Goal: Task Accomplishment & Management: Manage account settings

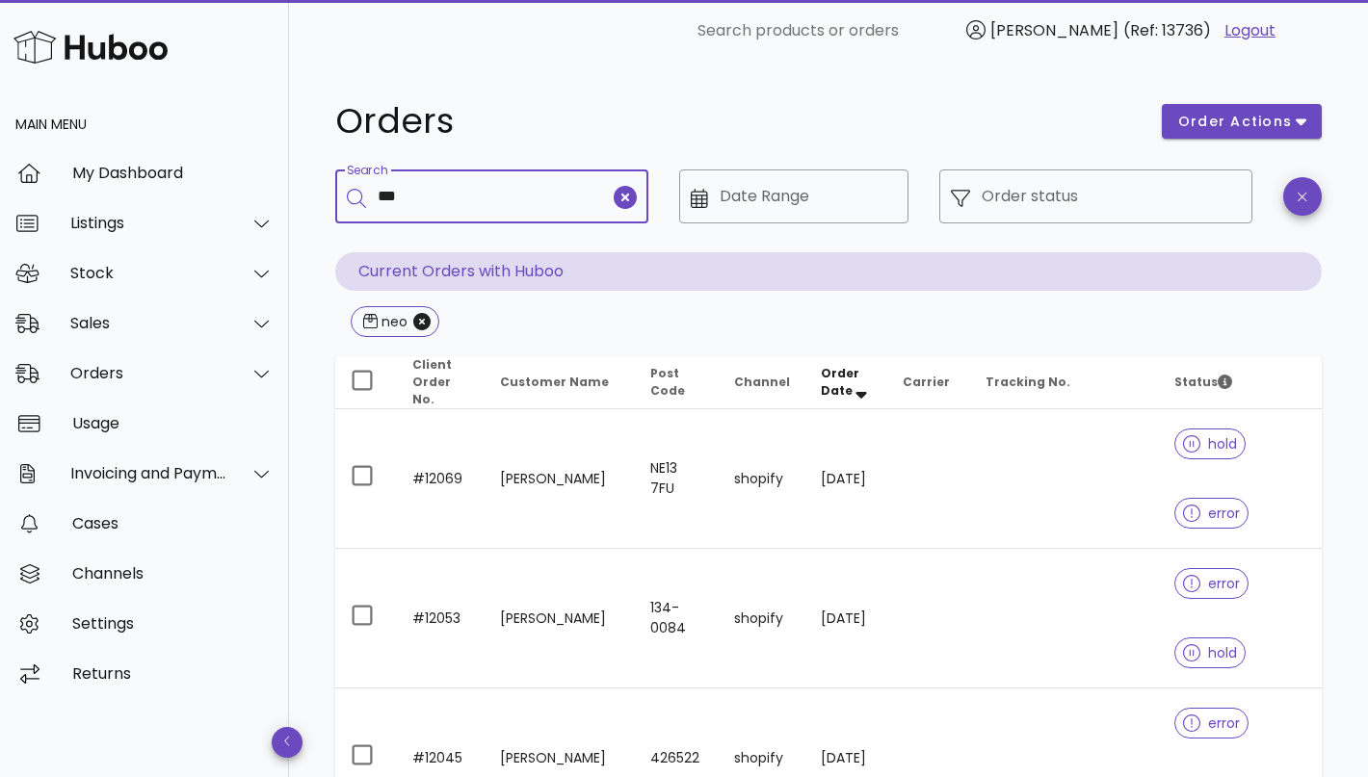
click at [433, 195] on input "***" at bounding box center [494, 196] width 232 height 31
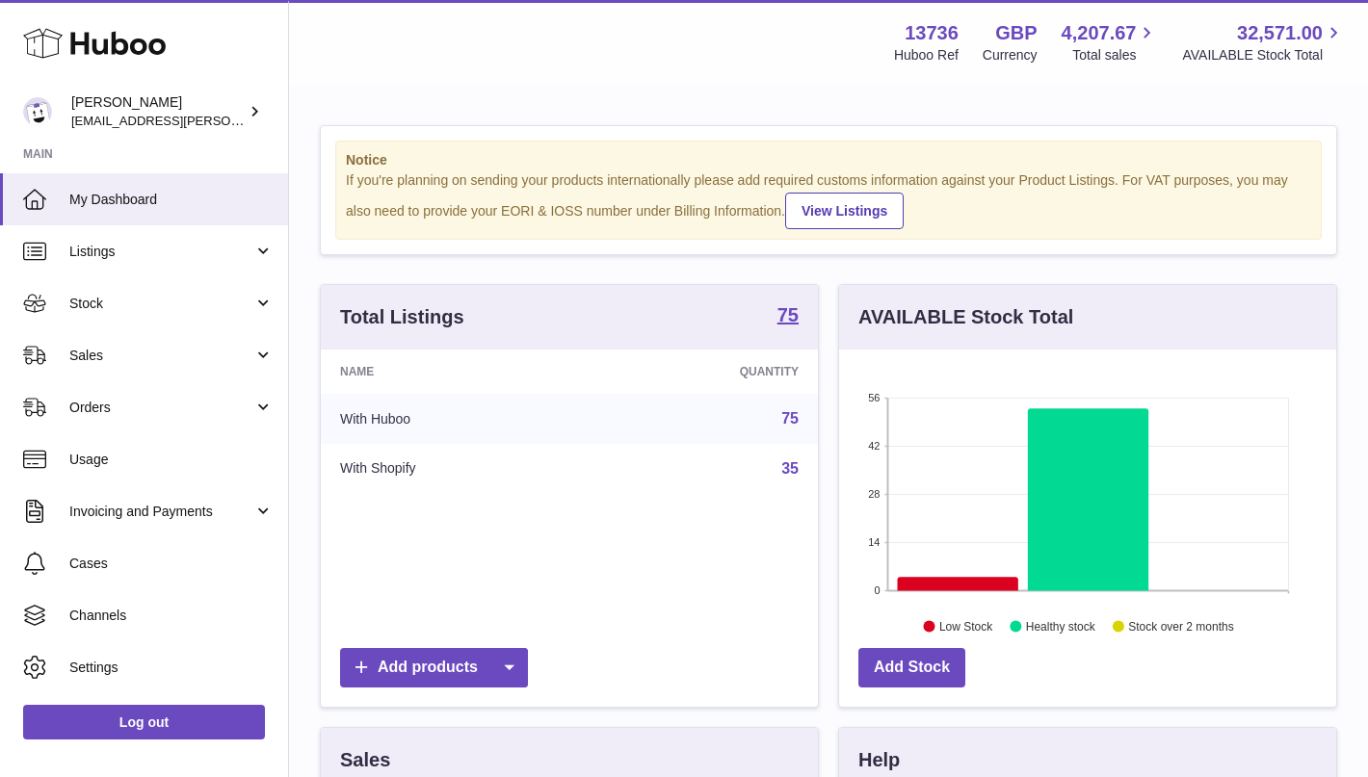
scroll to position [300, 497]
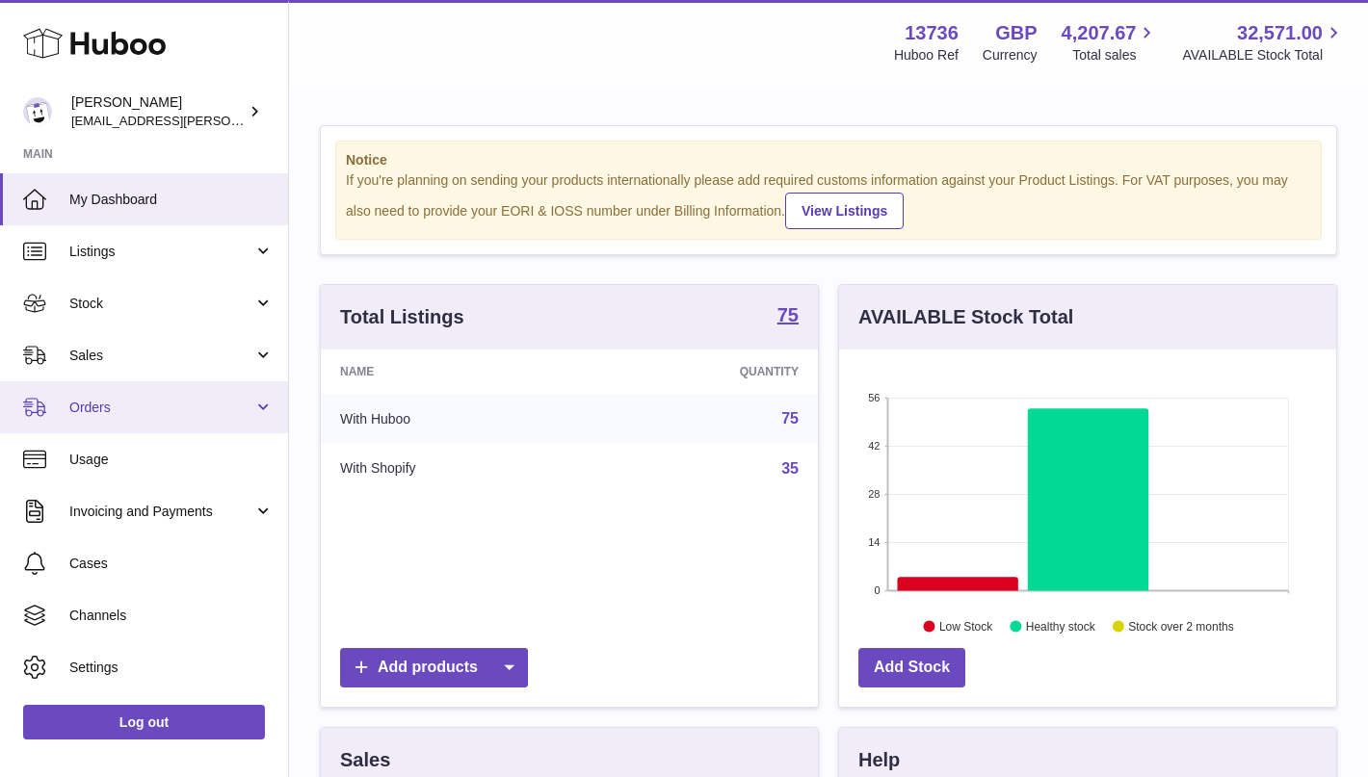
click at [153, 405] on span "Orders" at bounding box center [161, 408] width 184 height 18
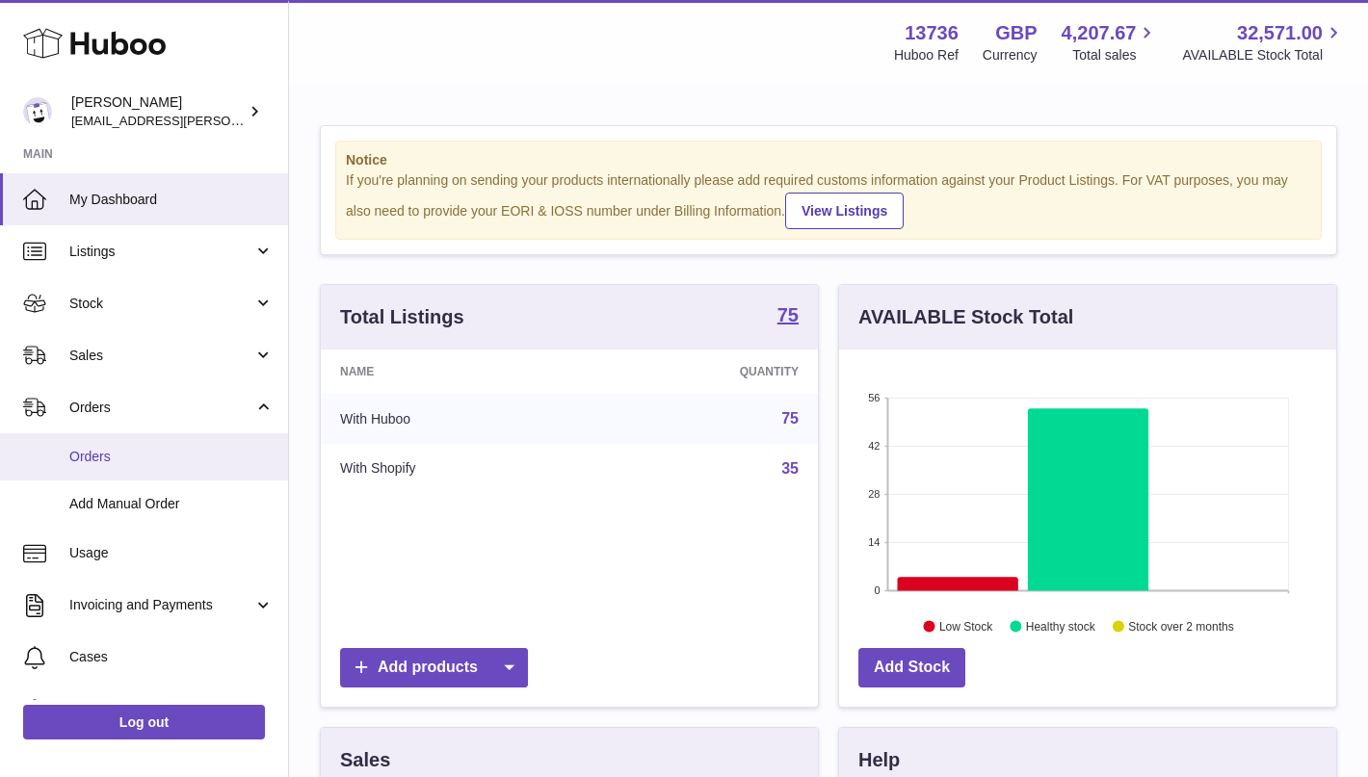
click at [141, 454] on span "Orders" at bounding box center [171, 457] width 204 height 18
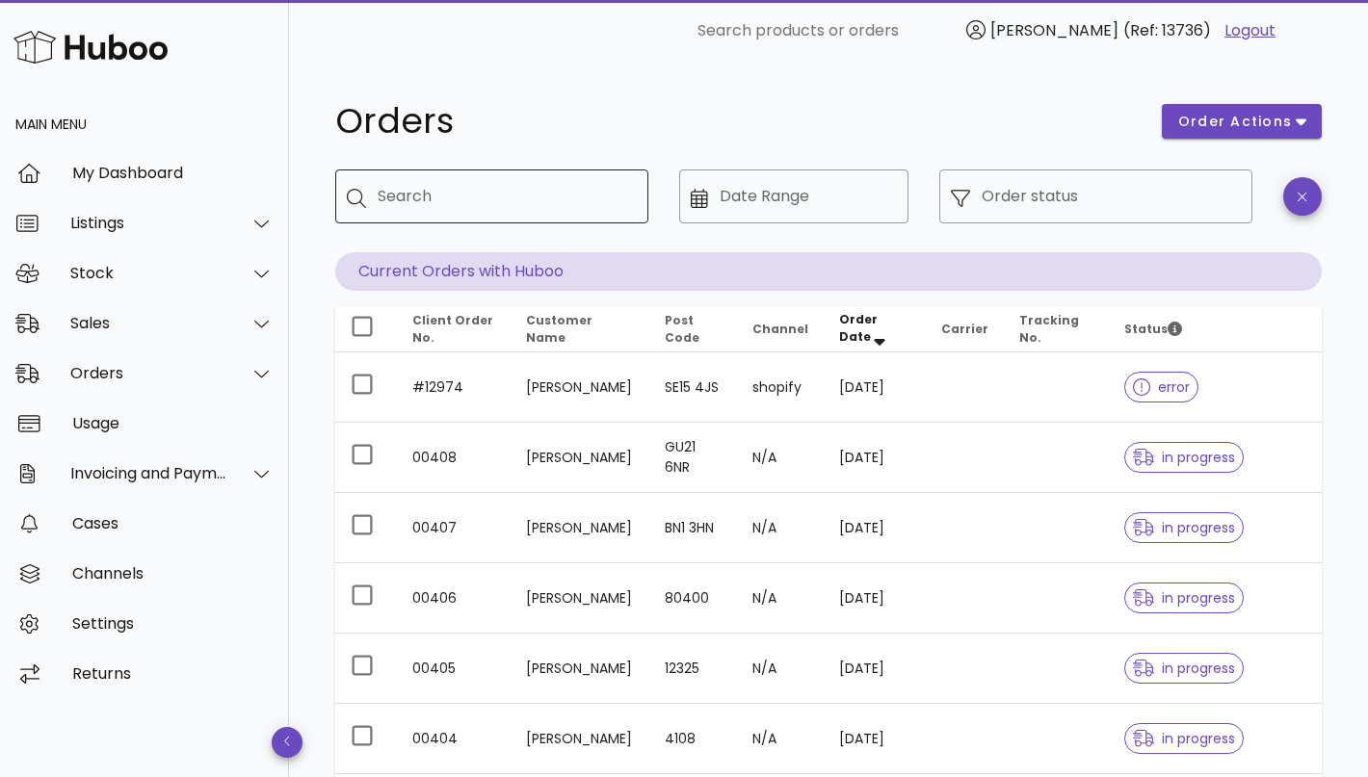
click at [483, 193] on input "Search" at bounding box center [505, 196] width 255 height 31
type input "***"
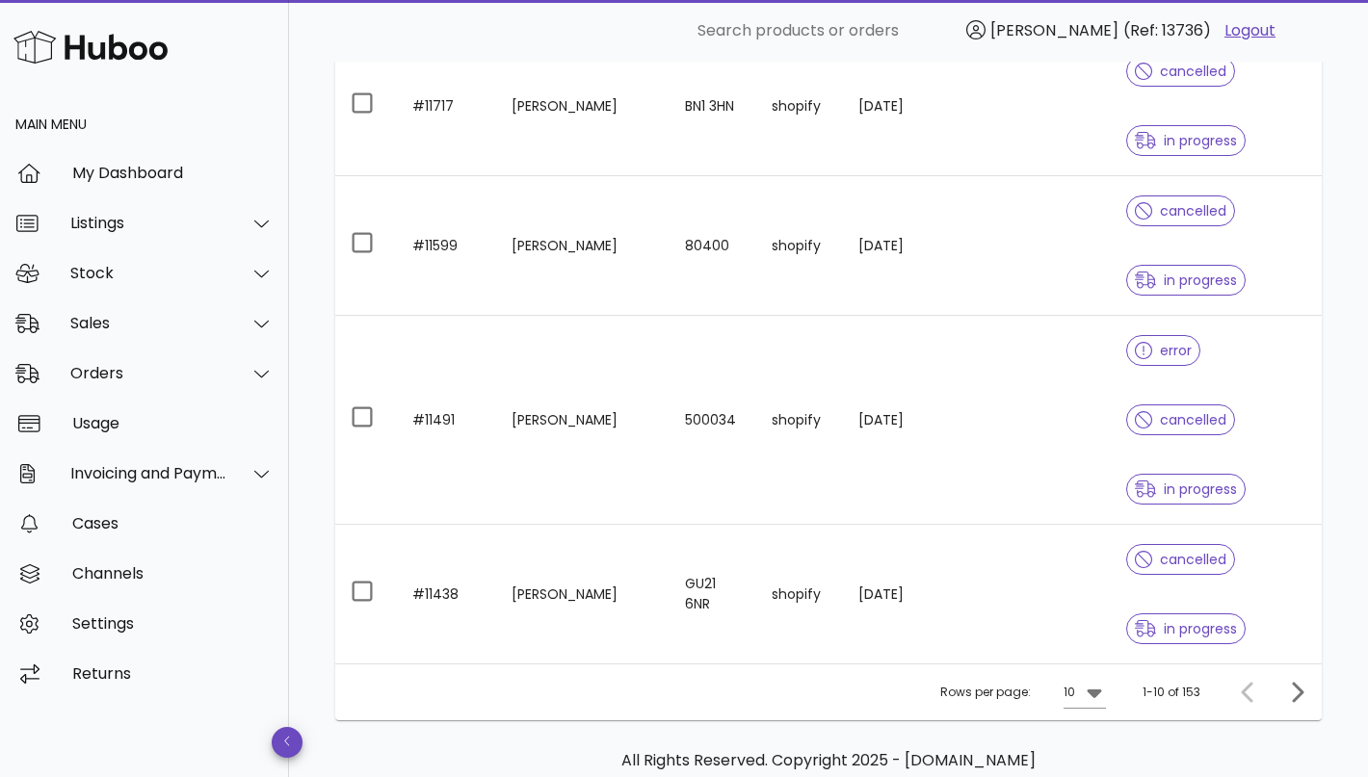
scroll to position [1218, 0]
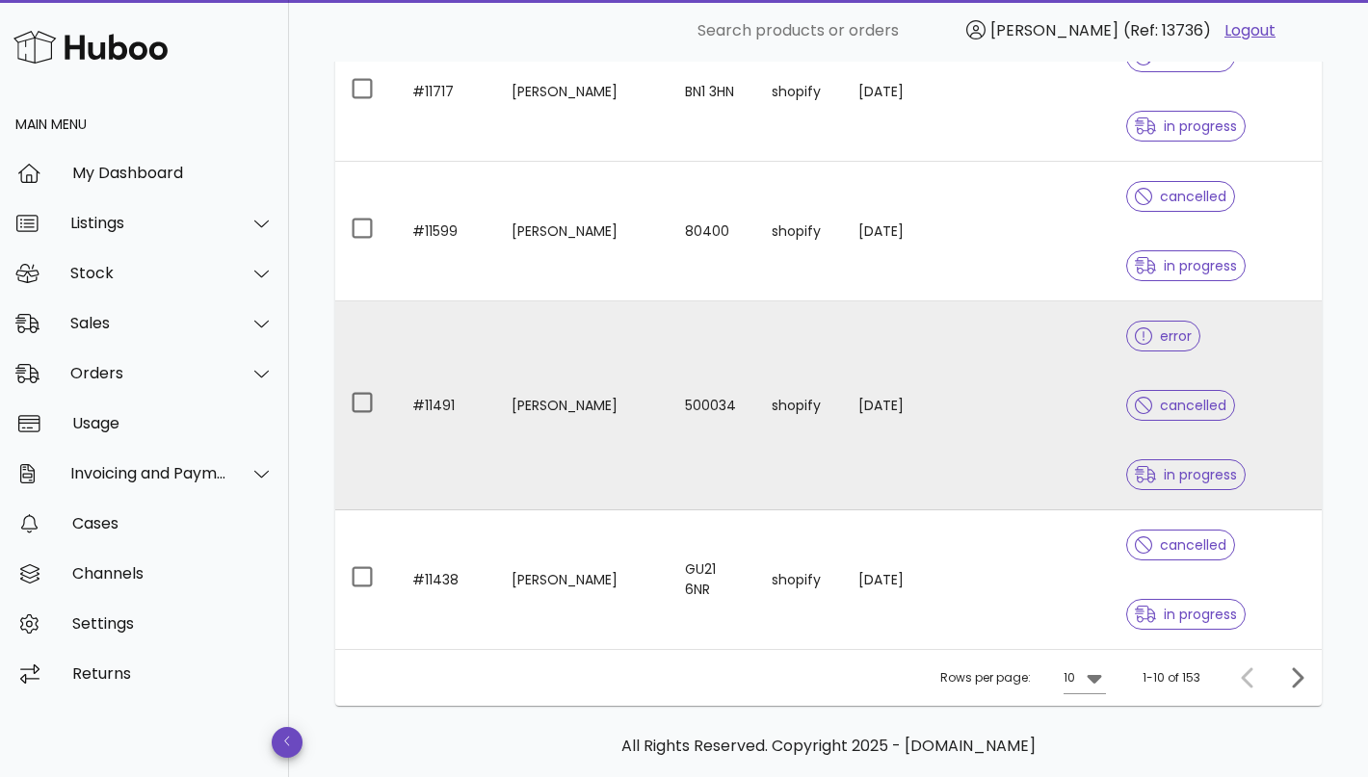
click at [704, 405] on td "500034" at bounding box center [712, 405] width 87 height 209
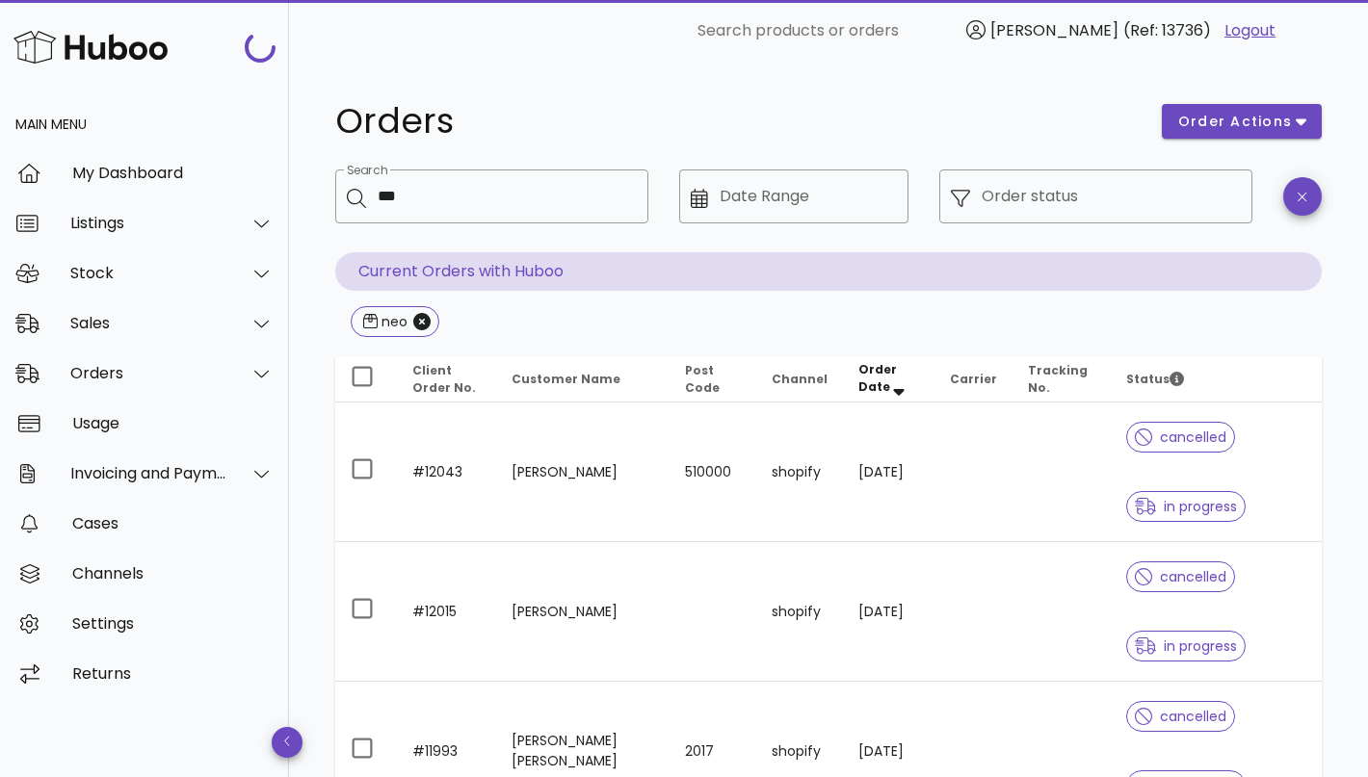
scroll to position [1218, 0]
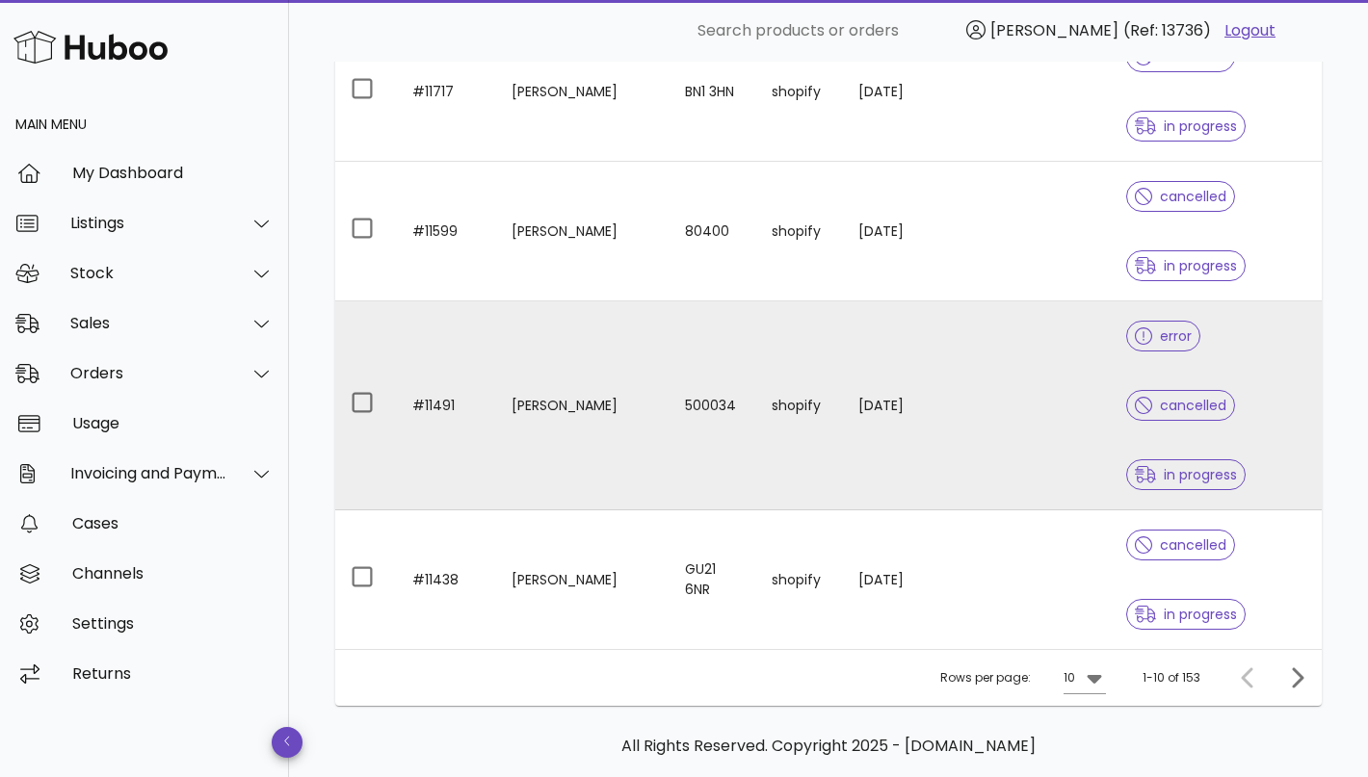
click at [760, 344] on td "shopify" at bounding box center [799, 405] width 87 height 209
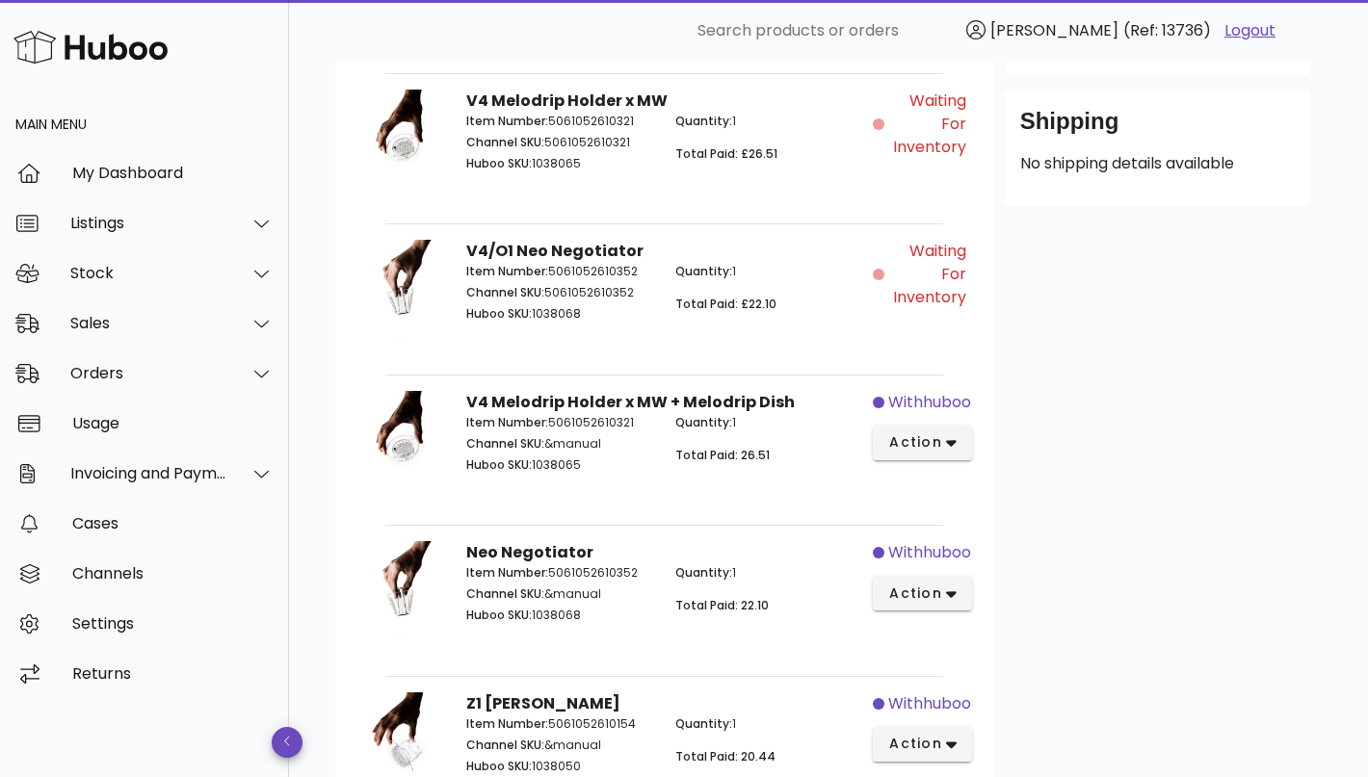
scroll to position [715, 0]
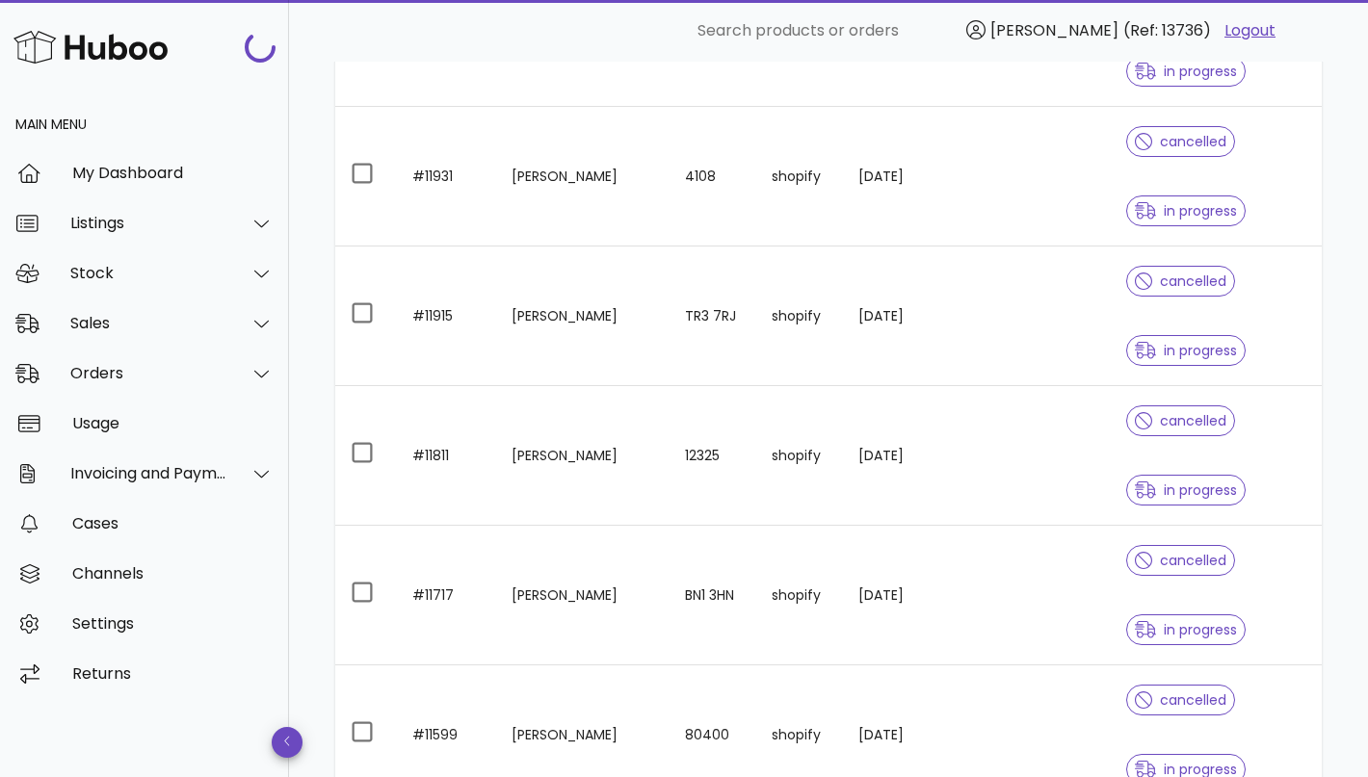
scroll to position [1218, 0]
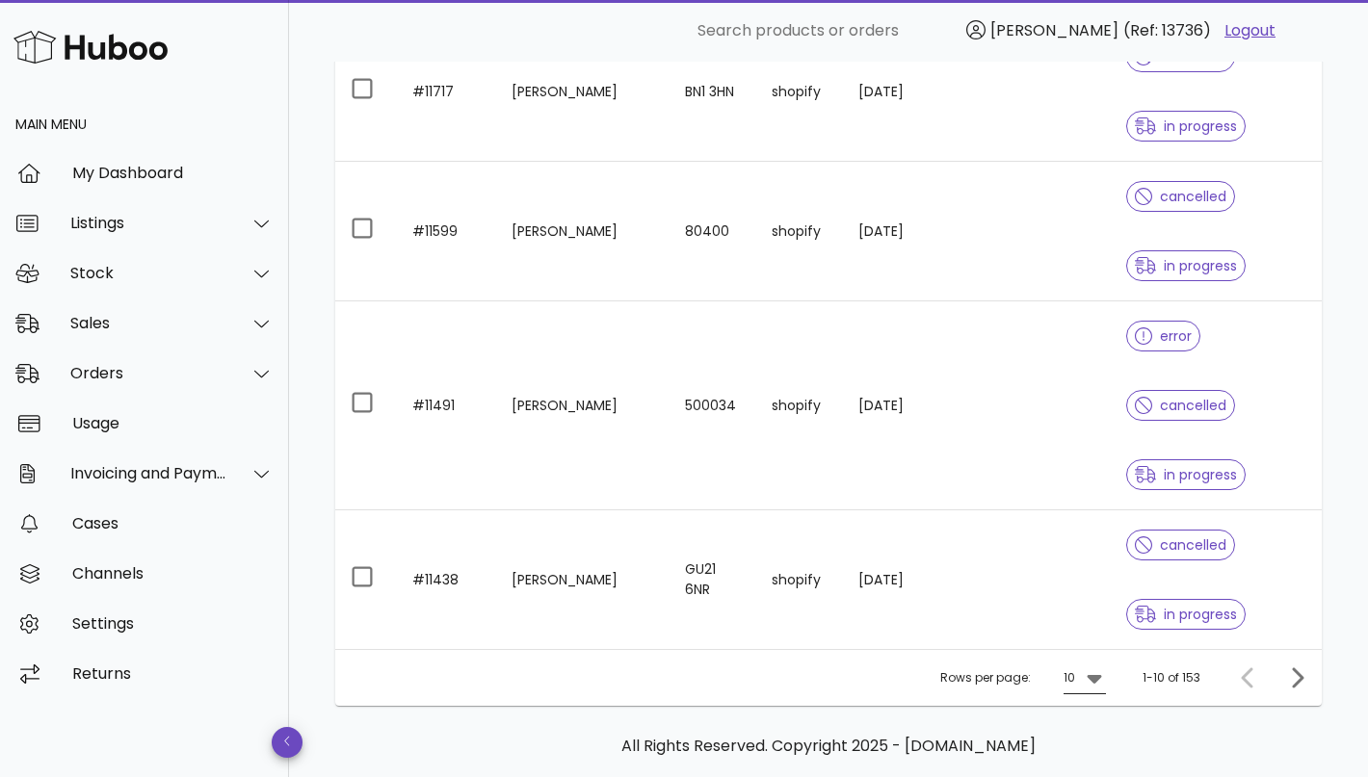
click at [1088, 666] on icon at bounding box center [1094, 677] width 23 height 23
click at [1100, 714] on div "50" at bounding box center [1090, 716] width 50 height 46
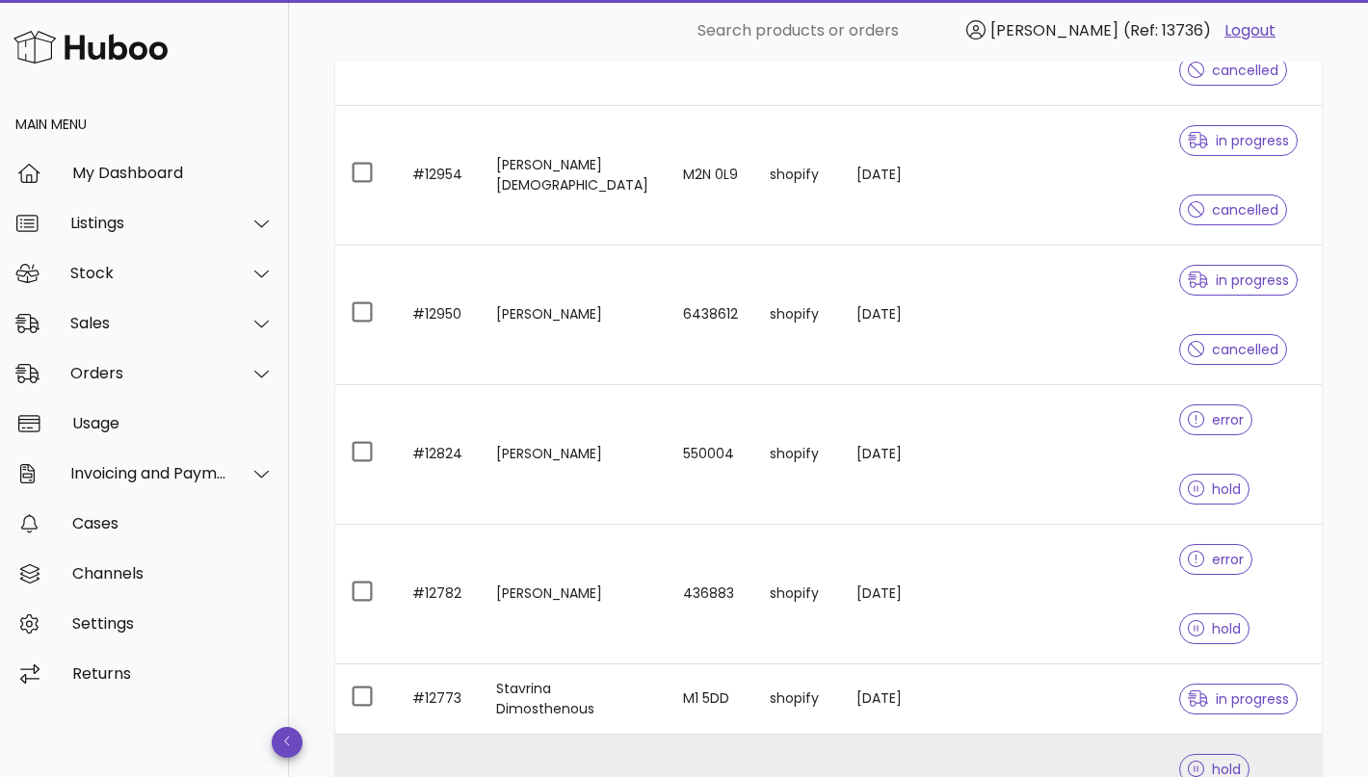
scroll to position [570, 0]
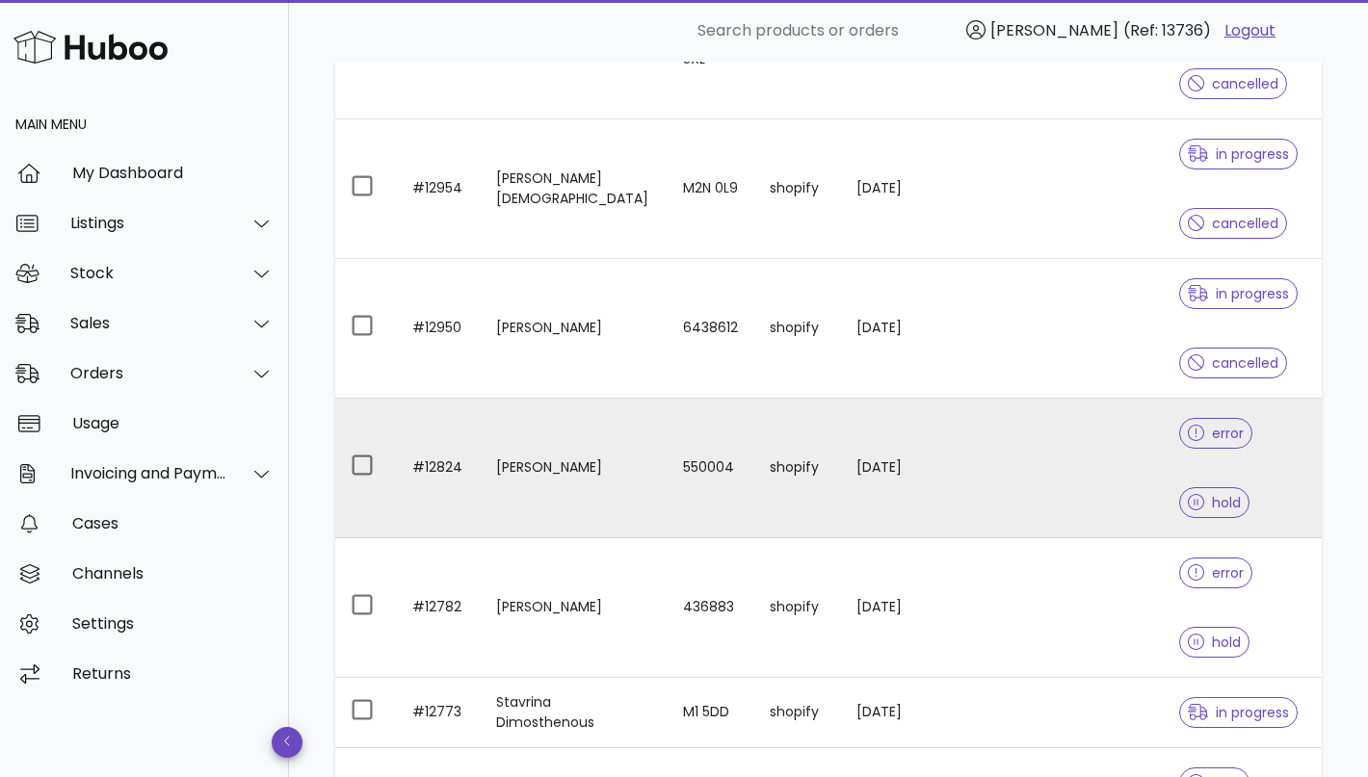
click at [876, 399] on td "[DATE]" at bounding box center [880, 469] width 78 height 140
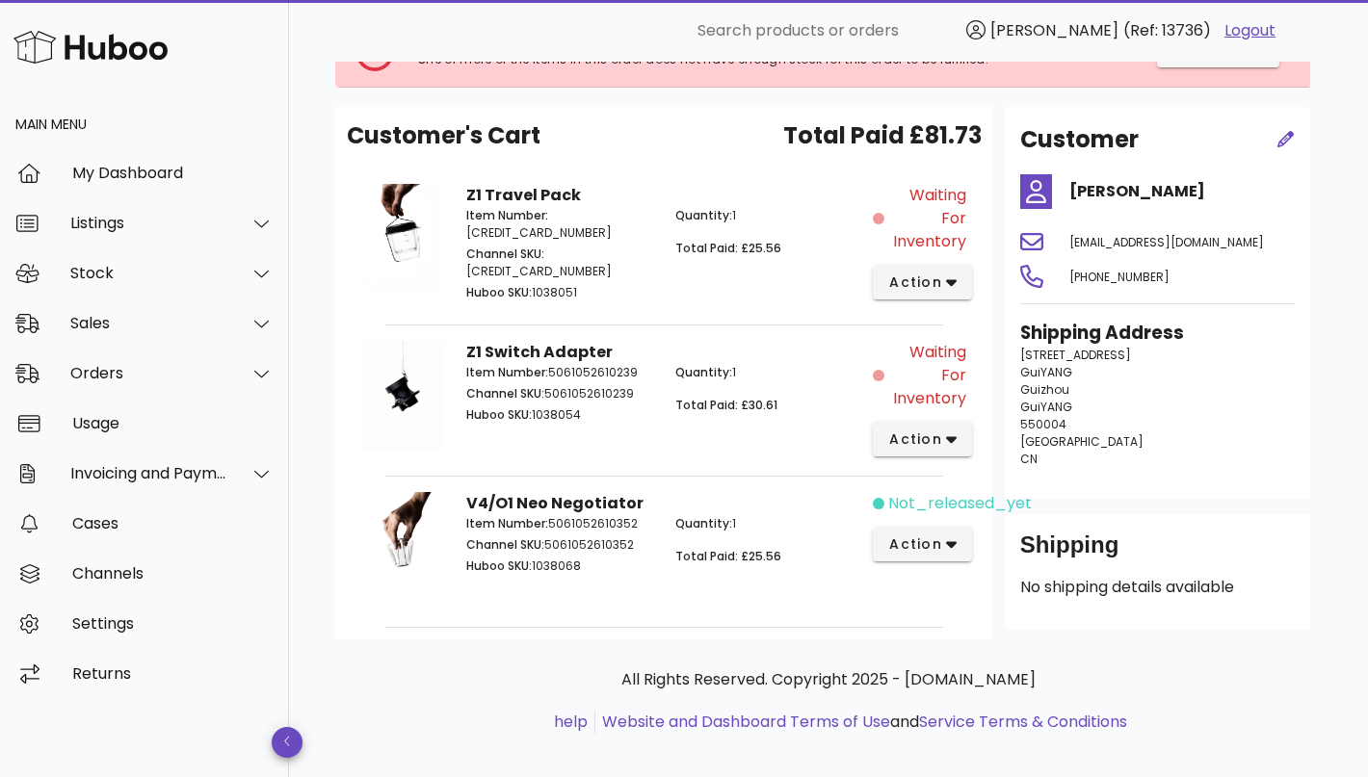
scroll to position [178, 0]
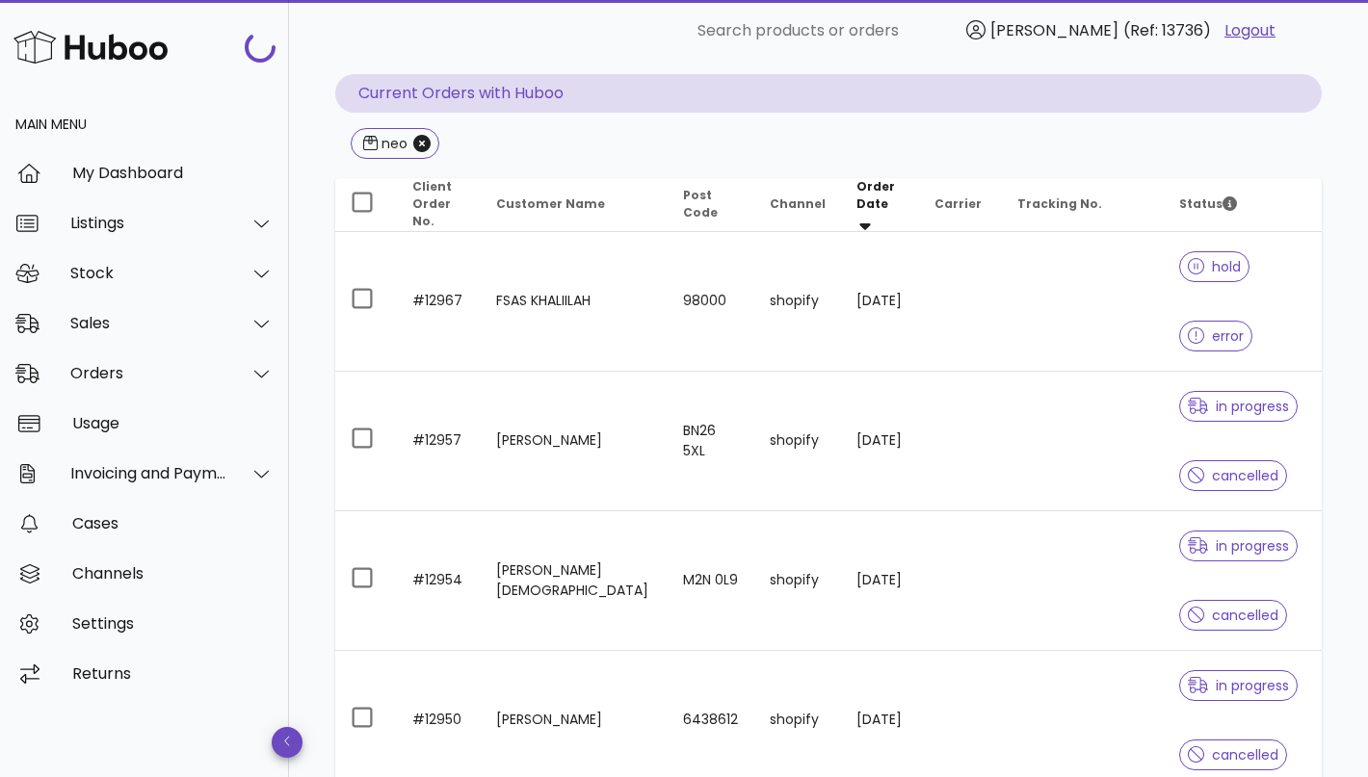
scroll to position [570, 0]
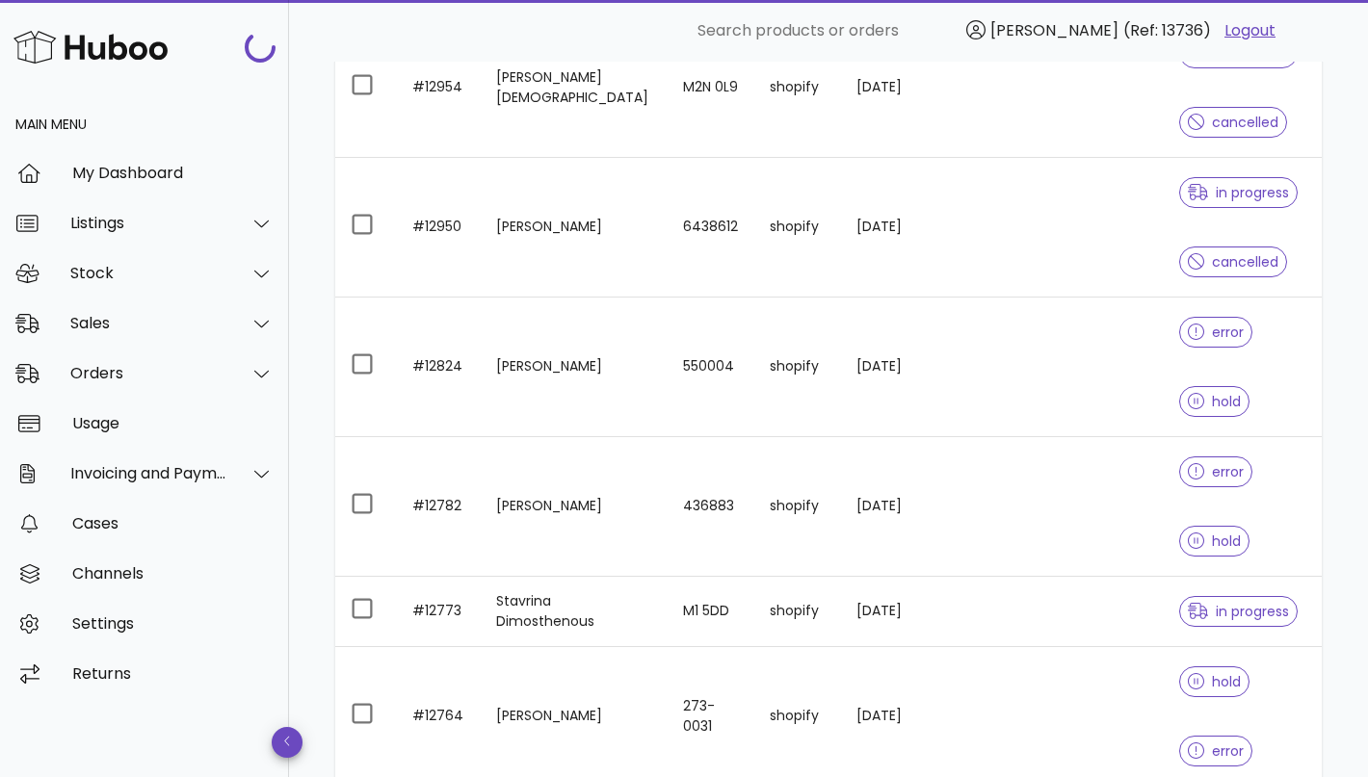
scroll to position [670, 0]
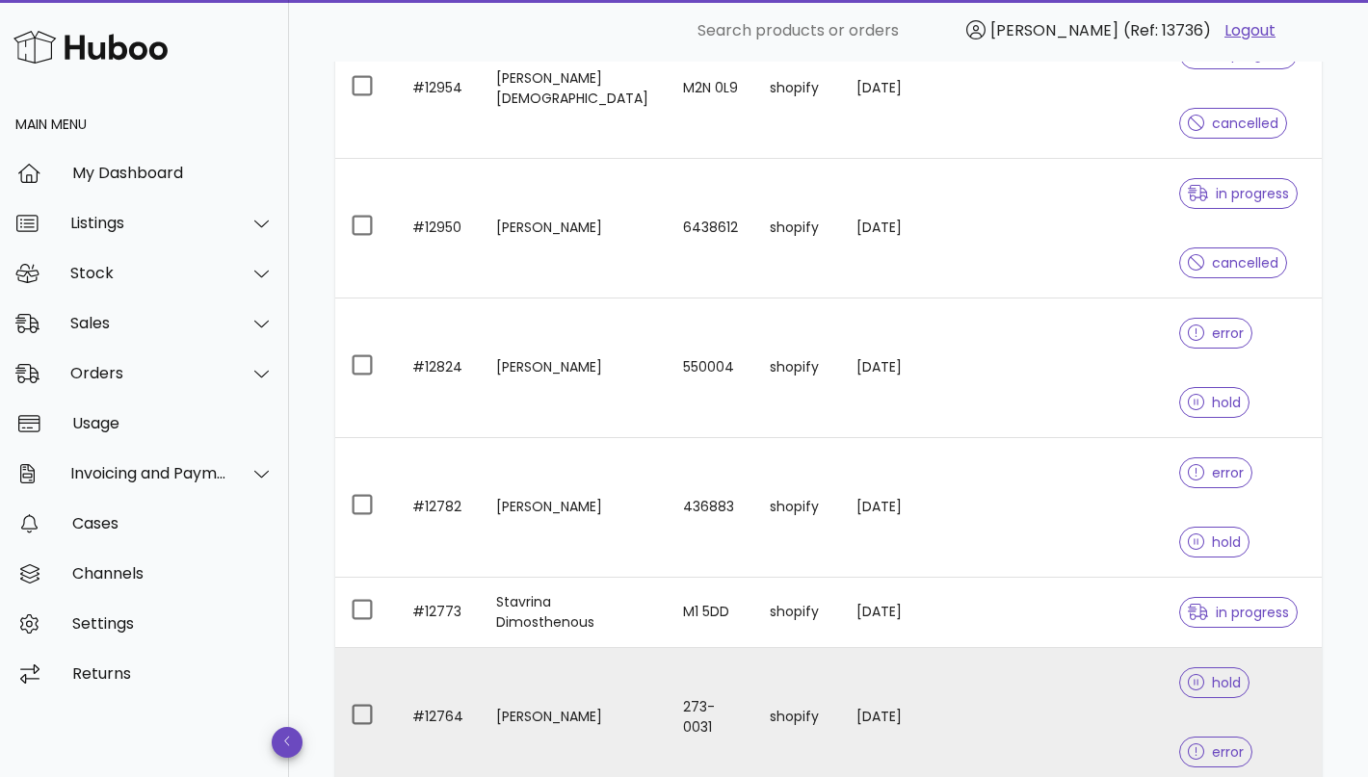
click at [841, 648] on td "[DATE]" at bounding box center [880, 718] width 78 height 140
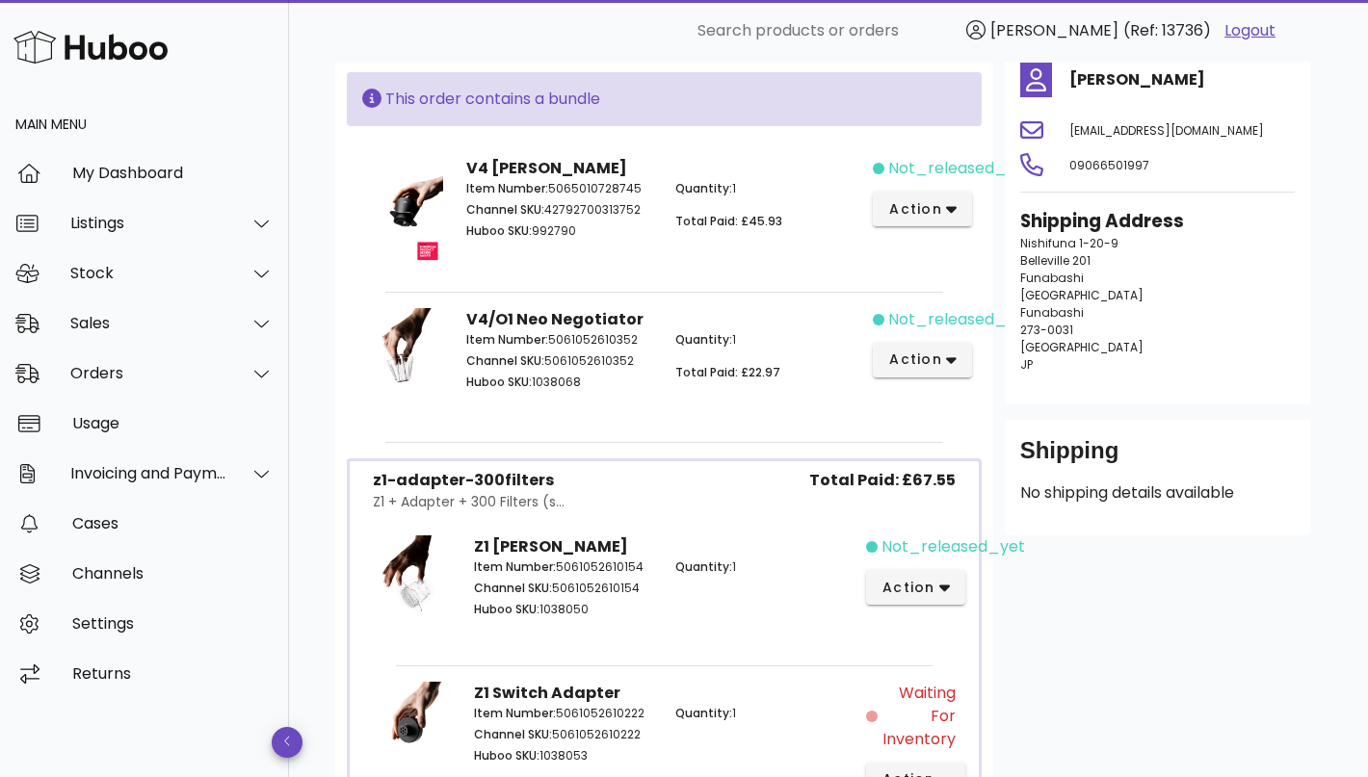
scroll to position [234, 0]
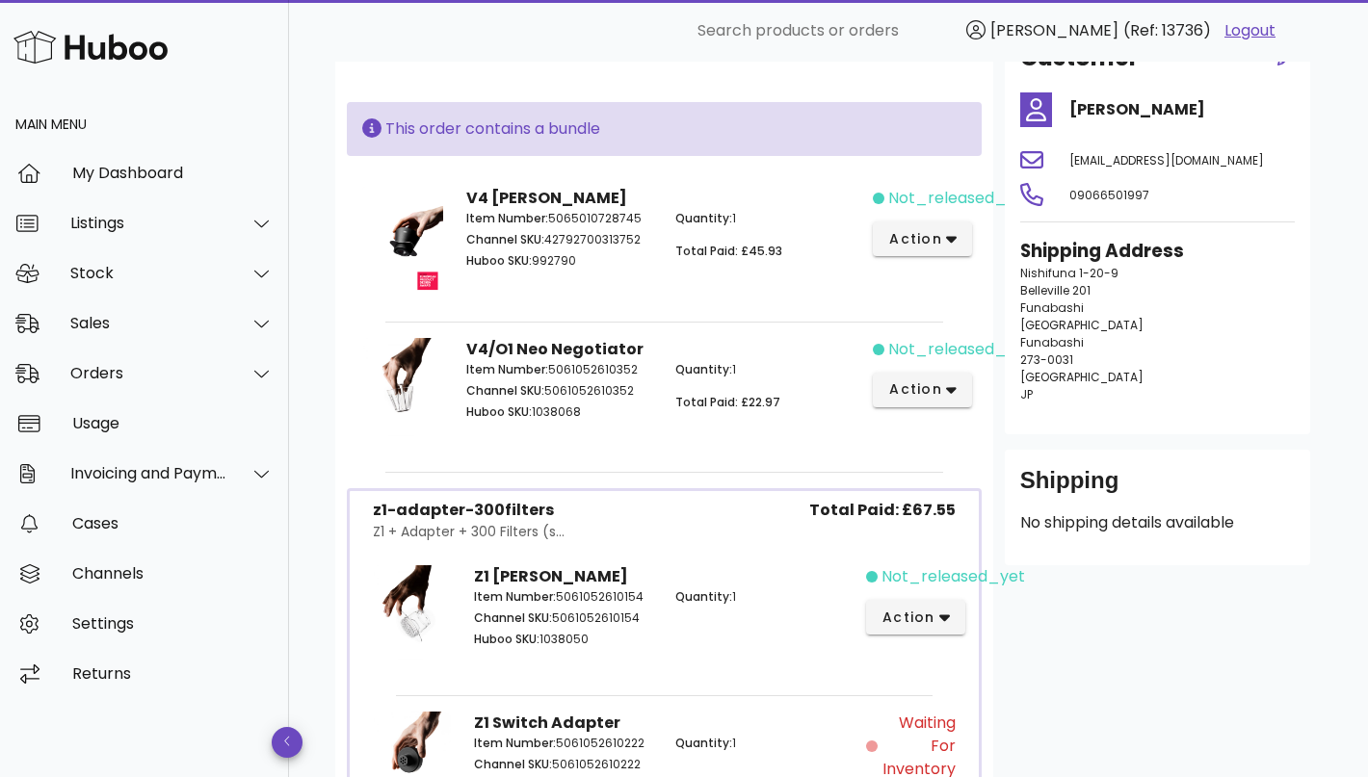
scroll to position [670, 0]
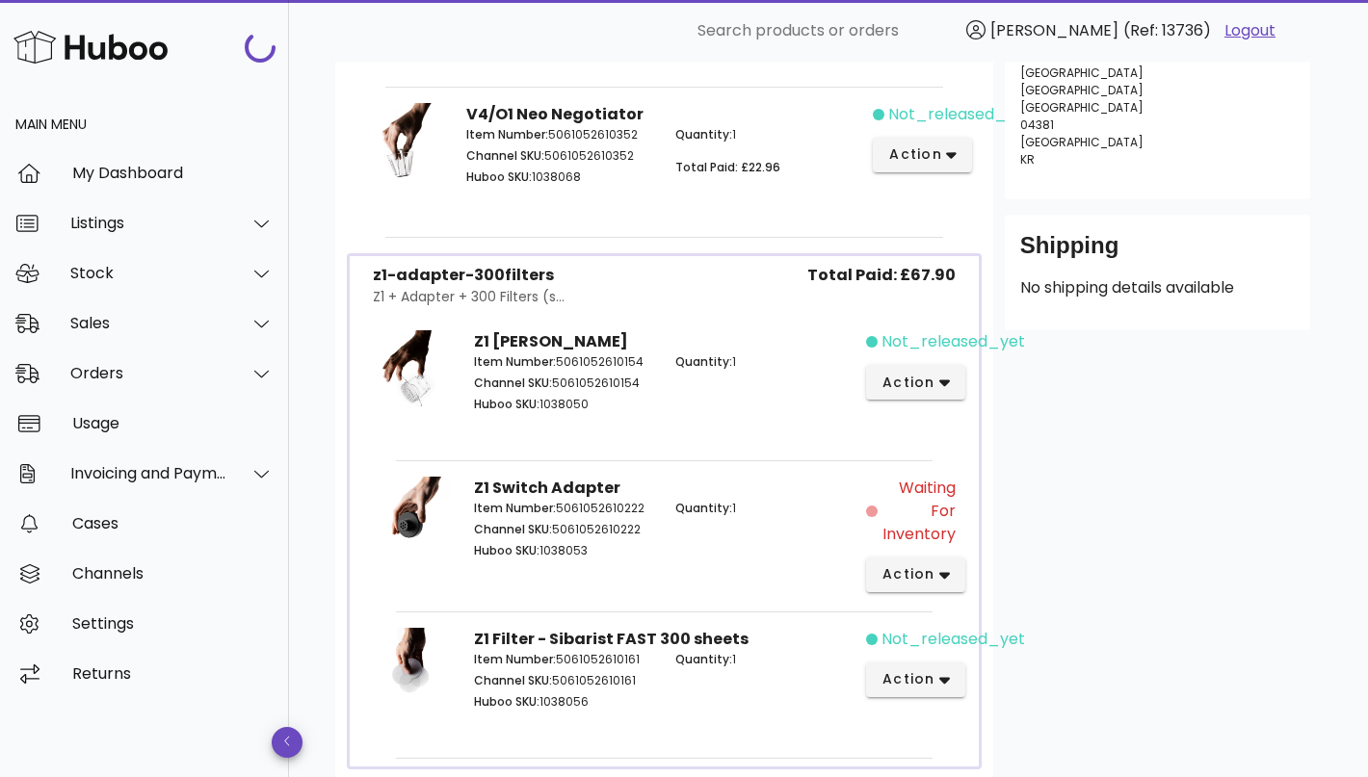
scroll to position [578, 0]
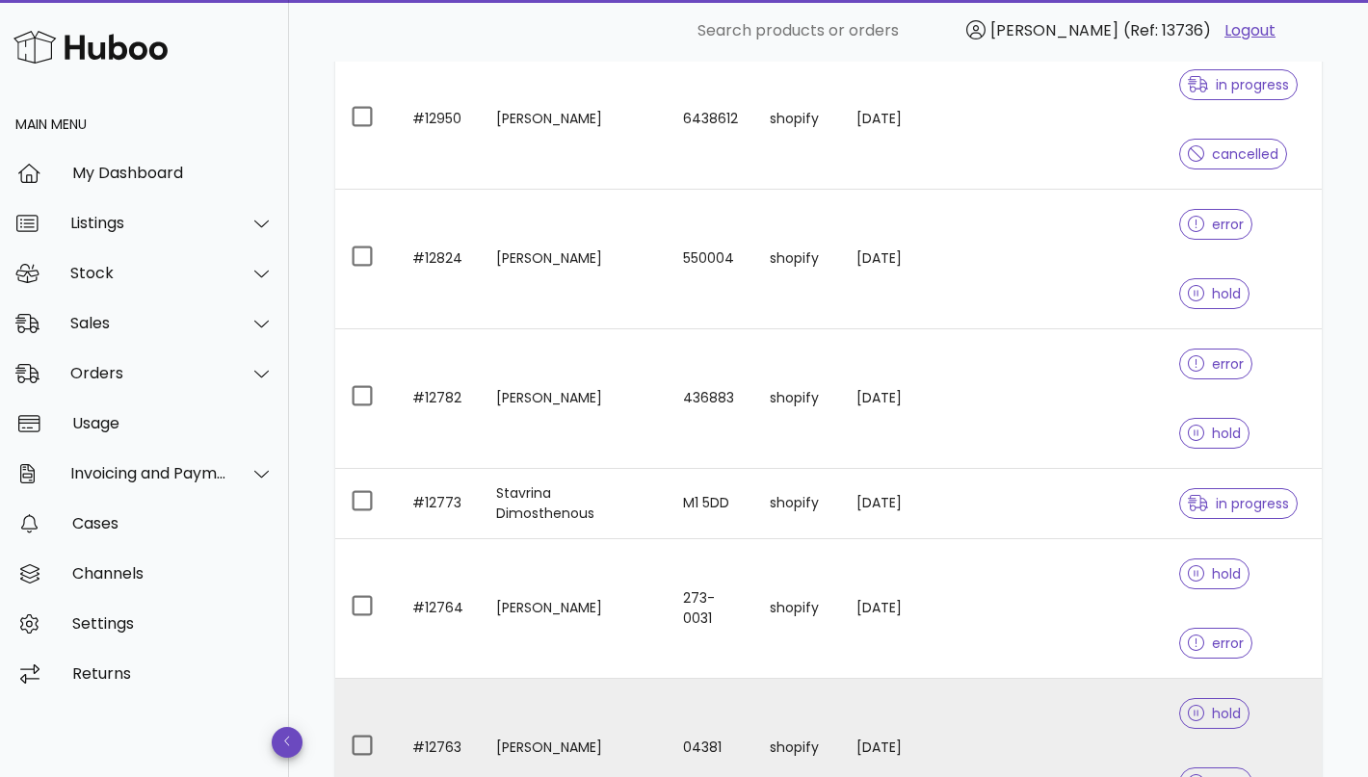
scroll to position [803, 0]
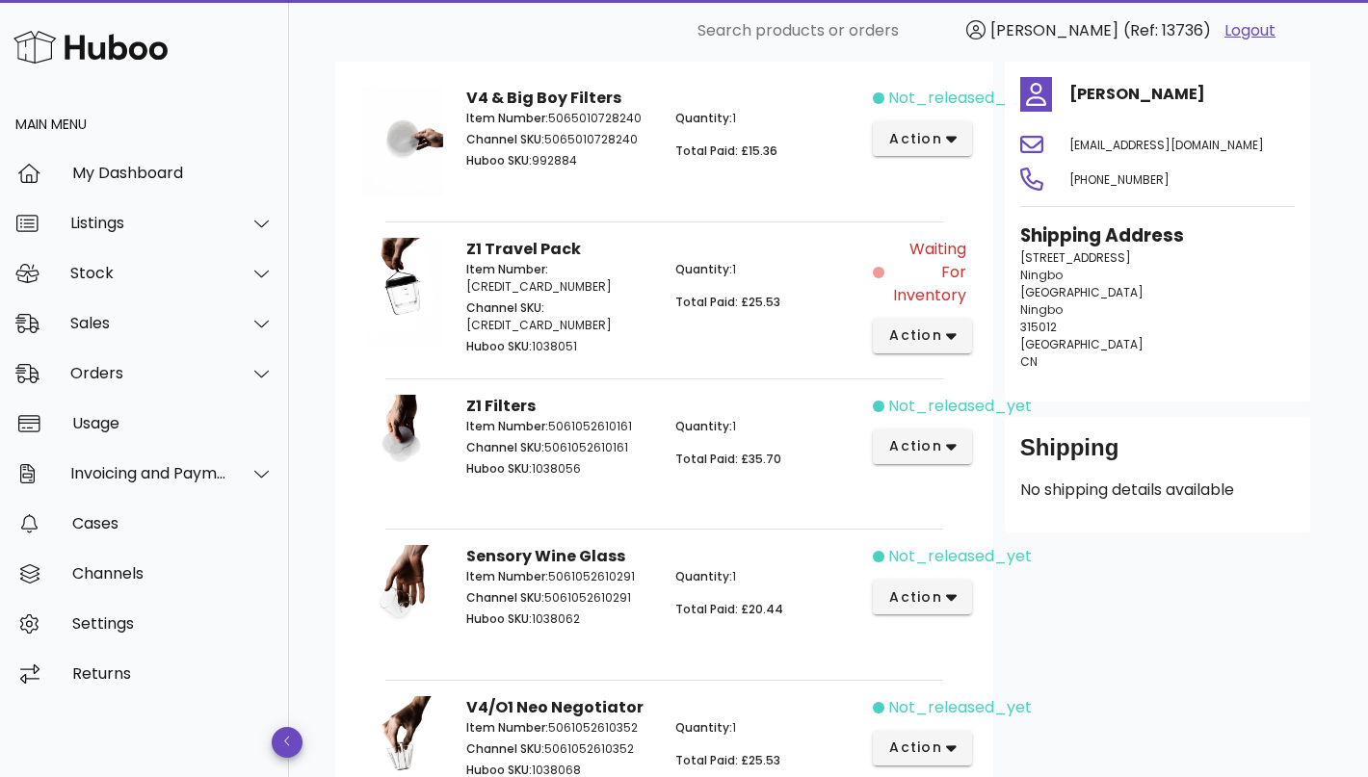
scroll to position [235, 0]
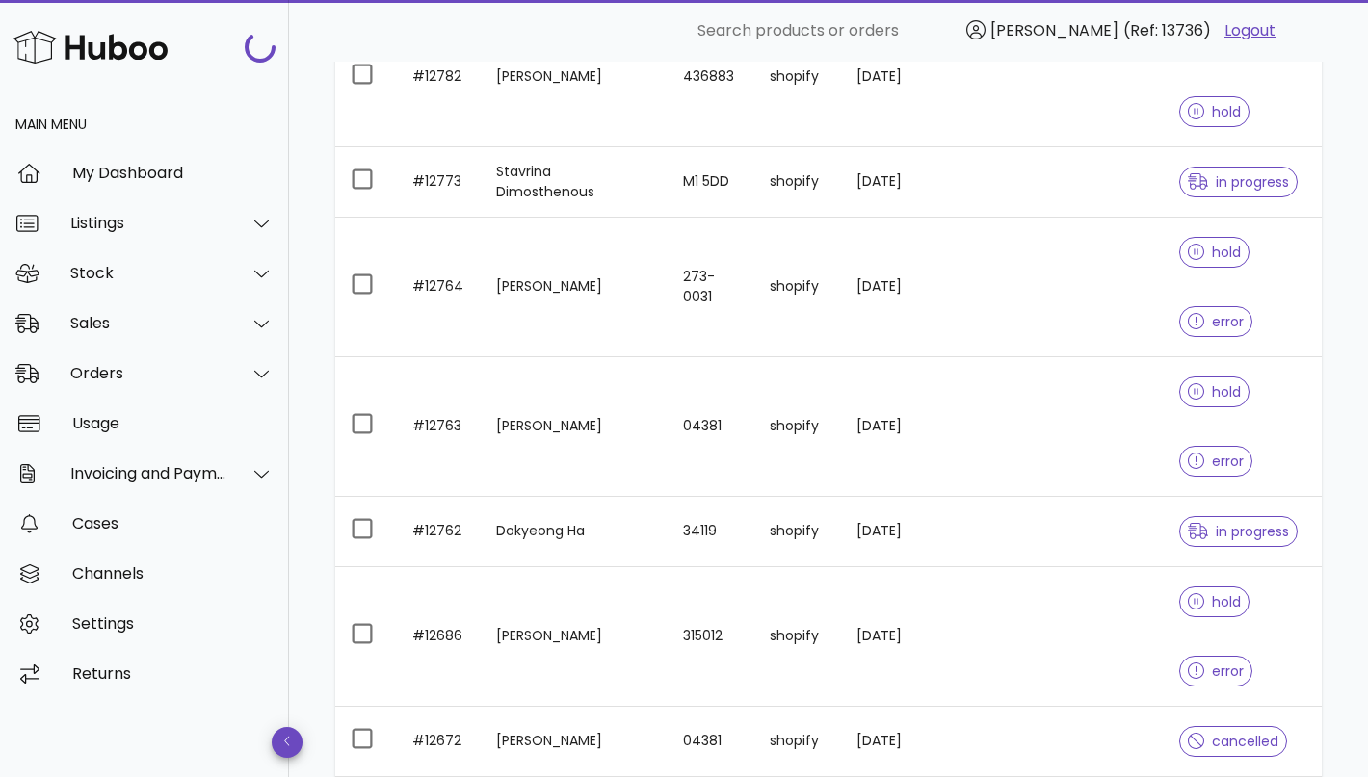
scroll to position [1237, 0]
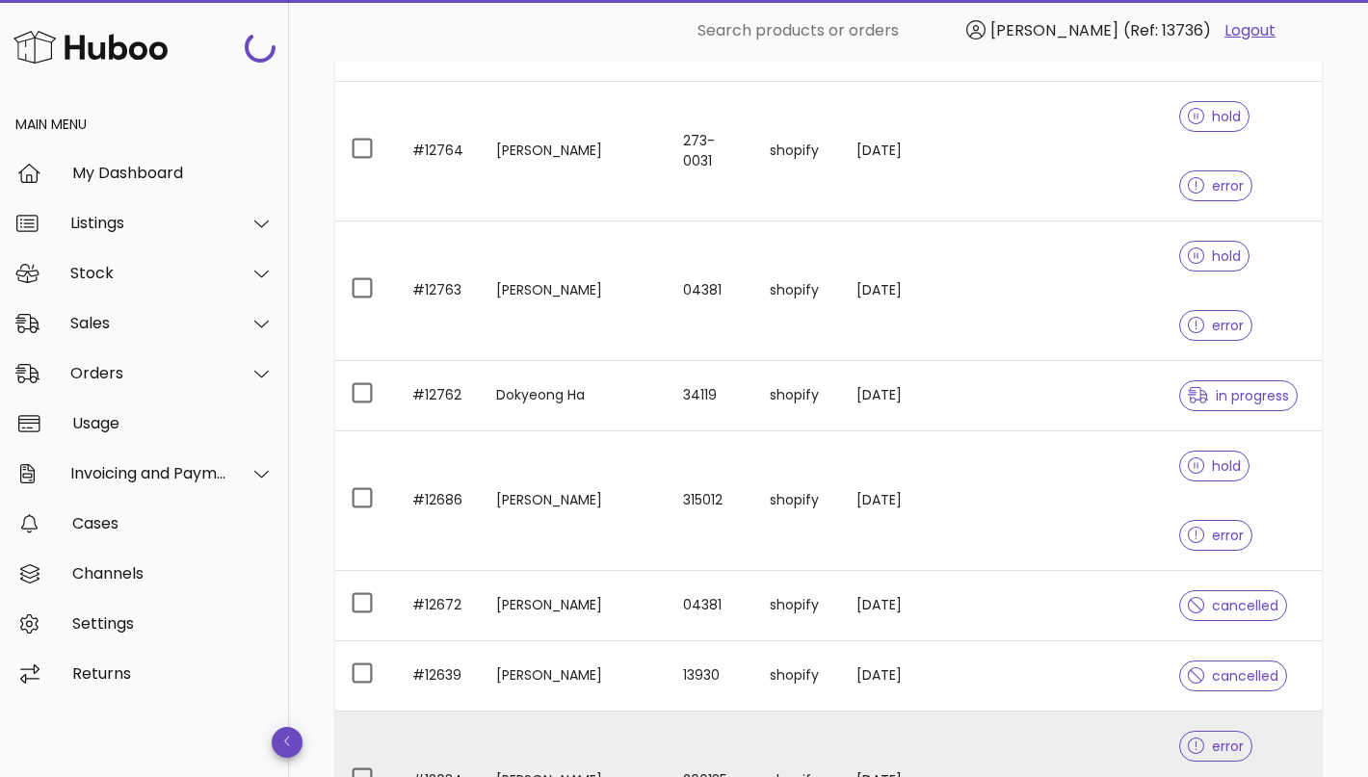
click at [762, 712] on td "shopify" at bounding box center [797, 782] width 87 height 140
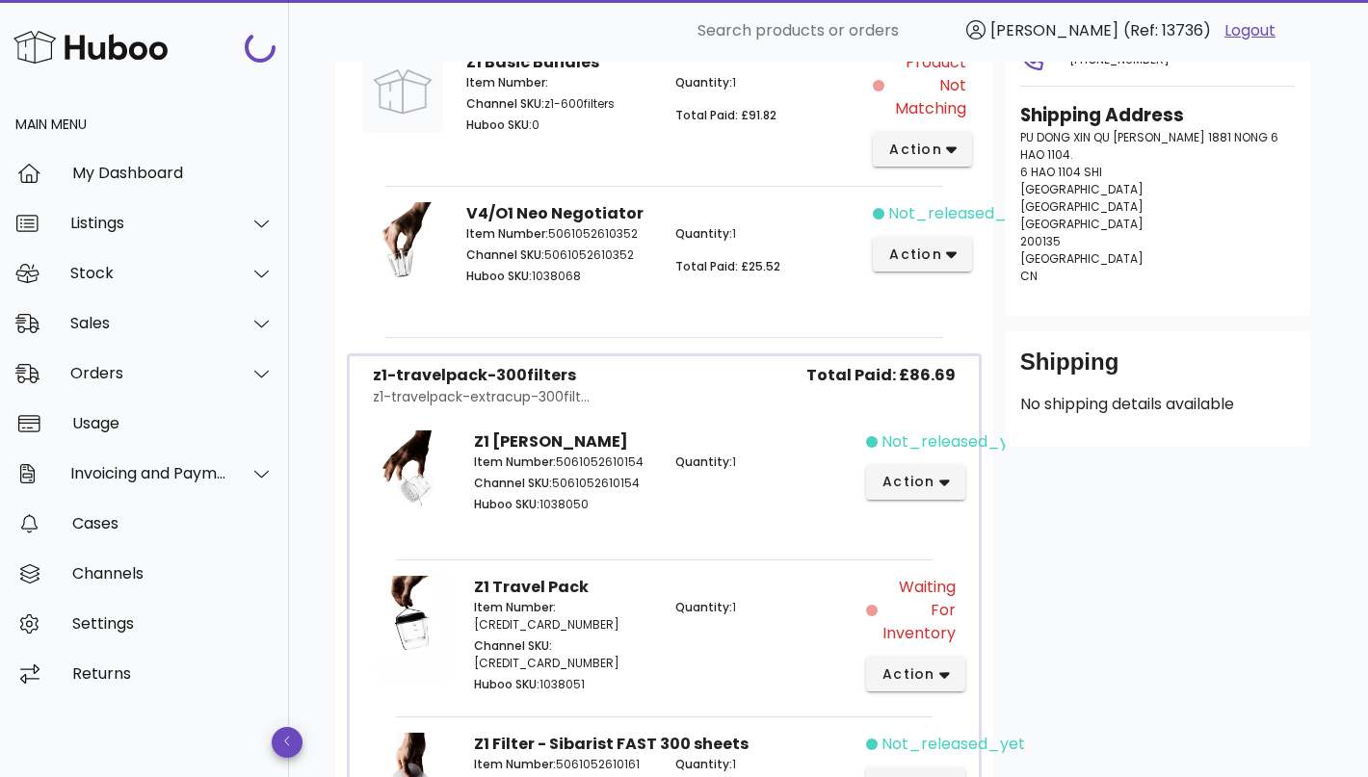
scroll to position [555, 0]
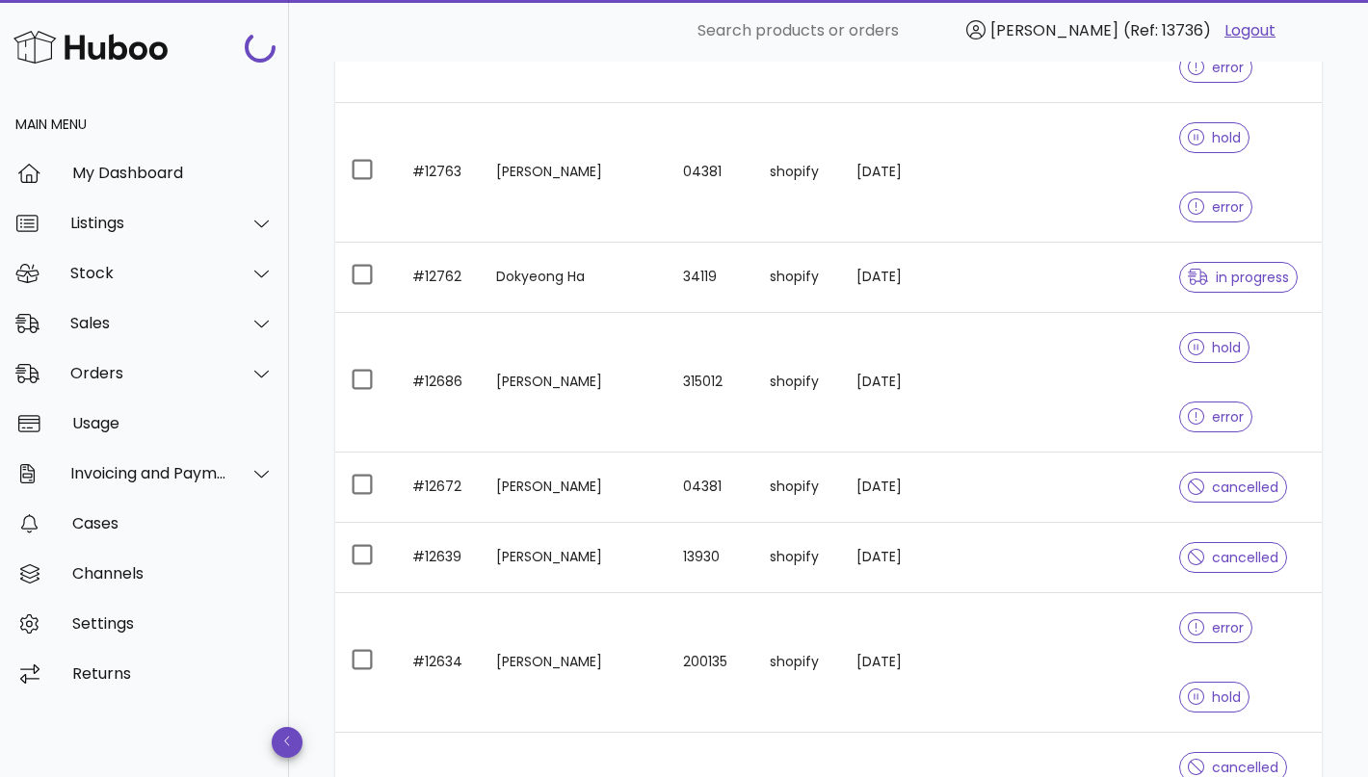
scroll to position [1299, 0]
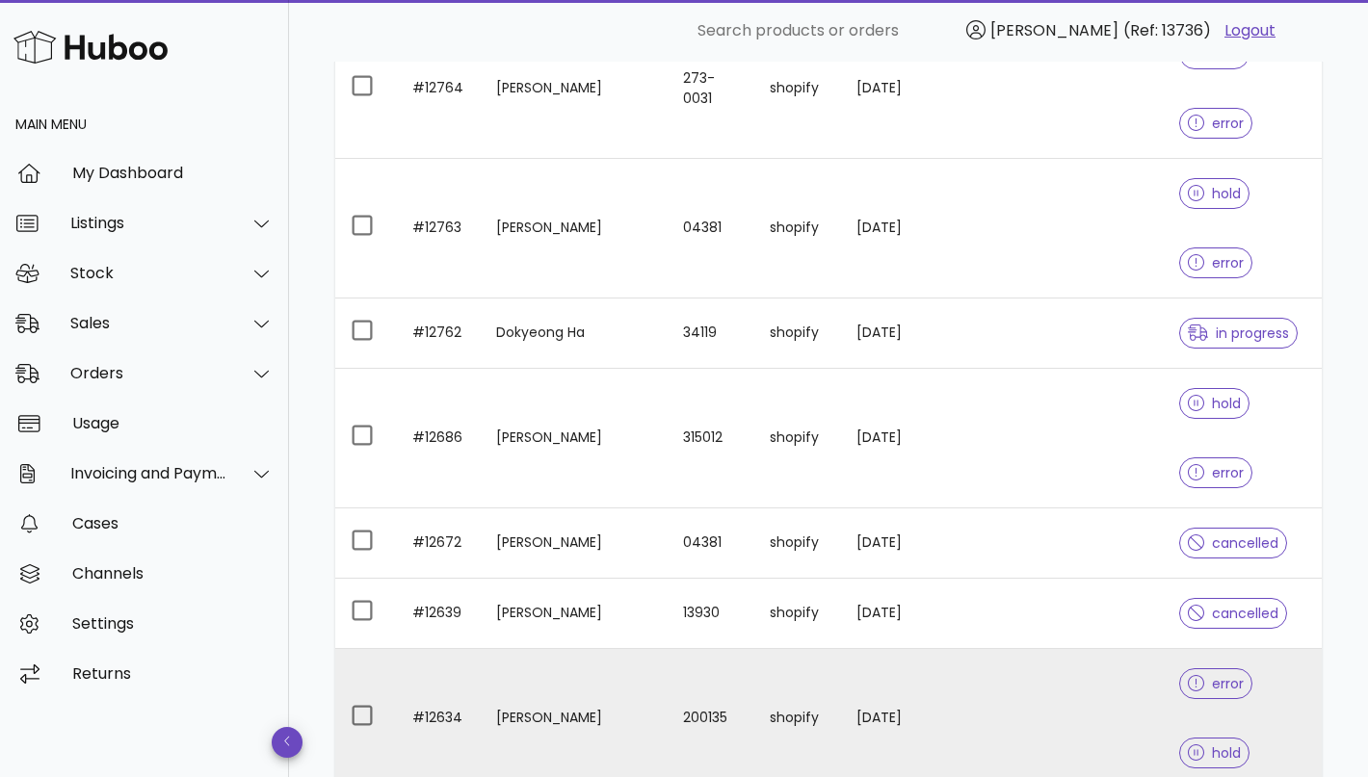
click at [974, 649] on td at bounding box center [960, 719] width 83 height 140
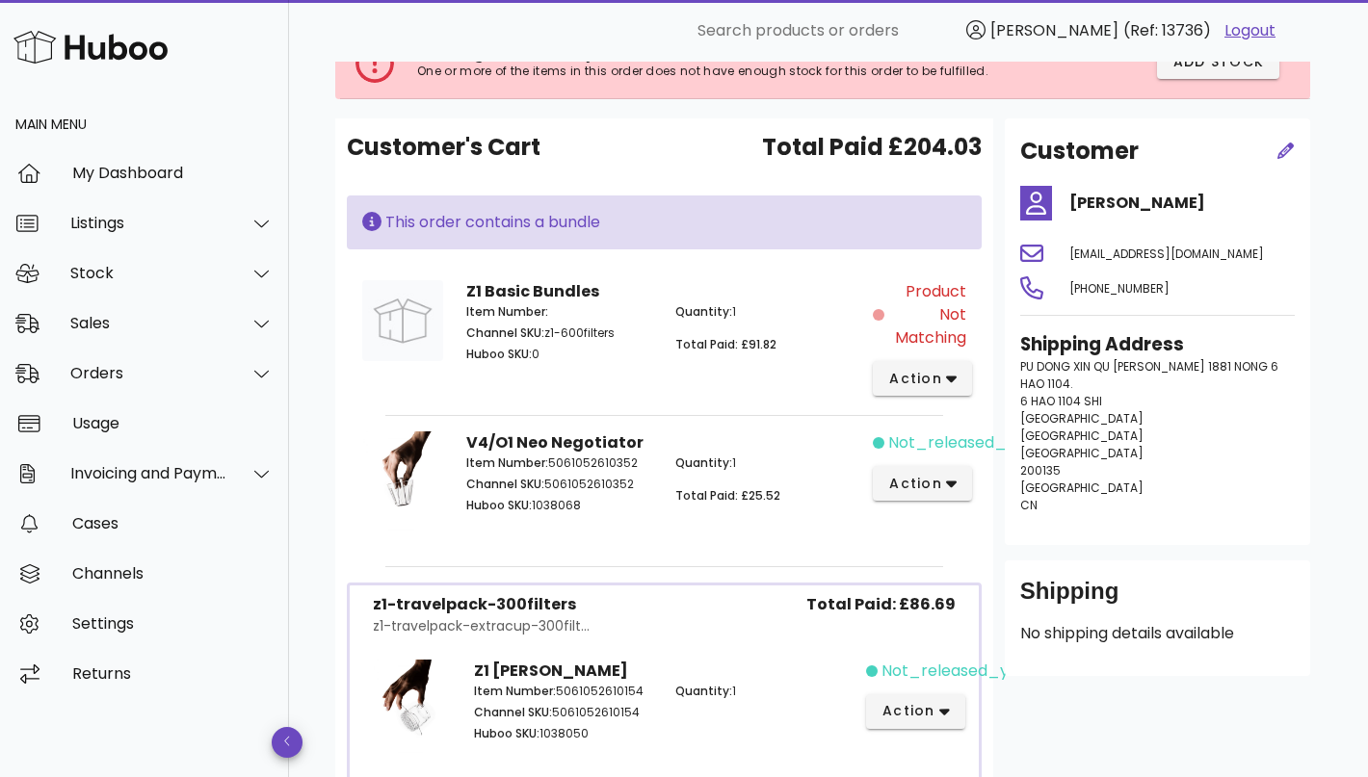
scroll to position [457, 0]
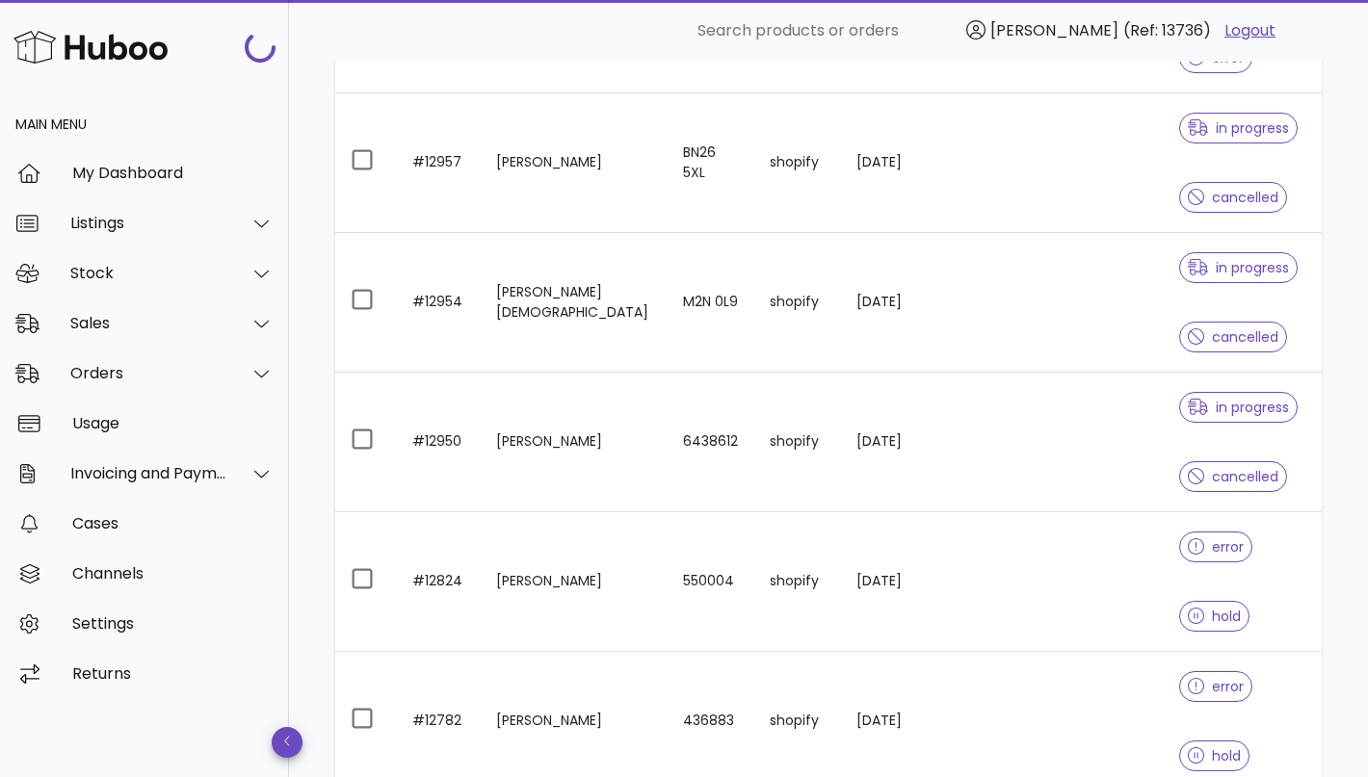
scroll to position [1299, 0]
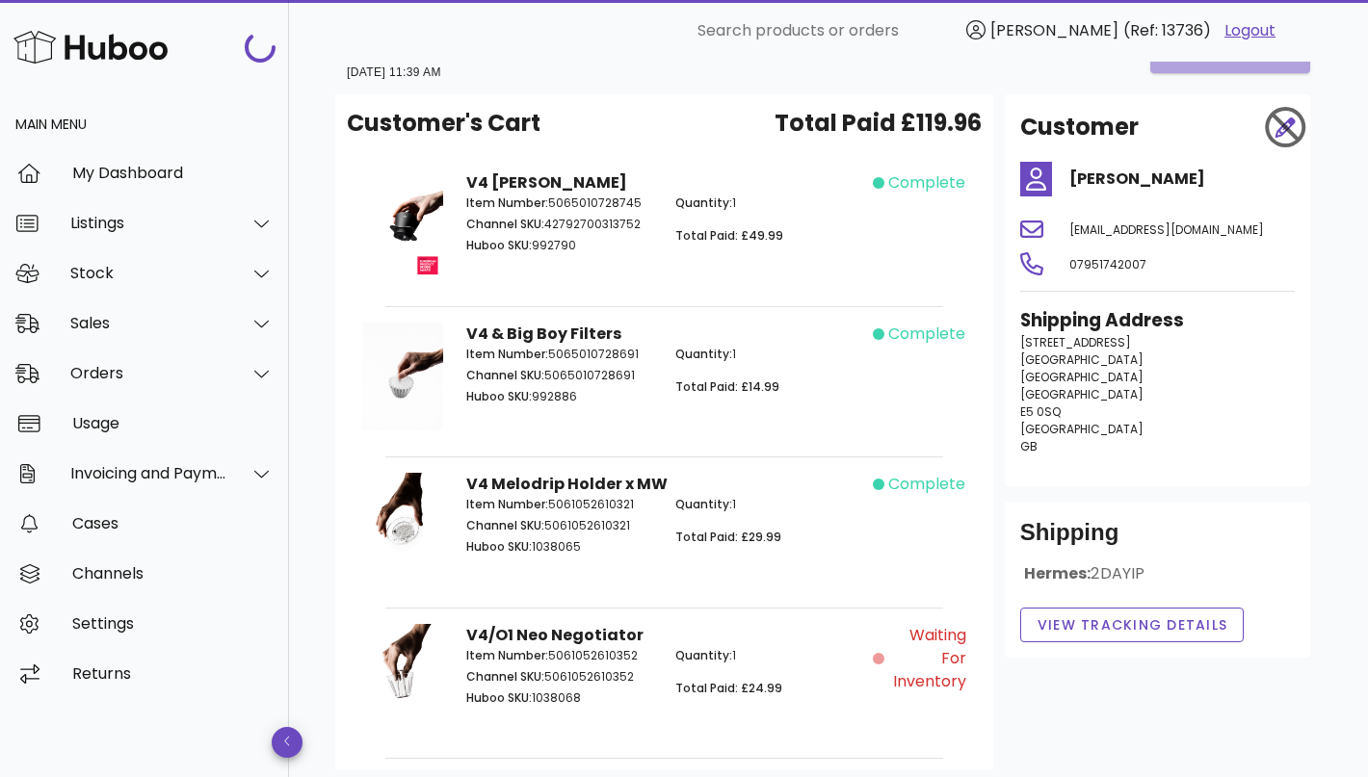
scroll to position [52, 0]
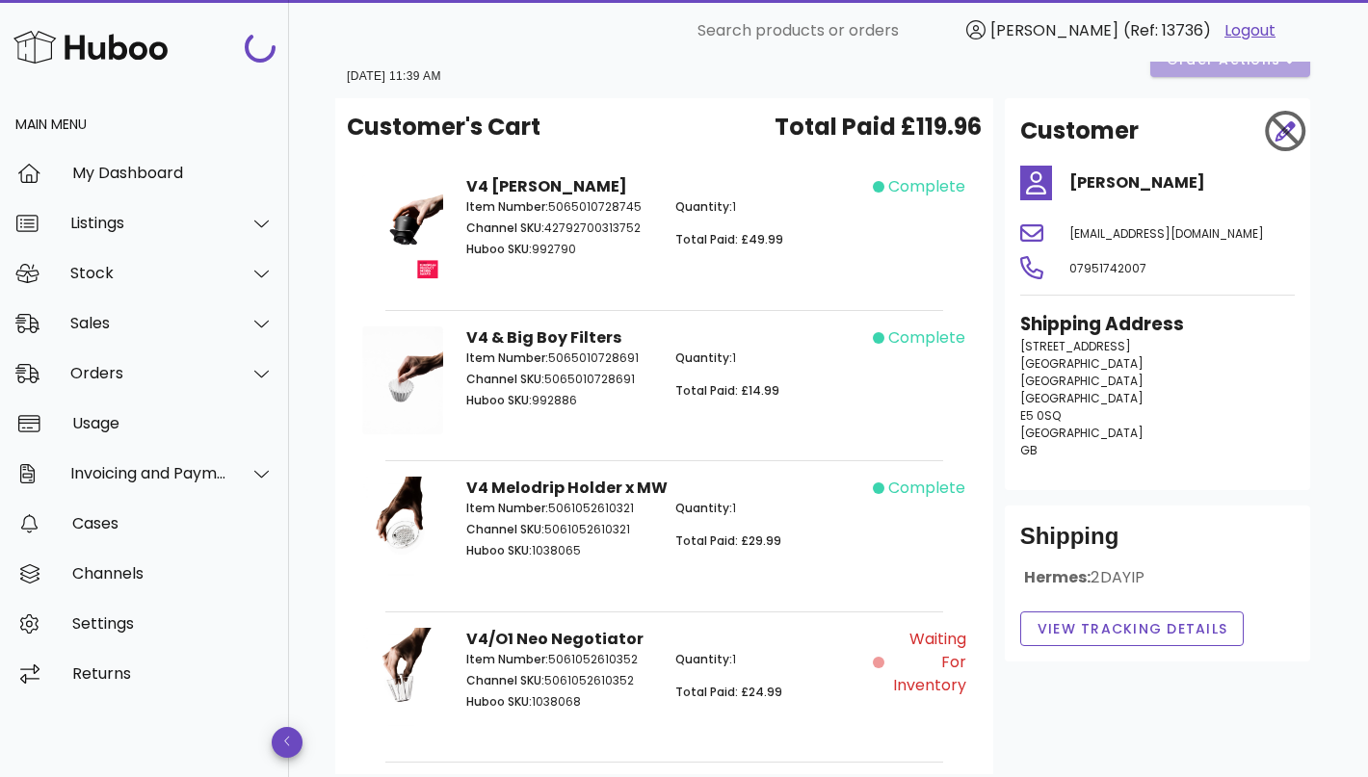
click at [848, 651] on p "Quantity: 1" at bounding box center [768, 659] width 186 height 17
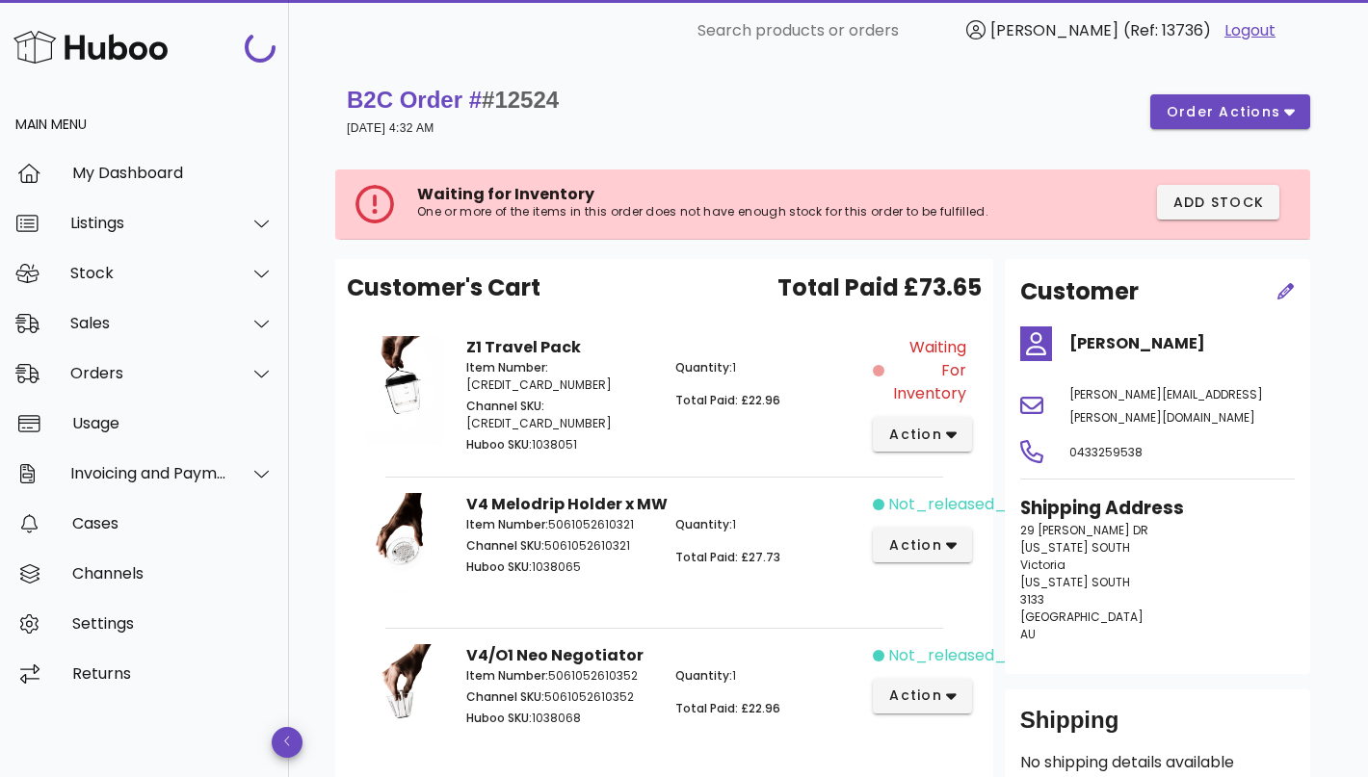
scroll to position [163, 0]
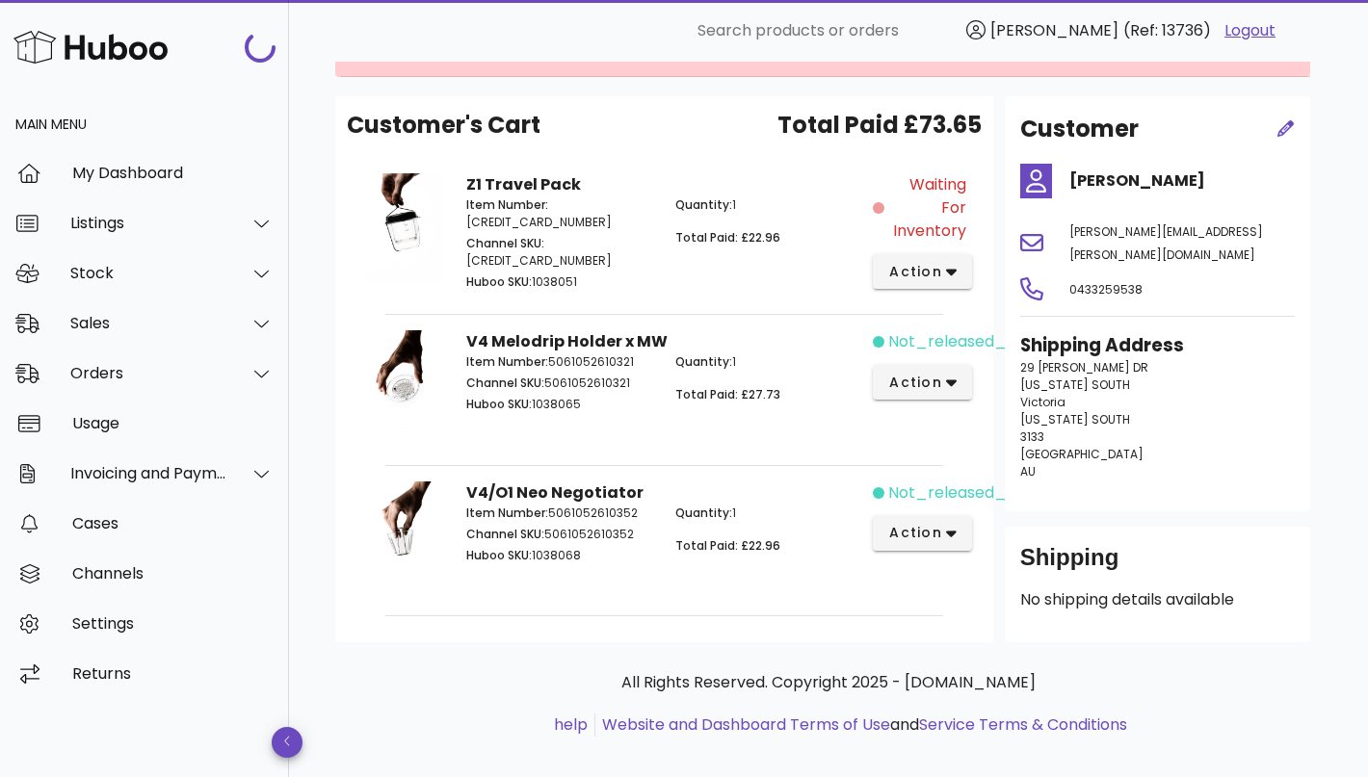
scroll to position [1299, 0]
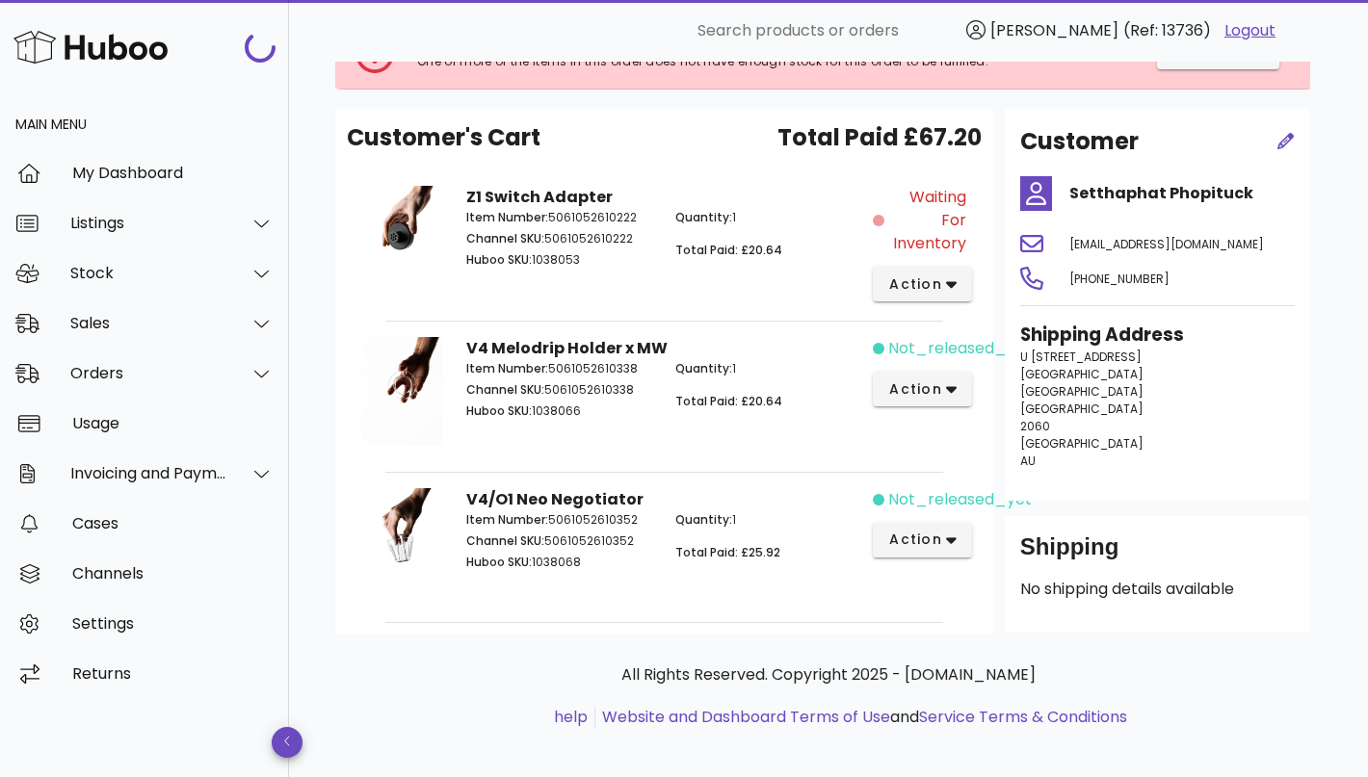
scroll to position [163, 0]
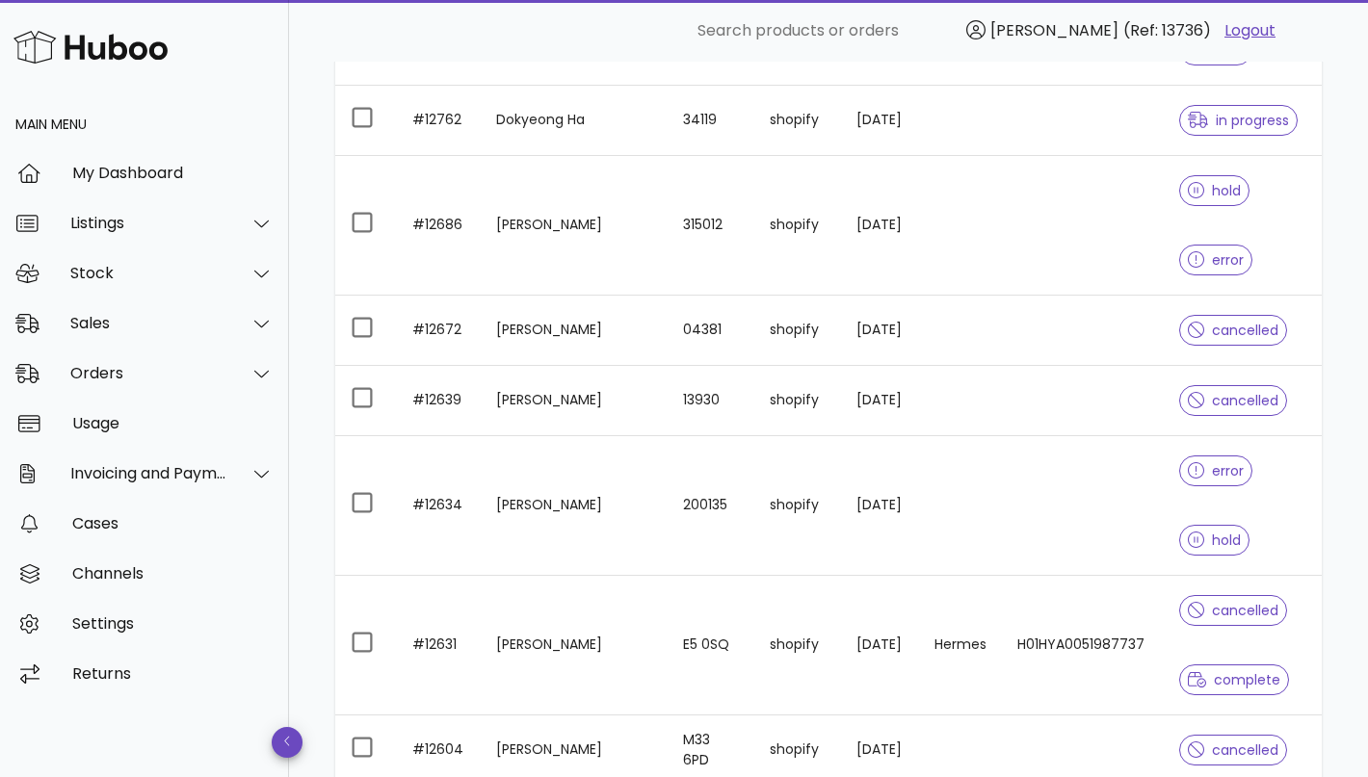
scroll to position [1530, 0]
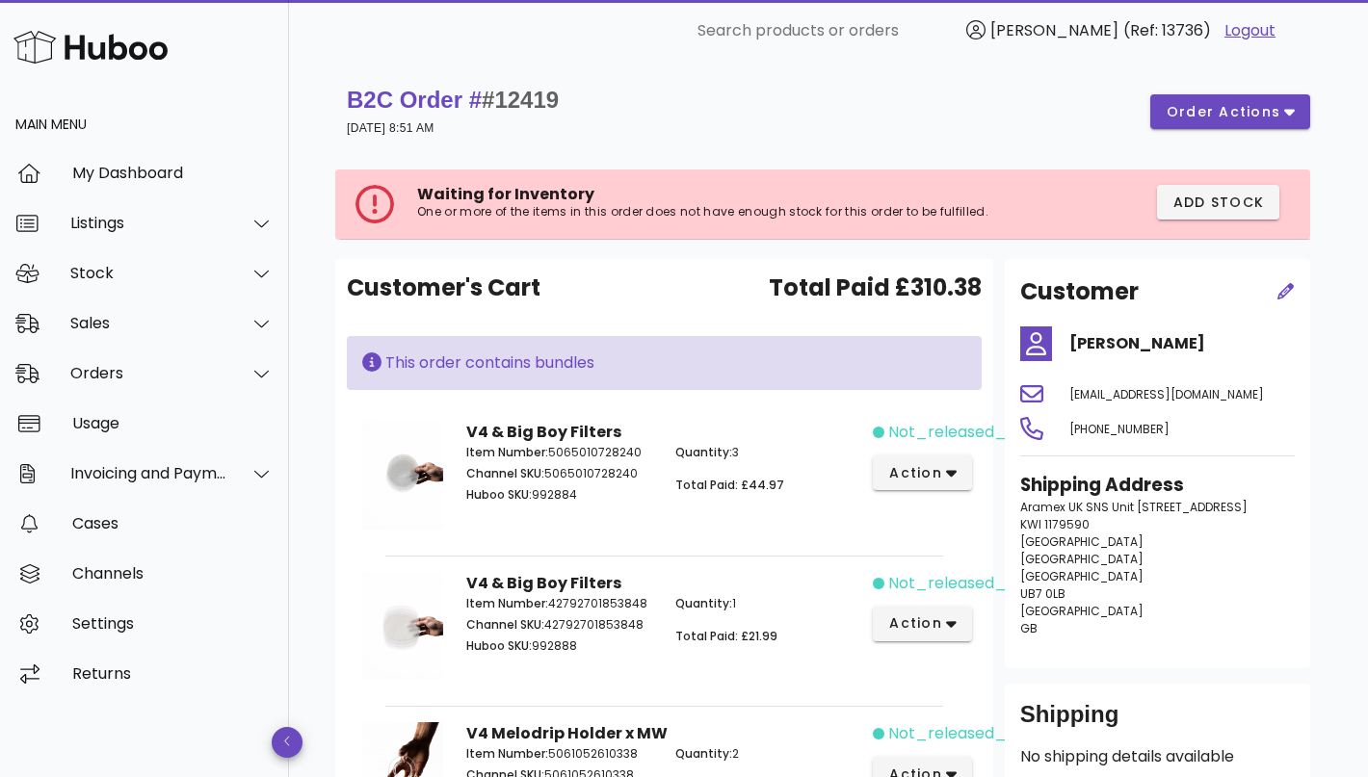
scroll to position [1530, 0]
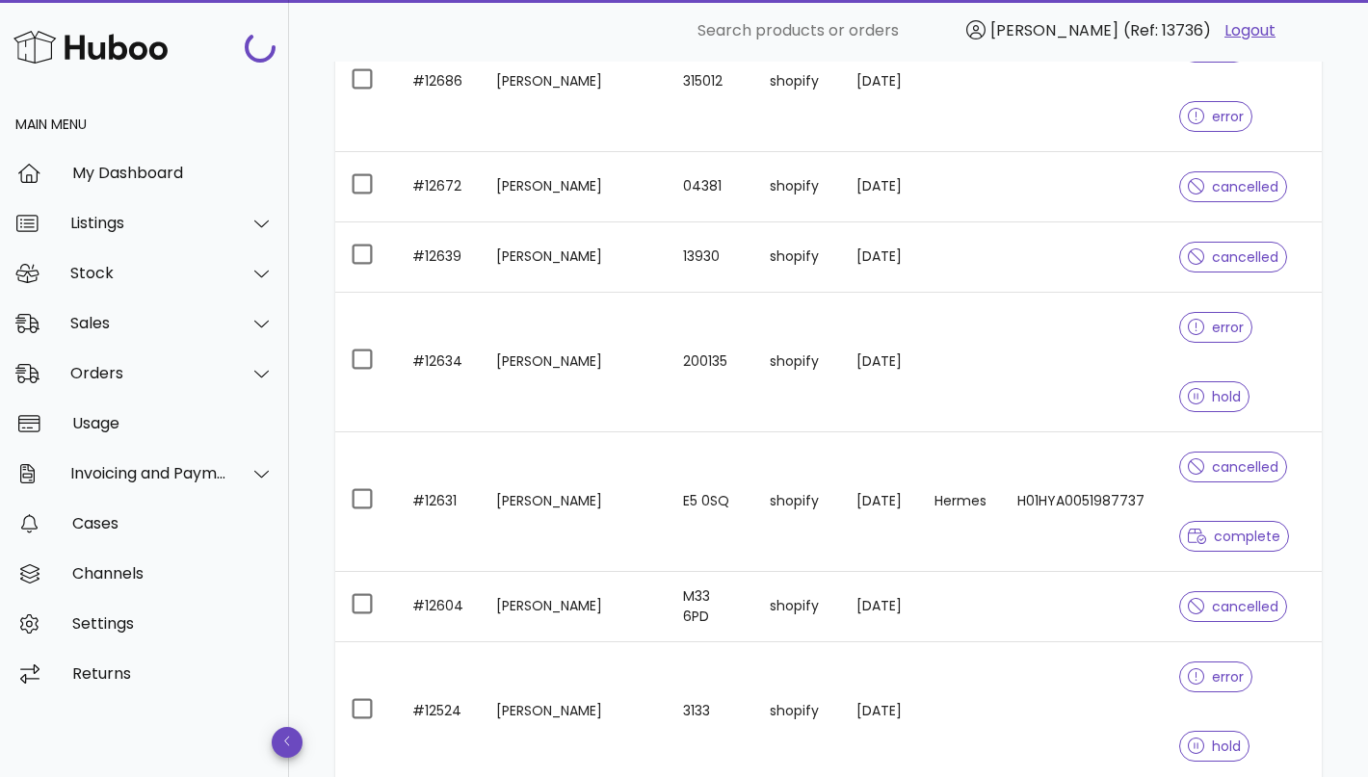
scroll to position [1704, 0]
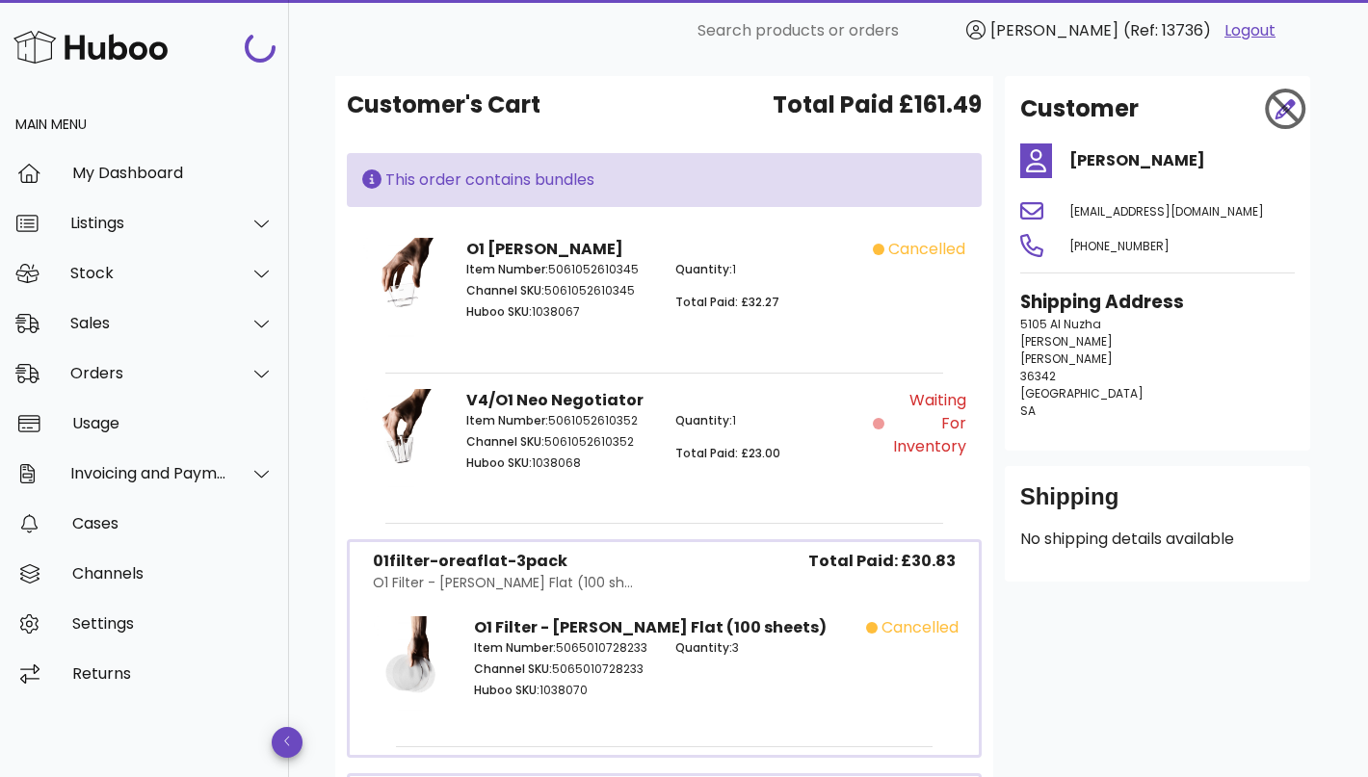
scroll to position [24, 0]
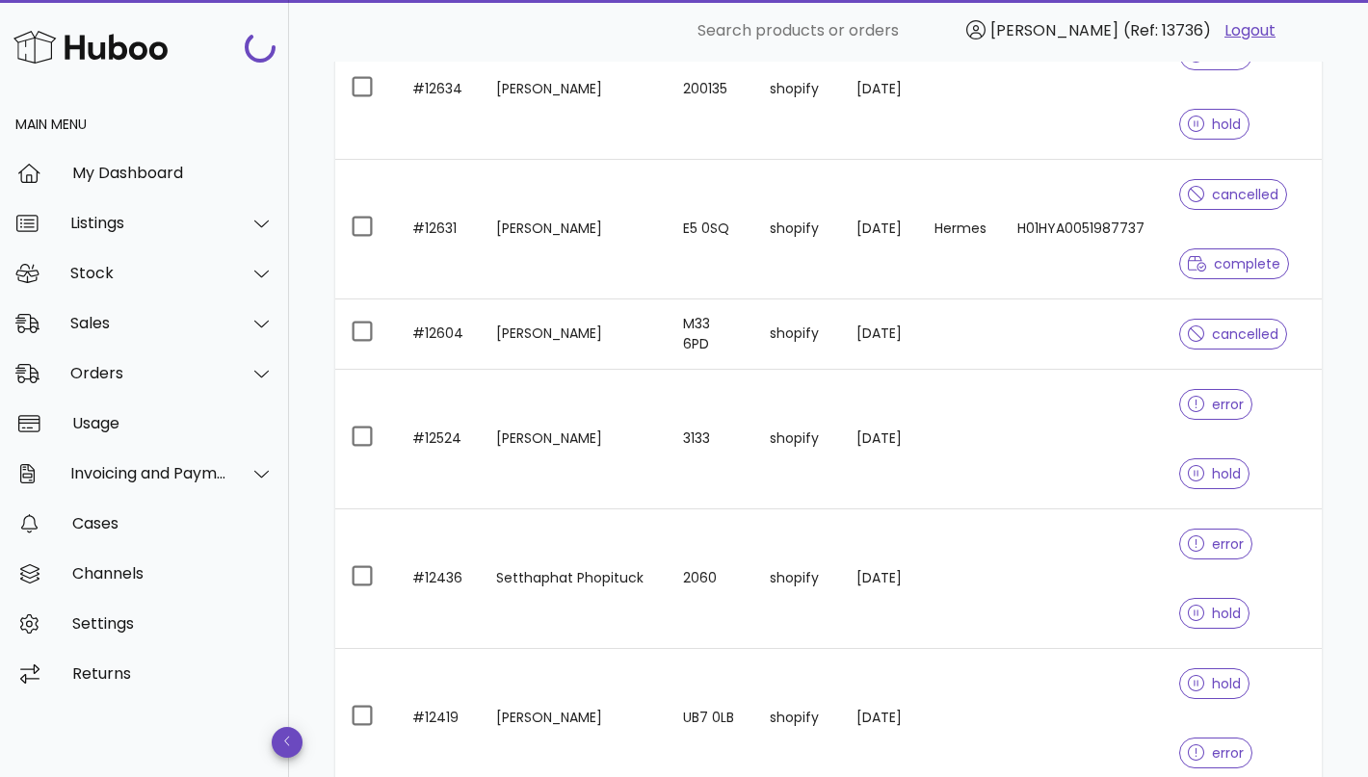
scroll to position [1974, 0]
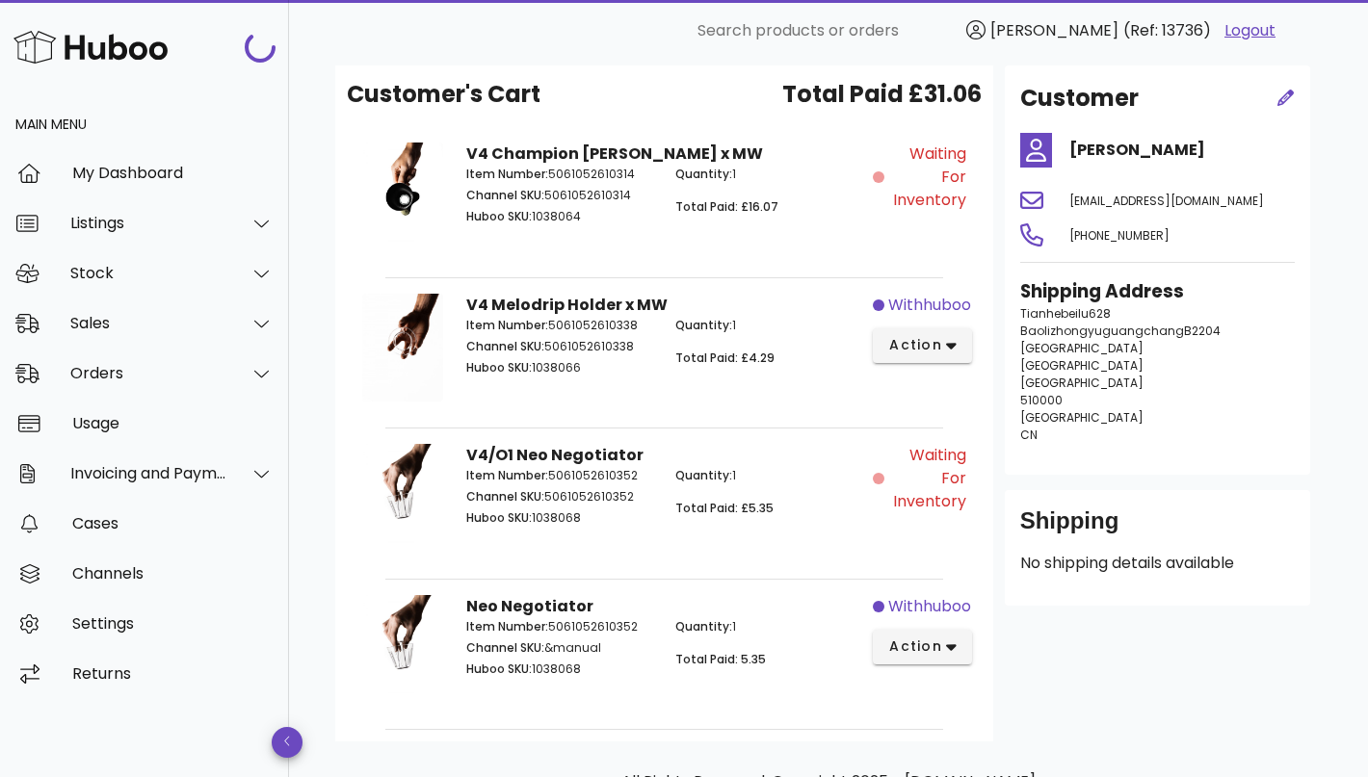
scroll to position [82, 0]
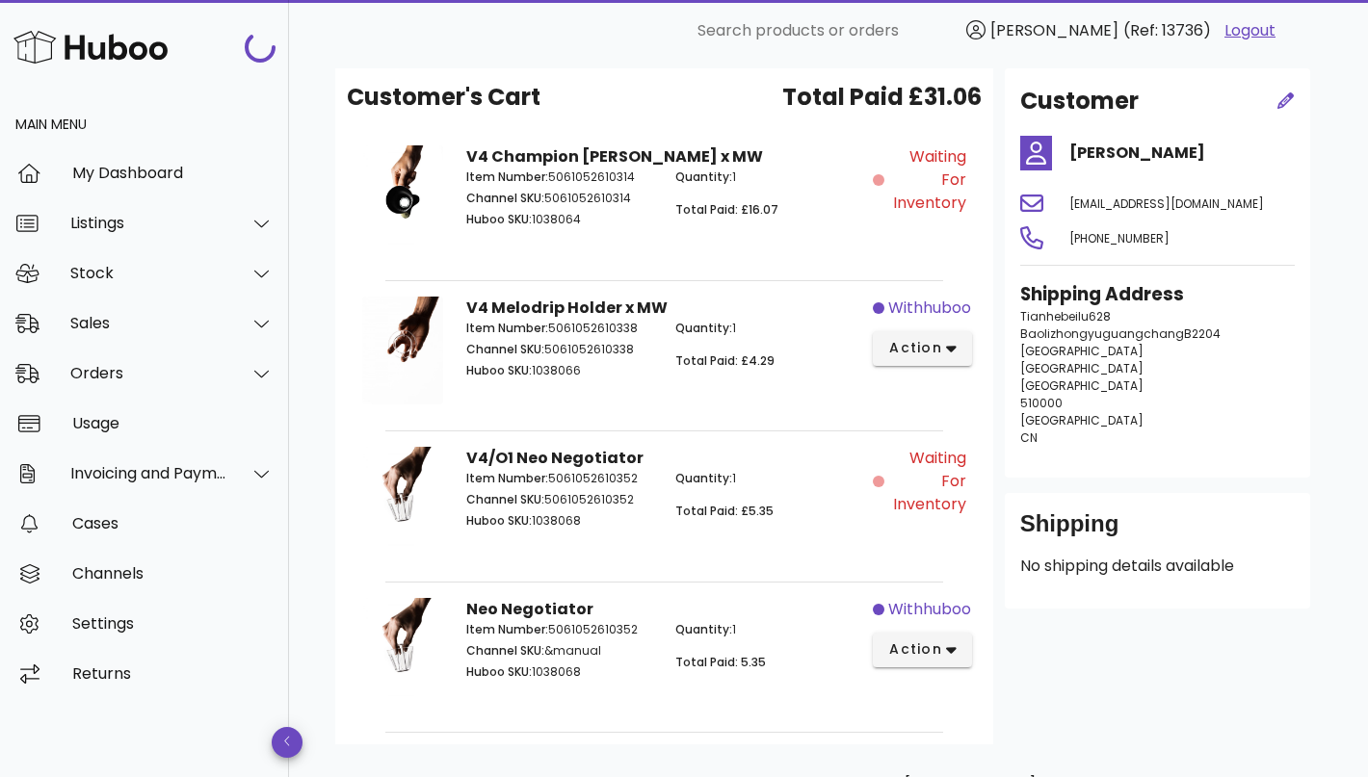
scroll to position [1974, 0]
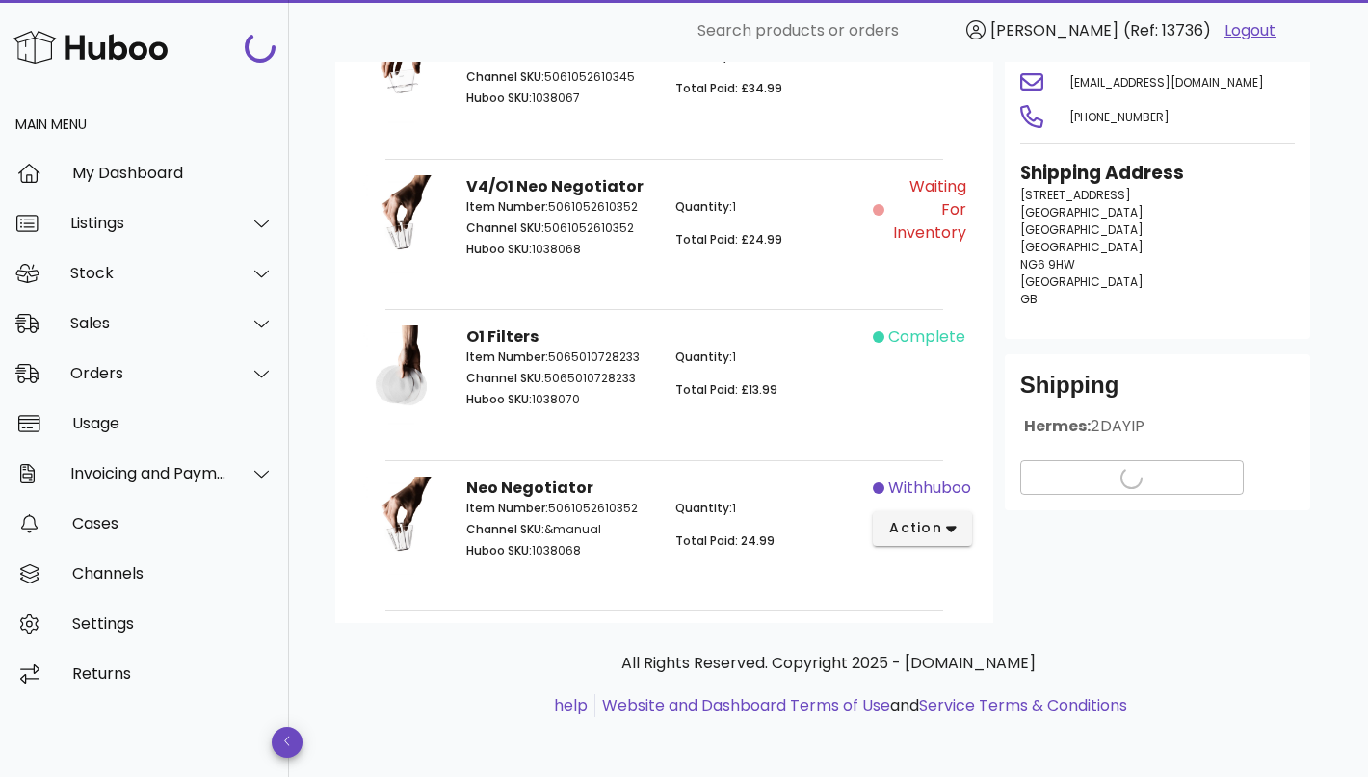
scroll to position [71, 0]
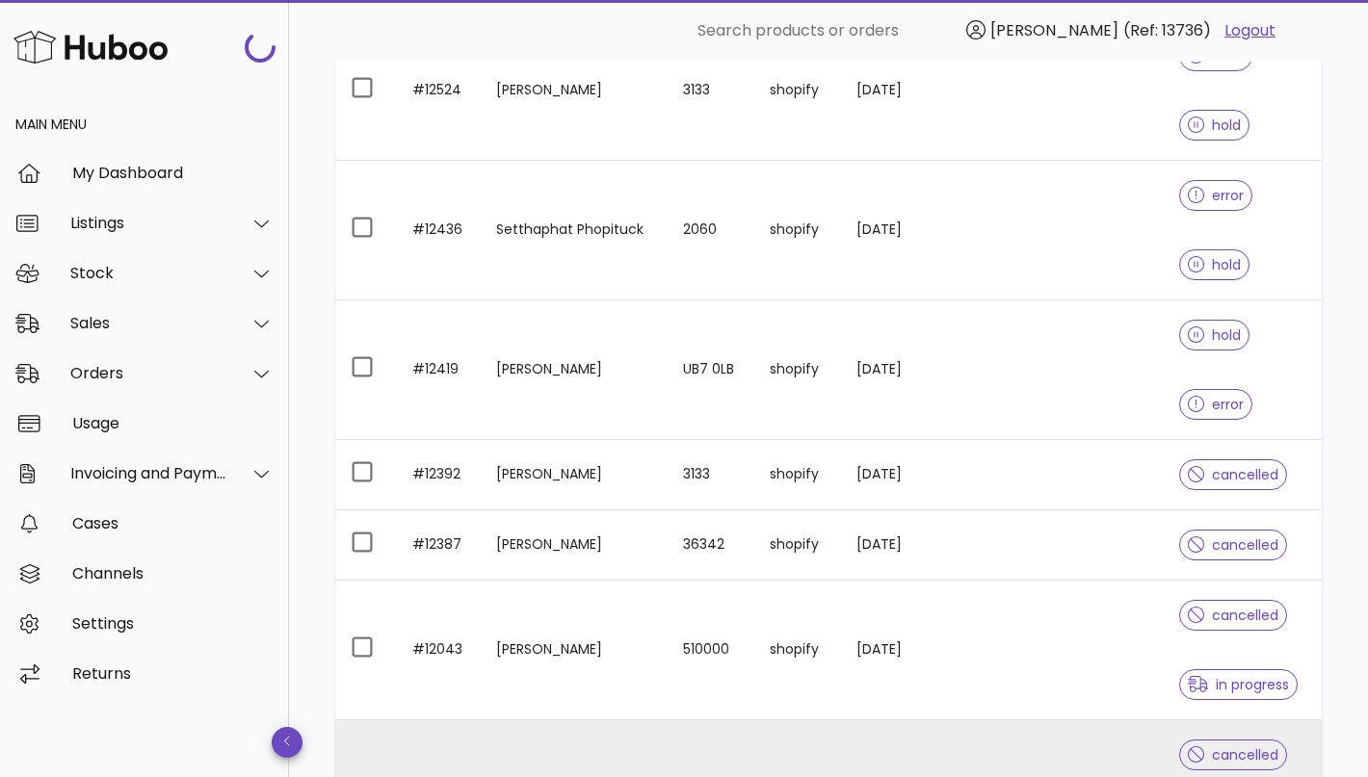
scroll to position [2337, 0]
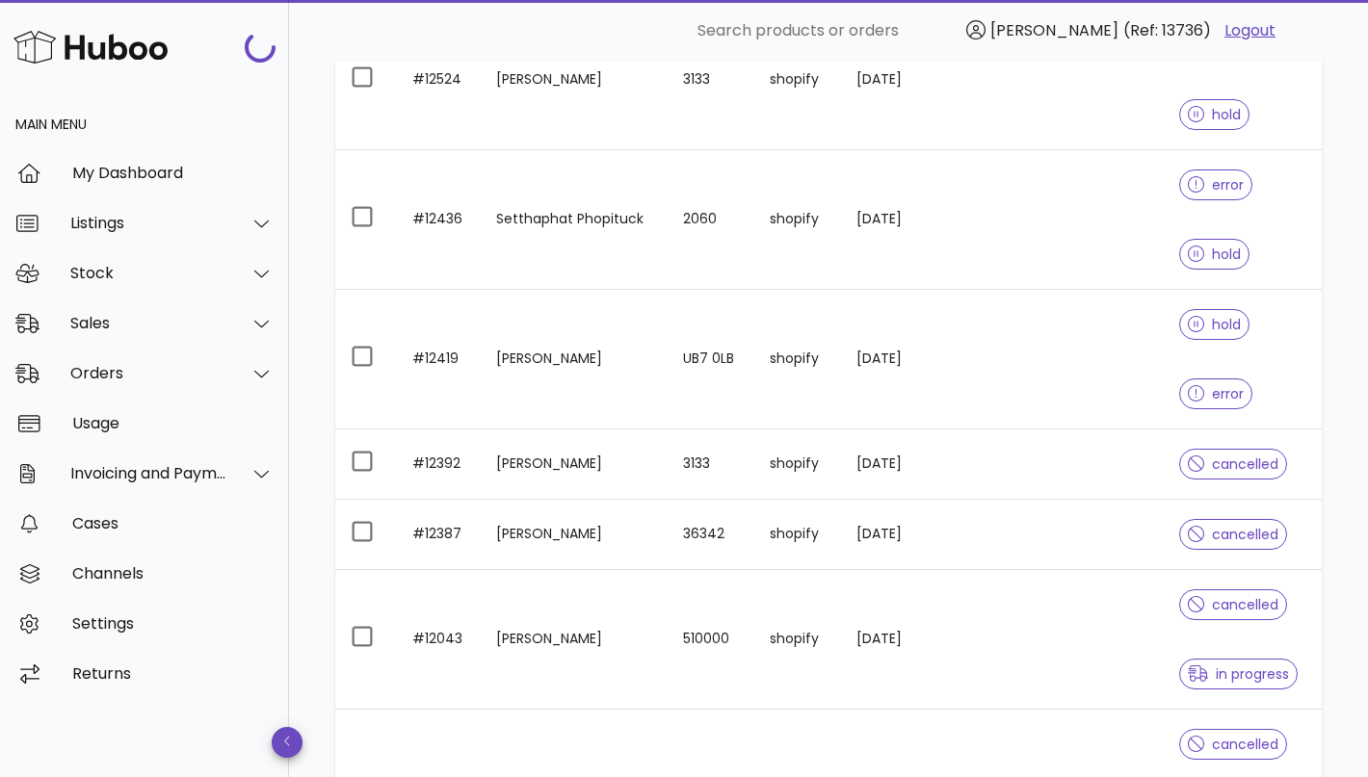
scroll to position [2264, 0]
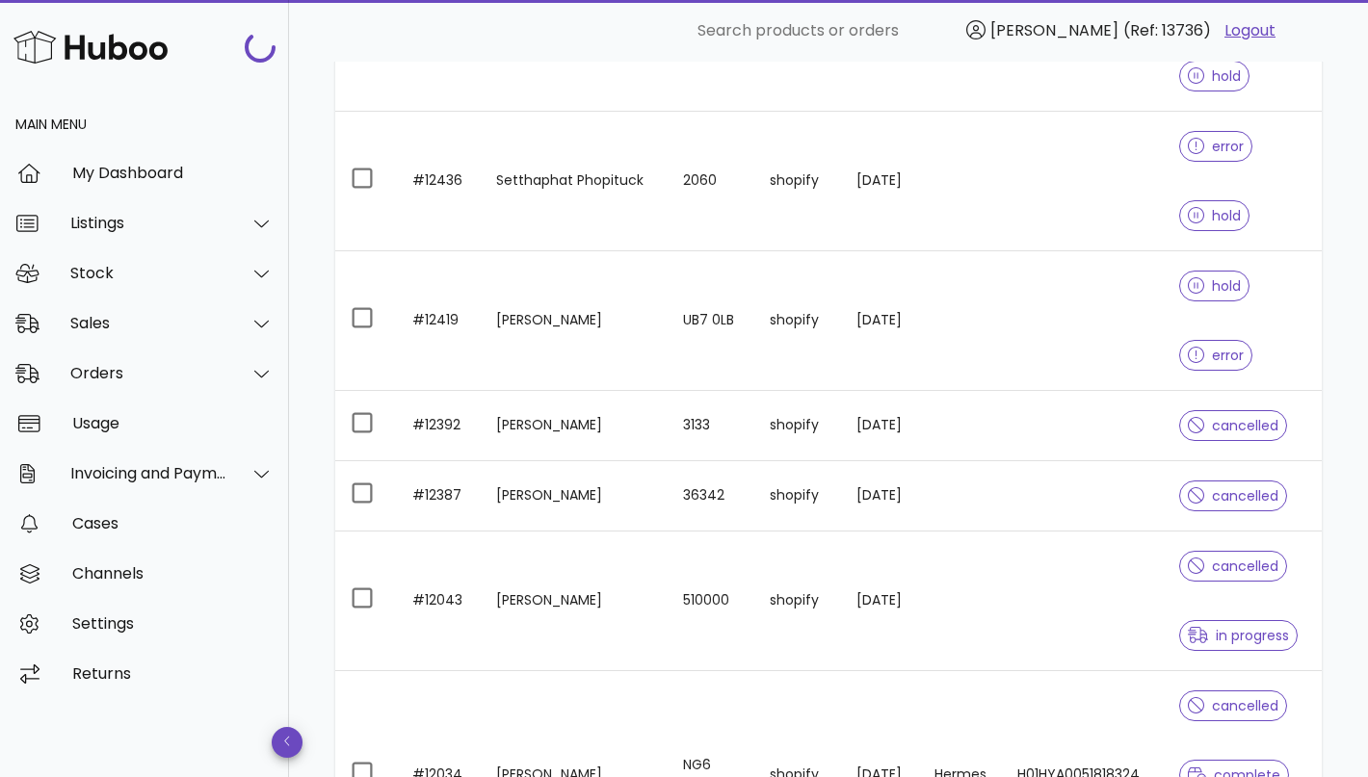
scroll to position [2357, 0]
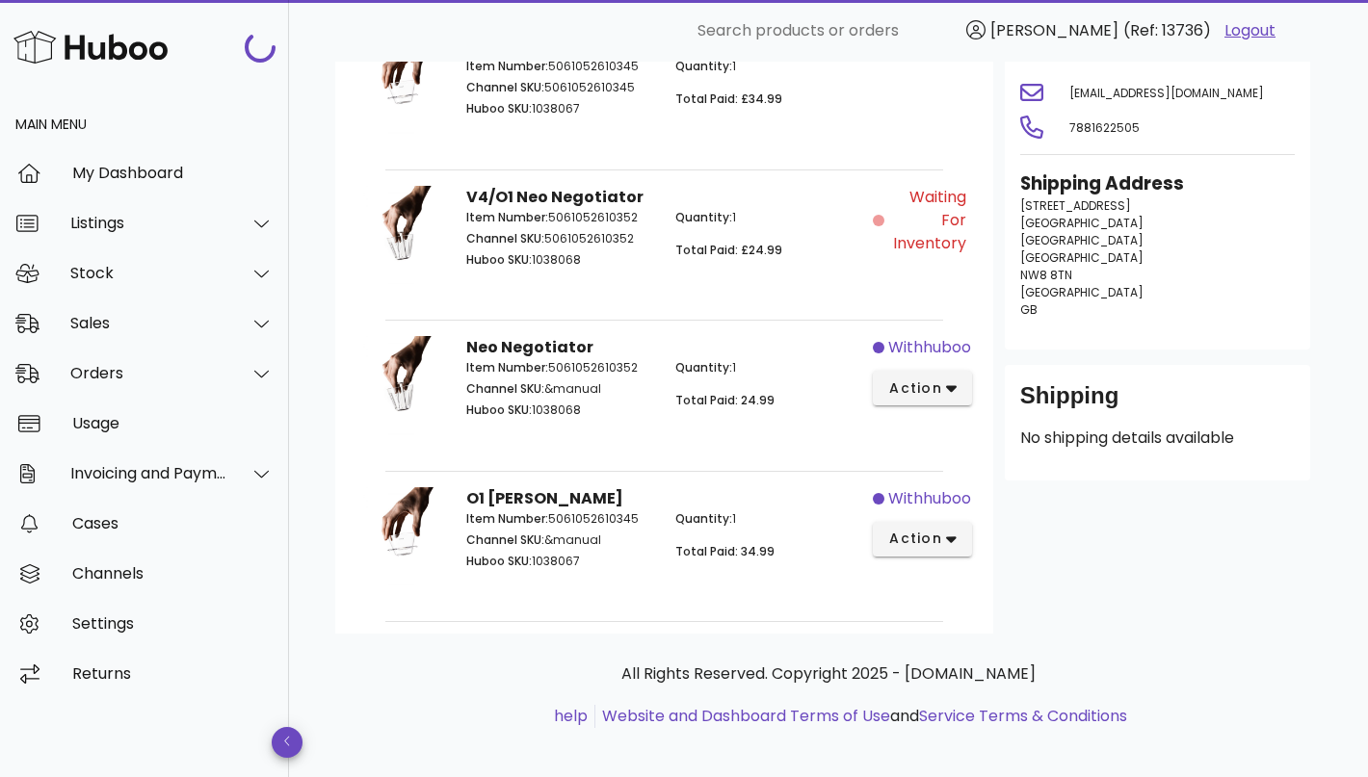
scroll to position [203, 0]
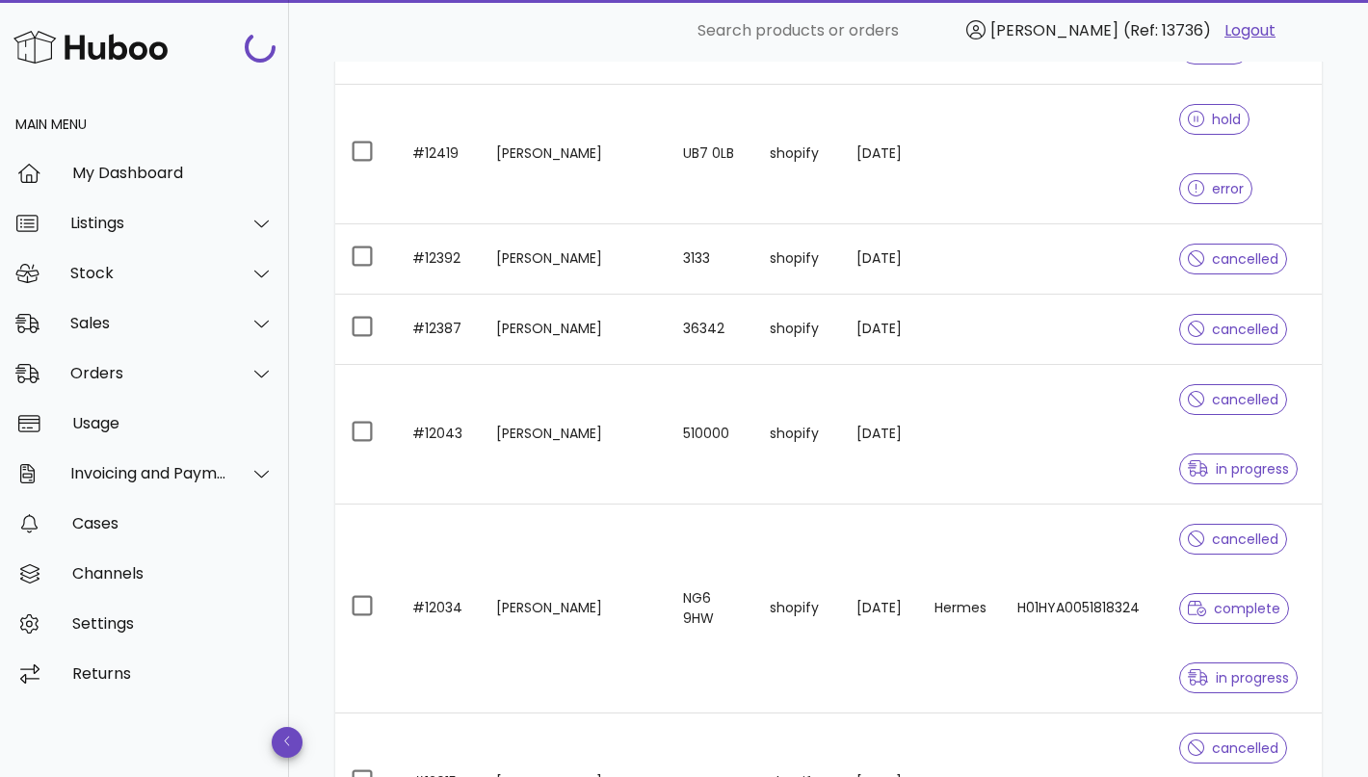
scroll to position [2598, 0]
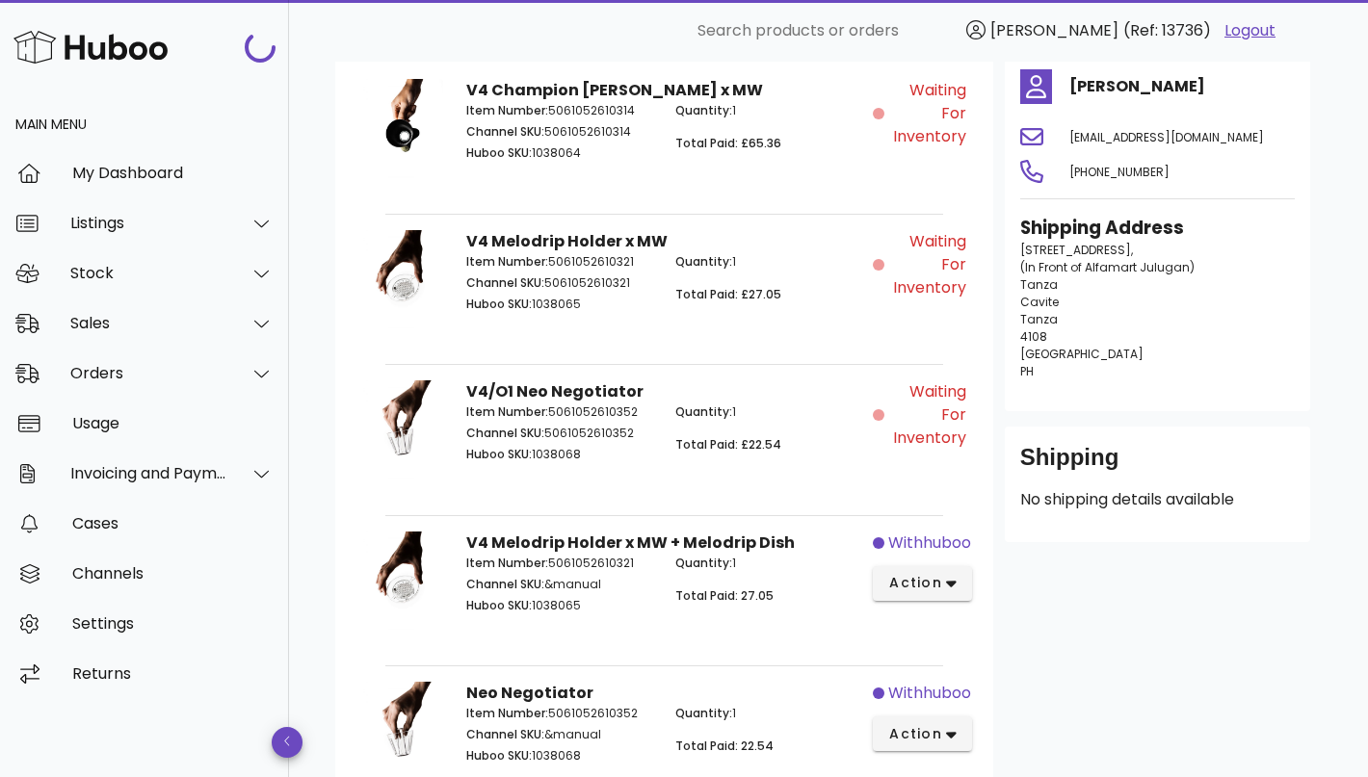
scroll to position [52, 0]
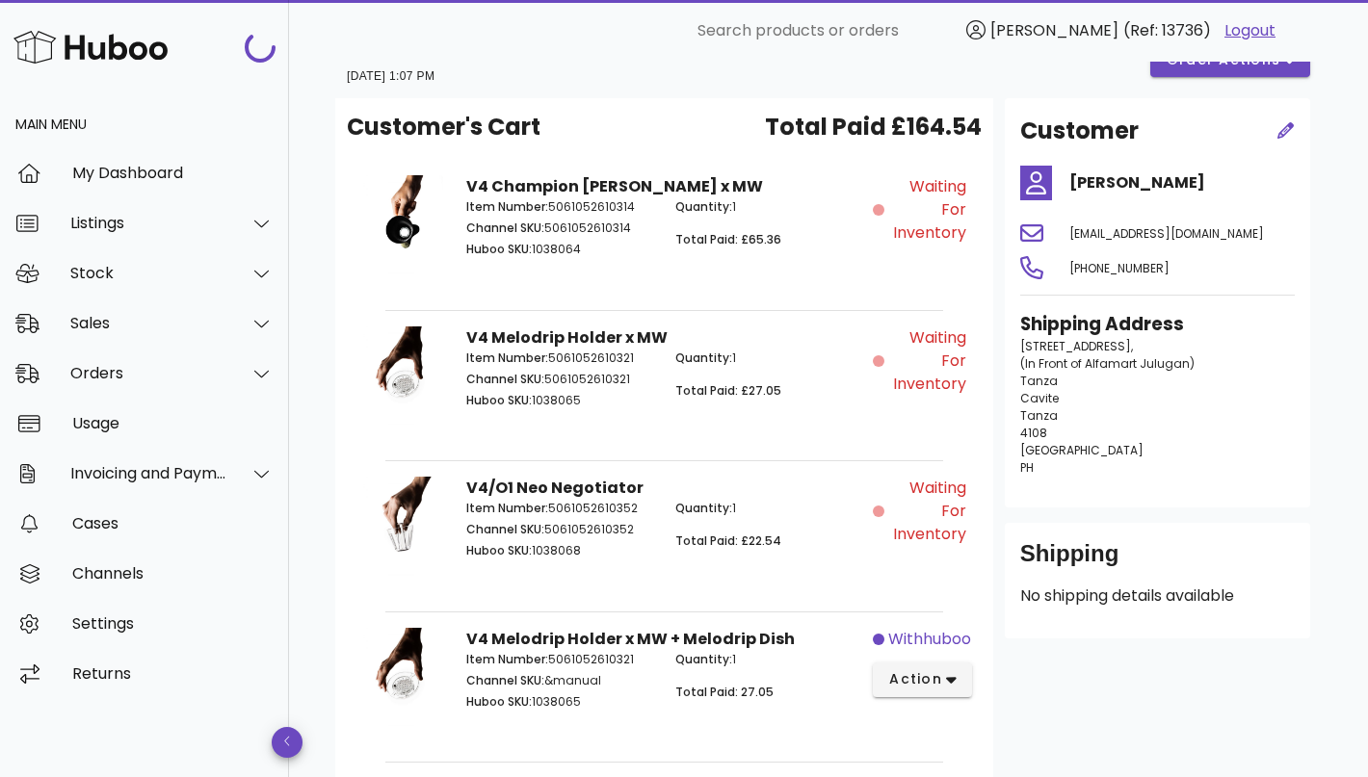
scroll to position [2598, 0]
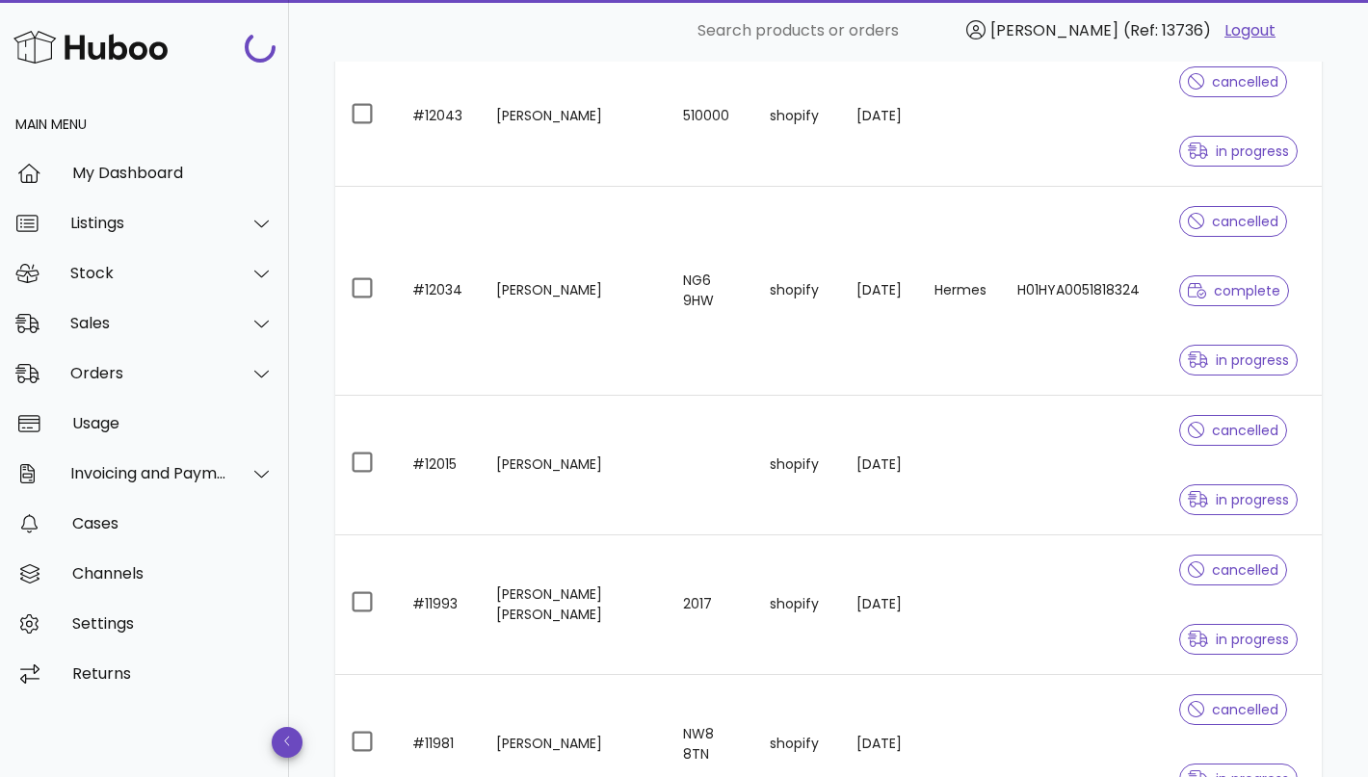
scroll to position [2946, 0]
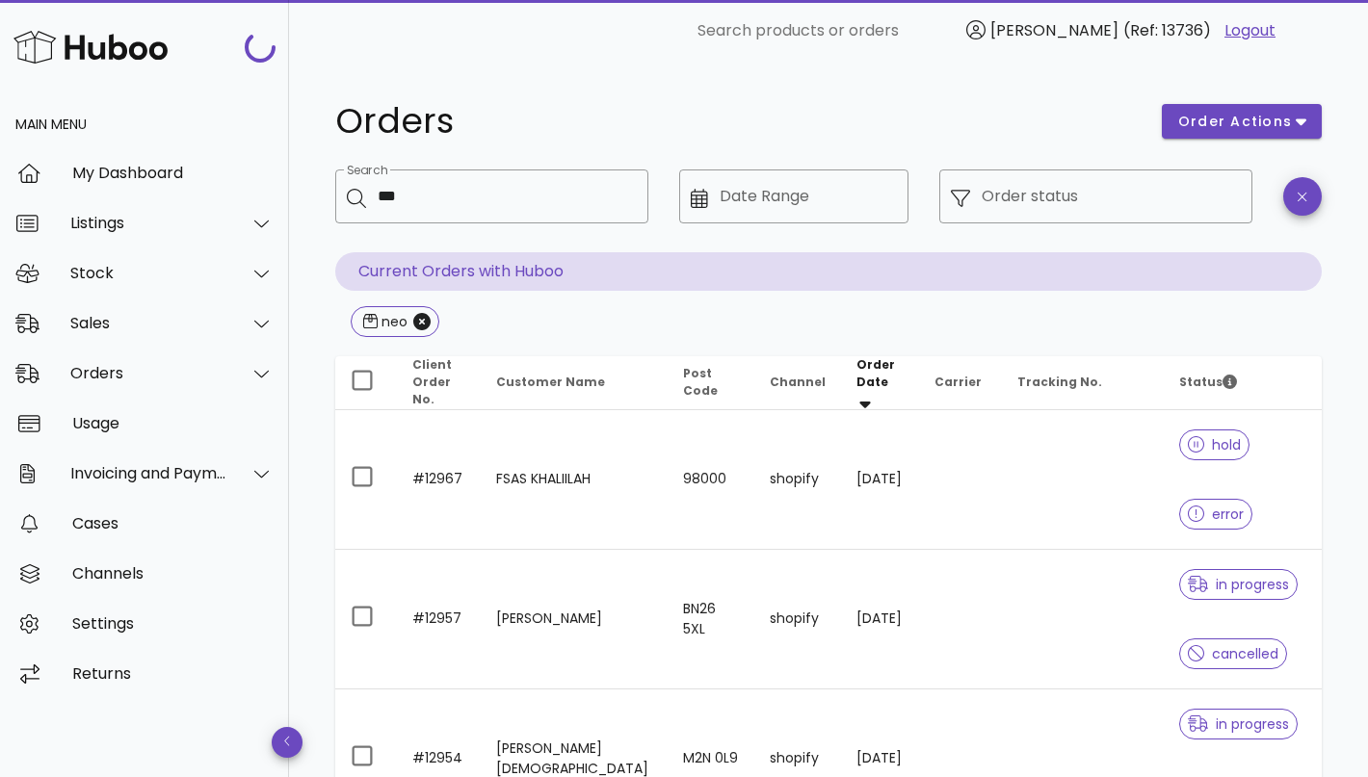
scroll to position [2946, 0]
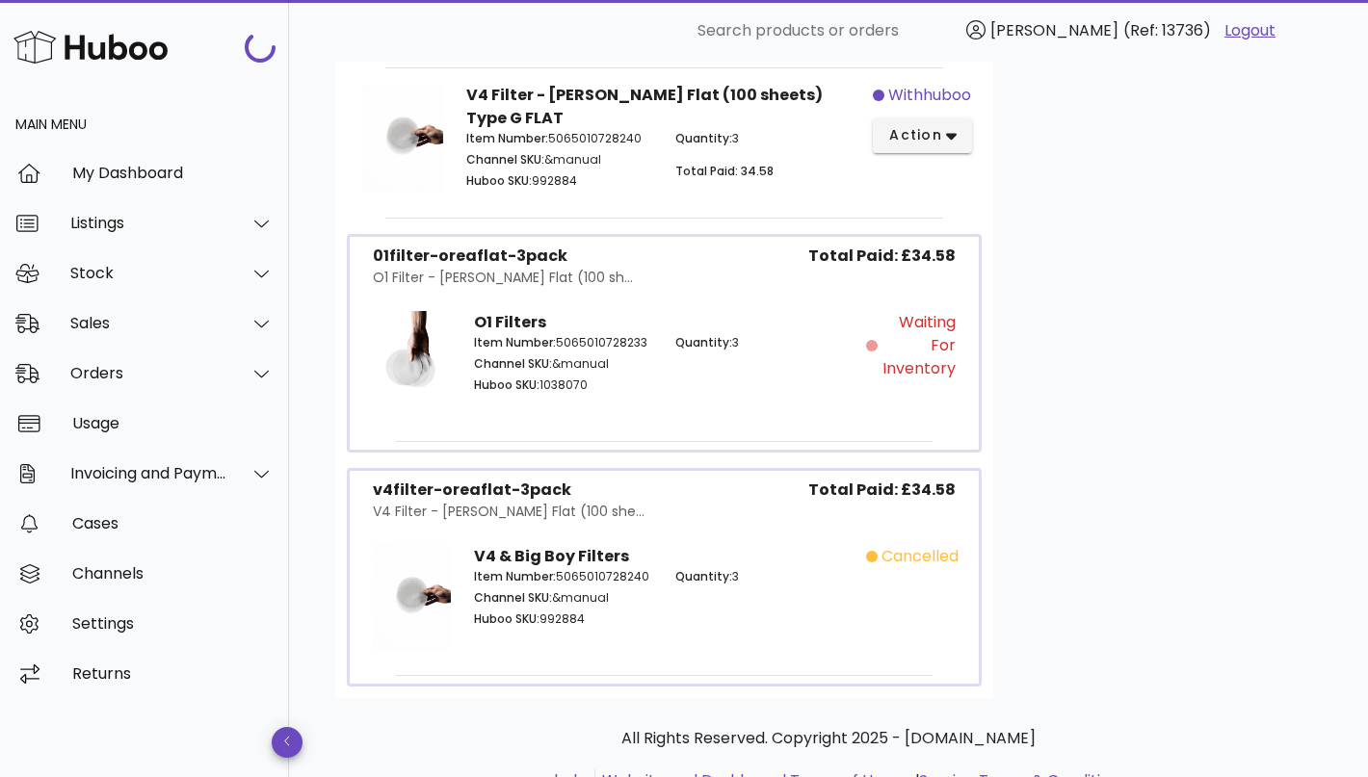
scroll to position [1056, 0]
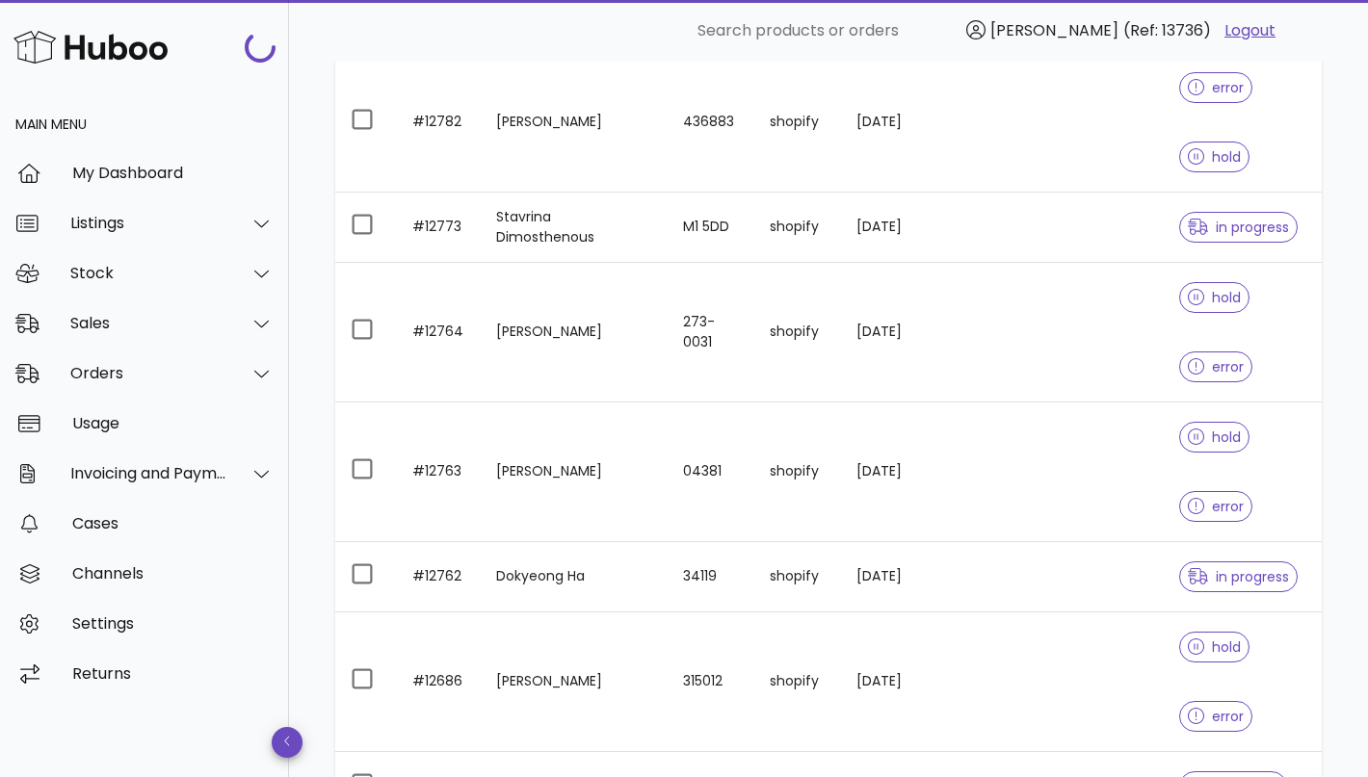
scroll to position [2946, 0]
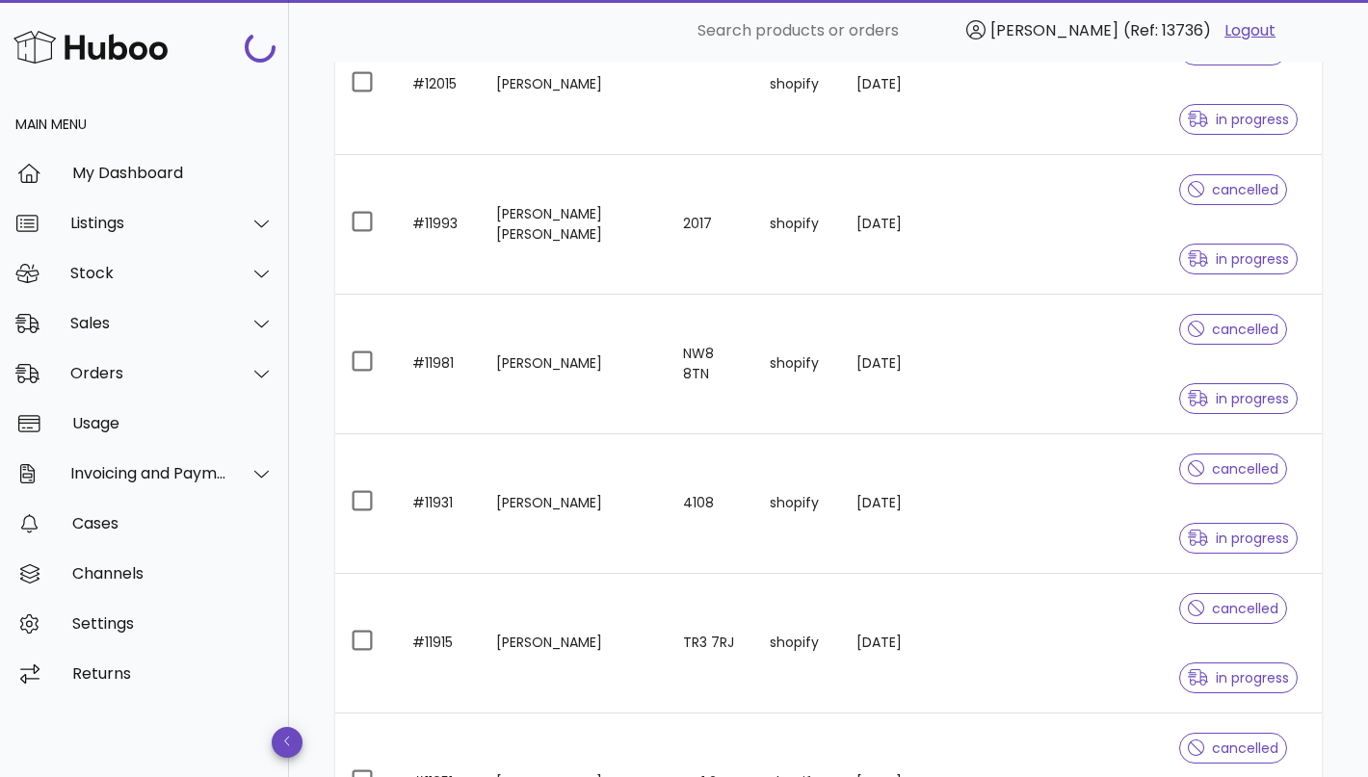
scroll to position [3236, 0]
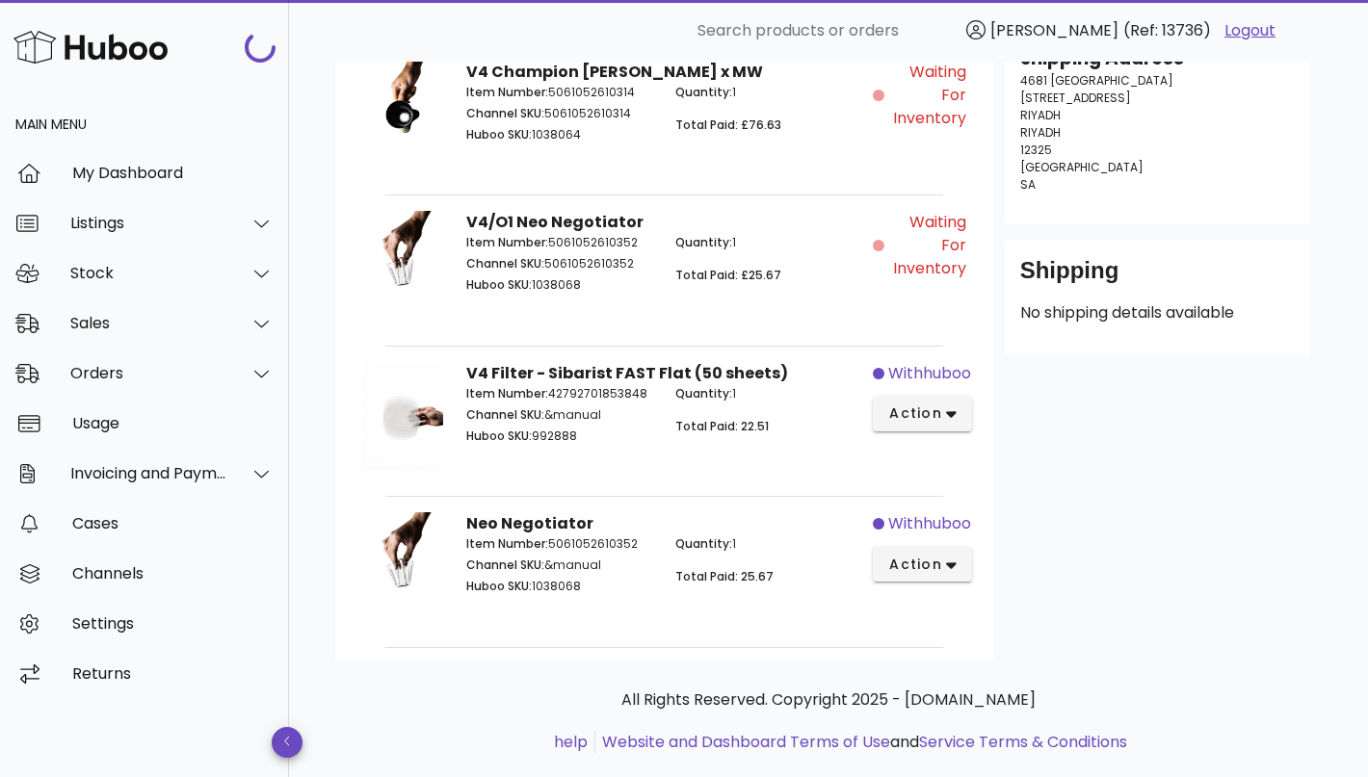
scroll to position [353, 0]
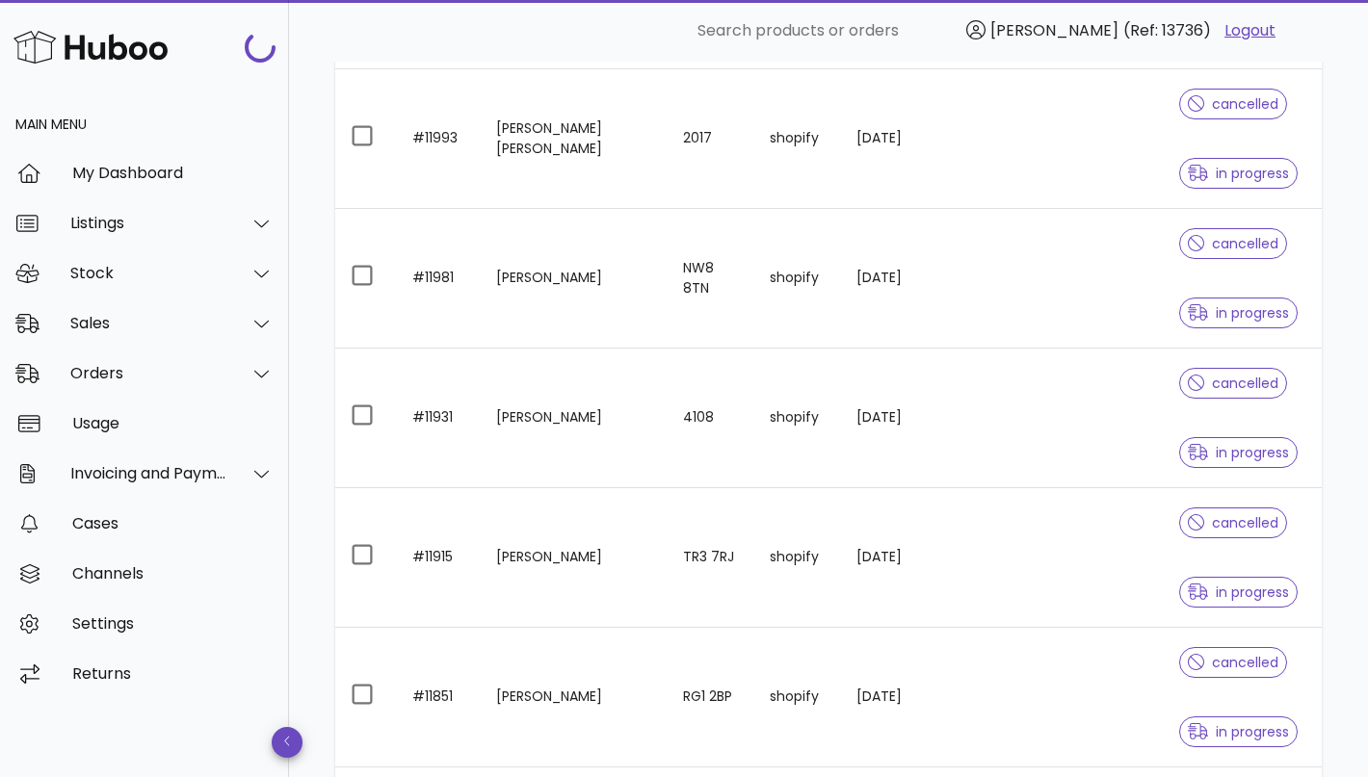
scroll to position [3285, 0]
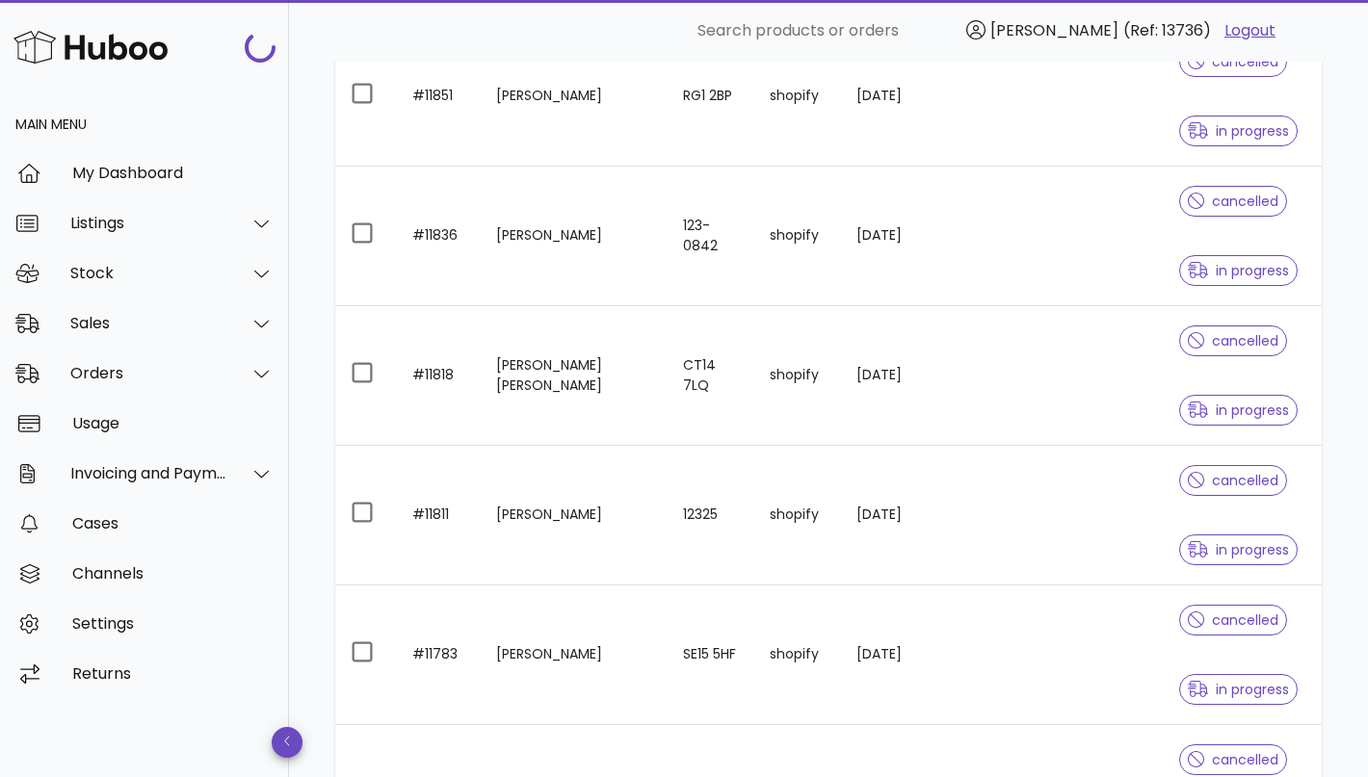
scroll to position [3895, 0]
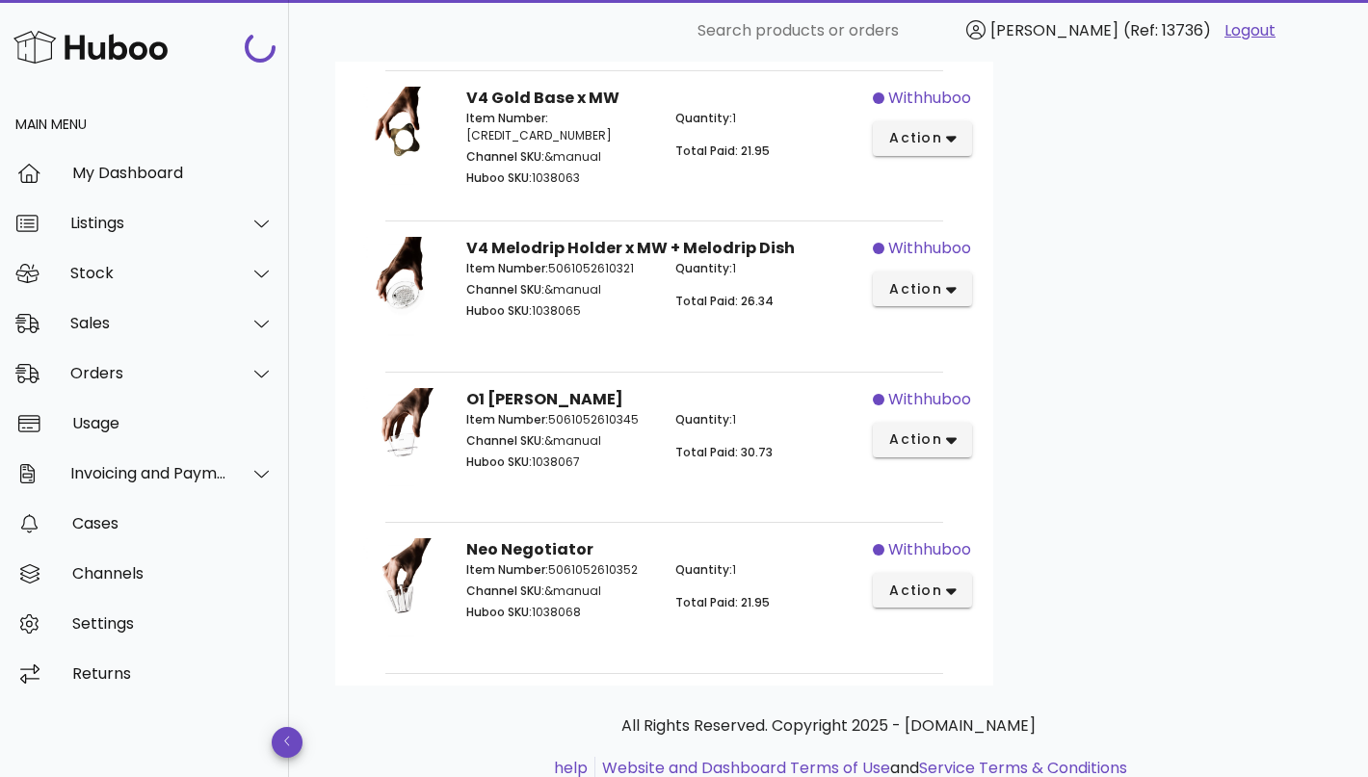
scroll to position [804, 0]
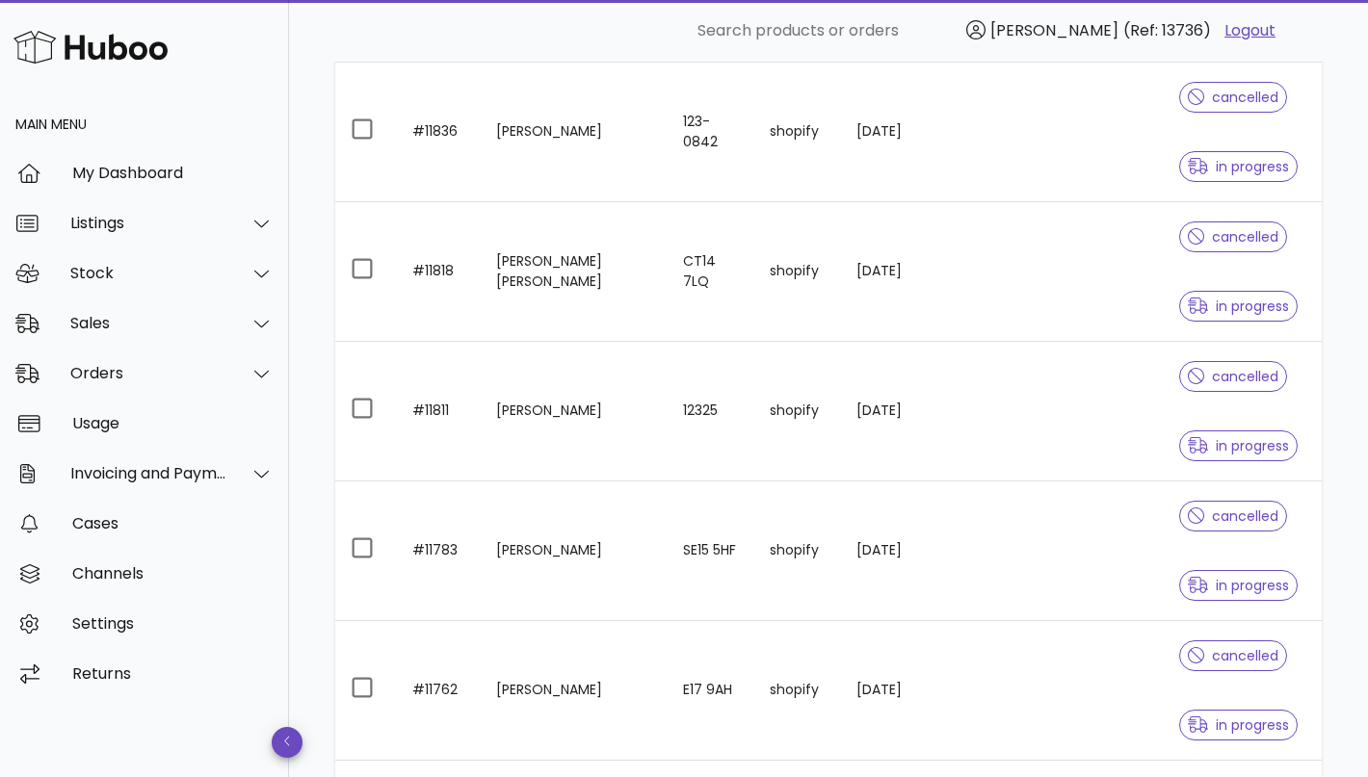
scroll to position [4001, 0]
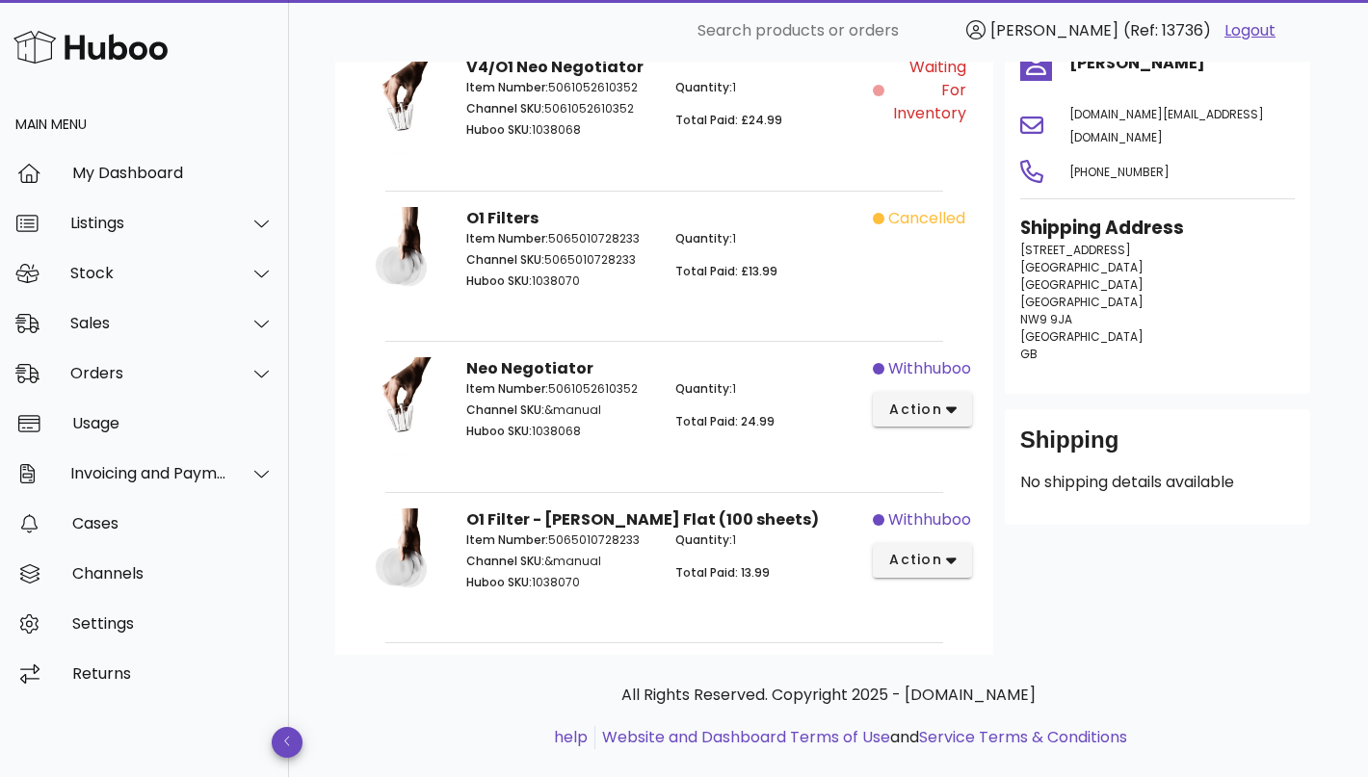
scroll to position [203, 0]
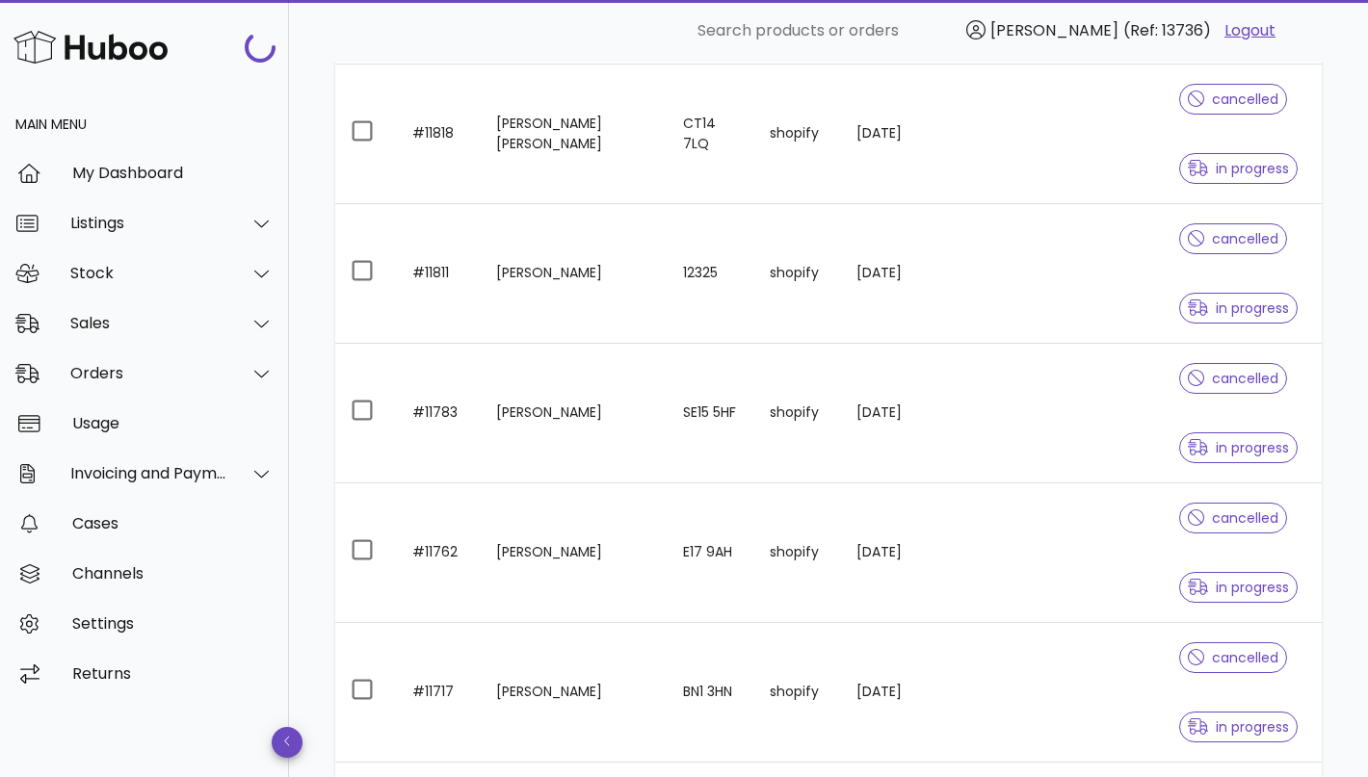
scroll to position [4153, 0]
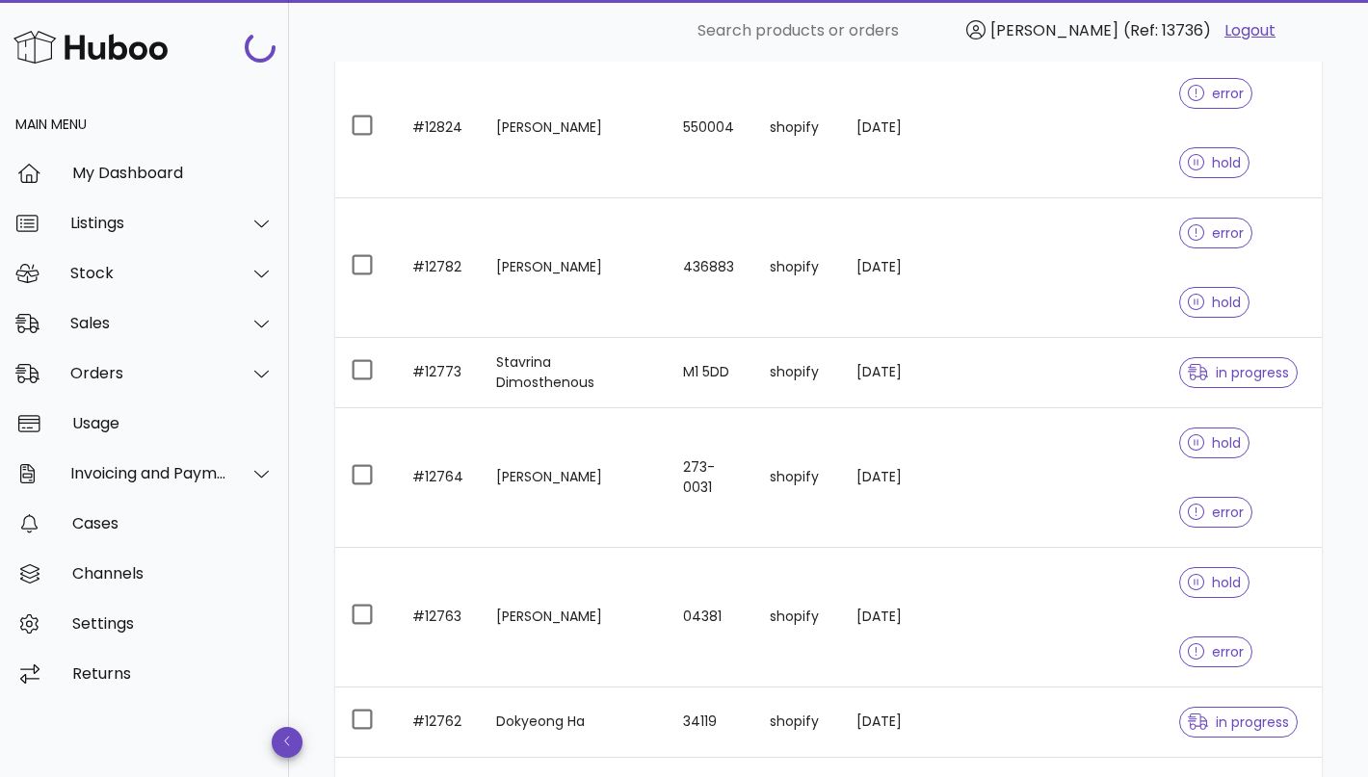
scroll to position [399, 0]
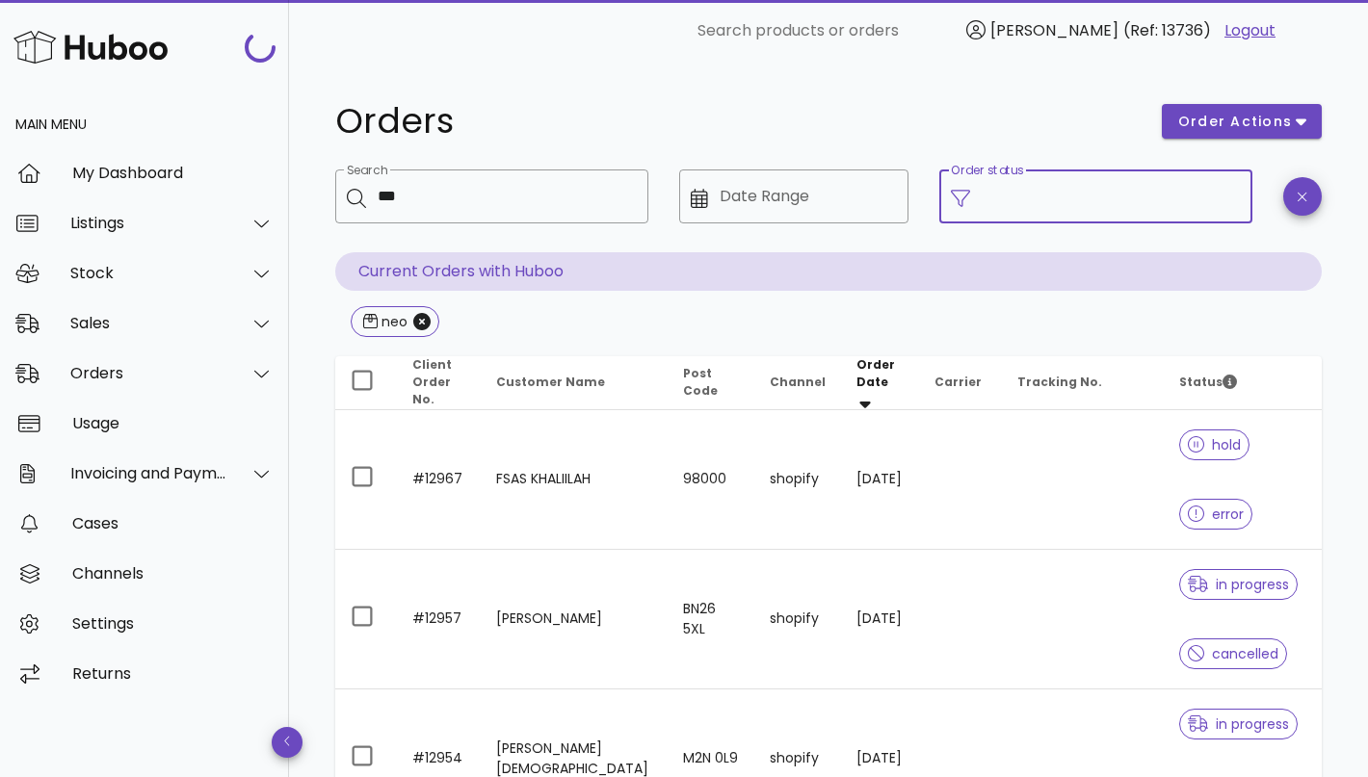
click at [1105, 205] on input "Order status" at bounding box center [1110, 196] width 259 height 31
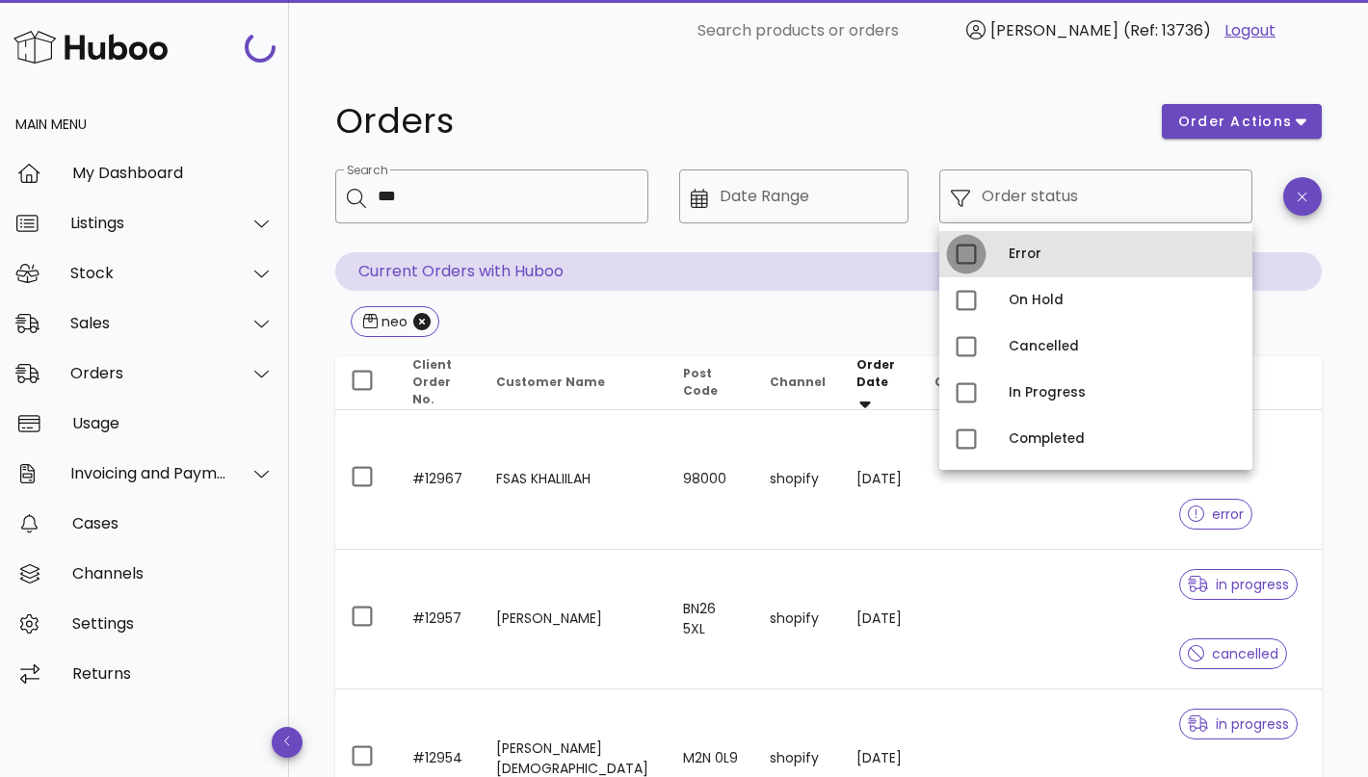
click at [968, 253] on div at bounding box center [966, 254] width 33 height 33
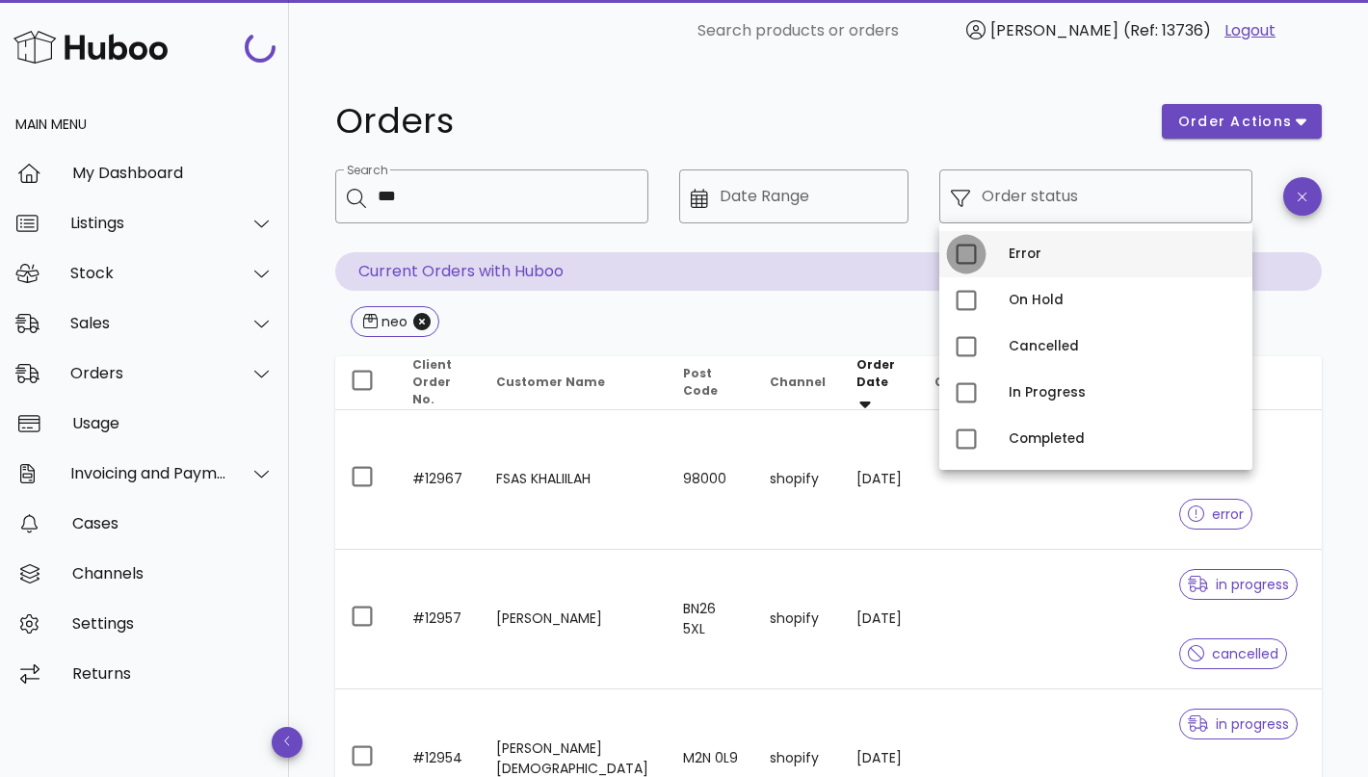
type input "**********"
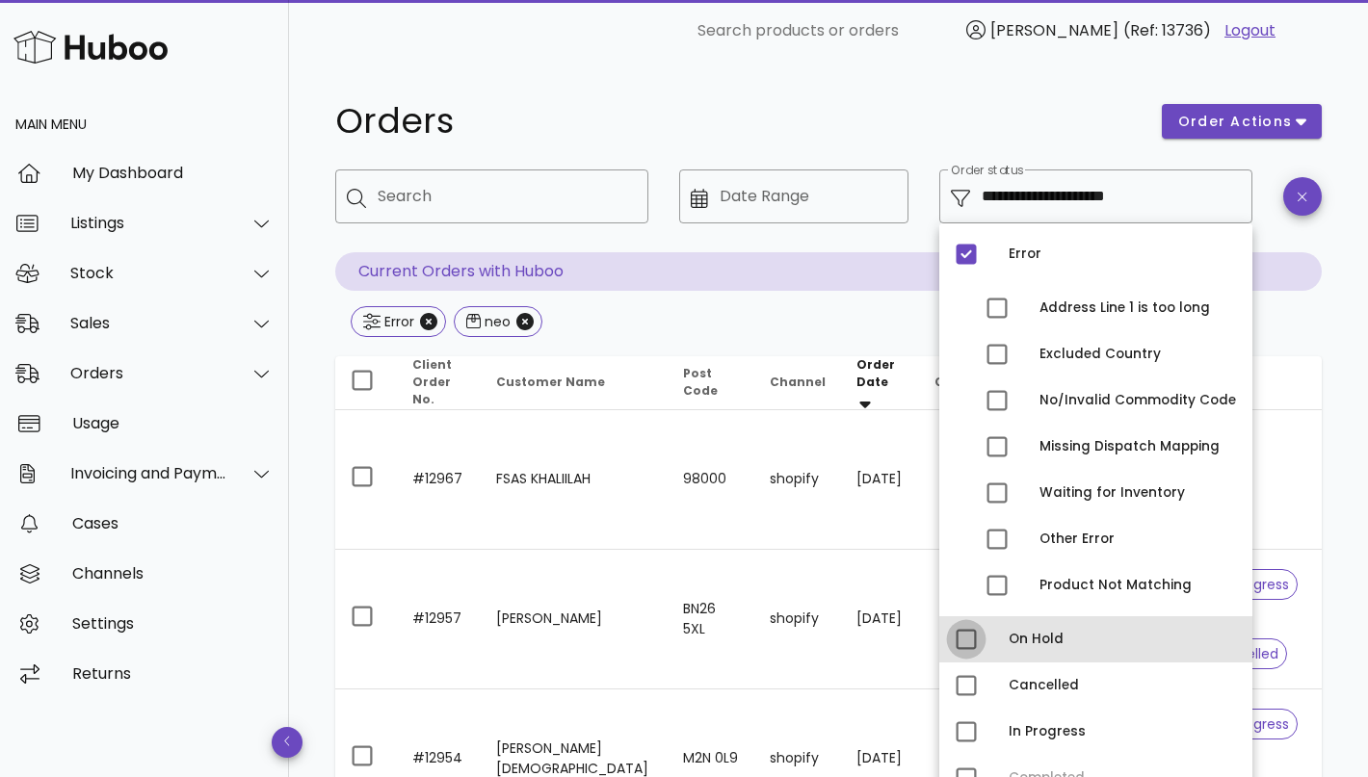
click at [966, 633] on div at bounding box center [966, 639] width 33 height 33
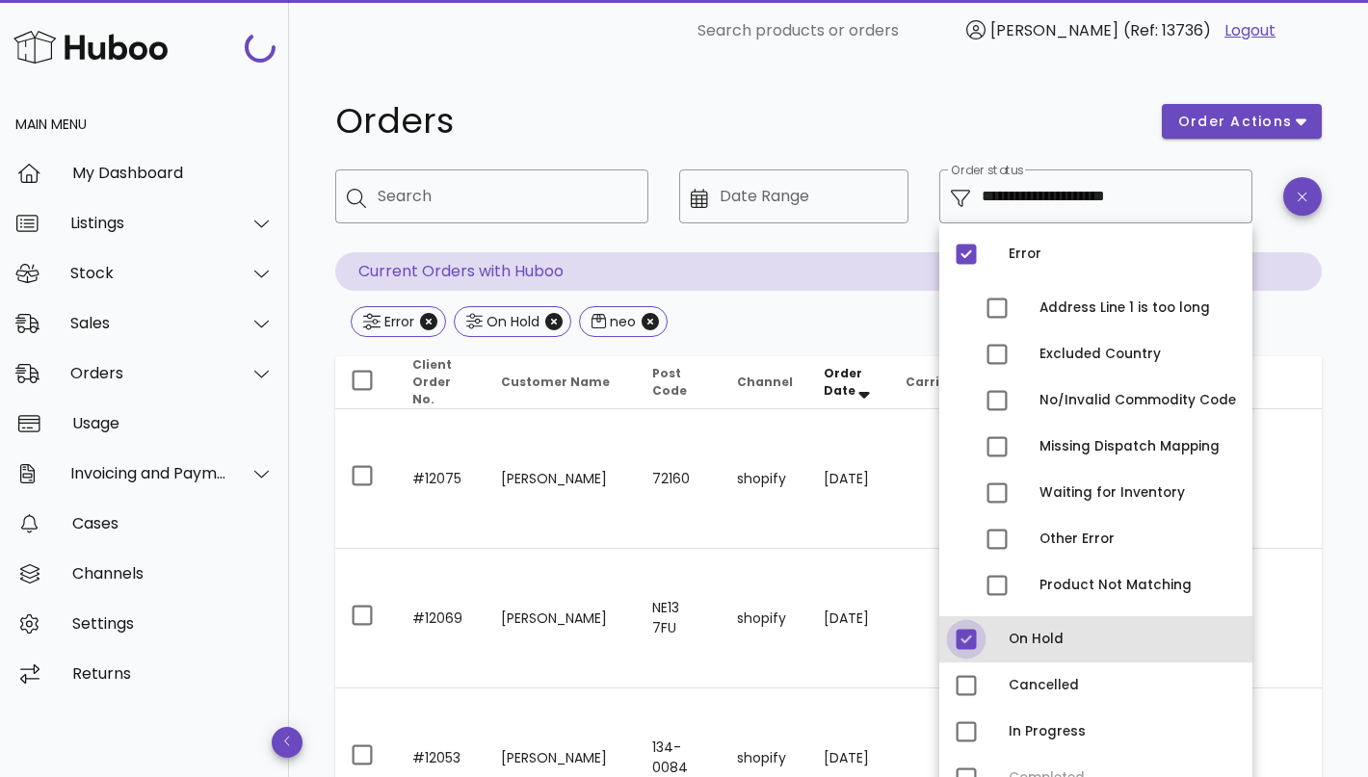
click at [965, 642] on div at bounding box center [966, 639] width 33 height 33
type input "**********"
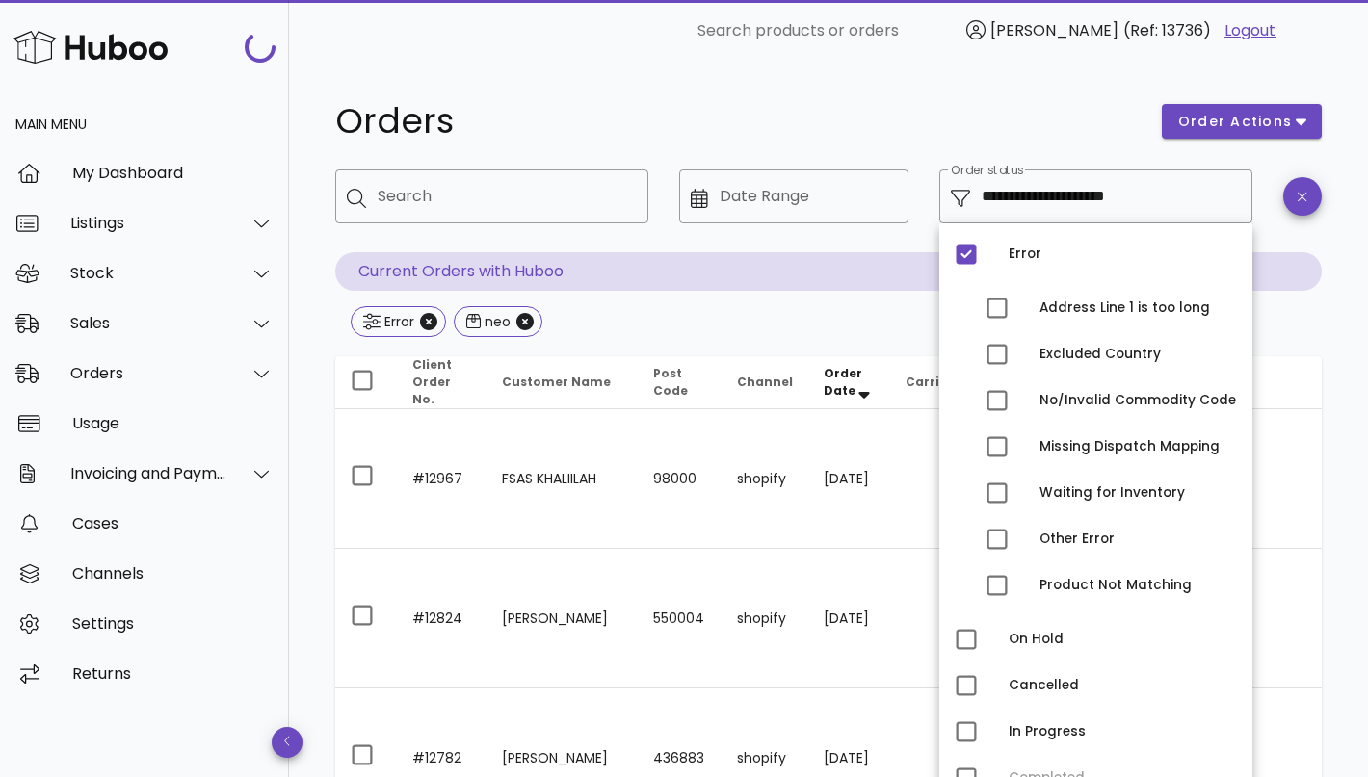
click at [658, 320] on div "Error neo" at bounding box center [828, 323] width 986 height 35
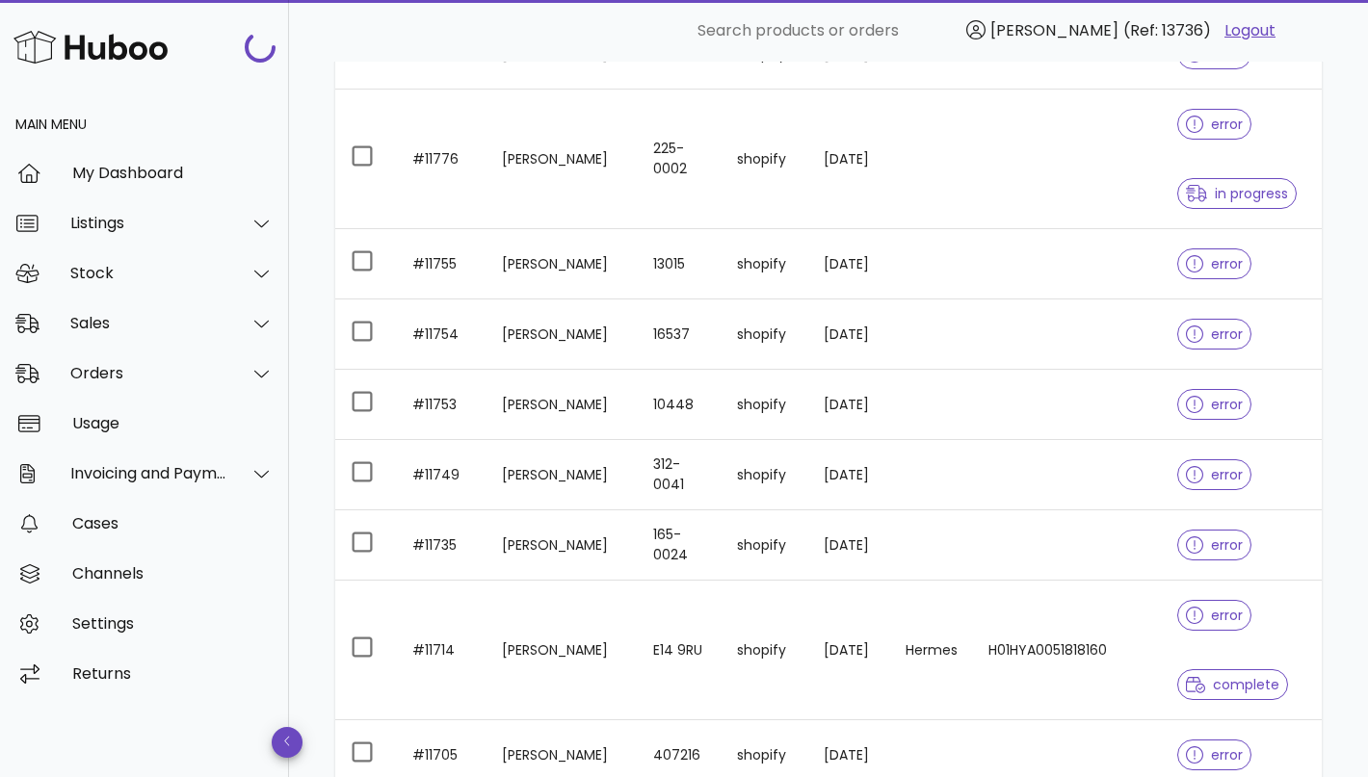
scroll to position [5440, 0]
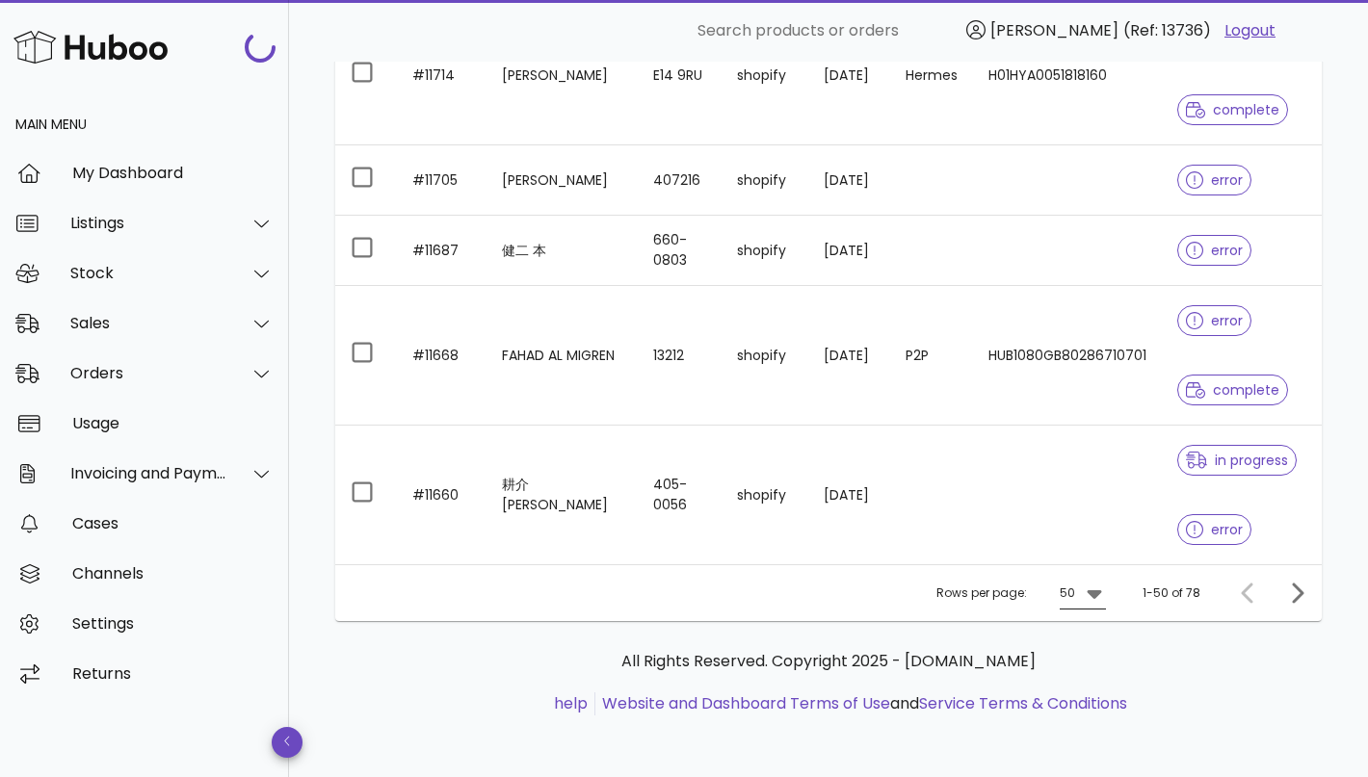
click at [1079, 592] on div "50" at bounding box center [1068, 593] width 19 height 31
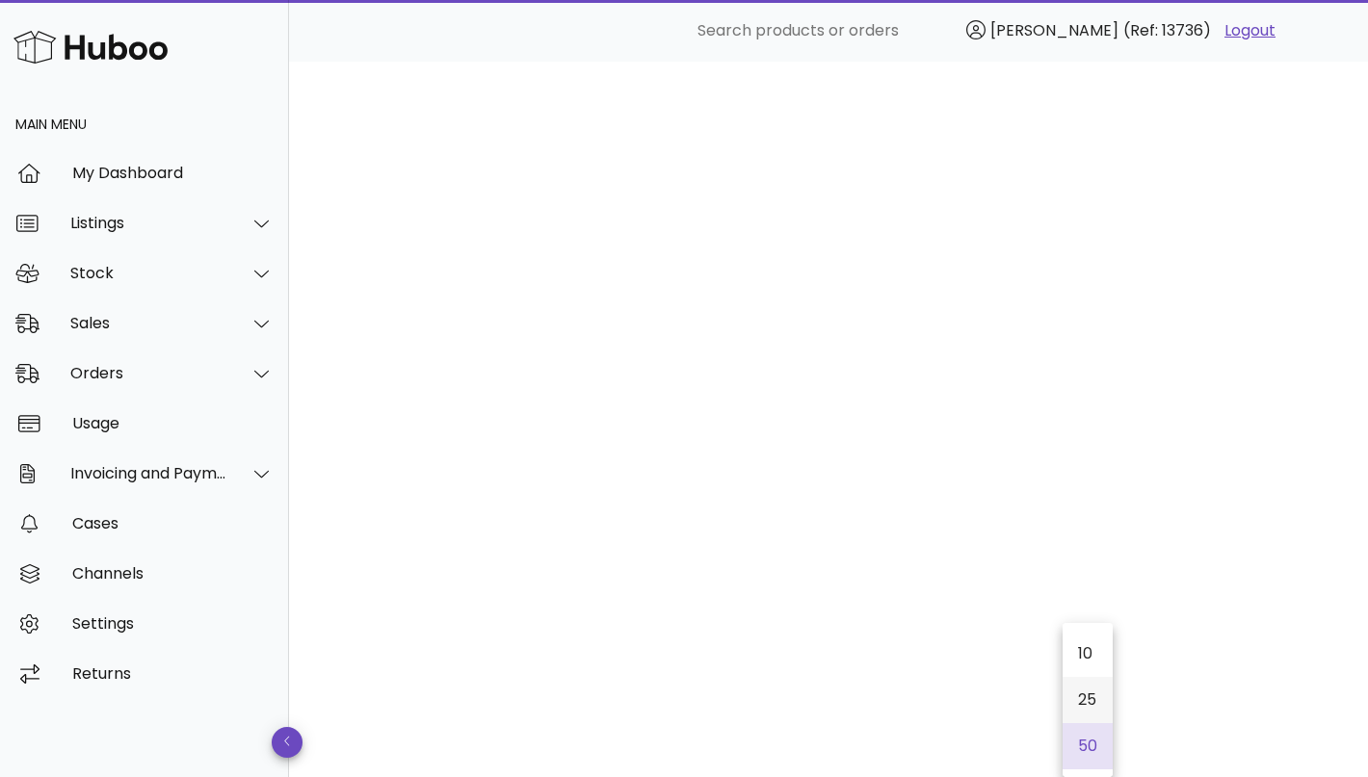
scroll to position [5394, 0]
click at [1092, 744] on div "50" at bounding box center [1087, 746] width 19 height 18
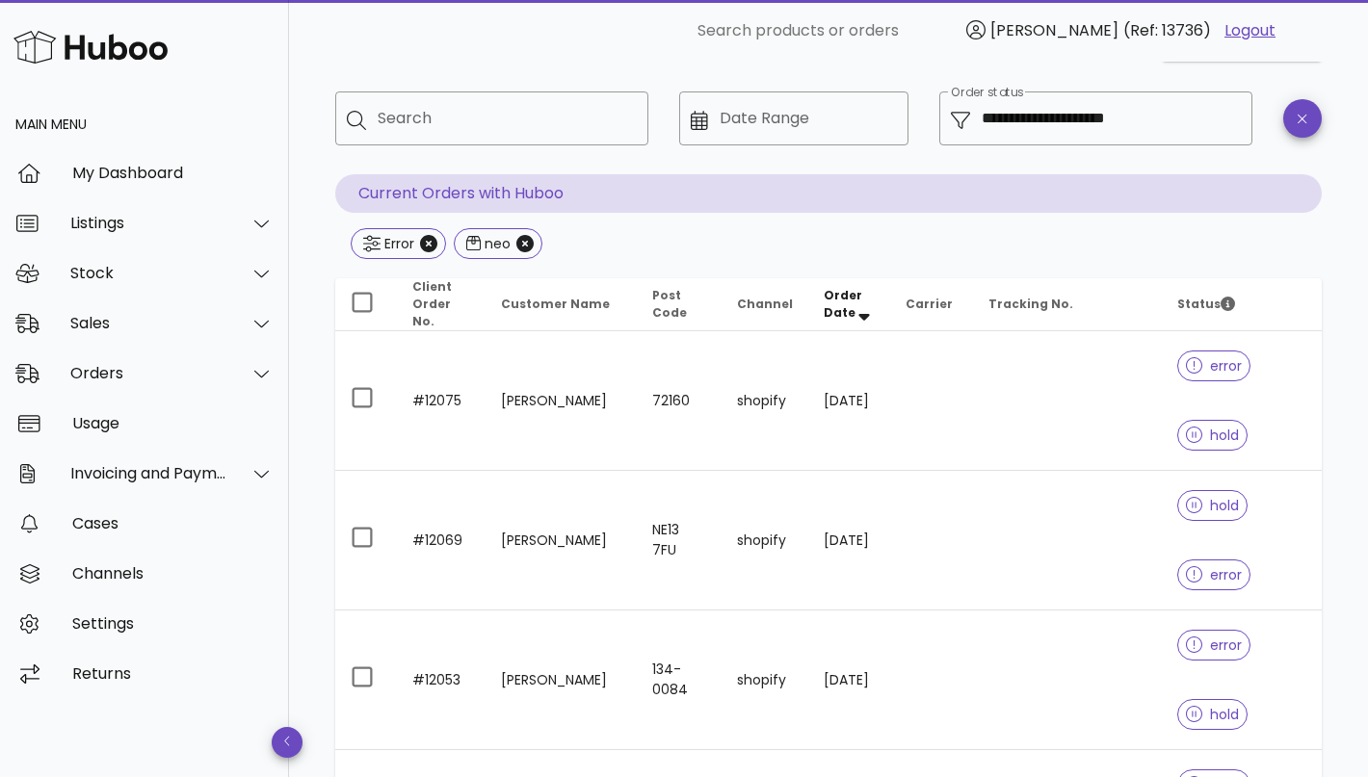
scroll to position [0, 0]
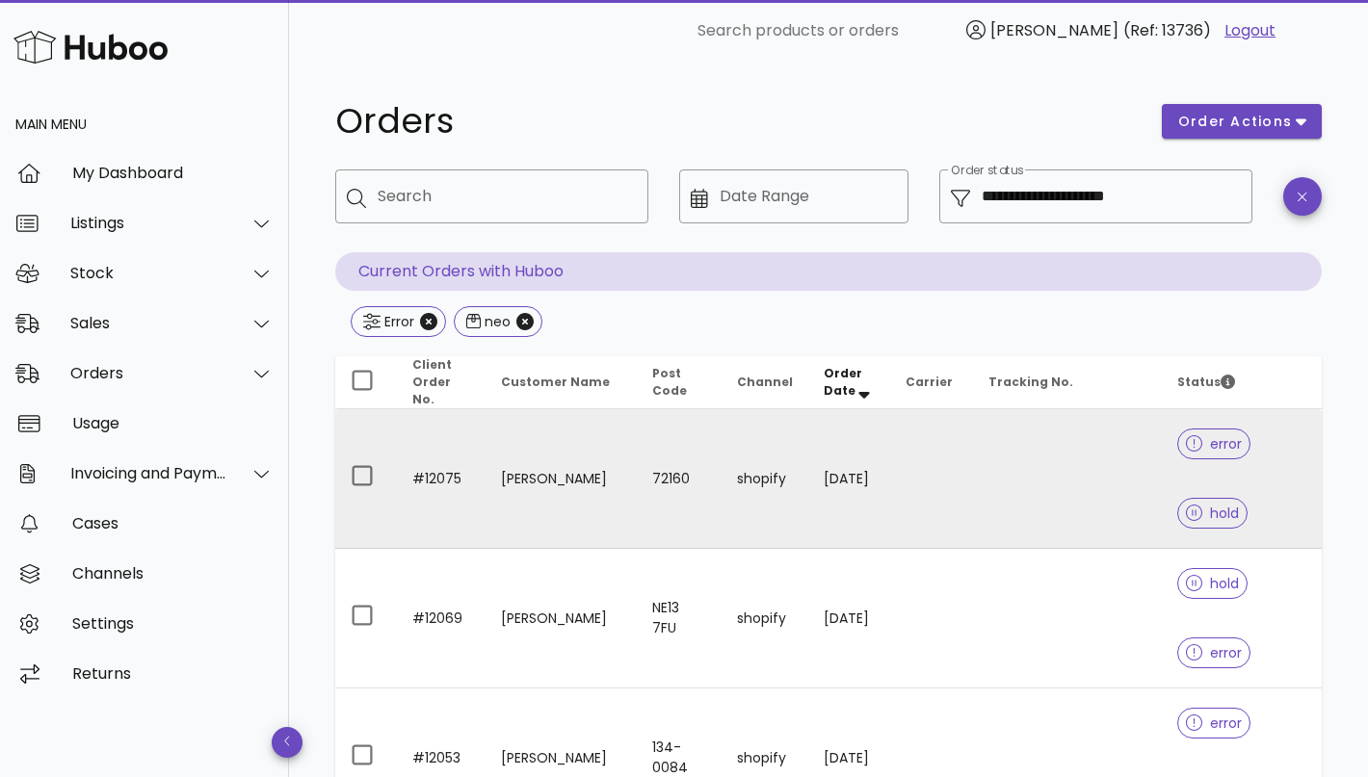
click at [917, 445] on td at bounding box center [931, 479] width 83 height 140
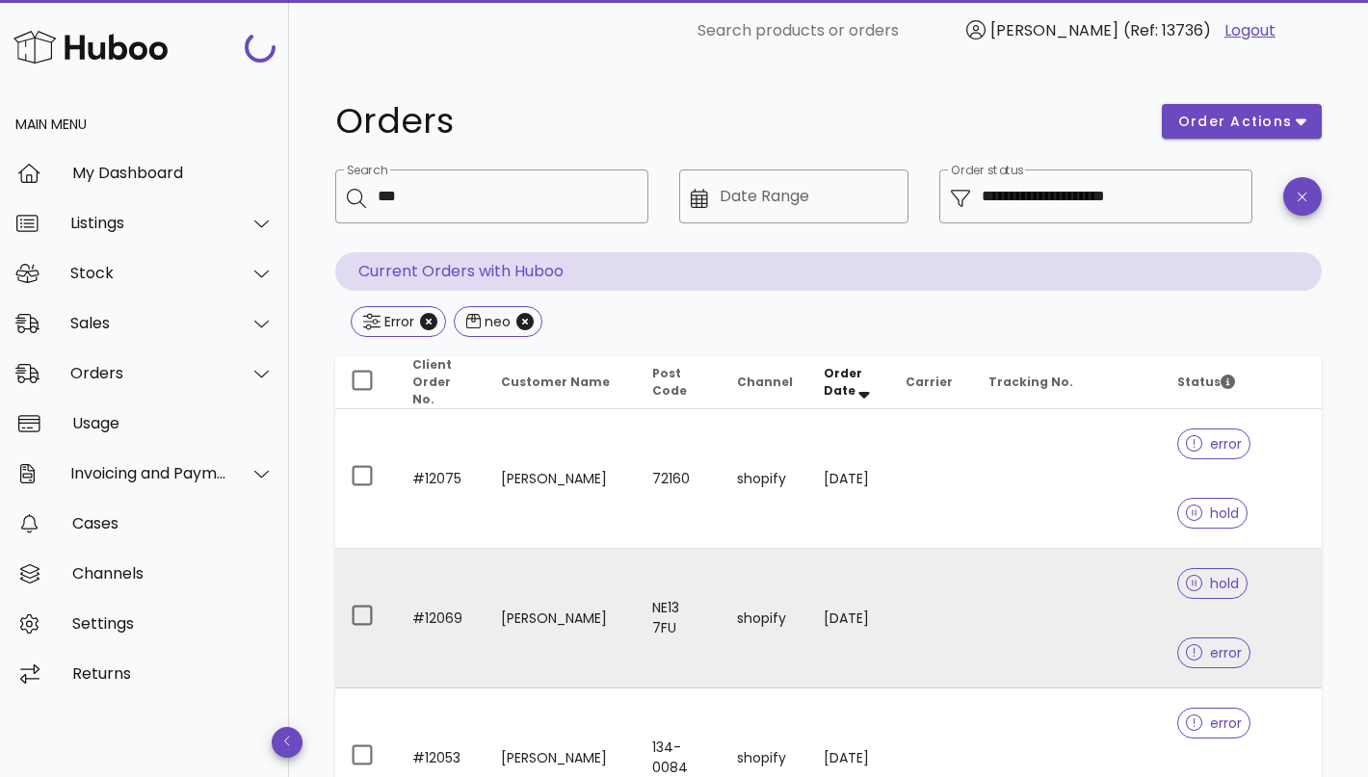
click at [727, 606] on td "shopify" at bounding box center [764, 619] width 87 height 140
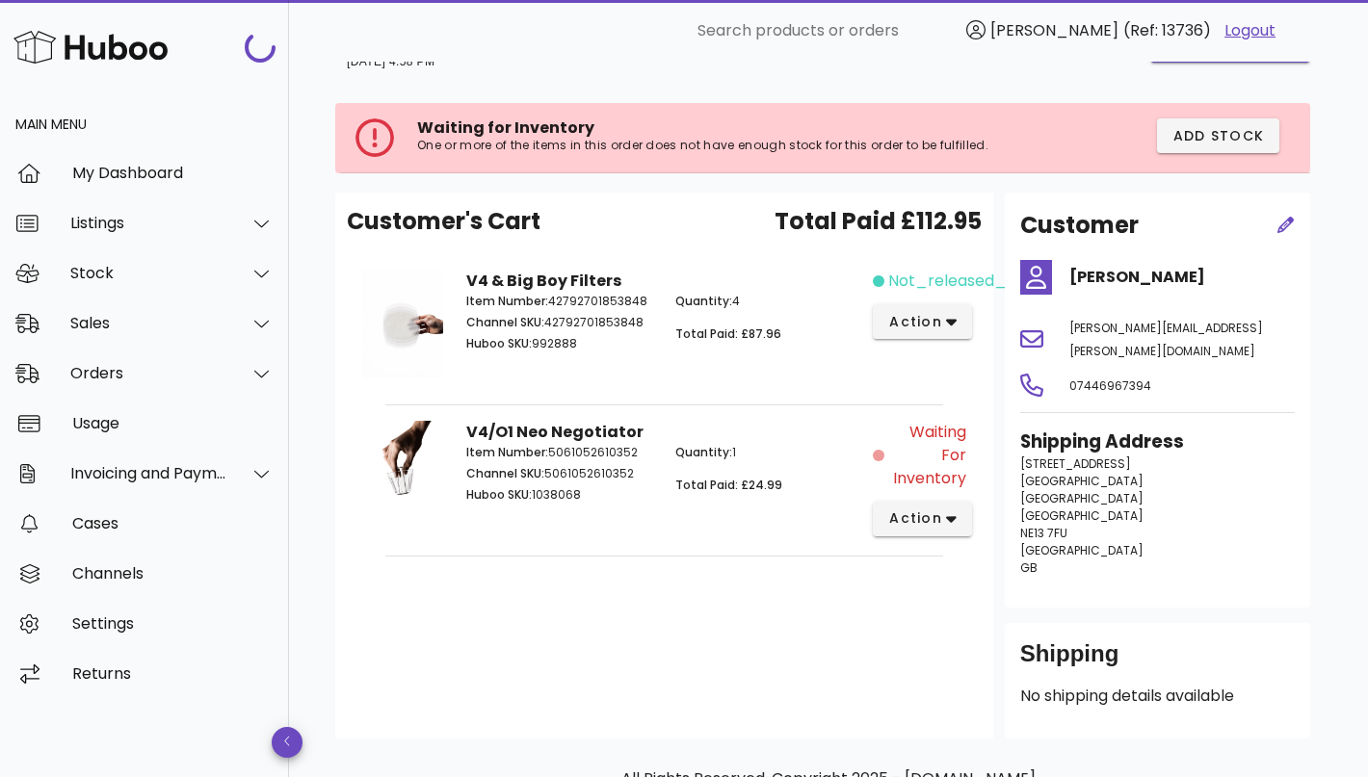
scroll to position [161, 0]
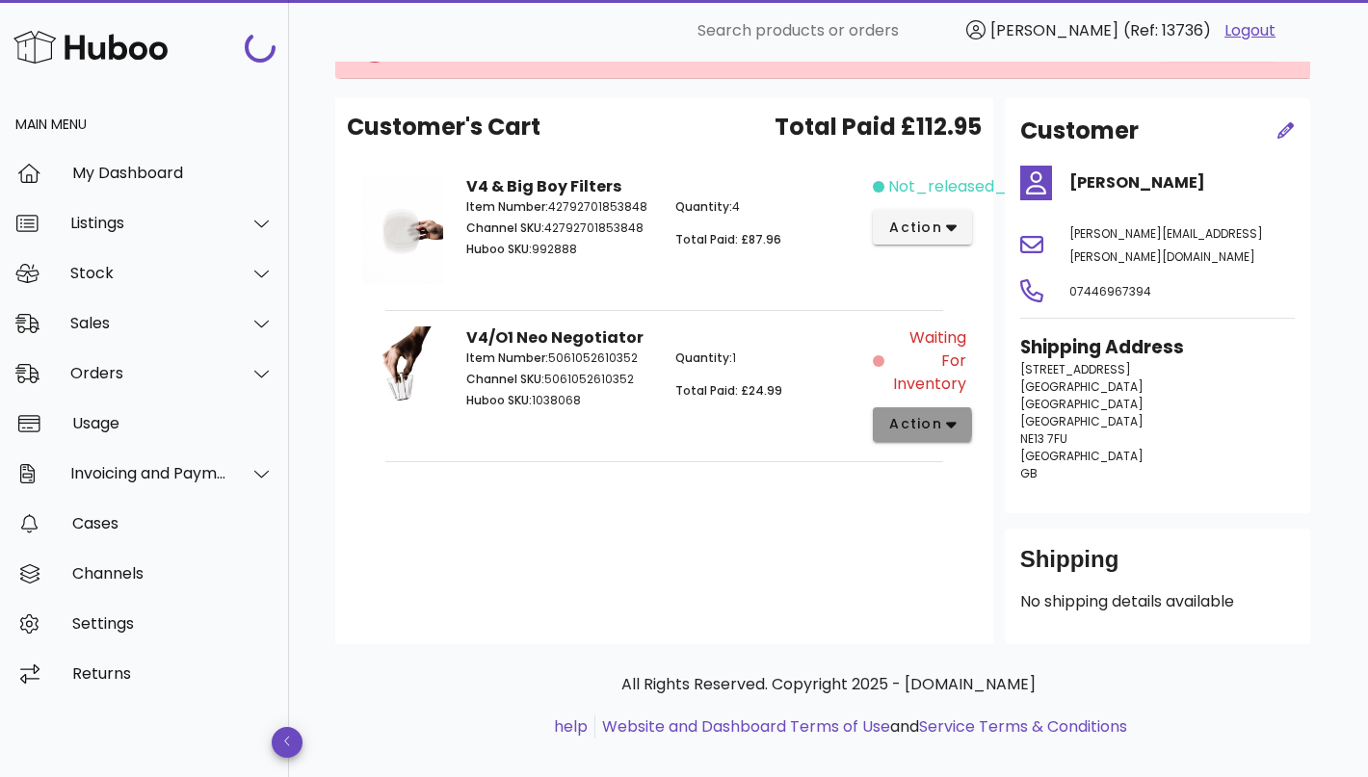
click at [926, 419] on span "action" at bounding box center [915, 424] width 54 height 20
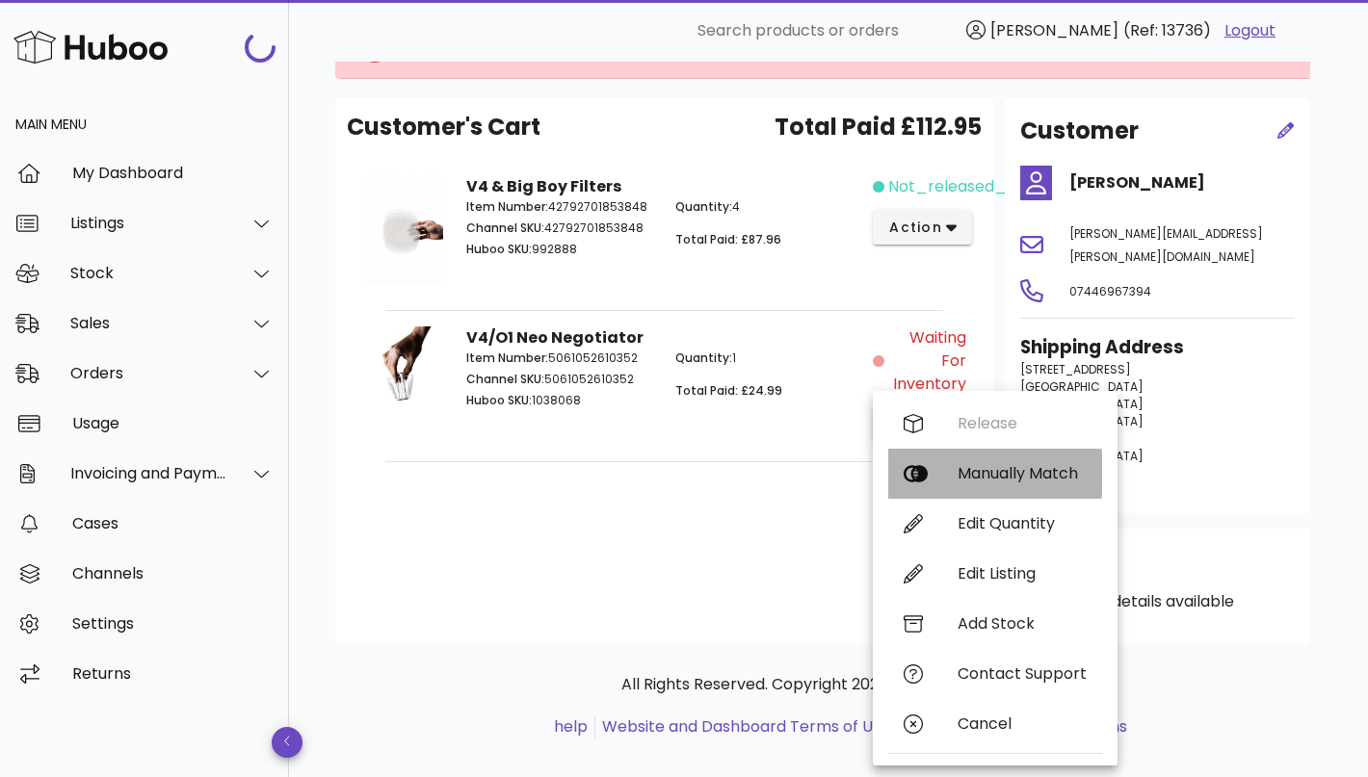
click at [983, 475] on div "Manually Match" at bounding box center [1021, 473] width 129 height 18
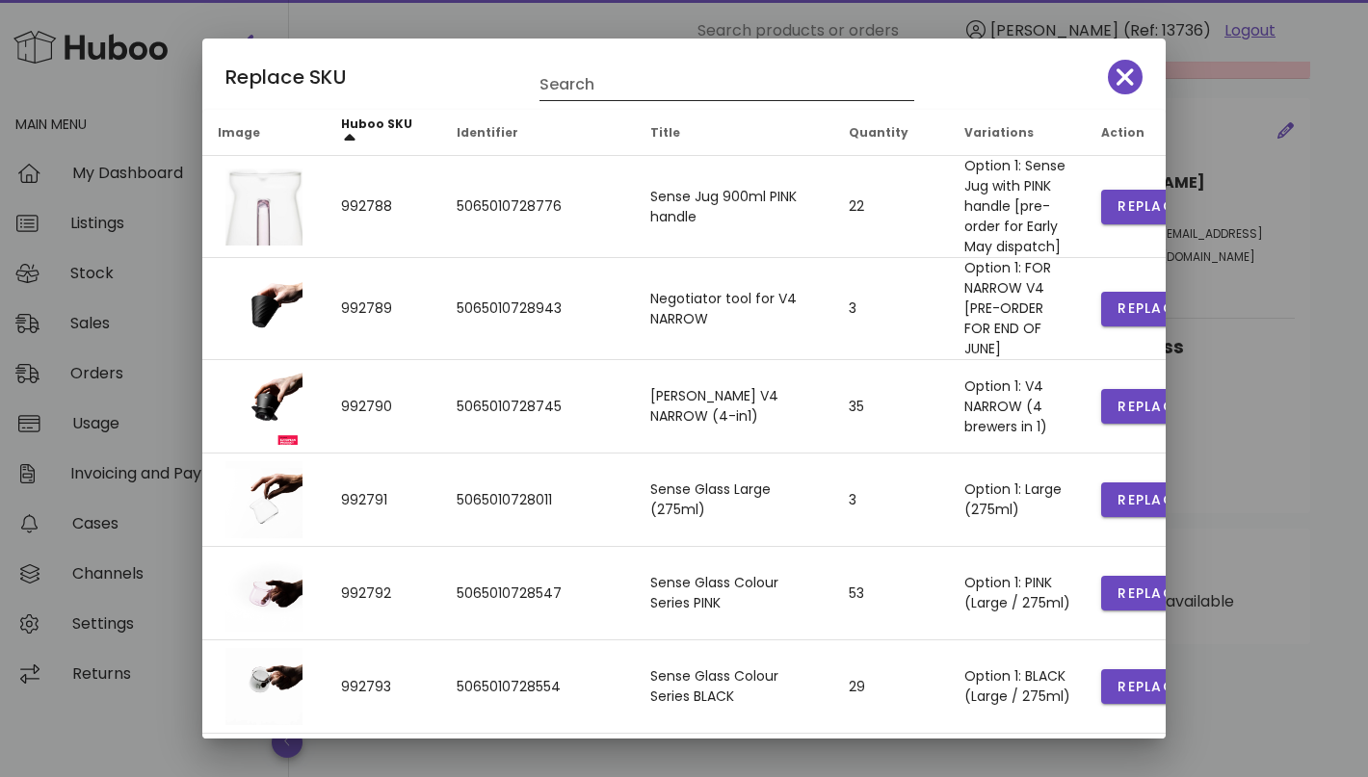
click at [612, 86] on input "Search" at bounding box center [713, 84] width 348 height 31
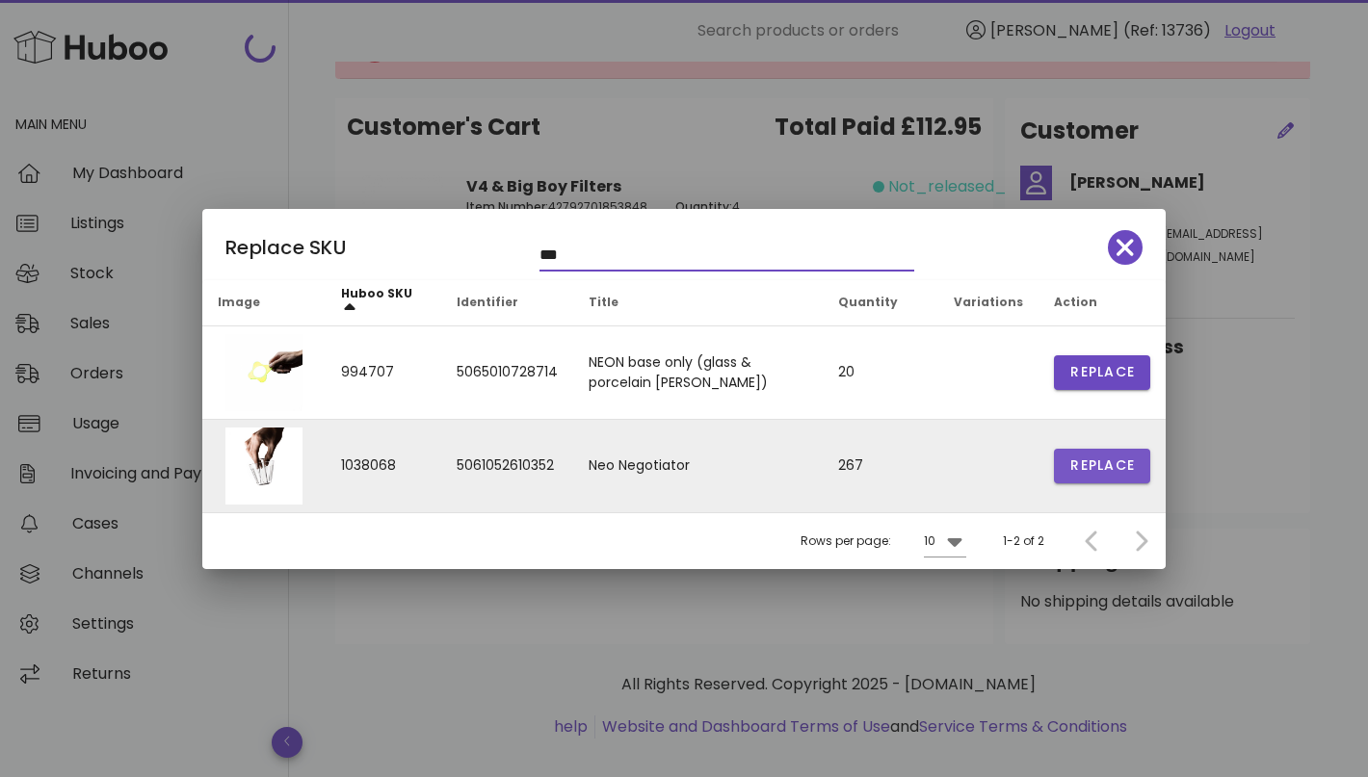
type input "***"
click at [1115, 474] on span "Replace" at bounding box center [1101, 466] width 65 height 20
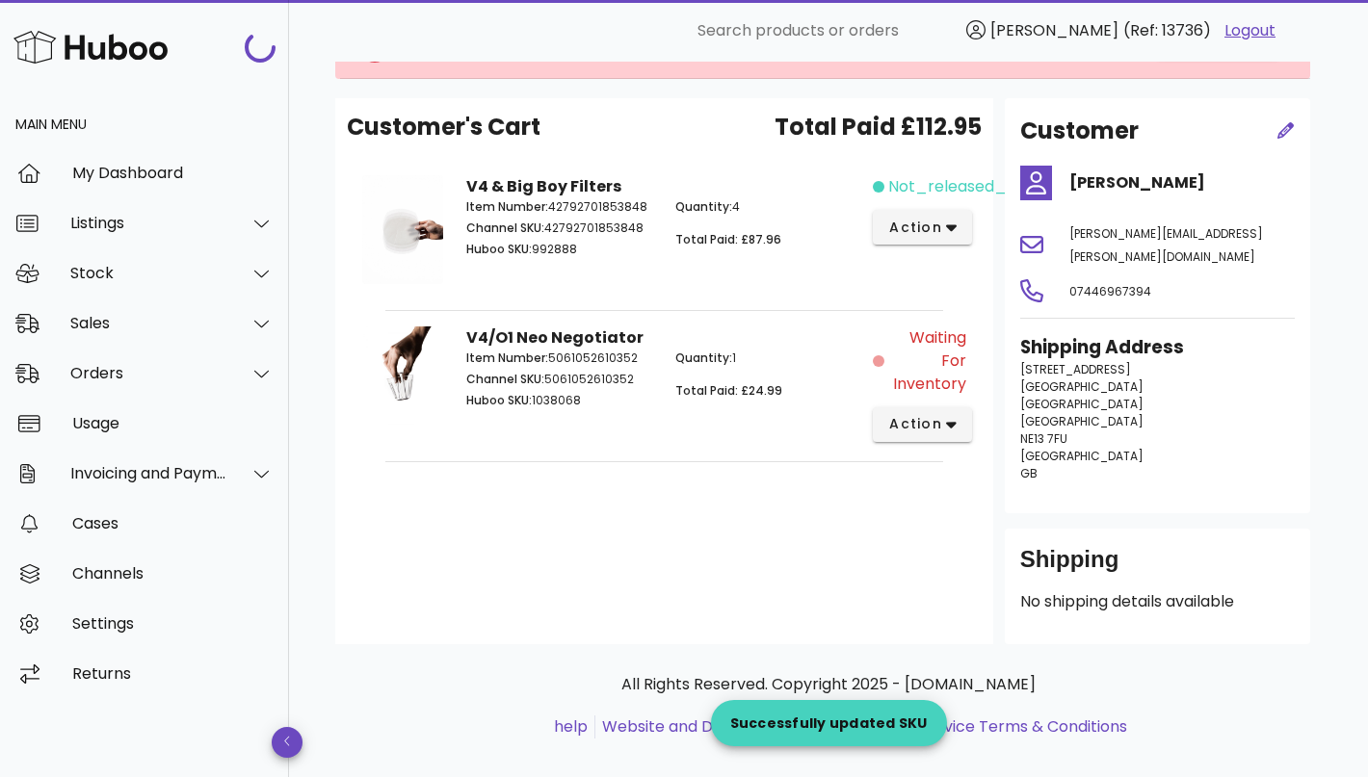
scroll to position [52, 0]
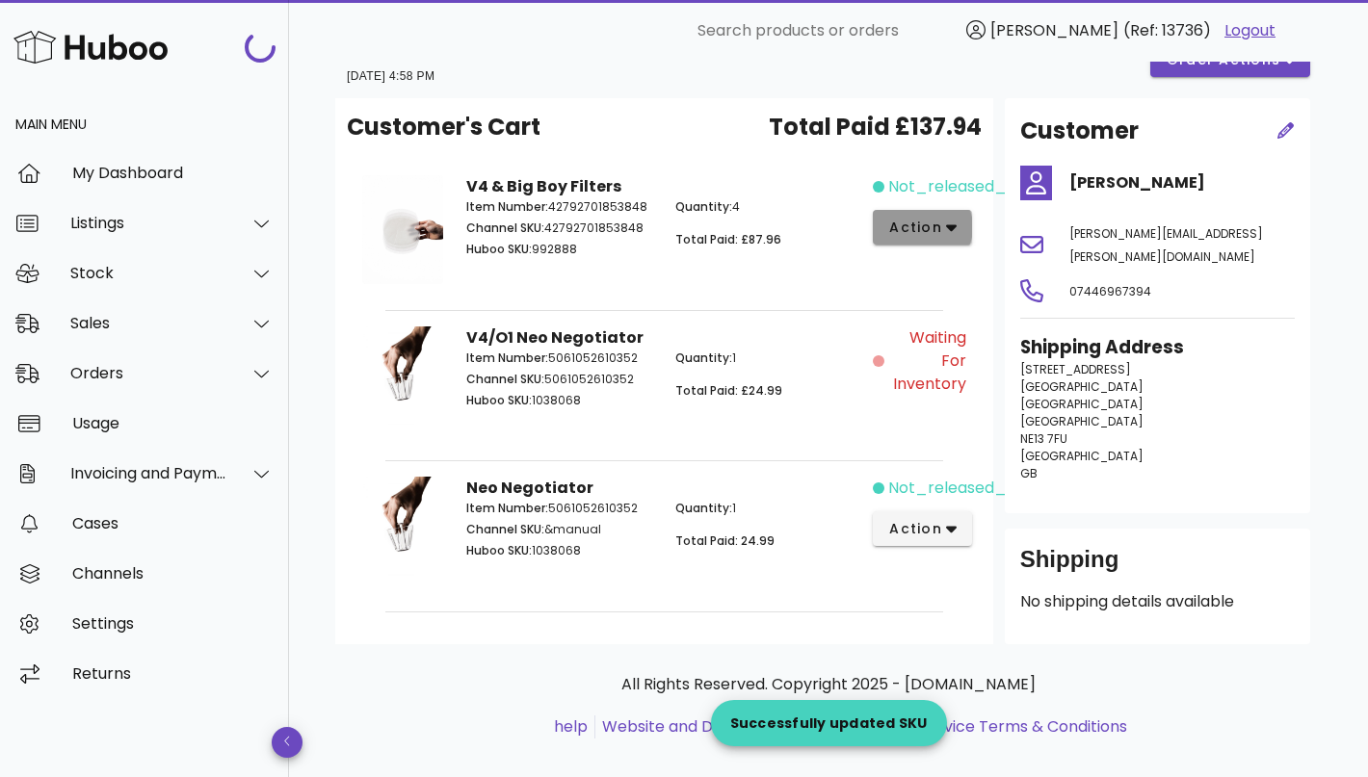
click at [931, 231] on span "action" at bounding box center [915, 228] width 54 height 20
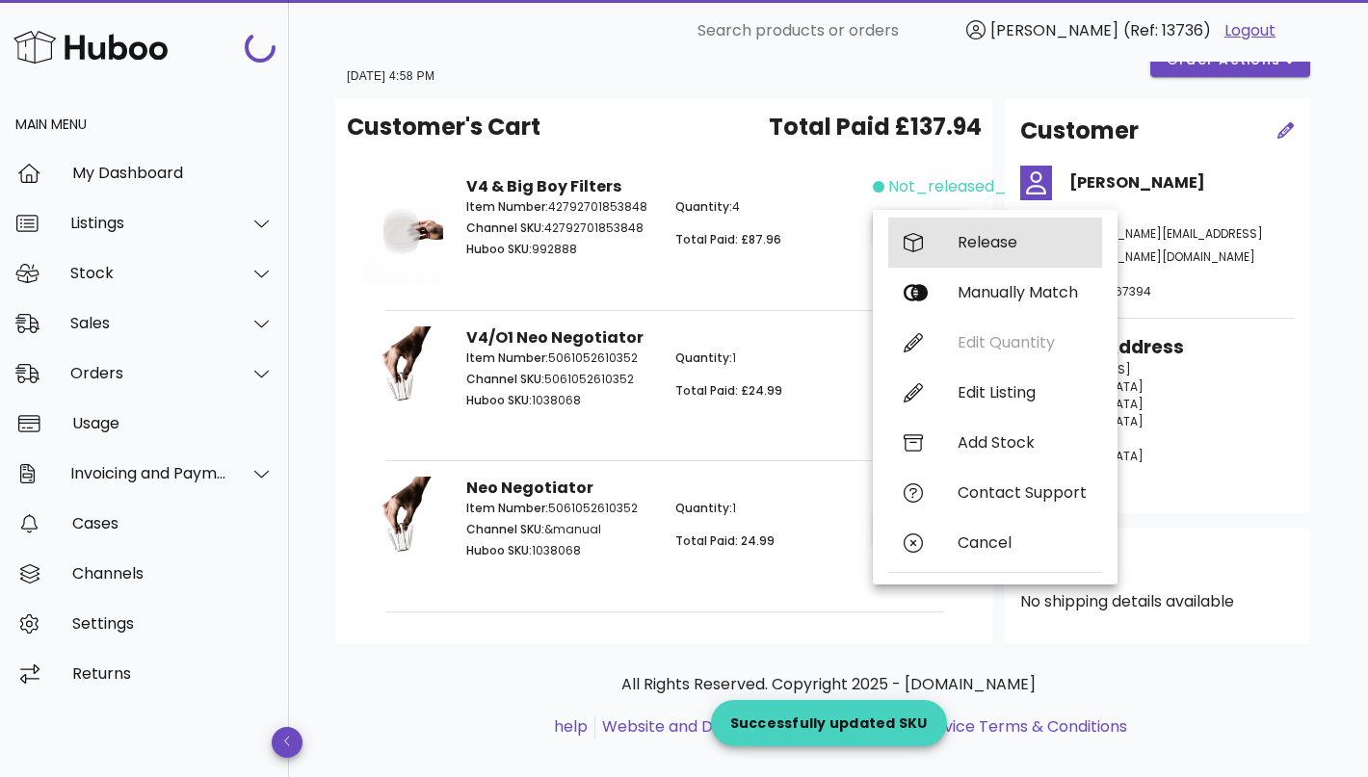
click at [953, 248] on div "Release" at bounding box center [995, 243] width 214 height 50
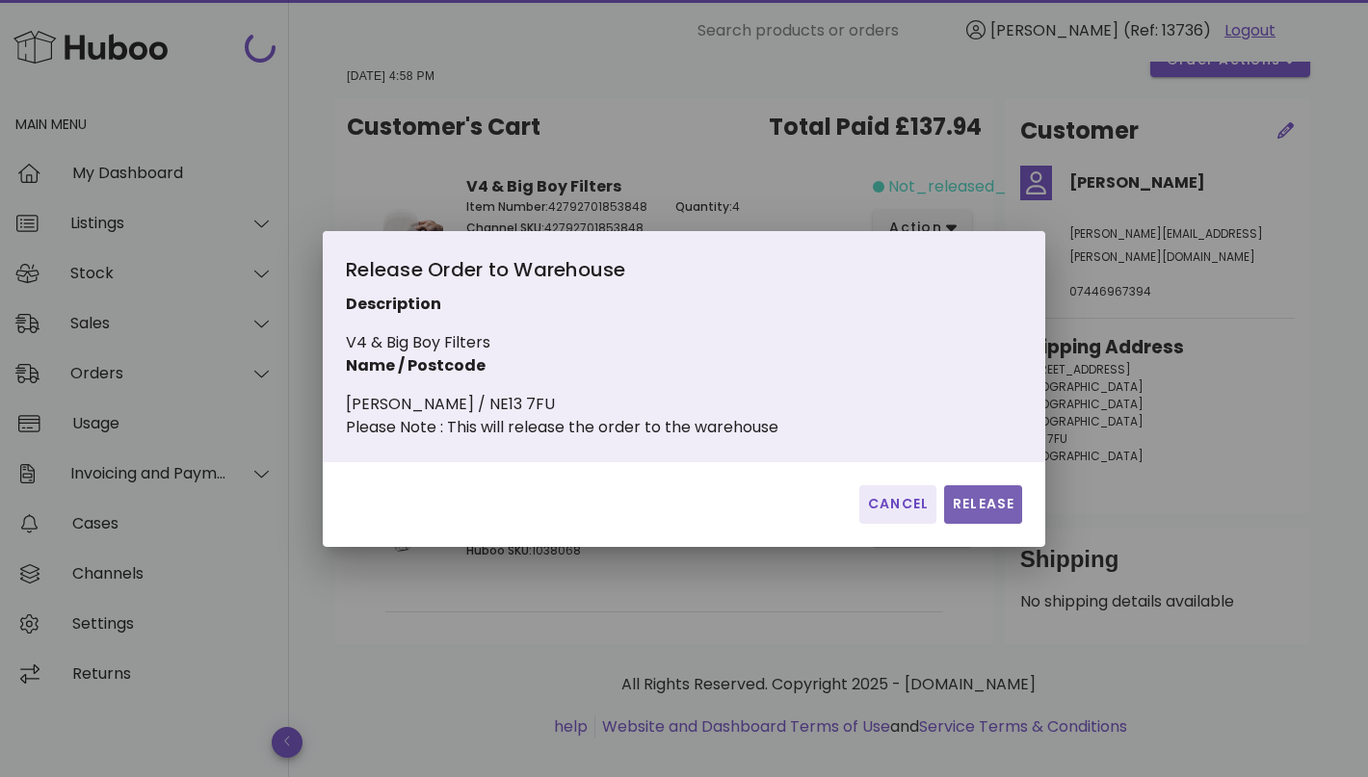
click at [1003, 514] on span "Release" at bounding box center [983, 504] width 63 height 20
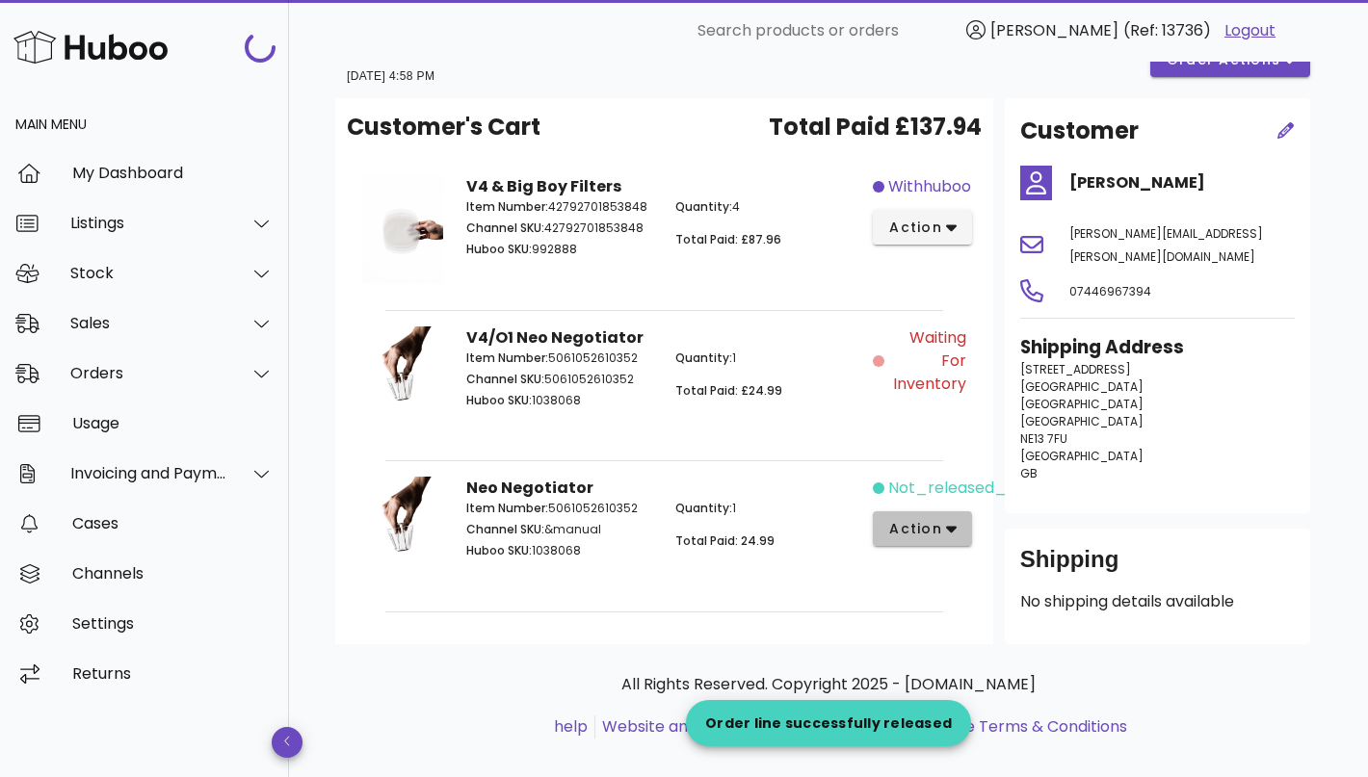
click at [935, 535] on span "action" at bounding box center [915, 529] width 54 height 20
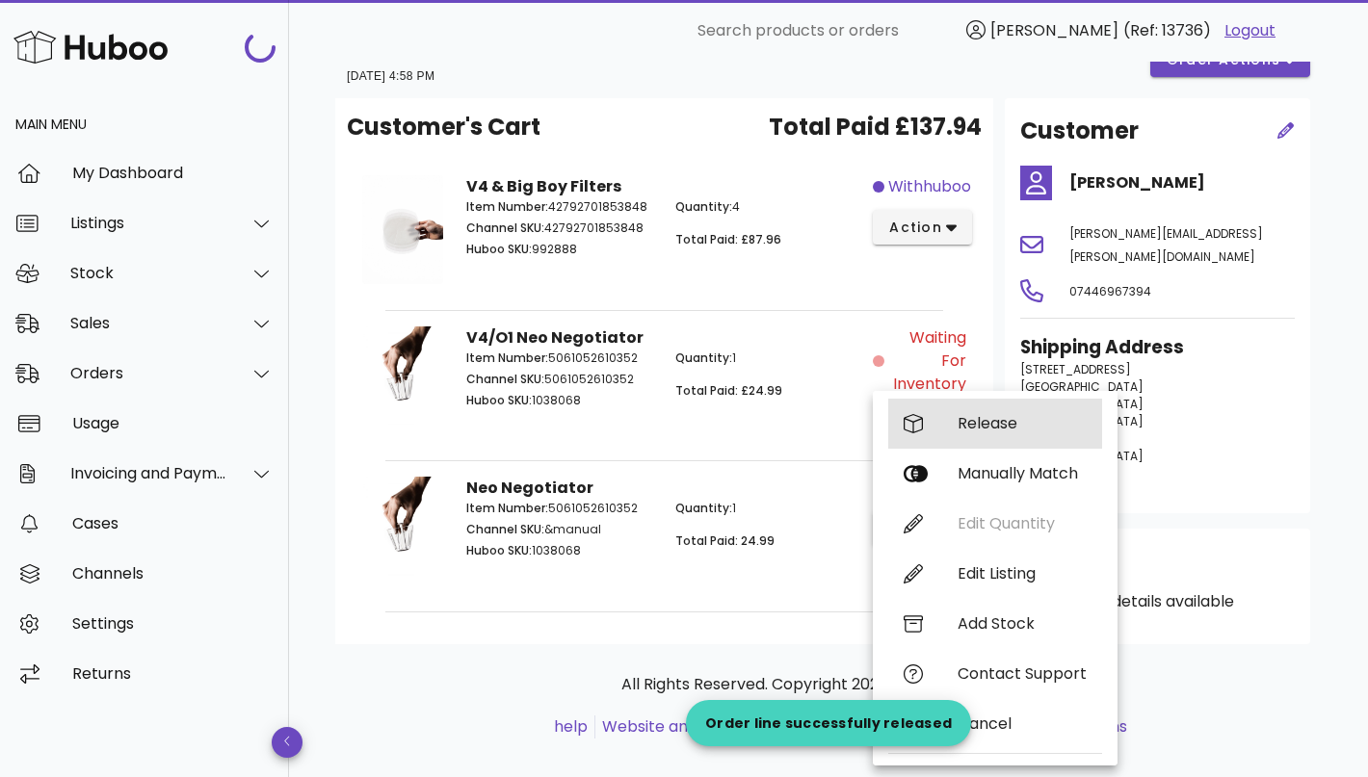
click at [1022, 428] on div "Release" at bounding box center [1021, 423] width 129 height 18
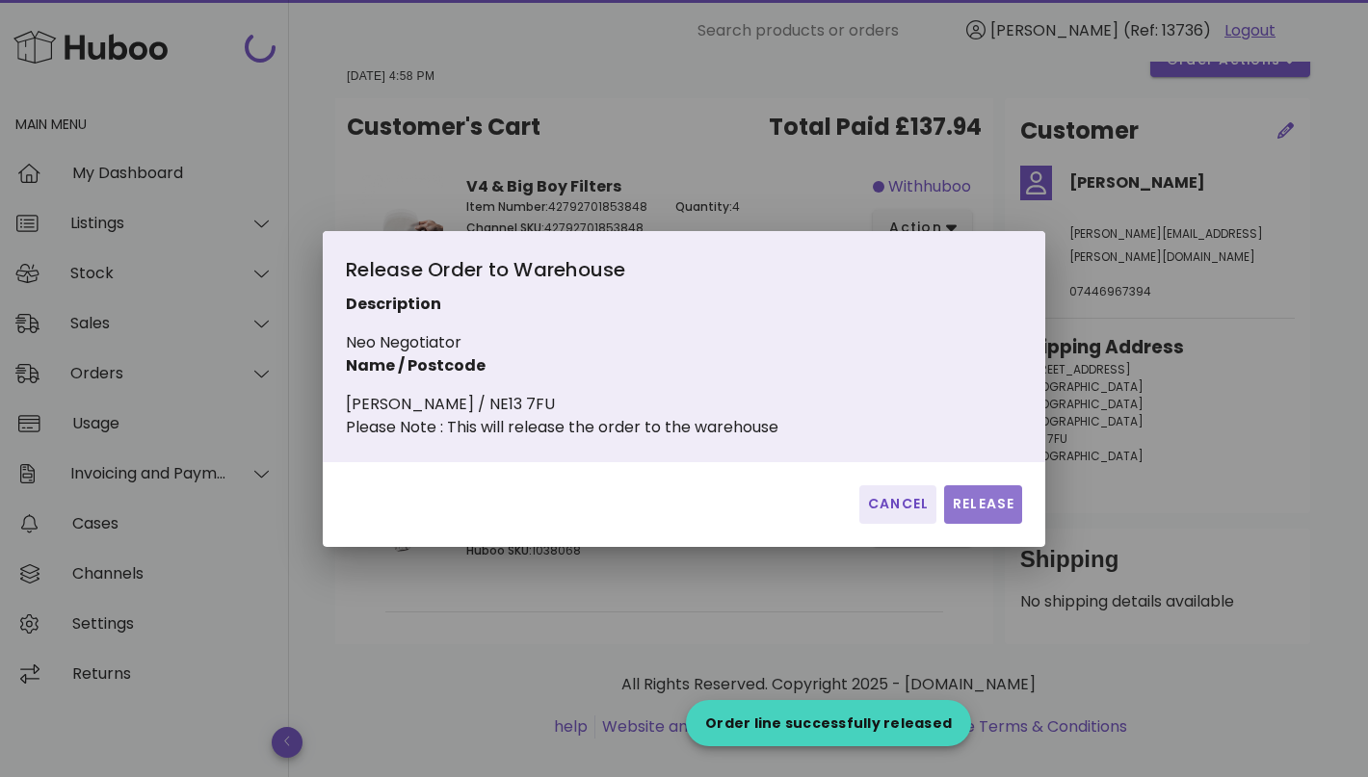
click at [979, 511] on span "Release" at bounding box center [983, 504] width 63 height 20
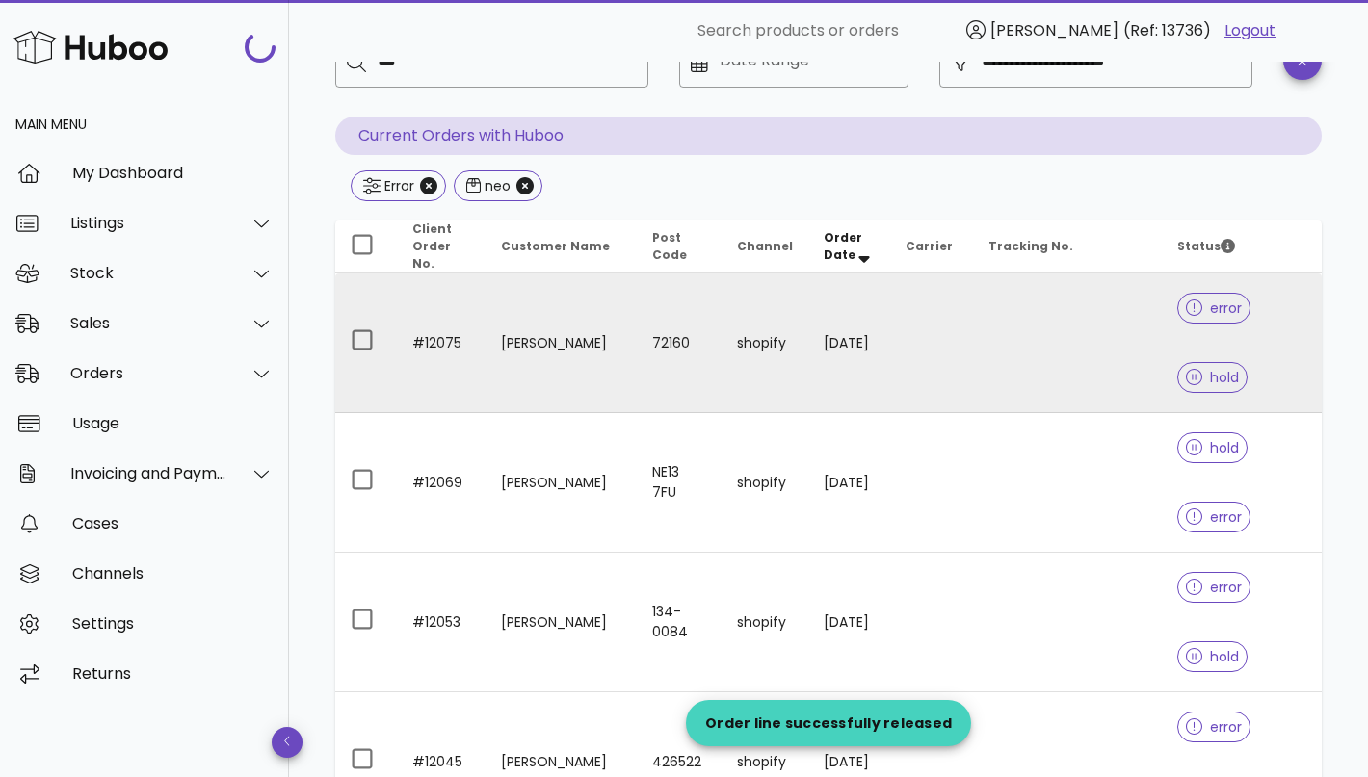
scroll to position [264, 0]
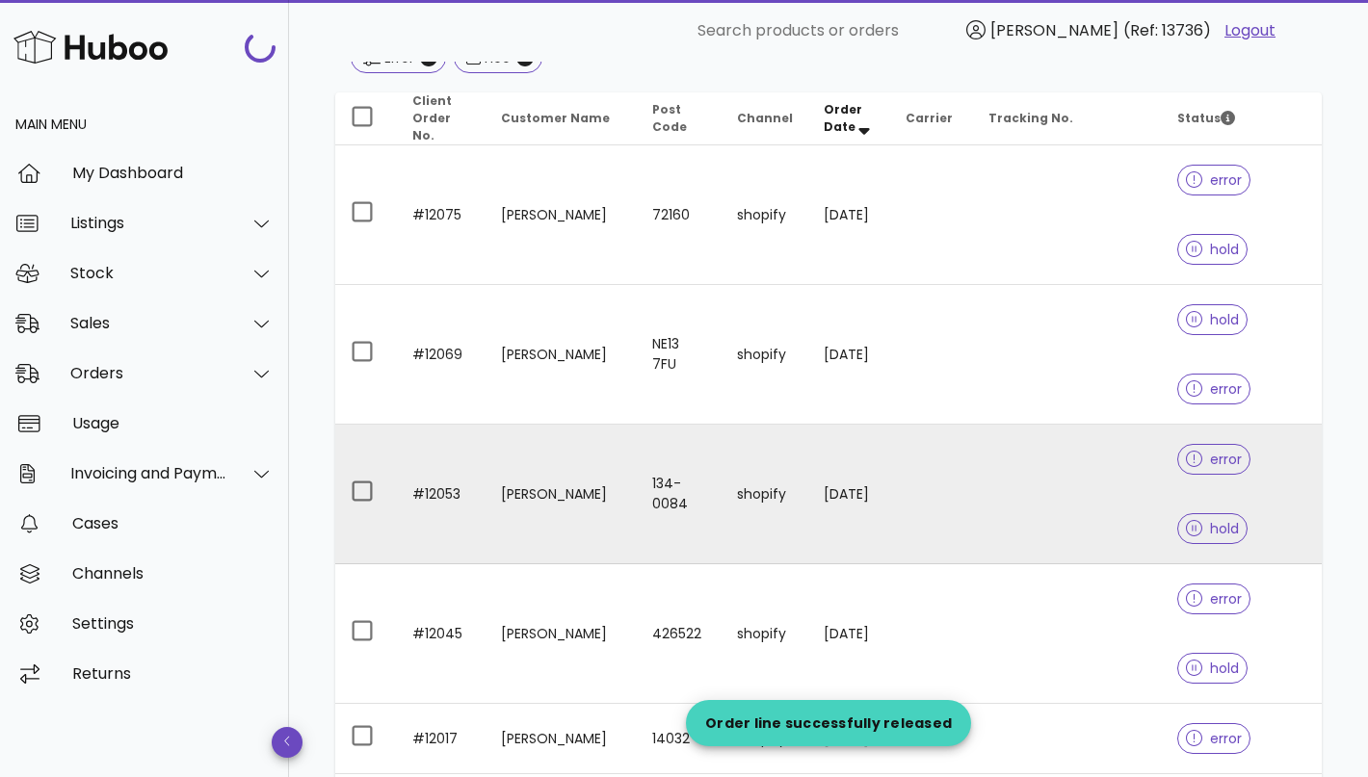
click at [672, 520] on td "134-0084" at bounding box center [679, 495] width 84 height 140
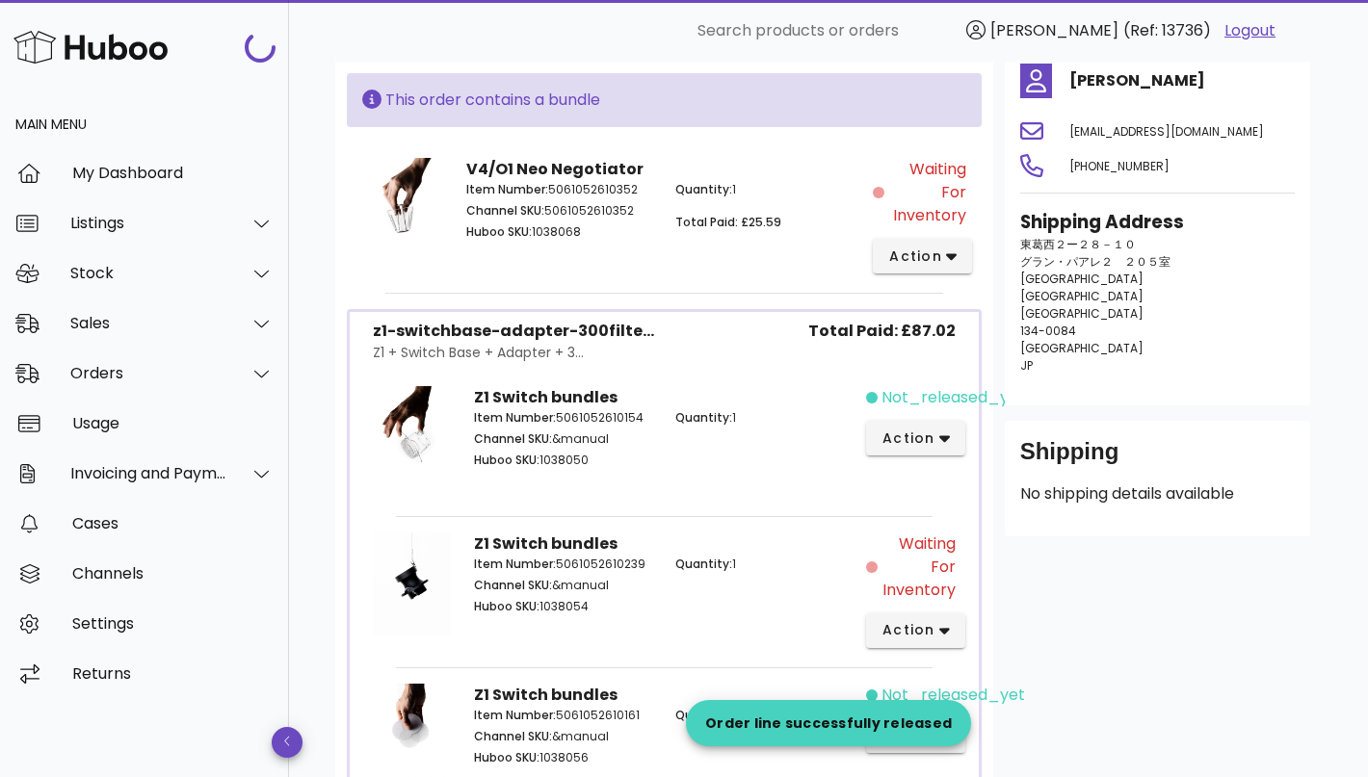
scroll to position [477, 0]
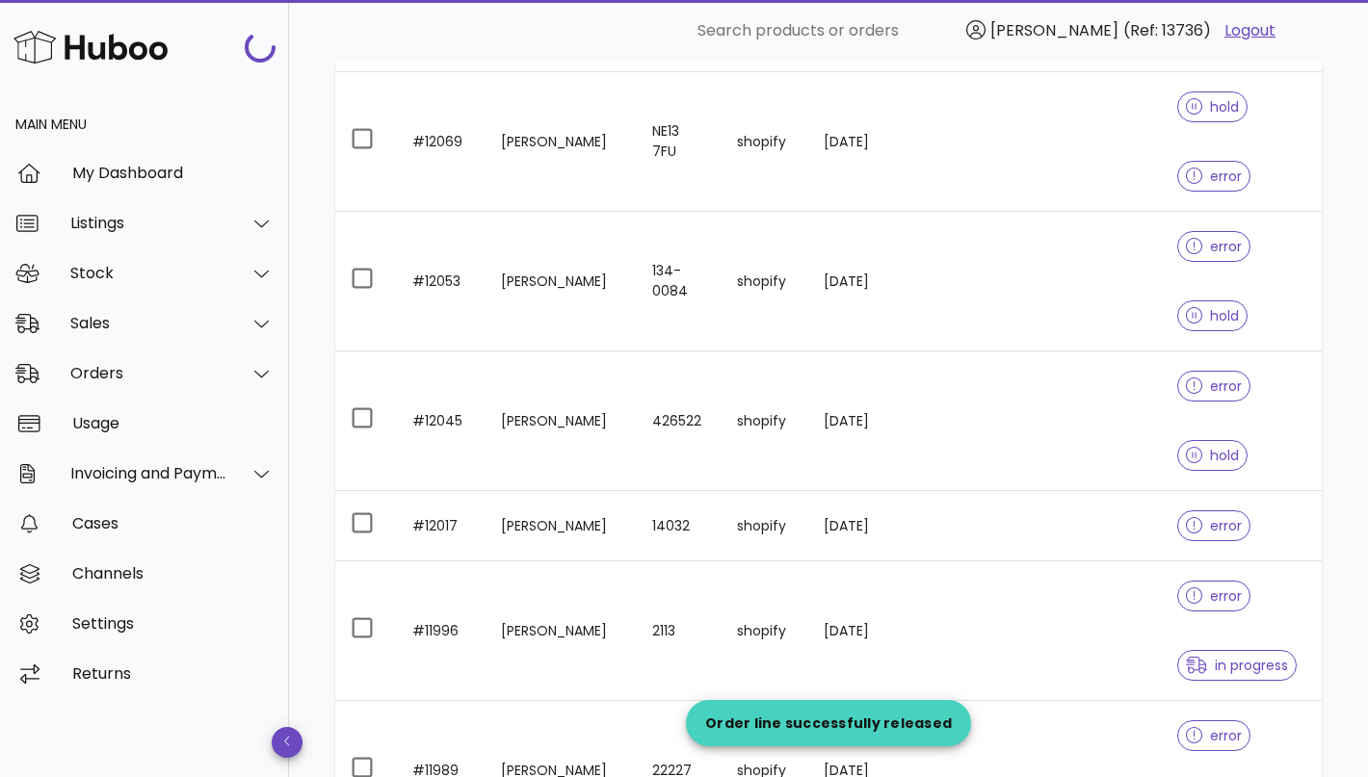
scroll to position [264, 0]
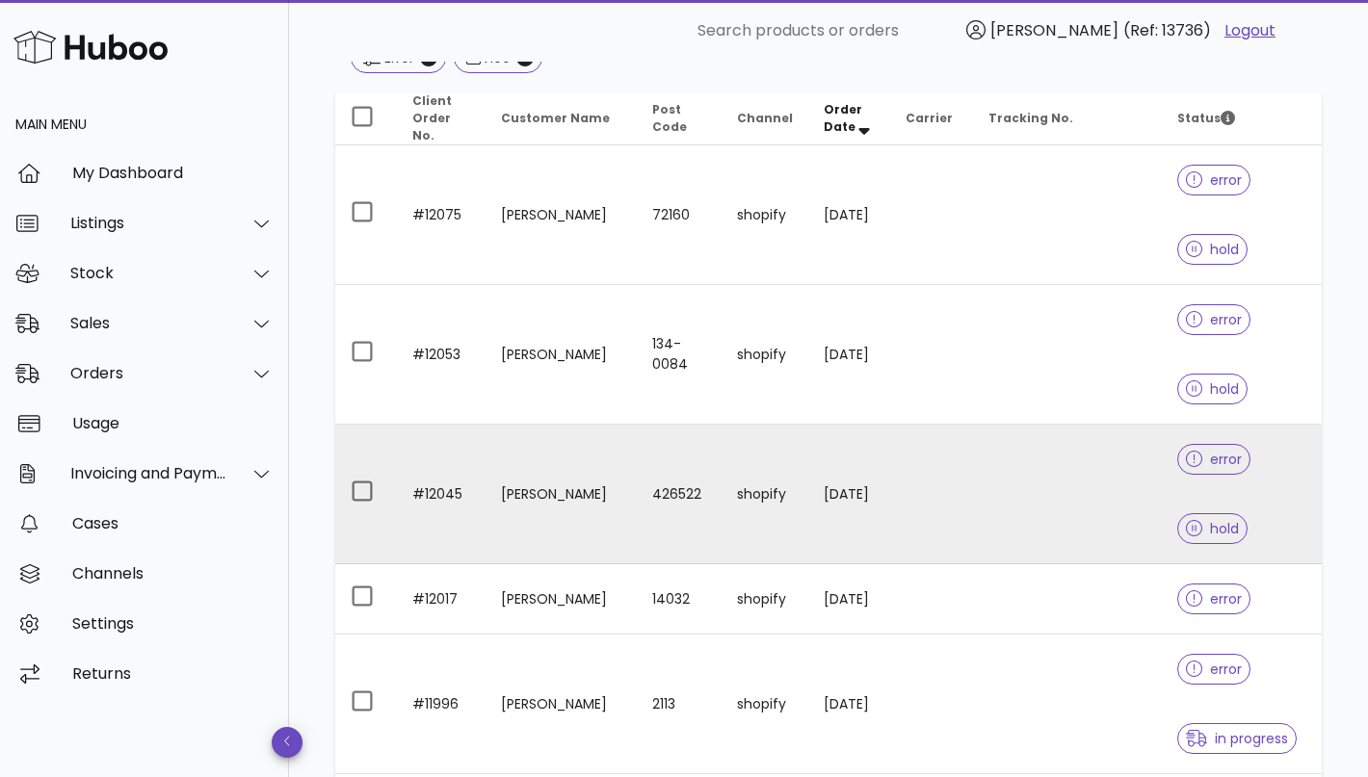
click at [685, 473] on td "426522" at bounding box center [679, 495] width 84 height 140
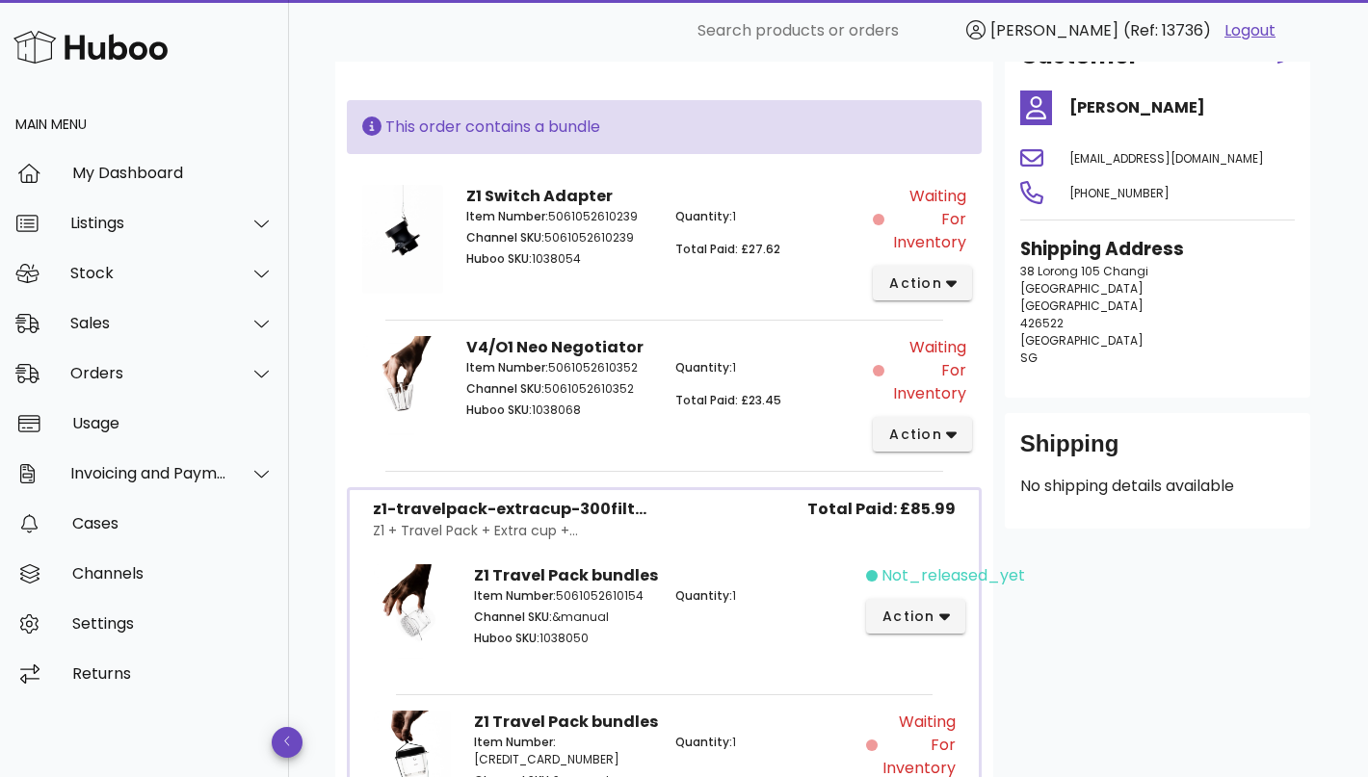
scroll to position [387, 0]
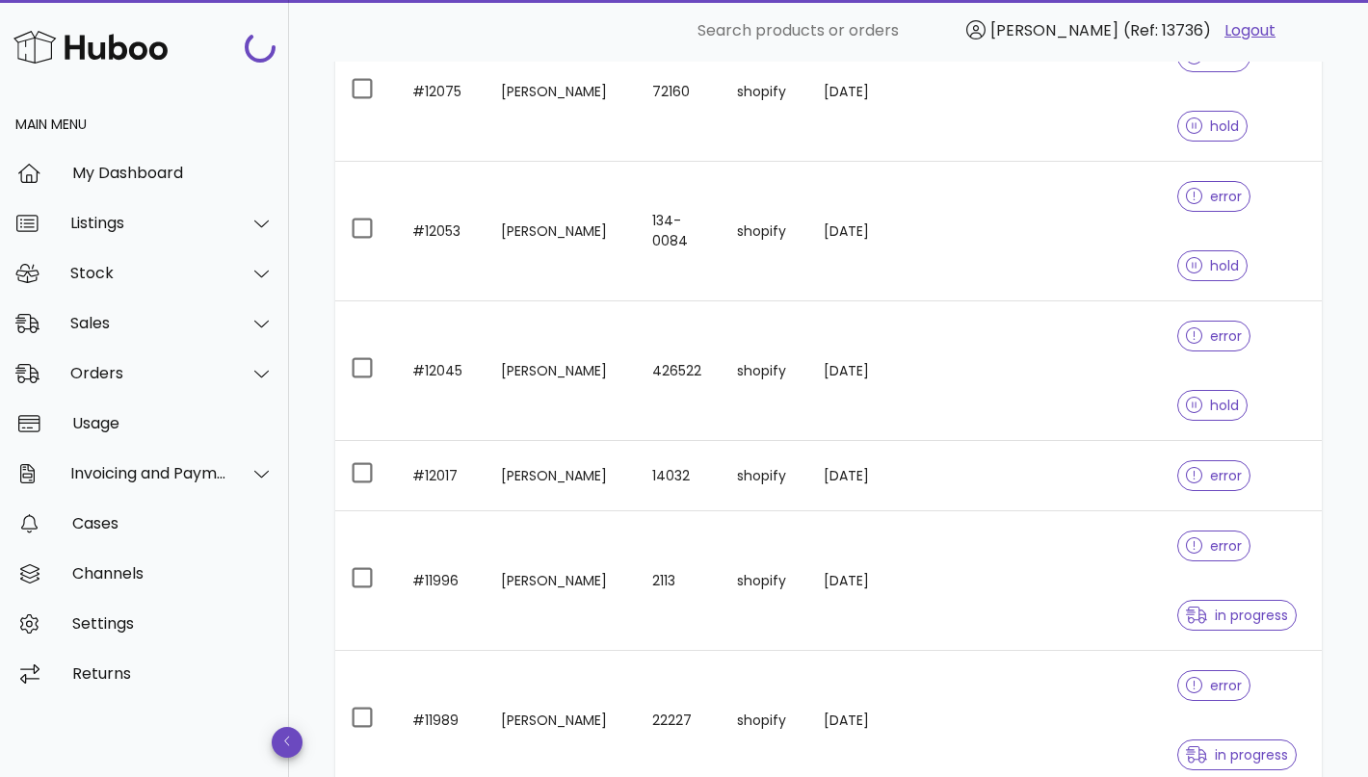
scroll to position [264, 0]
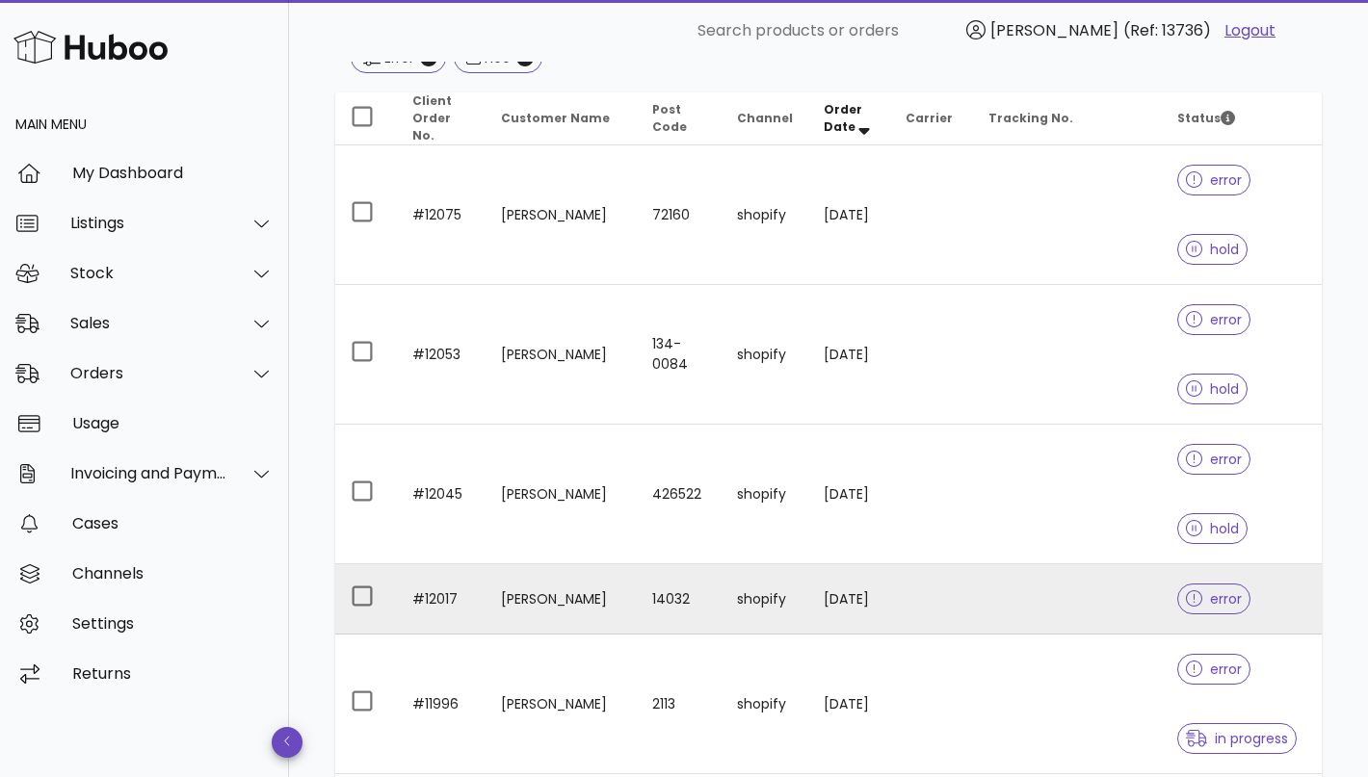
click at [651, 588] on td "14032" at bounding box center [679, 599] width 84 height 70
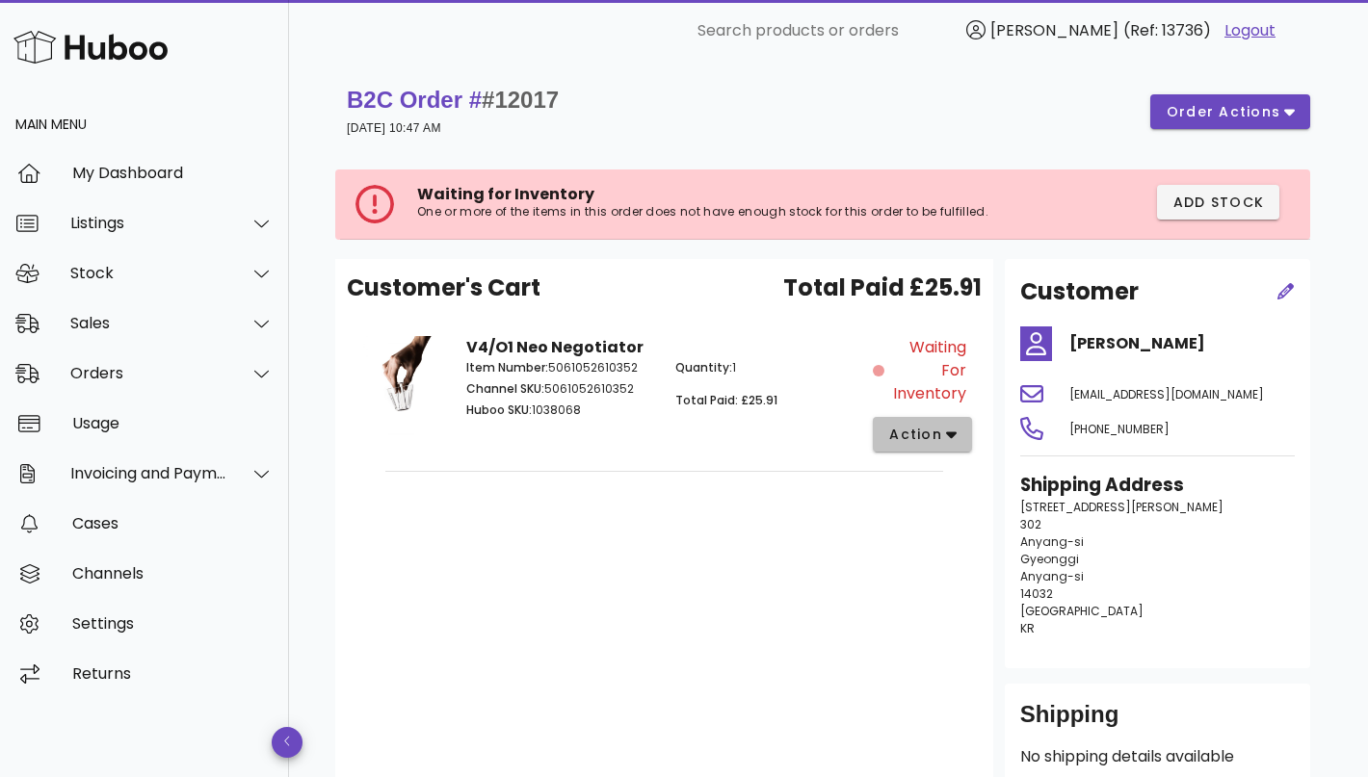
click at [913, 435] on span "action" at bounding box center [915, 435] width 54 height 20
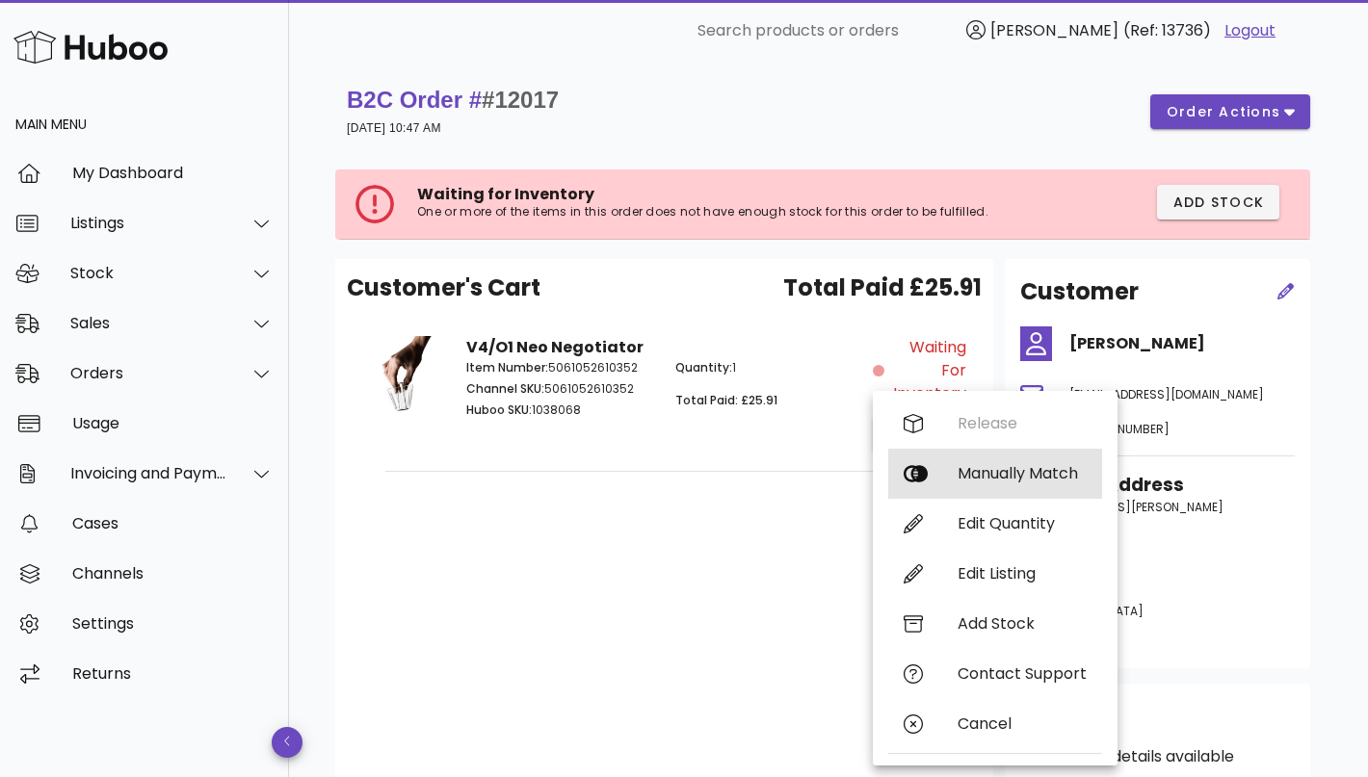
click at [996, 480] on div "Manually Match" at bounding box center [1021, 473] width 129 height 18
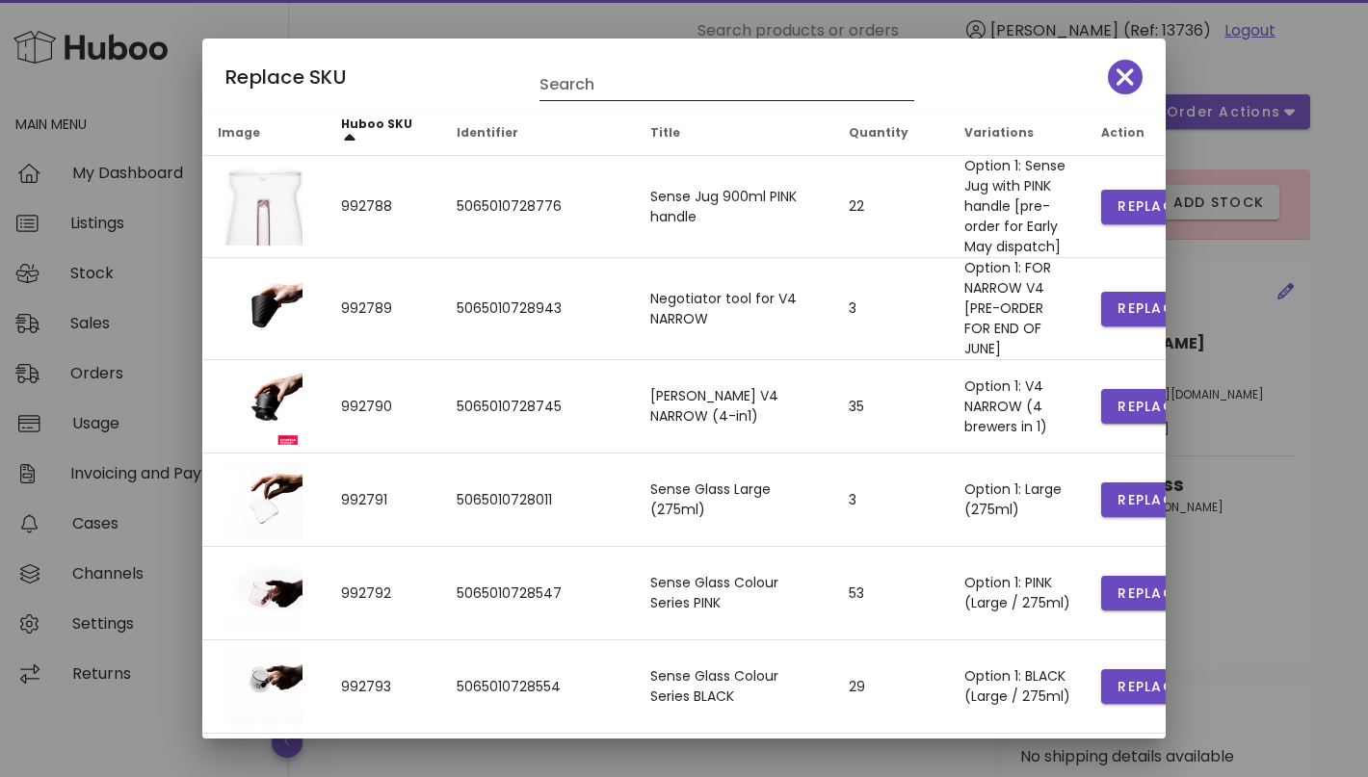
click at [692, 96] on input "Search" at bounding box center [713, 84] width 348 height 31
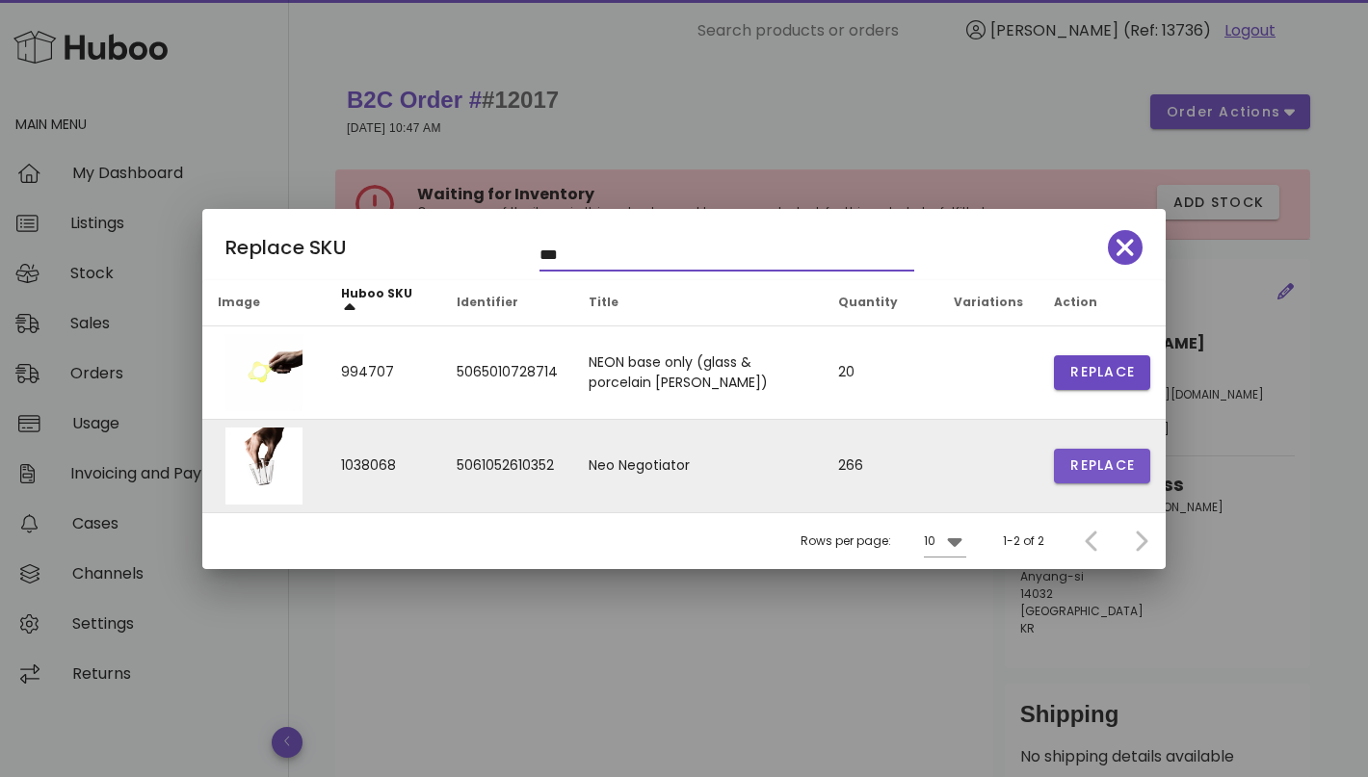
type input "***"
click at [1101, 477] on button "Replace" at bounding box center [1102, 466] width 96 height 35
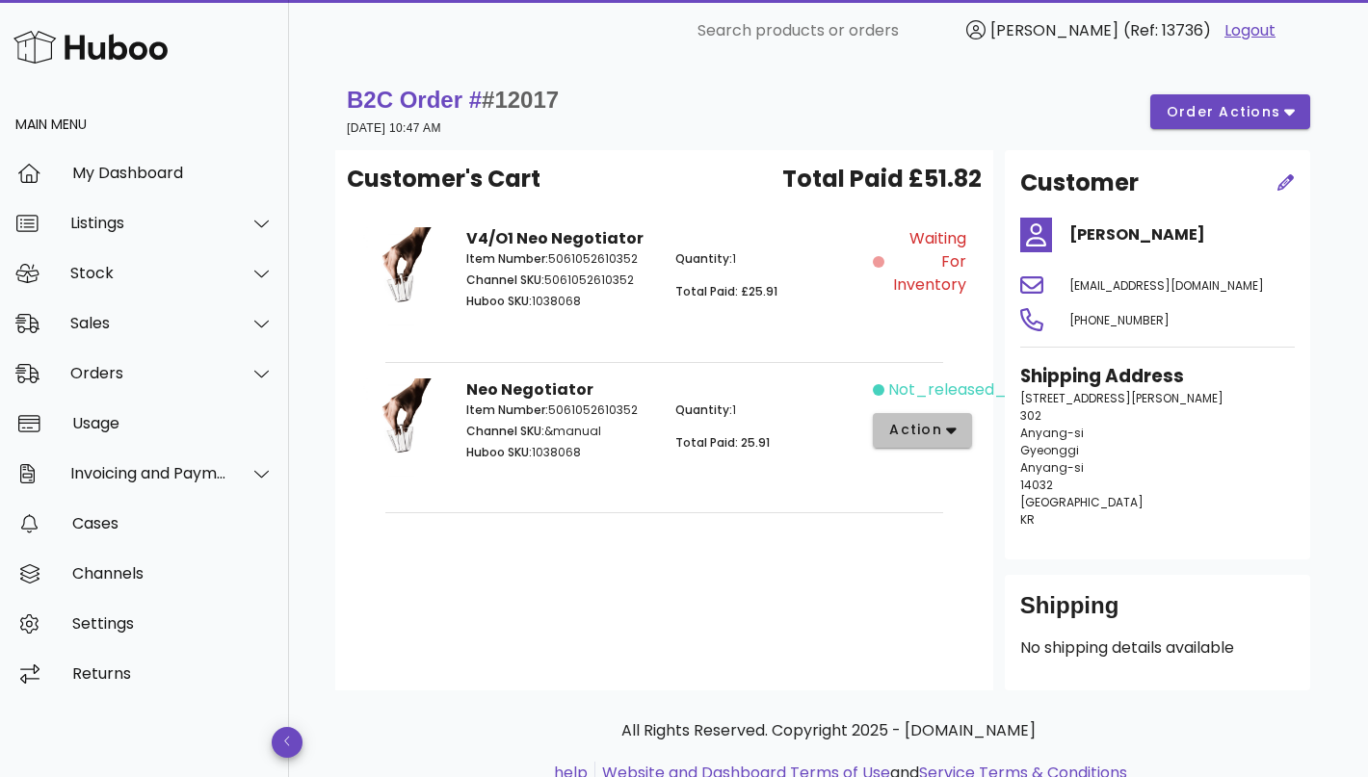
click at [925, 435] on span "action" at bounding box center [915, 430] width 54 height 20
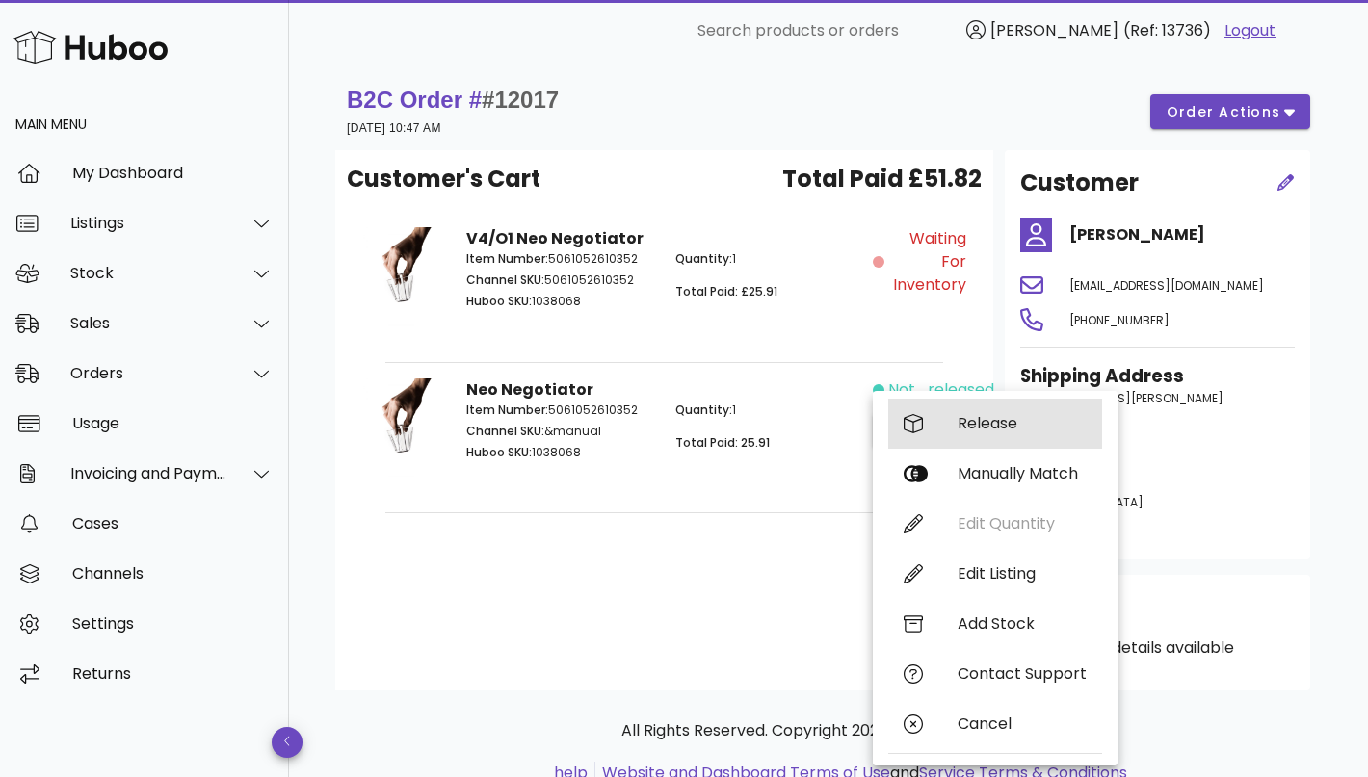
click at [970, 441] on div "Release" at bounding box center [995, 424] width 214 height 50
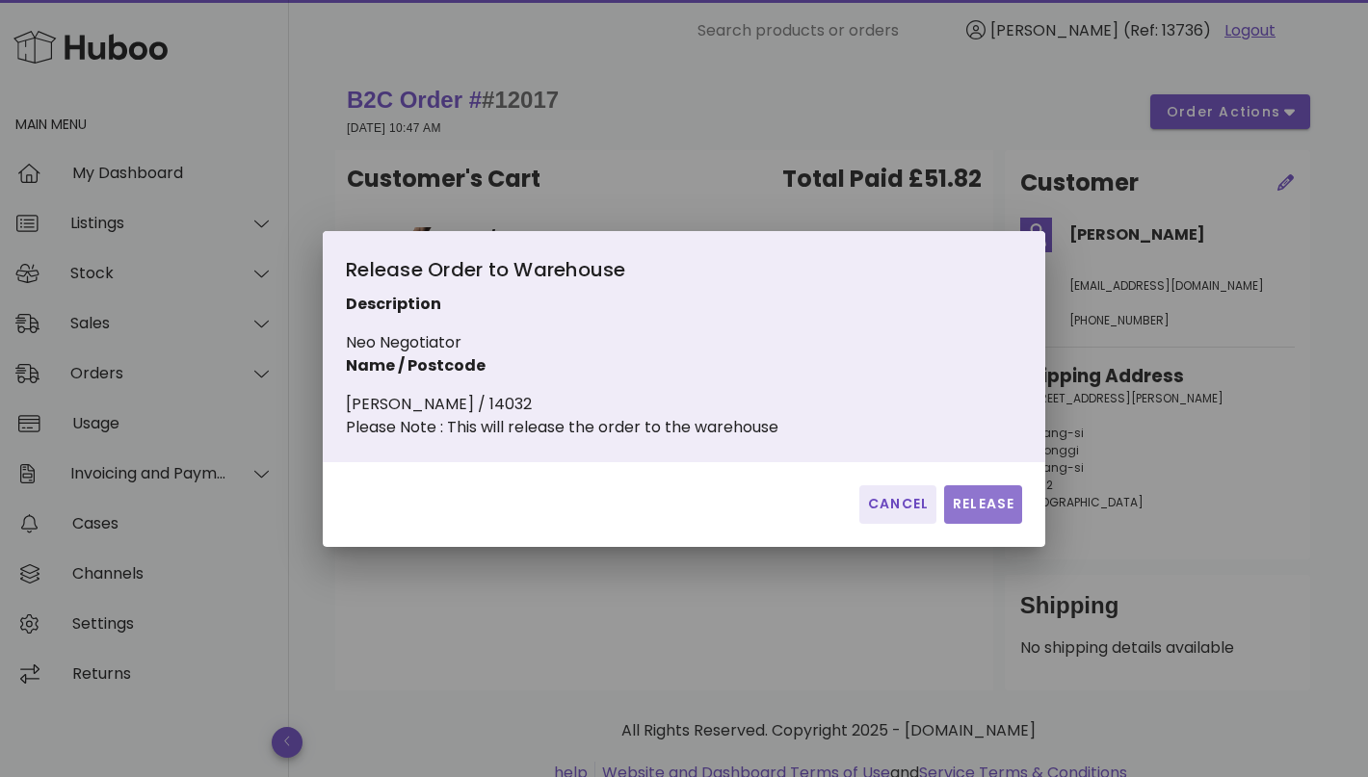
click at [981, 510] on span "Release" at bounding box center [983, 504] width 63 height 20
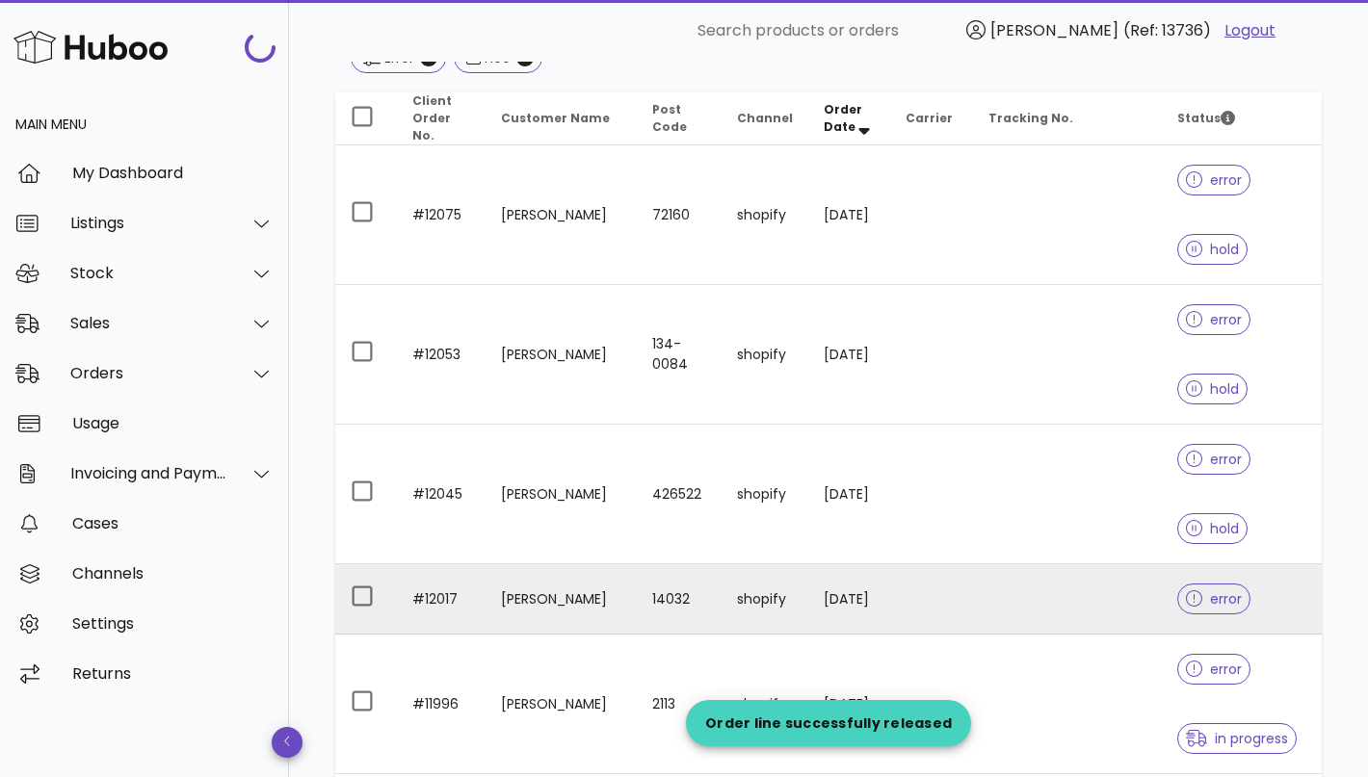
scroll to position [289, 0]
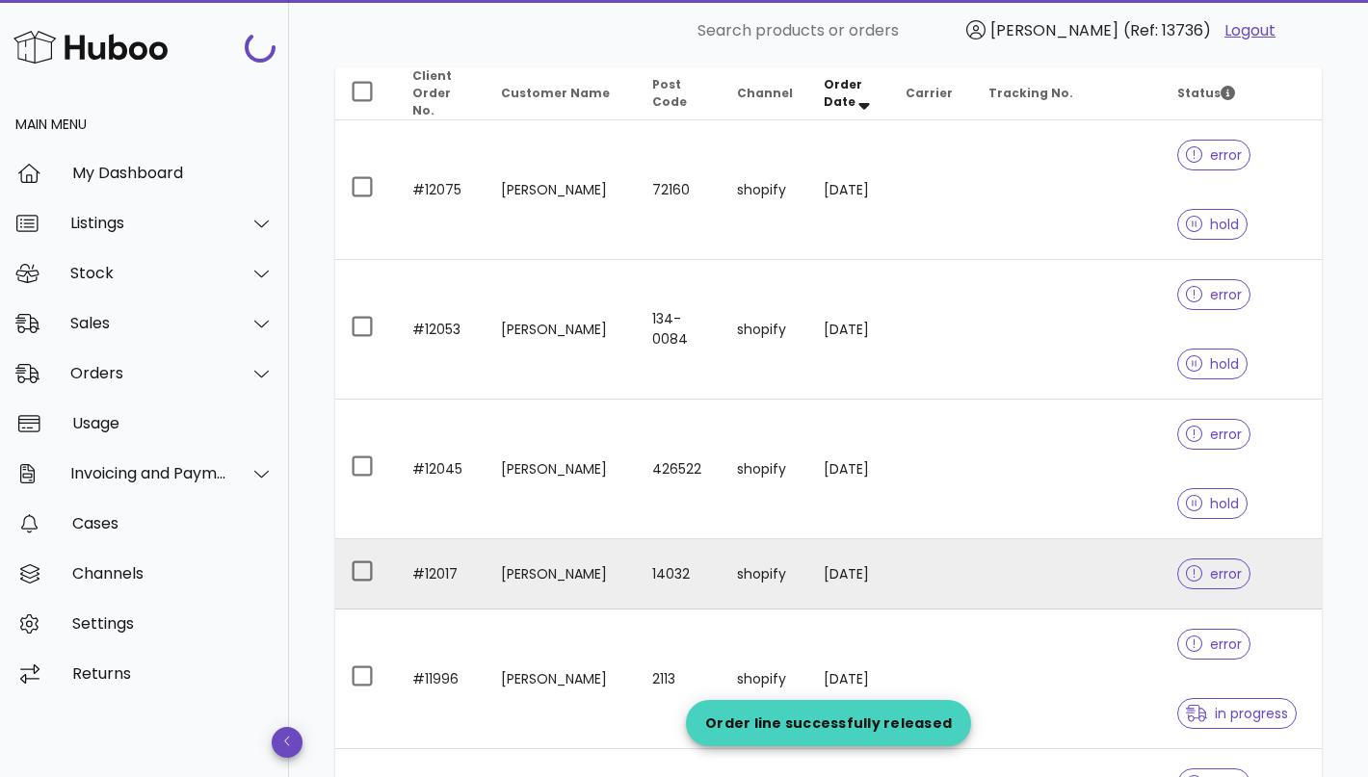
click at [684, 575] on td "14032" at bounding box center [679, 574] width 84 height 70
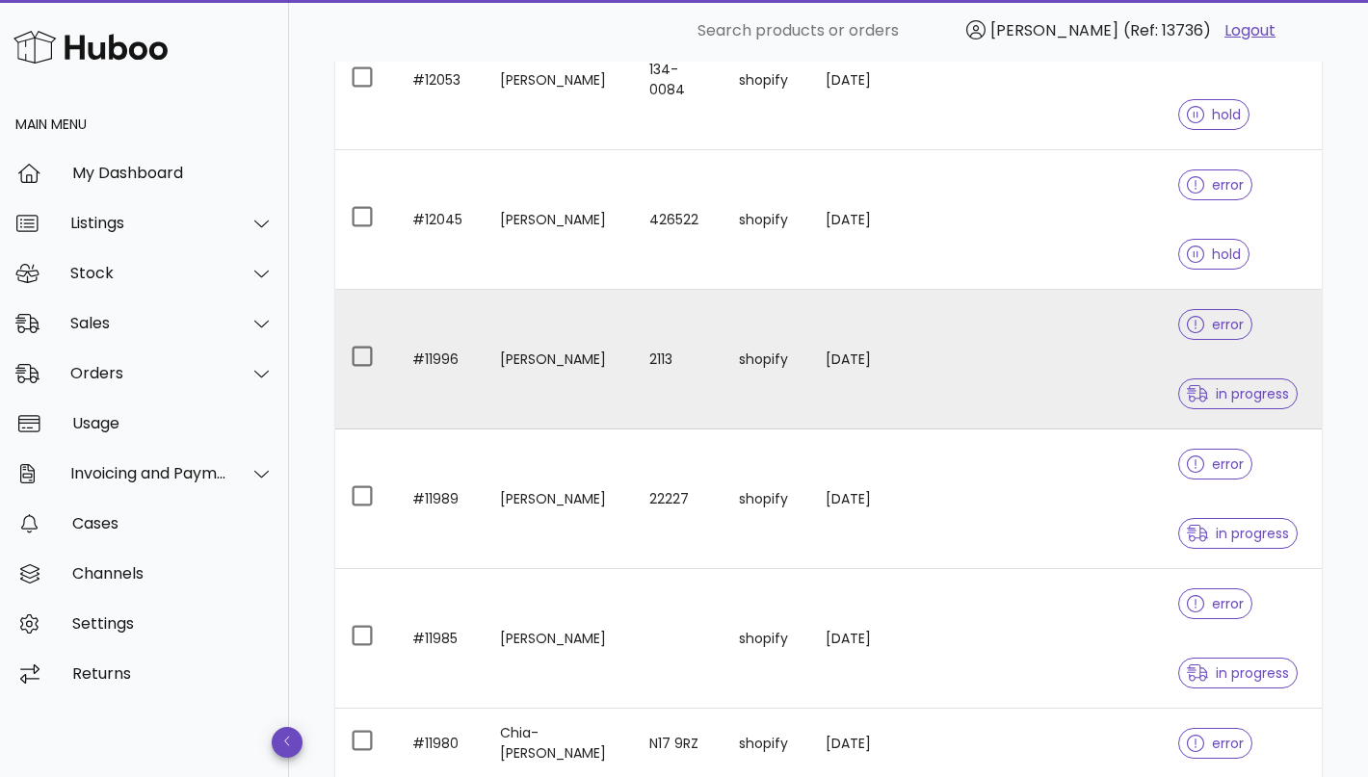
scroll to position [686, 0]
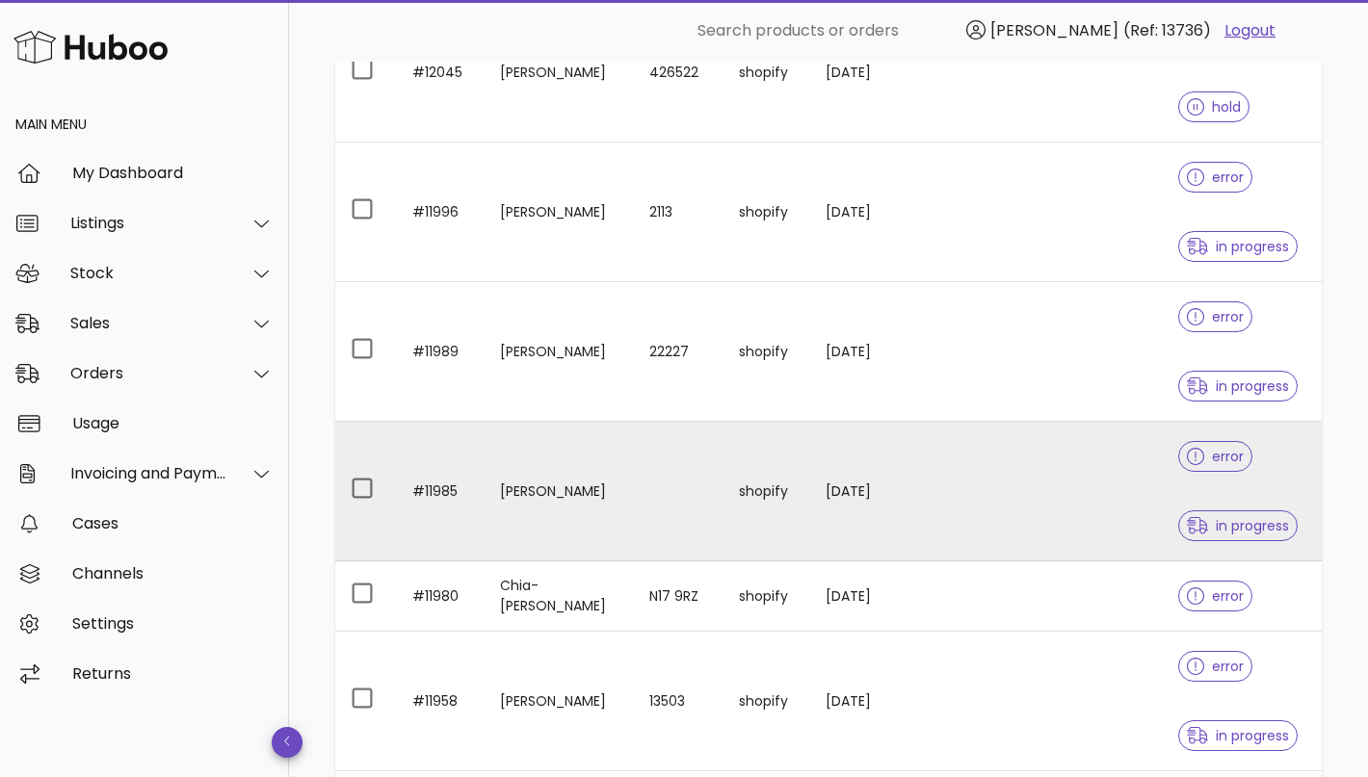
click at [650, 514] on td at bounding box center [679, 492] width 90 height 140
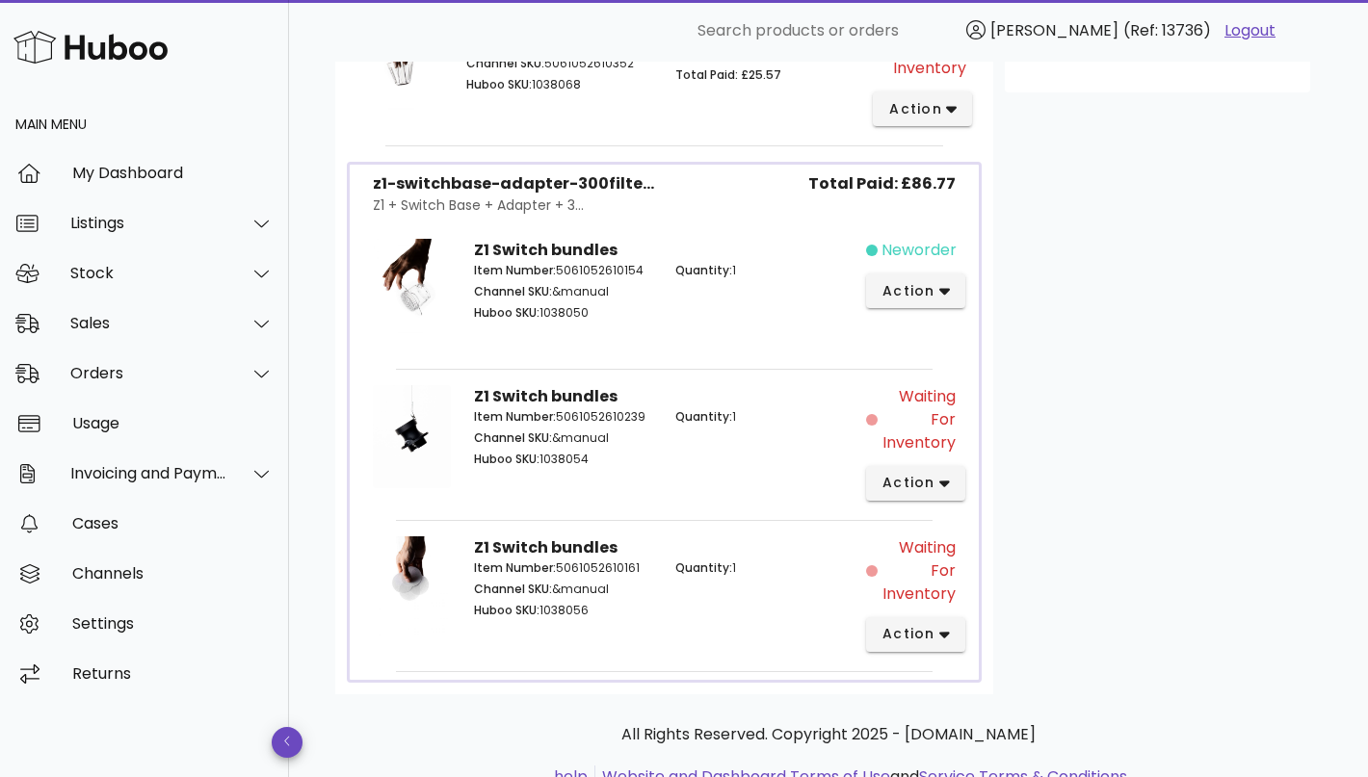
scroll to position [785, 0]
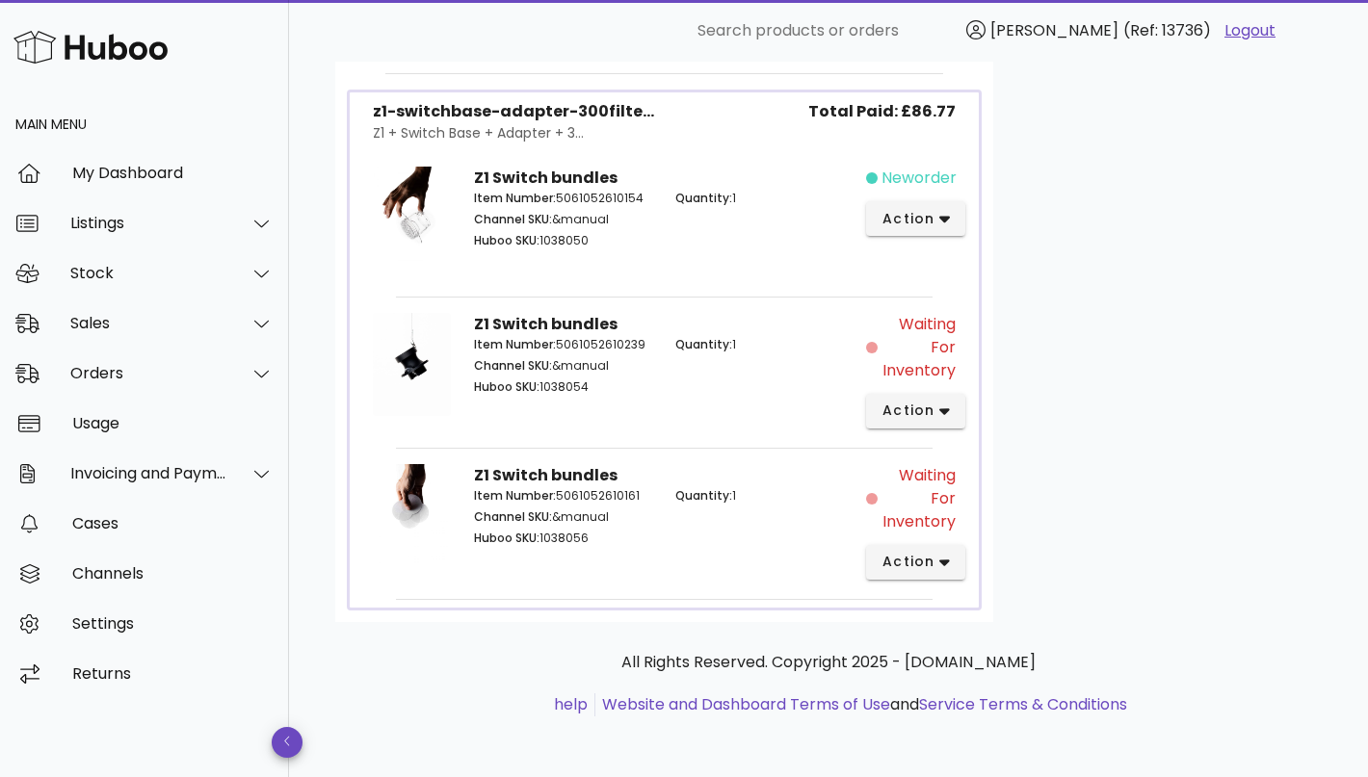
scroll to position [686, 0]
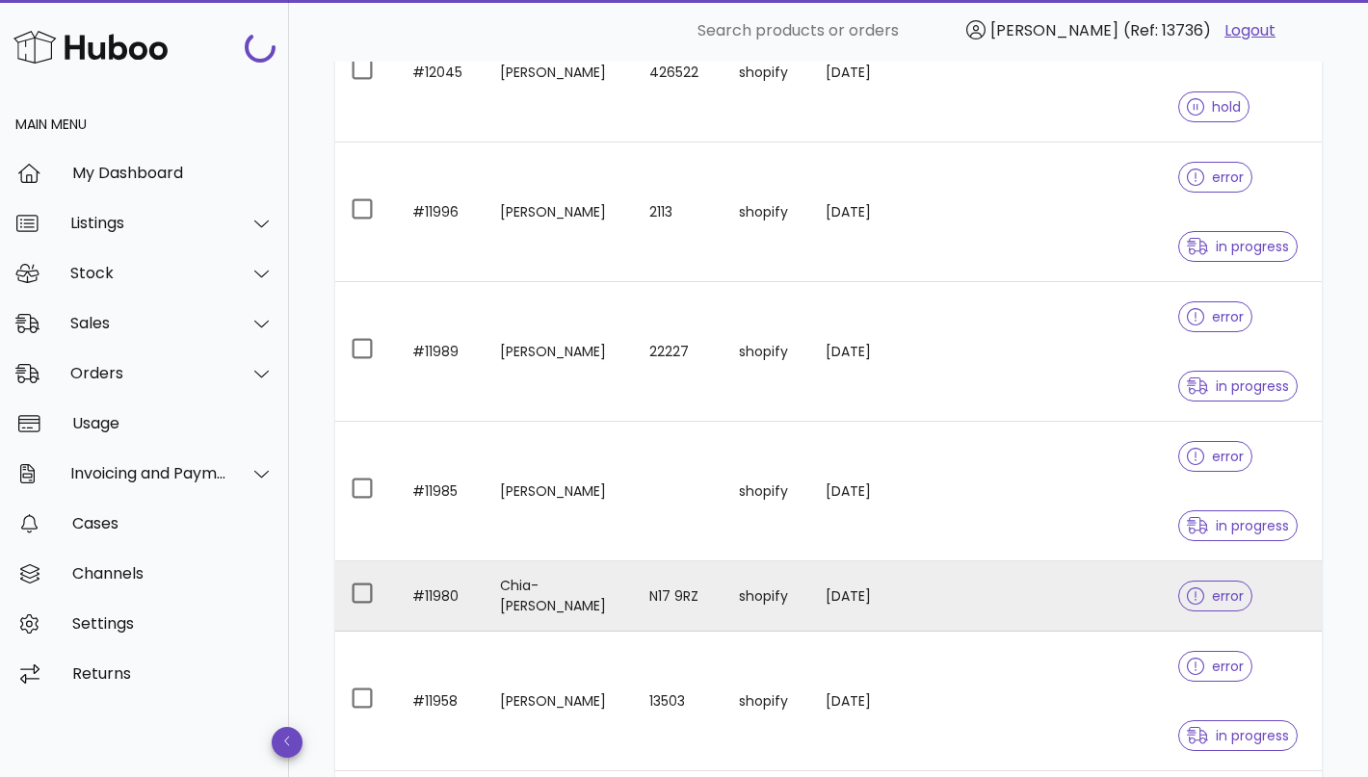
click at [653, 602] on td "N17 9RZ" at bounding box center [679, 596] width 90 height 70
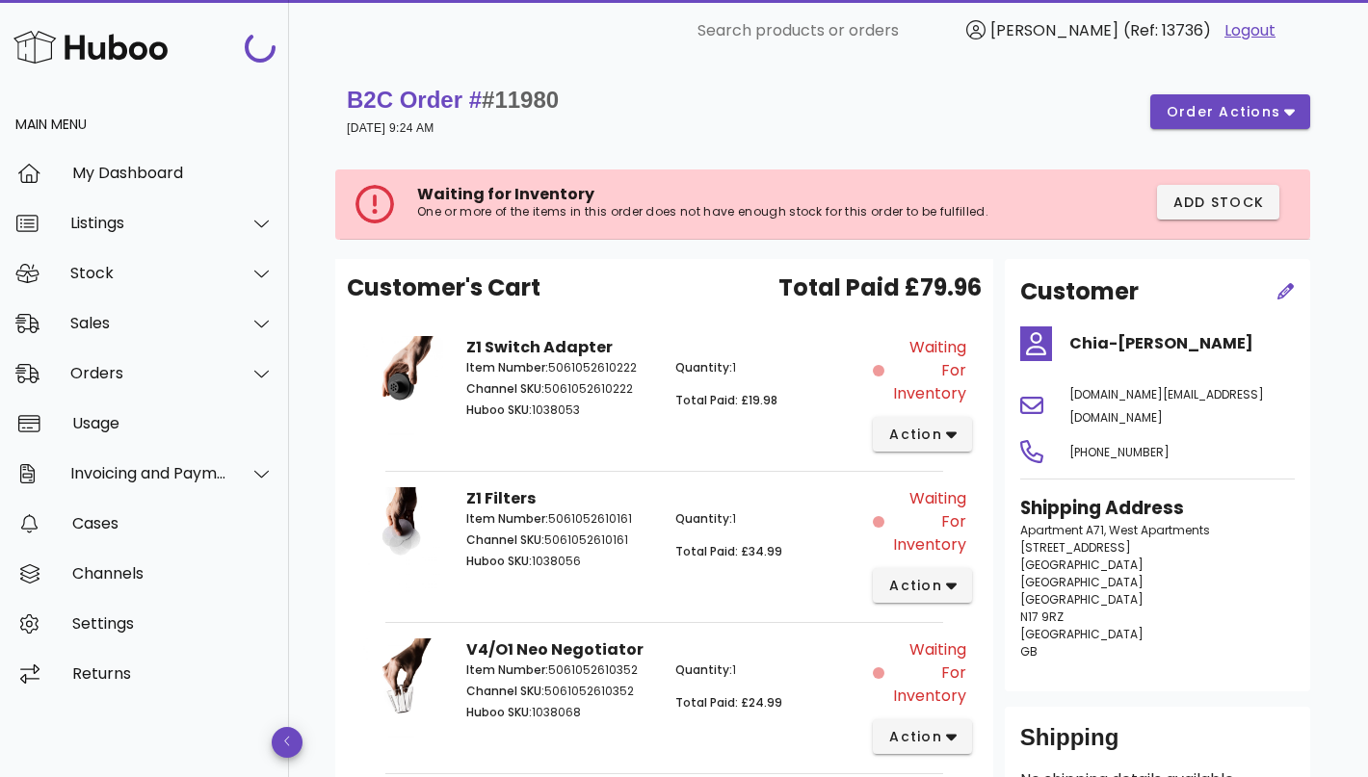
scroll to position [178, 0]
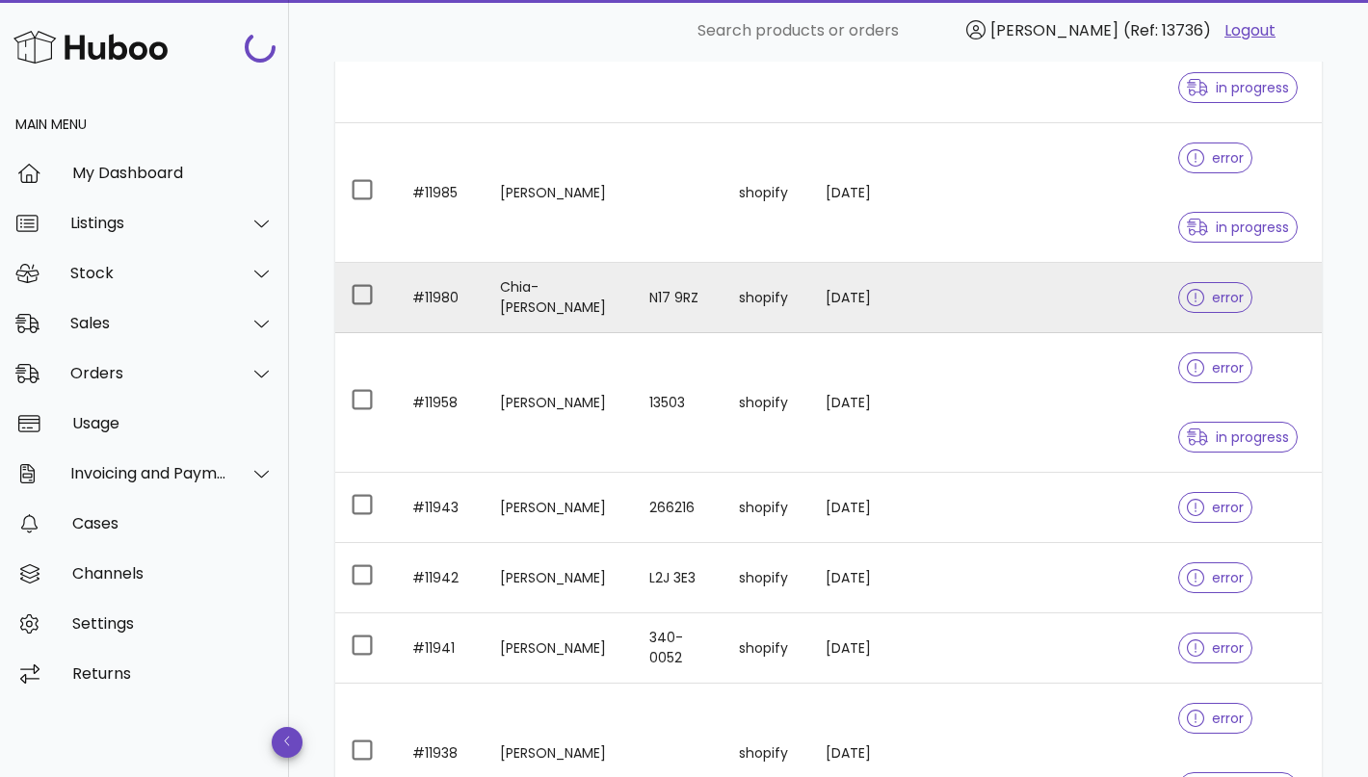
scroll to position [1008, 0]
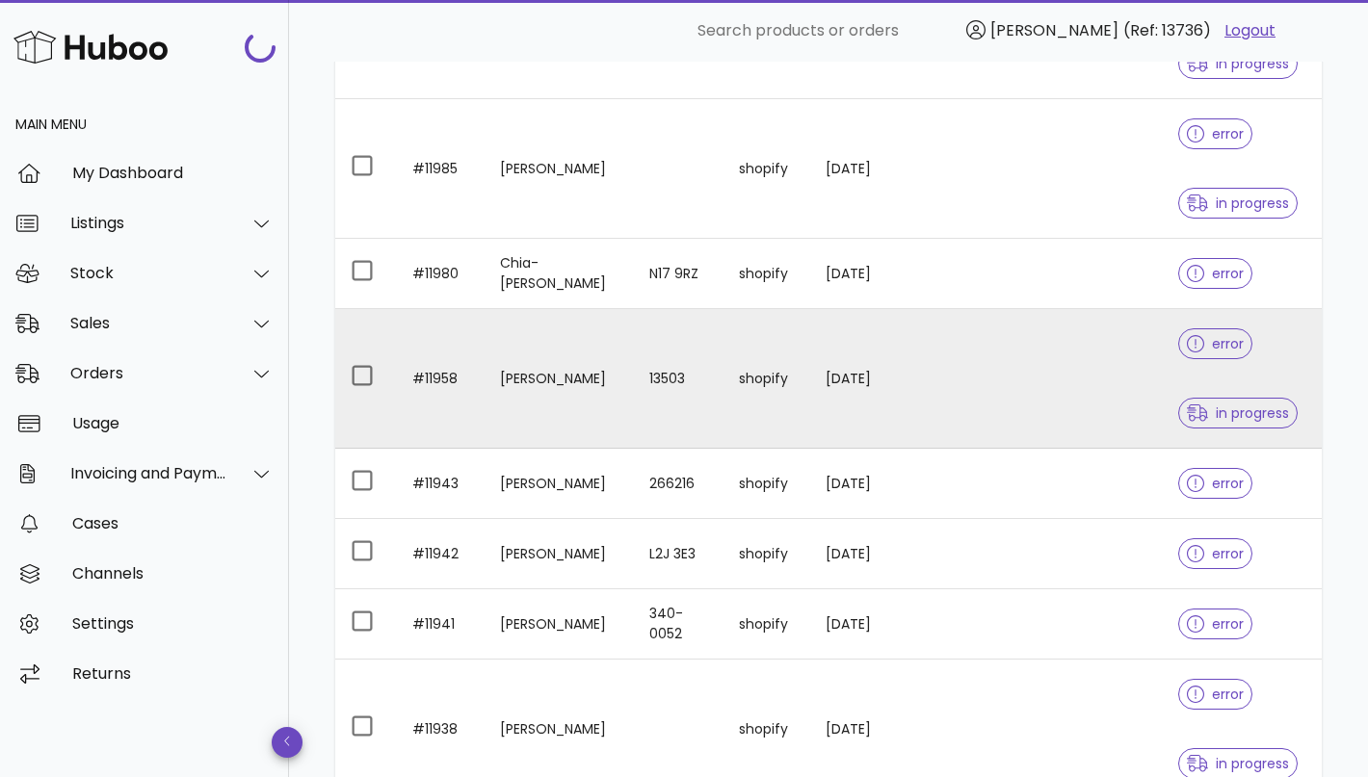
click at [638, 401] on td "13503" at bounding box center [679, 379] width 90 height 140
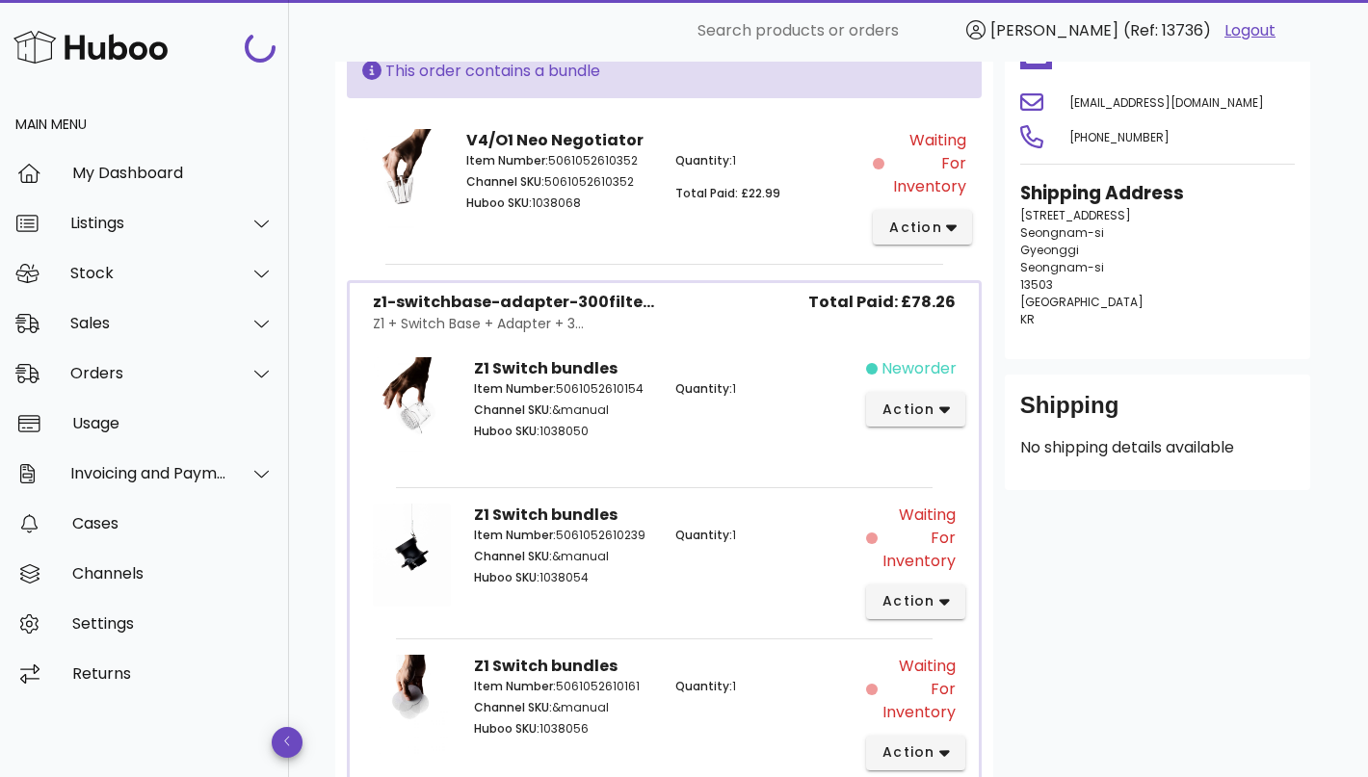
scroll to position [483, 0]
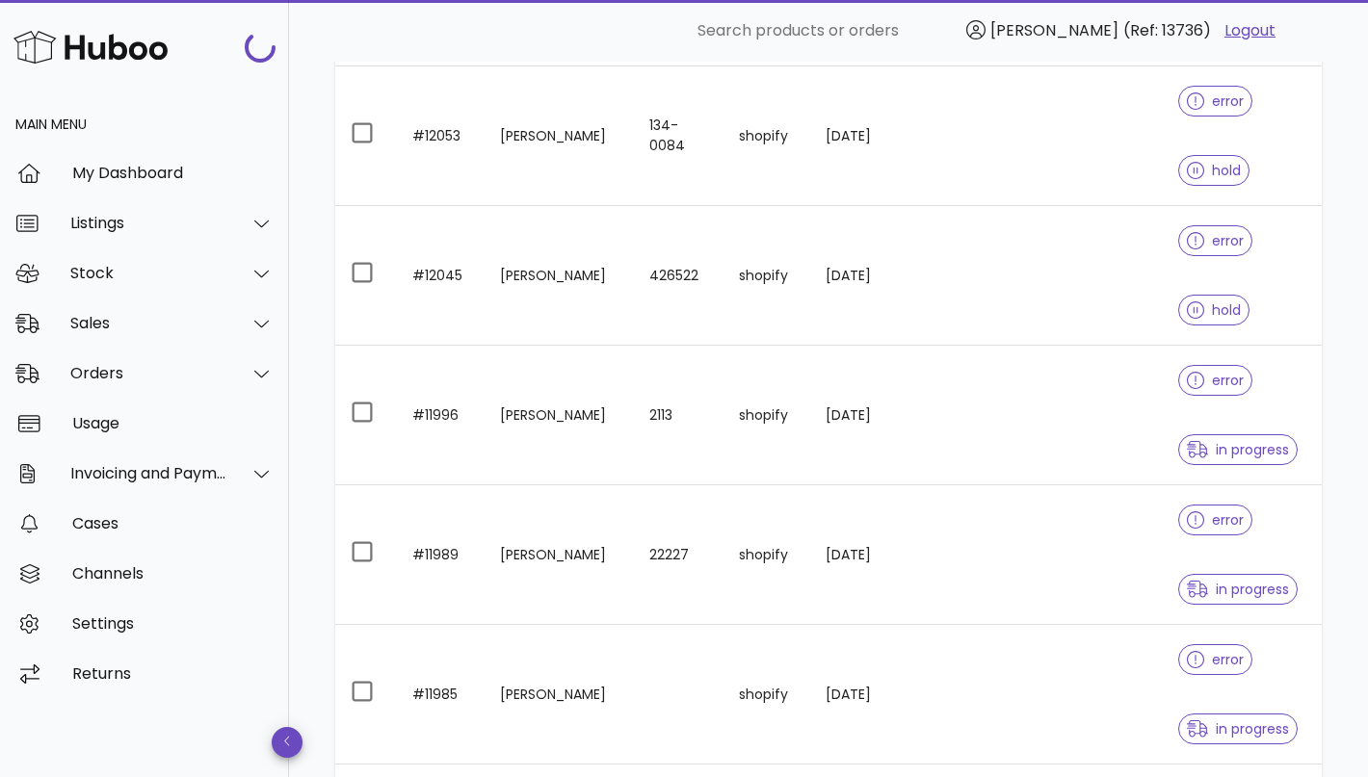
scroll to position [1008, 0]
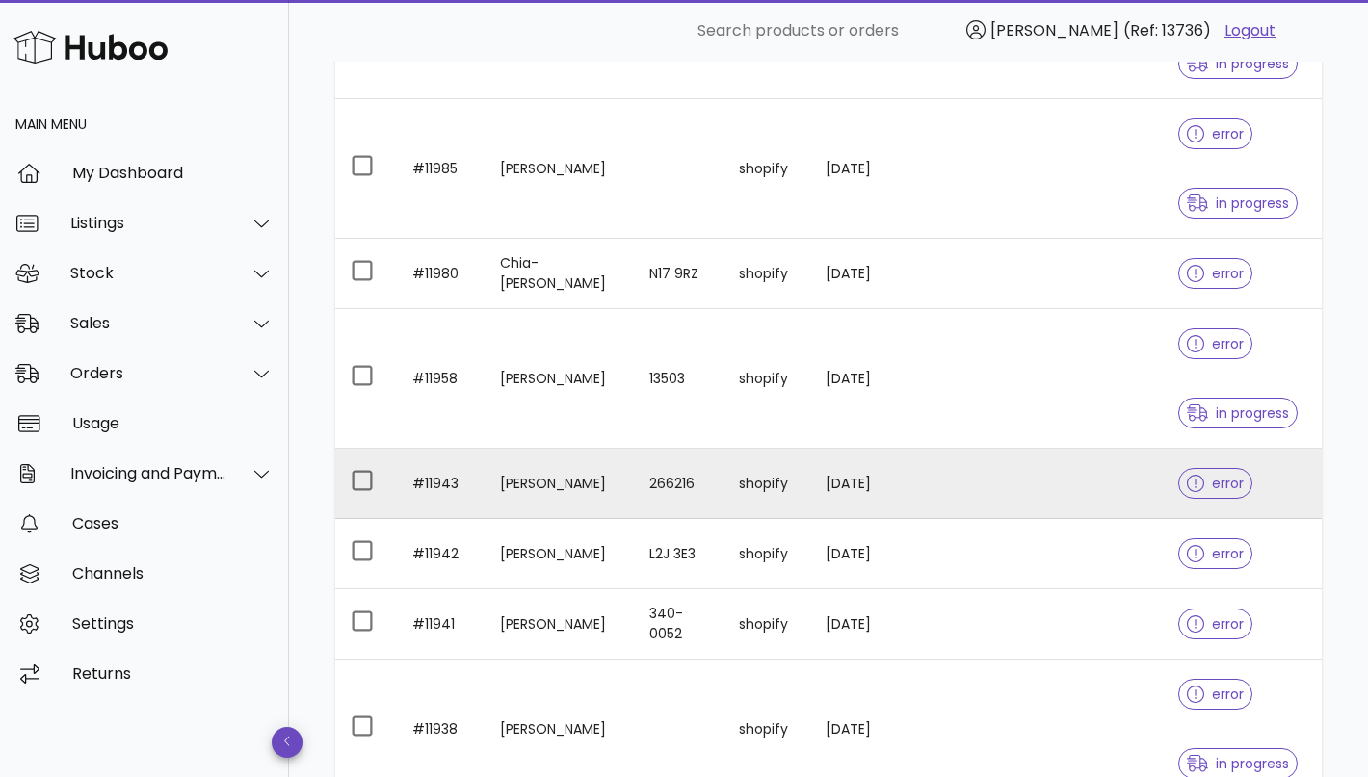
click at [634, 491] on td "266216" at bounding box center [679, 484] width 90 height 70
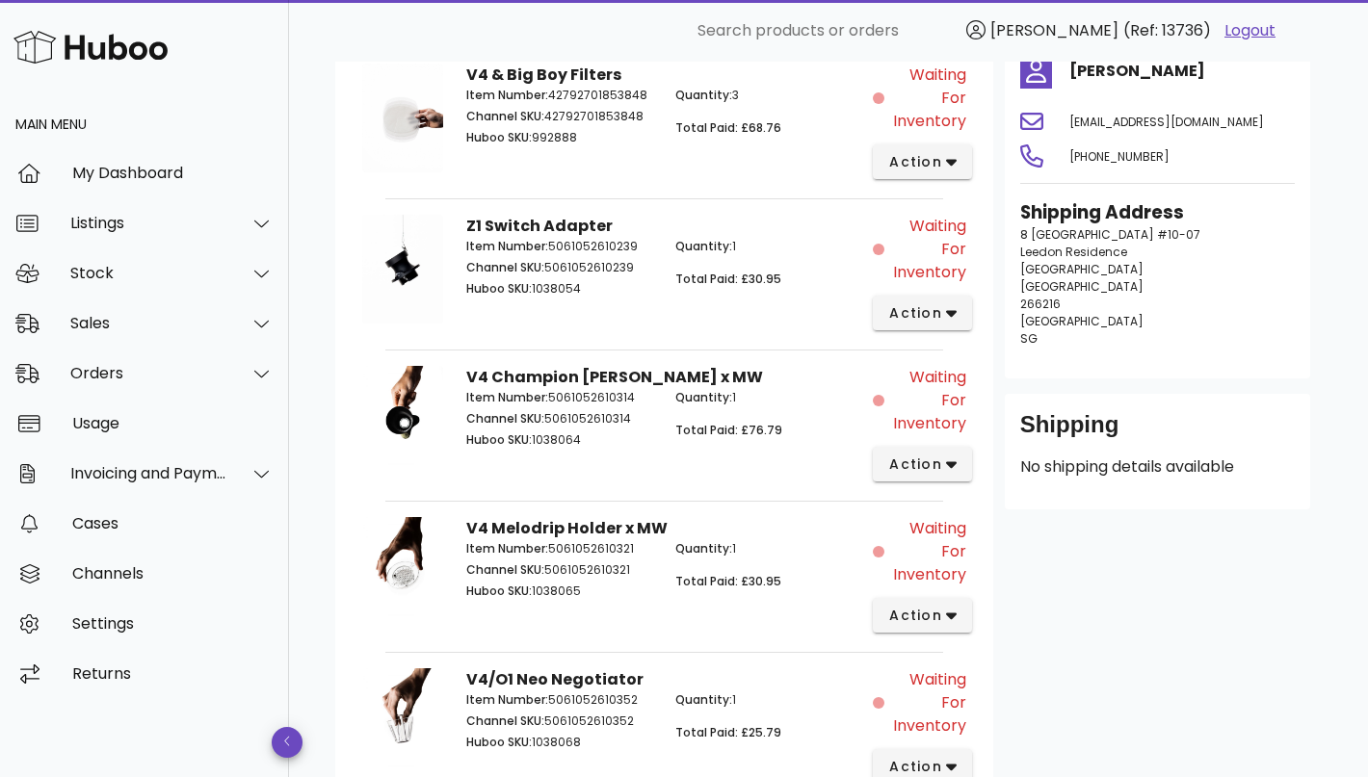
scroll to position [91, 0]
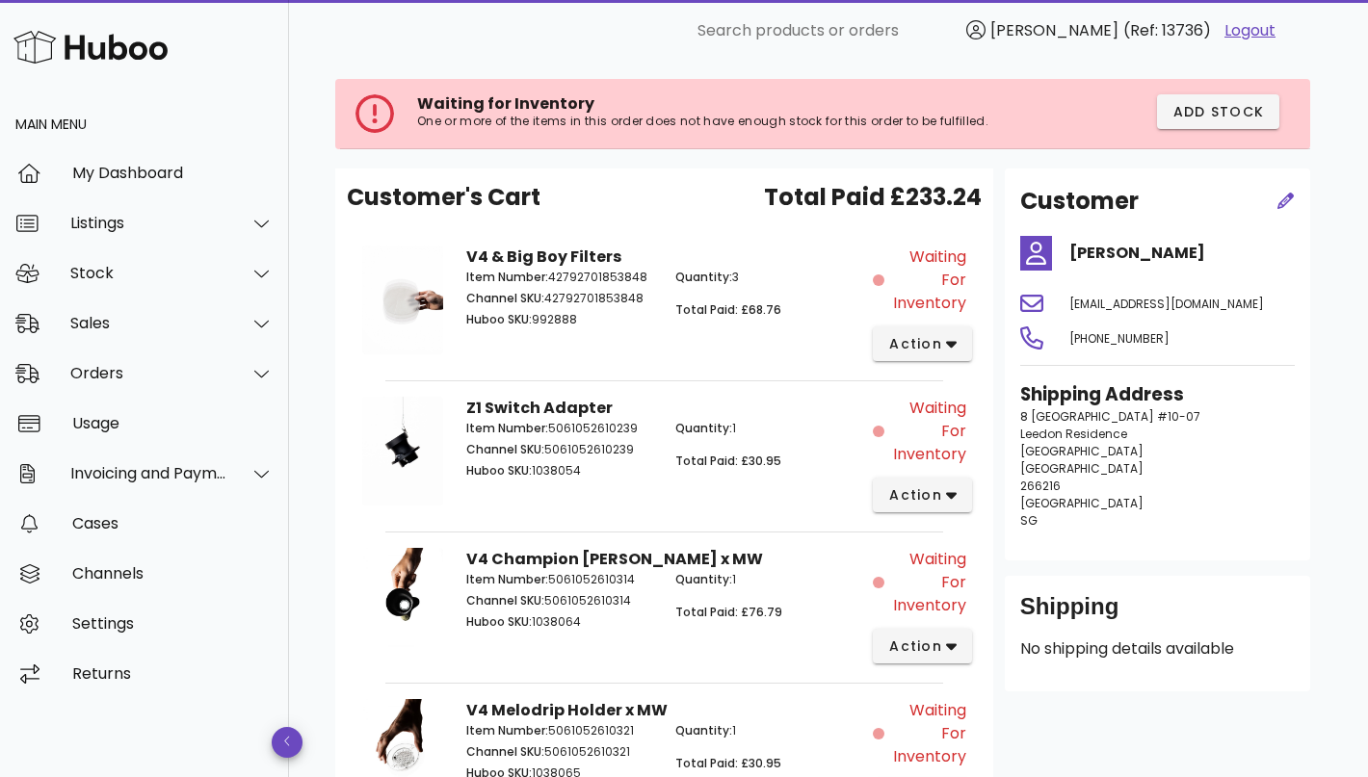
scroll to position [1008, 0]
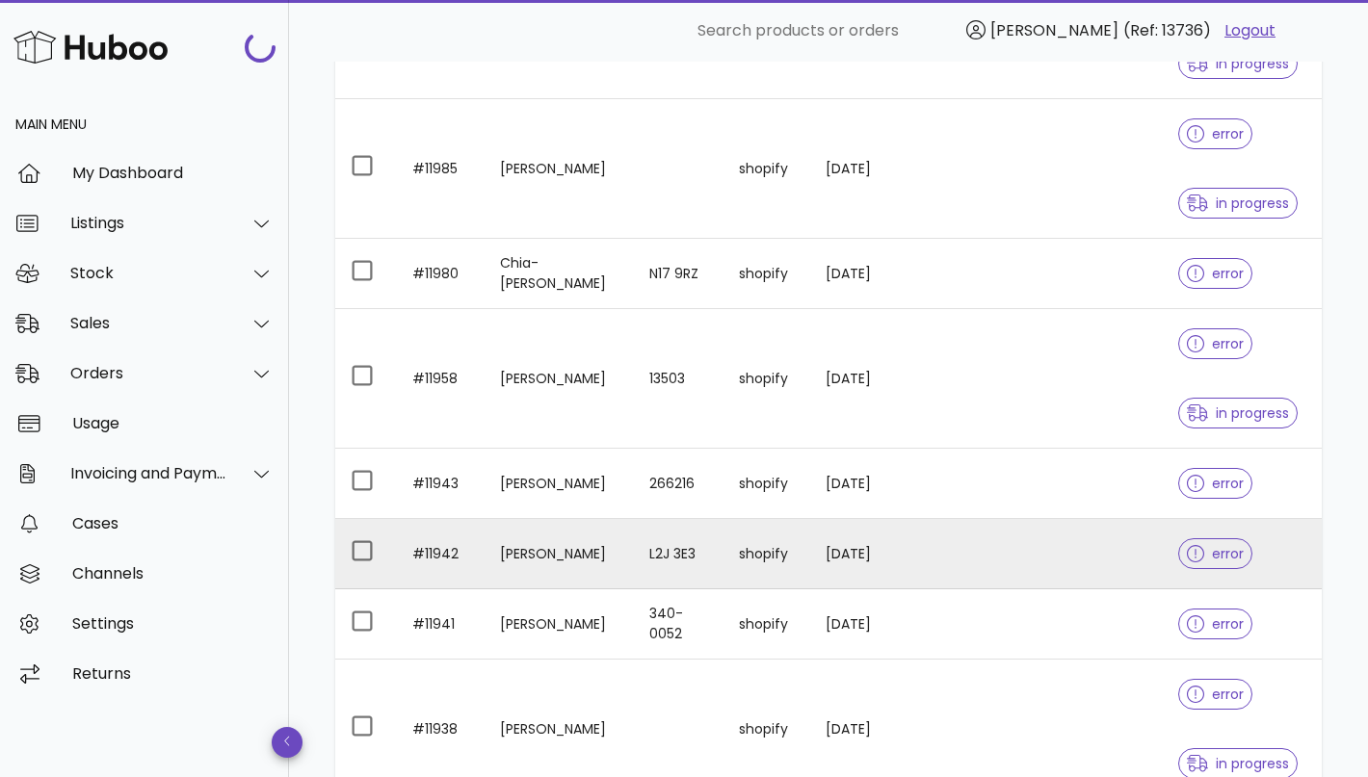
click at [634, 546] on td "L2J 3E3" at bounding box center [679, 554] width 90 height 70
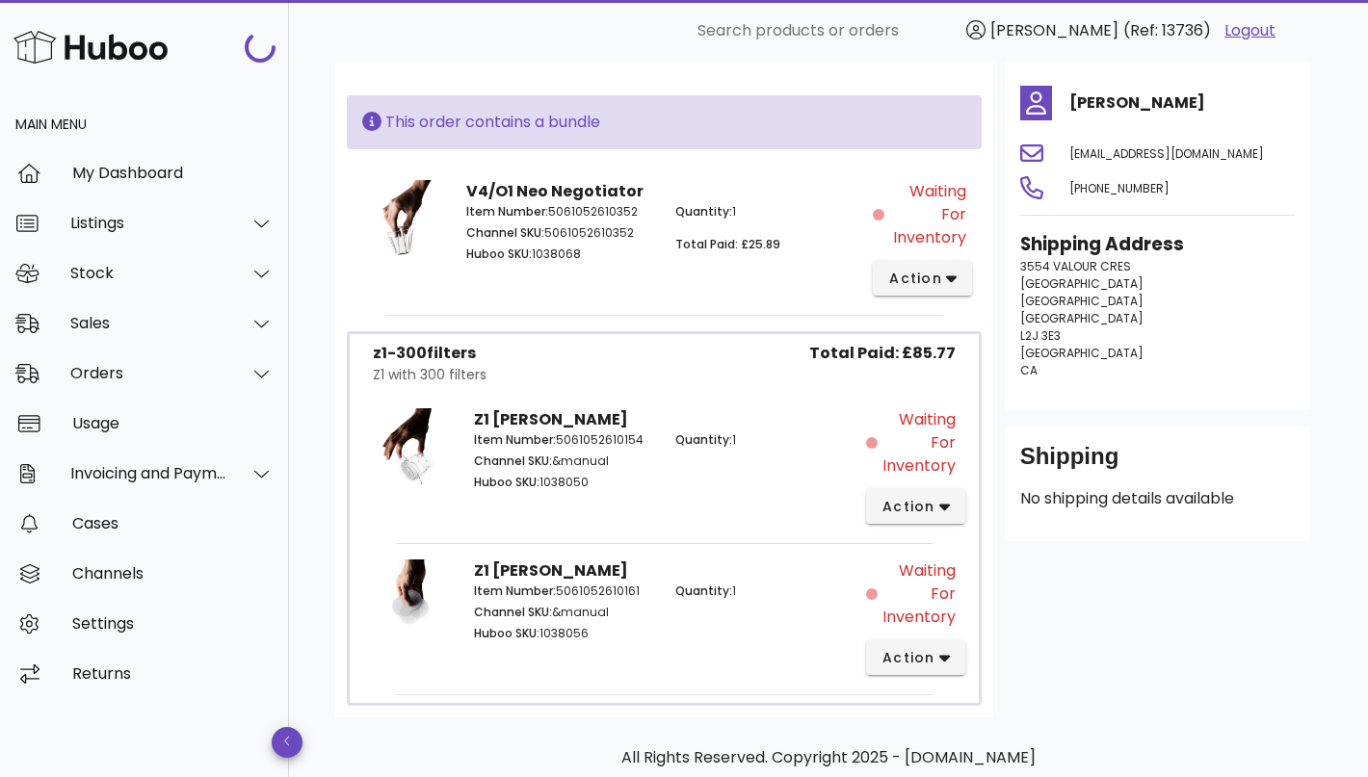
scroll to position [231, 0]
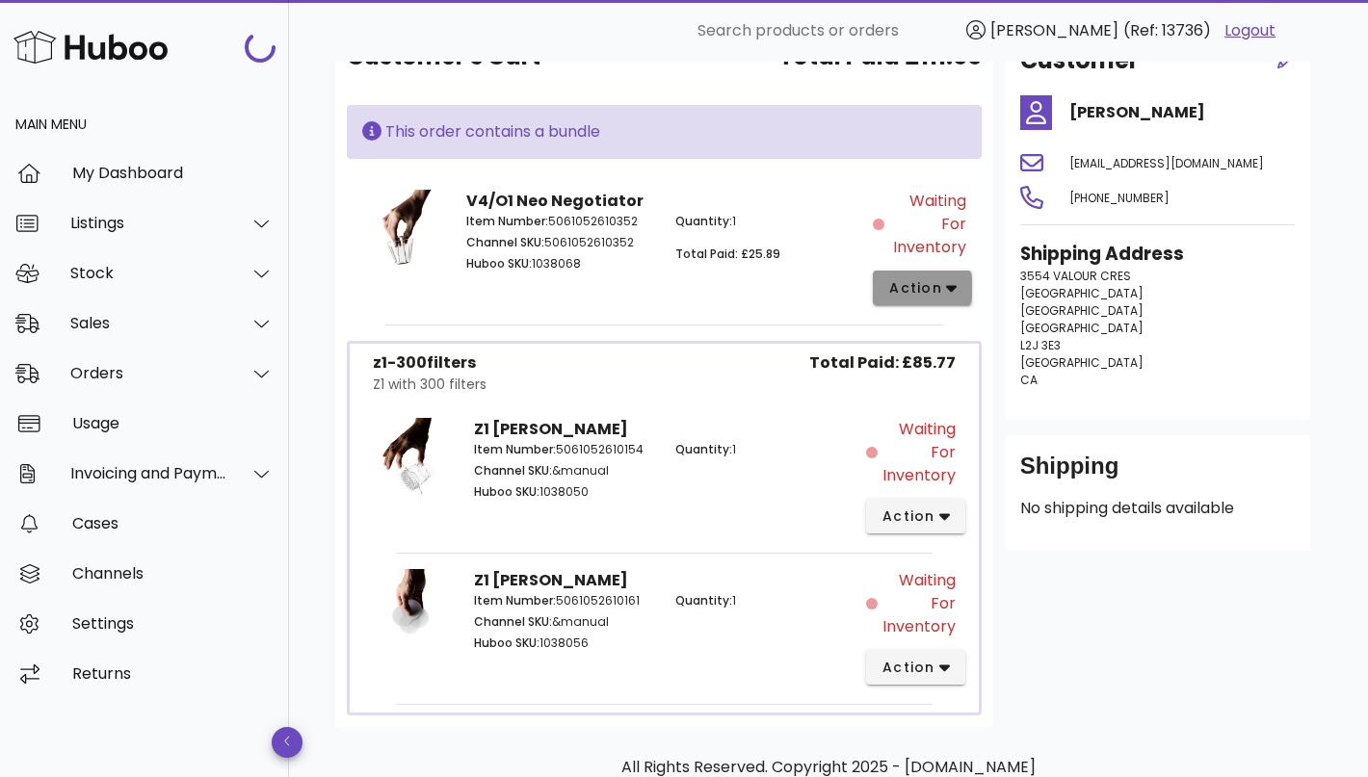
click at [933, 289] on span "action" at bounding box center [915, 288] width 54 height 20
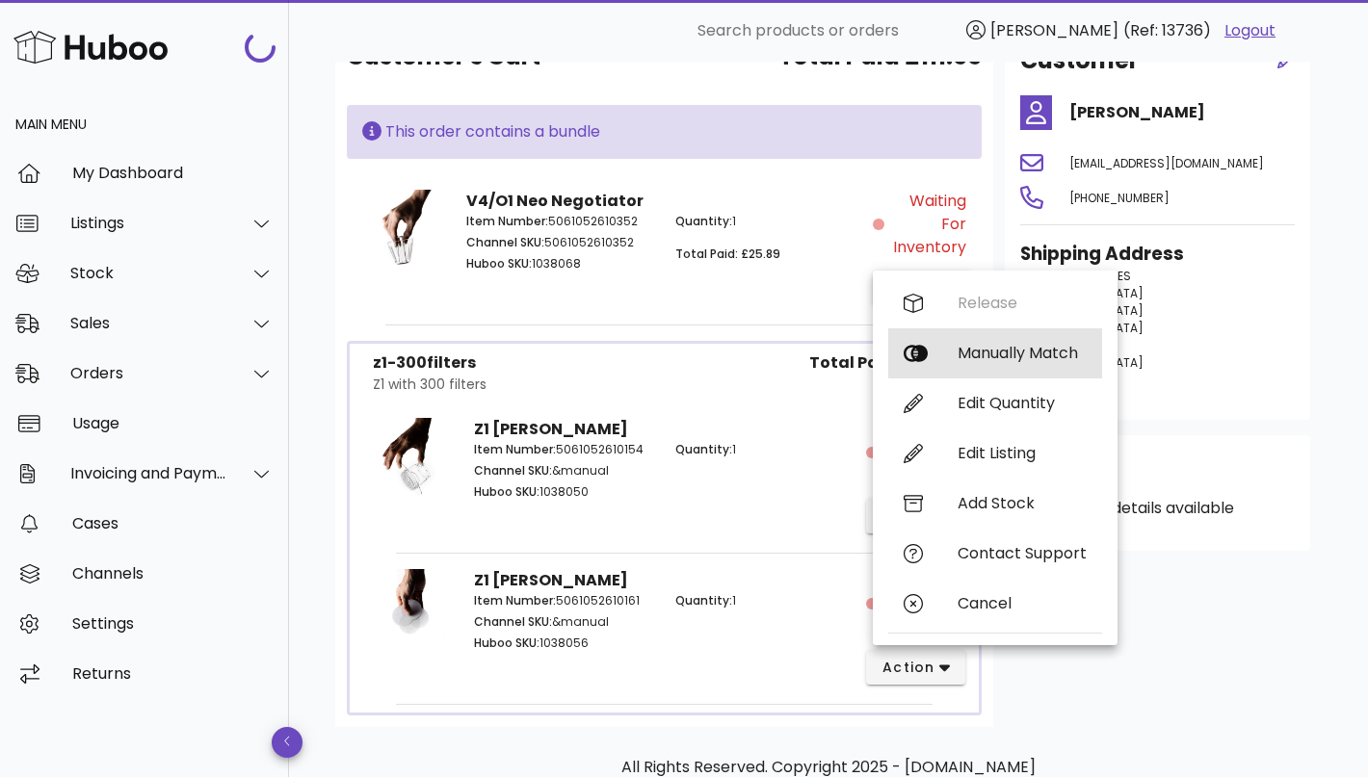
click at [987, 343] on div "Manually Match" at bounding box center [995, 353] width 214 height 50
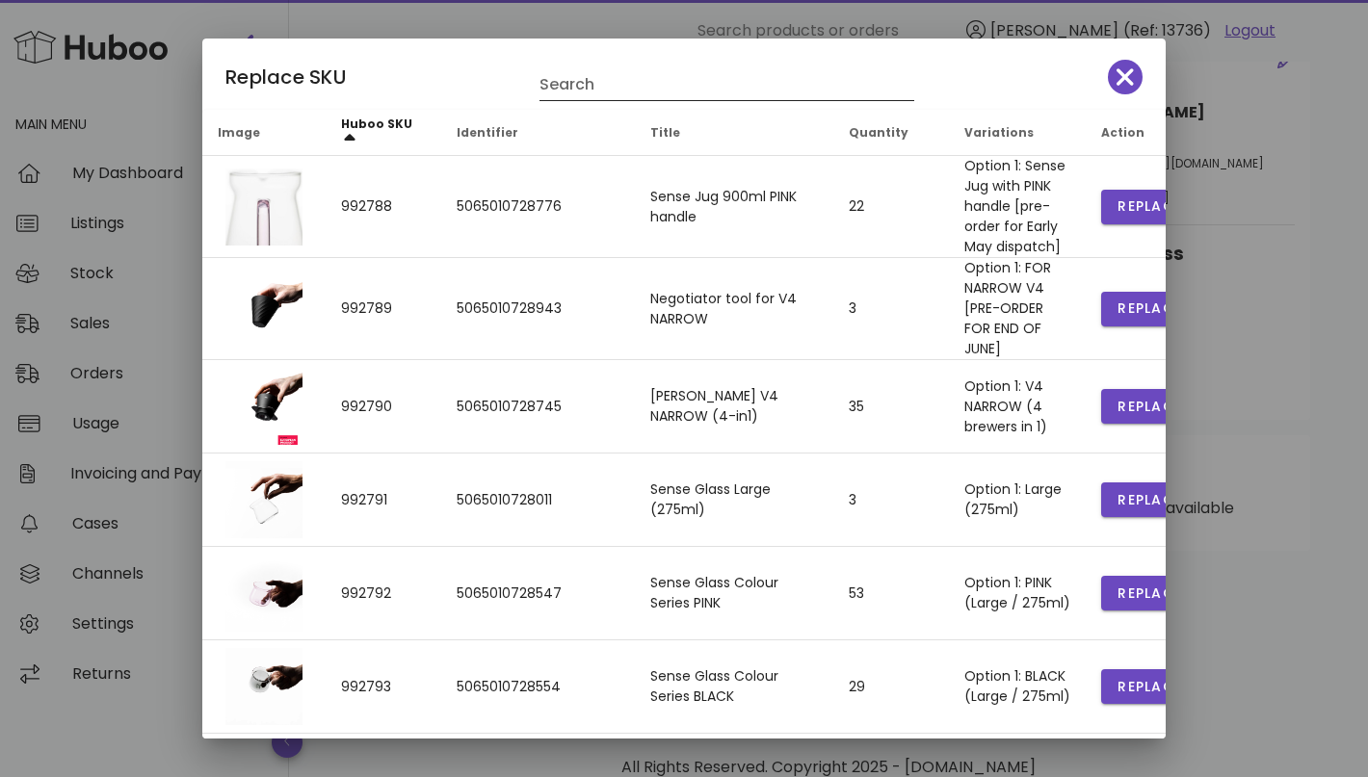
click at [625, 85] on input "Search" at bounding box center [713, 84] width 348 height 31
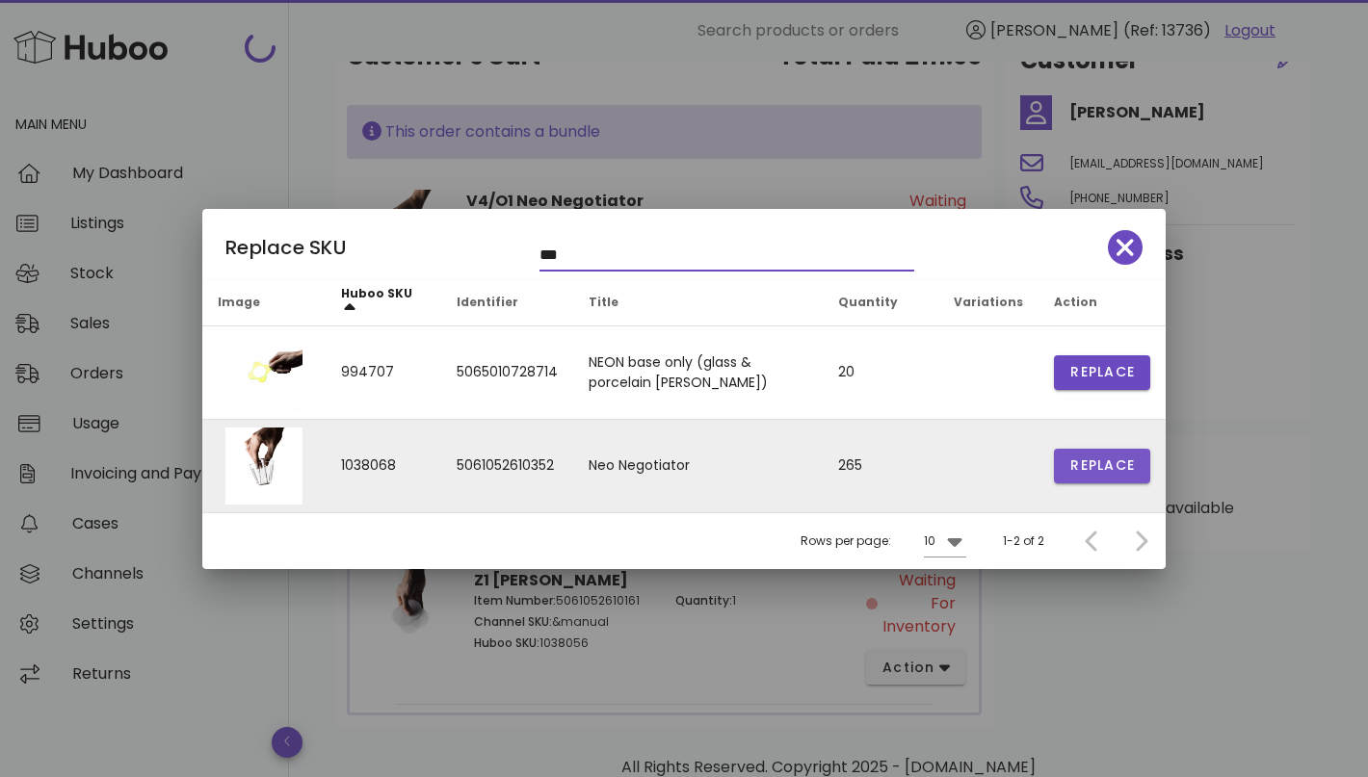
type input "***"
click at [1074, 457] on span "Replace" at bounding box center [1101, 466] width 65 height 20
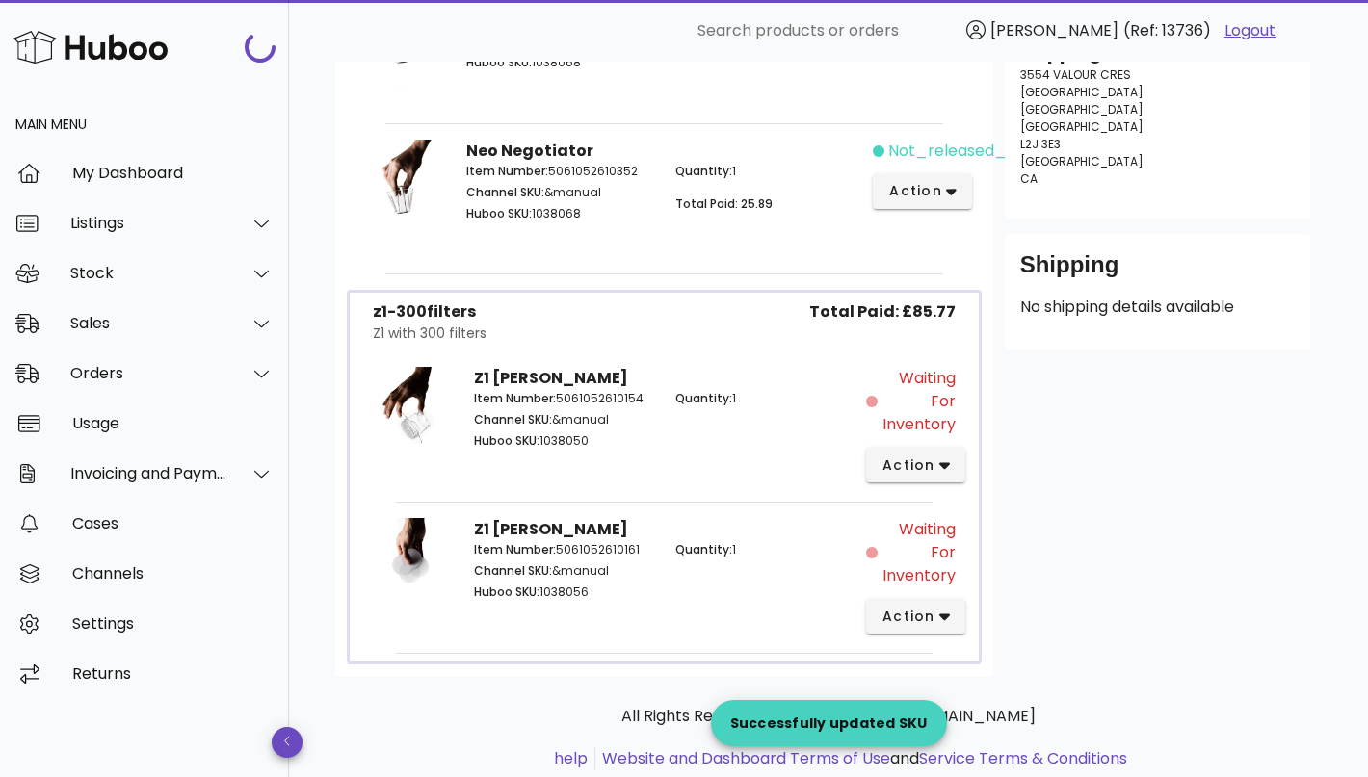
scroll to position [486, 0]
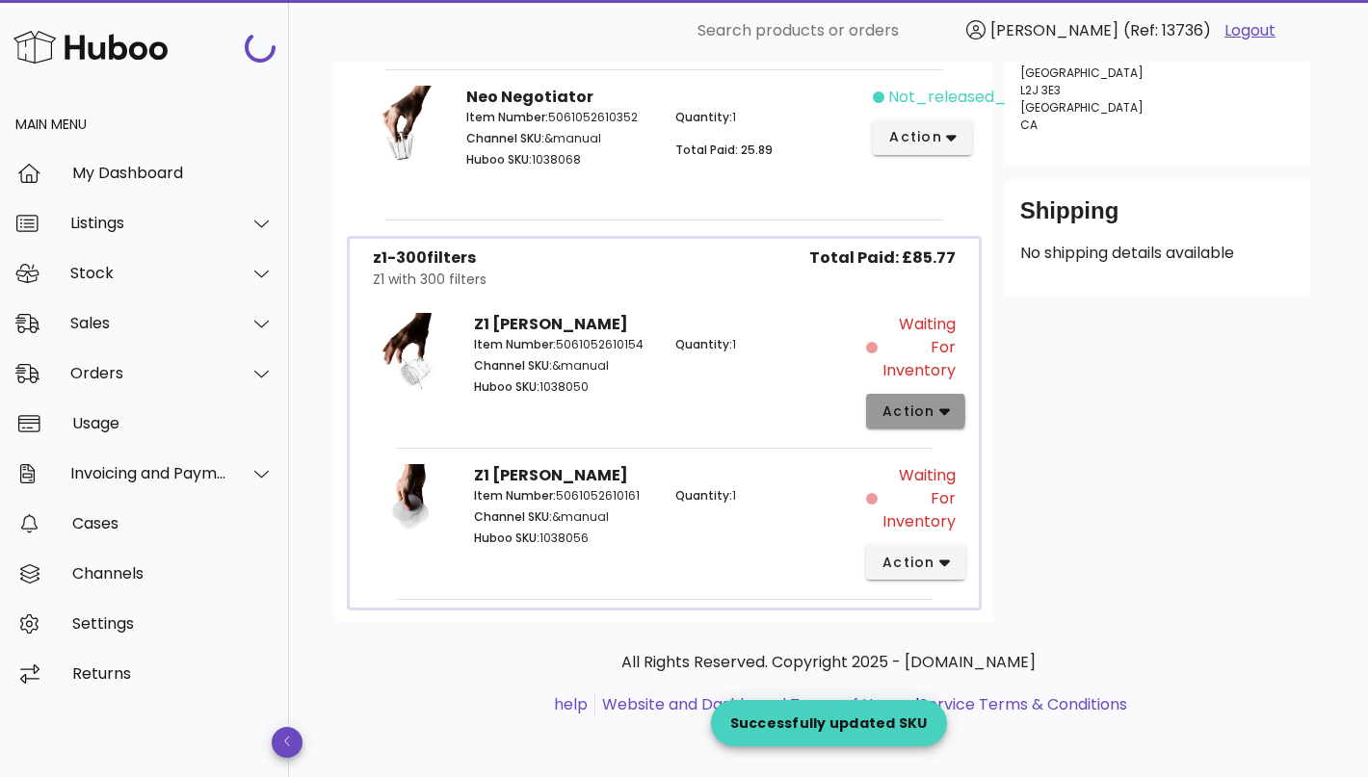
click at [902, 409] on span "action" at bounding box center [908, 412] width 54 height 20
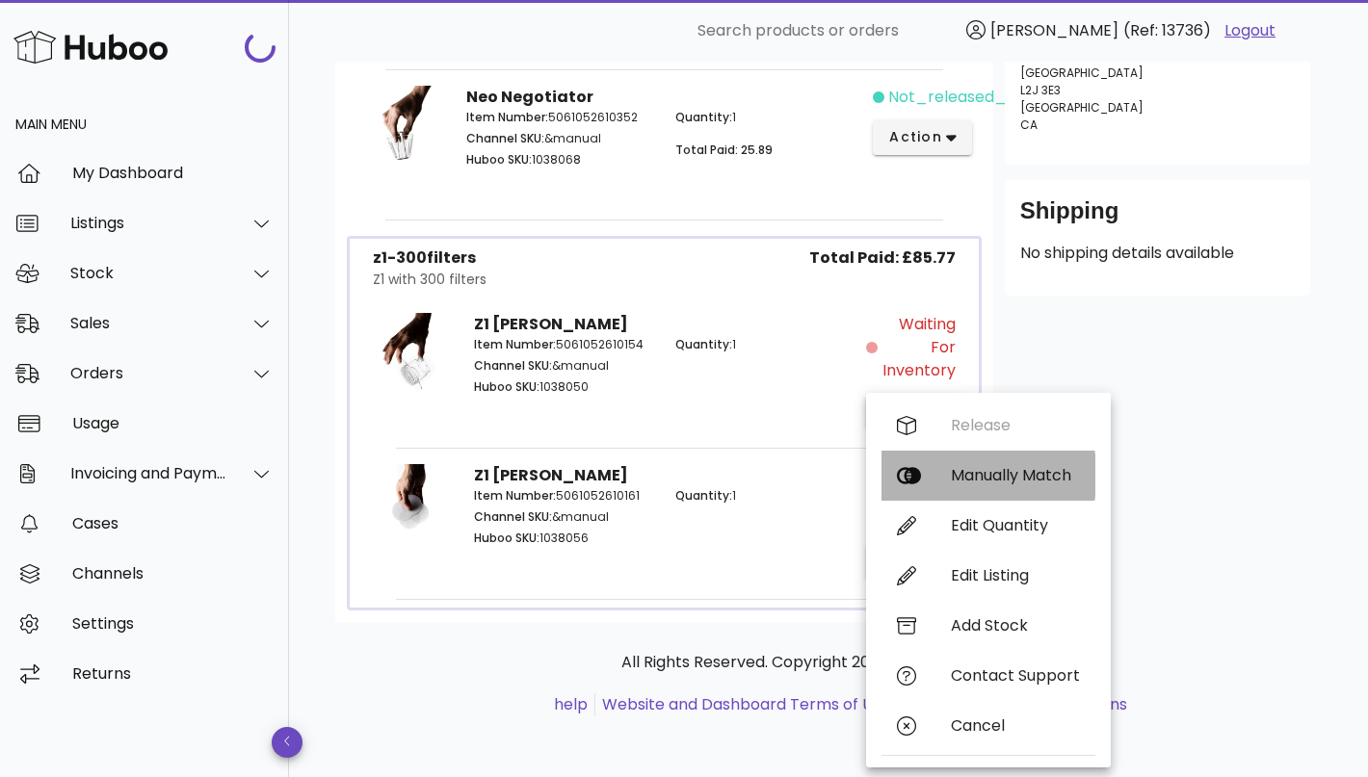
click at [994, 483] on div "Manually Match" at bounding box center [1015, 475] width 129 height 18
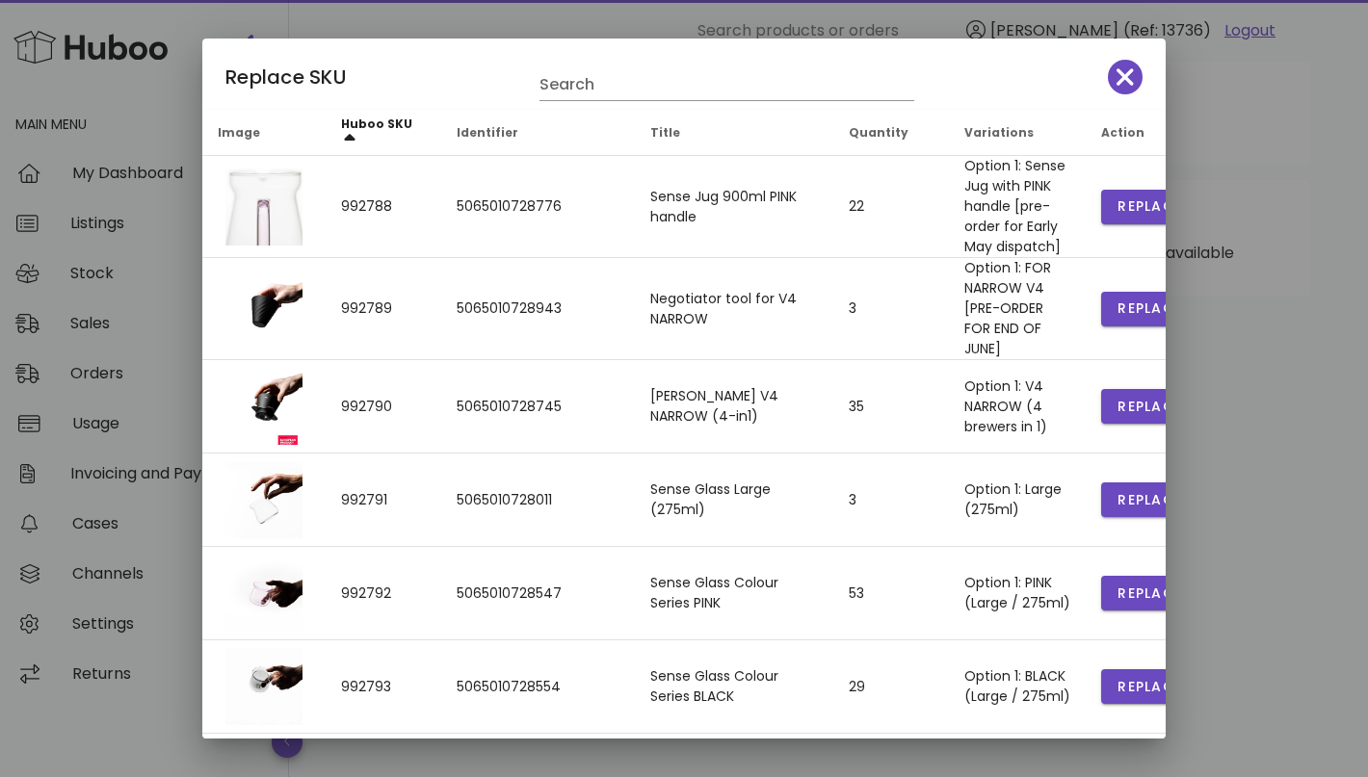
click at [626, 102] on div "Replace SKU Search" at bounding box center [683, 74] width 963 height 71
click at [629, 91] on input "text" at bounding box center [713, 84] width 348 height 31
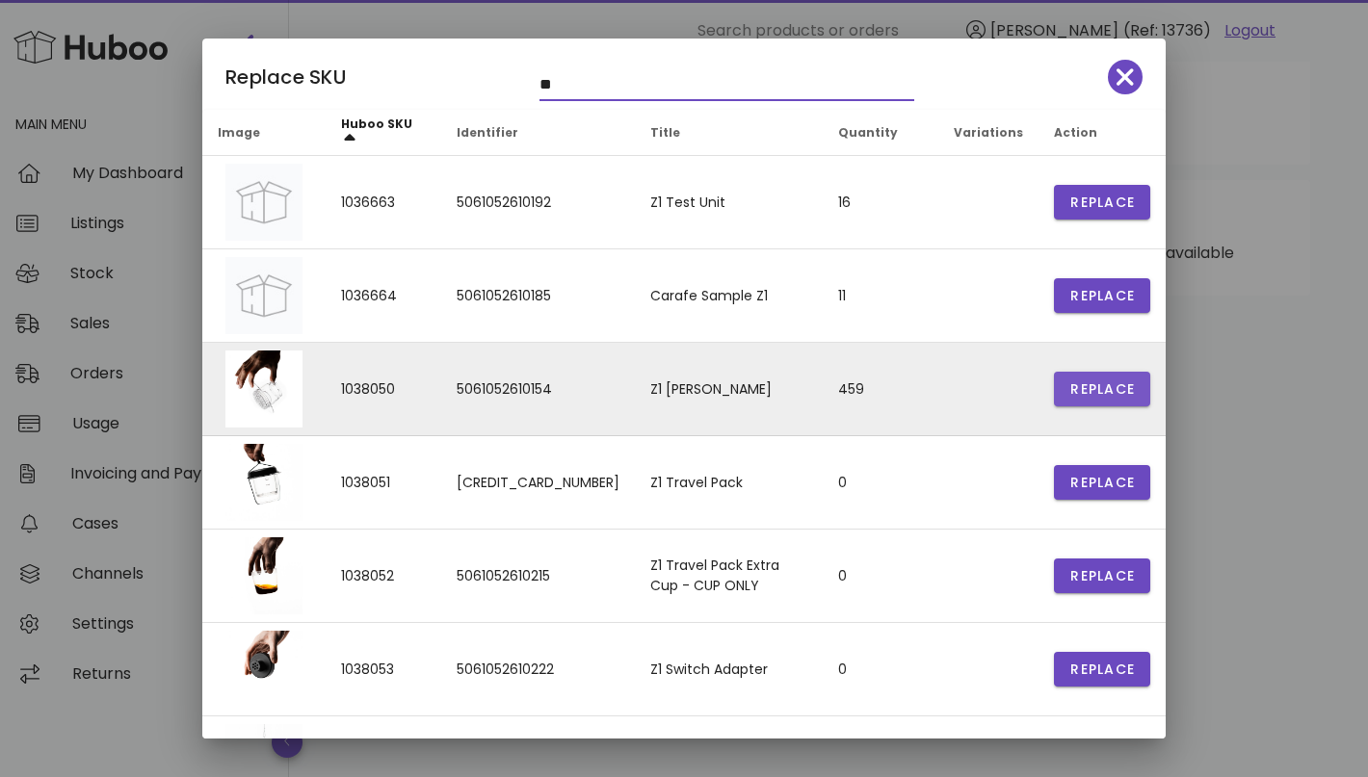
type input "**"
click at [1095, 391] on span "Replace" at bounding box center [1101, 389] width 65 height 20
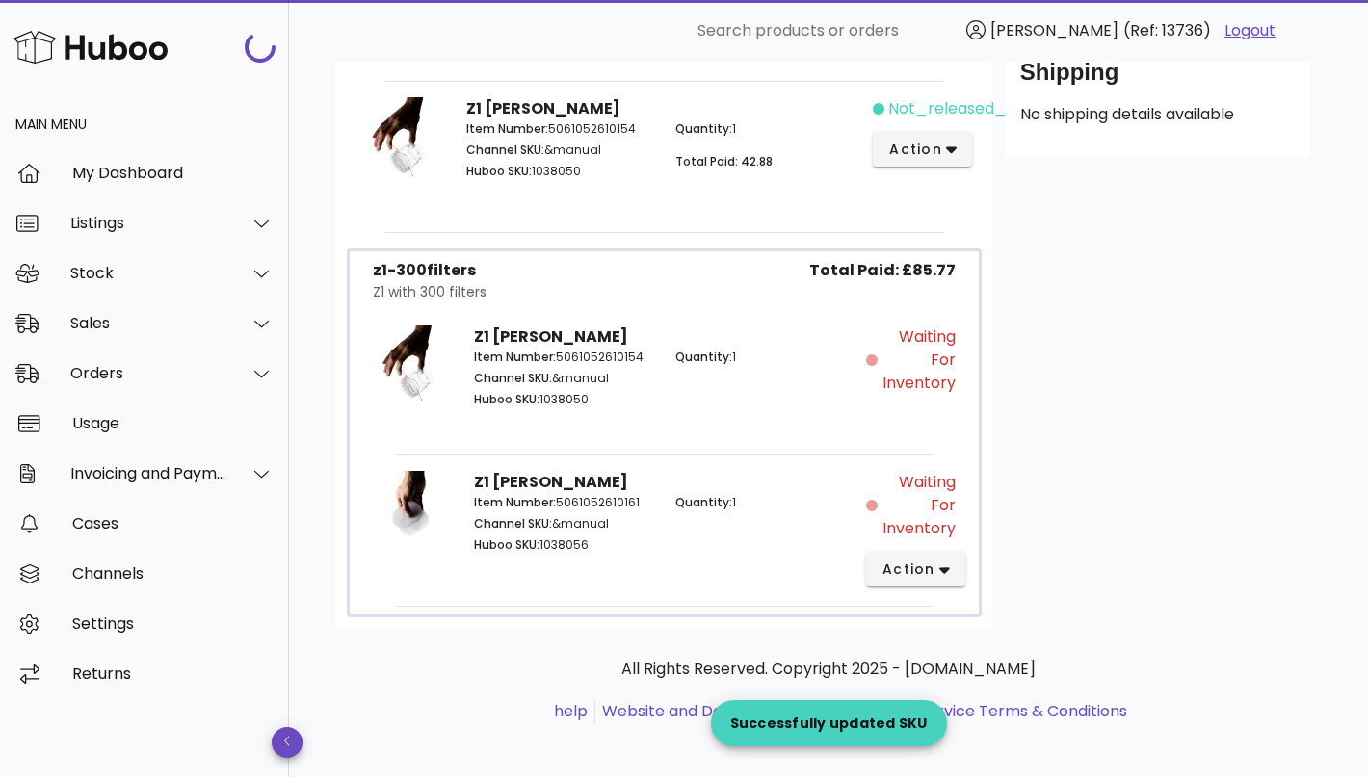
scroll to position [631, 0]
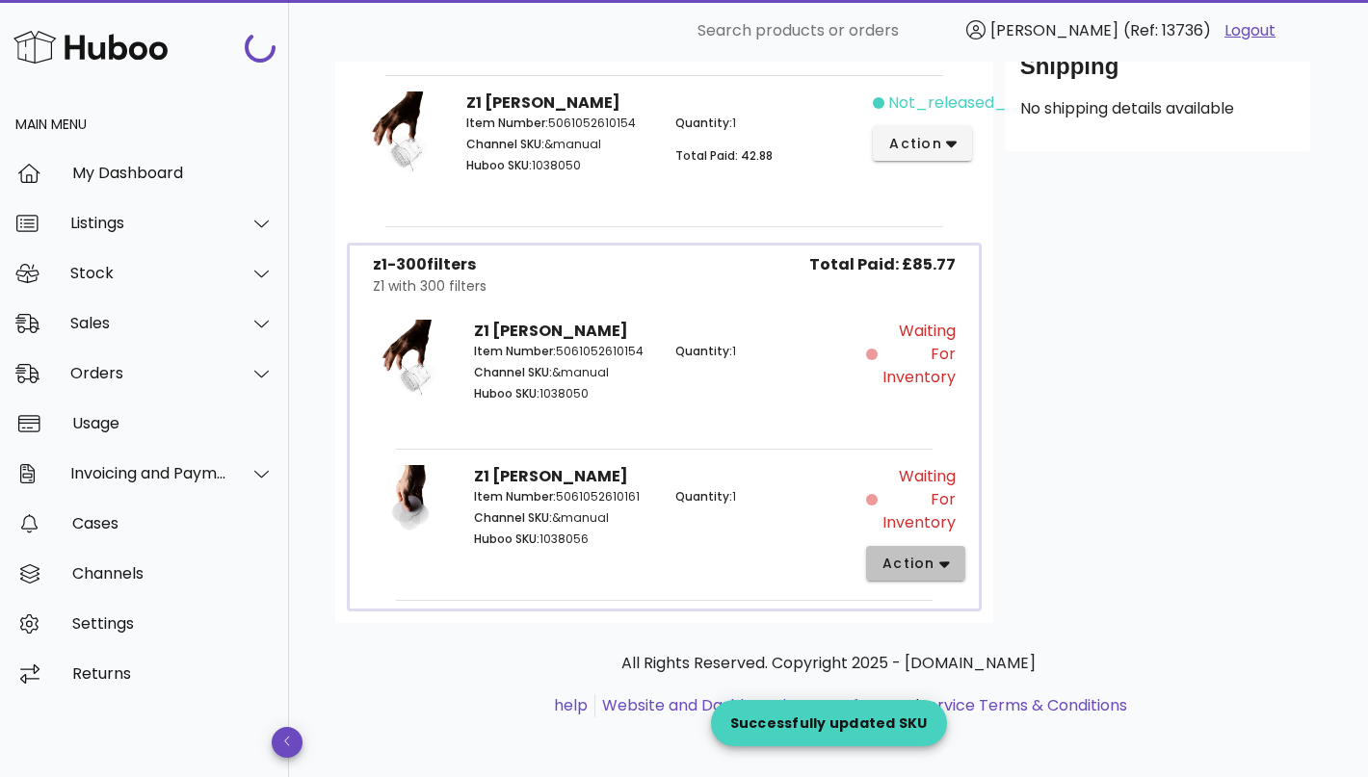
click at [920, 555] on span "action" at bounding box center [908, 564] width 54 height 20
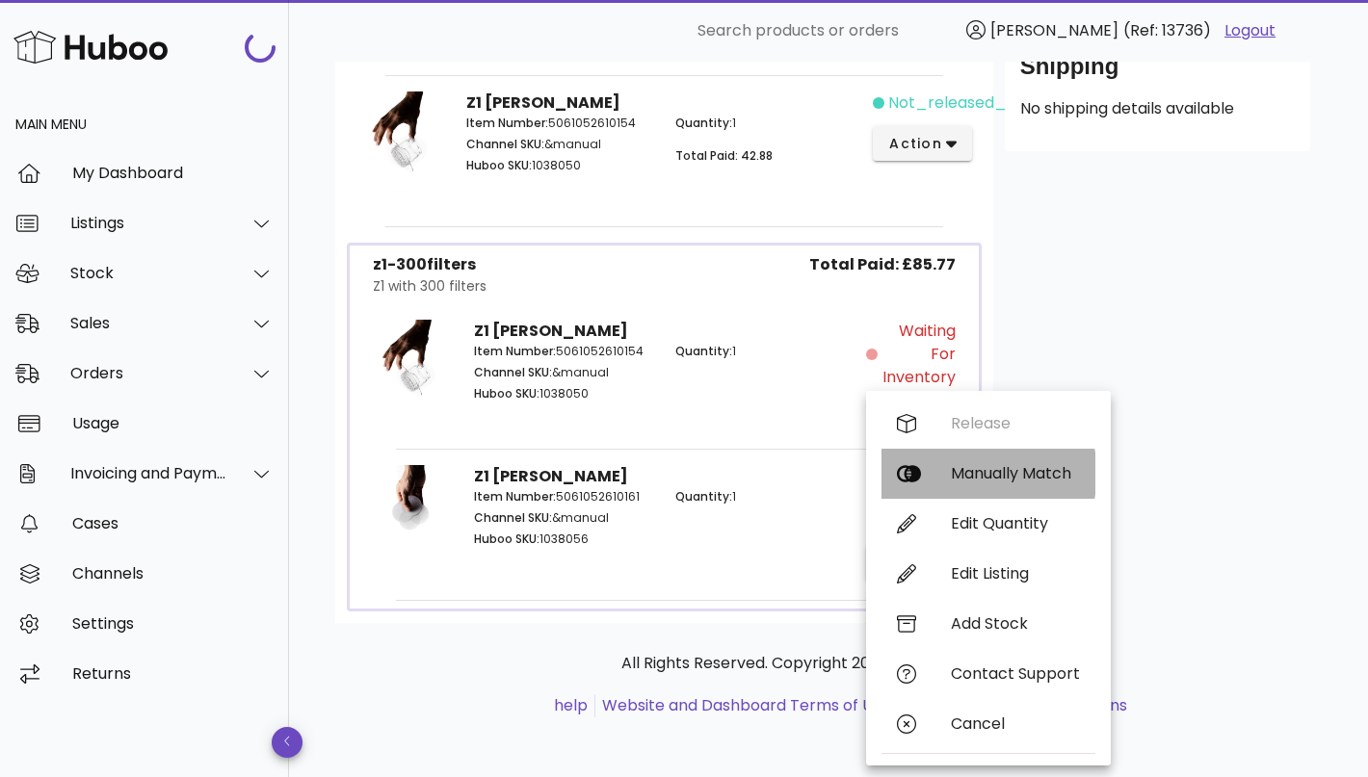
click at [991, 468] on div "Manually Match" at bounding box center [1015, 473] width 129 height 18
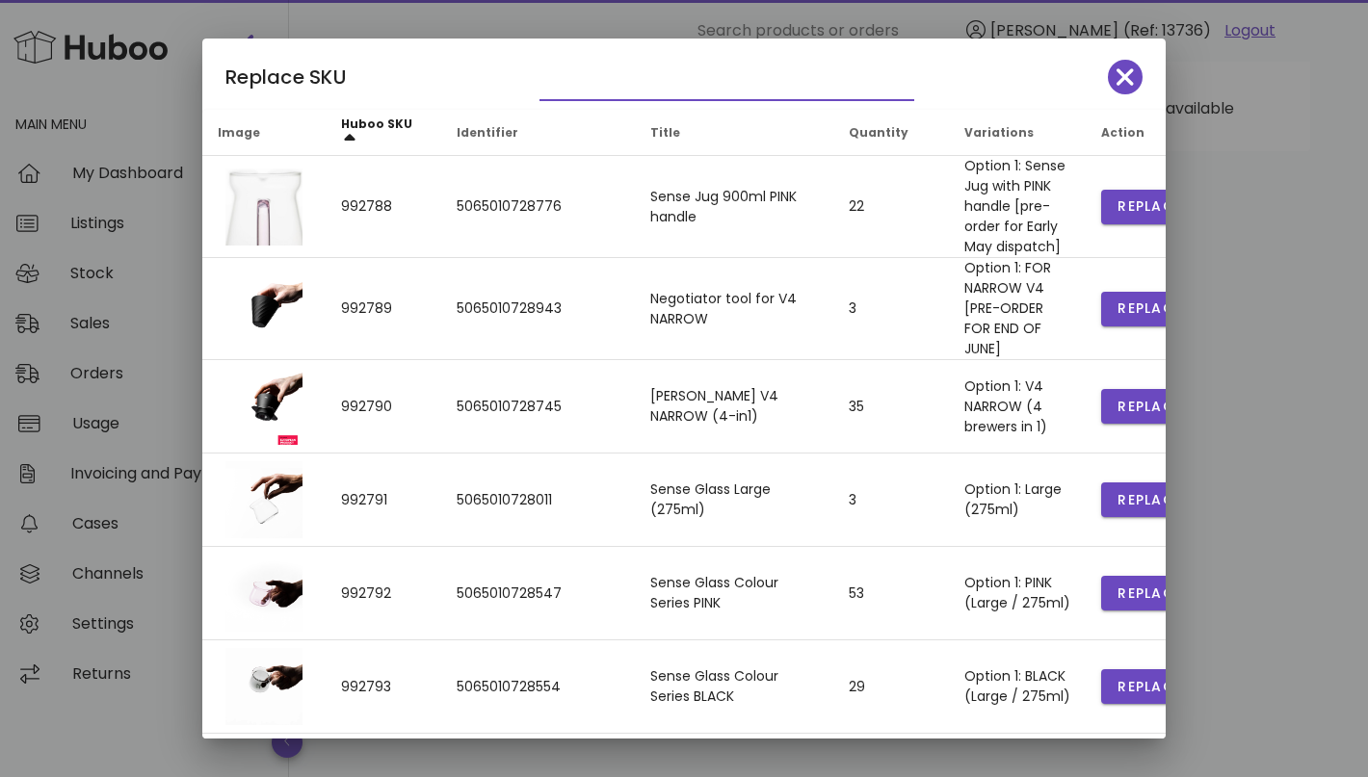
click at [686, 85] on input "text" at bounding box center [713, 84] width 348 height 31
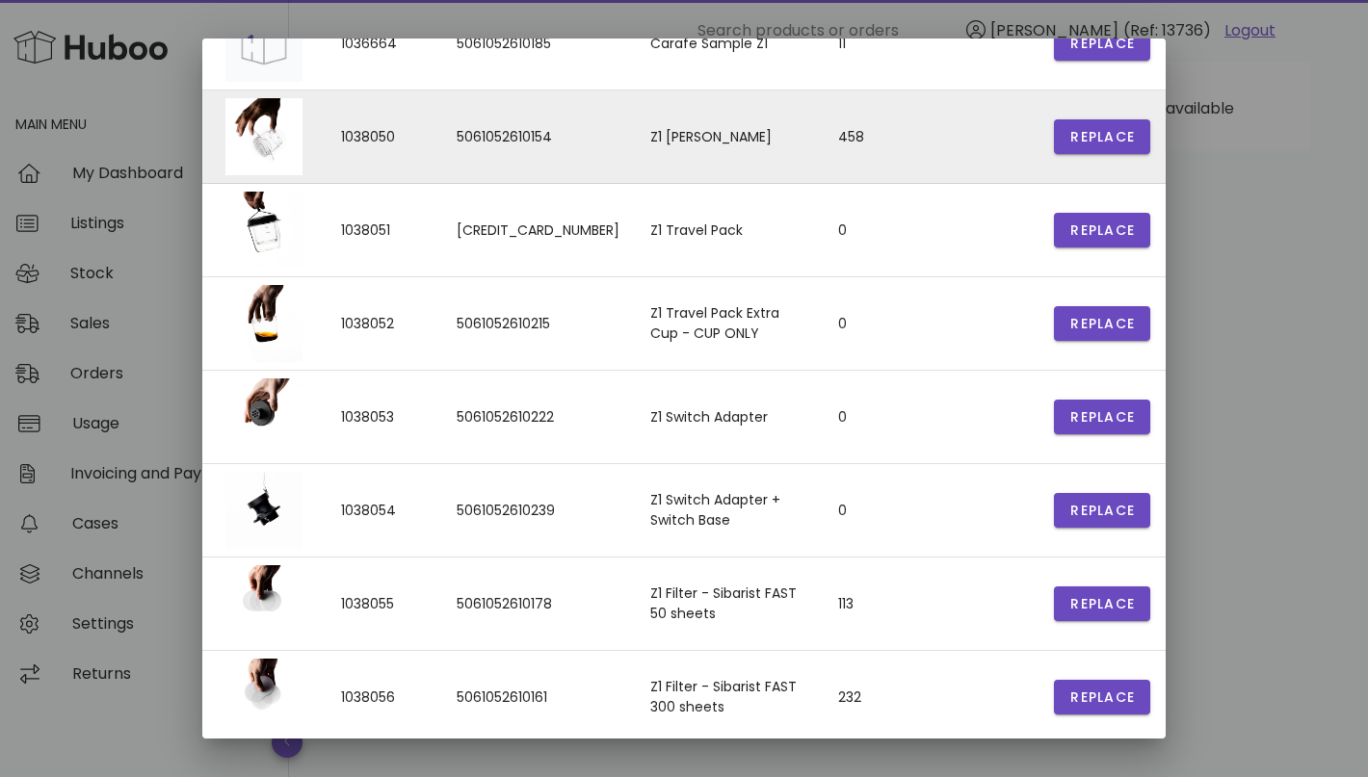
scroll to position [314, 0]
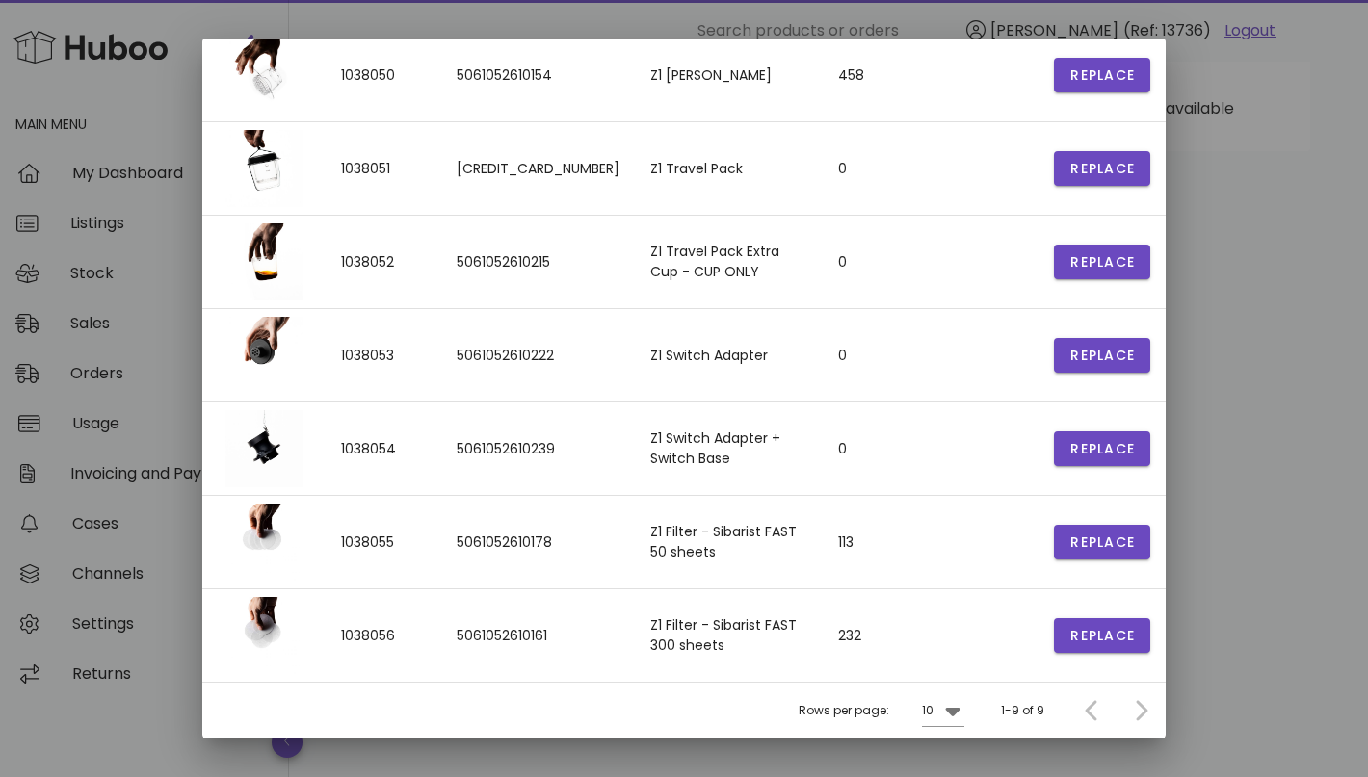
type input "**"
click at [1281, 172] on div at bounding box center [684, 388] width 1368 height 777
click at [1313, 389] on div at bounding box center [684, 388] width 1368 height 777
click at [1306, 214] on div at bounding box center [684, 388] width 1368 height 777
click at [1248, 238] on div at bounding box center [684, 388] width 1368 height 777
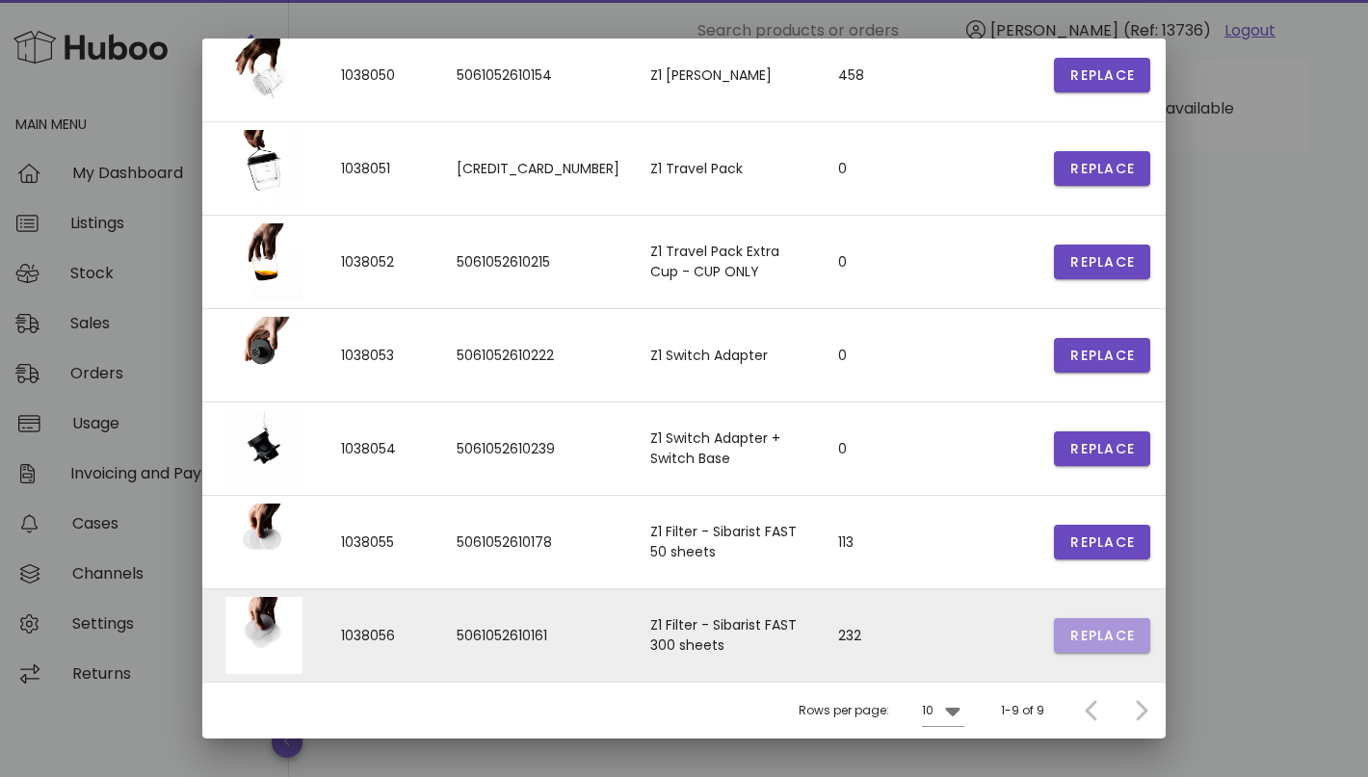
click at [1100, 626] on span "Replace" at bounding box center [1101, 636] width 65 height 20
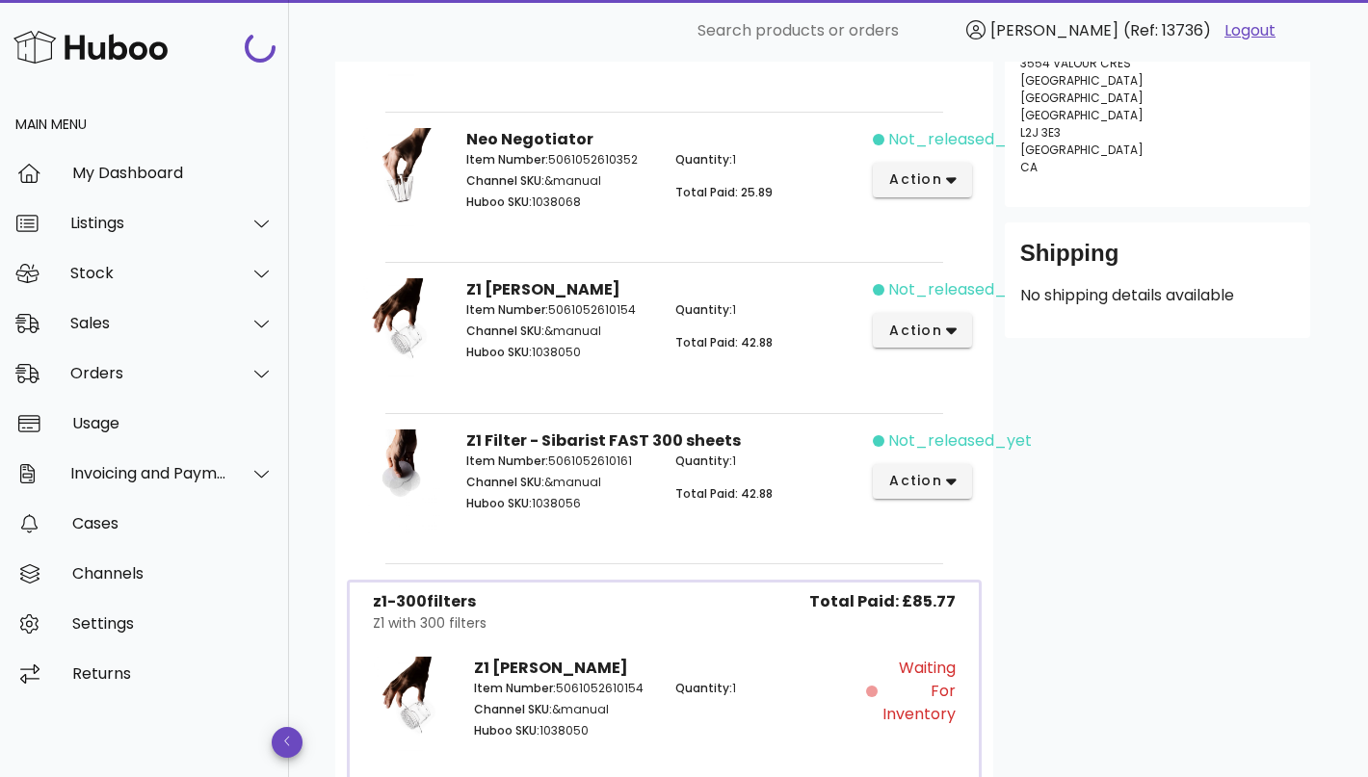
scroll to position [249, 0]
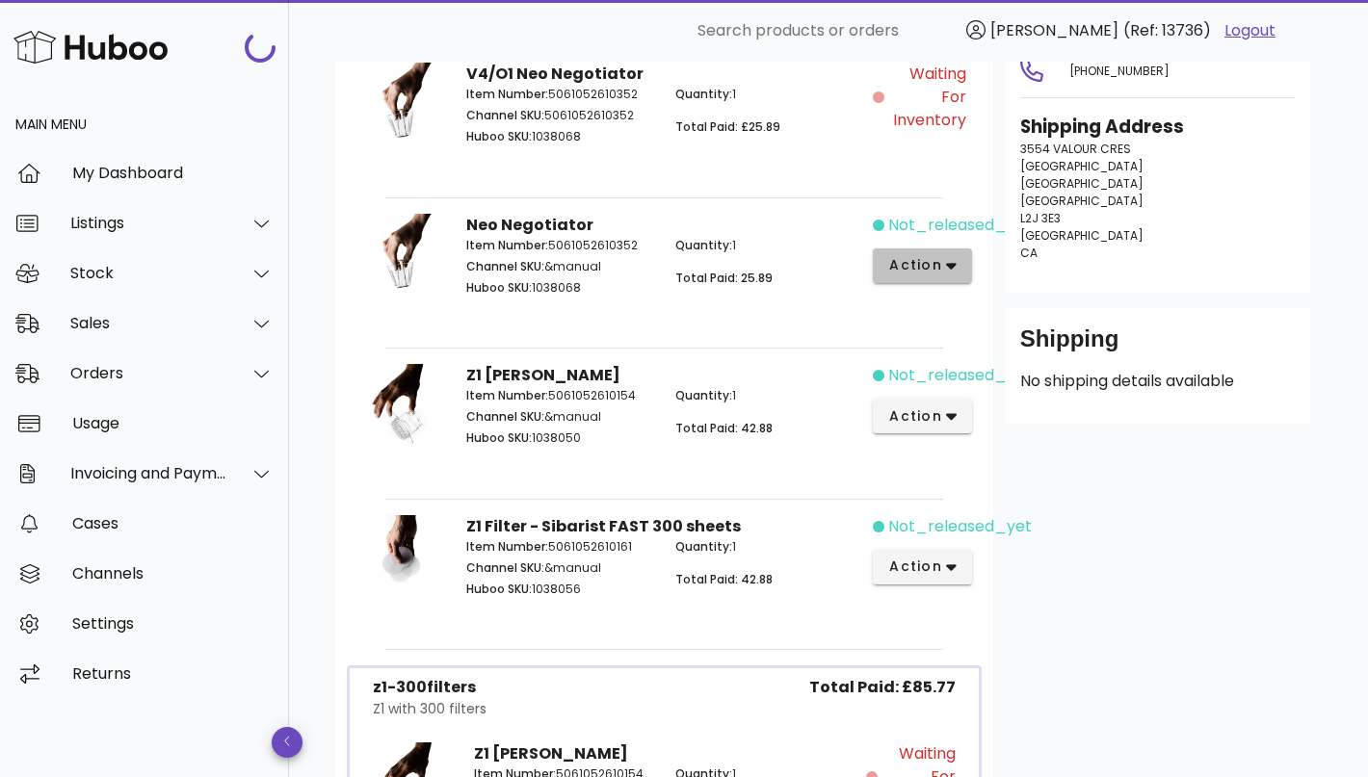
click at [935, 260] on span "action" at bounding box center [915, 265] width 54 height 20
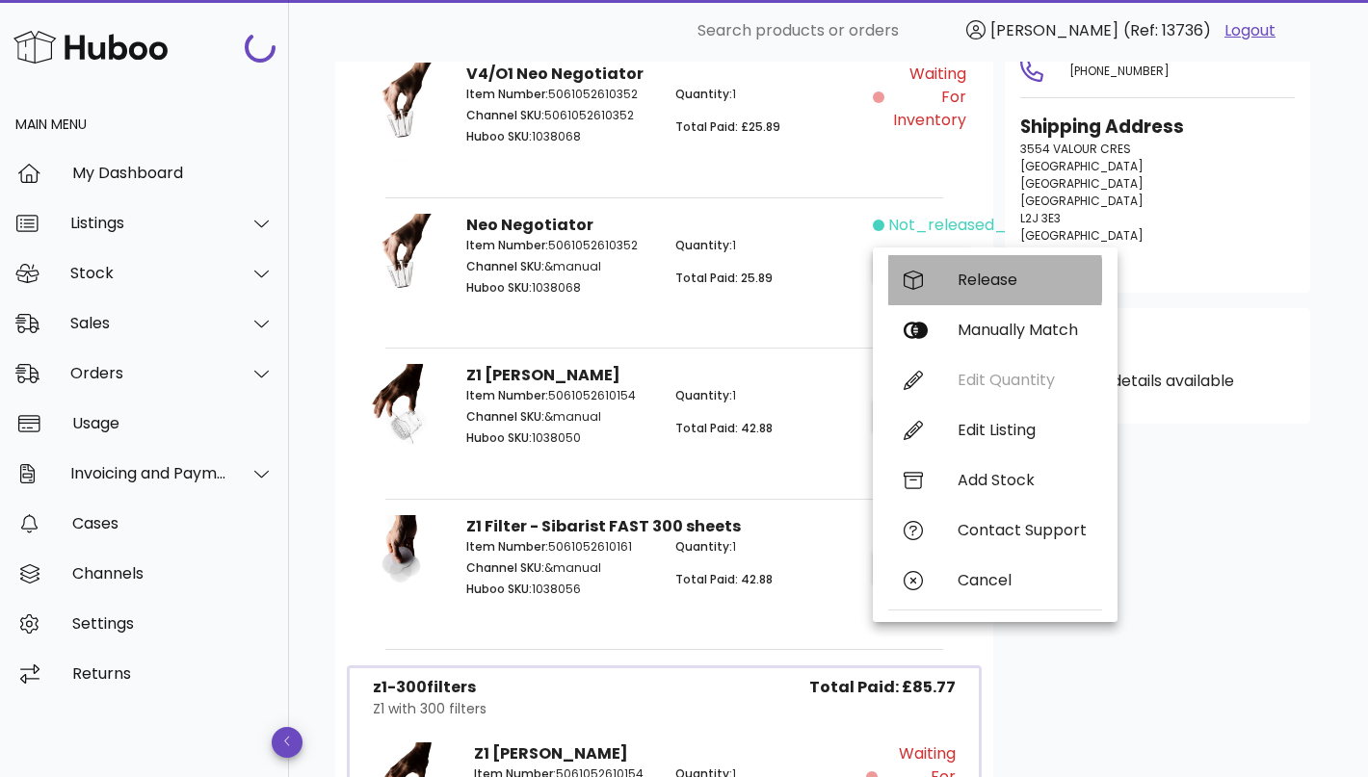
click at [958, 293] on div "Release" at bounding box center [995, 280] width 214 height 50
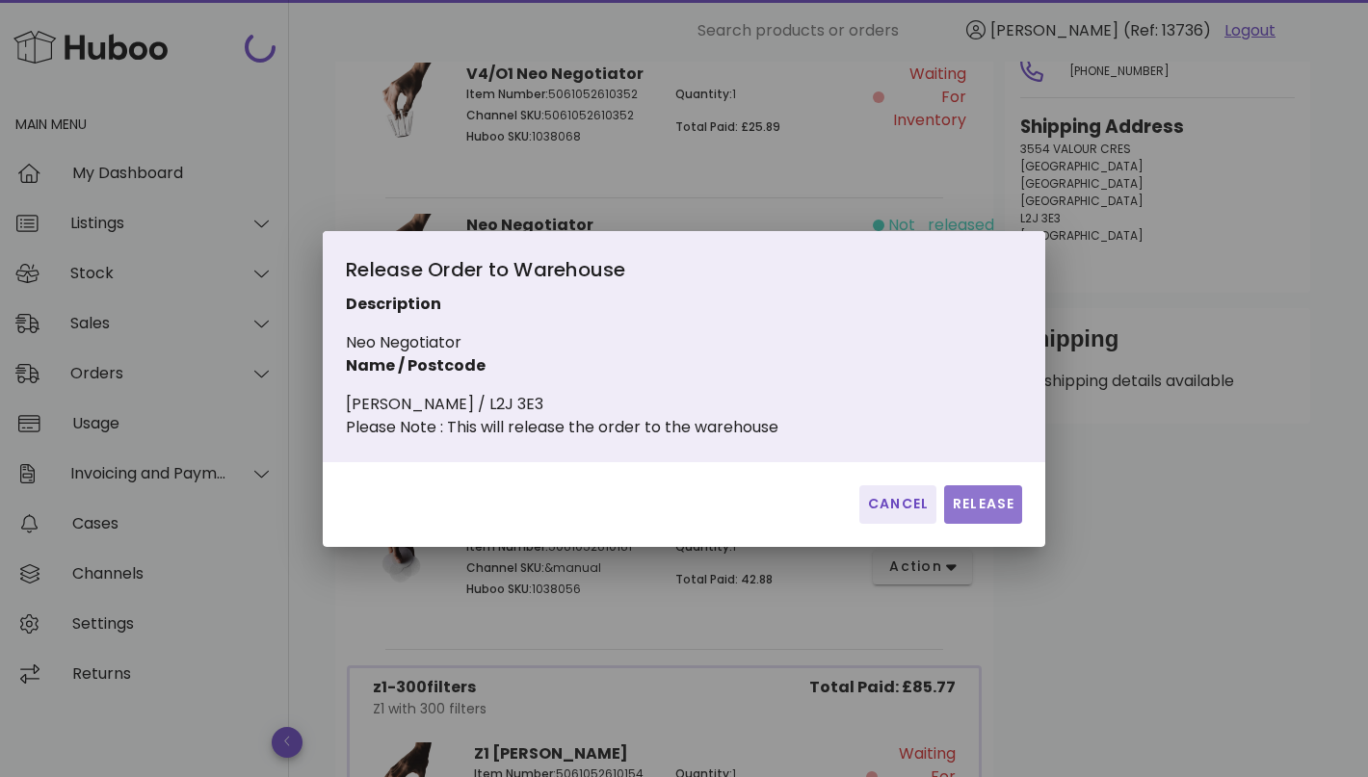
click at [967, 514] on span "Release" at bounding box center [983, 504] width 63 height 20
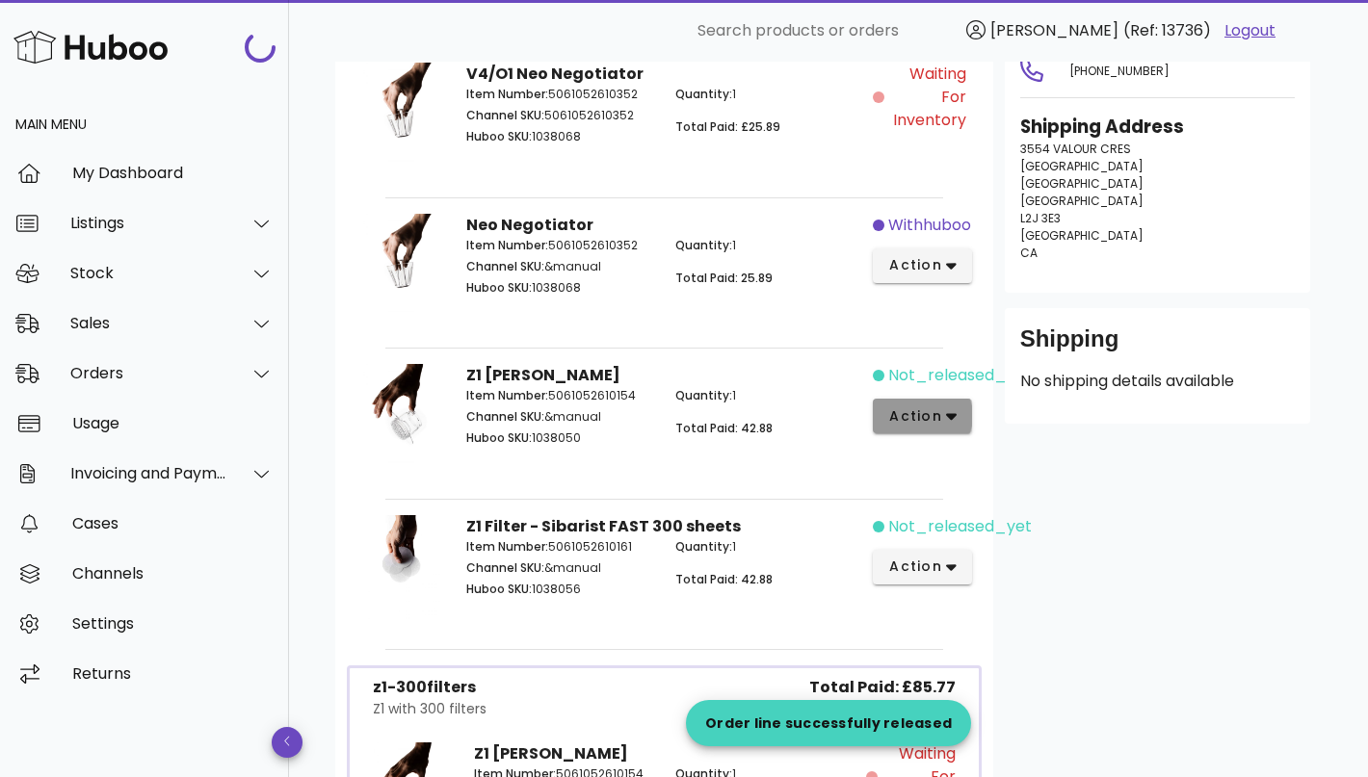
click at [948, 419] on icon "button" at bounding box center [951, 415] width 11 height 17
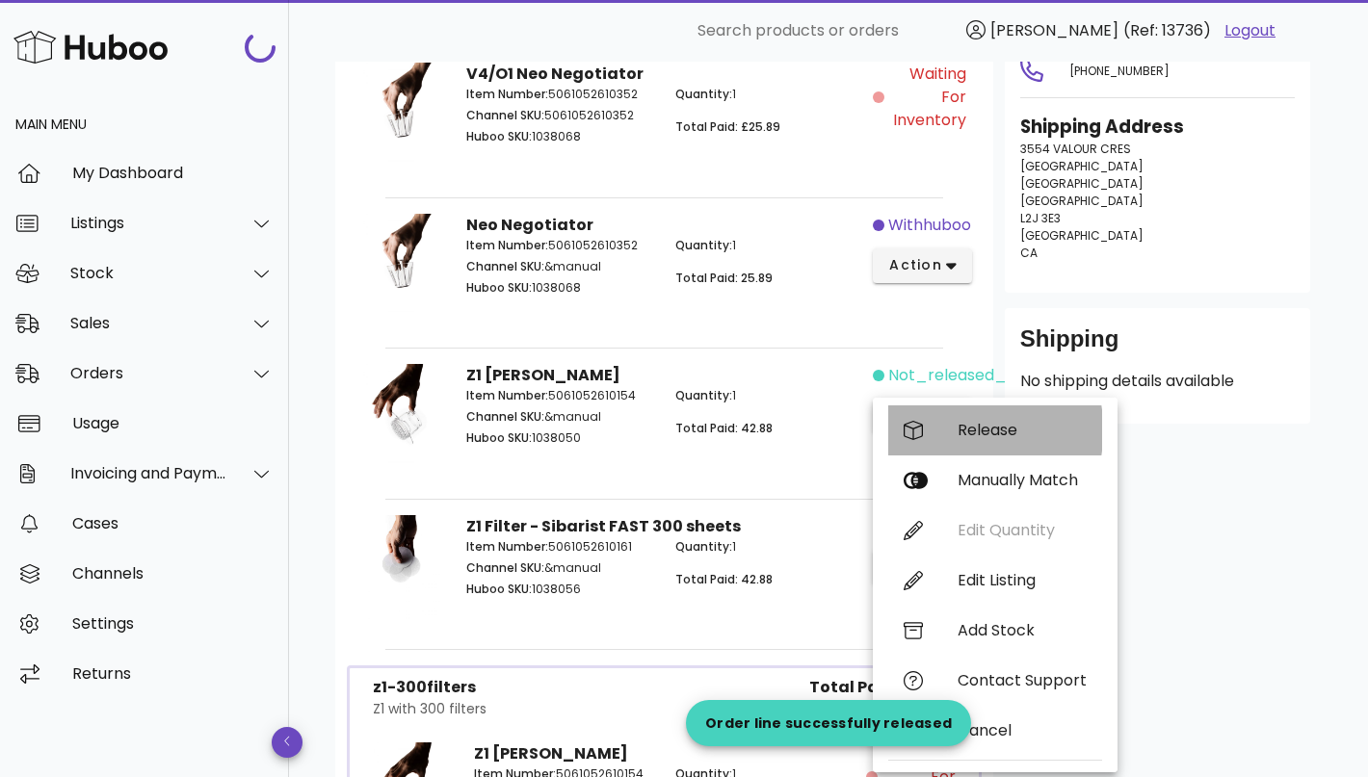
click at [964, 436] on div "Release" at bounding box center [1021, 430] width 129 height 18
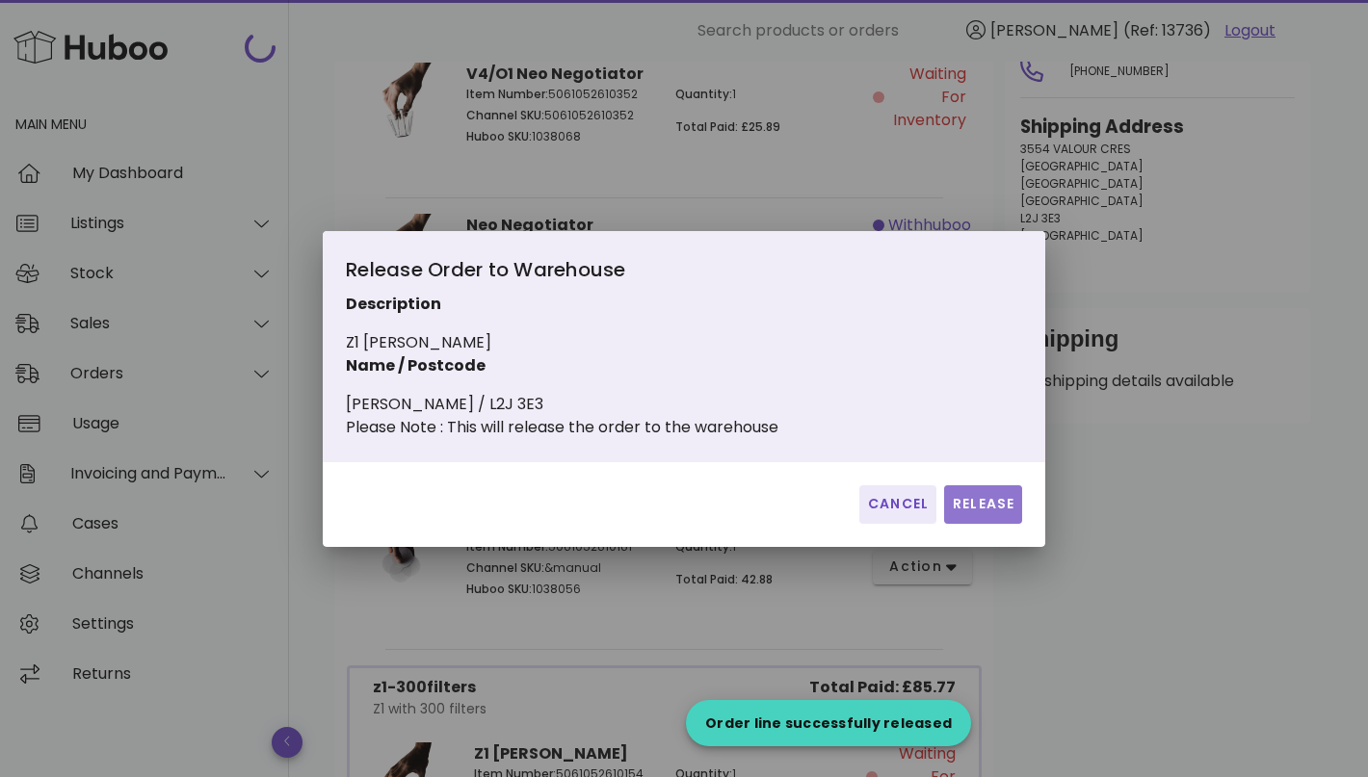
click at [979, 503] on button "Release" at bounding box center [983, 504] width 78 height 39
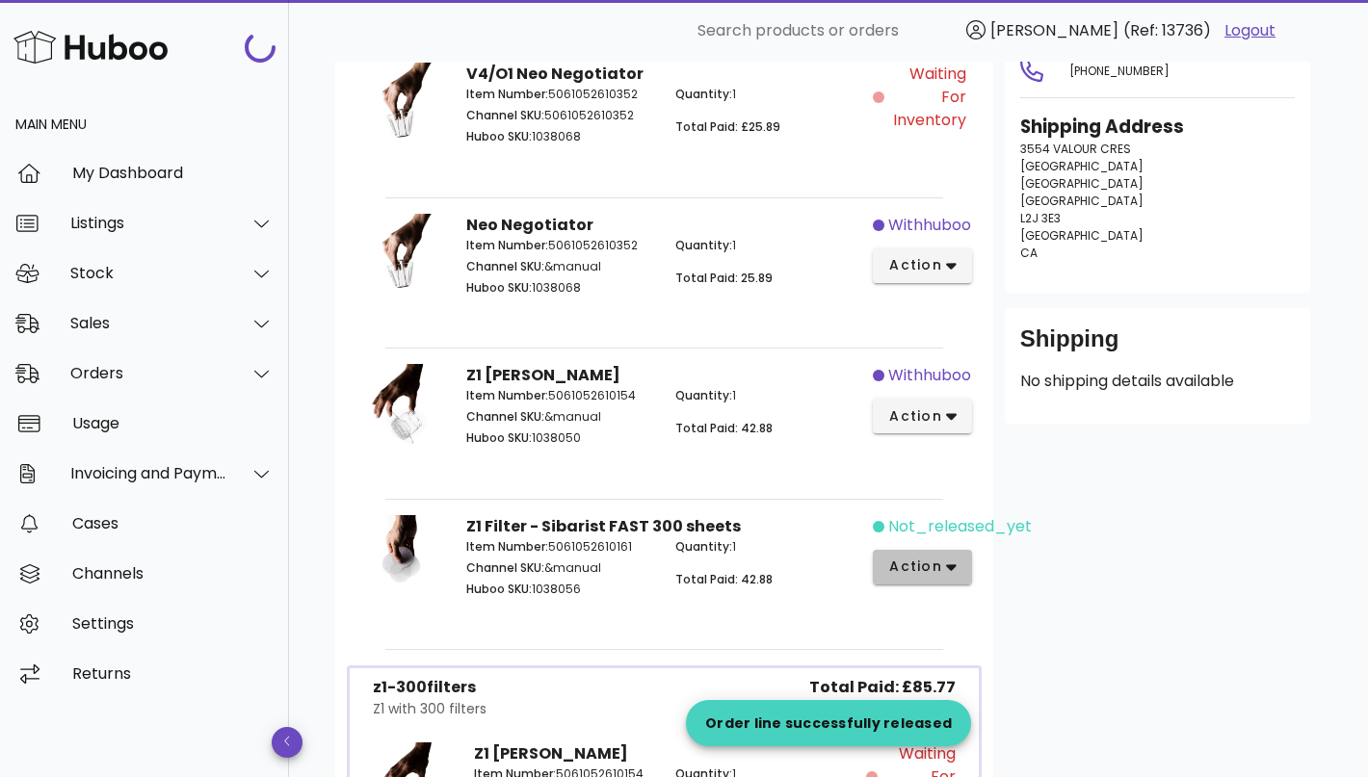
click at [950, 553] on button "action" at bounding box center [922, 567] width 99 height 35
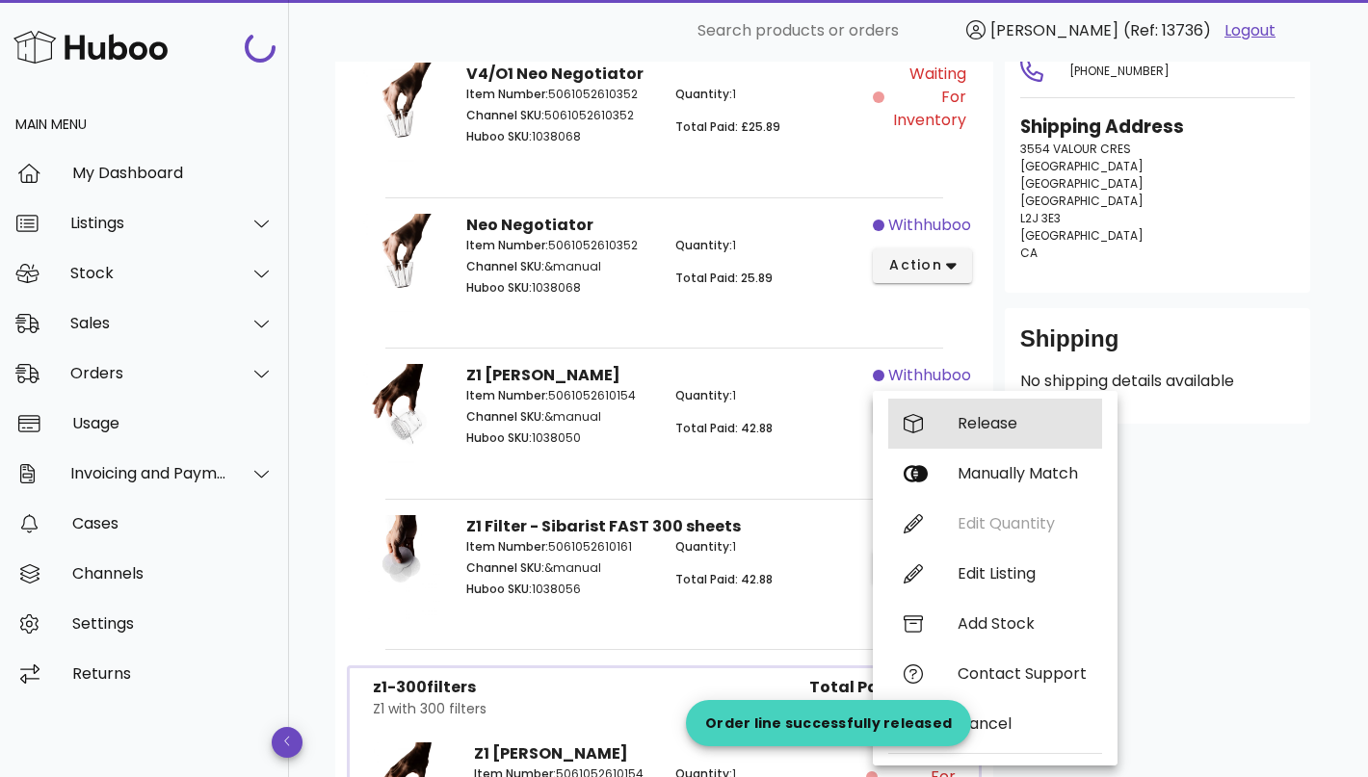
click at [1022, 426] on div "Release" at bounding box center [1021, 423] width 129 height 18
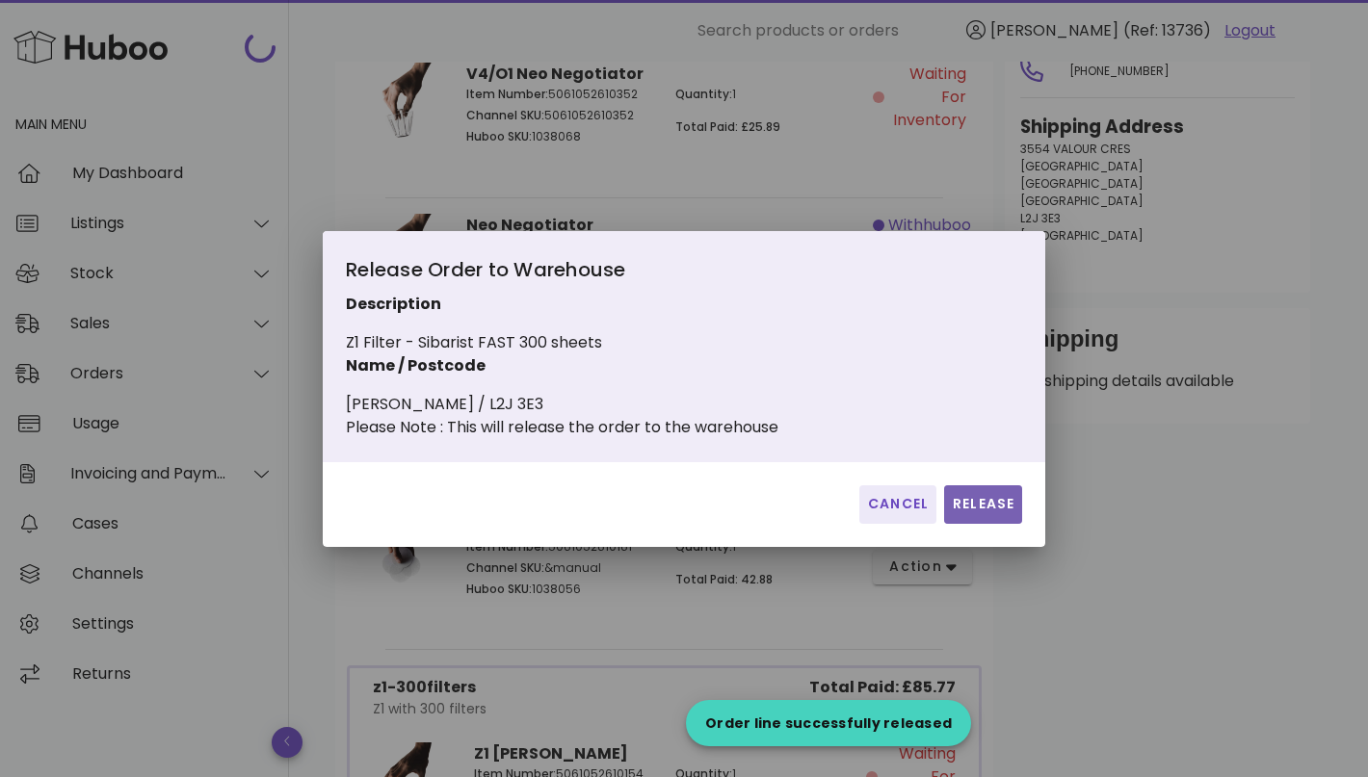
click at [988, 514] on span "Release" at bounding box center [983, 504] width 63 height 20
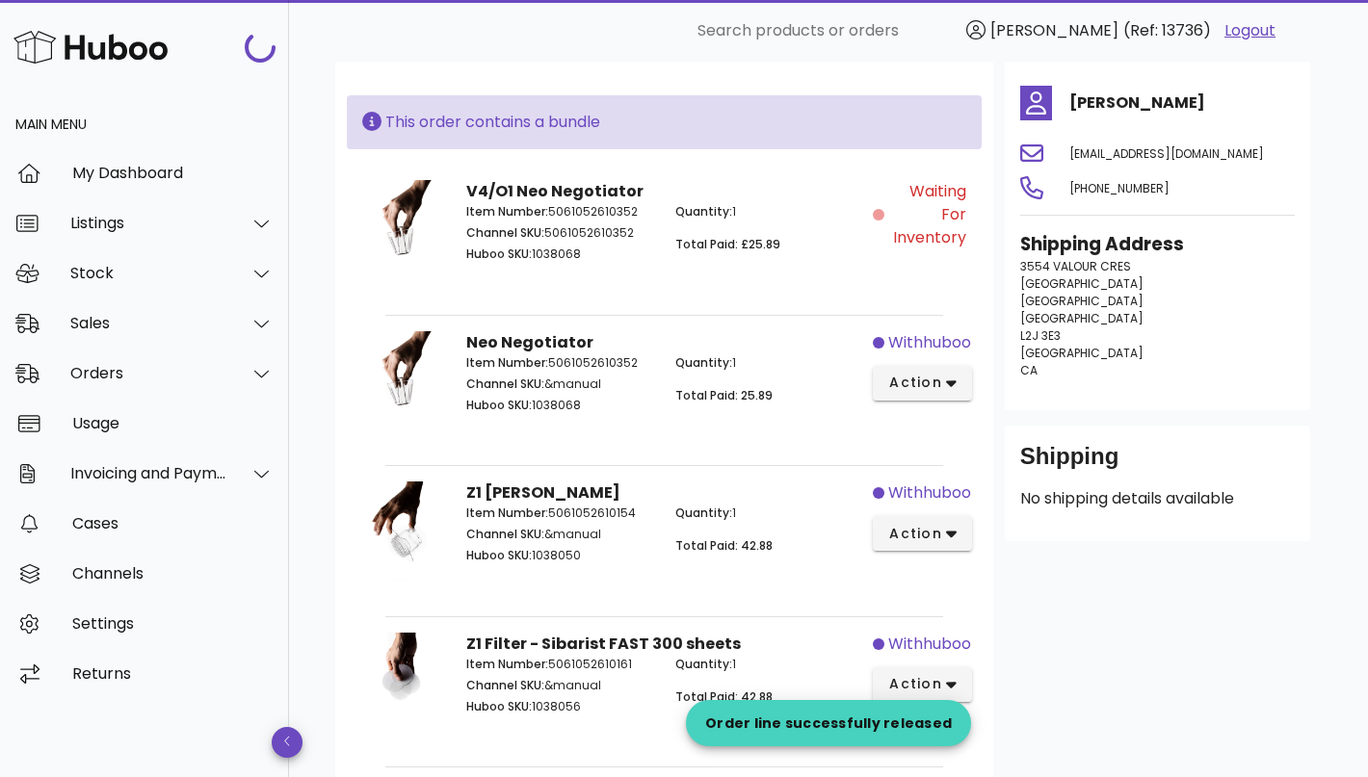
scroll to position [0, 0]
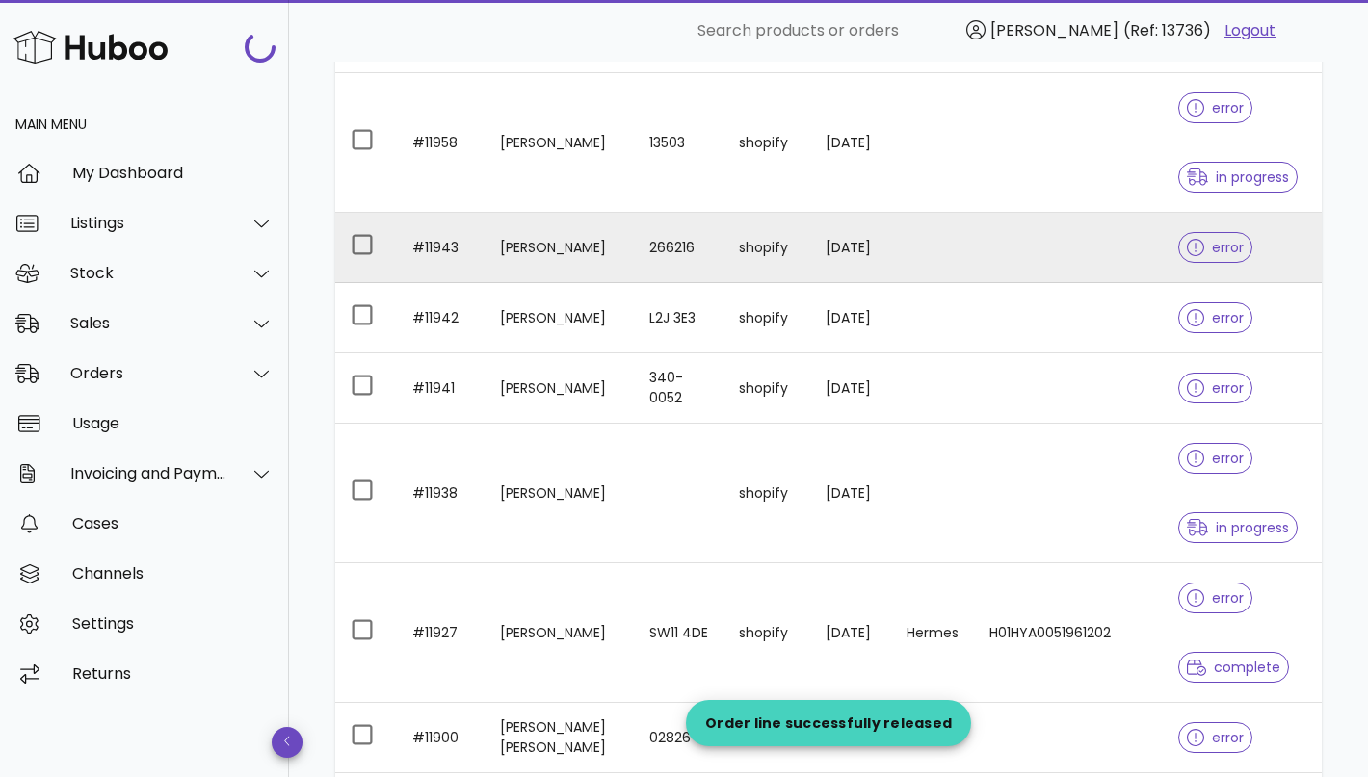
scroll to position [1314, 0]
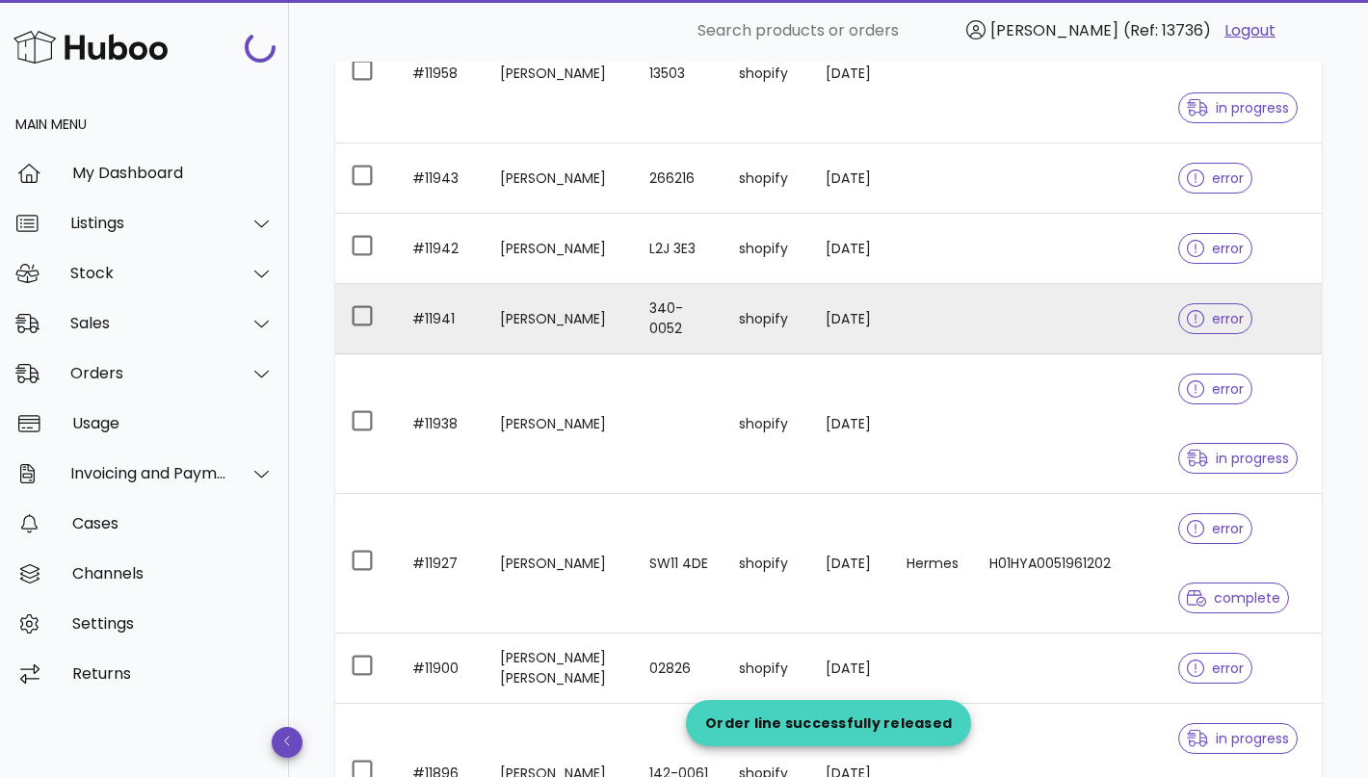
click at [634, 322] on td "340-0052" at bounding box center [679, 319] width 90 height 70
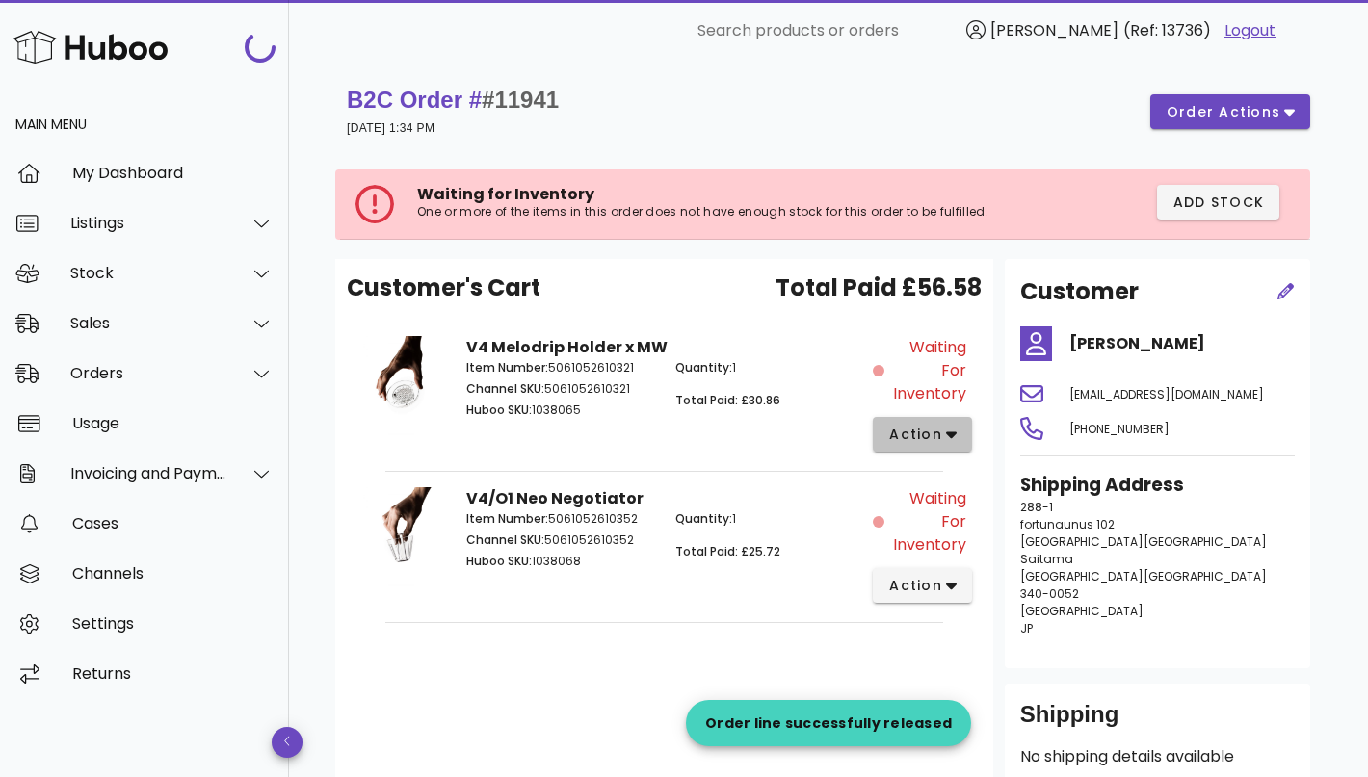
click at [921, 429] on span "action" at bounding box center [915, 435] width 54 height 20
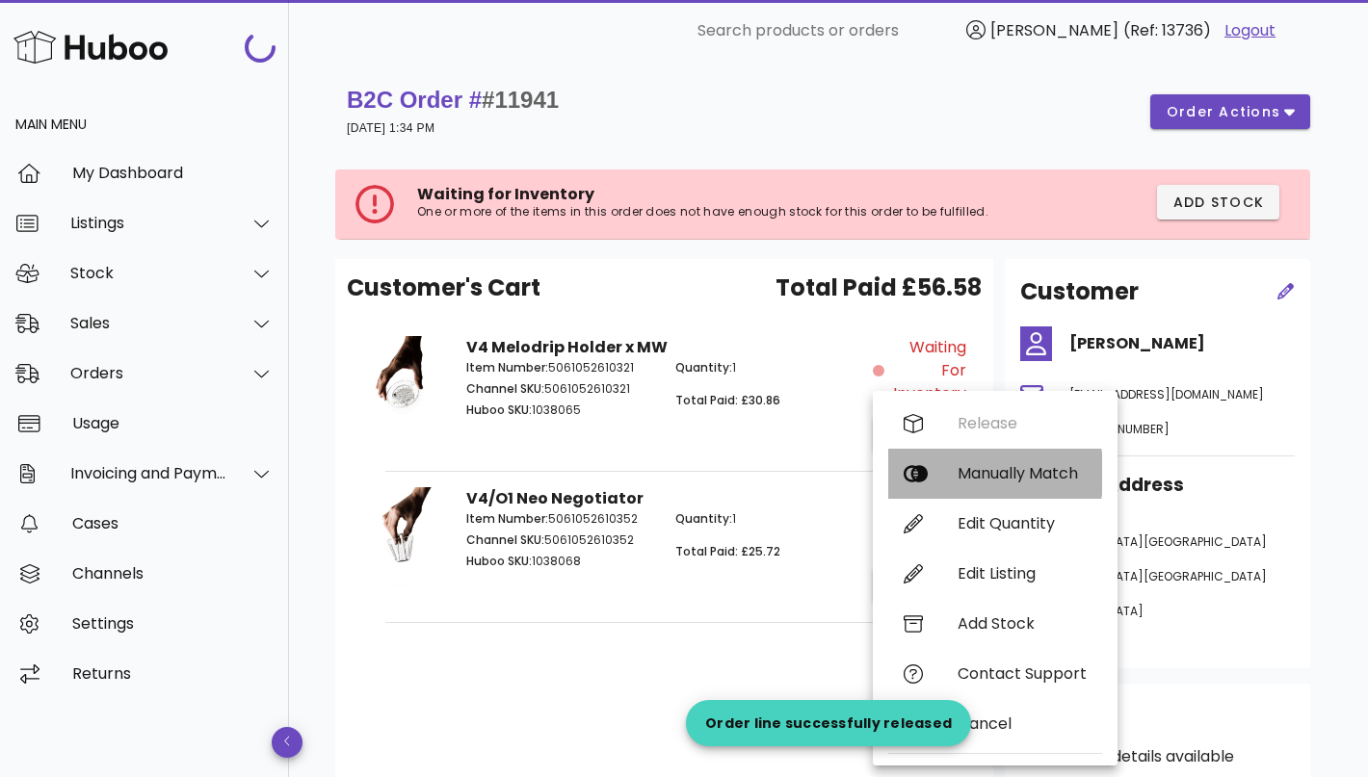
click at [1013, 468] on div "Manually Match" at bounding box center [1021, 473] width 129 height 18
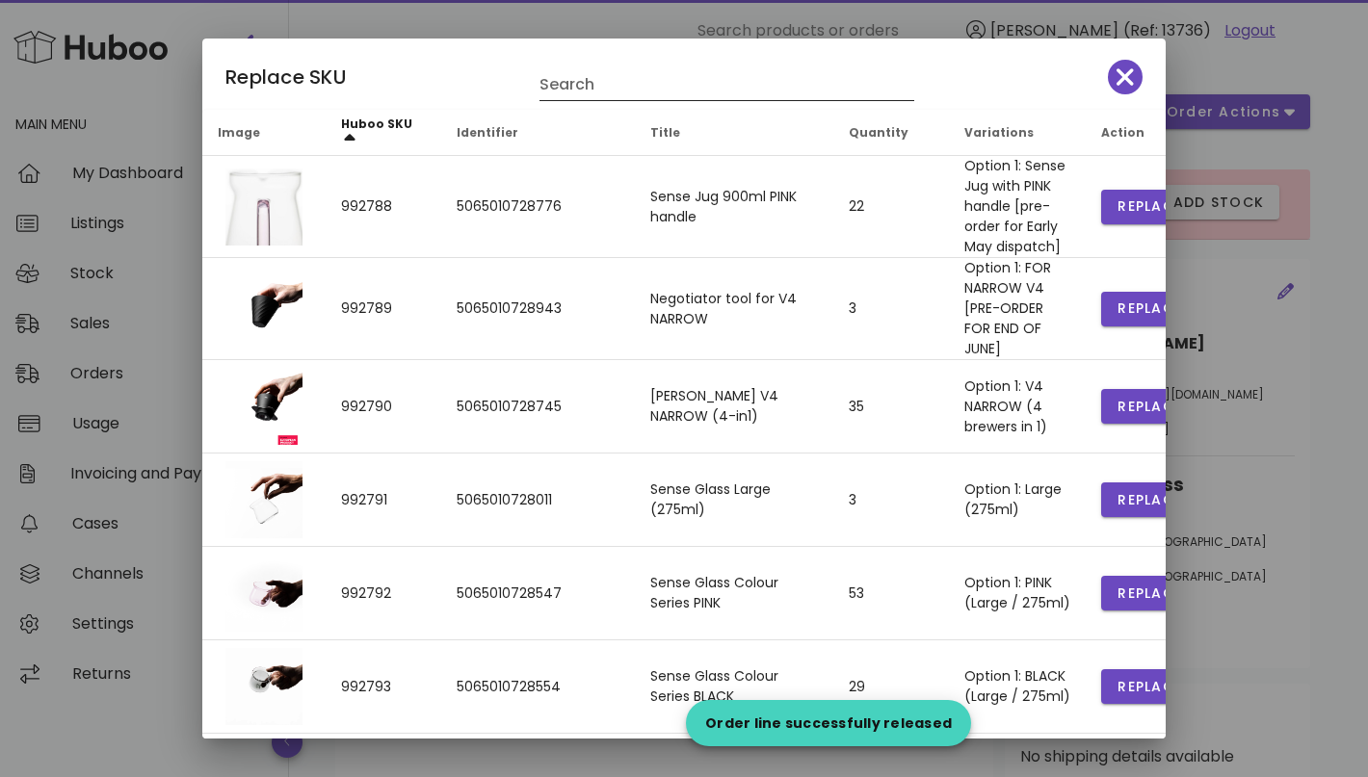
click at [625, 80] on input "Search" at bounding box center [713, 84] width 348 height 31
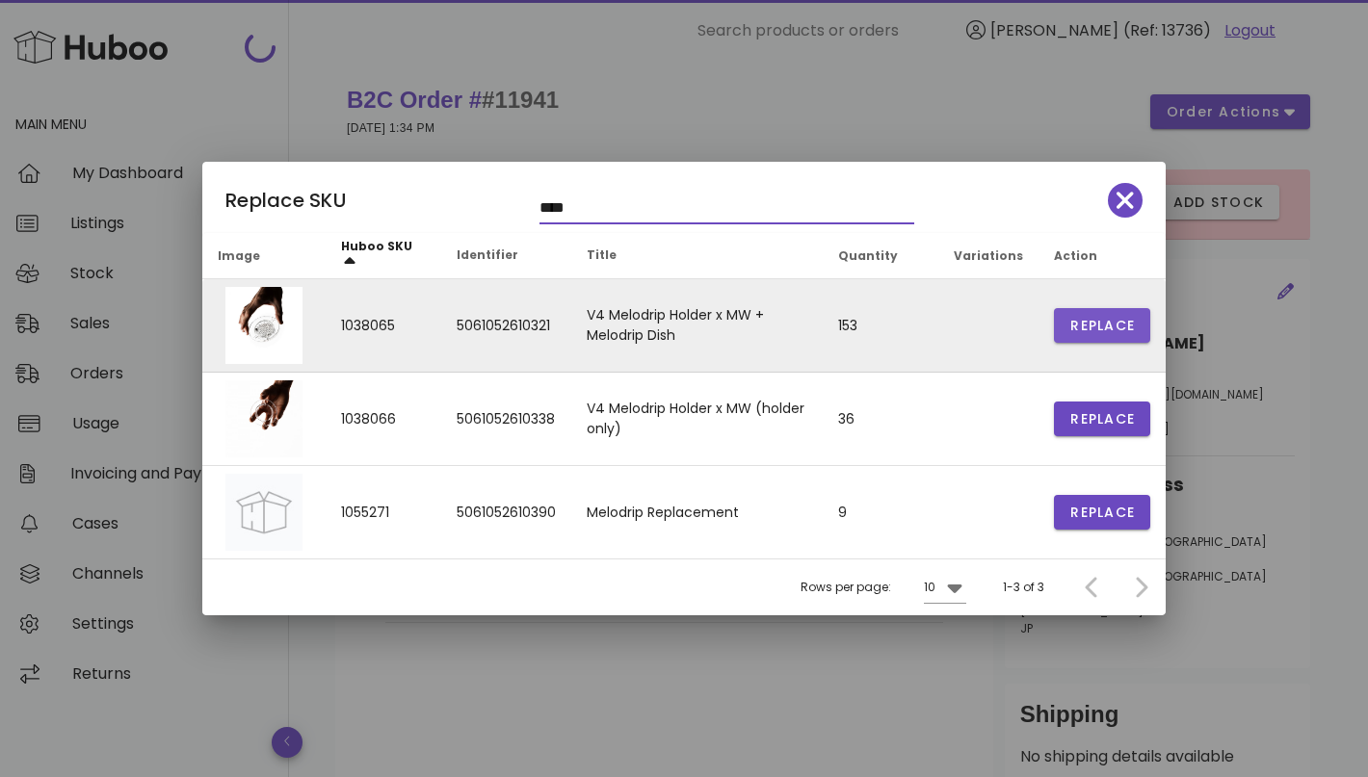
type input "****"
click at [1090, 328] on span "Replace" at bounding box center [1101, 326] width 65 height 20
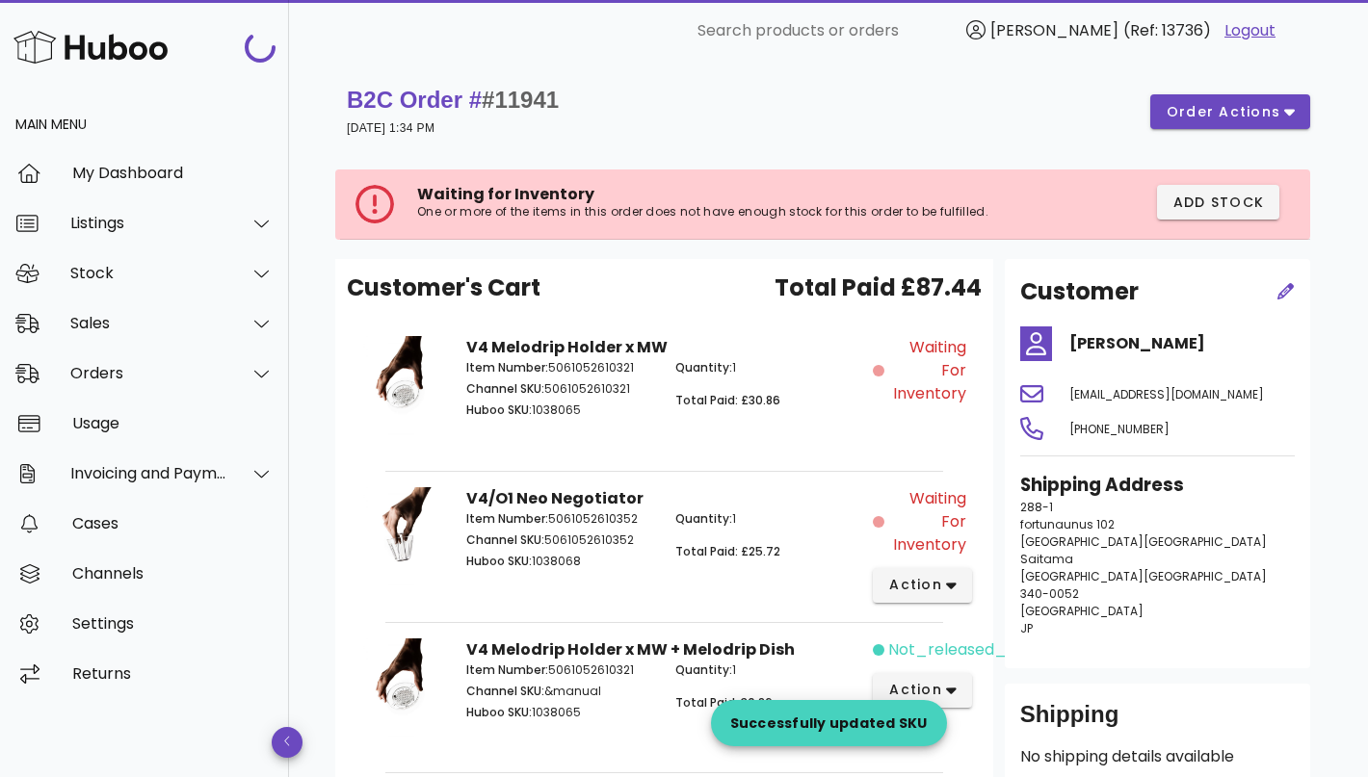
scroll to position [178, 0]
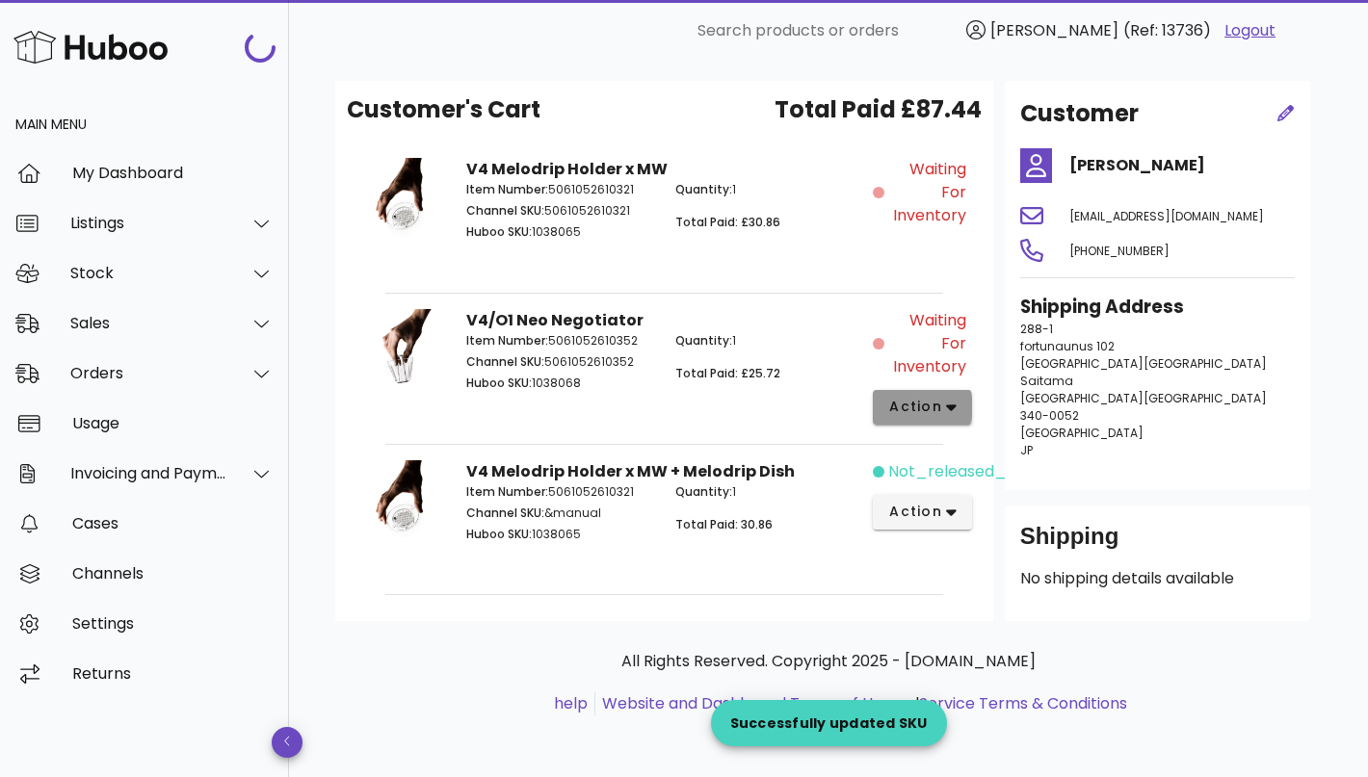
click at [934, 404] on span "action" at bounding box center [915, 407] width 54 height 20
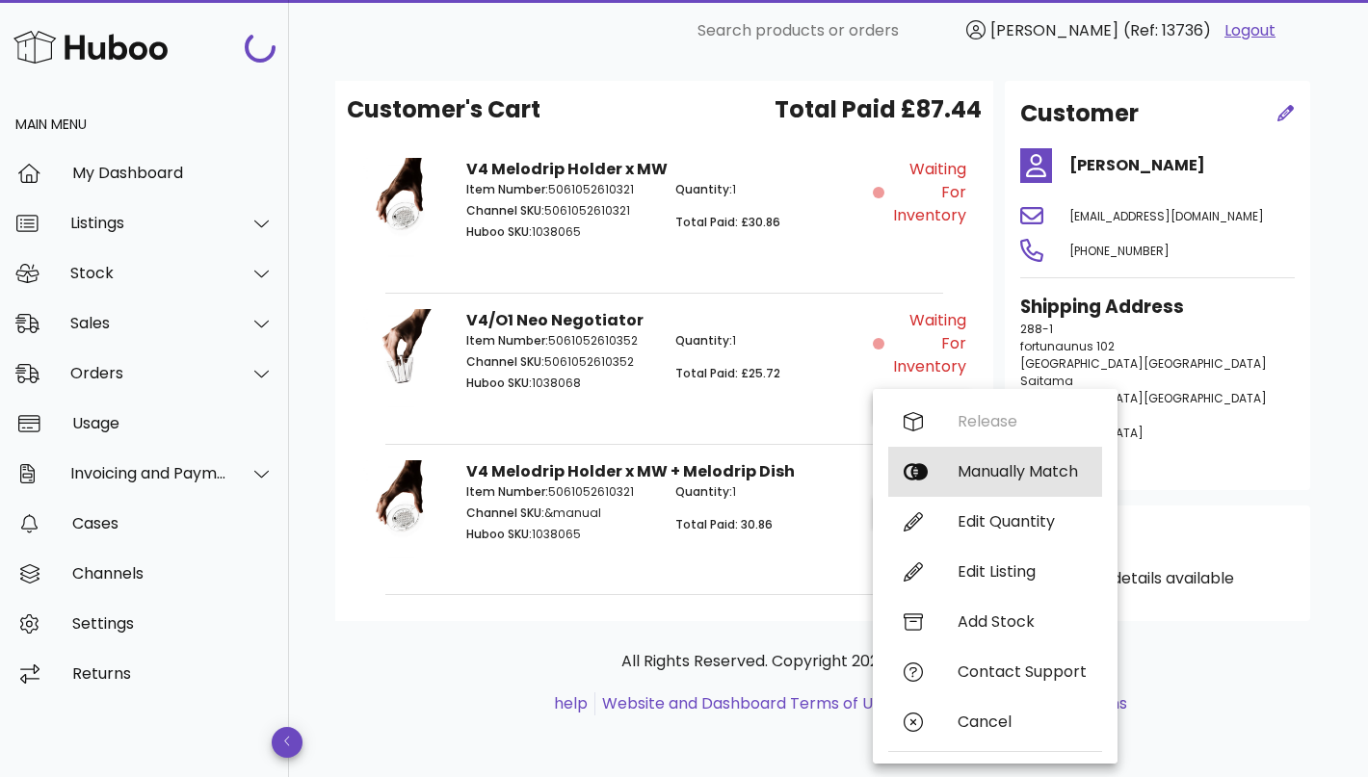
click at [967, 462] on div "Manually Match" at bounding box center [1021, 471] width 129 height 18
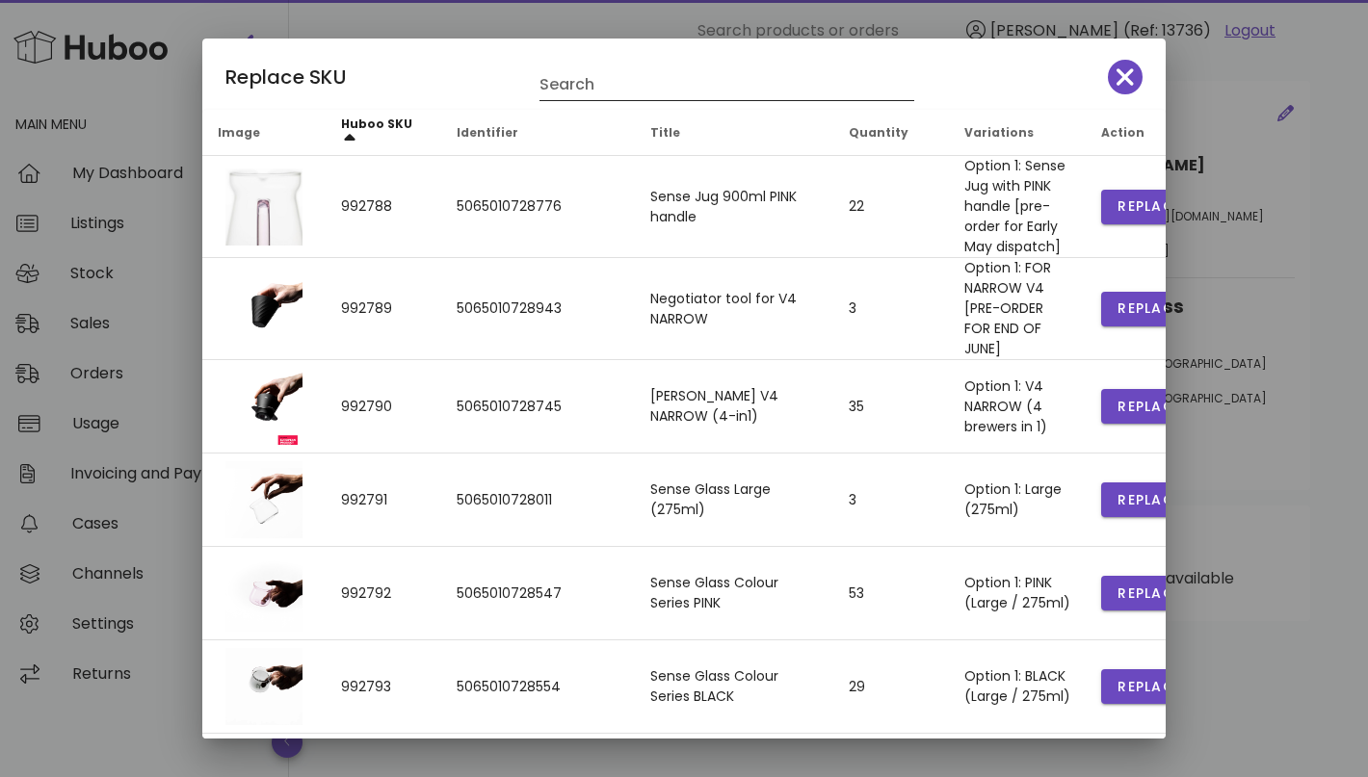
click at [615, 84] on input "Search" at bounding box center [713, 84] width 348 height 31
type input "*"
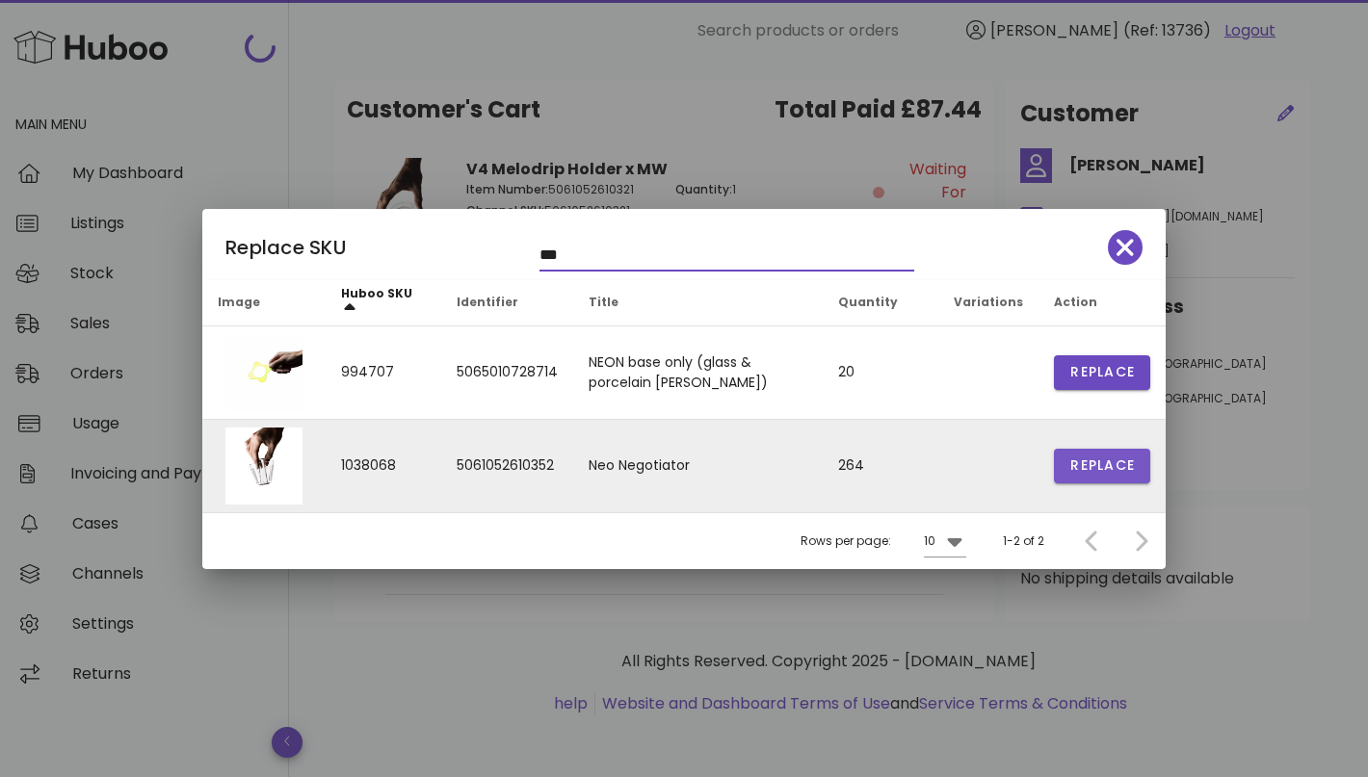
type input "***"
click at [1095, 470] on span "Replace" at bounding box center [1101, 466] width 65 height 20
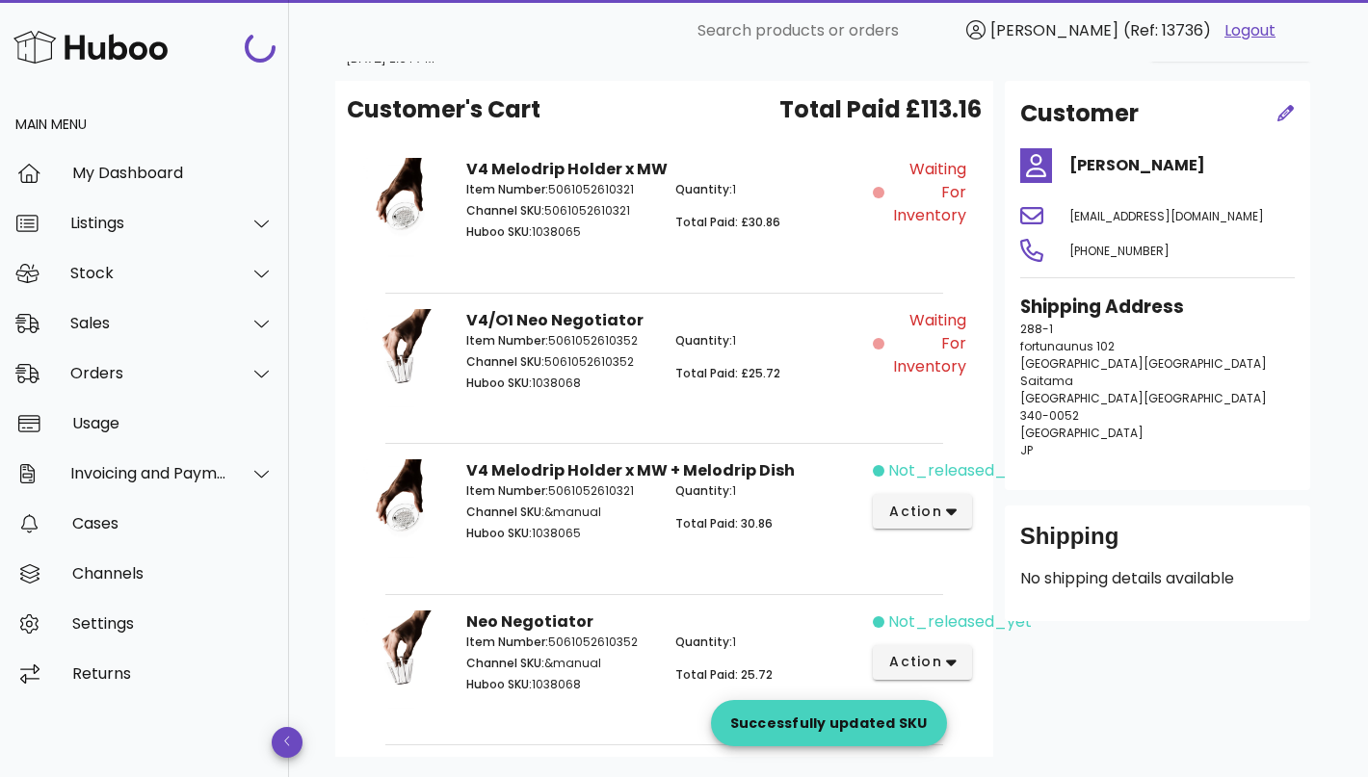
scroll to position [203, 0]
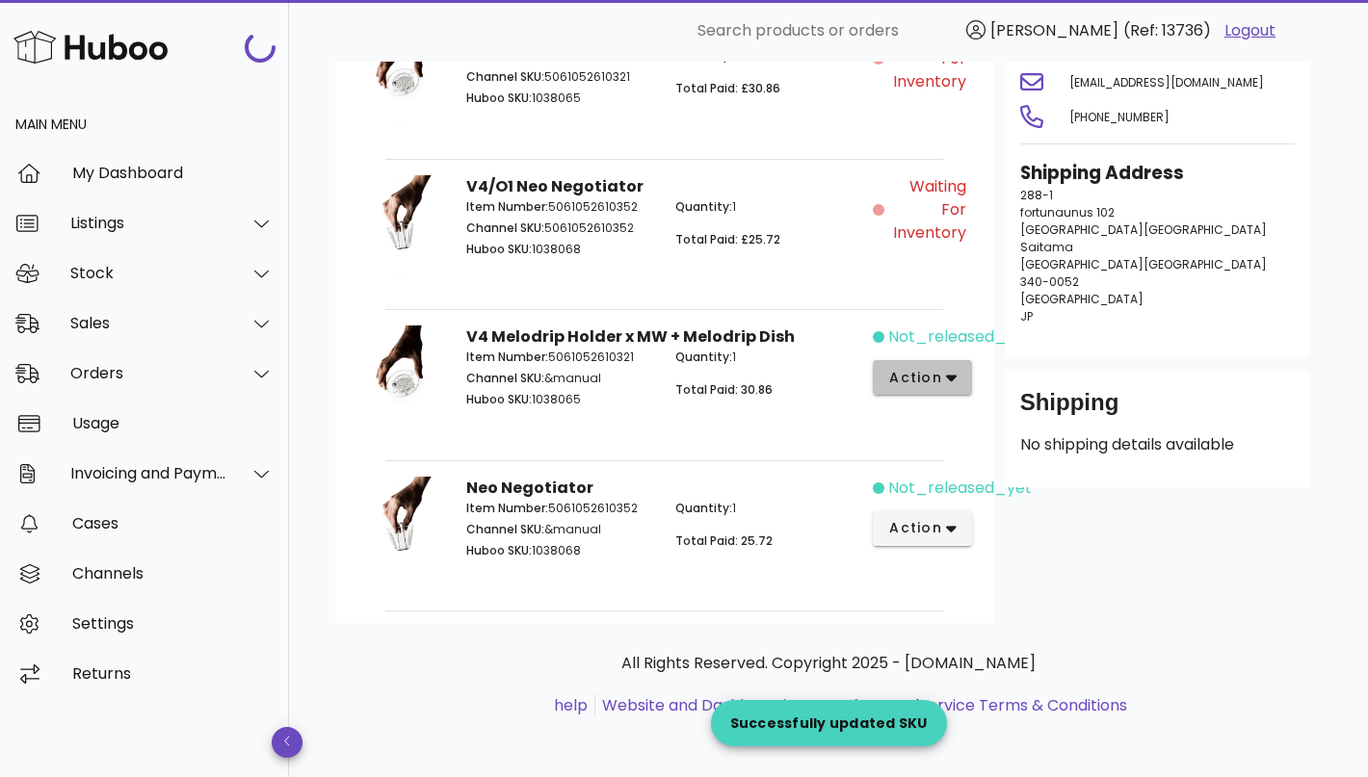
click at [923, 378] on span "action" at bounding box center [915, 378] width 54 height 20
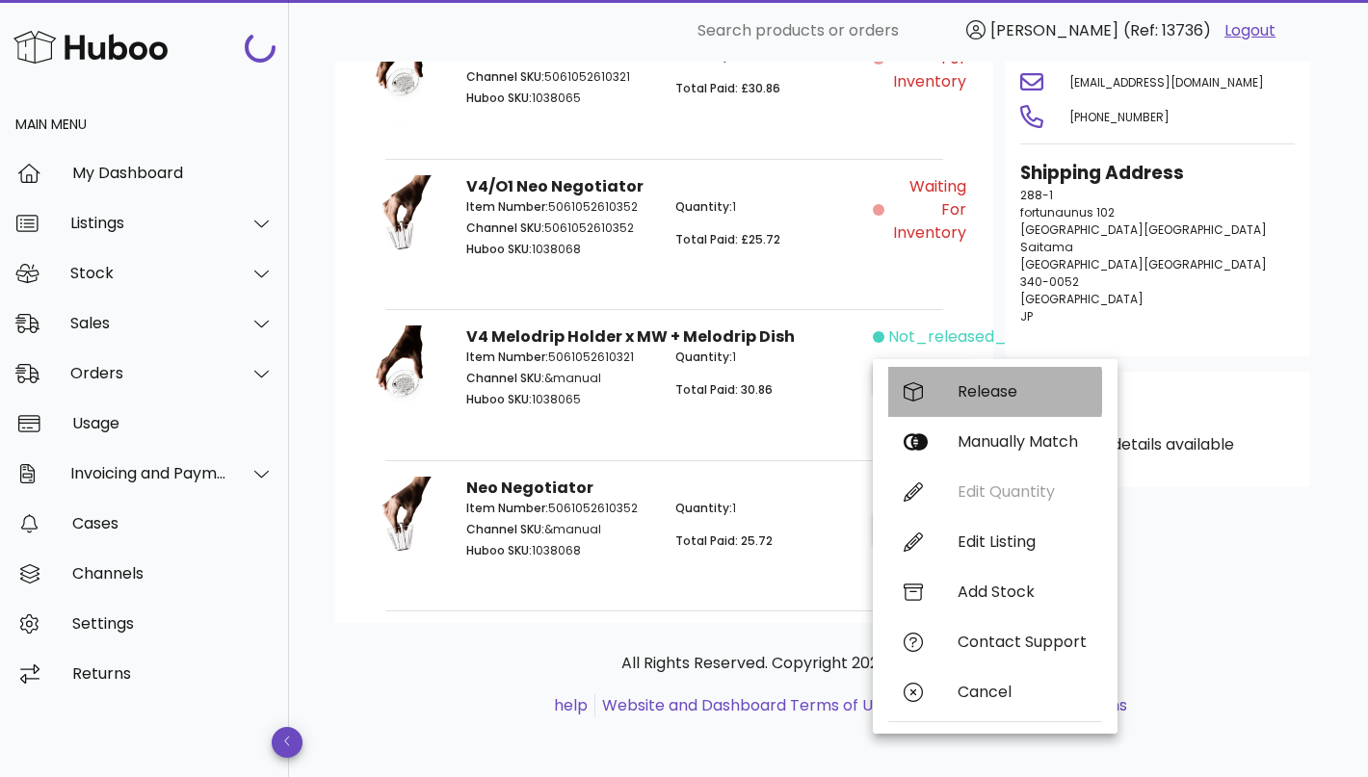
click at [990, 396] on div "Release" at bounding box center [1021, 391] width 129 height 18
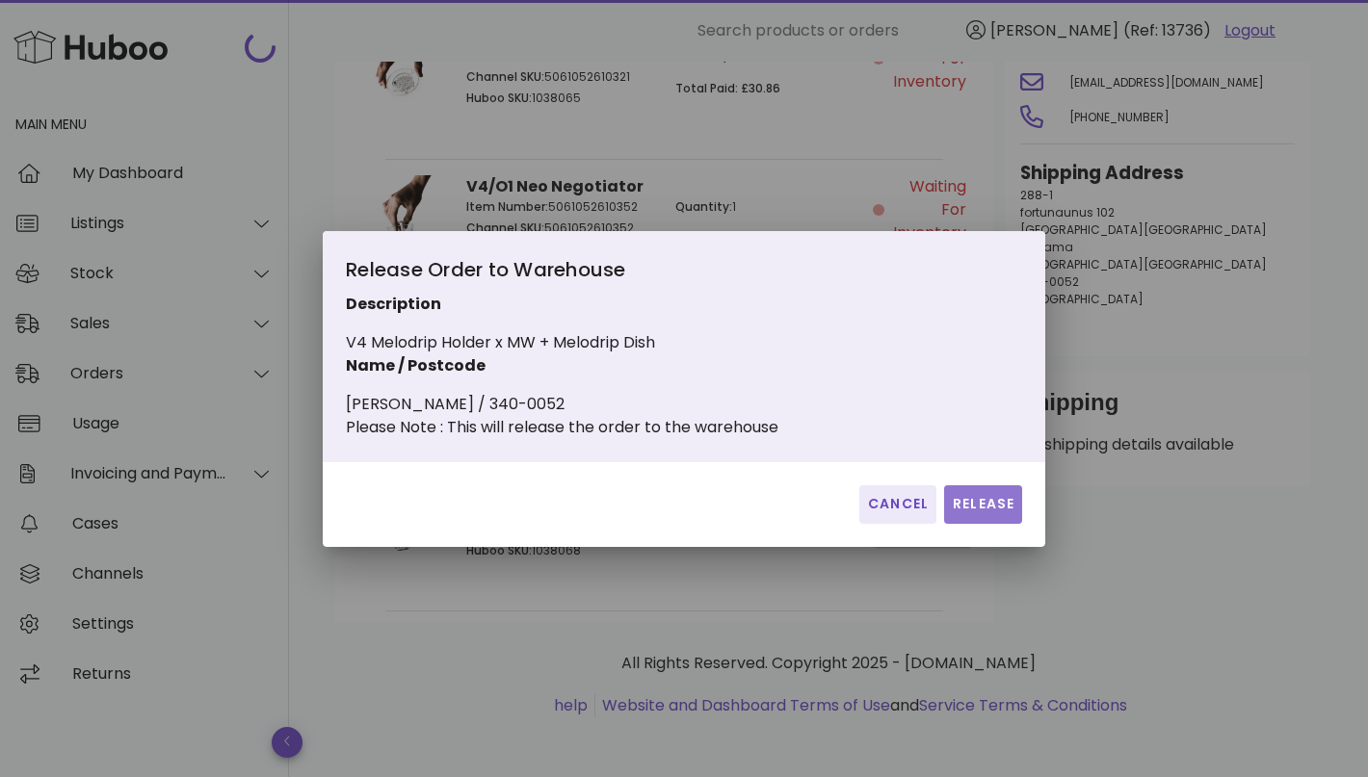
click at [960, 514] on span "Release" at bounding box center [983, 504] width 63 height 20
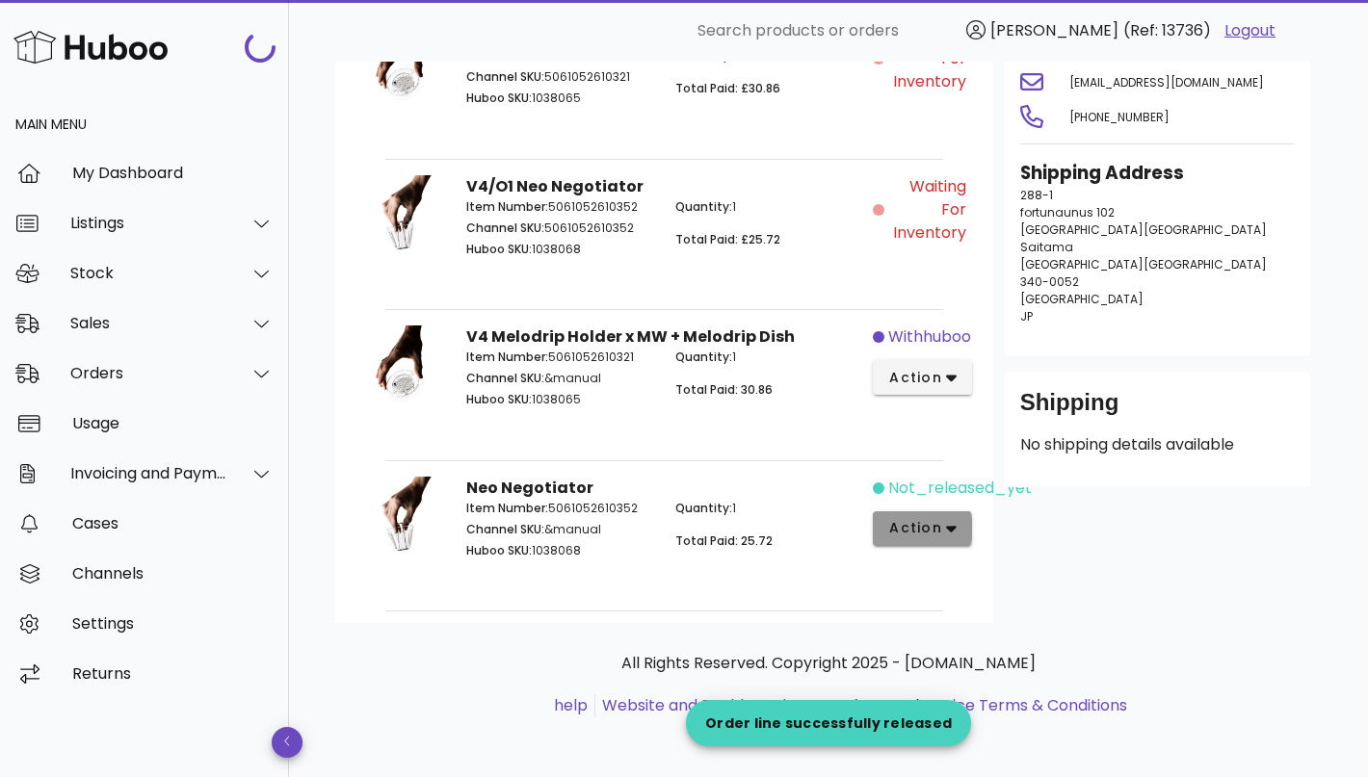
click at [942, 528] on span "action" at bounding box center [922, 528] width 68 height 20
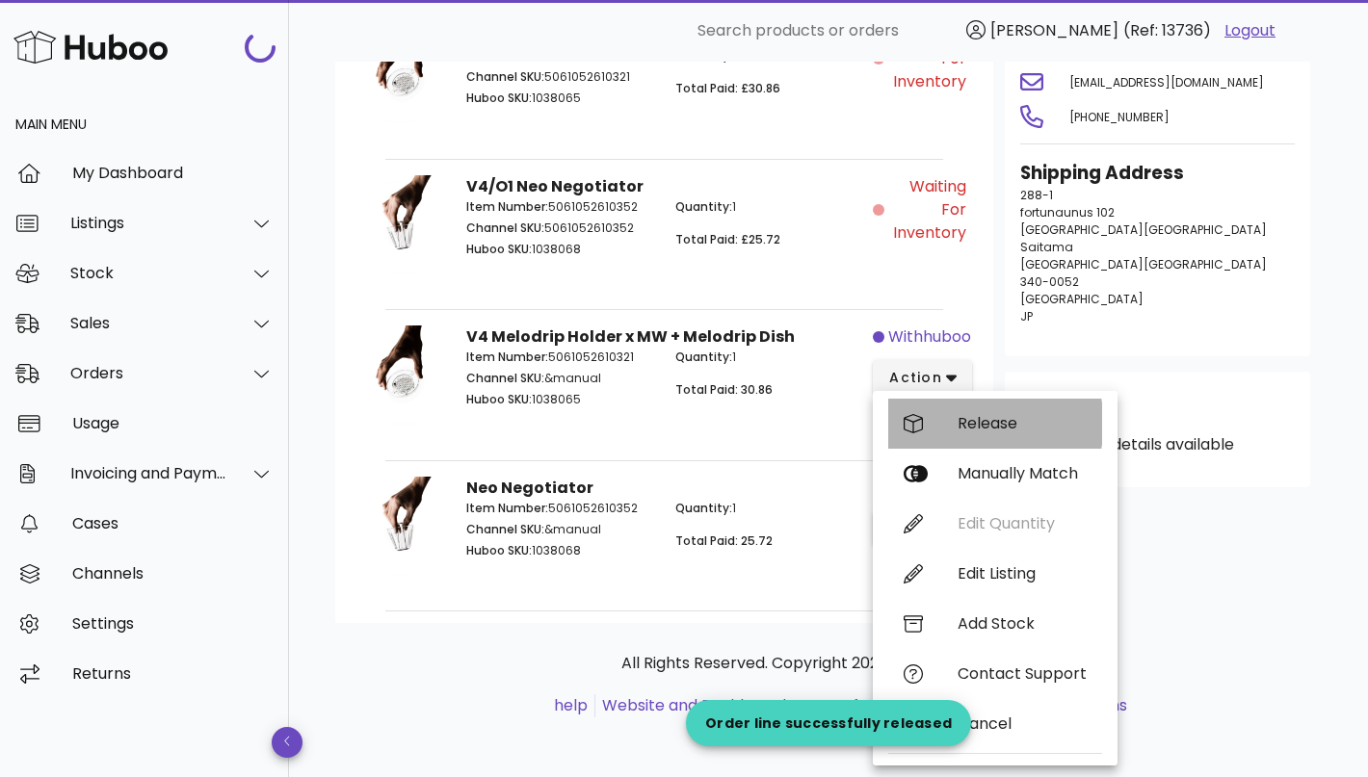
click at [1020, 430] on div "Release" at bounding box center [1021, 423] width 129 height 18
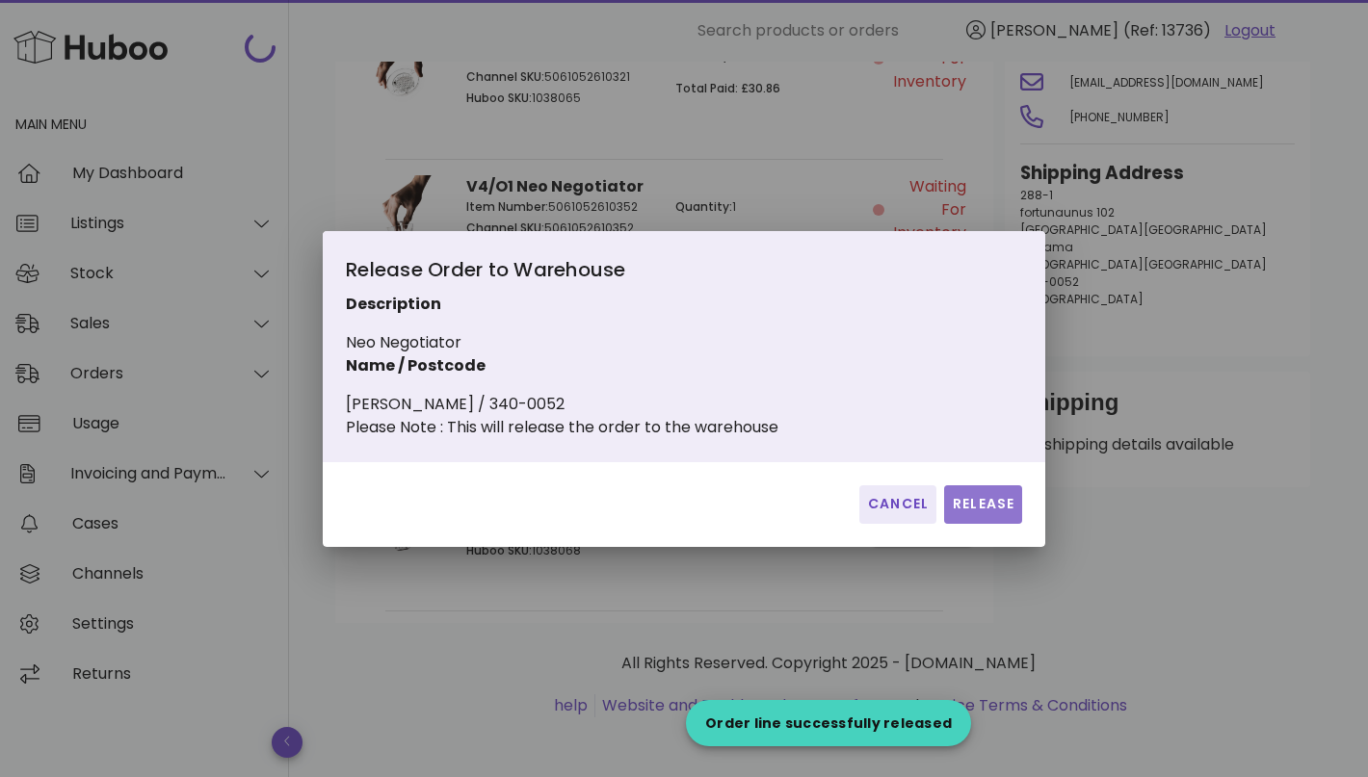
click at [968, 524] on button "Release" at bounding box center [983, 504] width 78 height 39
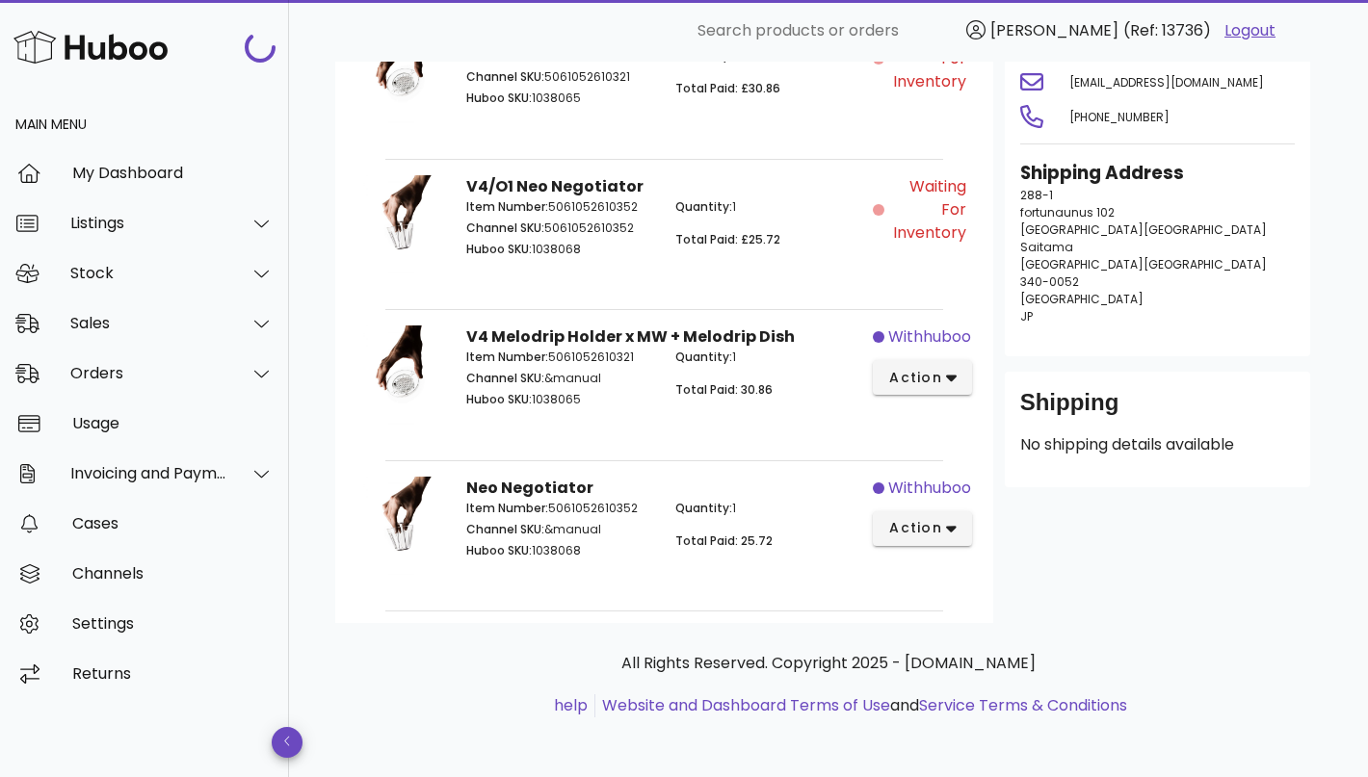
scroll to position [0, 0]
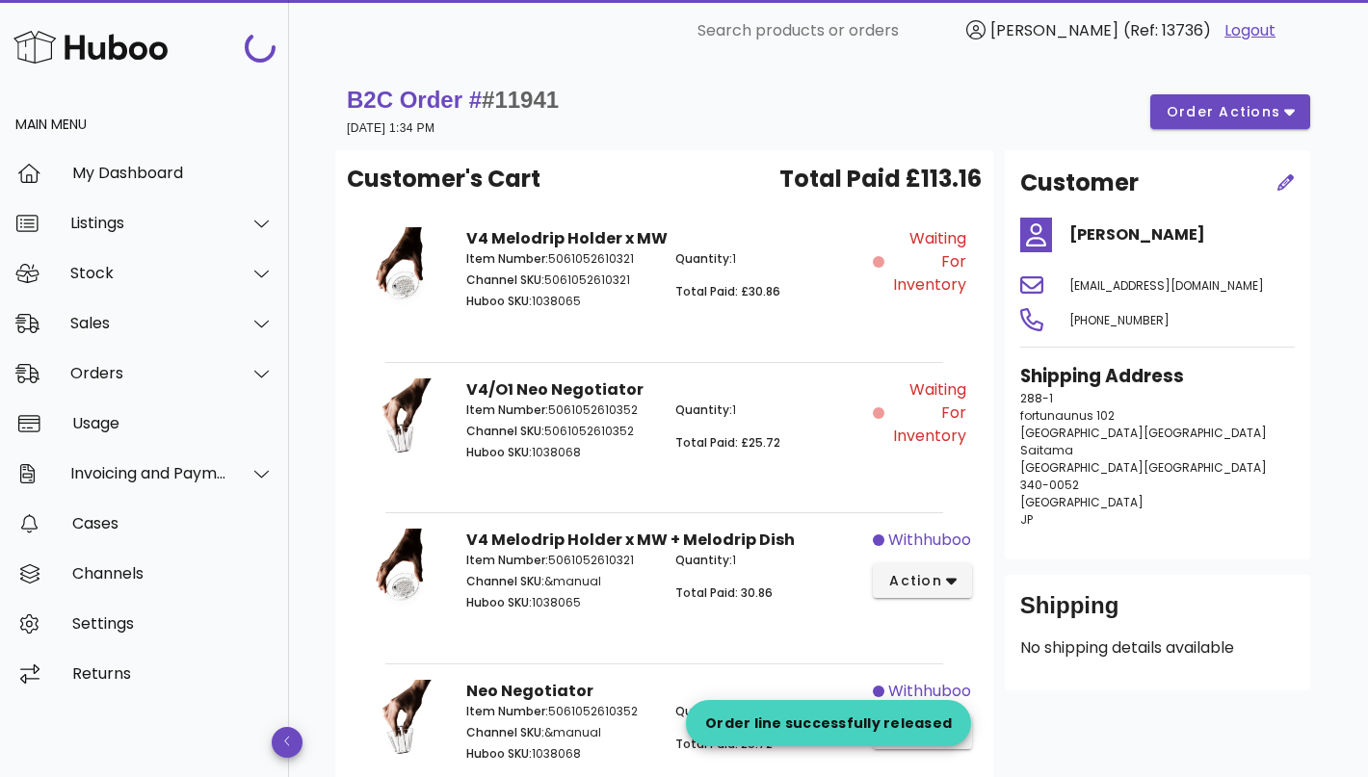
scroll to position [1314, 0]
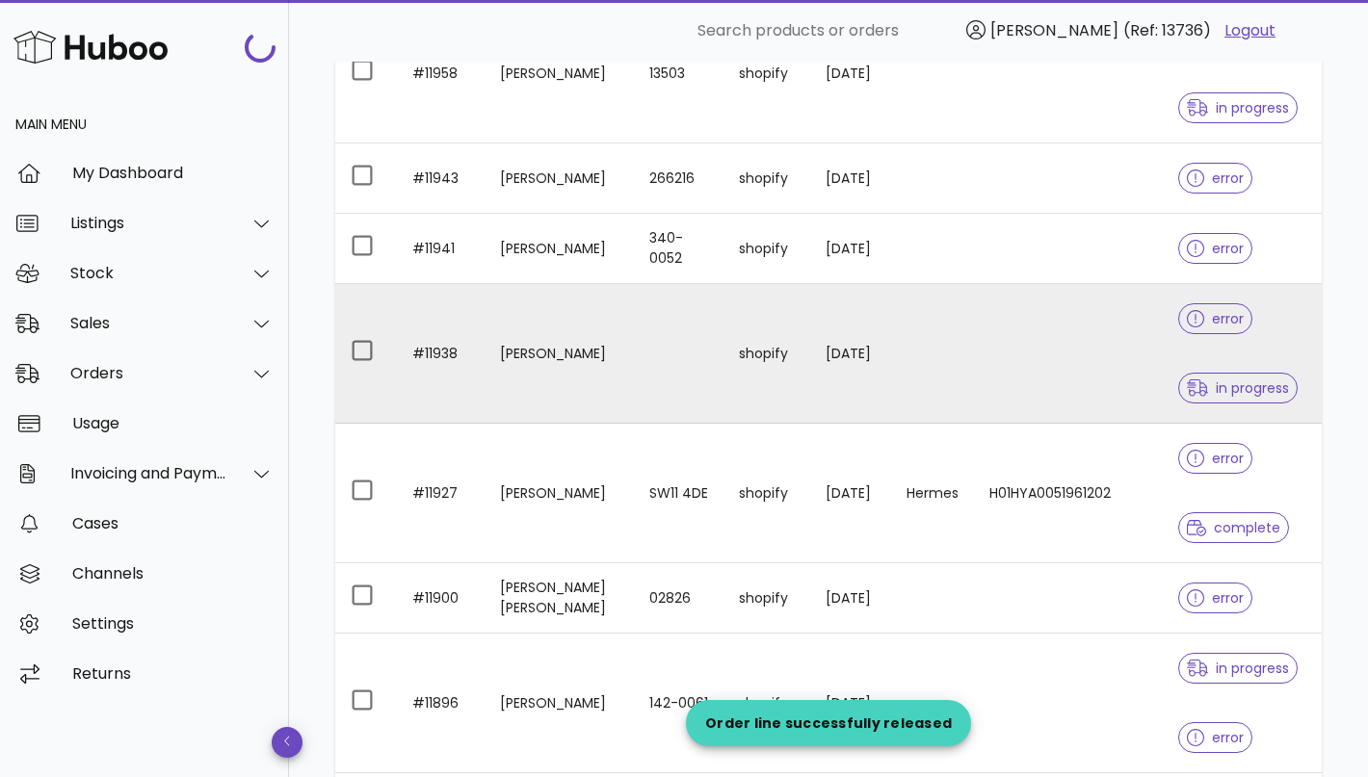
click at [634, 351] on td at bounding box center [679, 354] width 90 height 140
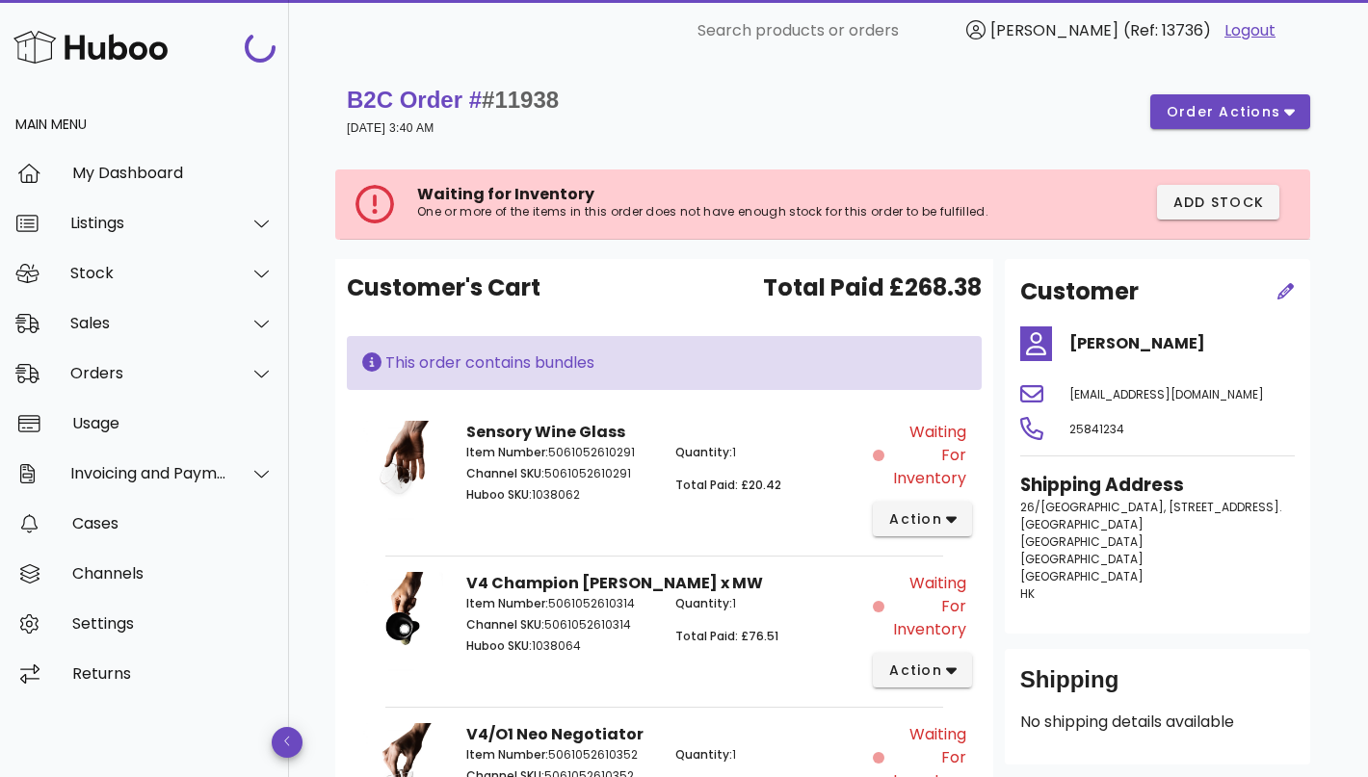
scroll to position [1314, 0]
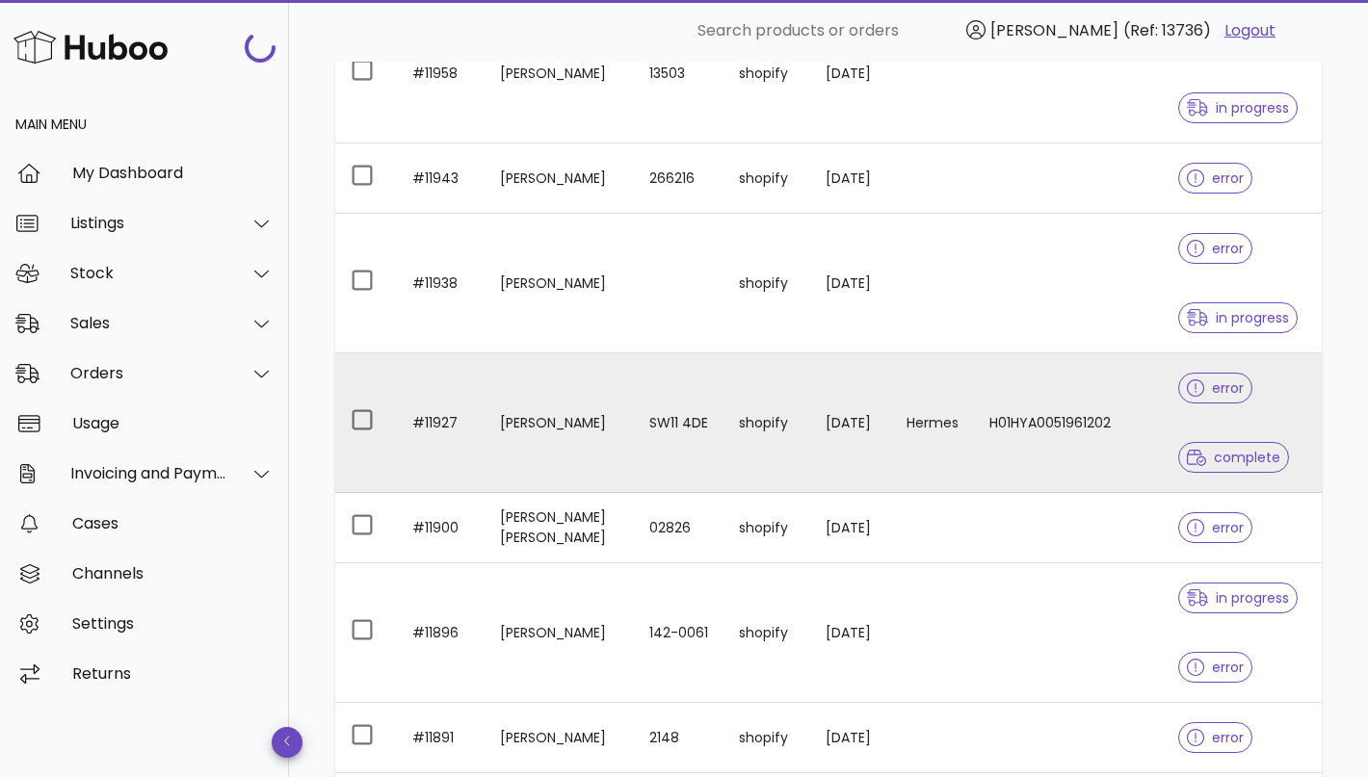
click at [634, 438] on td "SW11 4DE" at bounding box center [679, 423] width 90 height 140
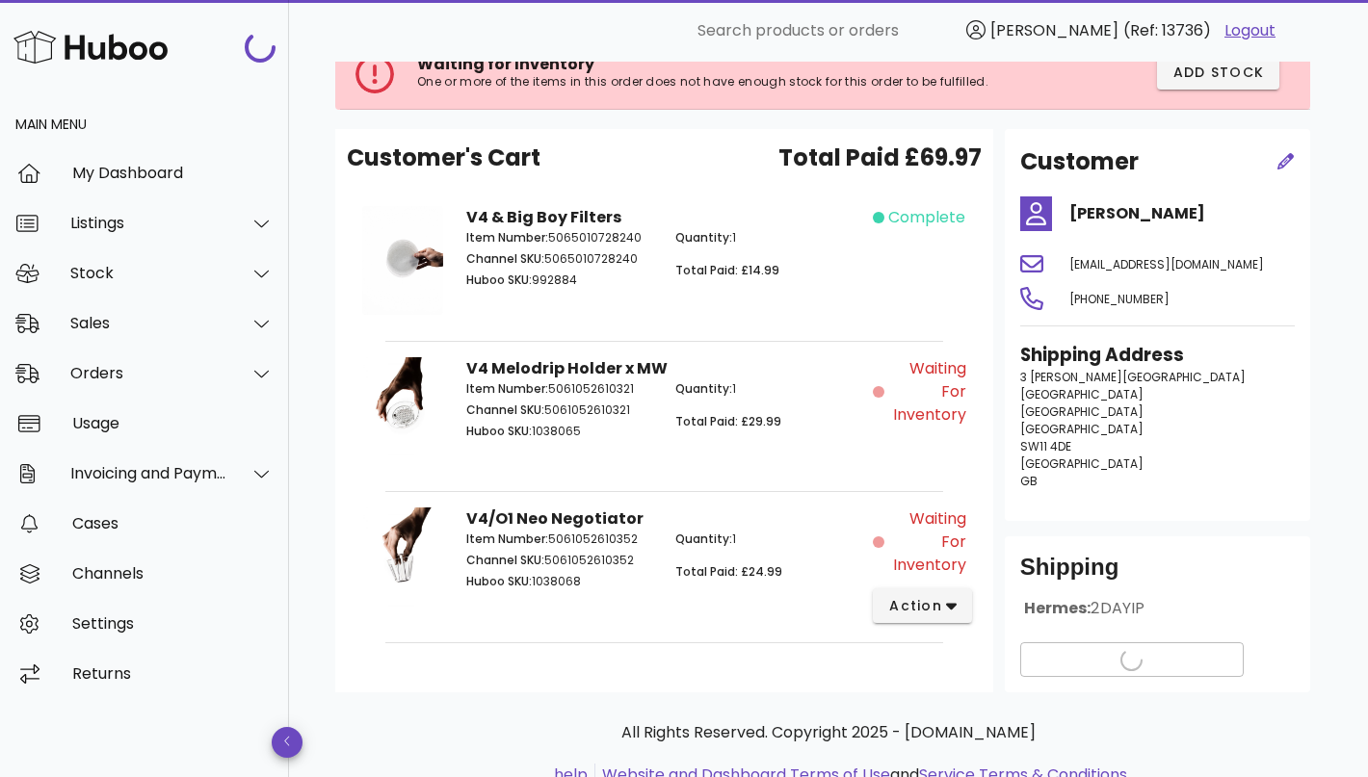
scroll to position [126, 0]
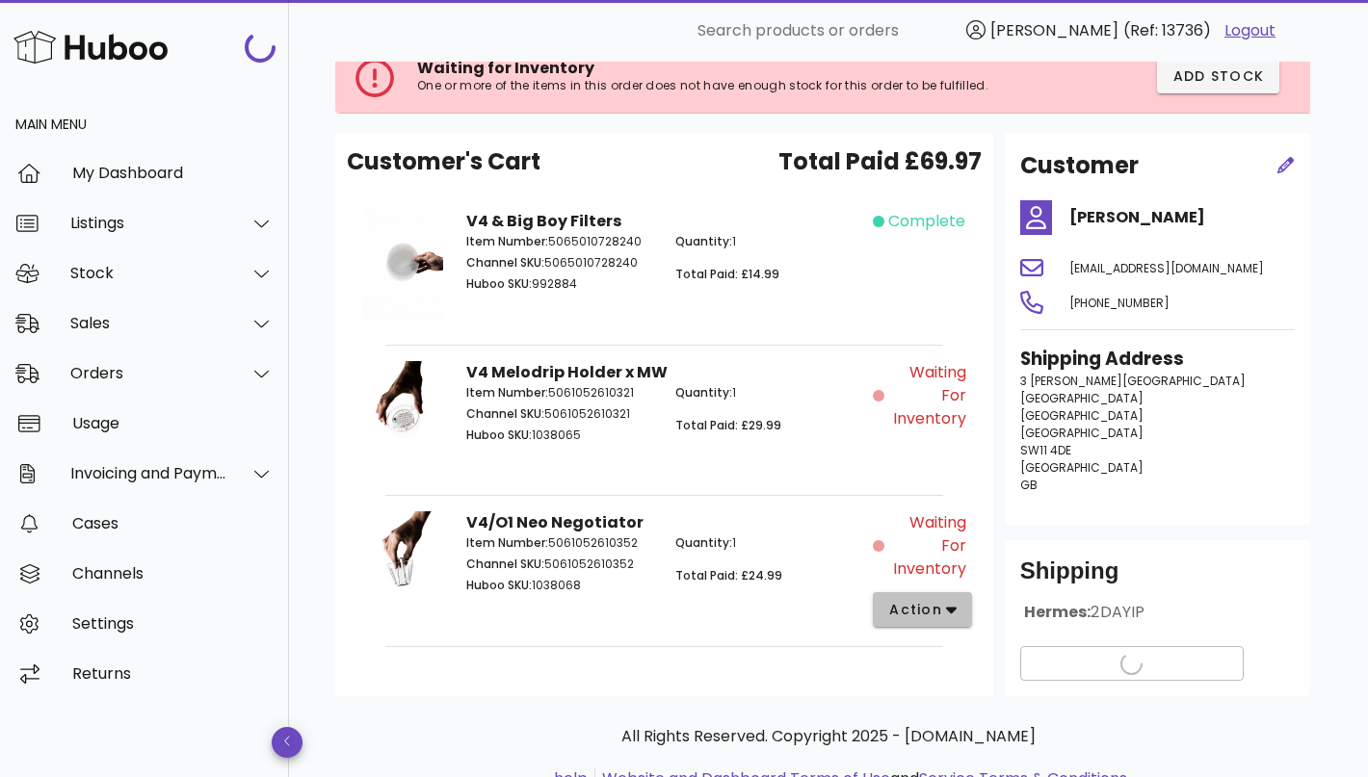
click at [951, 604] on icon "button" at bounding box center [951, 609] width 11 height 17
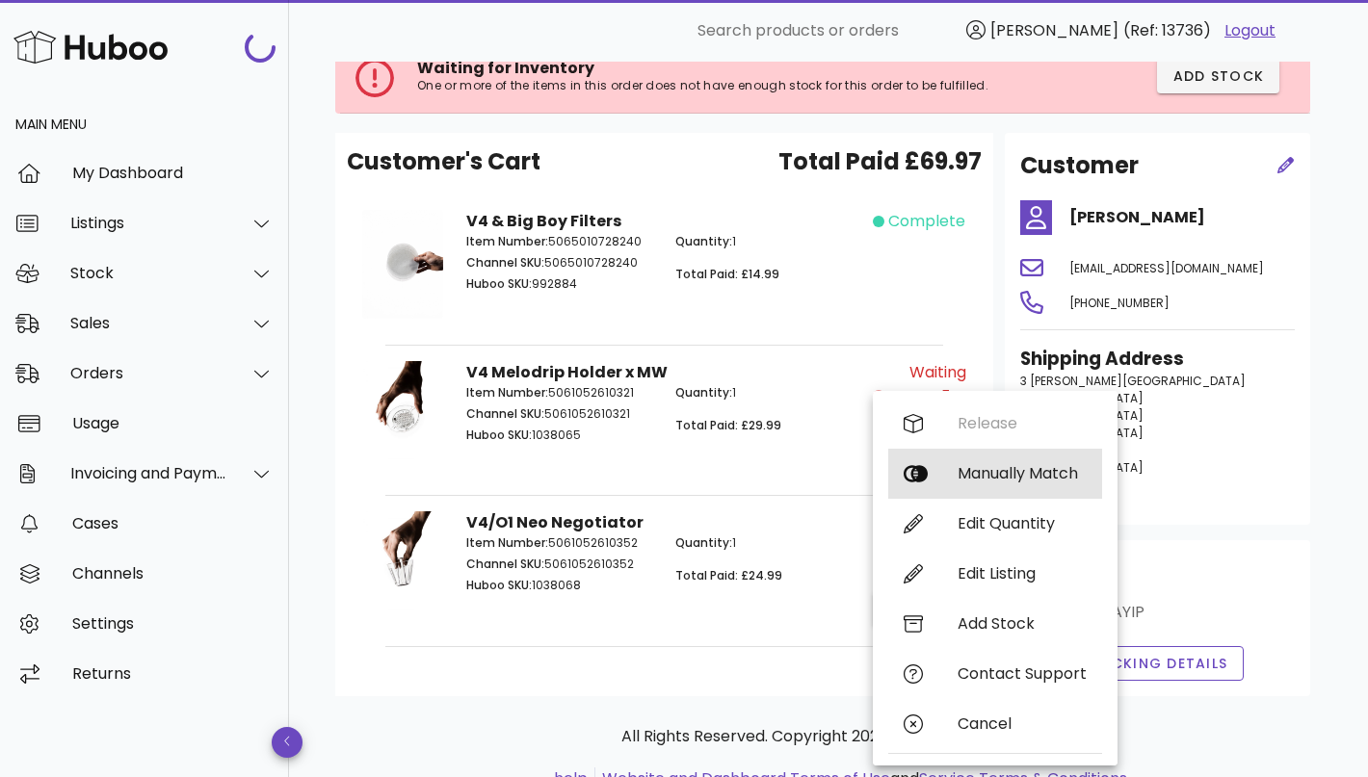
click at [1006, 478] on div "Manually Match" at bounding box center [1021, 473] width 129 height 18
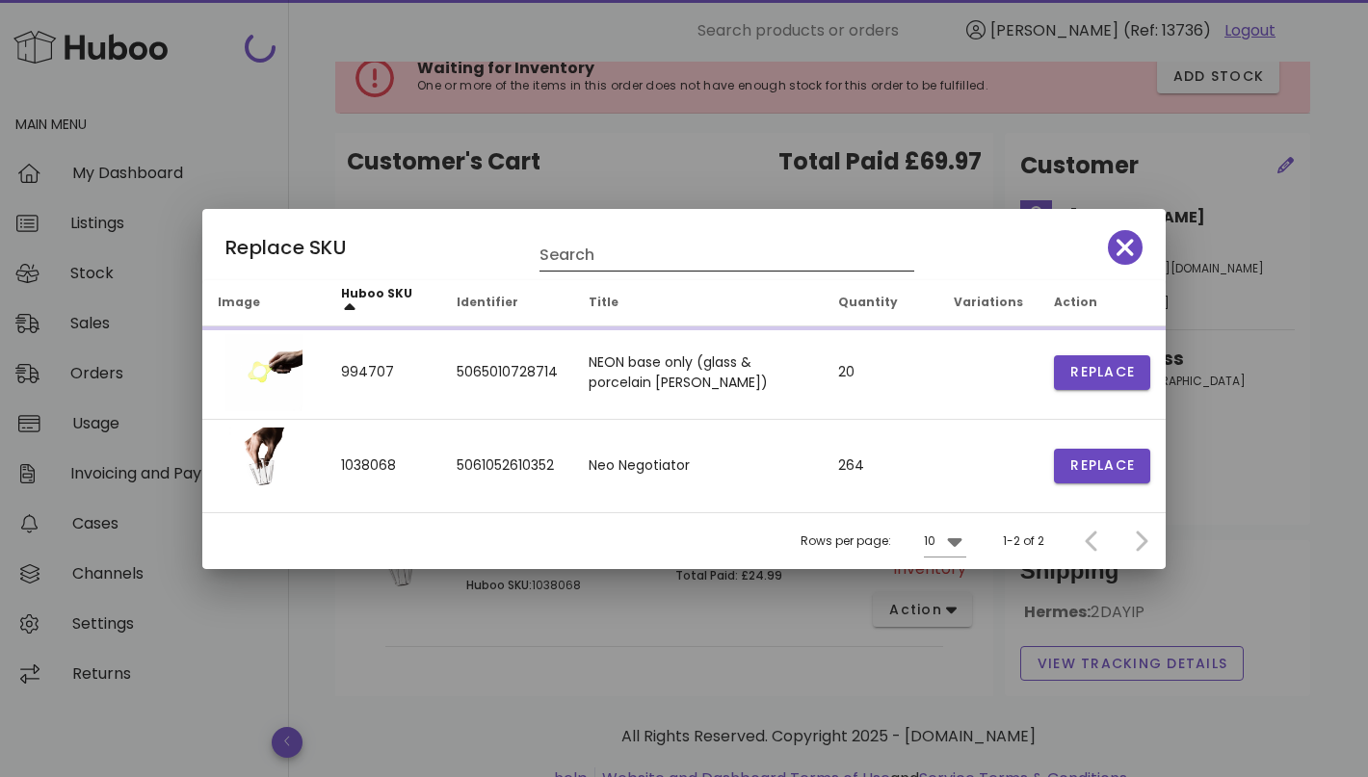
click at [682, 242] on div "Replace SKU Search Image Huboo SKU Identifier Title Quantity Variations Action …" at bounding box center [683, 389] width 963 height 360
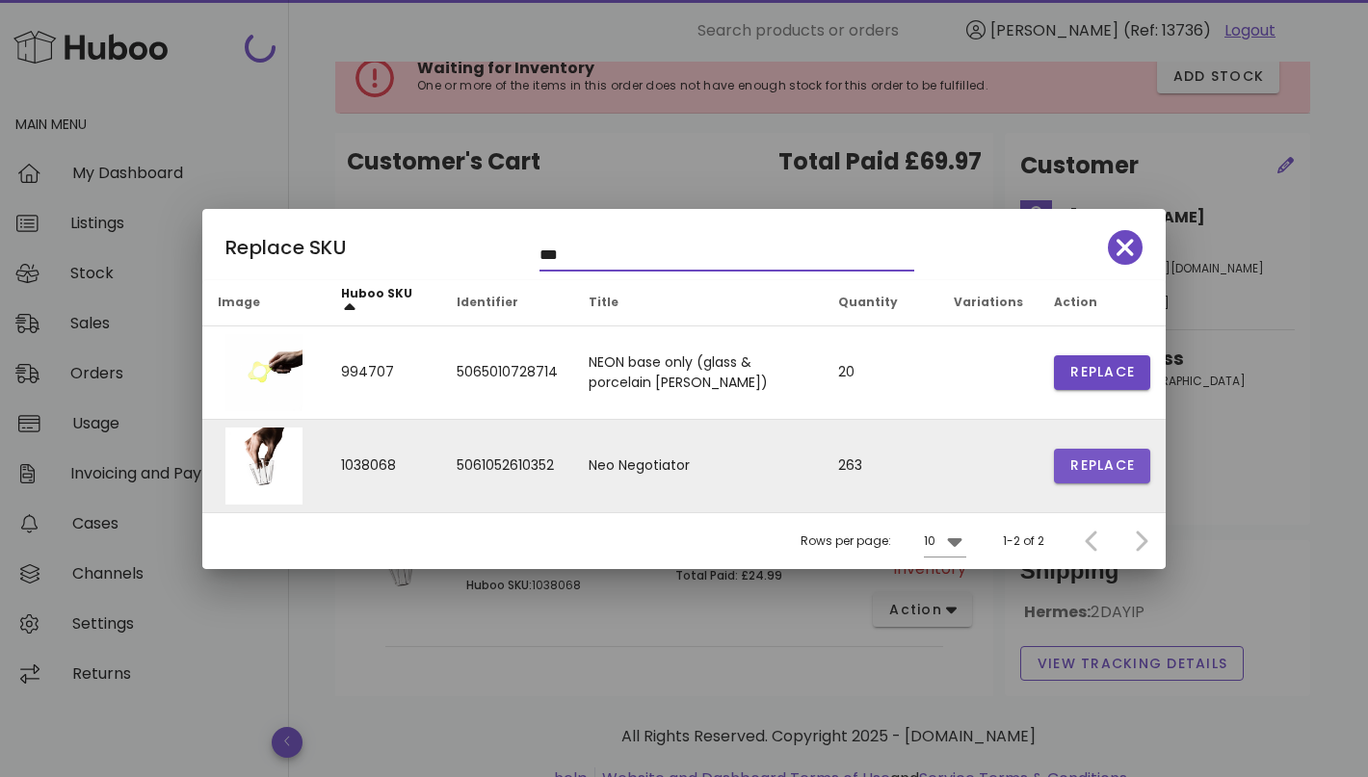
type input "***"
click at [1103, 471] on span "Replace" at bounding box center [1101, 466] width 65 height 20
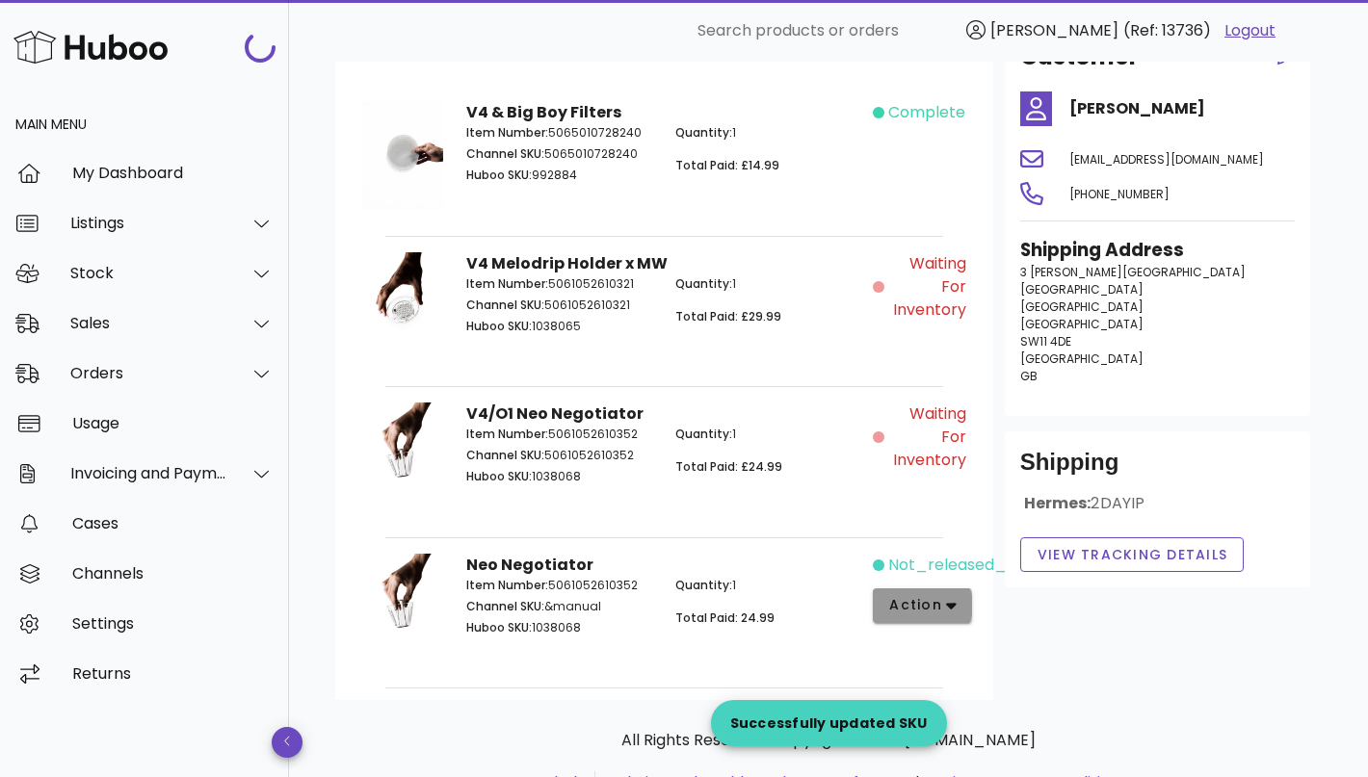
click at [927, 608] on span "action" at bounding box center [915, 605] width 54 height 20
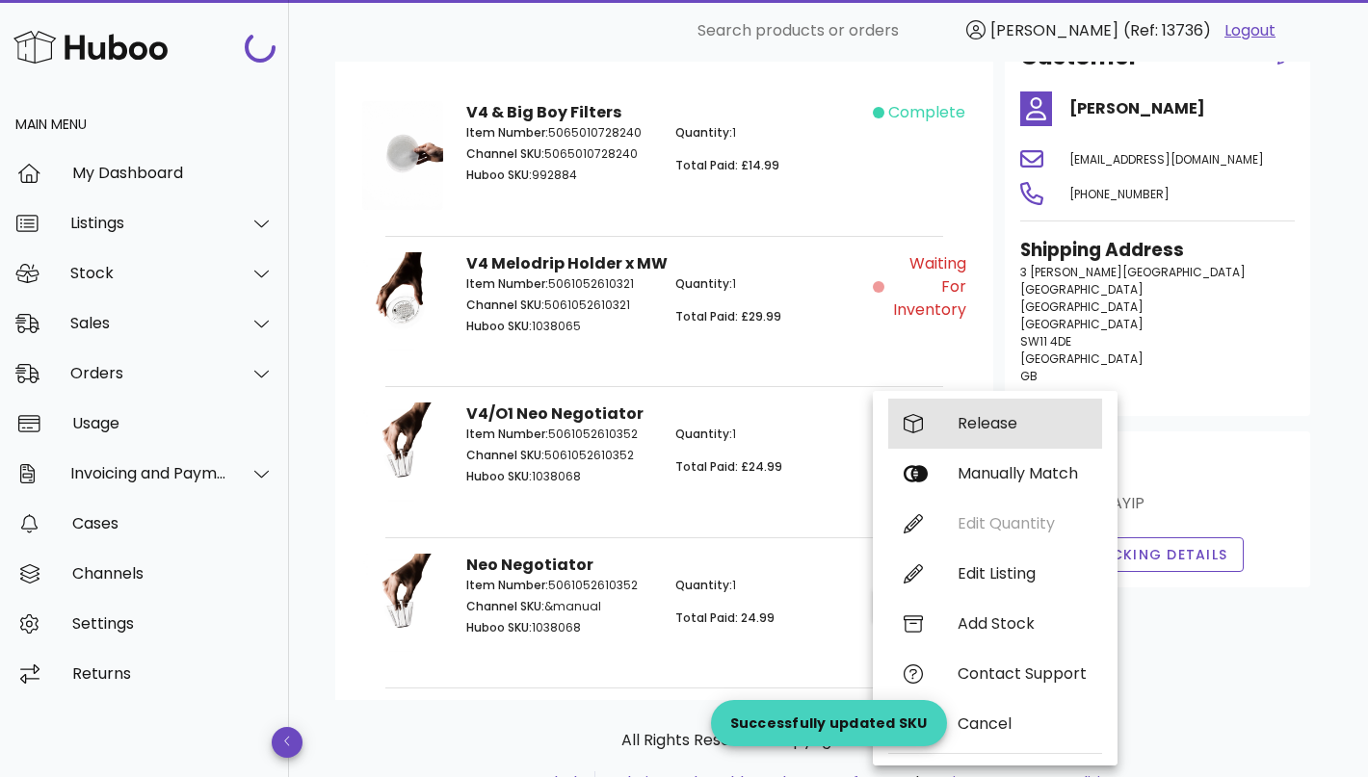
click at [1007, 426] on div "Release" at bounding box center [1021, 423] width 129 height 18
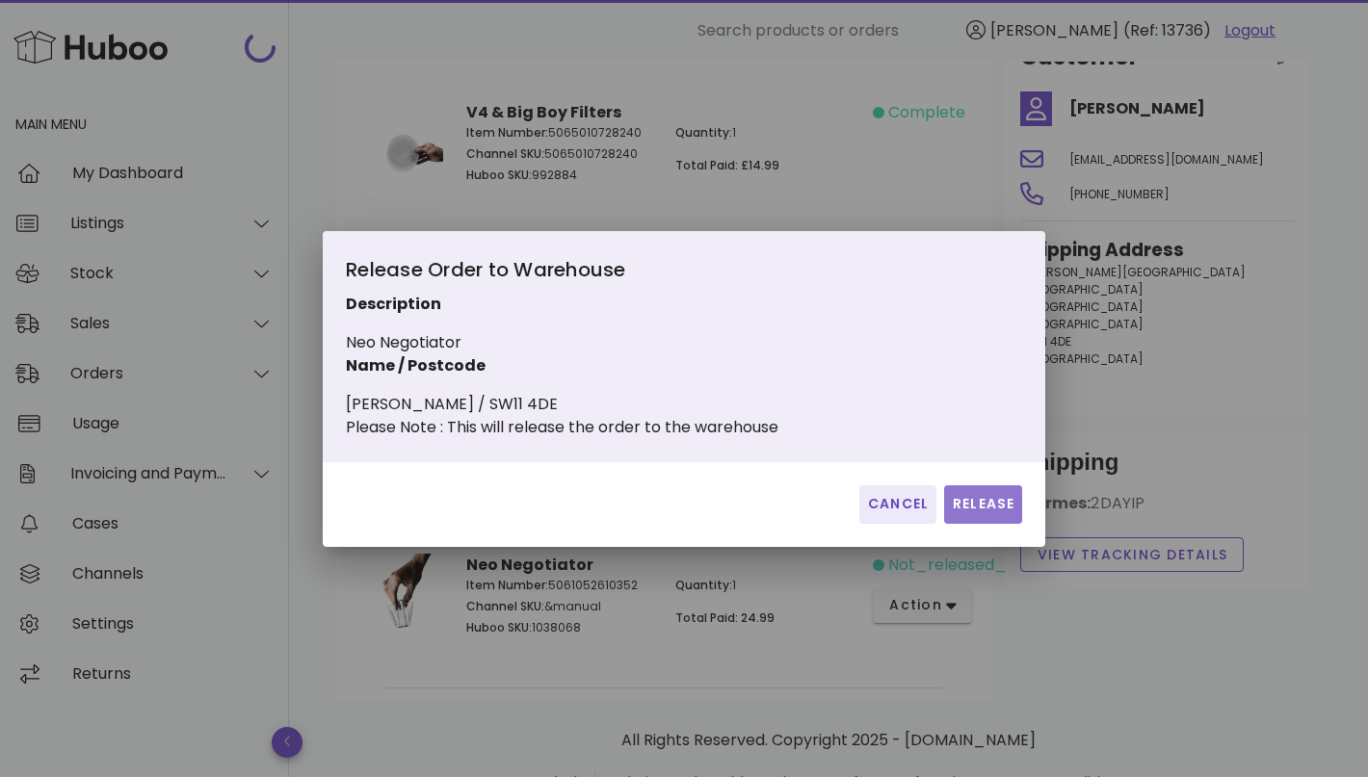
click at [986, 506] on span "Release" at bounding box center [983, 504] width 63 height 20
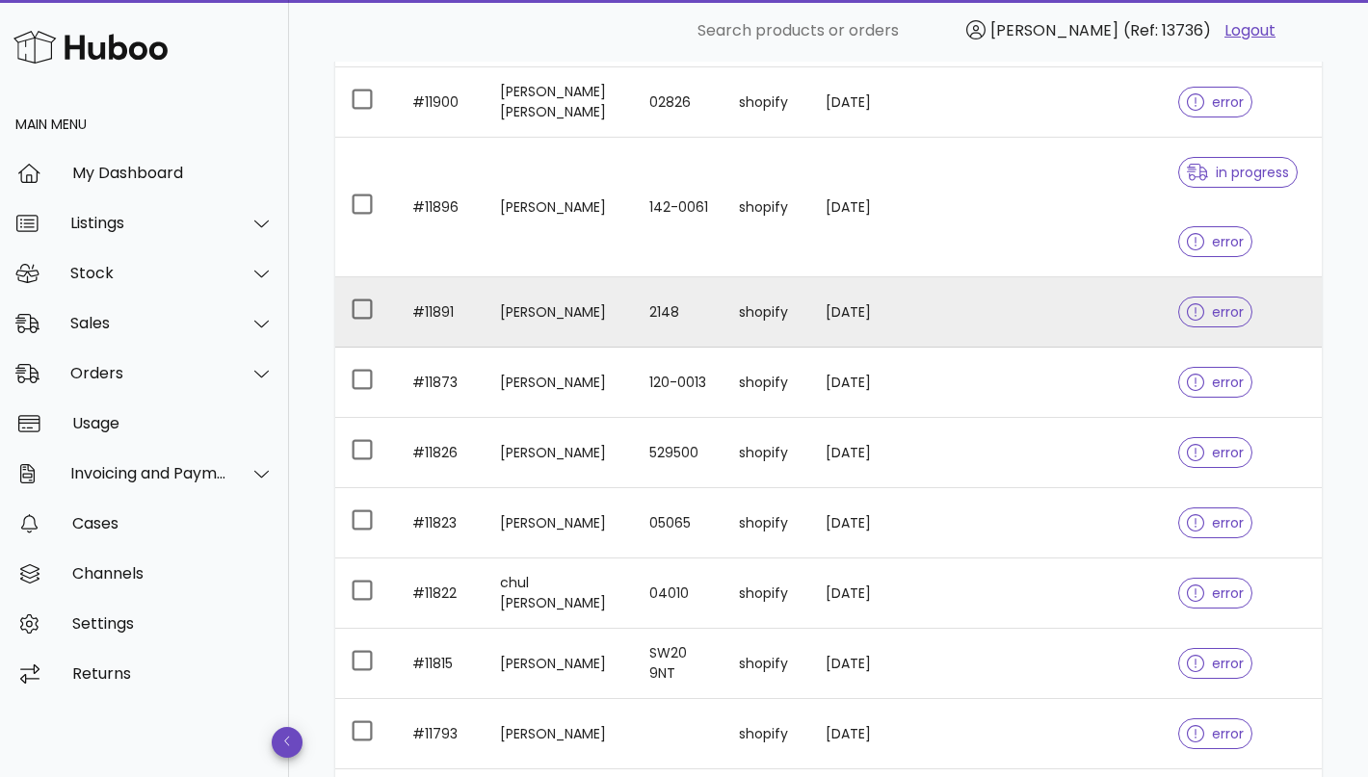
scroll to position [1604, 0]
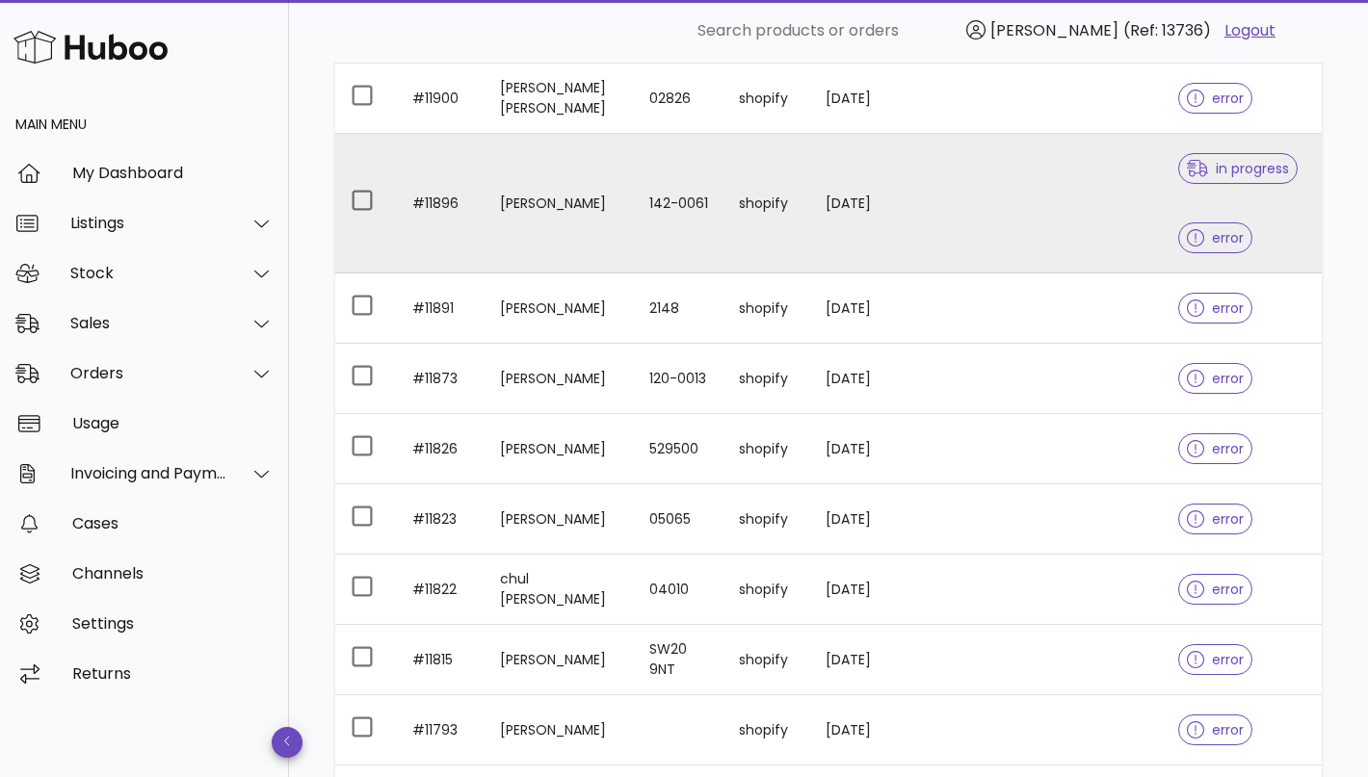
click at [774, 206] on td "shopify" at bounding box center [766, 204] width 87 height 140
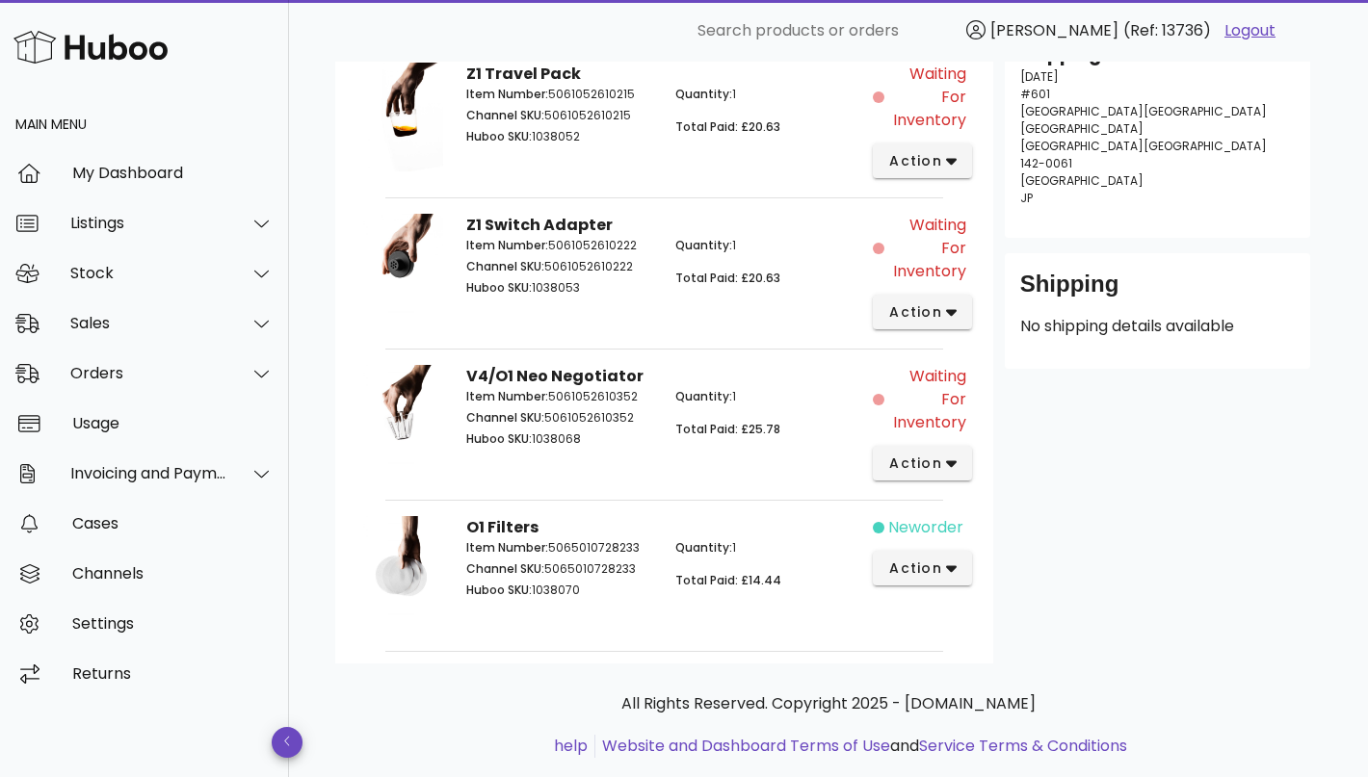
scroll to position [466, 0]
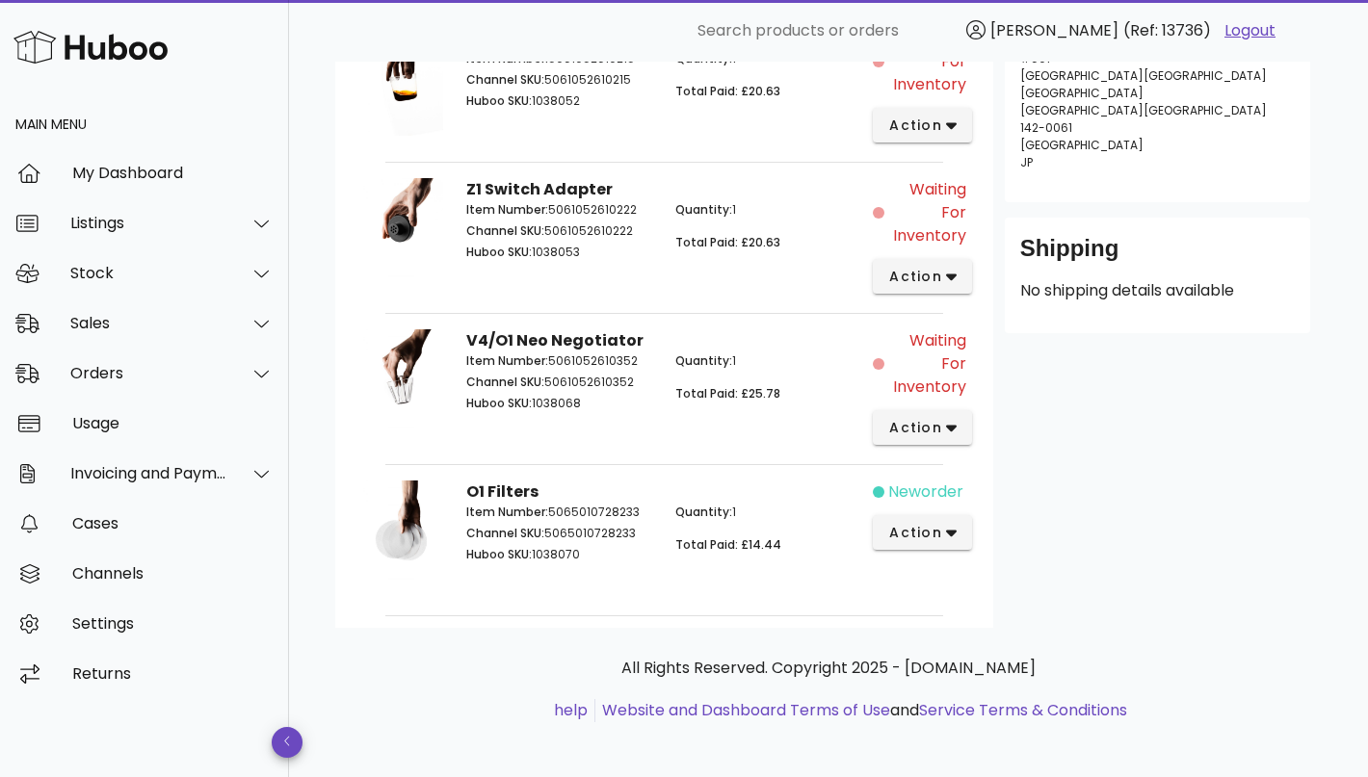
scroll to position [1604, 0]
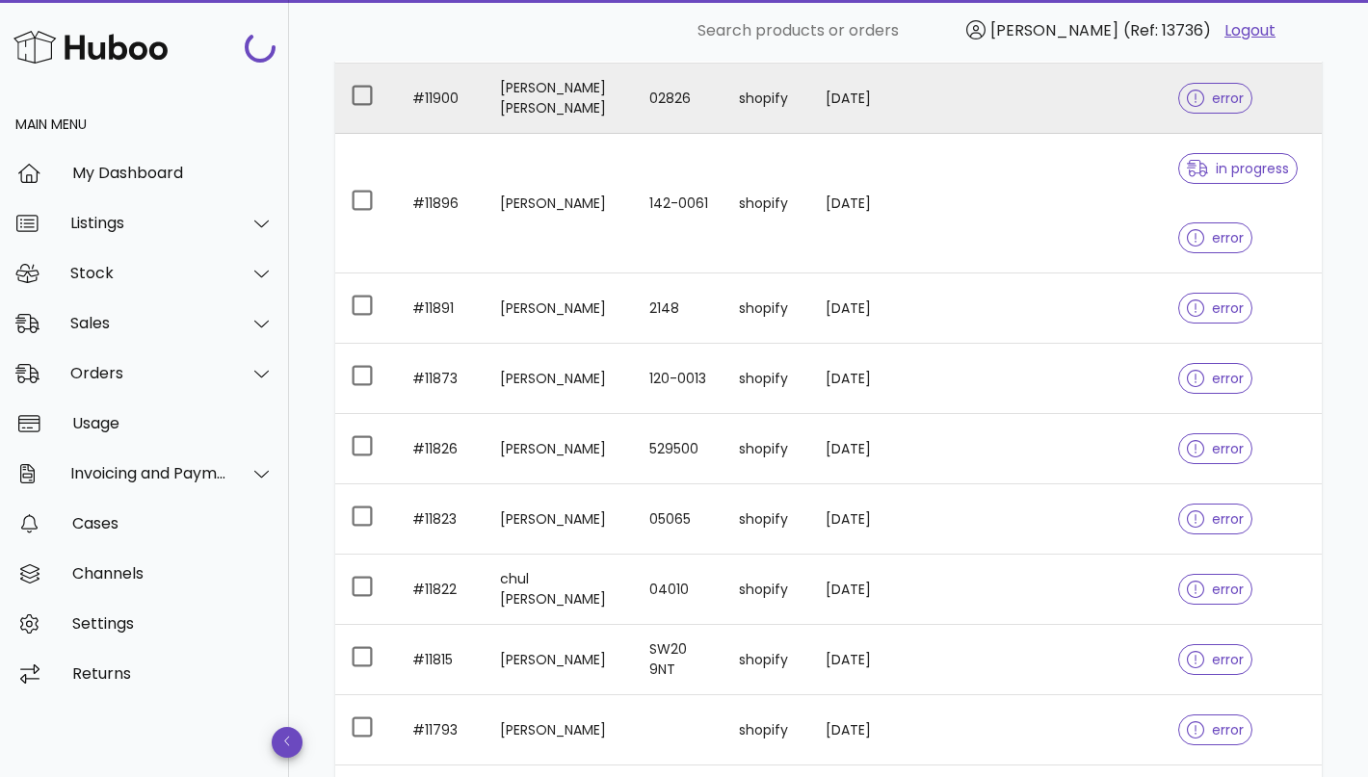
click at [598, 115] on td "[PERSON_NAME] [PERSON_NAME]" at bounding box center [558, 99] width 149 height 70
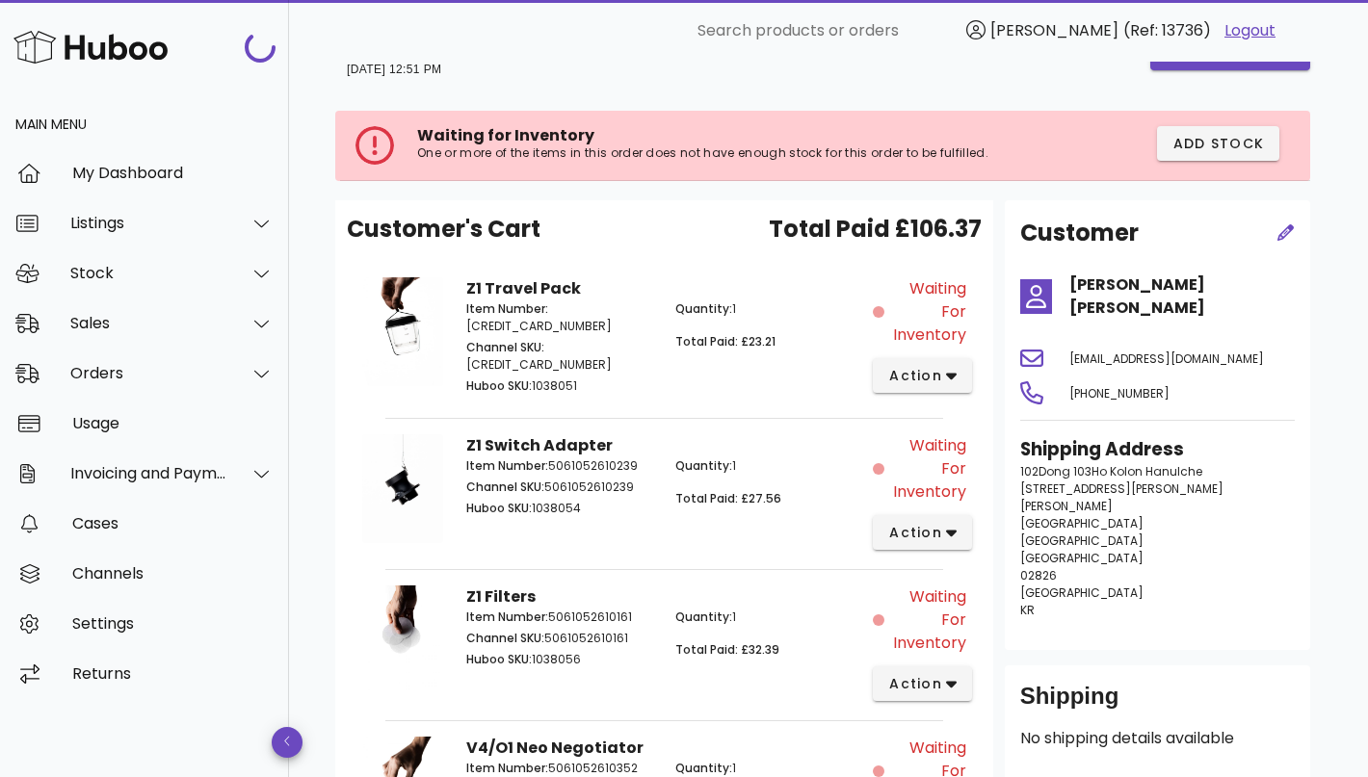
scroll to position [28, 0]
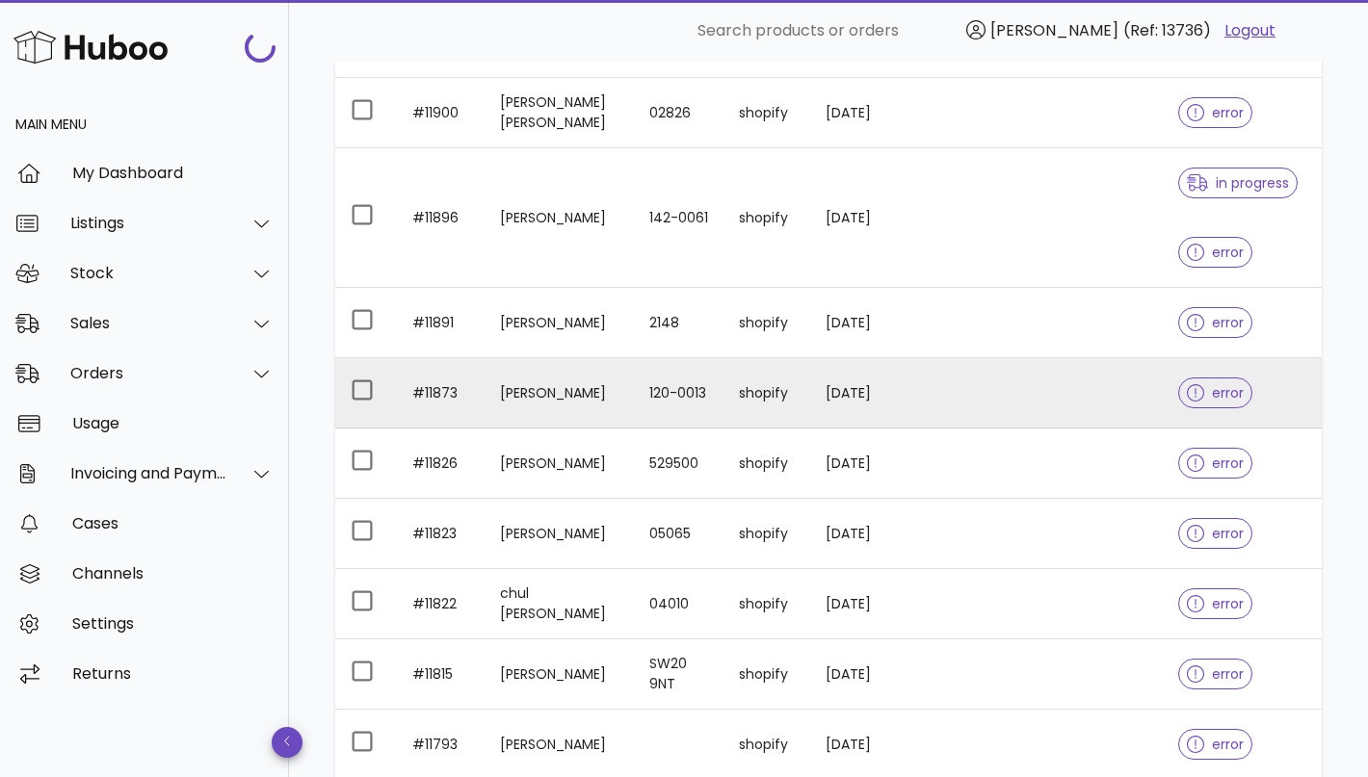
scroll to position [1684, 0]
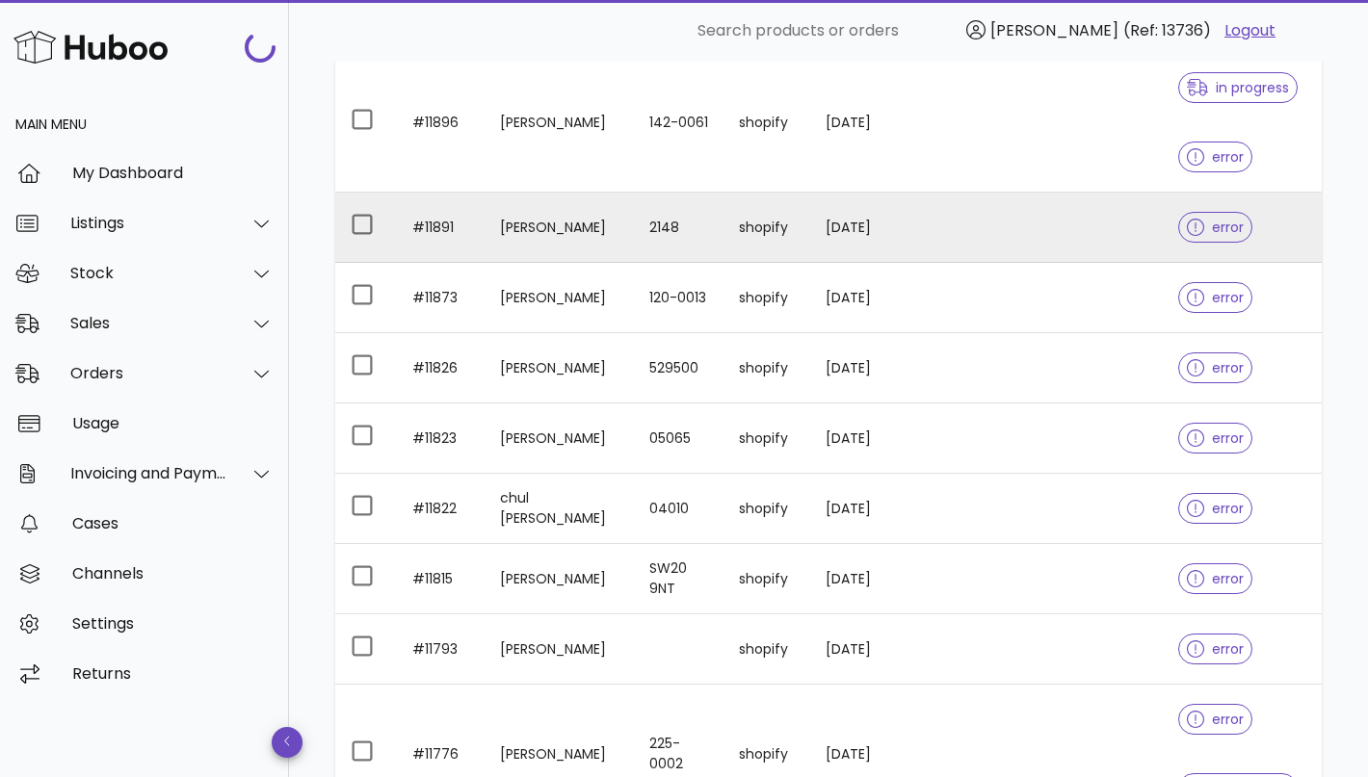
click at [571, 227] on td "[PERSON_NAME]" at bounding box center [558, 228] width 149 height 70
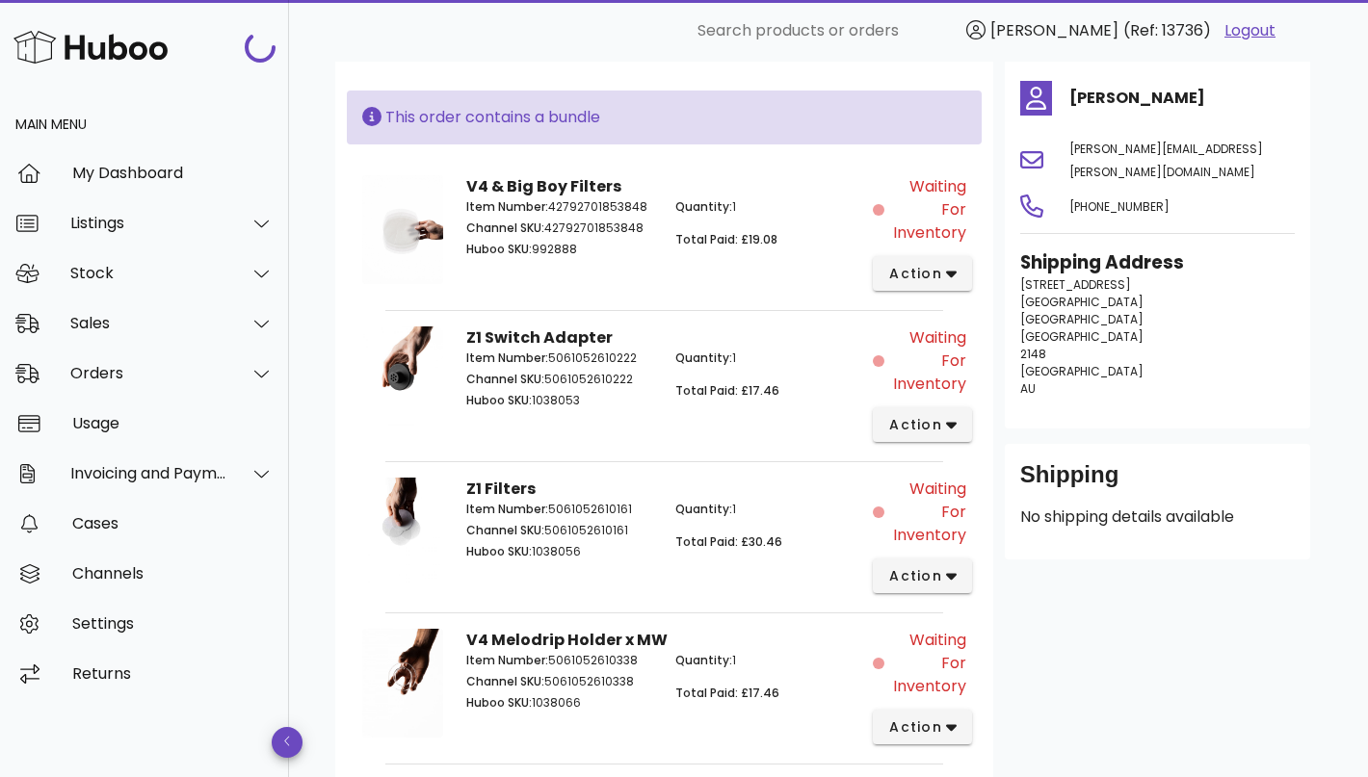
scroll to position [395, 0]
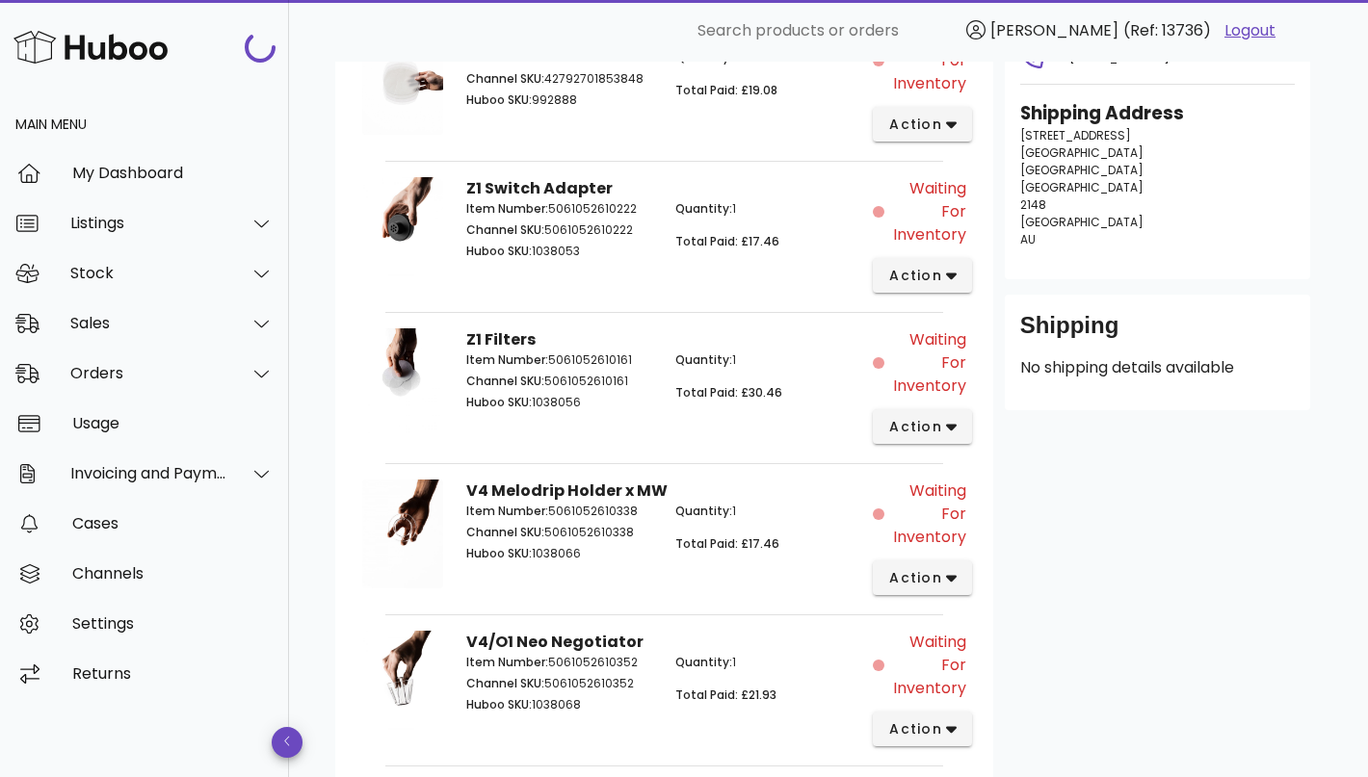
scroll to position [1684, 0]
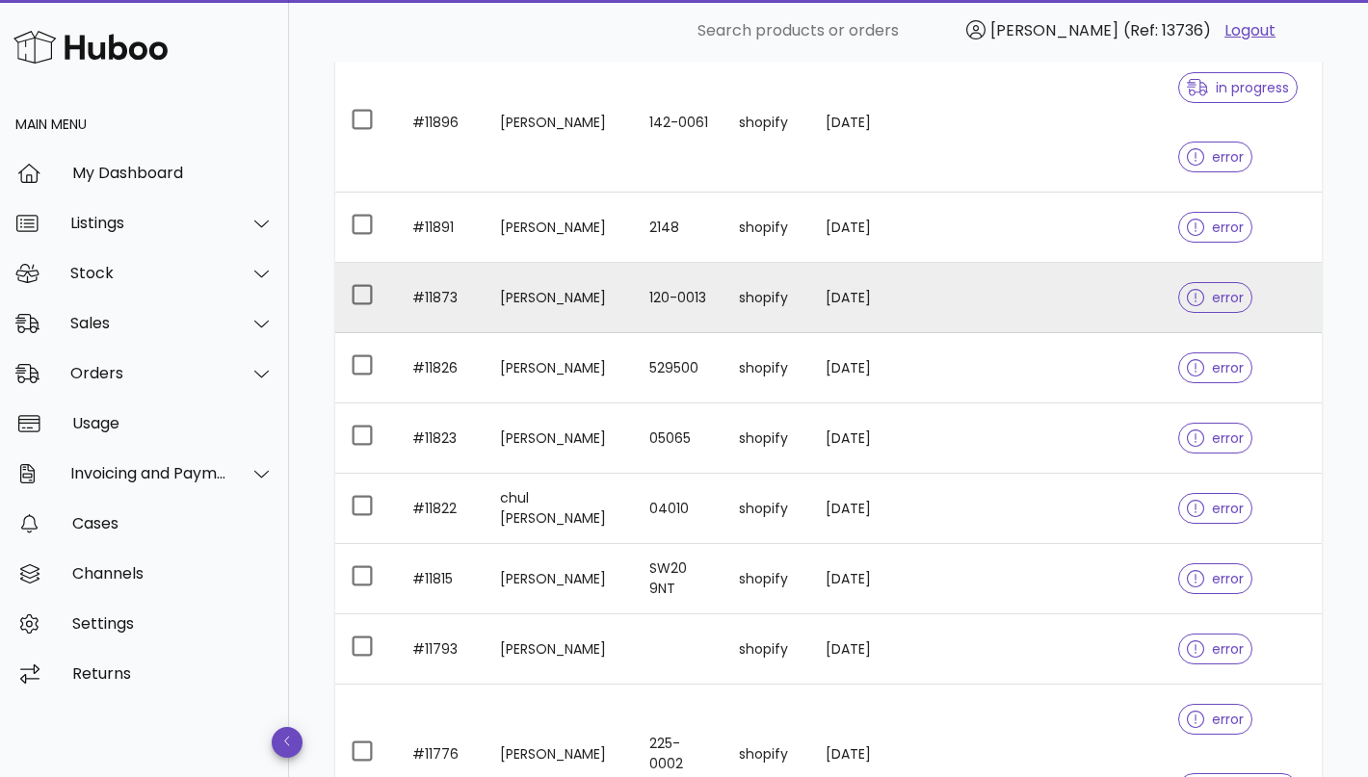
click at [537, 285] on td "[PERSON_NAME]" at bounding box center [558, 298] width 149 height 70
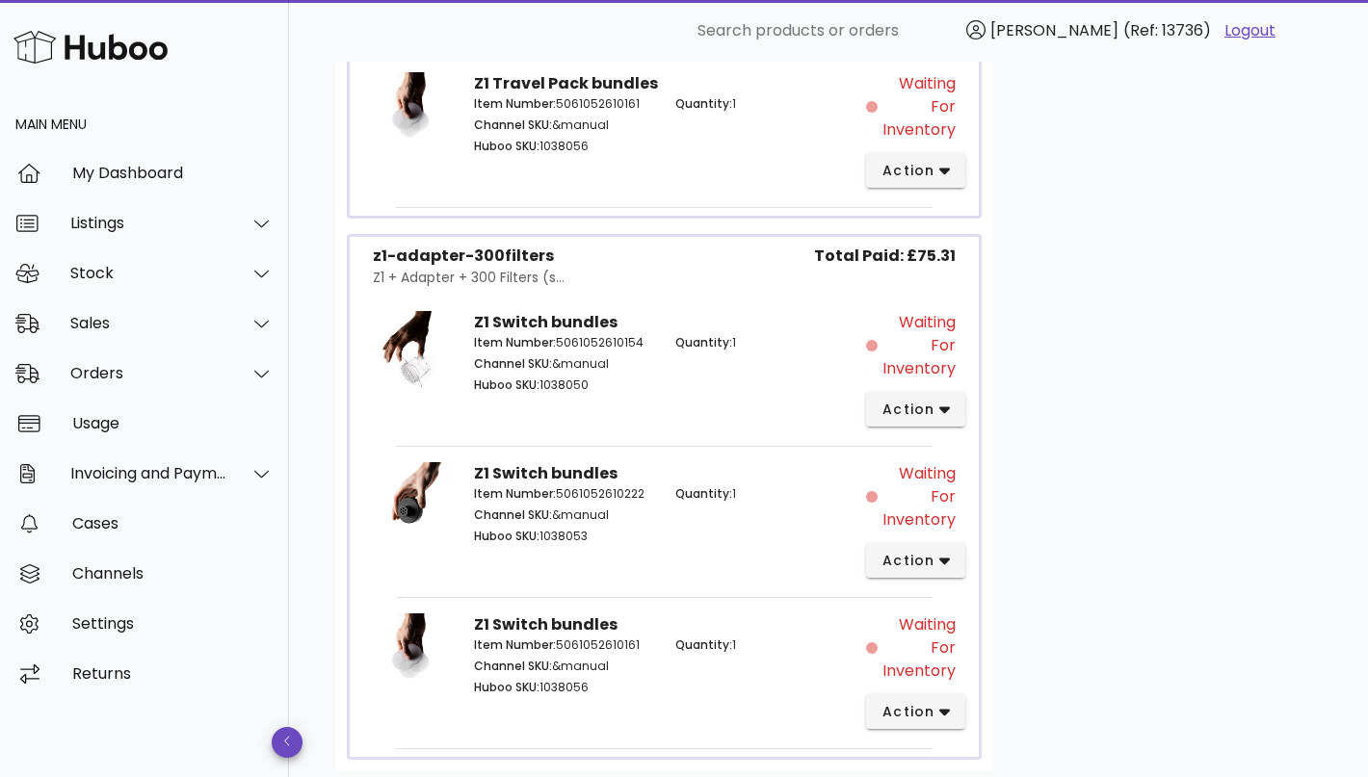
scroll to position [1268, 0]
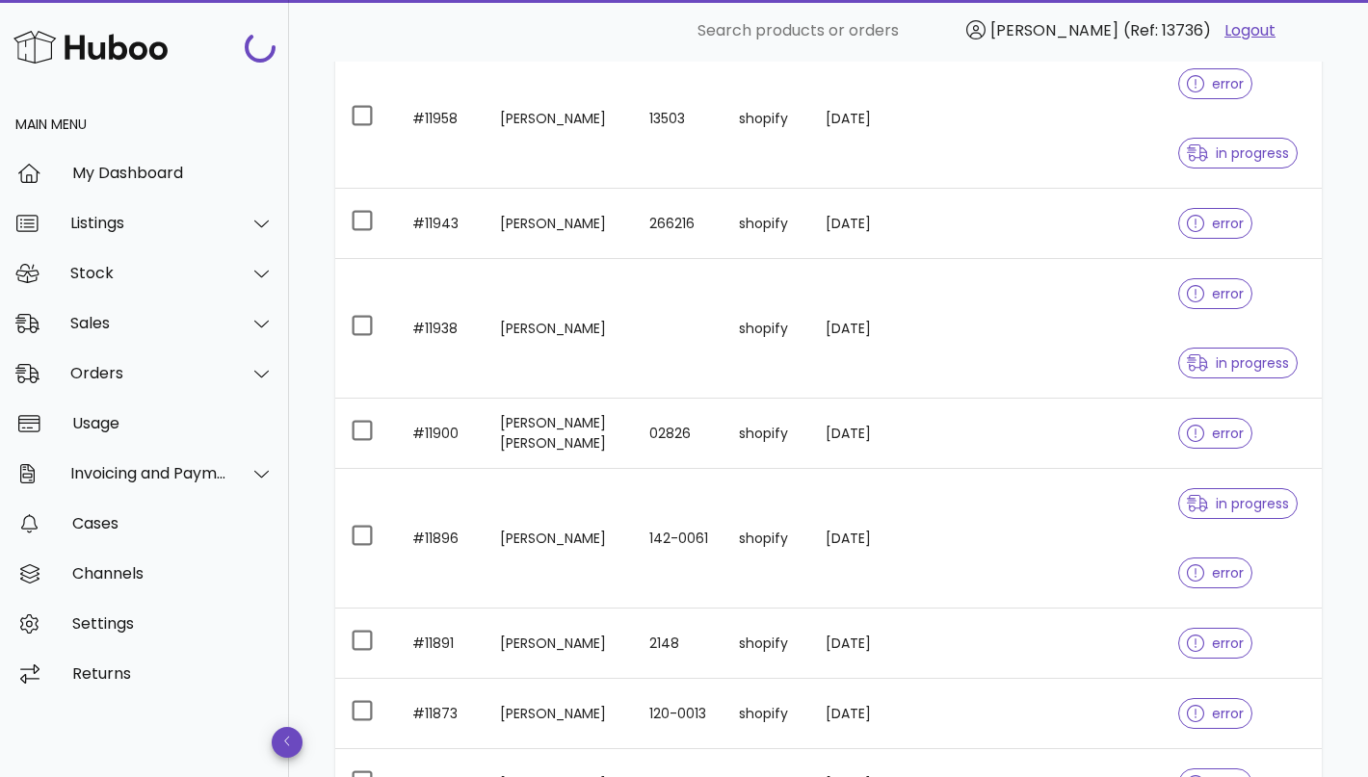
scroll to position [1684, 0]
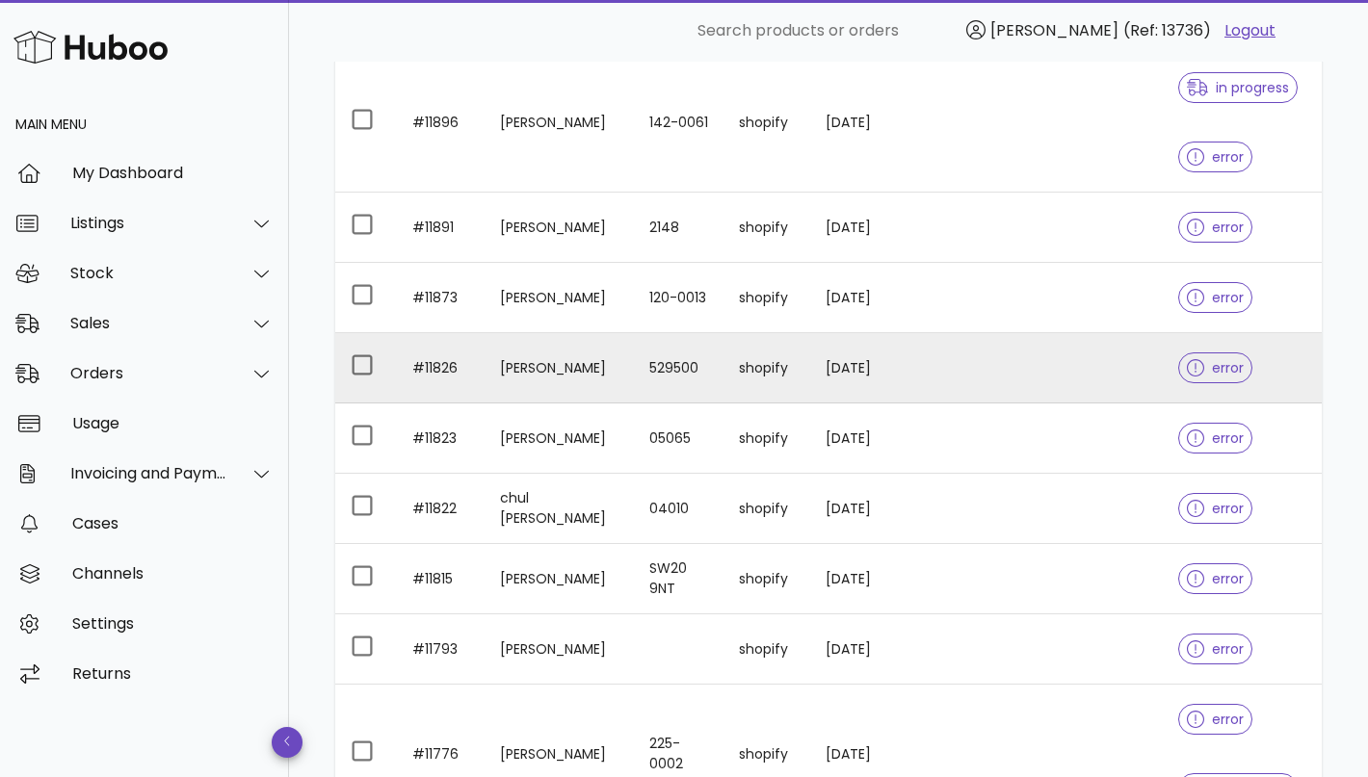
click at [571, 373] on td "[PERSON_NAME]" at bounding box center [558, 368] width 149 height 70
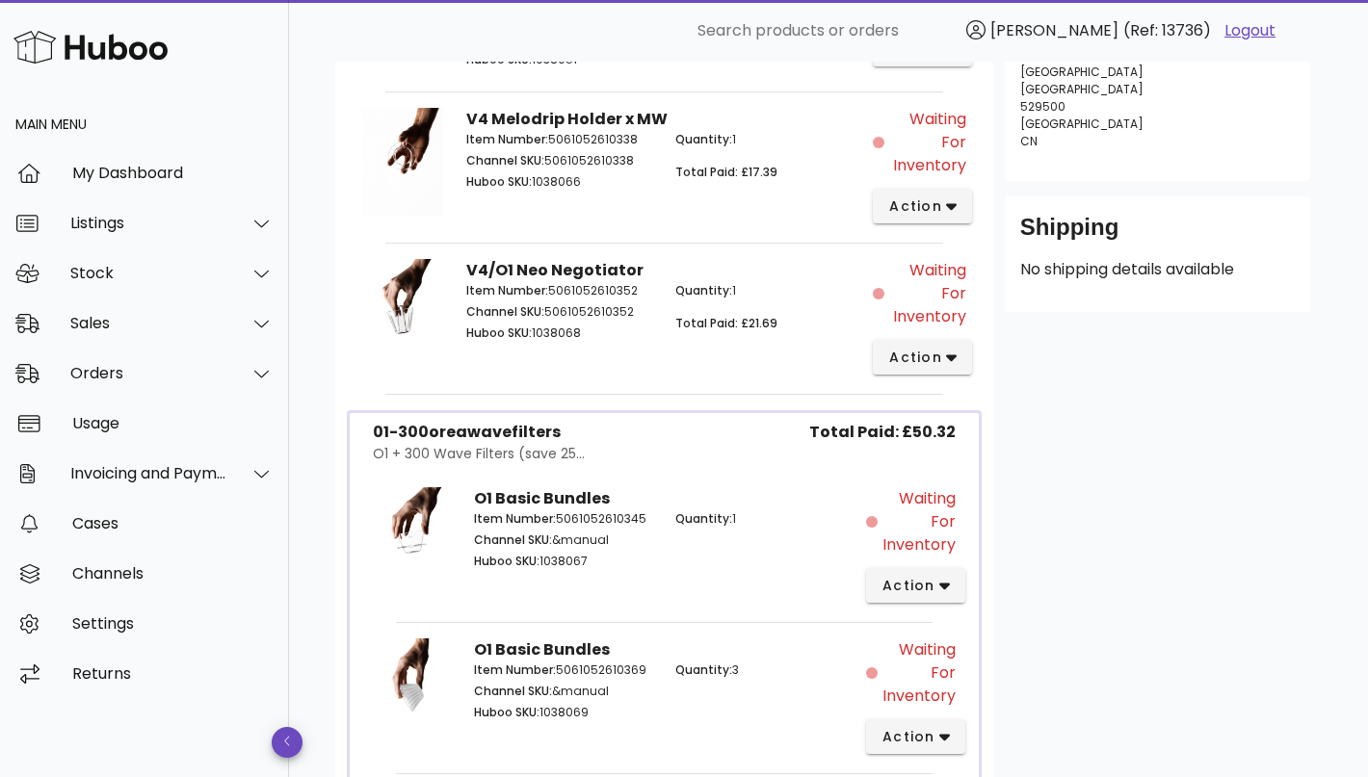
scroll to position [640, 0]
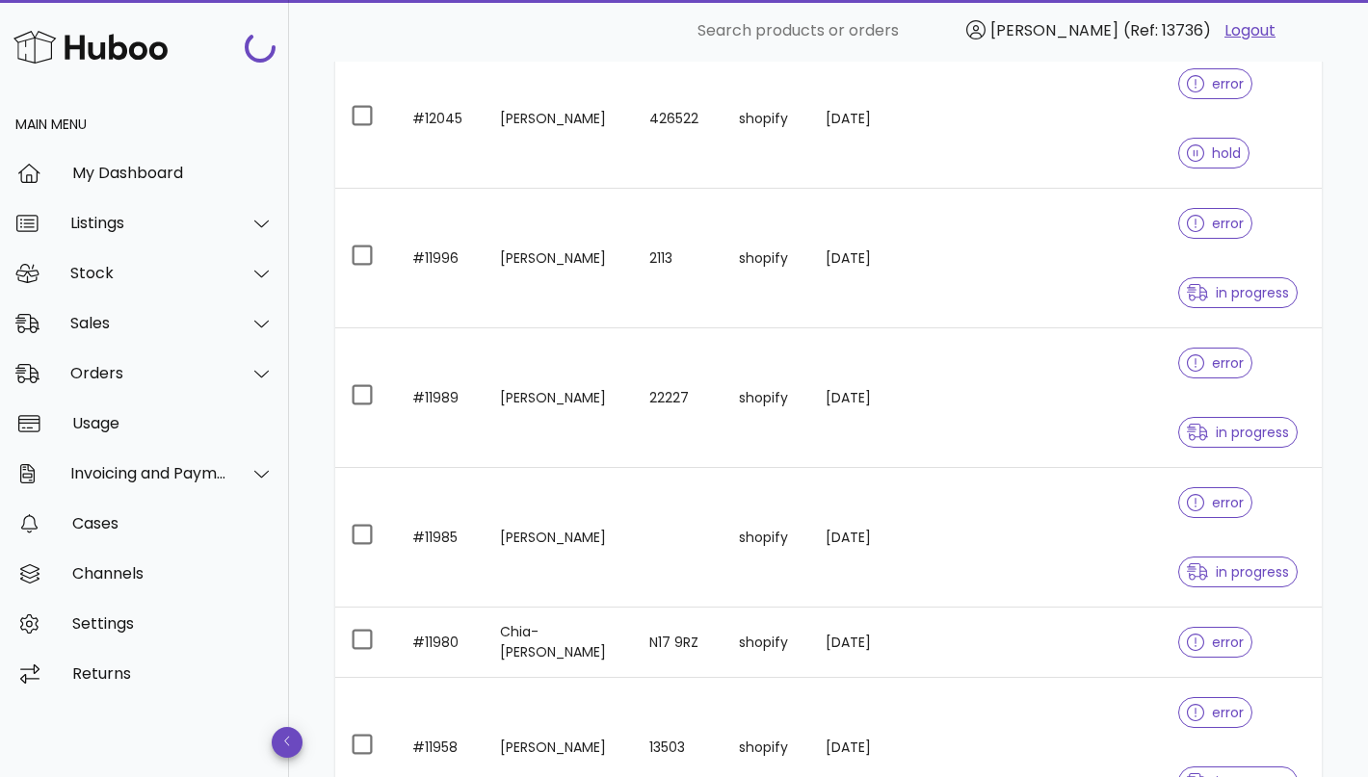
scroll to position [1684, 0]
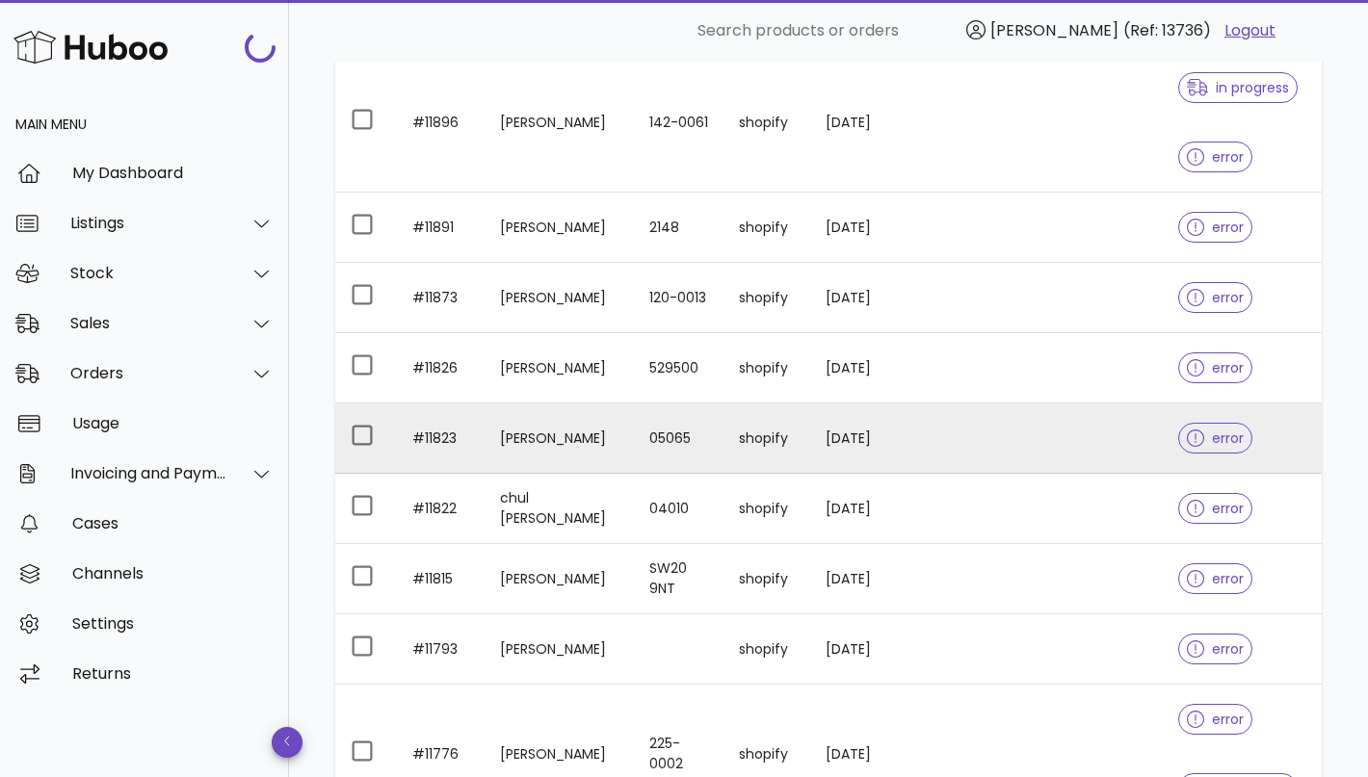
click at [574, 446] on td "[PERSON_NAME]" at bounding box center [558, 439] width 149 height 70
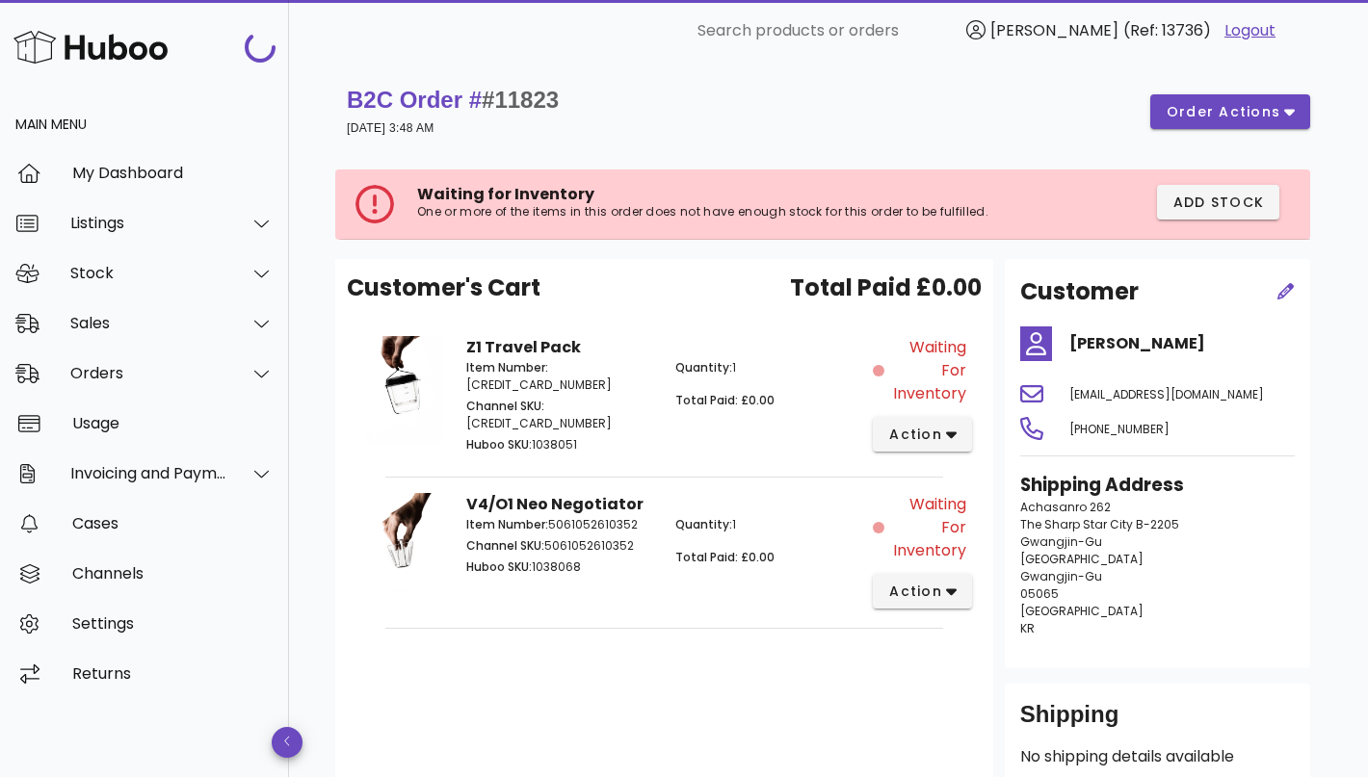
scroll to position [1684, 0]
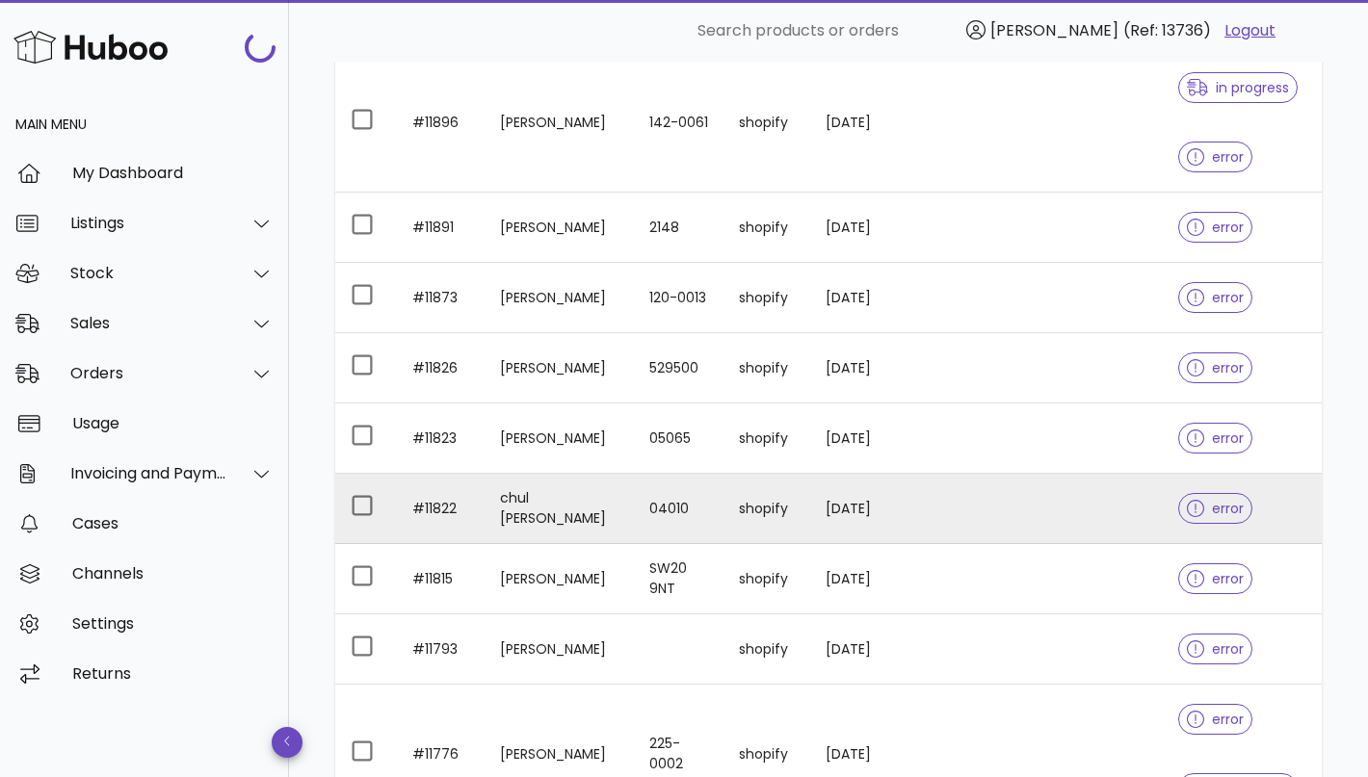
click at [596, 501] on td "chul [PERSON_NAME]" at bounding box center [558, 509] width 149 height 70
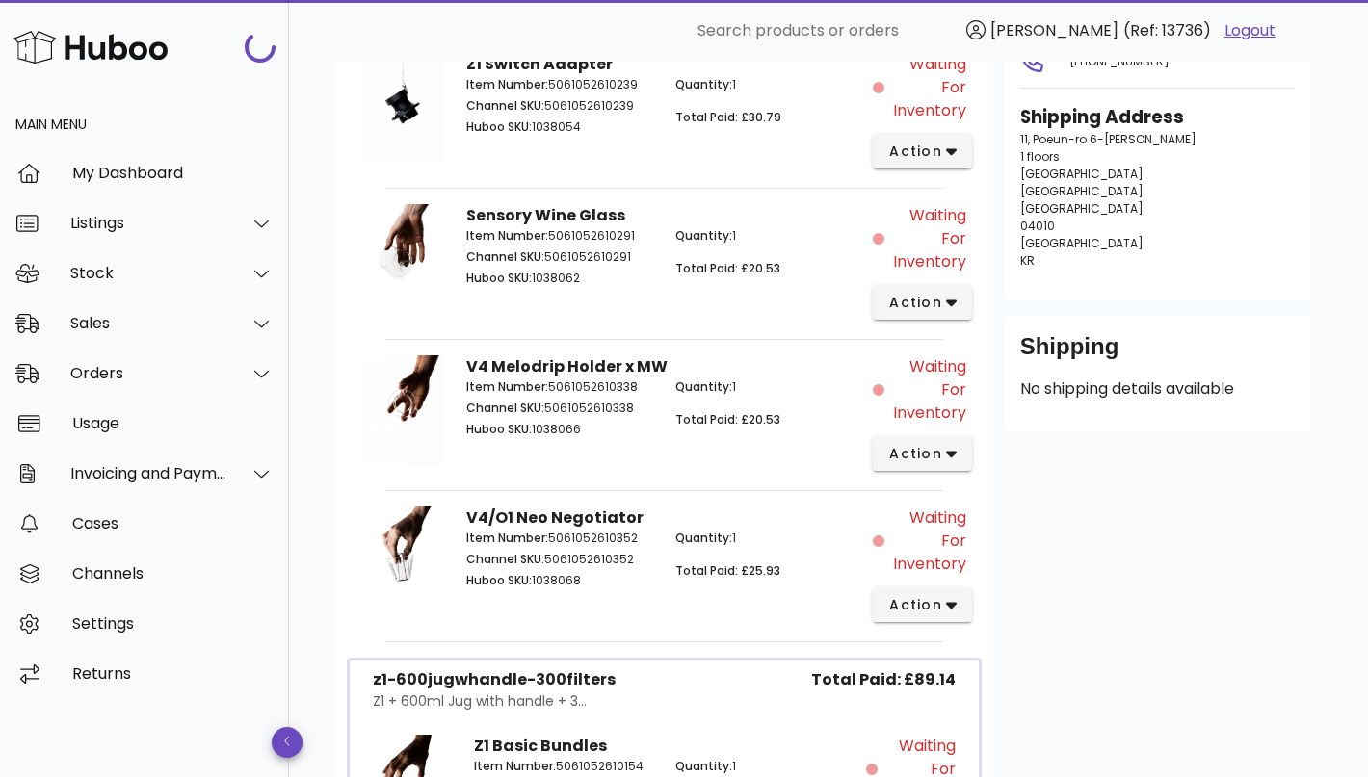
scroll to position [742, 0]
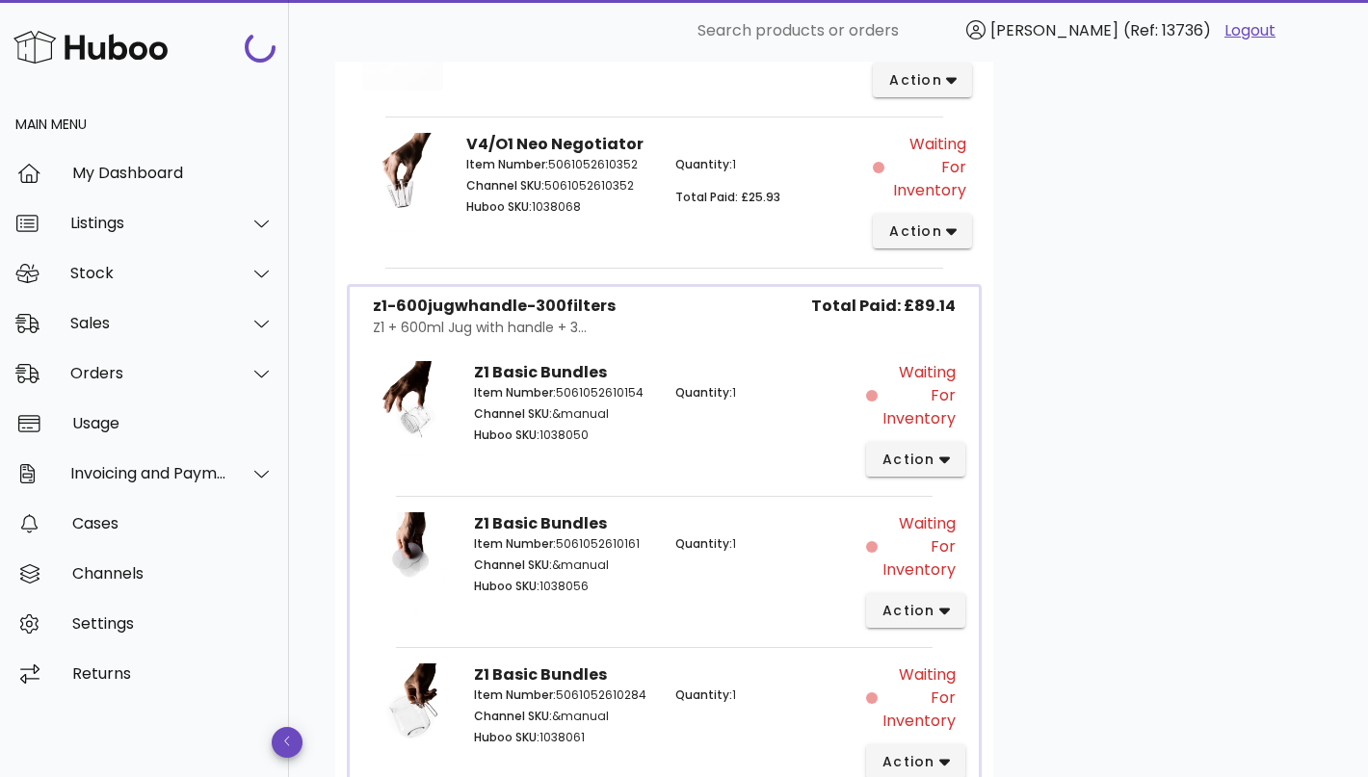
scroll to position [1684, 0]
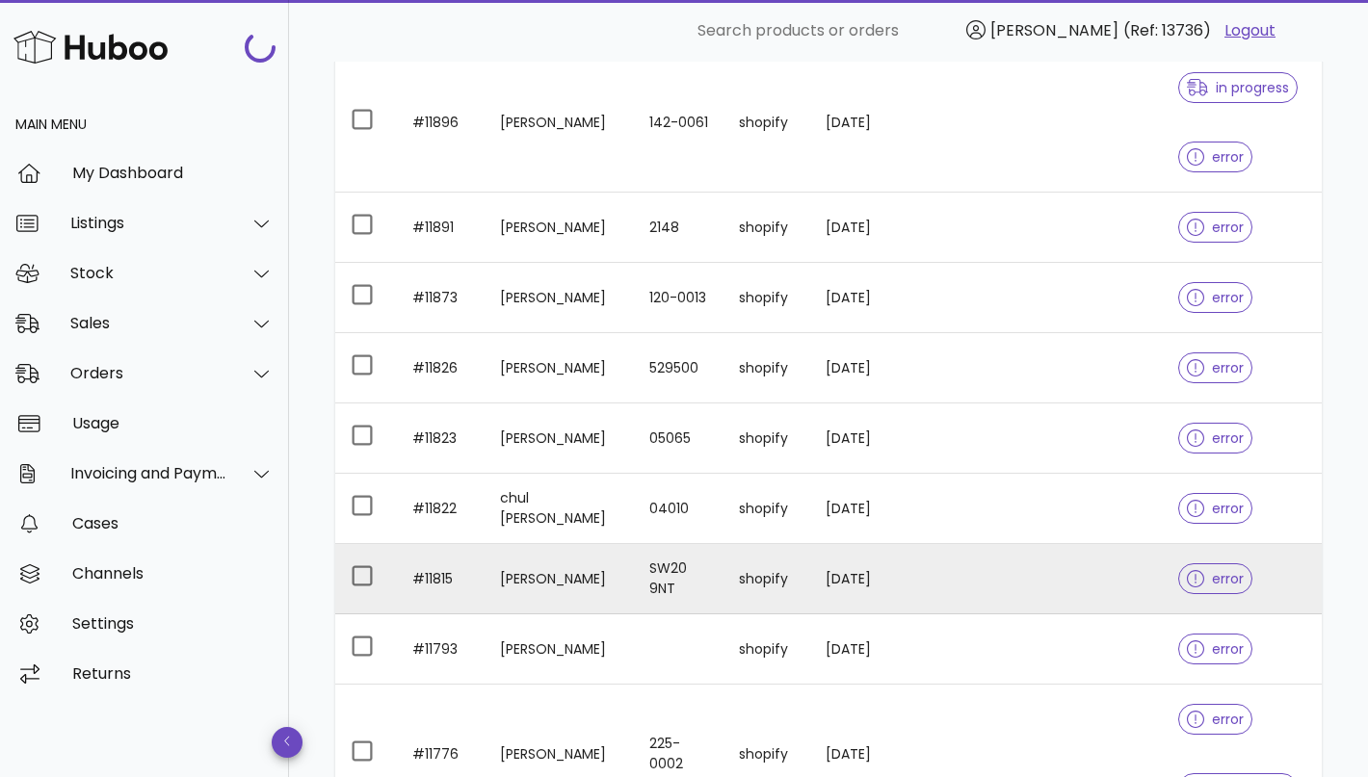
click at [584, 559] on td "[PERSON_NAME]" at bounding box center [558, 579] width 149 height 70
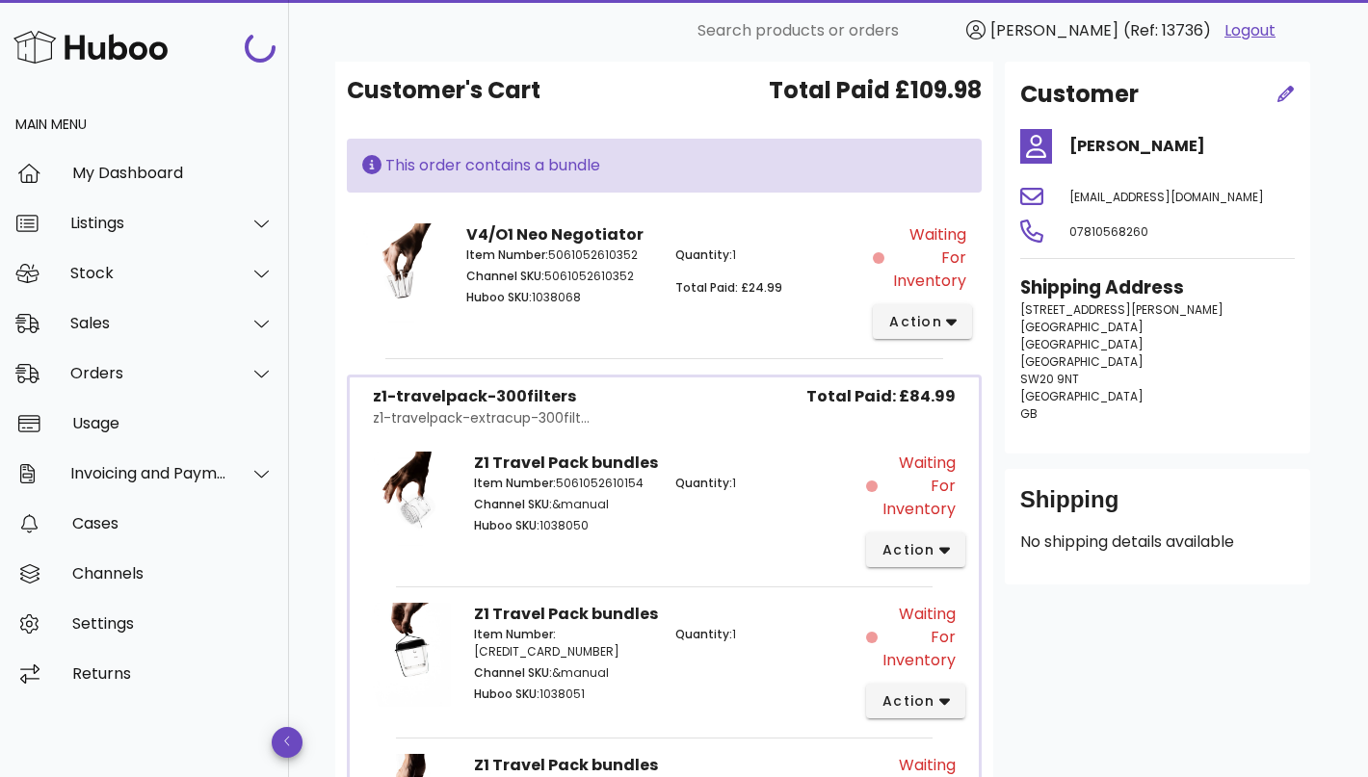
scroll to position [175, 0]
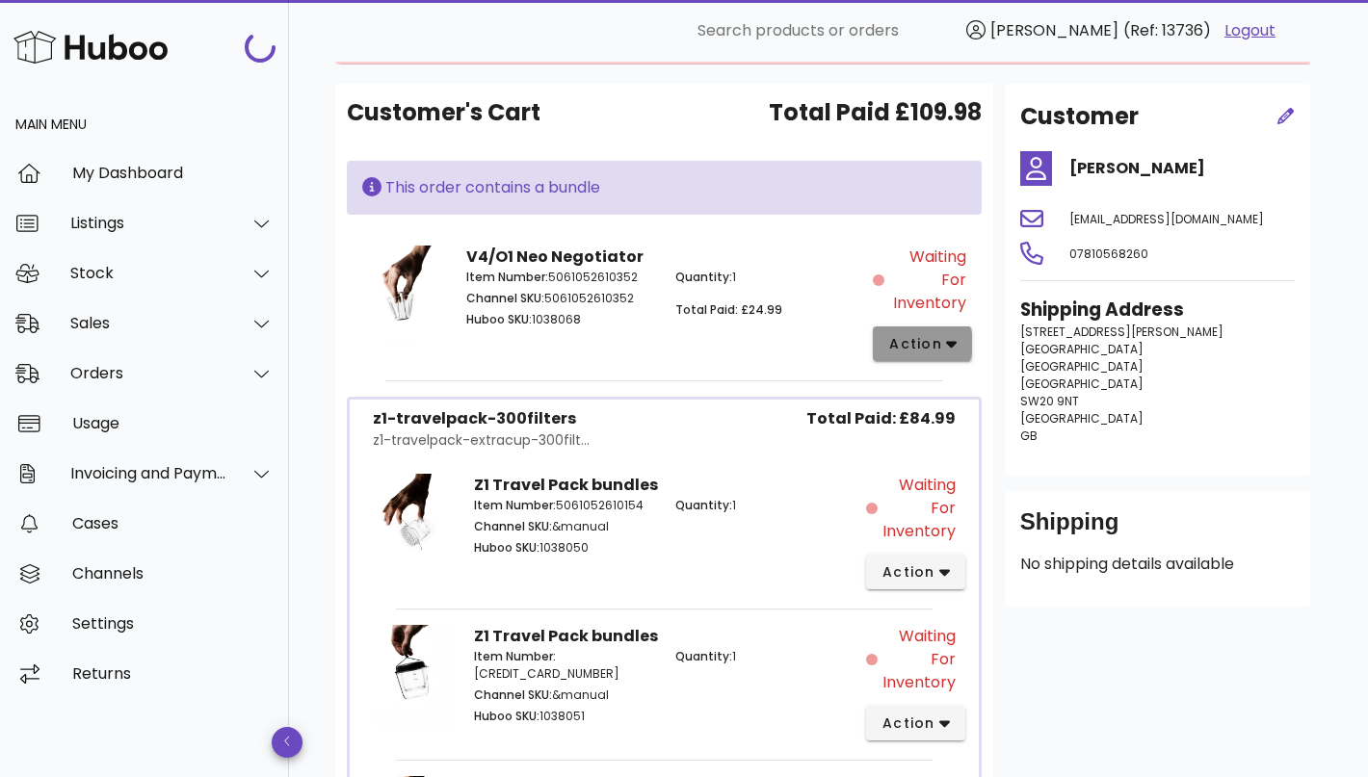
click at [948, 337] on icon "button" at bounding box center [951, 343] width 11 height 17
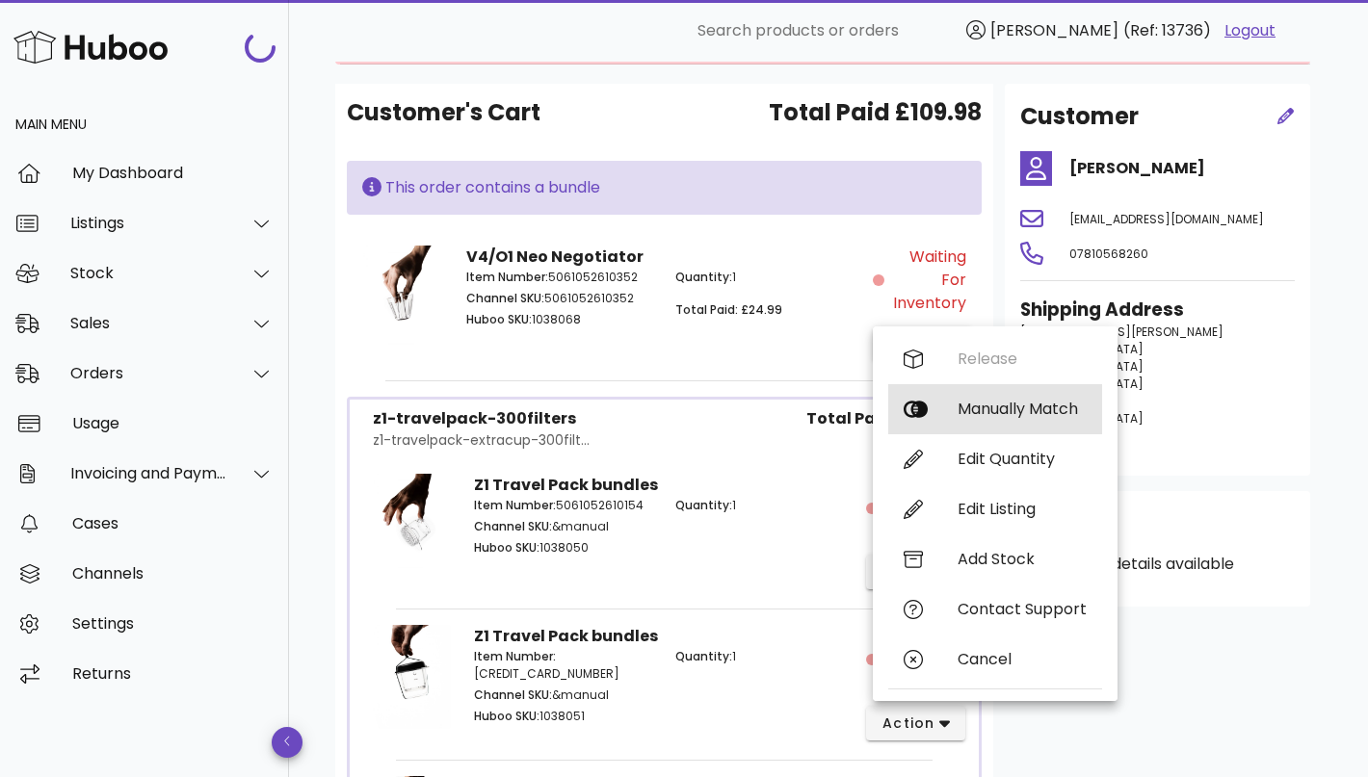
click at [973, 396] on div "Manually Match" at bounding box center [995, 409] width 214 height 50
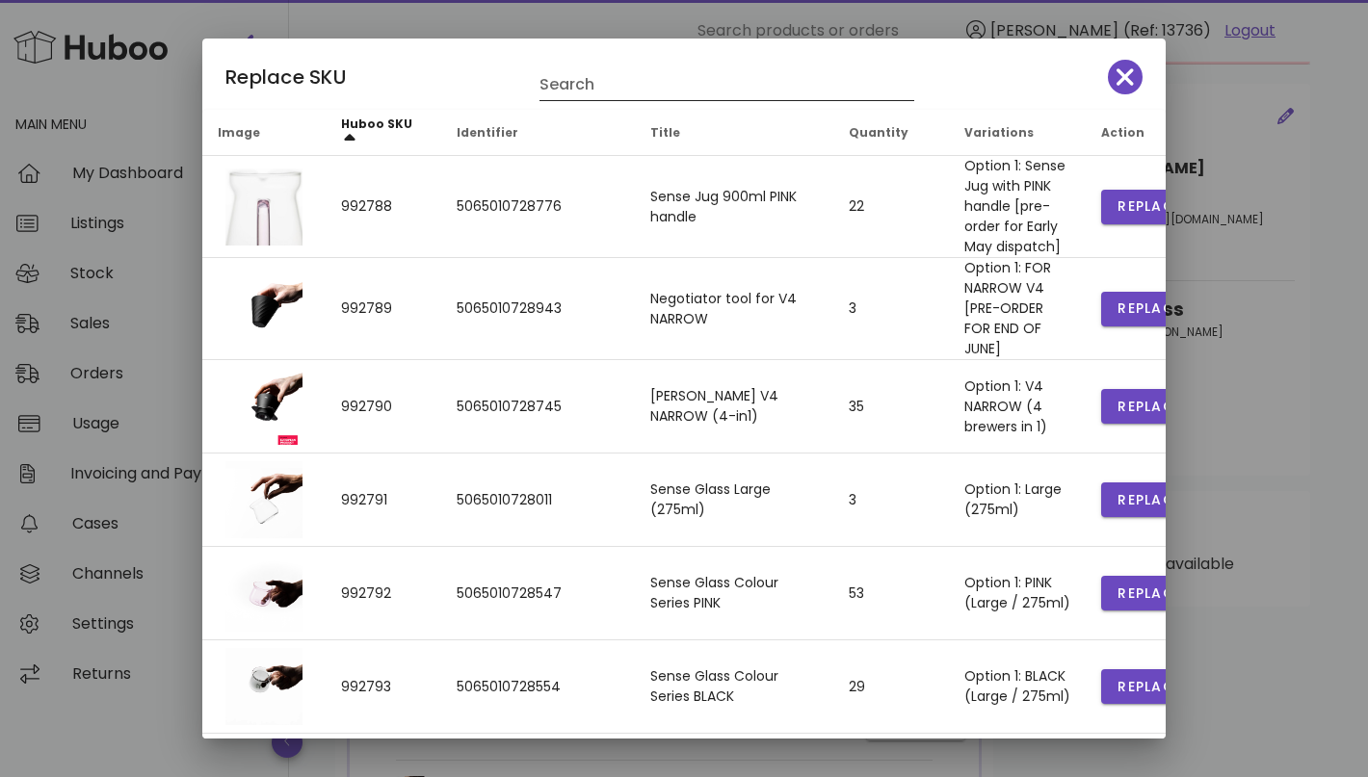
click at [647, 79] on input "Search" at bounding box center [713, 84] width 348 height 31
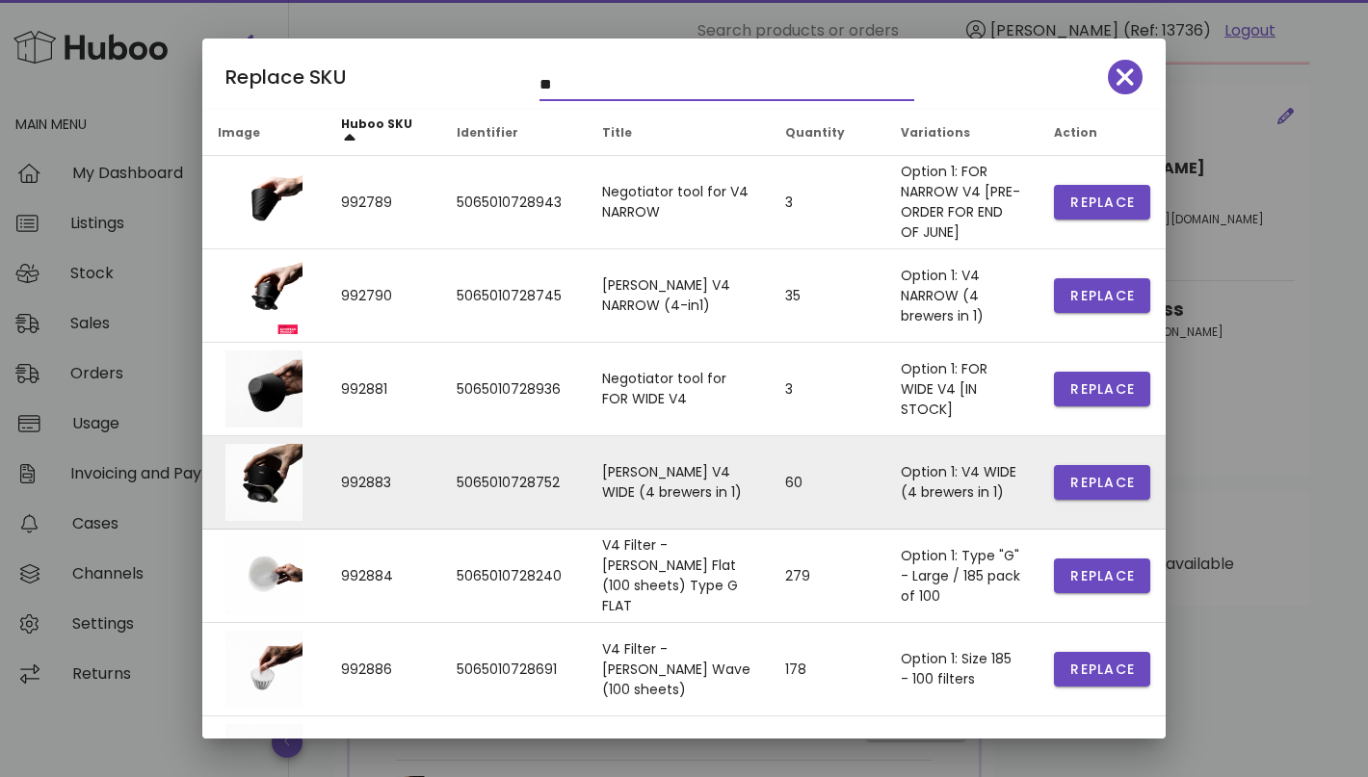
type input "*"
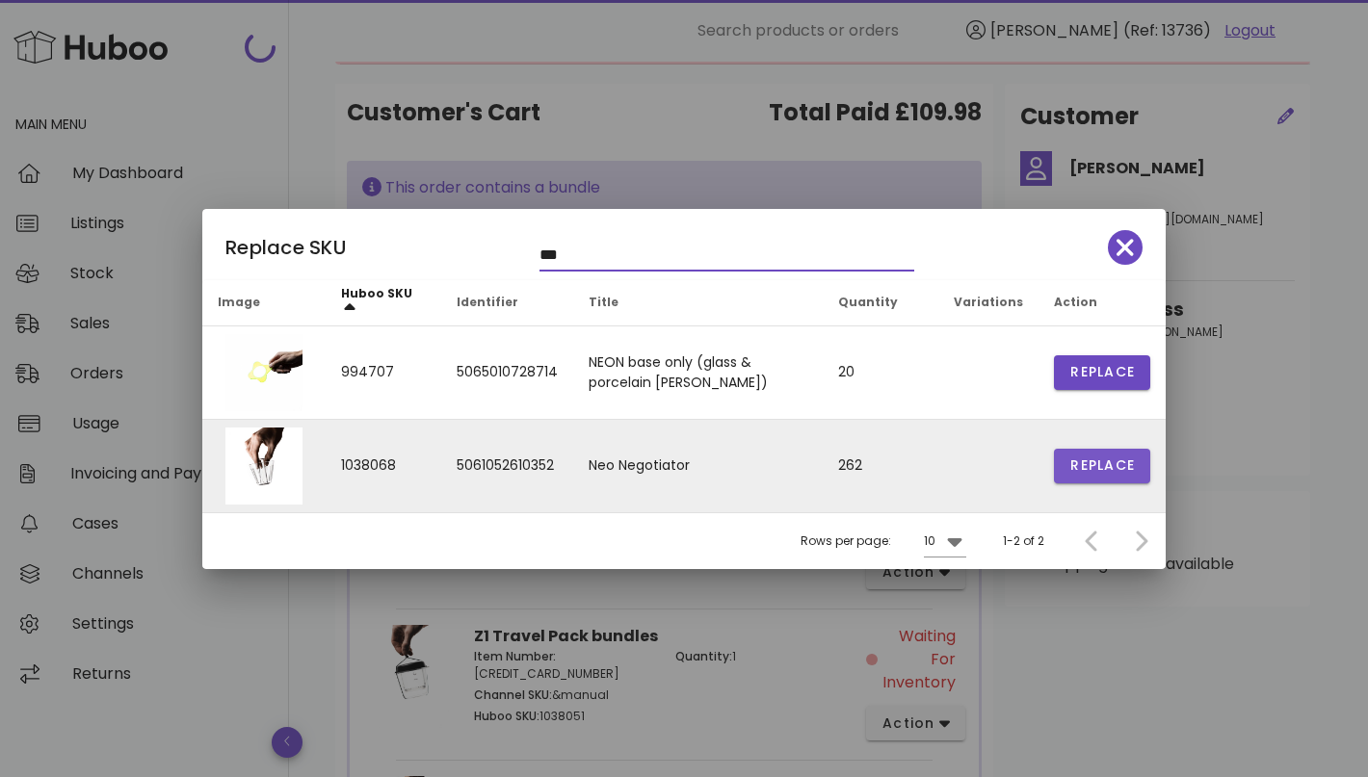
type input "***"
click at [1094, 467] on span "Replace" at bounding box center [1101, 466] width 65 height 20
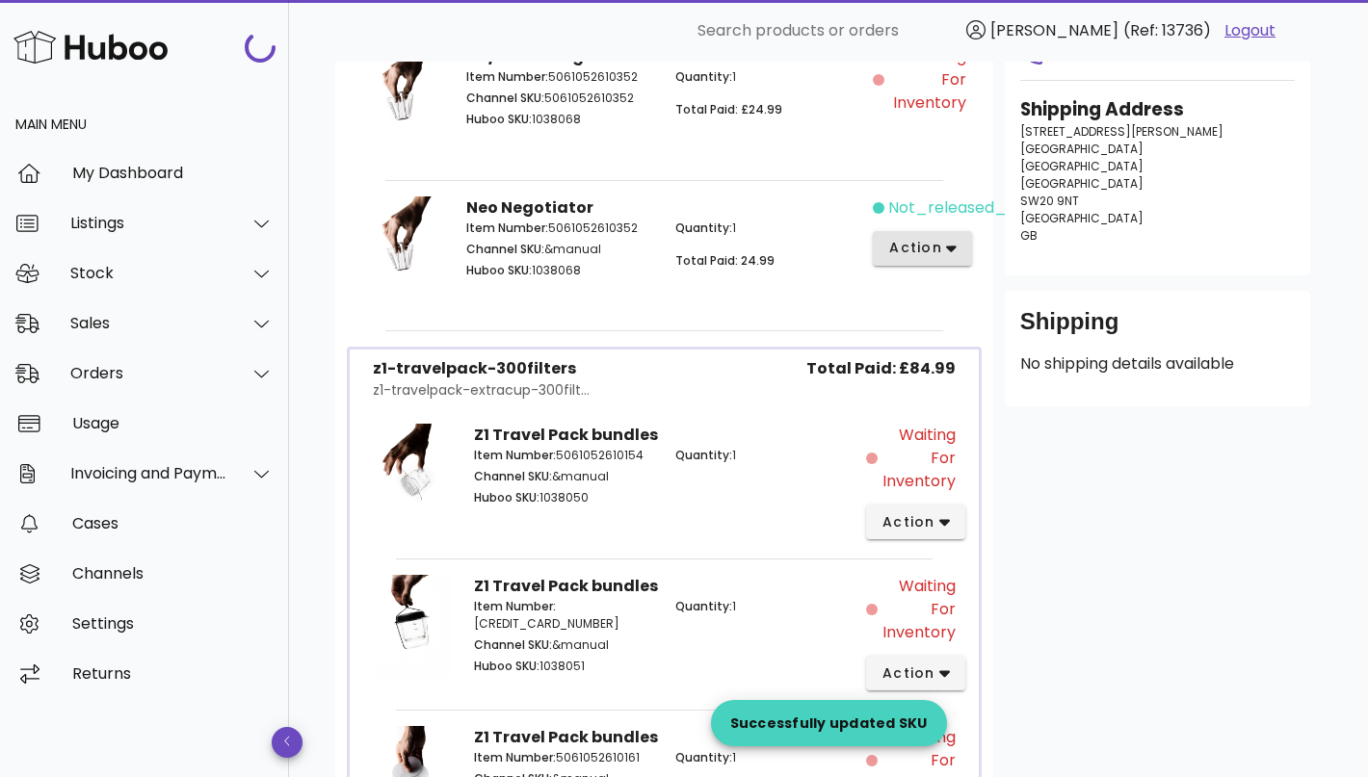
scroll to position [545, 0]
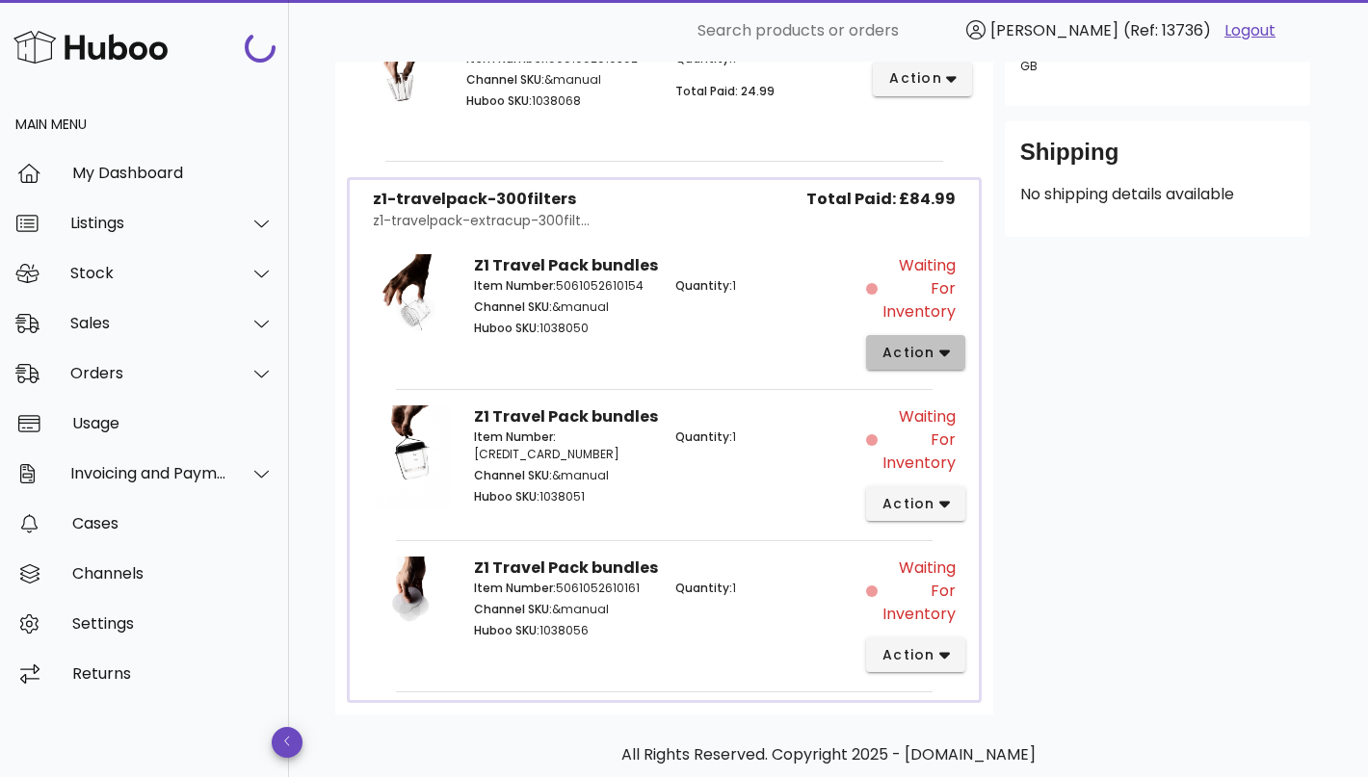
click at [935, 340] on button "action" at bounding box center [915, 352] width 99 height 35
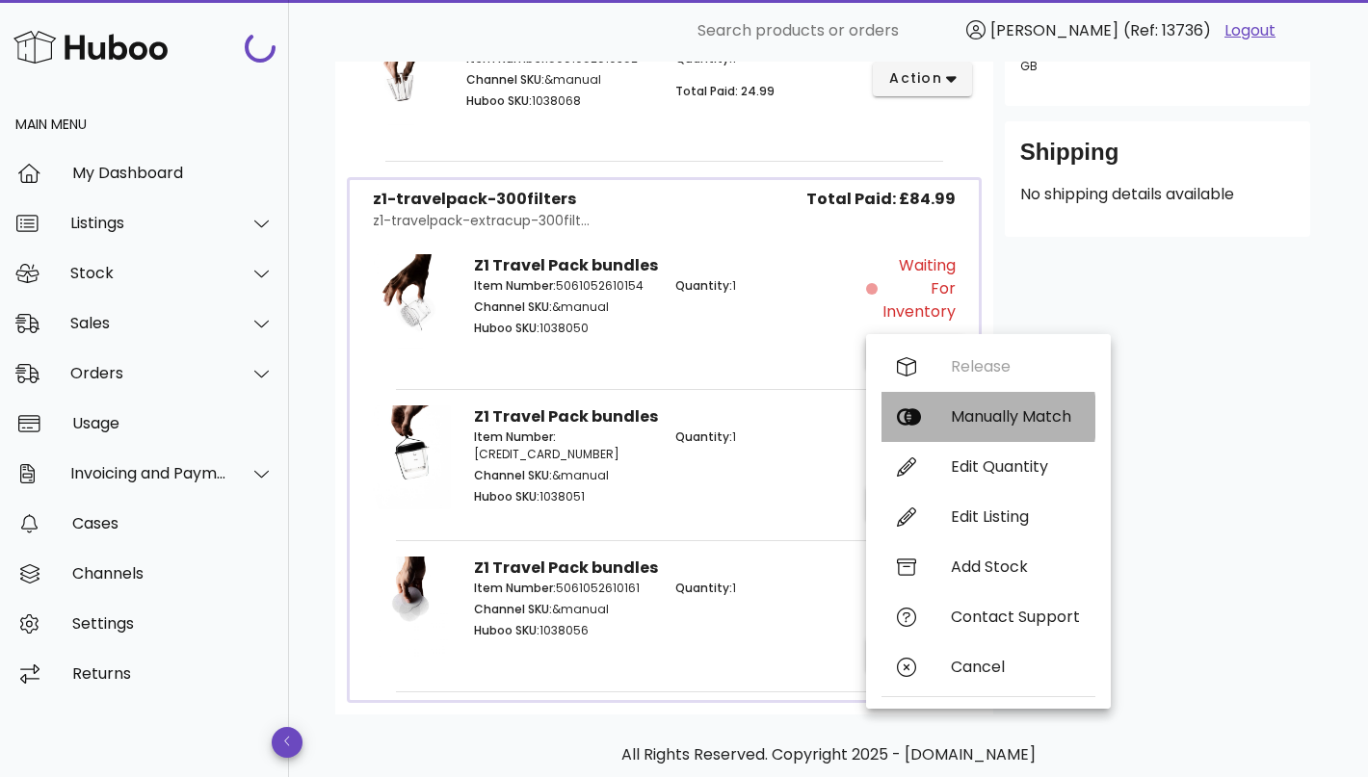
click at [982, 426] on div "Manually Match" at bounding box center [1015, 416] width 129 height 18
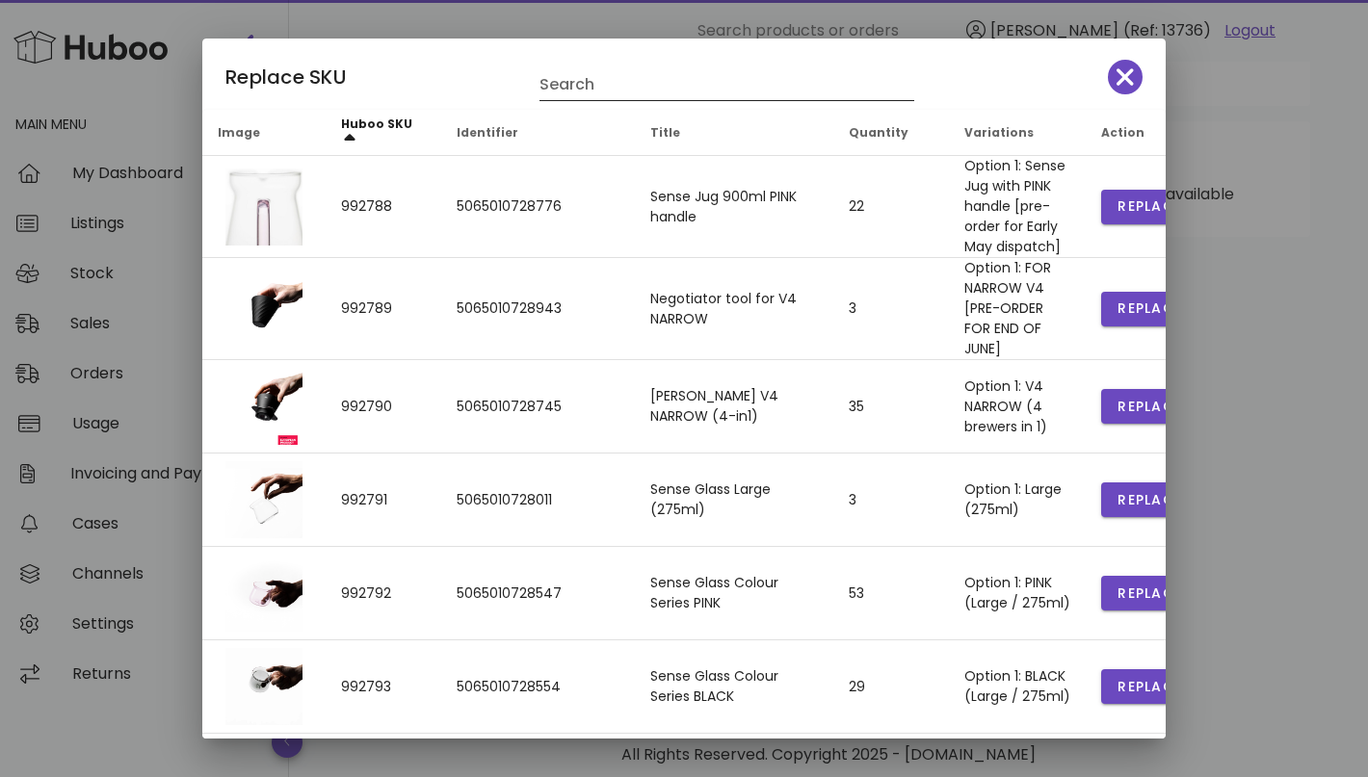
click at [596, 90] on input "Search" at bounding box center [713, 84] width 348 height 31
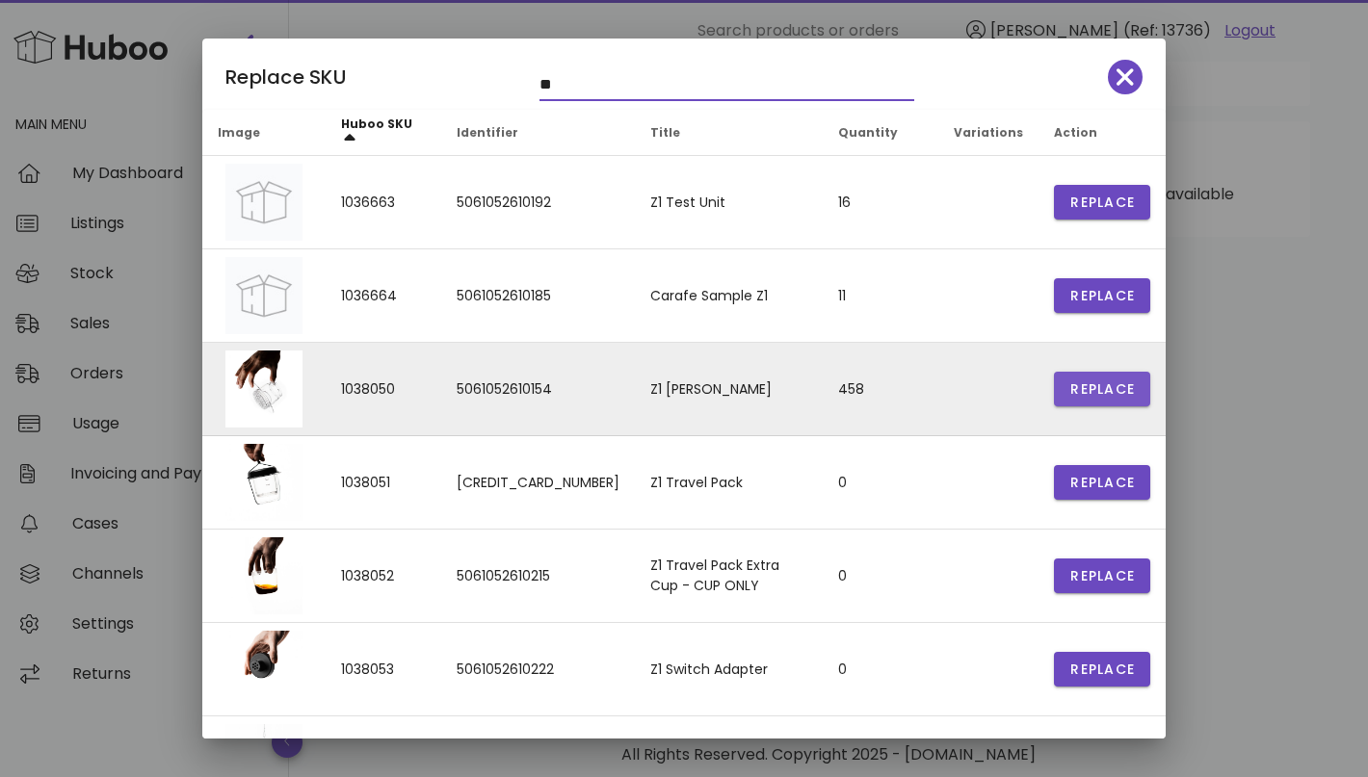
type input "**"
click at [1087, 392] on span "Replace" at bounding box center [1101, 389] width 65 height 20
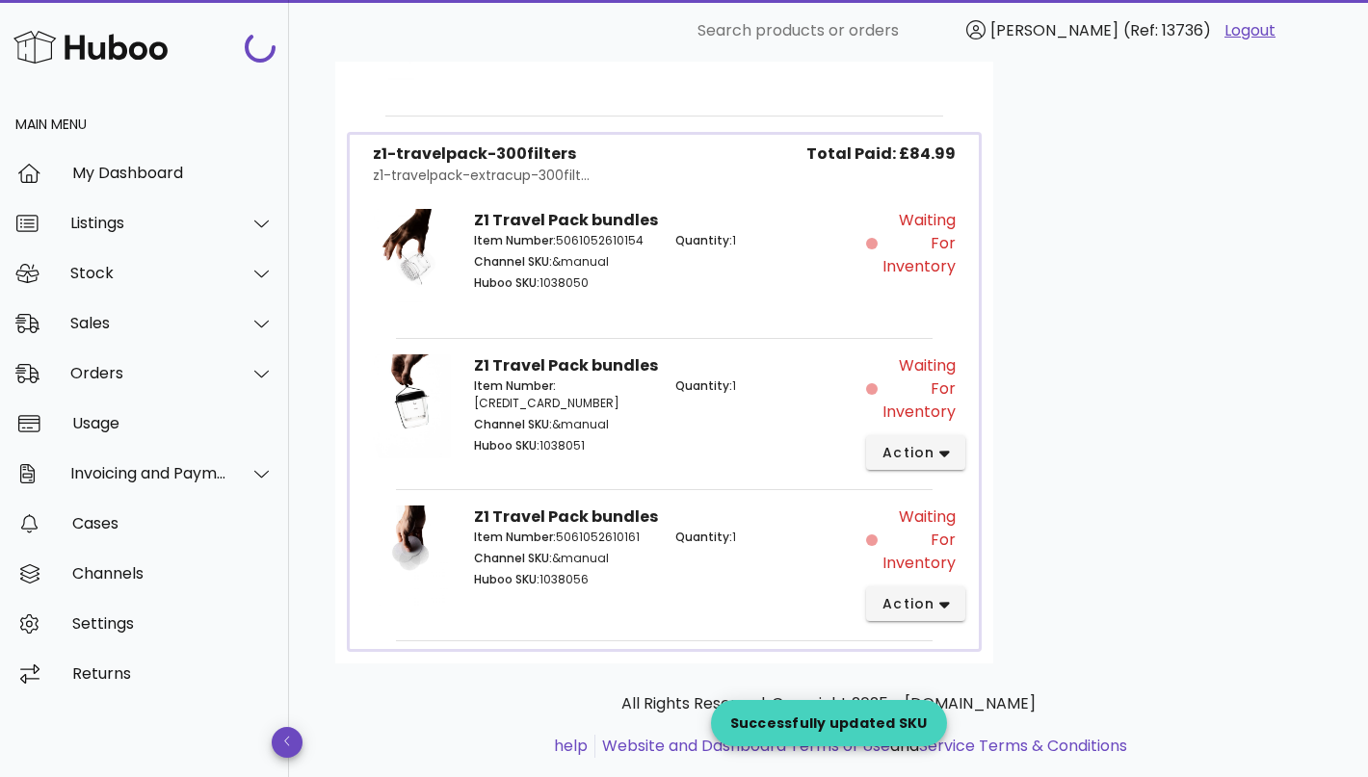
scroll to position [782, 0]
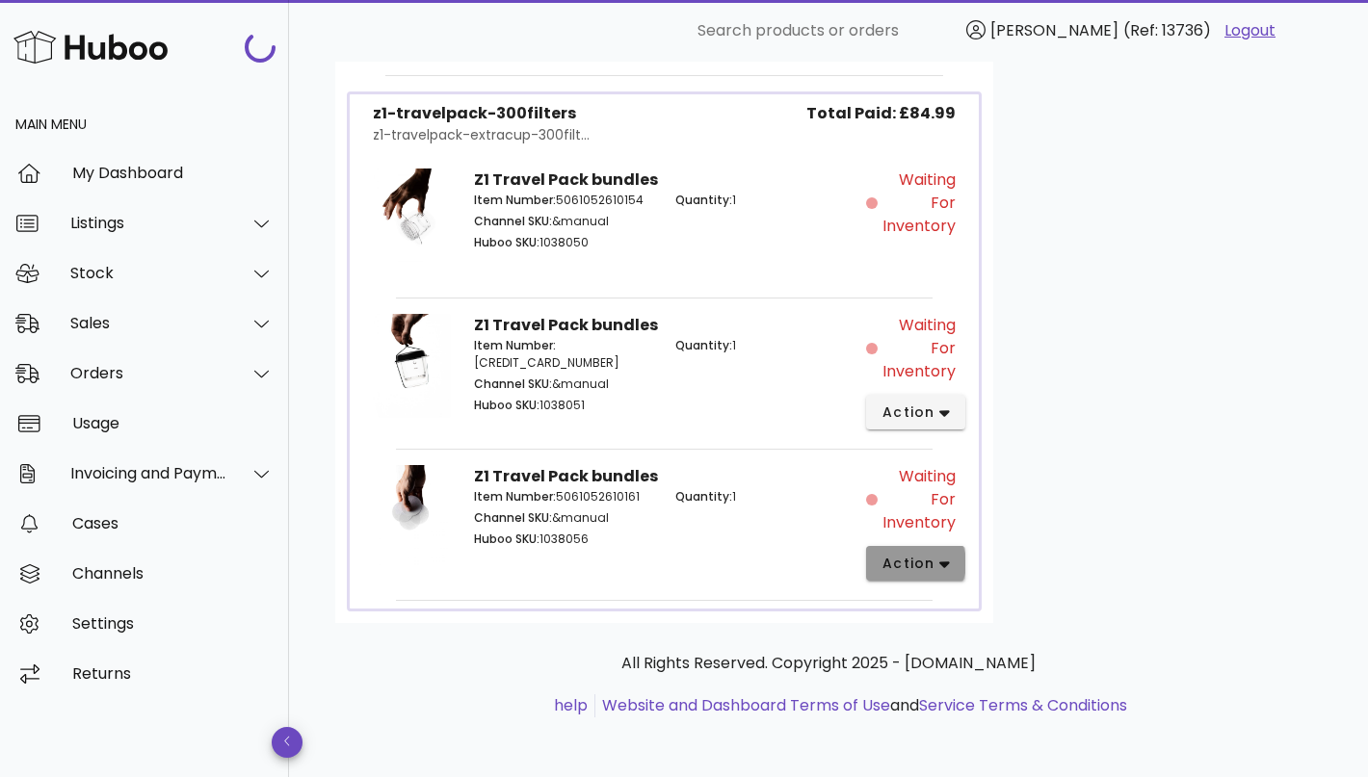
click at [923, 560] on span "action" at bounding box center [908, 564] width 54 height 20
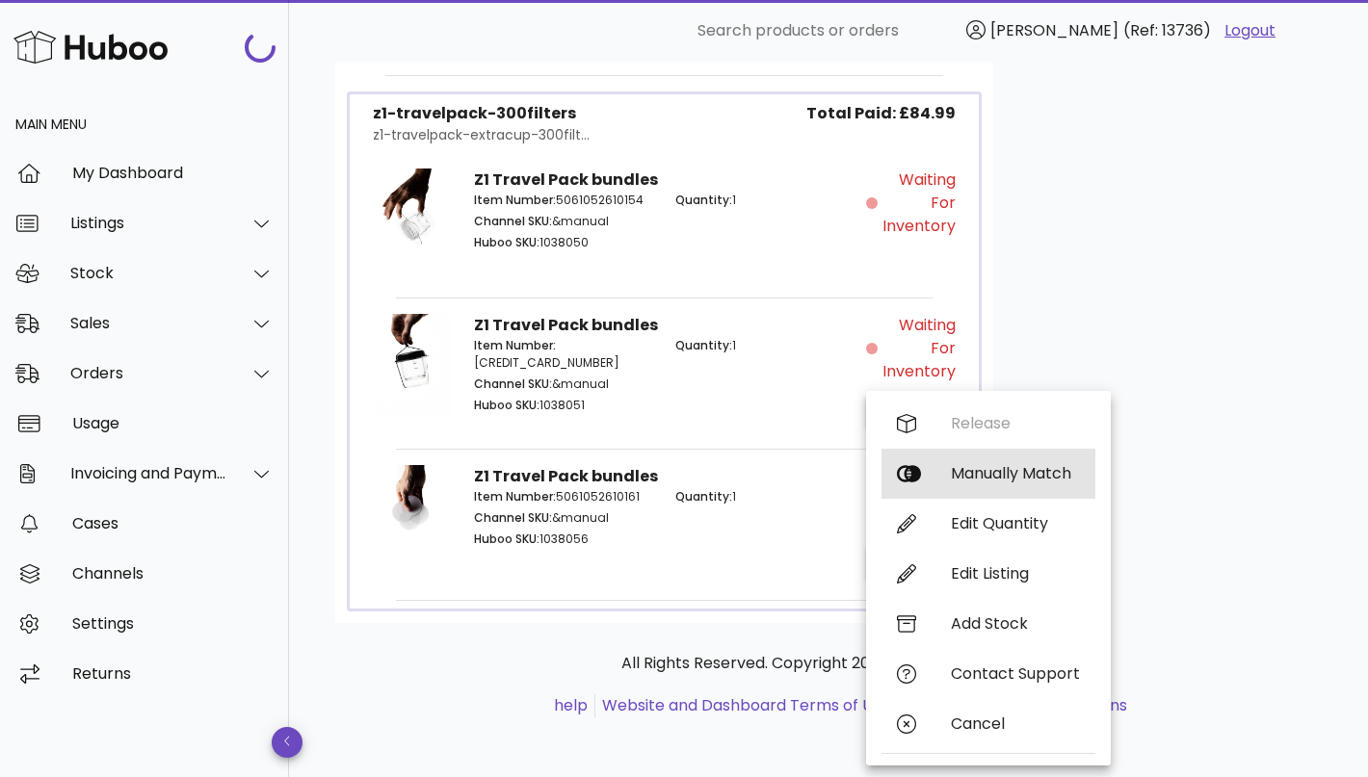
click at [1004, 477] on div "Manually Match" at bounding box center [1015, 473] width 129 height 18
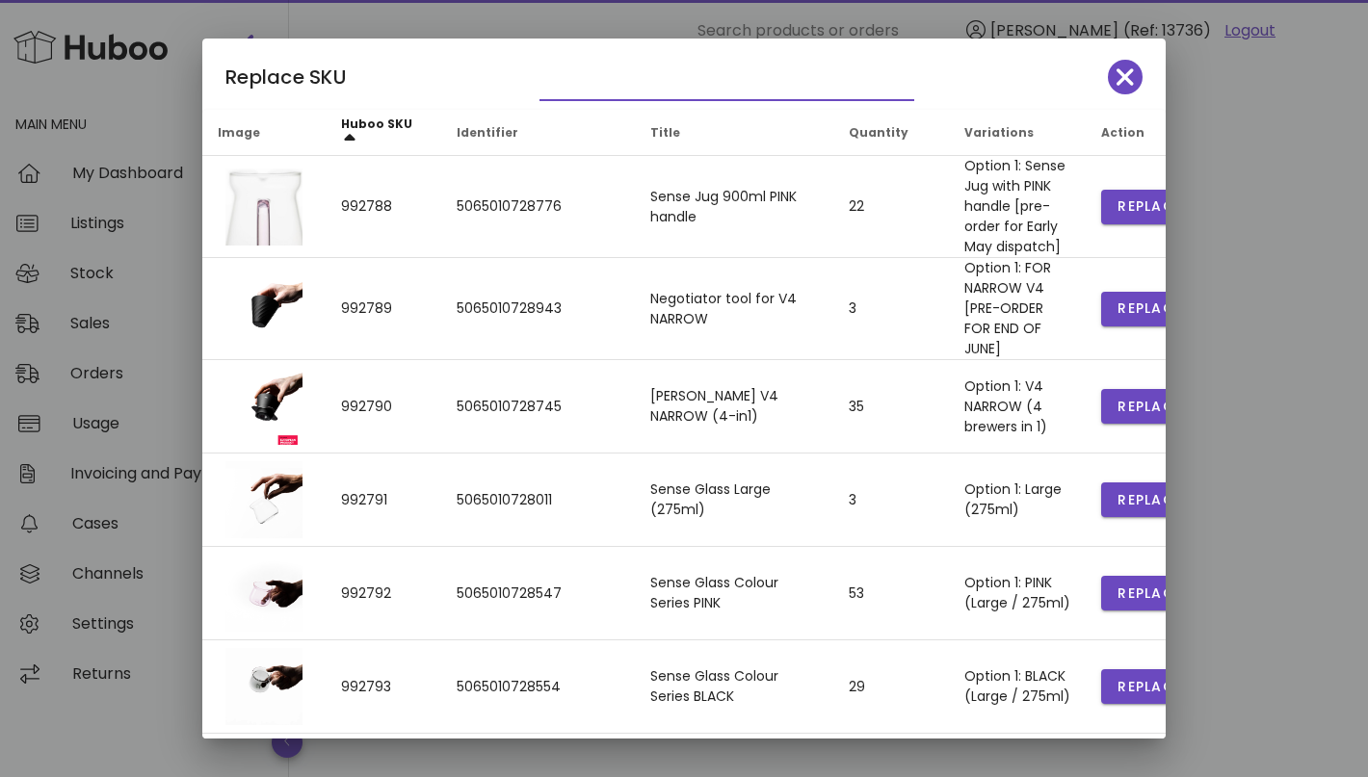
click at [621, 91] on input "text" at bounding box center [713, 84] width 348 height 31
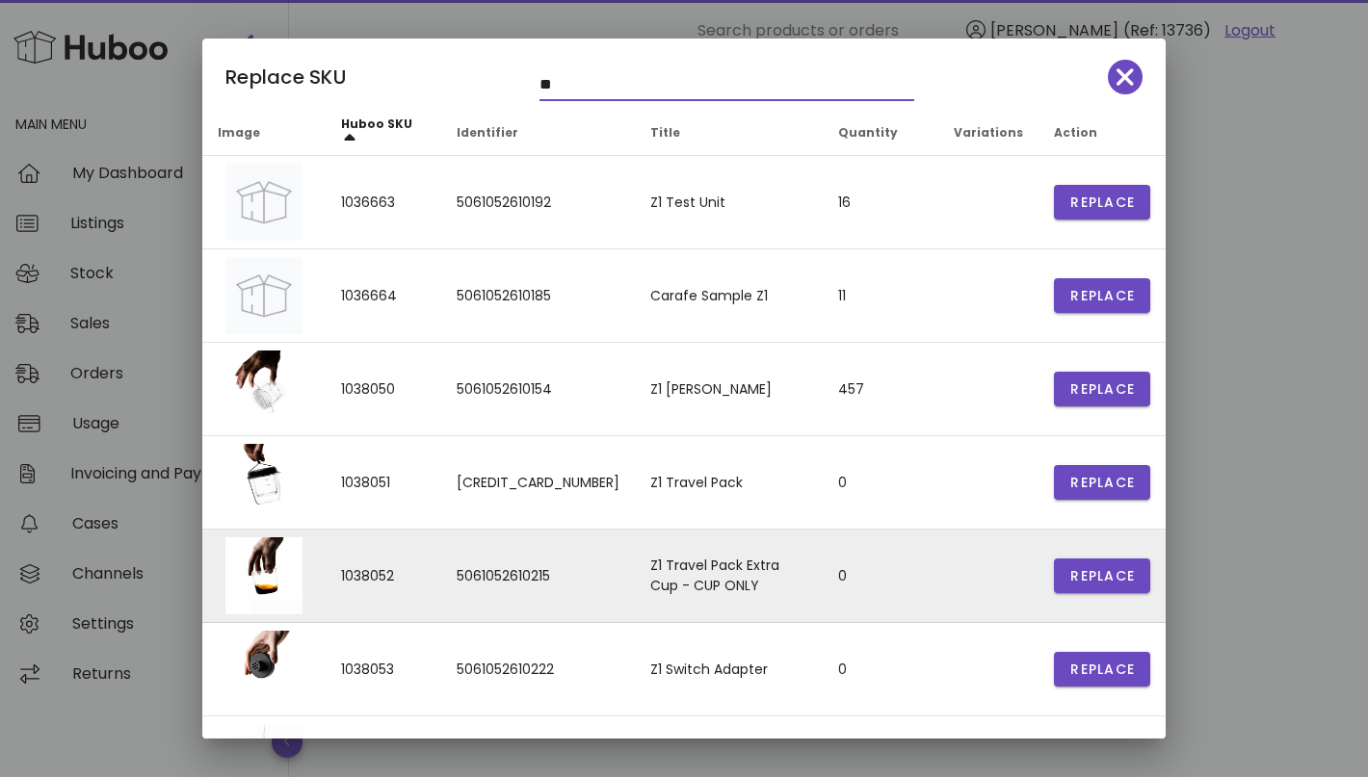
scroll to position [314, 0]
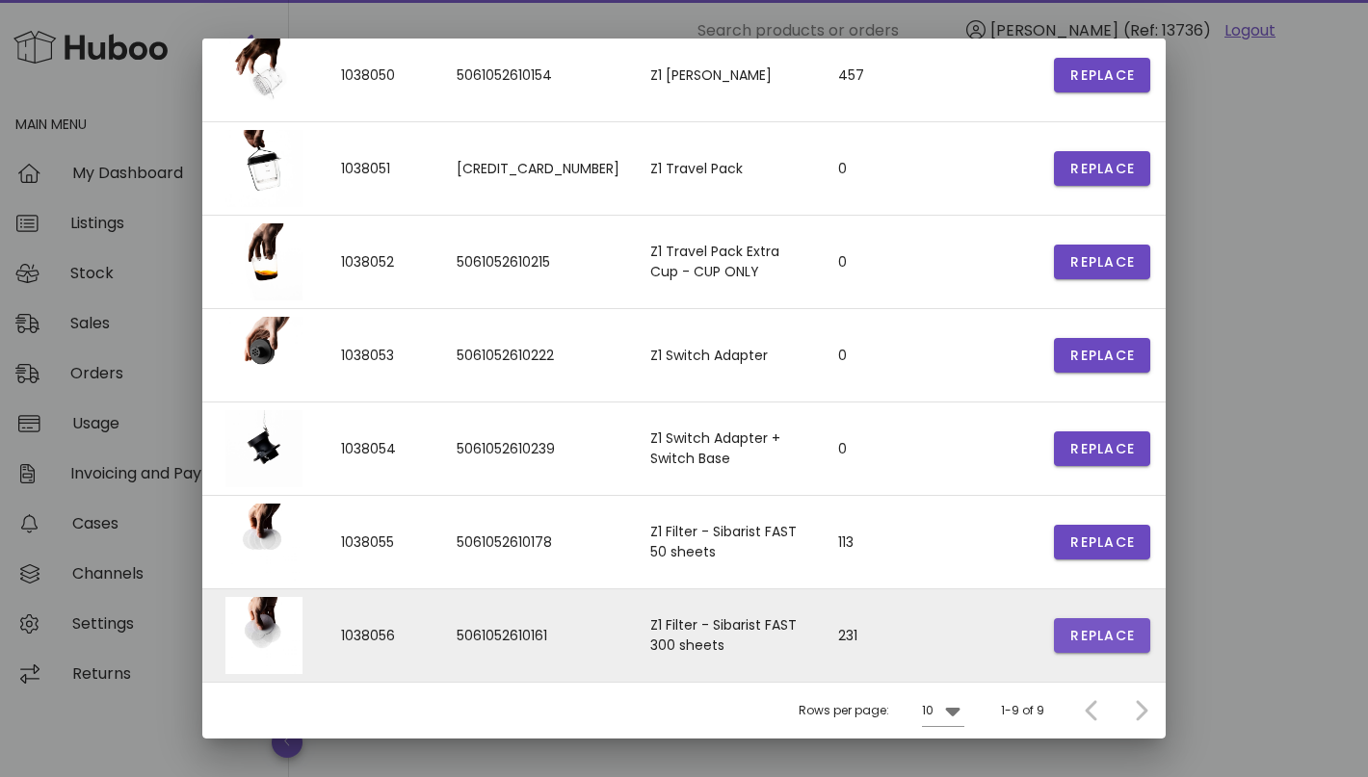
type input "**"
click at [1092, 633] on span "Replace" at bounding box center [1101, 636] width 65 height 20
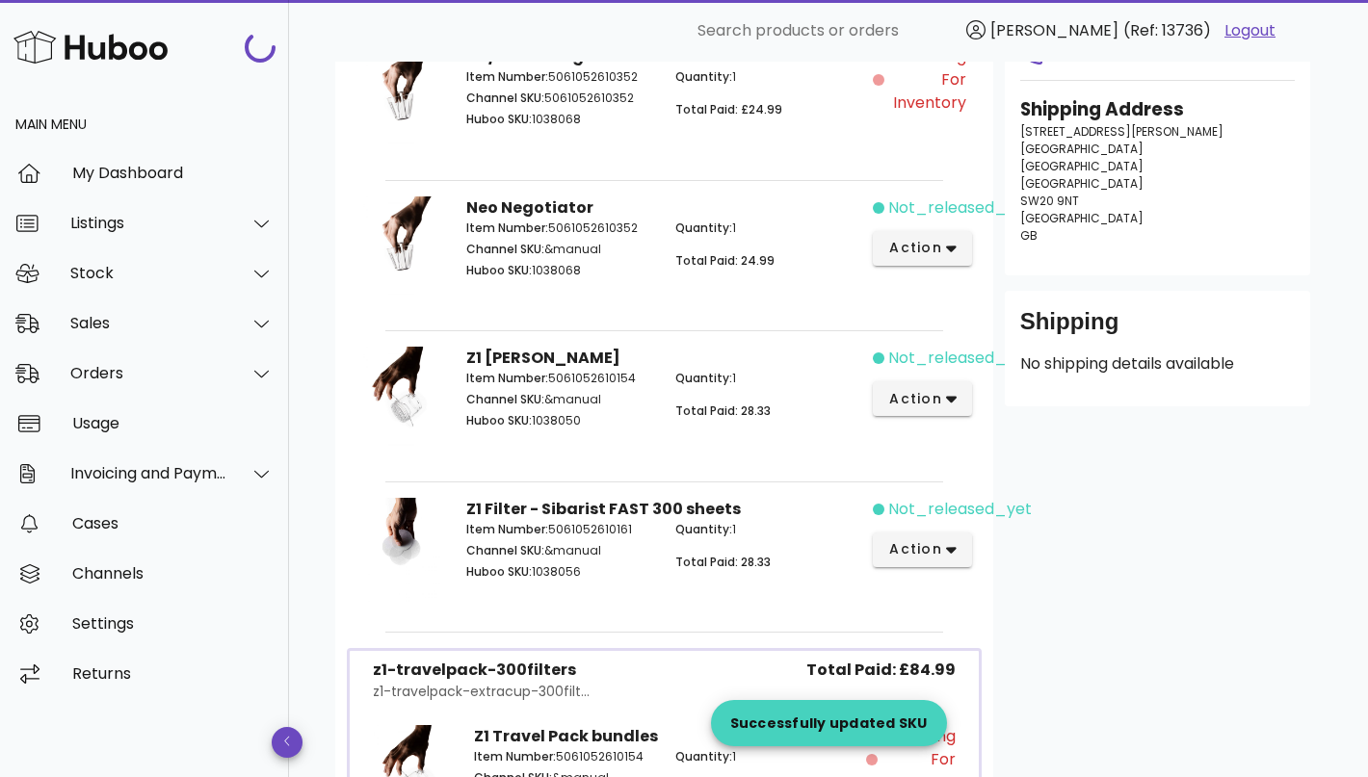
scroll to position [289, 0]
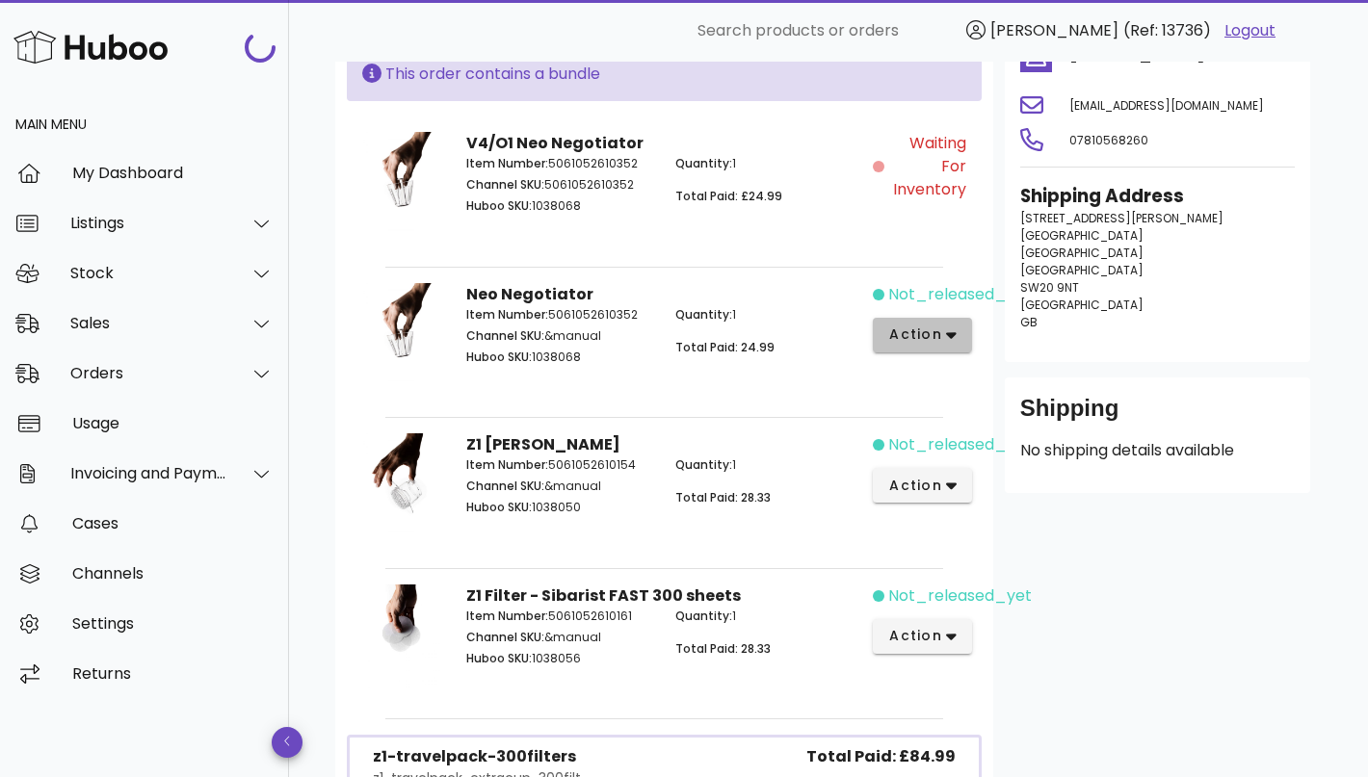
click at [951, 345] on button "action" at bounding box center [922, 335] width 99 height 35
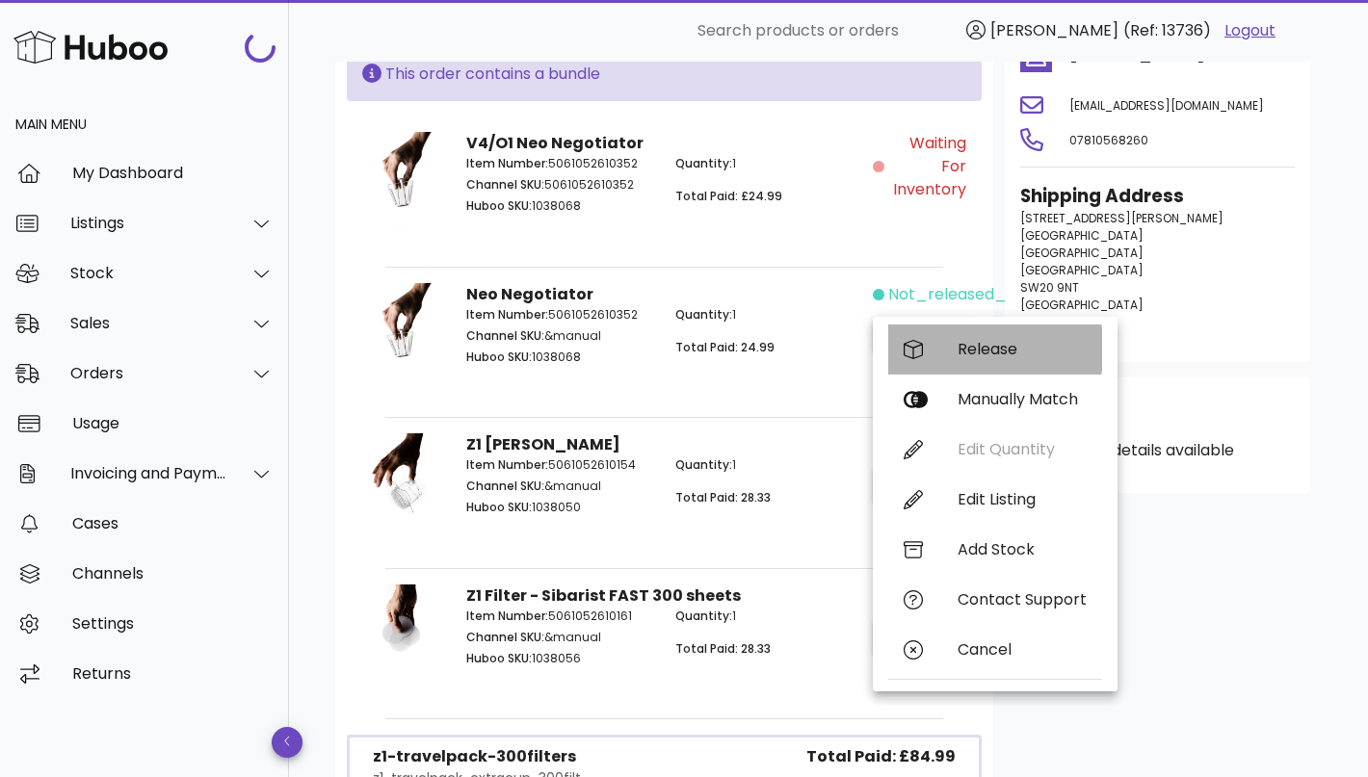
click at [996, 354] on div "Release" at bounding box center [1021, 349] width 129 height 18
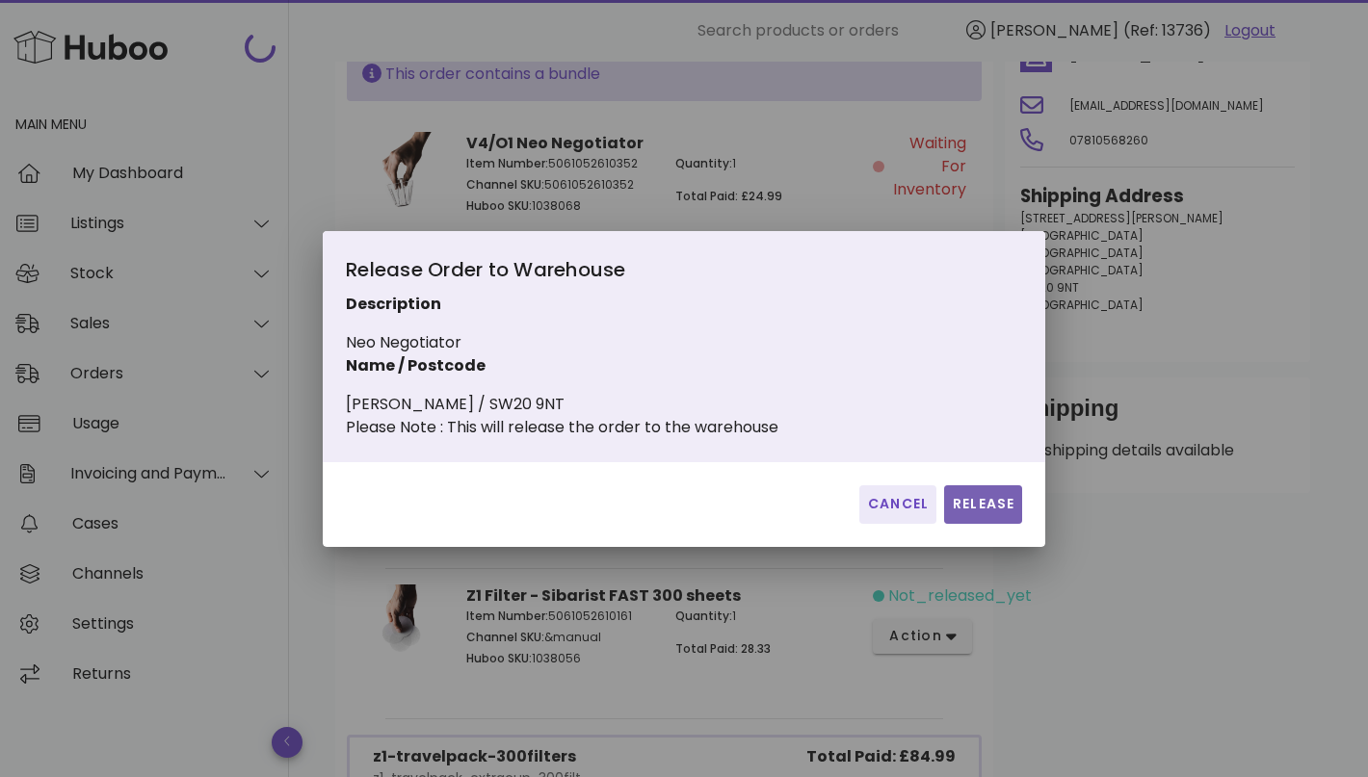
click at [983, 514] on span "Release" at bounding box center [983, 504] width 63 height 20
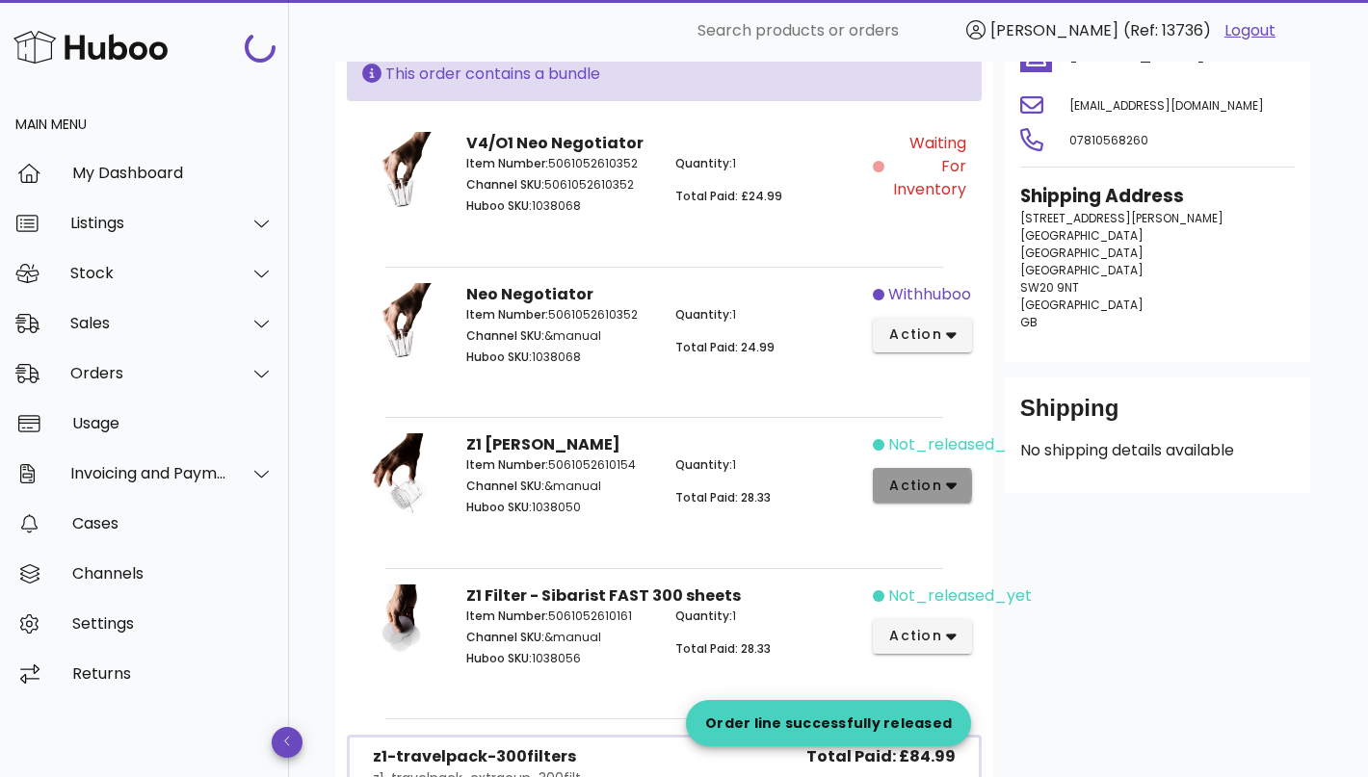
click at [944, 498] on button "action" at bounding box center [922, 485] width 99 height 35
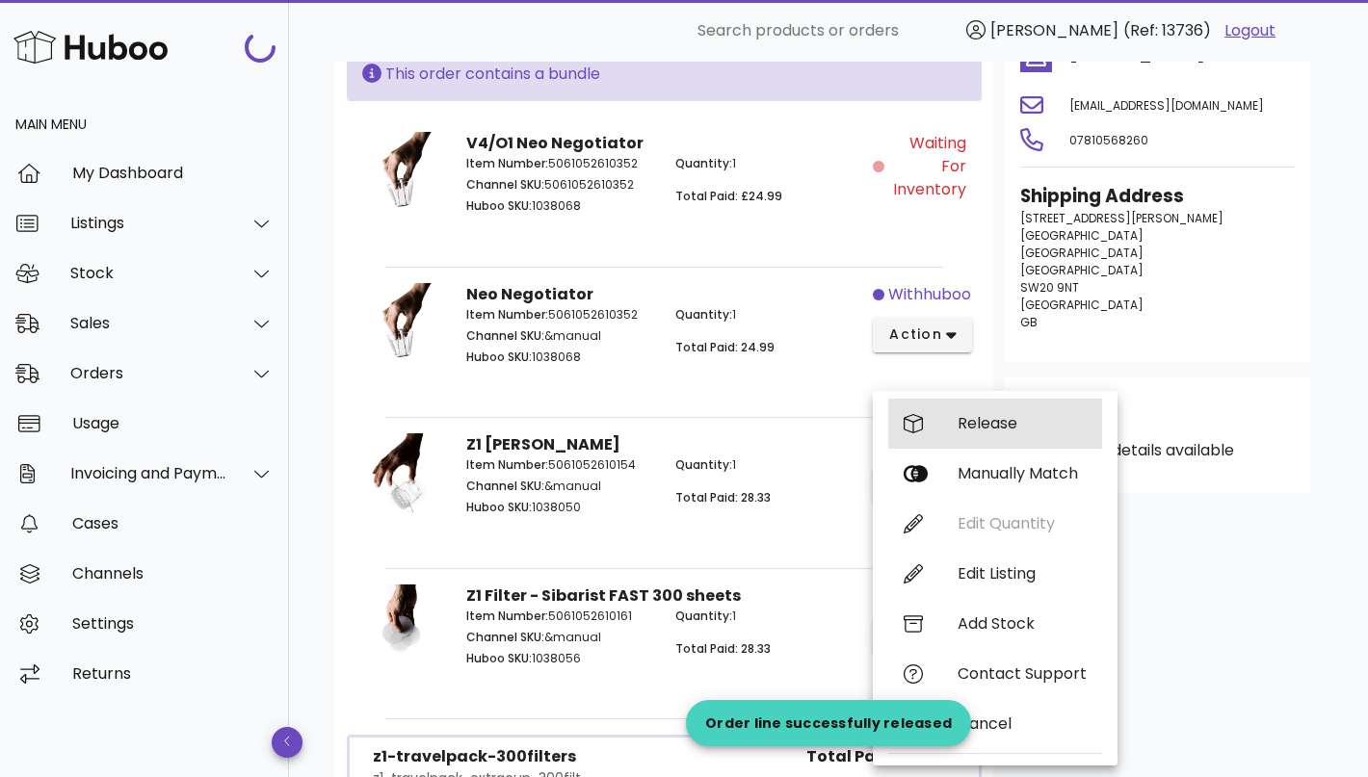
click at [1011, 429] on div "Release" at bounding box center [1021, 423] width 129 height 18
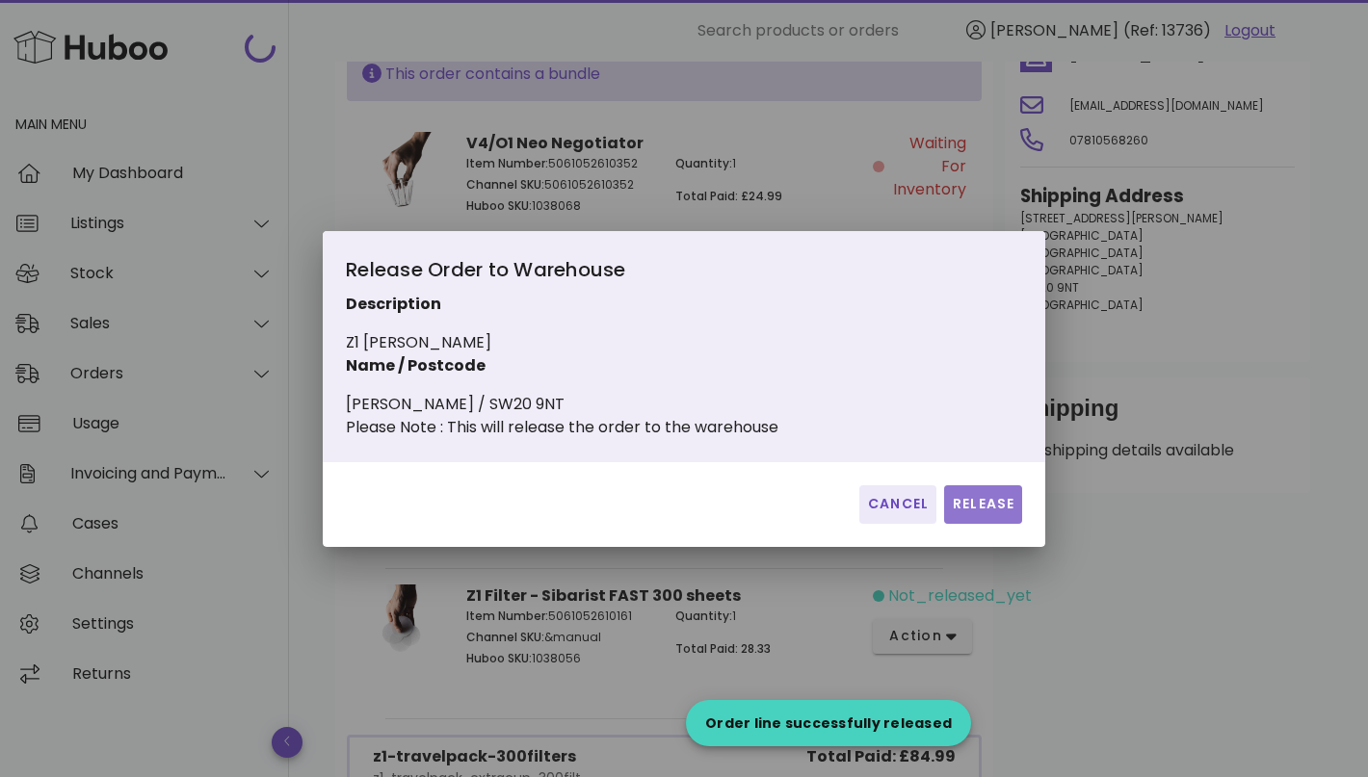
click at [967, 513] on span "Release" at bounding box center [983, 504] width 63 height 20
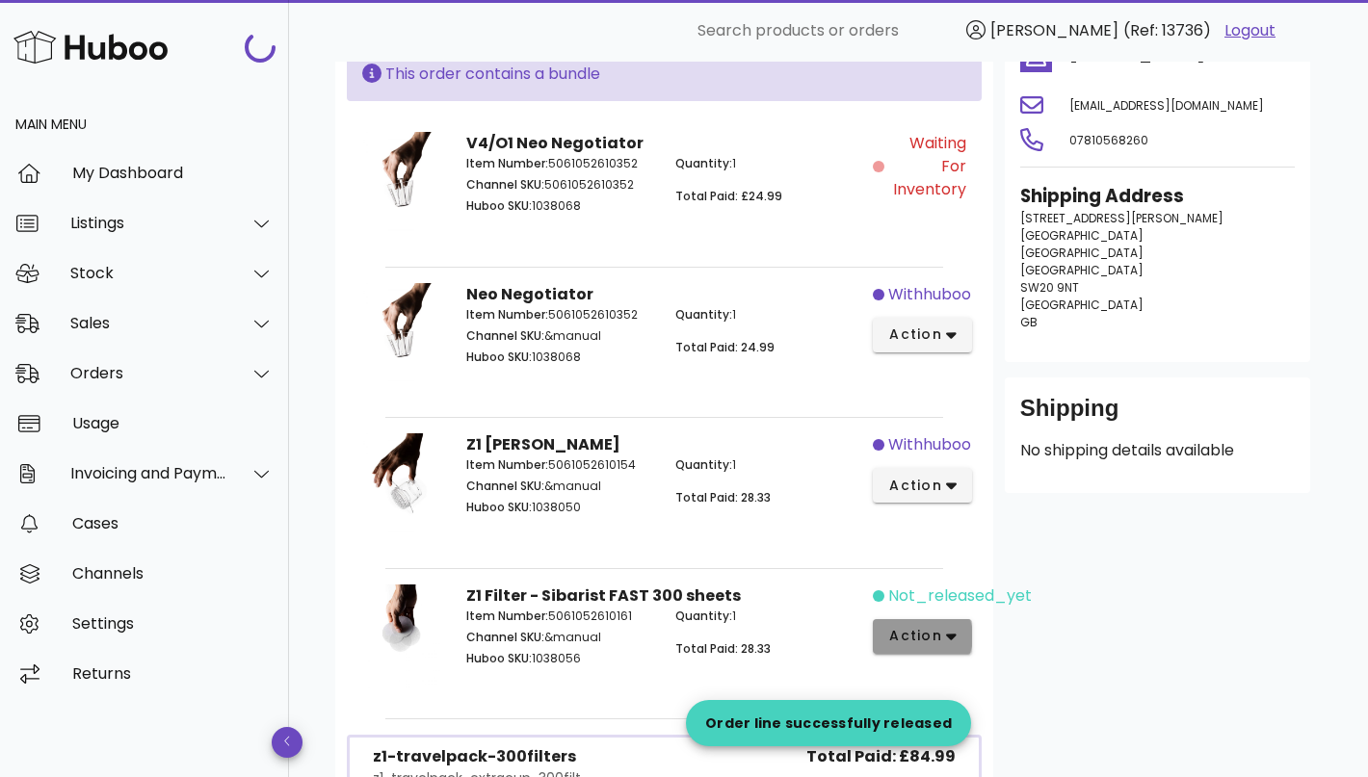
click at [933, 626] on span "action" at bounding box center [915, 636] width 54 height 20
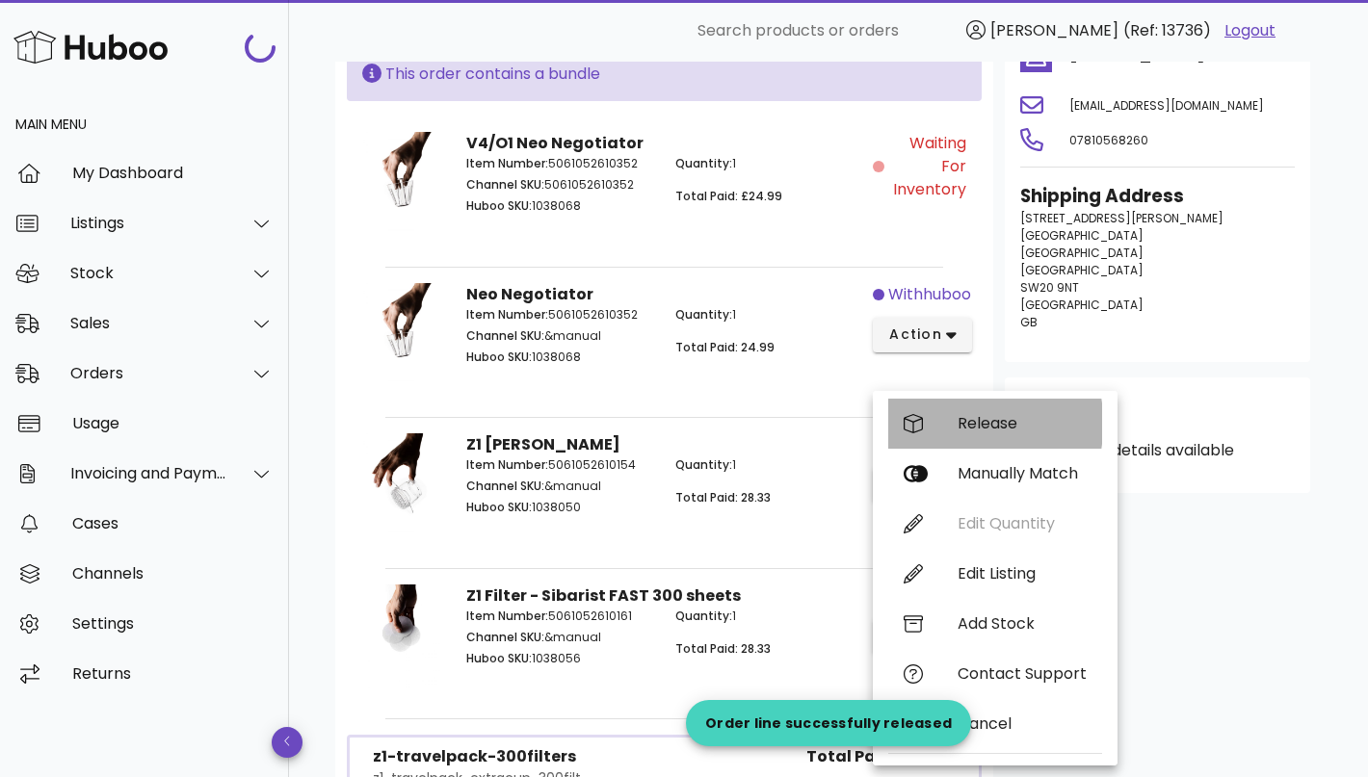
click at [992, 432] on div "Release" at bounding box center [1021, 423] width 129 height 18
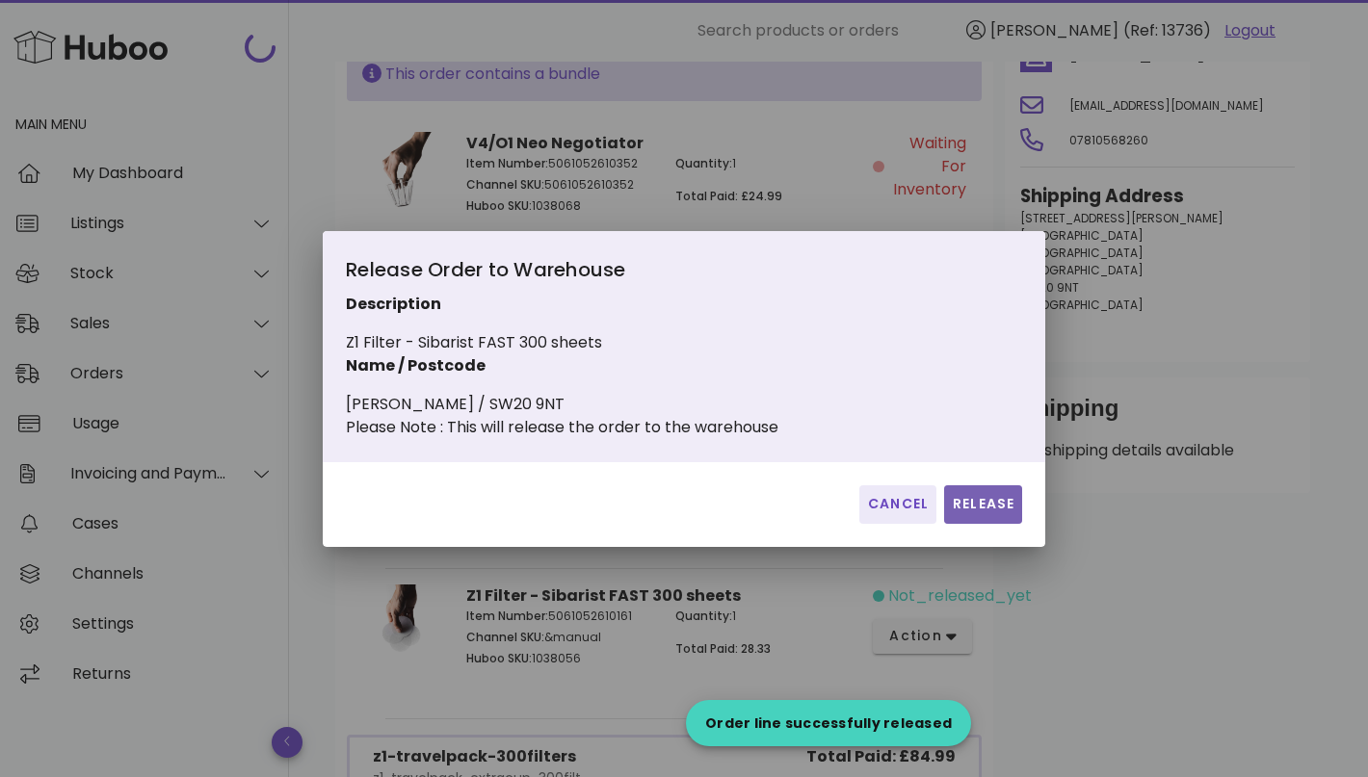
click at [976, 514] on span "Release" at bounding box center [983, 504] width 63 height 20
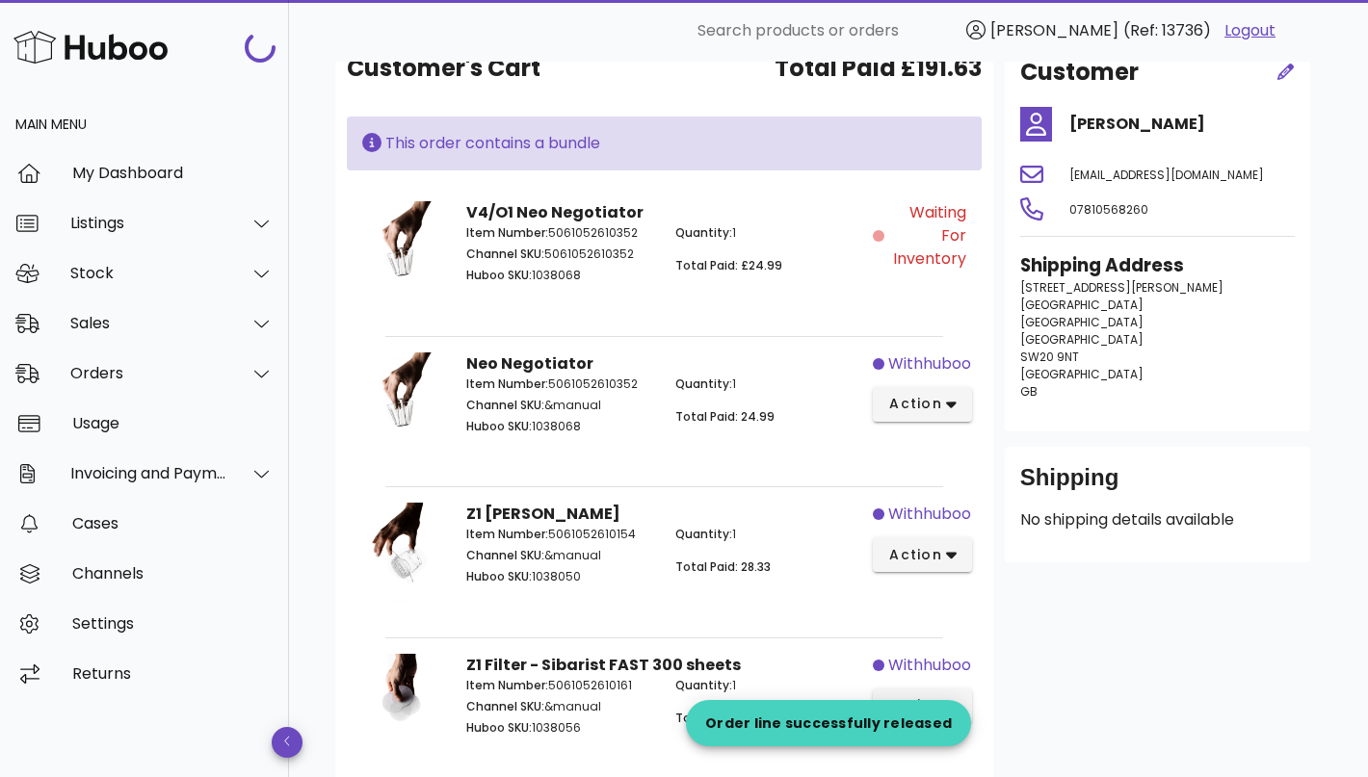
scroll to position [0, 0]
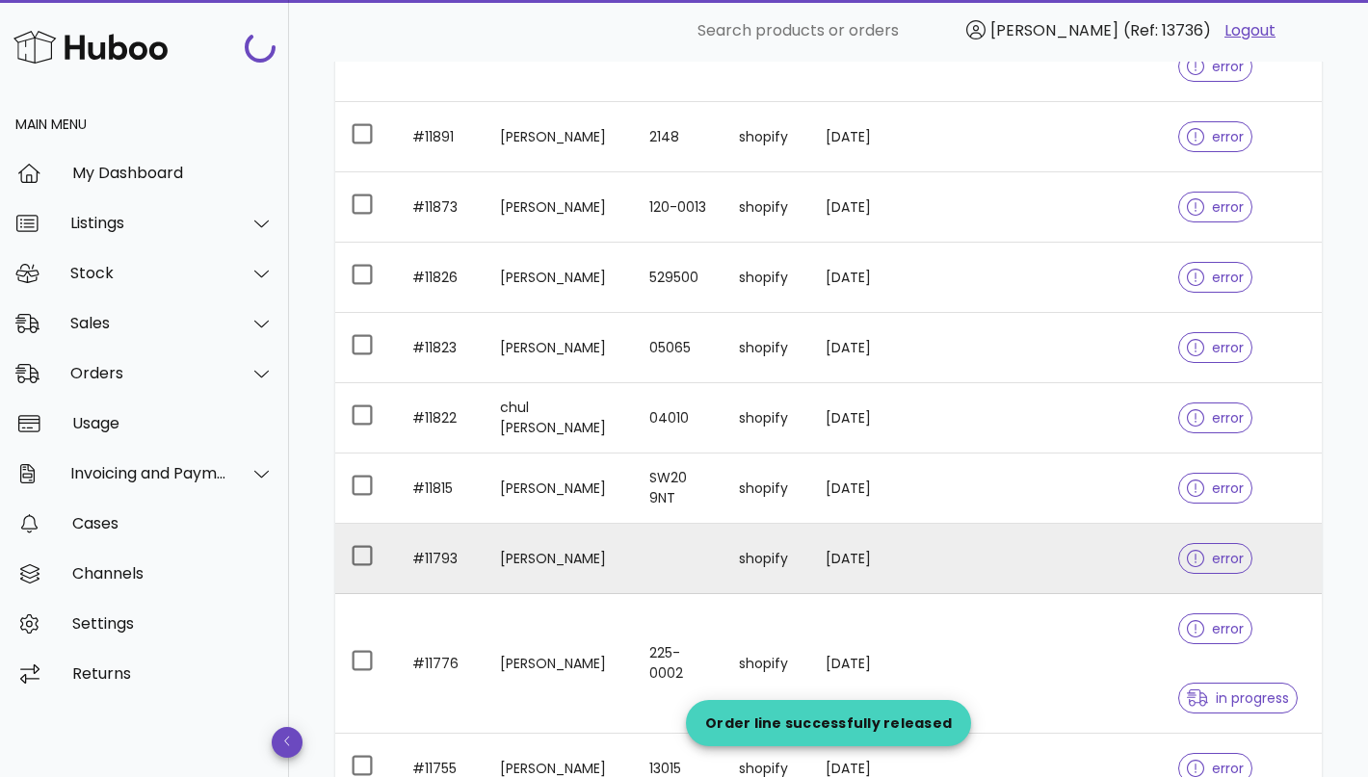
scroll to position [1828, 0]
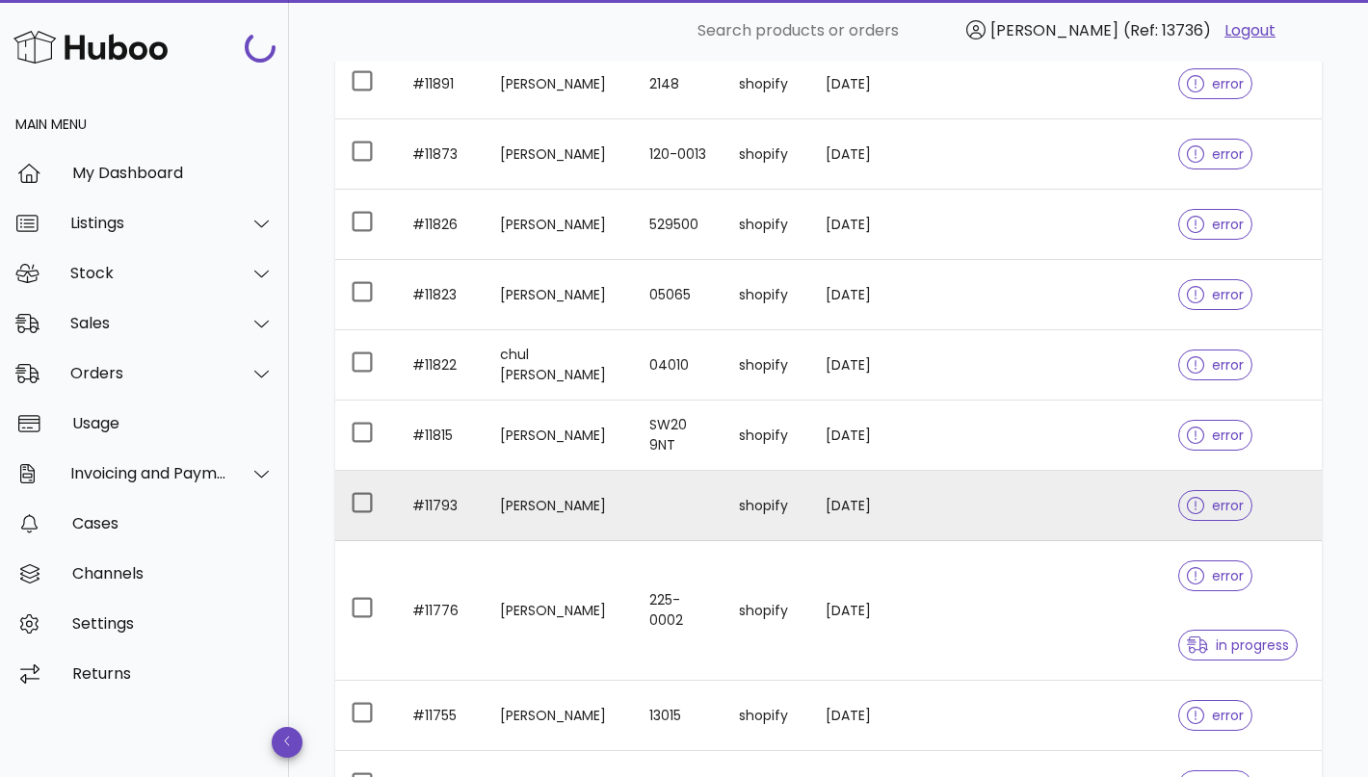
click at [634, 514] on td at bounding box center [679, 506] width 90 height 70
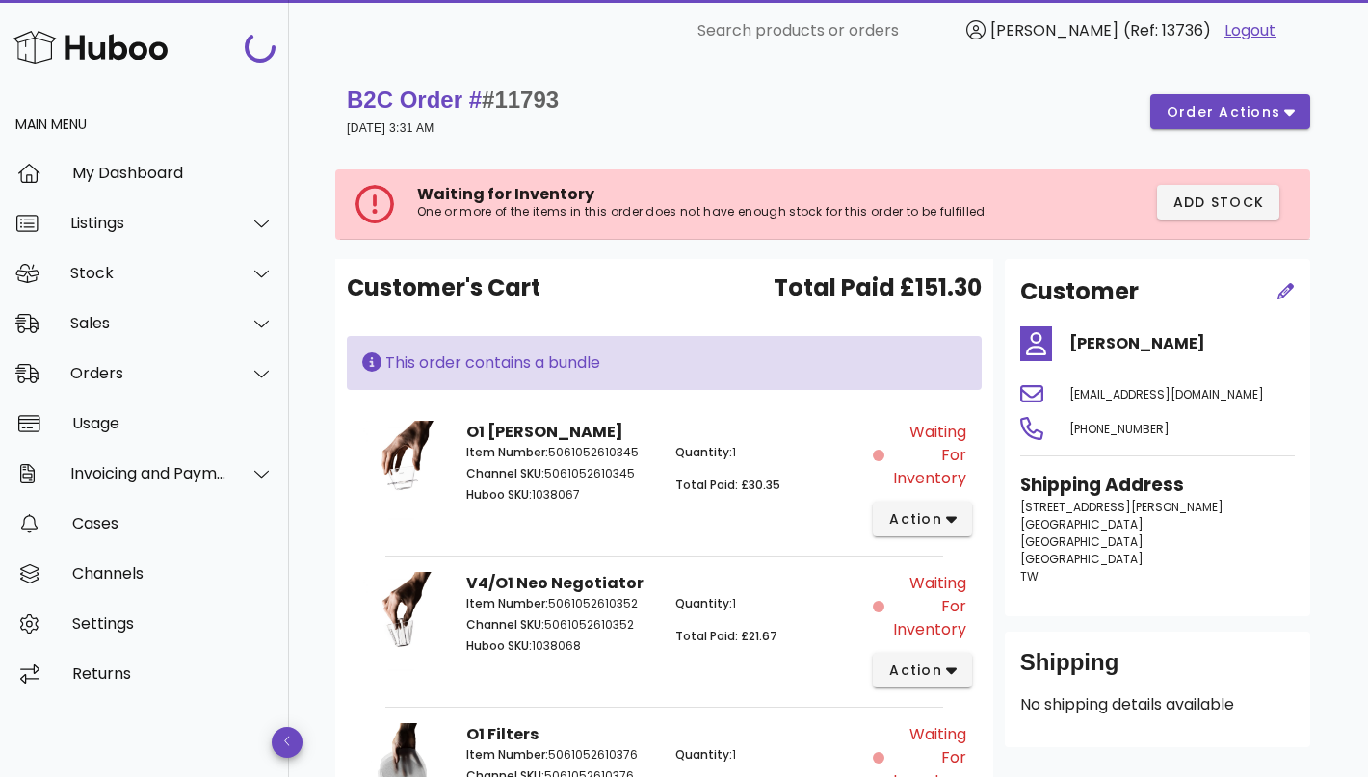
scroll to position [1828, 0]
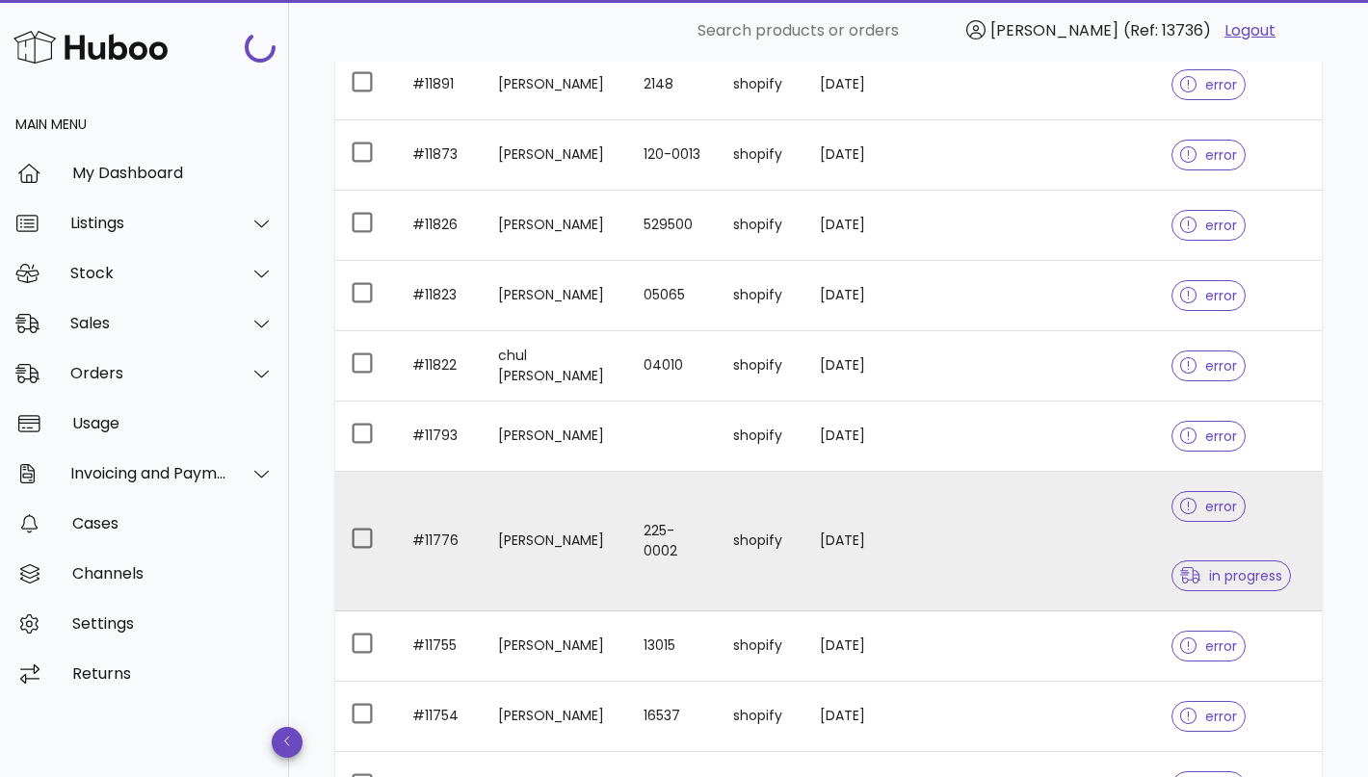
click at [597, 517] on td "[PERSON_NAME]" at bounding box center [556, 542] width 146 height 140
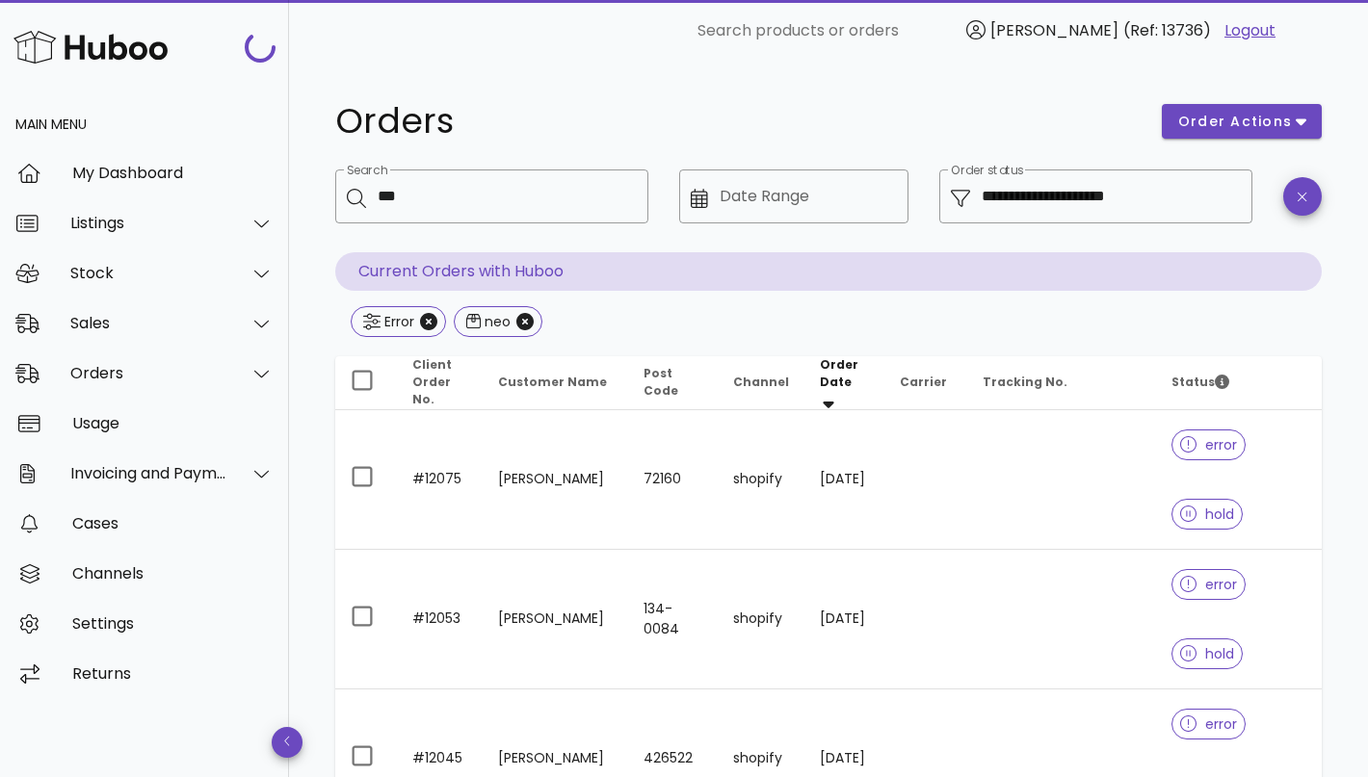
scroll to position [1828, 0]
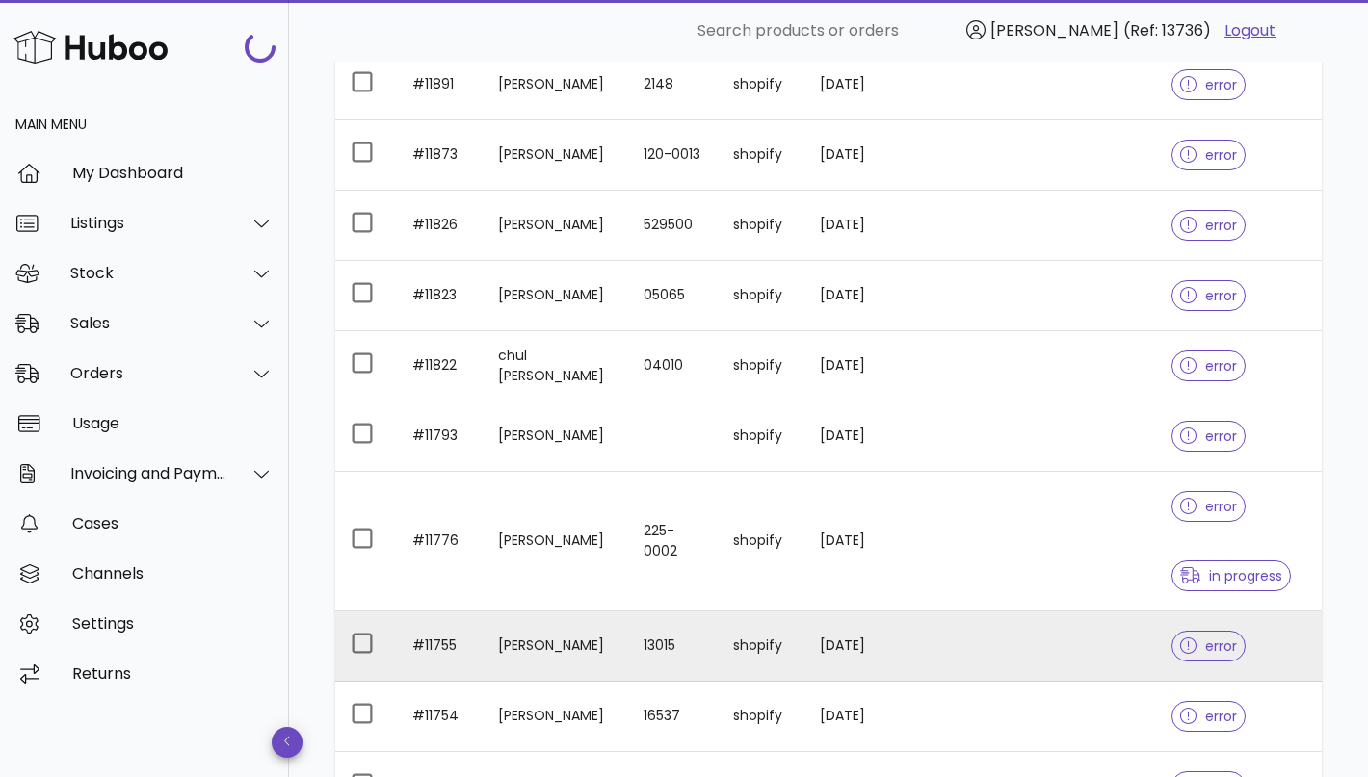
click at [592, 670] on td "[PERSON_NAME]" at bounding box center [556, 647] width 146 height 70
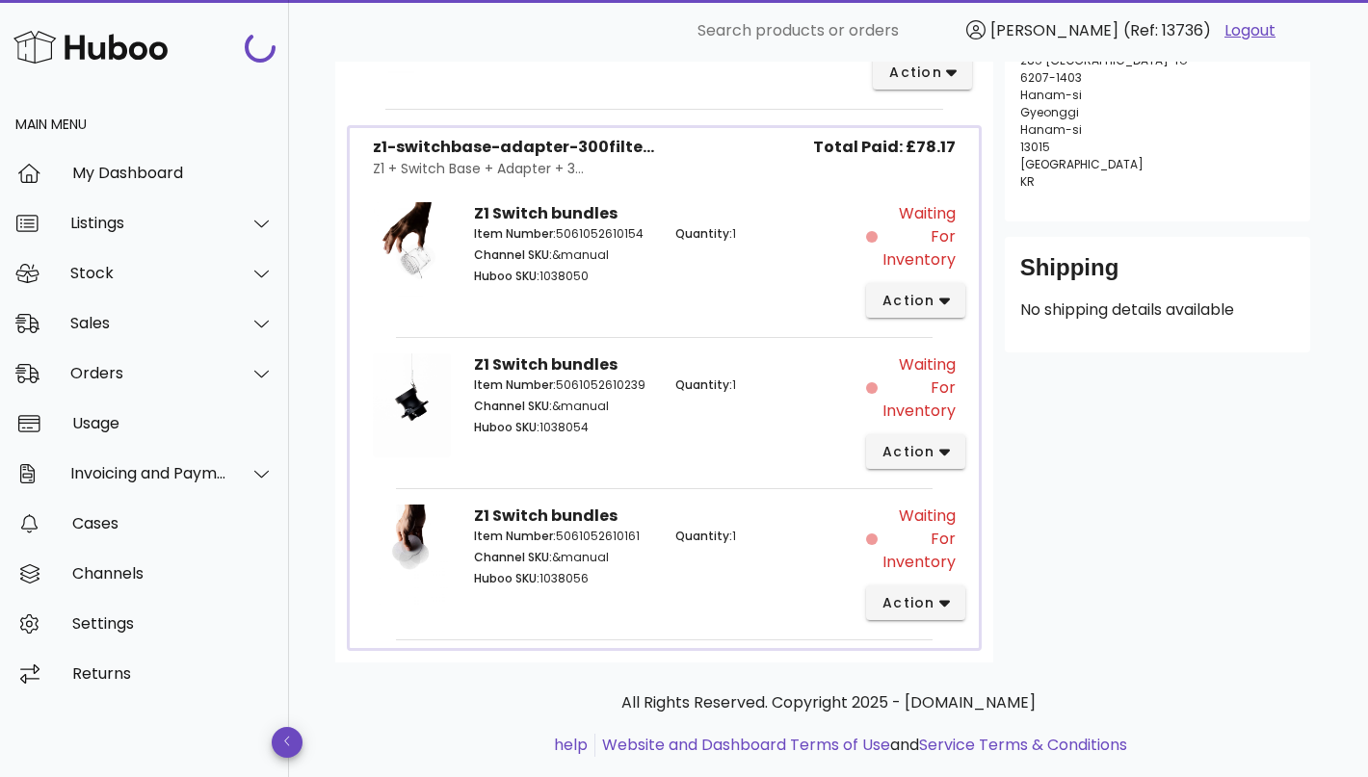
scroll to position [437, 0]
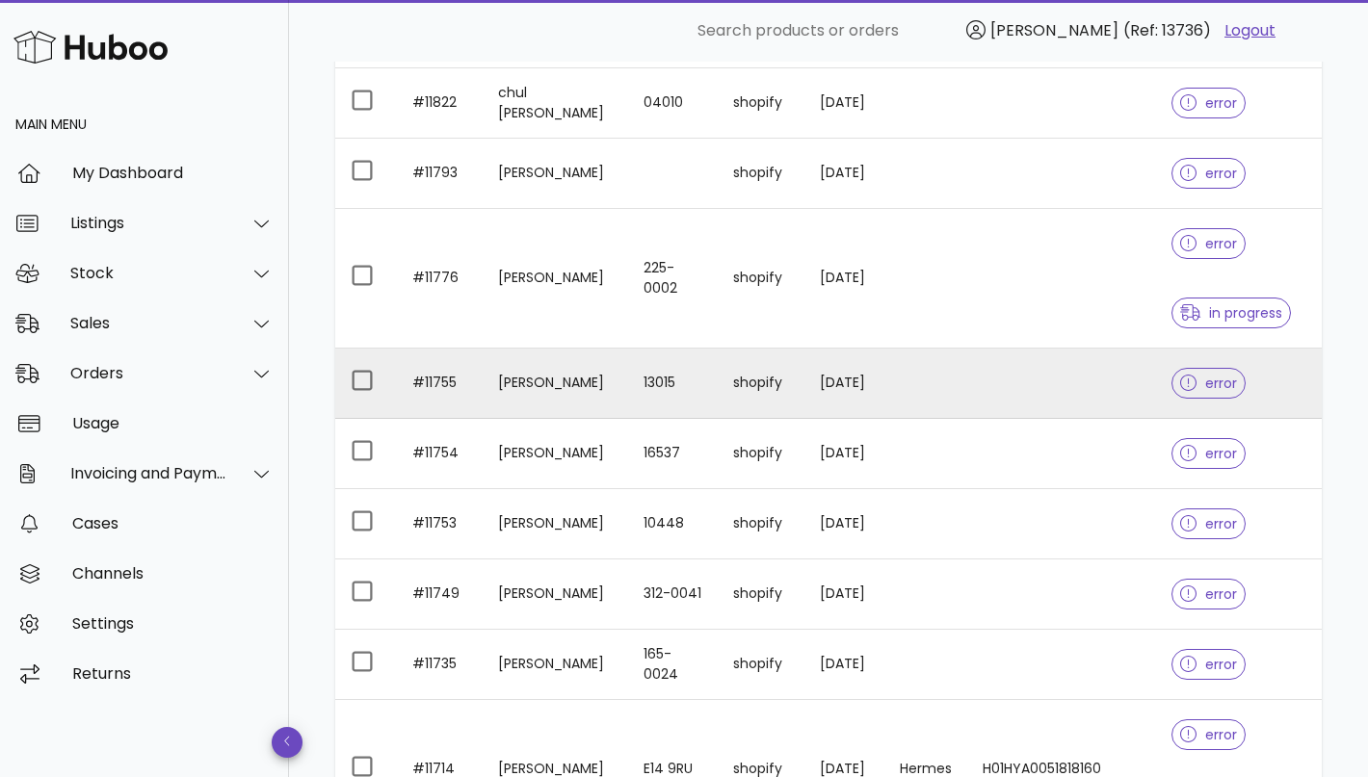
scroll to position [2120, 0]
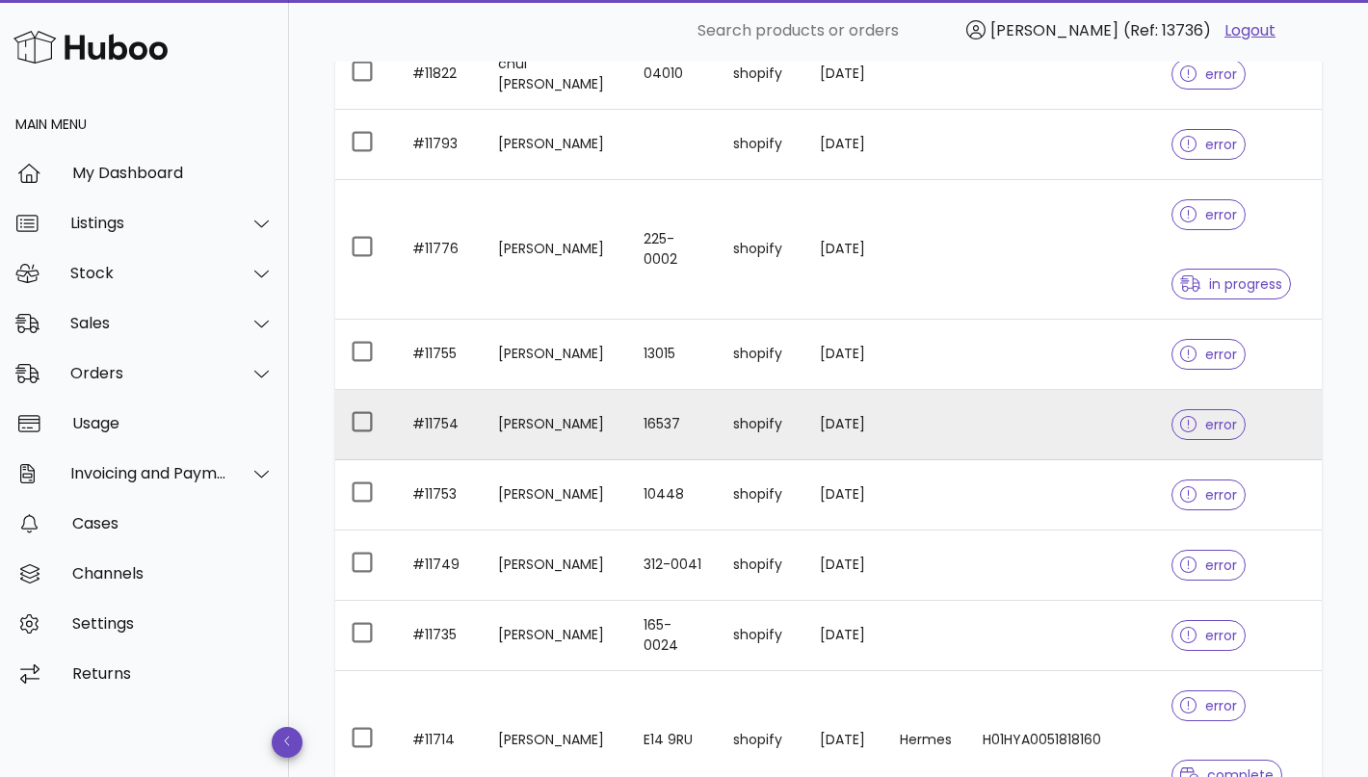
click at [581, 431] on td "[PERSON_NAME]" at bounding box center [556, 425] width 146 height 70
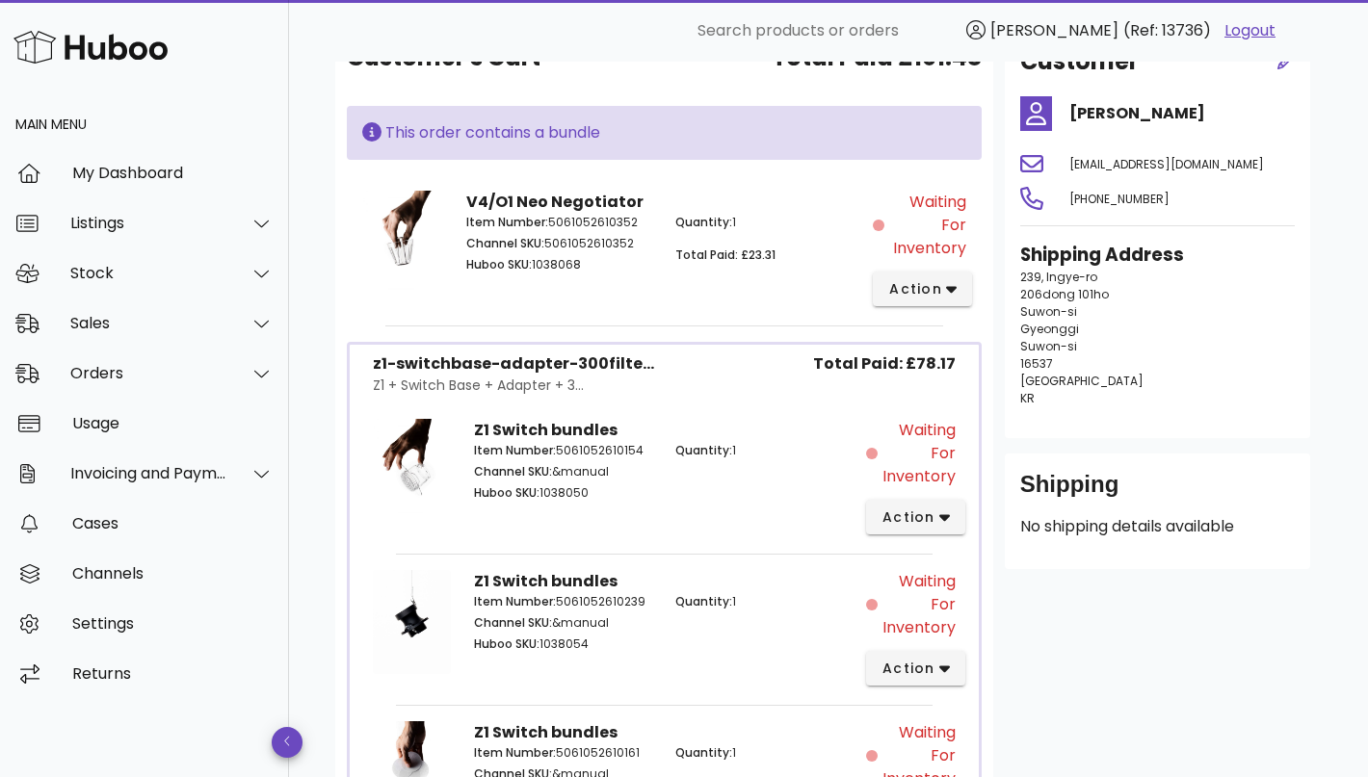
scroll to position [488, 0]
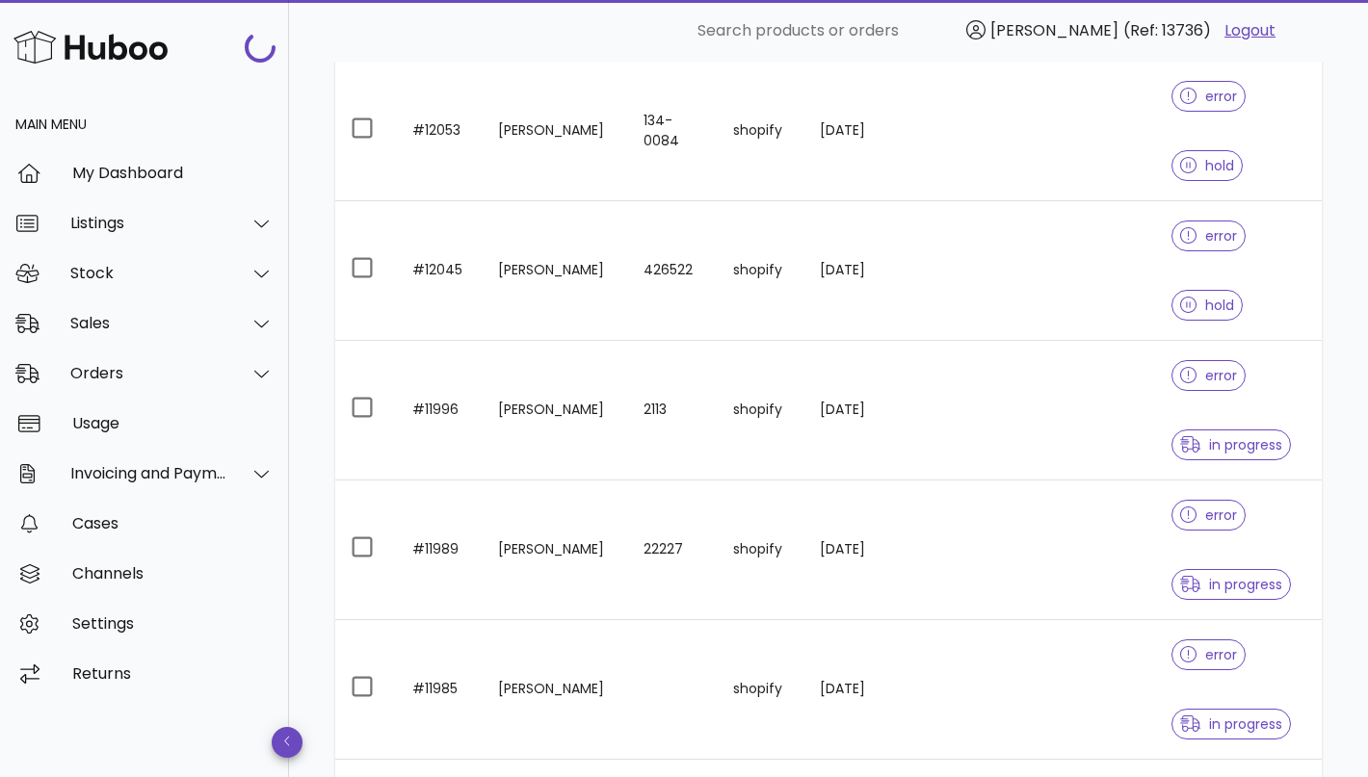
scroll to position [2120, 0]
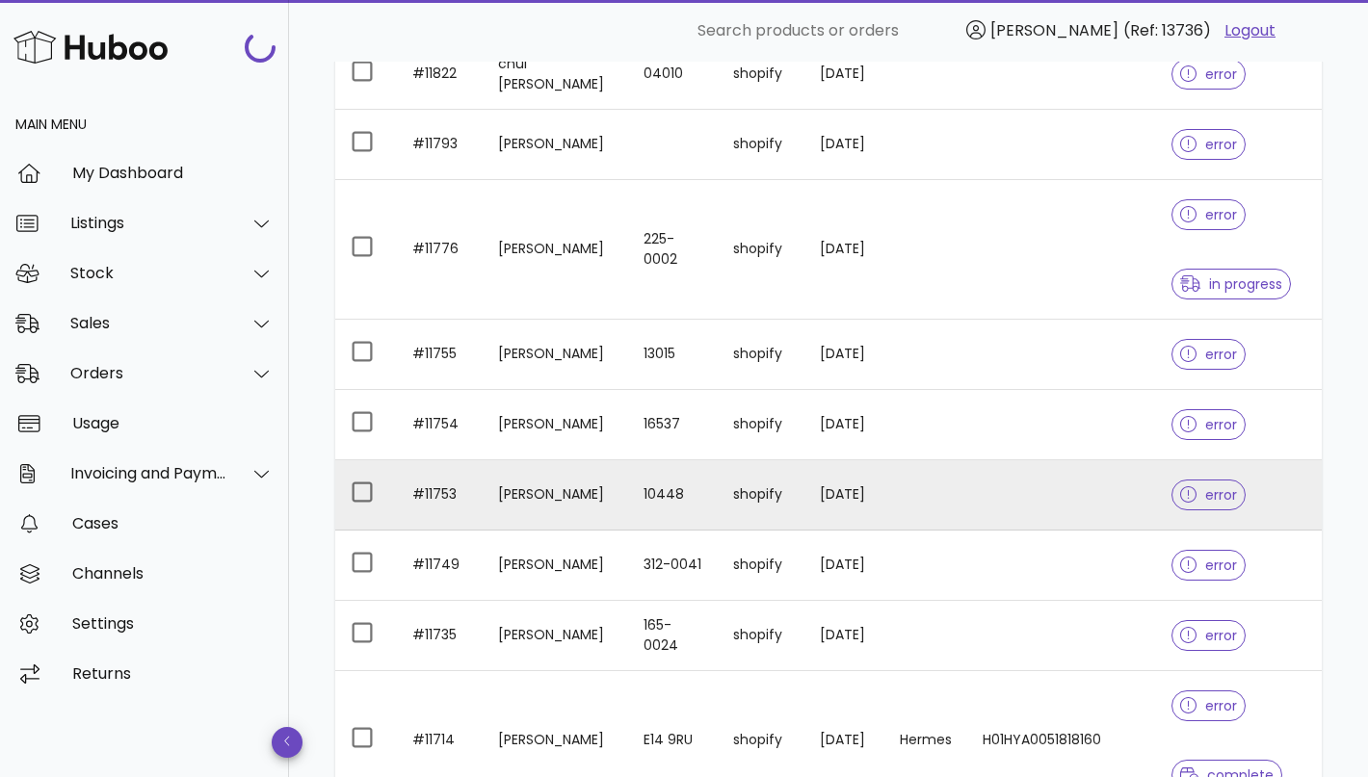
click at [575, 506] on td "[PERSON_NAME]" at bounding box center [556, 495] width 146 height 70
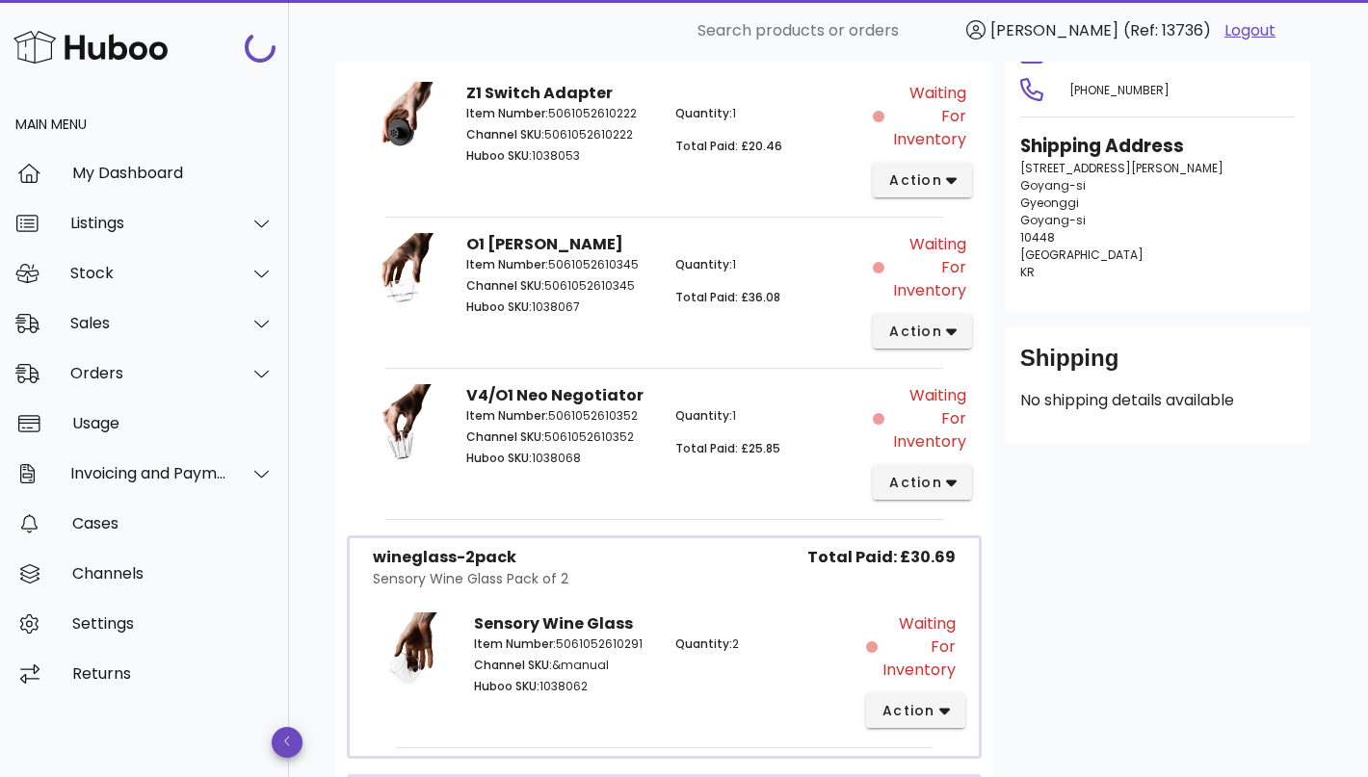
scroll to position [145, 0]
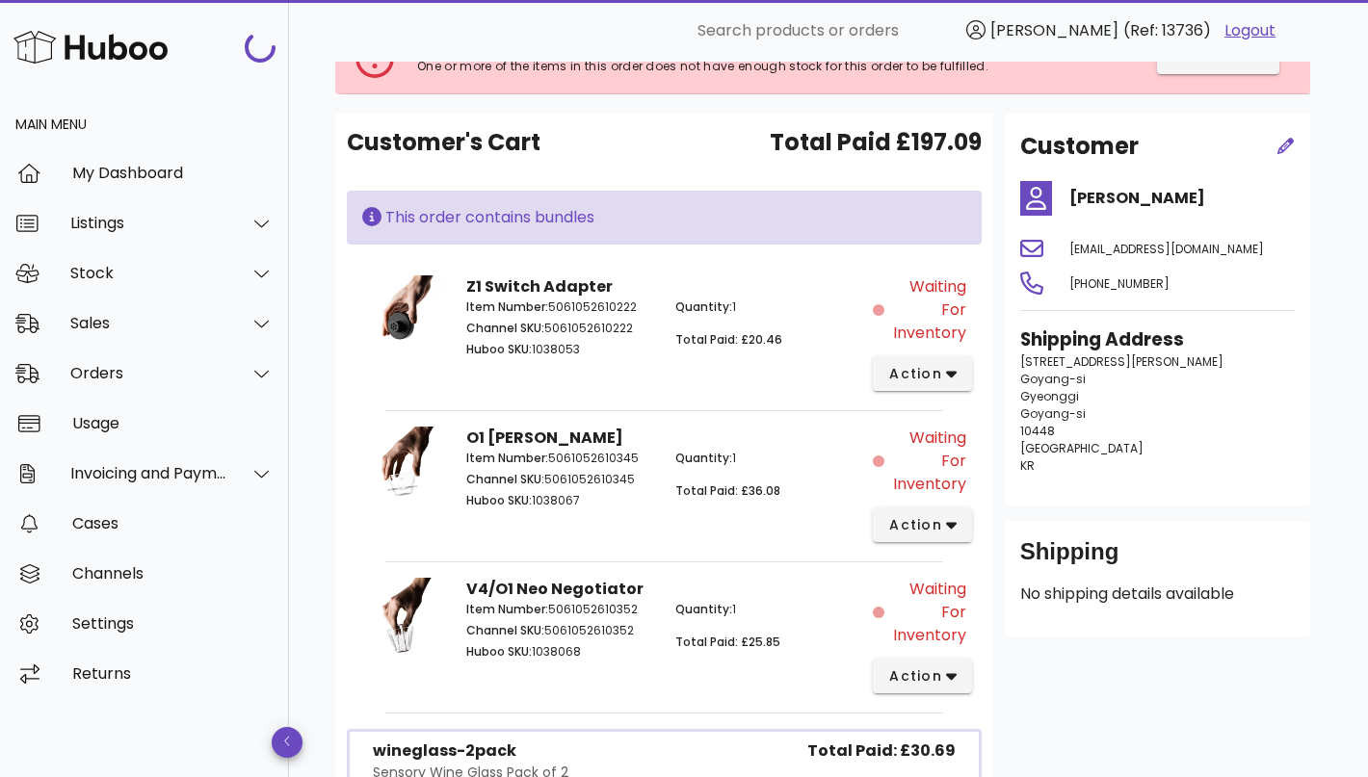
scroll to position [2120, 0]
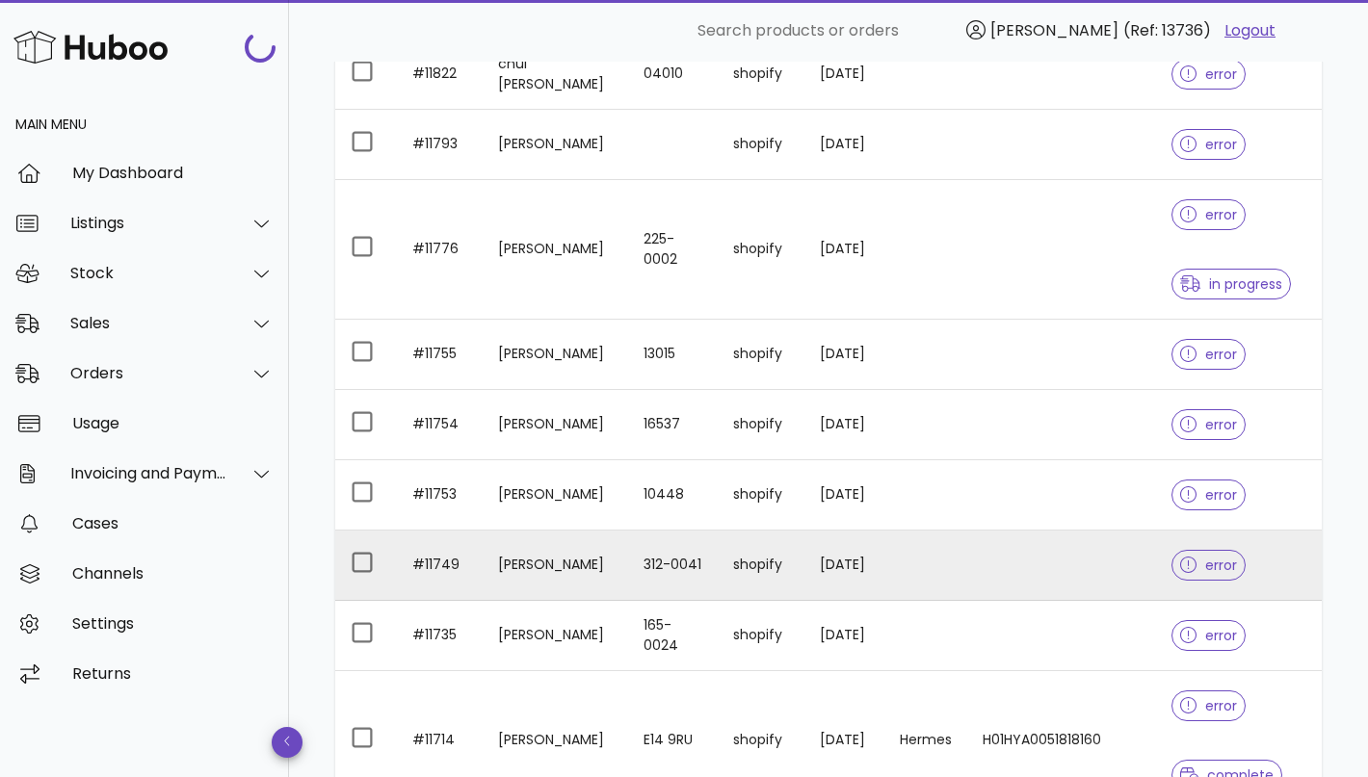
click at [596, 558] on td "[PERSON_NAME]" at bounding box center [556, 566] width 146 height 70
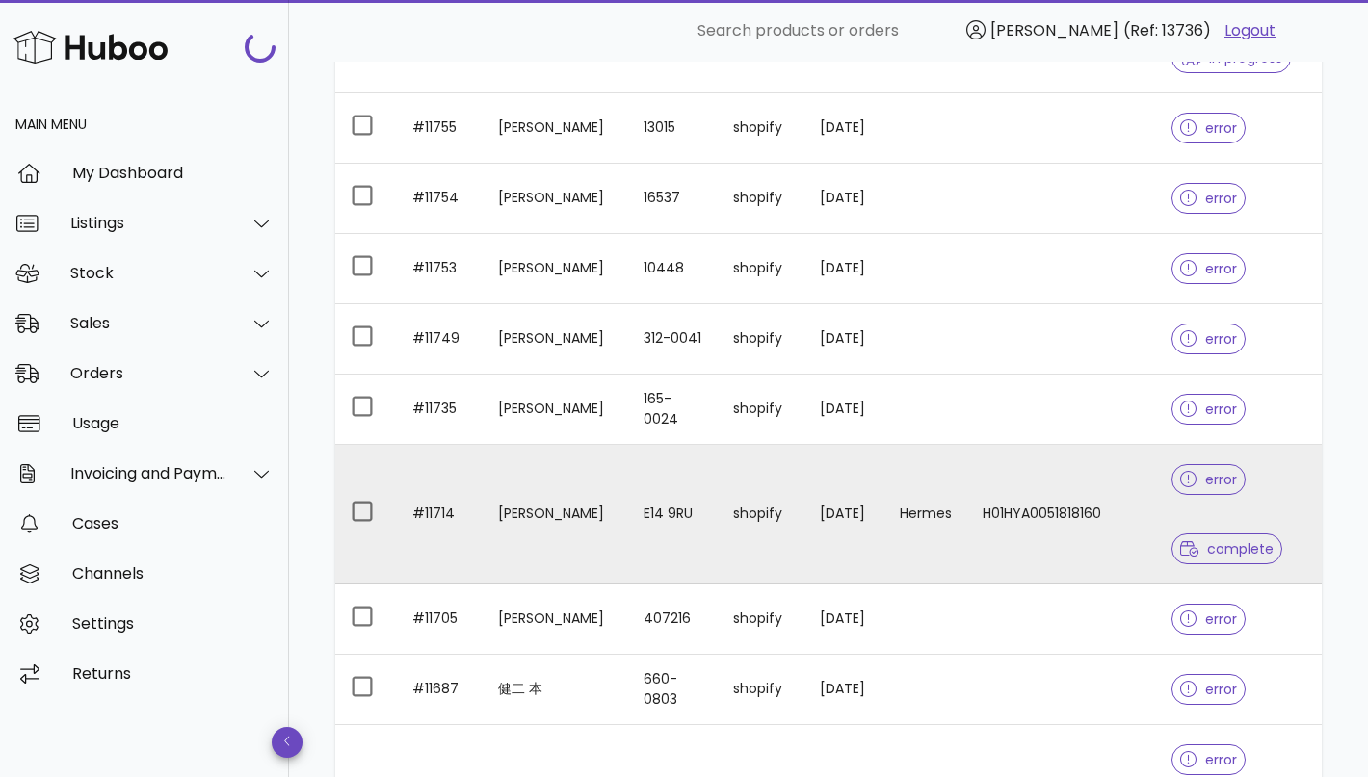
scroll to position [2354, 0]
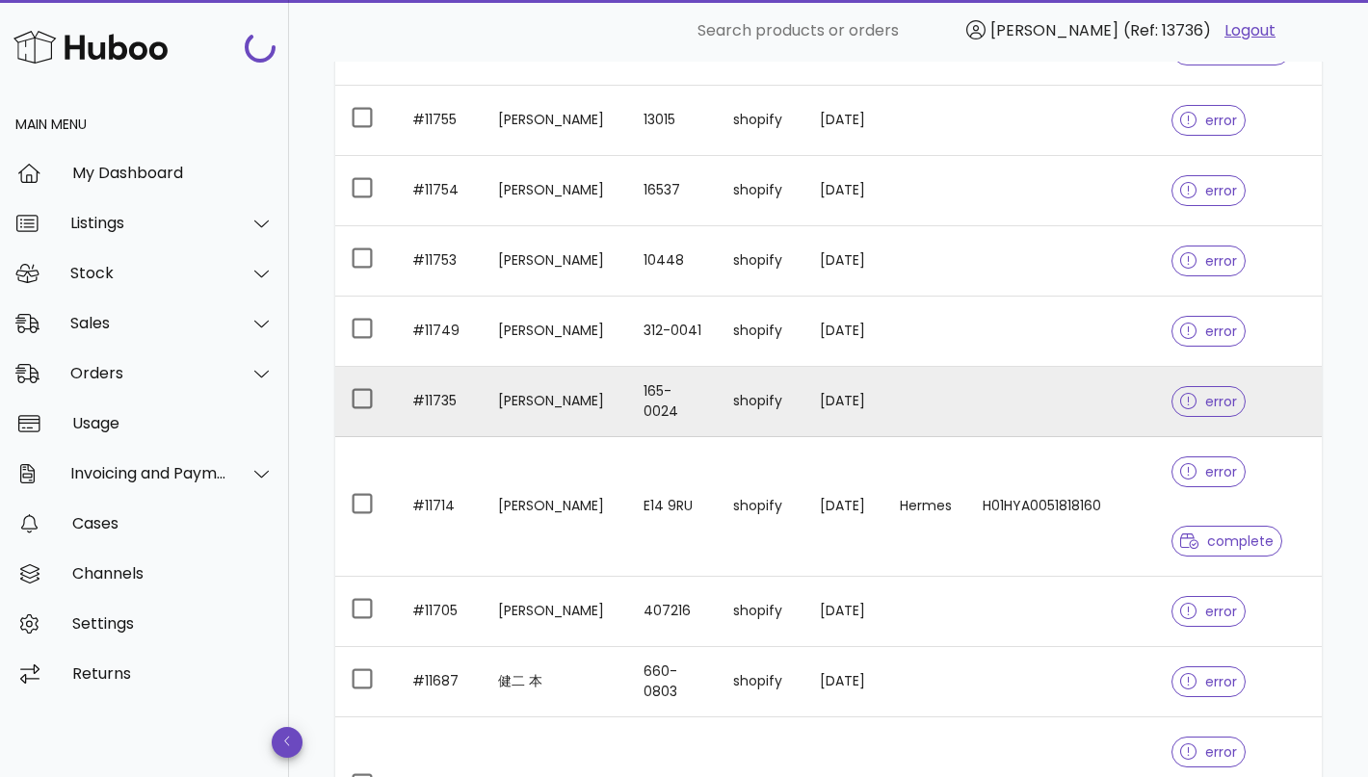
click at [535, 403] on td "[PERSON_NAME]" at bounding box center [556, 402] width 146 height 70
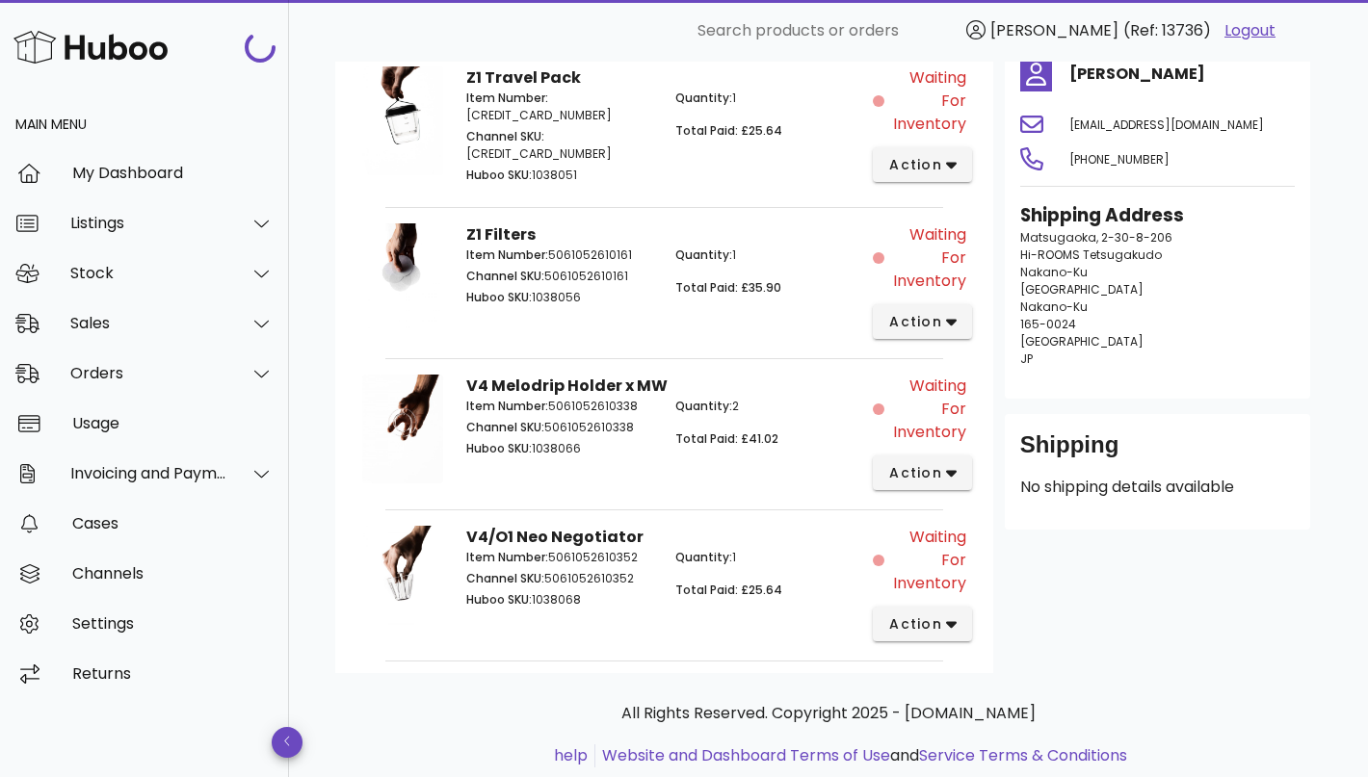
scroll to position [316, 0]
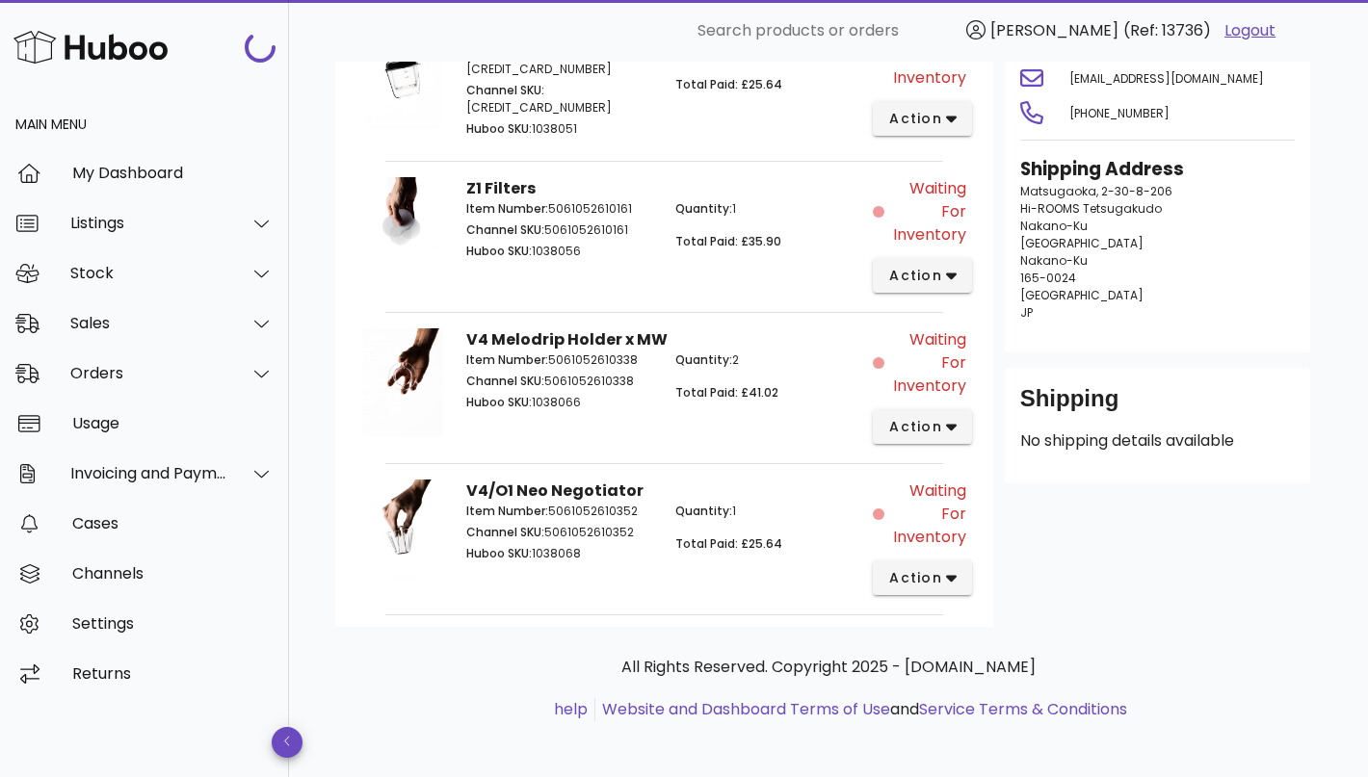
scroll to position [2354, 0]
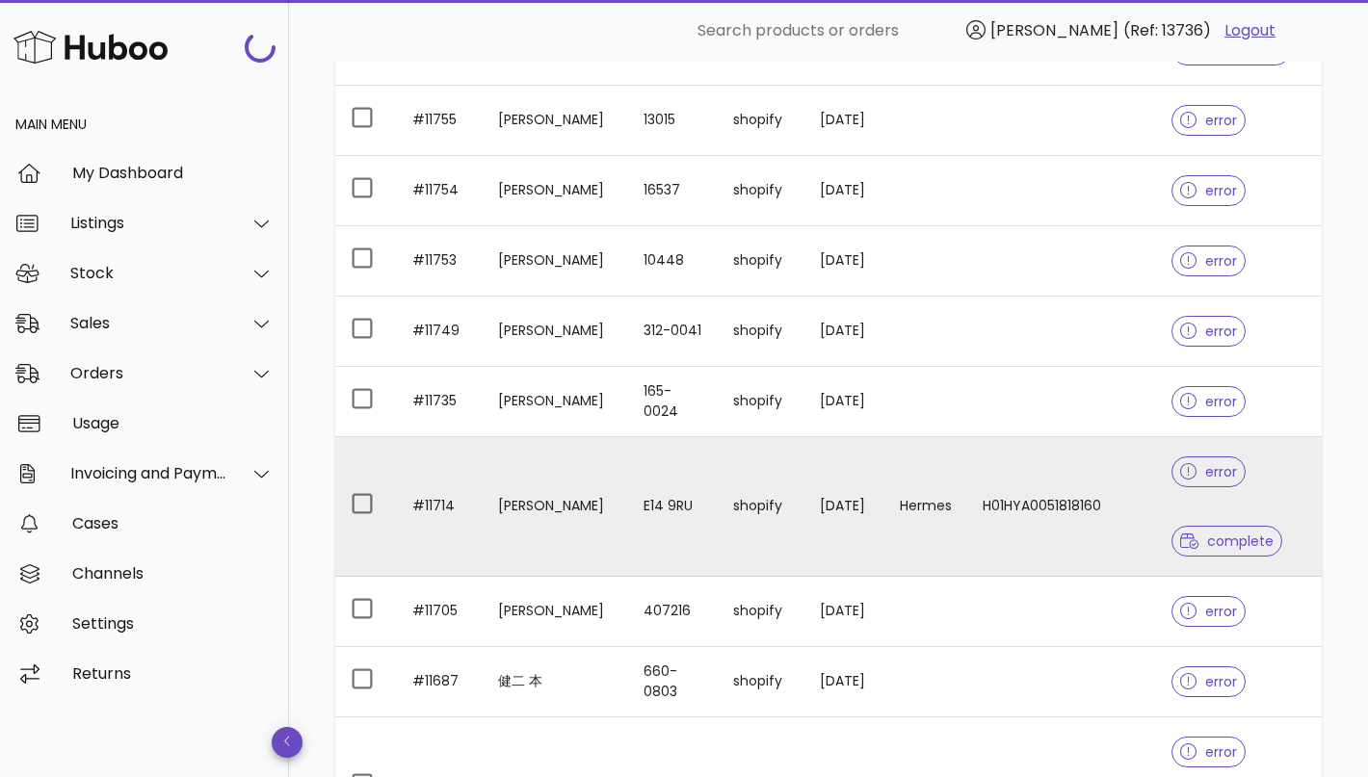
click at [628, 510] on td "E14 9RU" at bounding box center [673, 507] width 90 height 140
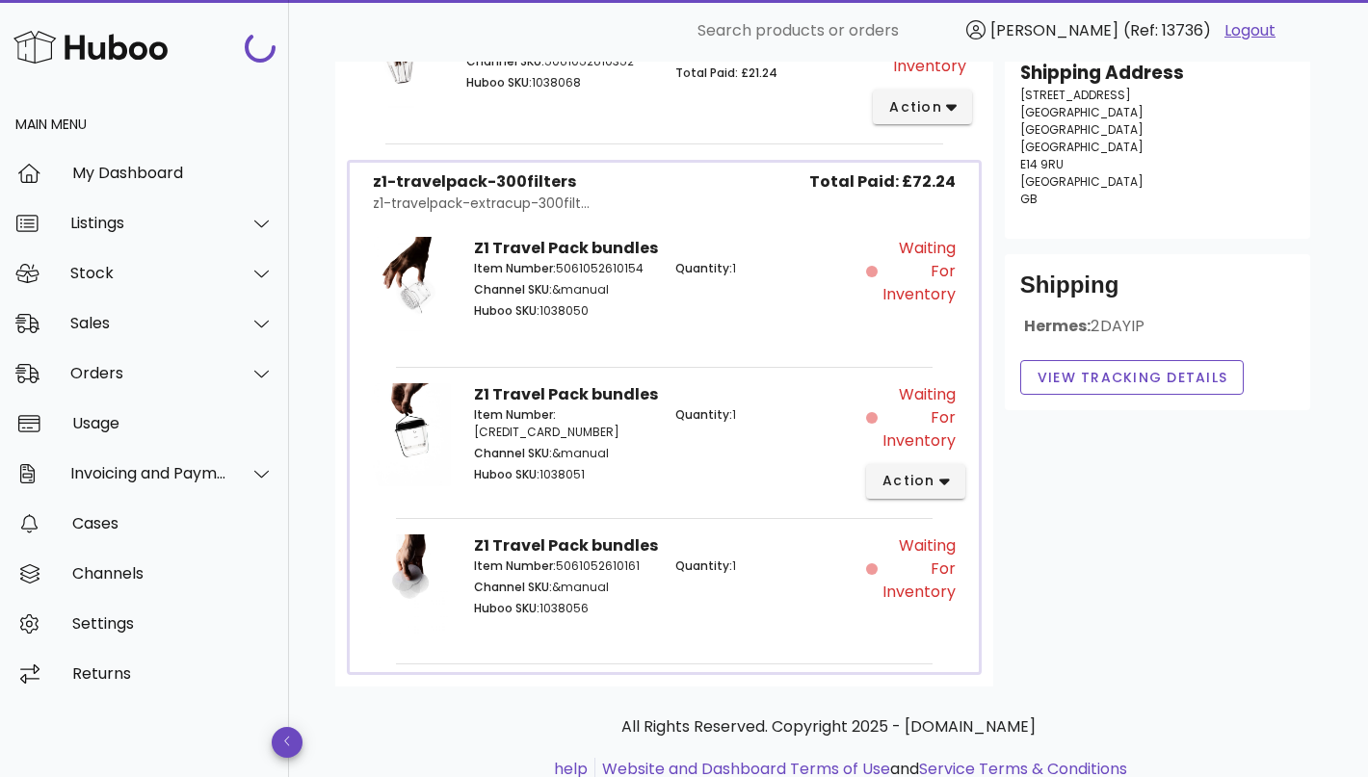
scroll to position [453, 0]
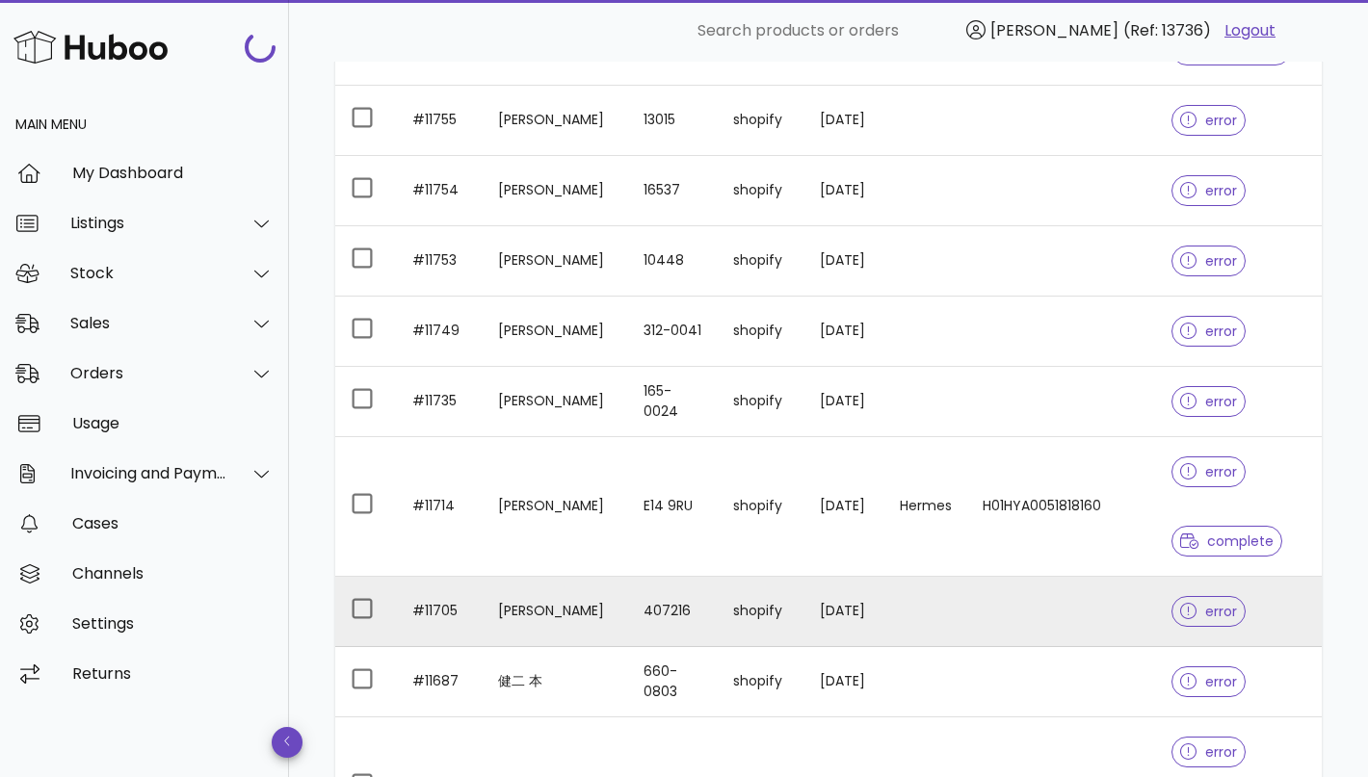
click at [588, 610] on td "[PERSON_NAME]" at bounding box center [556, 612] width 146 height 70
click at [628, 627] on td "407216" at bounding box center [673, 612] width 90 height 70
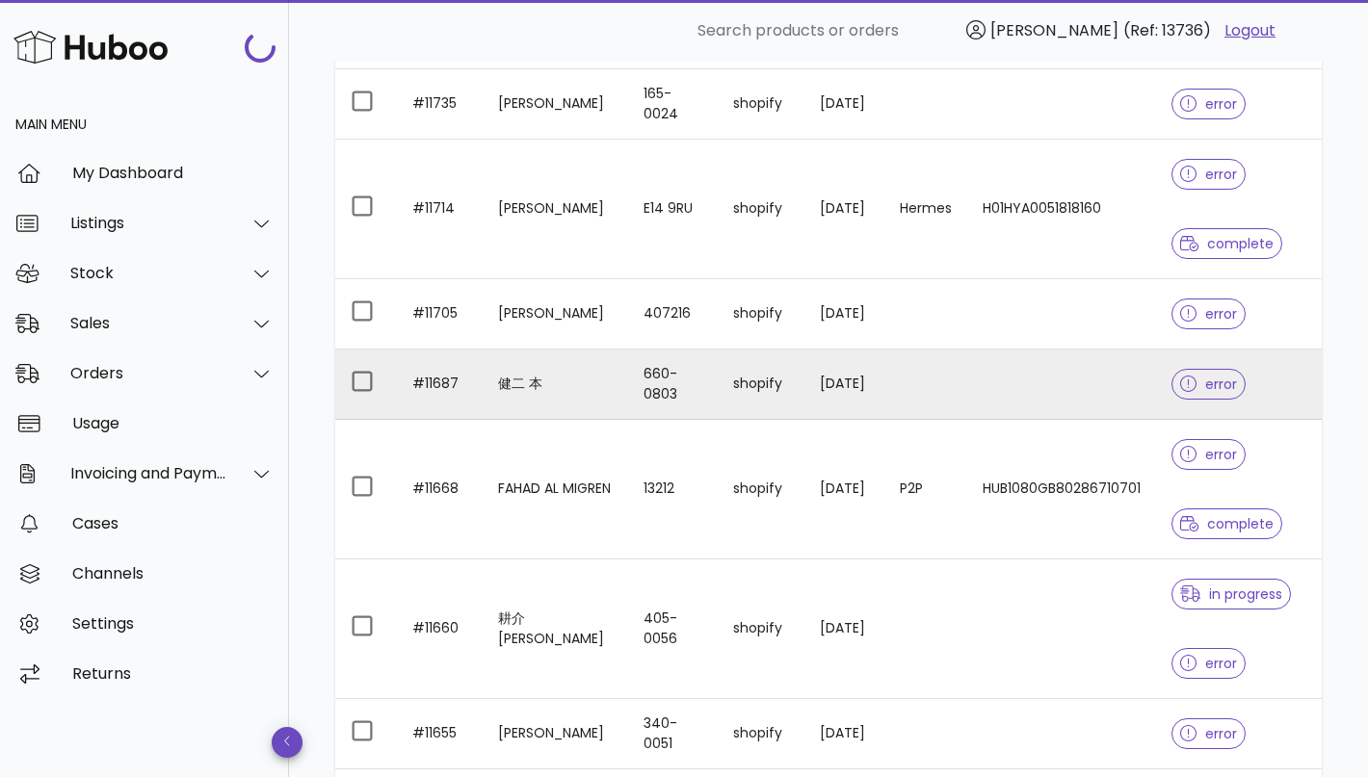
click at [592, 398] on td "健二 本" at bounding box center [556, 385] width 146 height 70
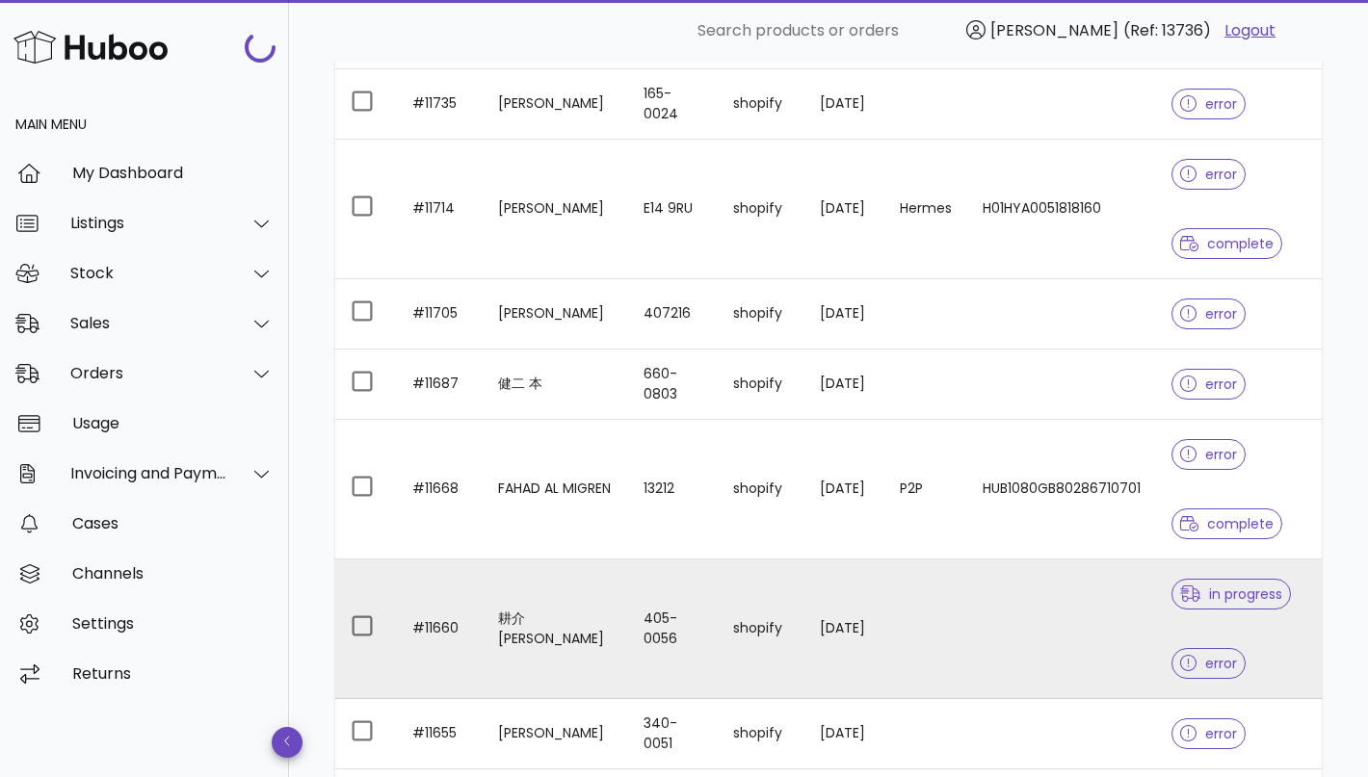
click at [628, 606] on td "405-0056" at bounding box center [673, 630] width 90 height 140
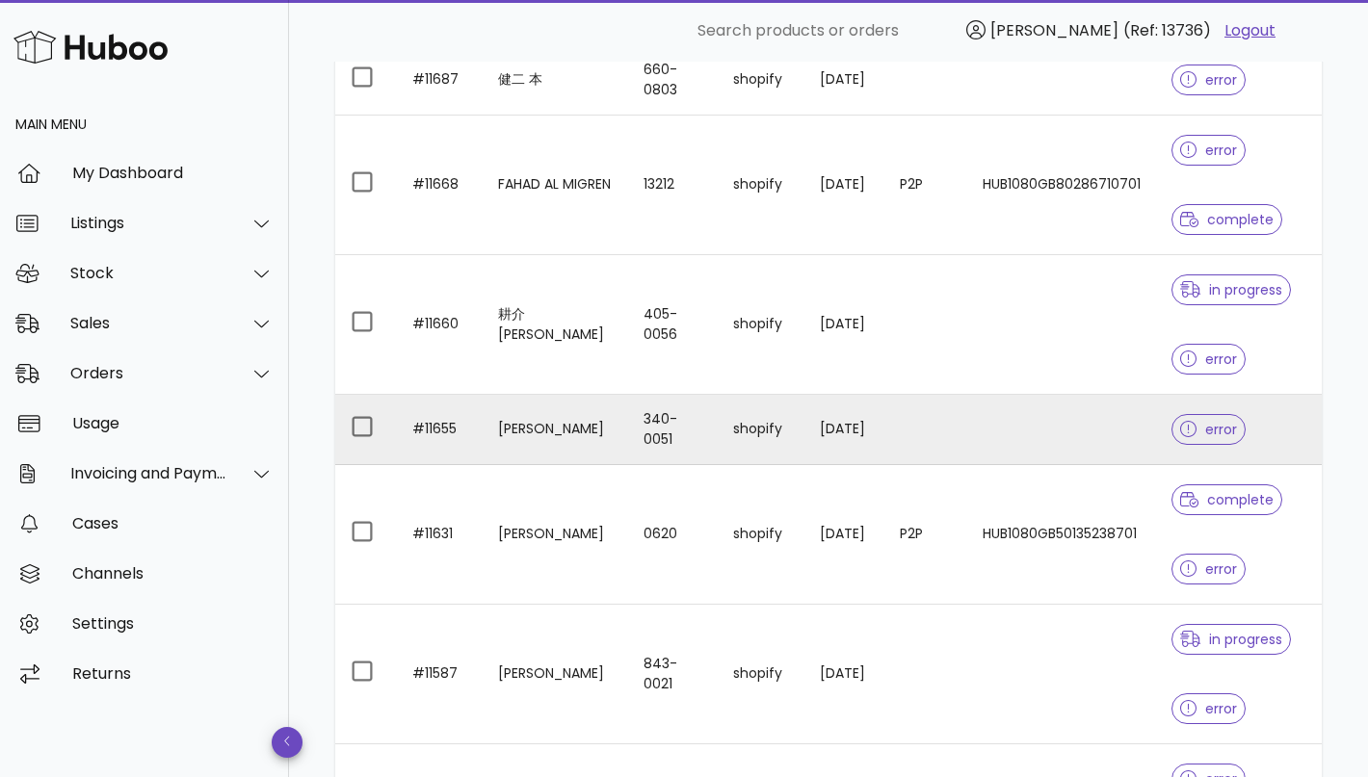
click at [628, 440] on td "340-0051" at bounding box center [673, 430] width 90 height 70
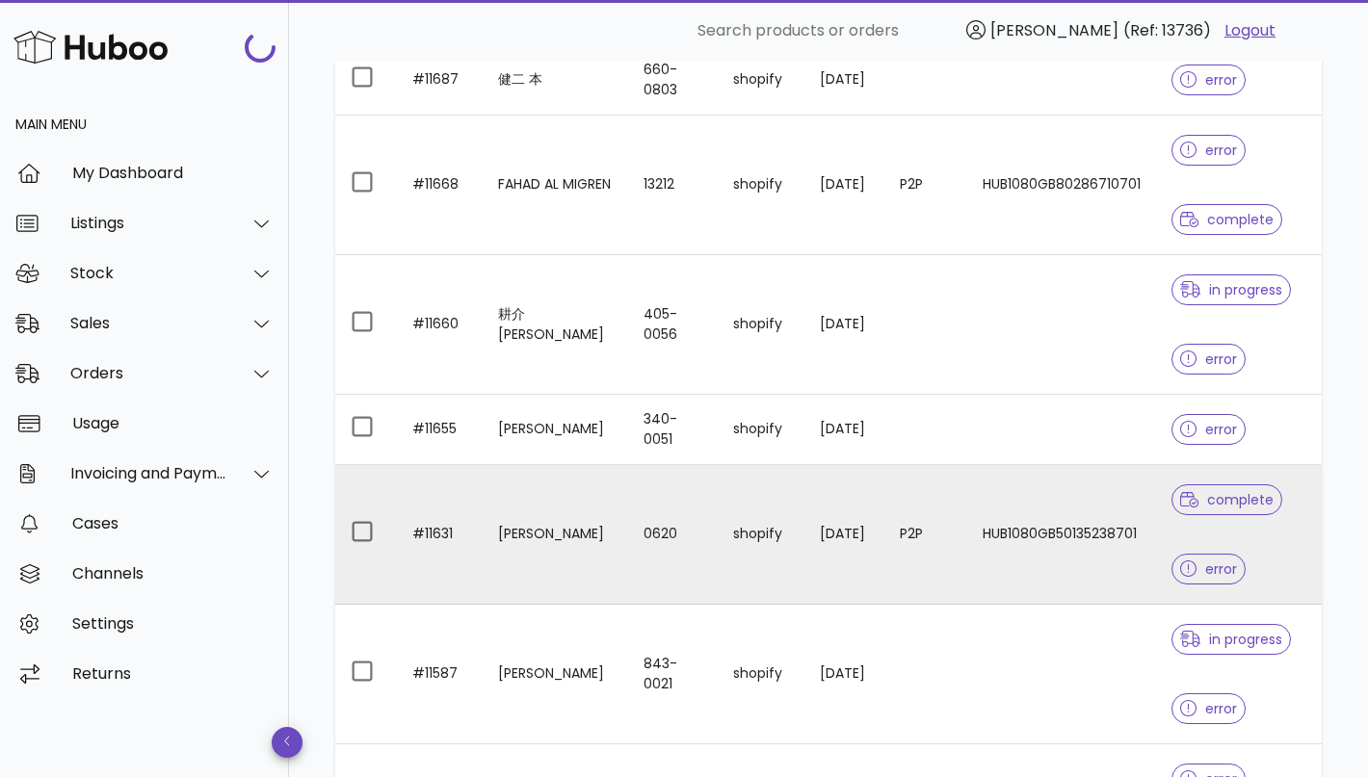
click at [675, 556] on td "0620" at bounding box center [673, 535] width 90 height 140
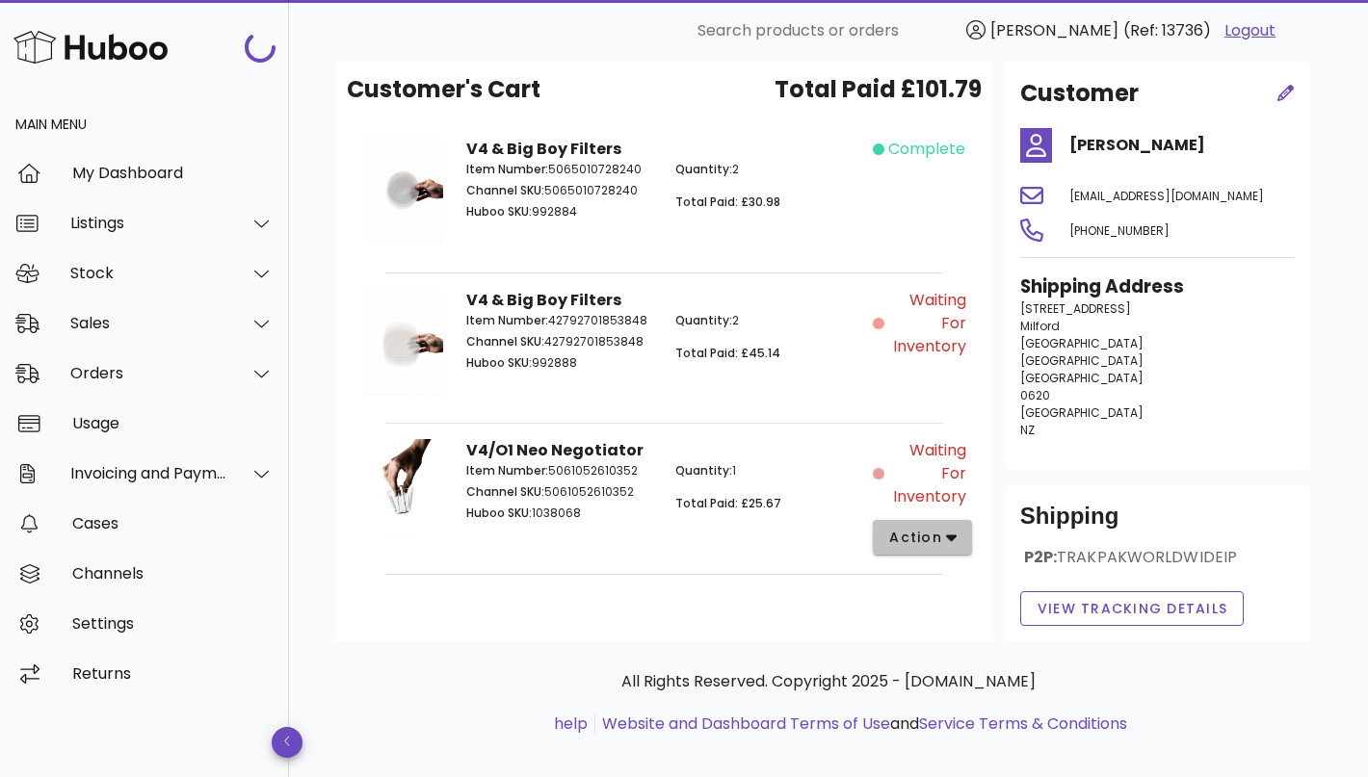
click at [946, 539] on icon "button" at bounding box center [951, 537] width 11 height 17
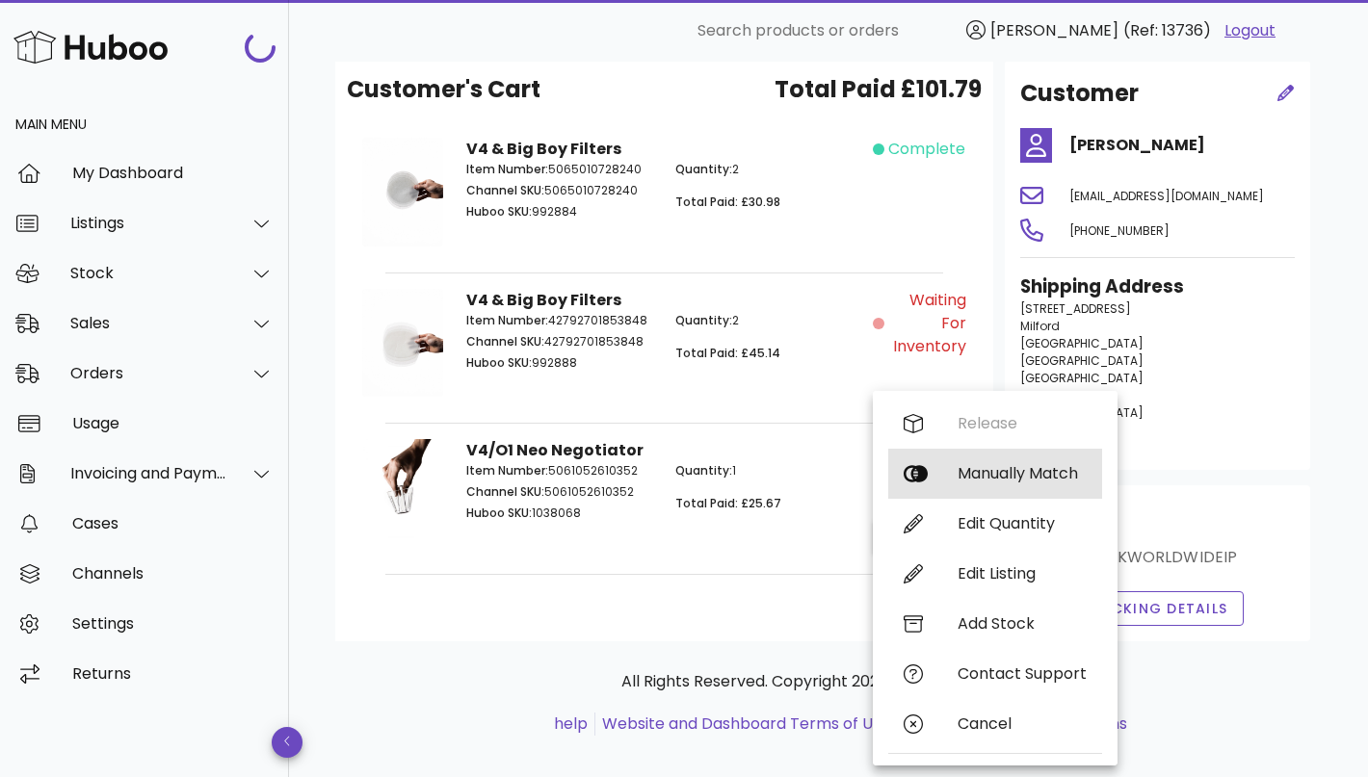
click at [1021, 466] on div "Manually Match" at bounding box center [1021, 473] width 129 height 18
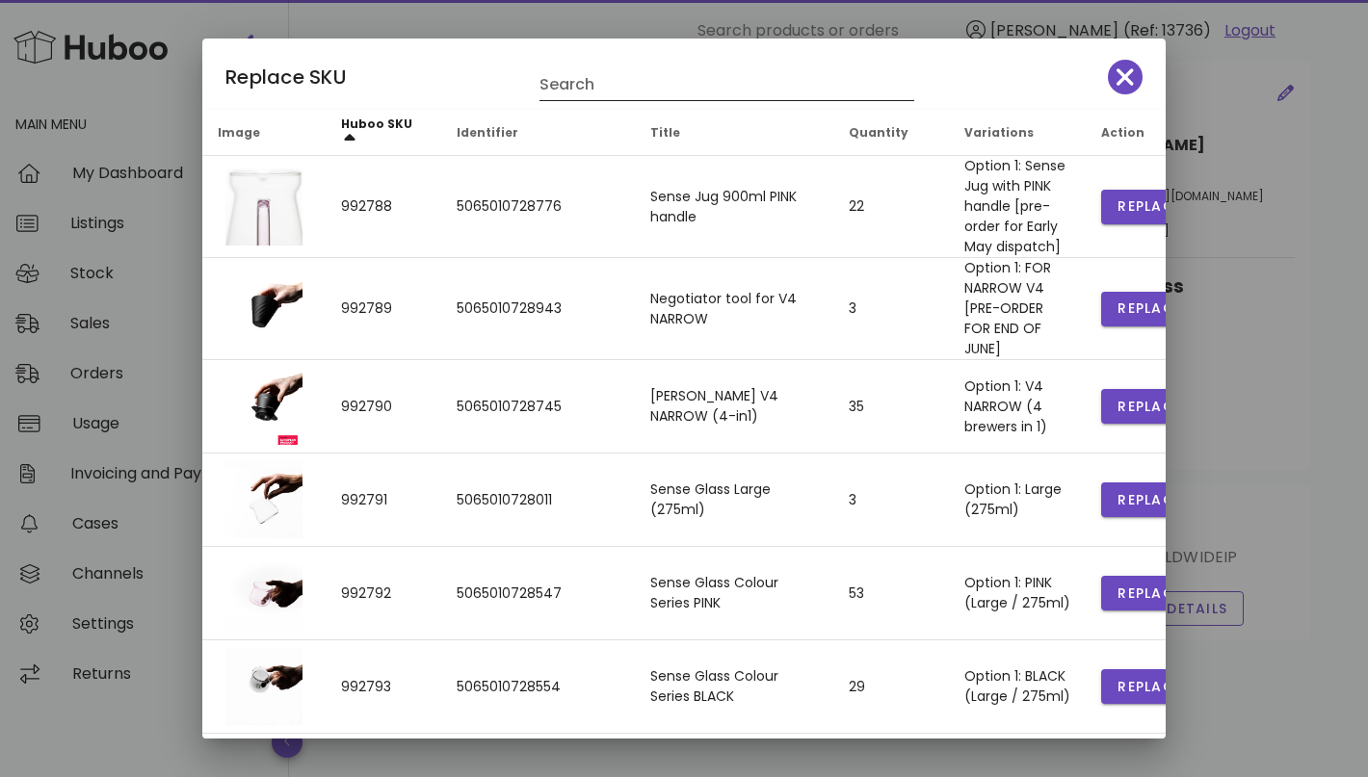
click at [624, 89] on input "Search" at bounding box center [713, 84] width 348 height 31
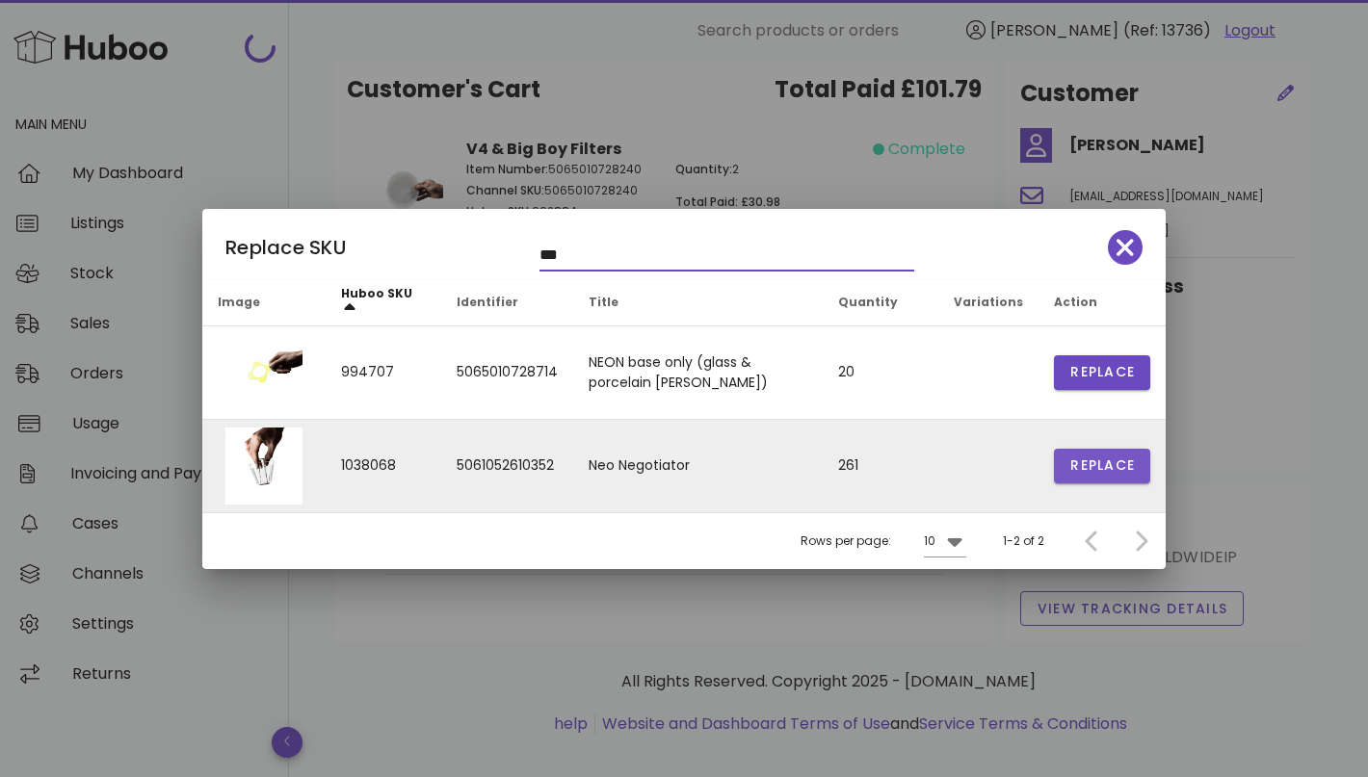
type input "***"
click at [1079, 461] on span "Replace" at bounding box center [1101, 466] width 65 height 20
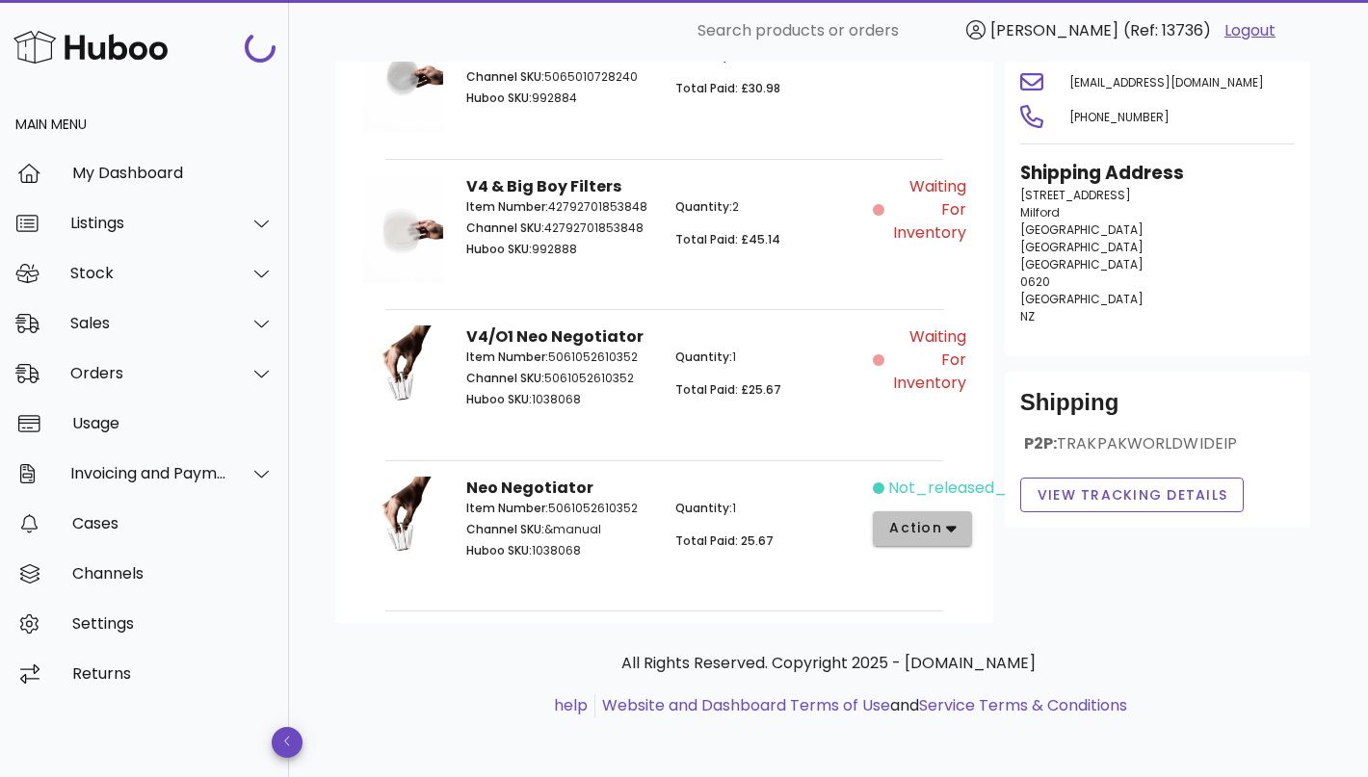
click at [932, 532] on span "action" at bounding box center [915, 528] width 54 height 20
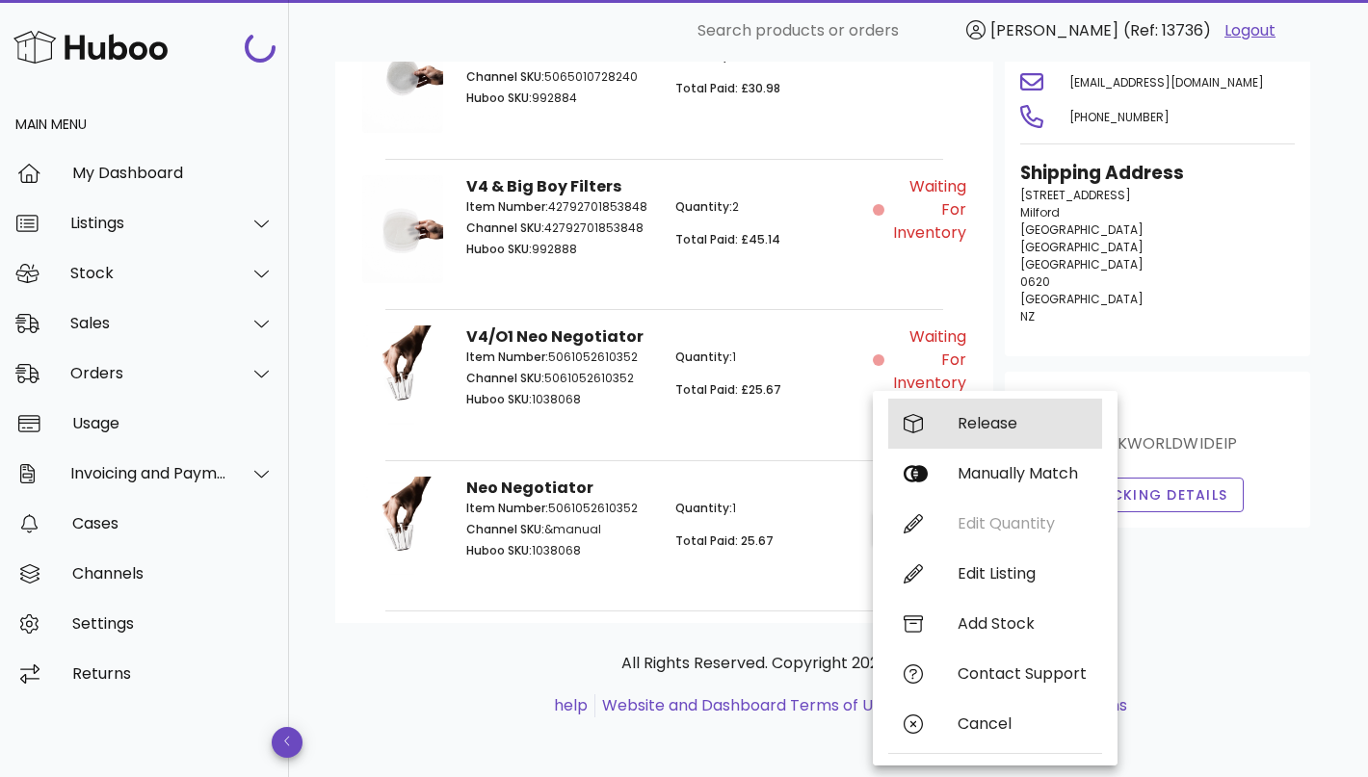
click at [994, 418] on div "Release" at bounding box center [1021, 423] width 129 height 18
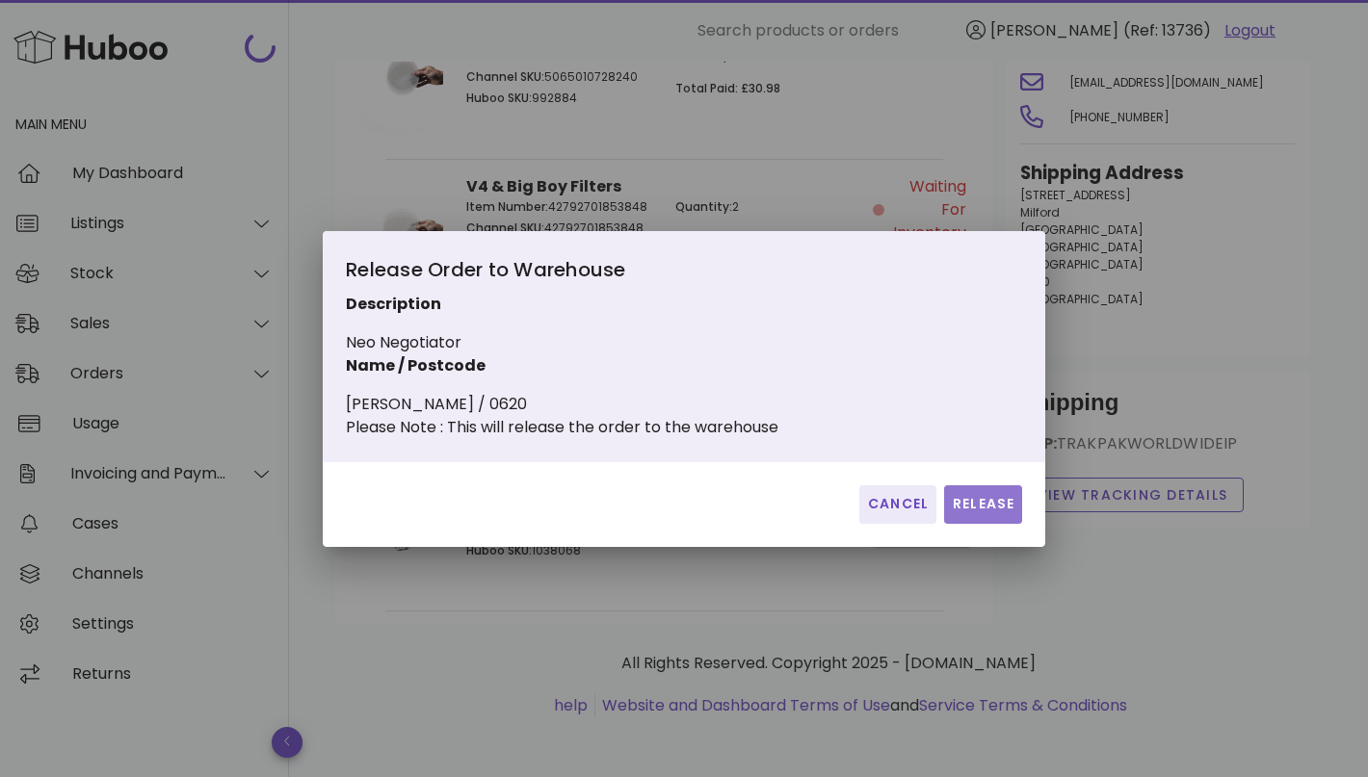
click at [969, 505] on button "Release" at bounding box center [983, 504] width 78 height 39
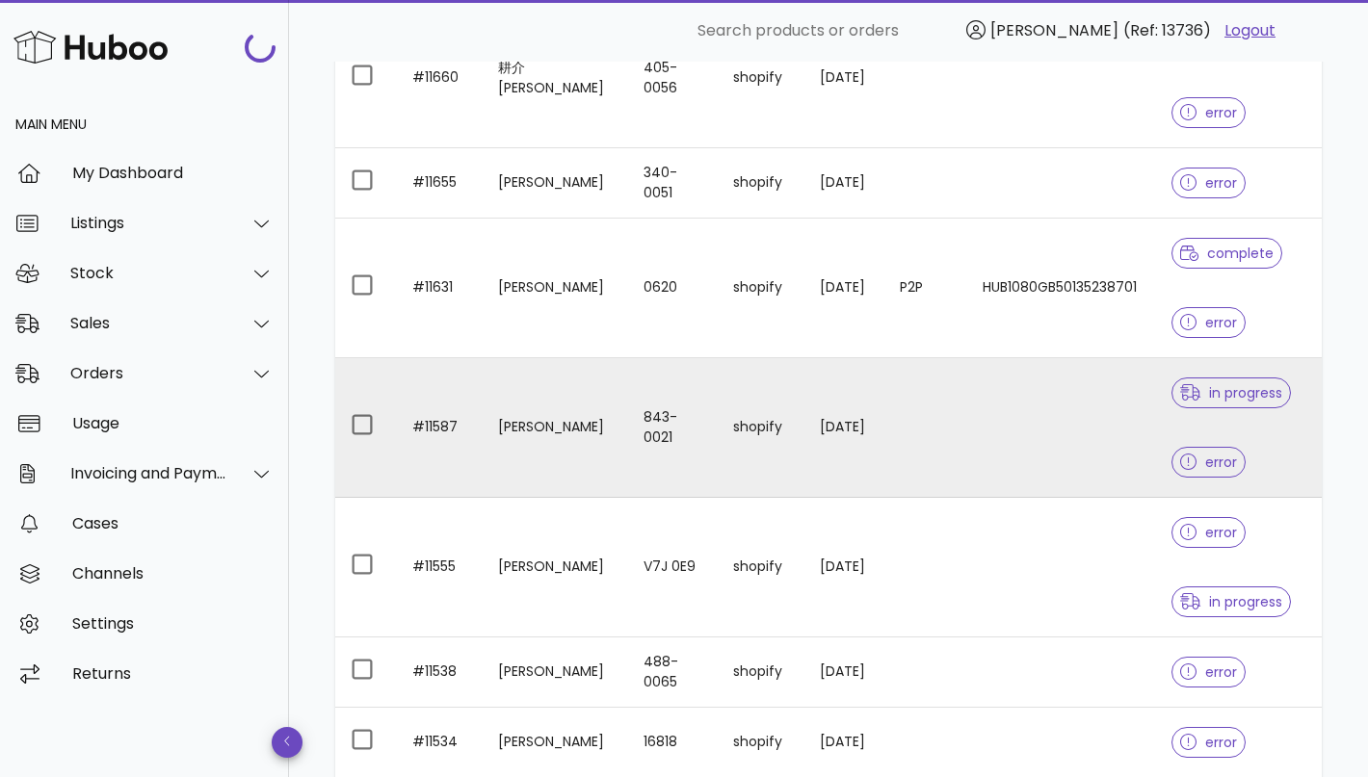
click at [585, 442] on td "[PERSON_NAME]" at bounding box center [556, 428] width 146 height 140
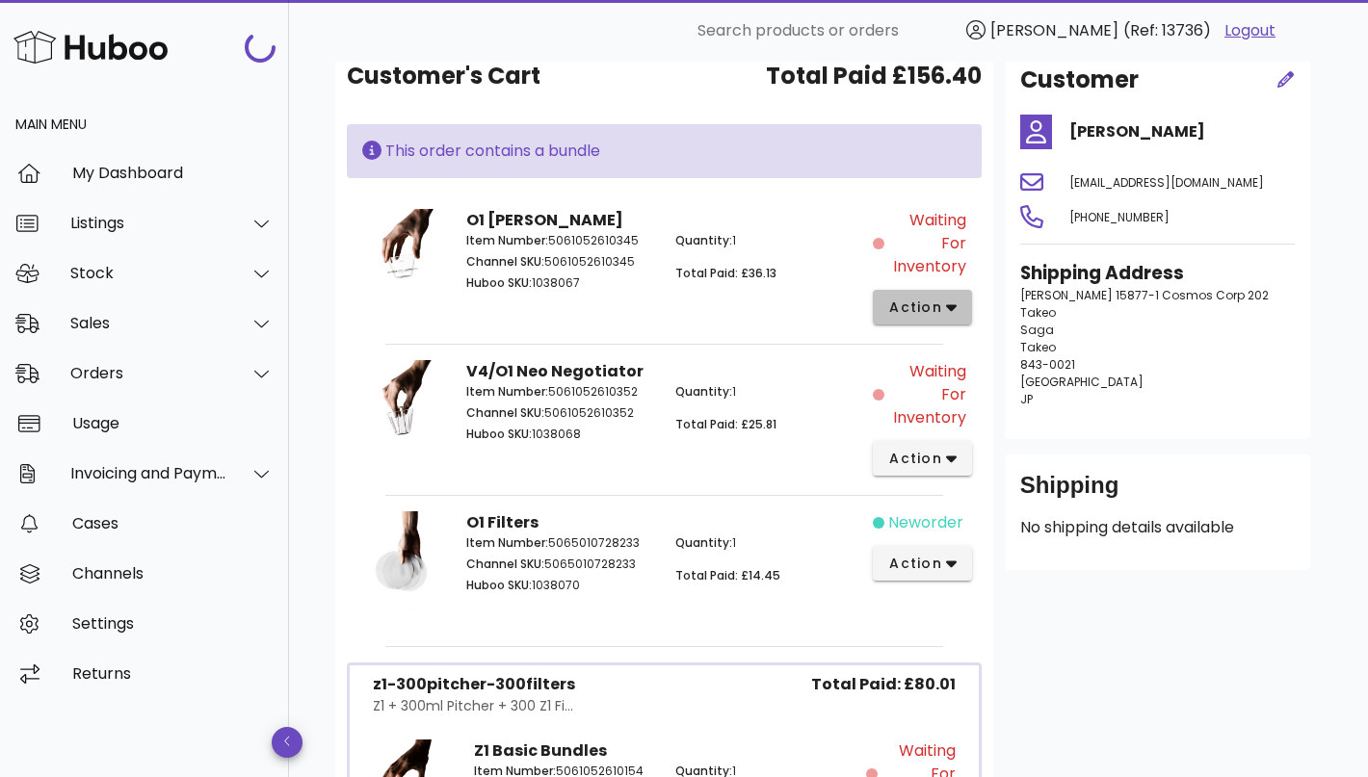
click at [908, 295] on button "action" at bounding box center [922, 307] width 99 height 35
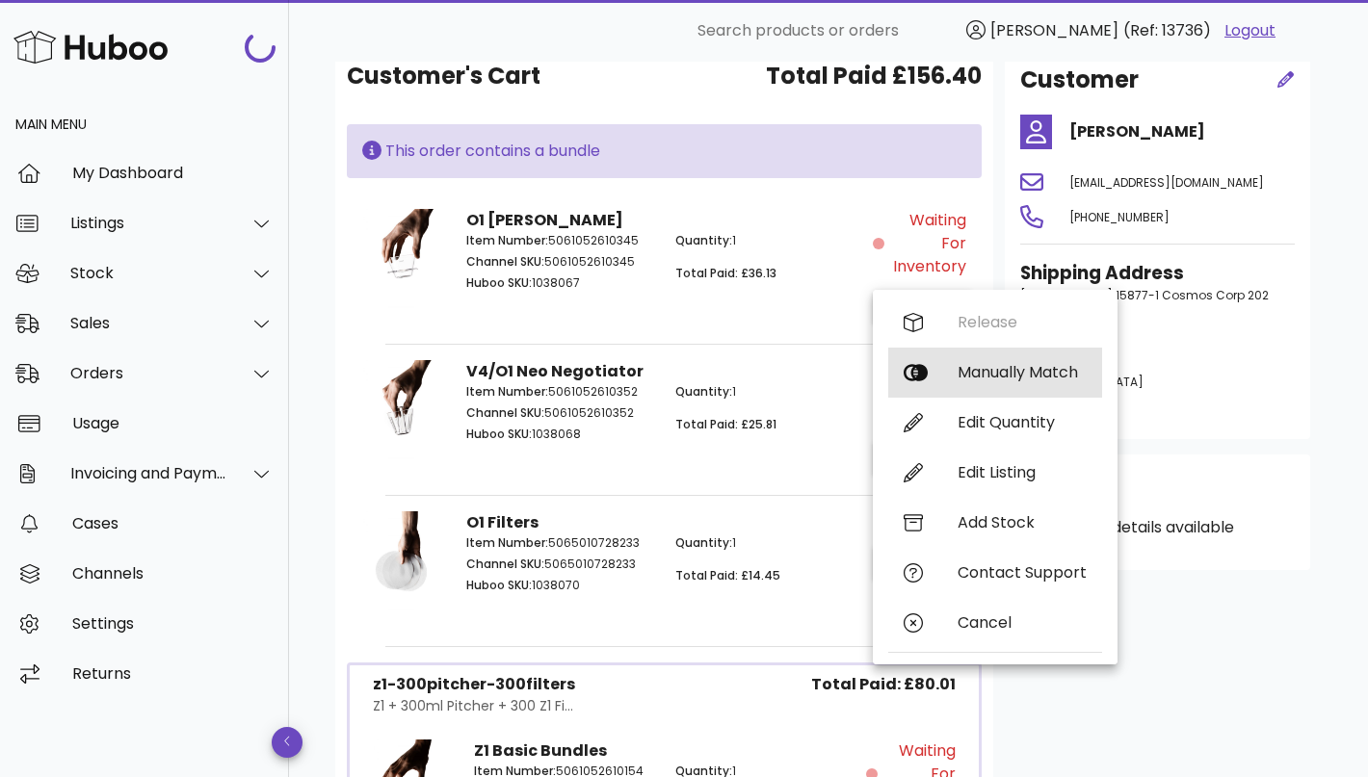
click at [981, 363] on div "Manually Match" at bounding box center [1021, 372] width 129 height 18
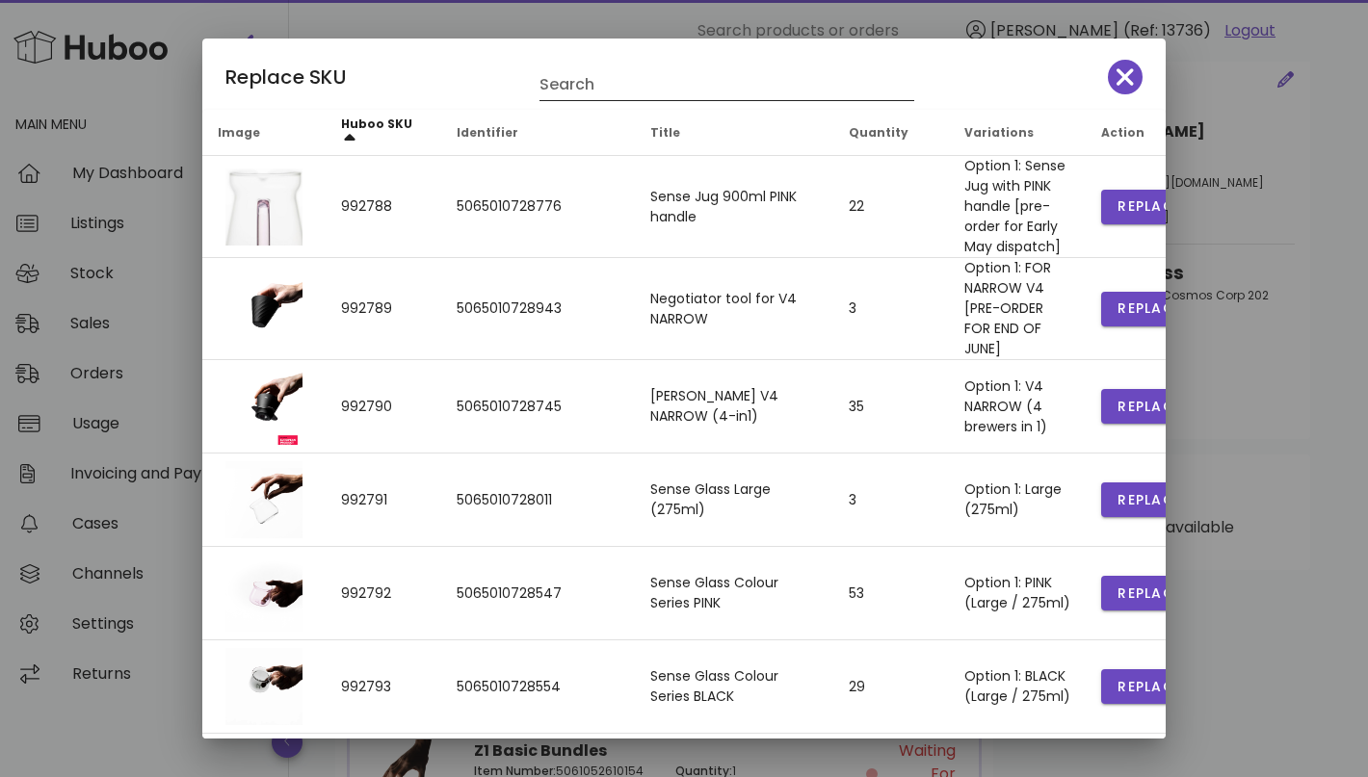
click at [588, 94] on input "Search" at bounding box center [713, 84] width 348 height 31
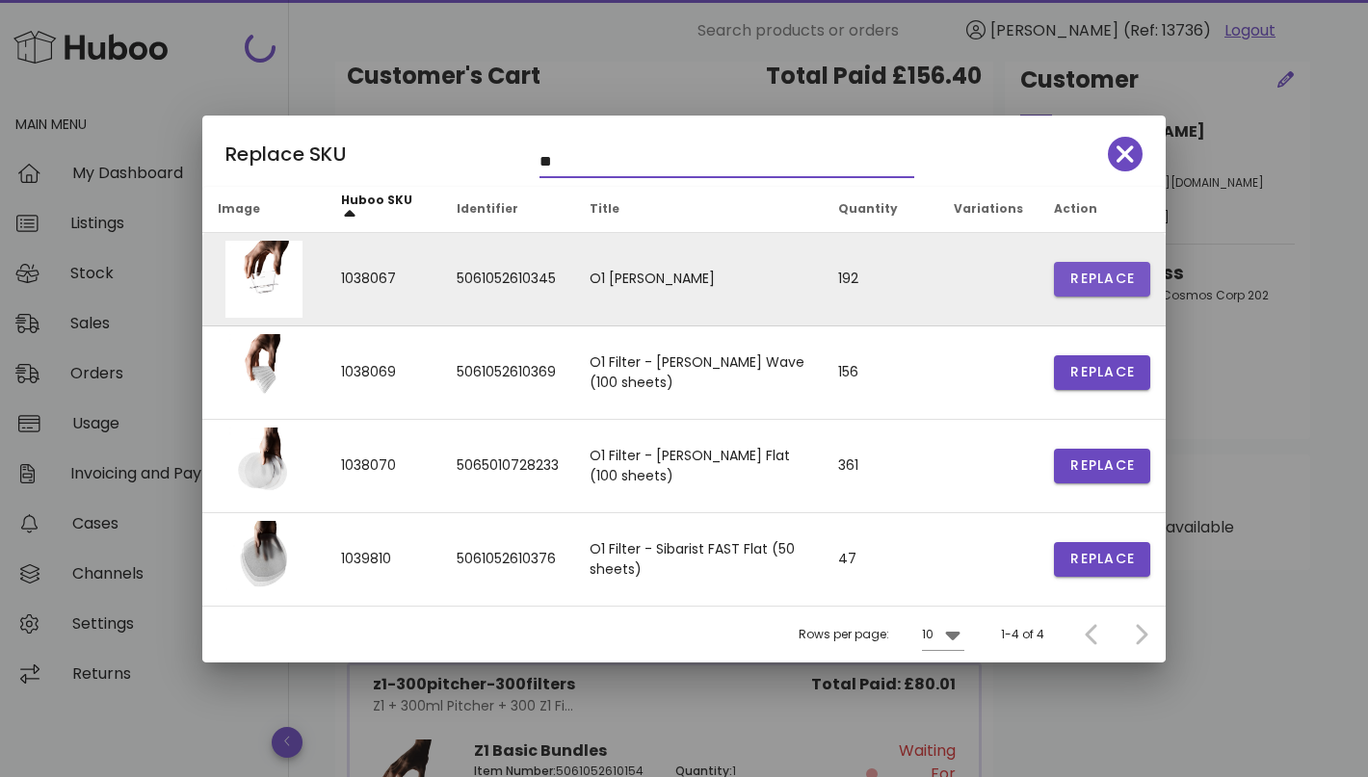
type input "**"
click at [1081, 267] on button "Replace" at bounding box center [1102, 279] width 96 height 35
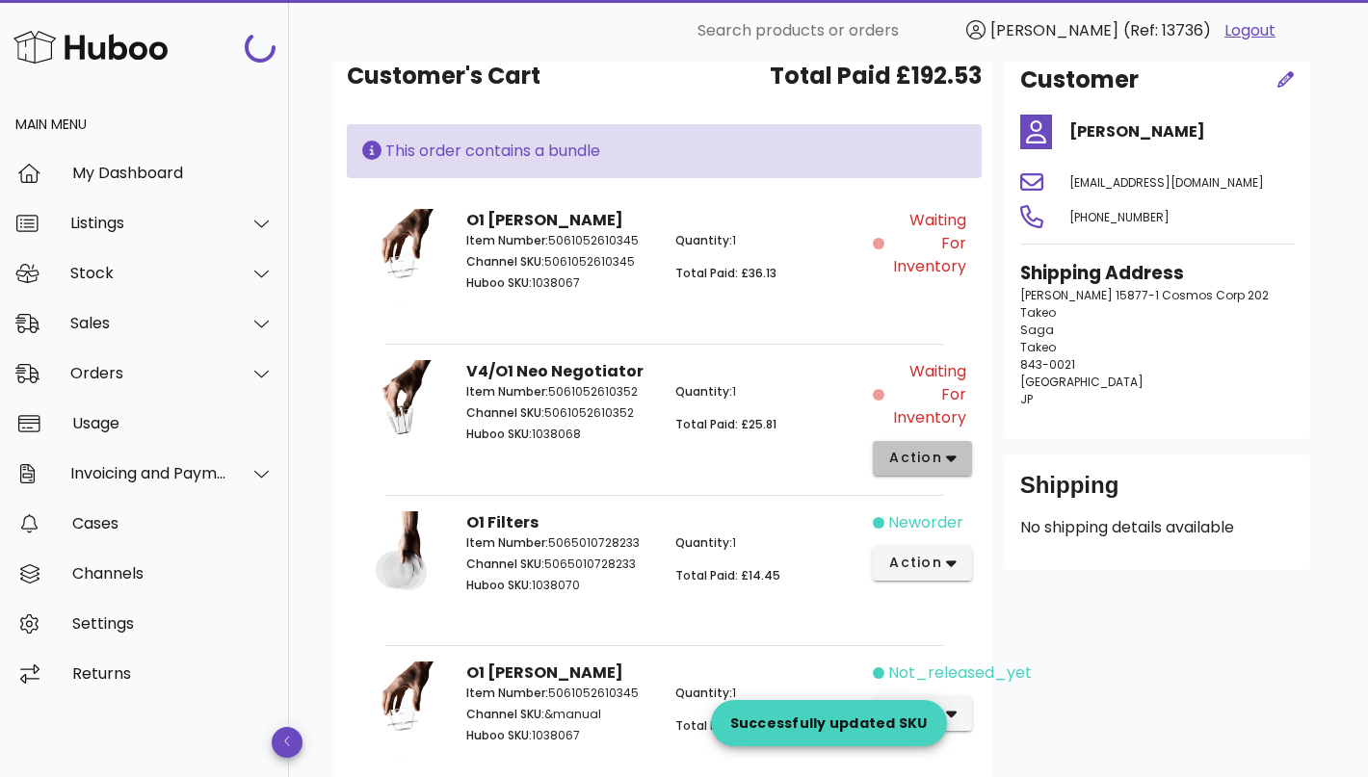
click at [940, 448] on span "action" at bounding box center [922, 458] width 68 height 20
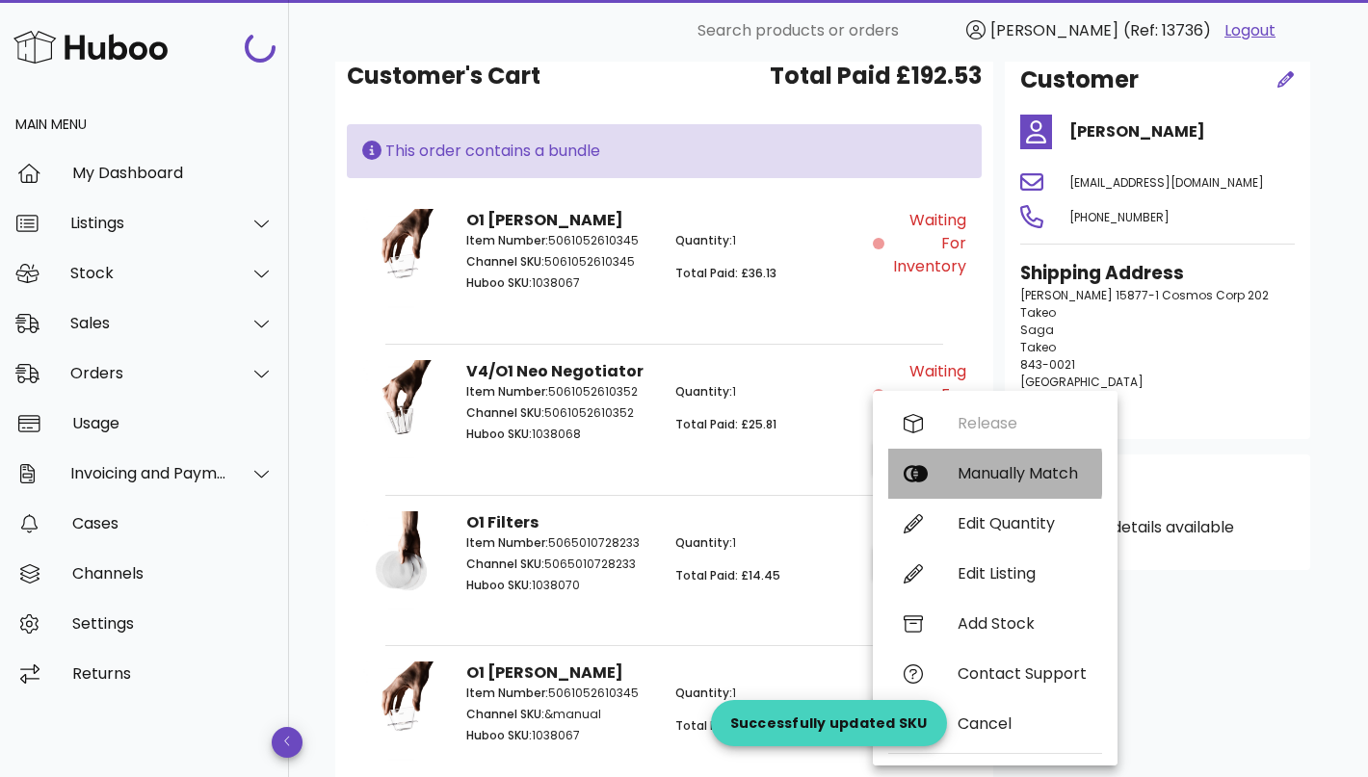
click at [987, 480] on div "Manually Match" at bounding box center [1021, 473] width 129 height 18
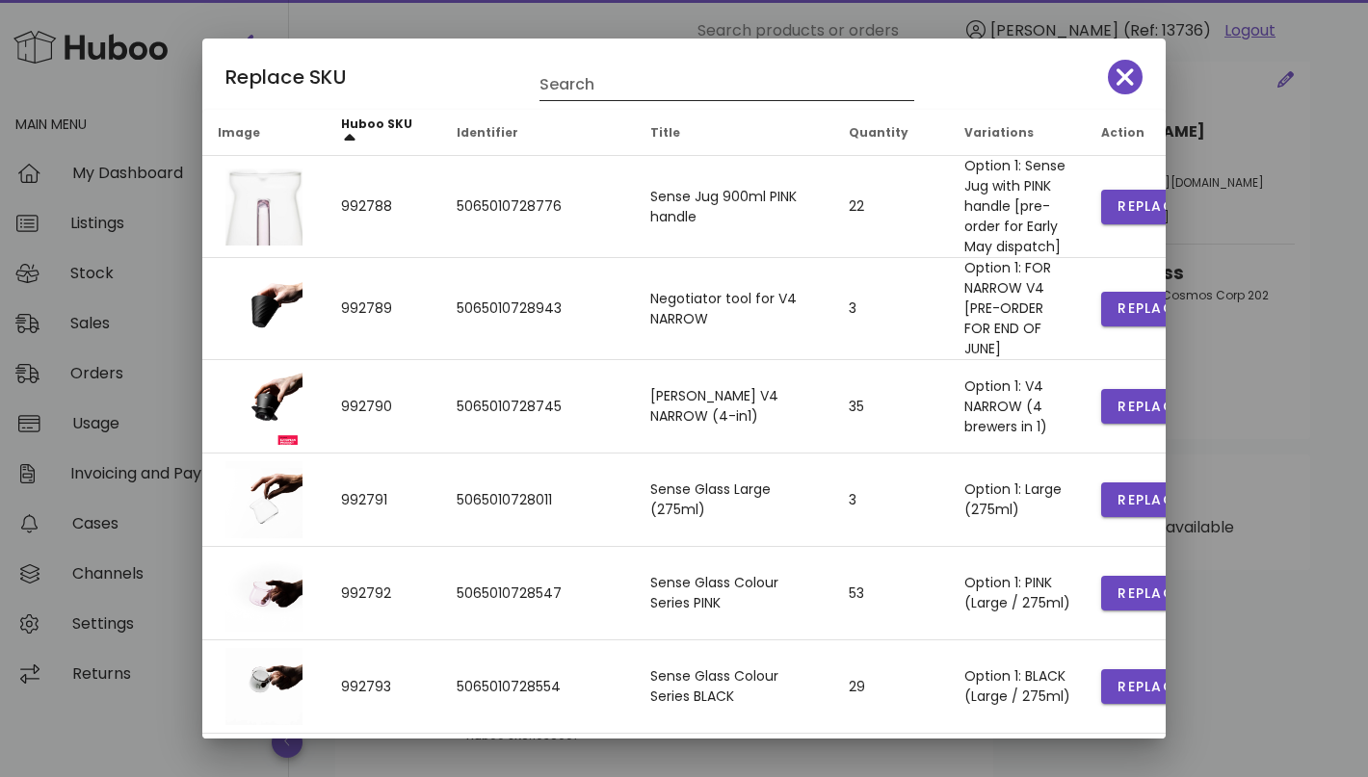
click at [699, 78] on input "Search" at bounding box center [713, 84] width 348 height 31
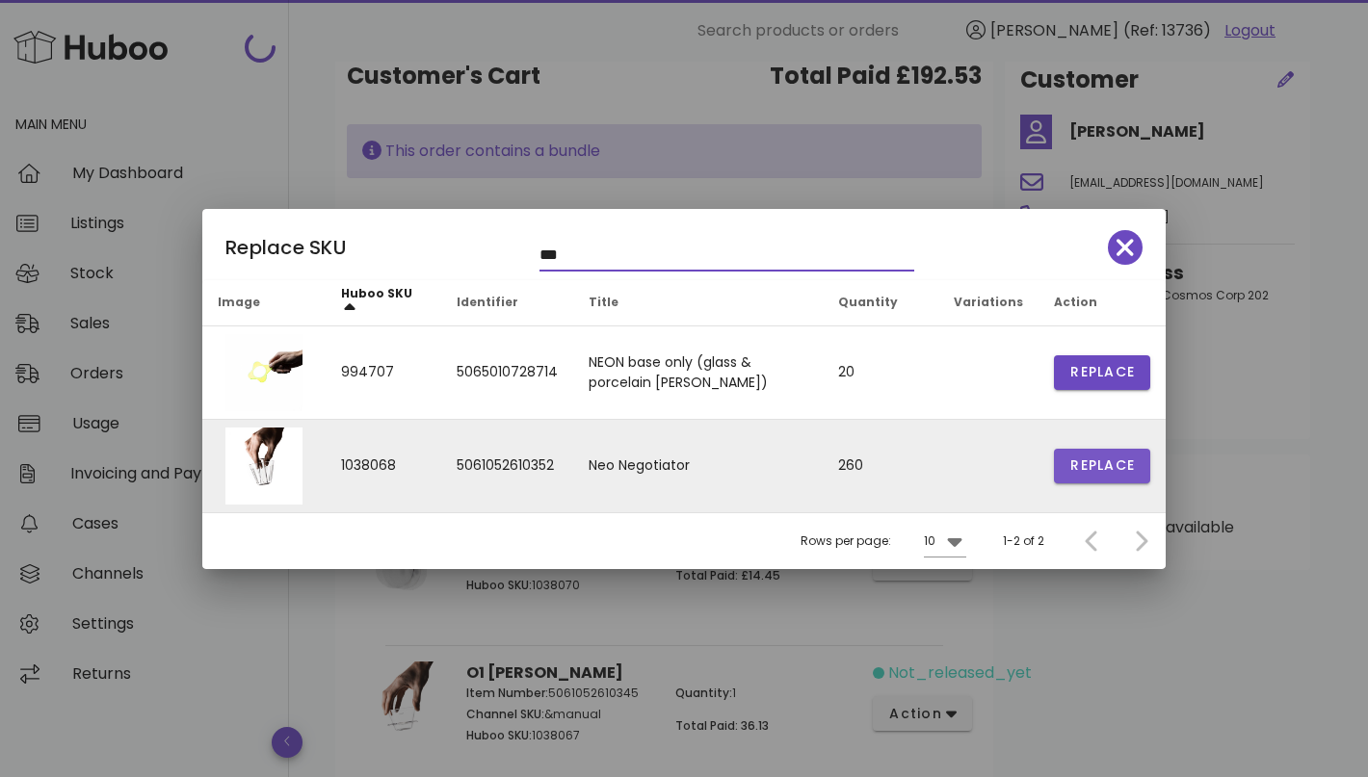
type input "***"
click at [1132, 469] on span "Replace" at bounding box center [1101, 466] width 65 height 20
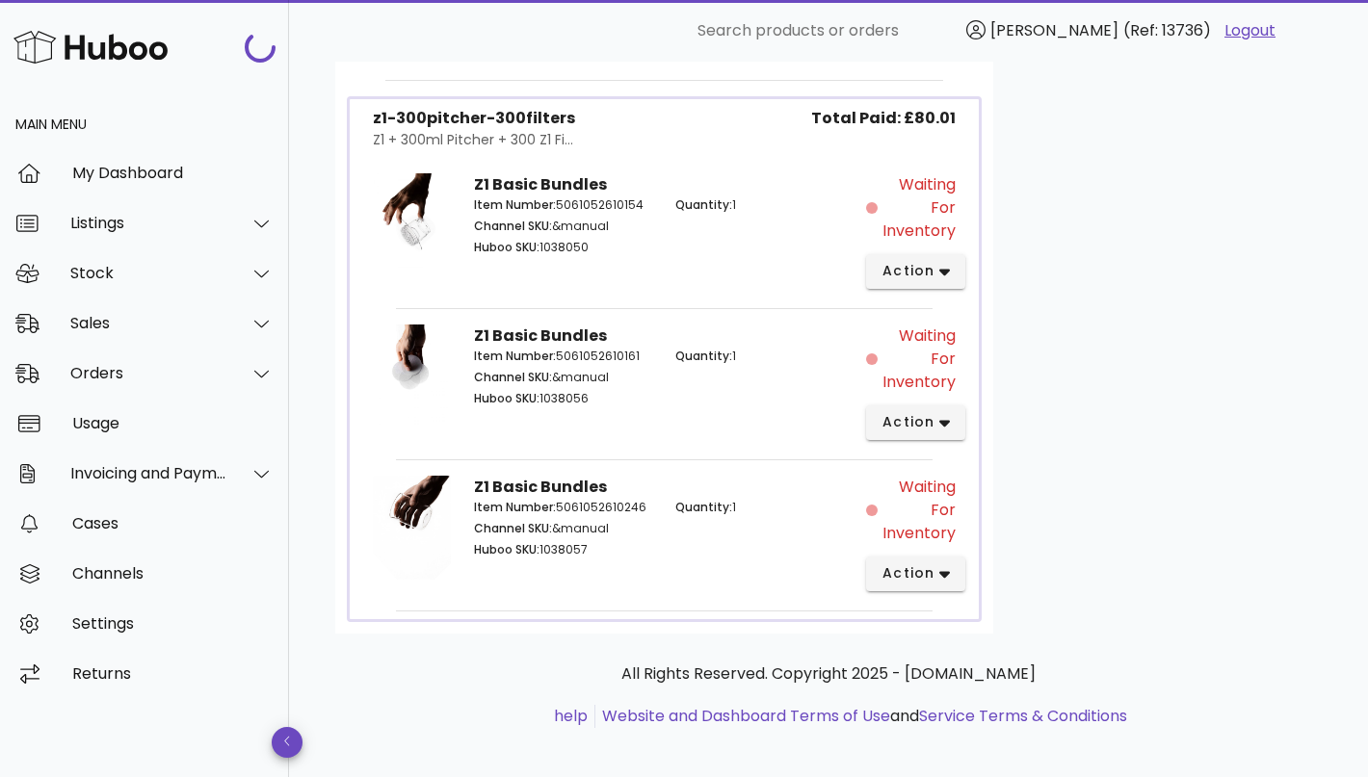
scroll to position [1084, 0]
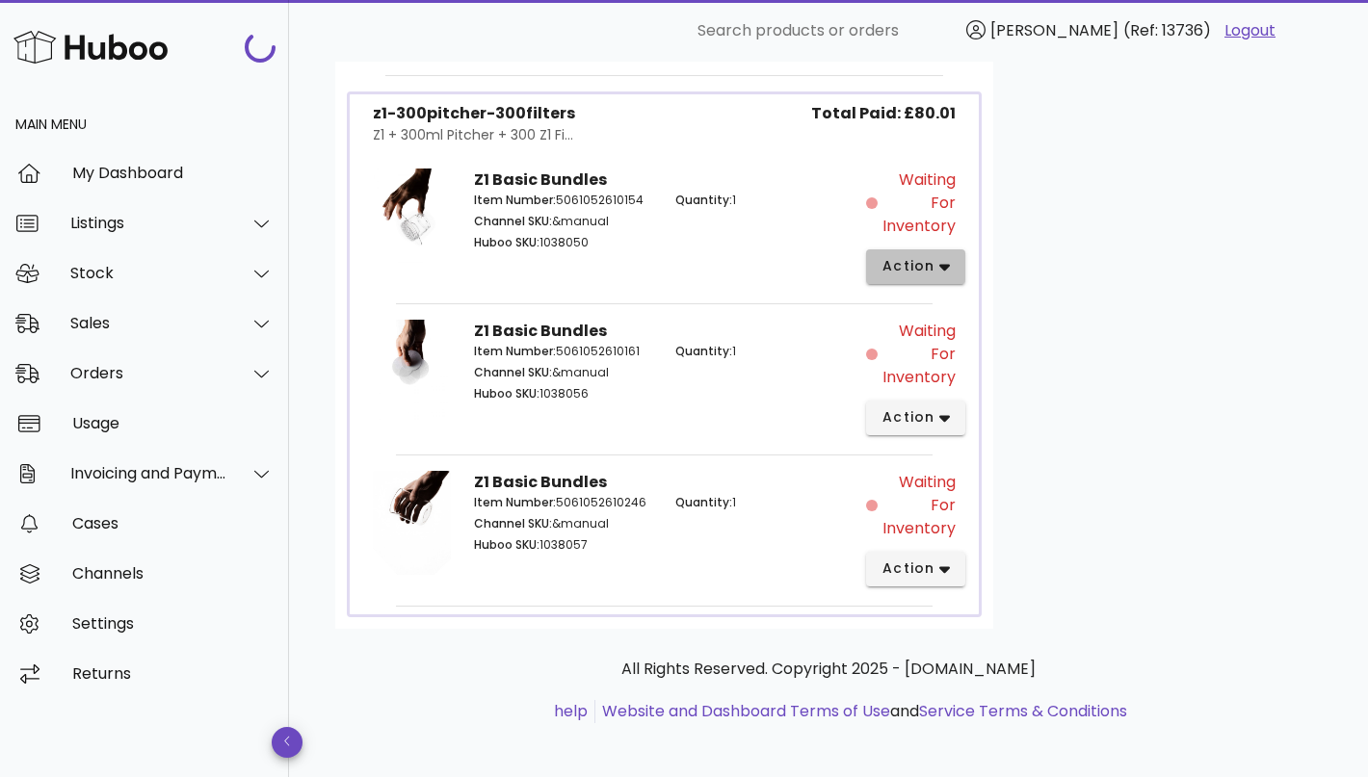
click at [921, 259] on span "action" at bounding box center [908, 266] width 54 height 20
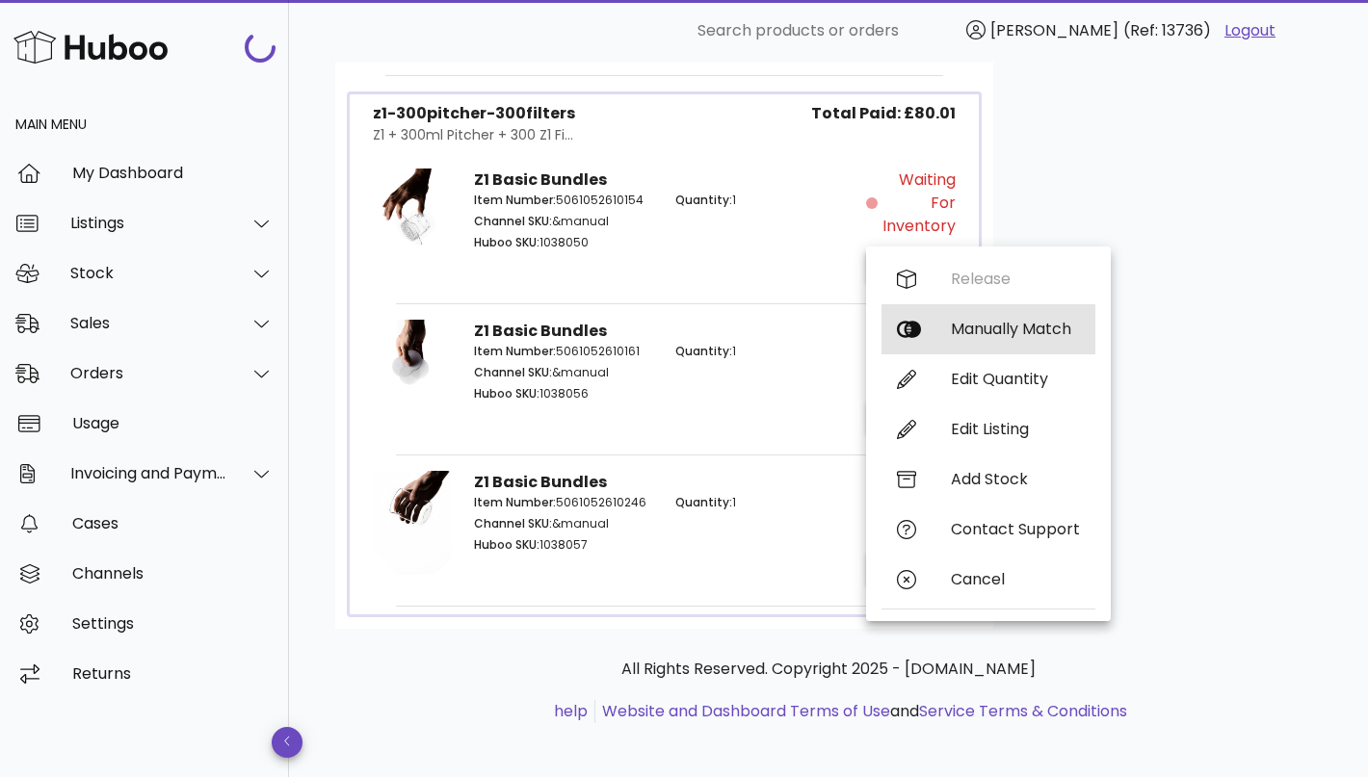
click at [966, 326] on div "Manually Match" at bounding box center [1015, 329] width 129 height 18
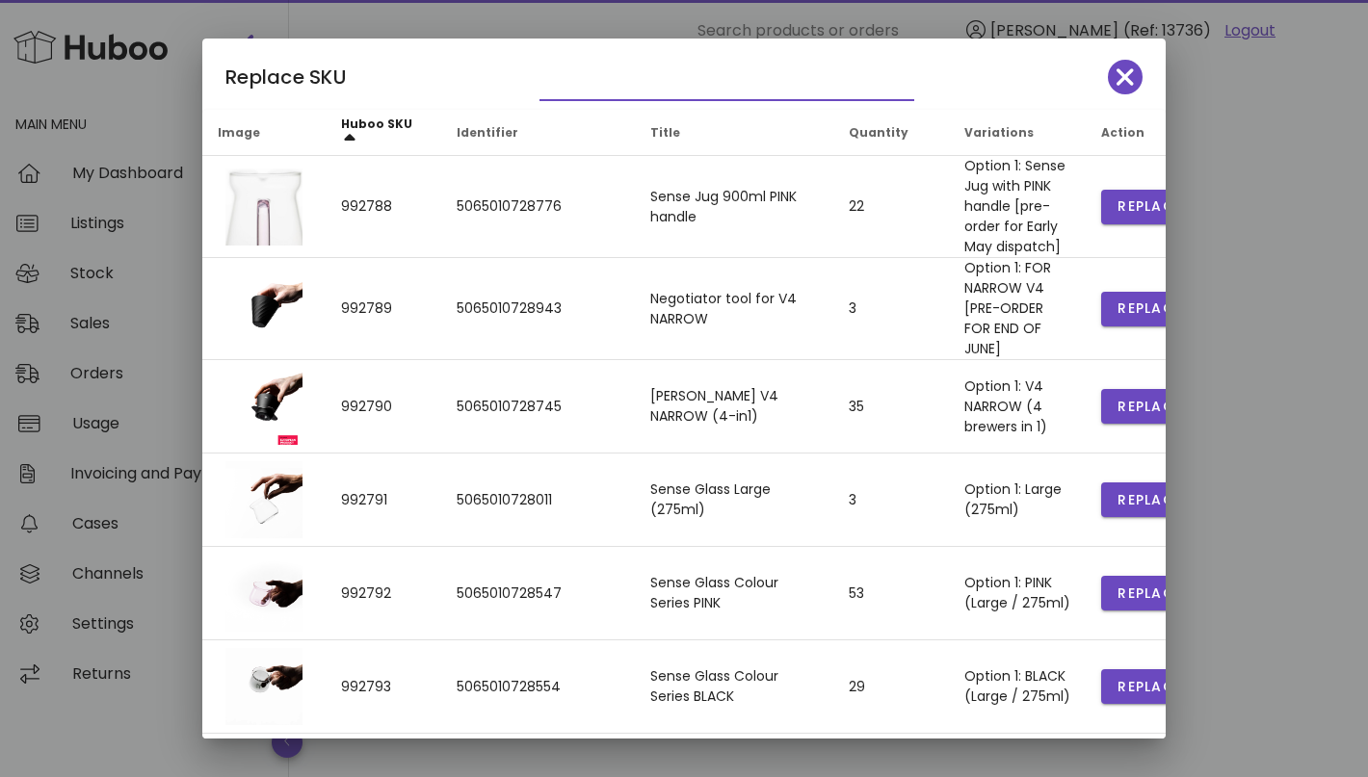
click at [613, 87] on input "text" at bounding box center [713, 84] width 348 height 31
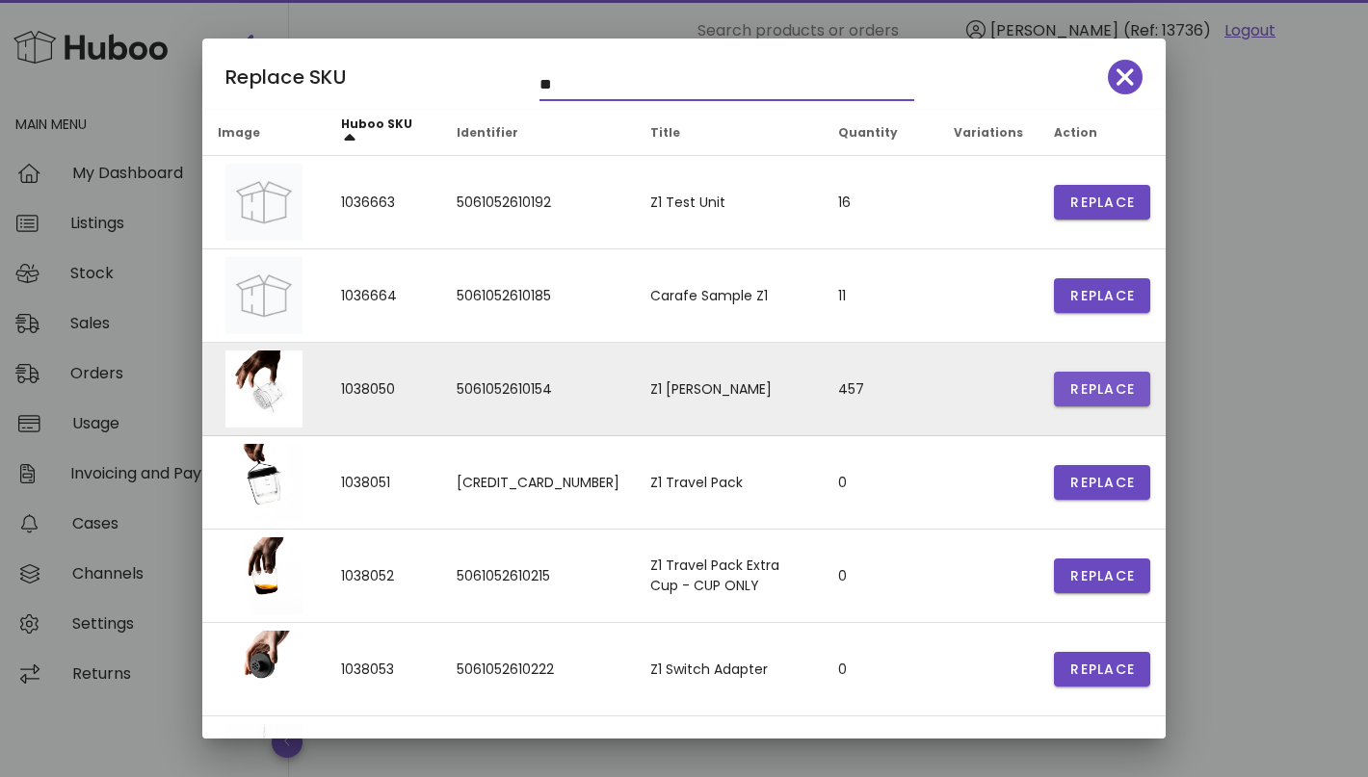
type input "**"
click at [1112, 393] on span "Replace" at bounding box center [1101, 389] width 65 height 20
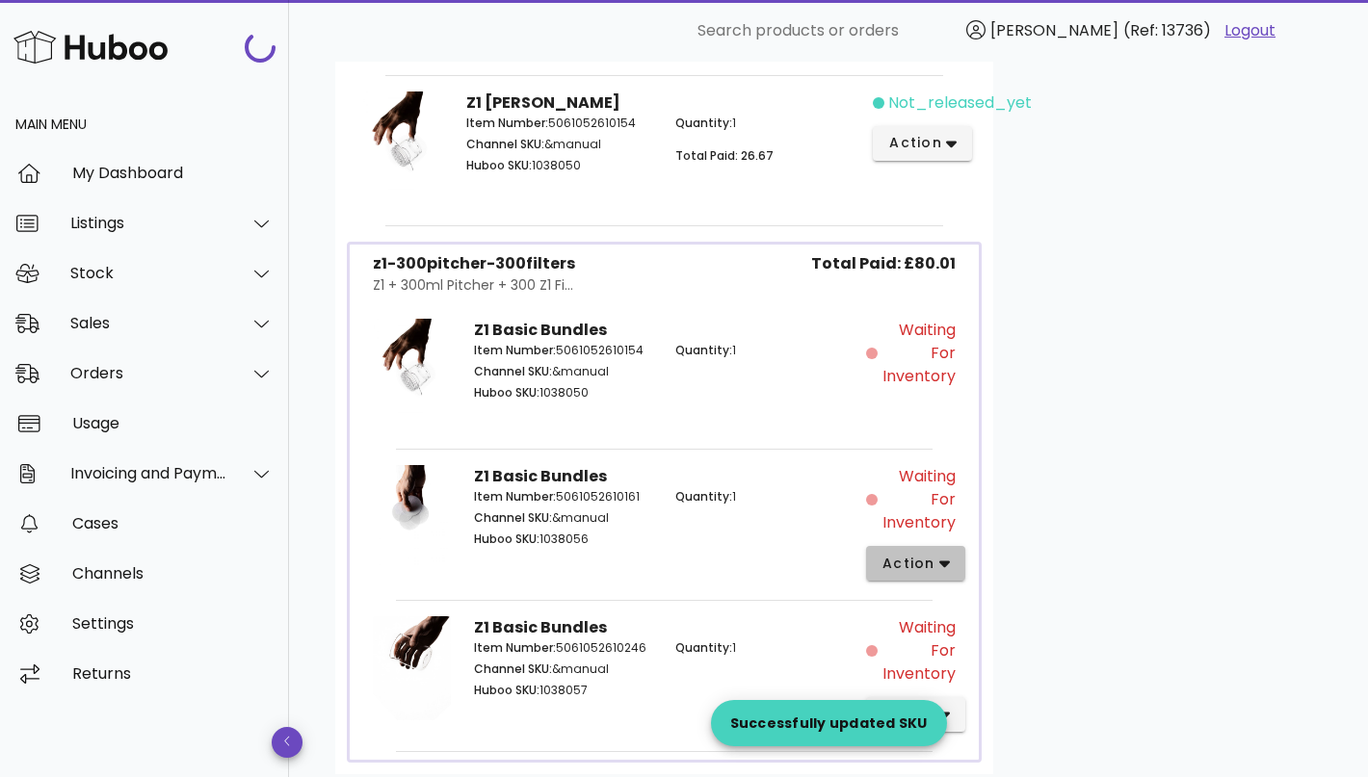
click at [927, 546] on button "action" at bounding box center [915, 563] width 99 height 35
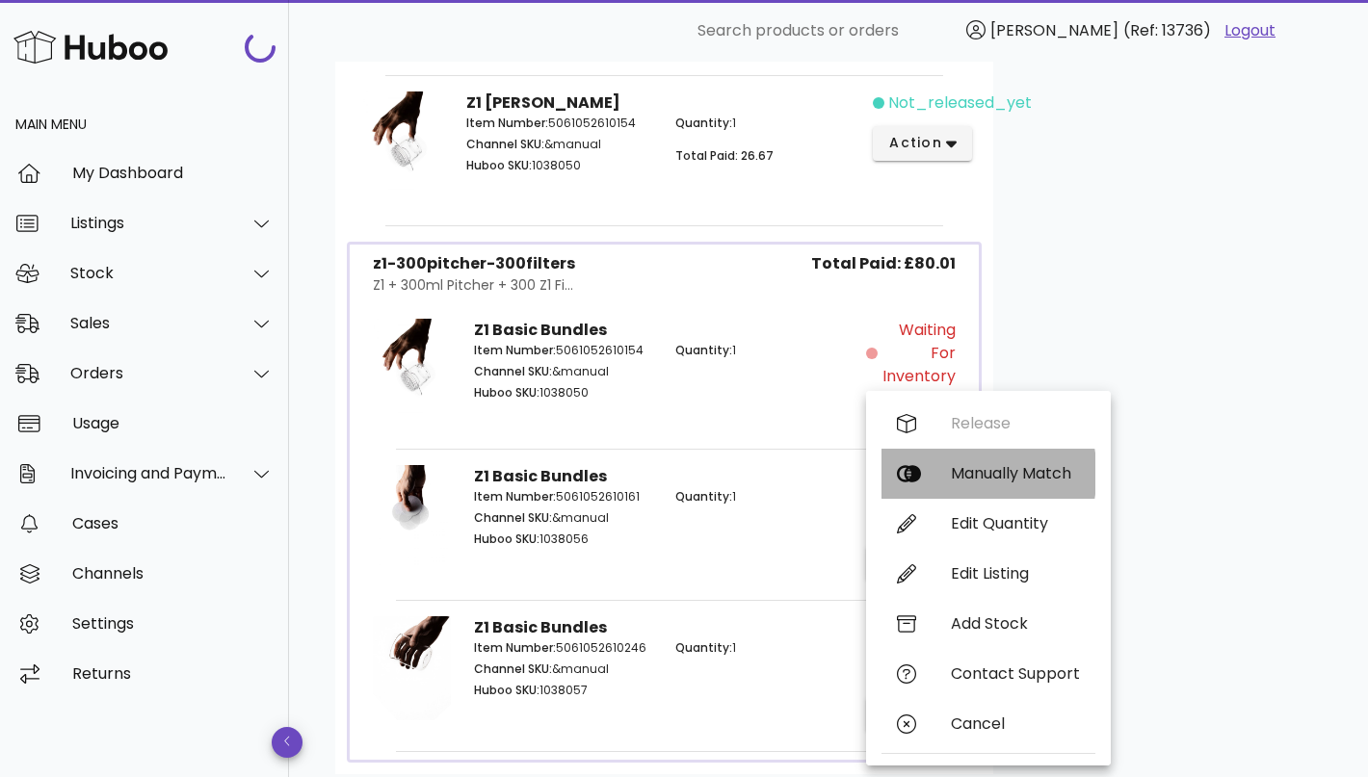
click at [990, 482] on div "Manually Match" at bounding box center [1015, 473] width 129 height 18
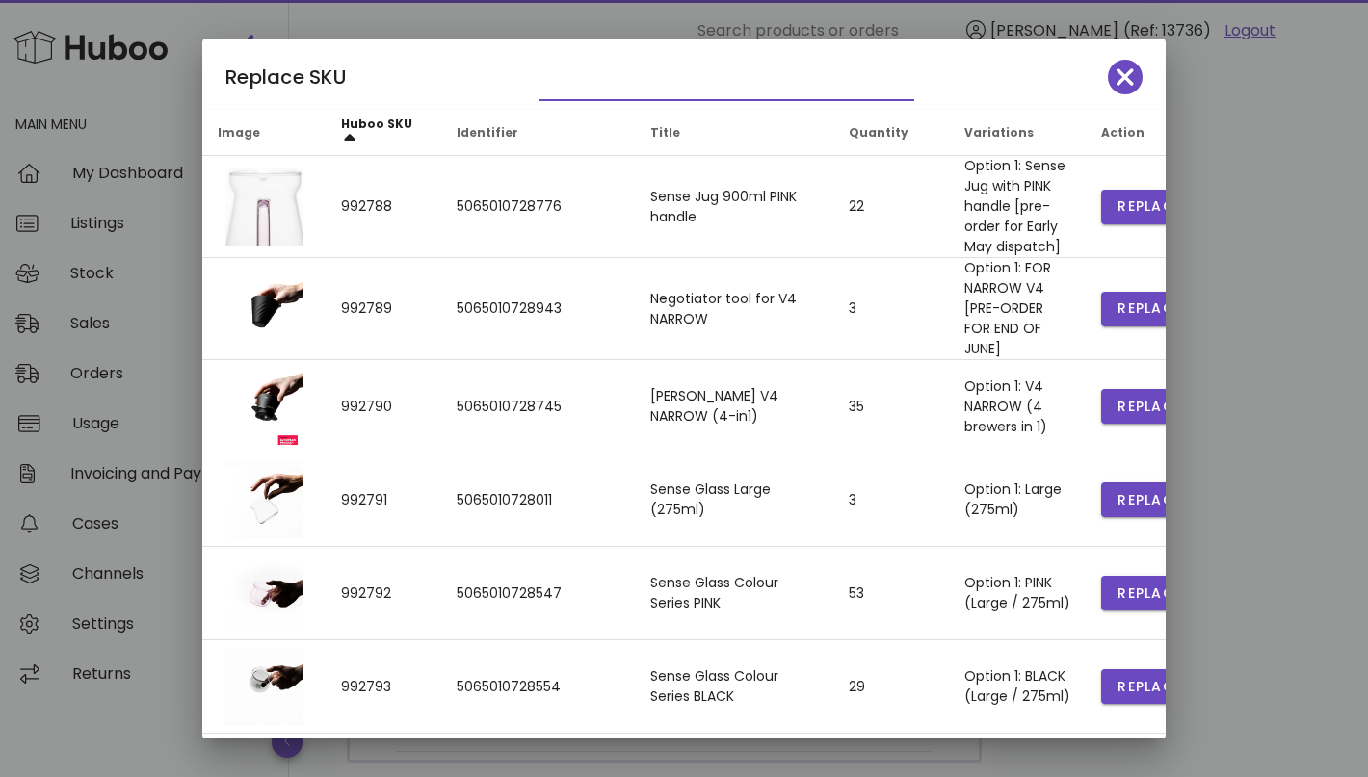
click at [589, 91] on input "text" at bounding box center [713, 84] width 348 height 31
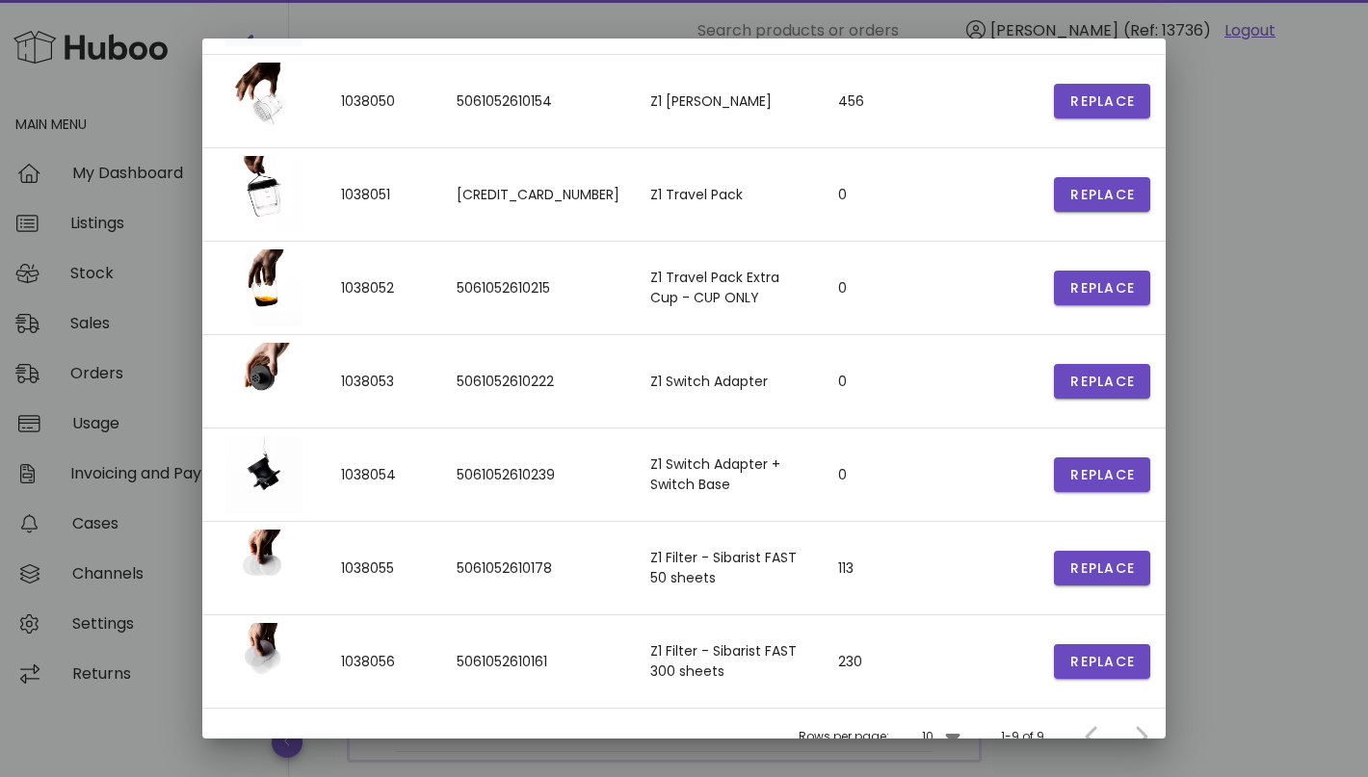
scroll to position [314, 0]
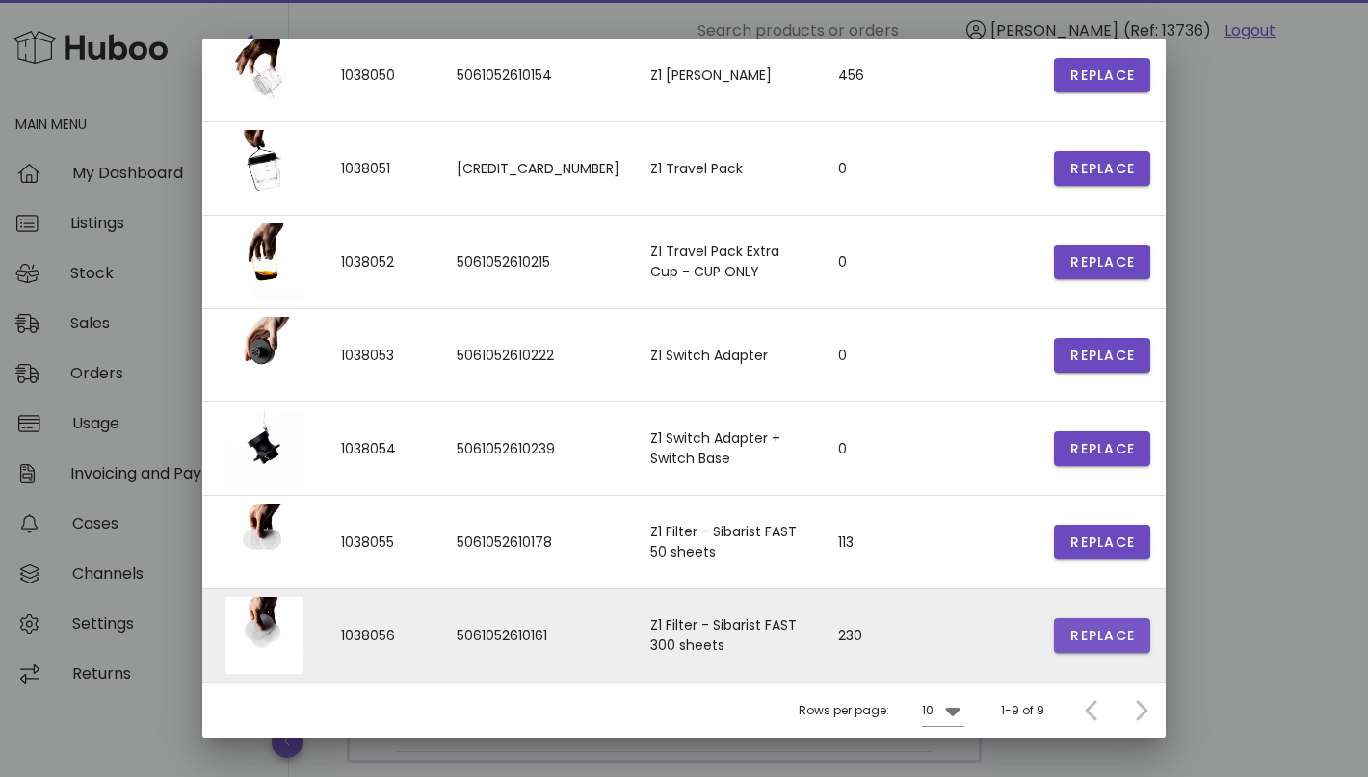
type input "**"
click at [1099, 638] on span "Replace" at bounding box center [1101, 636] width 65 height 20
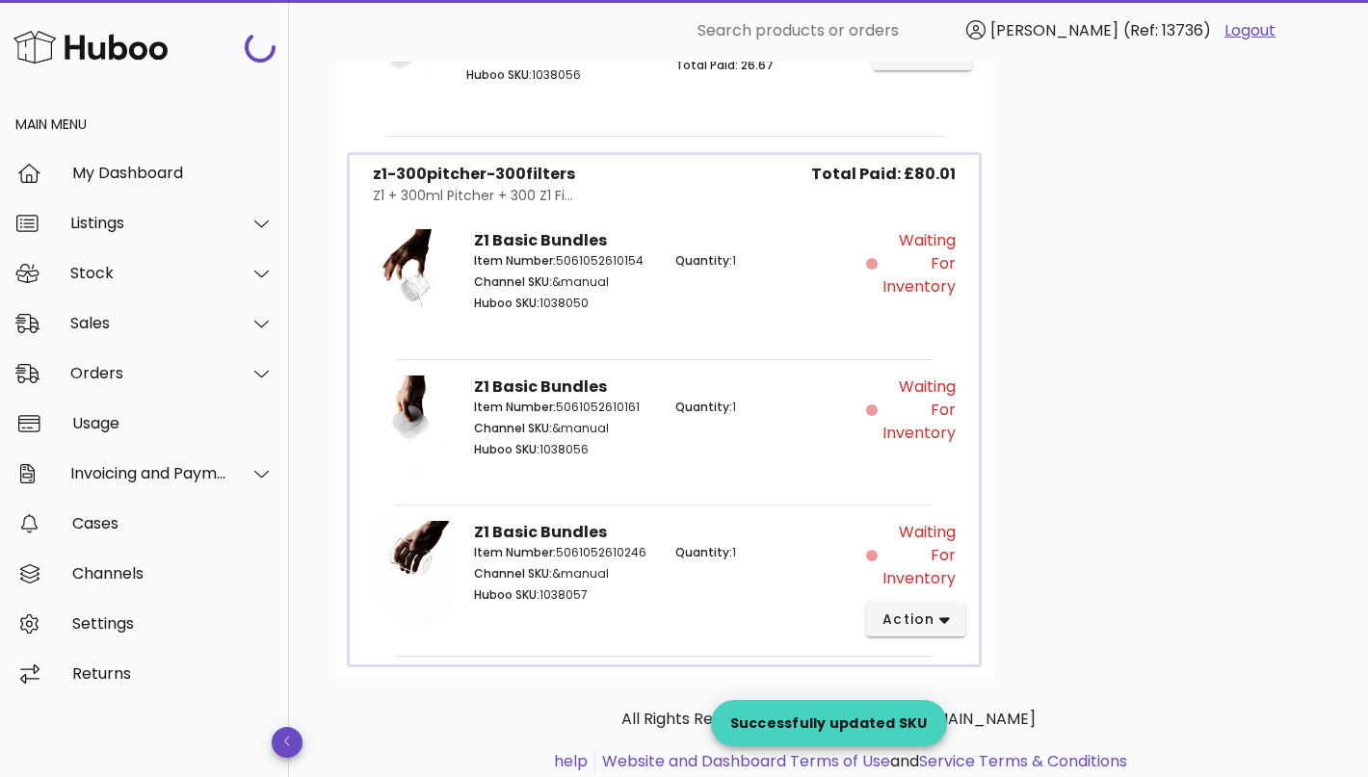
scroll to position [1378, 0]
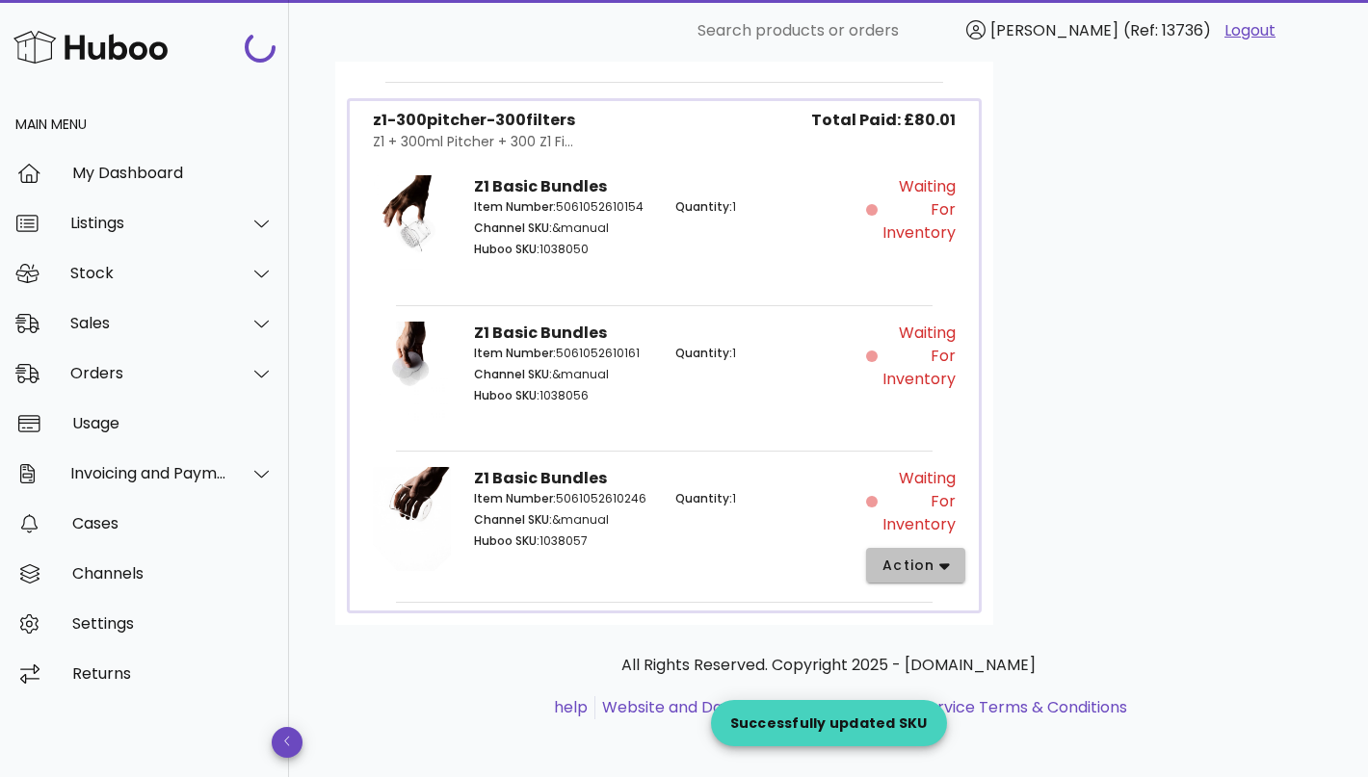
click at [915, 550] on button "action" at bounding box center [915, 565] width 99 height 35
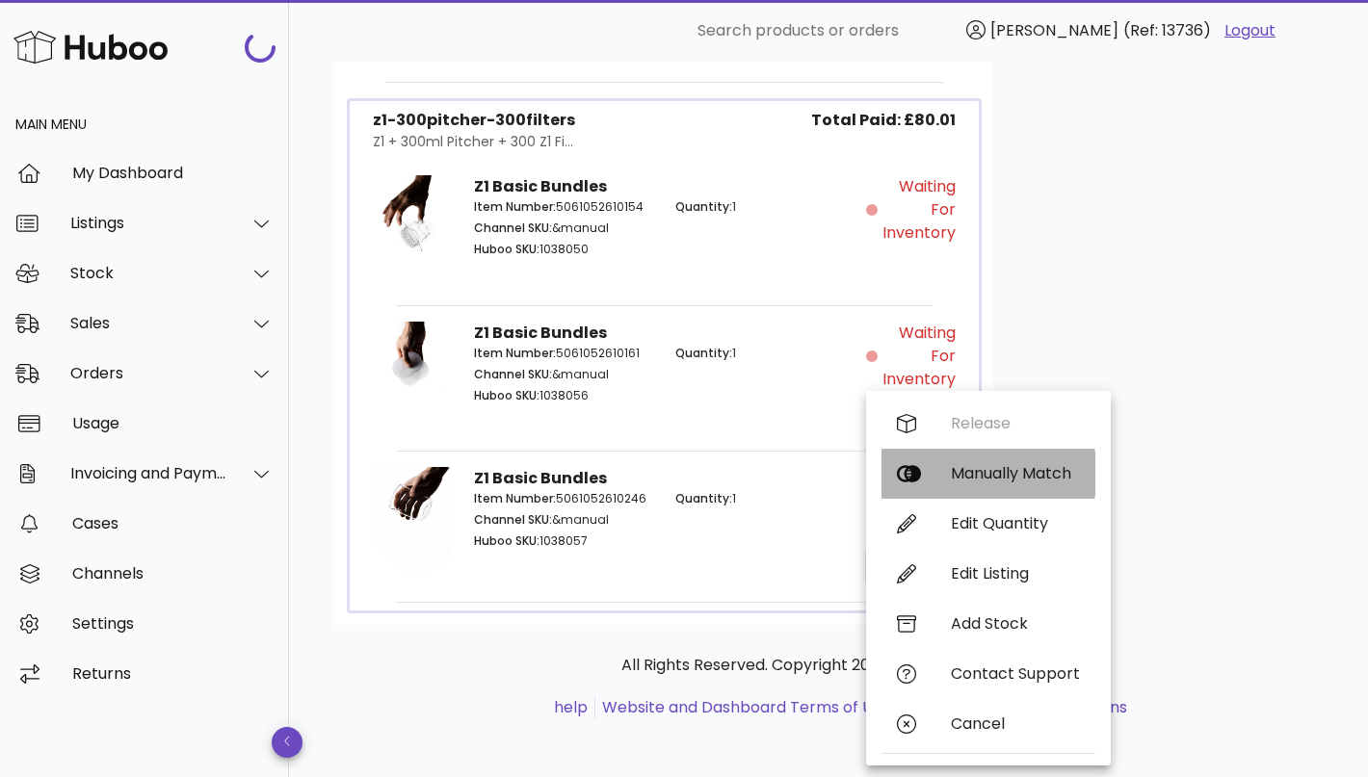
click at [977, 477] on div "Manually Match" at bounding box center [1015, 473] width 129 height 18
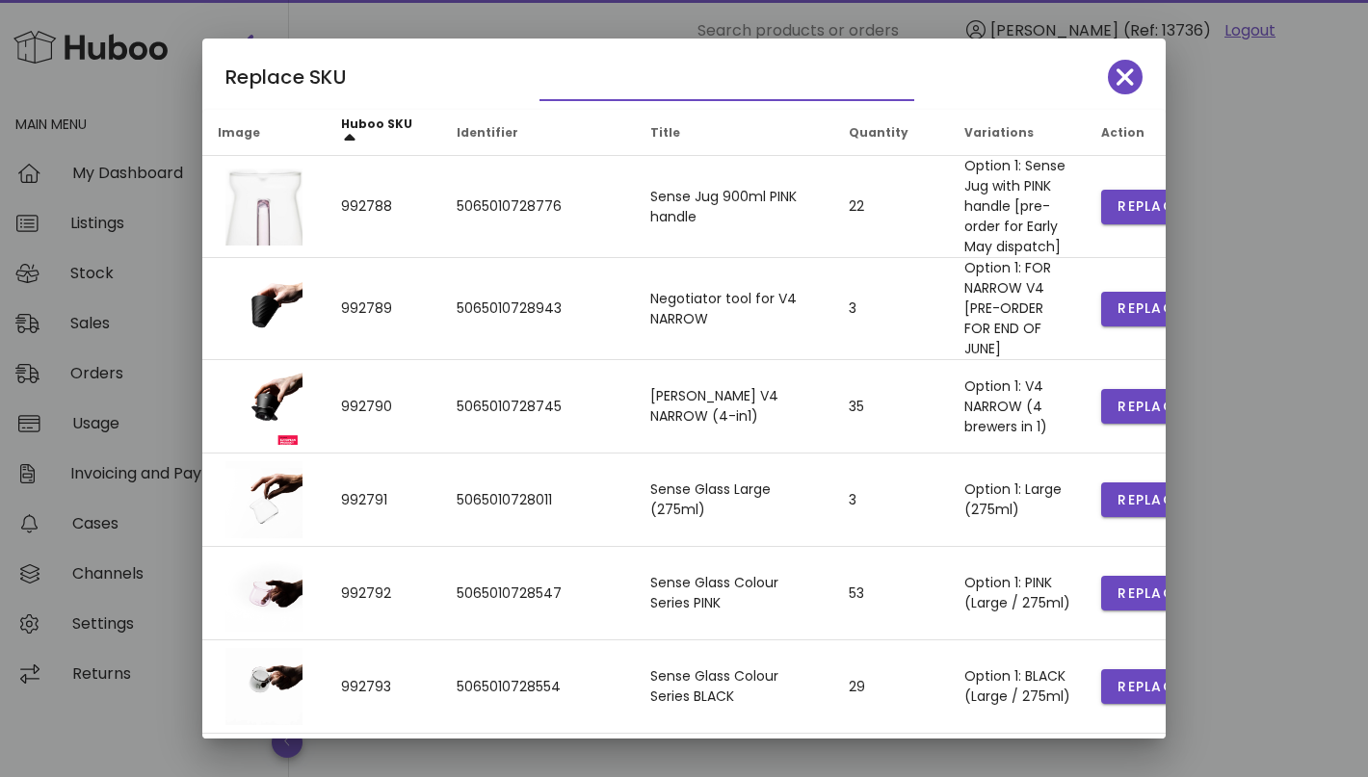
click at [600, 83] on input "text" at bounding box center [713, 84] width 348 height 31
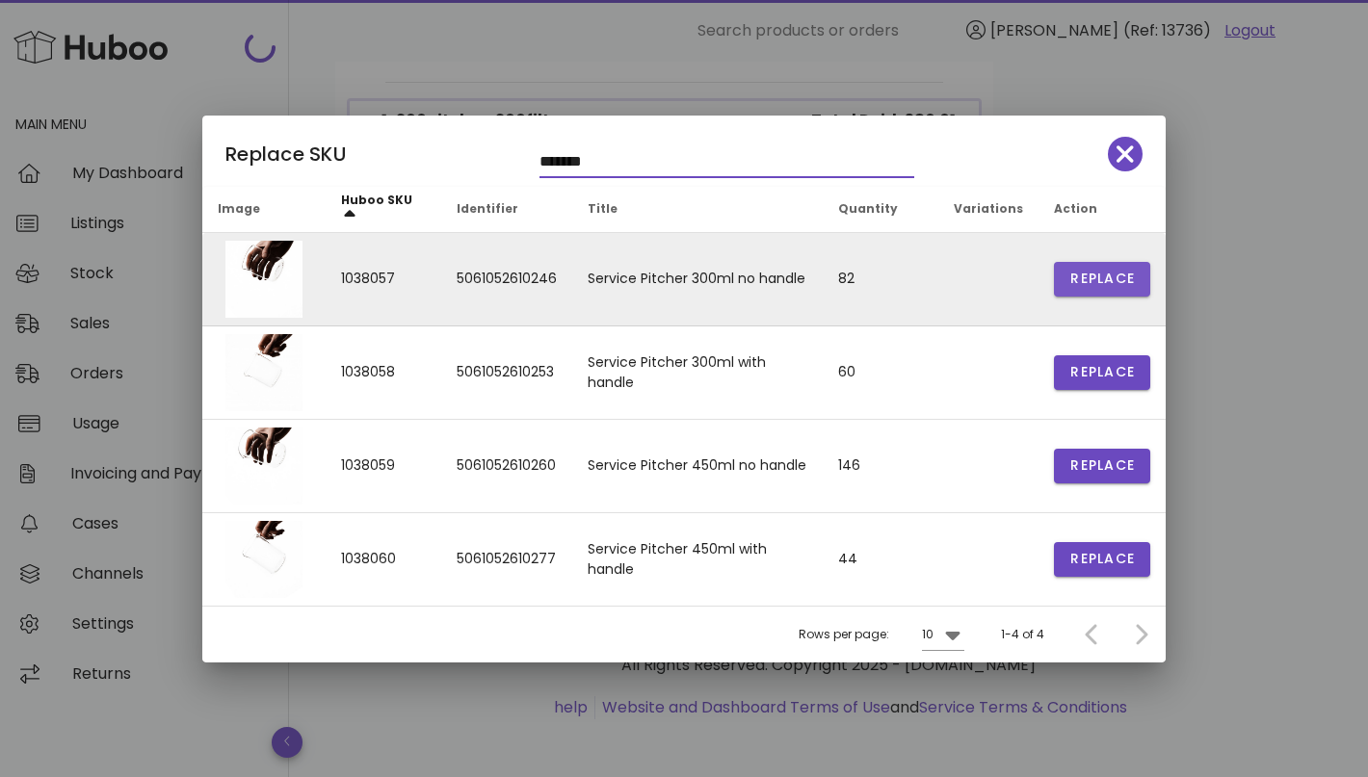
type input "*******"
click at [1120, 272] on span "Replace" at bounding box center [1101, 279] width 65 height 20
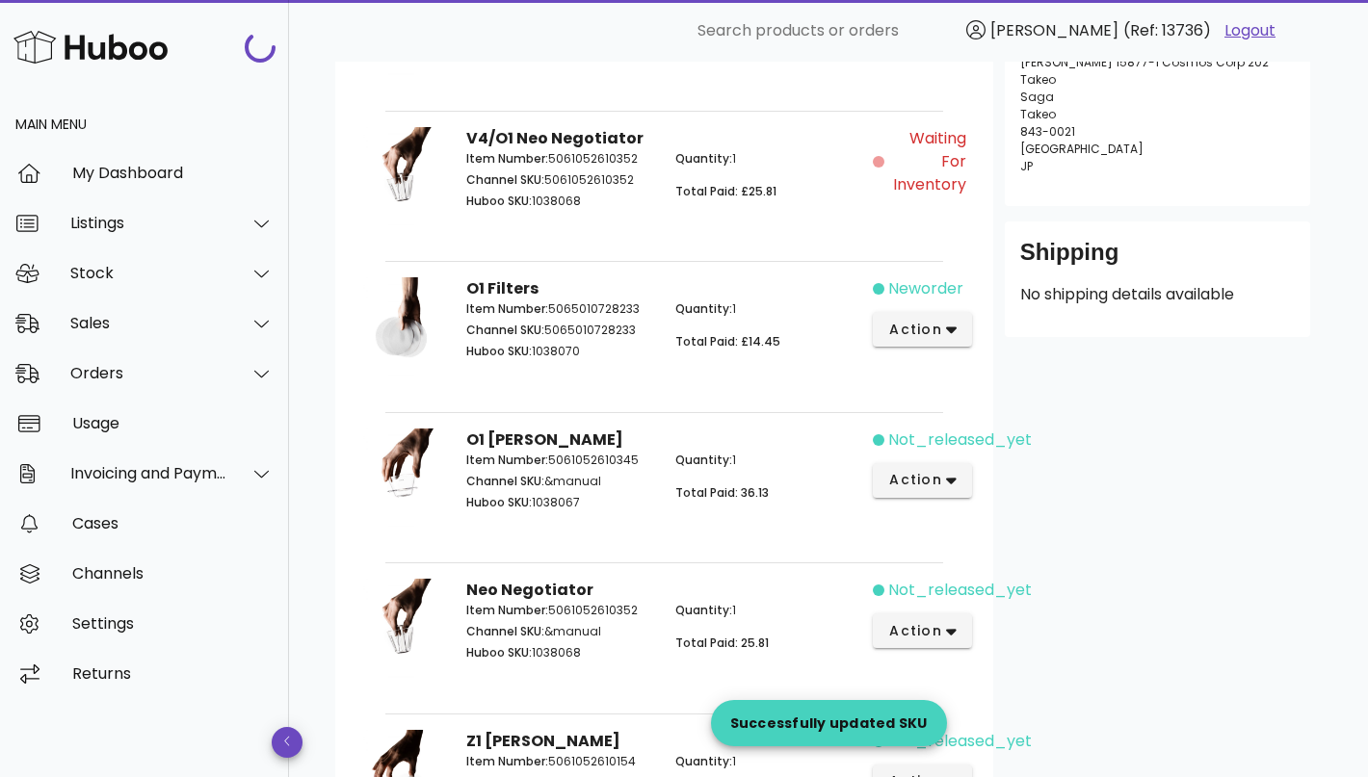
scroll to position [316, 0]
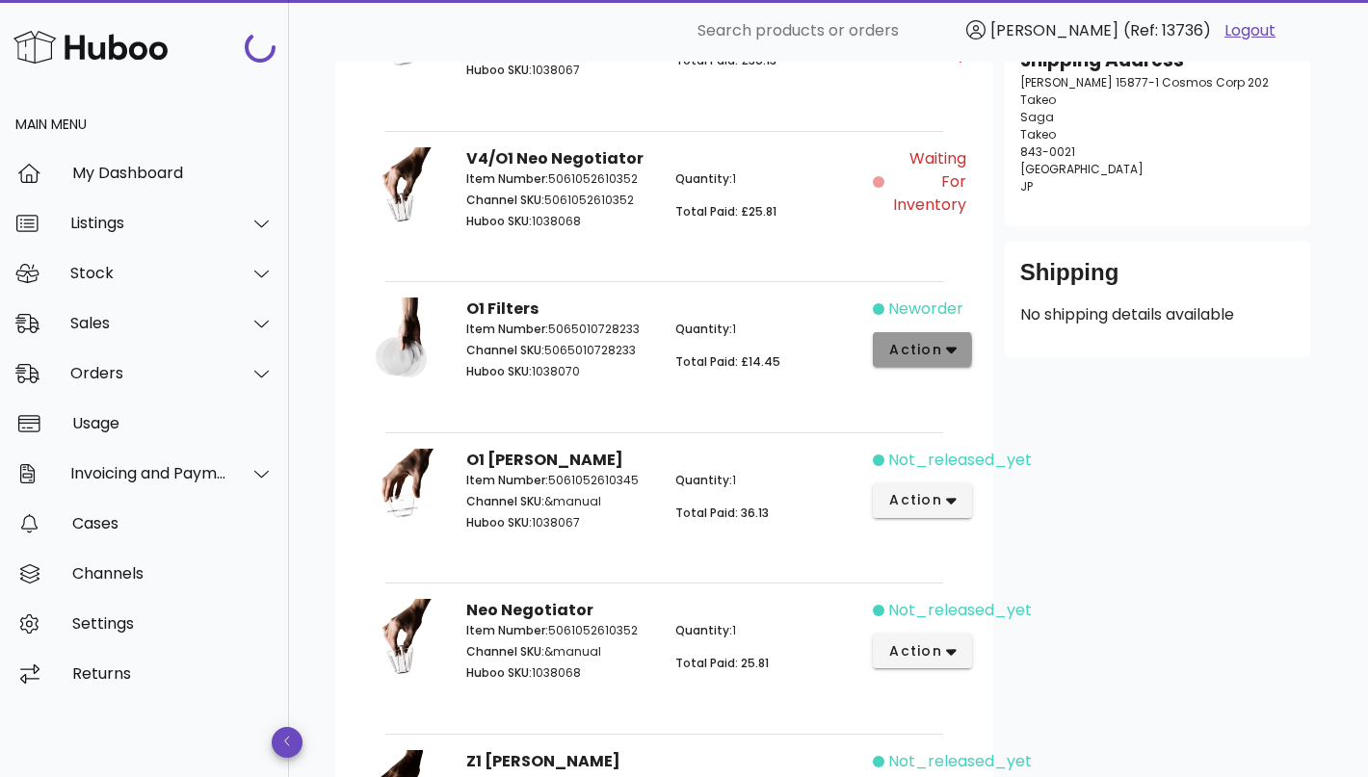
click at [922, 355] on span "action" at bounding box center [915, 350] width 54 height 20
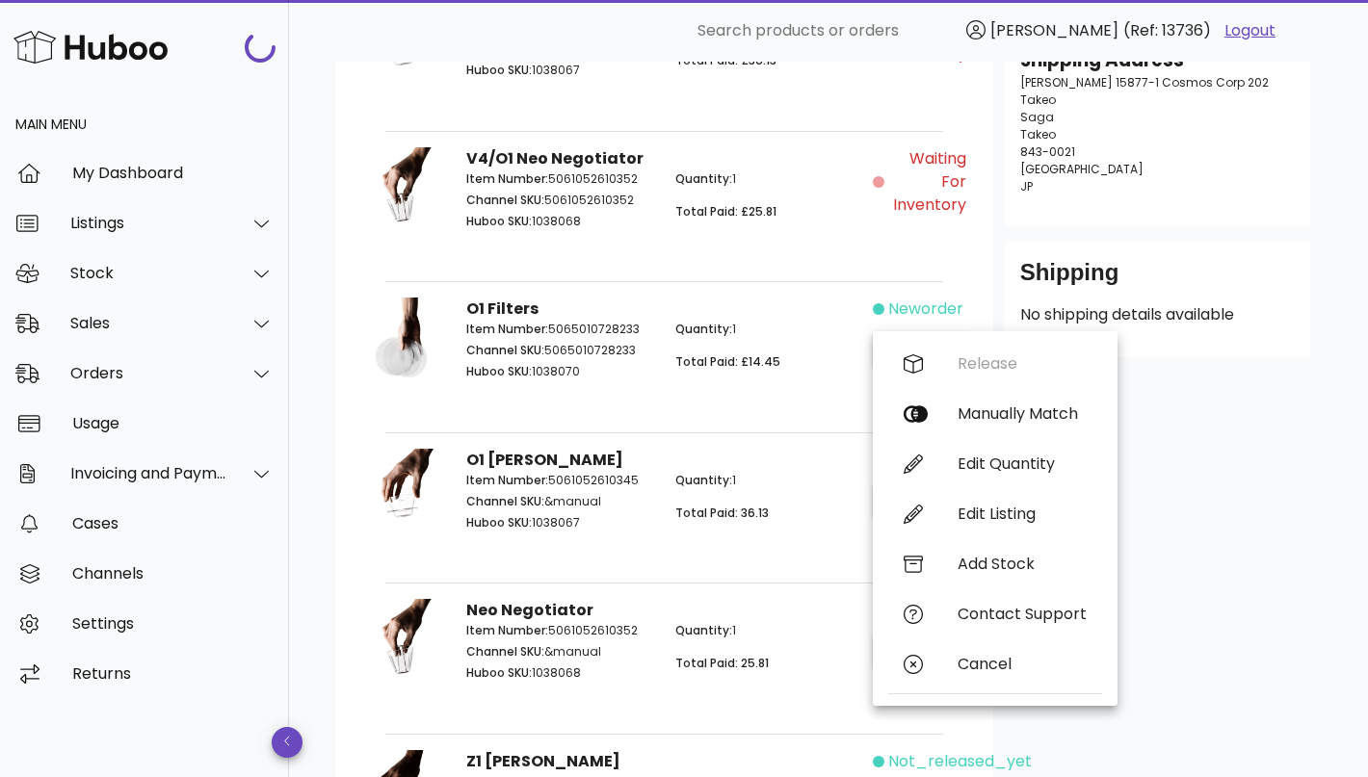
click at [983, 365] on div "Release Manually Match Edit Quantity Edit Listing Add Stock Contact Support Can…" at bounding box center [995, 518] width 214 height 359
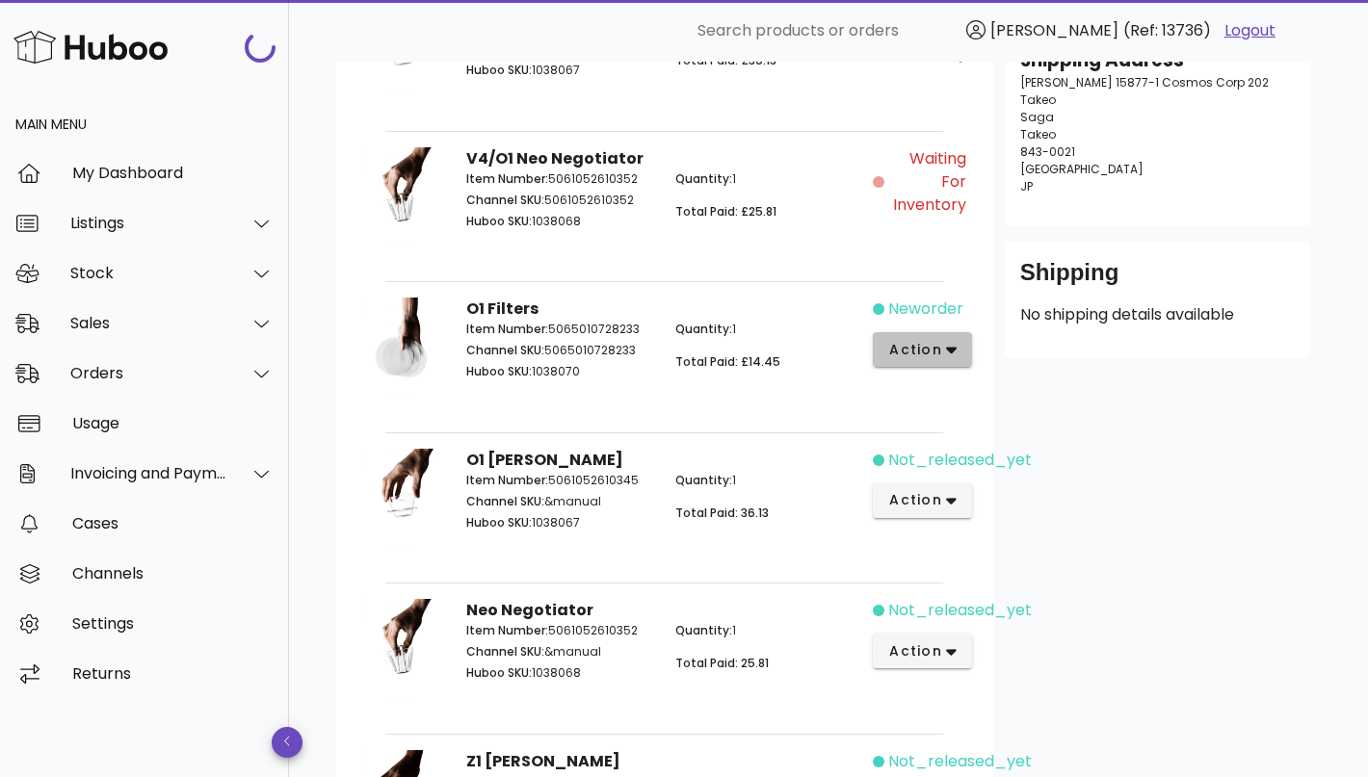
click at [918, 343] on span "action" at bounding box center [915, 350] width 54 height 20
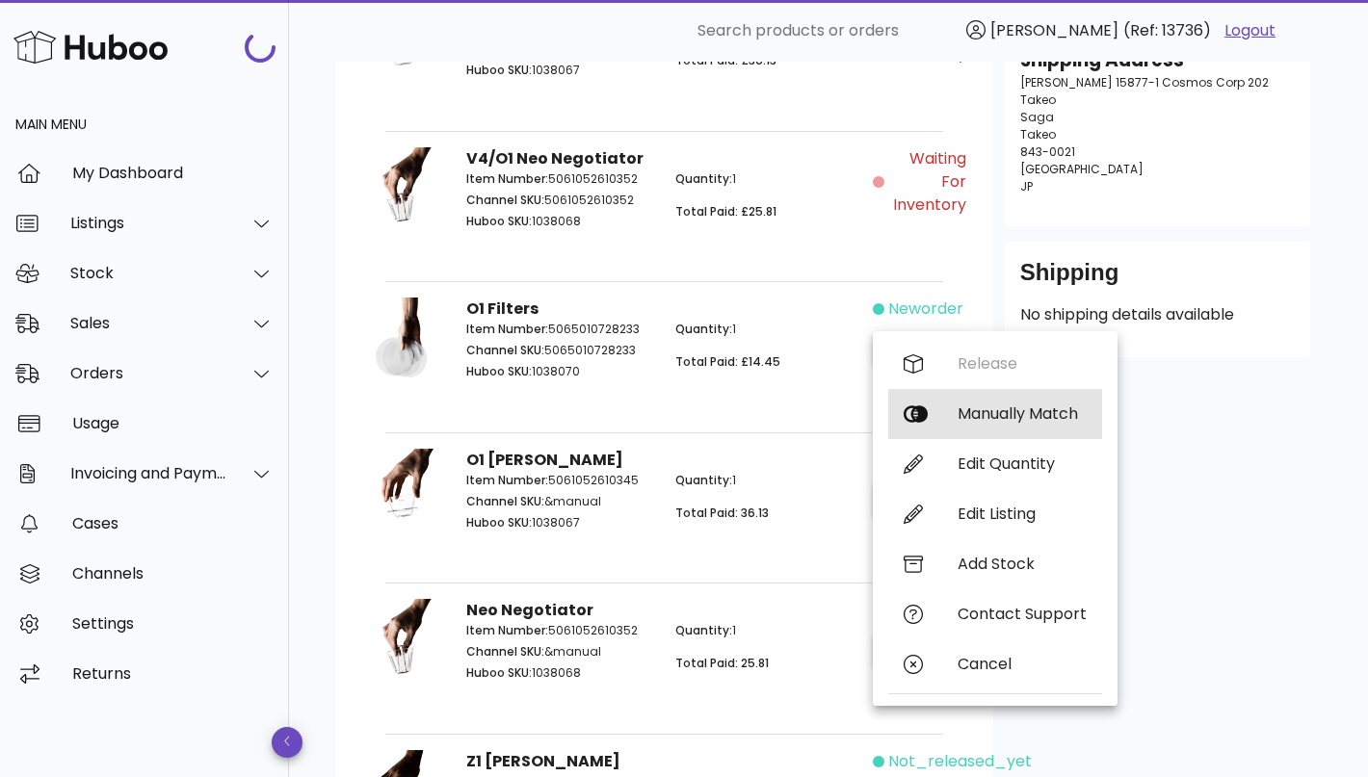
click at [1019, 405] on div "Manually Match" at bounding box center [1021, 414] width 129 height 18
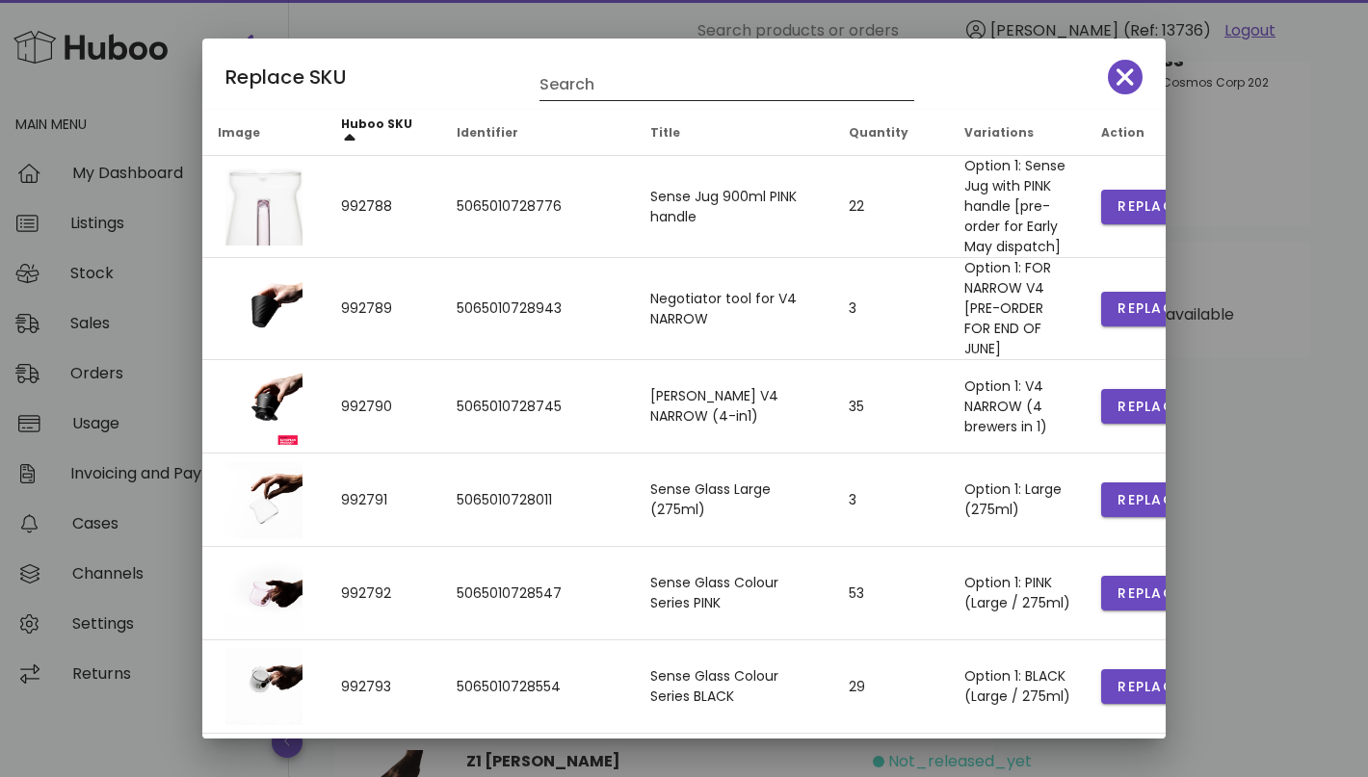
click at [582, 88] on input "Search" at bounding box center [713, 84] width 348 height 31
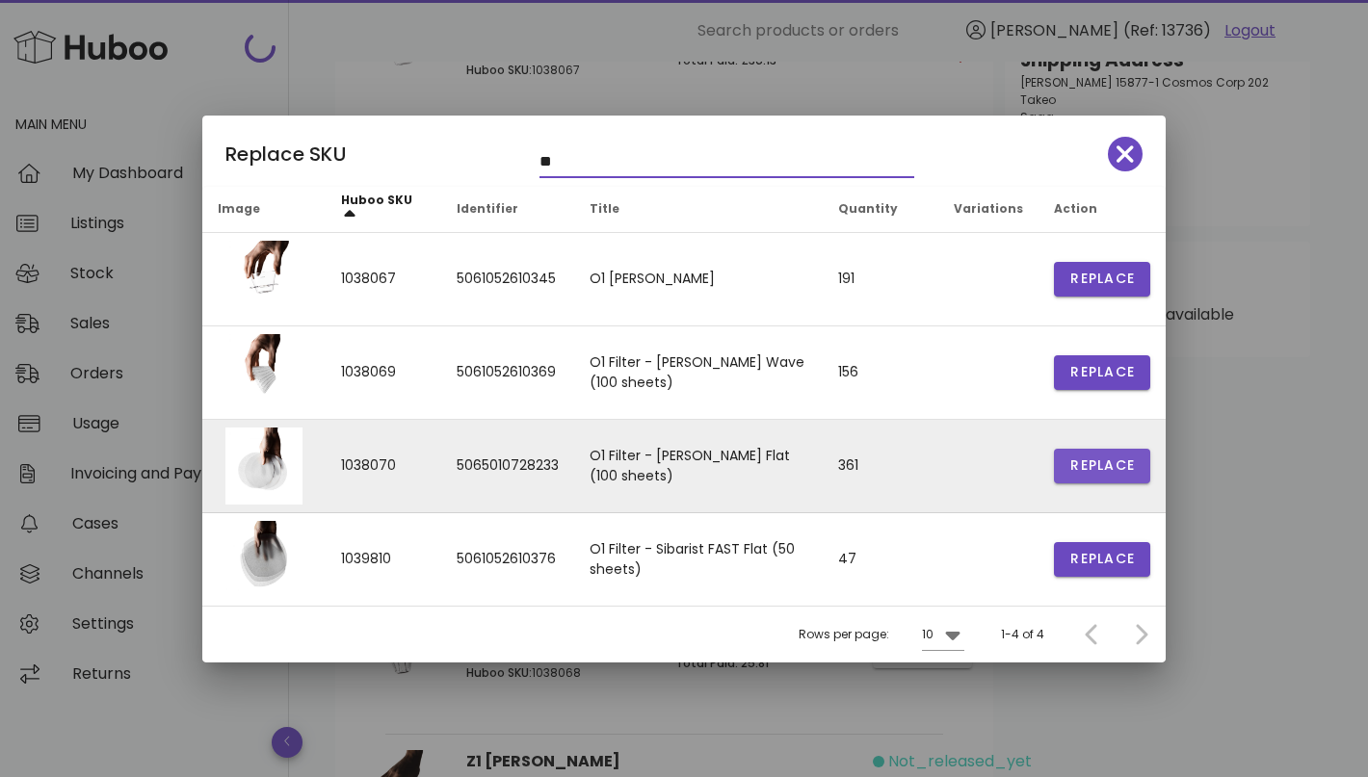
type input "**"
click at [1095, 468] on span "Replace" at bounding box center [1101, 466] width 65 height 20
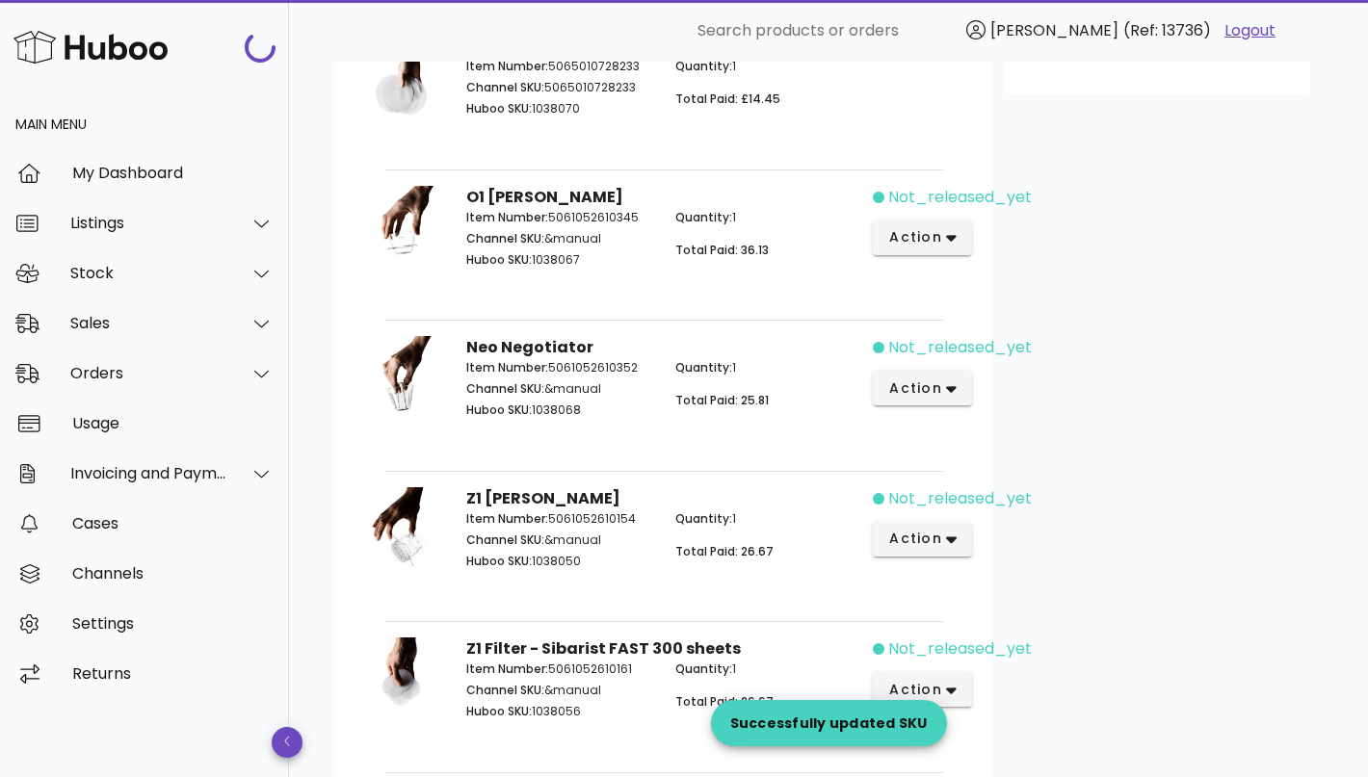
scroll to position [733, 0]
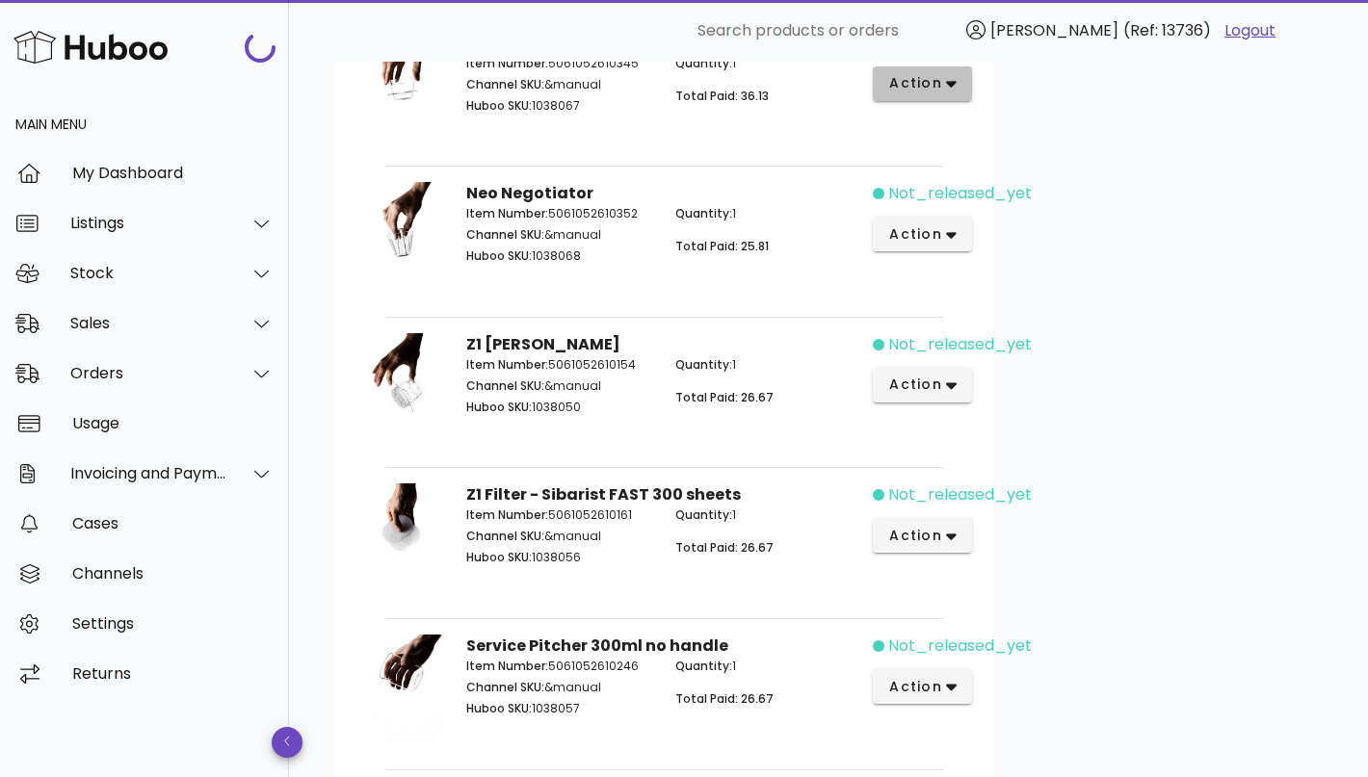
click at [926, 91] on span "action" at bounding box center [915, 83] width 54 height 20
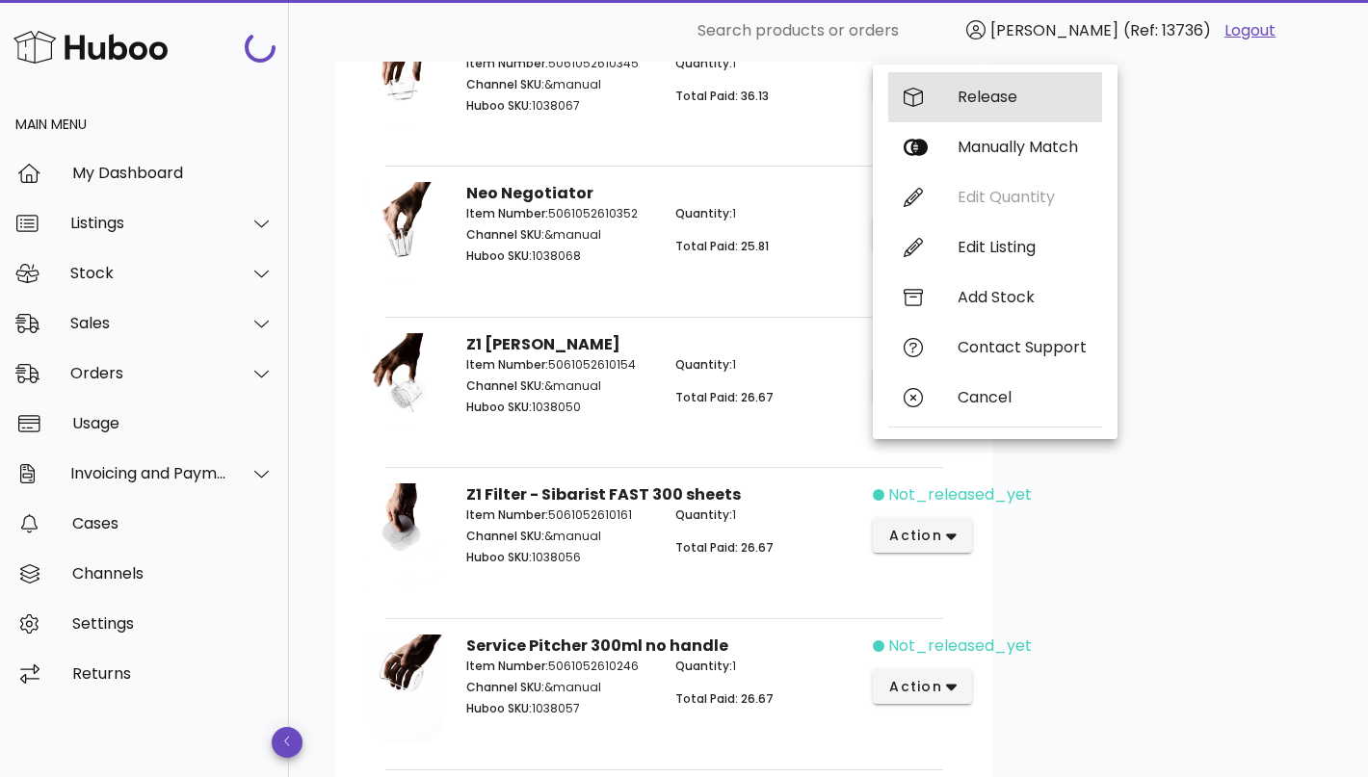
click at [977, 98] on div "Release" at bounding box center [1021, 97] width 129 height 18
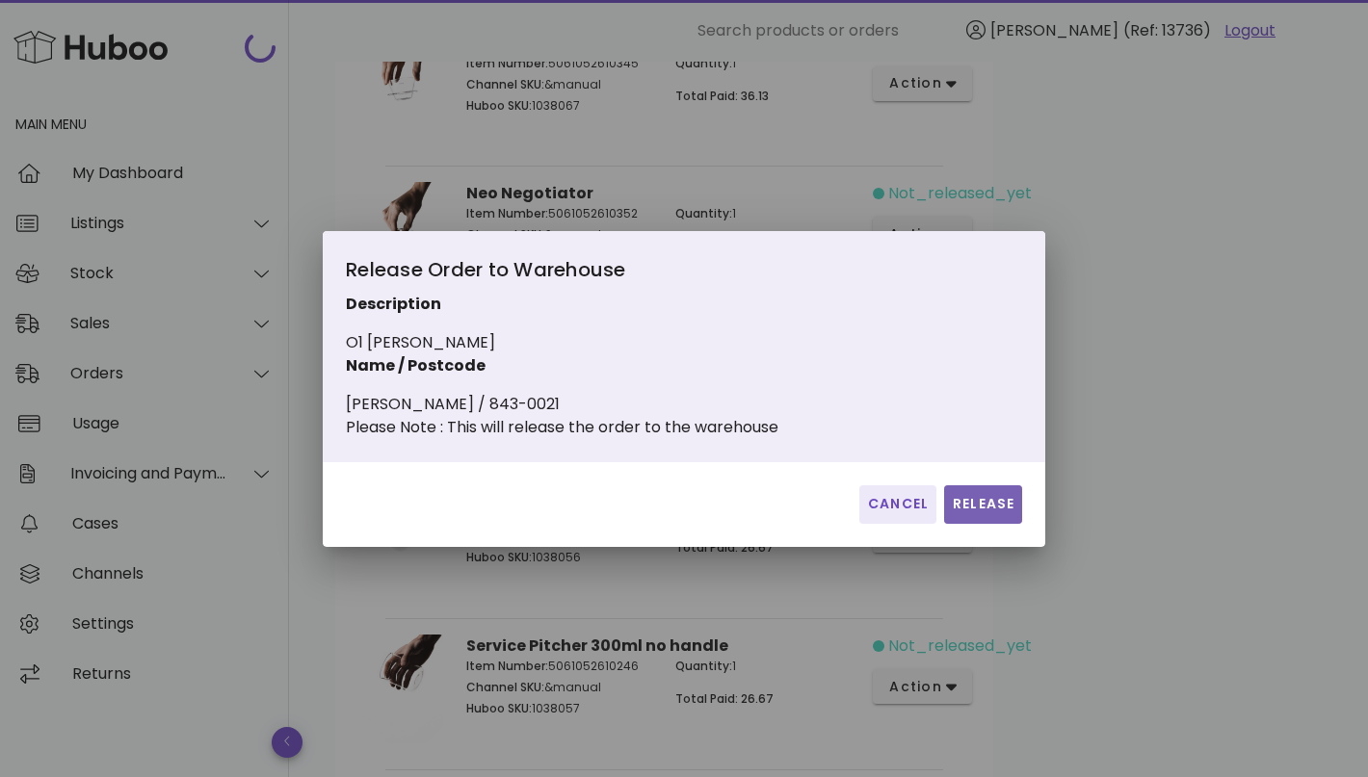
click at [969, 499] on button "Release" at bounding box center [983, 504] width 78 height 39
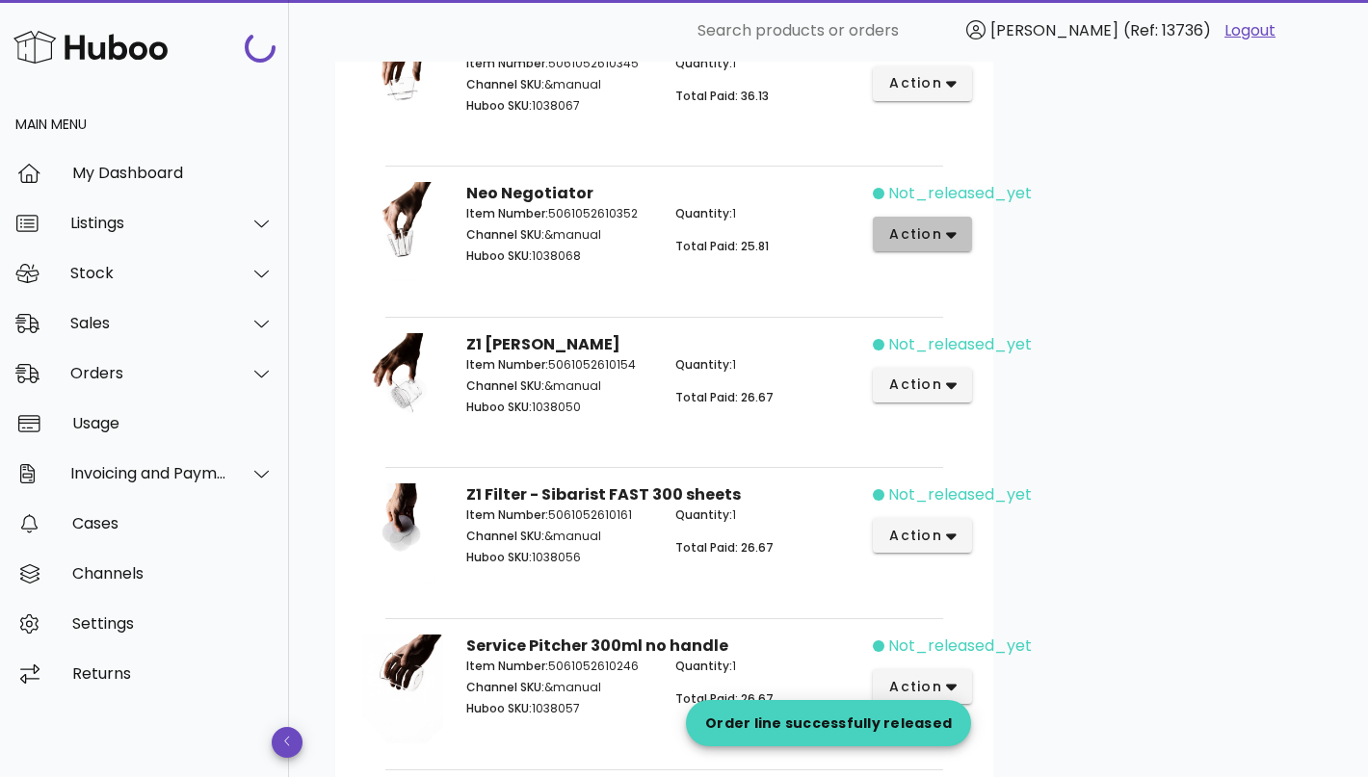
click at [946, 243] on button "action" at bounding box center [922, 234] width 99 height 35
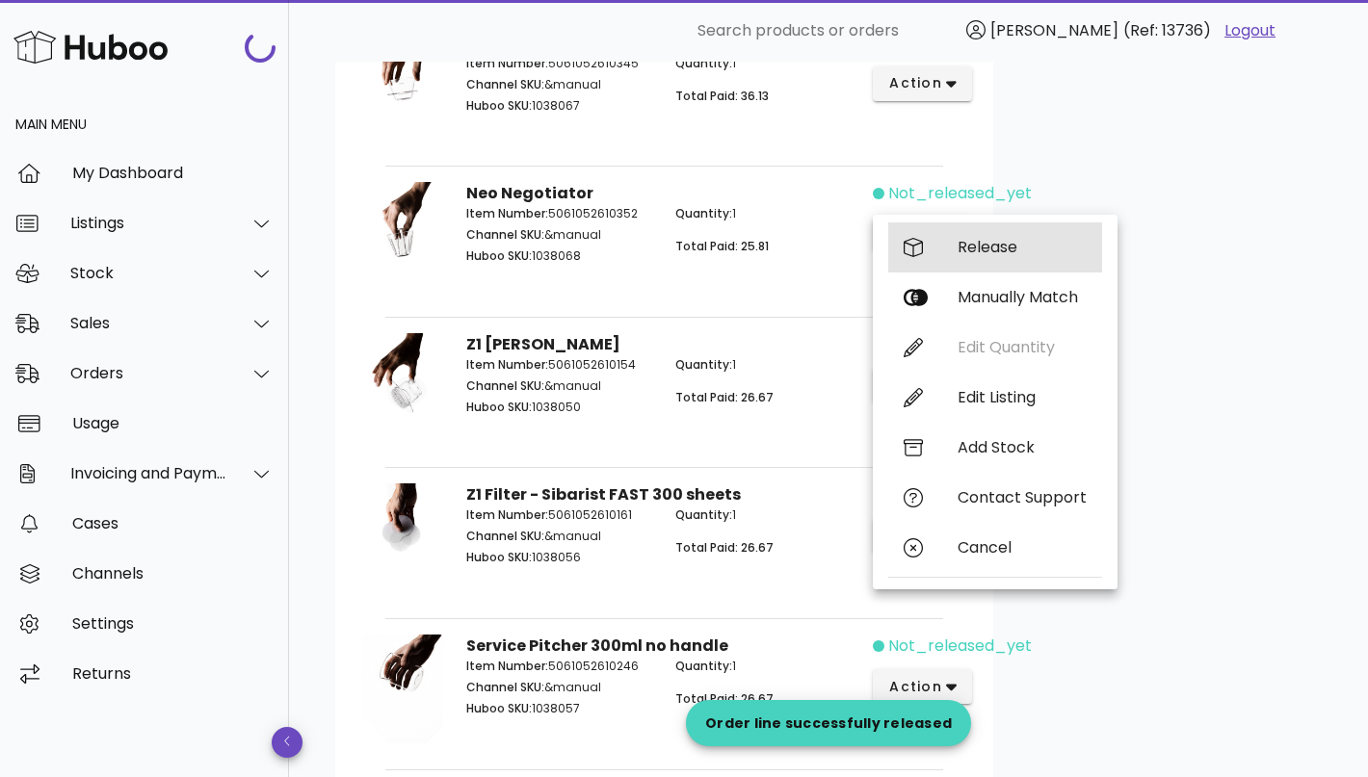
click at [963, 253] on div "Release" at bounding box center [1021, 247] width 129 height 18
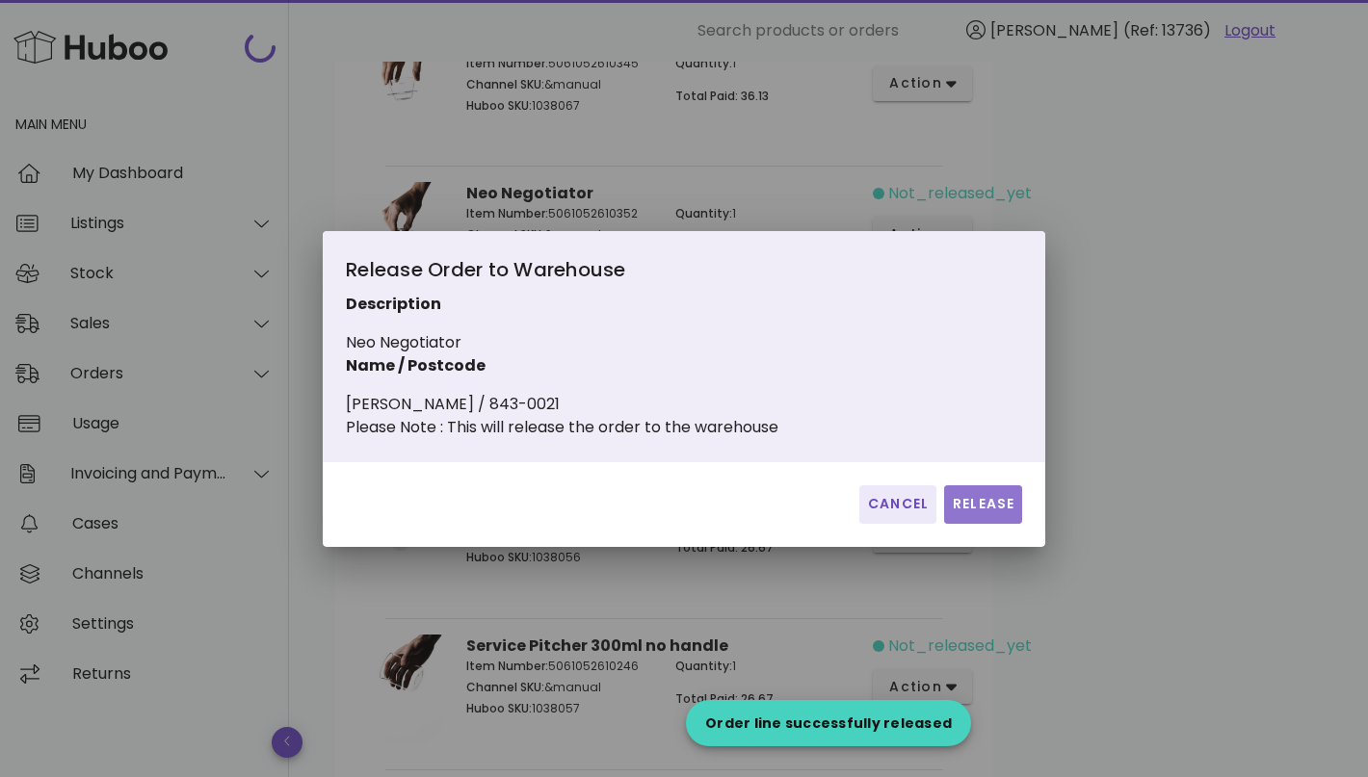
click at [961, 514] on span "Release" at bounding box center [983, 504] width 63 height 20
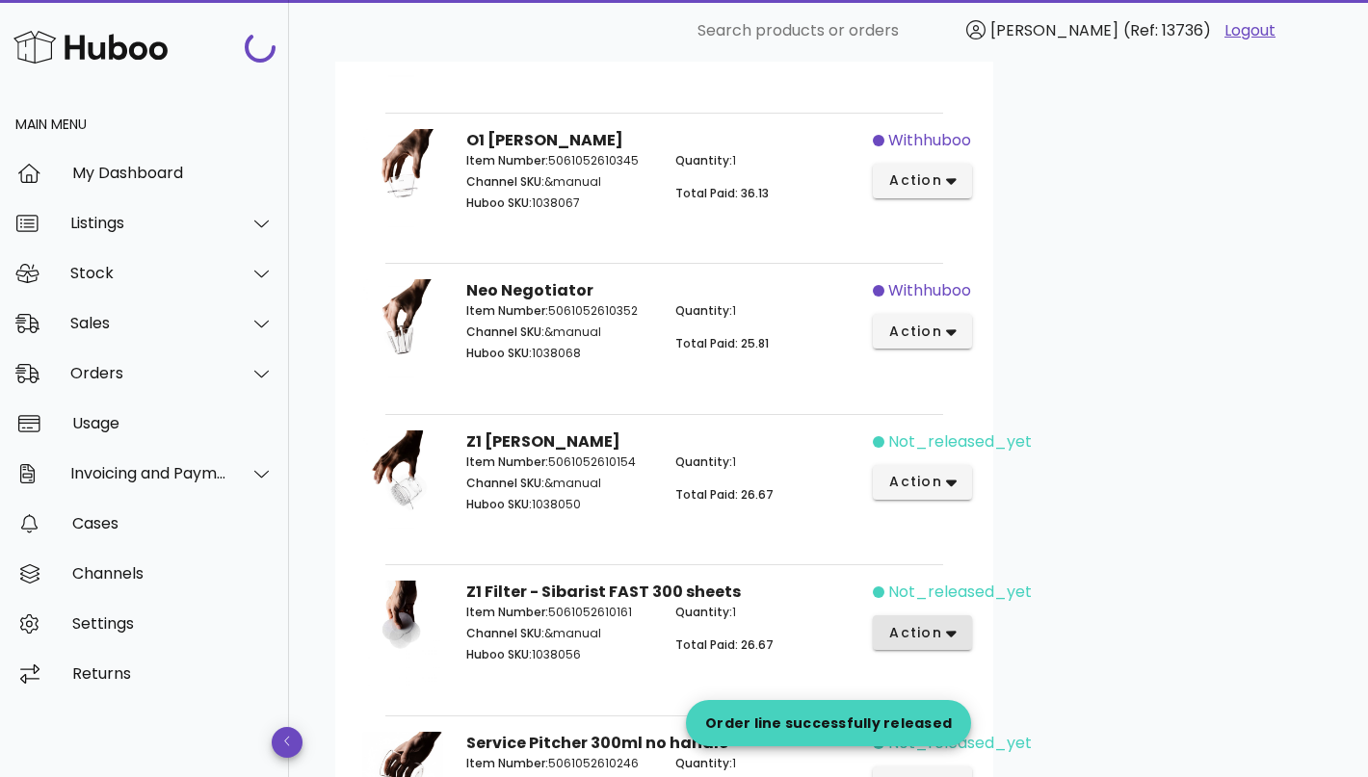
scroll to position [667, 0]
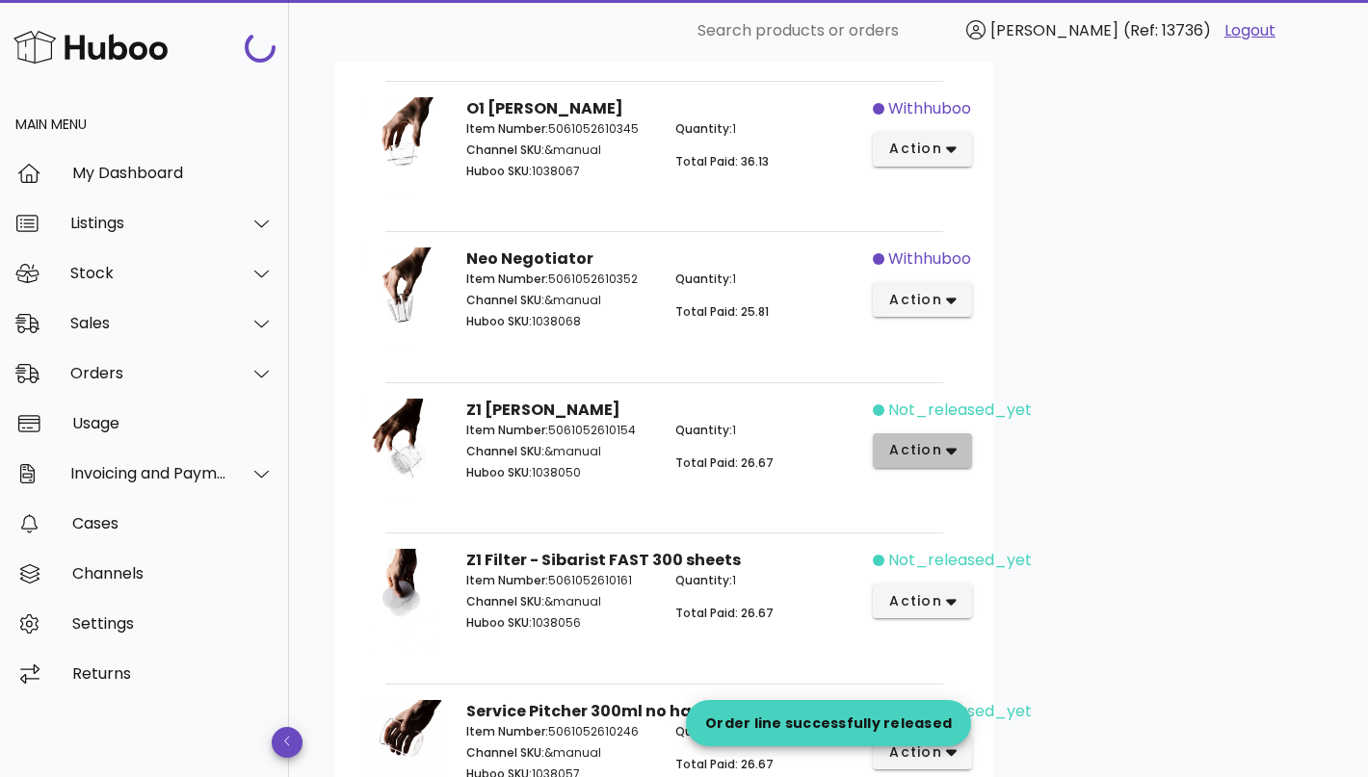
click at [957, 441] on button "action" at bounding box center [922, 450] width 99 height 35
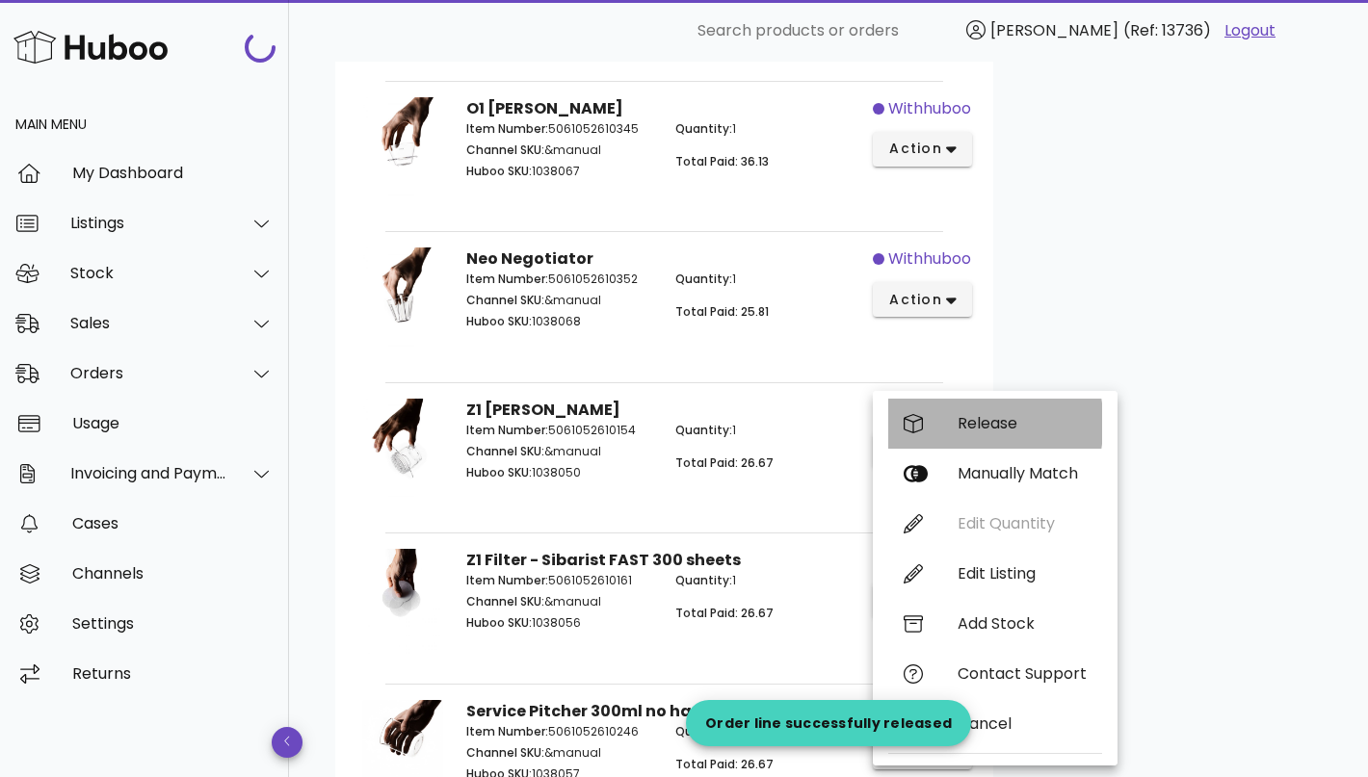
click at [994, 433] on div "Release" at bounding box center [995, 424] width 214 height 50
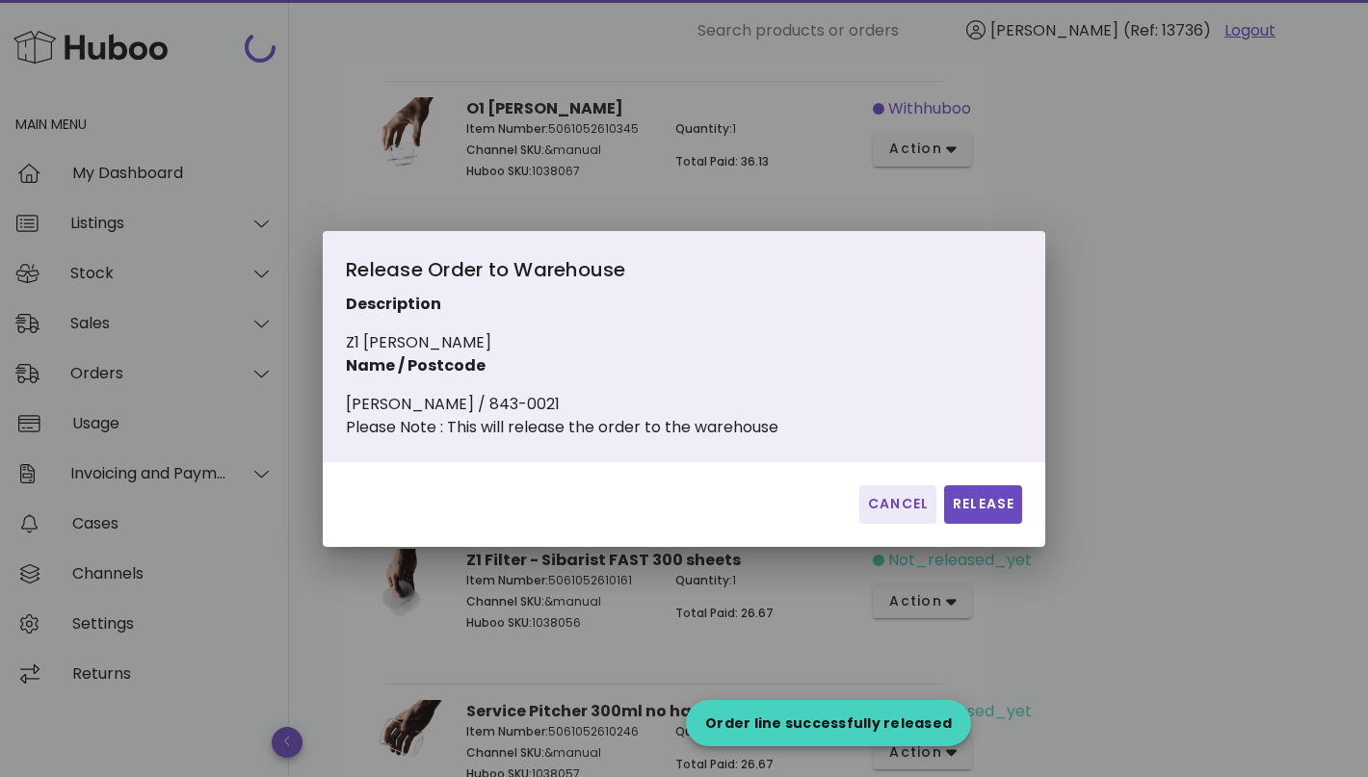
click at [991, 543] on div "Cancel Release" at bounding box center [684, 504] width 722 height 85
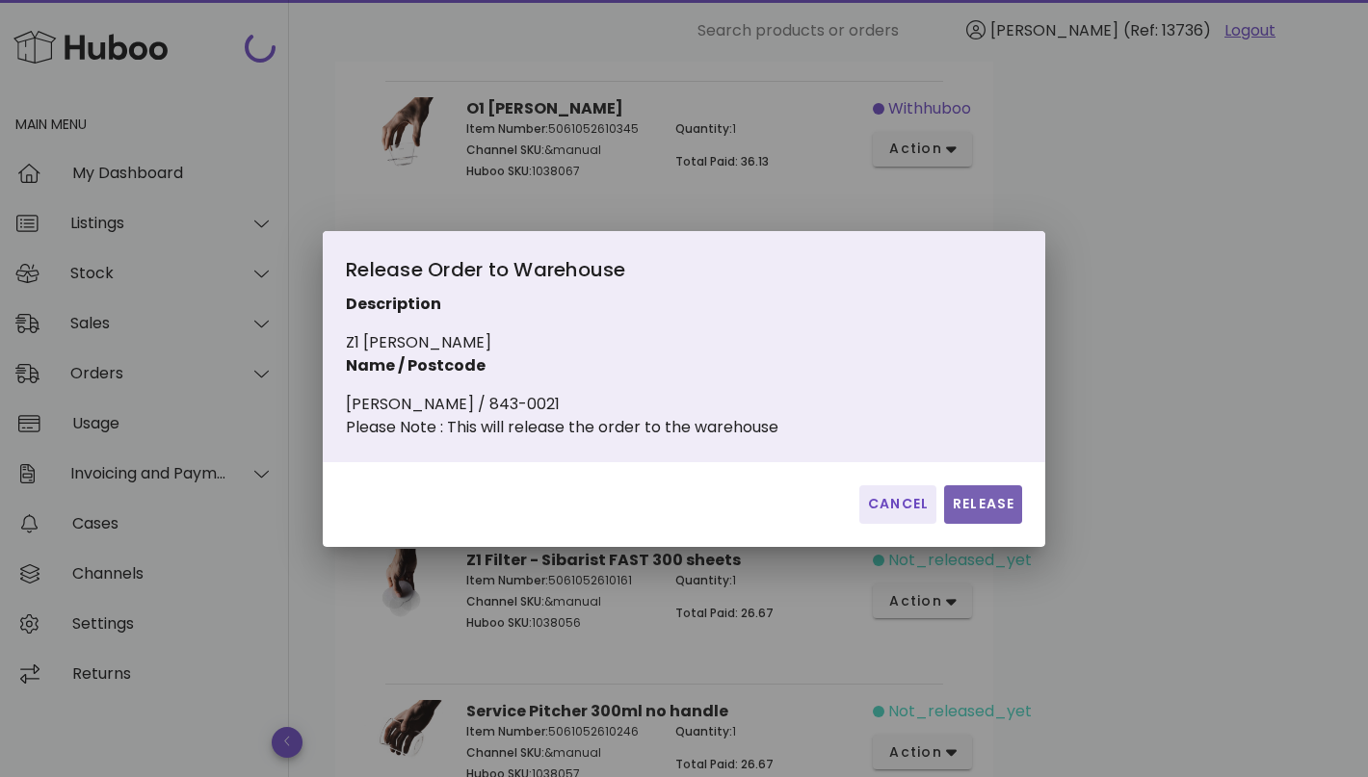
click at [993, 514] on span "Release" at bounding box center [983, 504] width 63 height 20
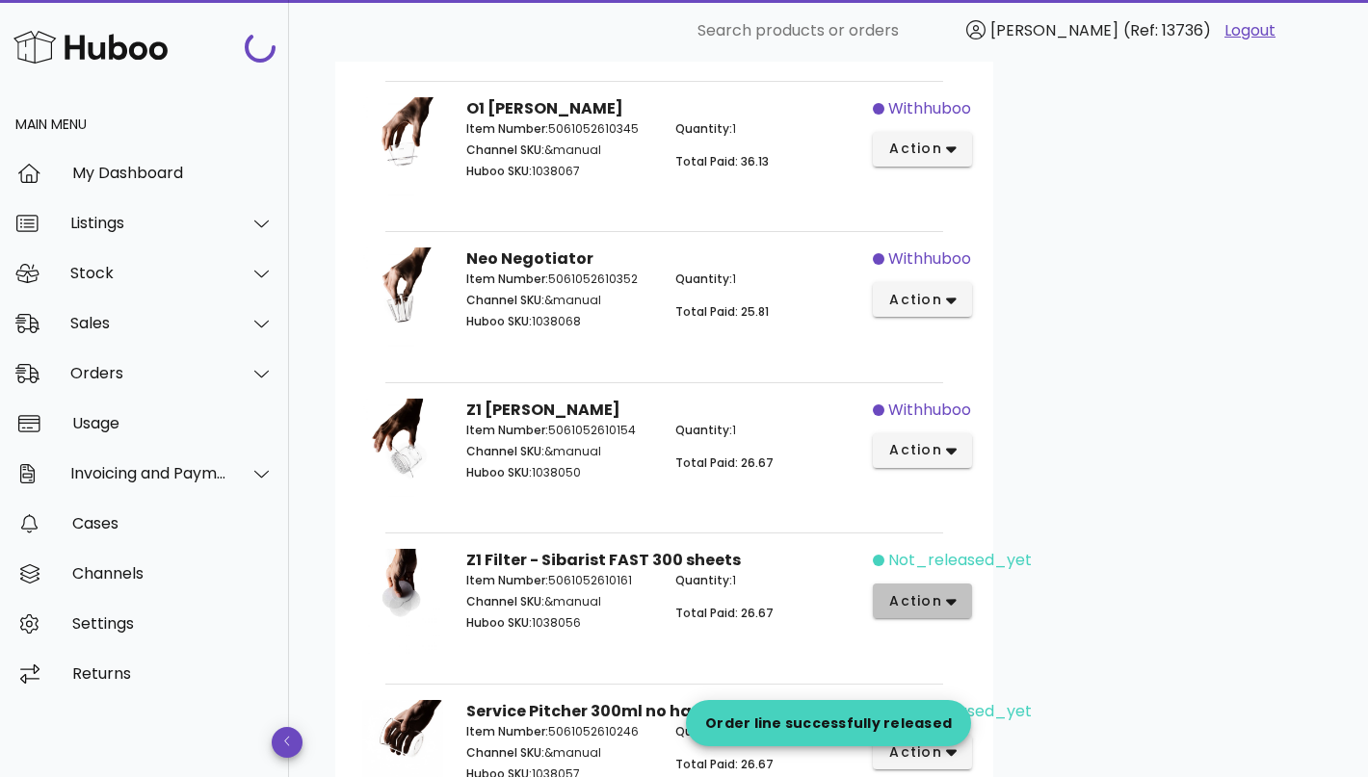
click at [946, 593] on icon "button" at bounding box center [951, 601] width 11 height 17
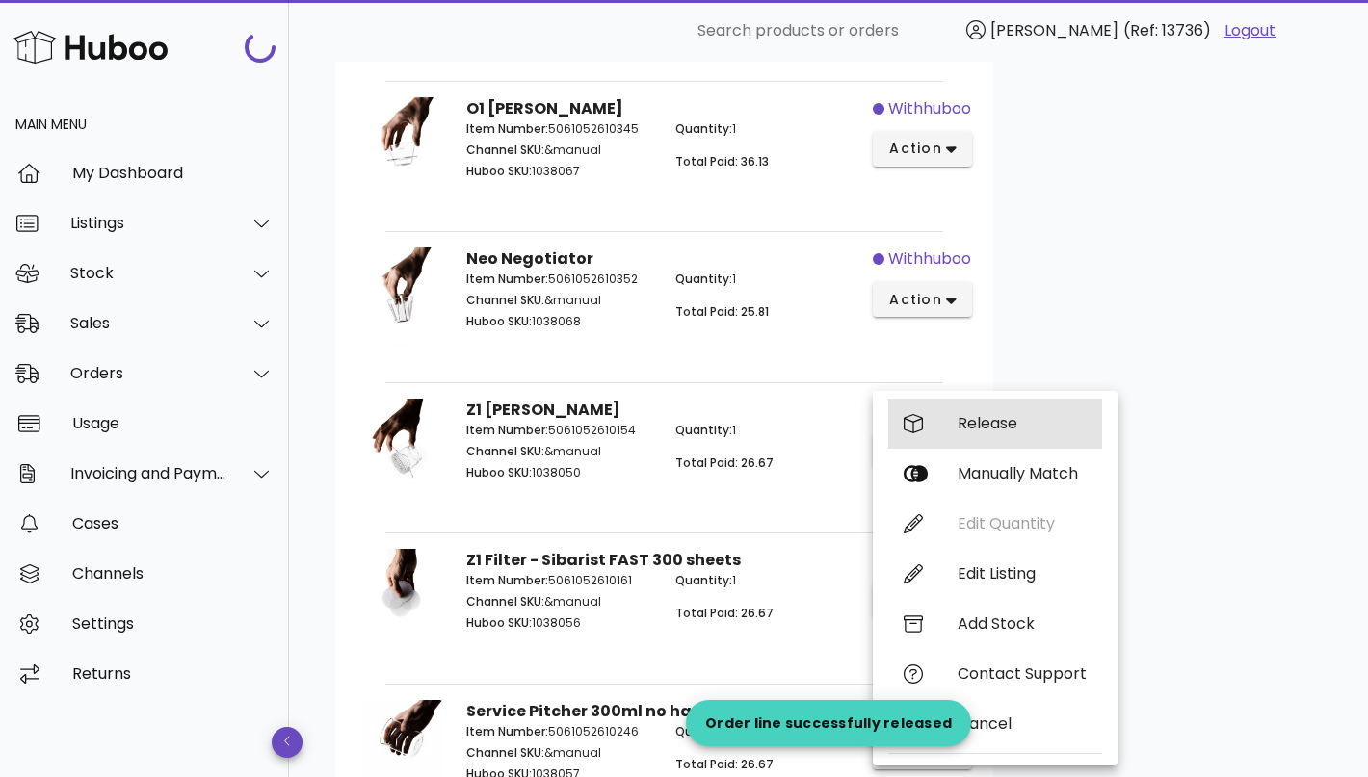
click at [1005, 431] on div "Release" at bounding box center [1021, 423] width 129 height 18
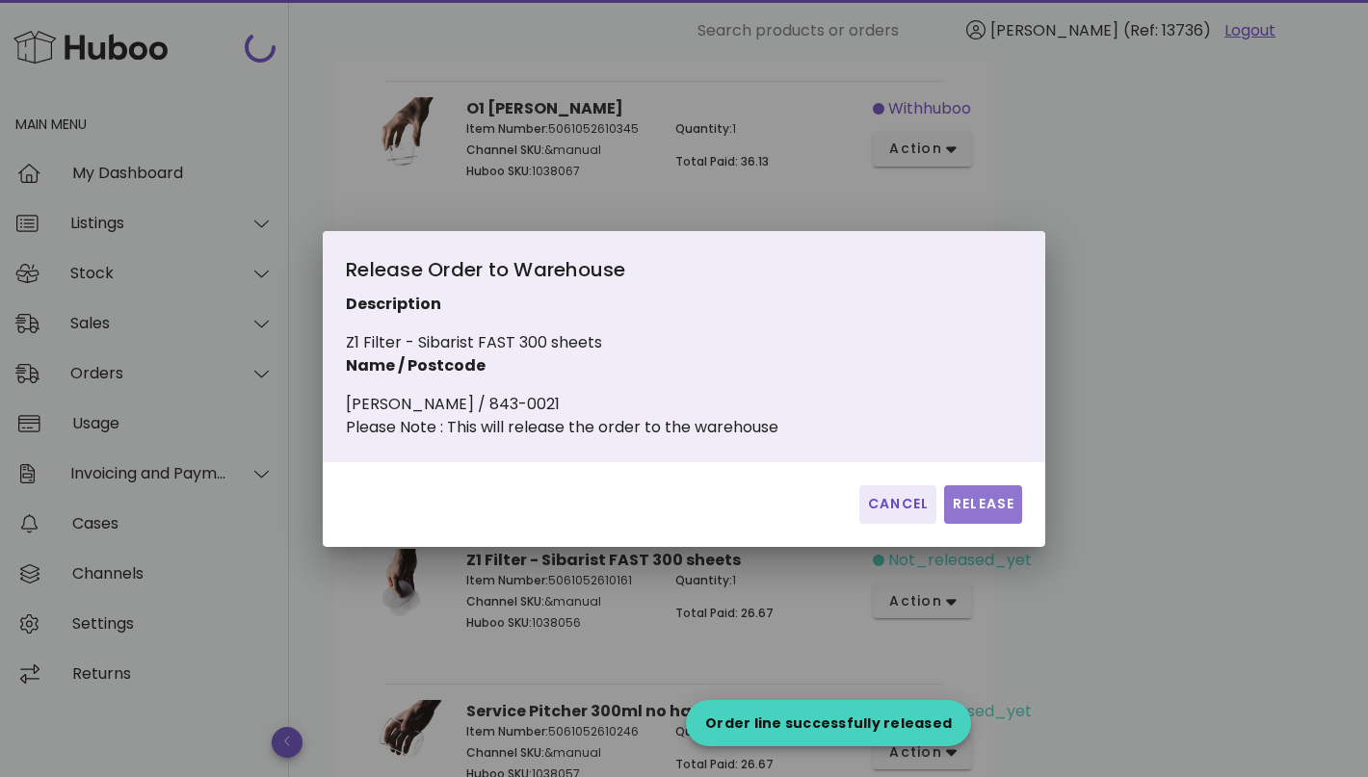
click at [986, 513] on span "Release" at bounding box center [983, 504] width 63 height 20
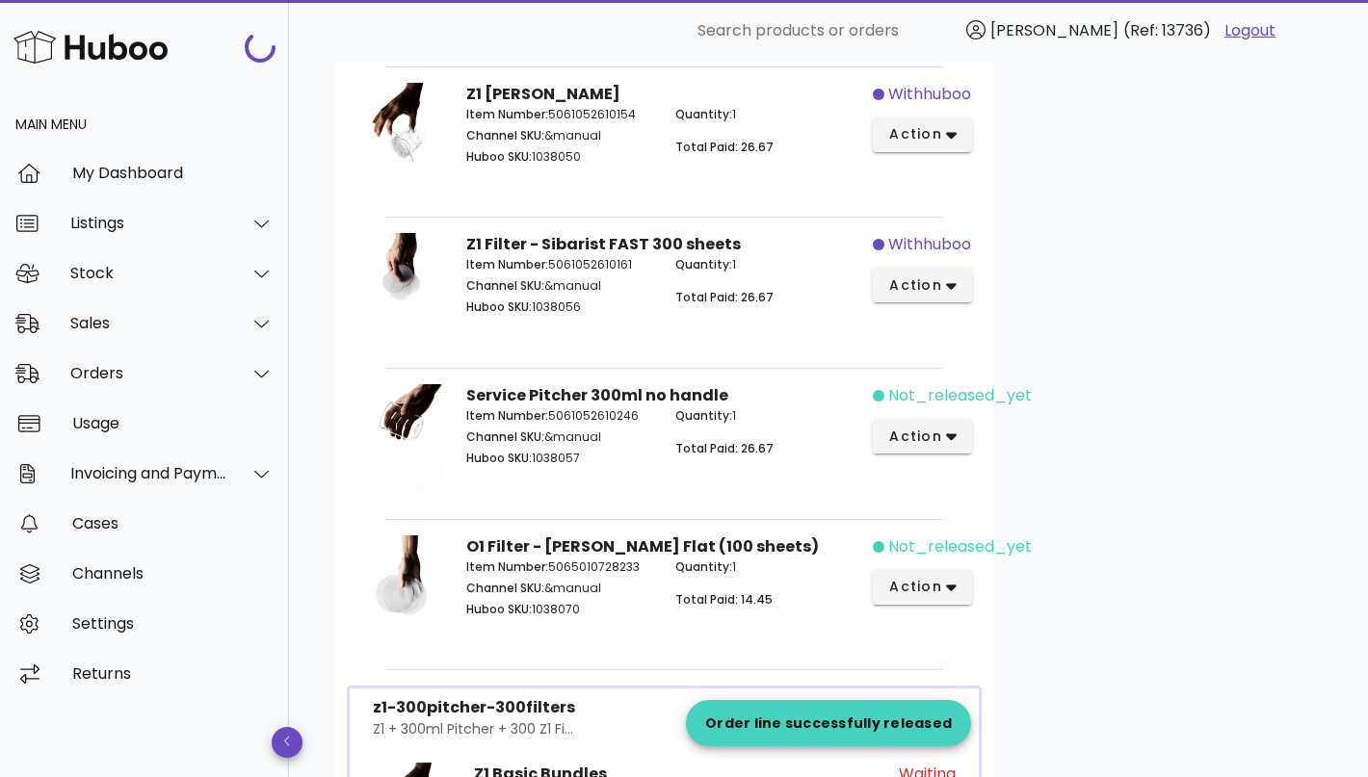
scroll to position [1032, 0]
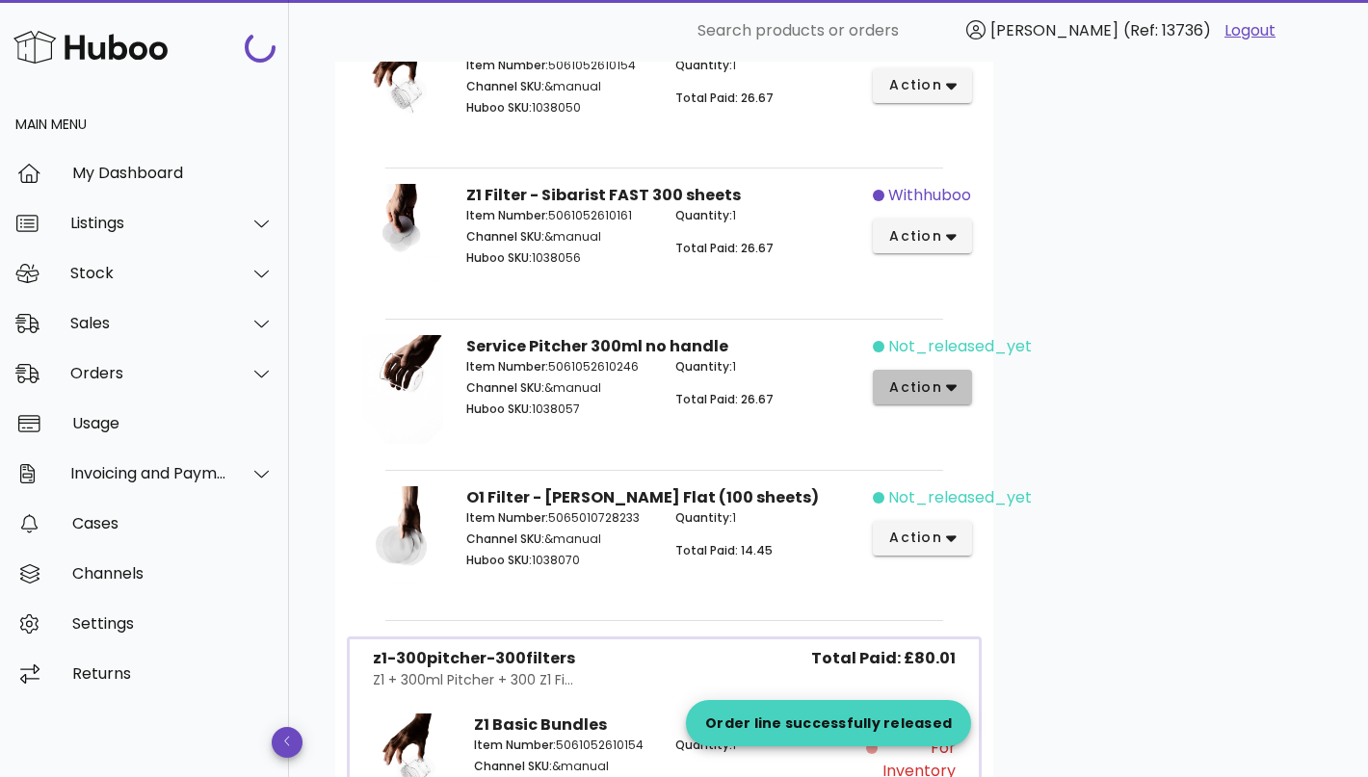
click at [932, 380] on span "action" at bounding box center [915, 388] width 54 height 20
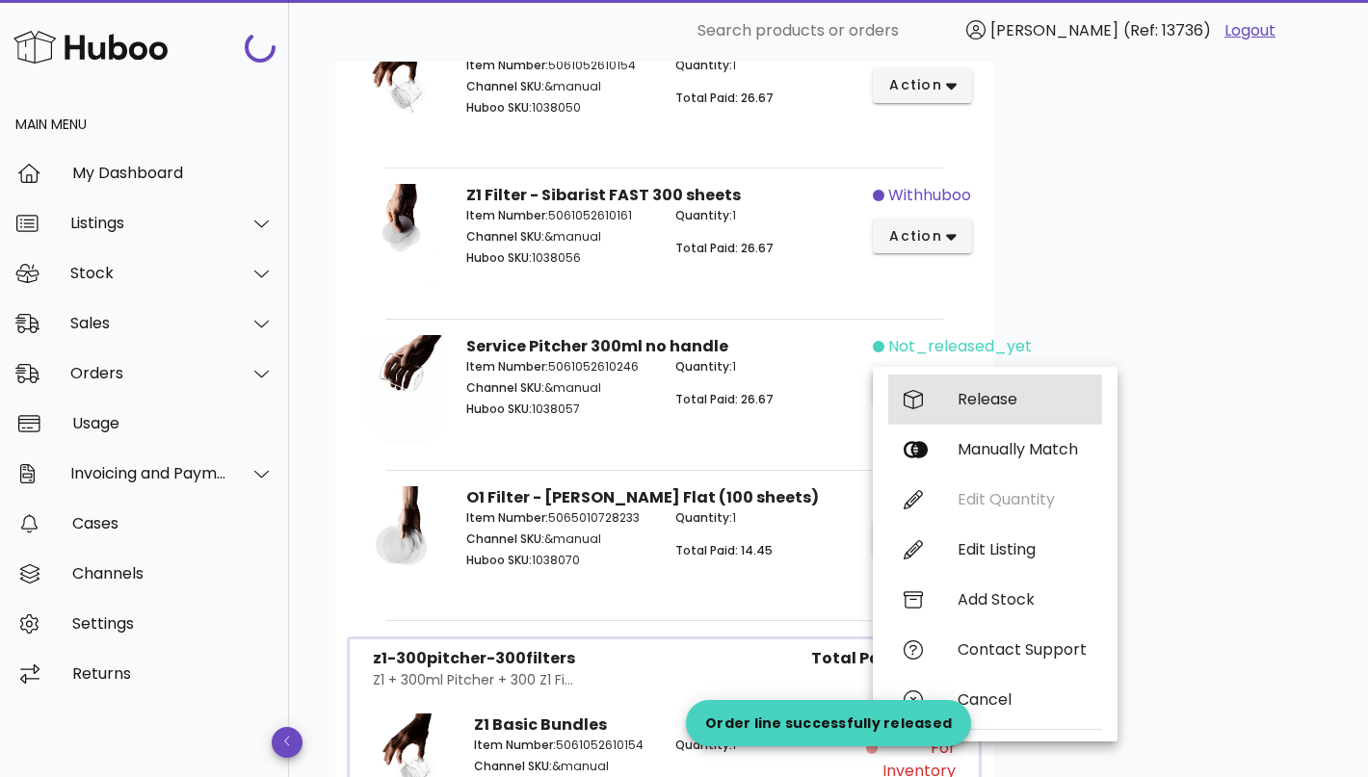
click at [993, 386] on div "Release" at bounding box center [995, 400] width 214 height 50
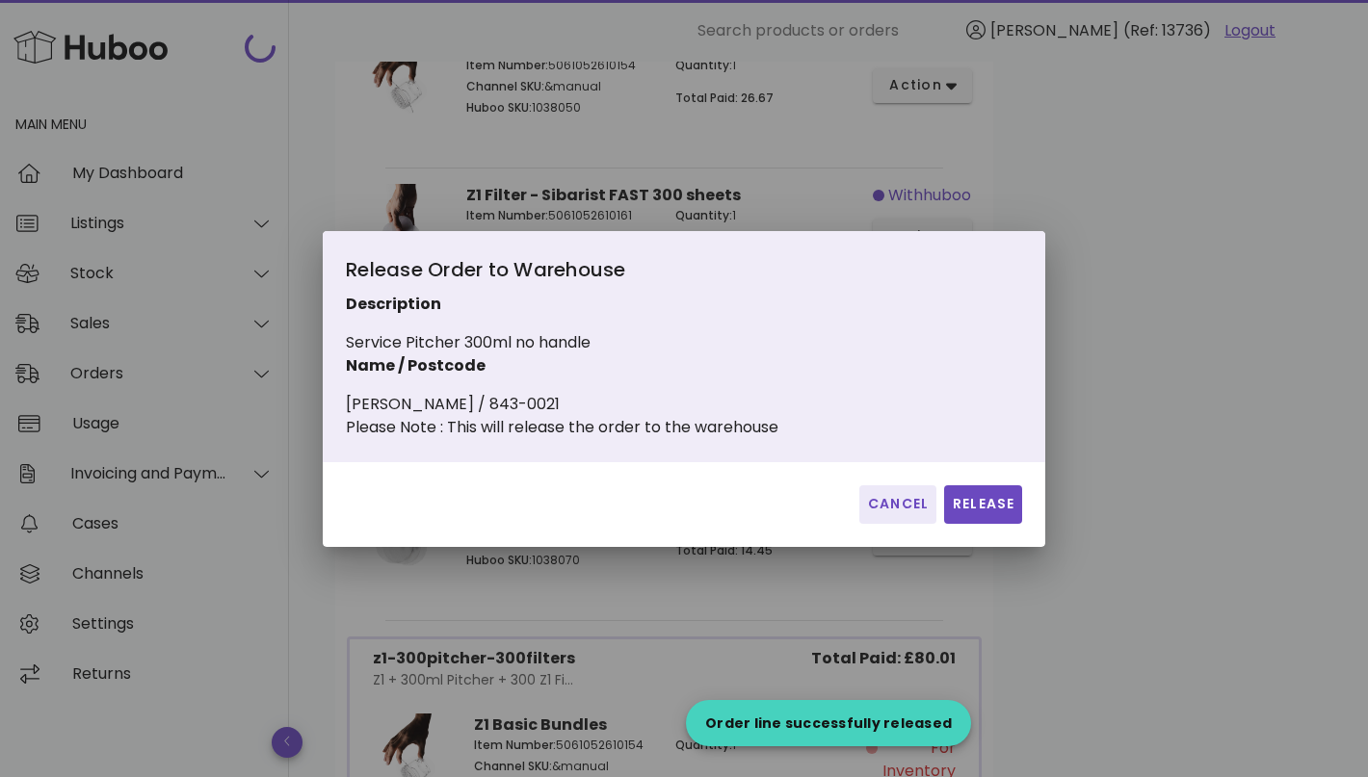
click at [992, 492] on div "Cancel Release" at bounding box center [684, 504] width 722 height 85
click at [991, 511] on span "Release" at bounding box center [983, 504] width 63 height 20
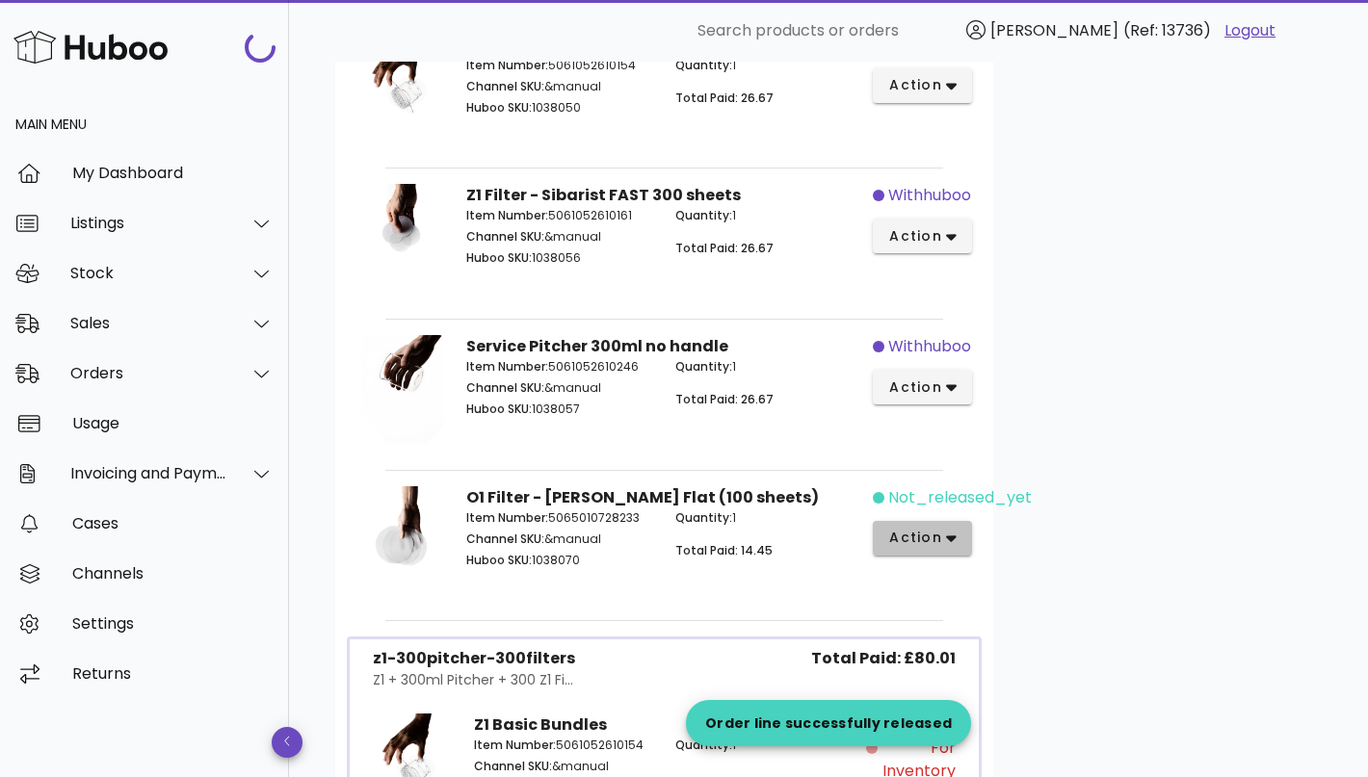
click at [937, 531] on span "action" at bounding box center [915, 538] width 54 height 20
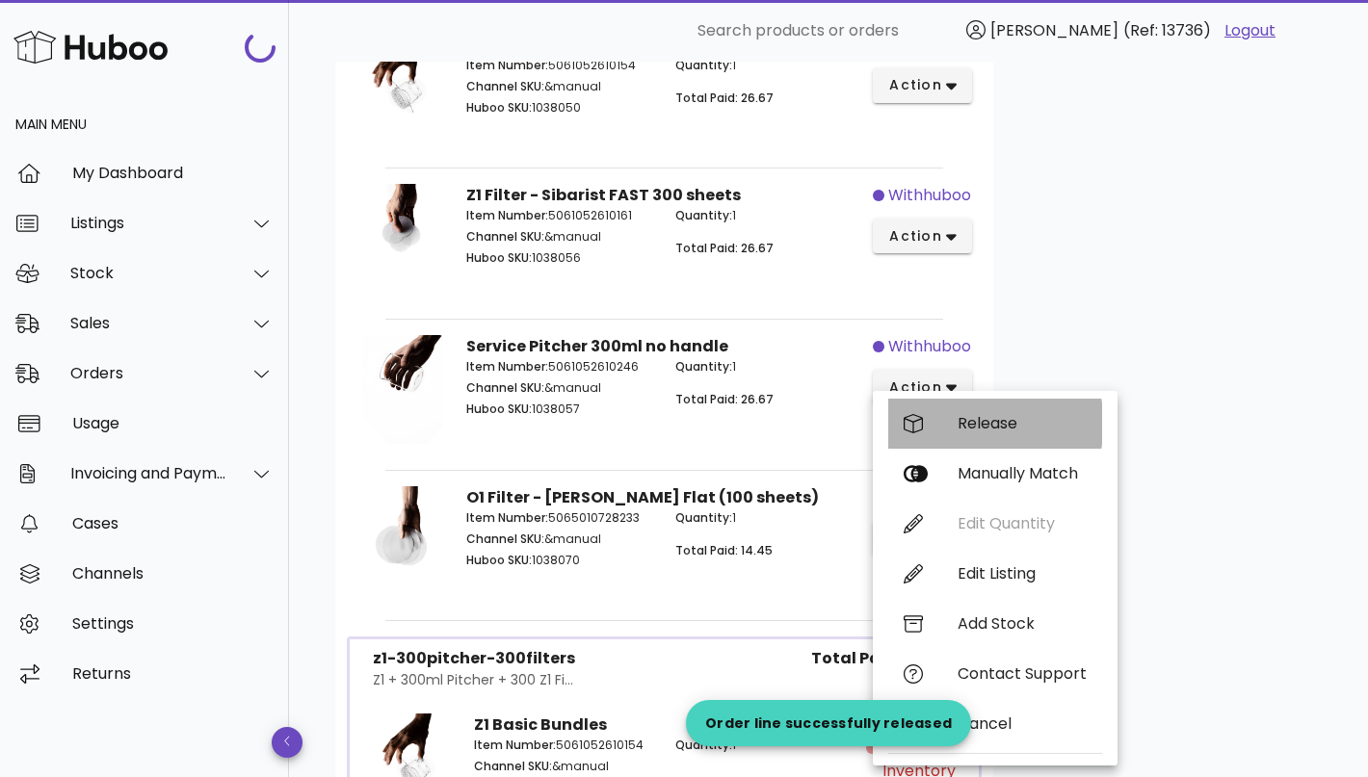
click at [991, 418] on div "Release" at bounding box center [1021, 423] width 129 height 18
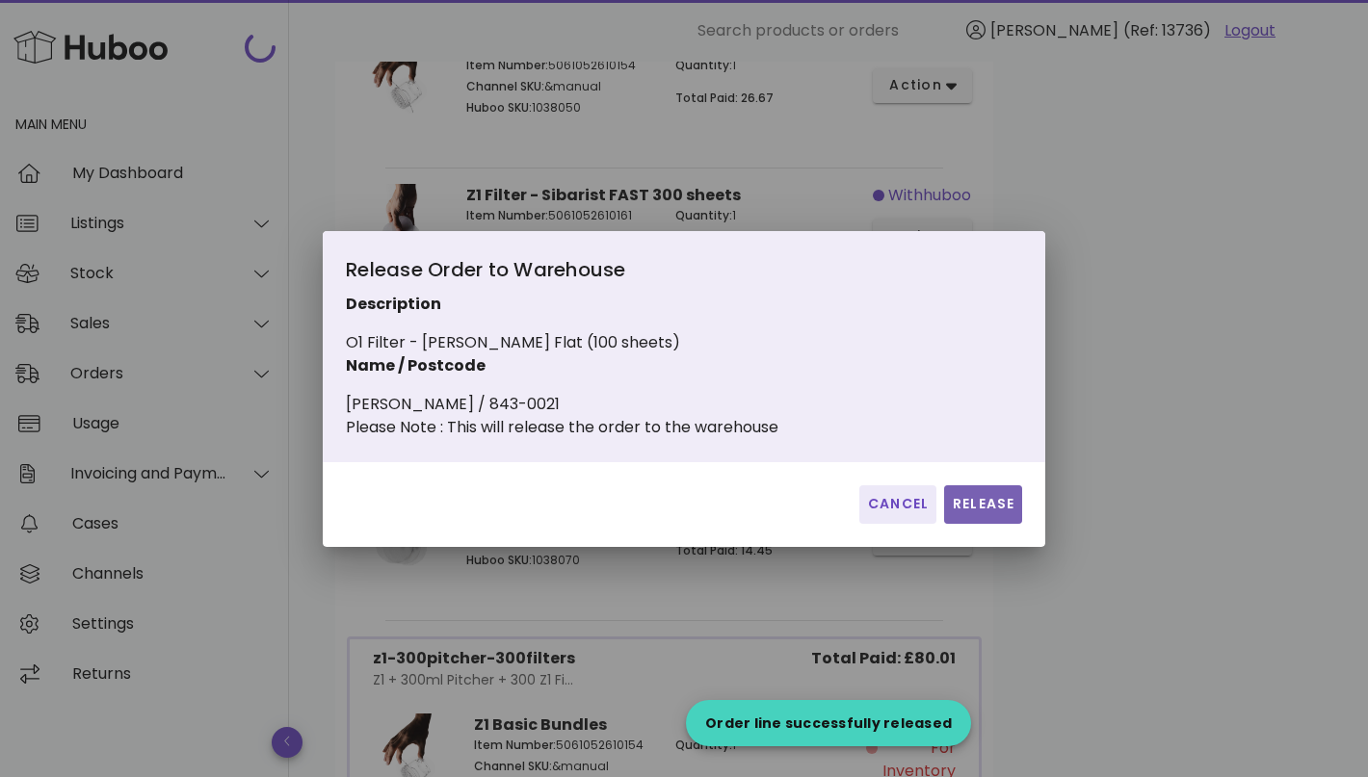
click at [989, 514] on span "Release" at bounding box center [983, 504] width 63 height 20
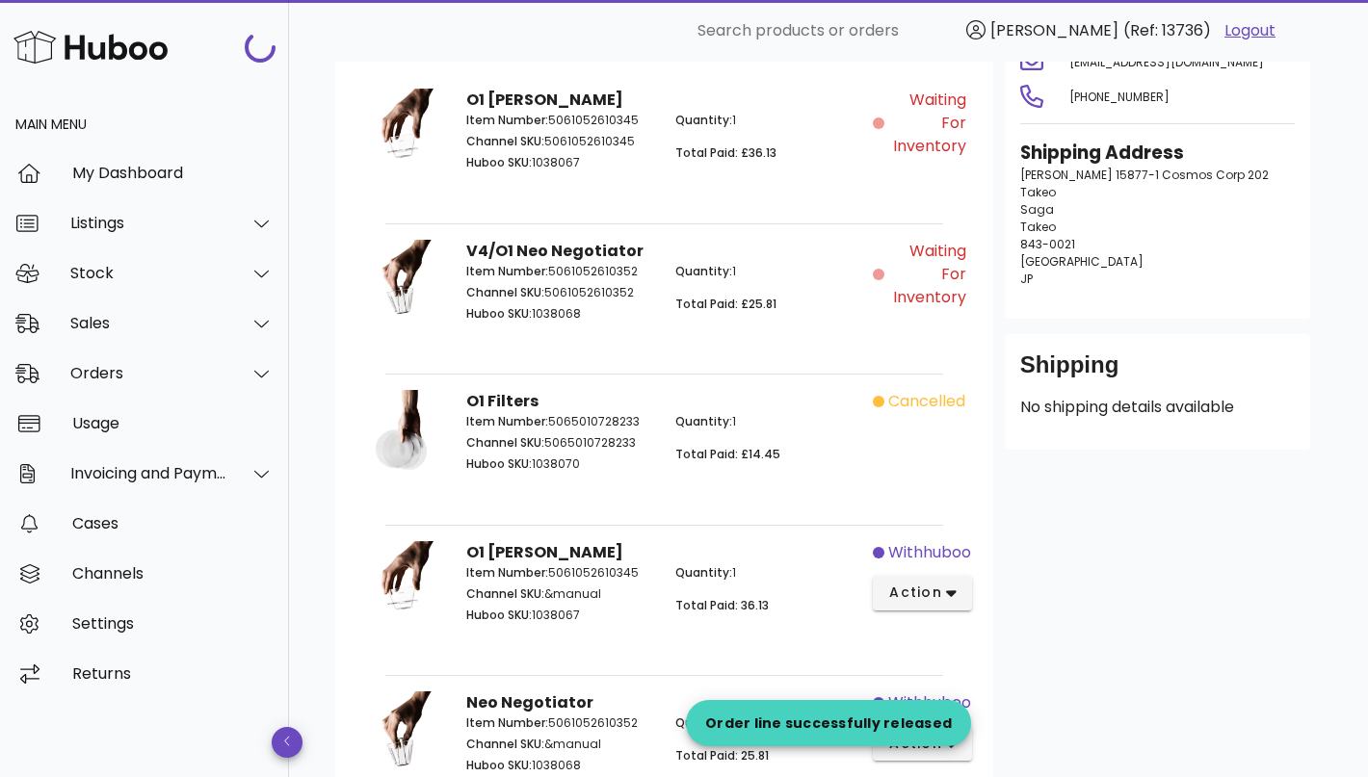
scroll to position [0, 0]
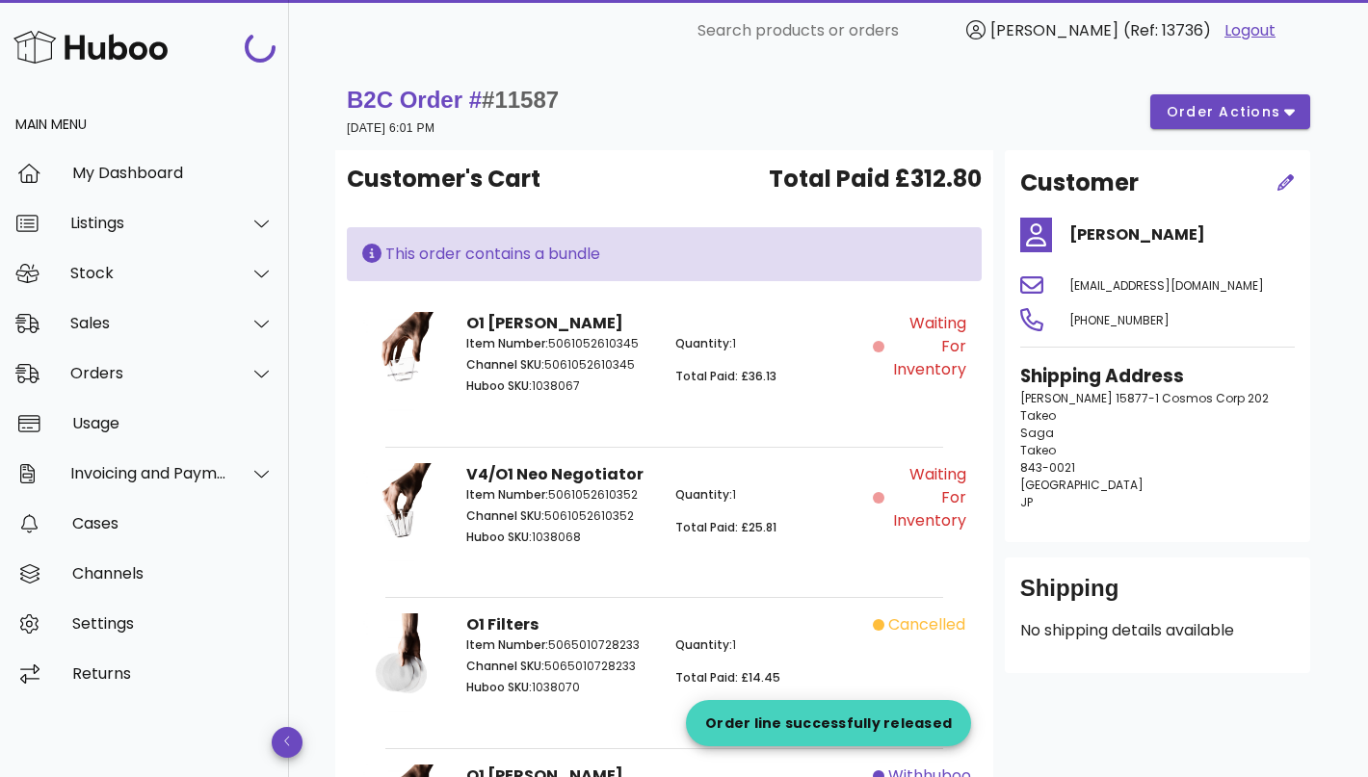
scroll to position [3202, 0]
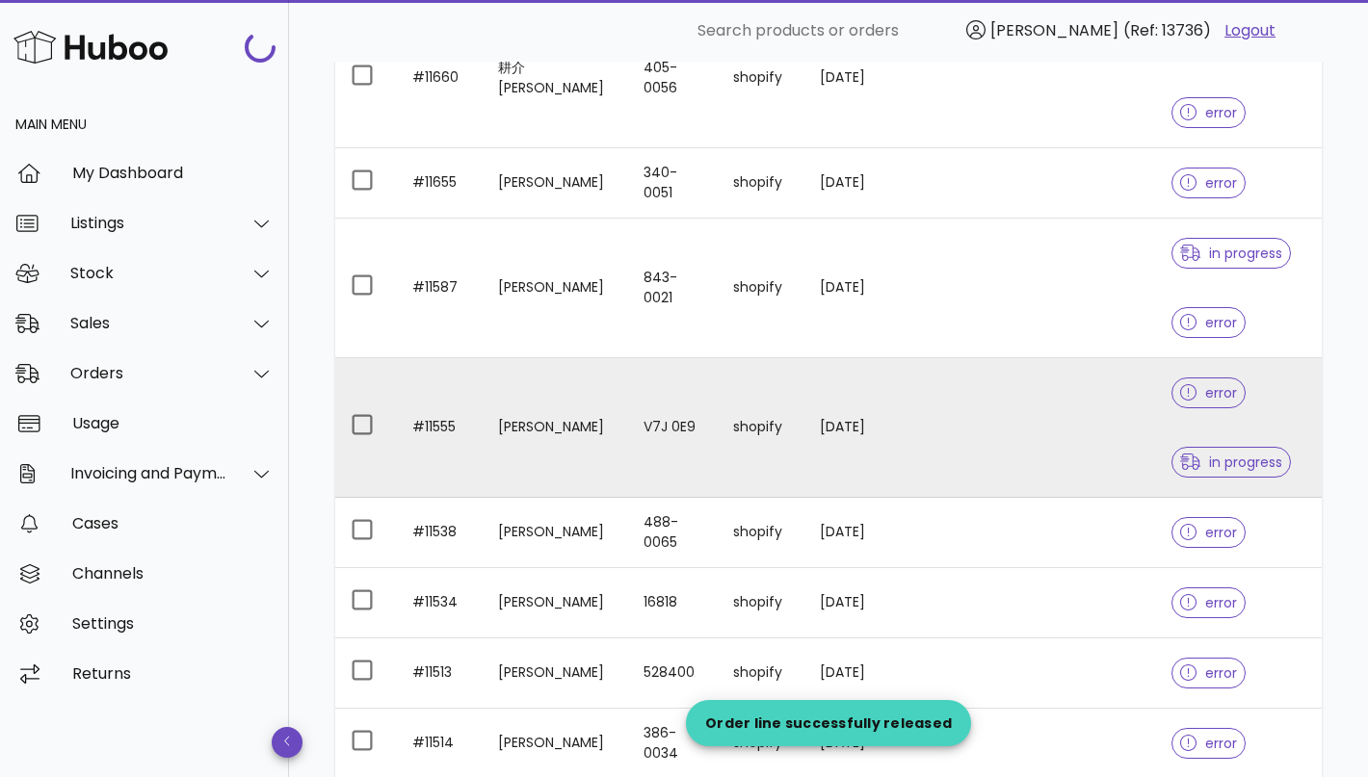
click at [628, 451] on td "V7J 0E9" at bounding box center [673, 428] width 90 height 140
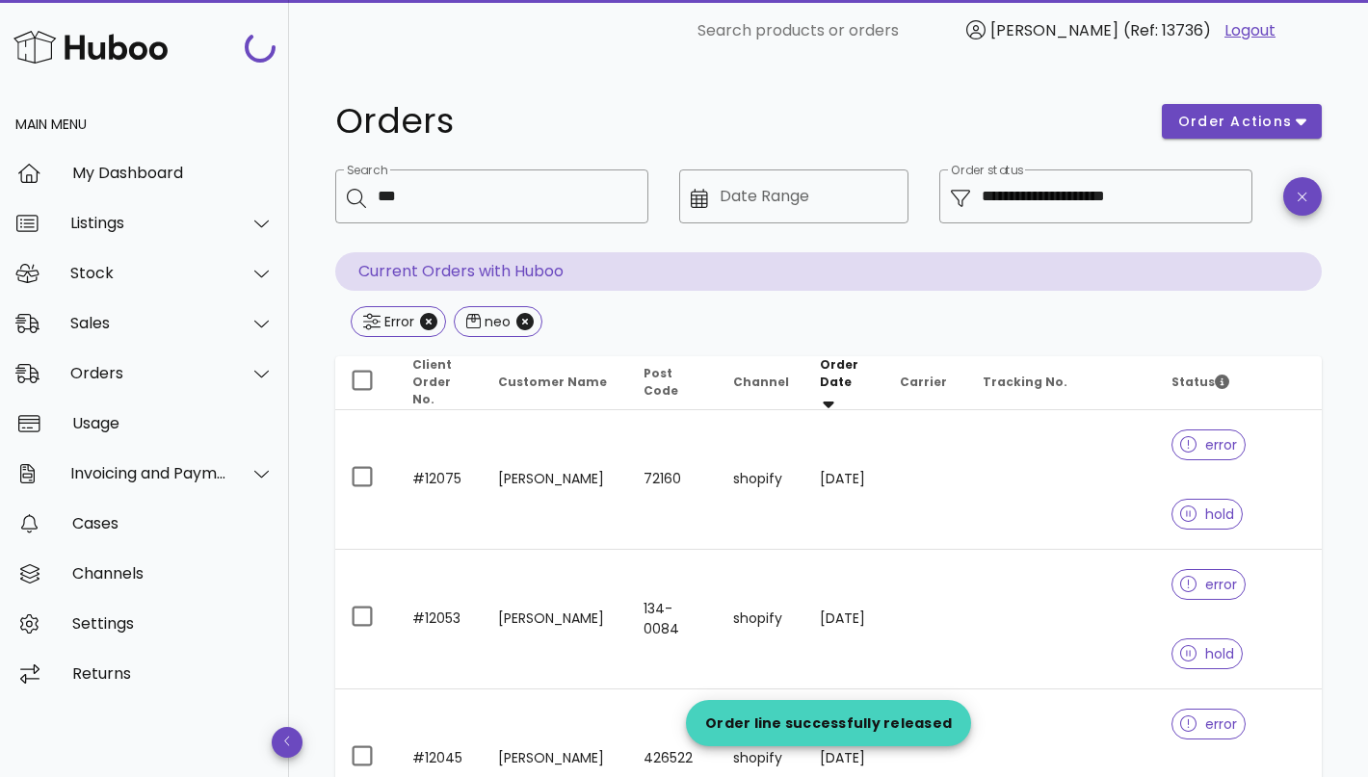
scroll to position [3202, 0]
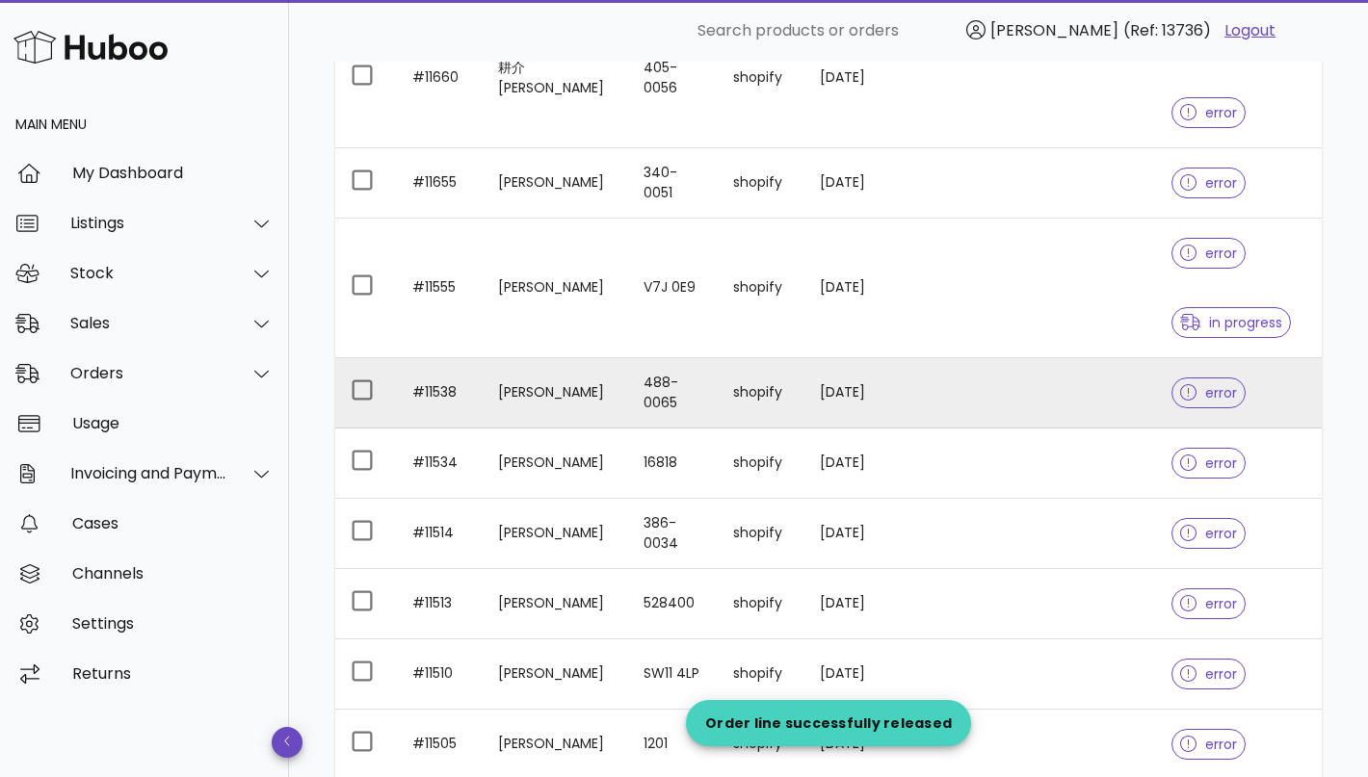
click at [631, 395] on td "488-0065" at bounding box center [673, 393] width 90 height 70
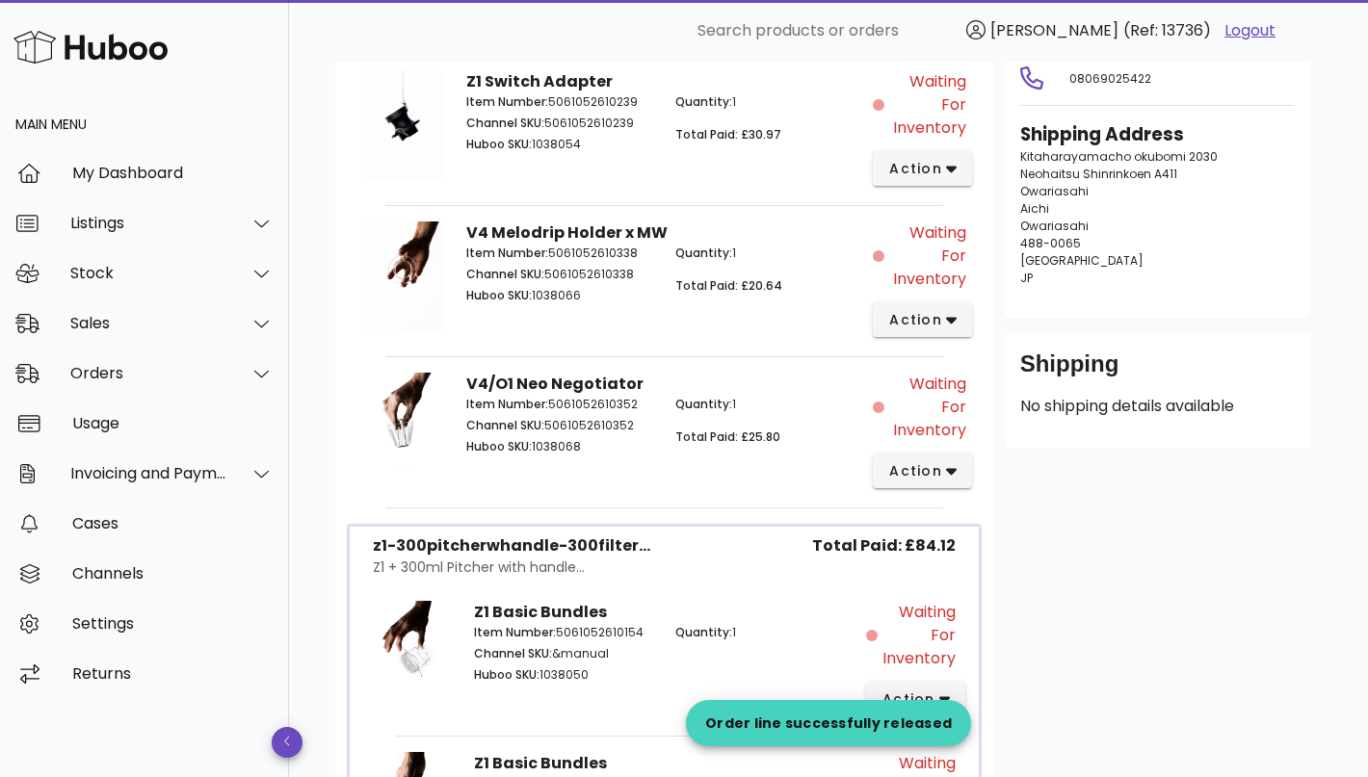
scroll to position [94, 0]
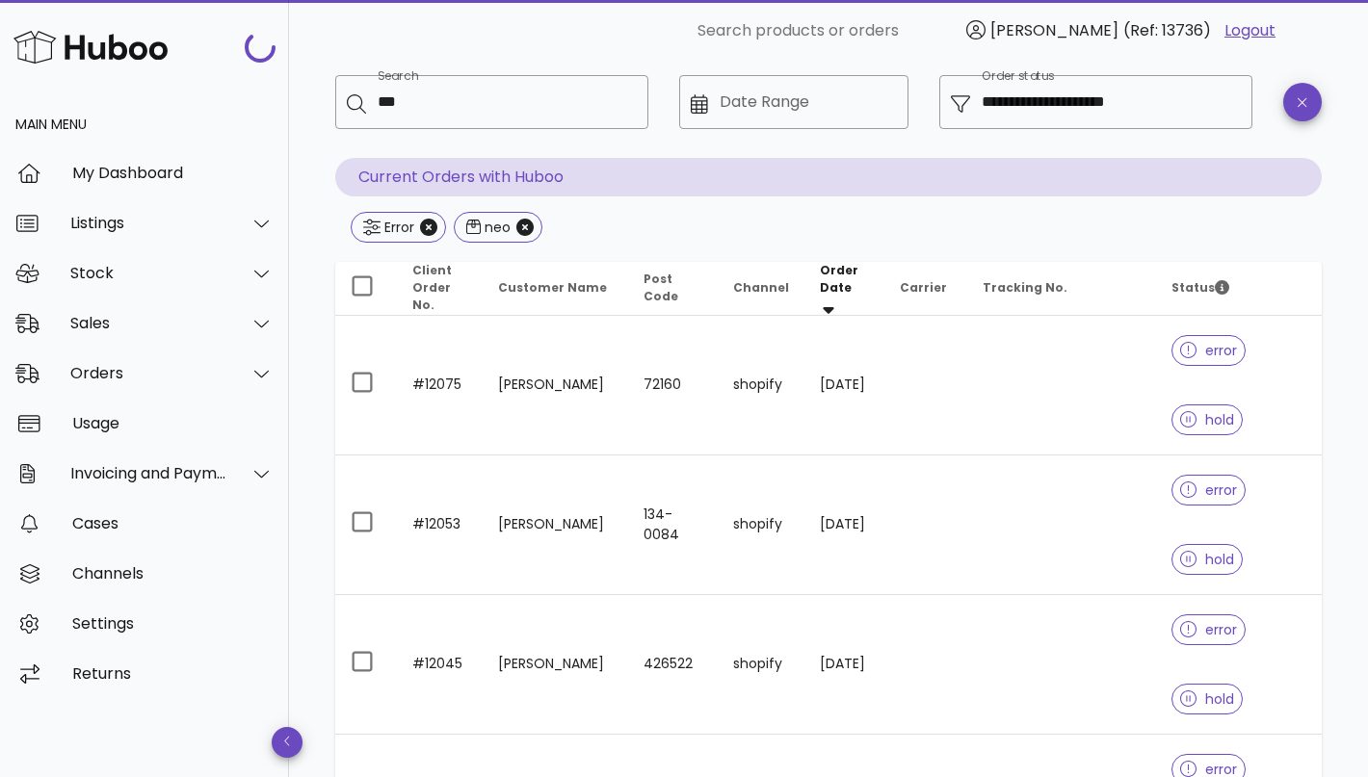
scroll to position [3202, 0]
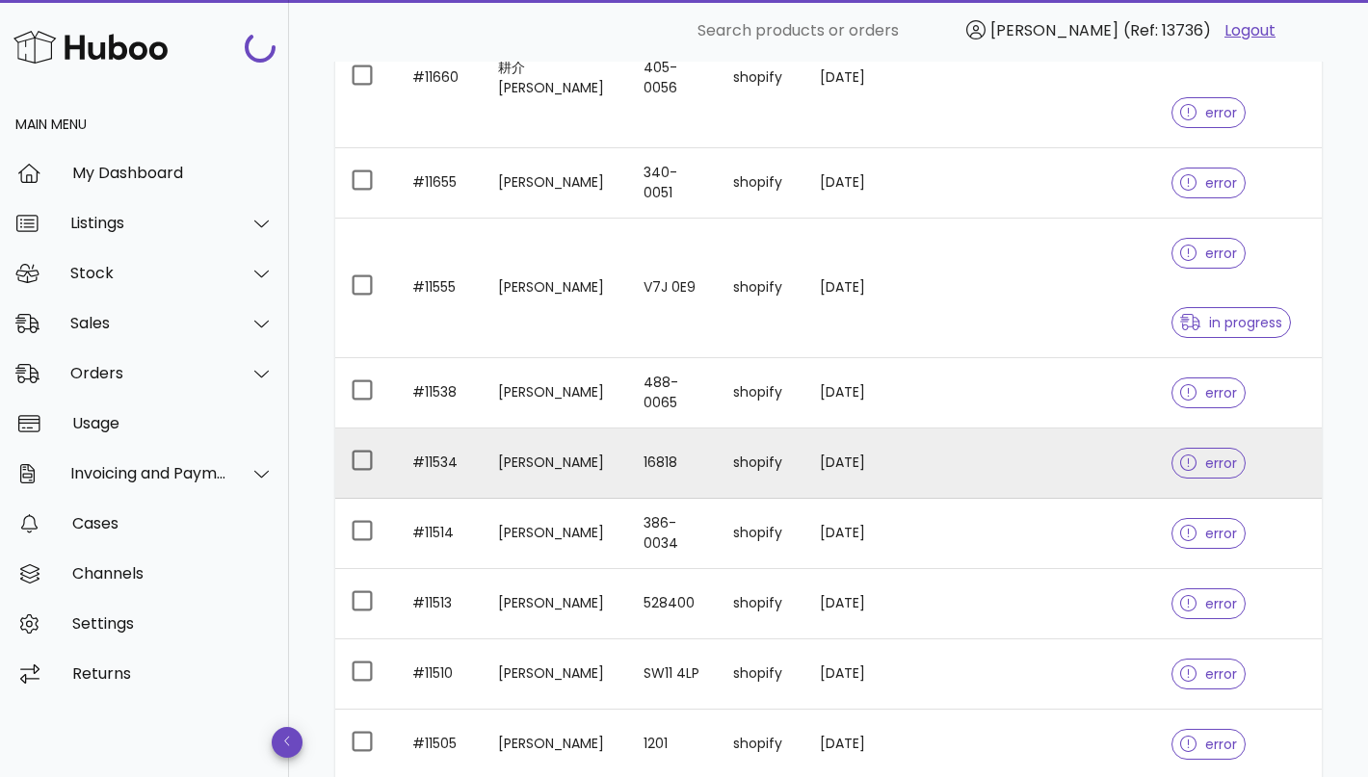
click at [582, 468] on td "[PERSON_NAME]" at bounding box center [556, 464] width 146 height 70
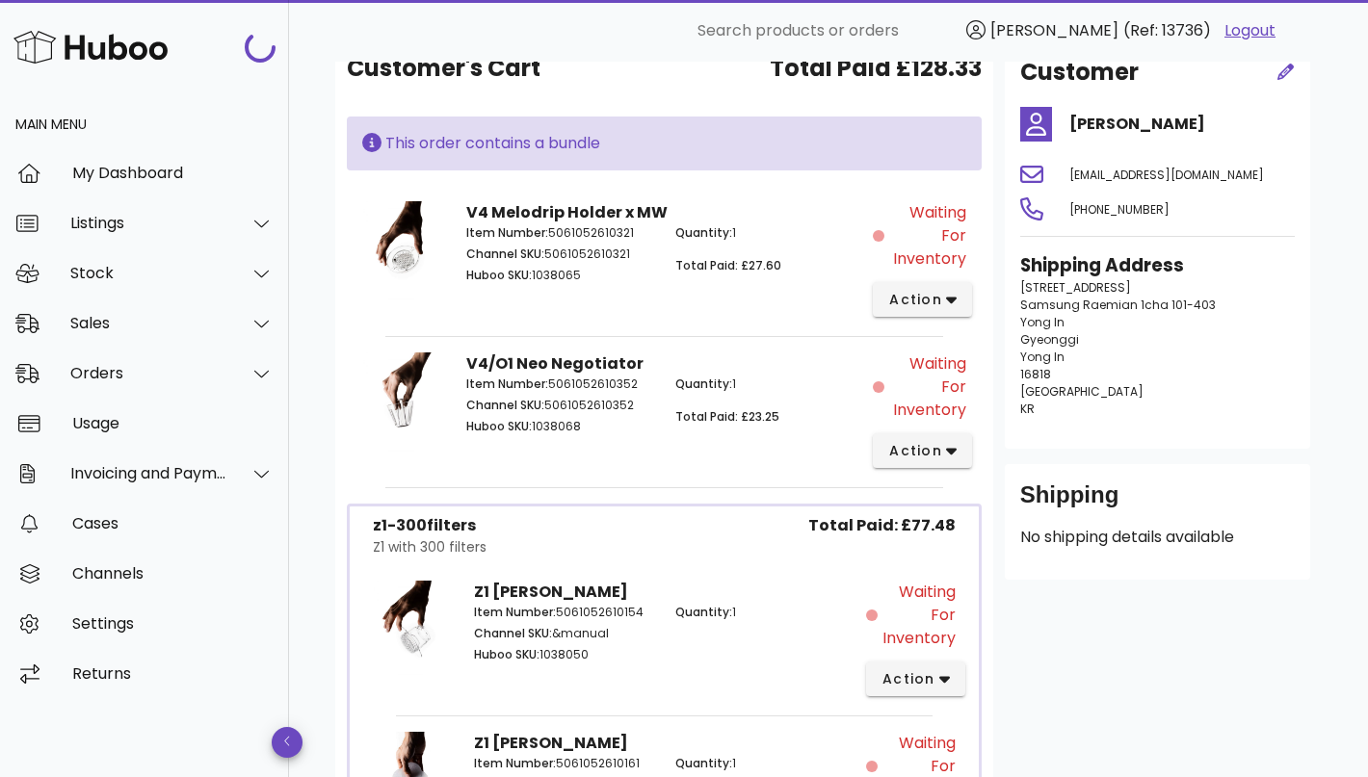
scroll to position [203, 0]
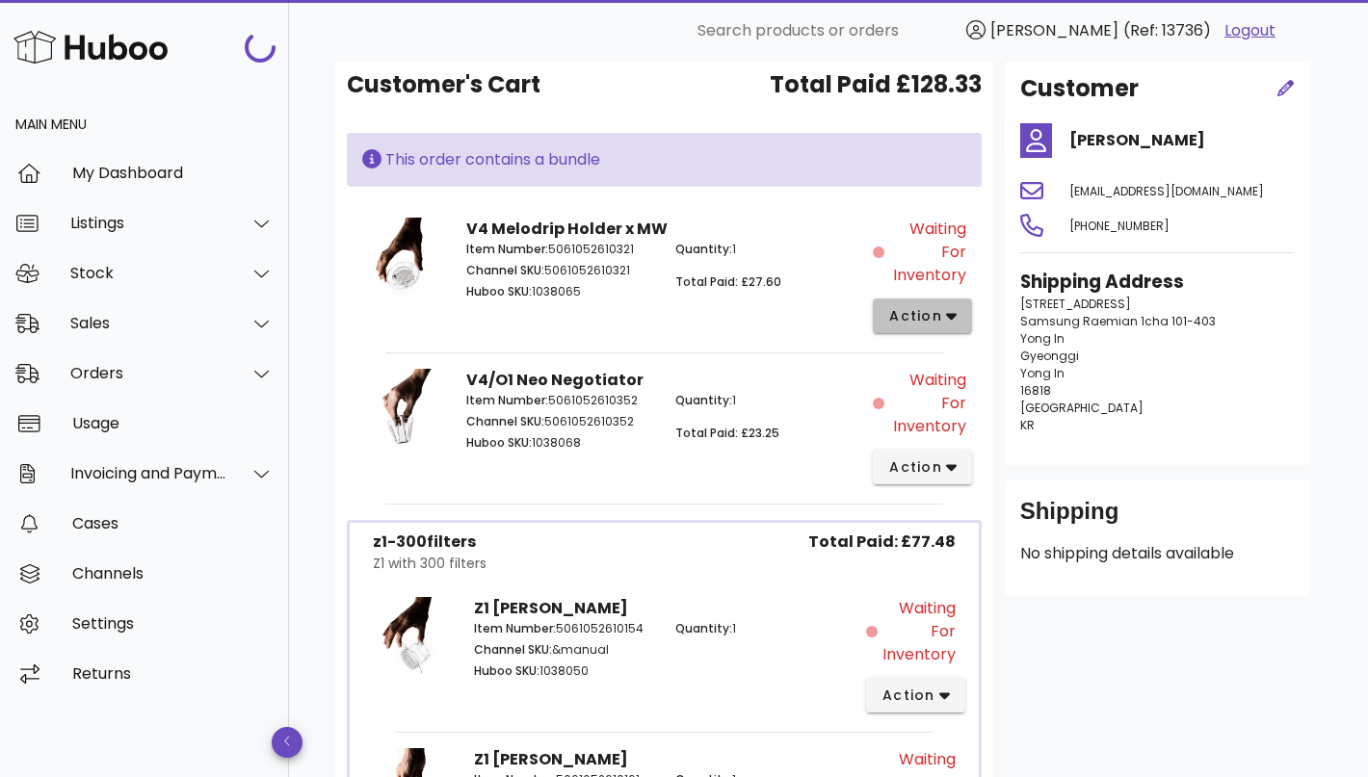
click at [926, 300] on button "action" at bounding box center [922, 316] width 99 height 35
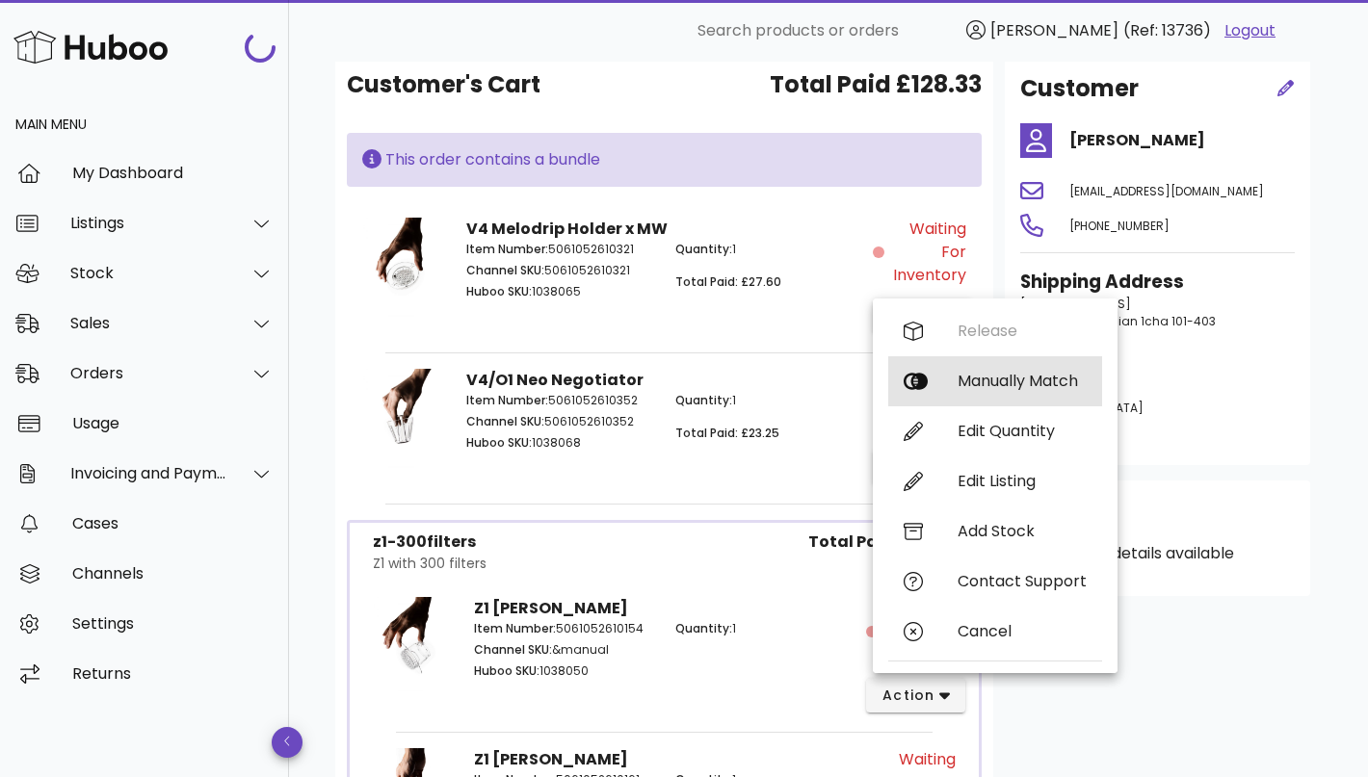
click at [957, 368] on div "Manually Match" at bounding box center [995, 381] width 214 height 50
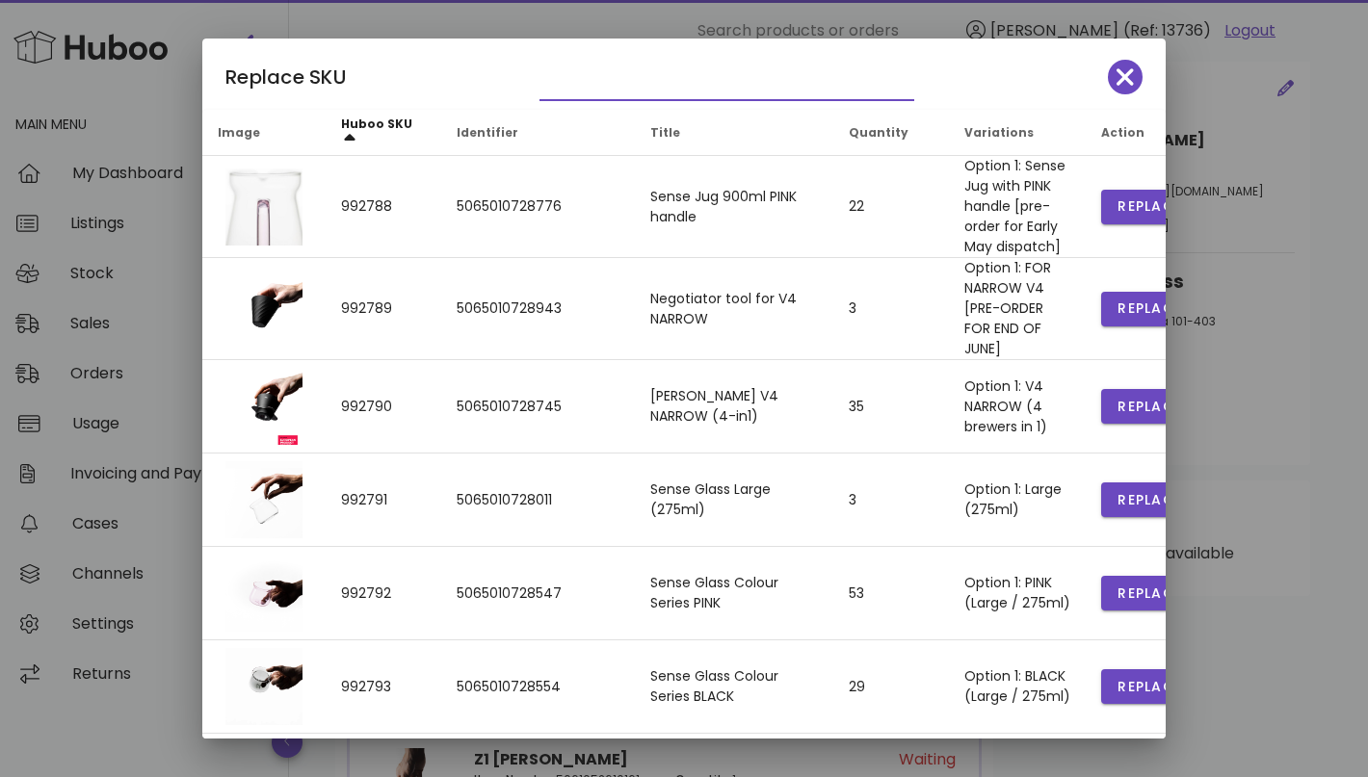
click at [580, 77] on input "text" at bounding box center [713, 84] width 348 height 31
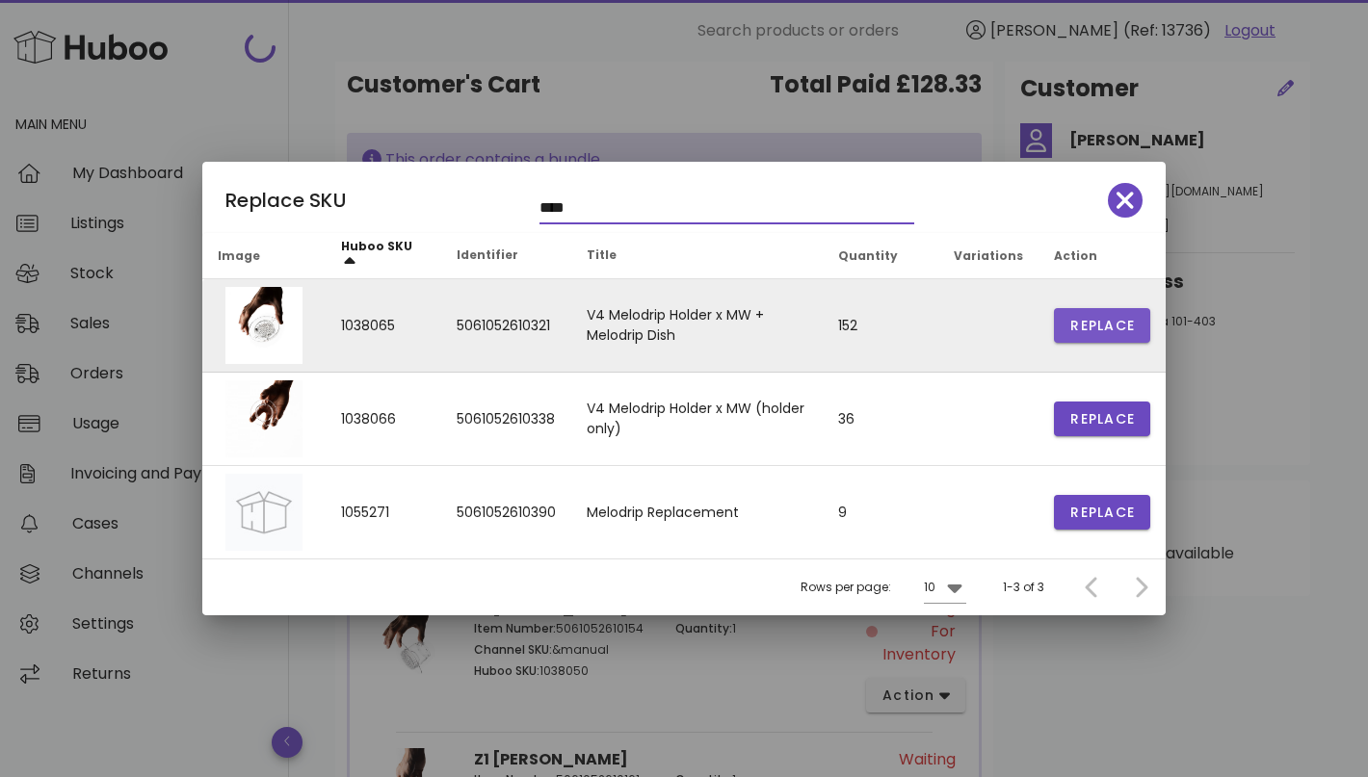
type input "****"
click at [1081, 327] on span "Replace" at bounding box center [1101, 326] width 65 height 20
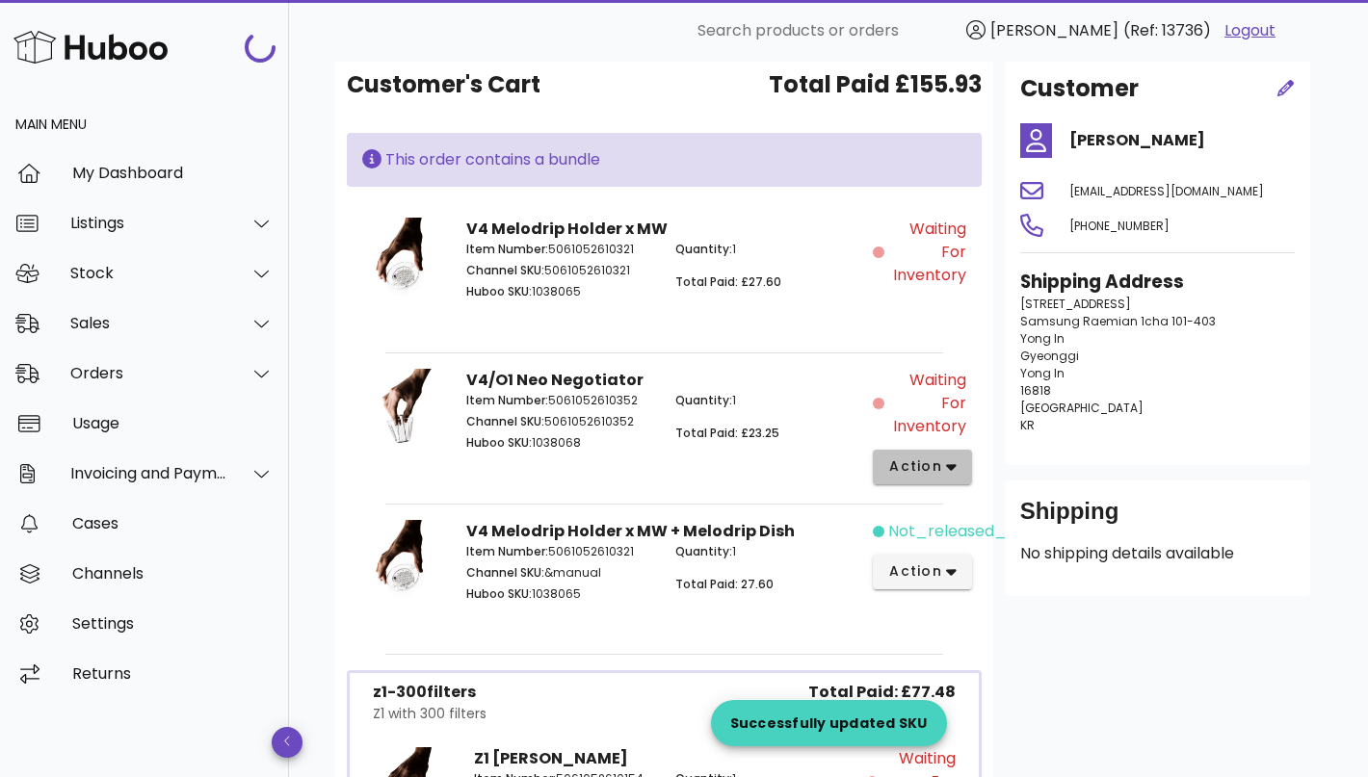
click at [939, 464] on span "action" at bounding box center [915, 467] width 54 height 20
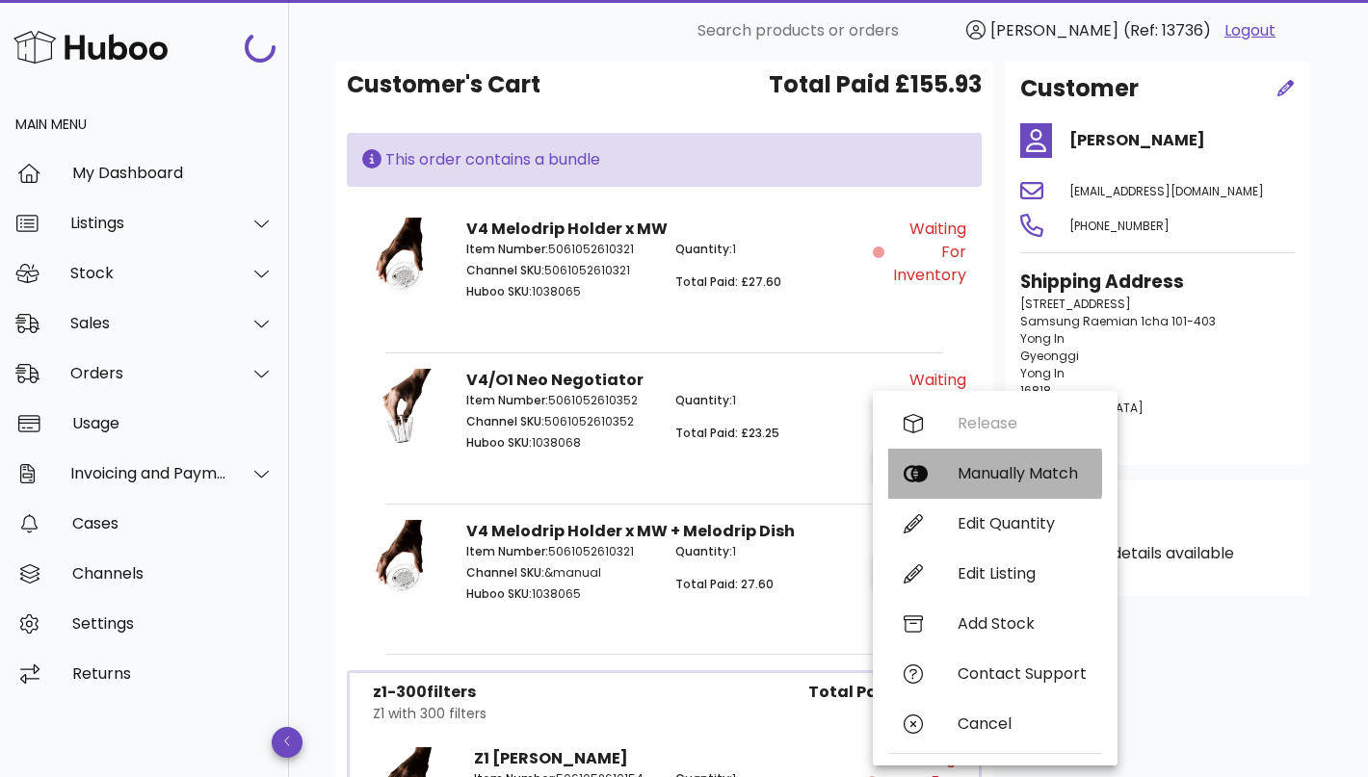
click at [985, 466] on div "Manually Match" at bounding box center [1021, 473] width 129 height 18
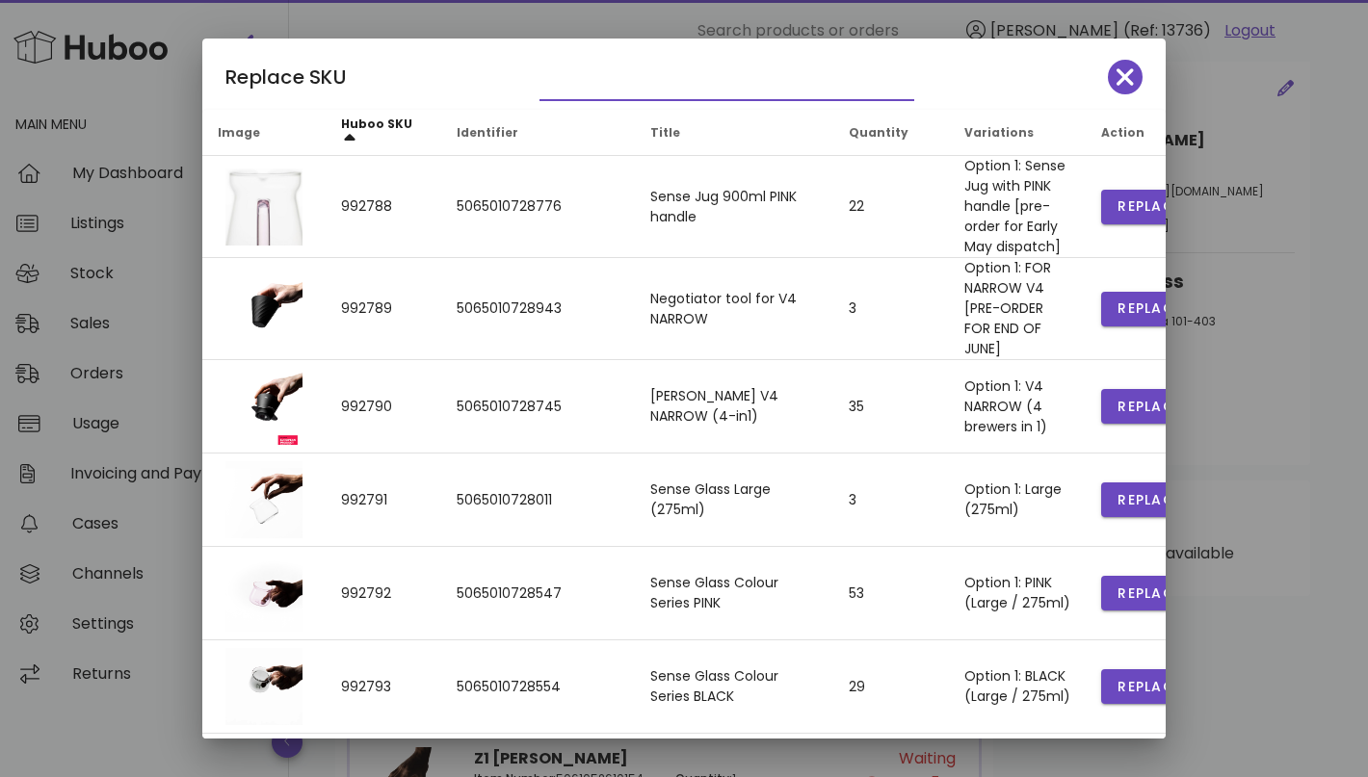
click at [641, 91] on input "text" at bounding box center [713, 84] width 348 height 31
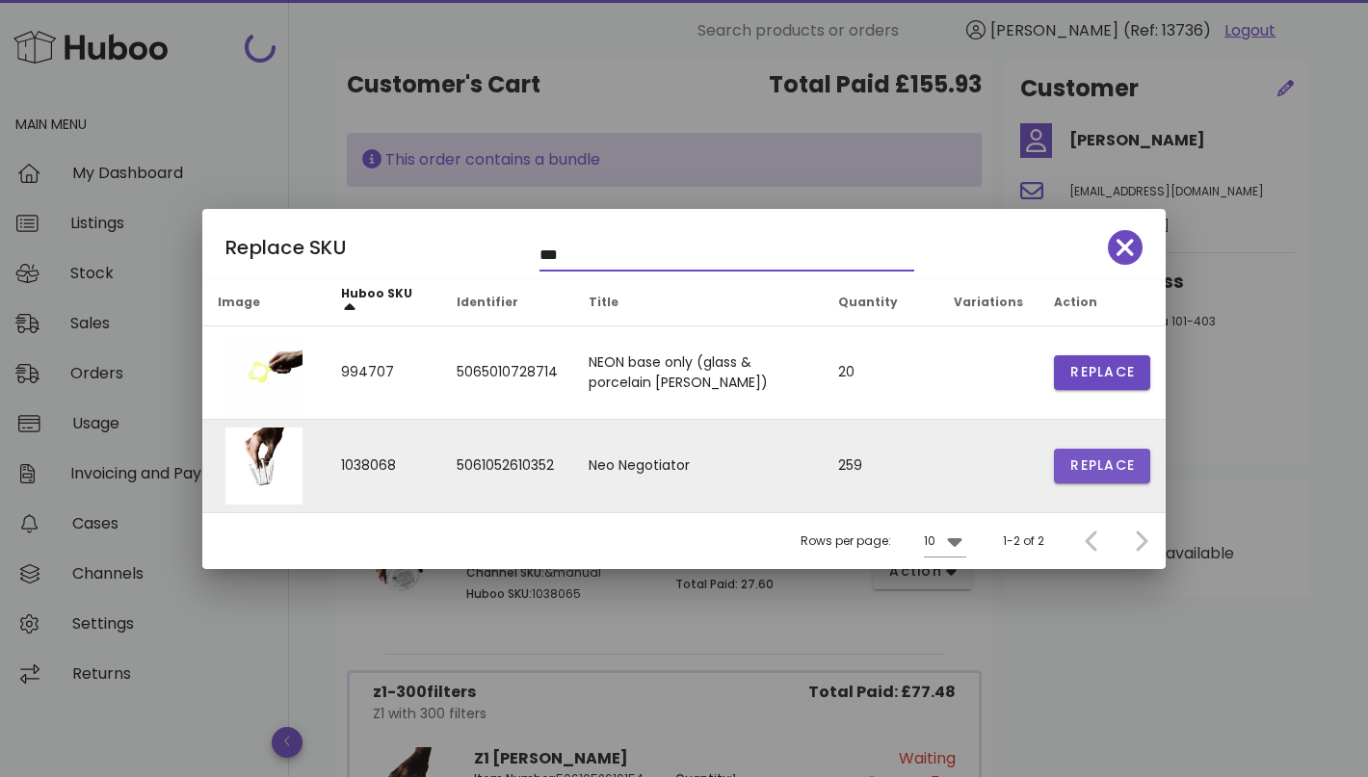
type input "***"
click at [1102, 464] on span "Replace" at bounding box center [1101, 466] width 65 height 20
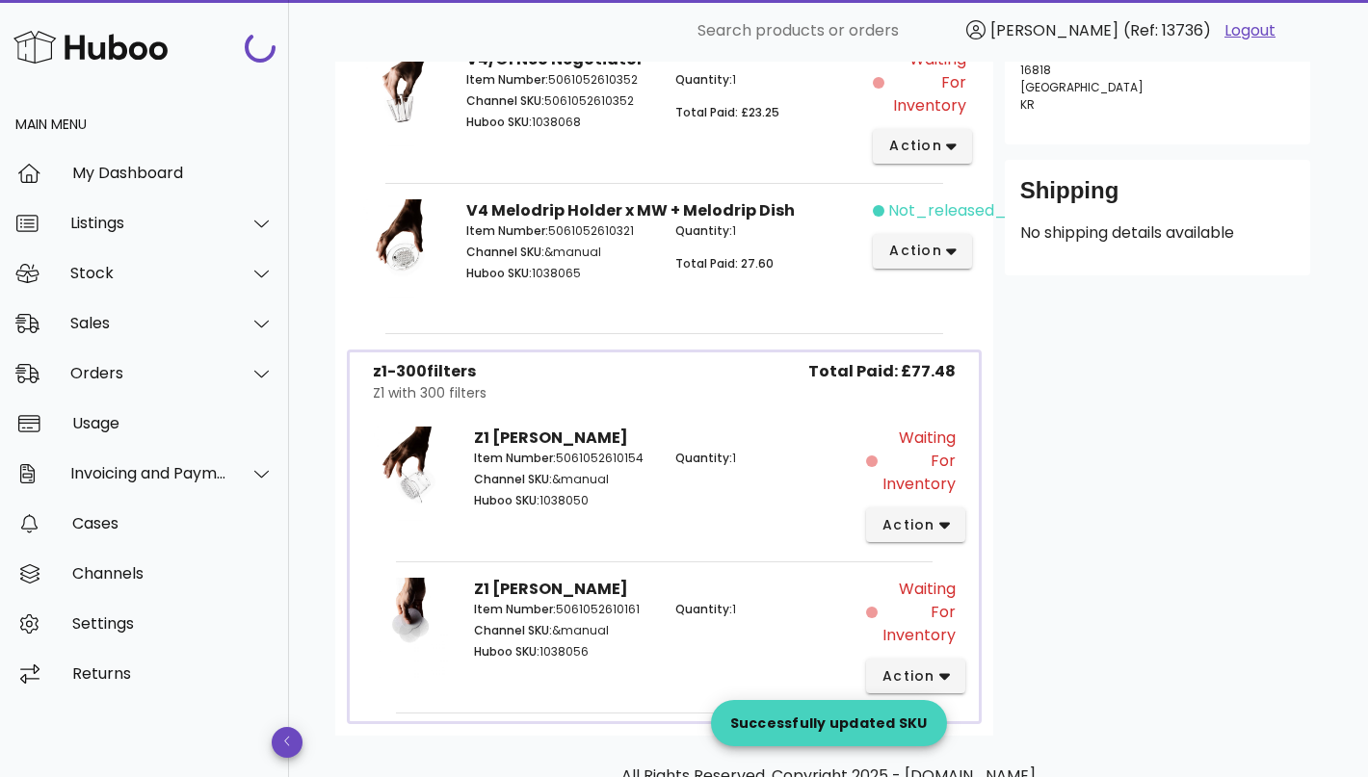
scroll to position [787, 0]
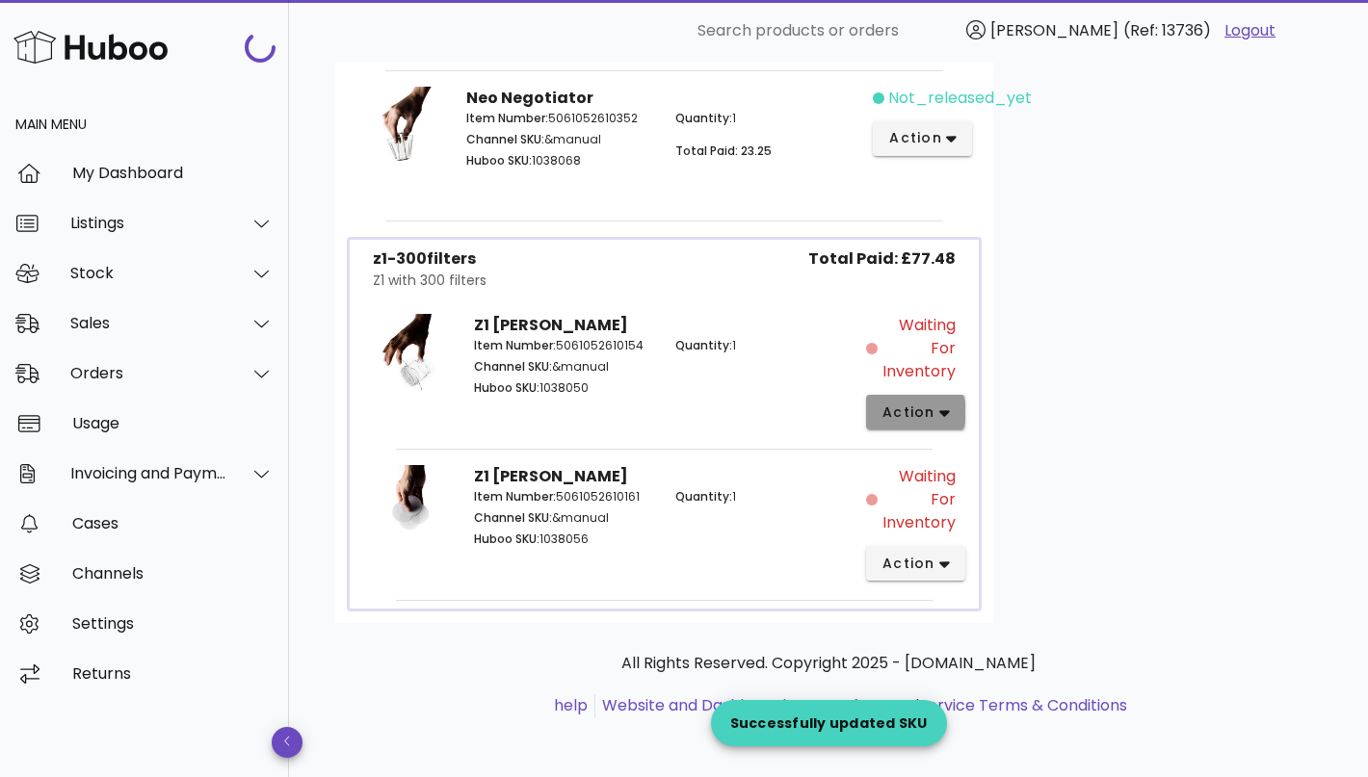
click at [925, 413] on span "action" at bounding box center [908, 413] width 54 height 20
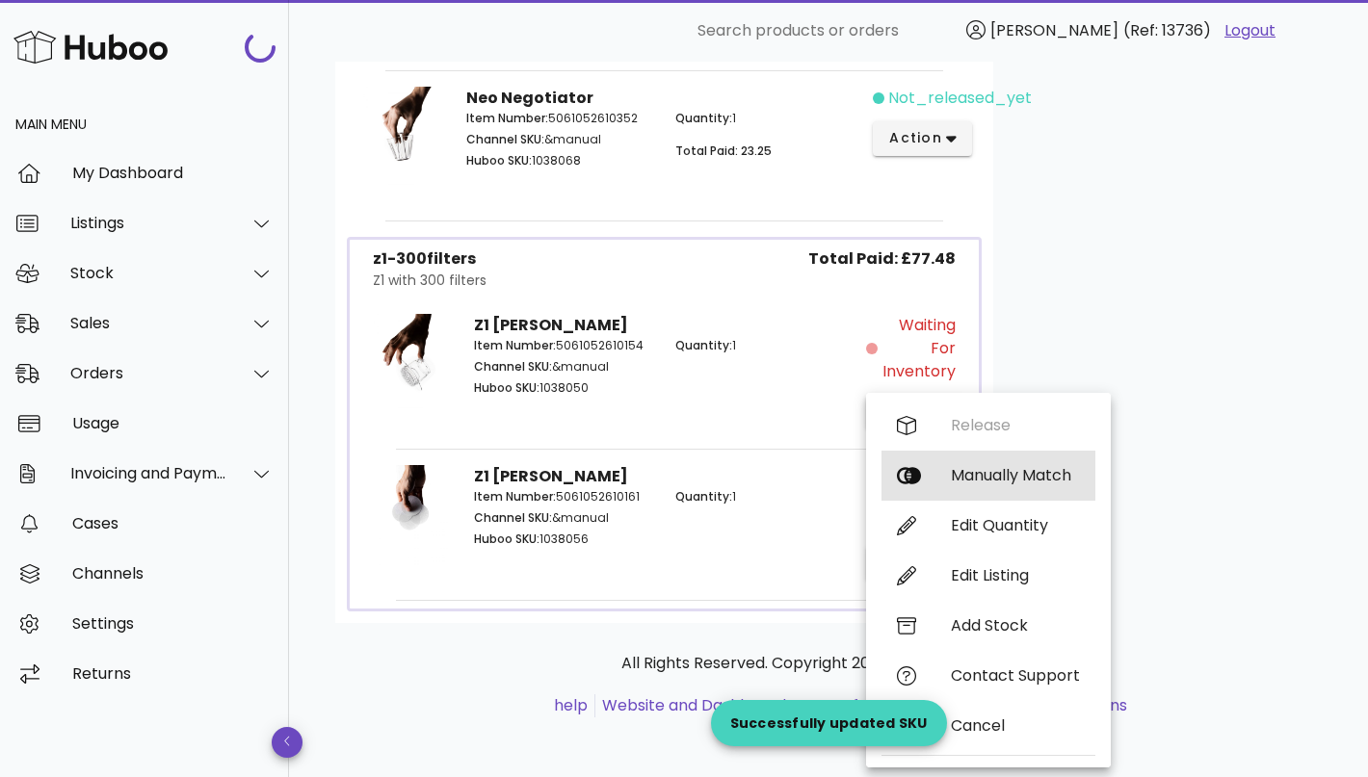
click at [970, 476] on div "Manually Match" at bounding box center [1015, 475] width 129 height 18
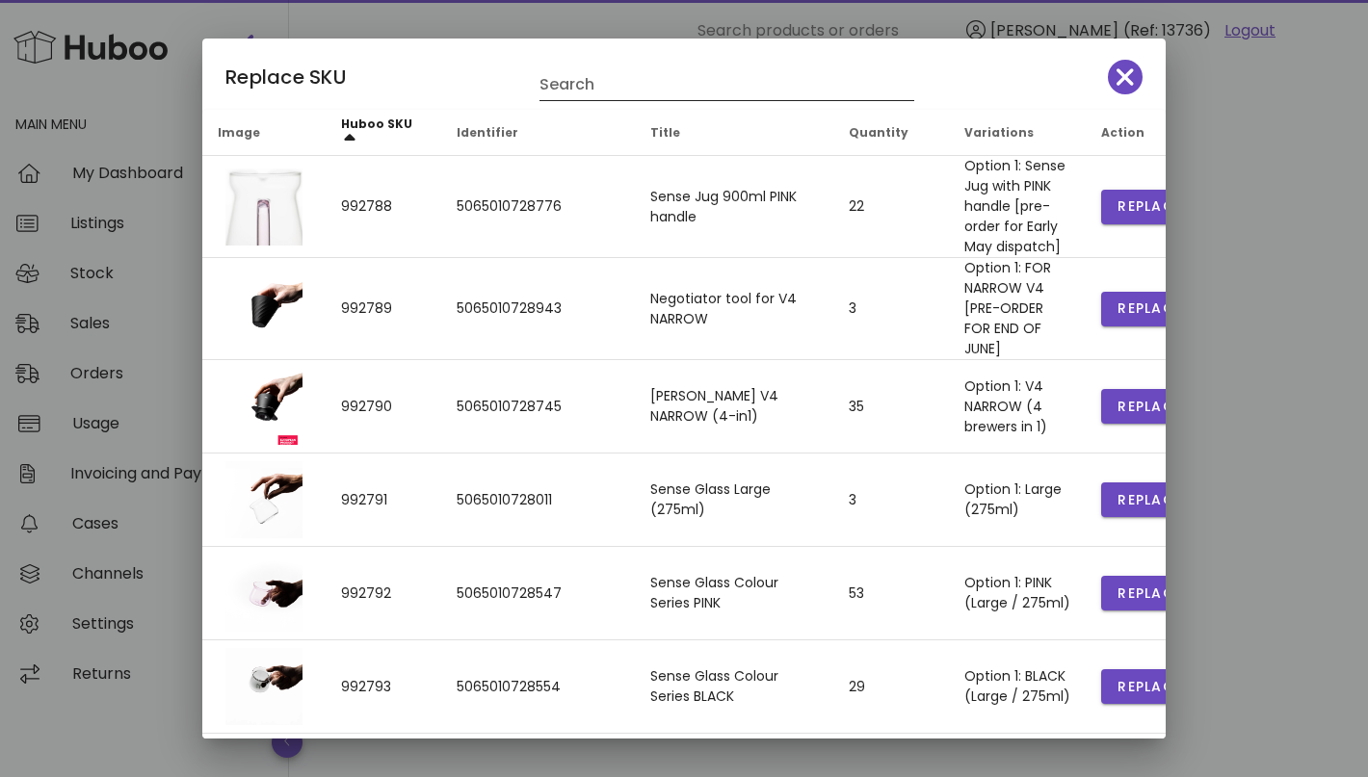
click at [628, 85] on input "Search" at bounding box center [713, 84] width 348 height 31
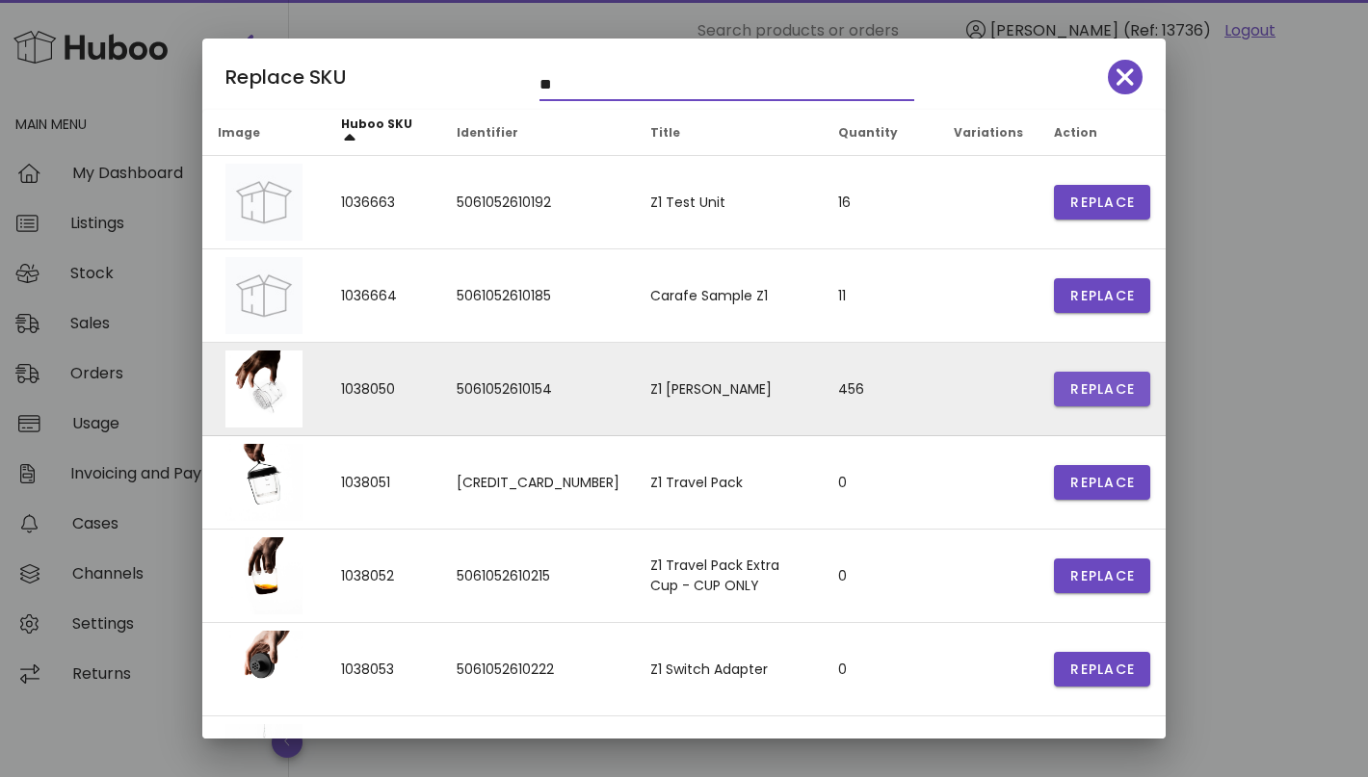
type input "**"
click at [1099, 388] on span "Replace" at bounding box center [1101, 389] width 65 height 20
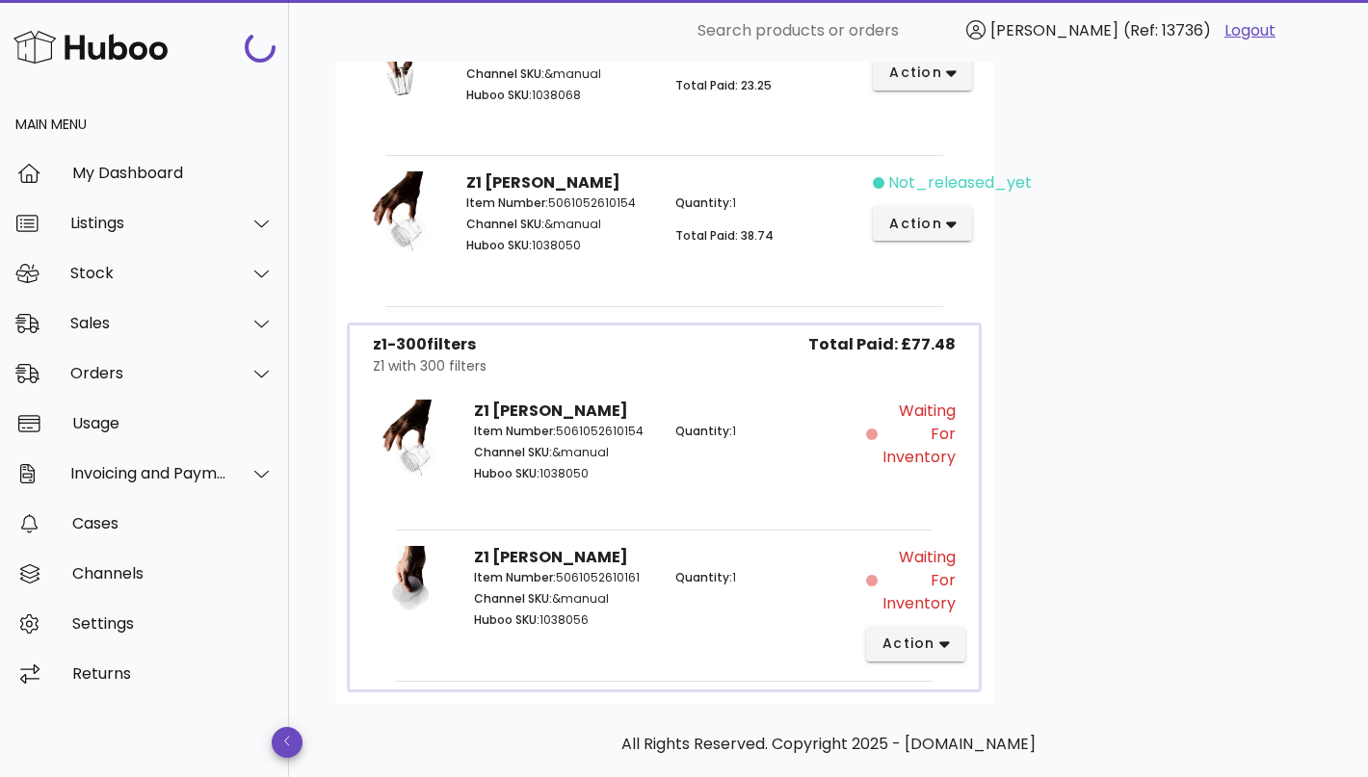
scroll to position [931, 0]
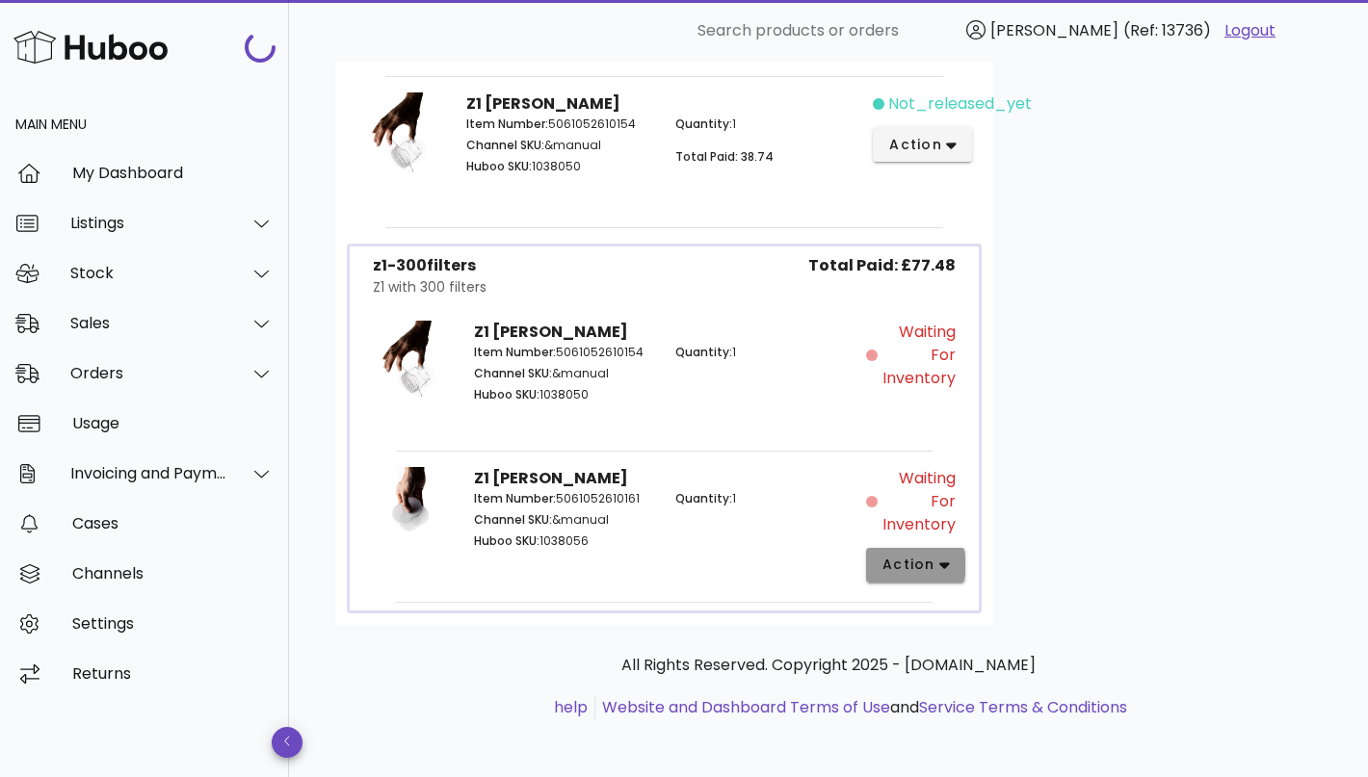
click at [928, 565] on span "action" at bounding box center [908, 565] width 54 height 20
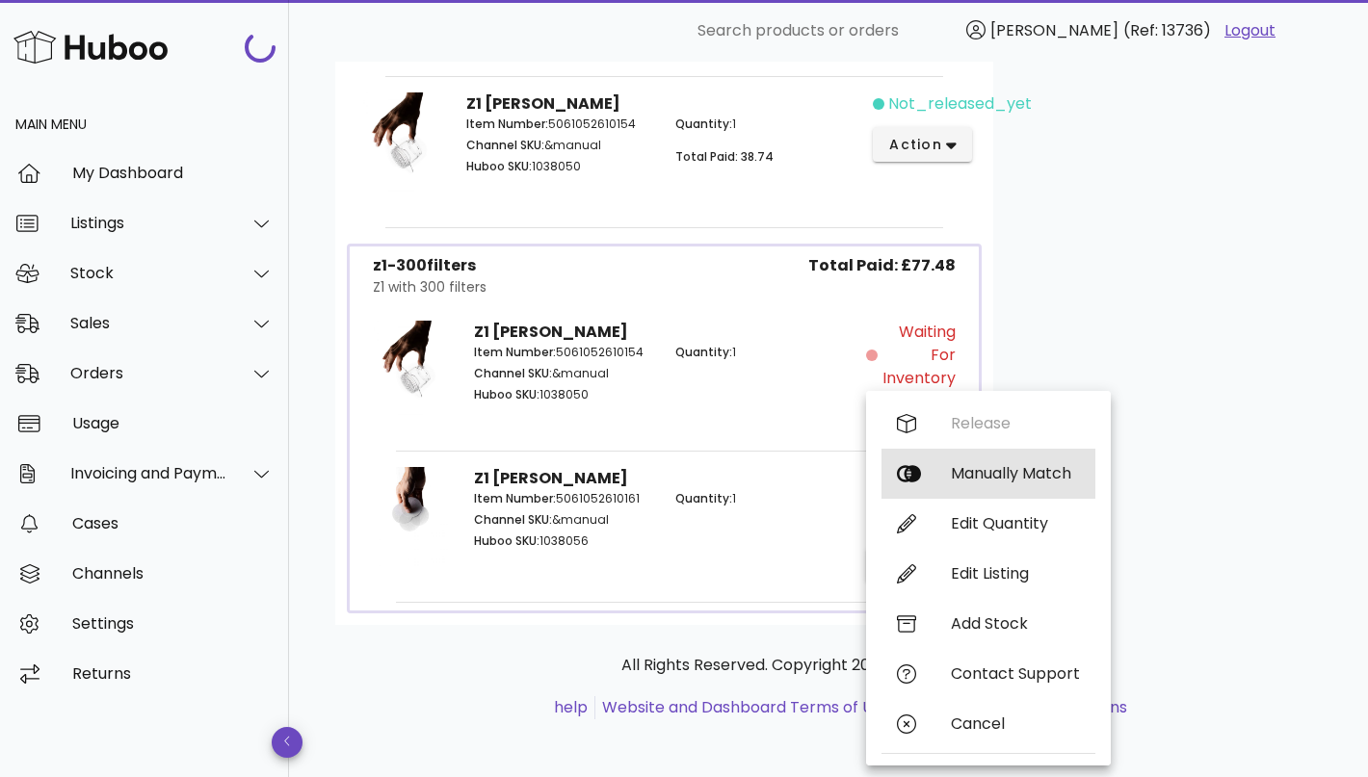
click at [996, 474] on div "Manually Match" at bounding box center [1015, 473] width 129 height 18
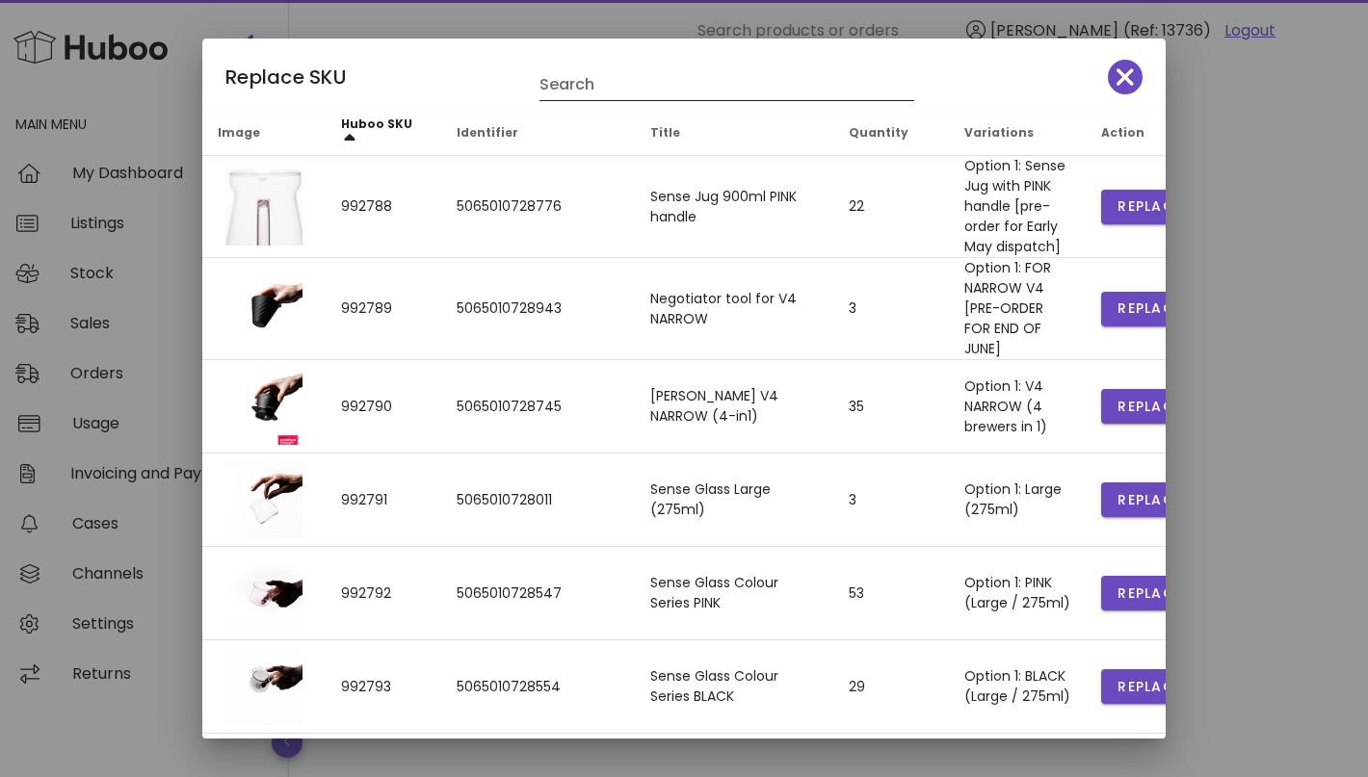
click at [606, 84] on input "Search" at bounding box center [713, 84] width 348 height 31
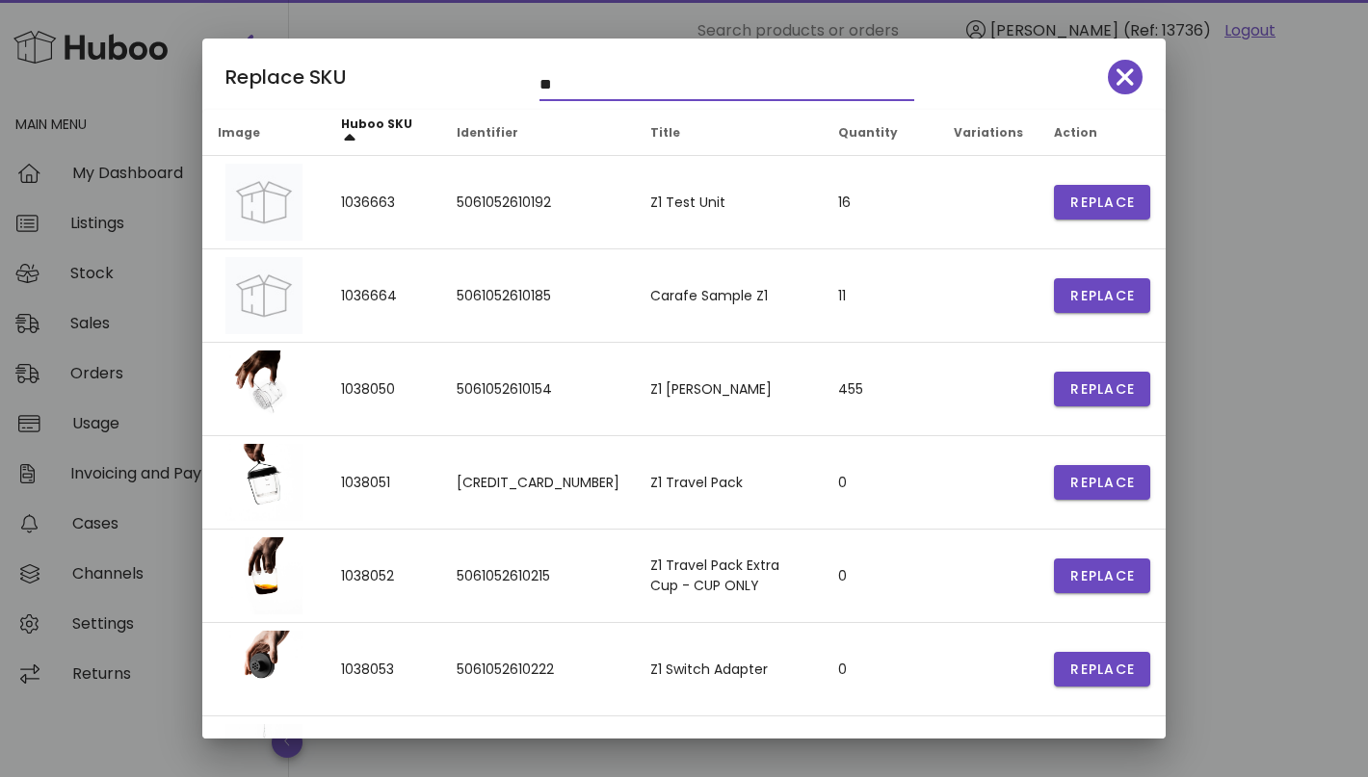
scroll to position [314, 0]
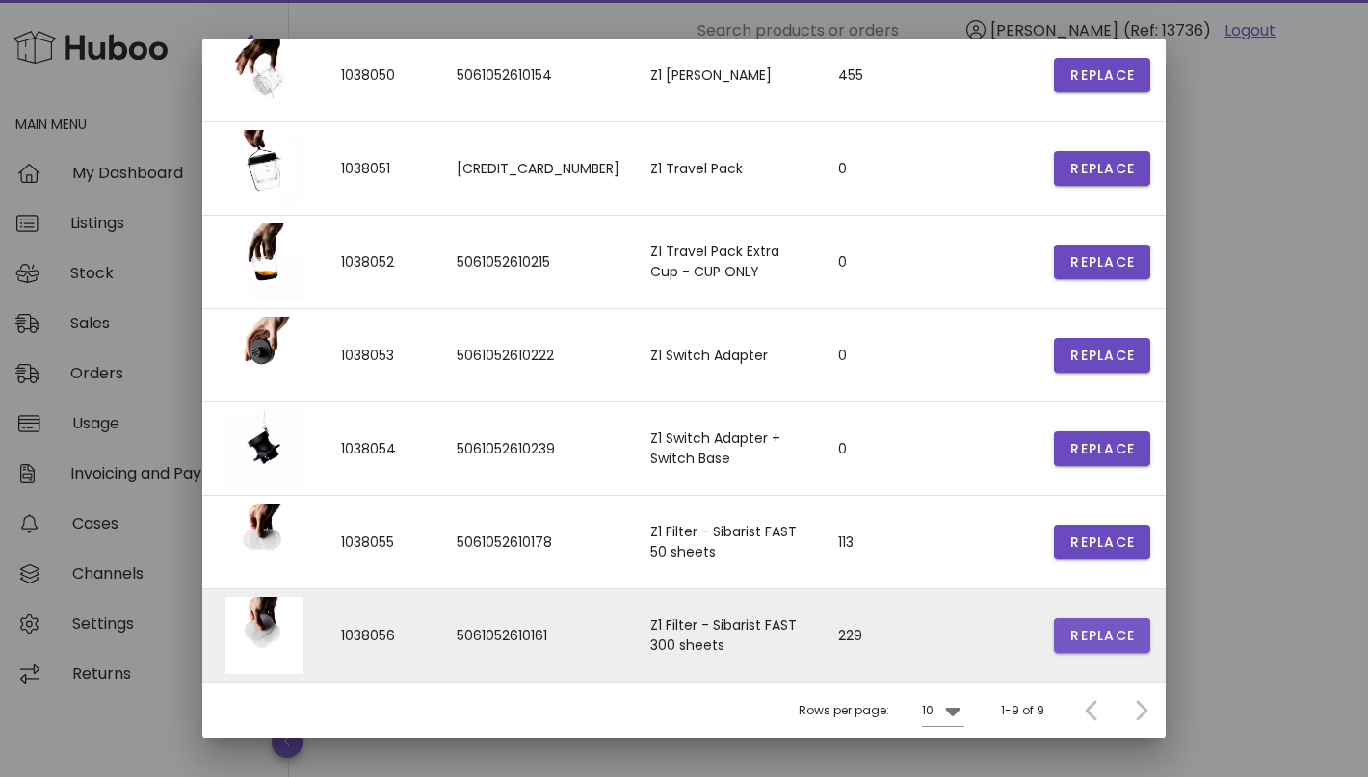
type input "**"
click at [1067, 636] on button "Replace" at bounding box center [1102, 635] width 96 height 35
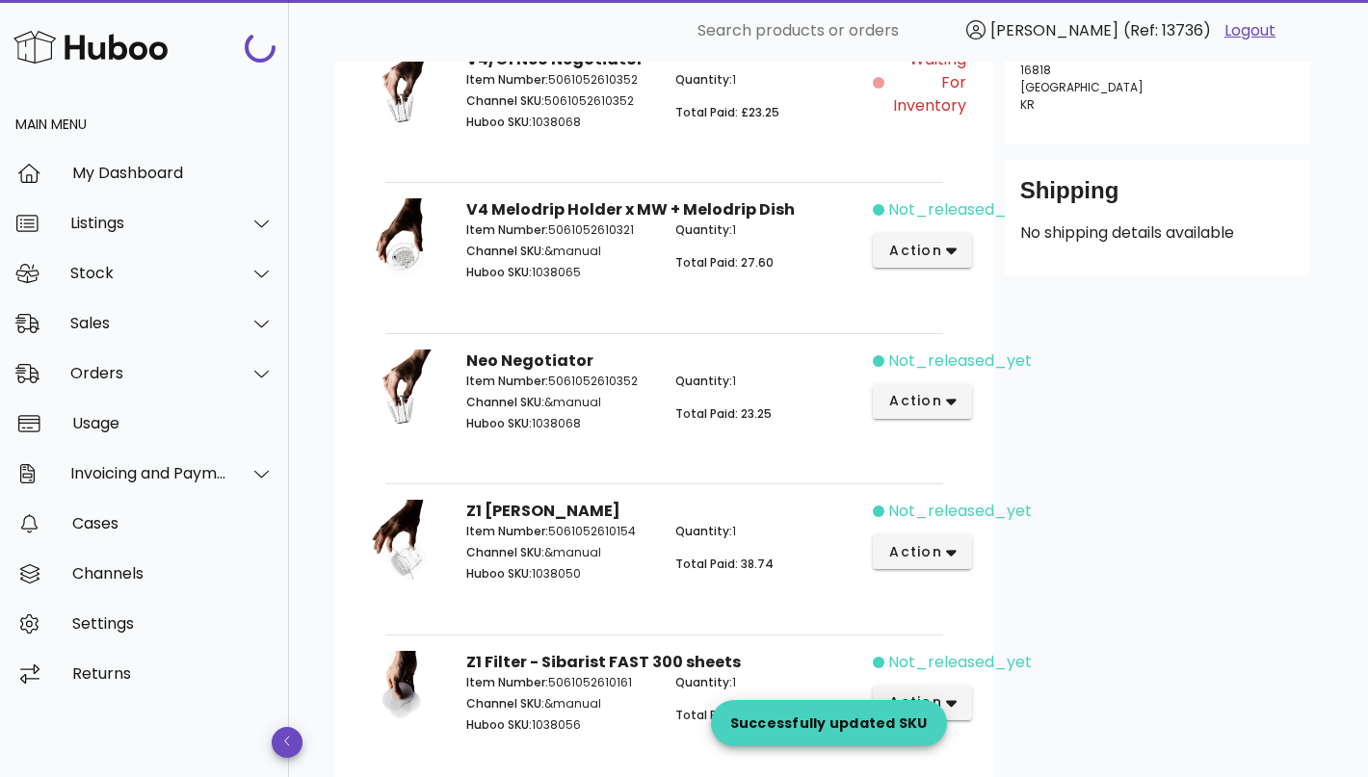
scroll to position [418, 0]
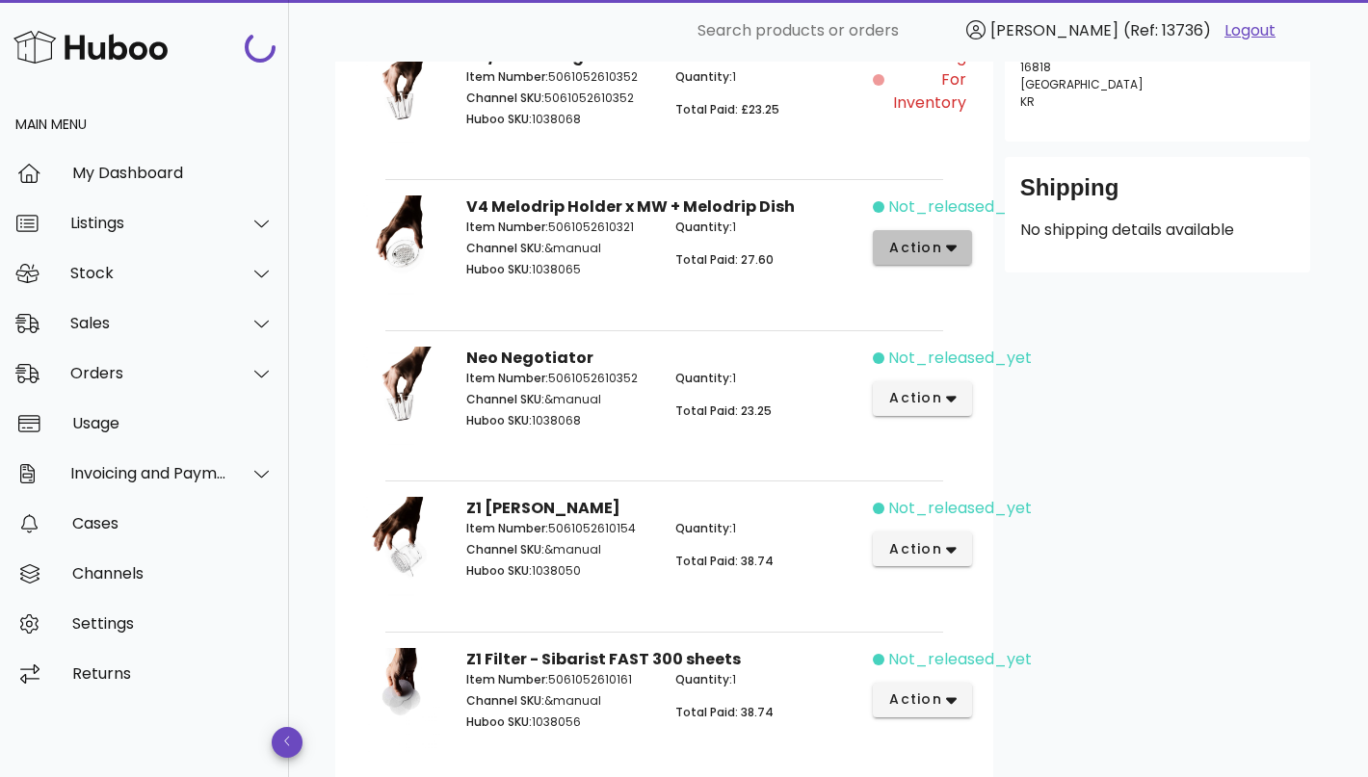
click at [934, 242] on span "action" at bounding box center [915, 248] width 54 height 20
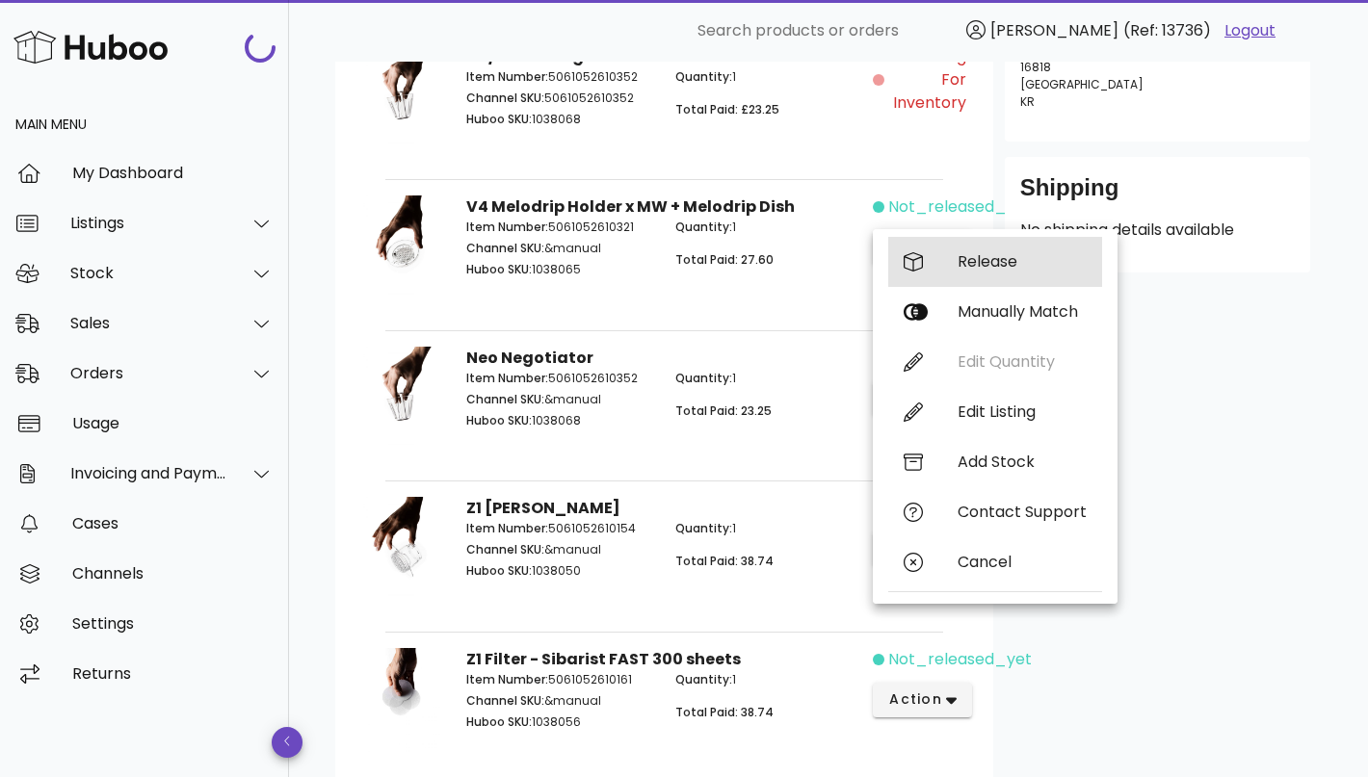
click at [968, 274] on div "Release" at bounding box center [995, 262] width 214 height 50
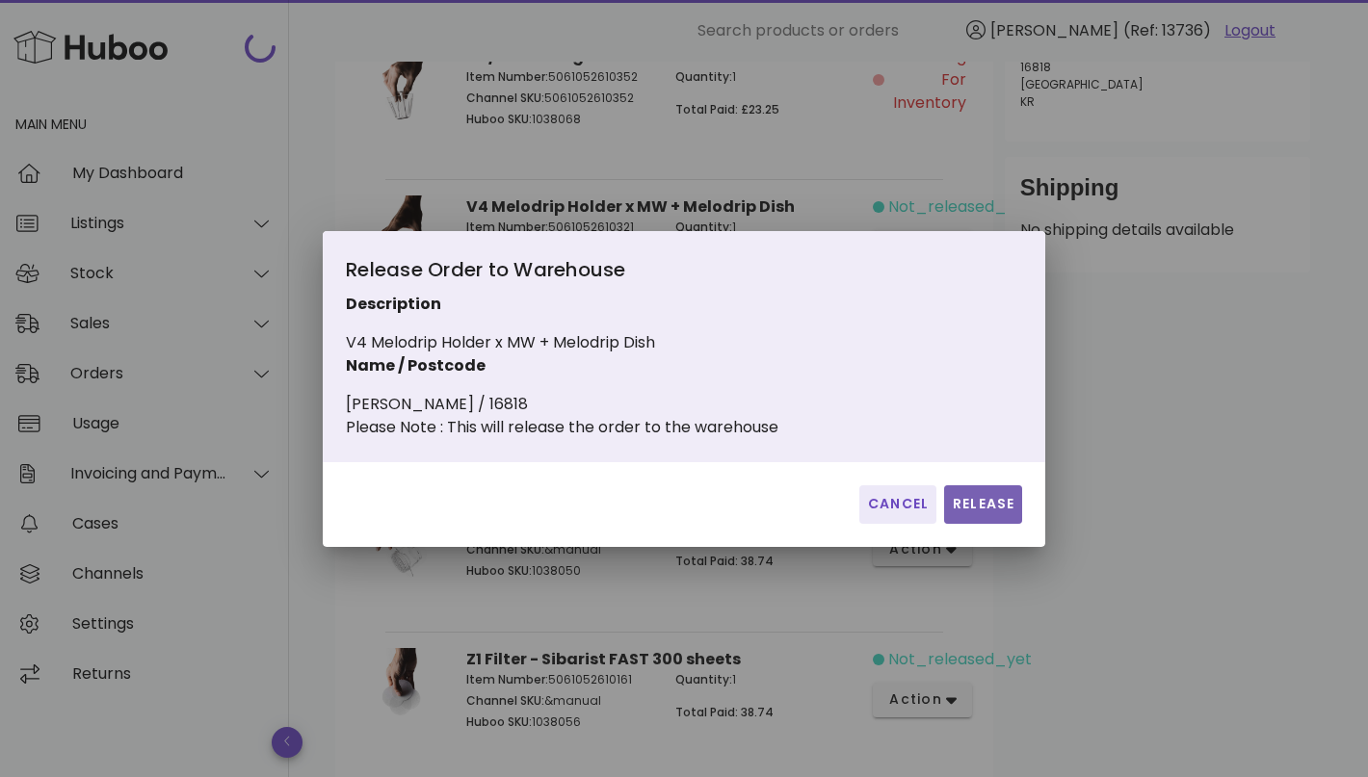
click at [964, 514] on span "Release" at bounding box center [983, 504] width 63 height 20
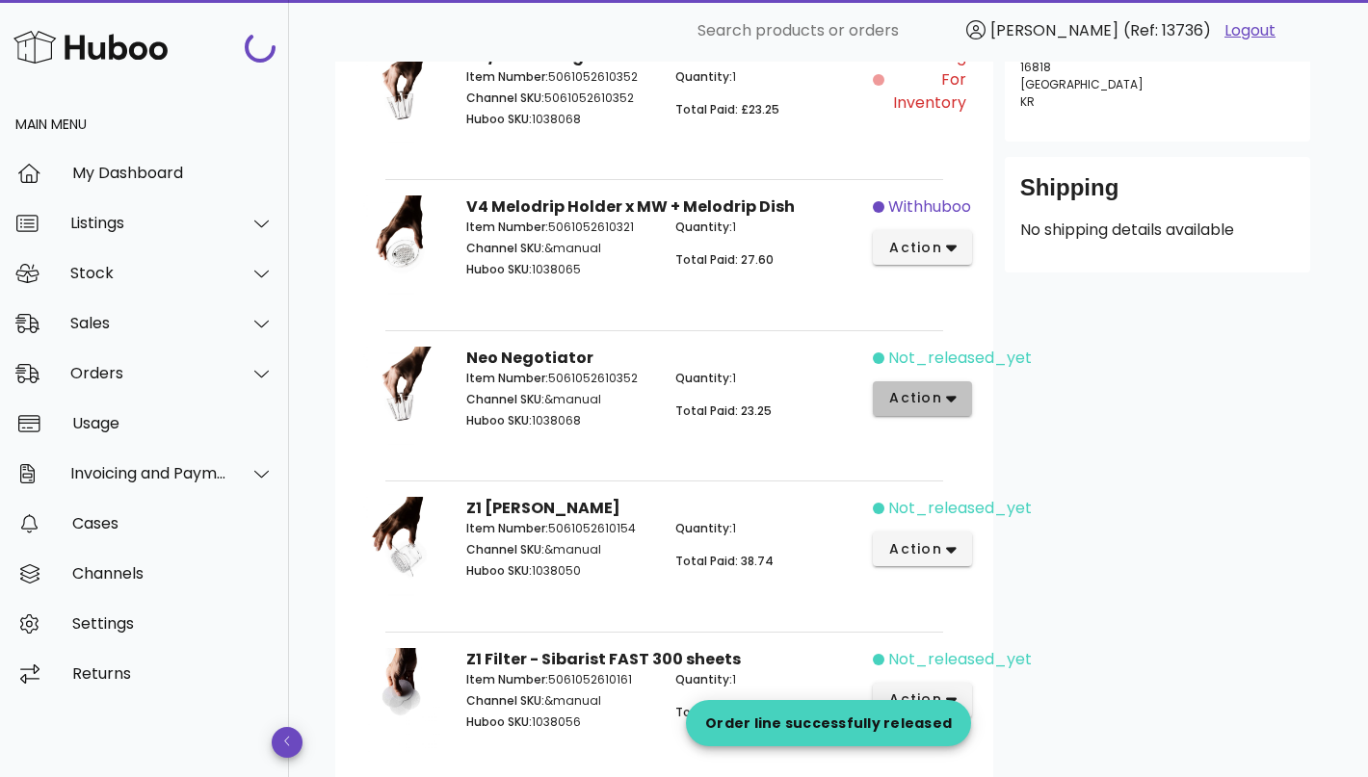
click at [940, 390] on span "action" at bounding box center [922, 398] width 68 height 20
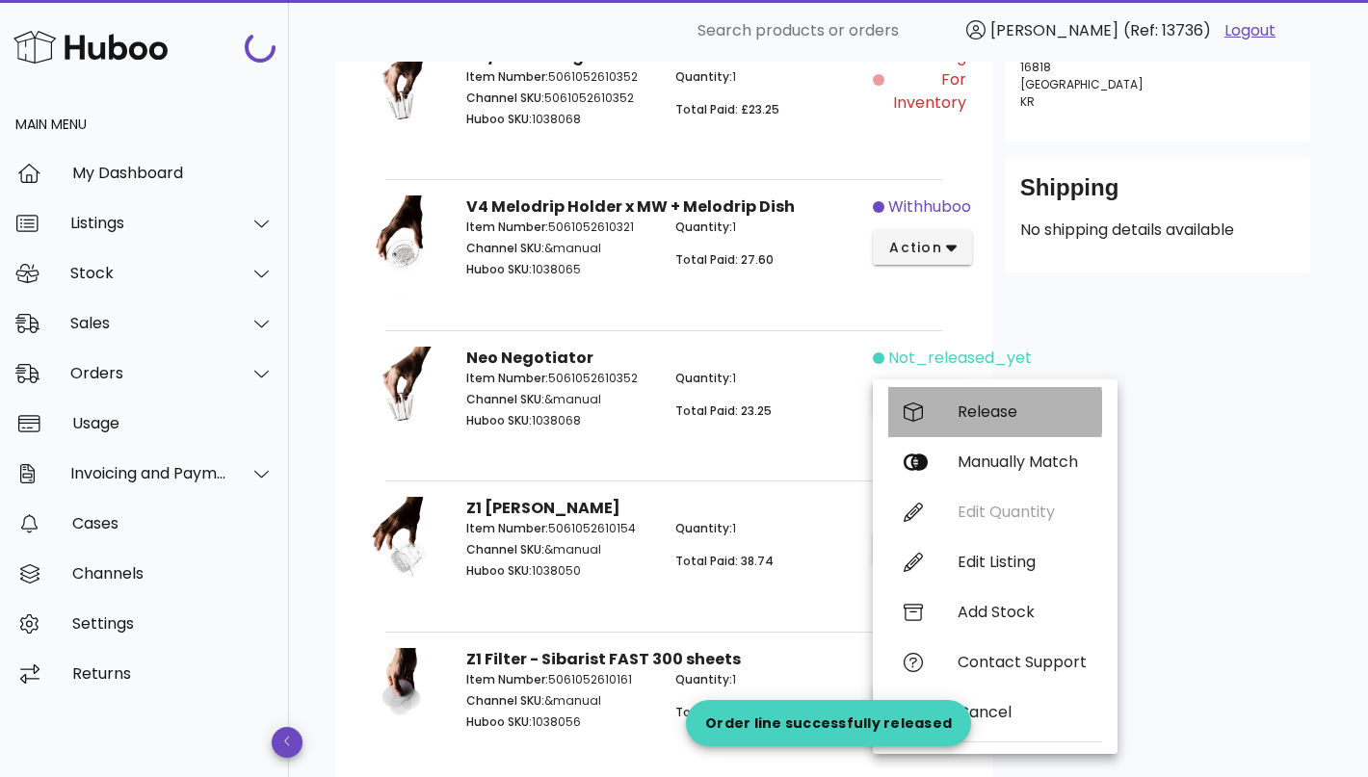
click at [998, 408] on div "Release" at bounding box center [1021, 412] width 129 height 18
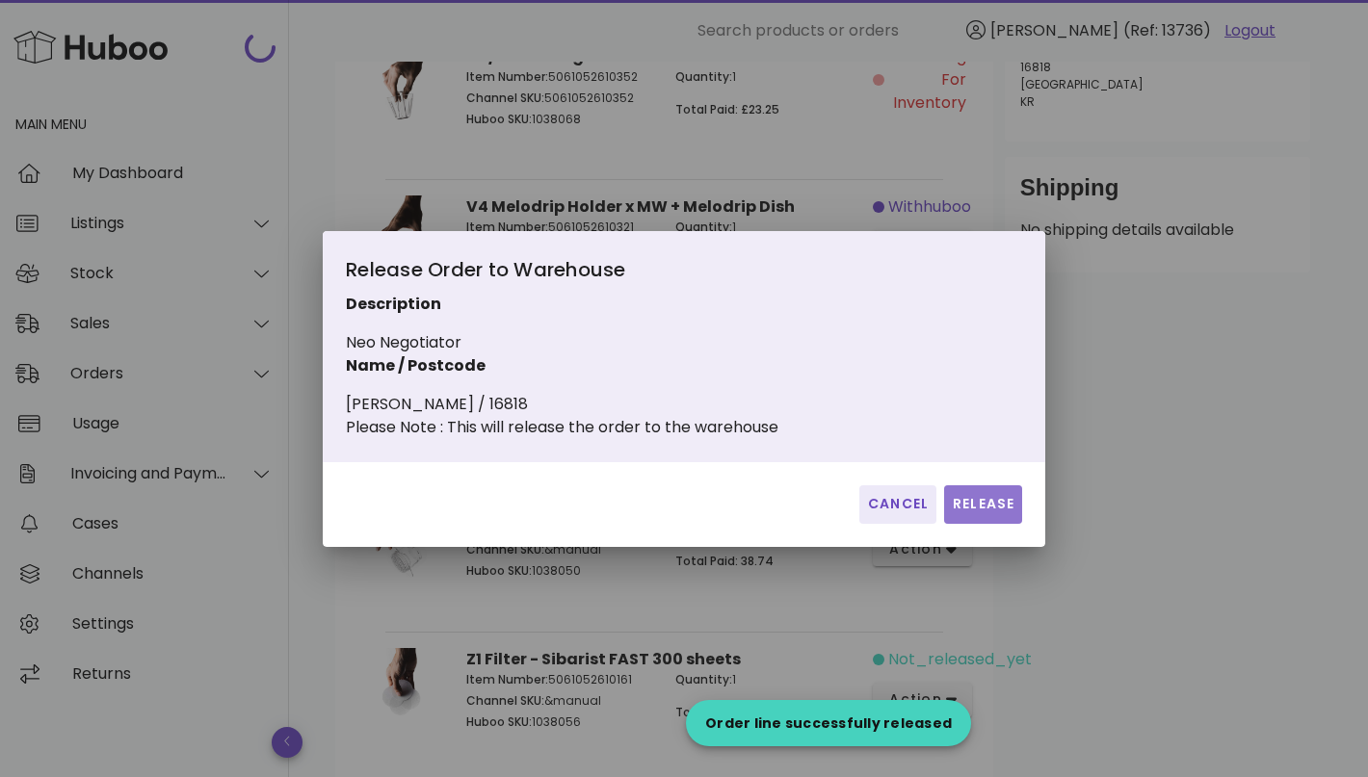
click at [991, 510] on span "Release" at bounding box center [983, 504] width 63 height 20
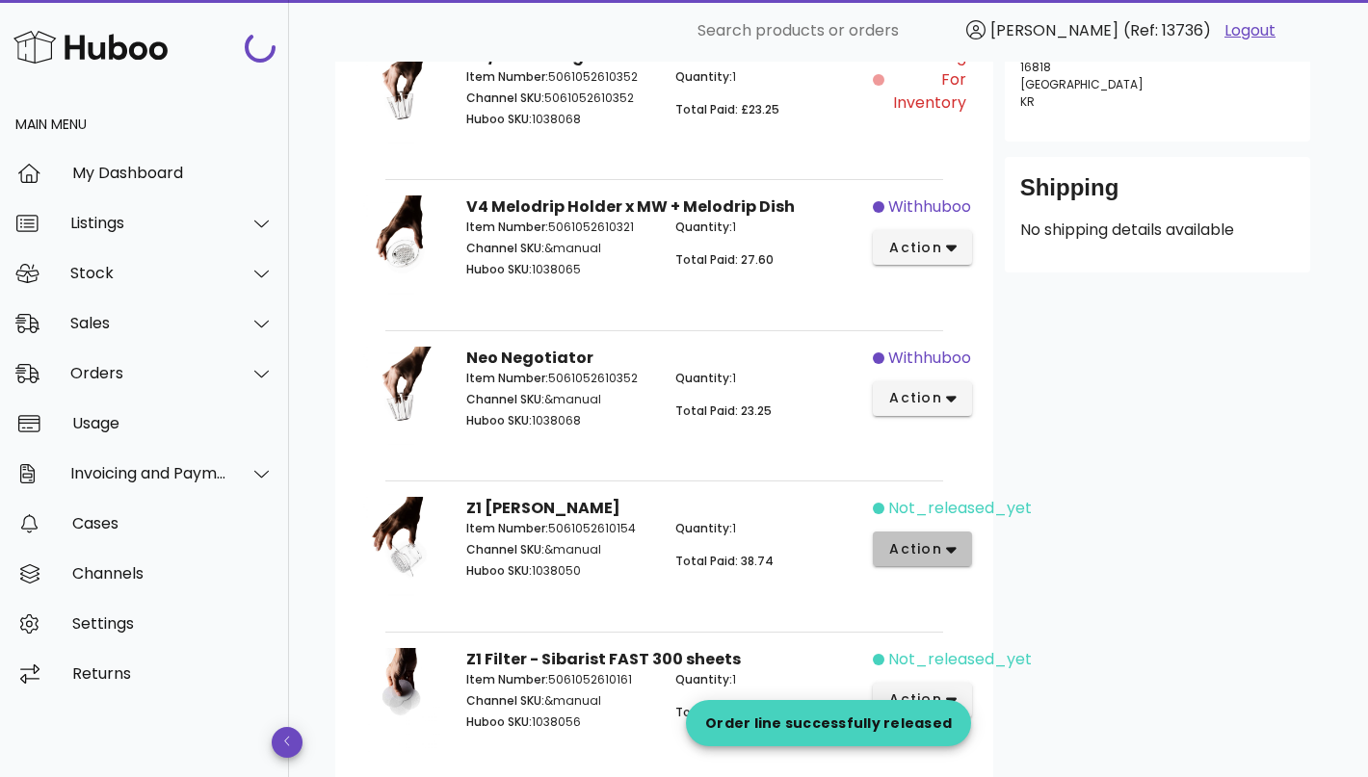
click at [954, 551] on button "action" at bounding box center [922, 549] width 99 height 35
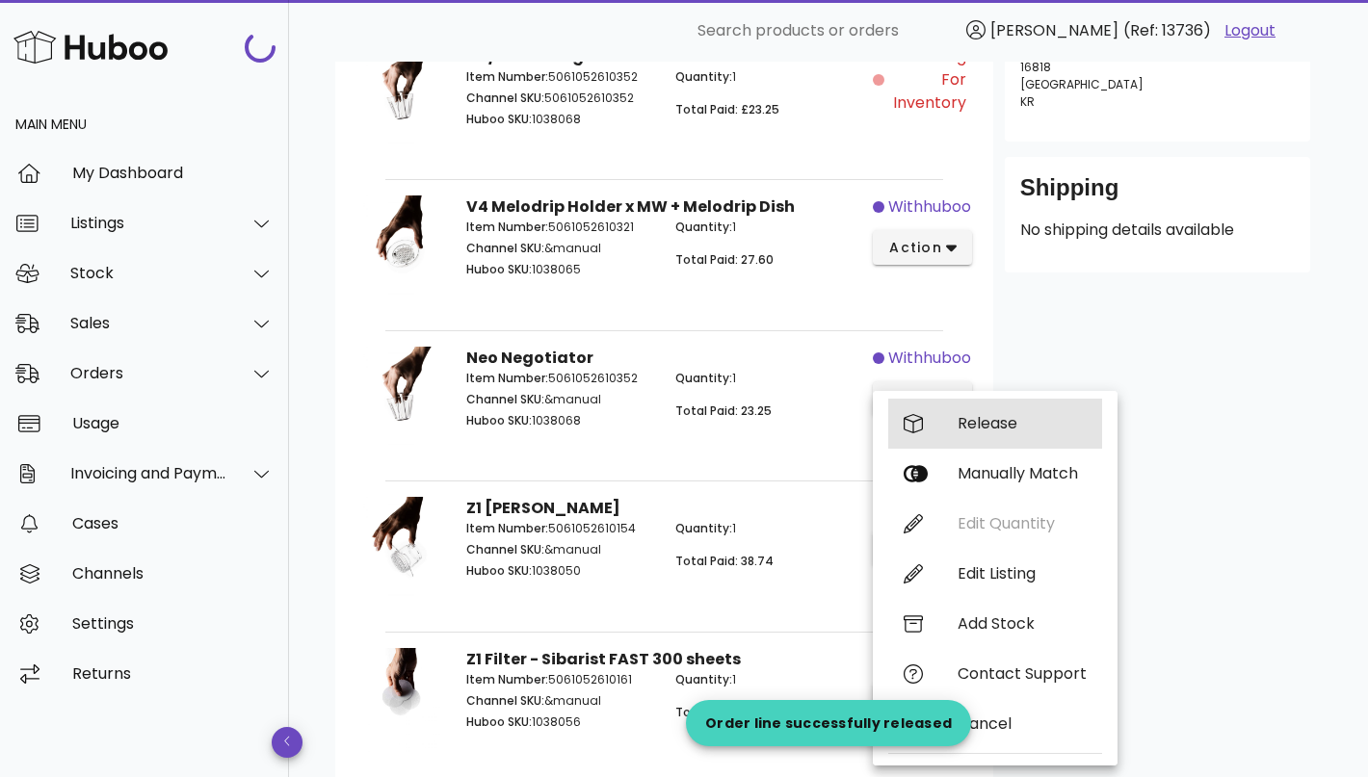
click at [1006, 422] on div "Release" at bounding box center [1021, 423] width 129 height 18
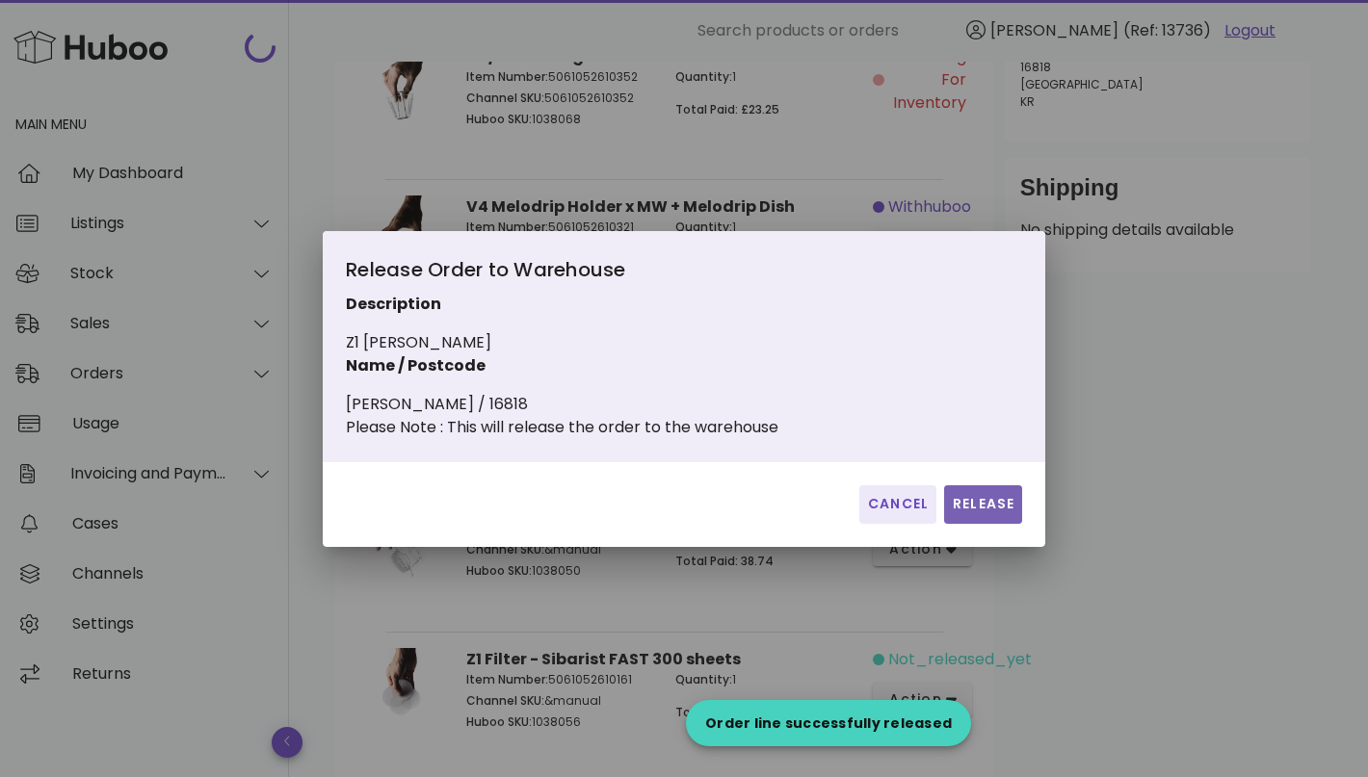
click at [983, 514] on span "Release" at bounding box center [983, 504] width 63 height 20
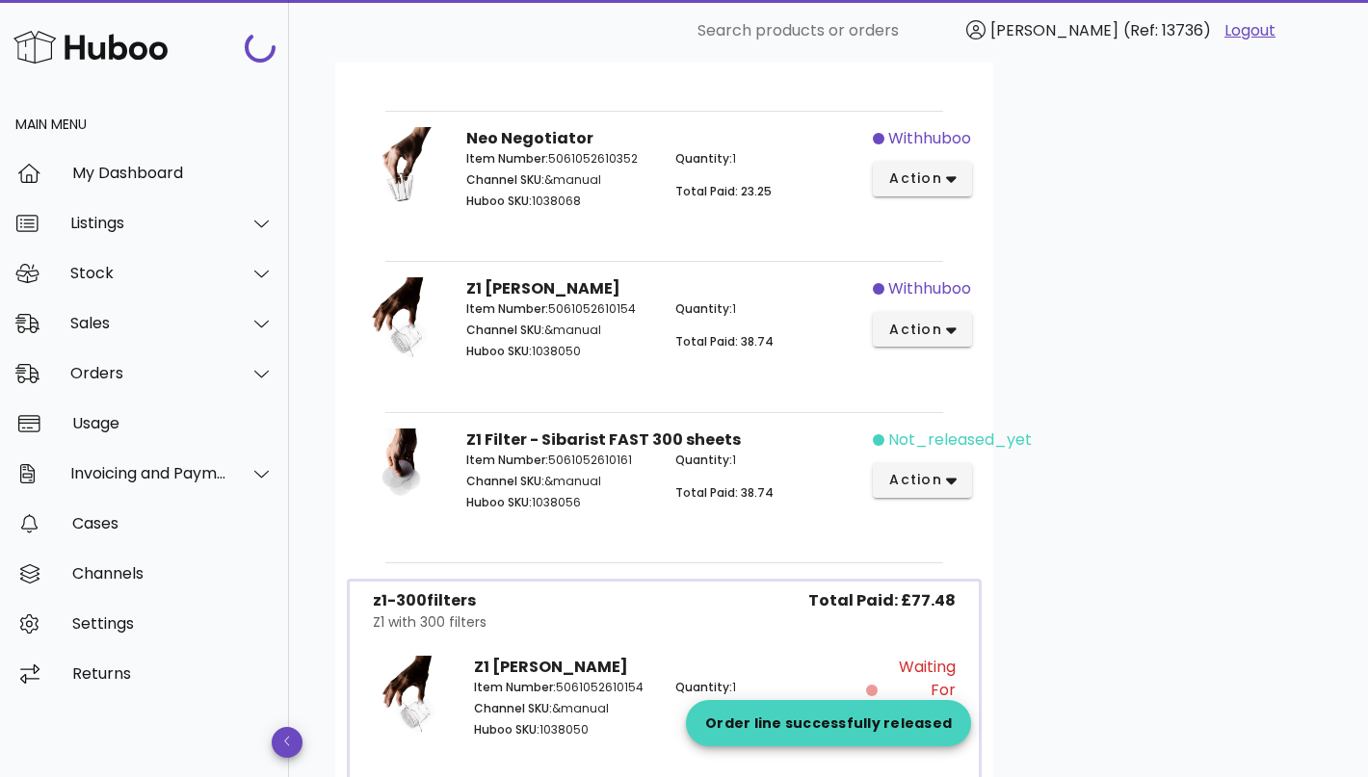
scroll to position [768, 0]
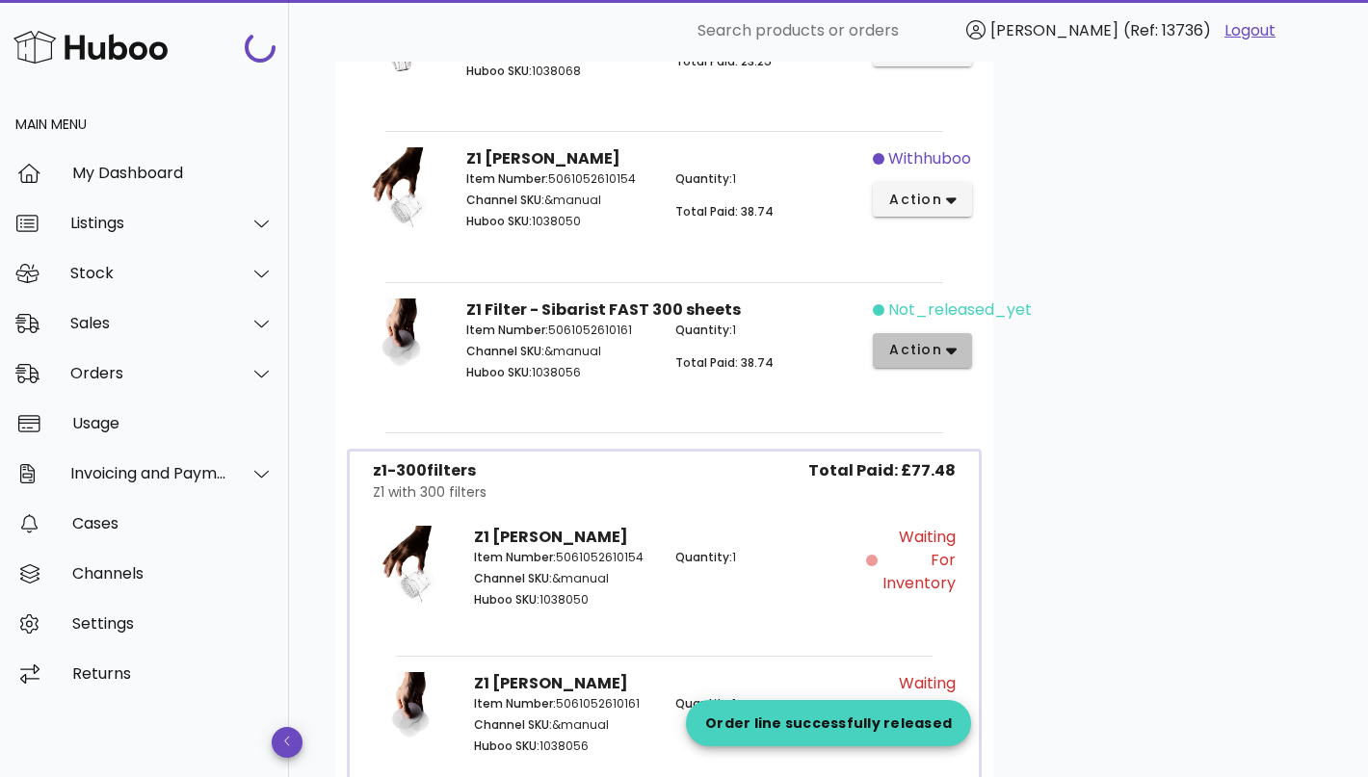
click at [956, 350] on button "action" at bounding box center [922, 350] width 99 height 35
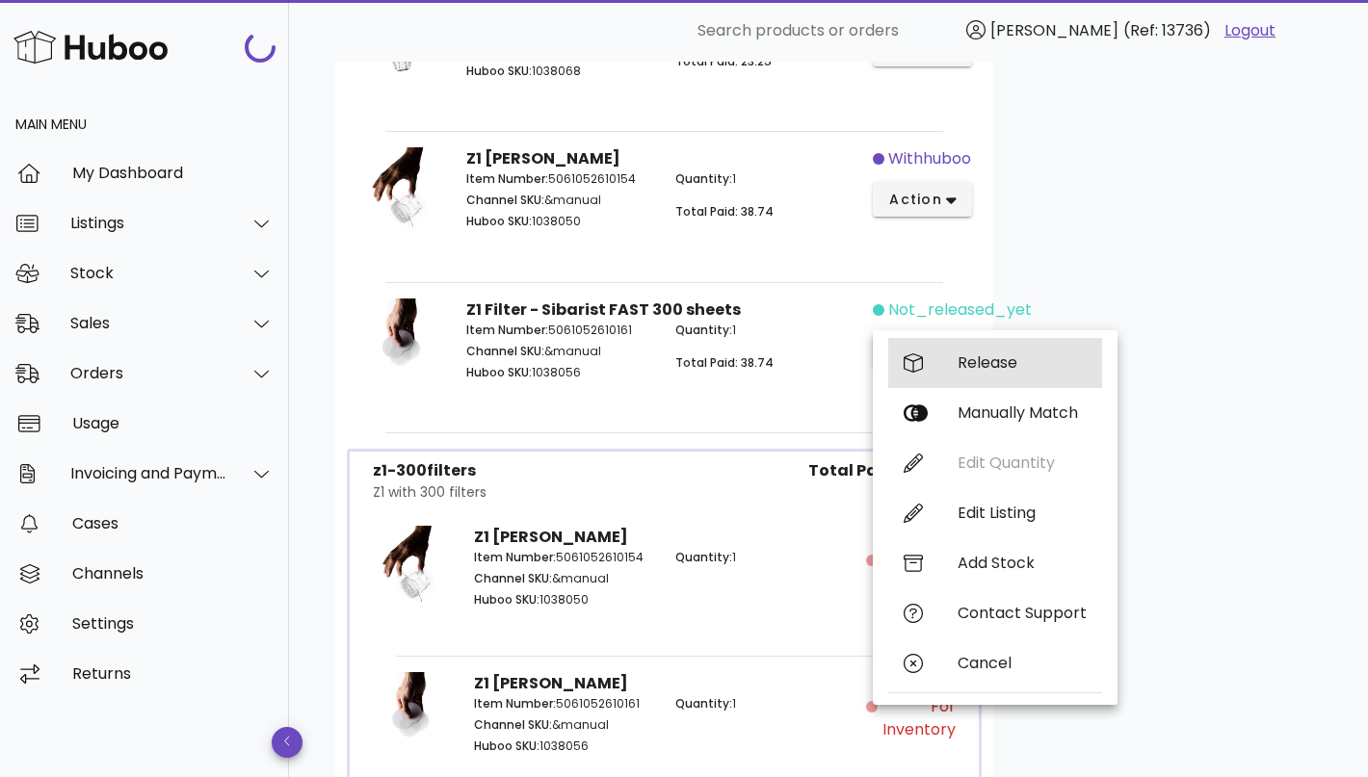
click at [1005, 359] on div "Release" at bounding box center [1021, 362] width 129 height 18
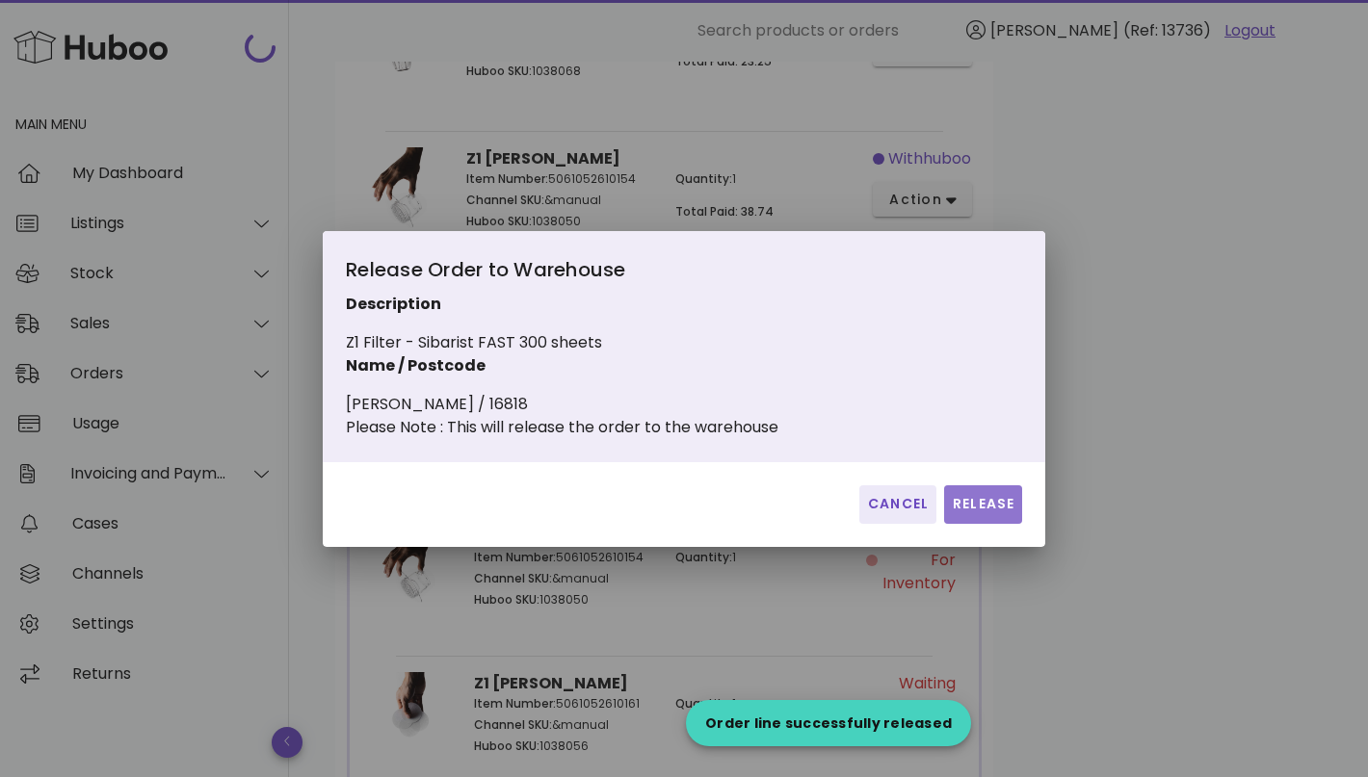
click at [977, 497] on button "Release" at bounding box center [983, 504] width 78 height 39
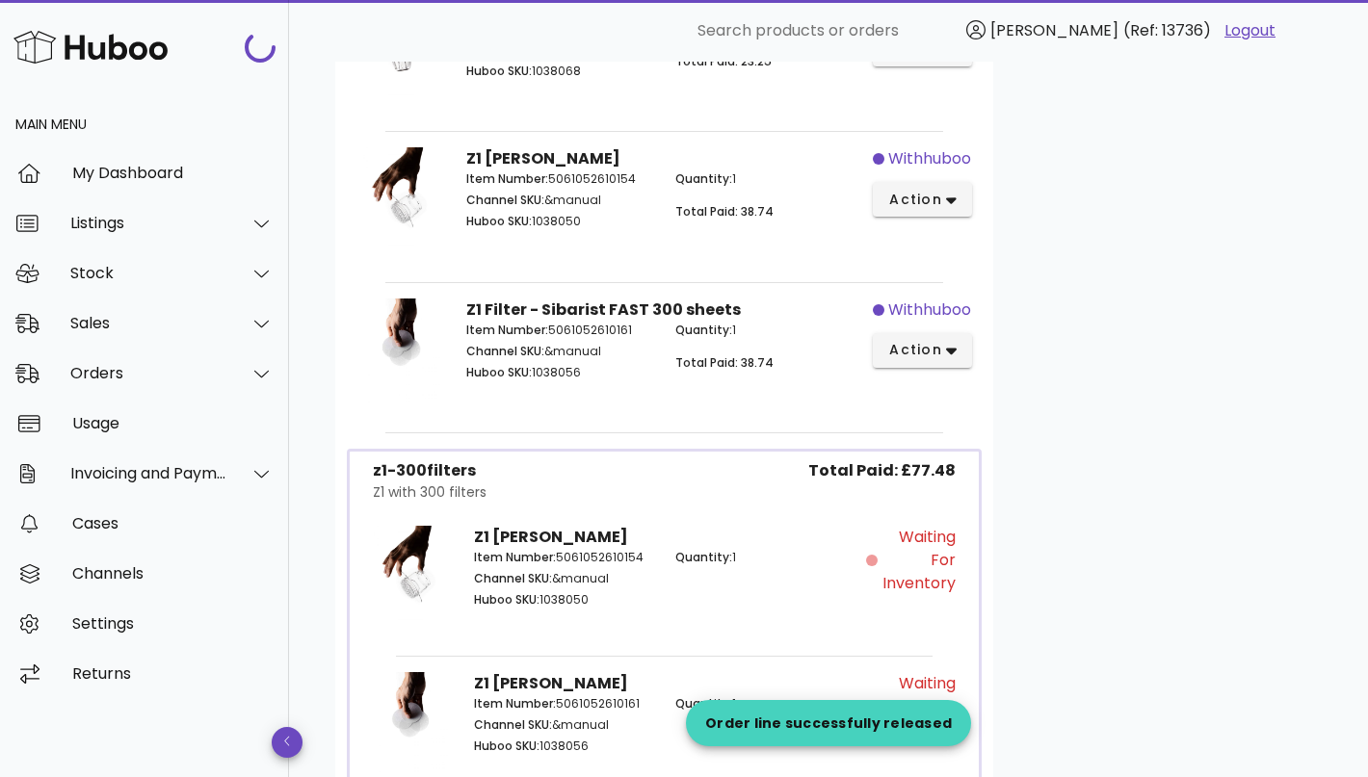
scroll to position [0, 0]
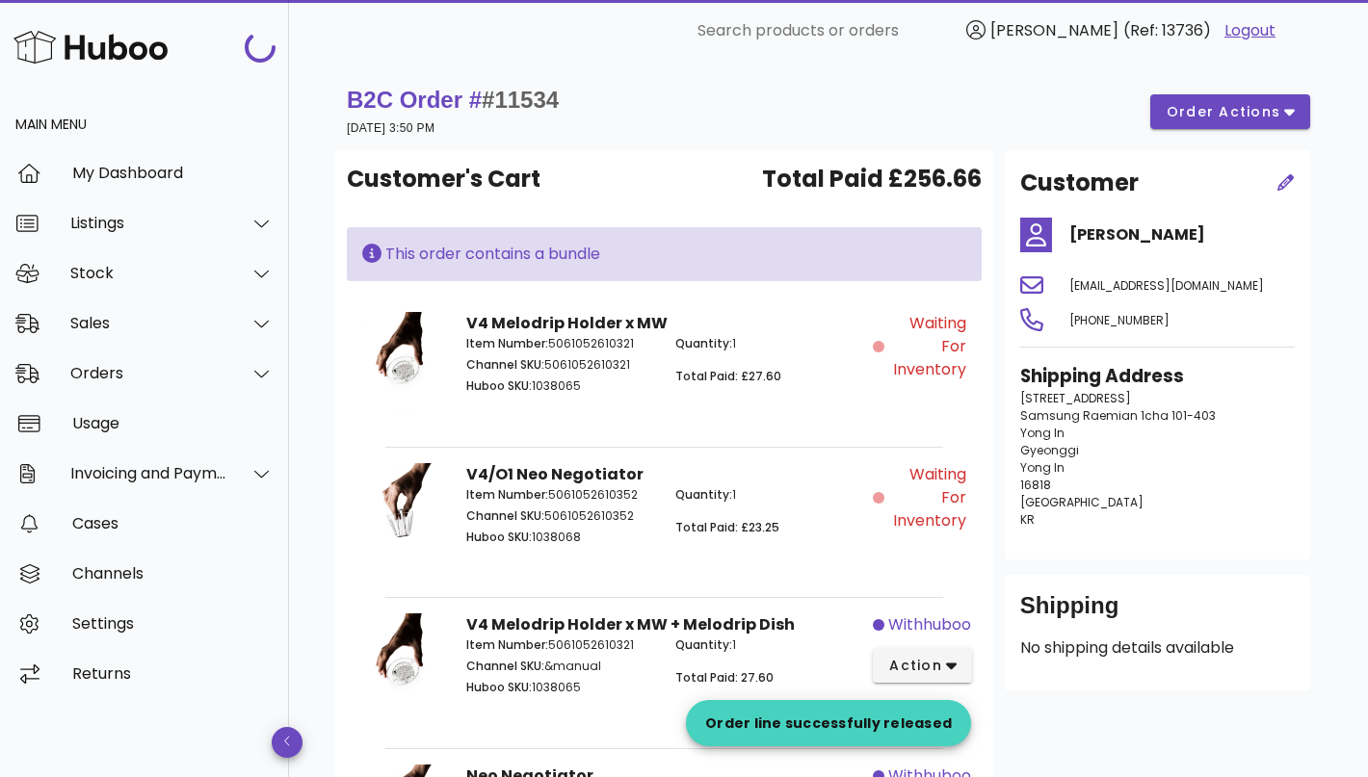
scroll to position [3202, 0]
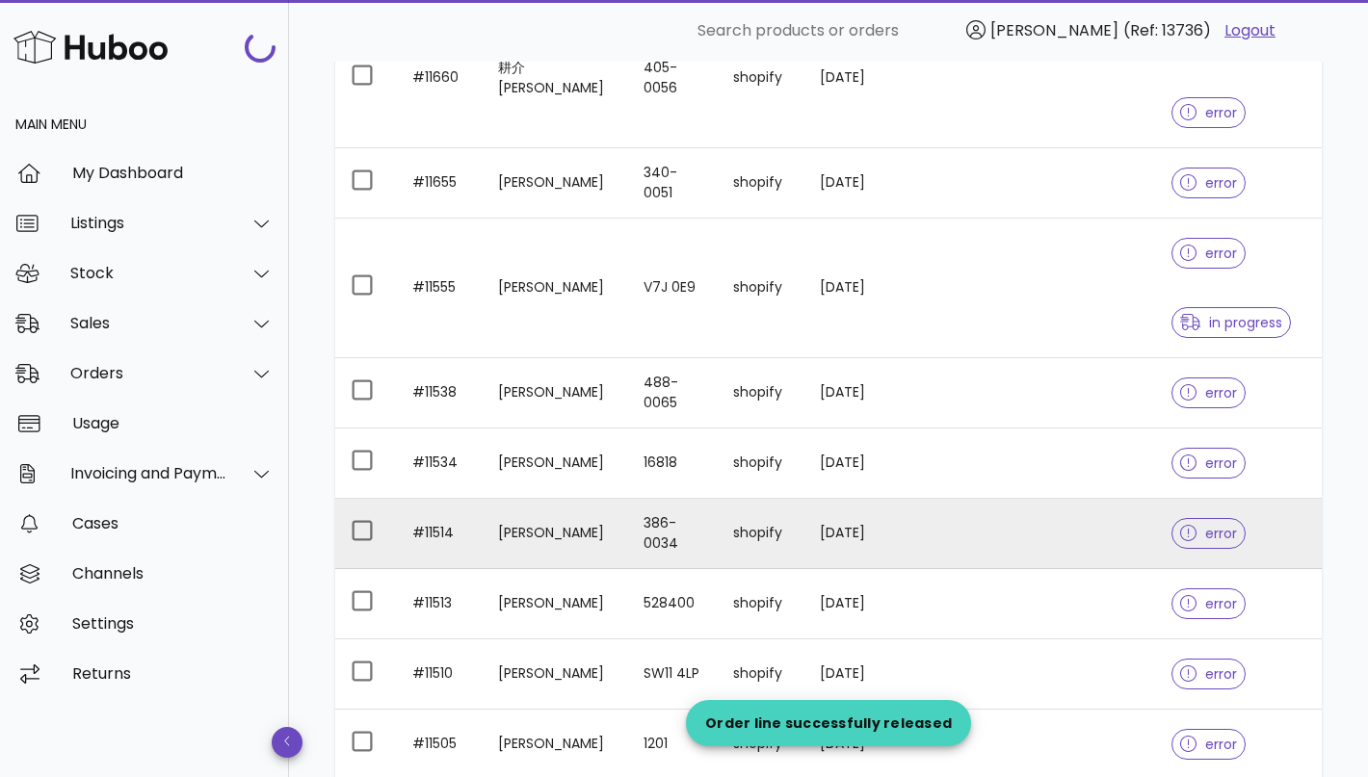
click at [628, 537] on td "386-0034" at bounding box center [673, 534] width 90 height 70
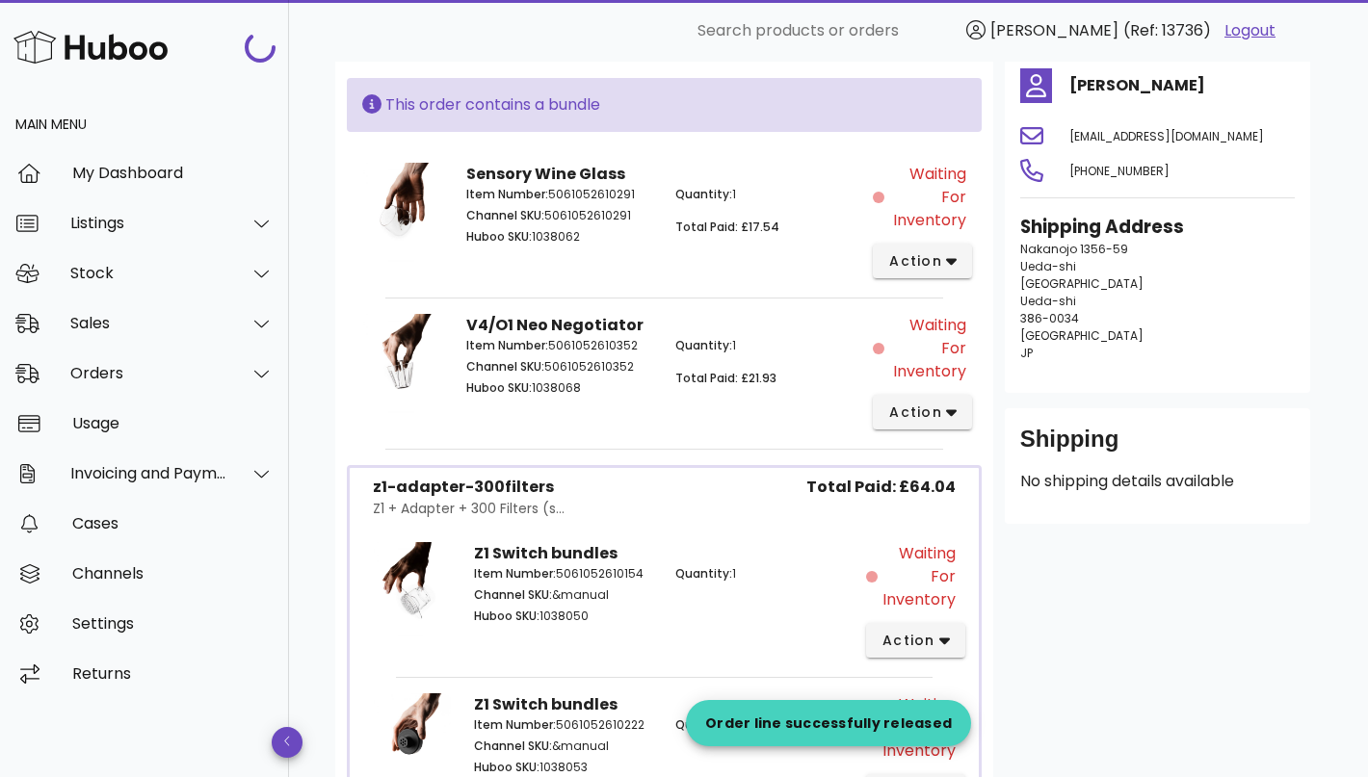
scroll to position [124, 0]
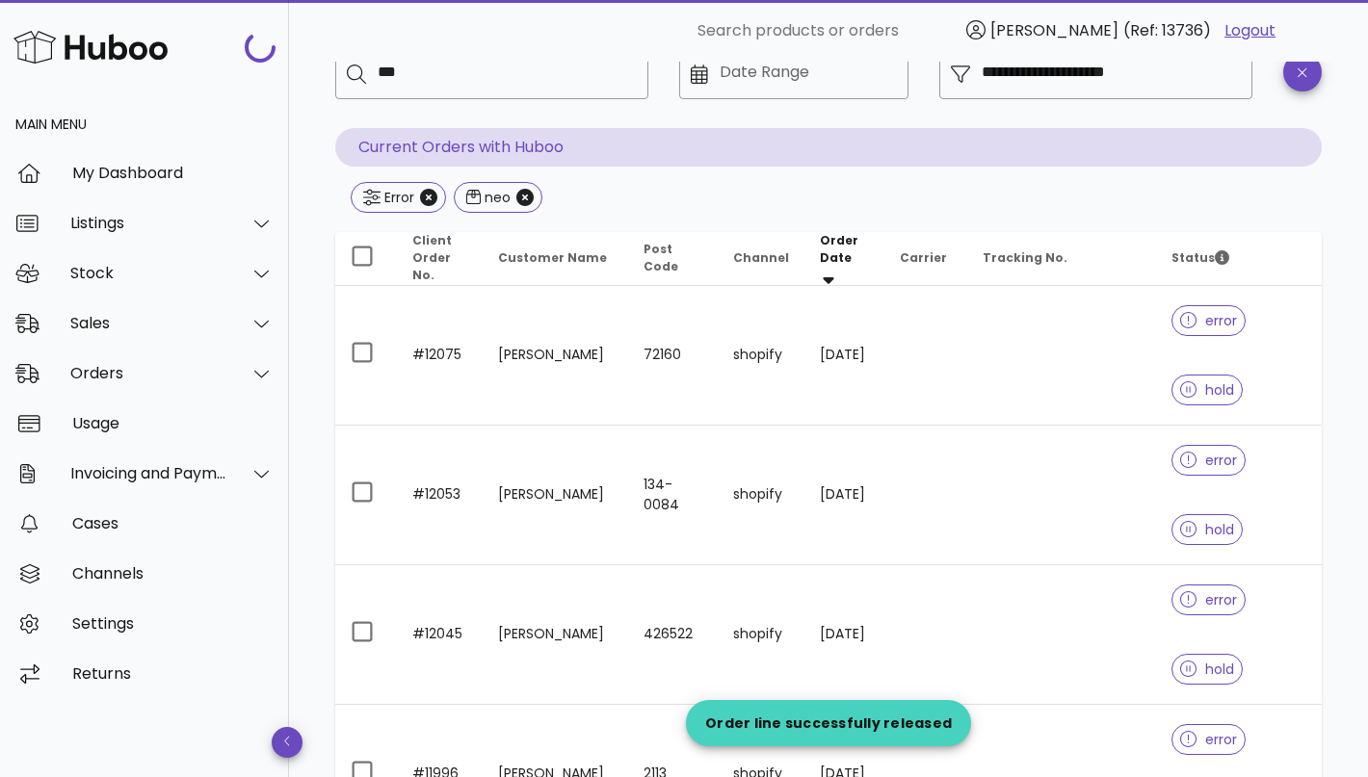
scroll to position [3202, 0]
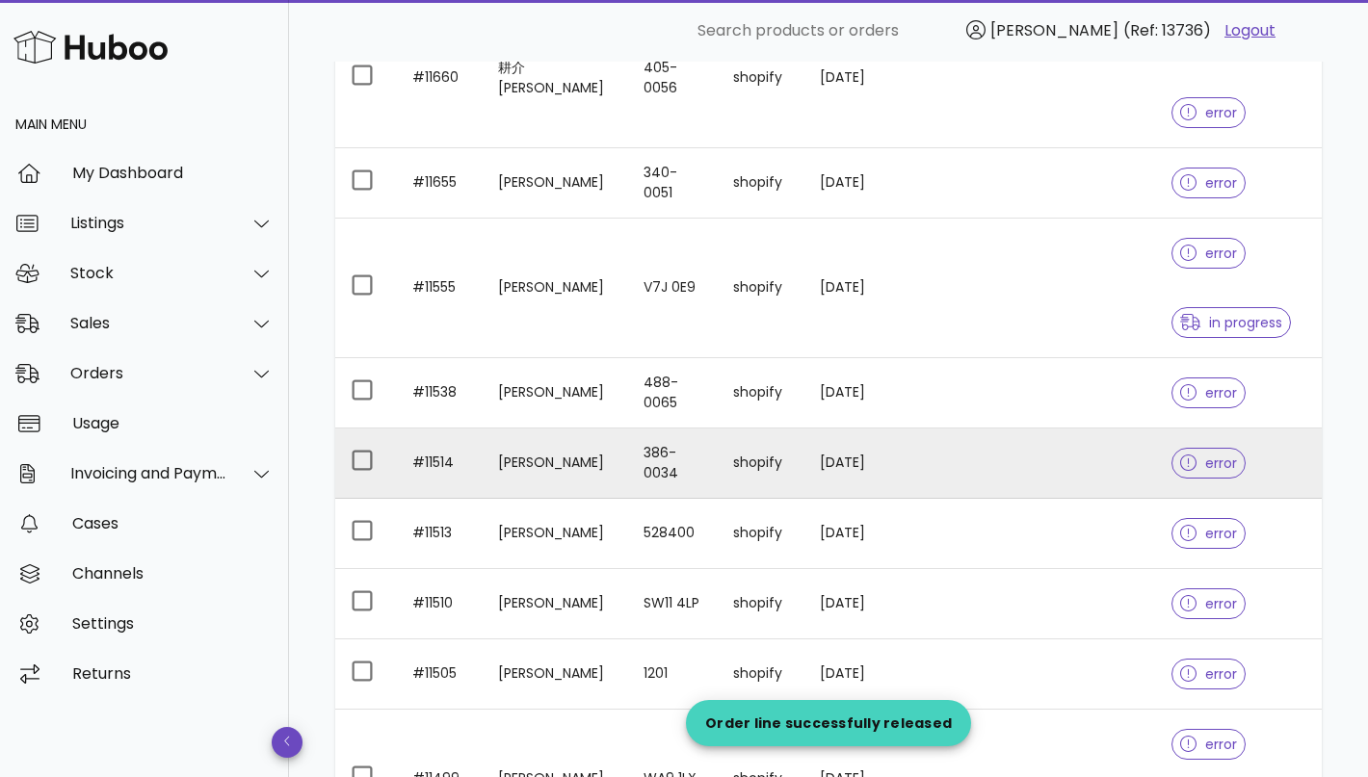
click at [583, 459] on td "[PERSON_NAME]" at bounding box center [556, 464] width 146 height 70
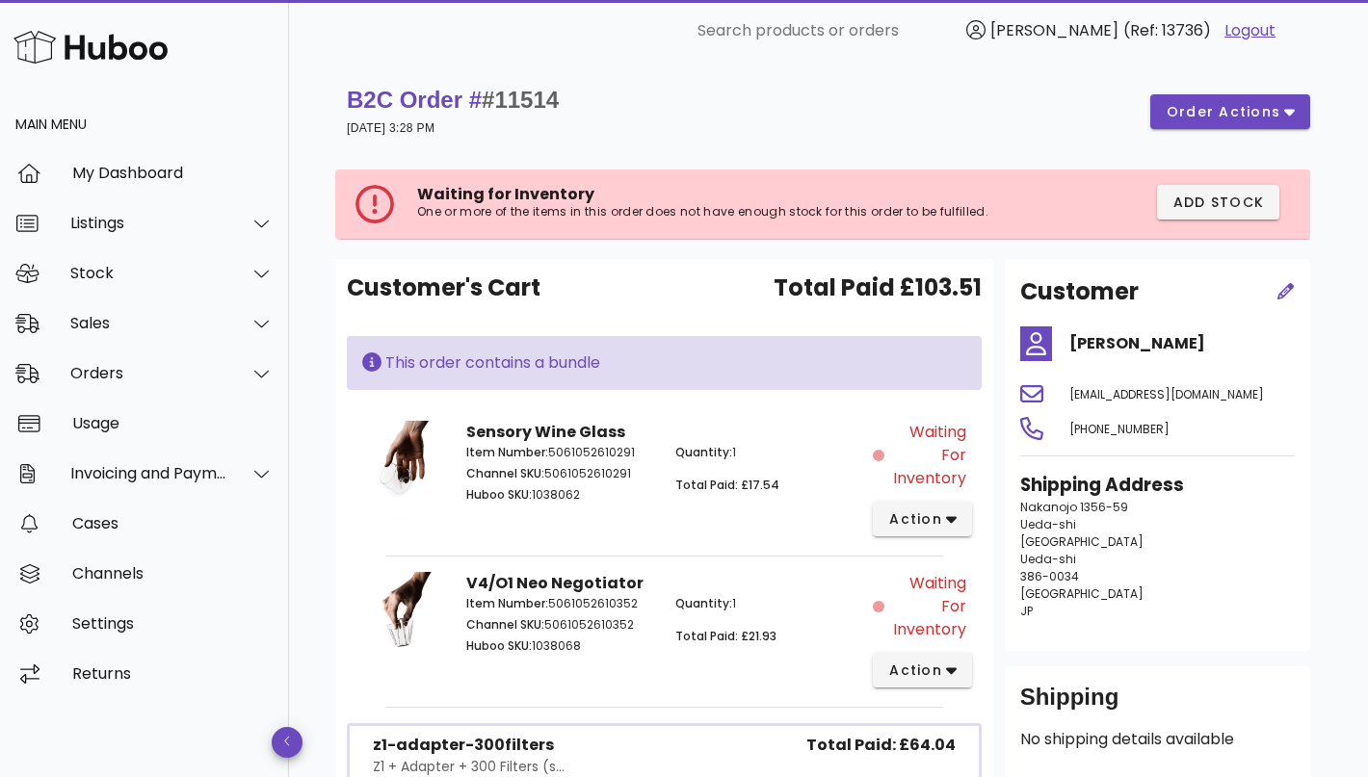
scroll to position [3202, 0]
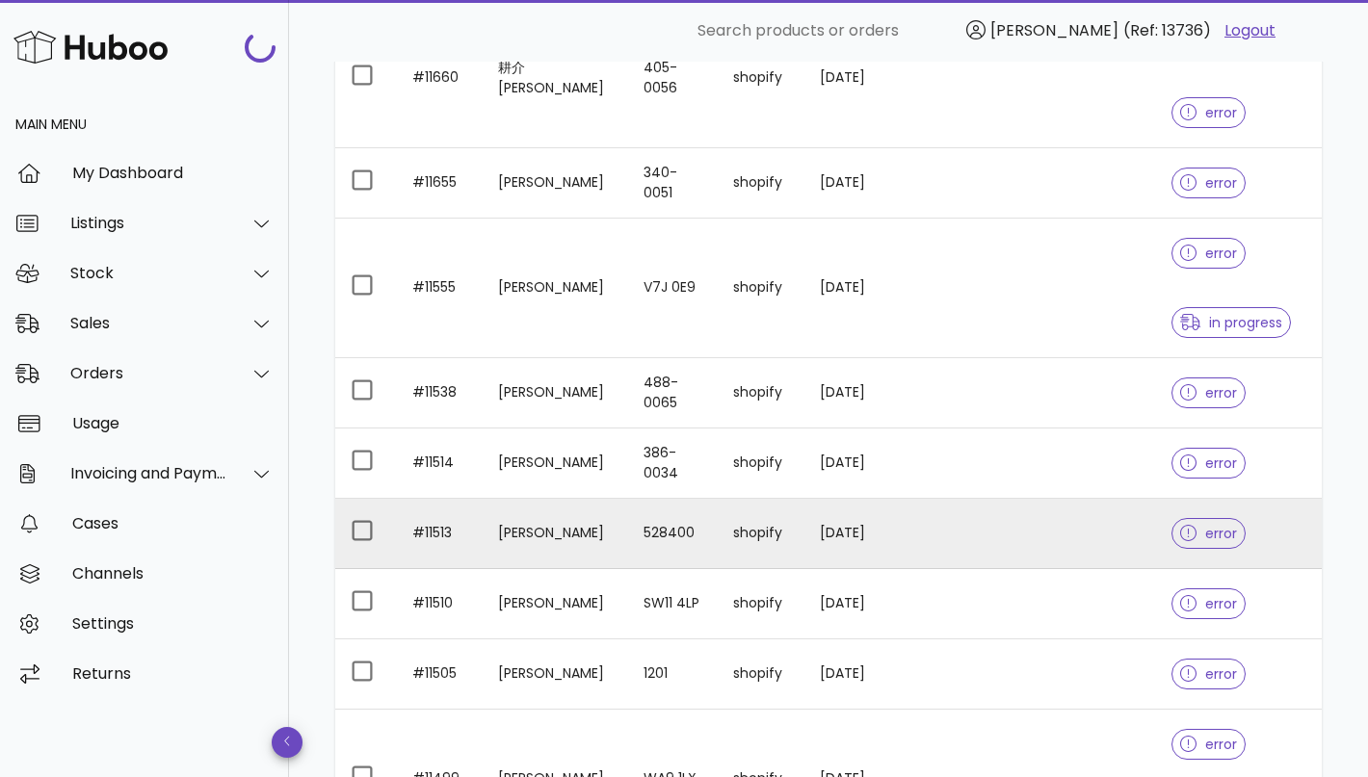
click at [523, 524] on td "[PERSON_NAME]" at bounding box center [556, 534] width 146 height 70
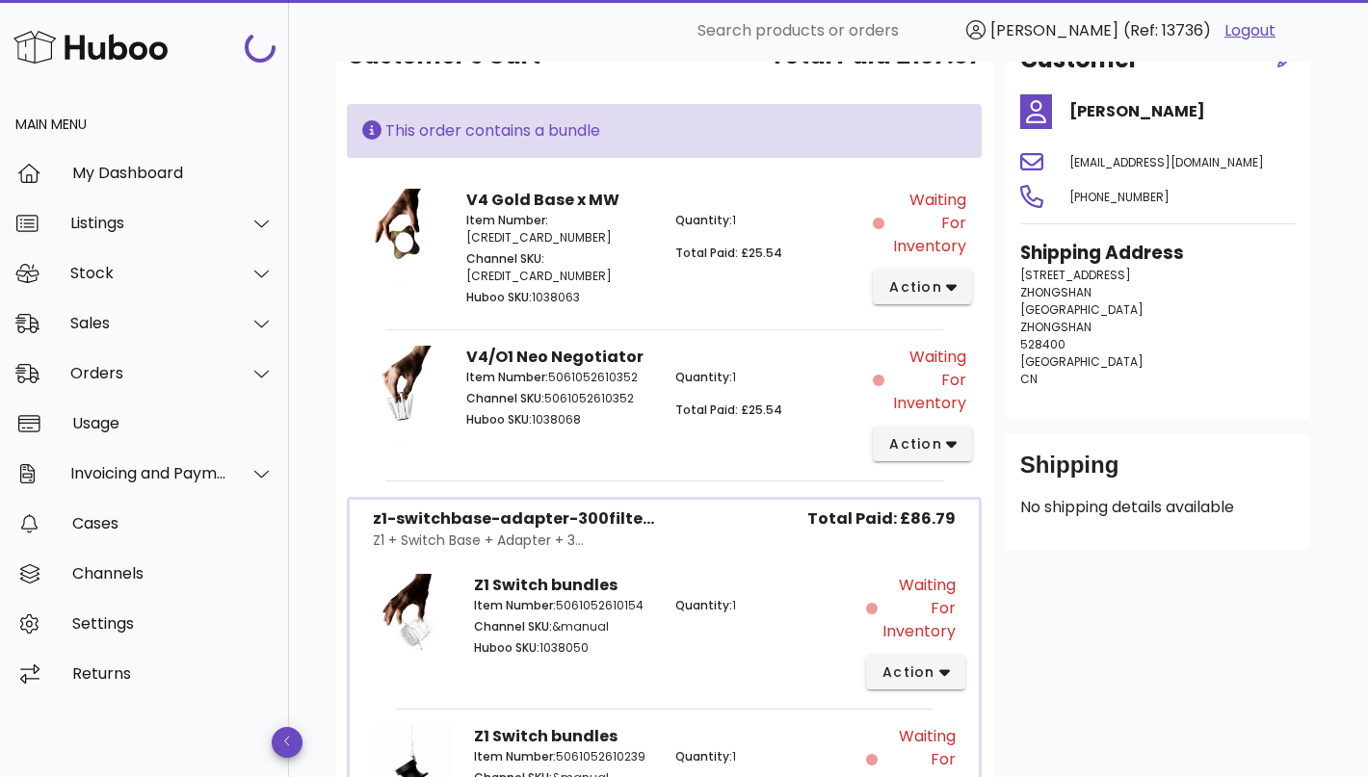
scroll to position [31, 0]
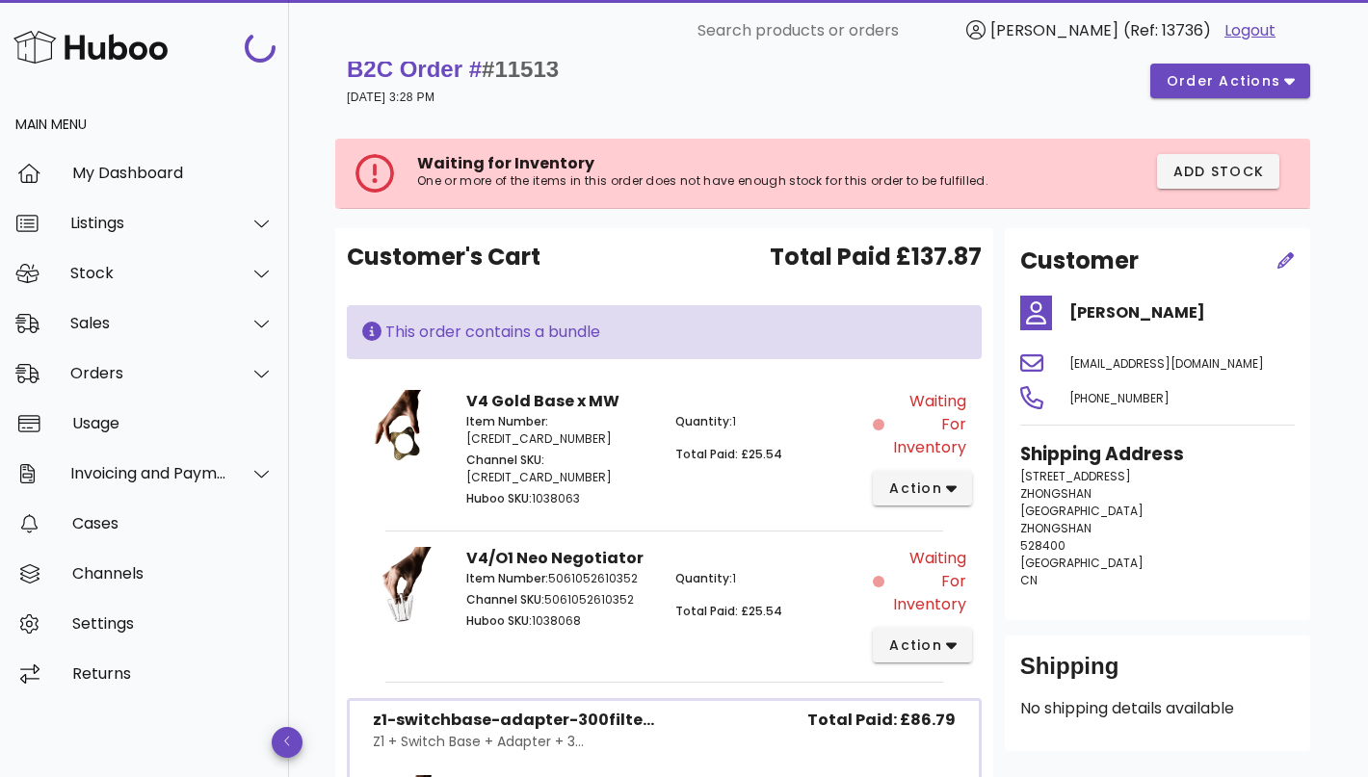
scroll to position [3202, 0]
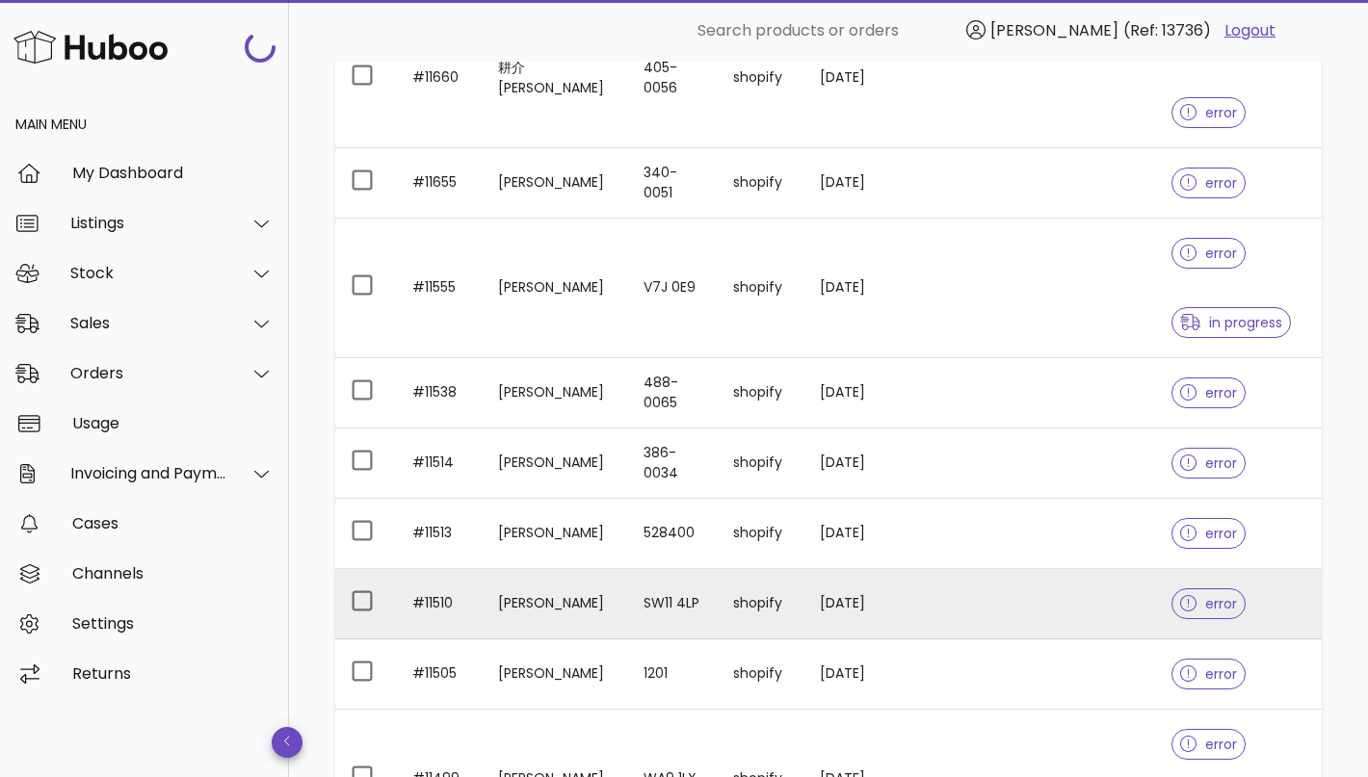
click at [628, 604] on td "SW11 4LP" at bounding box center [673, 604] width 90 height 70
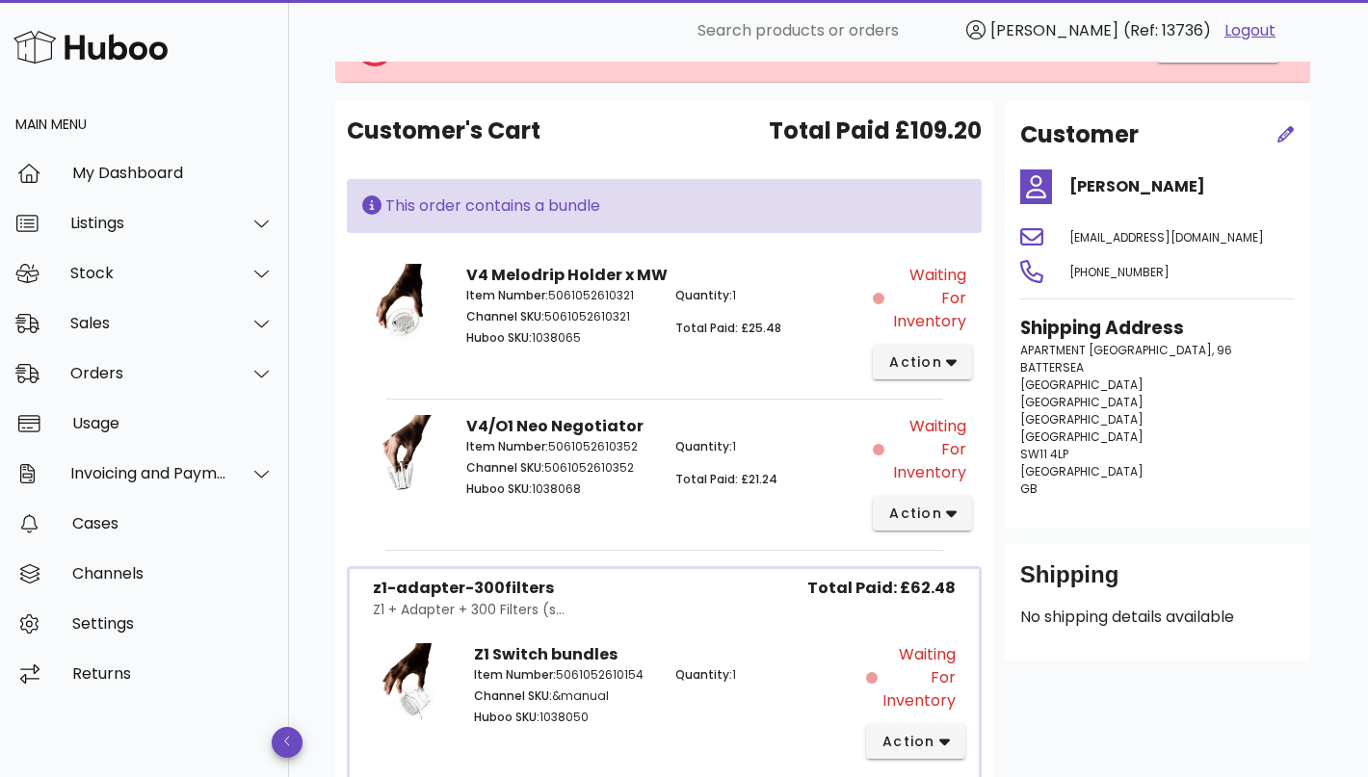
scroll to position [201, 0]
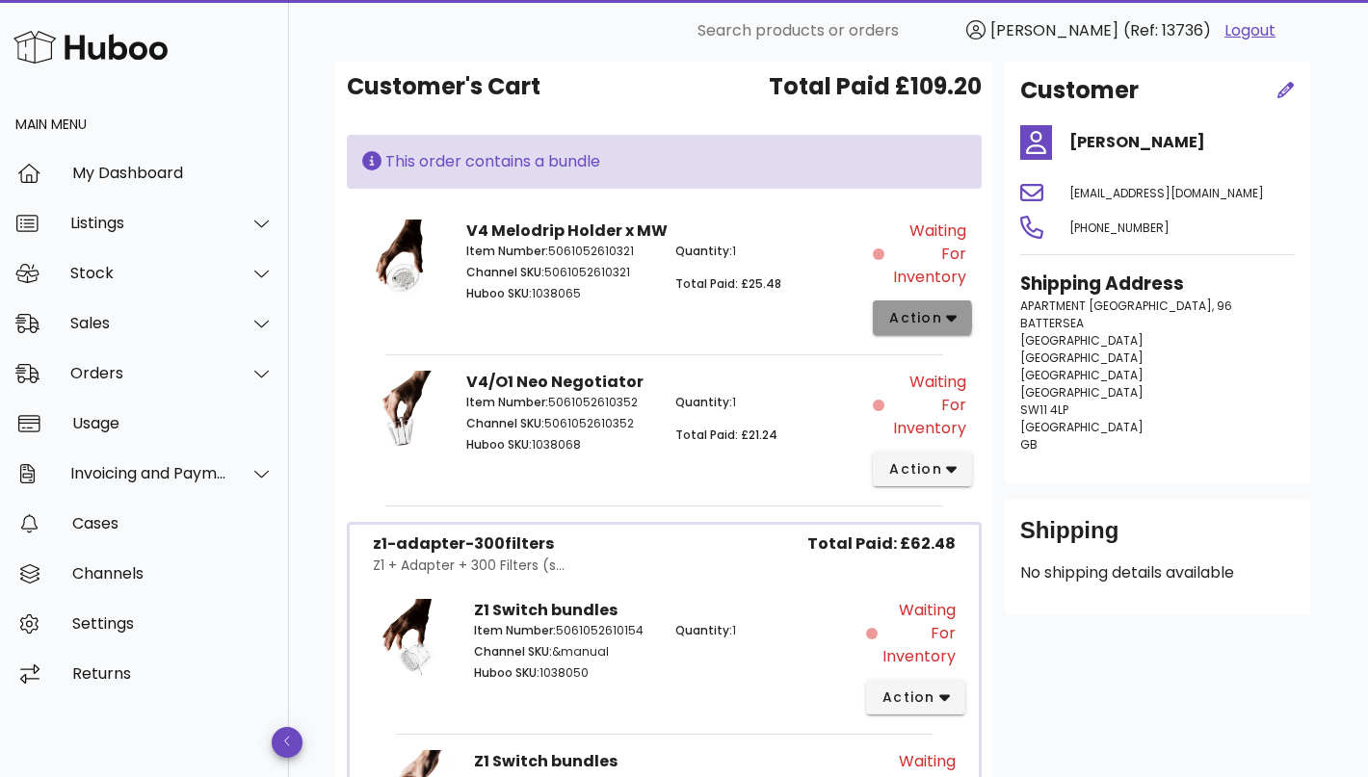
click at [946, 319] on icon "button" at bounding box center [951, 317] width 11 height 17
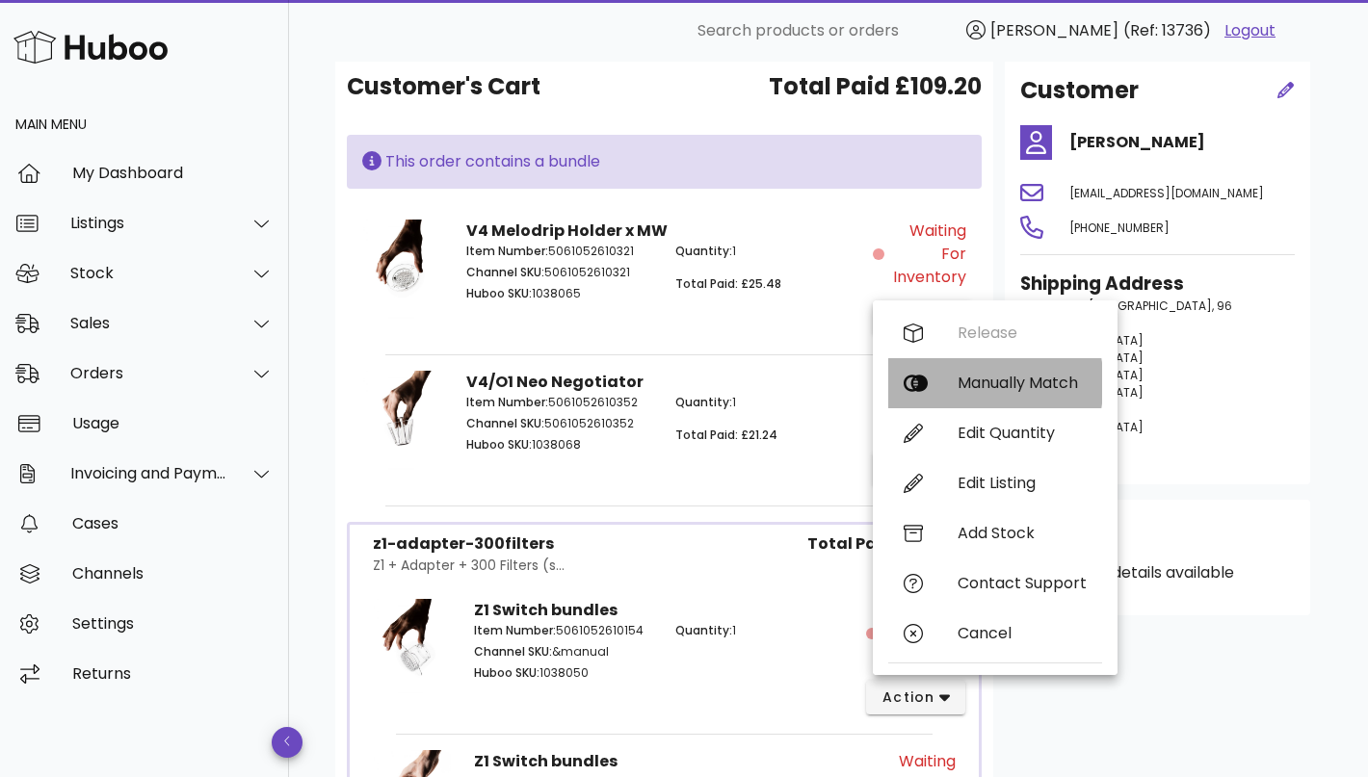
click at [1001, 376] on div "Manually Match" at bounding box center [1021, 383] width 129 height 18
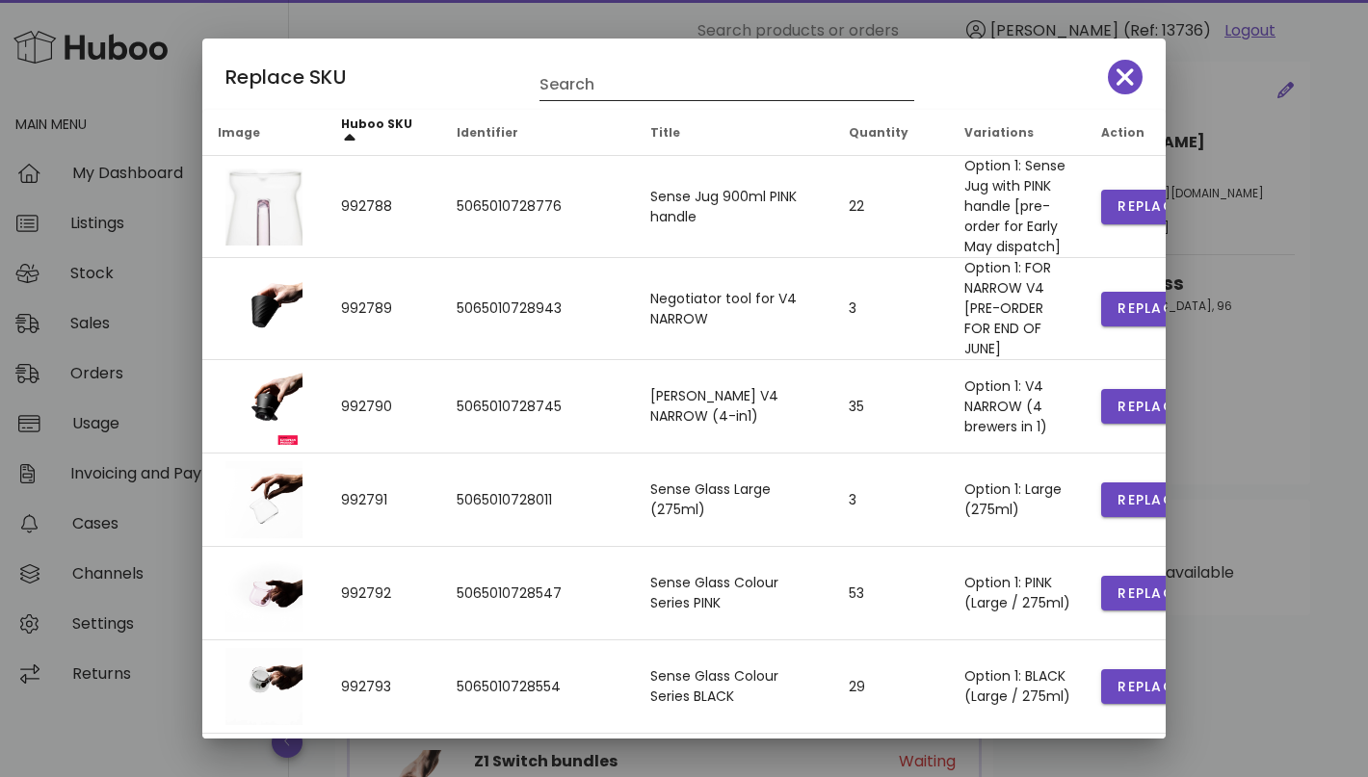
click at [658, 81] on input "Search" at bounding box center [713, 84] width 348 height 31
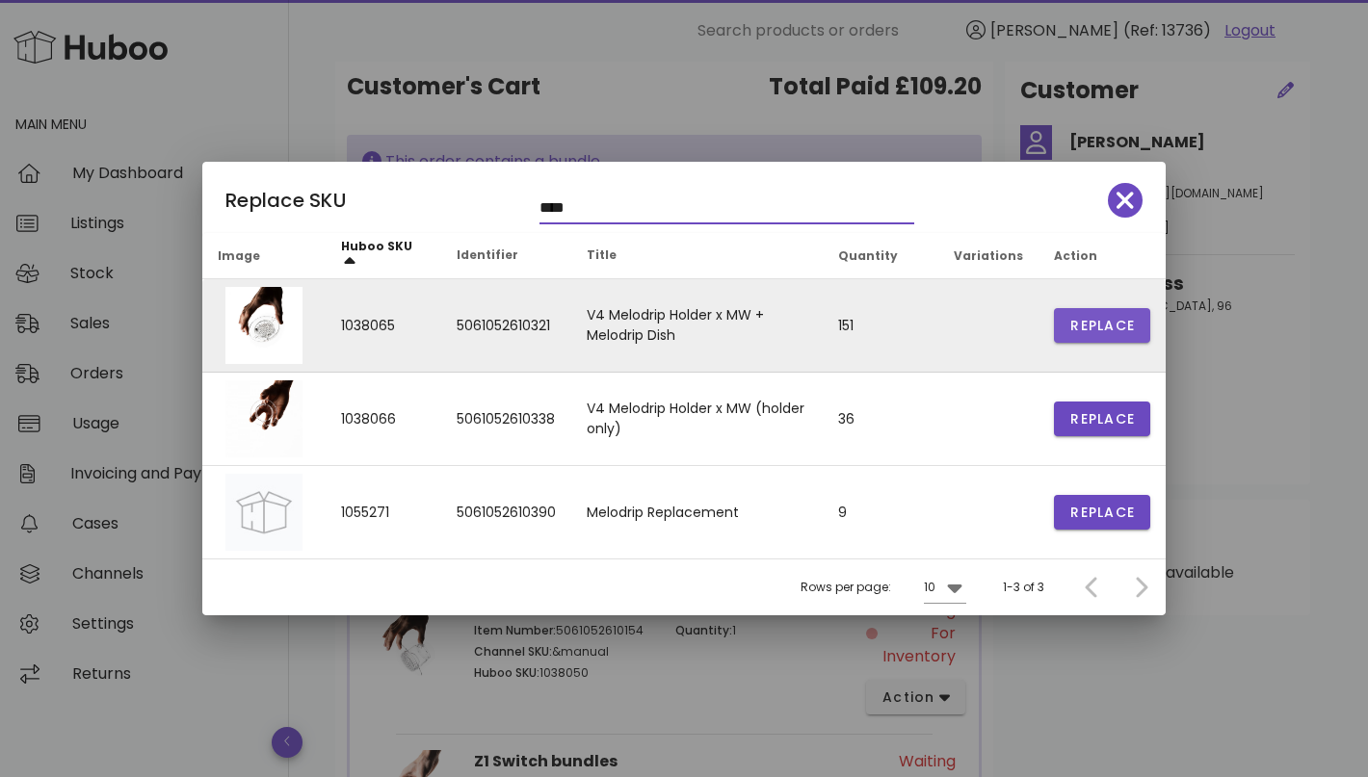
type input "****"
click at [1094, 317] on span "Replace" at bounding box center [1101, 326] width 65 height 20
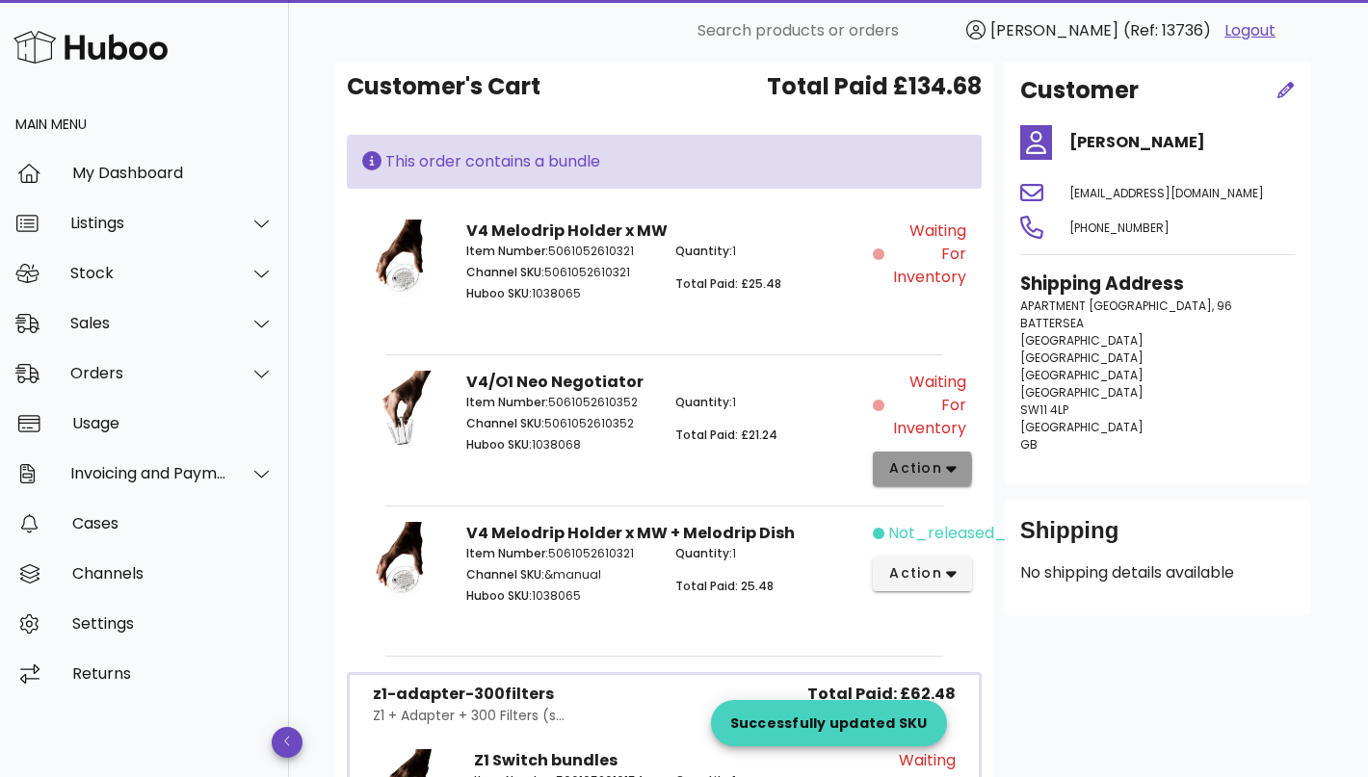
click at [946, 479] on button "action" at bounding box center [922, 469] width 99 height 35
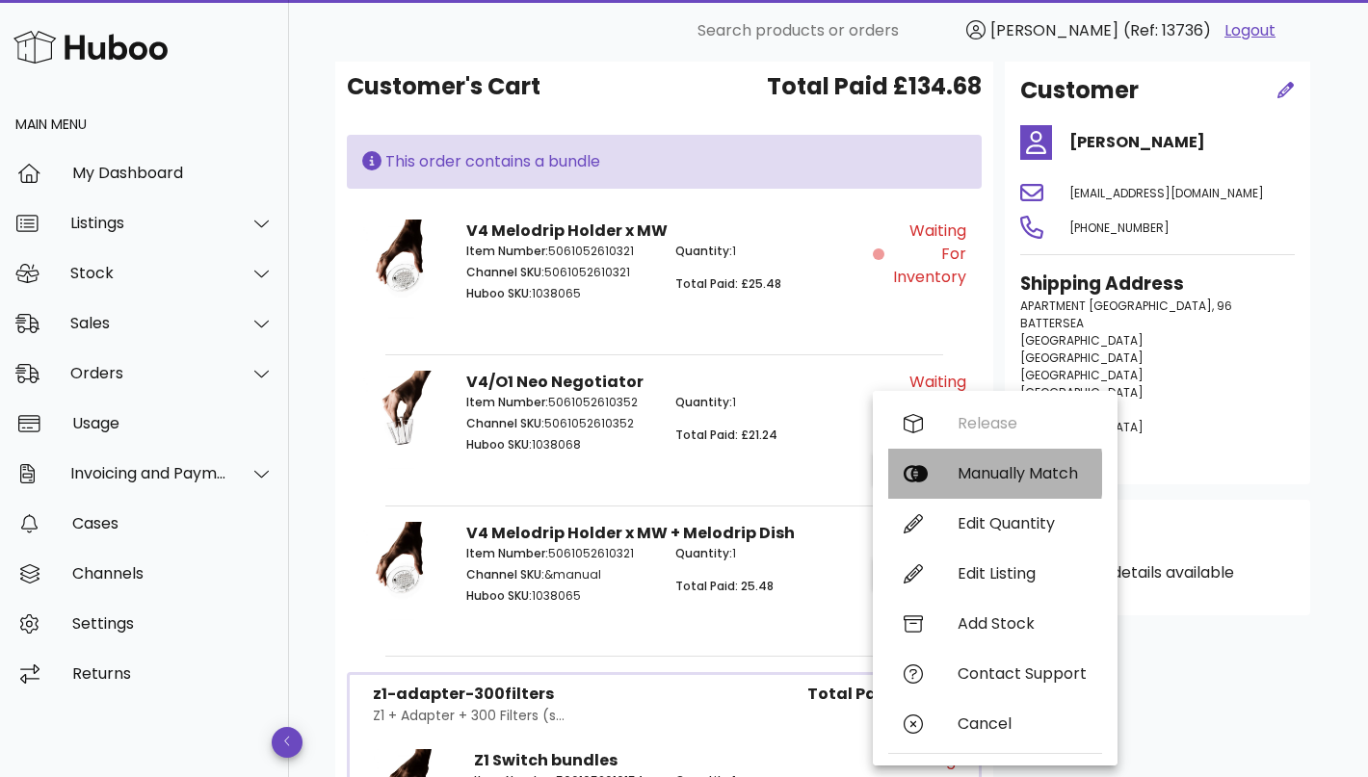
click at [999, 478] on div "Manually Match" at bounding box center [1021, 473] width 129 height 18
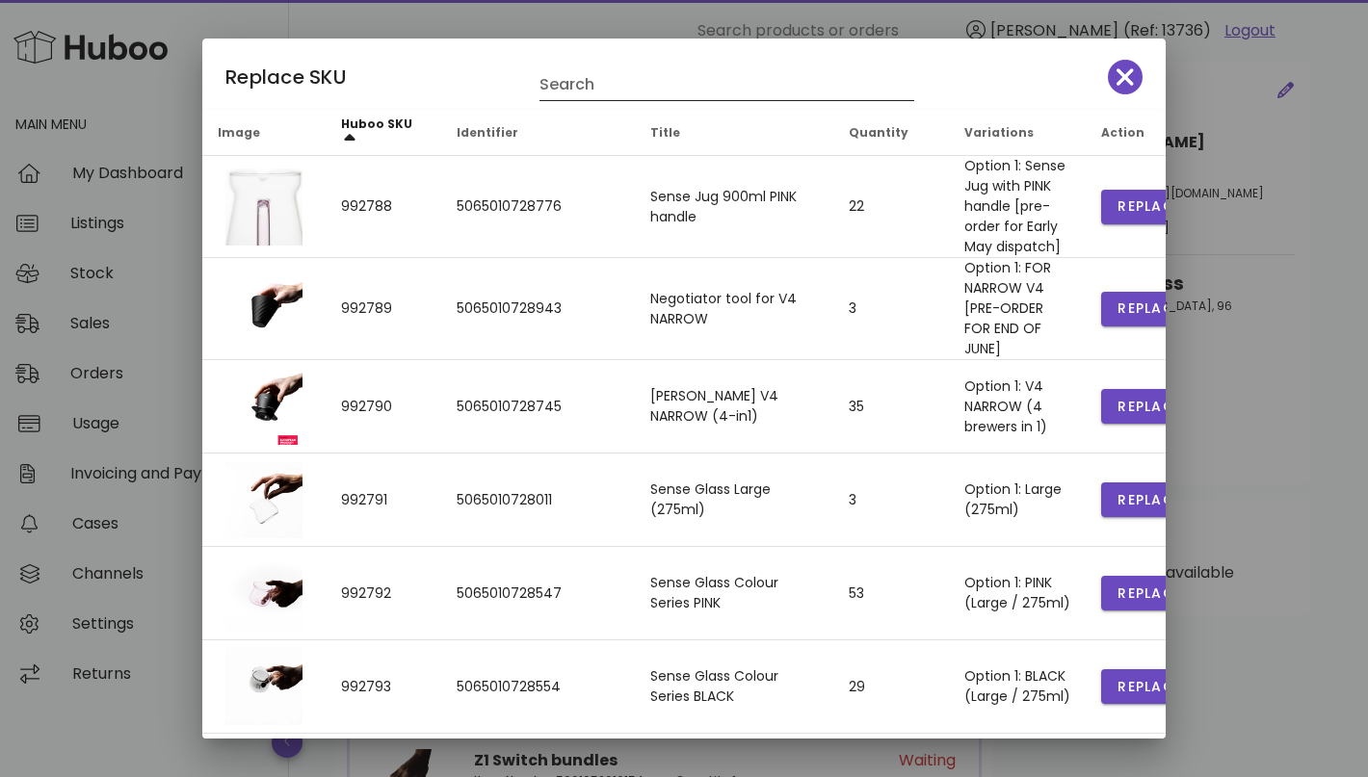
click at [644, 88] on input "Search" at bounding box center [713, 84] width 348 height 31
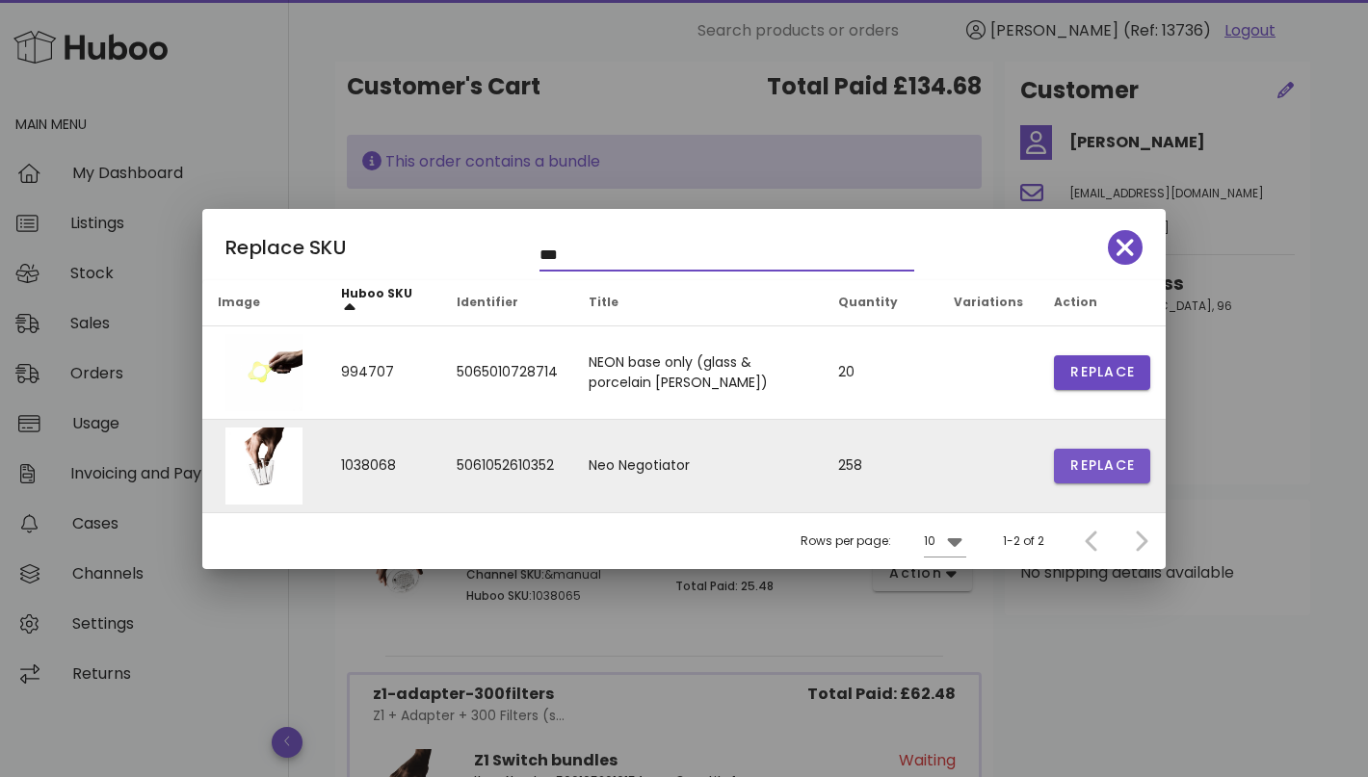
type input "***"
click at [1113, 463] on span "Replace" at bounding box center [1101, 466] width 65 height 20
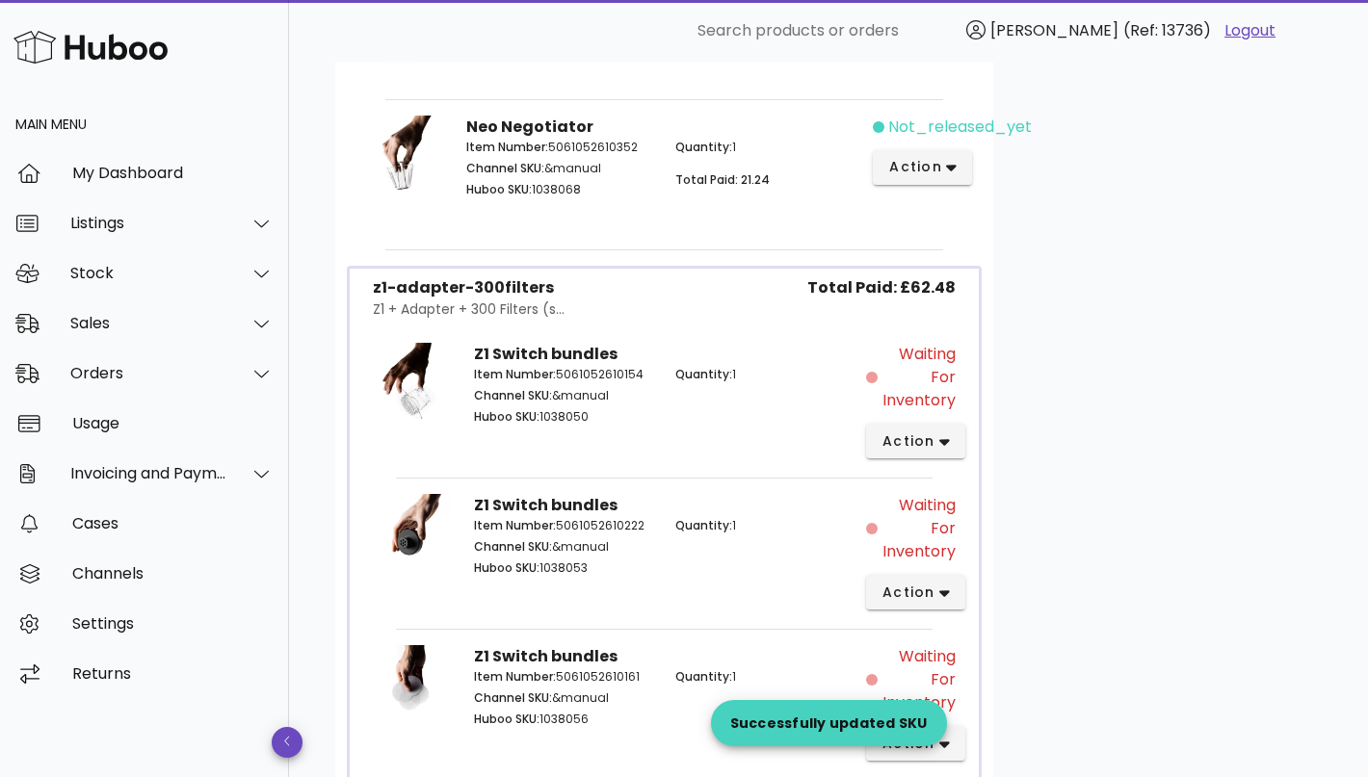
scroll to position [864, 0]
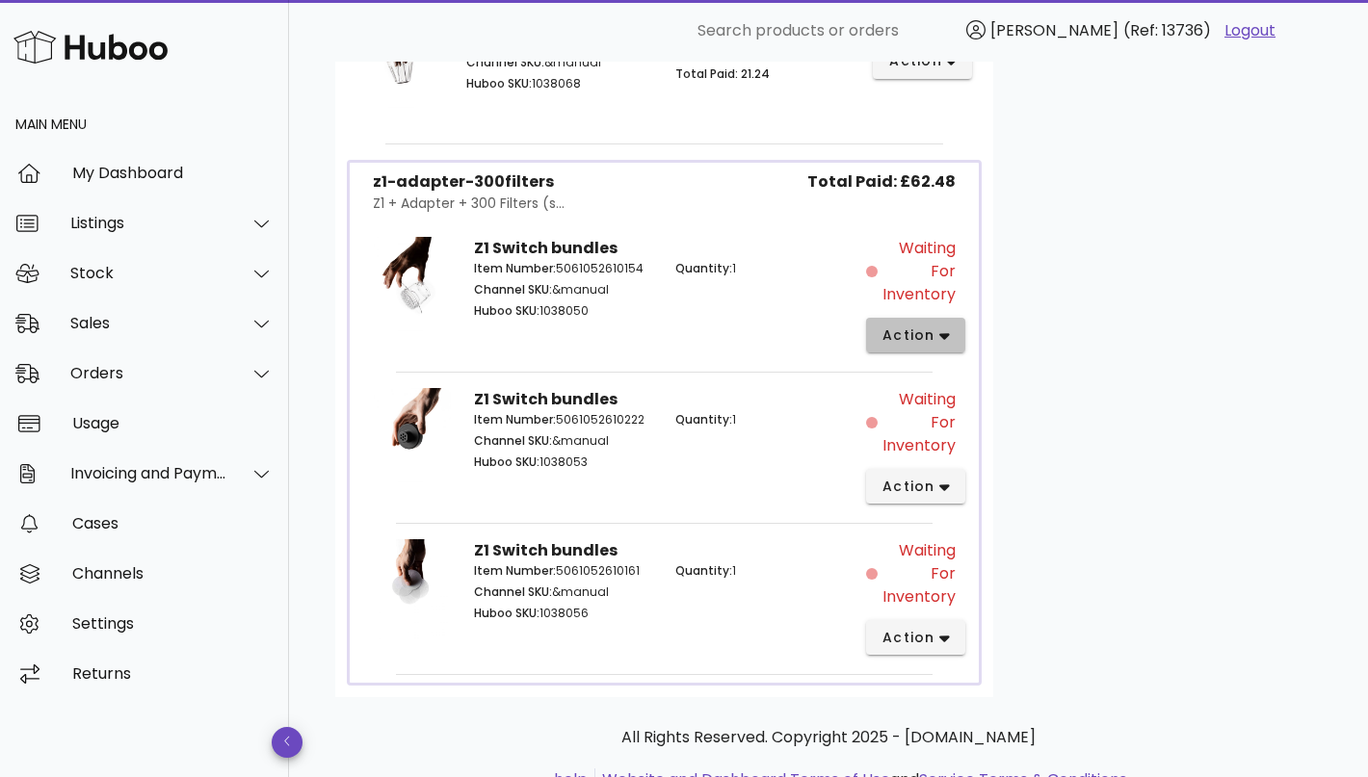
click at [939, 335] on icon "button" at bounding box center [944, 335] width 11 height 17
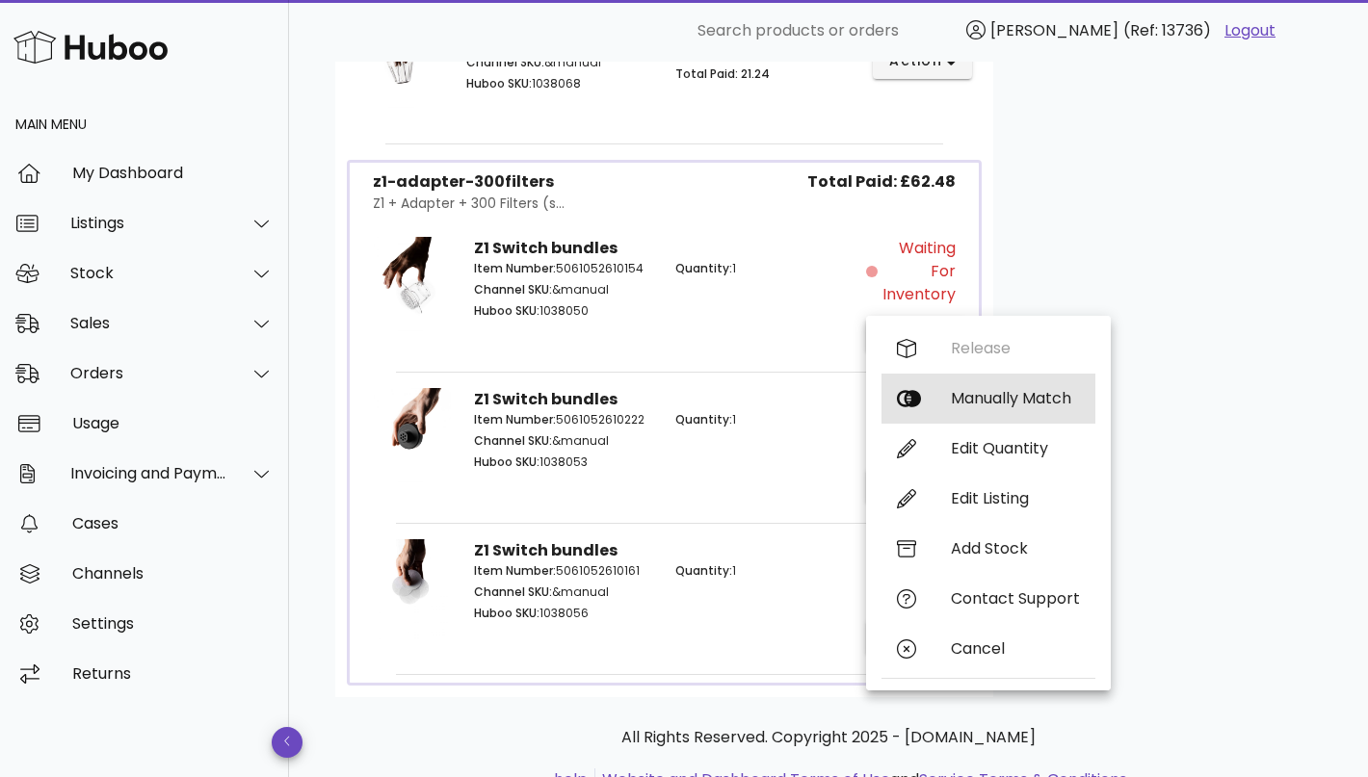
click at [990, 397] on div "Manually Match" at bounding box center [1015, 398] width 129 height 18
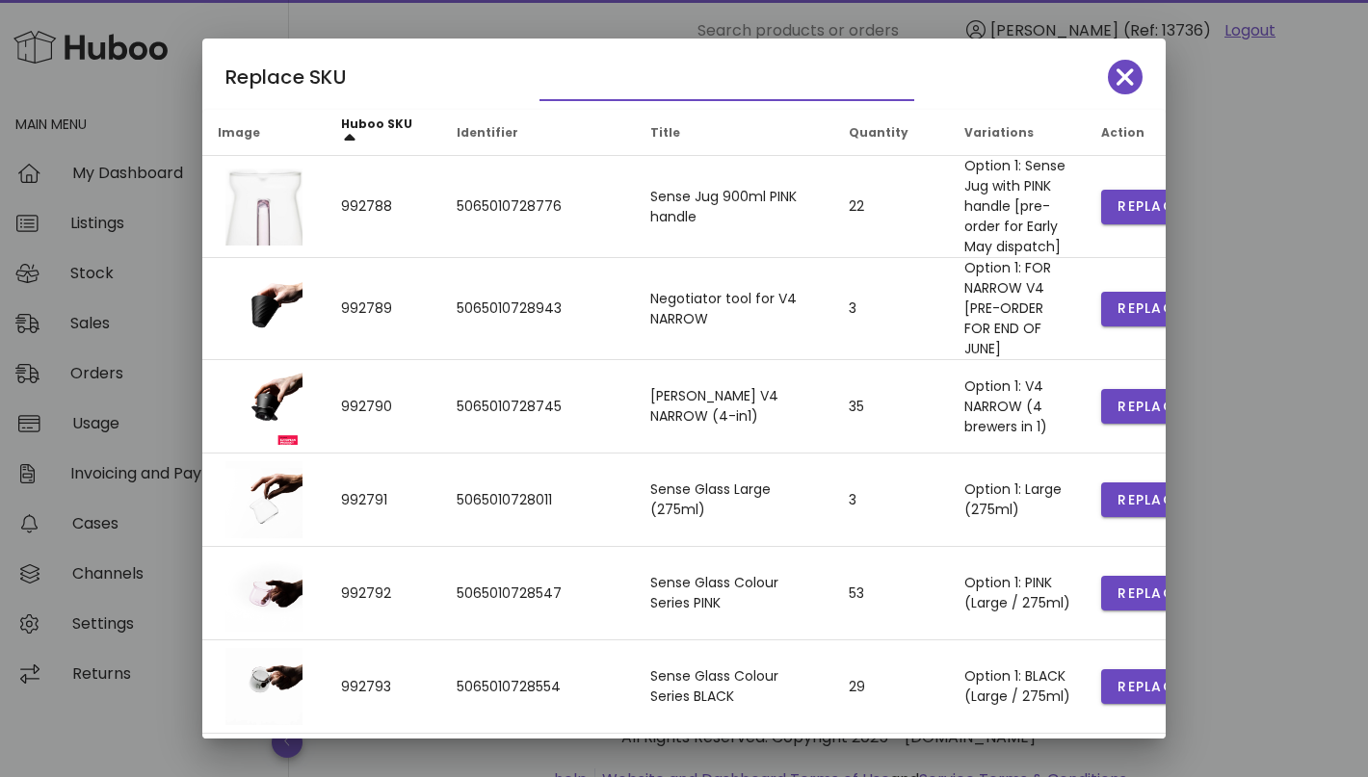
click at [634, 84] on input "text" at bounding box center [713, 84] width 348 height 31
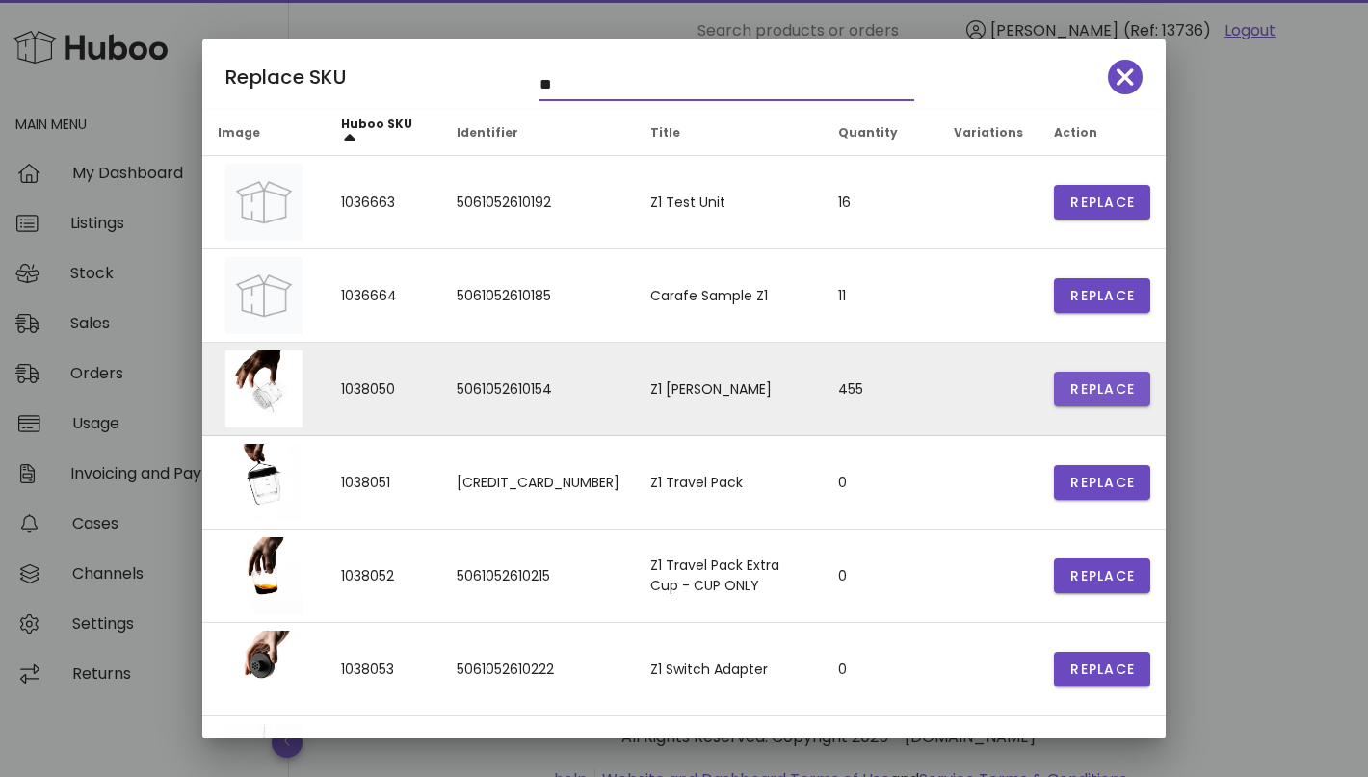
type input "**"
click at [1086, 384] on span "Replace" at bounding box center [1101, 389] width 65 height 20
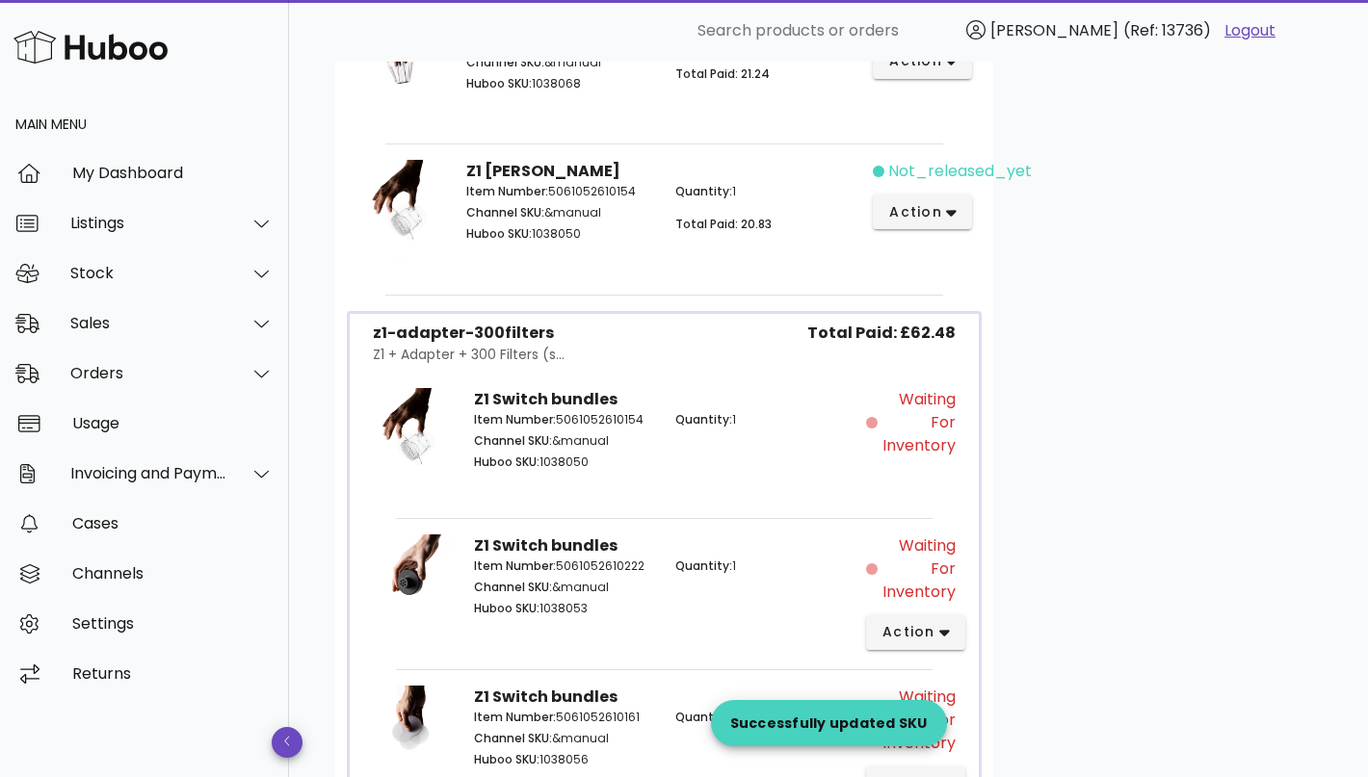
scroll to position [1083, 0]
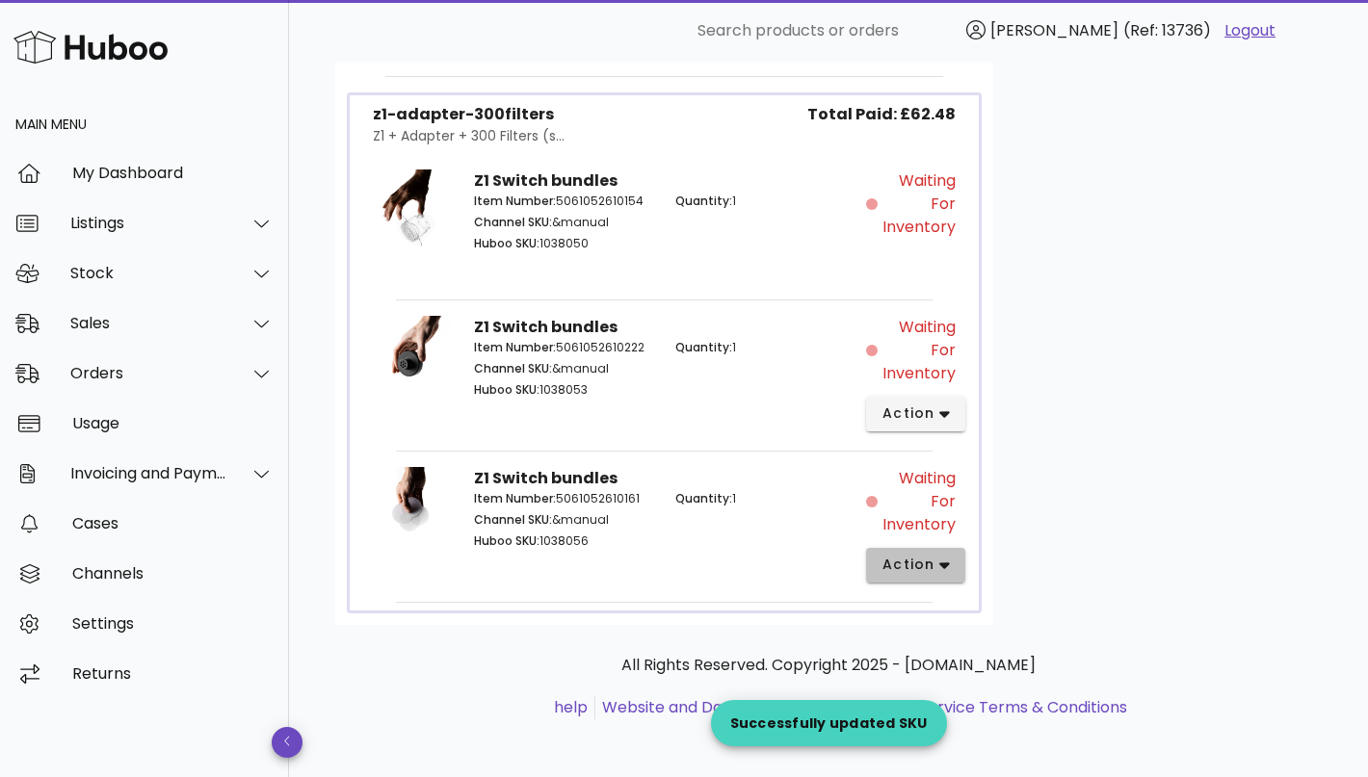
click at [903, 564] on span "action" at bounding box center [908, 565] width 54 height 20
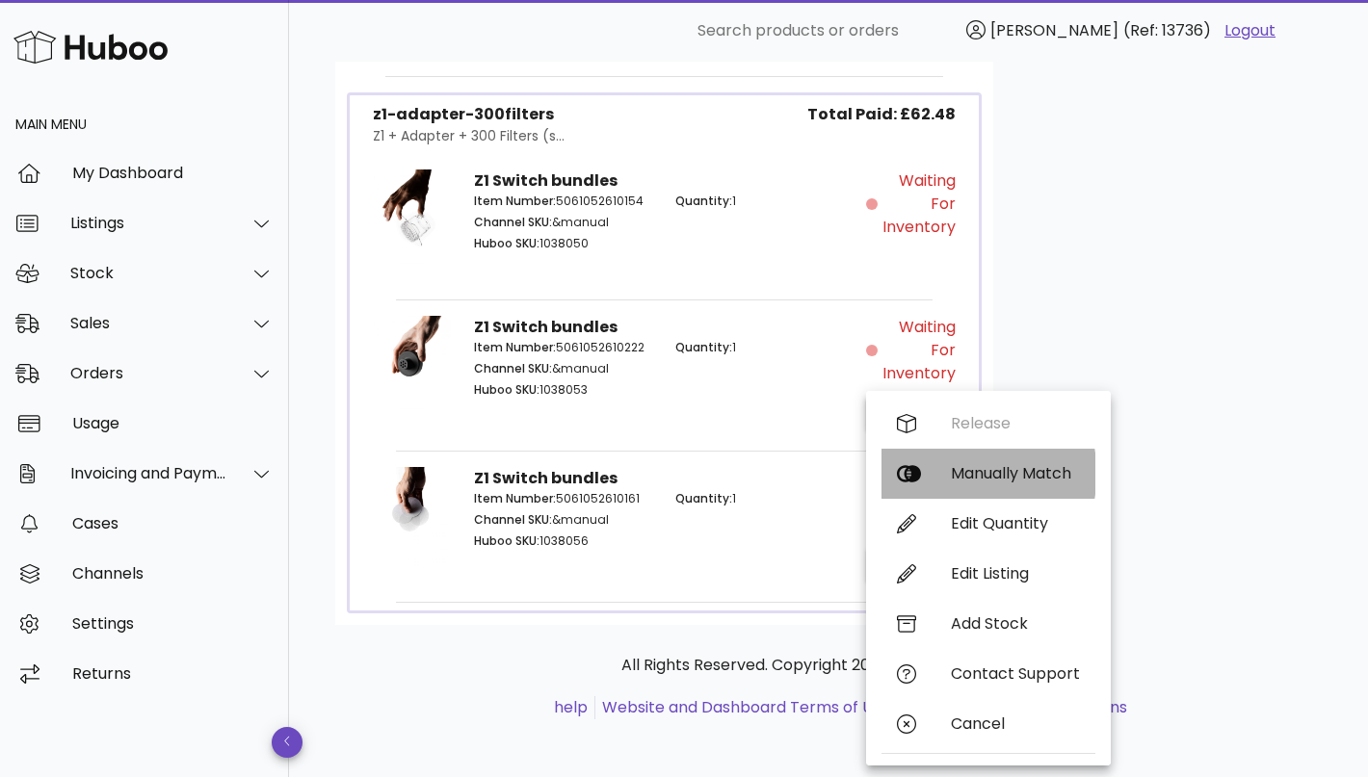
click at [993, 457] on div "Manually Match" at bounding box center [988, 474] width 214 height 50
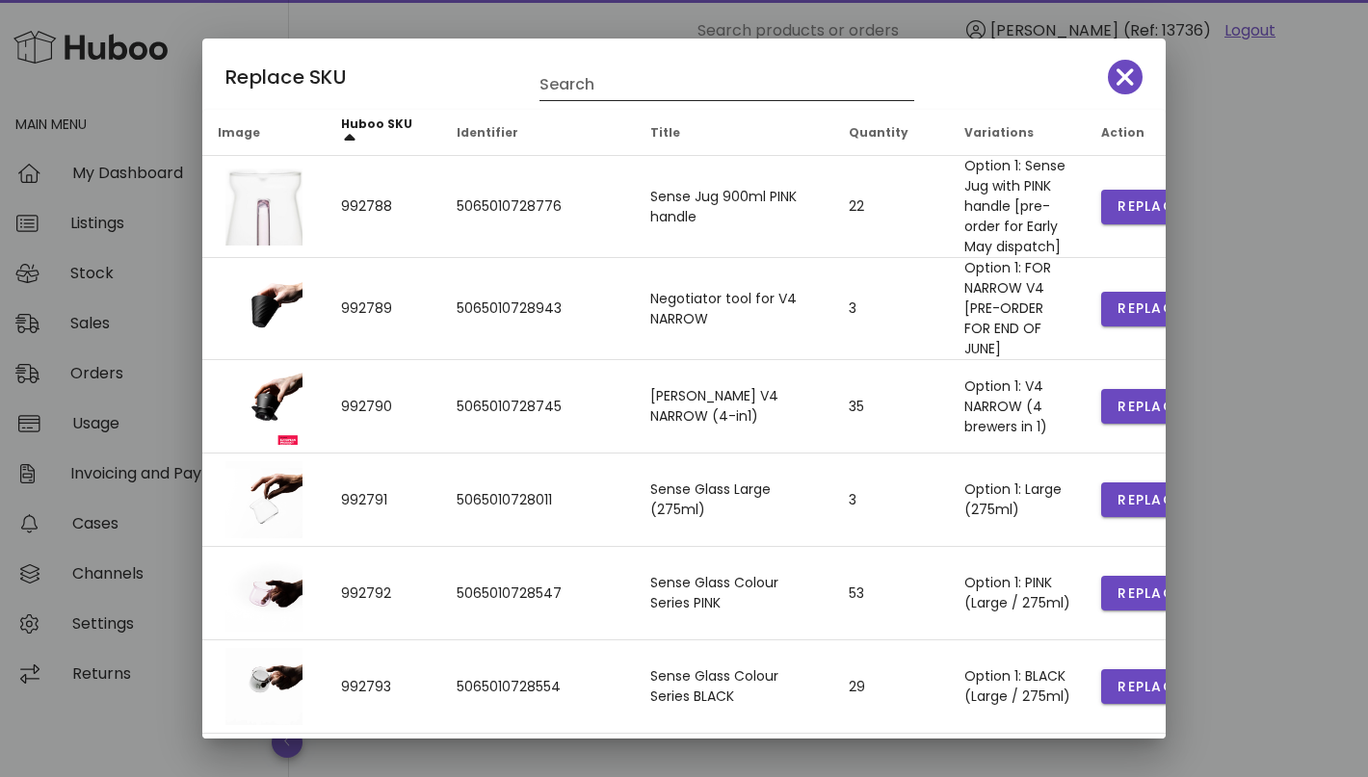
click at [578, 82] on input "Search" at bounding box center [713, 84] width 348 height 31
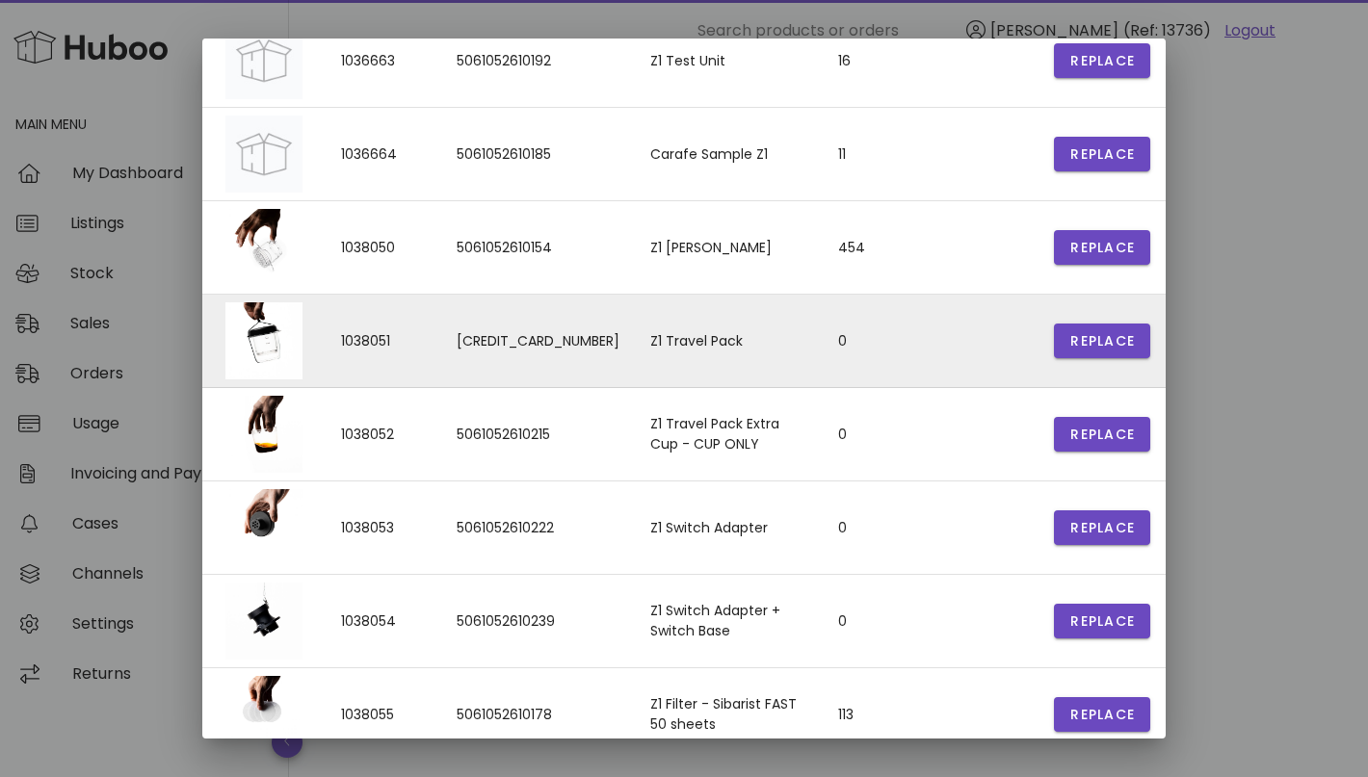
scroll to position [314, 0]
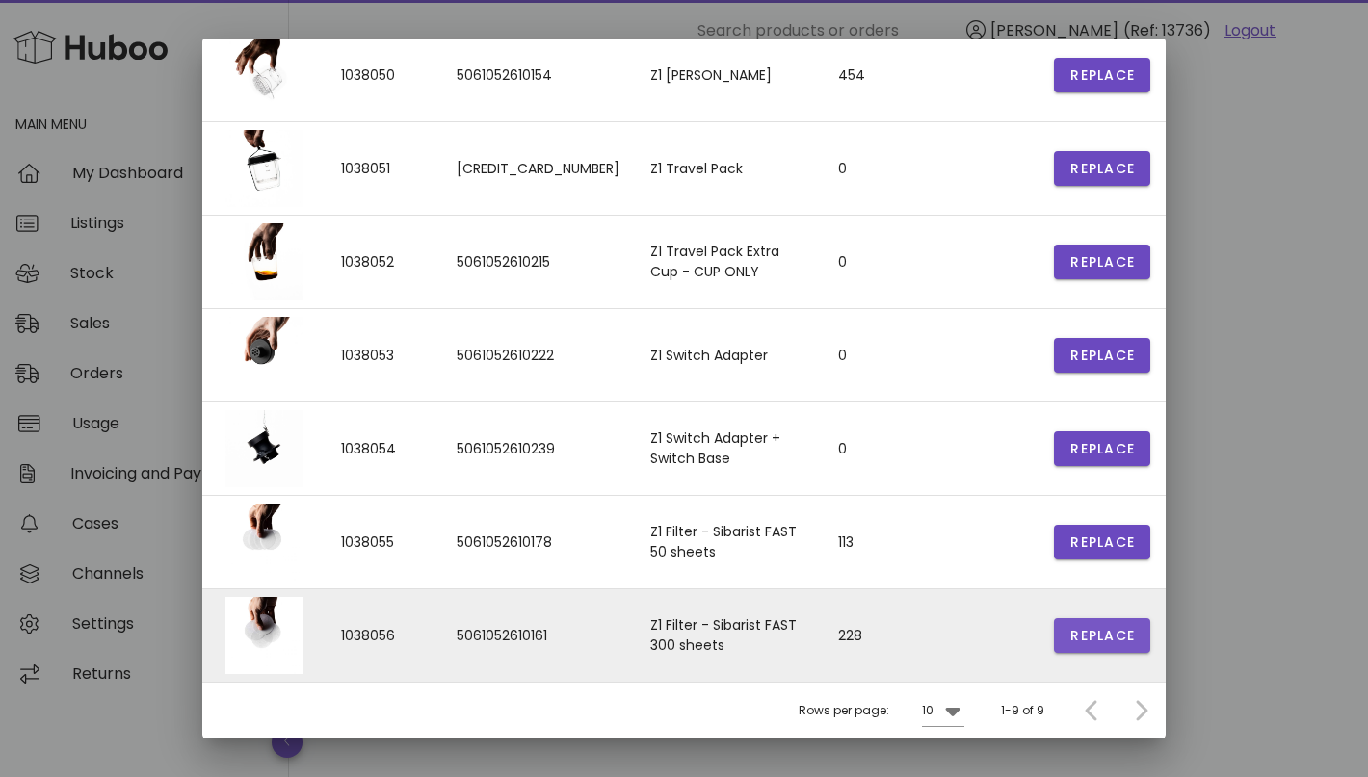
type input "**"
click at [1106, 642] on span "Replace" at bounding box center [1101, 636] width 65 height 20
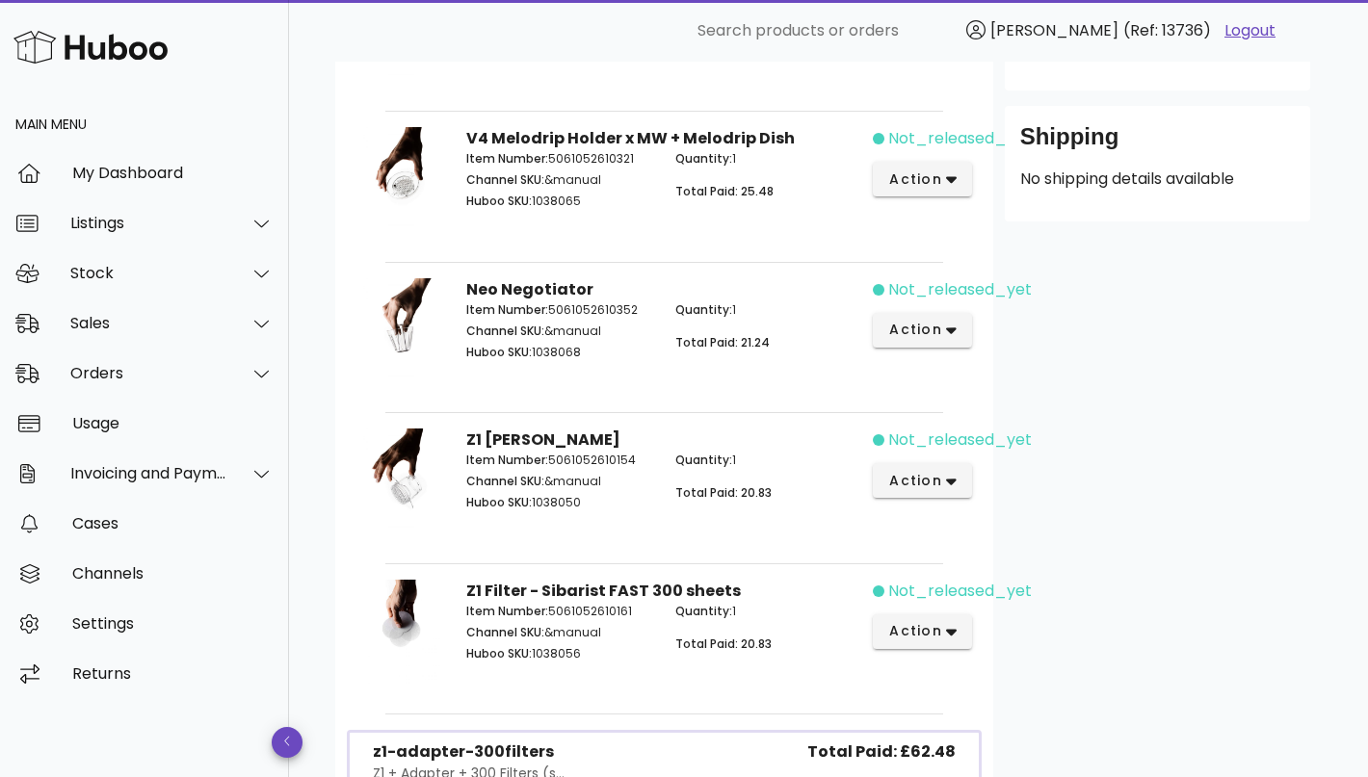
scroll to position [576, 0]
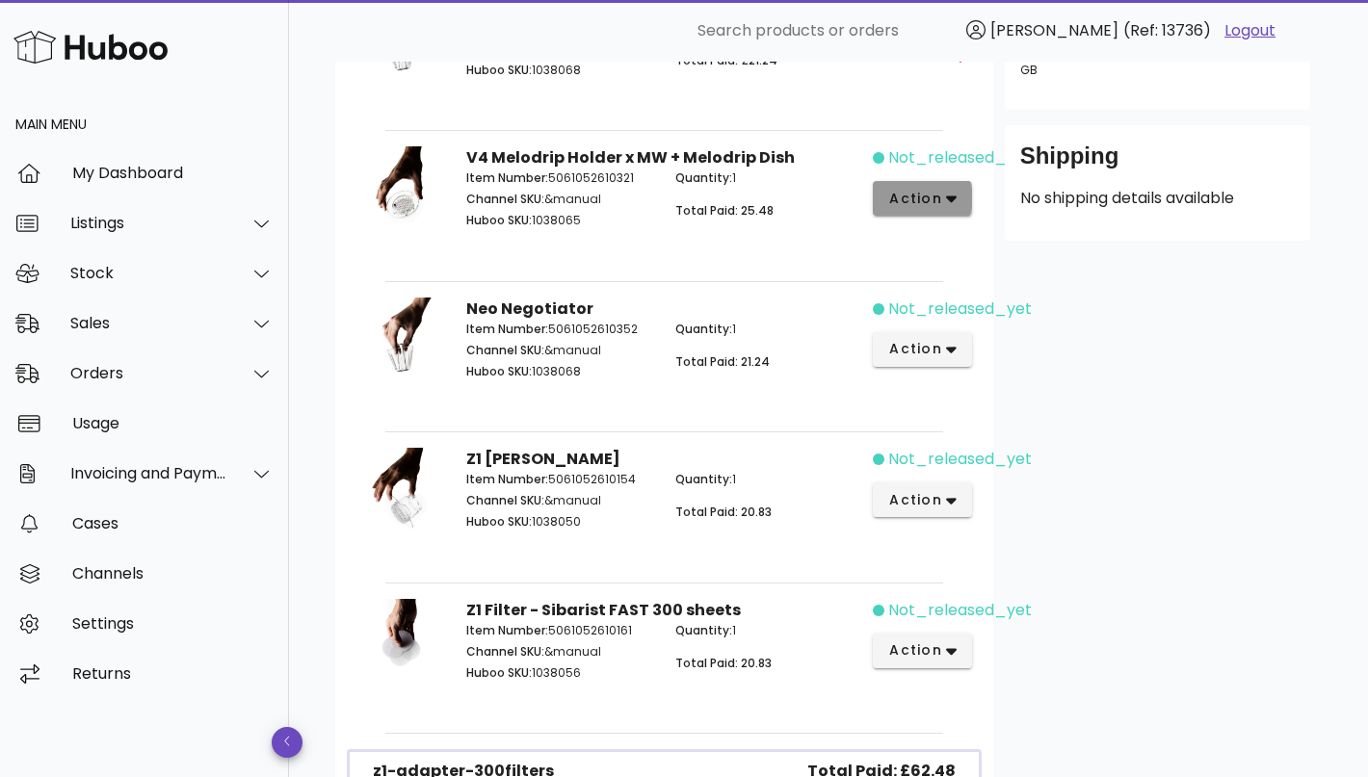
click at [938, 203] on span "action" at bounding box center [915, 199] width 54 height 20
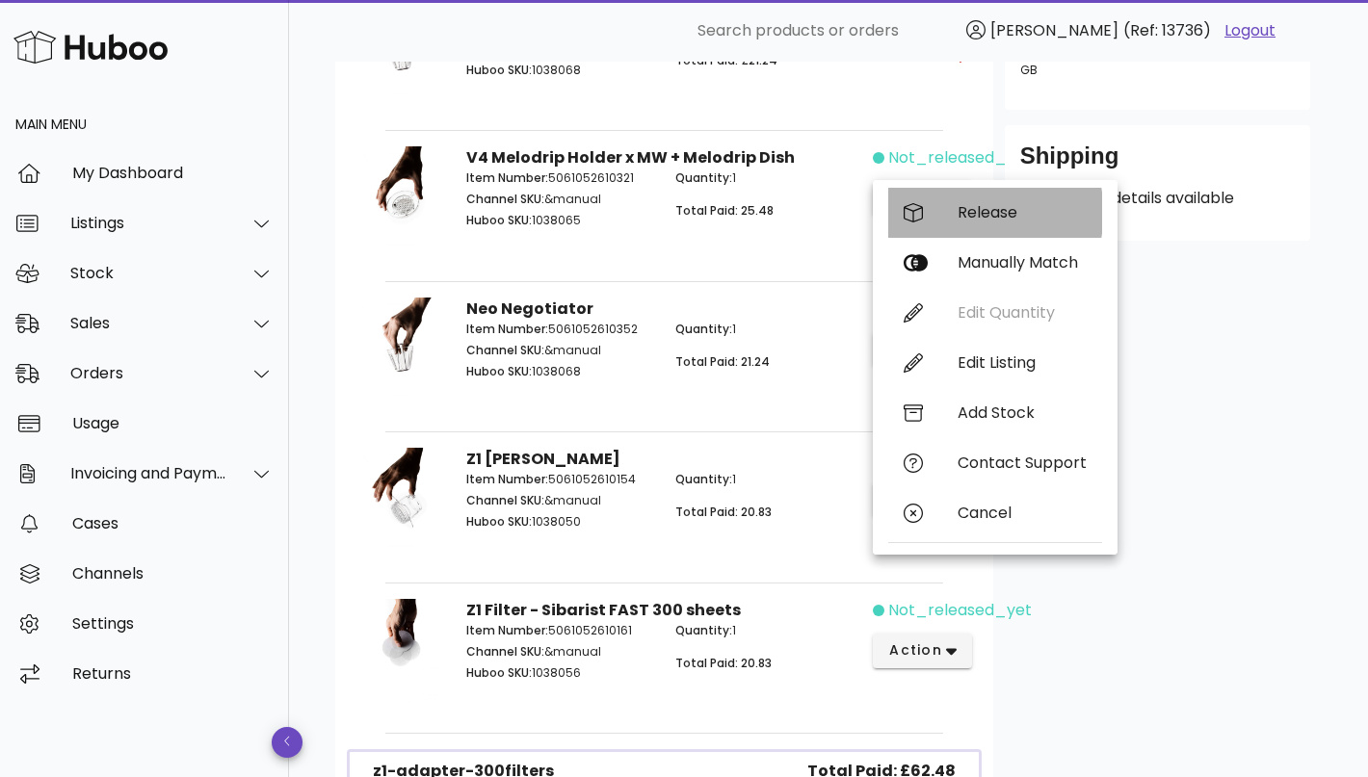
click at [953, 222] on div "Release" at bounding box center [995, 213] width 214 height 50
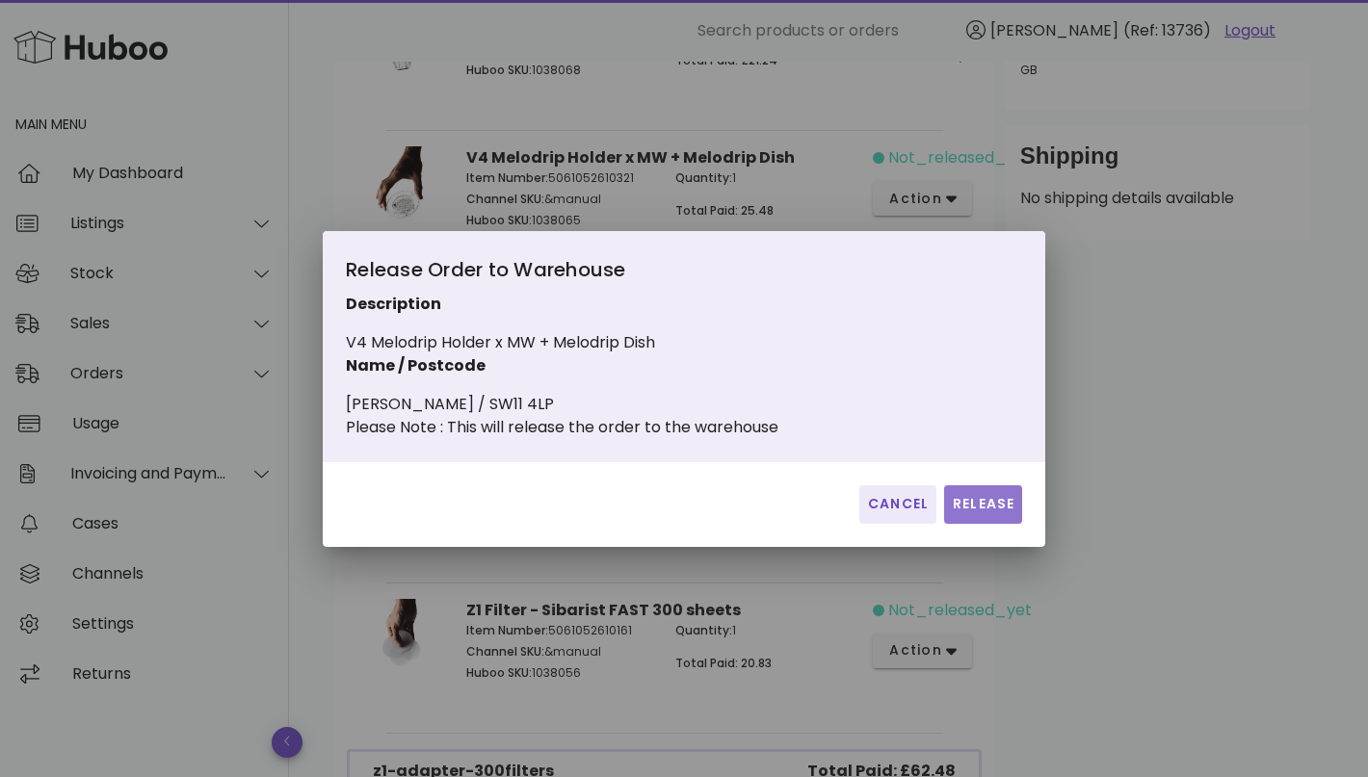
click at [976, 498] on button "Release" at bounding box center [983, 504] width 78 height 39
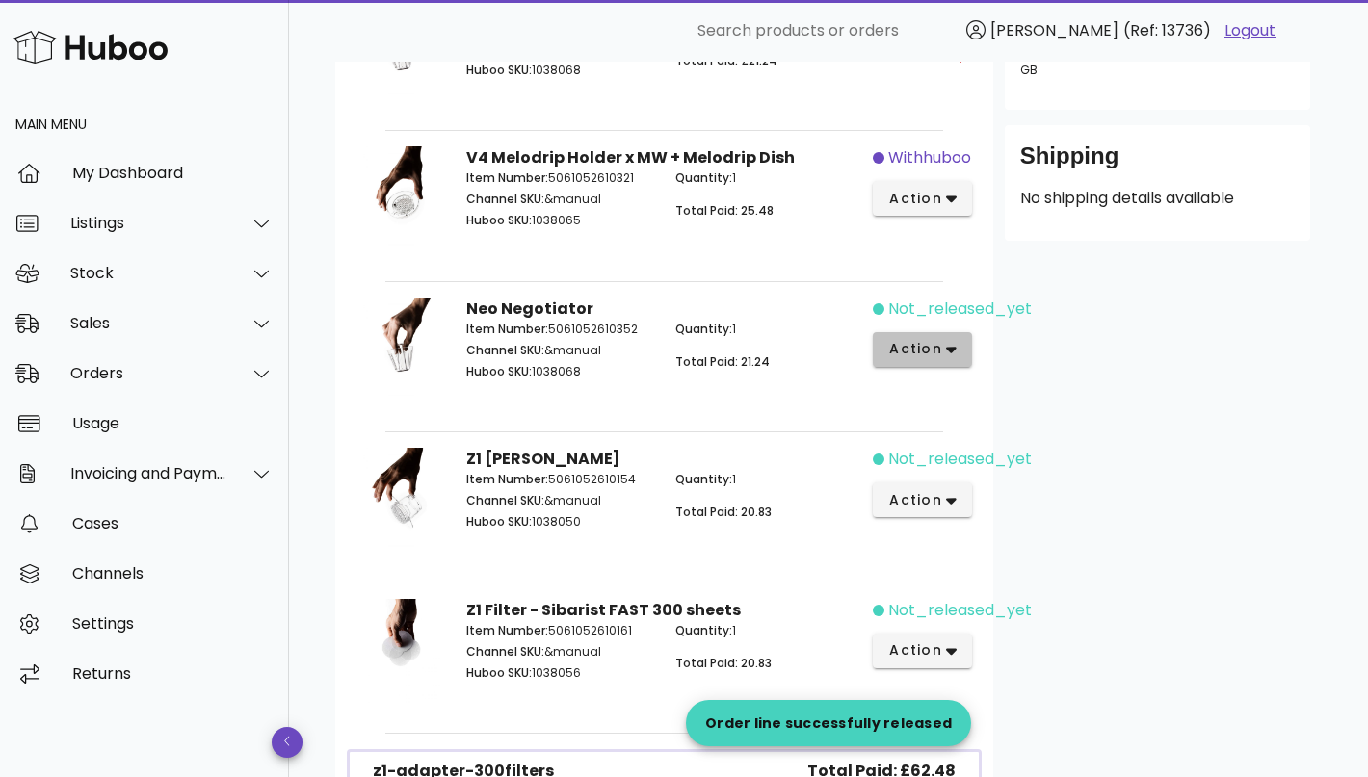
click at [952, 350] on icon "button" at bounding box center [951, 349] width 11 height 17
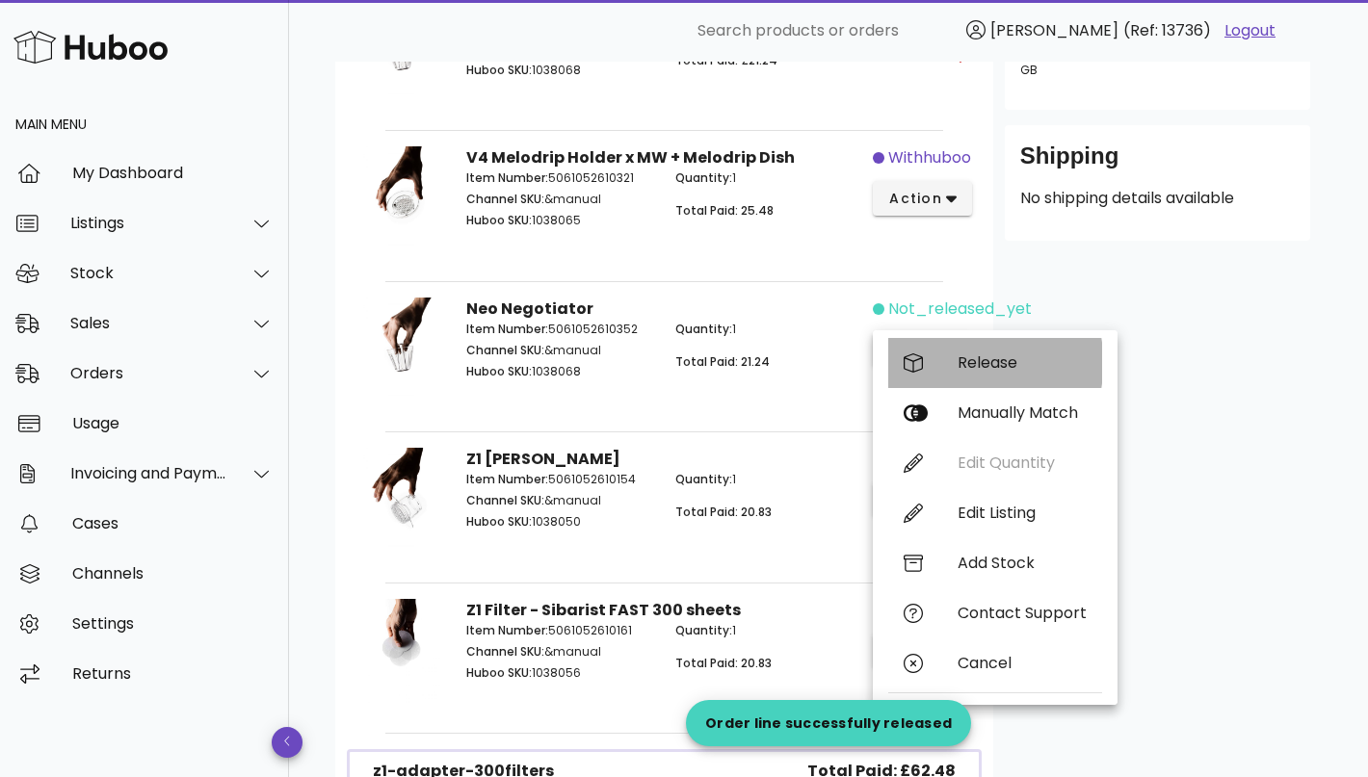
click at [997, 355] on div "Release" at bounding box center [1021, 362] width 129 height 18
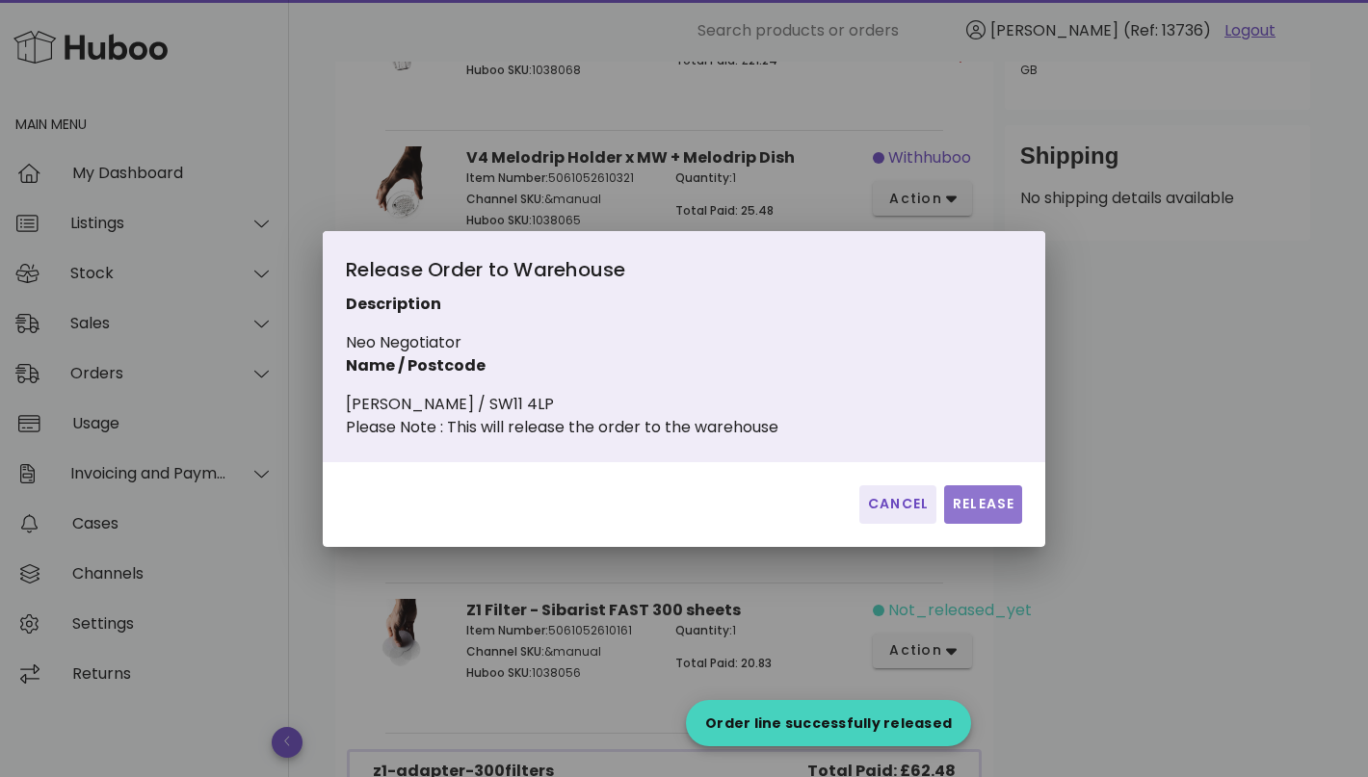
click at [988, 524] on button "Release" at bounding box center [983, 504] width 78 height 39
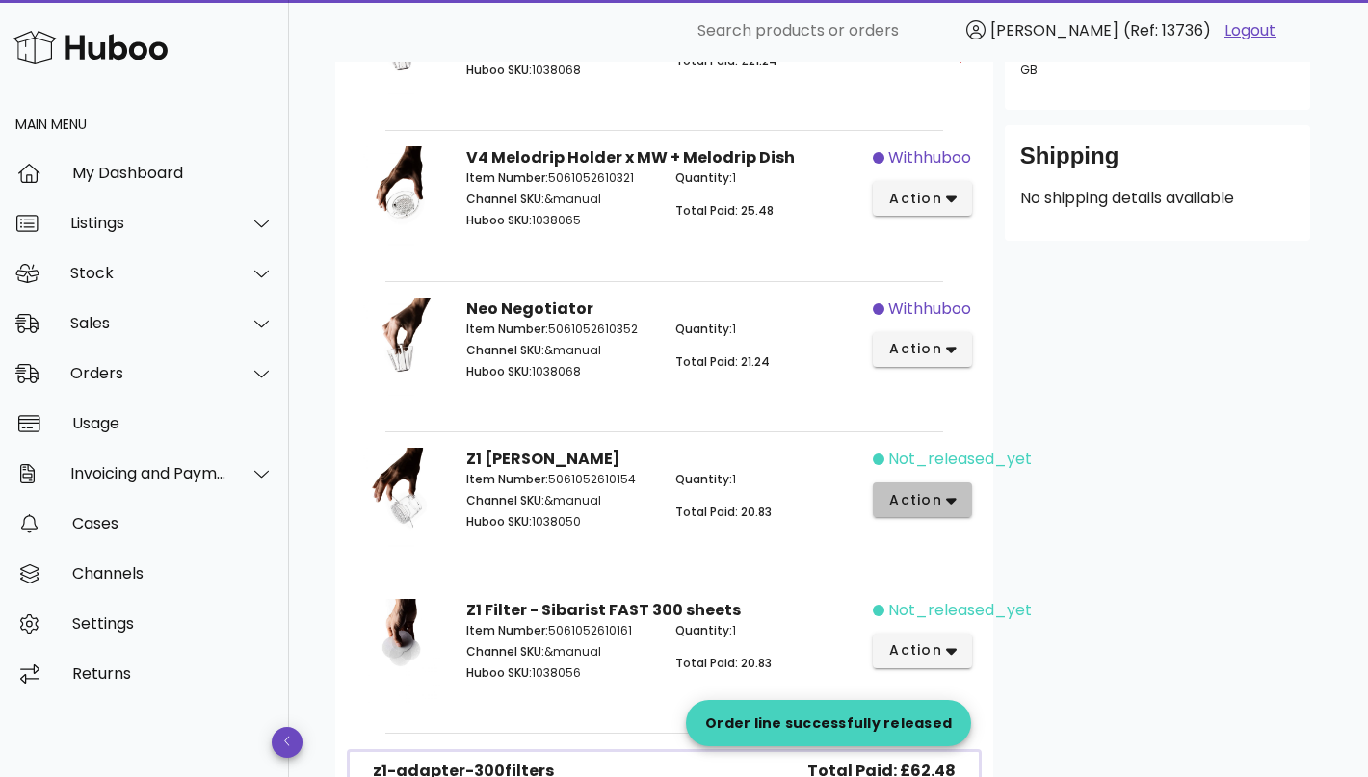
click at [950, 509] on button "action" at bounding box center [922, 500] width 99 height 35
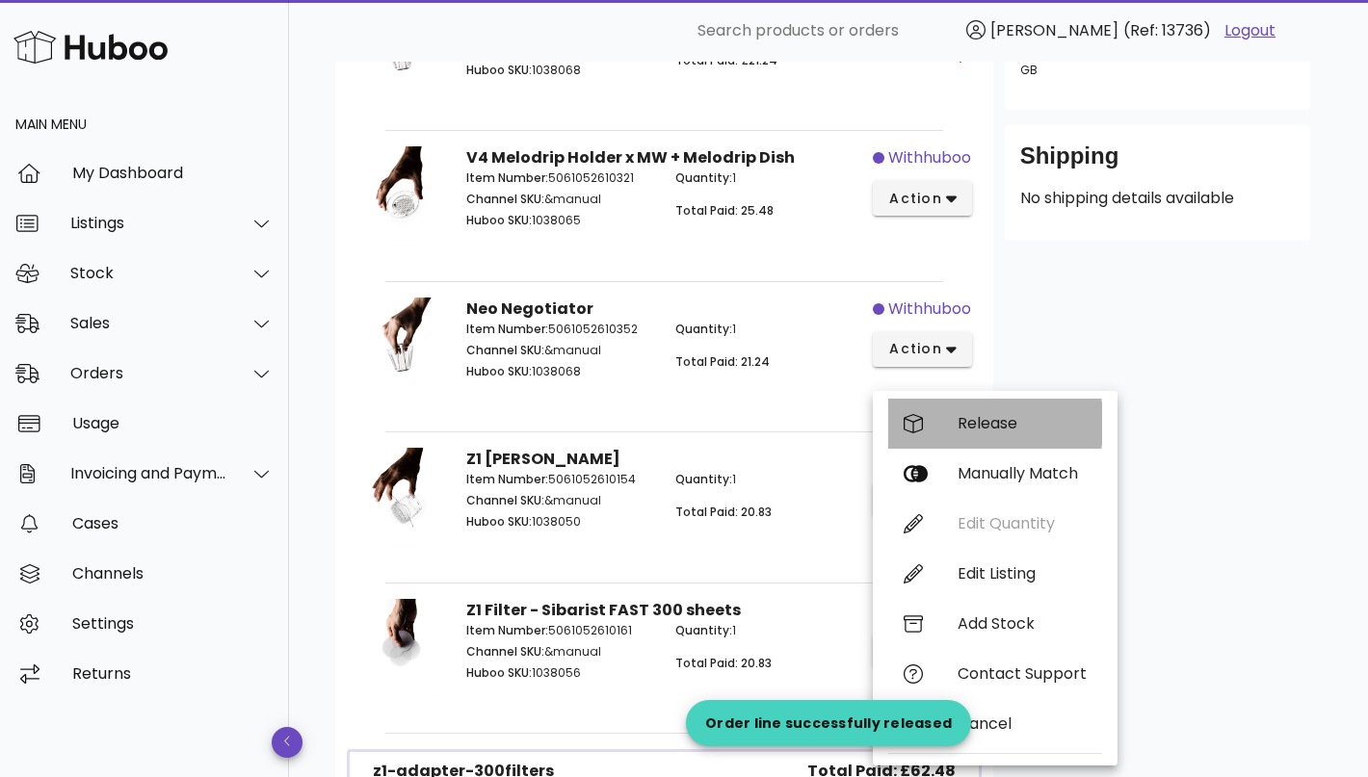
click at [1027, 430] on div "Release" at bounding box center [1021, 423] width 129 height 18
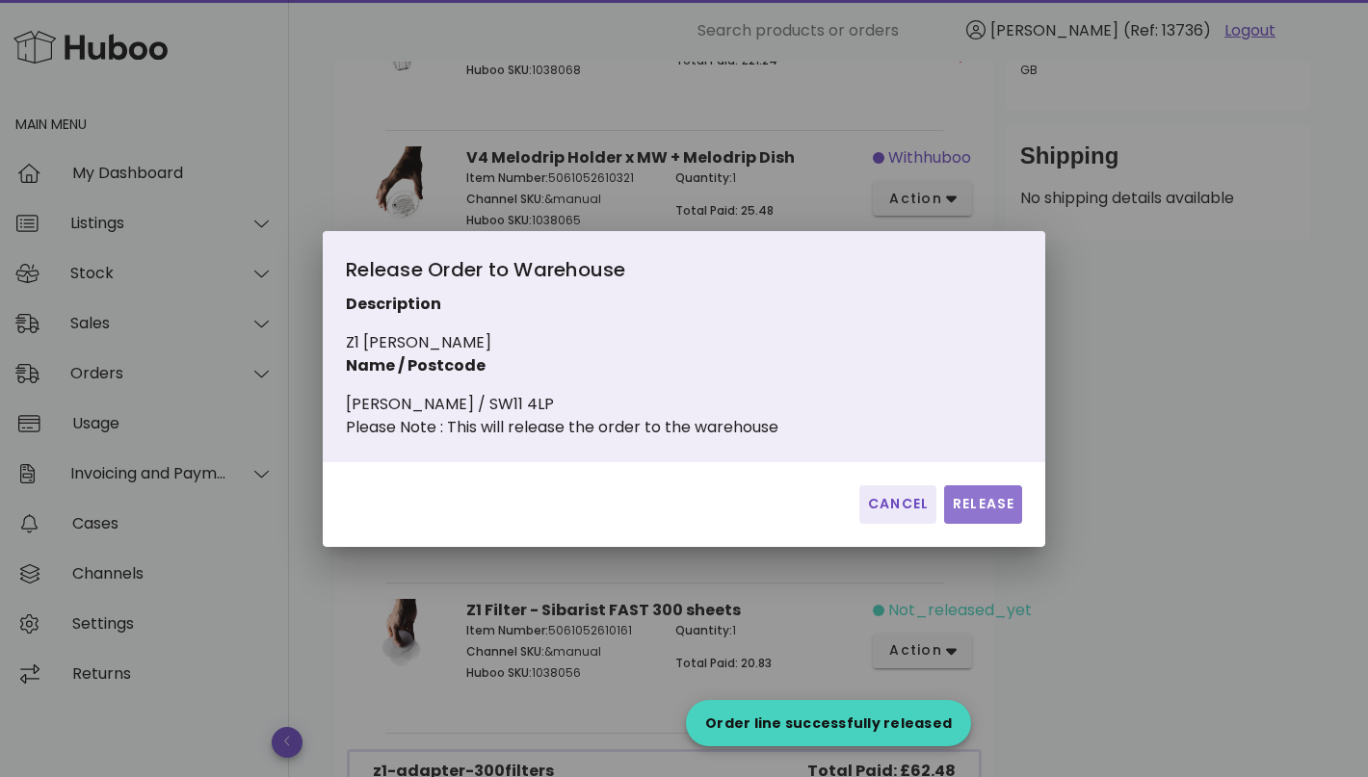
click at [989, 514] on span "Release" at bounding box center [983, 504] width 63 height 20
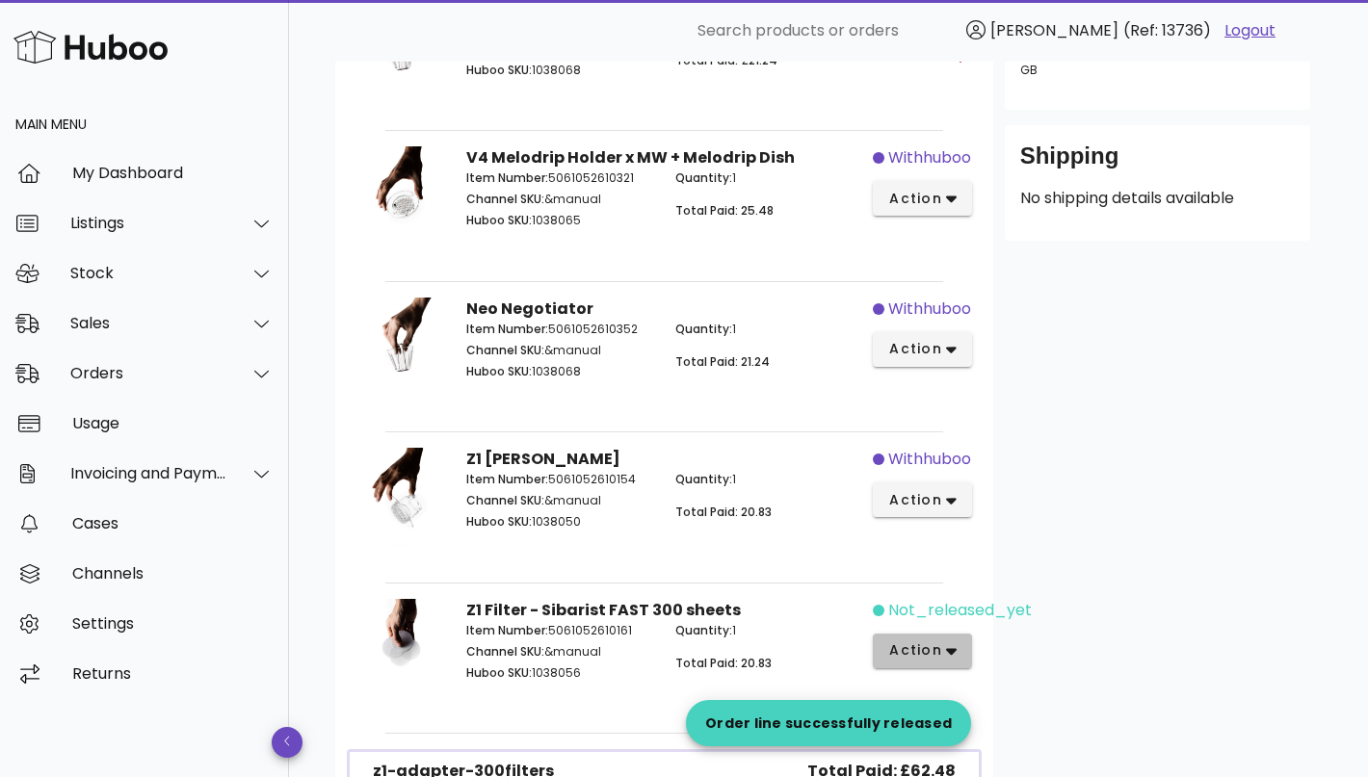
click at [936, 646] on span "action" at bounding box center [915, 650] width 54 height 20
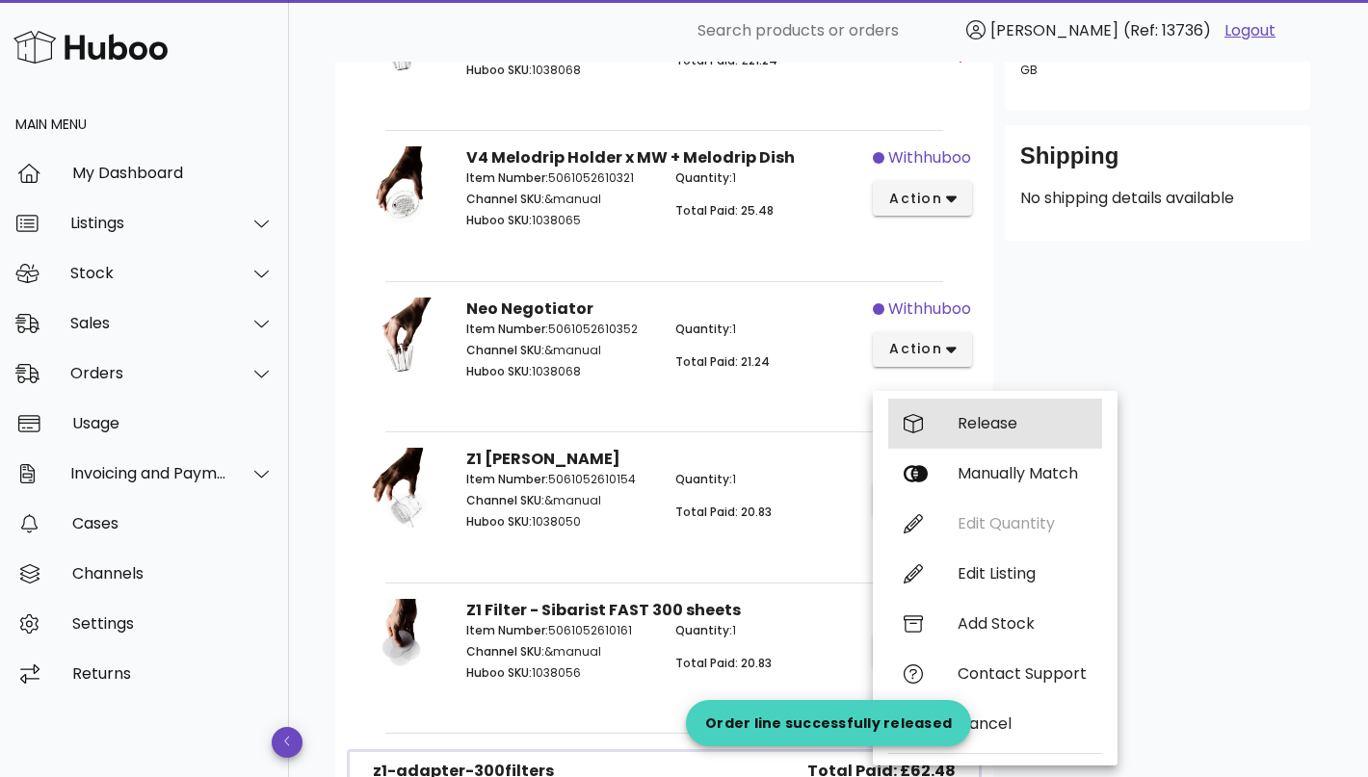
click at [1010, 425] on div "Release" at bounding box center [1021, 423] width 129 height 18
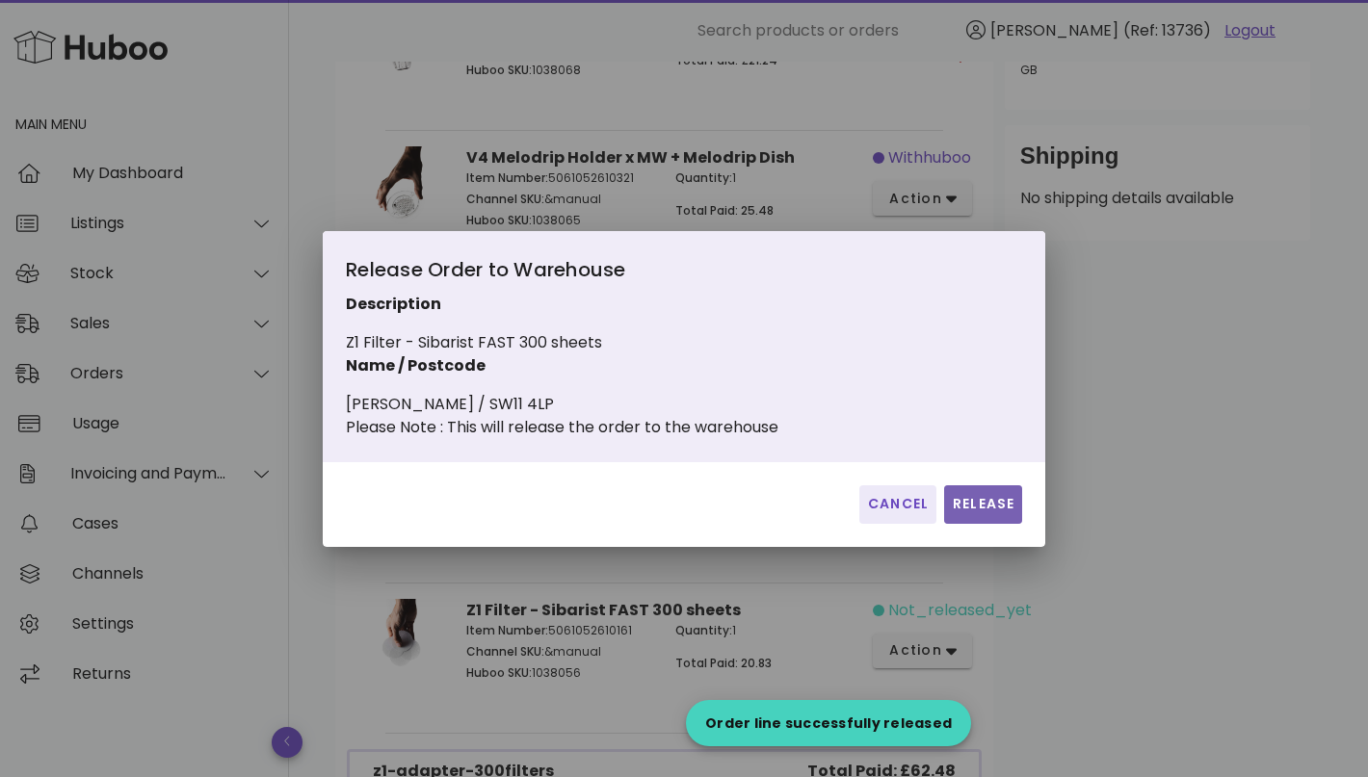
click at [993, 514] on span "Release" at bounding box center [983, 504] width 63 height 20
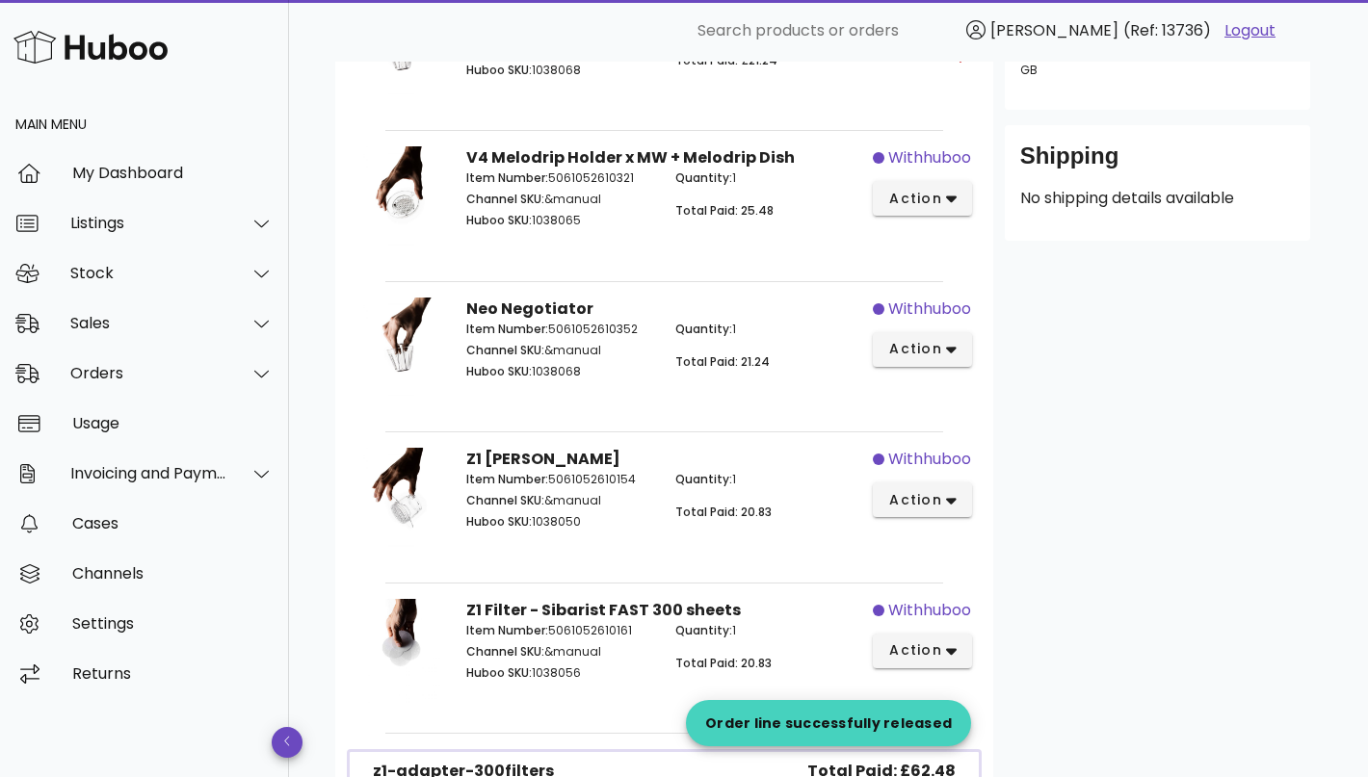
scroll to position [3202, 0]
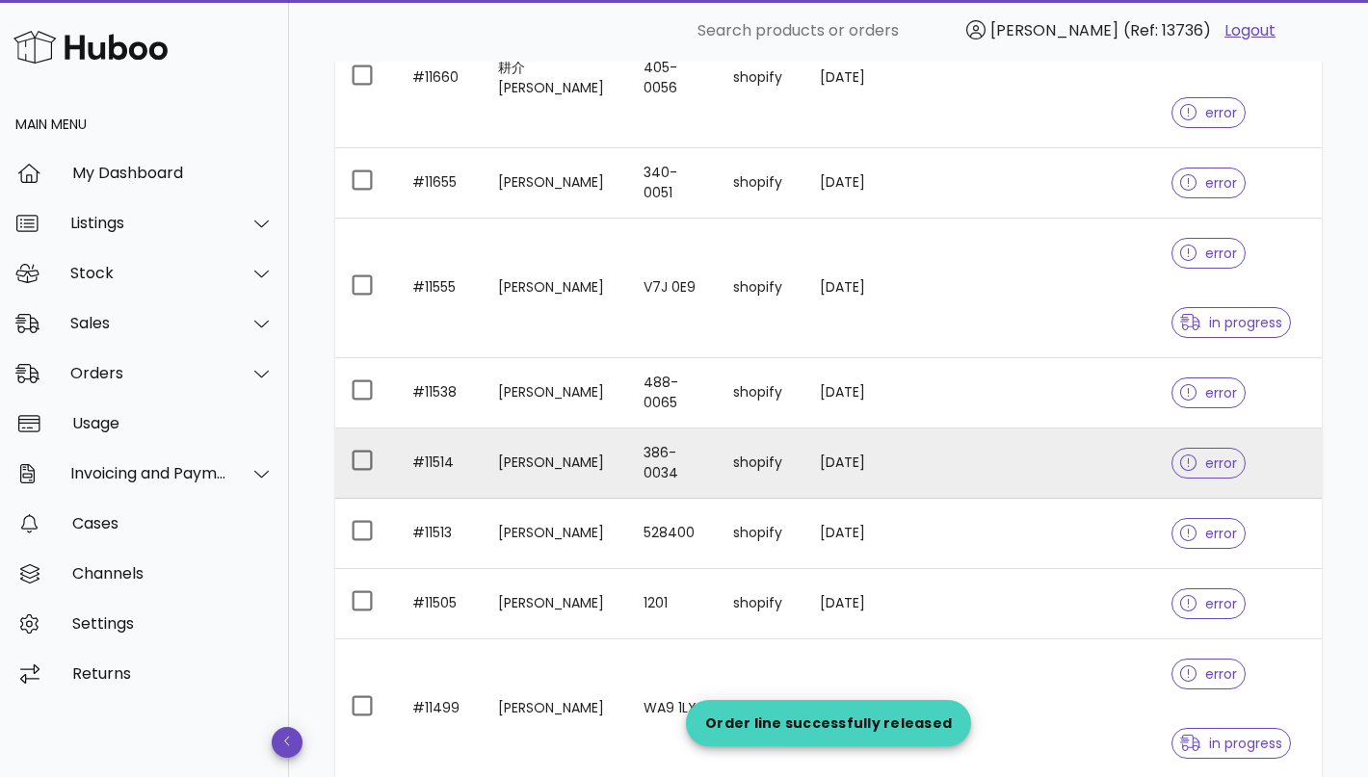
click at [738, 483] on td "shopify" at bounding box center [761, 464] width 87 height 70
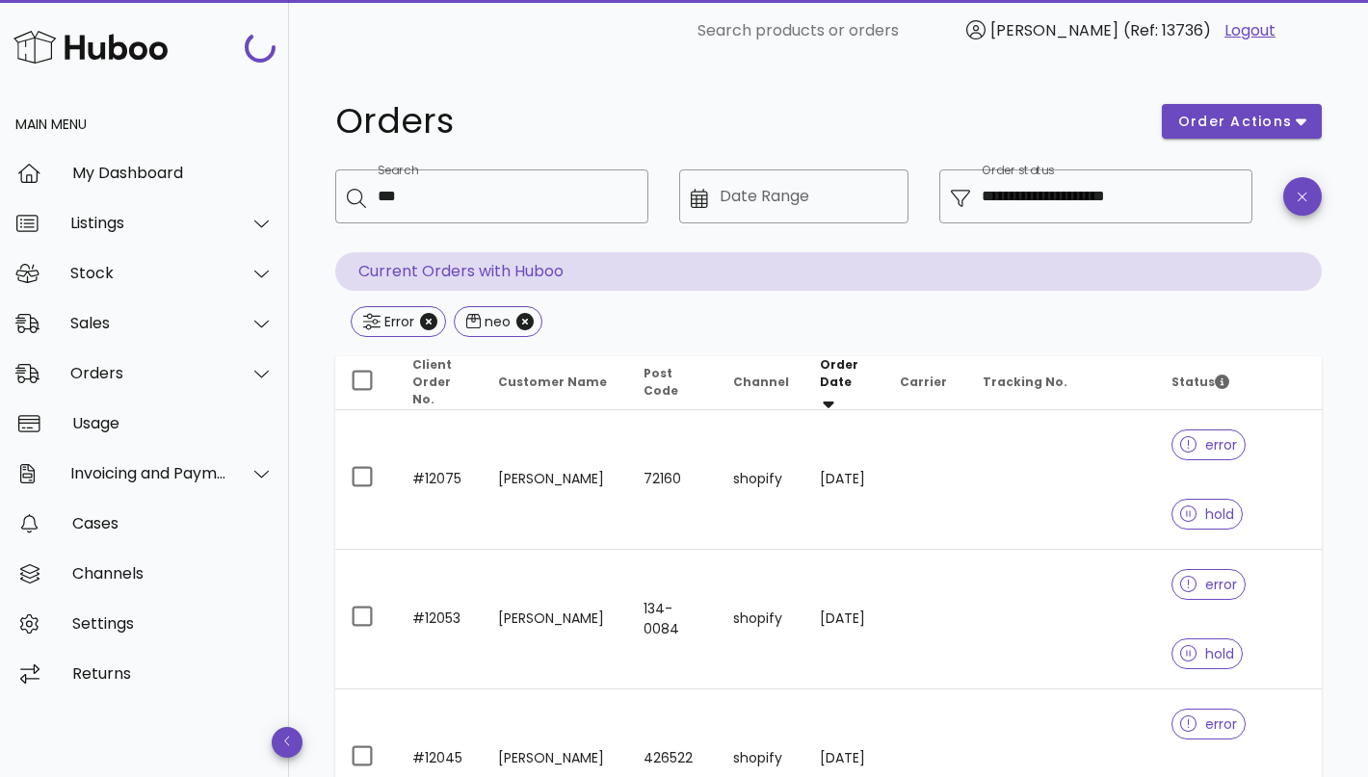
scroll to position [3202, 0]
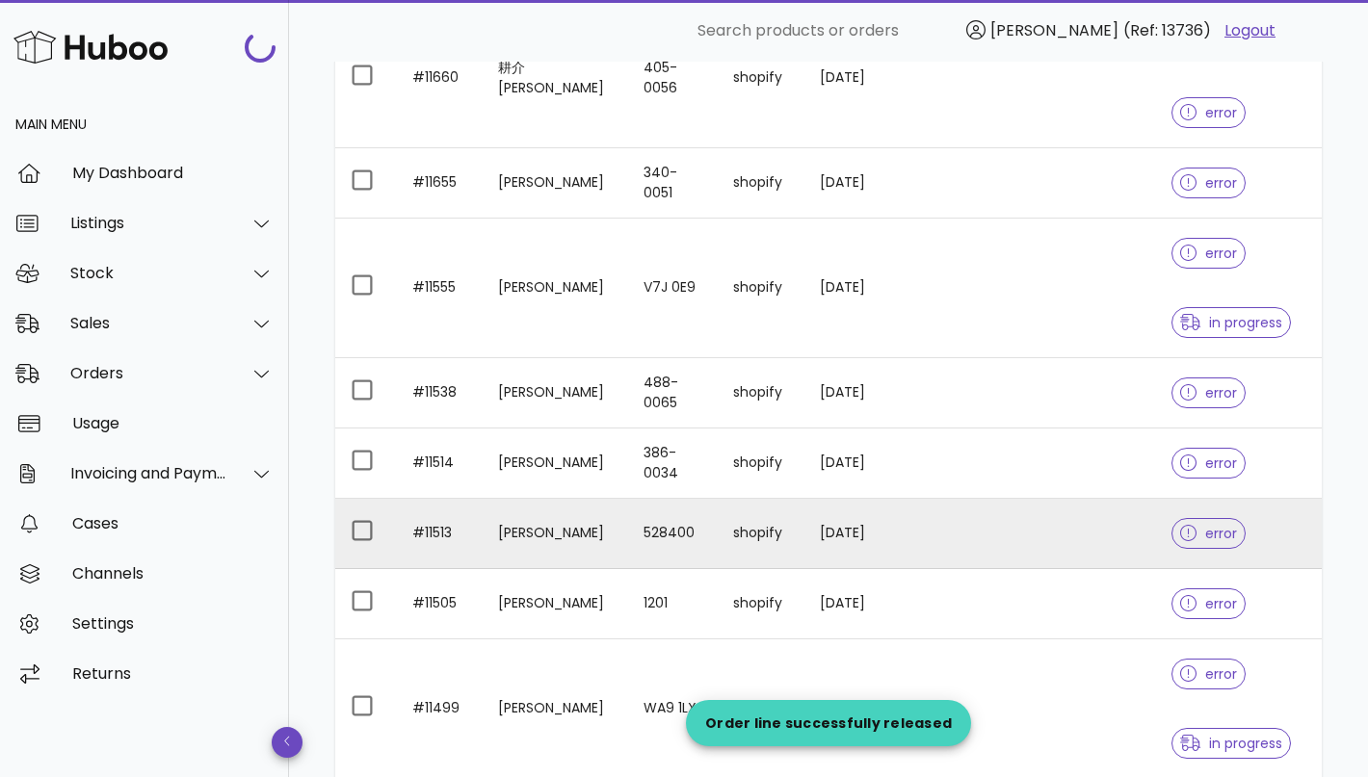
click at [633, 521] on td "528400" at bounding box center [673, 534] width 90 height 70
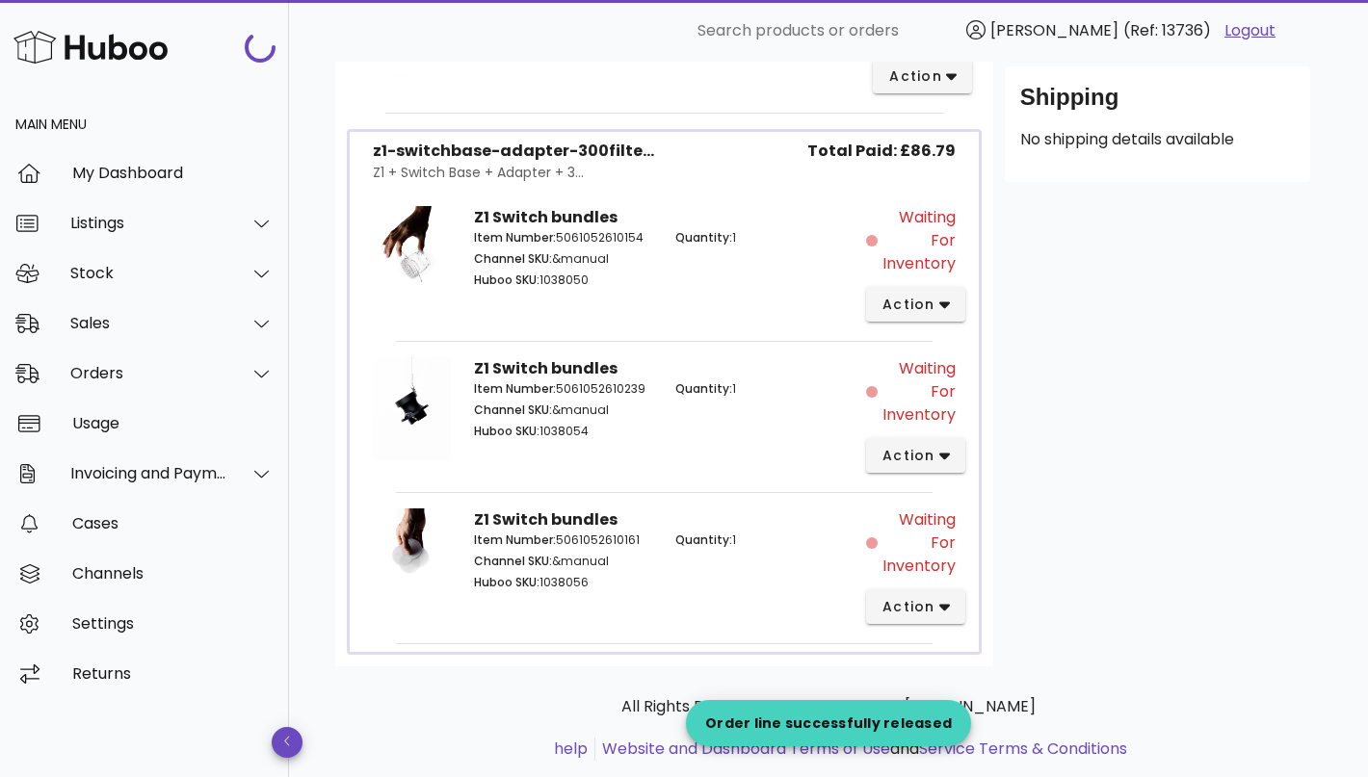
scroll to position [640, 0]
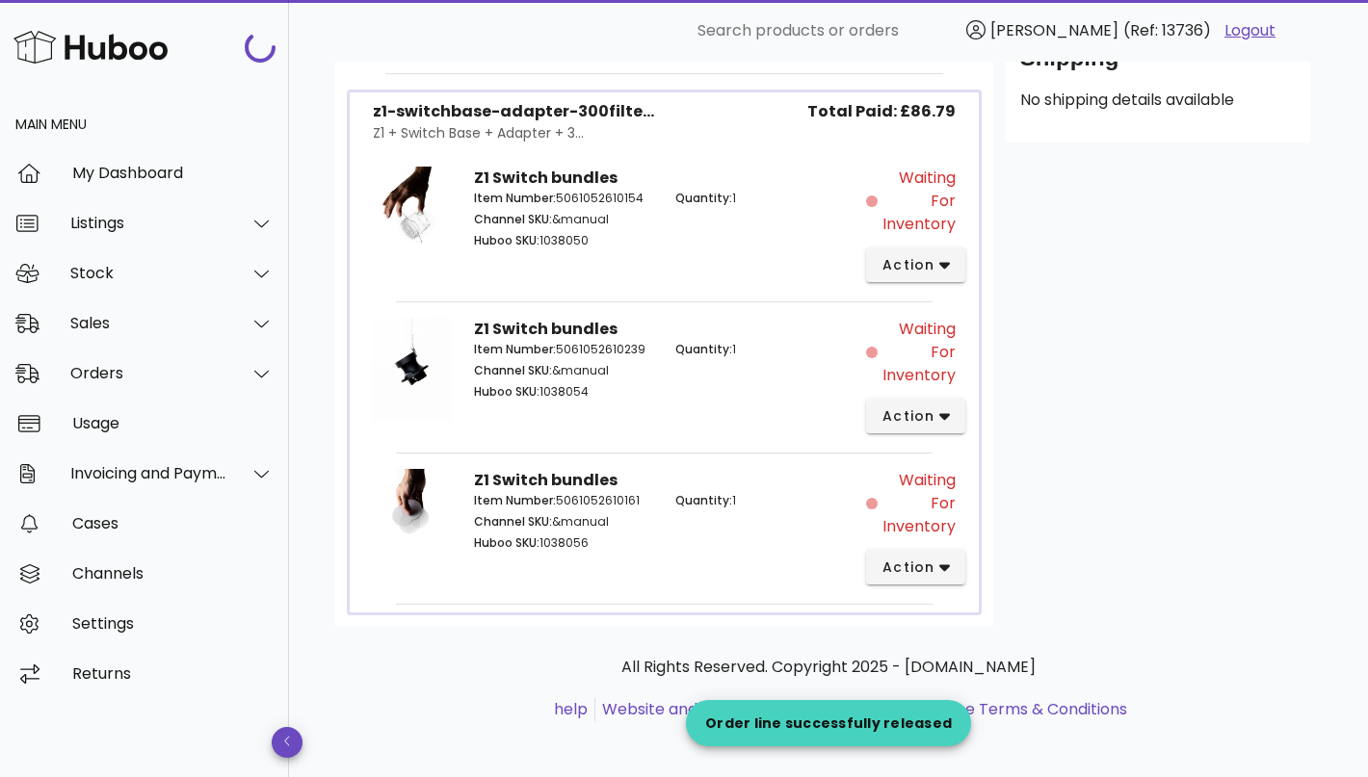
scroll to position [3202, 0]
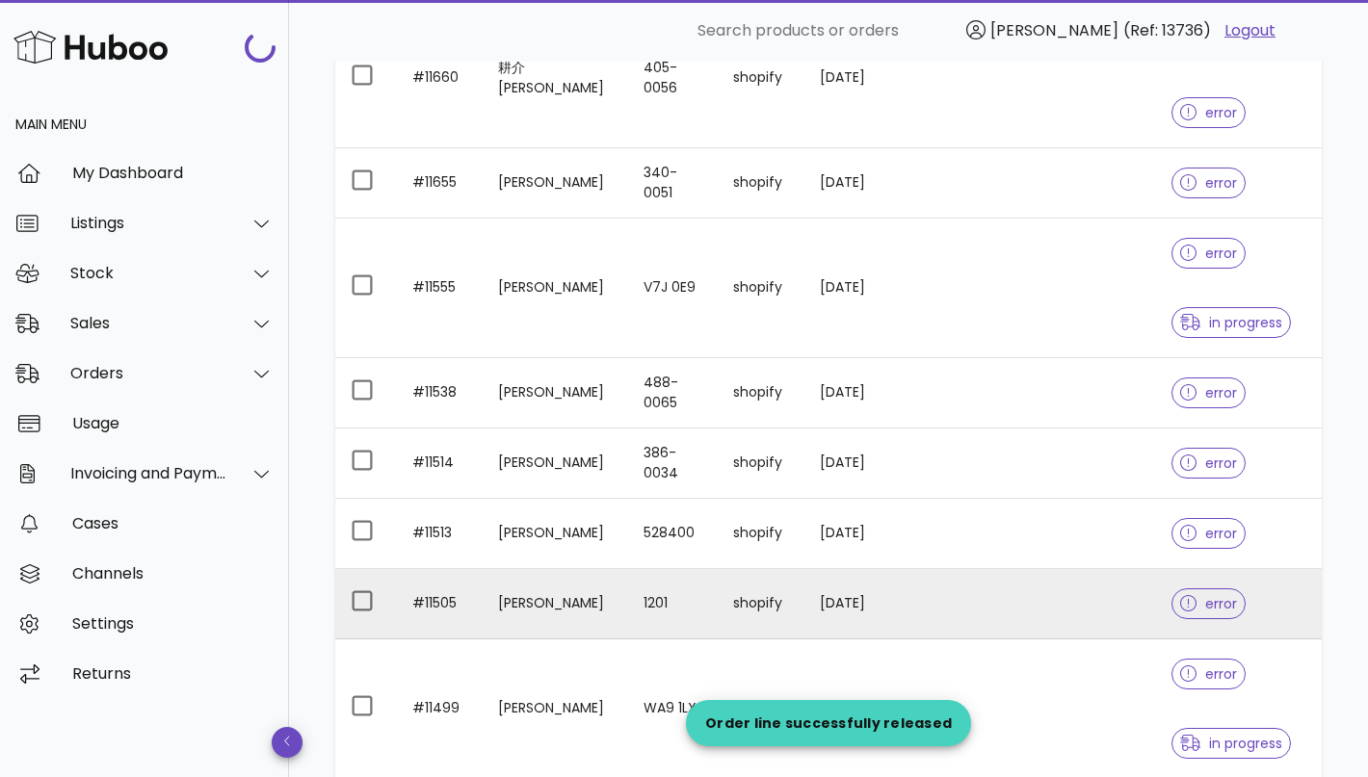
click at [628, 600] on td "1201" at bounding box center [673, 604] width 90 height 70
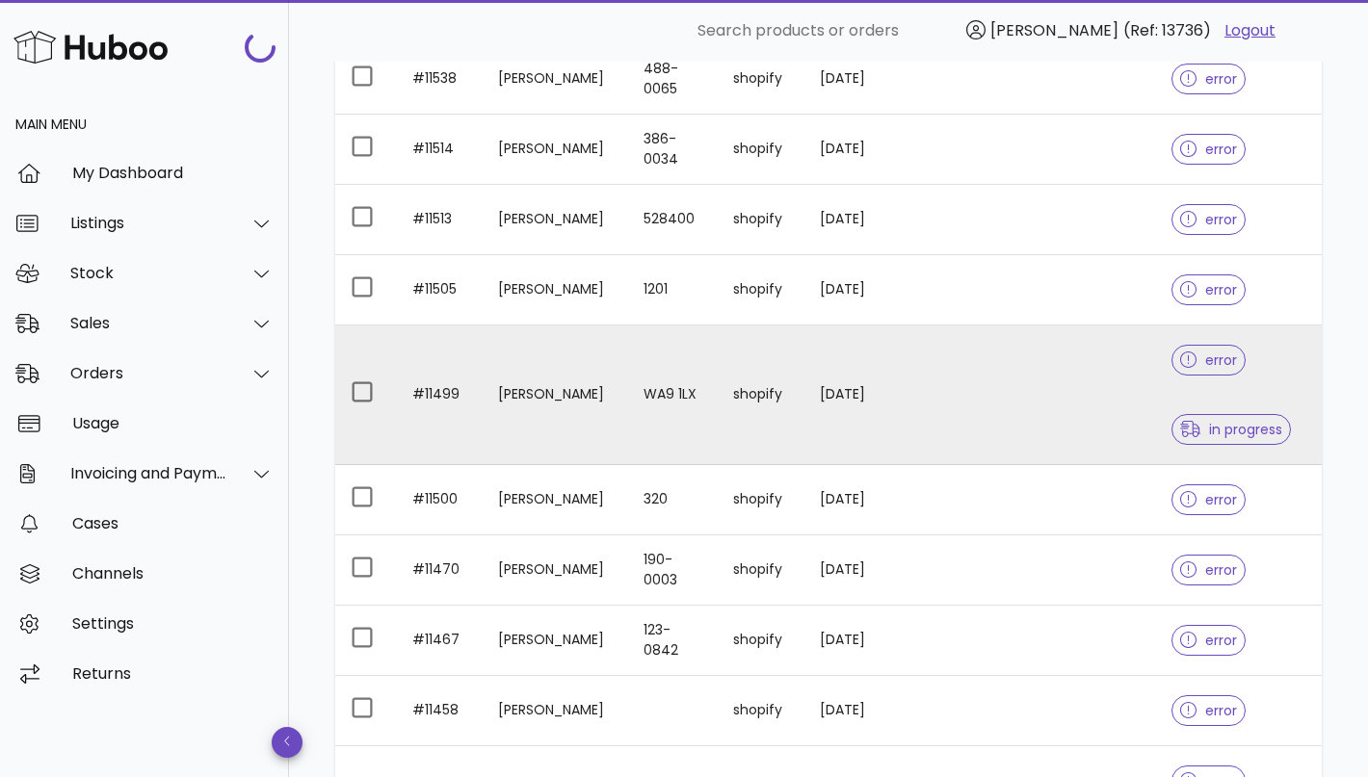
scroll to position [3533, 0]
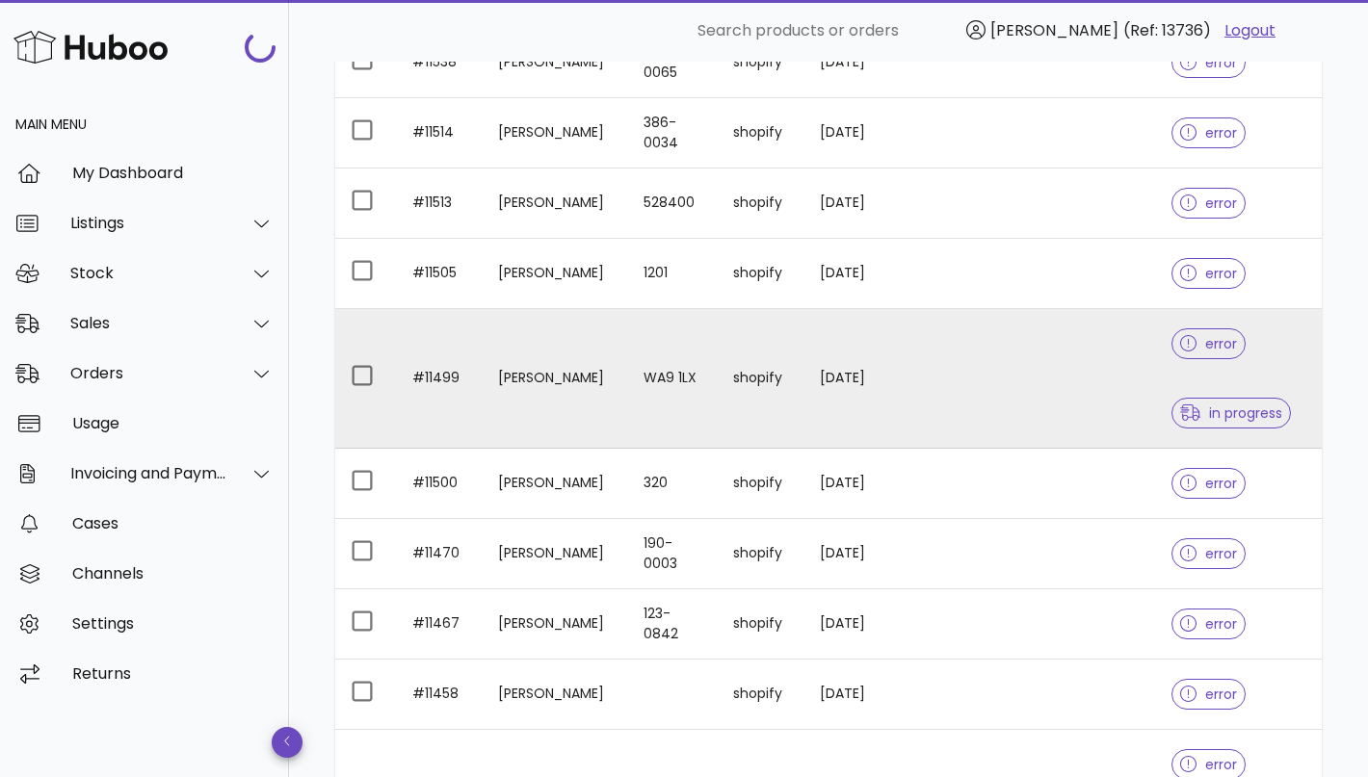
click at [577, 404] on td "[PERSON_NAME]" at bounding box center [556, 379] width 146 height 140
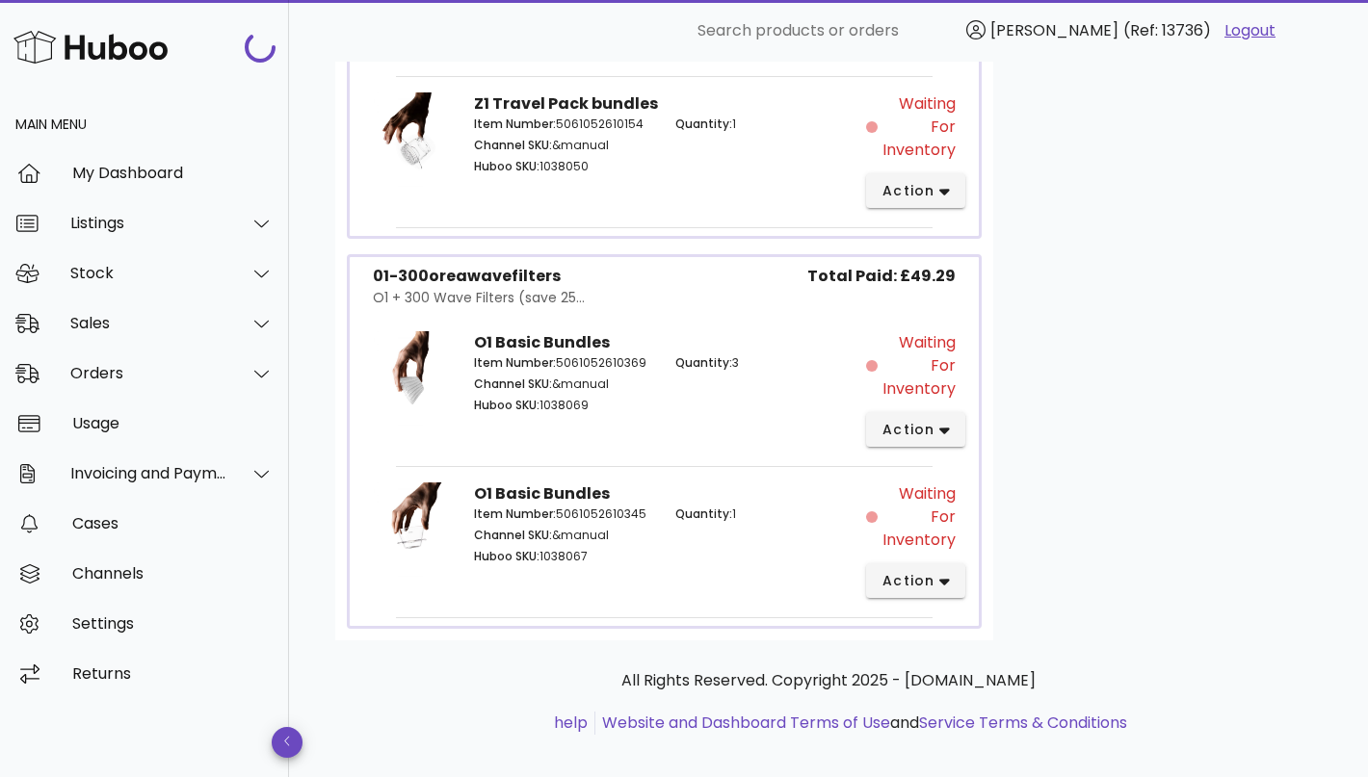
scroll to position [2188, 0]
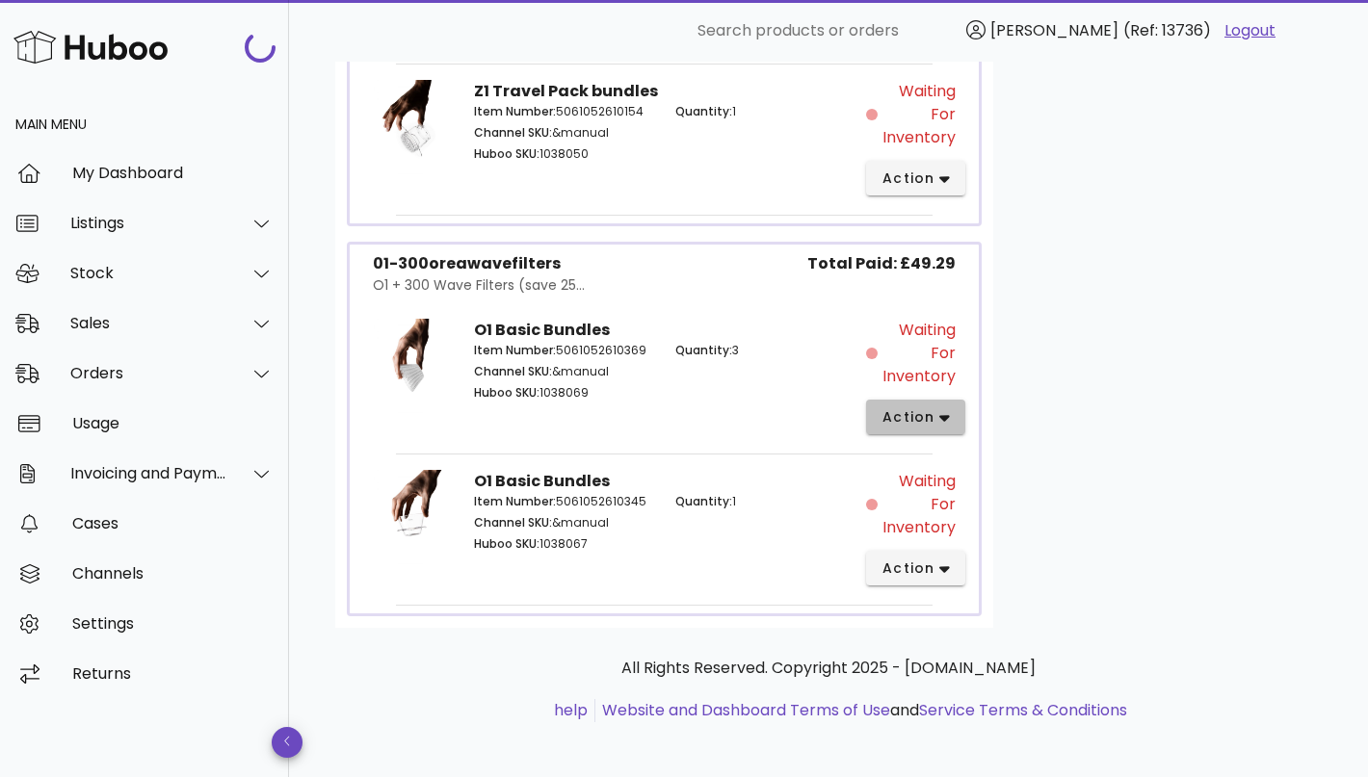
click at [930, 407] on span "action" at bounding box center [908, 417] width 54 height 20
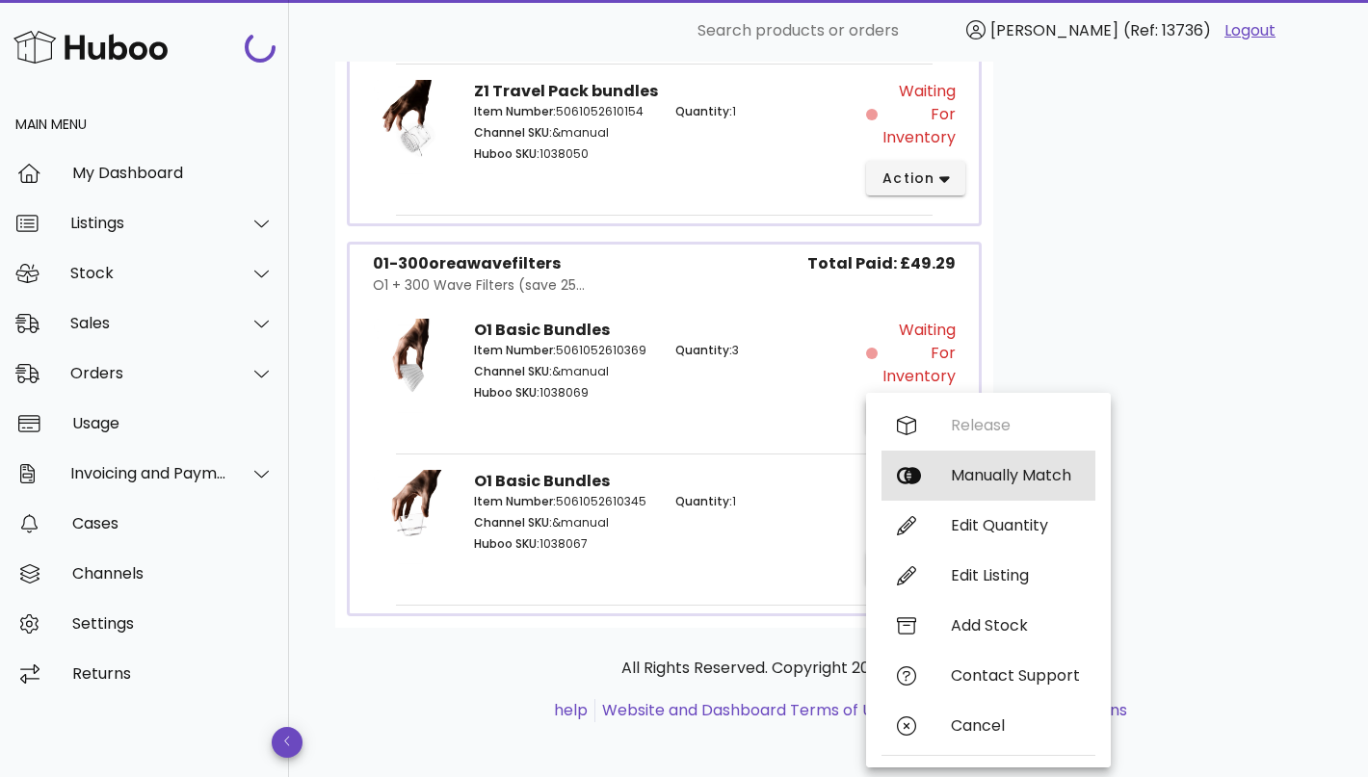
click at [976, 468] on div "Manually Match" at bounding box center [1015, 475] width 129 height 18
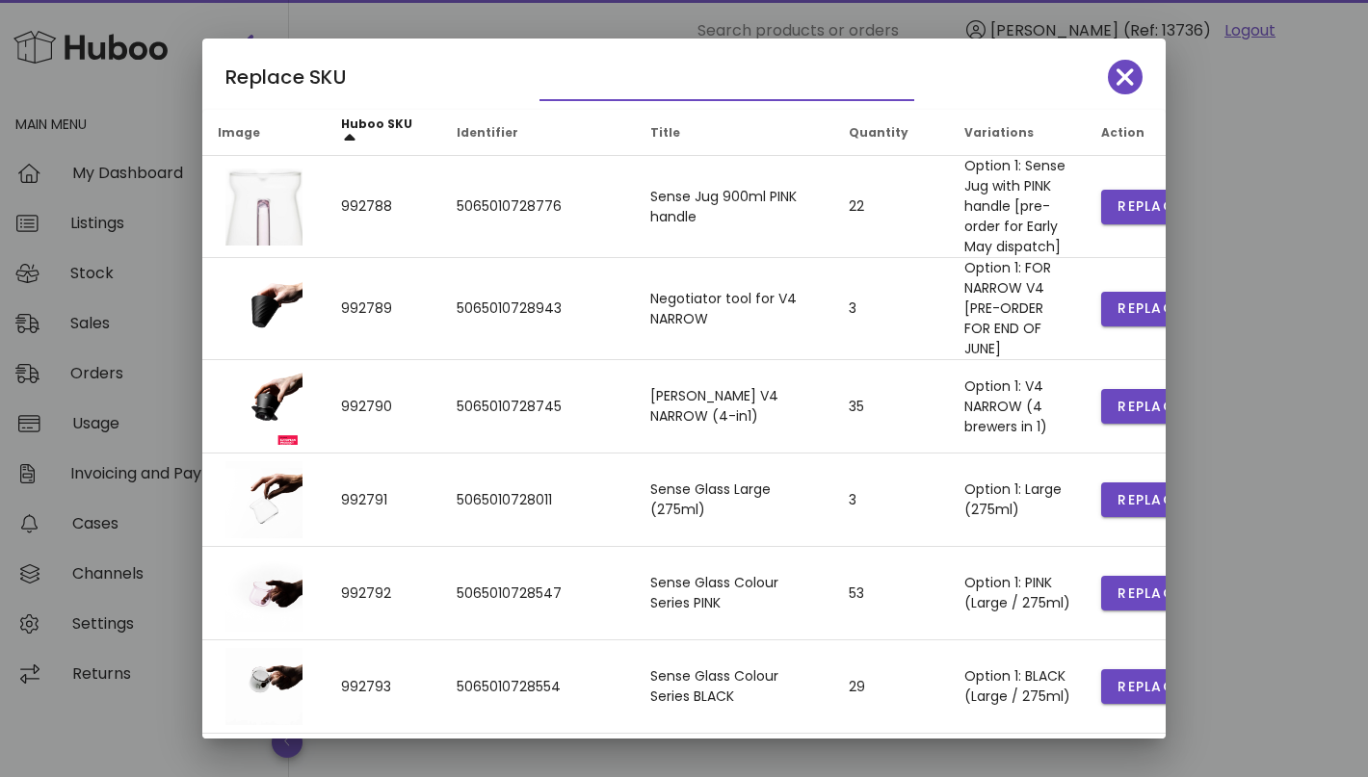
click at [629, 97] on input "text" at bounding box center [713, 84] width 348 height 31
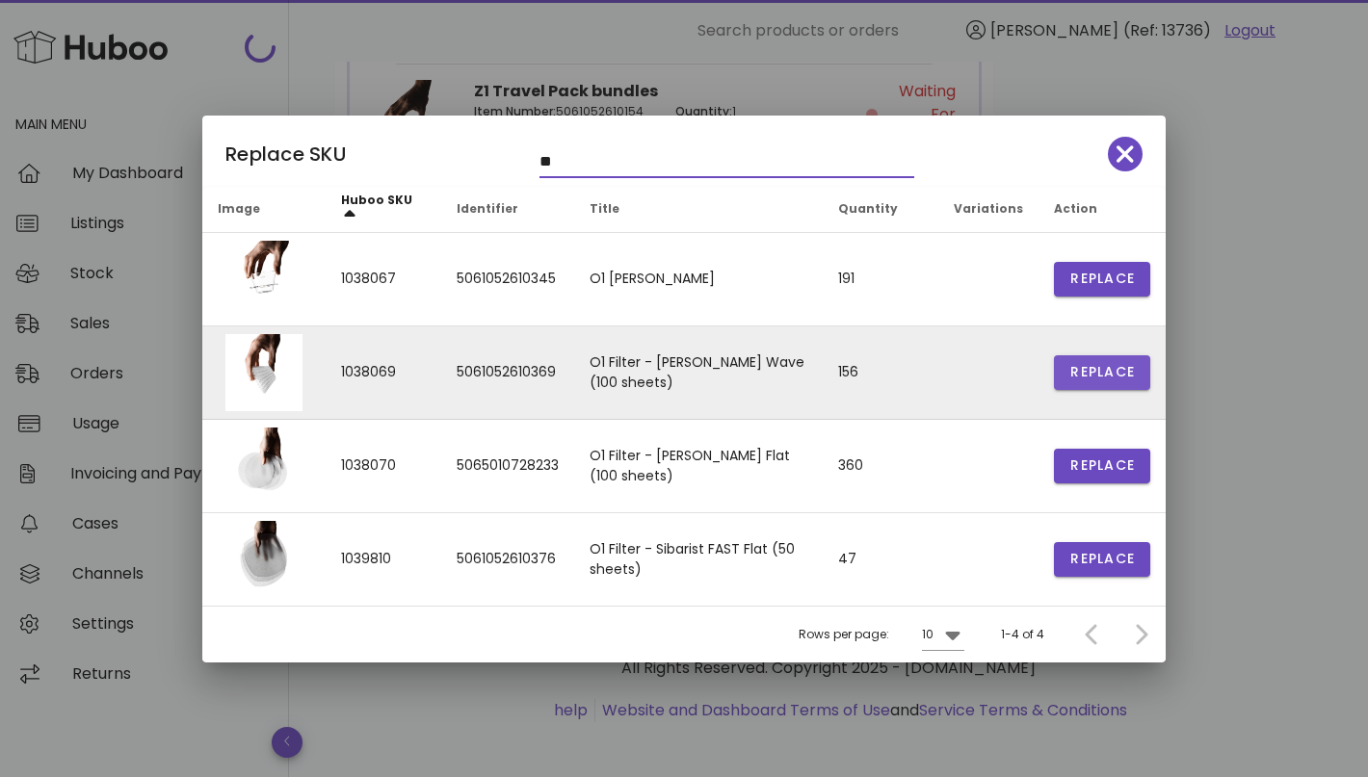
type input "**"
click at [1090, 373] on span "Replace" at bounding box center [1101, 372] width 65 height 20
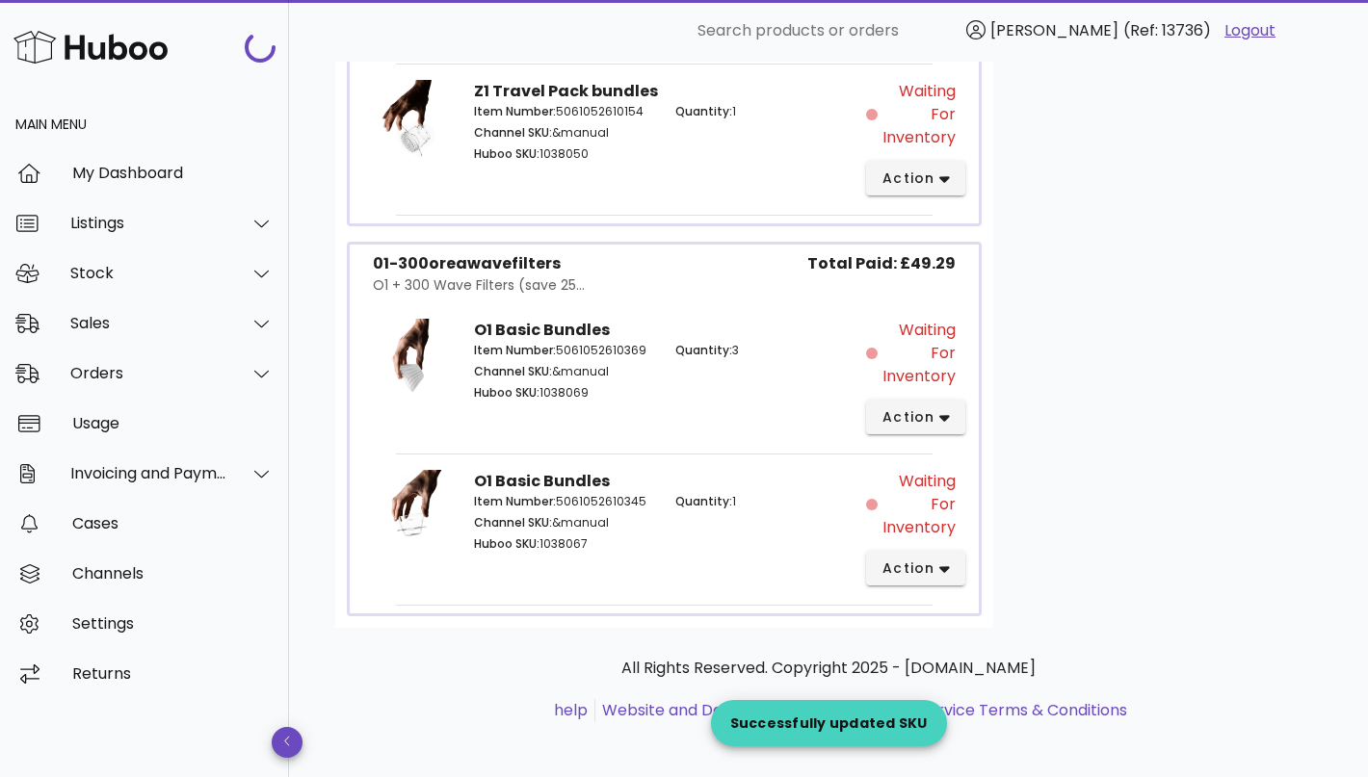
scroll to position [2333, 0]
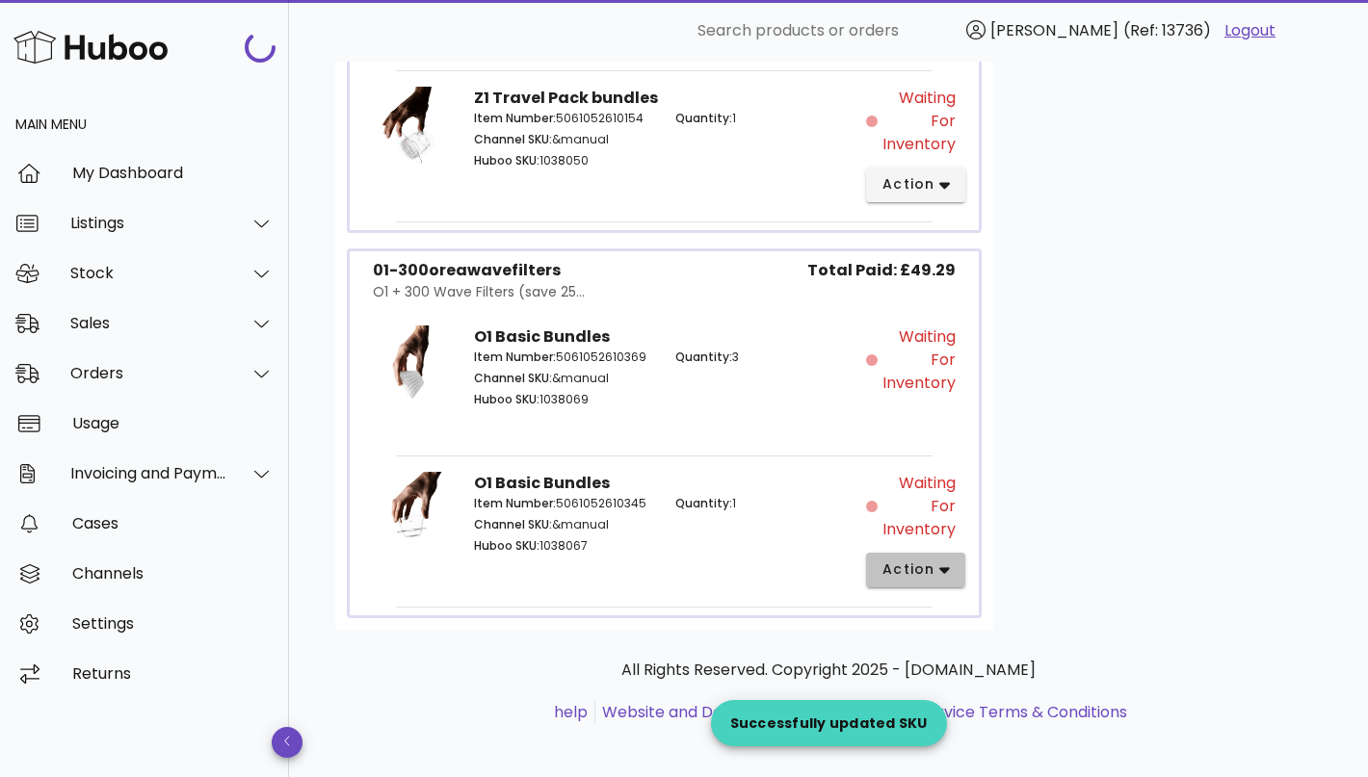
click at [940, 567] on icon "button" at bounding box center [944, 569] width 11 height 17
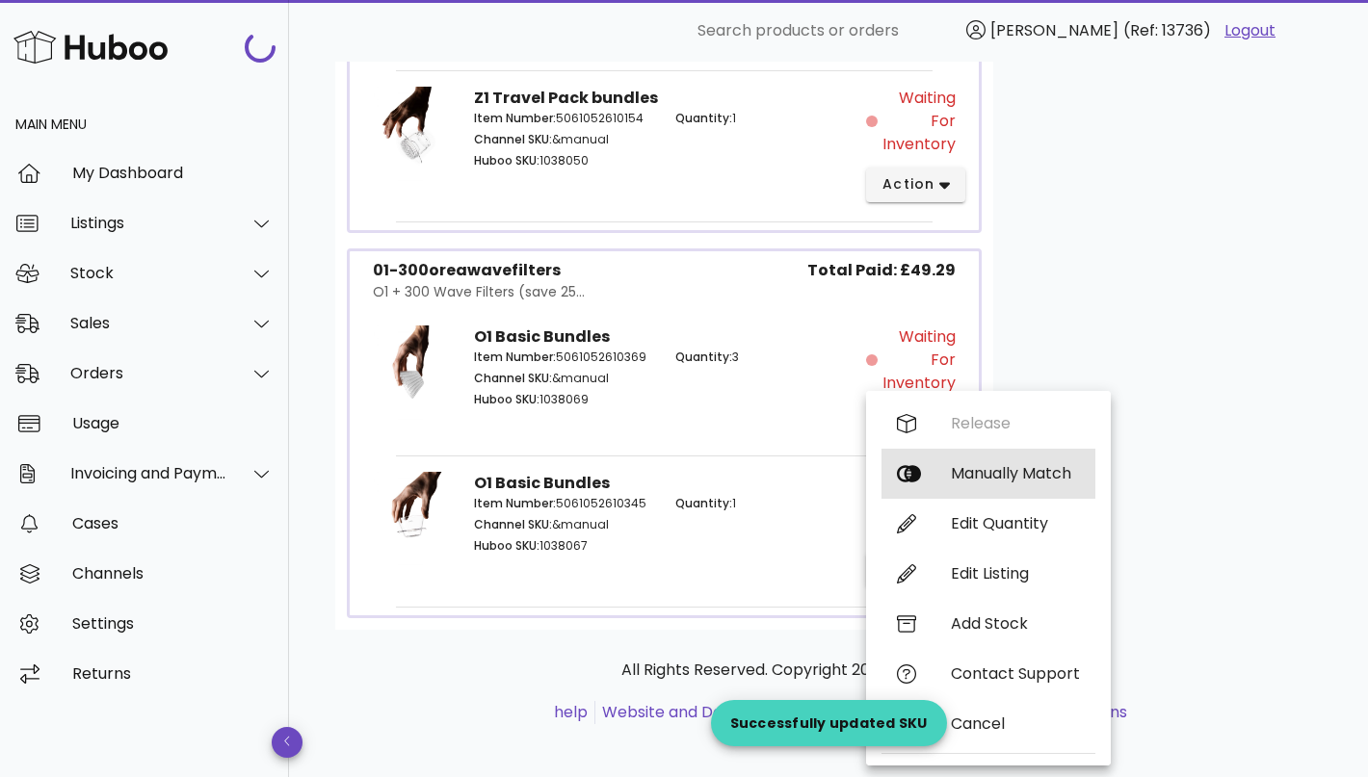
click at [1000, 465] on div "Manually Match" at bounding box center [1015, 473] width 129 height 18
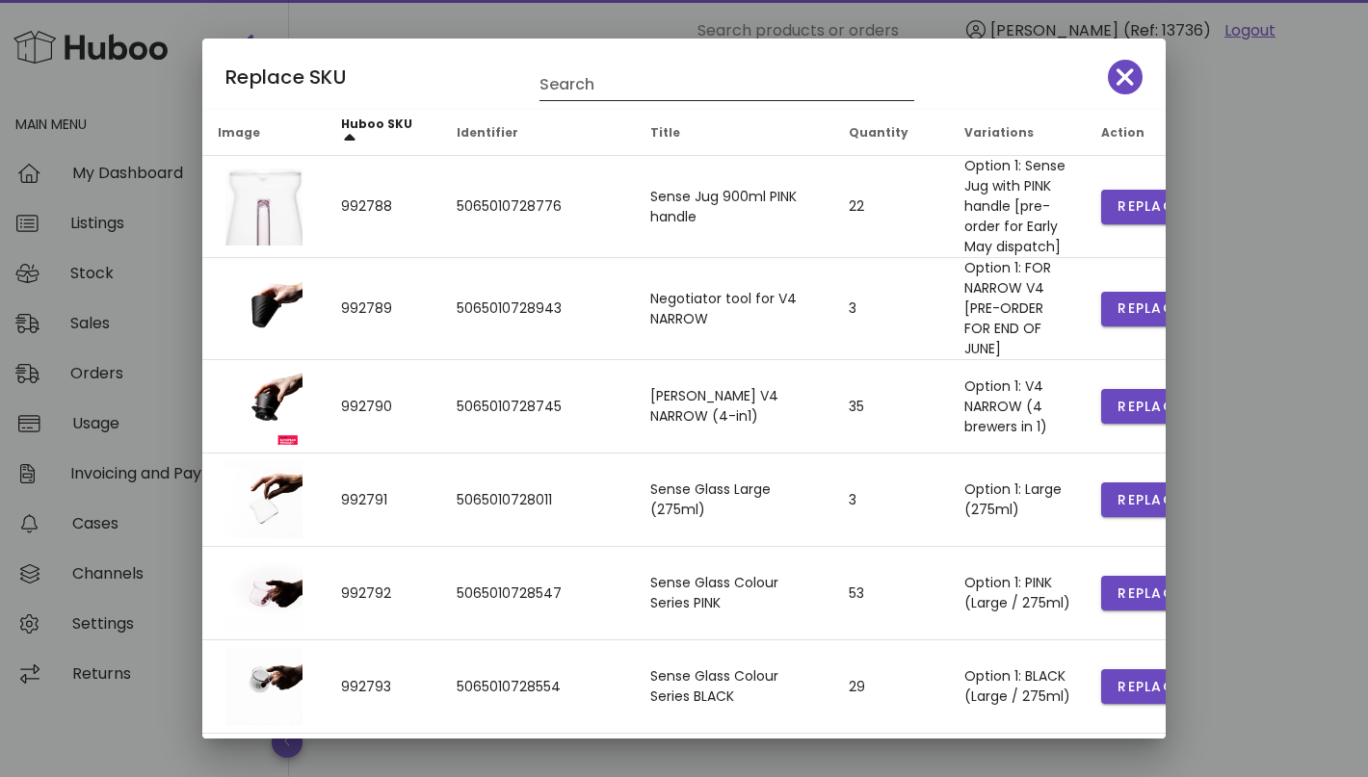
click at [641, 96] on input "Search" at bounding box center [713, 84] width 348 height 31
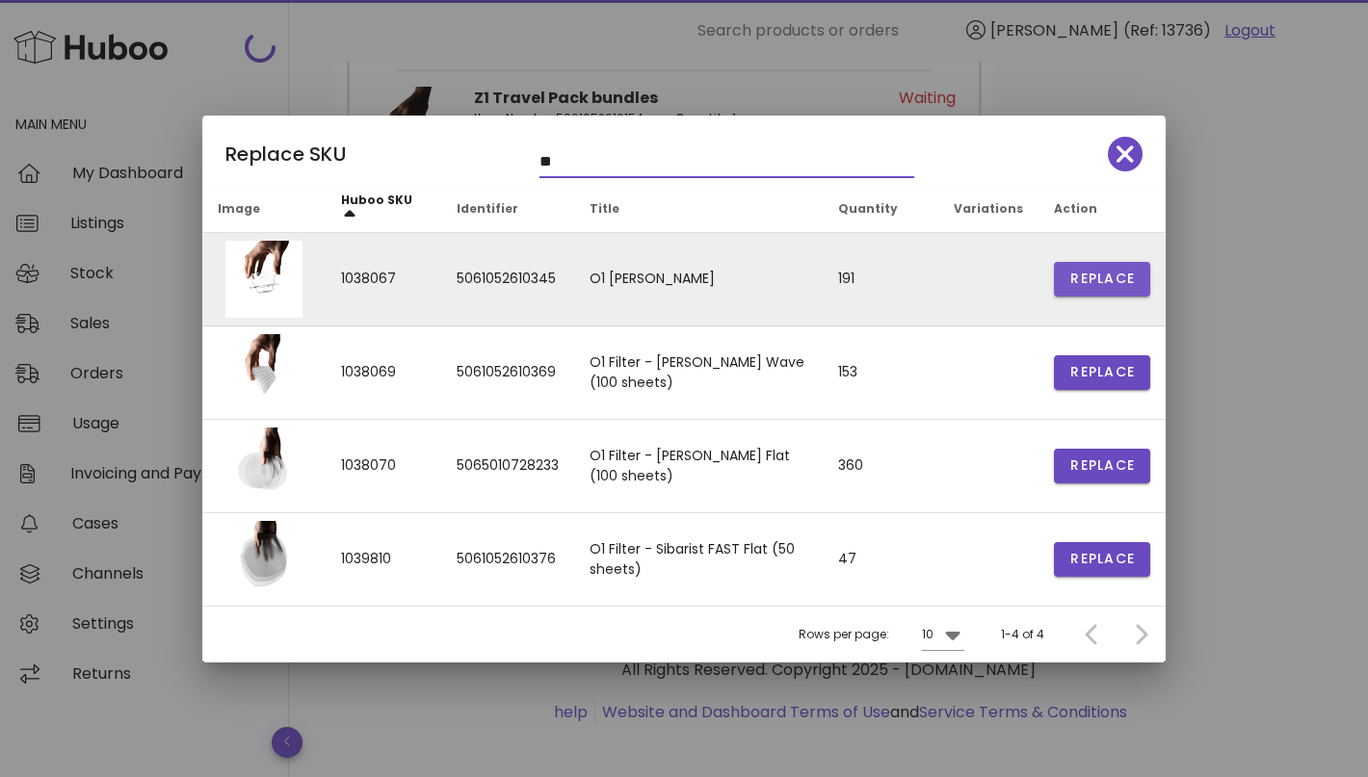
type input "**"
click at [1091, 269] on span "Replace" at bounding box center [1101, 279] width 65 height 20
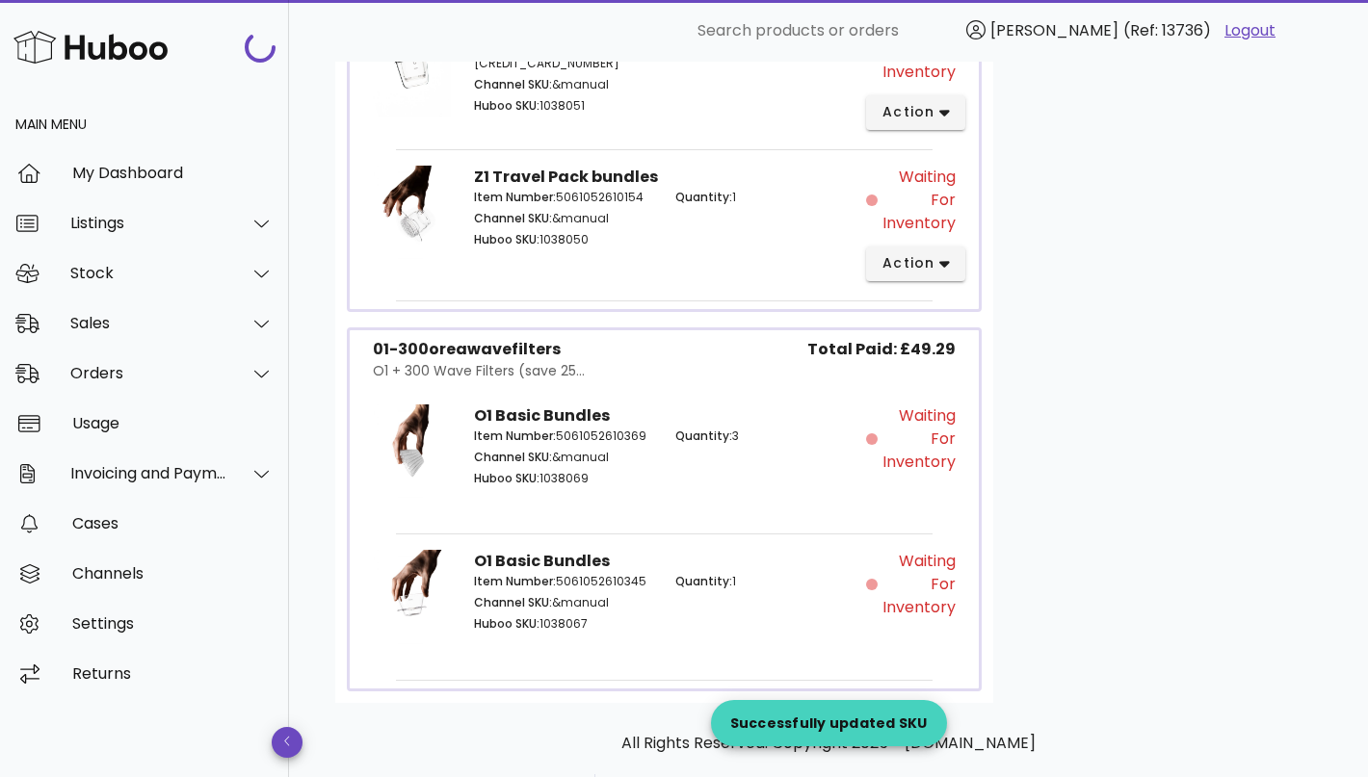
scroll to position [2275, 0]
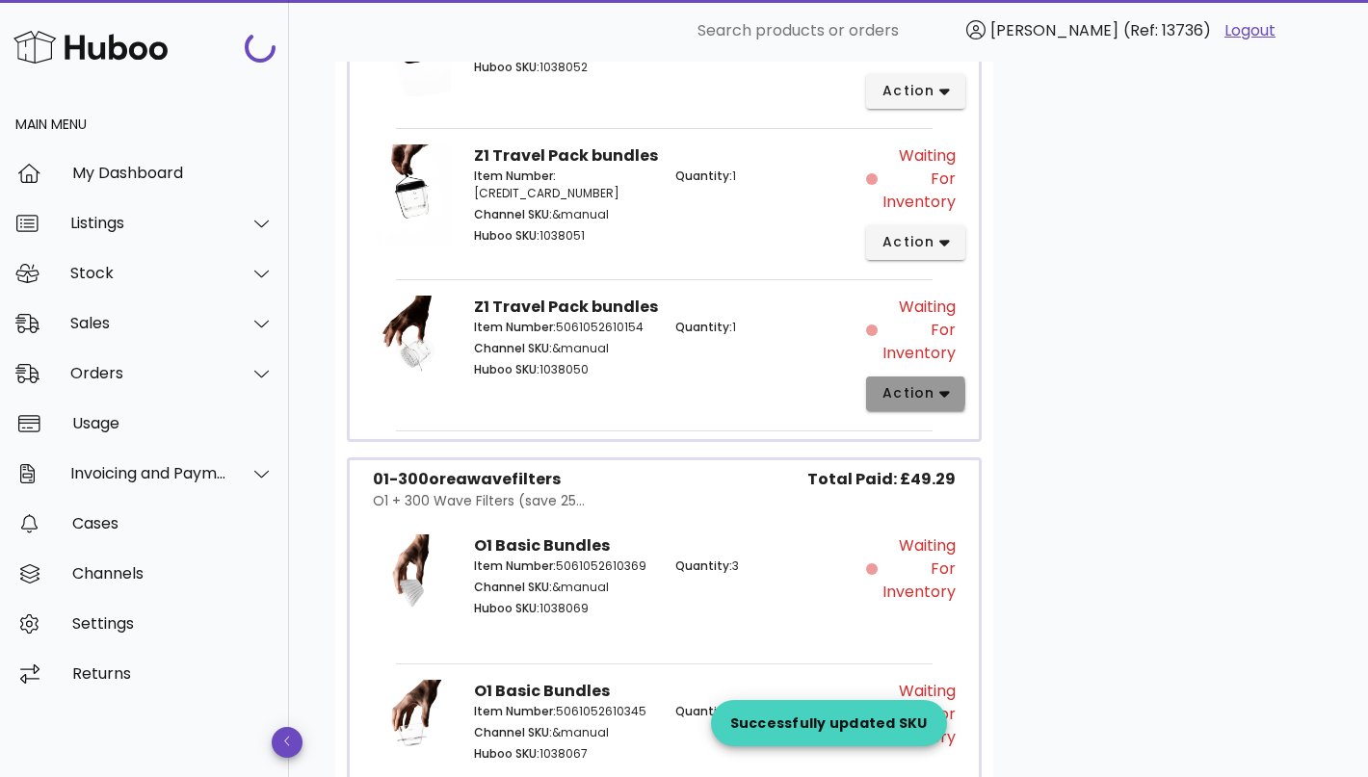
click at [927, 384] on span "action" at bounding box center [908, 393] width 54 height 20
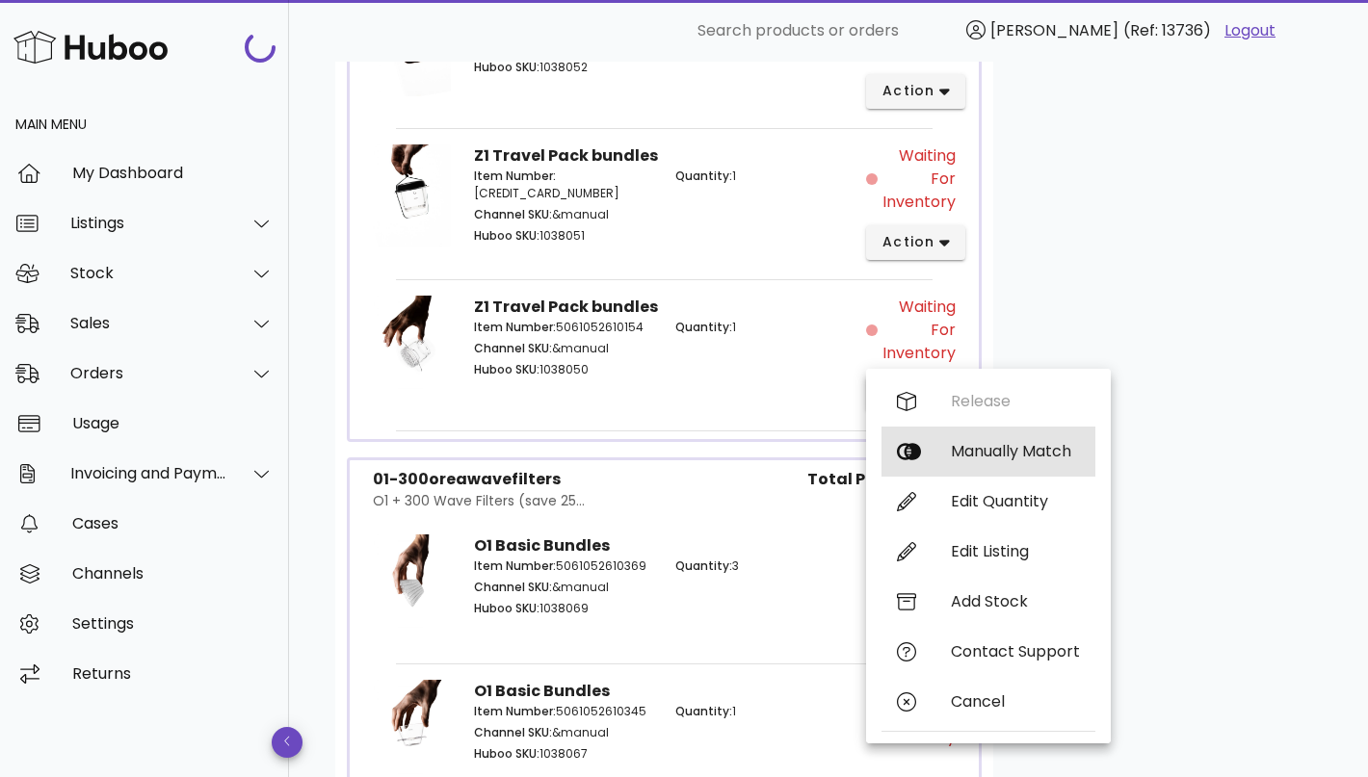
click at [967, 445] on div "Manually Match" at bounding box center [1015, 451] width 129 height 18
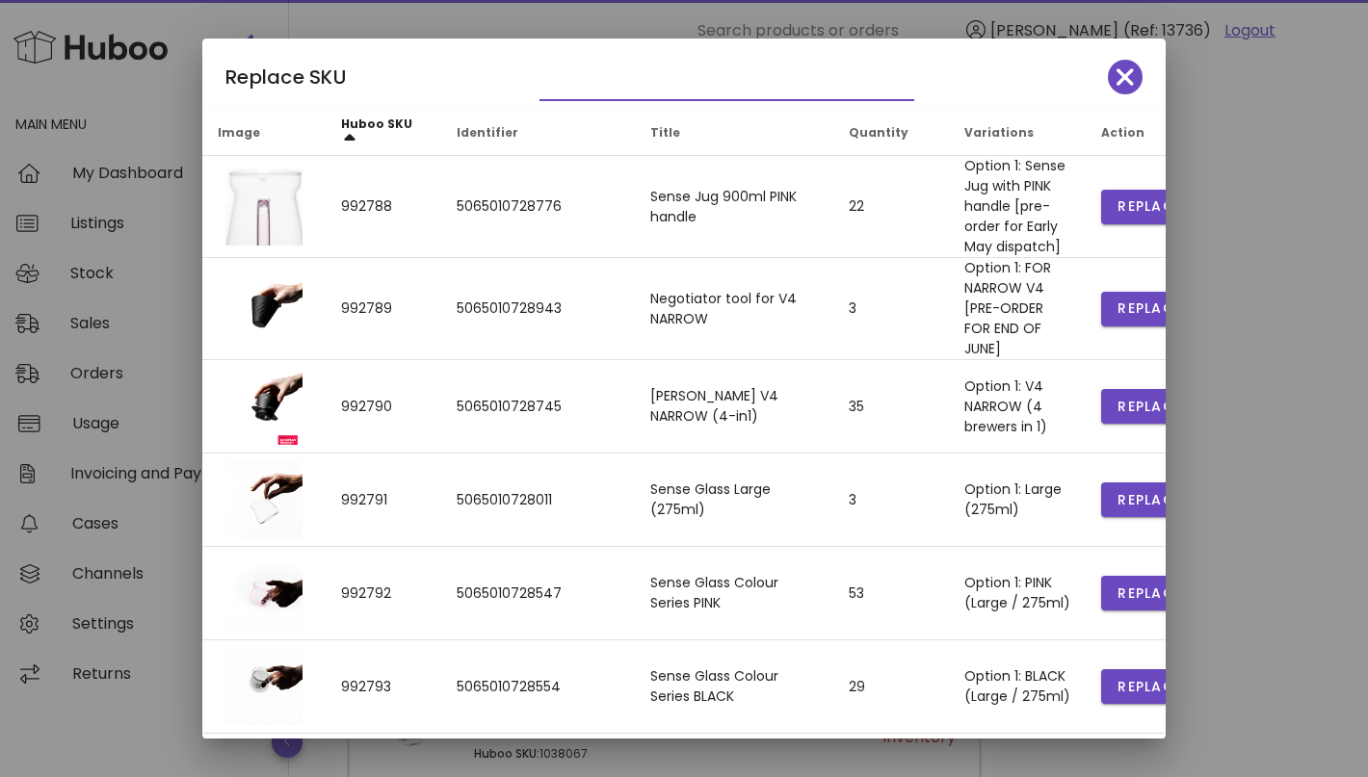
click at [614, 92] on input "text" at bounding box center [713, 84] width 348 height 31
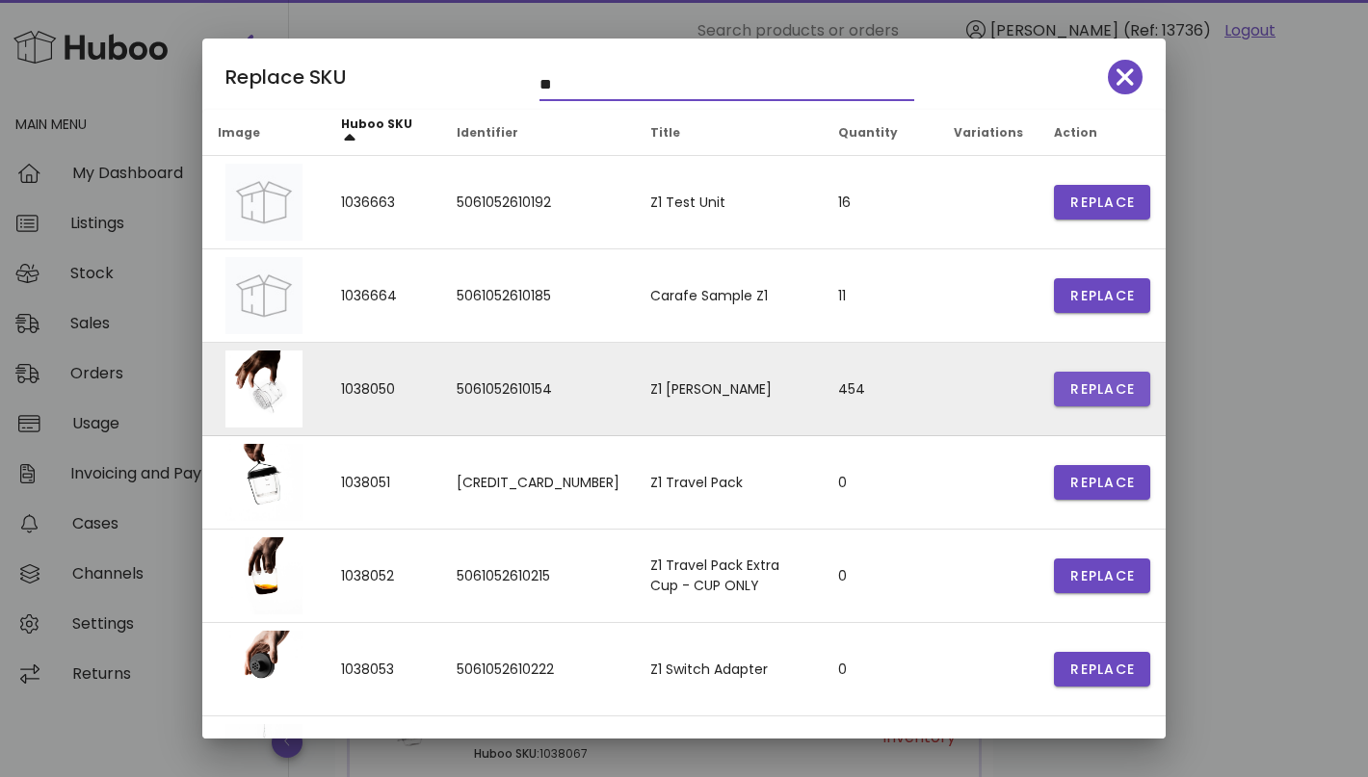
type input "**"
click at [1084, 386] on span "Replace" at bounding box center [1101, 389] width 65 height 20
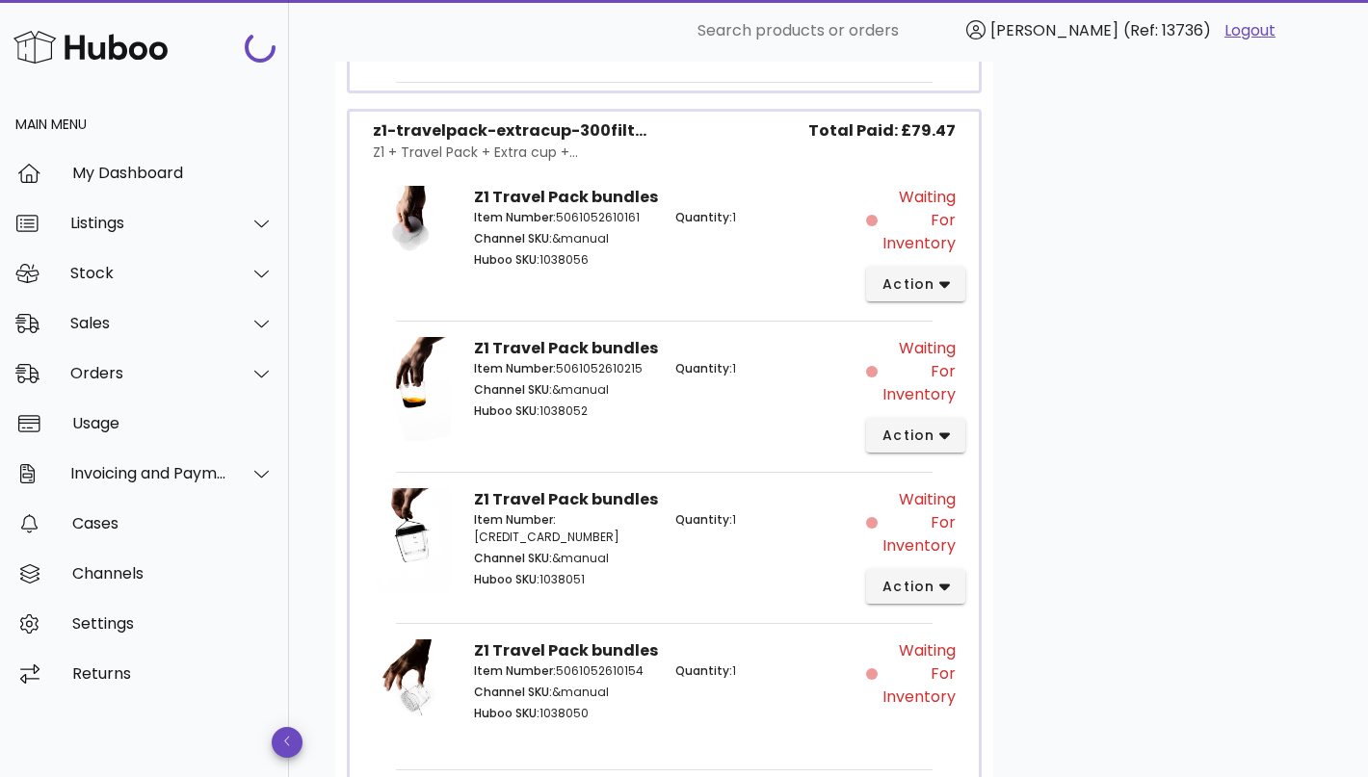
scroll to position [2064, 0]
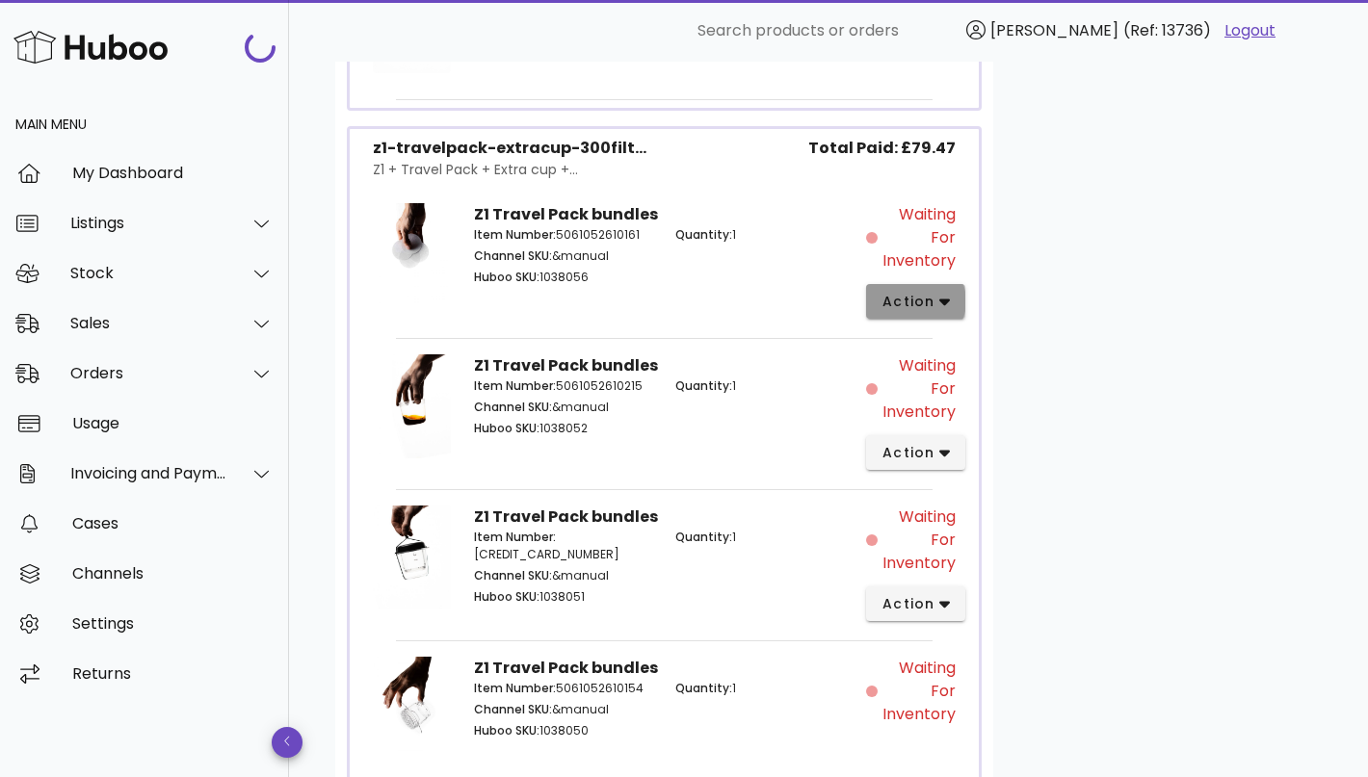
click at [918, 301] on span "action" at bounding box center [908, 302] width 54 height 20
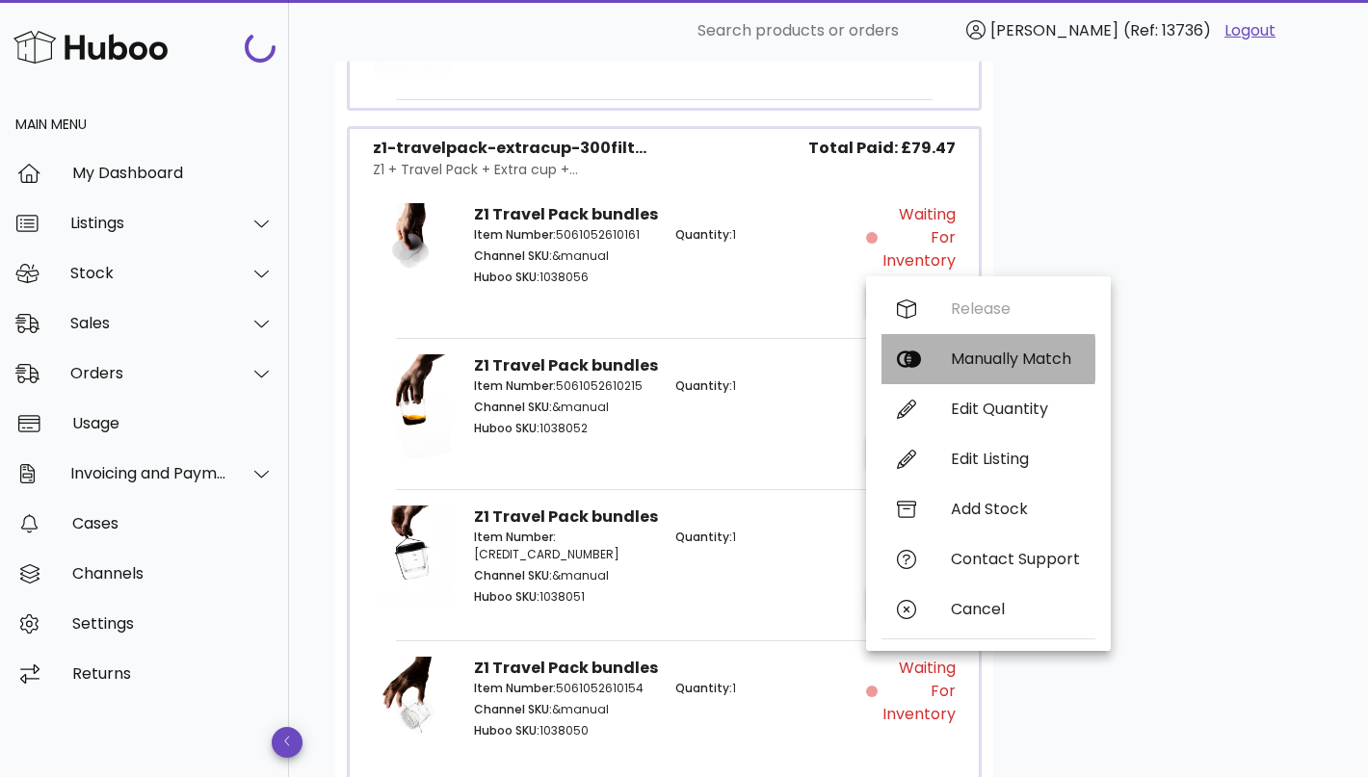
click at [975, 345] on div "Manually Match" at bounding box center [988, 359] width 214 height 50
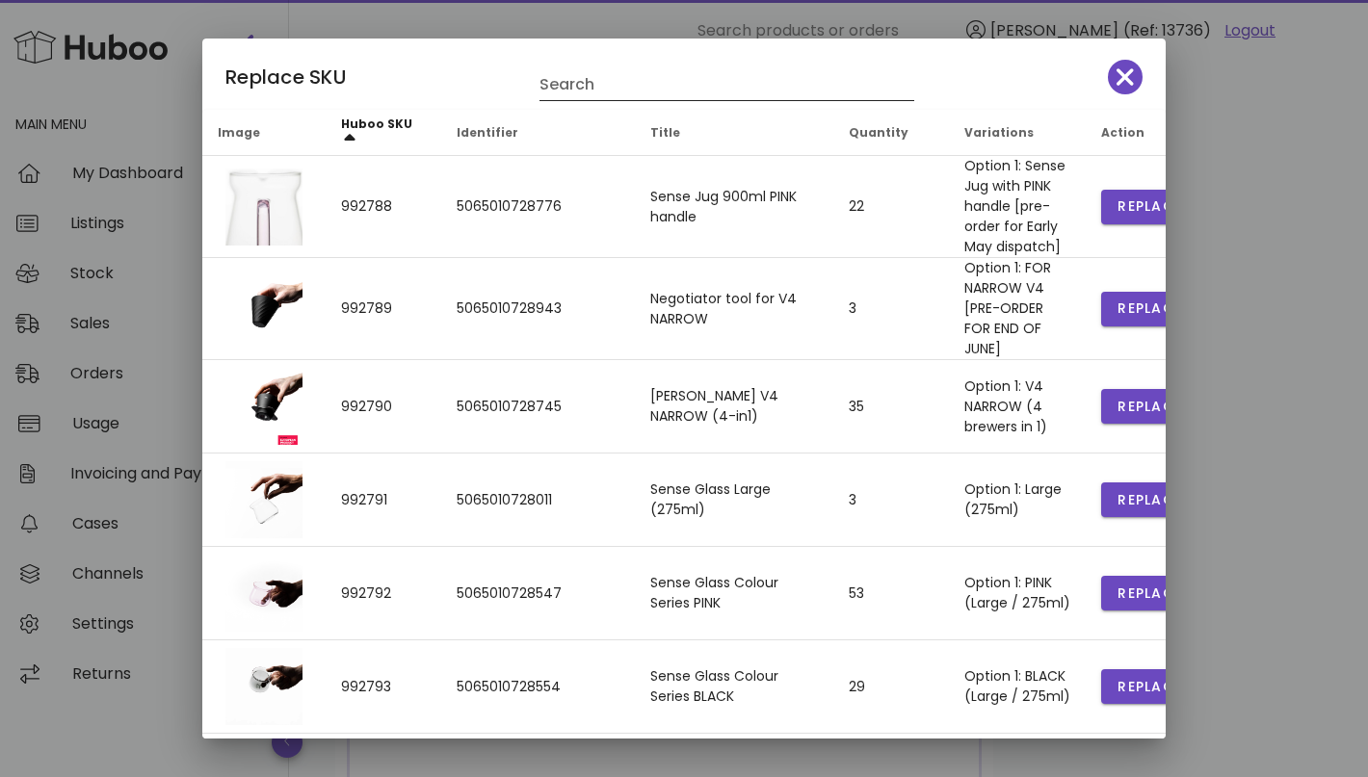
click at [640, 83] on input "Search" at bounding box center [713, 84] width 348 height 31
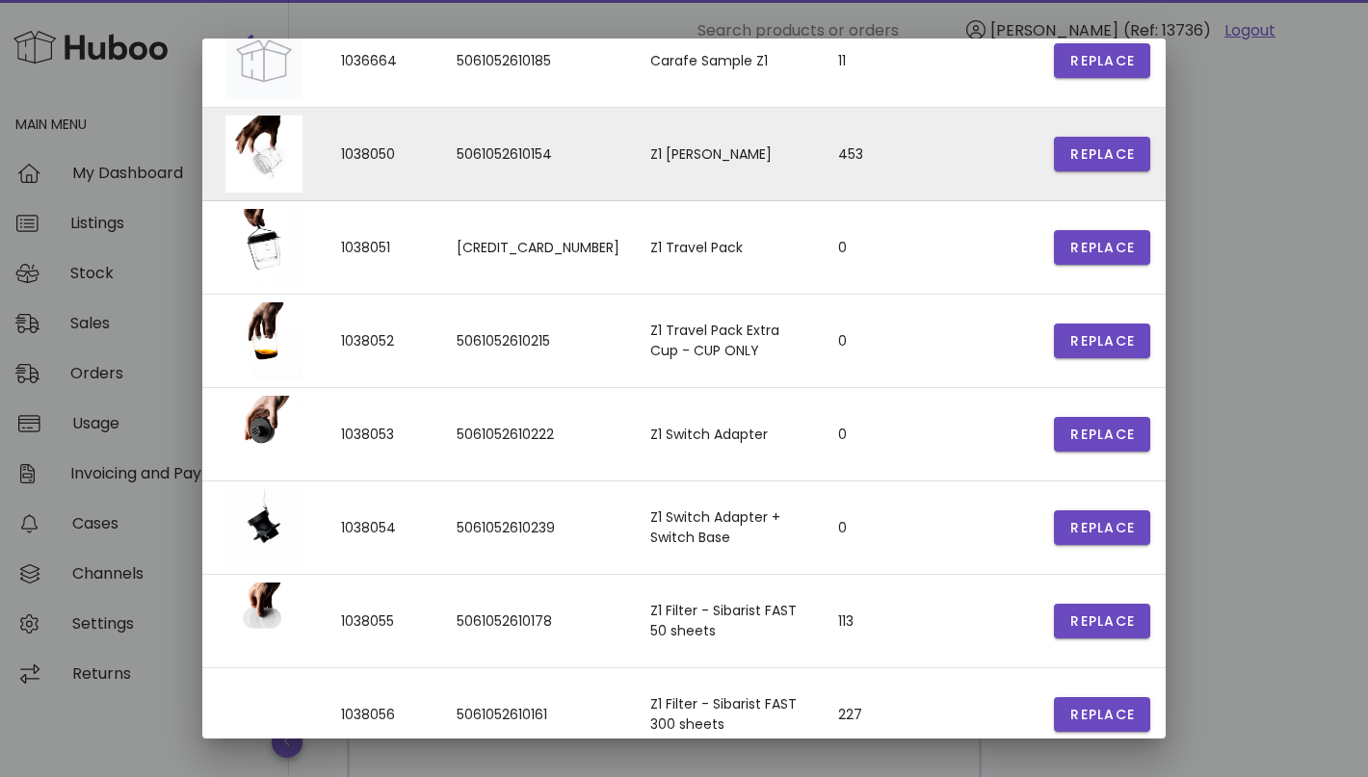
scroll to position [314, 0]
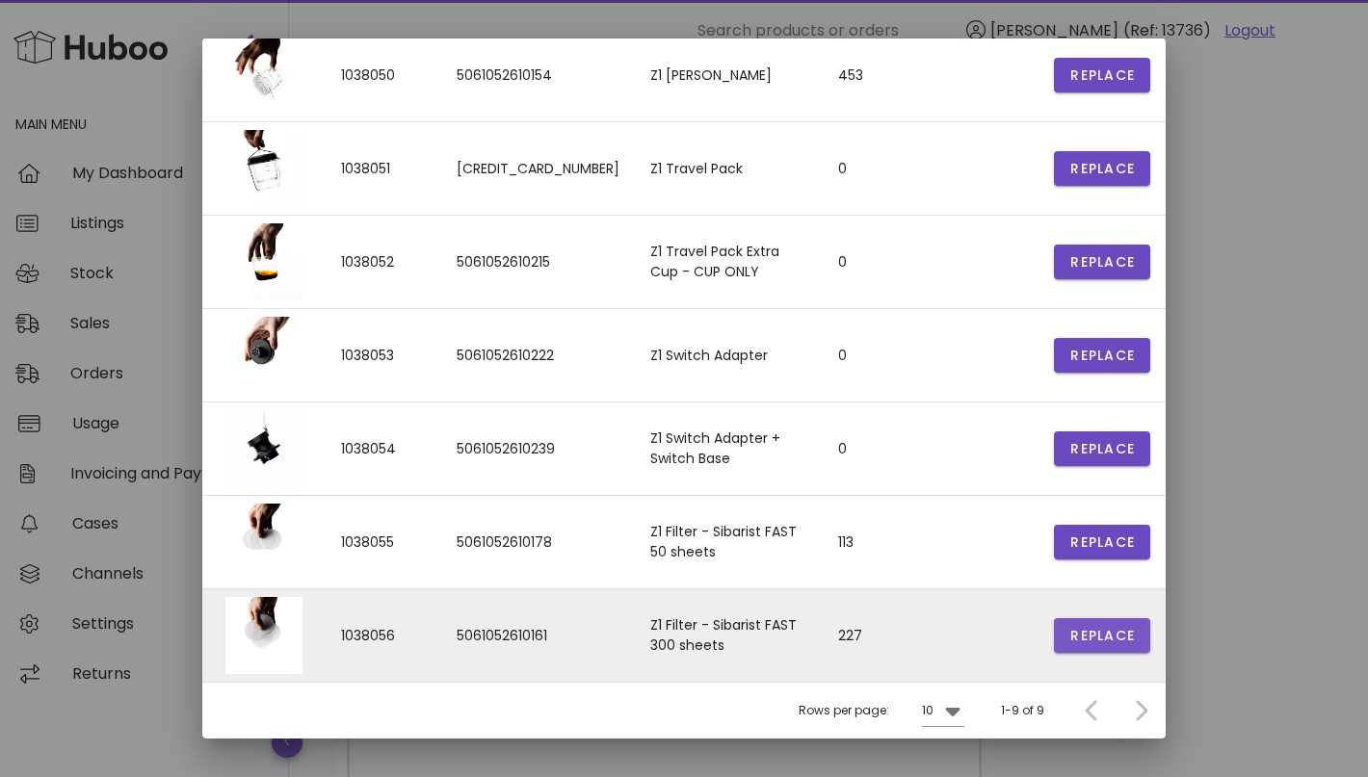
type input "**"
click at [1069, 636] on span "Replace" at bounding box center [1101, 636] width 65 height 20
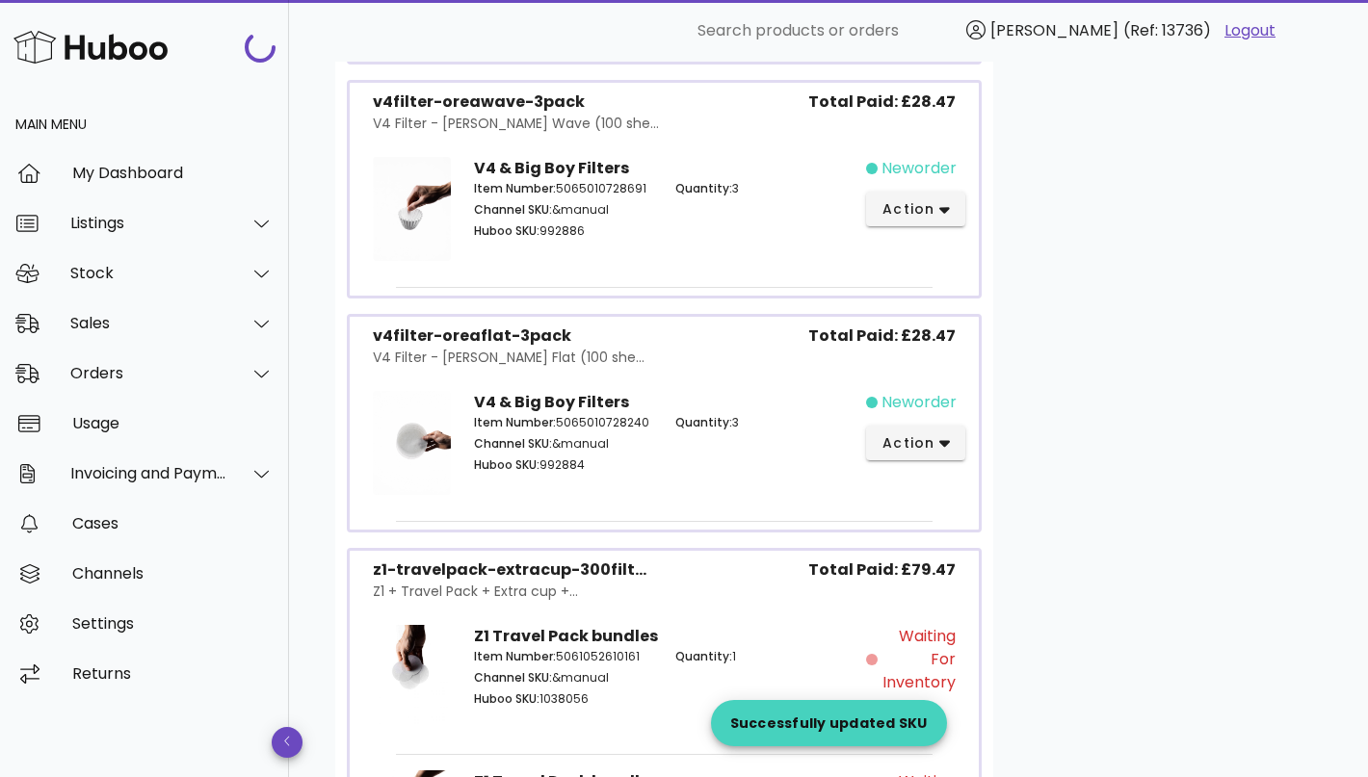
scroll to position [1771, 0]
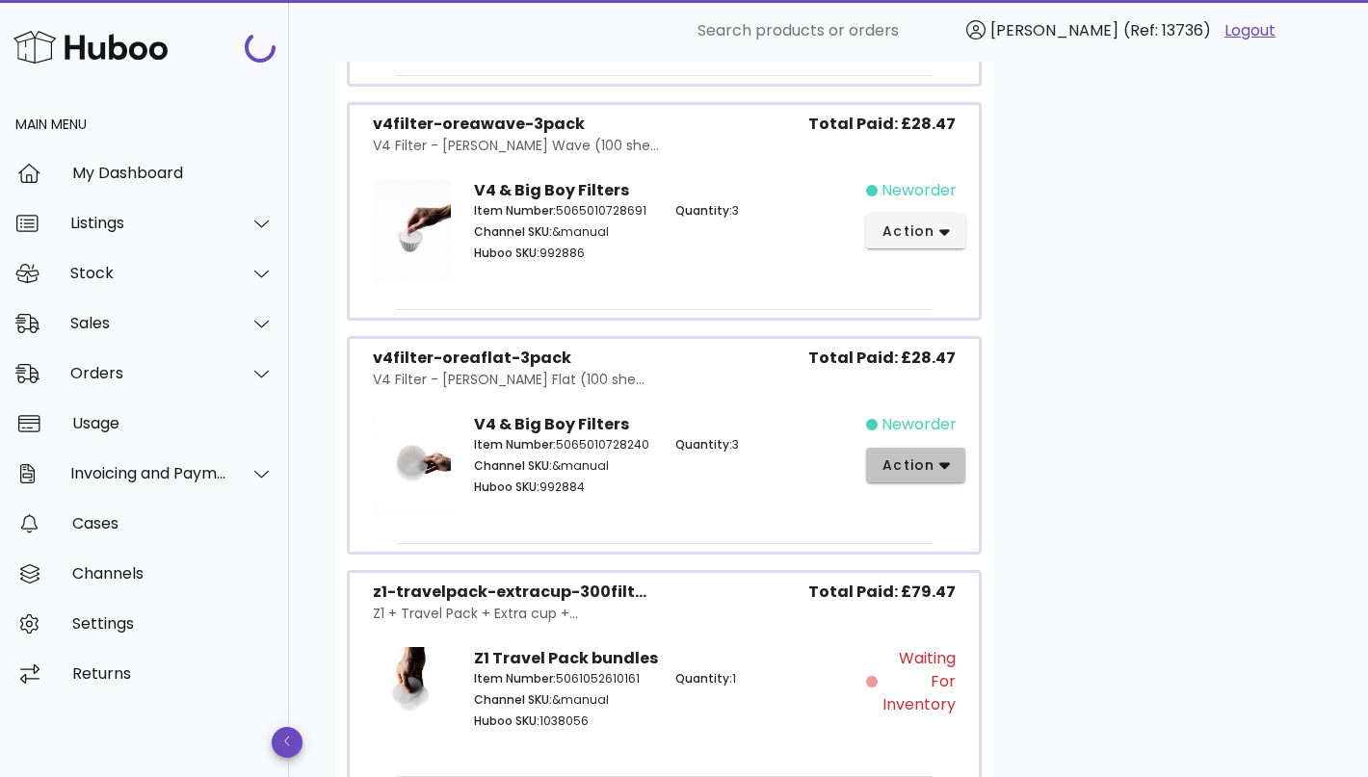
click at [932, 457] on span "action" at bounding box center [915, 466] width 68 height 20
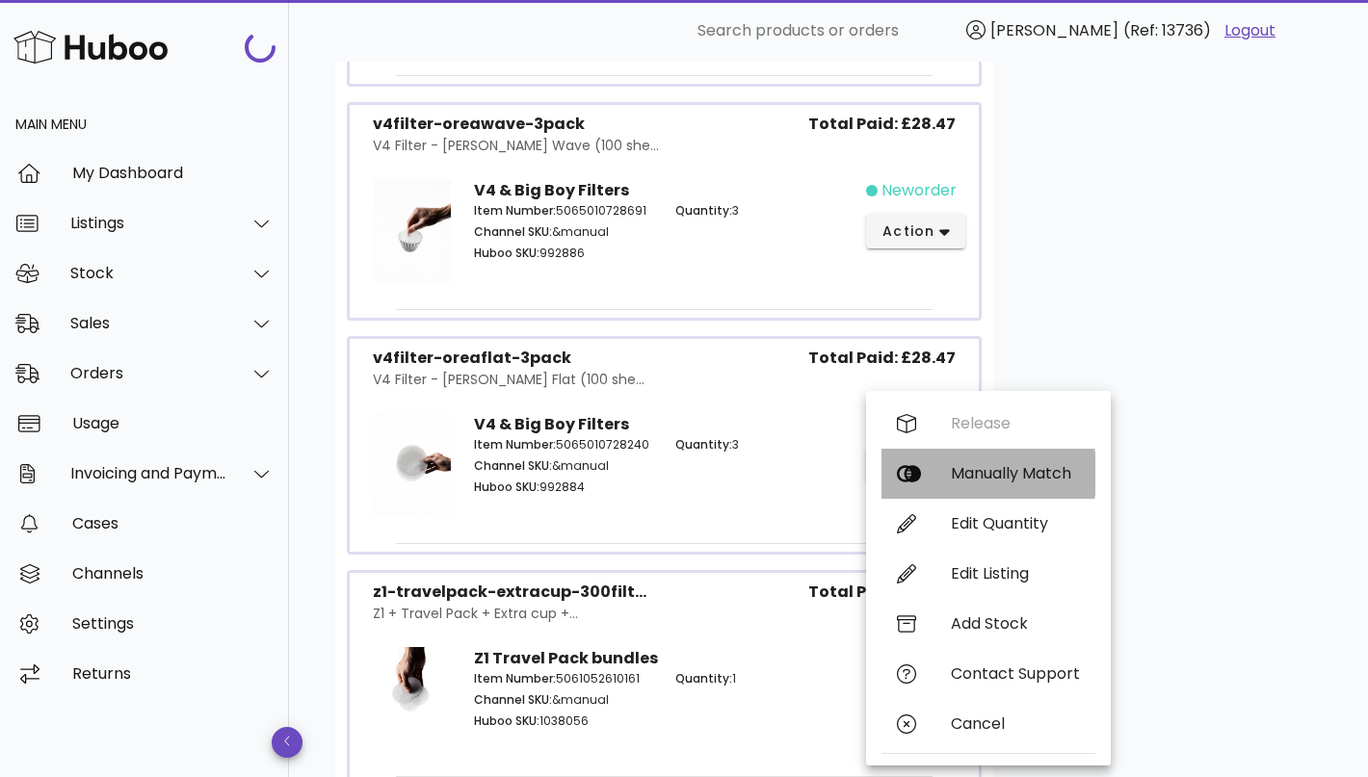
click at [991, 480] on div "Manually Match" at bounding box center [1015, 473] width 129 height 18
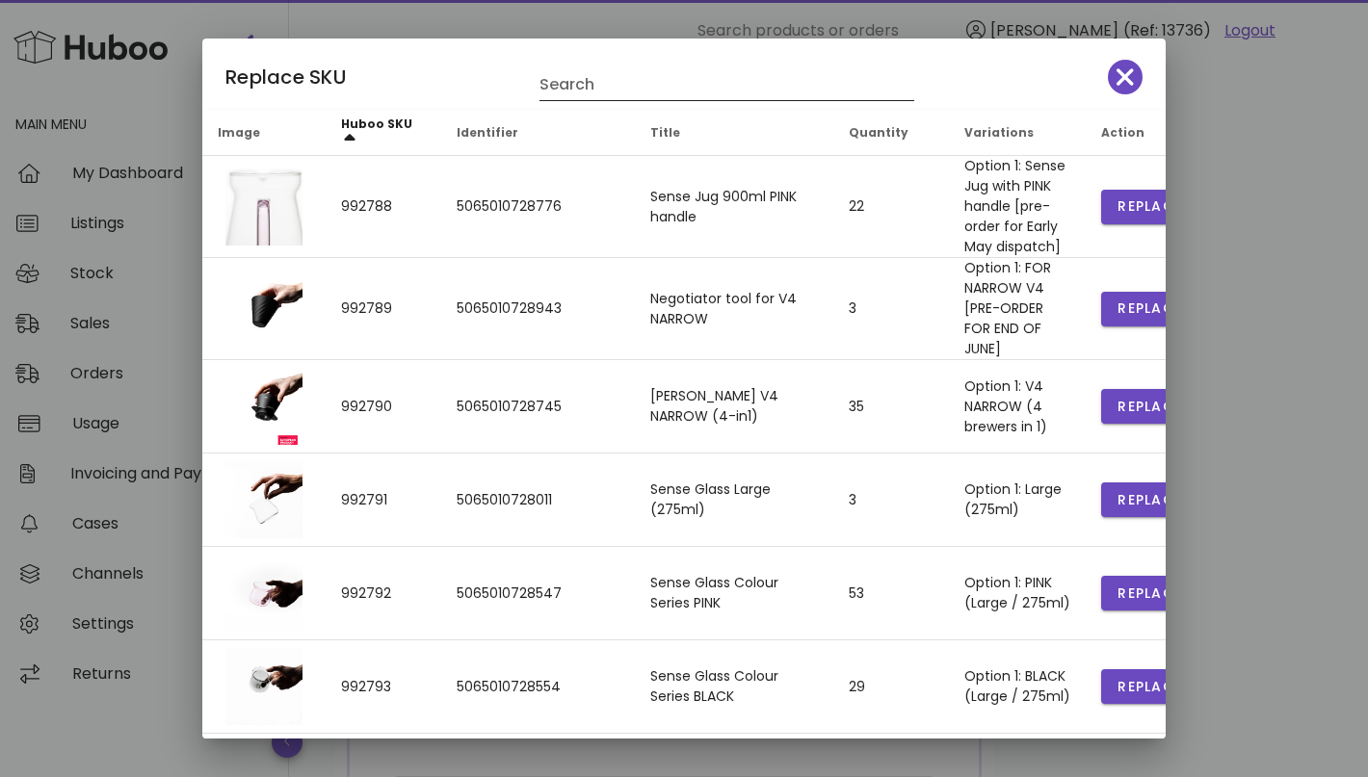
click at [662, 85] on input "Search" at bounding box center [713, 84] width 348 height 31
type input "*"
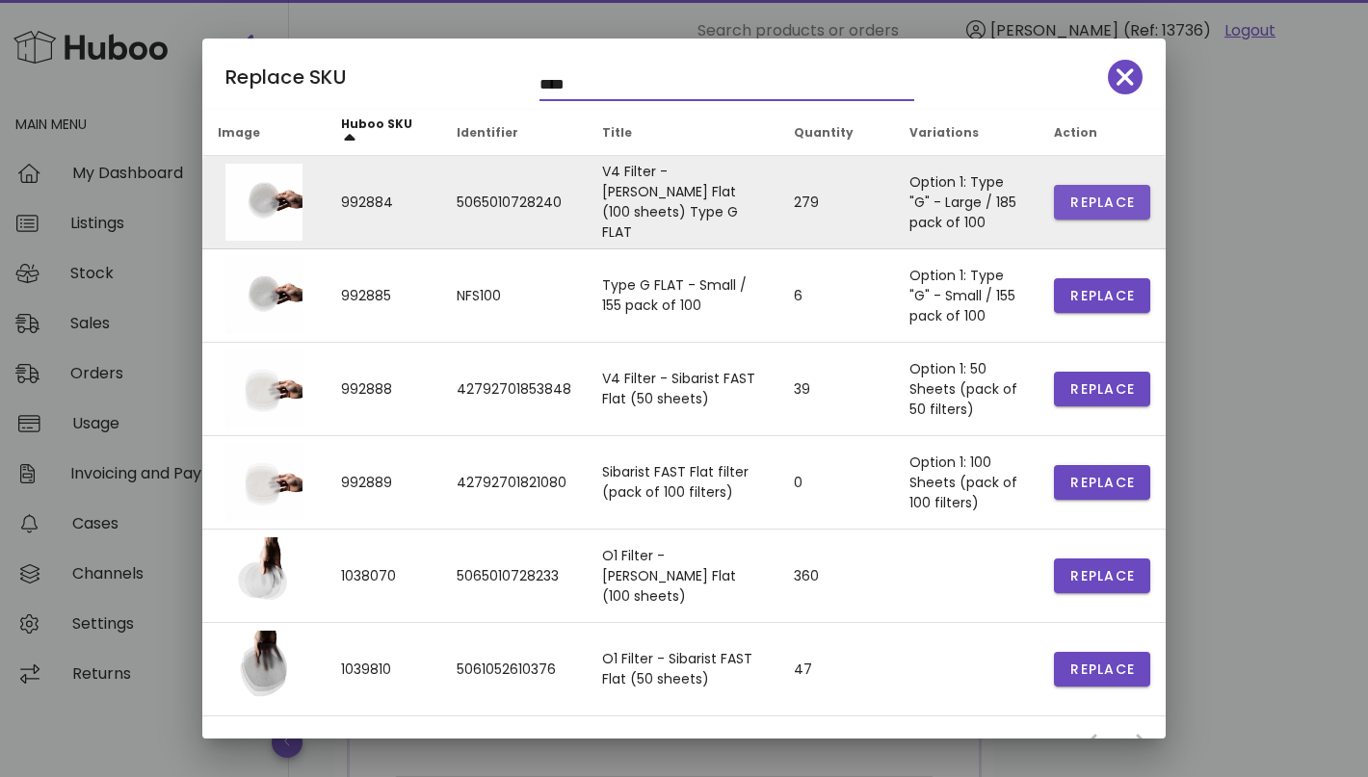
type input "****"
click at [1070, 208] on span "Replace" at bounding box center [1101, 203] width 65 height 20
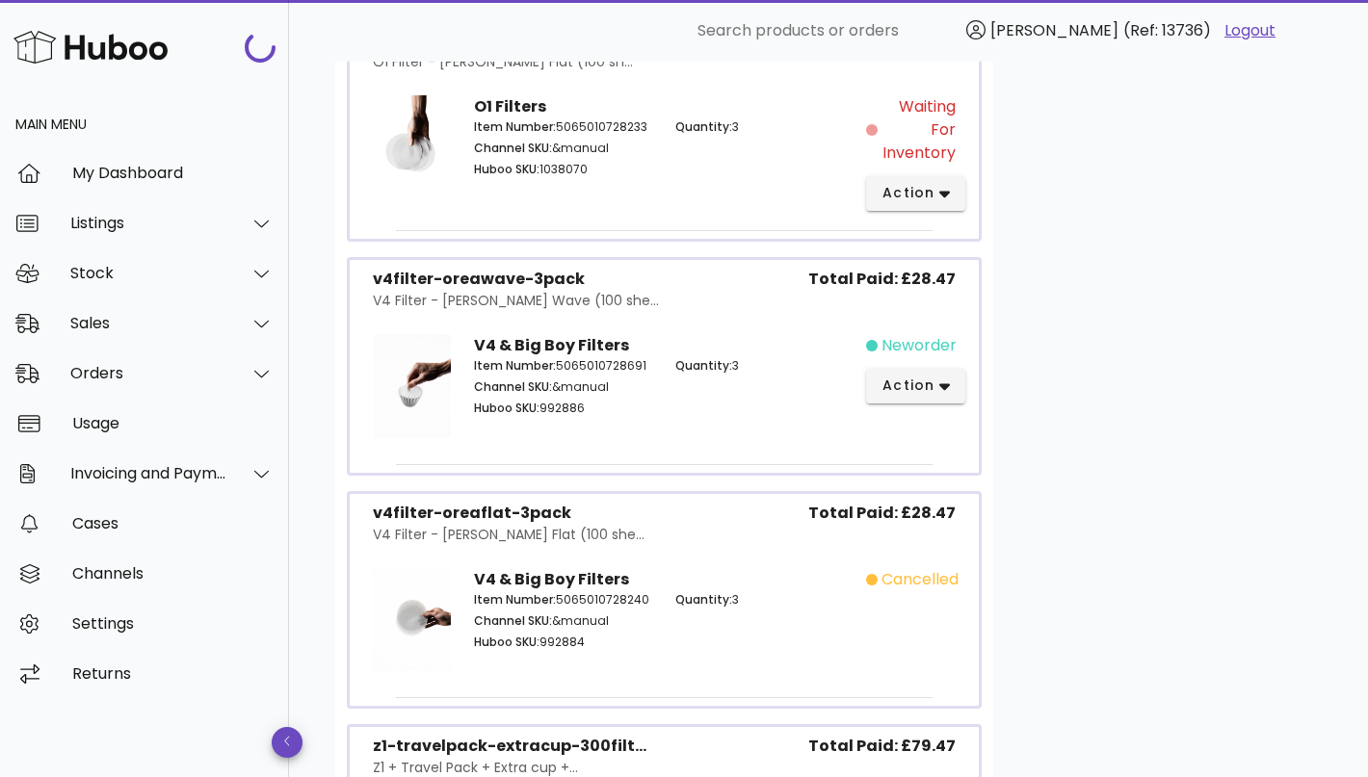
scroll to position [1751, 0]
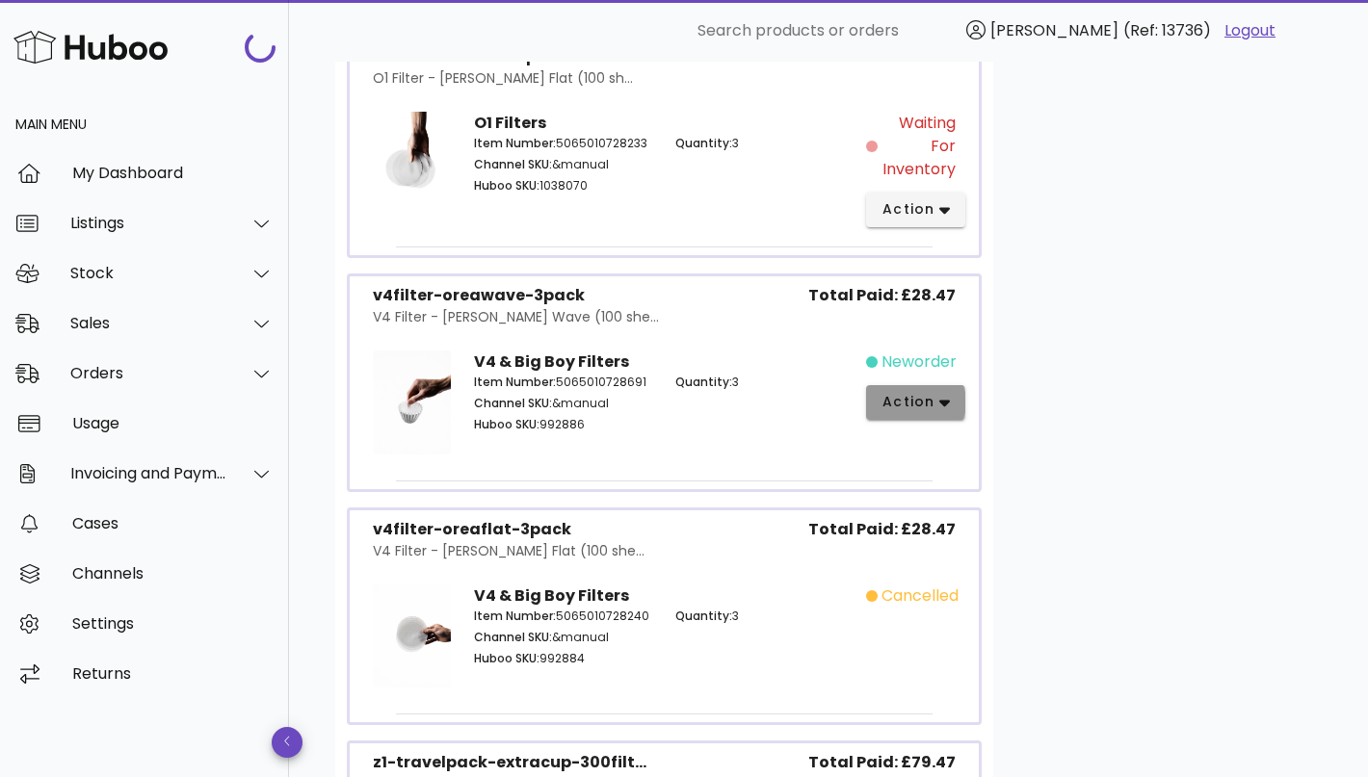
click at [931, 392] on span "action" at bounding box center [908, 402] width 54 height 20
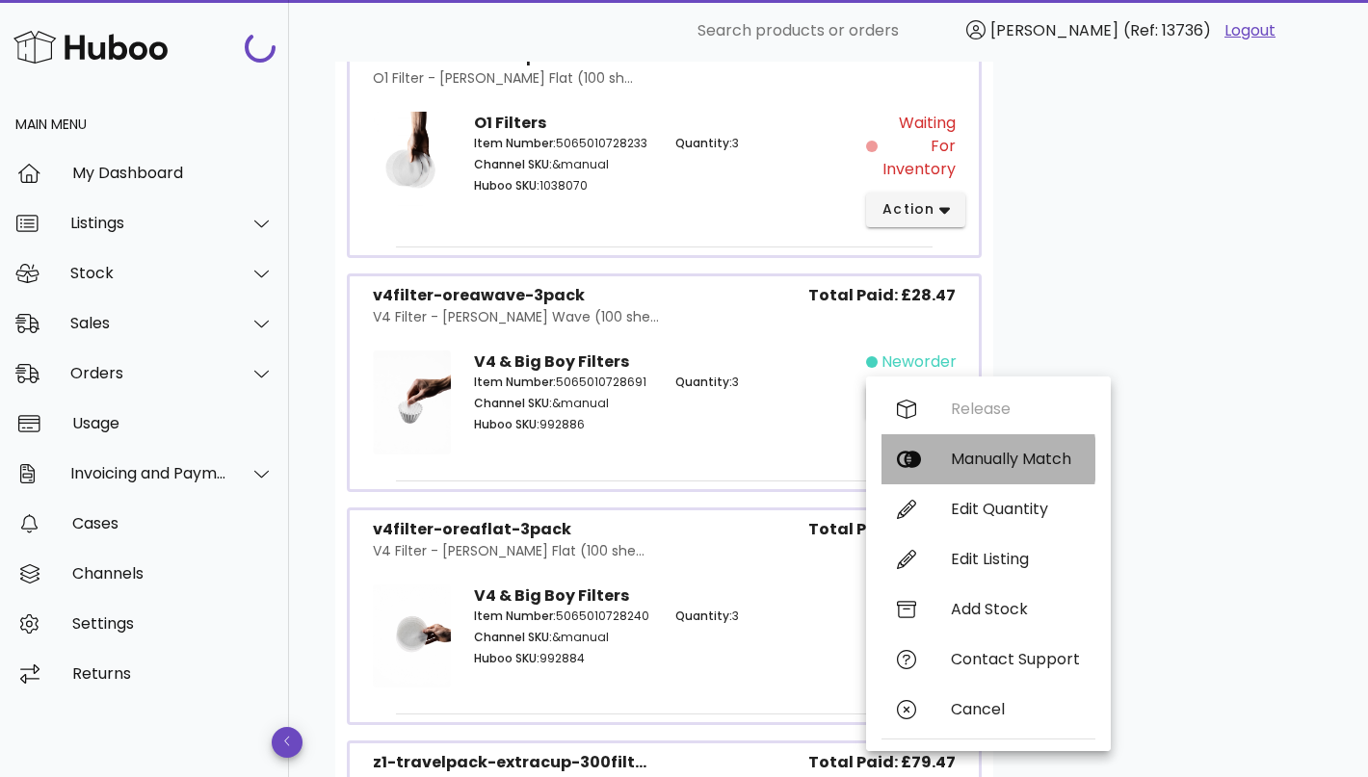
click at [978, 455] on div "Manually Match" at bounding box center [1015, 459] width 129 height 18
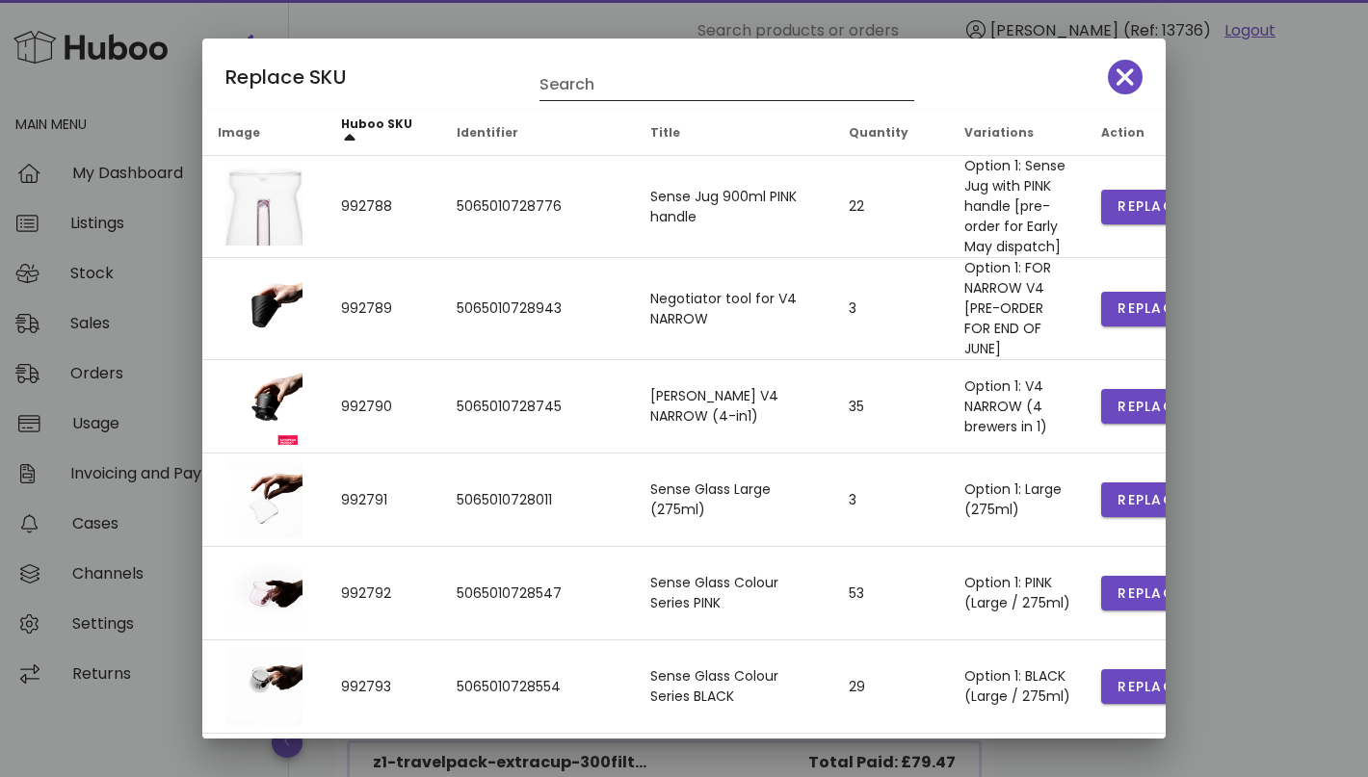
click at [621, 73] on input "Search" at bounding box center [713, 84] width 348 height 31
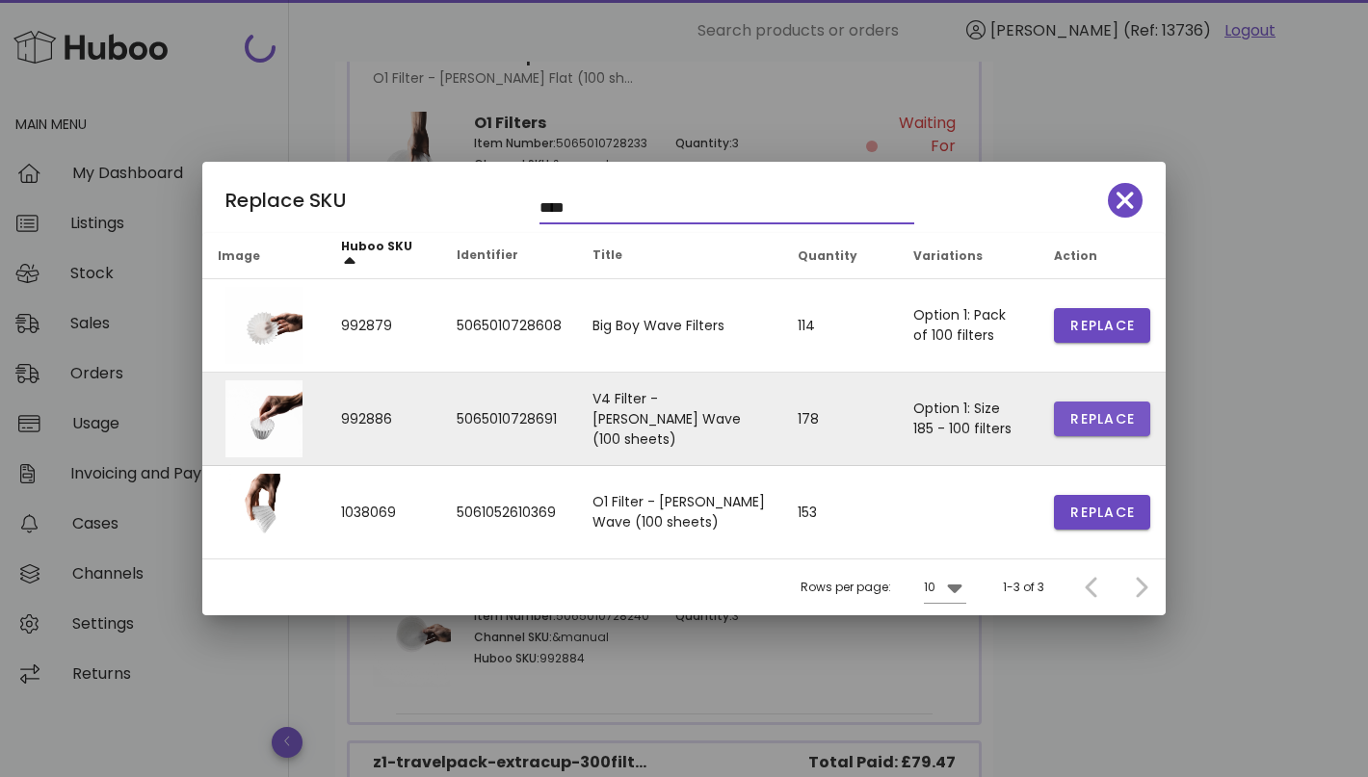
type input "****"
click at [1118, 411] on span "Replace" at bounding box center [1101, 419] width 65 height 20
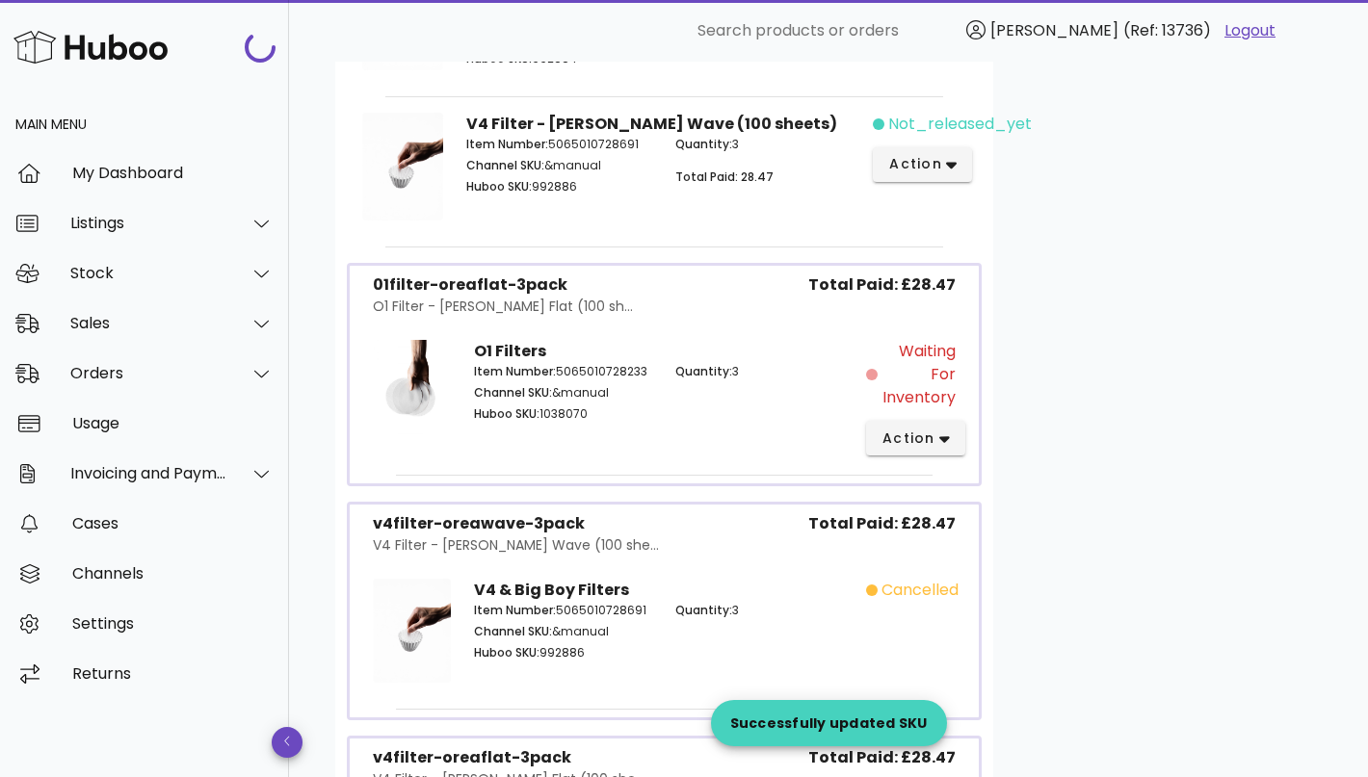
scroll to position [1648, 0]
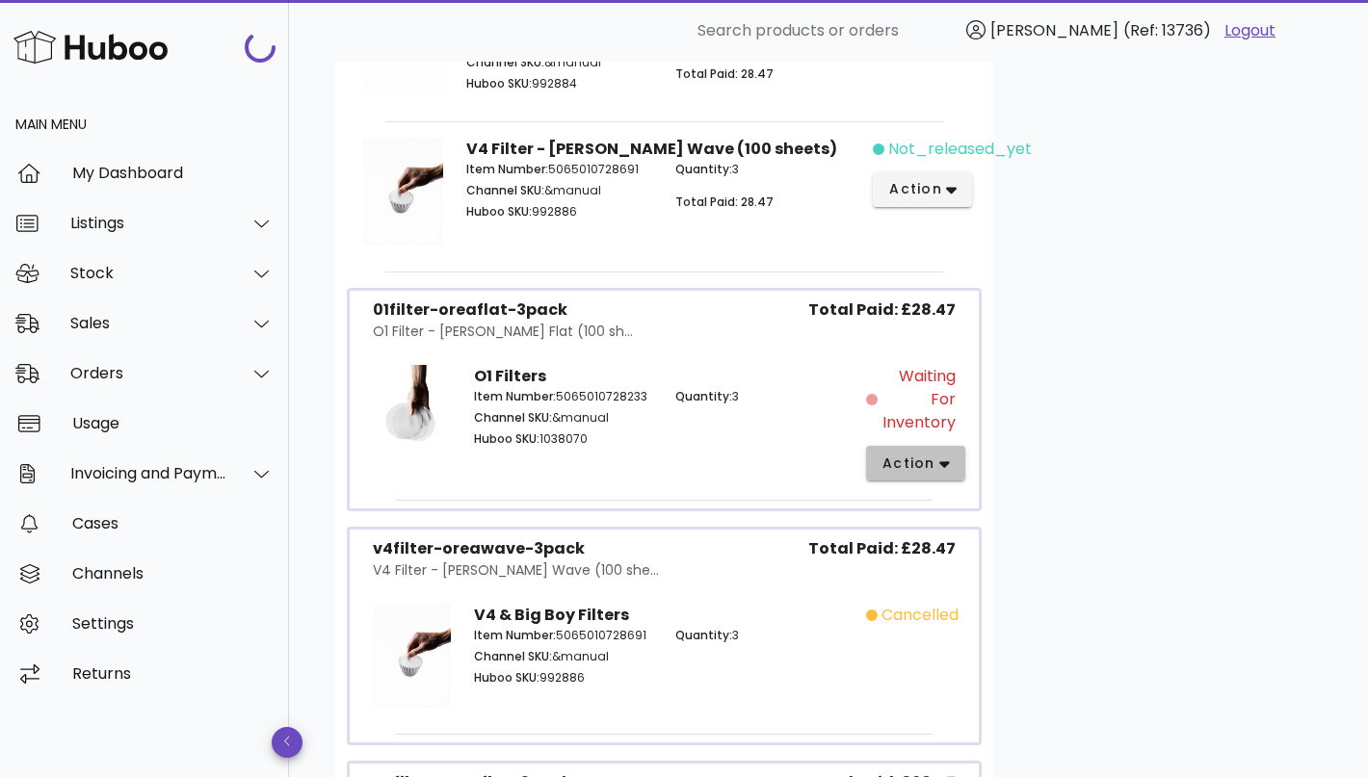
click at [922, 460] on span "action" at bounding box center [908, 464] width 54 height 20
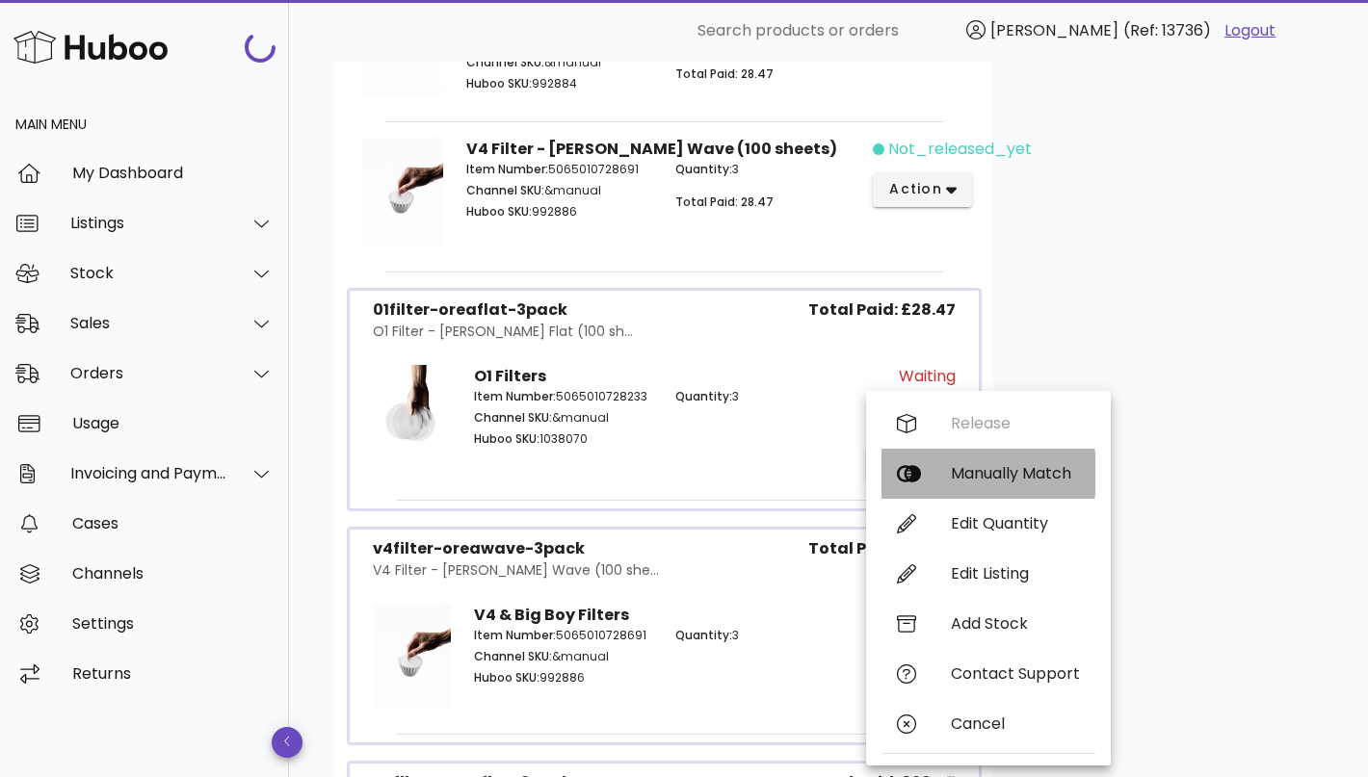
click at [993, 471] on div "Manually Match" at bounding box center [1015, 473] width 129 height 18
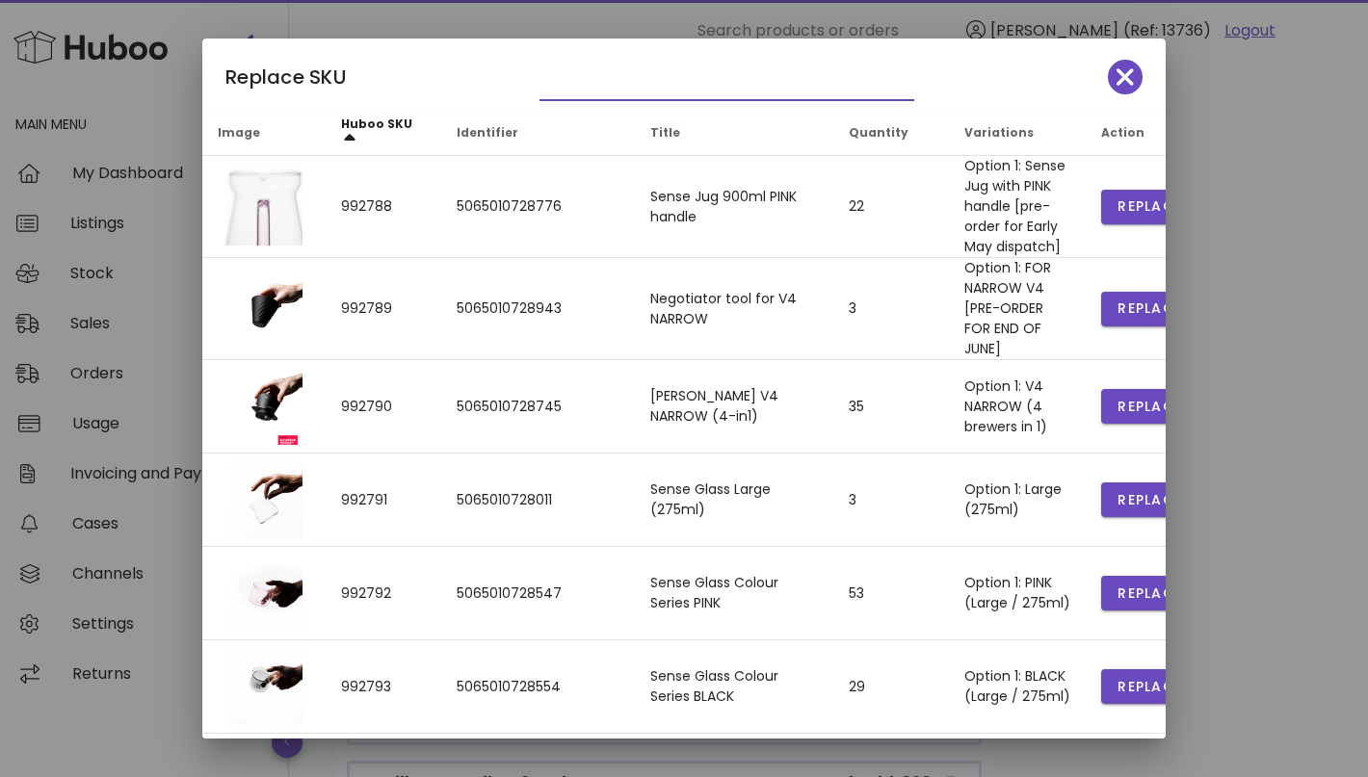
click at [620, 86] on input "text" at bounding box center [713, 84] width 348 height 31
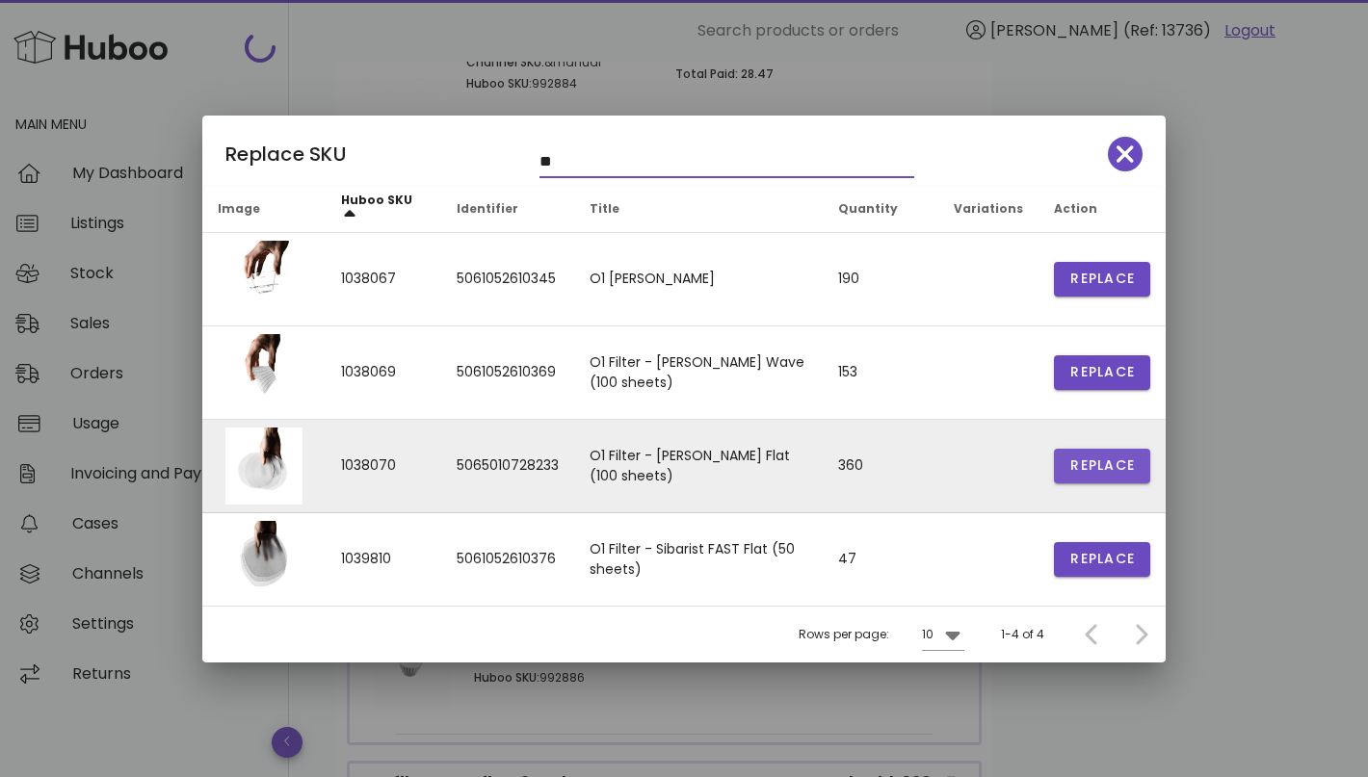
type input "**"
click at [1087, 470] on span "Replace" at bounding box center [1101, 466] width 65 height 20
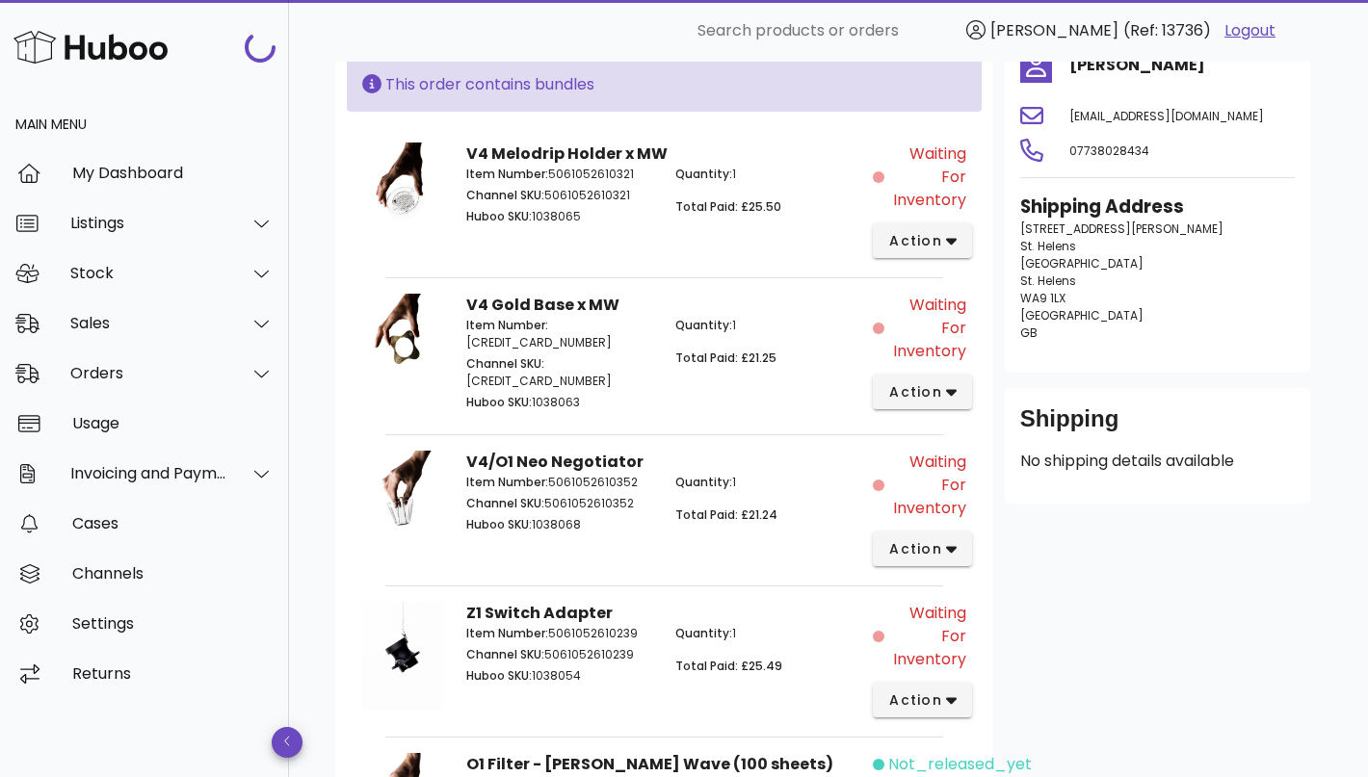
scroll to position [274, 0]
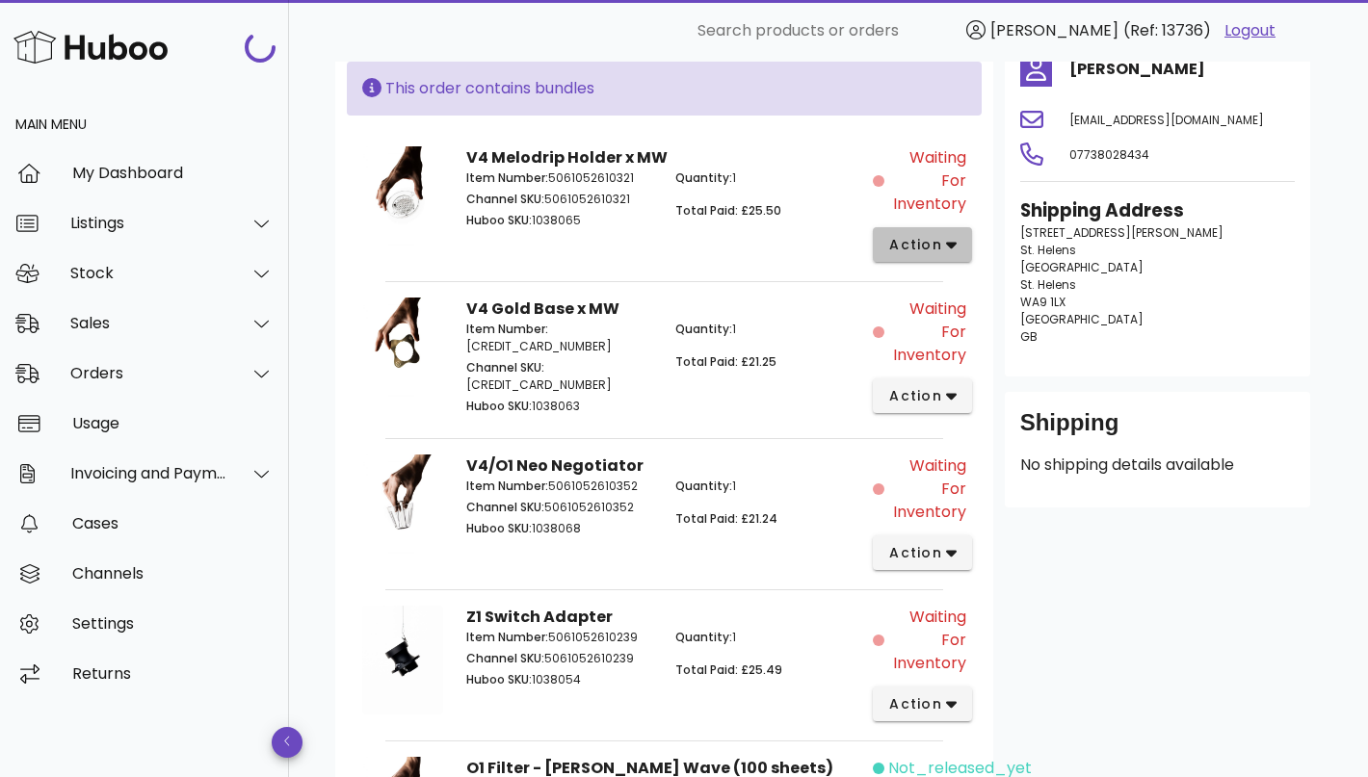
click at [904, 236] on span "action" at bounding box center [915, 245] width 54 height 20
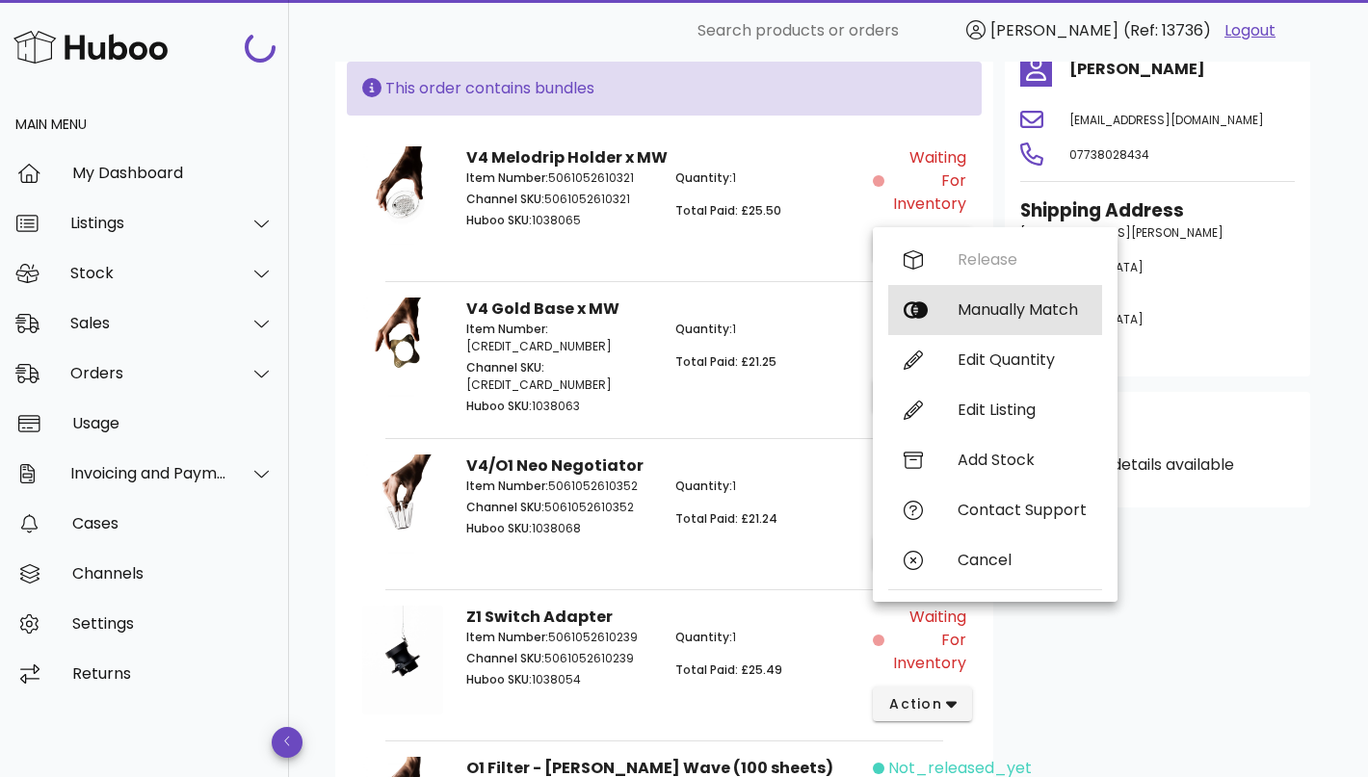
click at [976, 319] on div "Manually Match" at bounding box center [995, 310] width 214 height 50
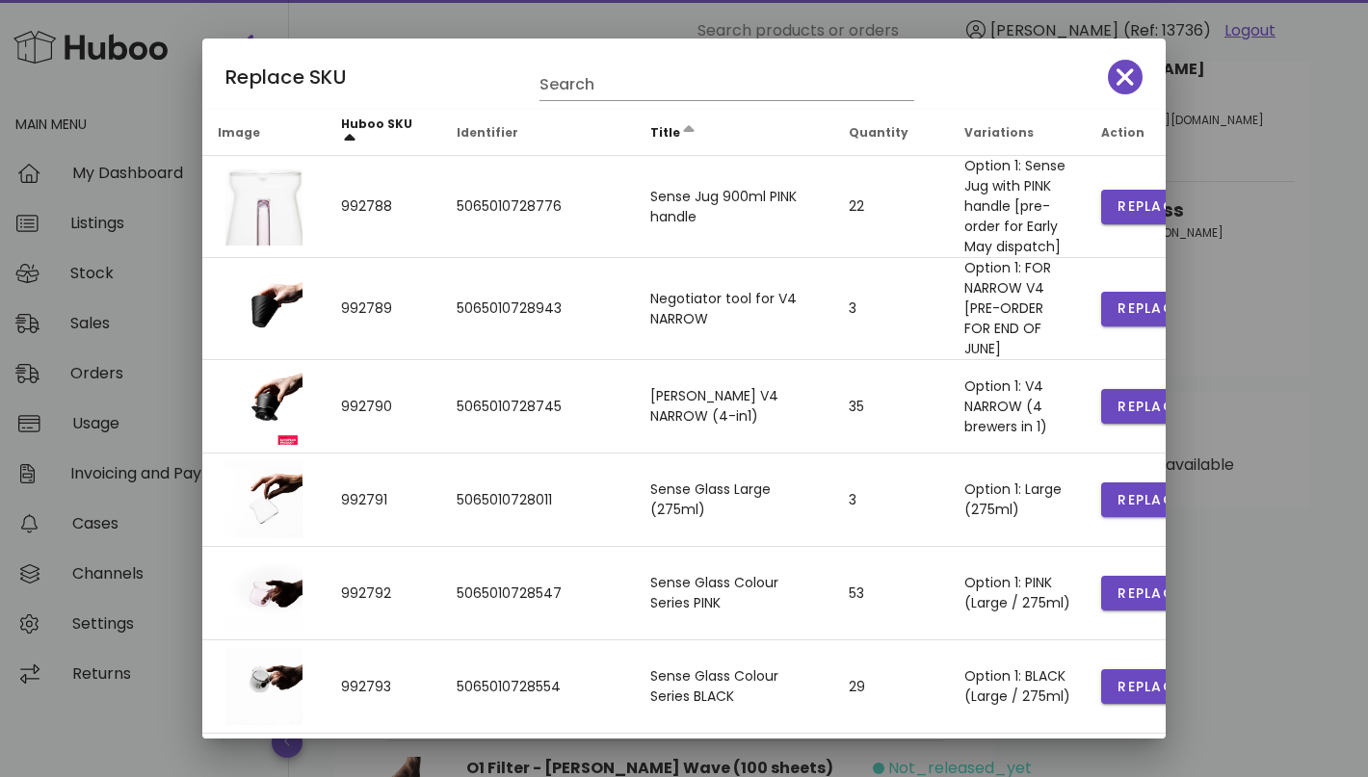
click at [651, 151] on th "Title" at bounding box center [734, 133] width 198 height 46
click at [631, 89] on input "Search" at bounding box center [713, 84] width 348 height 31
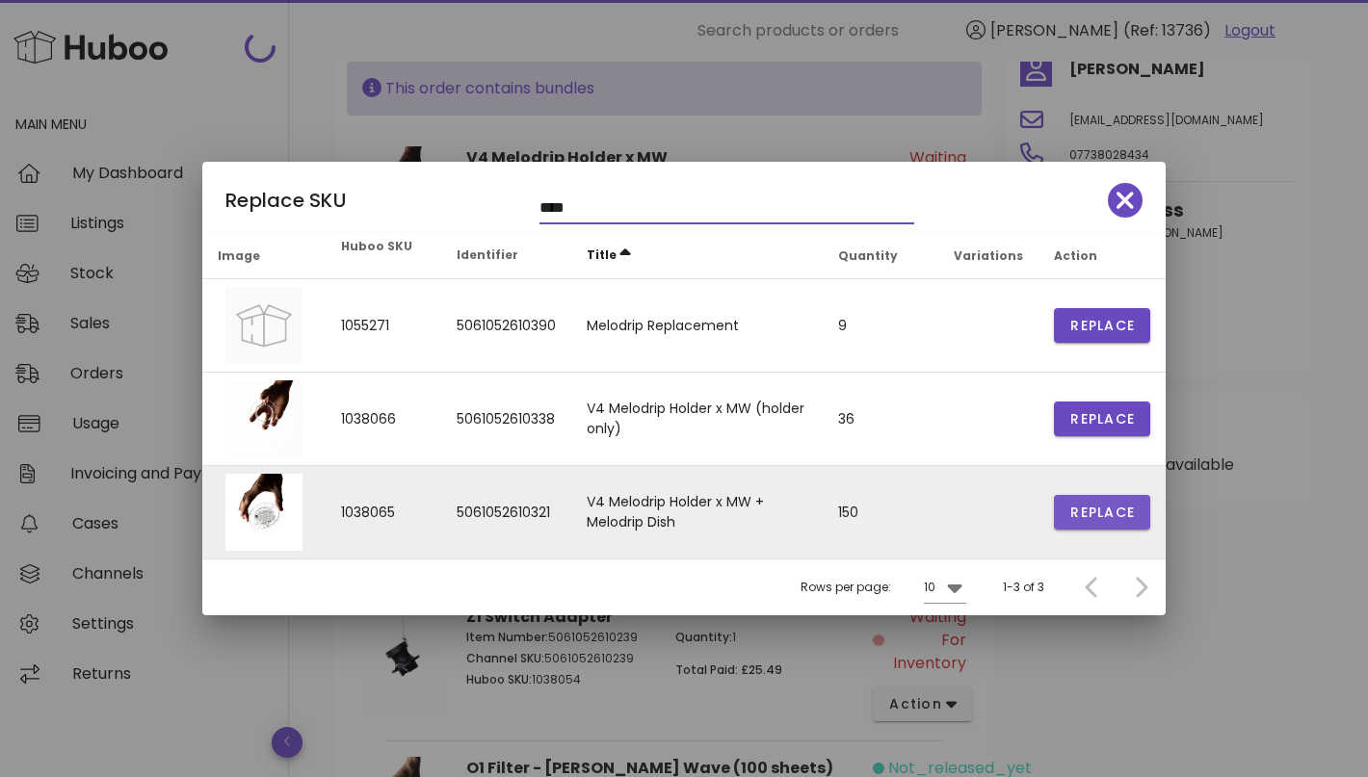
type input "****"
click at [1105, 507] on span "Replace" at bounding box center [1101, 513] width 65 height 20
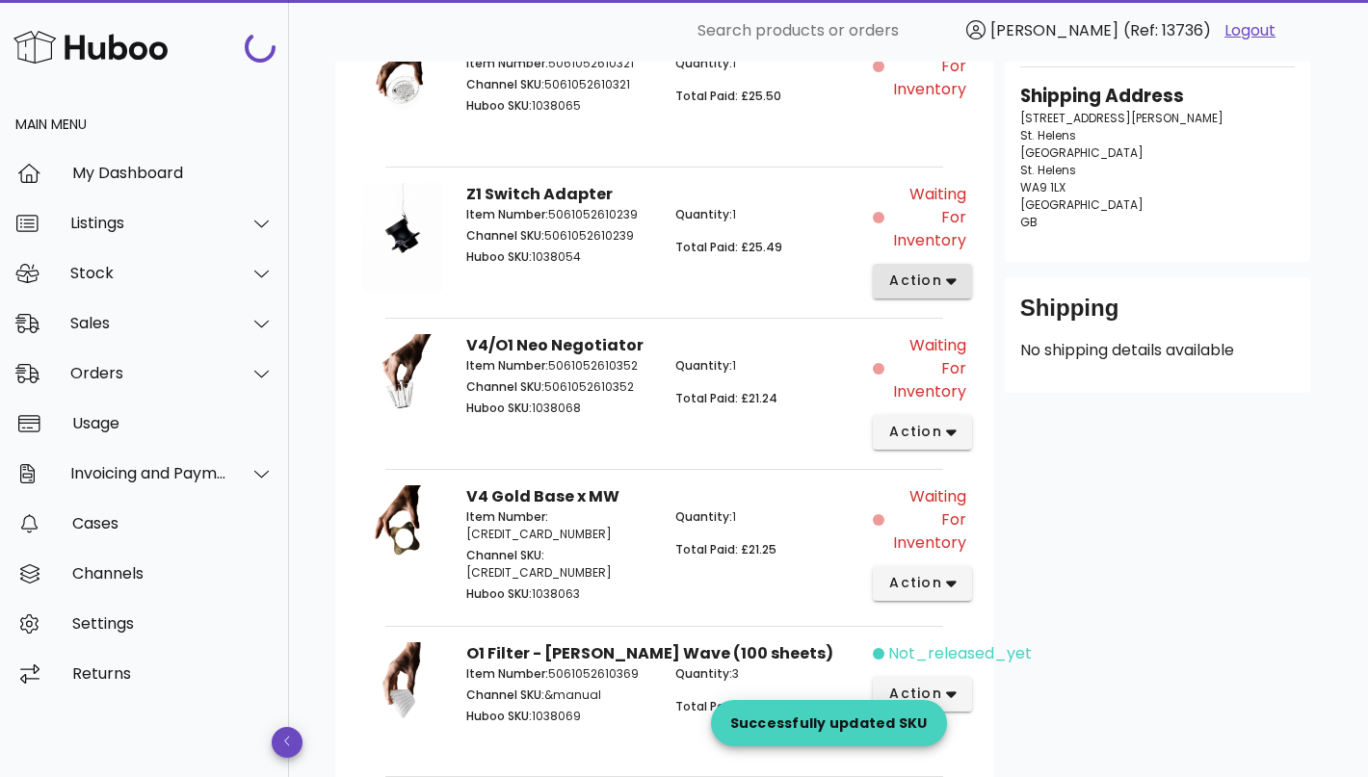
scroll to position [473, 0]
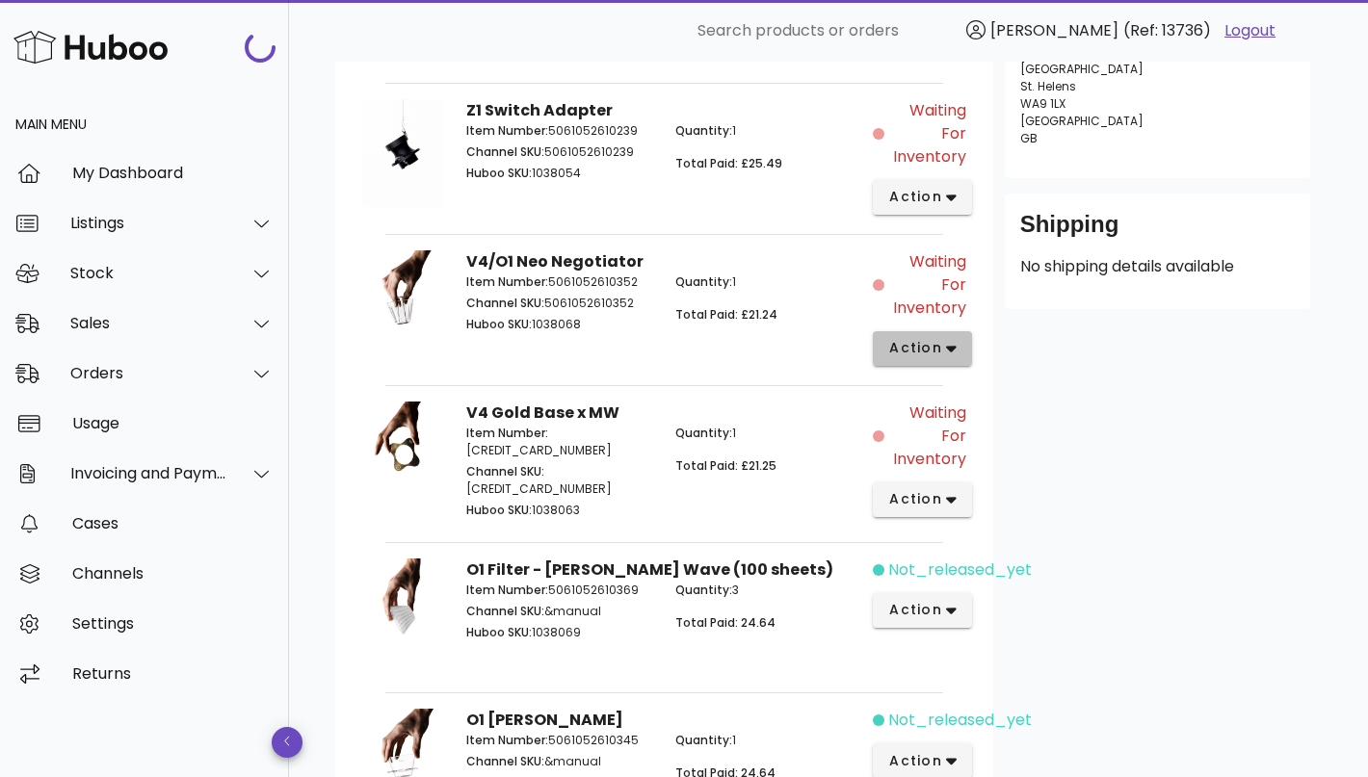
click at [939, 343] on span "action" at bounding box center [915, 348] width 54 height 20
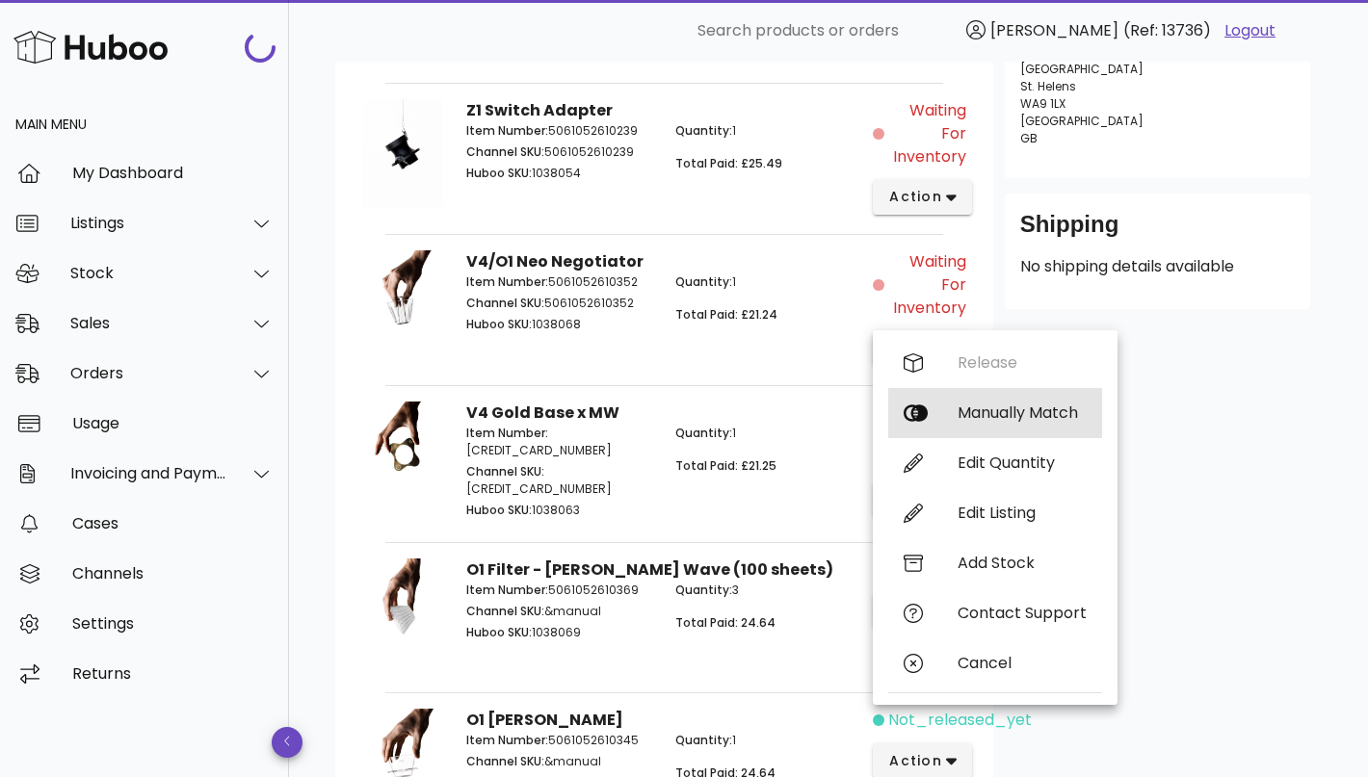
click at [972, 414] on div "Manually Match" at bounding box center [1021, 413] width 129 height 18
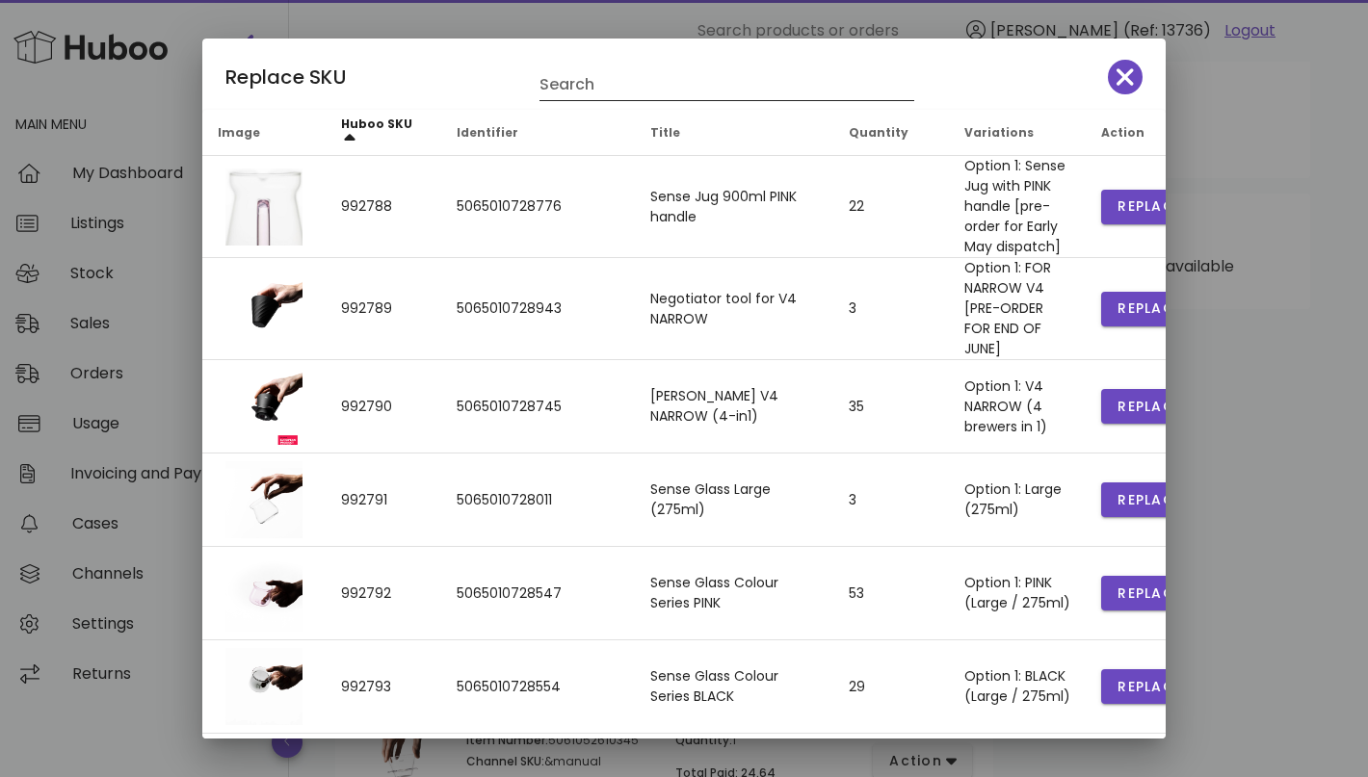
click at [612, 77] on input "Search" at bounding box center [713, 84] width 348 height 31
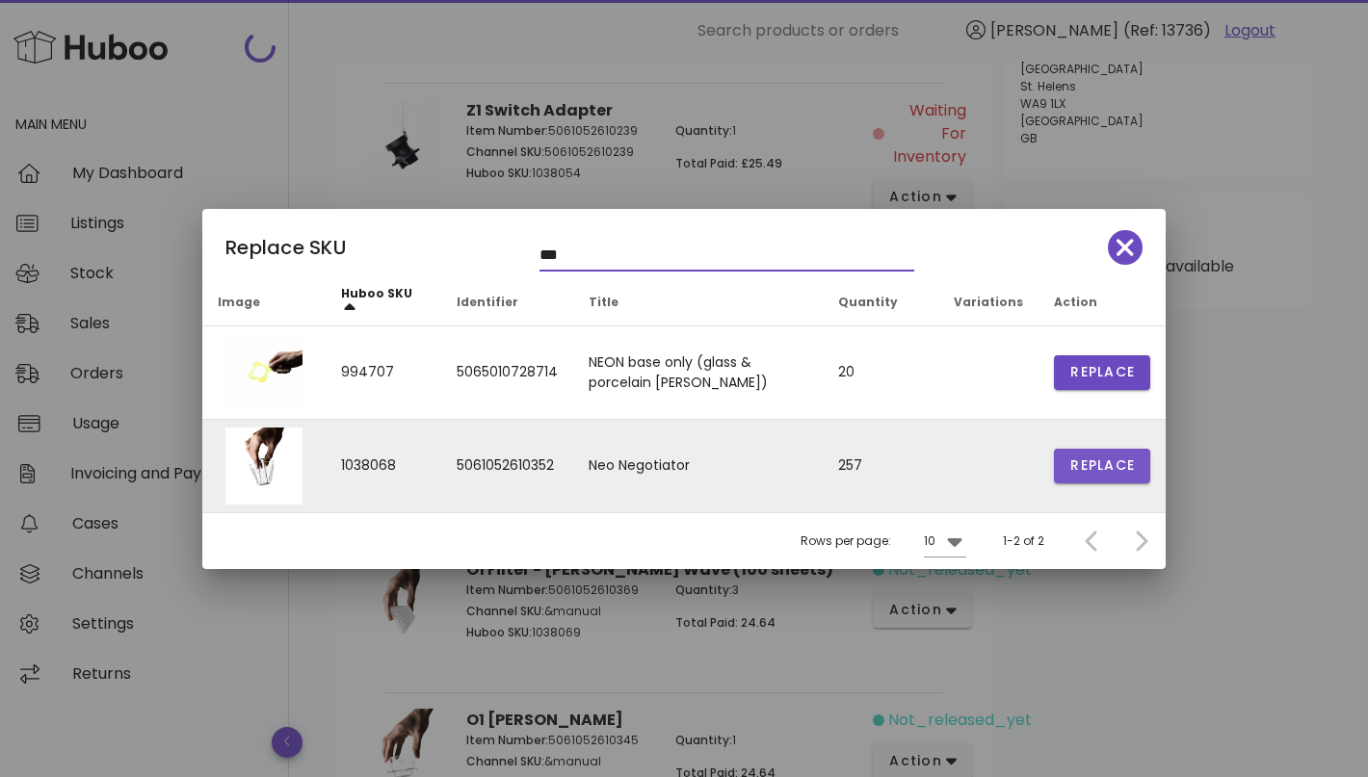
type input "***"
click at [1080, 469] on span "Replace" at bounding box center [1101, 466] width 65 height 20
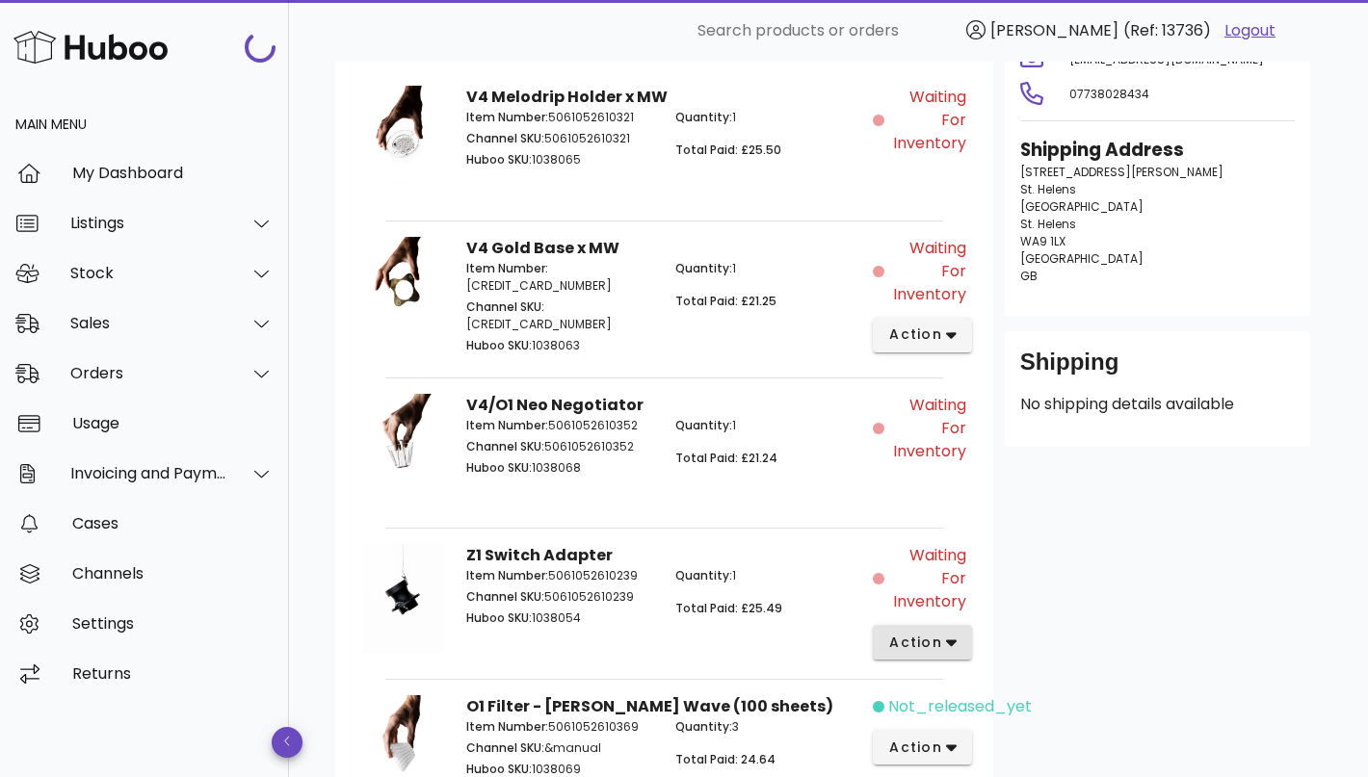
scroll to position [339, 0]
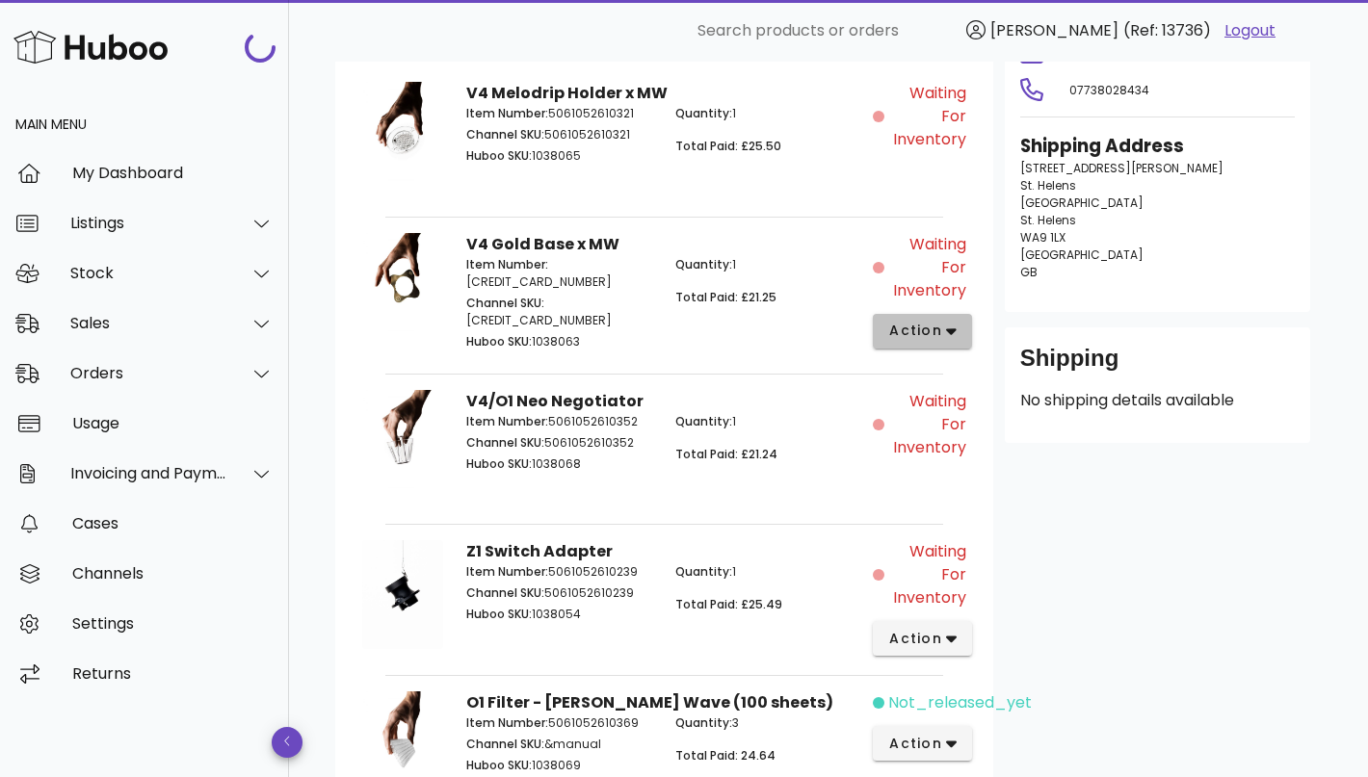
click at [933, 331] on span "action" at bounding box center [915, 331] width 54 height 20
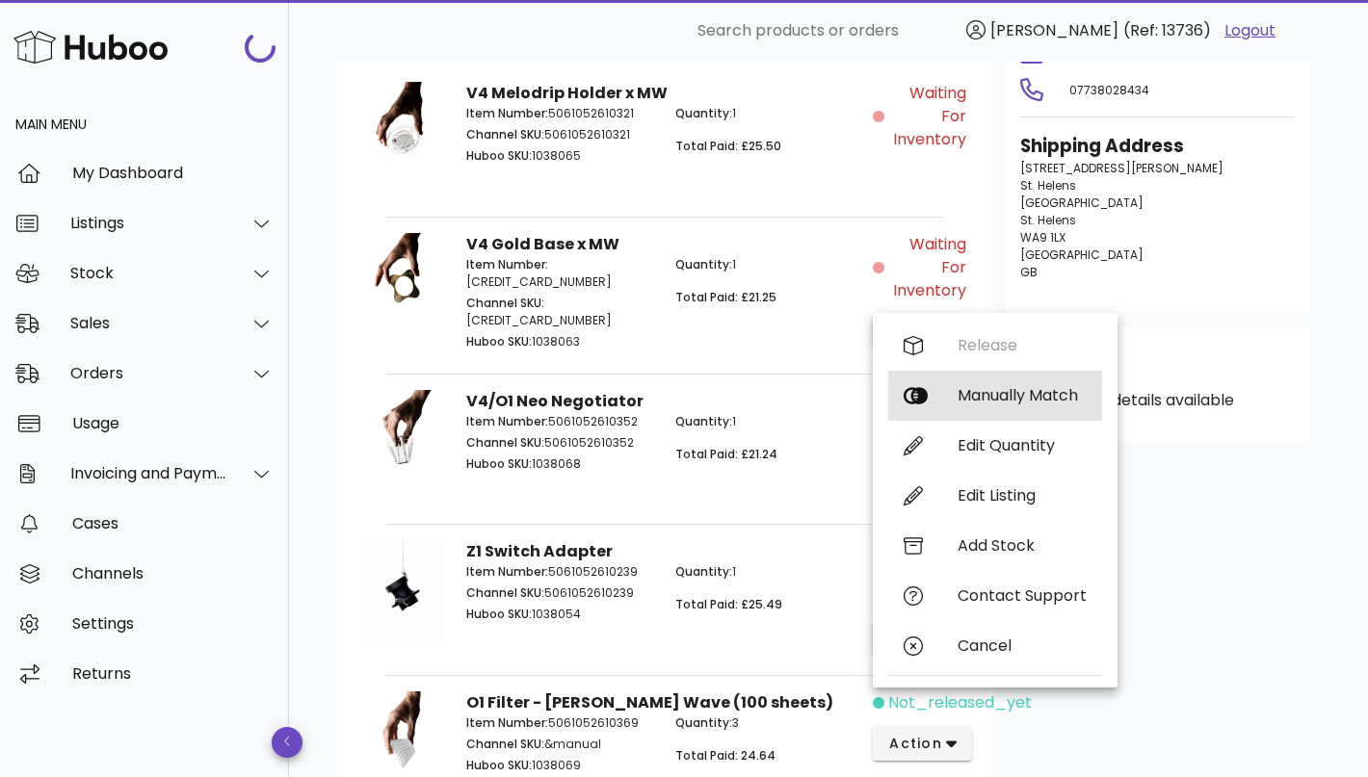
click at [977, 387] on div "Manually Match" at bounding box center [1021, 395] width 129 height 18
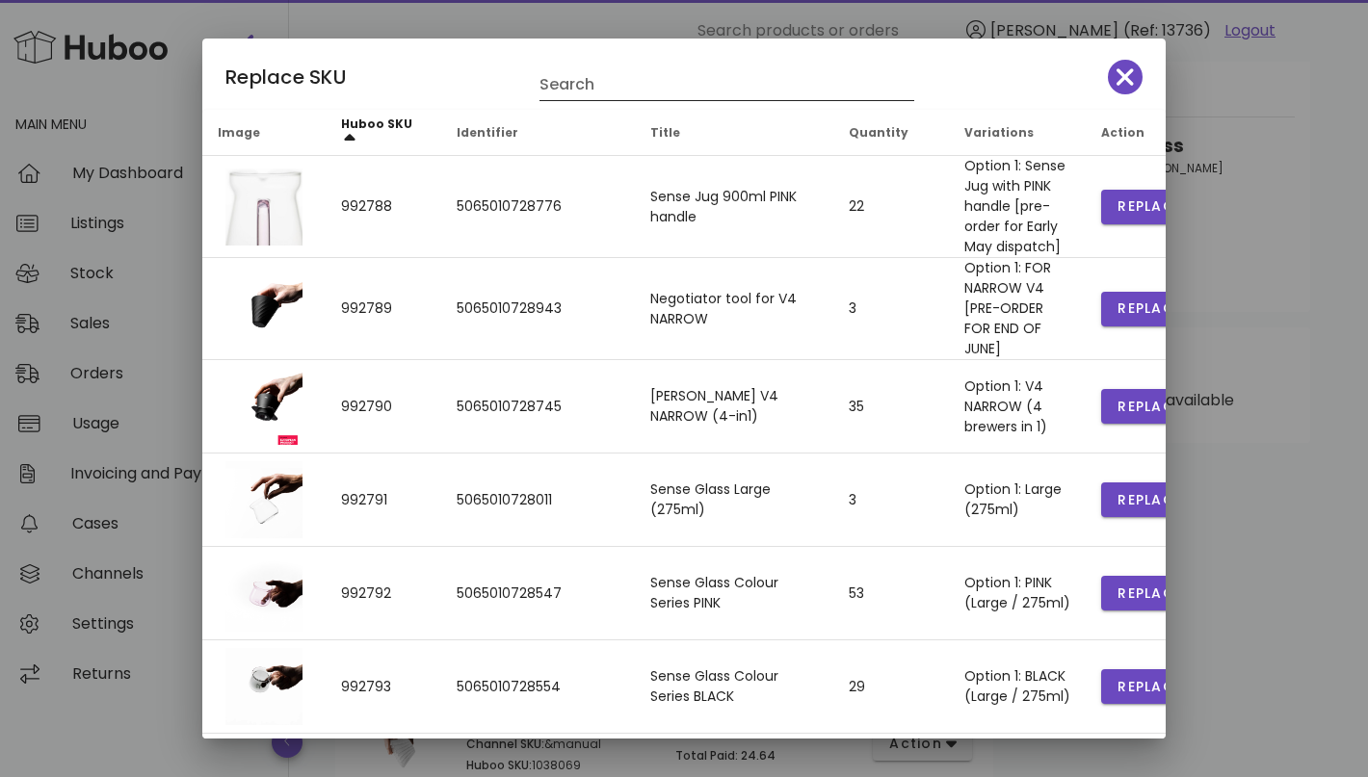
click at [597, 81] on input "Search" at bounding box center [713, 84] width 348 height 31
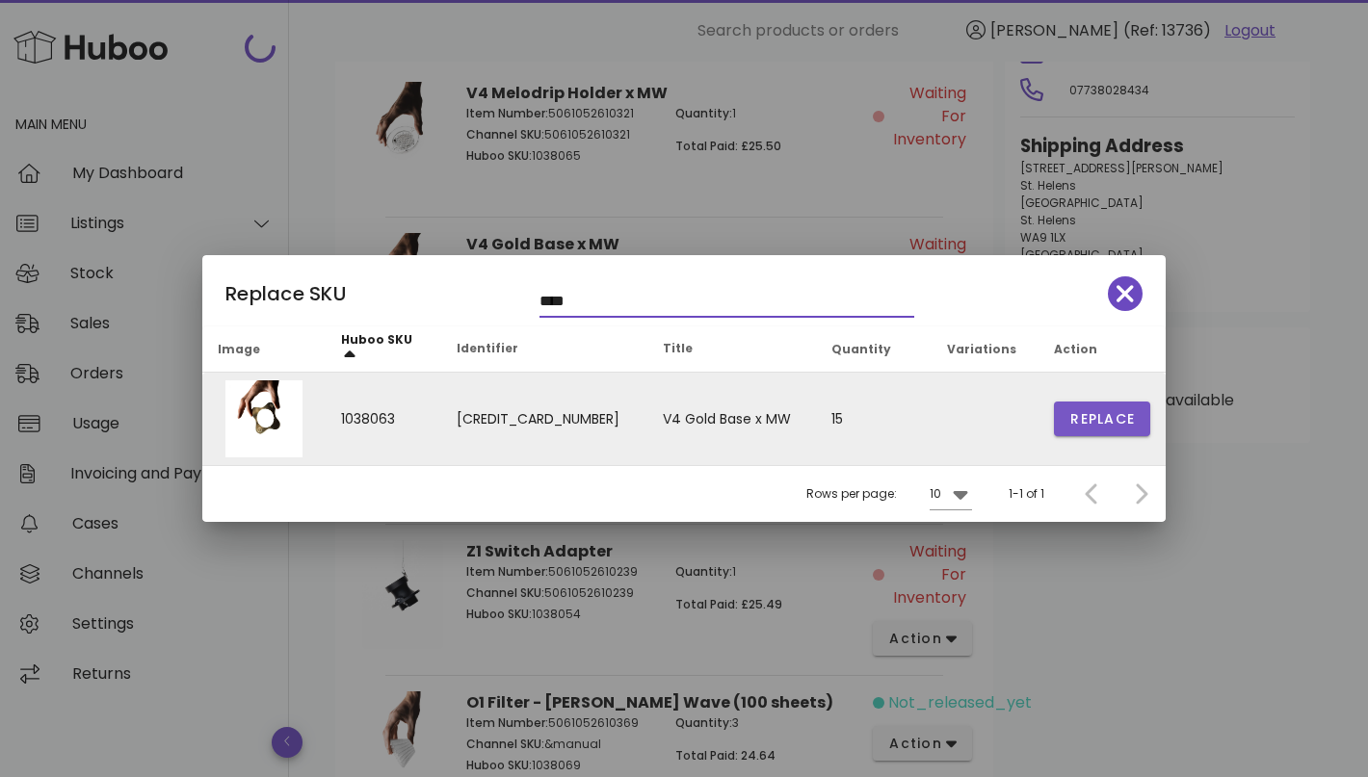
type input "****"
click at [1097, 411] on span "Replace" at bounding box center [1101, 419] width 65 height 20
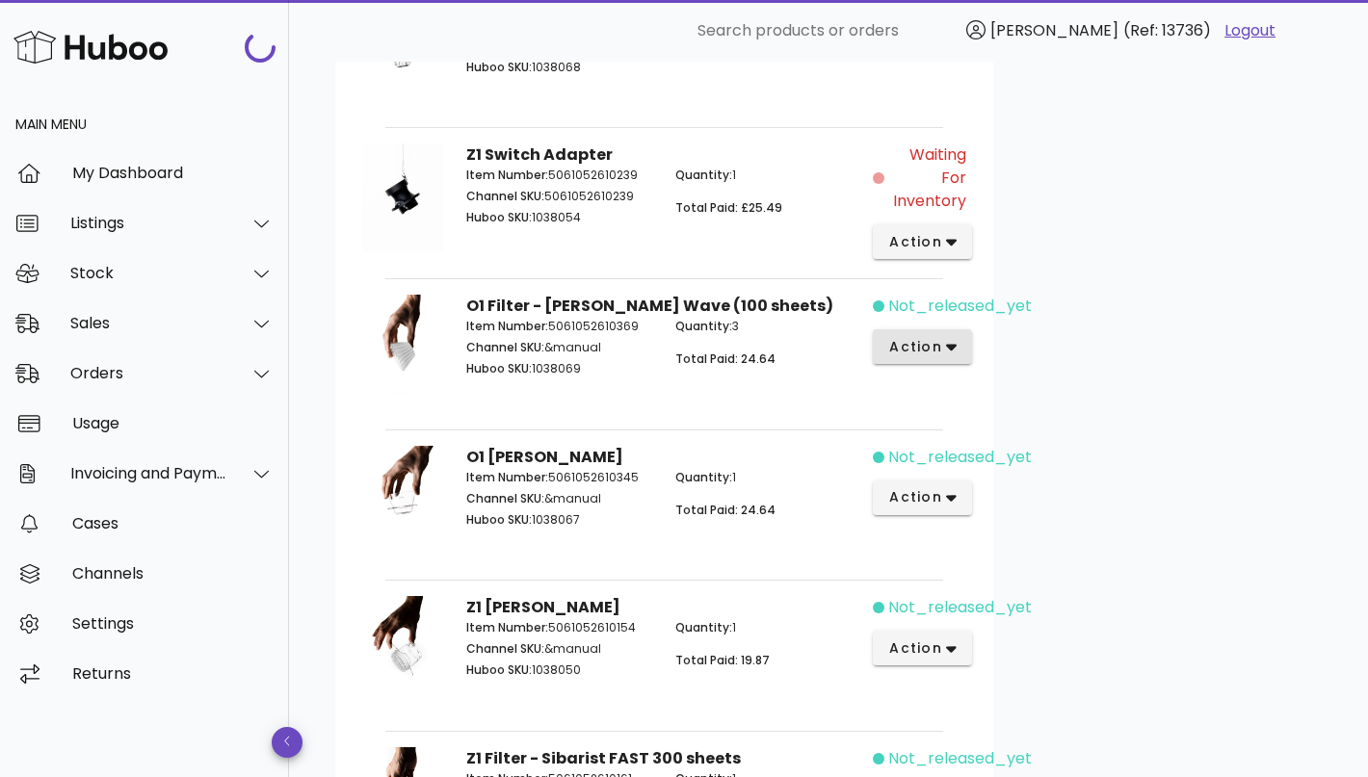
scroll to position [766, 0]
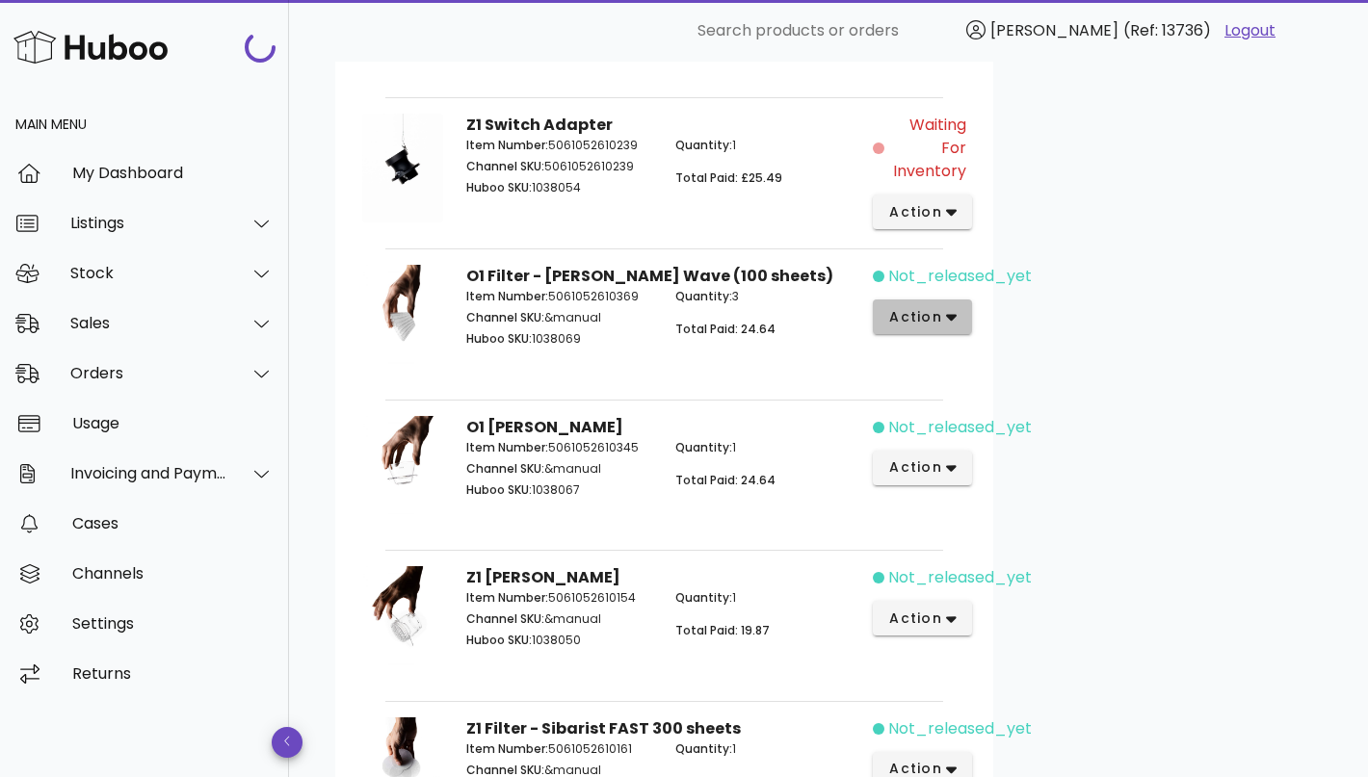
click at [938, 311] on span "action" at bounding box center [915, 317] width 54 height 20
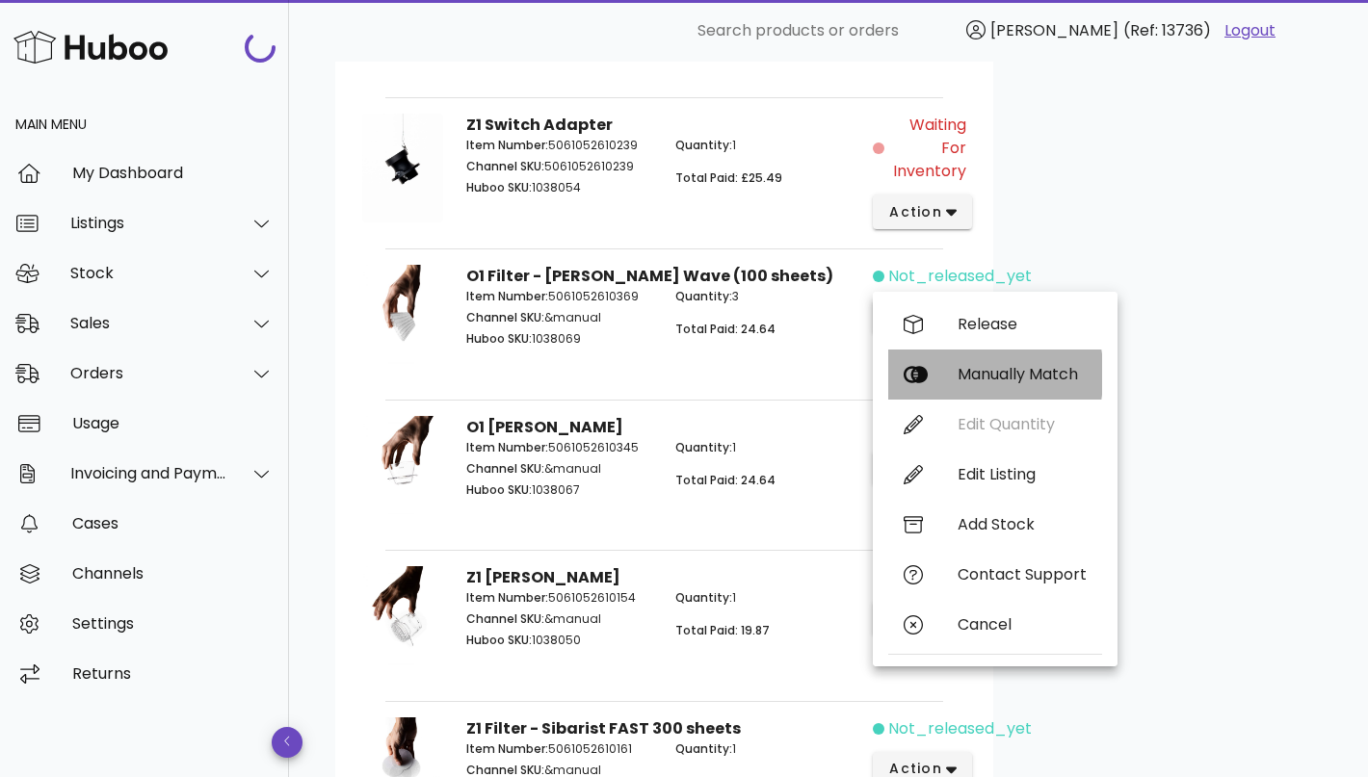
click at [967, 371] on div "Manually Match" at bounding box center [1021, 374] width 129 height 18
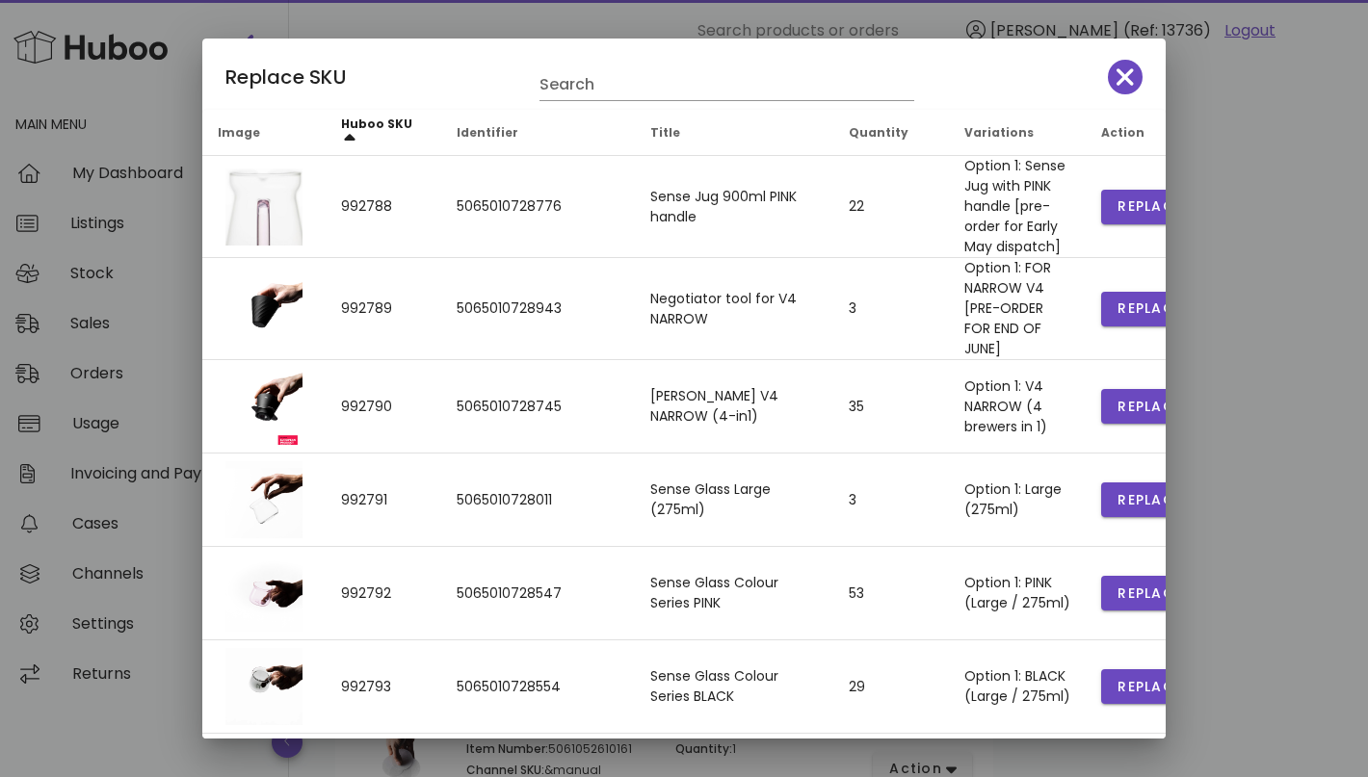
click at [1132, 94] on div "Replace SKU Search" at bounding box center [683, 74] width 963 height 71
click at [1128, 79] on icon "button" at bounding box center [1124, 77] width 17 height 17
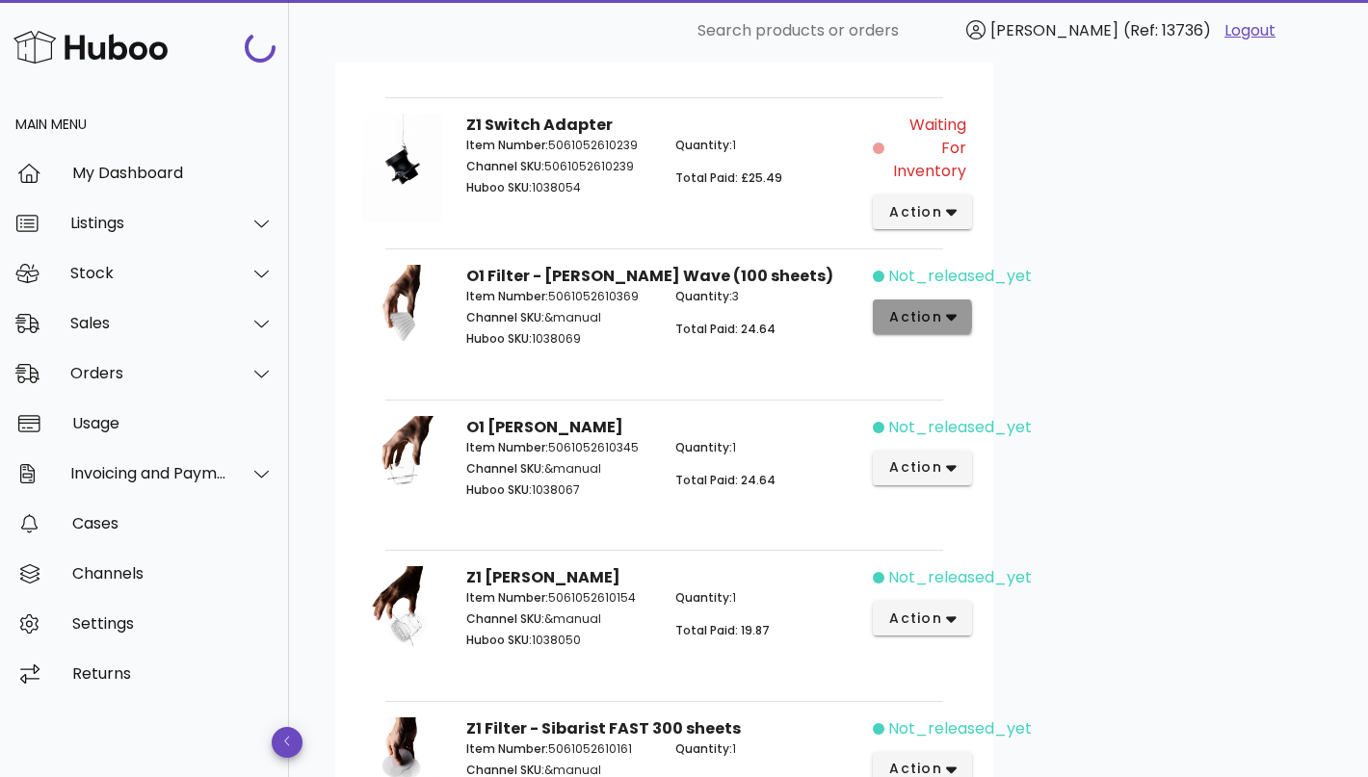
click at [947, 308] on icon "button" at bounding box center [951, 316] width 11 height 17
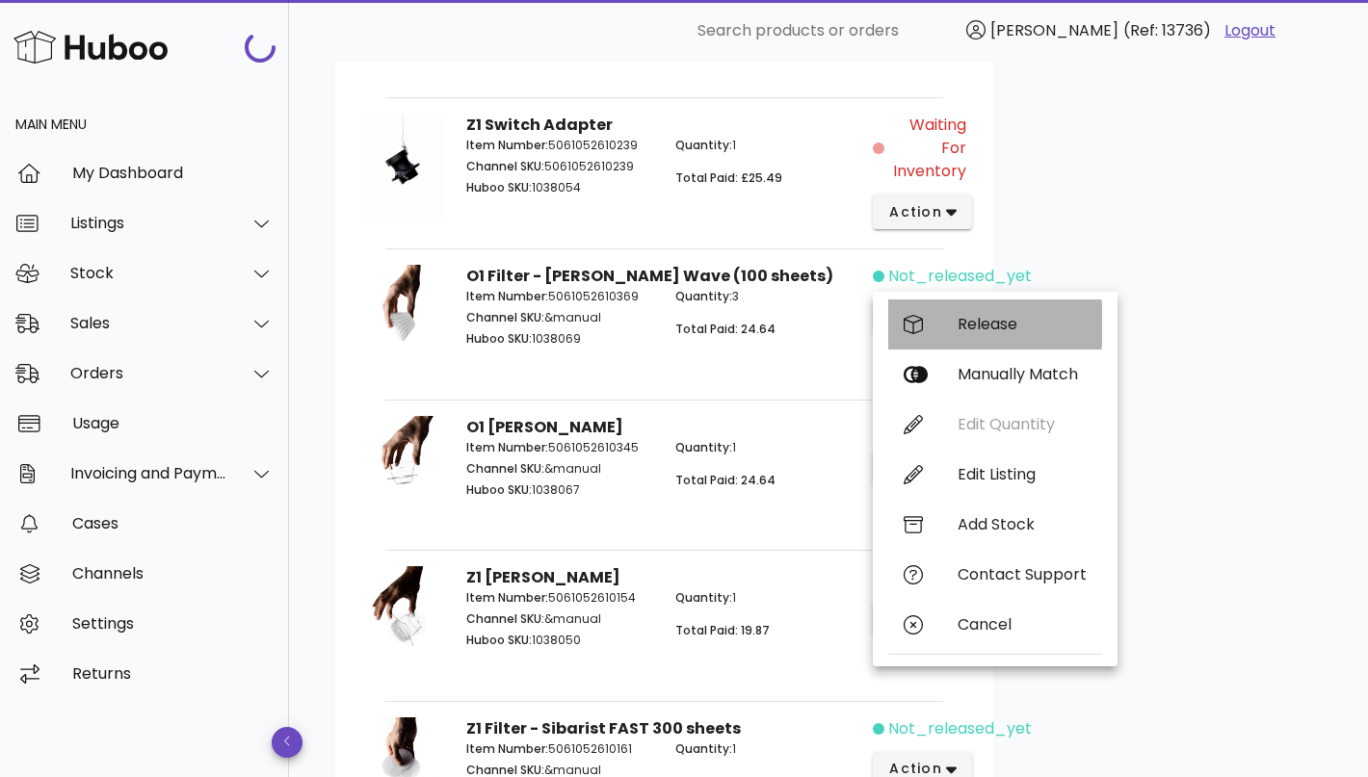
click at [966, 321] on div "Release" at bounding box center [1021, 324] width 129 height 18
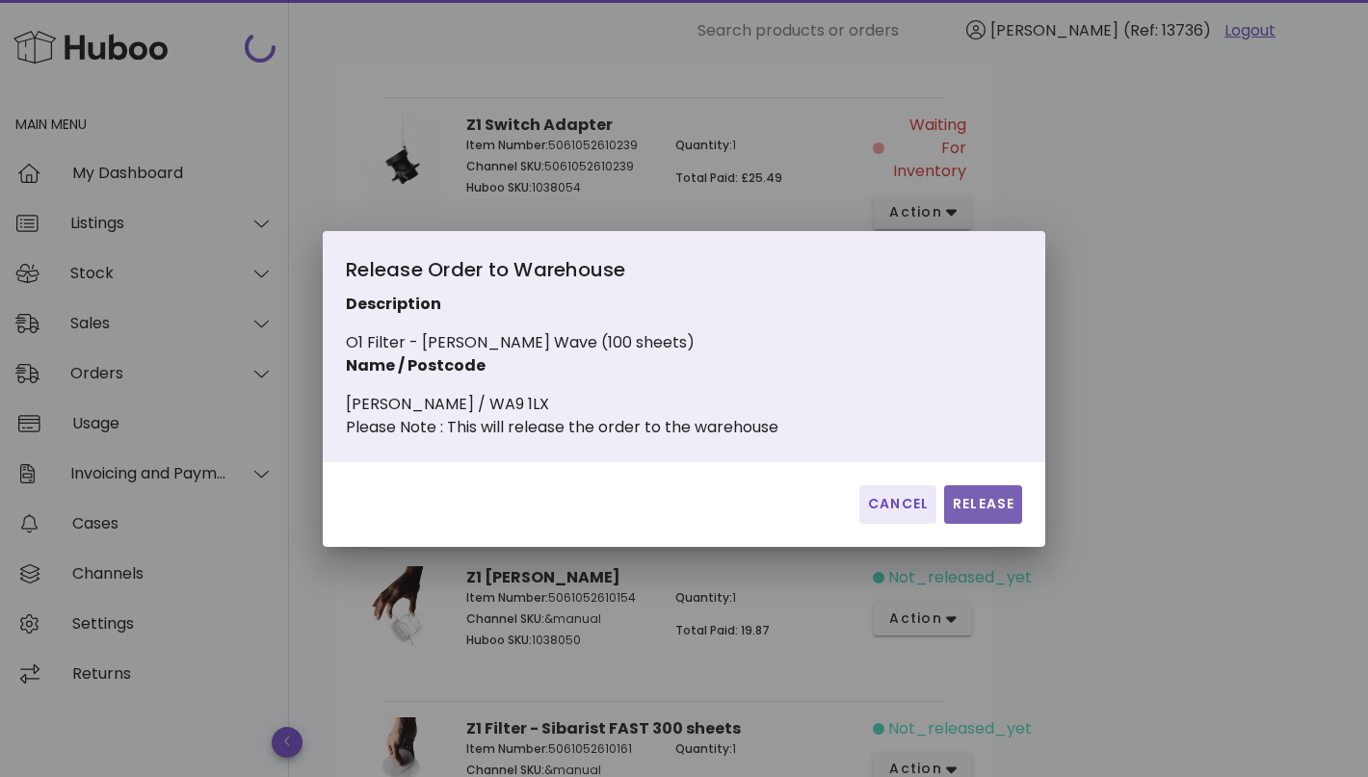
click at [964, 511] on span "Release" at bounding box center [983, 504] width 63 height 20
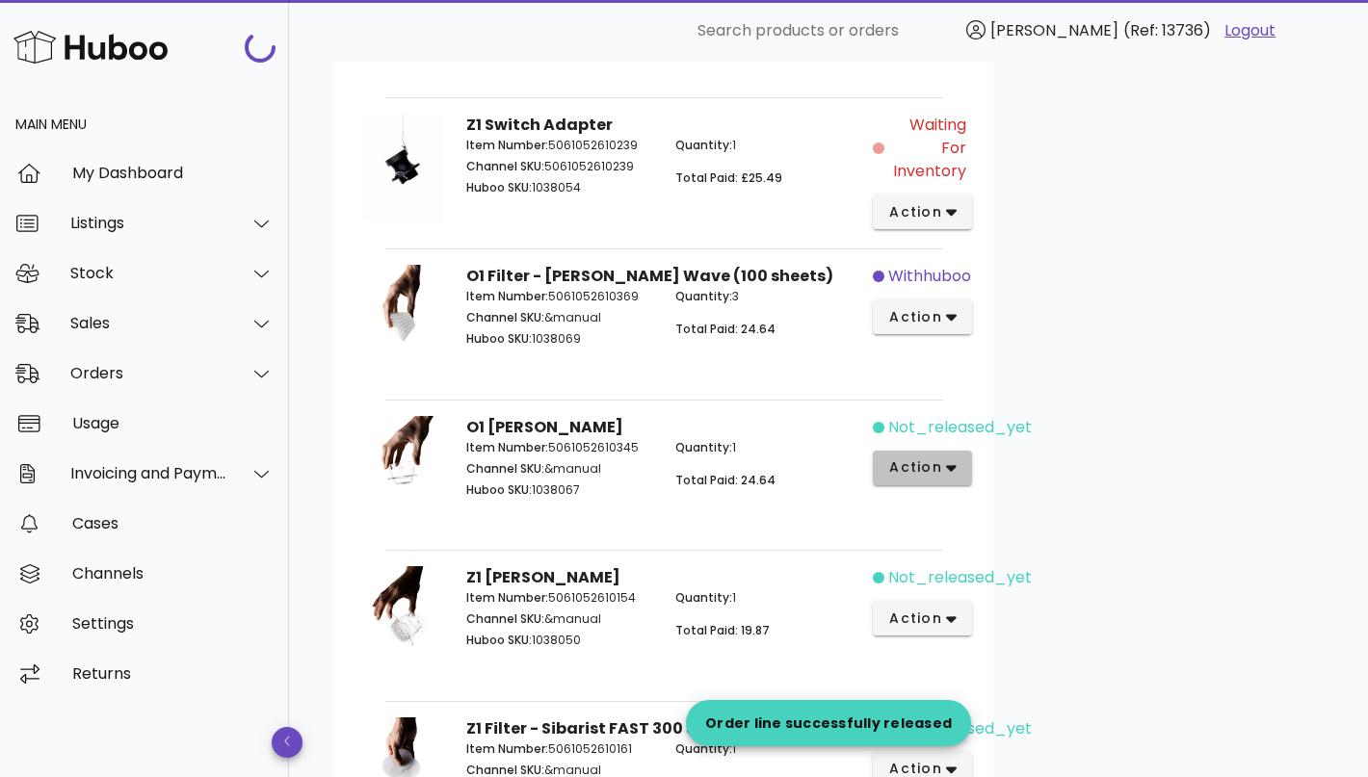
click at [952, 466] on icon "button" at bounding box center [951, 469] width 11 height 7
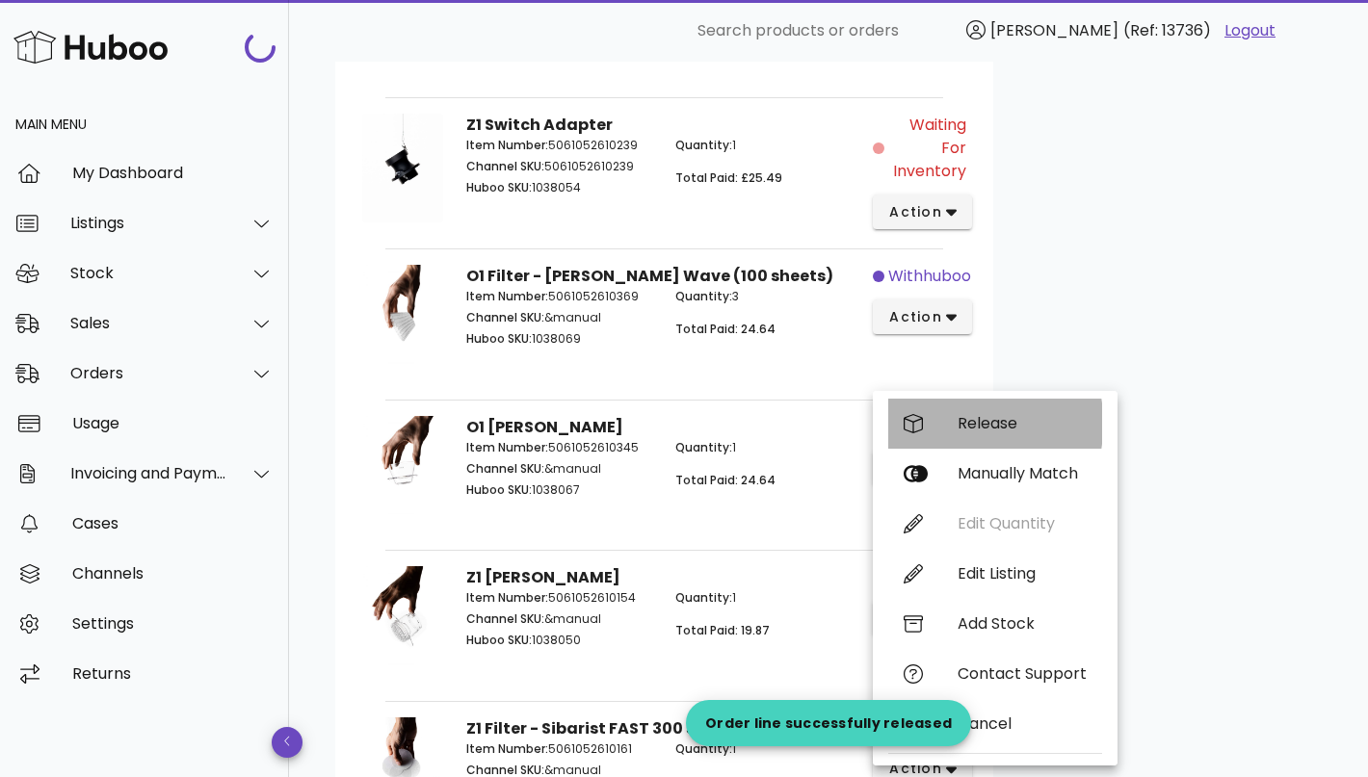
click at [1010, 419] on div "Release" at bounding box center [1021, 423] width 129 height 18
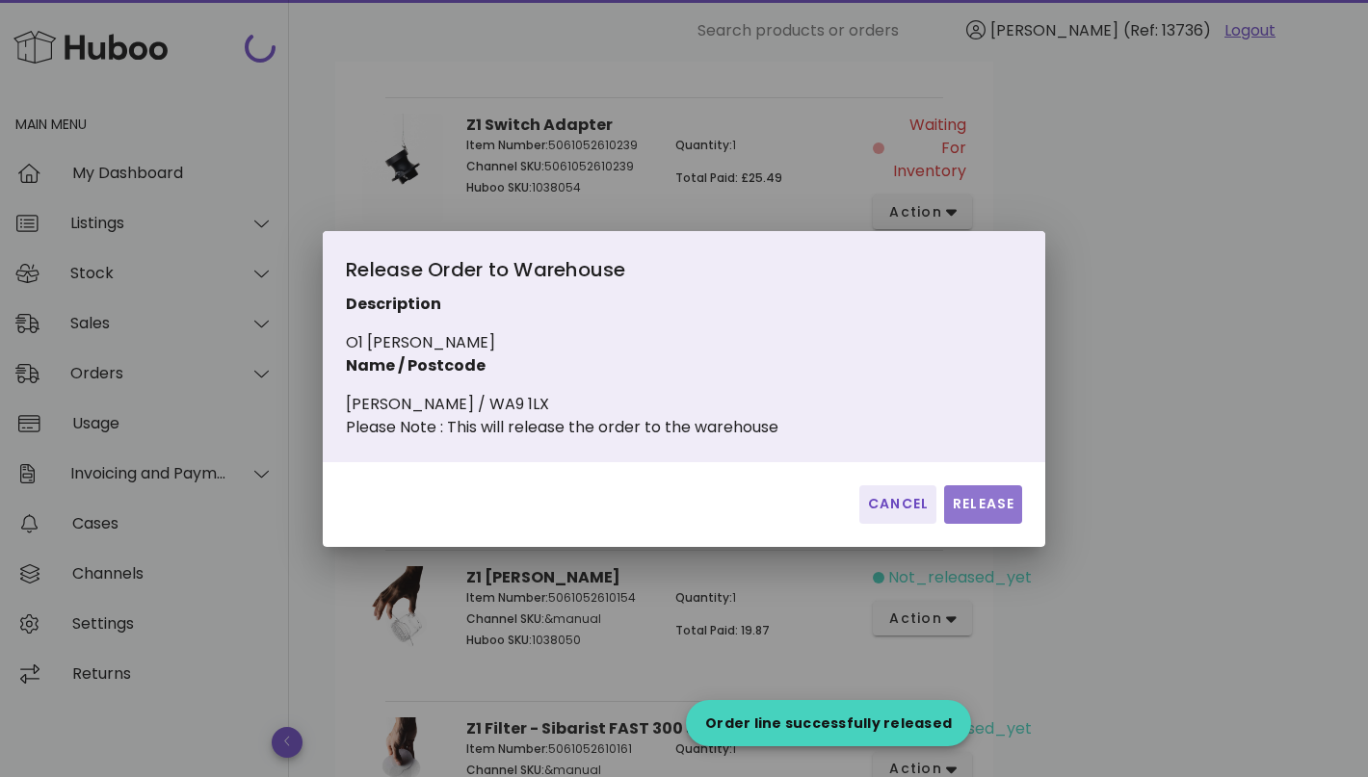
click at [973, 514] on span "Release" at bounding box center [983, 504] width 63 height 20
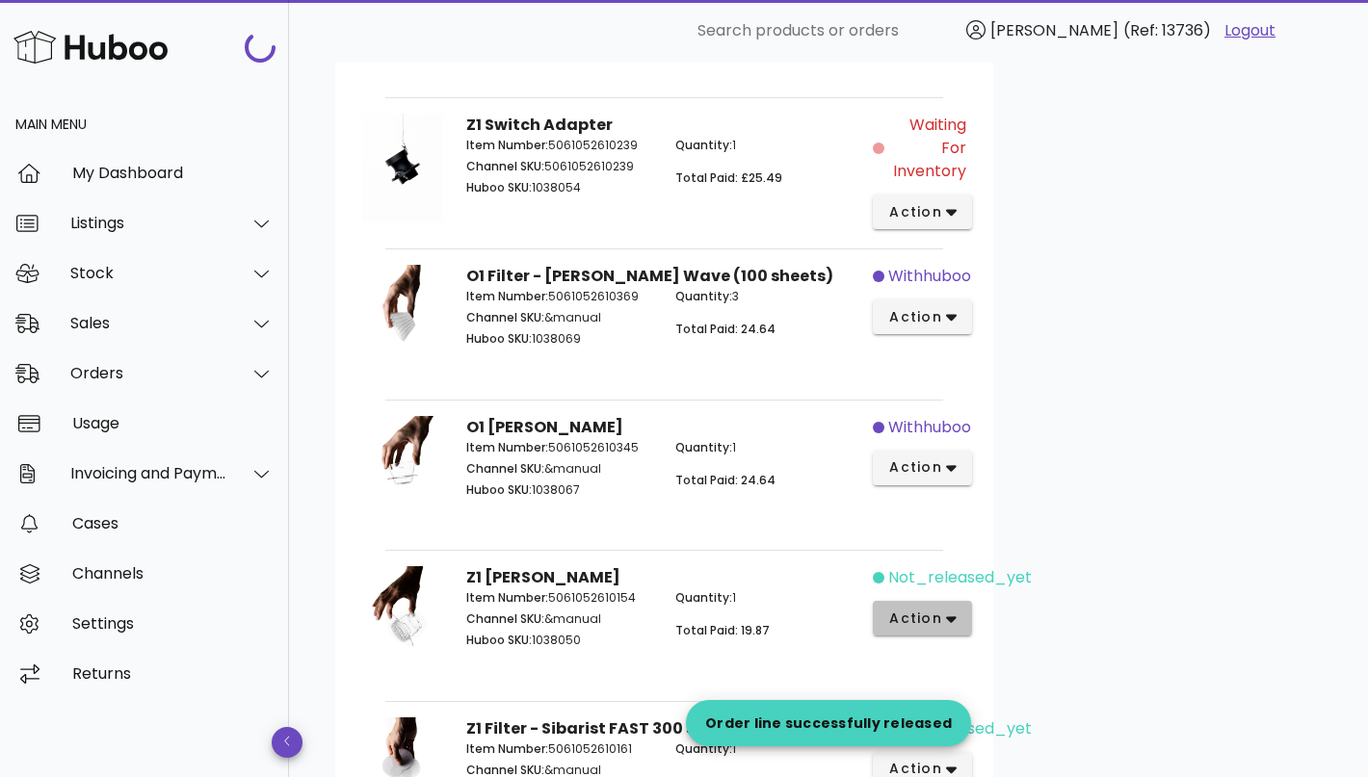
click at [946, 614] on icon "button" at bounding box center [951, 619] width 11 height 17
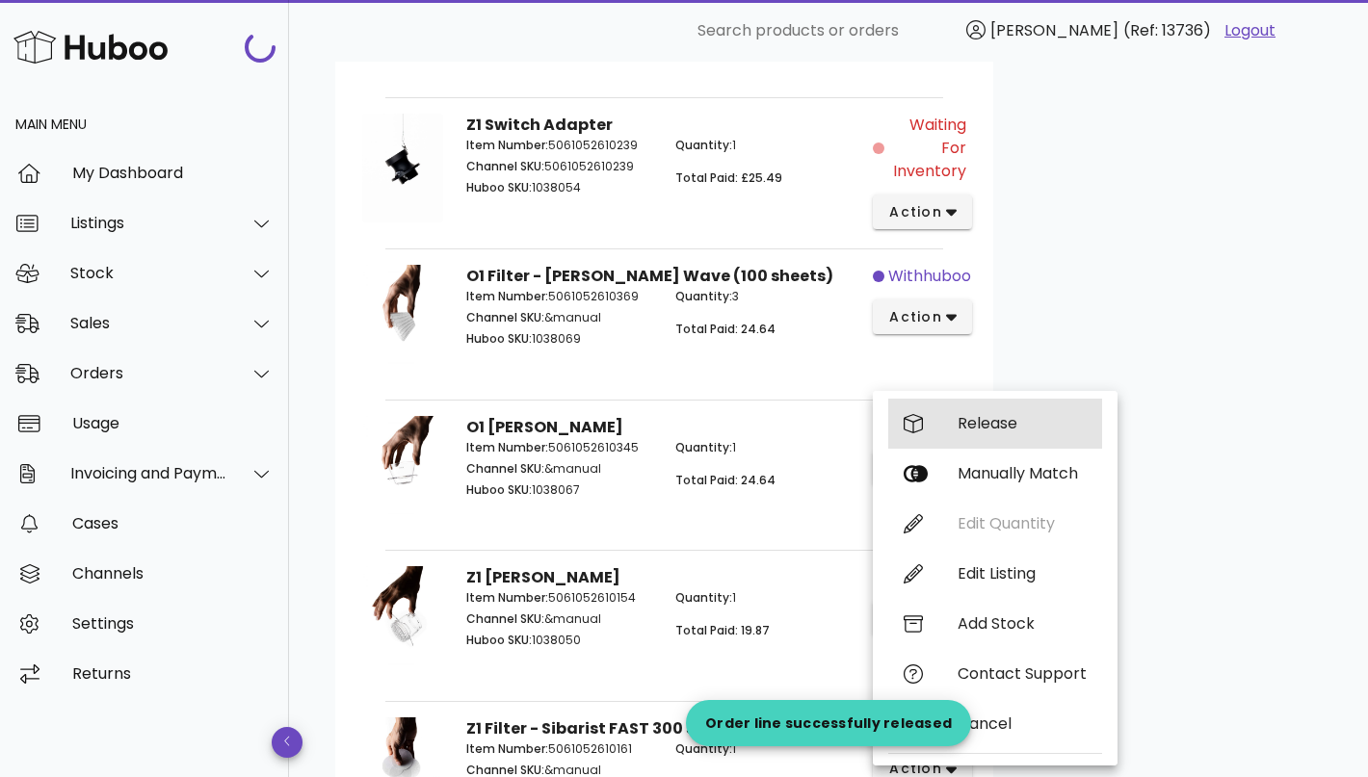
click at [1011, 431] on div "Release" at bounding box center [1021, 423] width 129 height 18
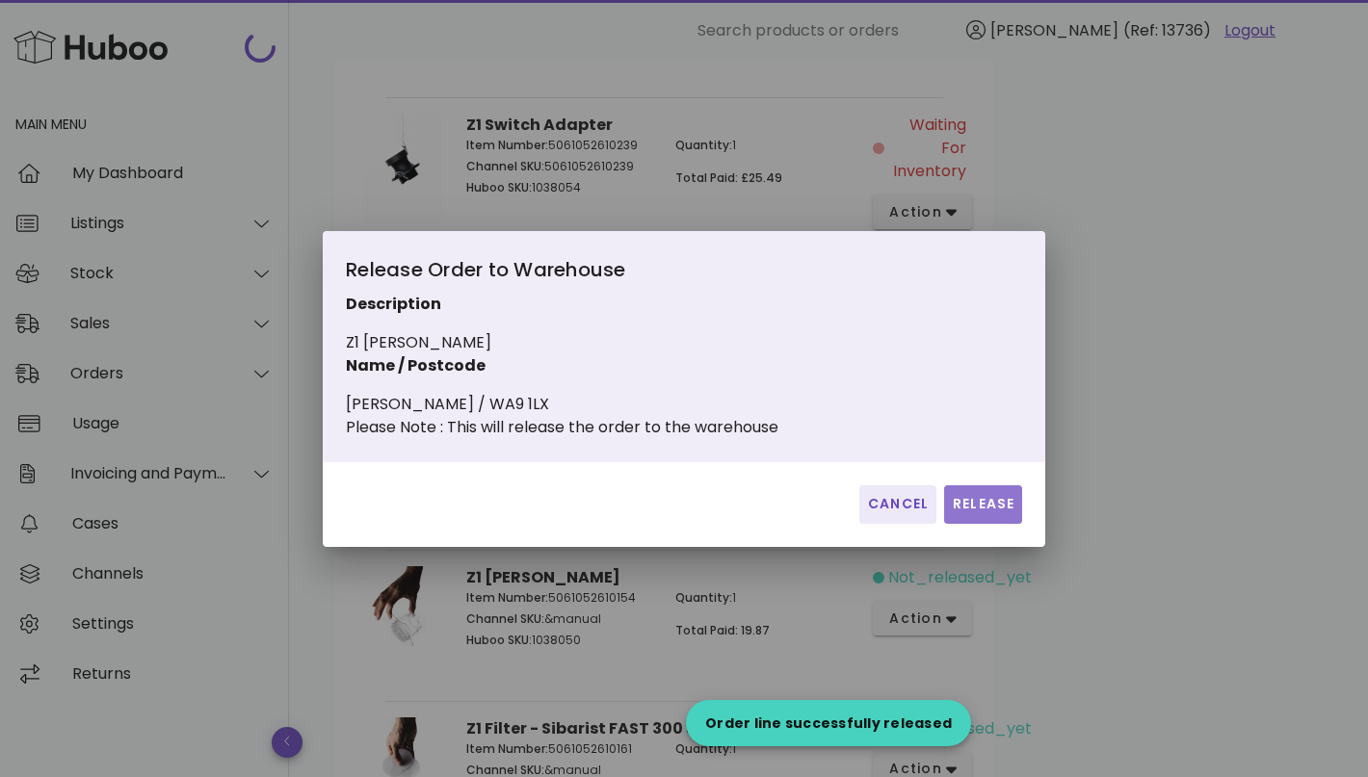
click at [972, 505] on button "Release" at bounding box center [983, 504] width 78 height 39
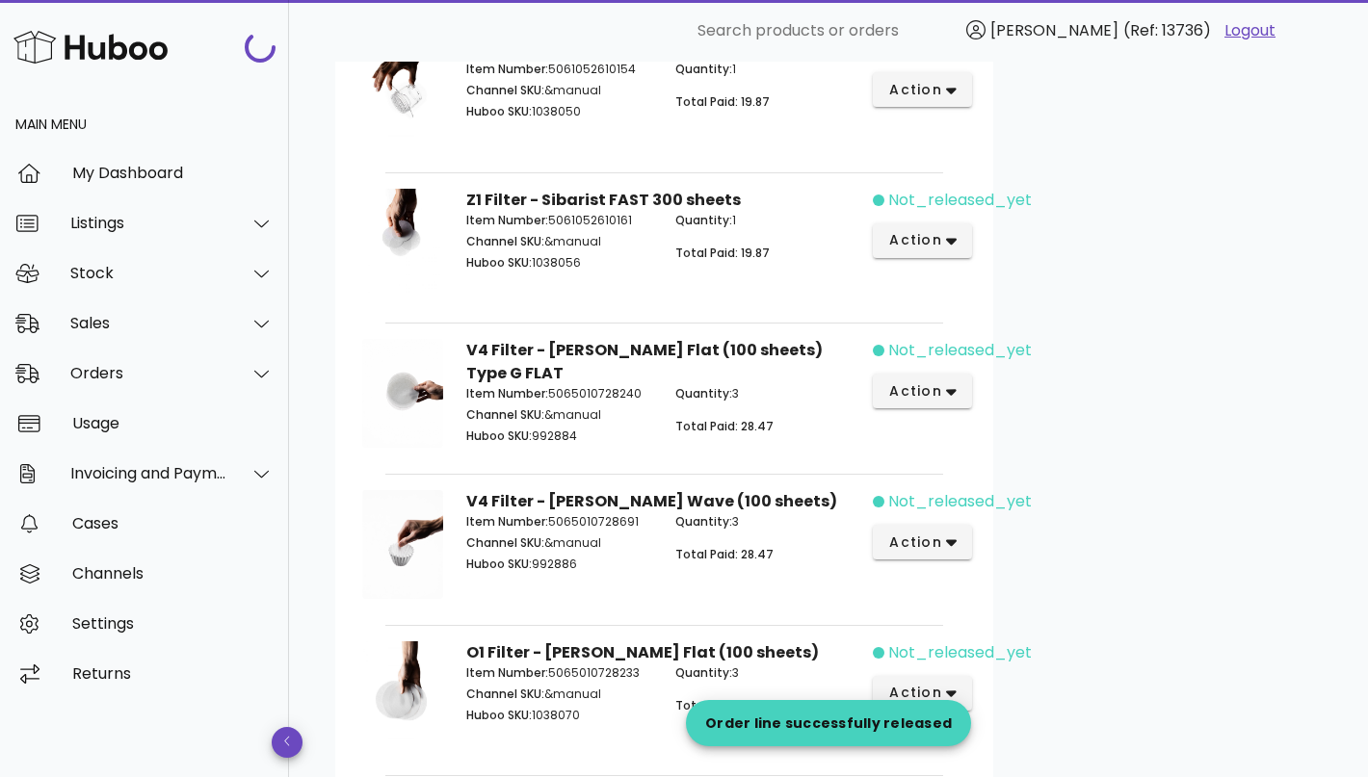
scroll to position [1338, 0]
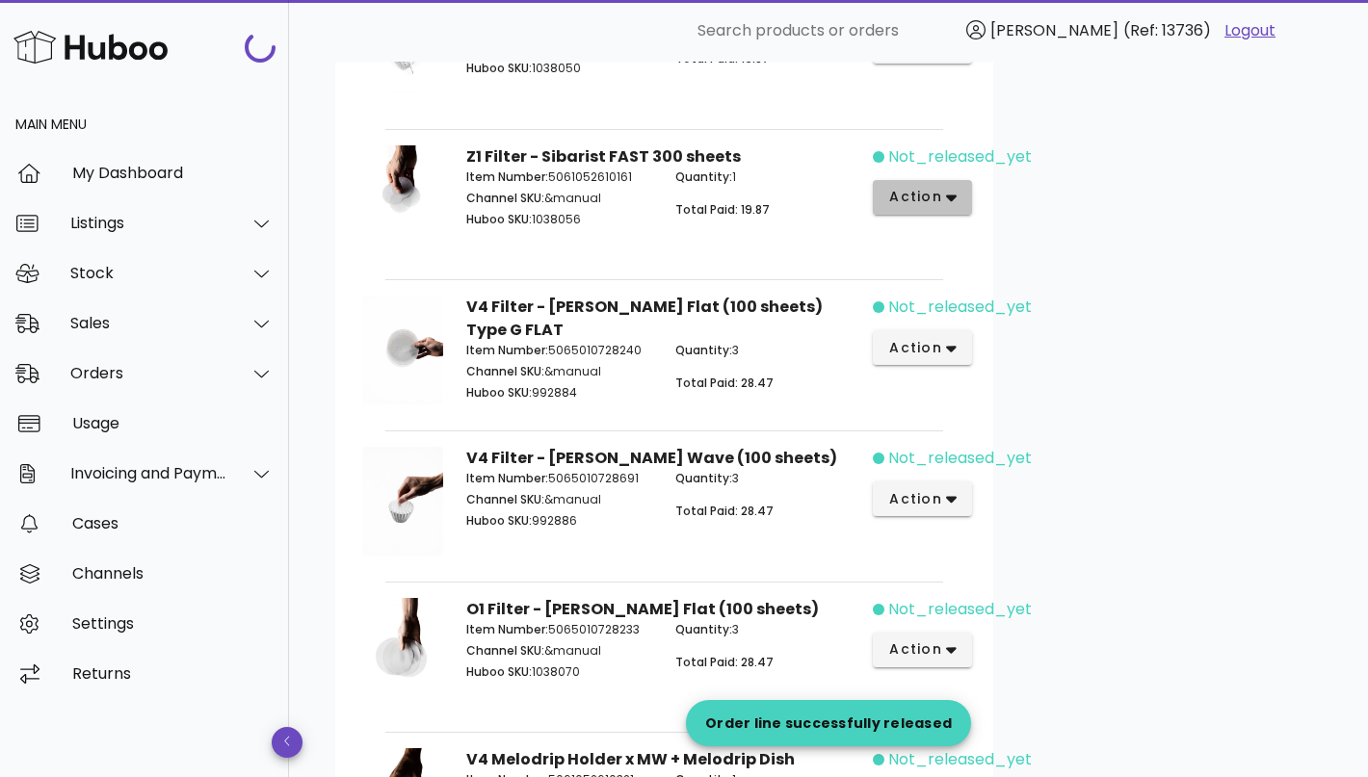
click at [933, 190] on span "action" at bounding box center [915, 197] width 54 height 20
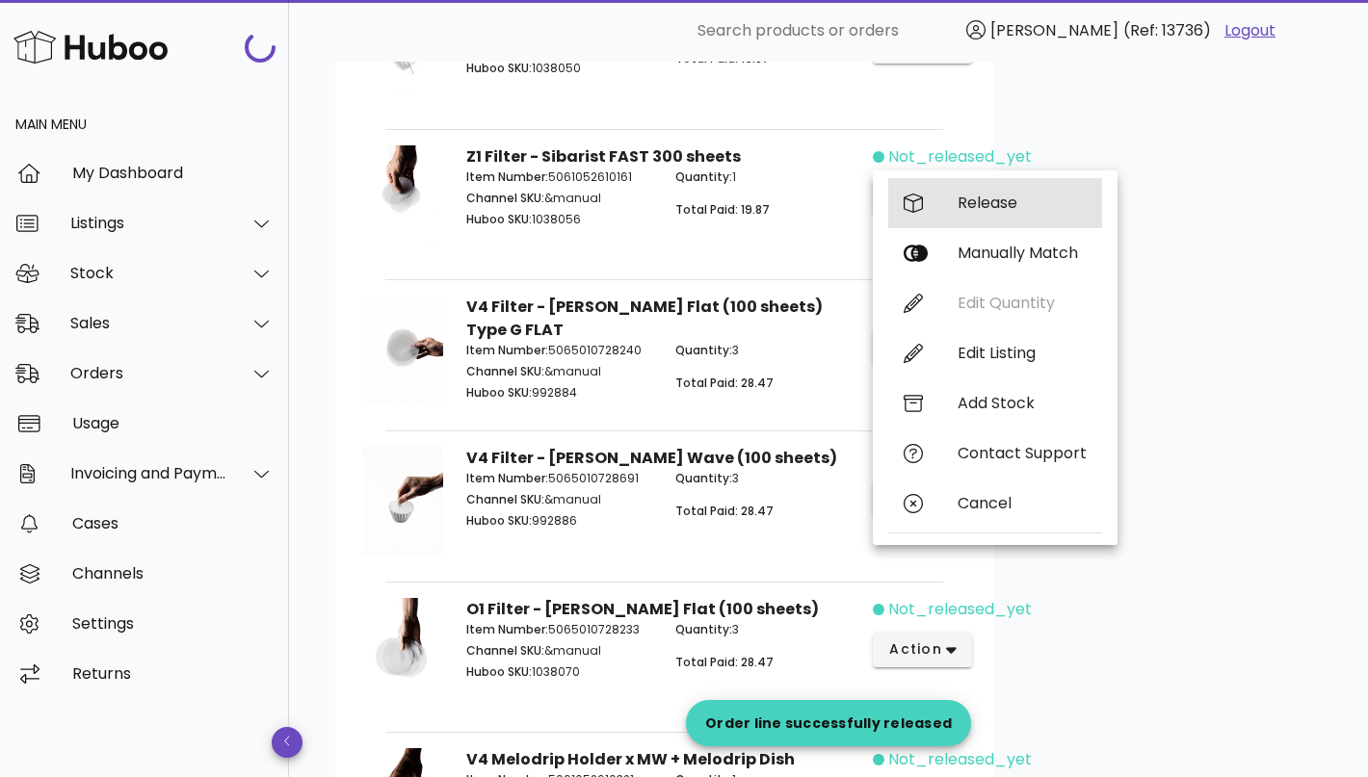
click at [962, 209] on div "Release" at bounding box center [1021, 203] width 129 height 18
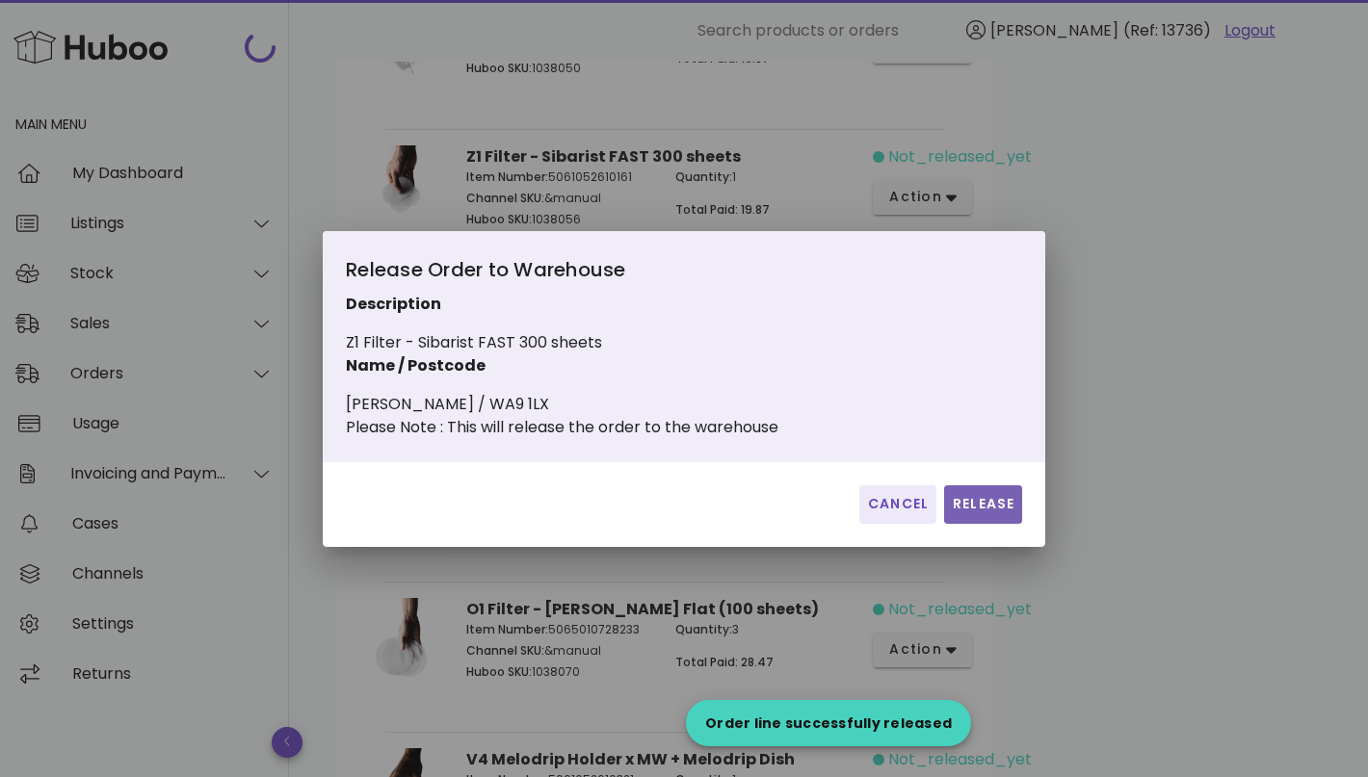
click at [966, 504] on button "Release" at bounding box center [983, 504] width 78 height 39
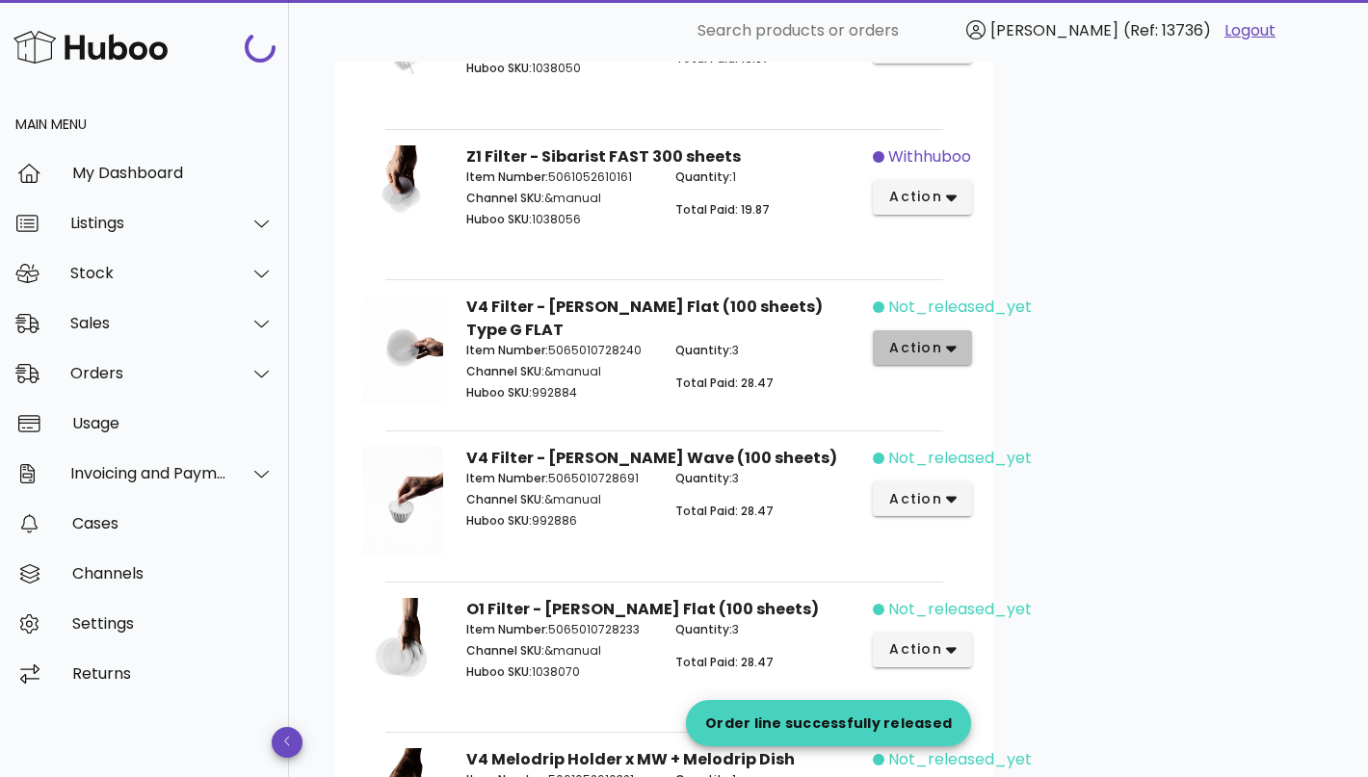
click at [956, 339] on button "action" at bounding box center [922, 347] width 99 height 35
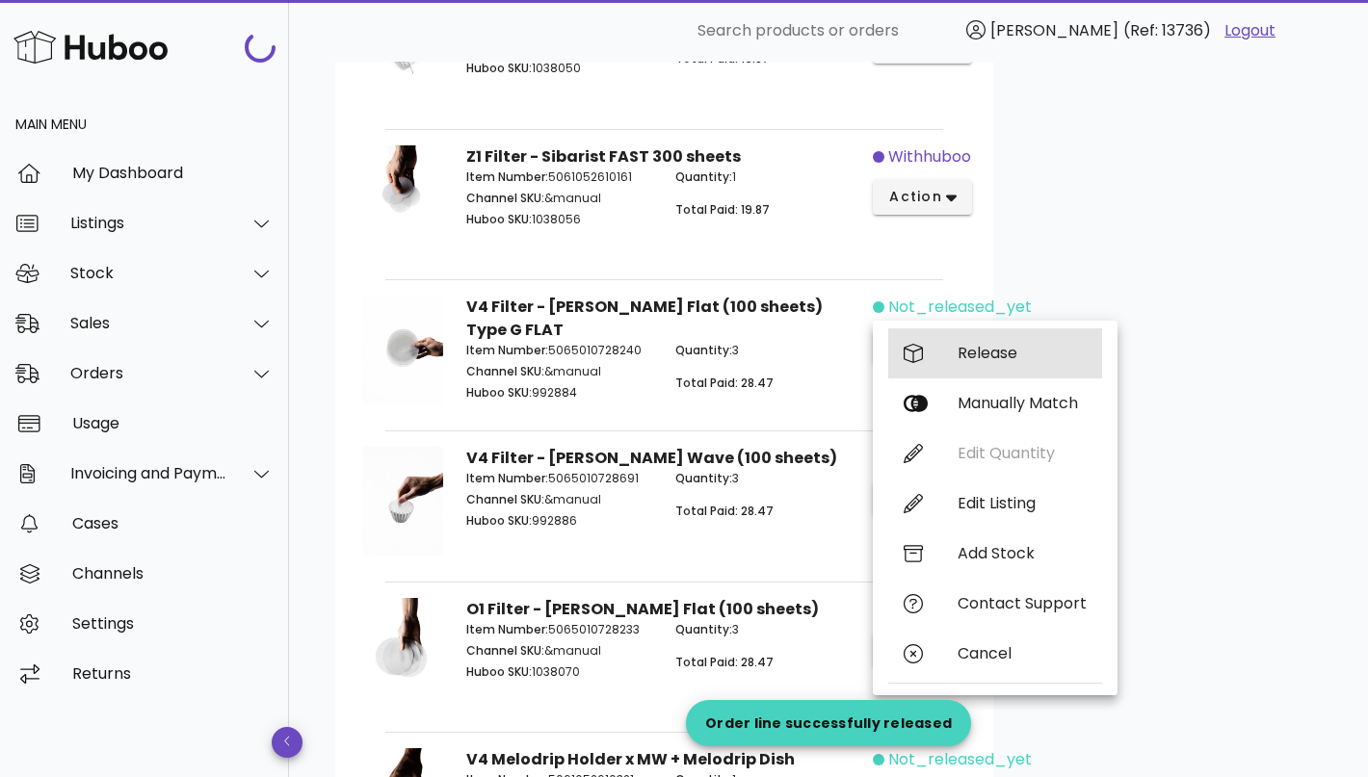
click at [980, 353] on div "Release" at bounding box center [1021, 353] width 129 height 18
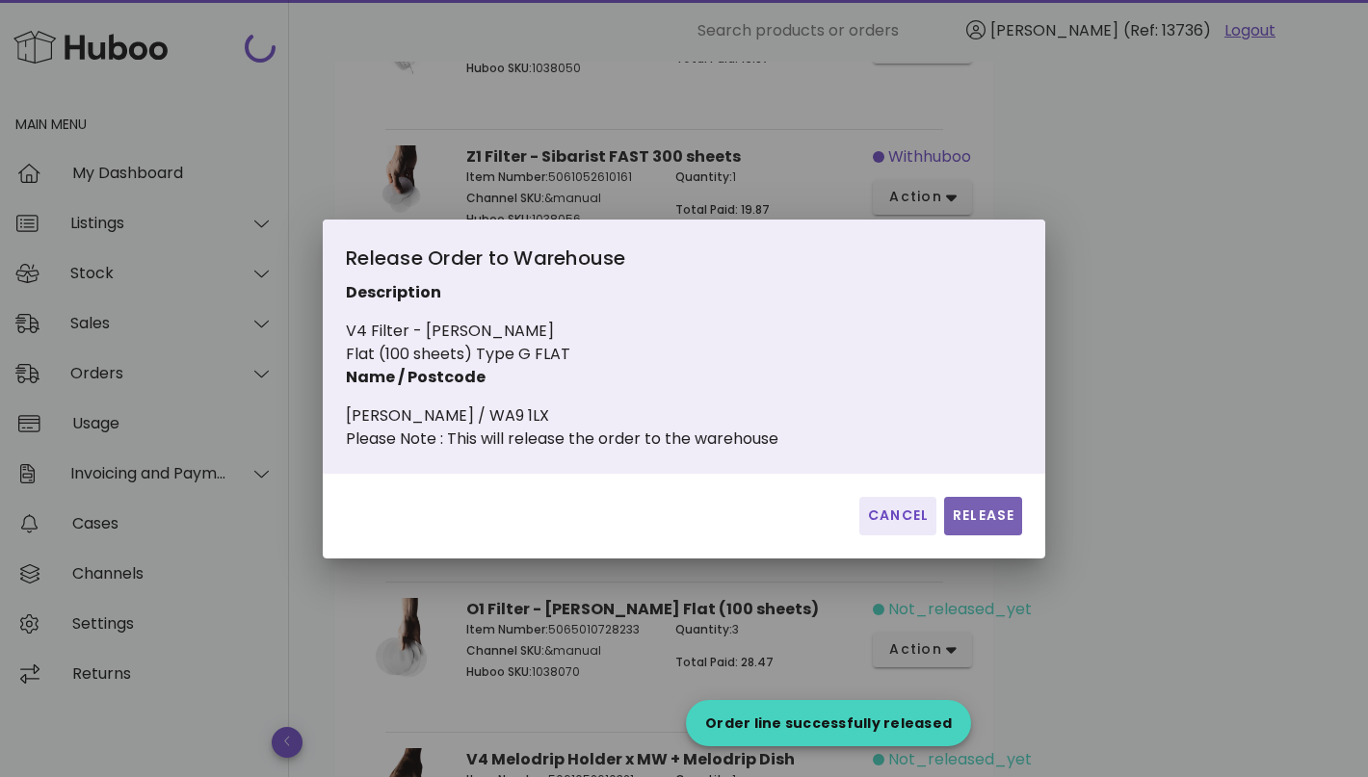
click at [969, 506] on span "Release" at bounding box center [983, 516] width 63 height 20
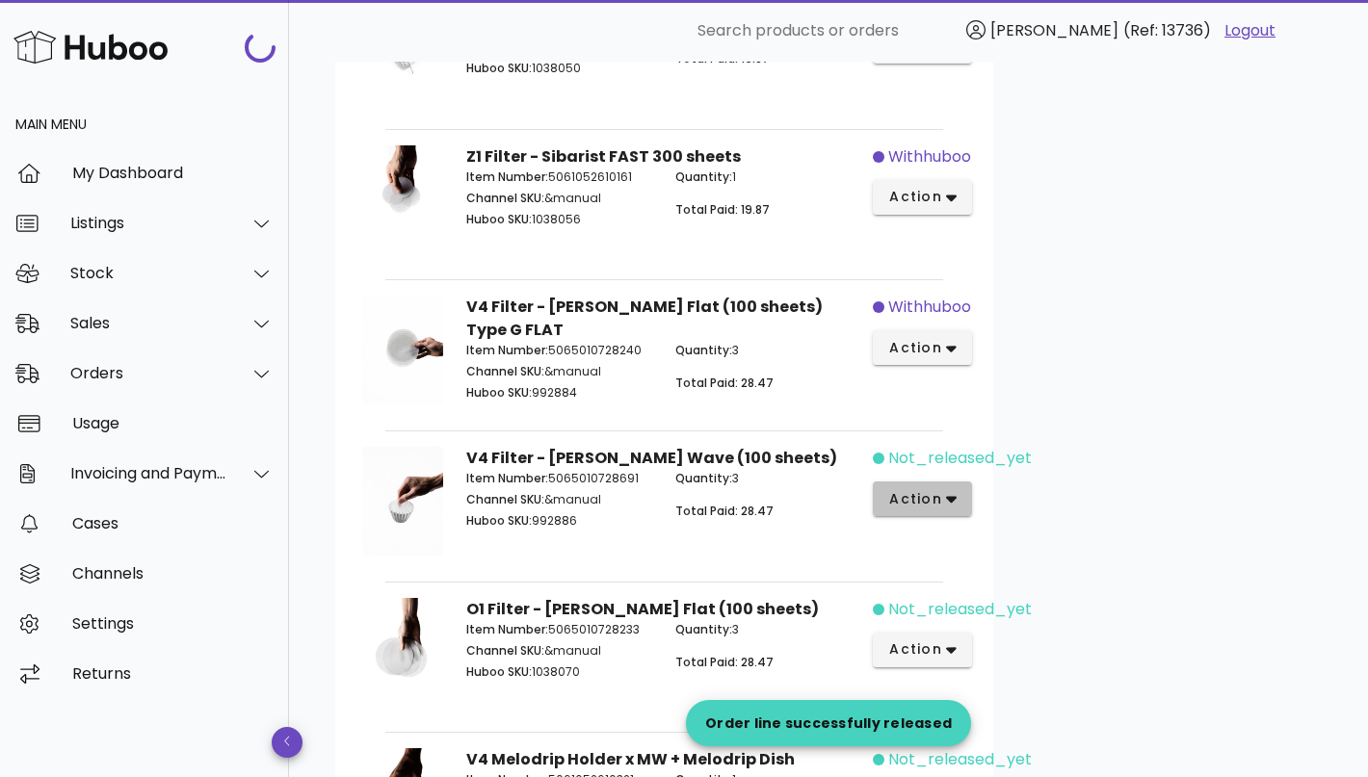
click at [957, 482] on button "action" at bounding box center [922, 499] width 99 height 35
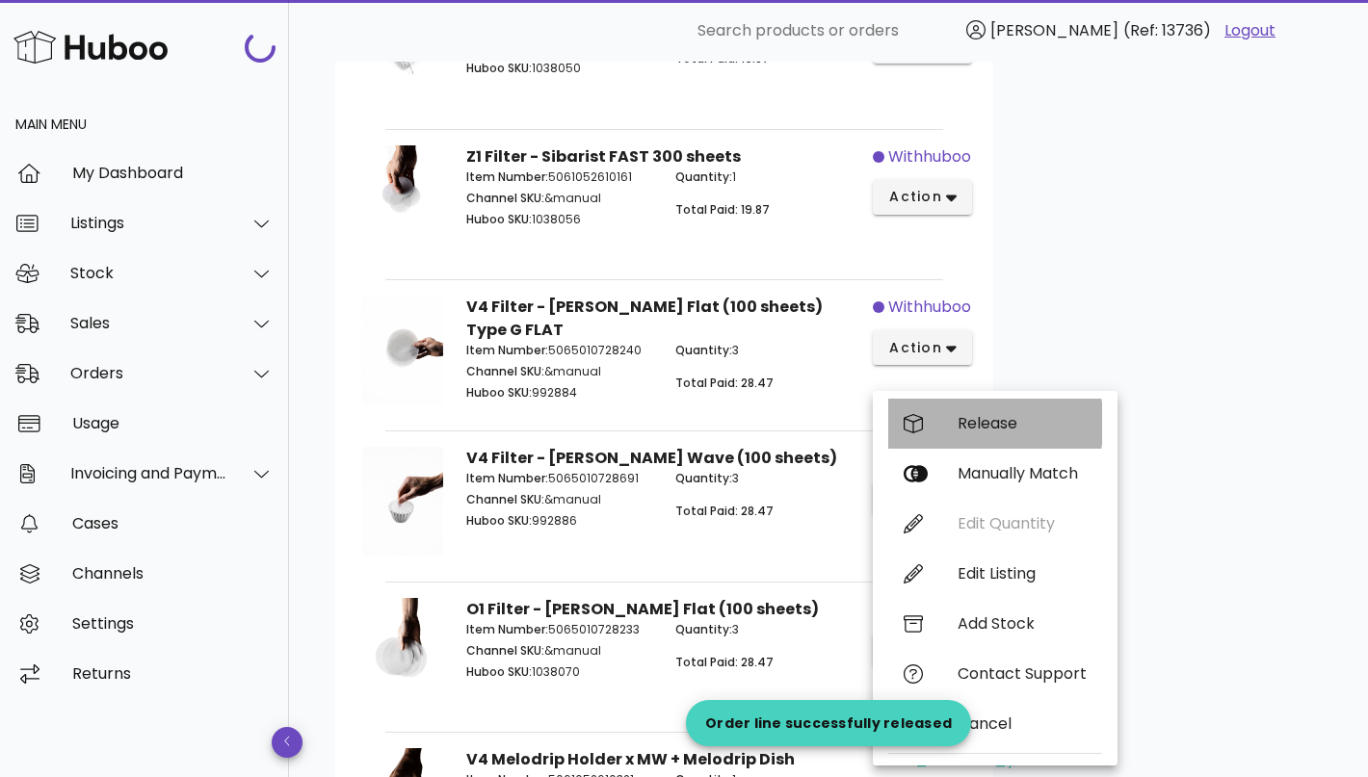
click at [1002, 435] on div "Release" at bounding box center [995, 424] width 214 height 50
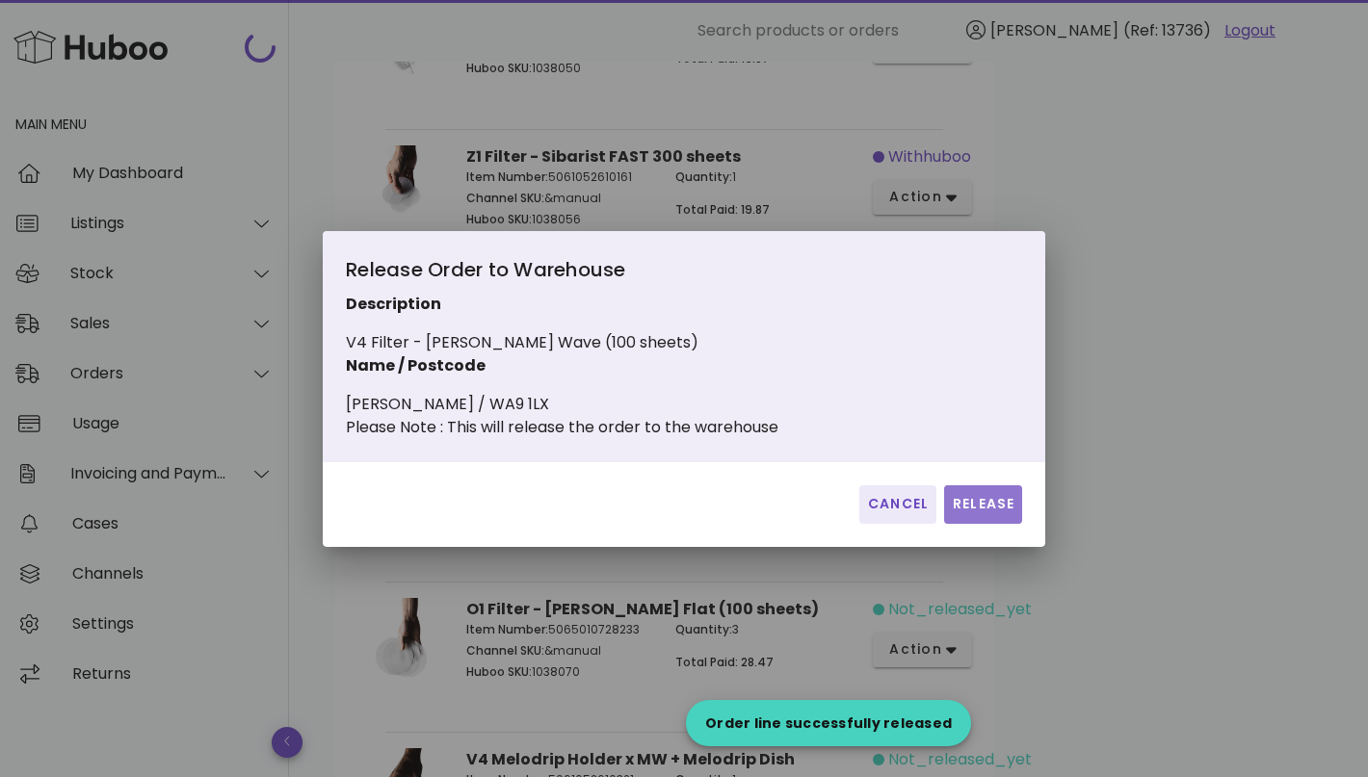
click at [998, 514] on span "Release" at bounding box center [983, 504] width 63 height 20
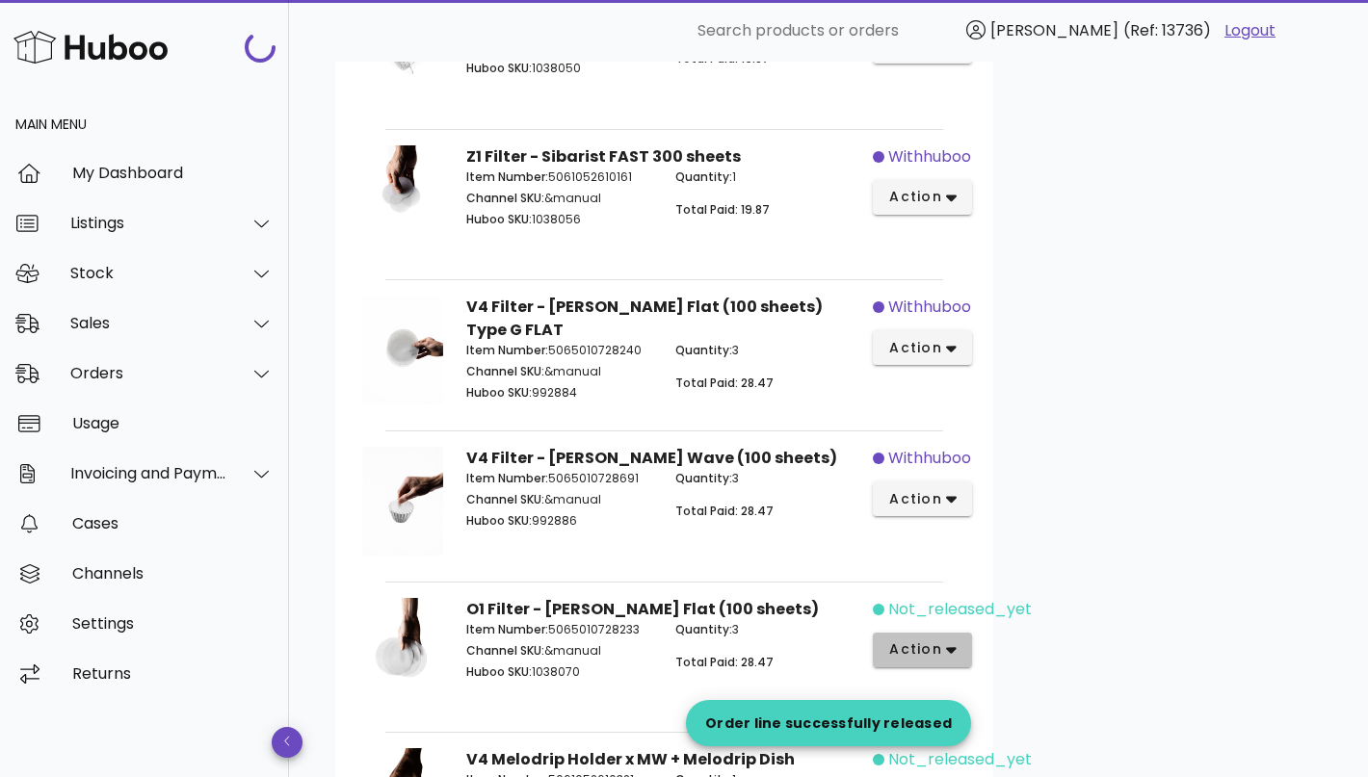
click at [951, 633] on button "action" at bounding box center [922, 650] width 99 height 35
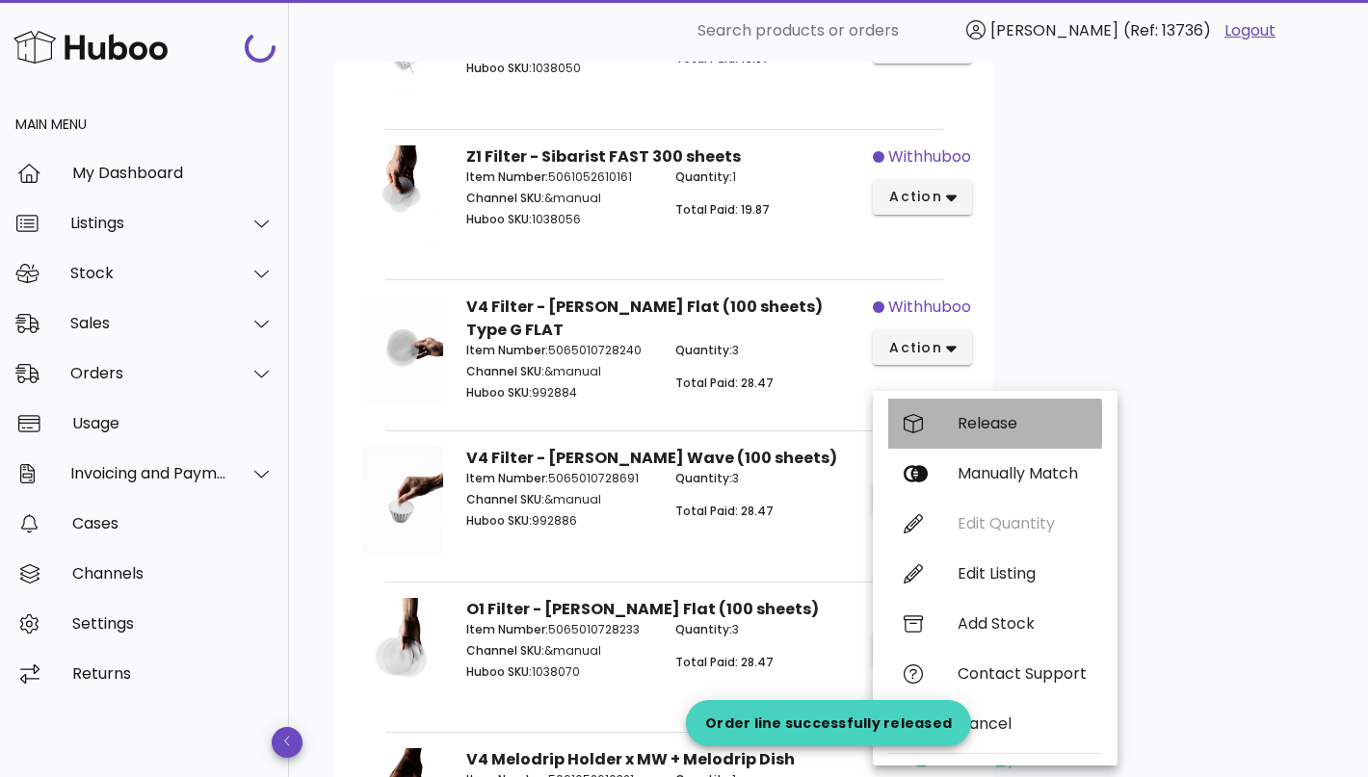
click at [1016, 424] on div "Release" at bounding box center [1021, 423] width 129 height 18
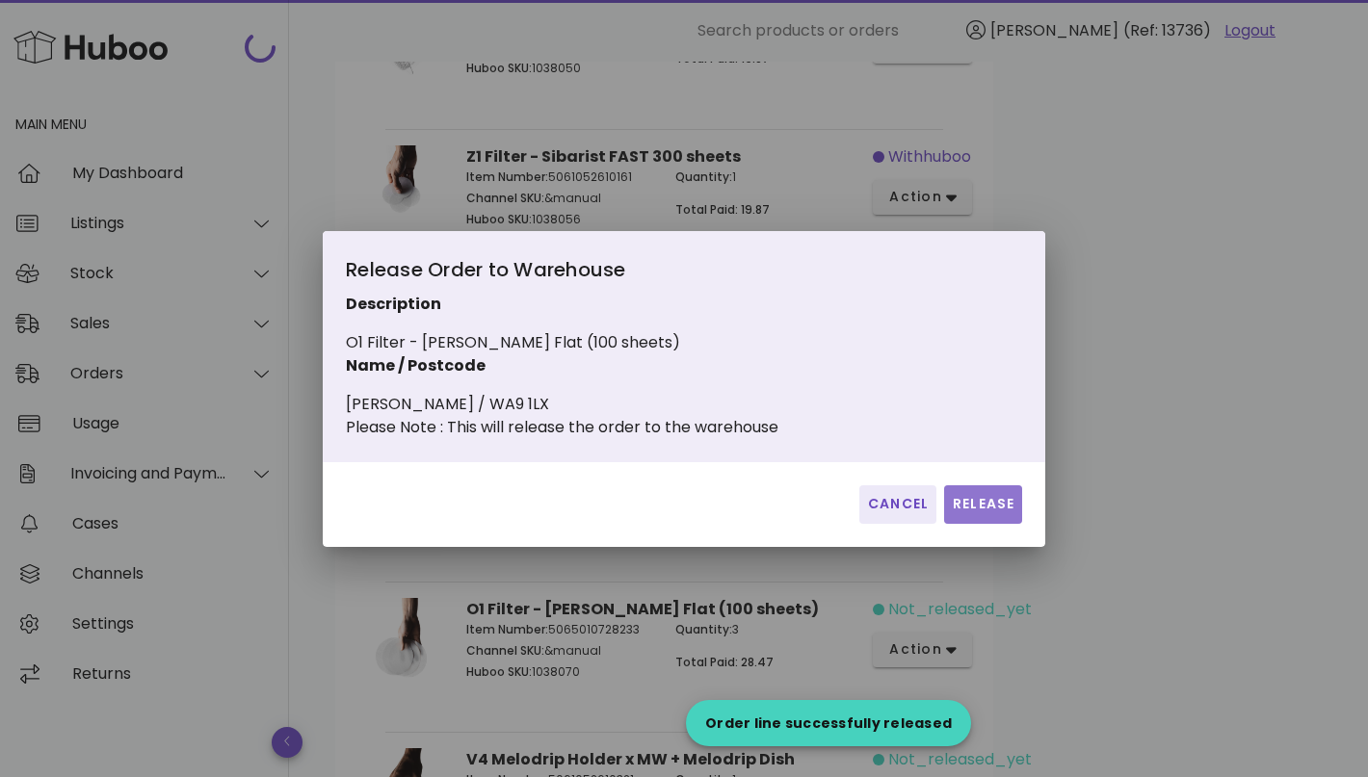
click at [987, 514] on span "Release" at bounding box center [983, 504] width 63 height 20
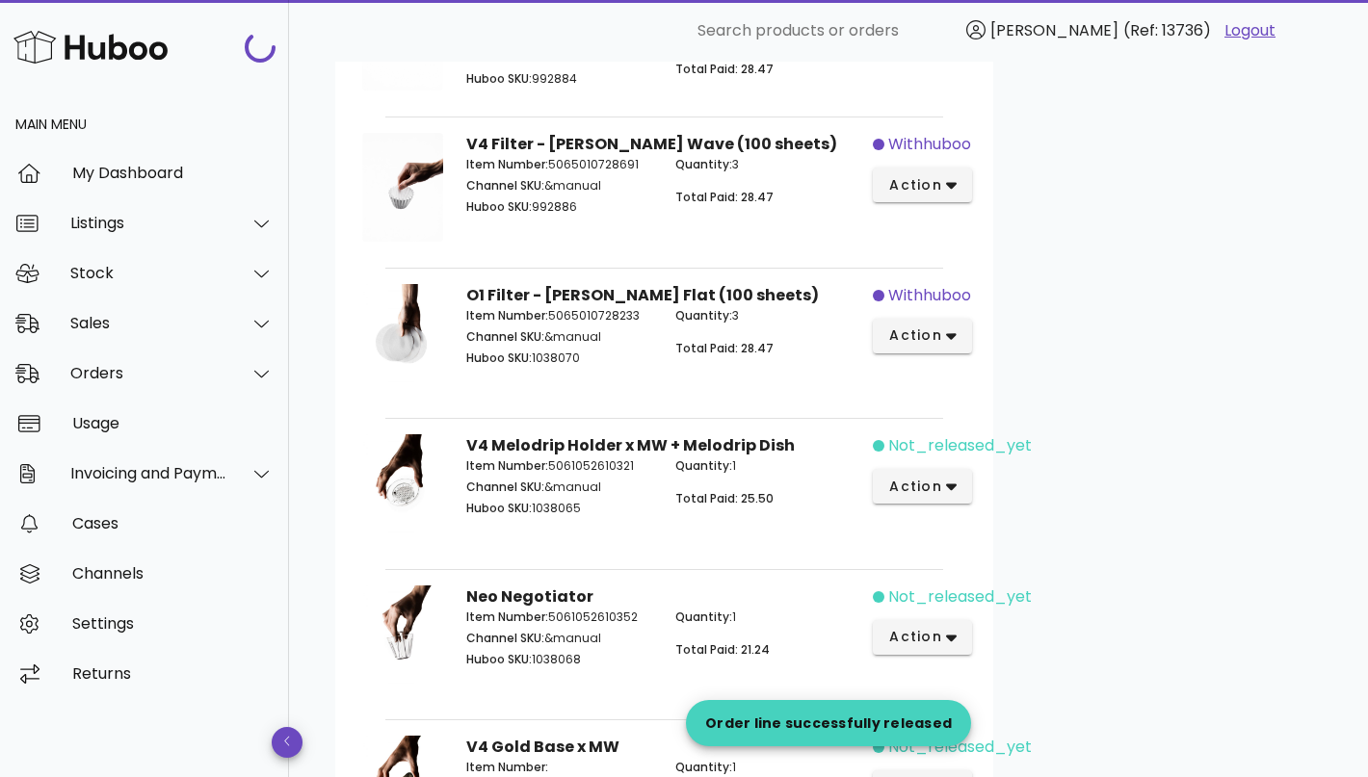
scroll to position [1694, 0]
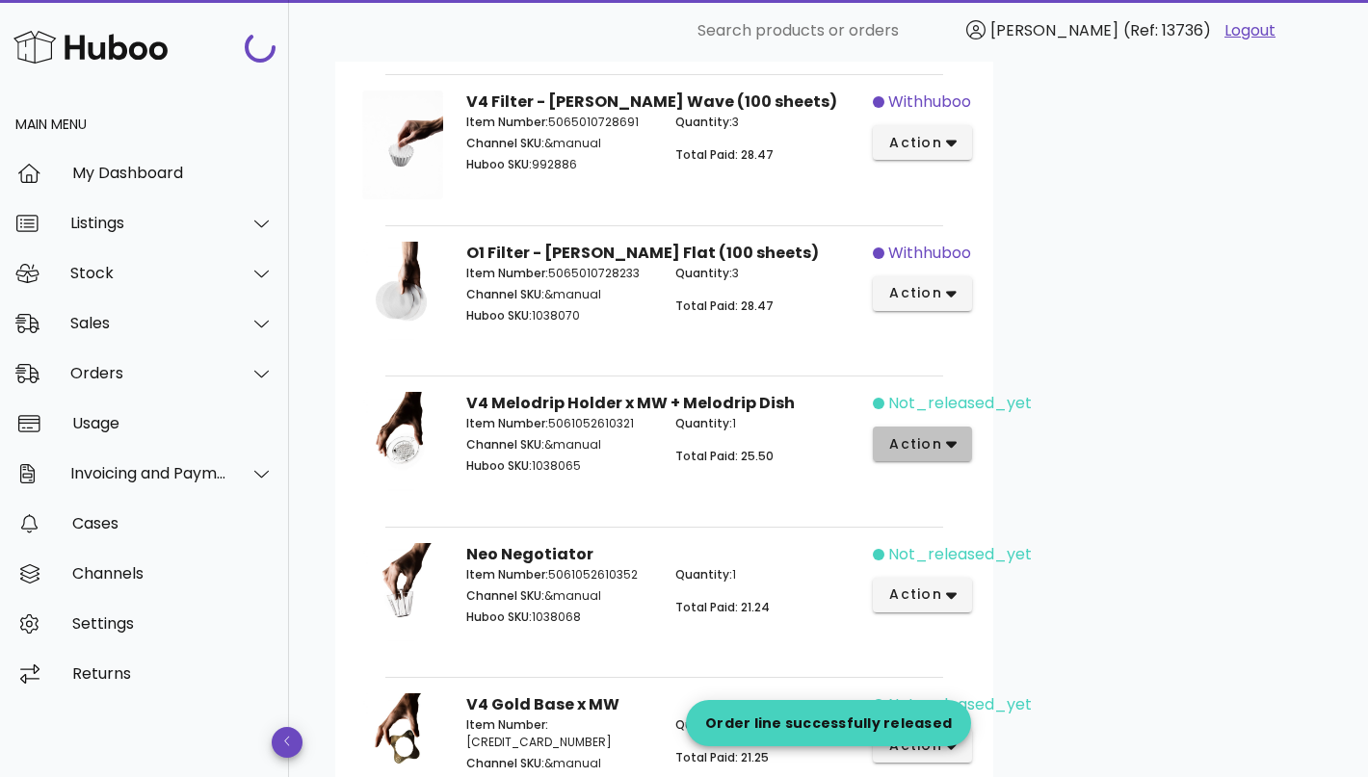
click at [953, 435] on icon "button" at bounding box center [951, 443] width 11 height 17
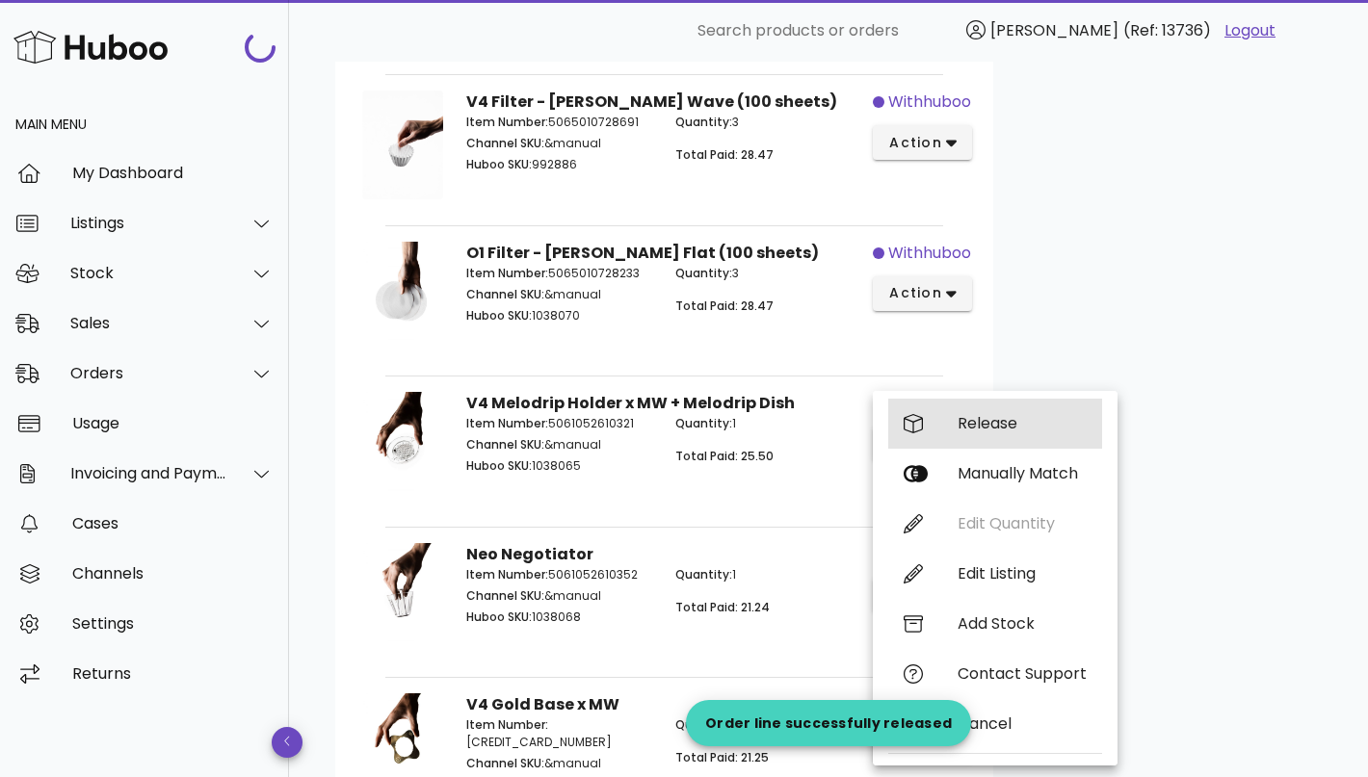
click at [983, 424] on div "Release" at bounding box center [1021, 423] width 129 height 18
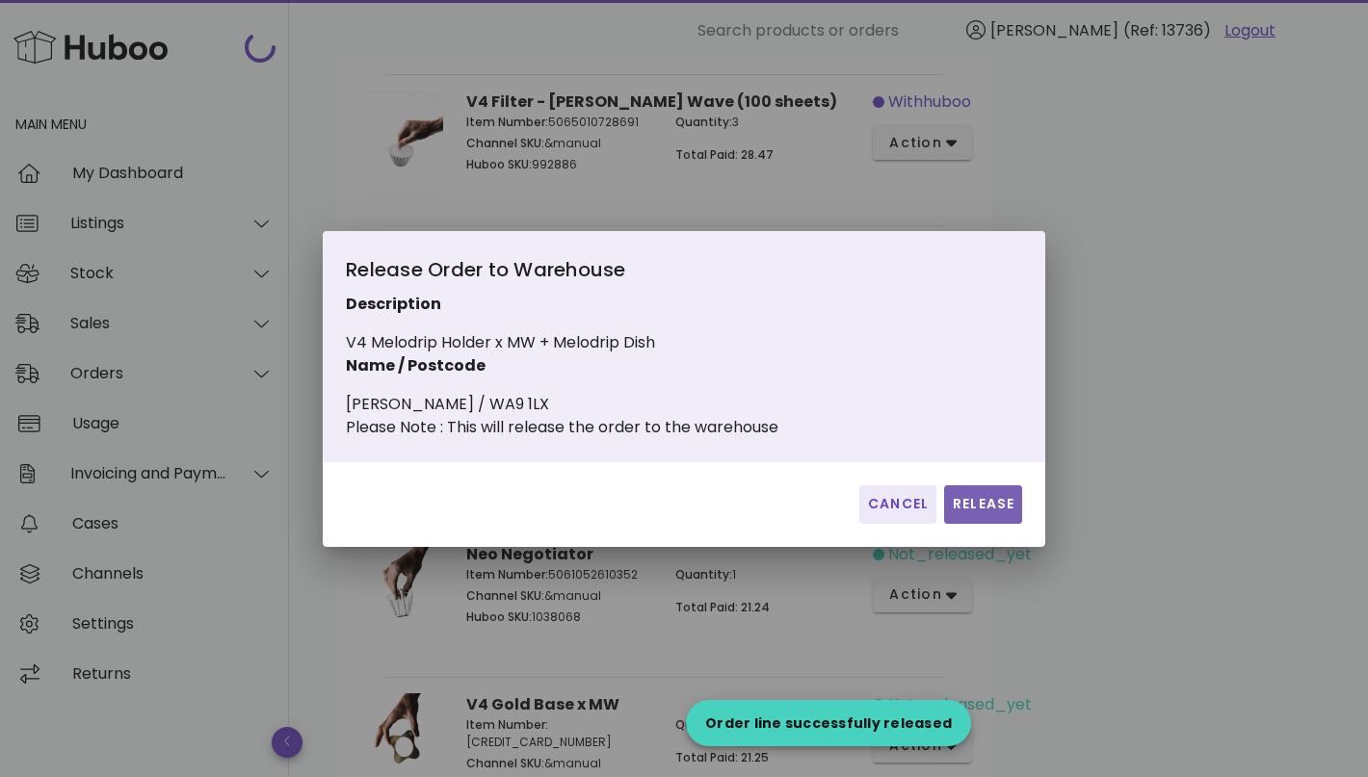
click at [981, 502] on button "Release" at bounding box center [983, 504] width 78 height 39
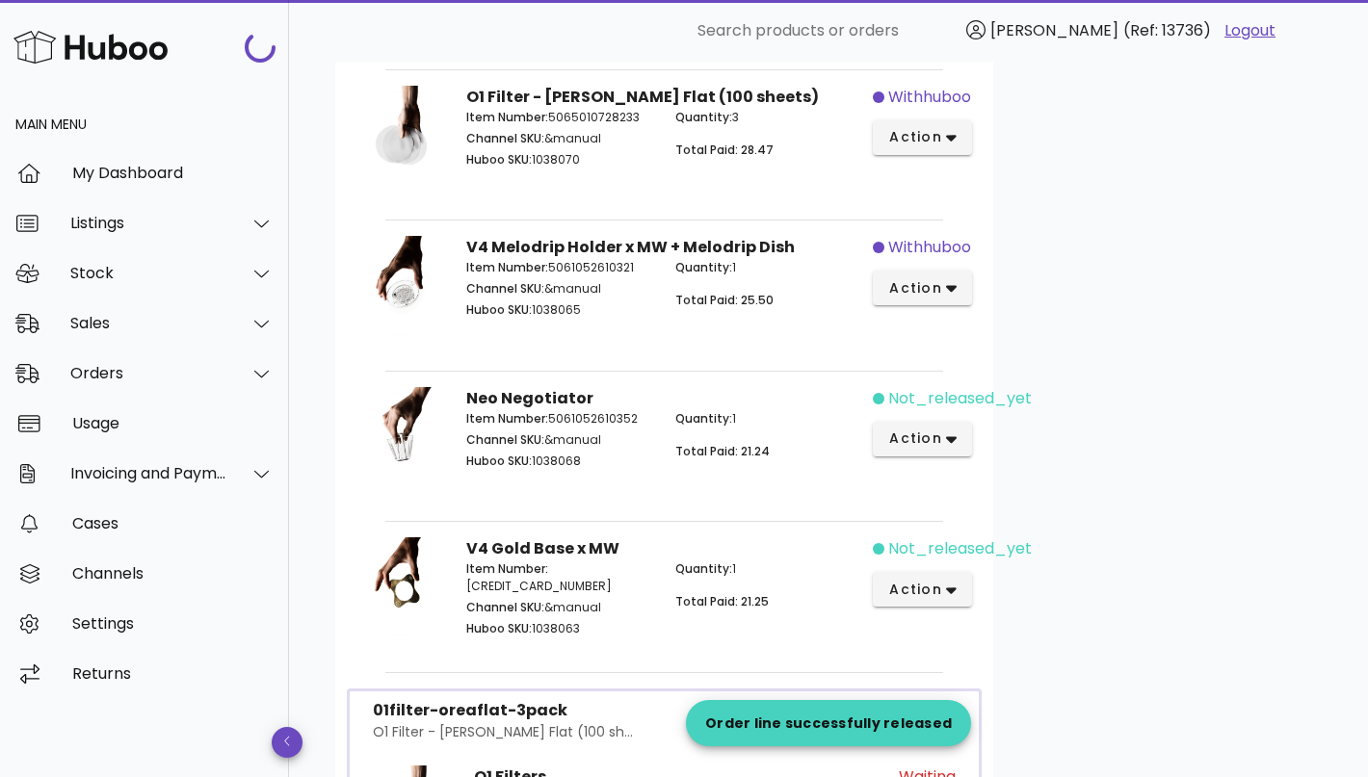
scroll to position [1915, 0]
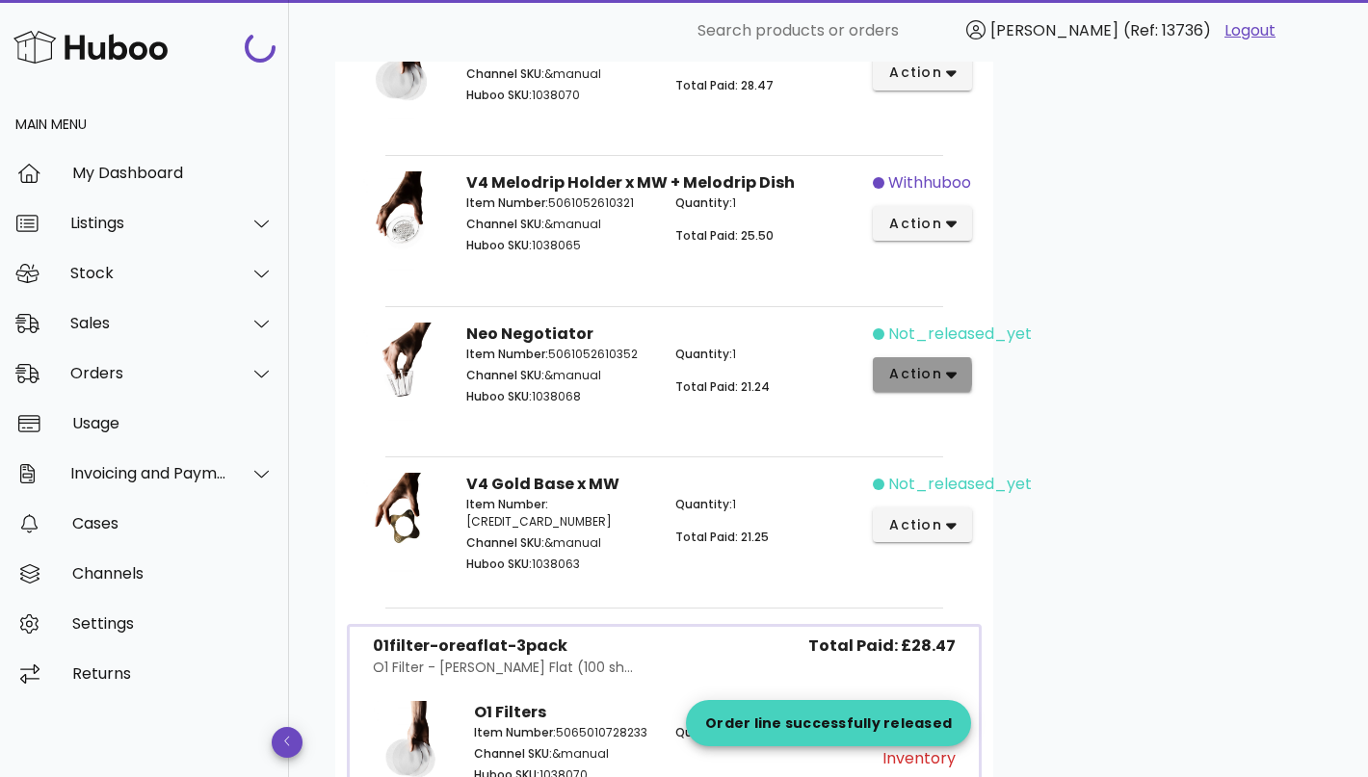
click at [961, 370] on button "action" at bounding box center [922, 374] width 99 height 35
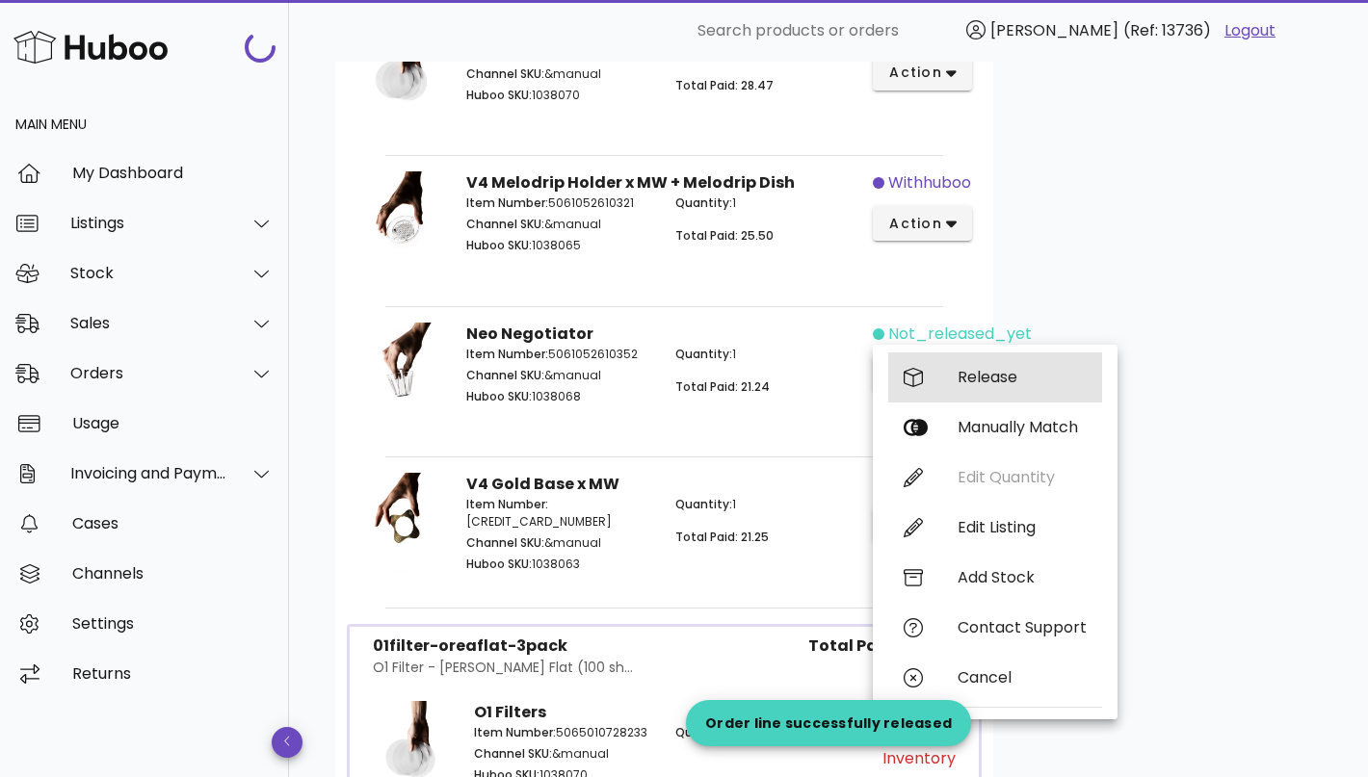
click at [996, 376] on div "Release" at bounding box center [1021, 377] width 129 height 18
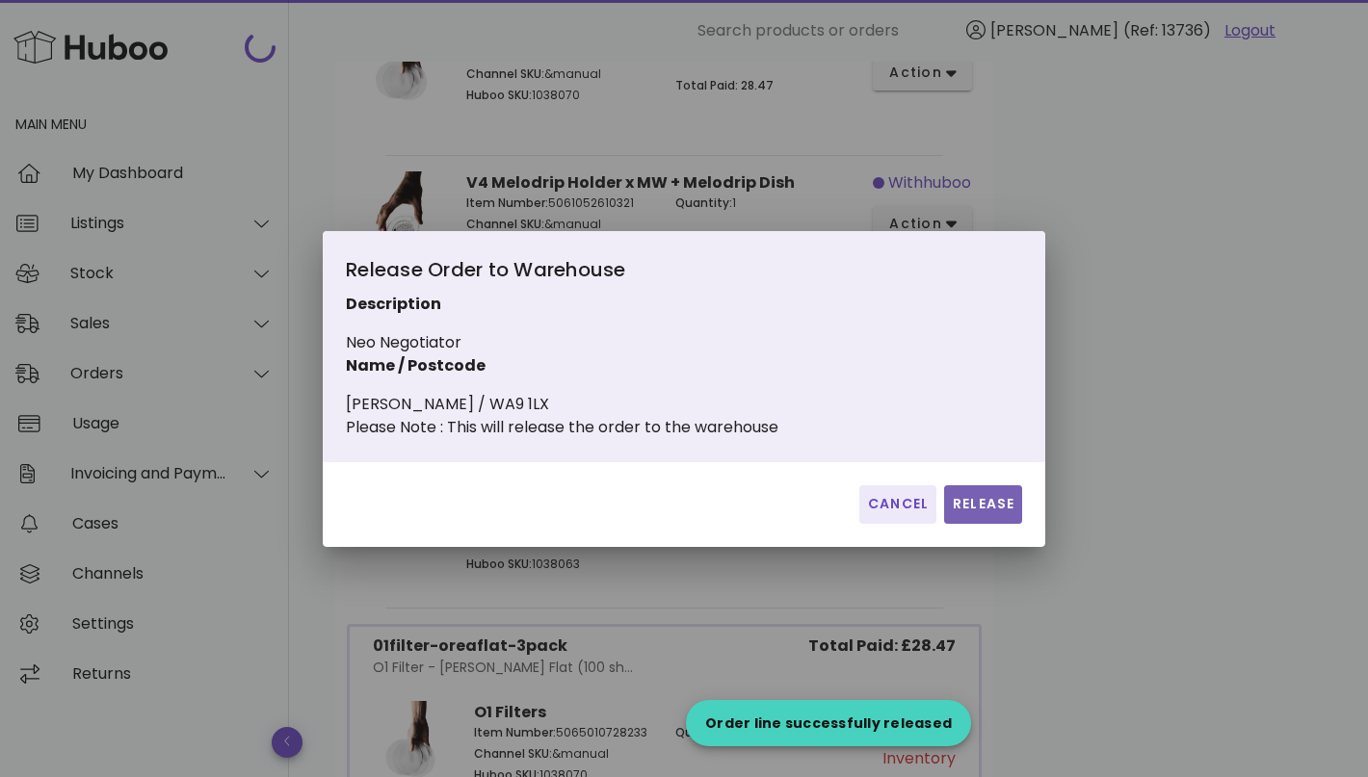
click at [998, 514] on span "Release" at bounding box center [983, 504] width 63 height 20
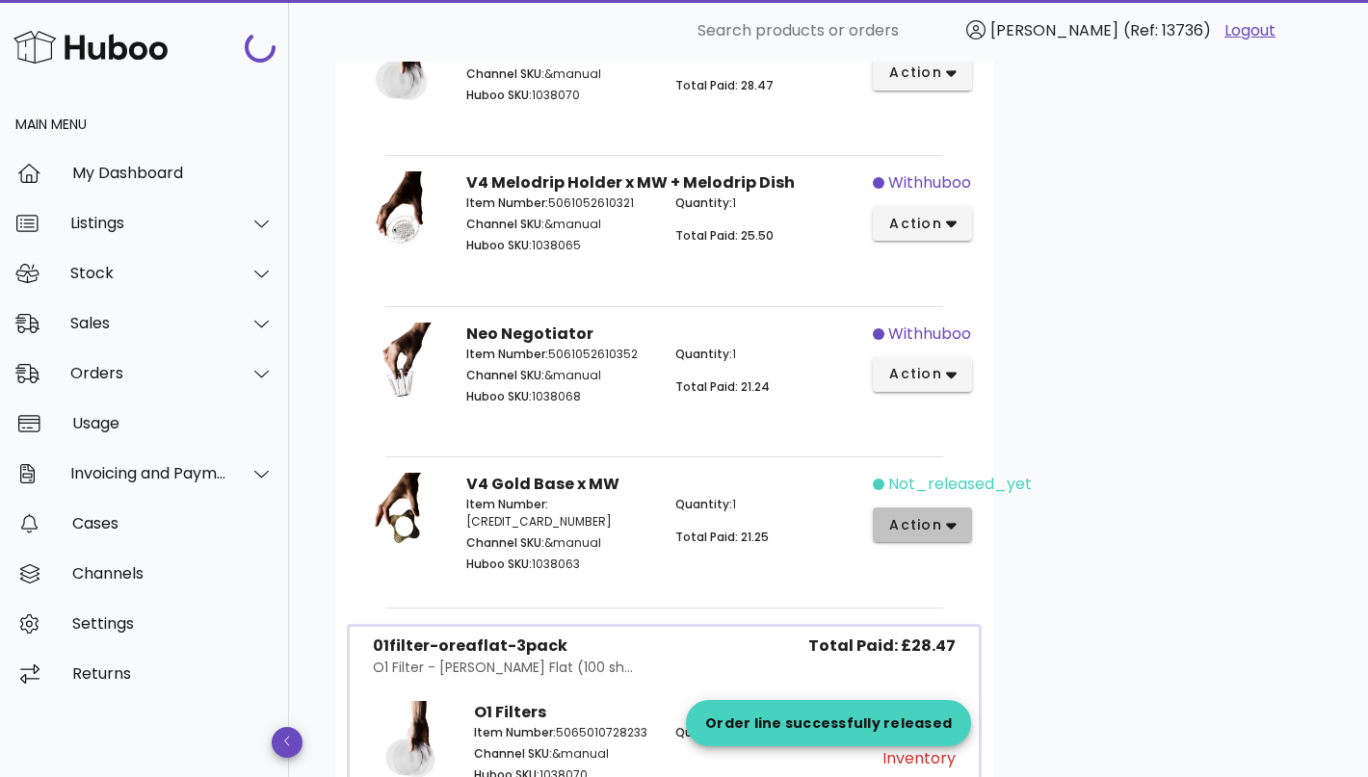
click at [953, 523] on icon "button" at bounding box center [951, 526] width 11 height 7
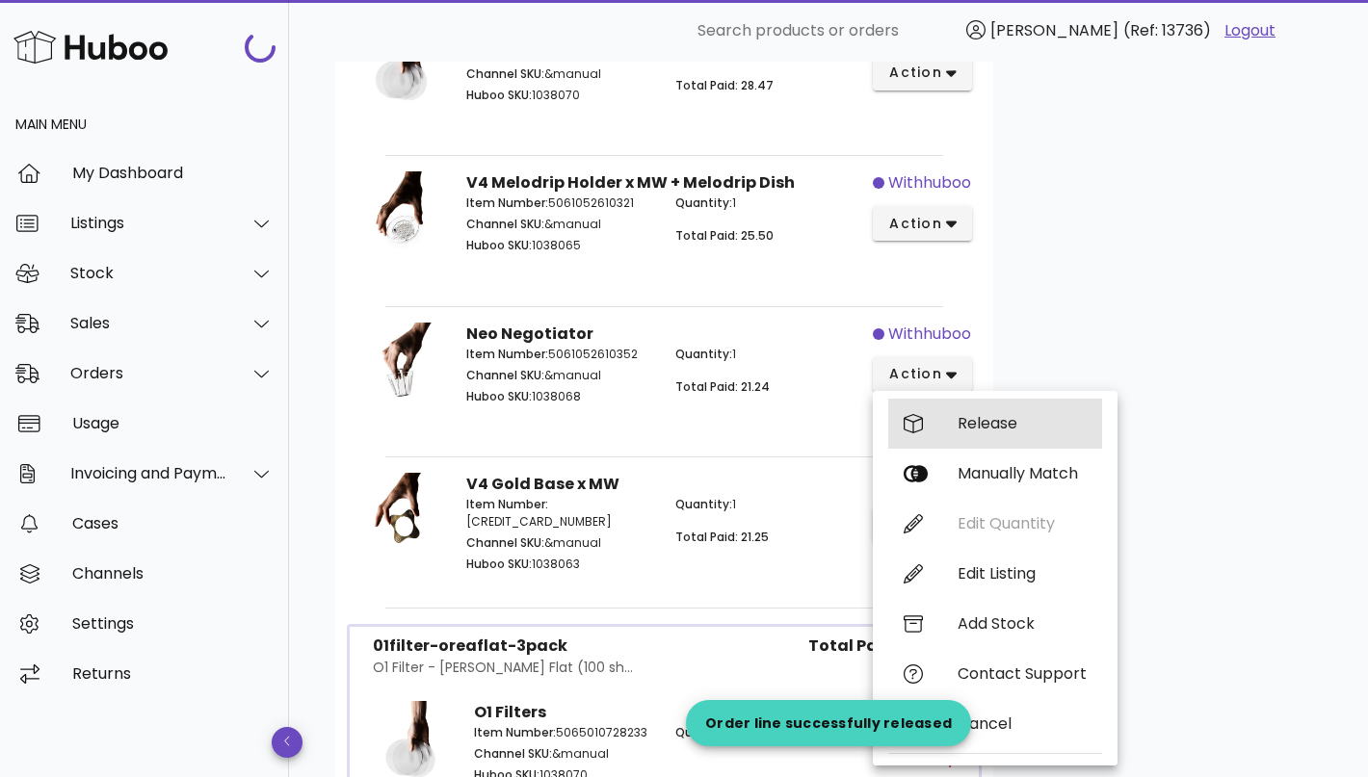
click at [1008, 430] on div "Release" at bounding box center [1021, 423] width 129 height 18
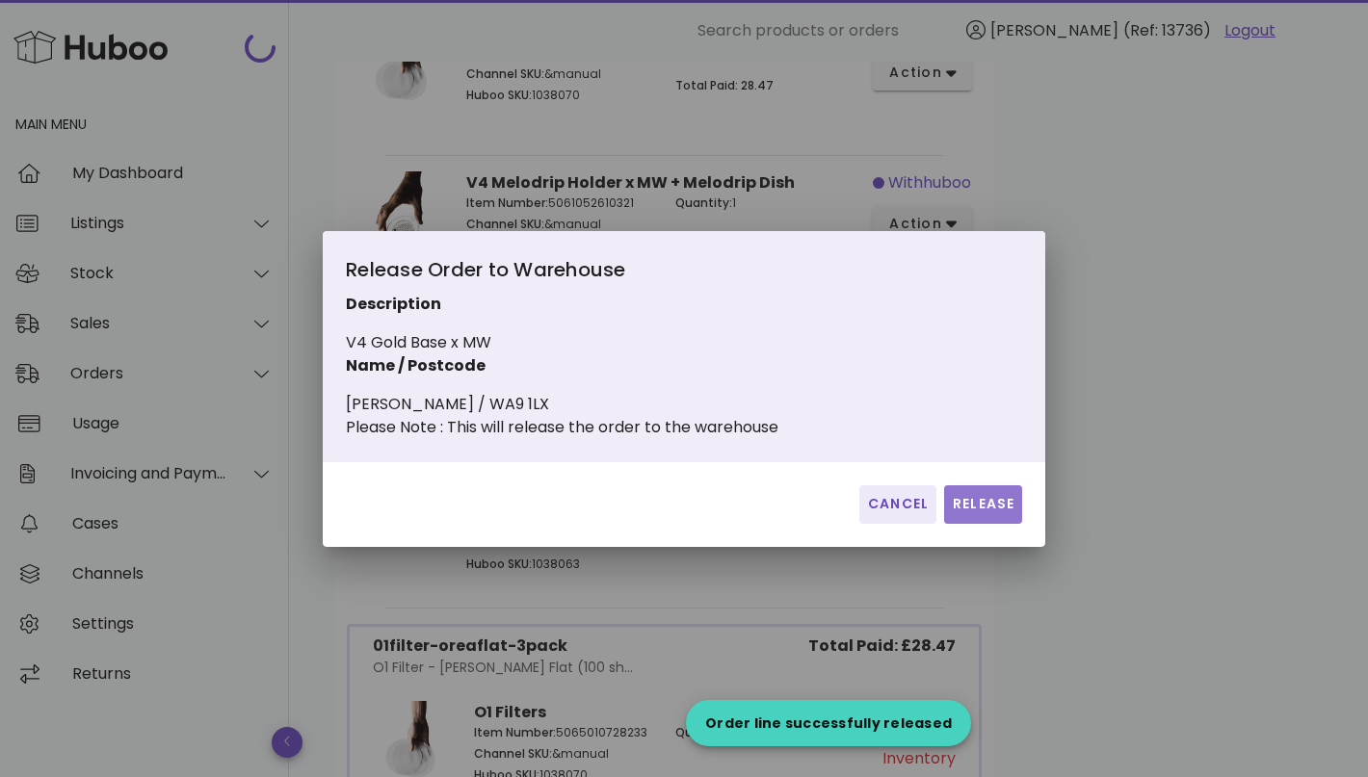
click at [990, 514] on span "Release" at bounding box center [983, 504] width 63 height 20
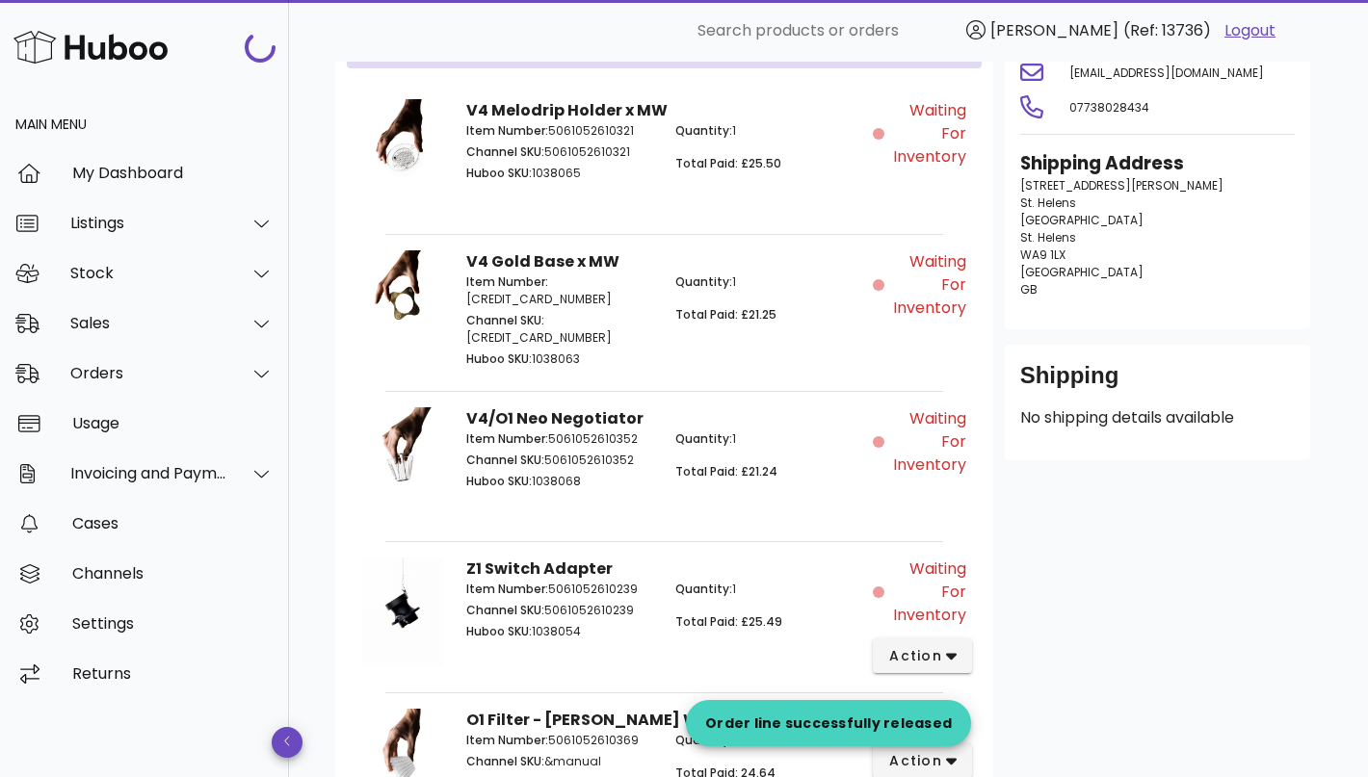
scroll to position [0, 0]
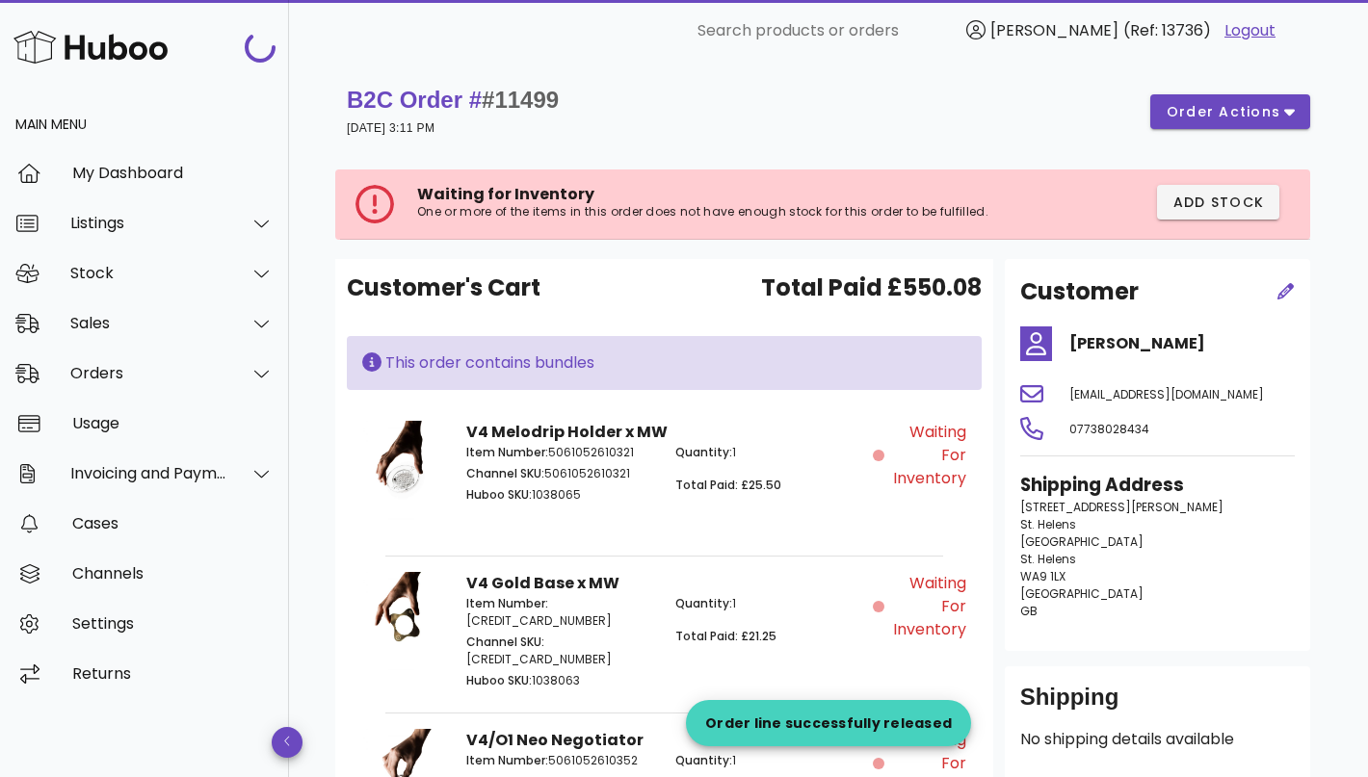
scroll to position [3533, 0]
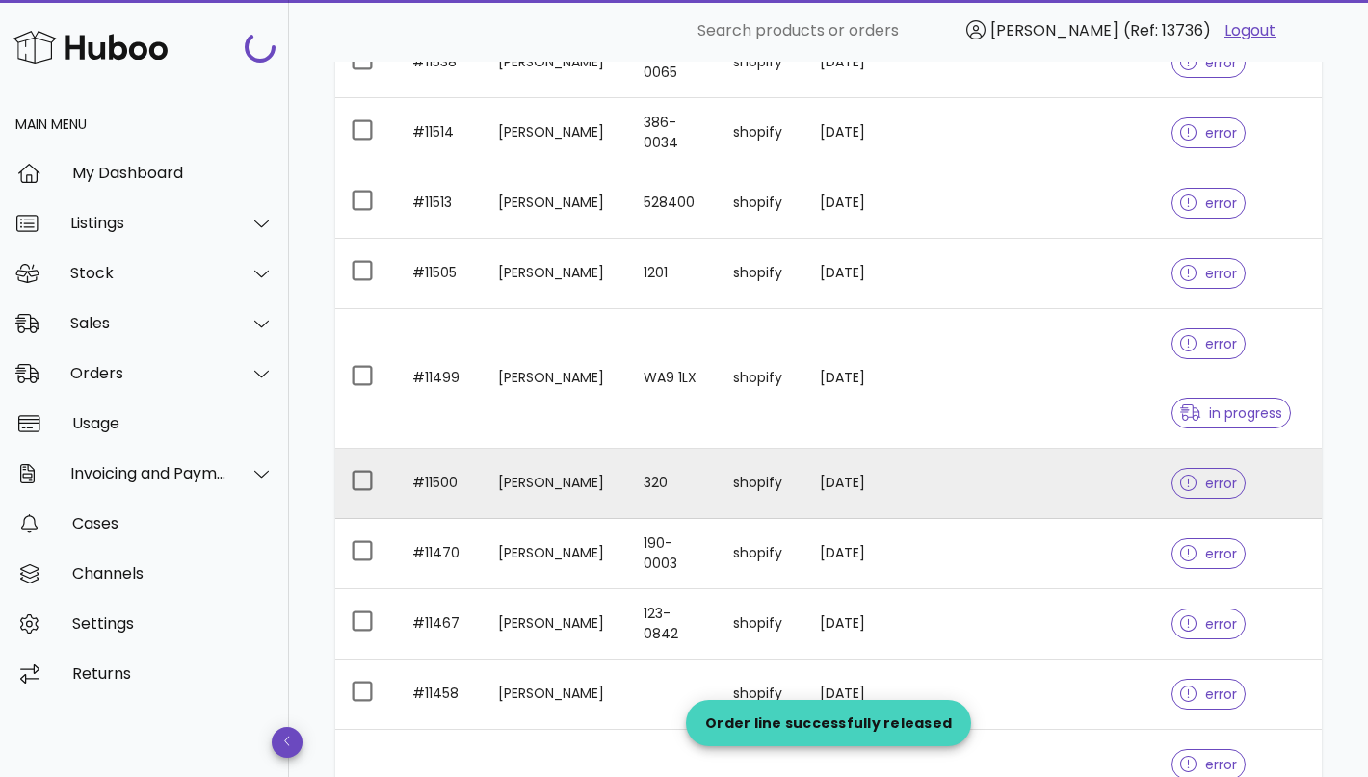
click at [674, 479] on td "320" at bounding box center [673, 484] width 90 height 70
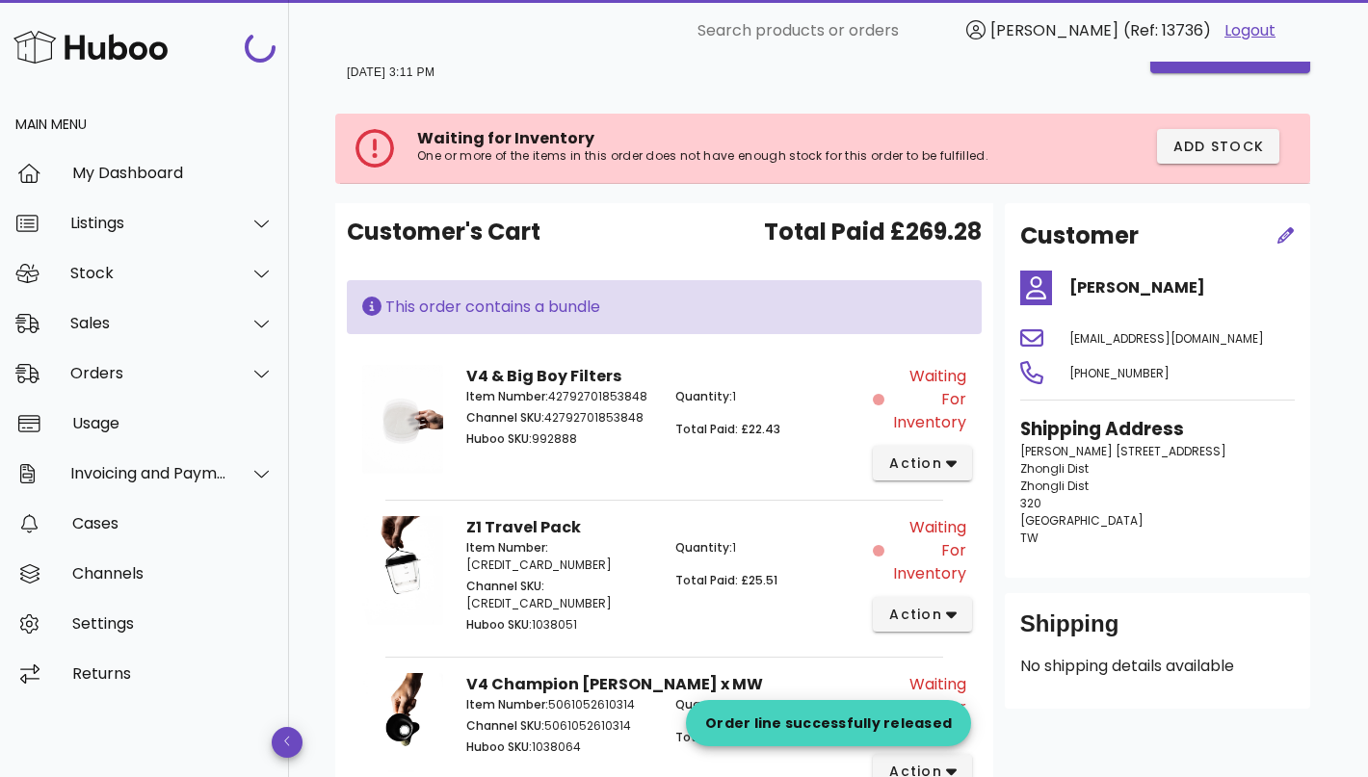
scroll to position [31, 0]
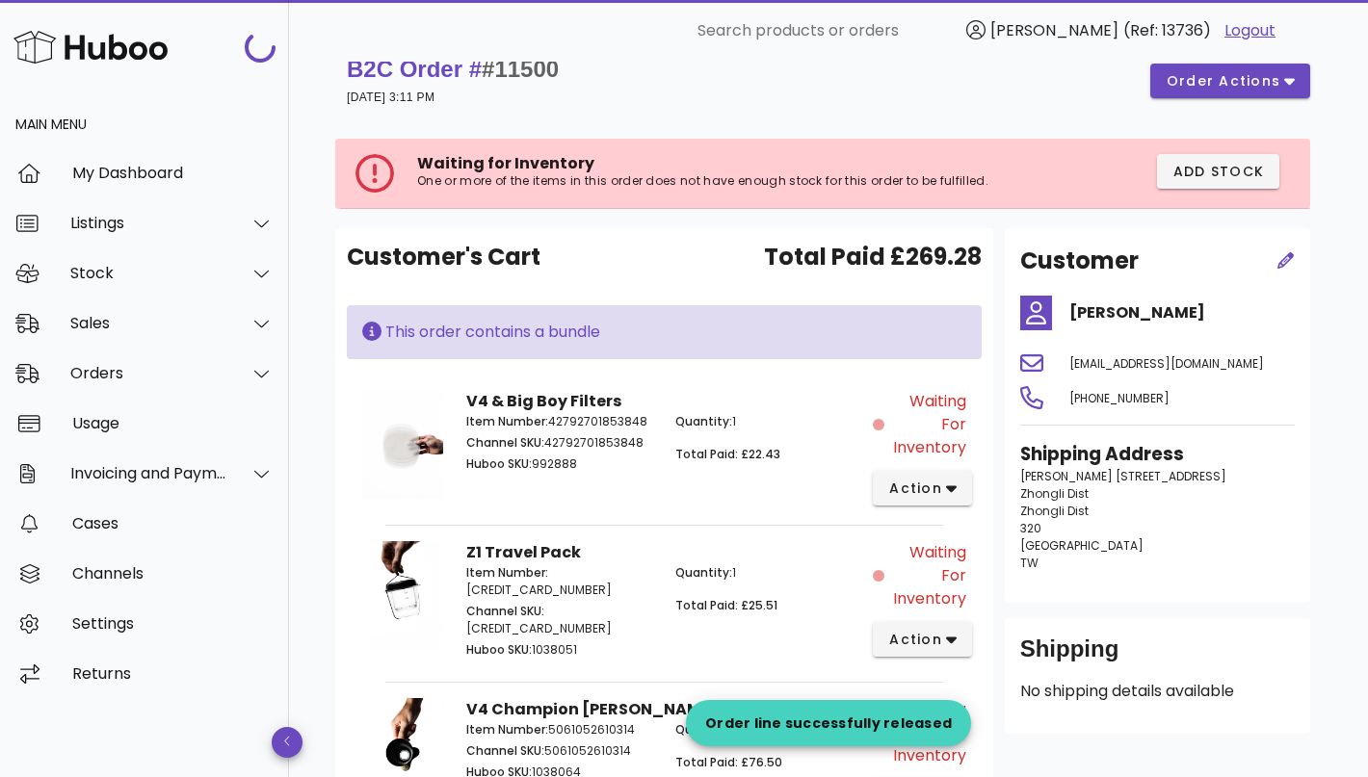
scroll to position [3533, 0]
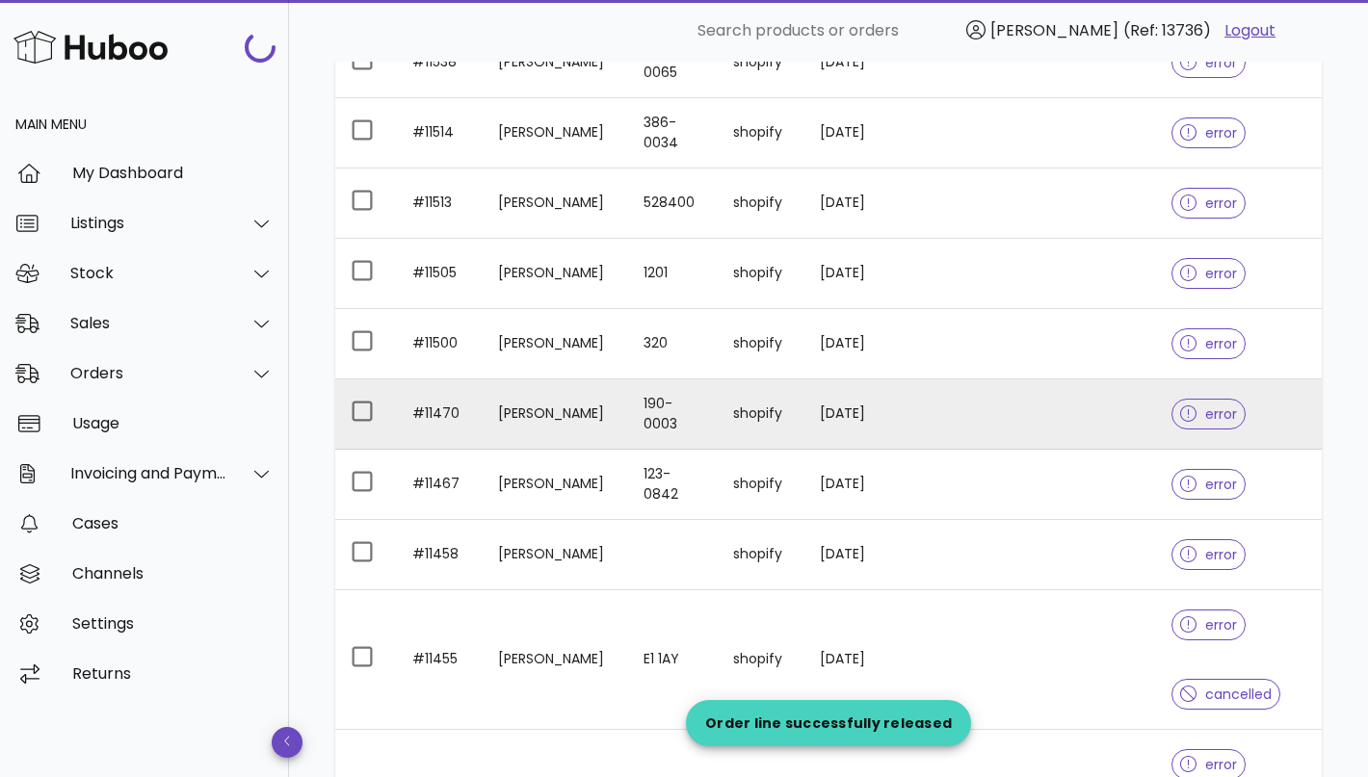
click at [592, 405] on td "[PERSON_NAME]" at bounding box center [556, 414] width 146 height 70
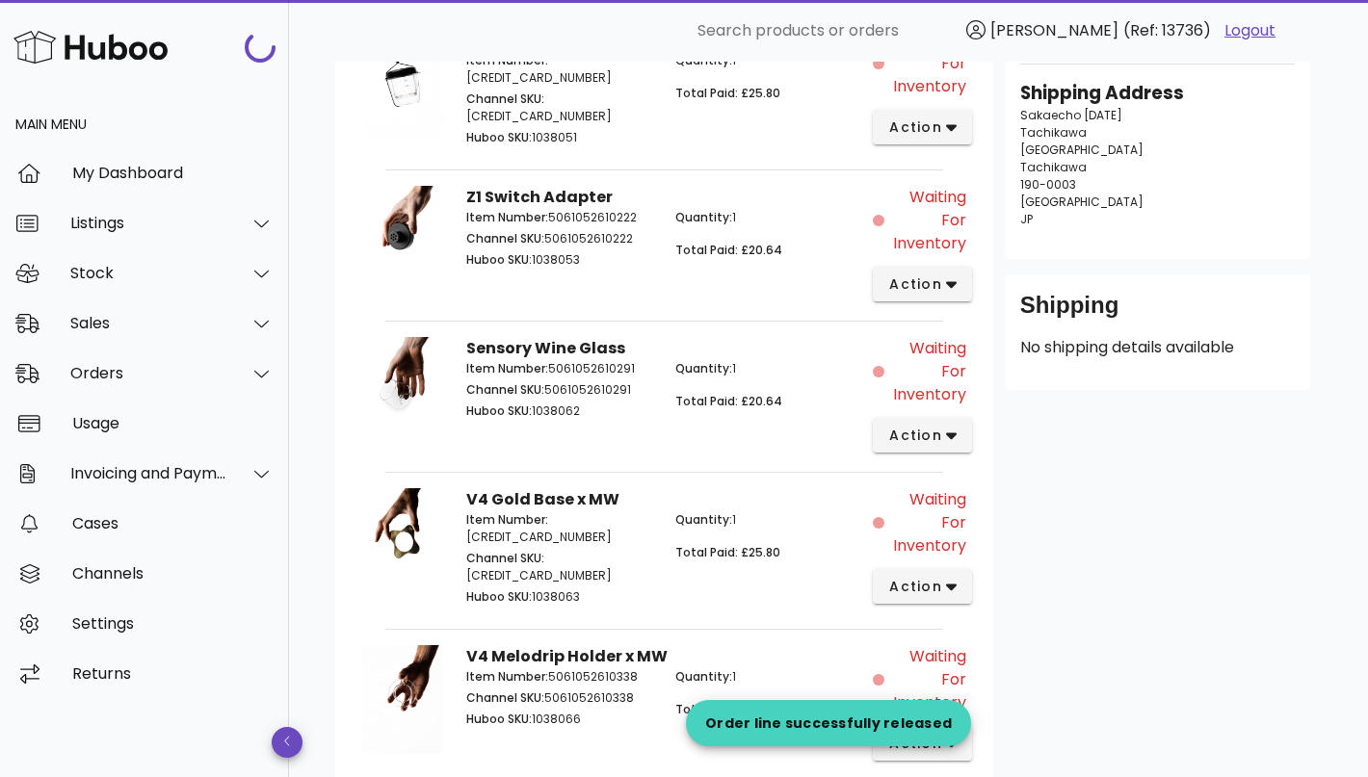
scroll to position [143, 0]
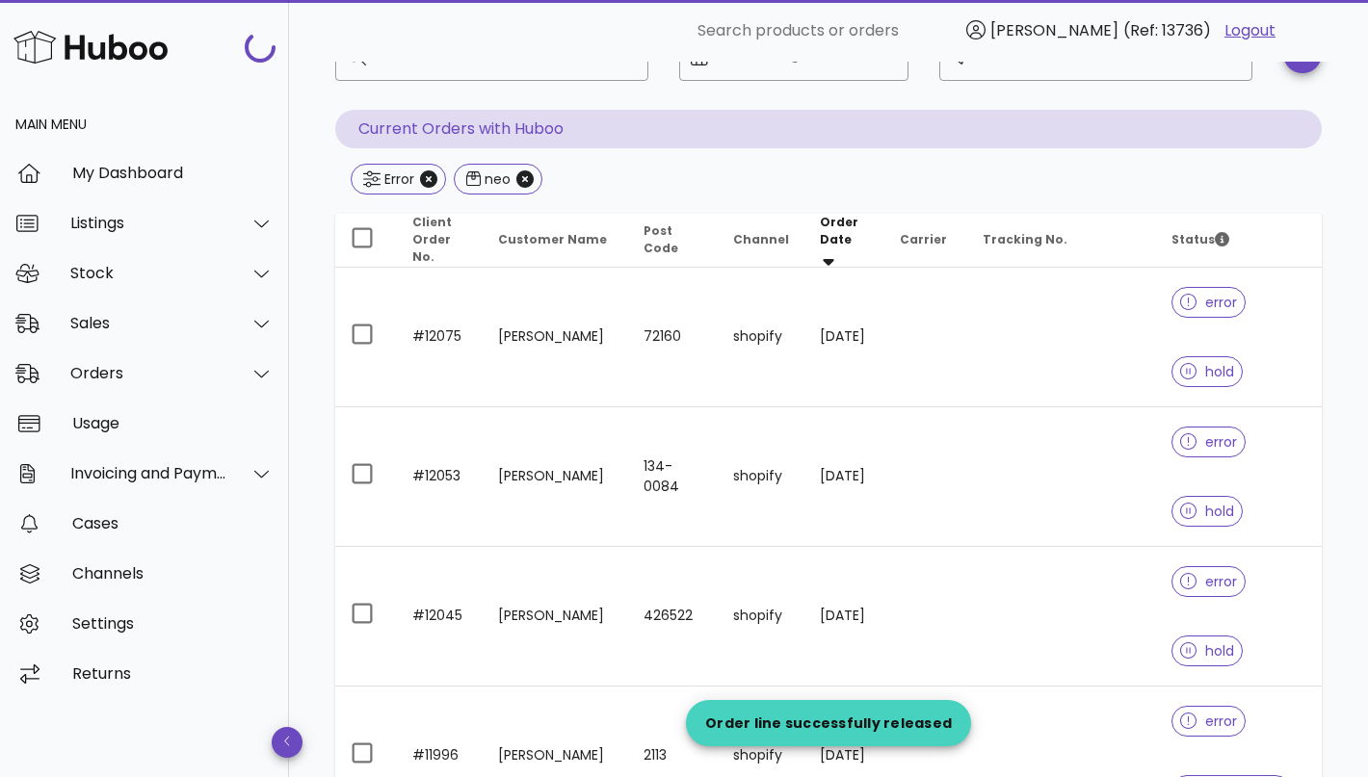
scroll to position [3533, 0]
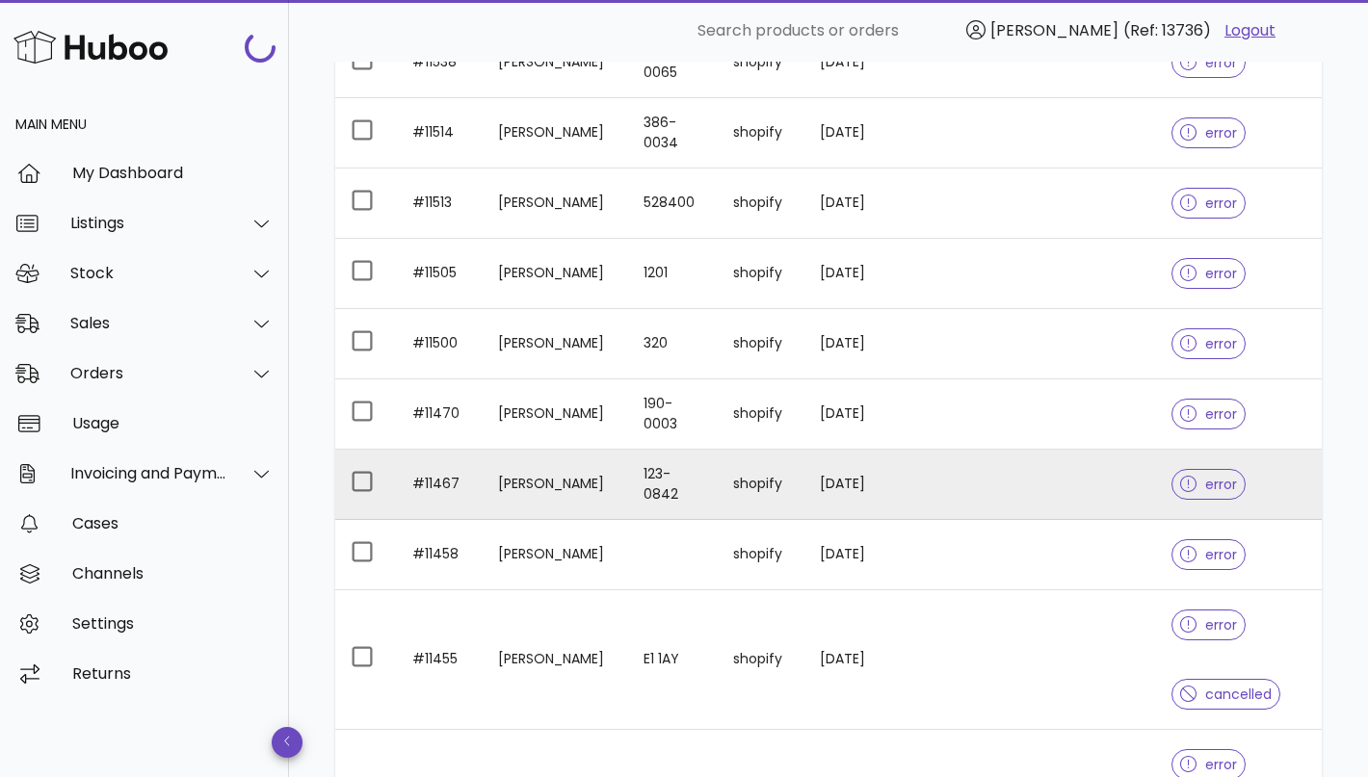
click at [569, 478] on td "[PERSON_NAME]" at bounding box center [556, 485] width 146 height 70
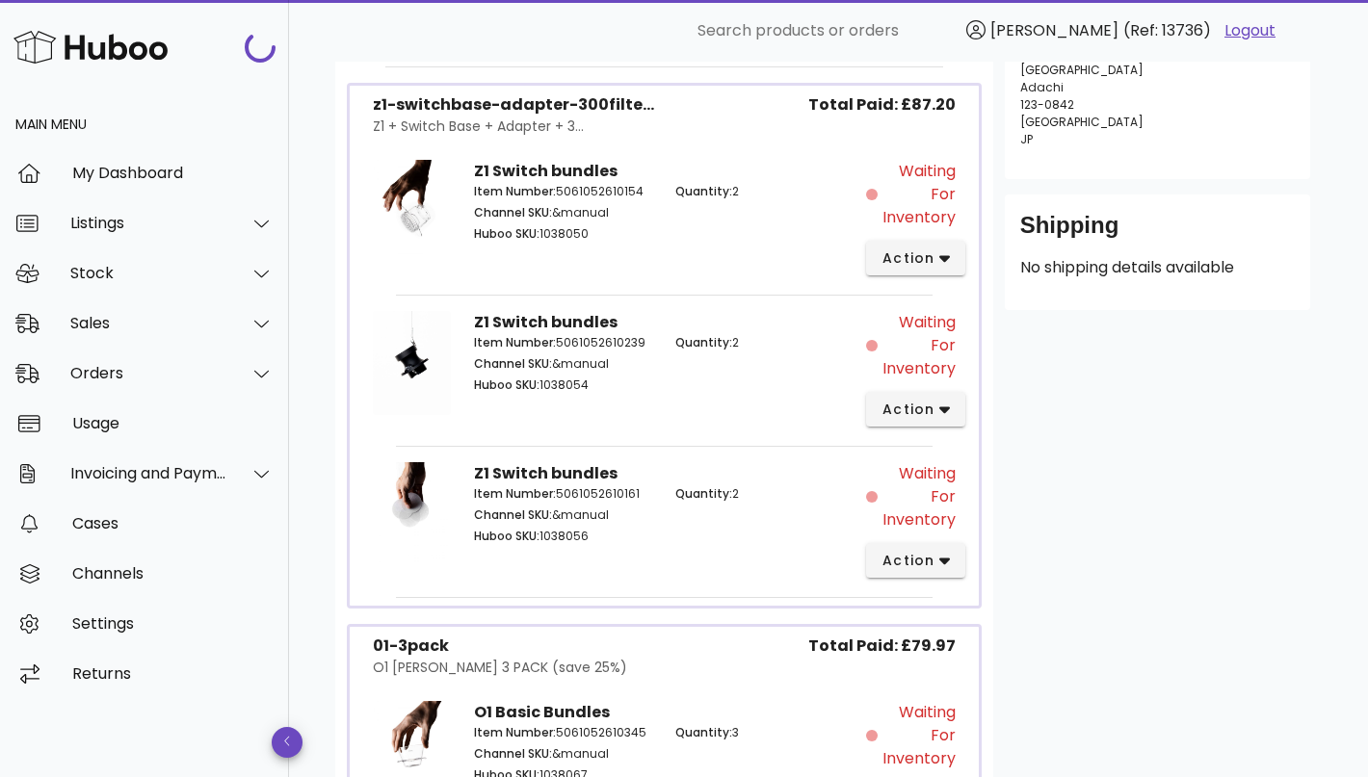
scroll to position [727, 0]
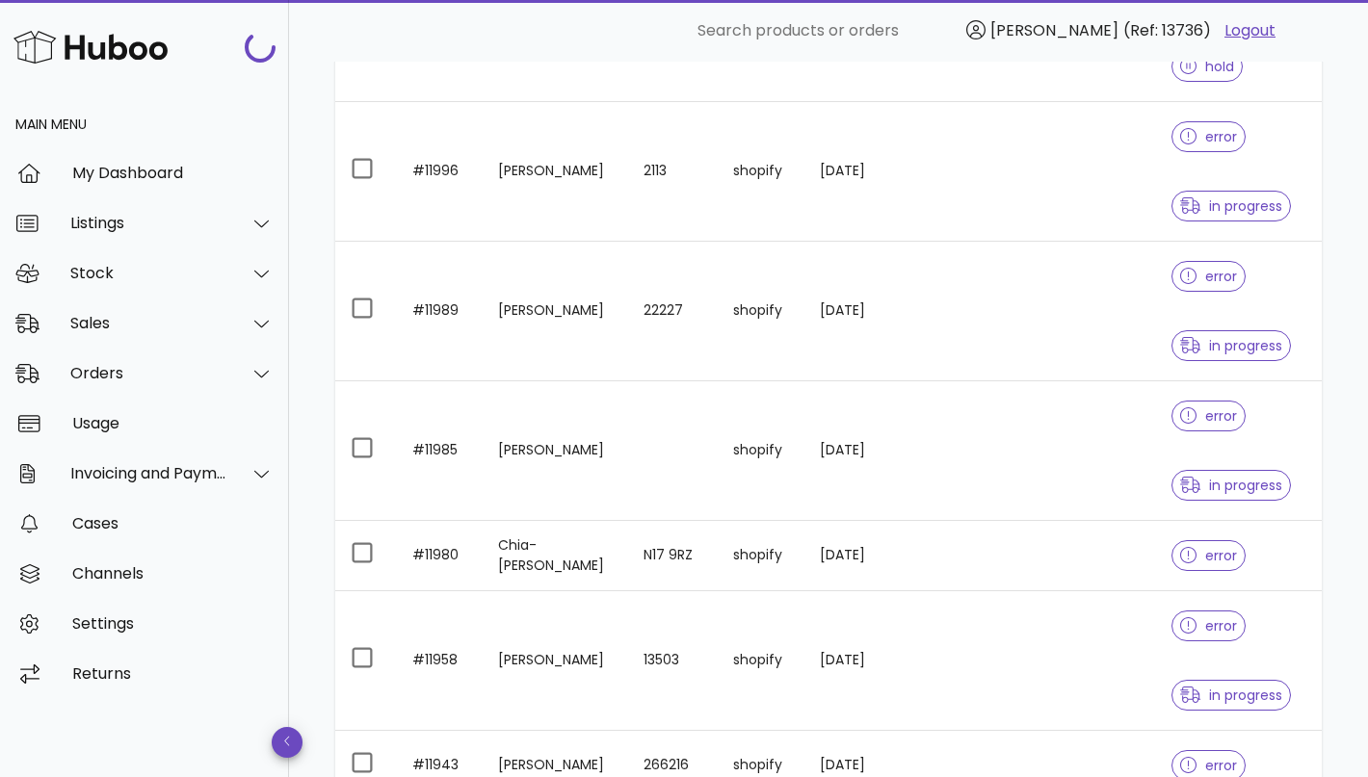
scroll to position [3533, 0]
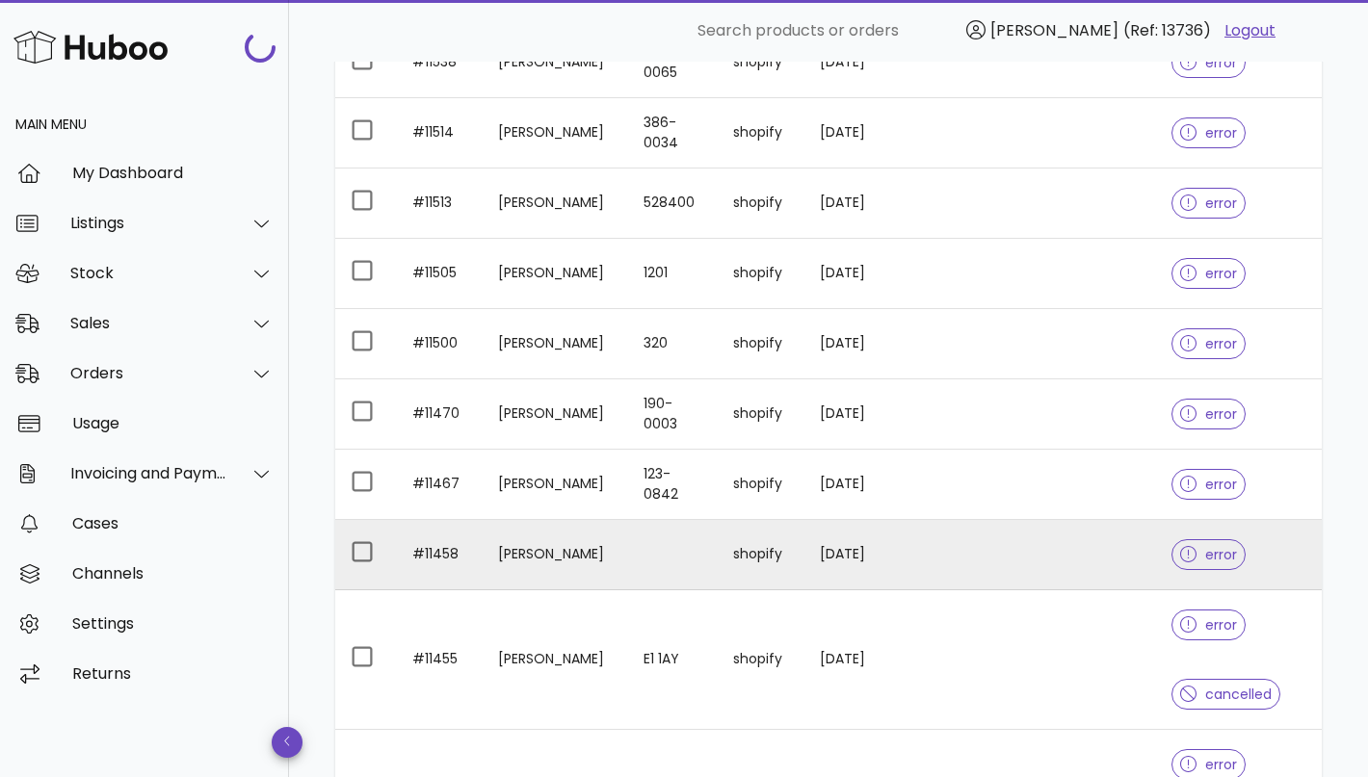
click at [628, 557] on td at bounding box center [673, 555] width 90 height 70
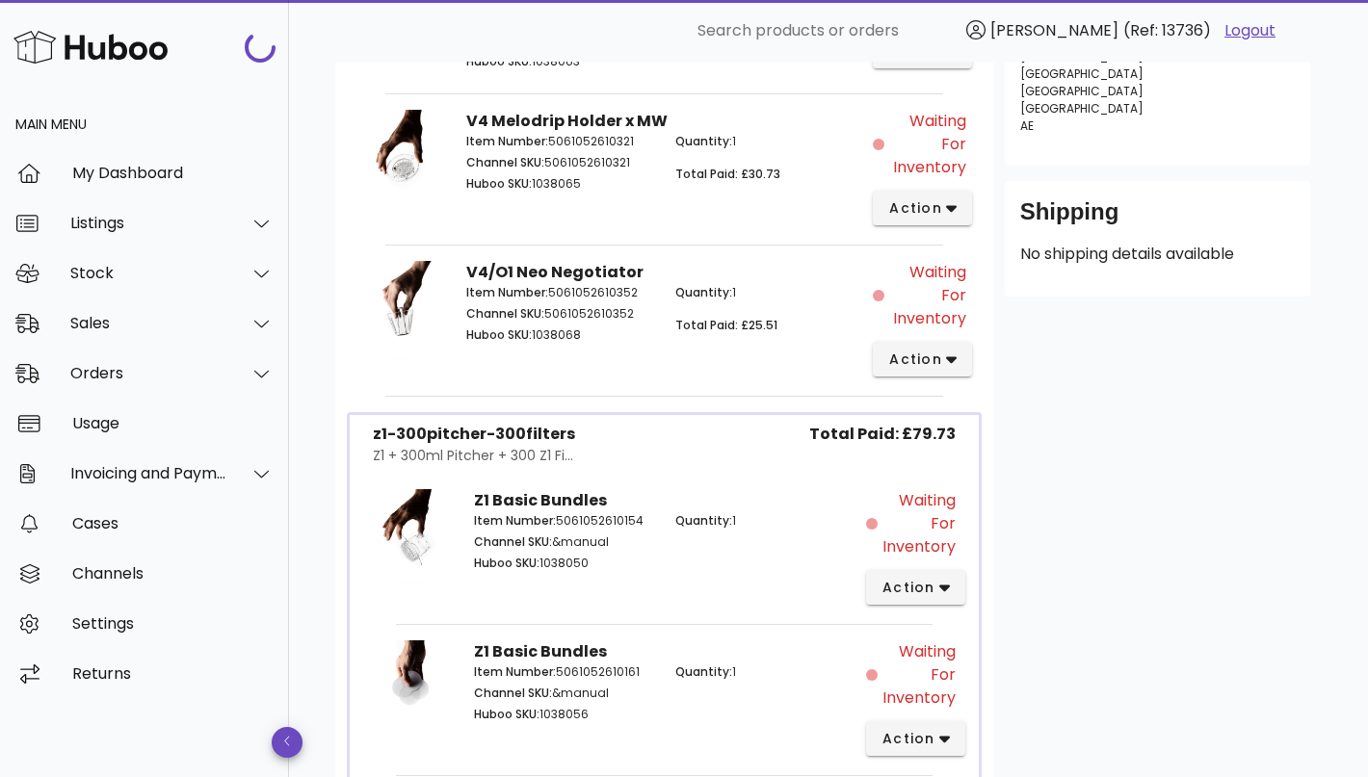
scroll to position [258, 0]
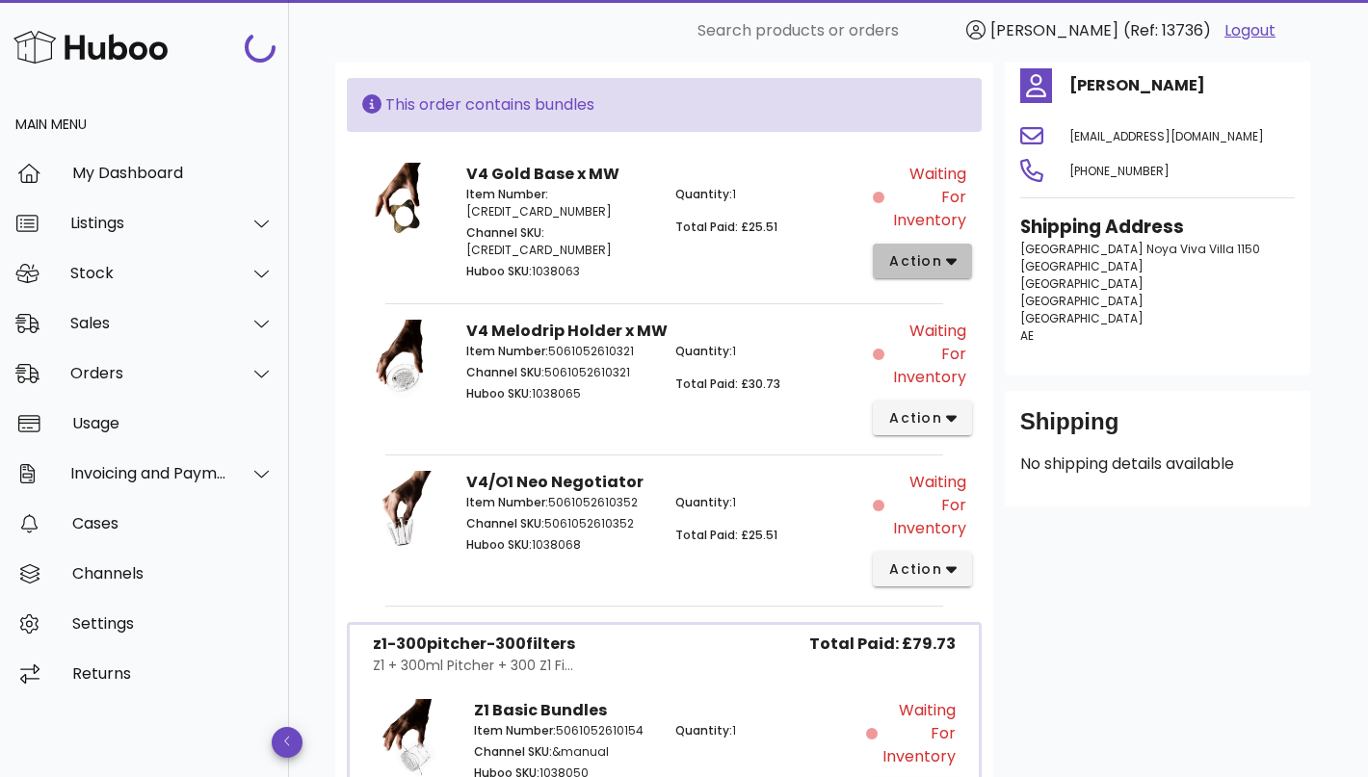
click at [911, 252] on span "action" at bounding box center [915, 261] width 54 height 20
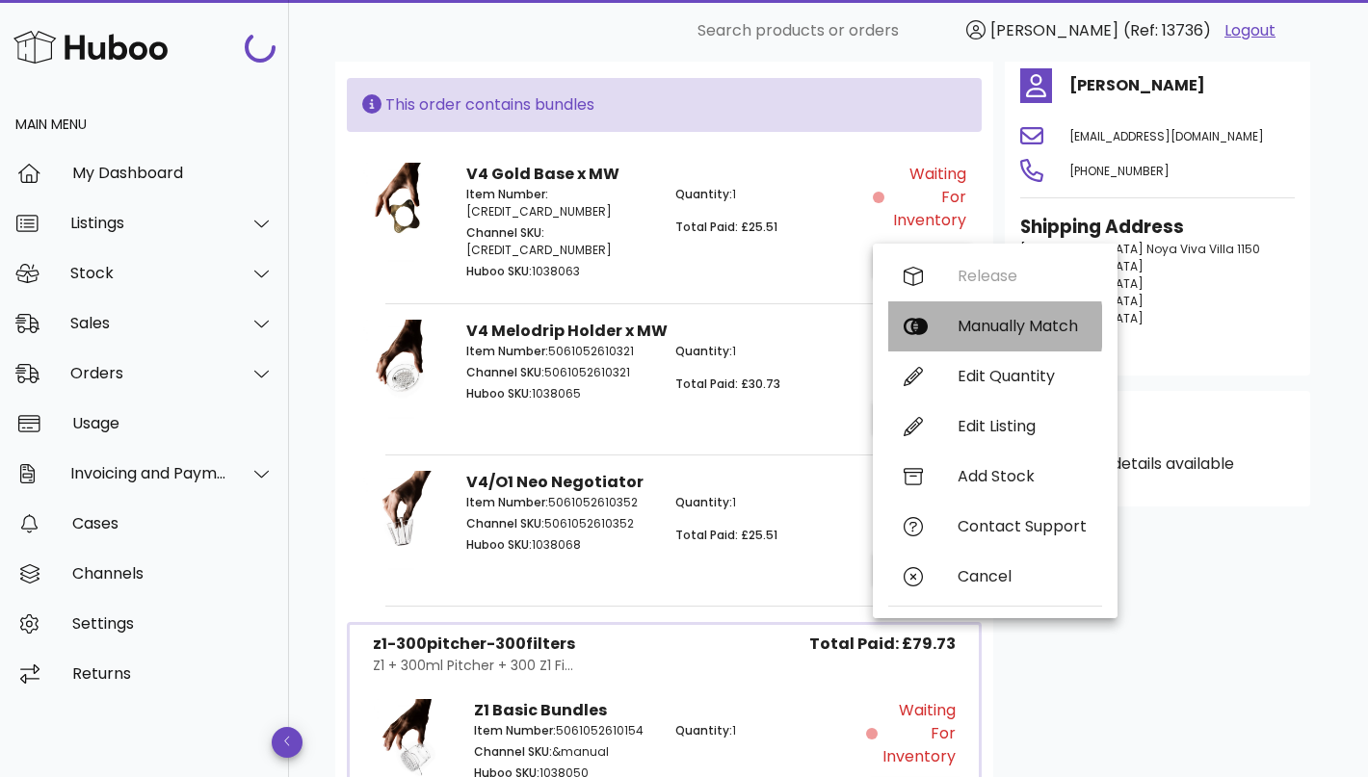
click at [973, 321] on div "Manually Match" at bounding box center [1021, 326] width 129 height 18
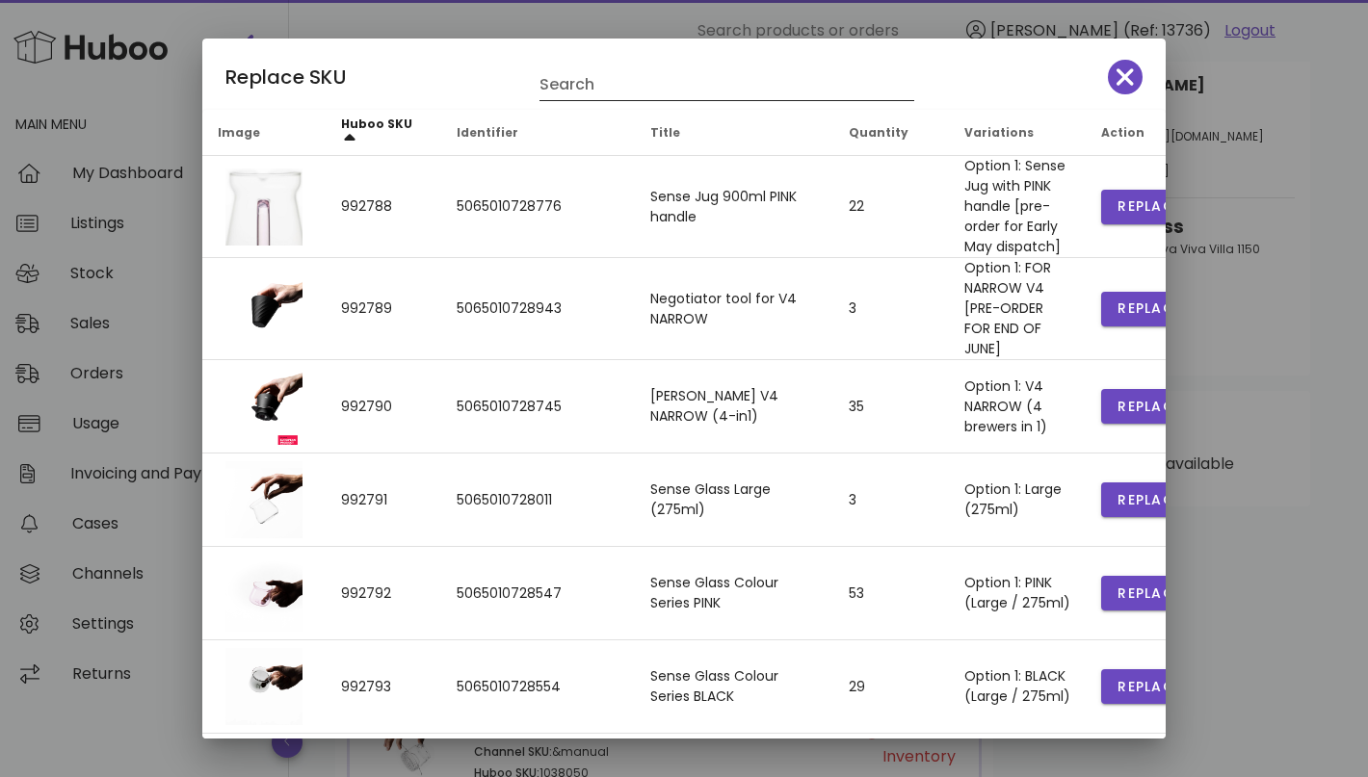
click at [622, 65] on div "Search" at bounding box center [726, 79] width 375 height 42
click at [610, 90] on input "Search" at bounding box center [713, 84] width 348 height 31
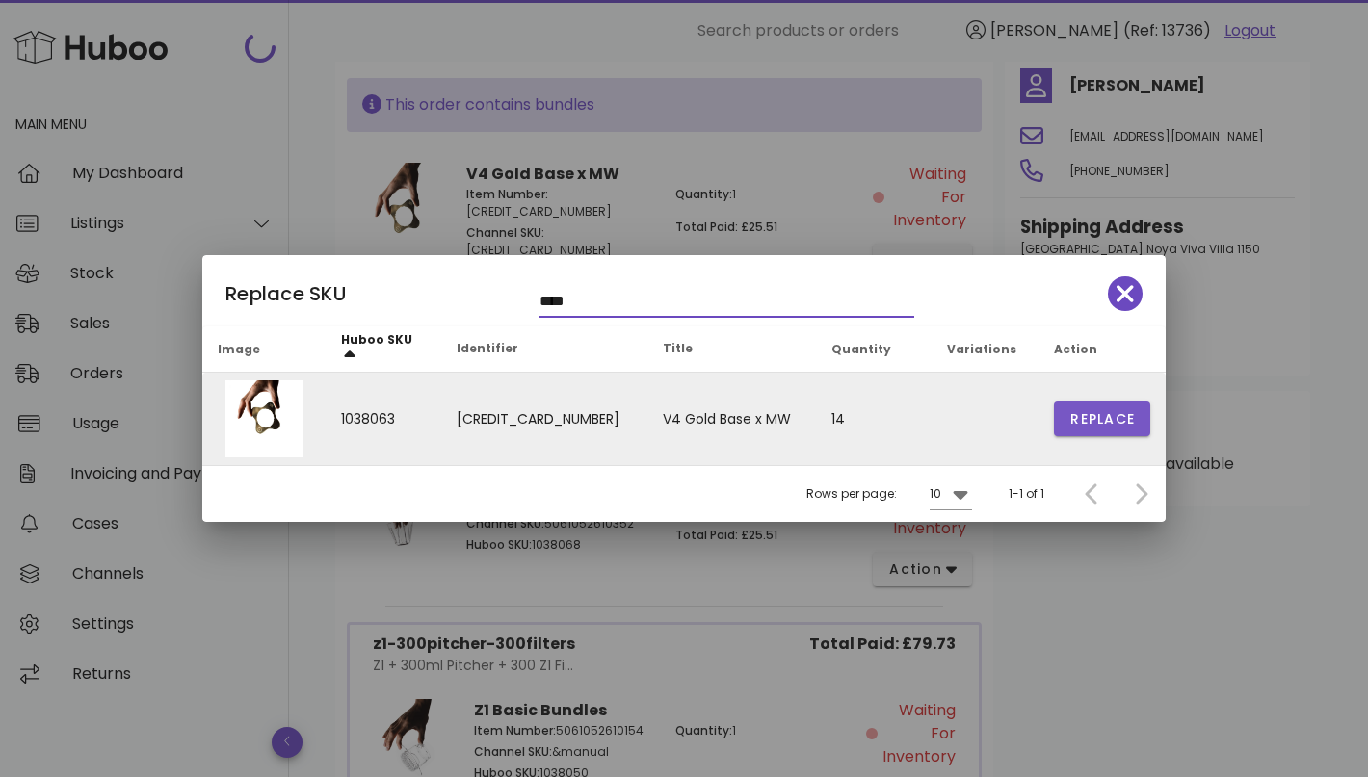
type input "****"
click at [1129, 405] on button "Replace" at bounding box center [1102, 419] width 96 height 35
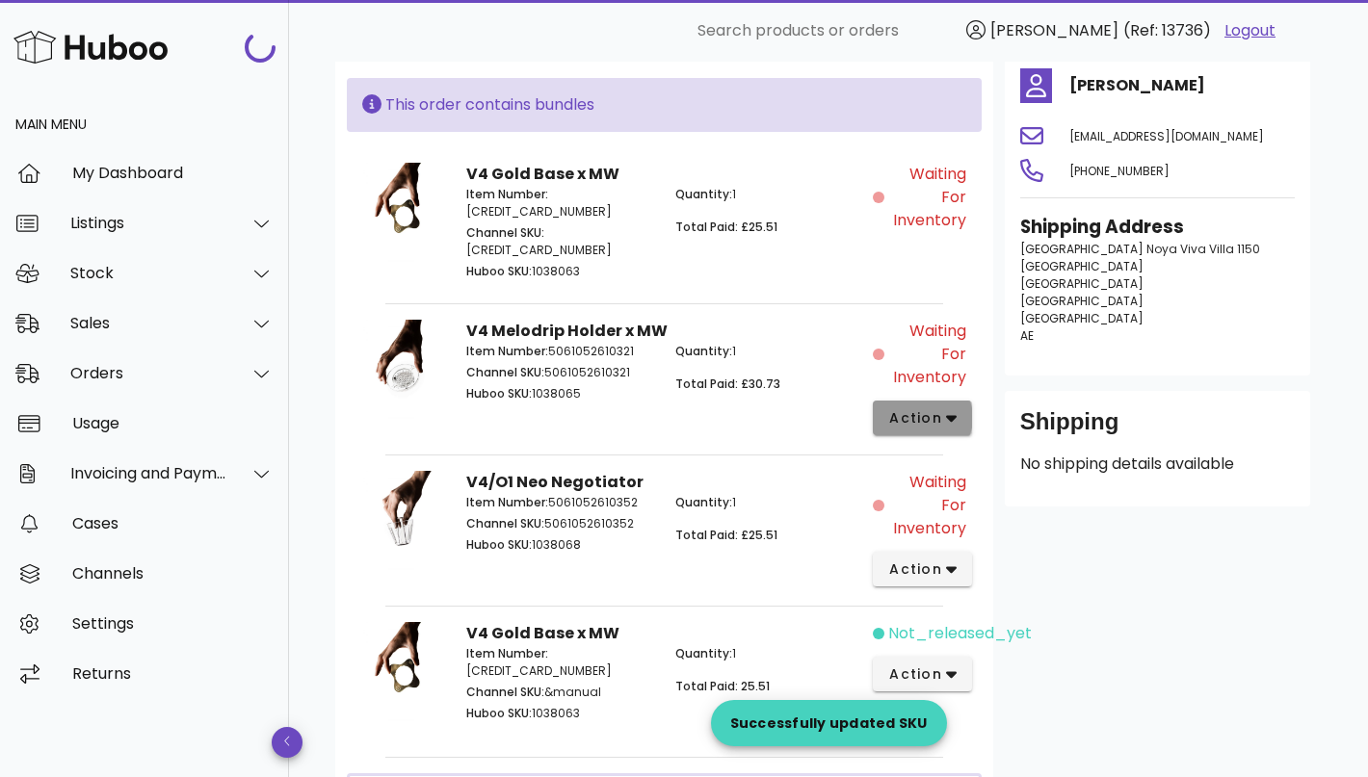
click at [928, 408] on span "action" at bounding box center [915, 418] width 54 height 20
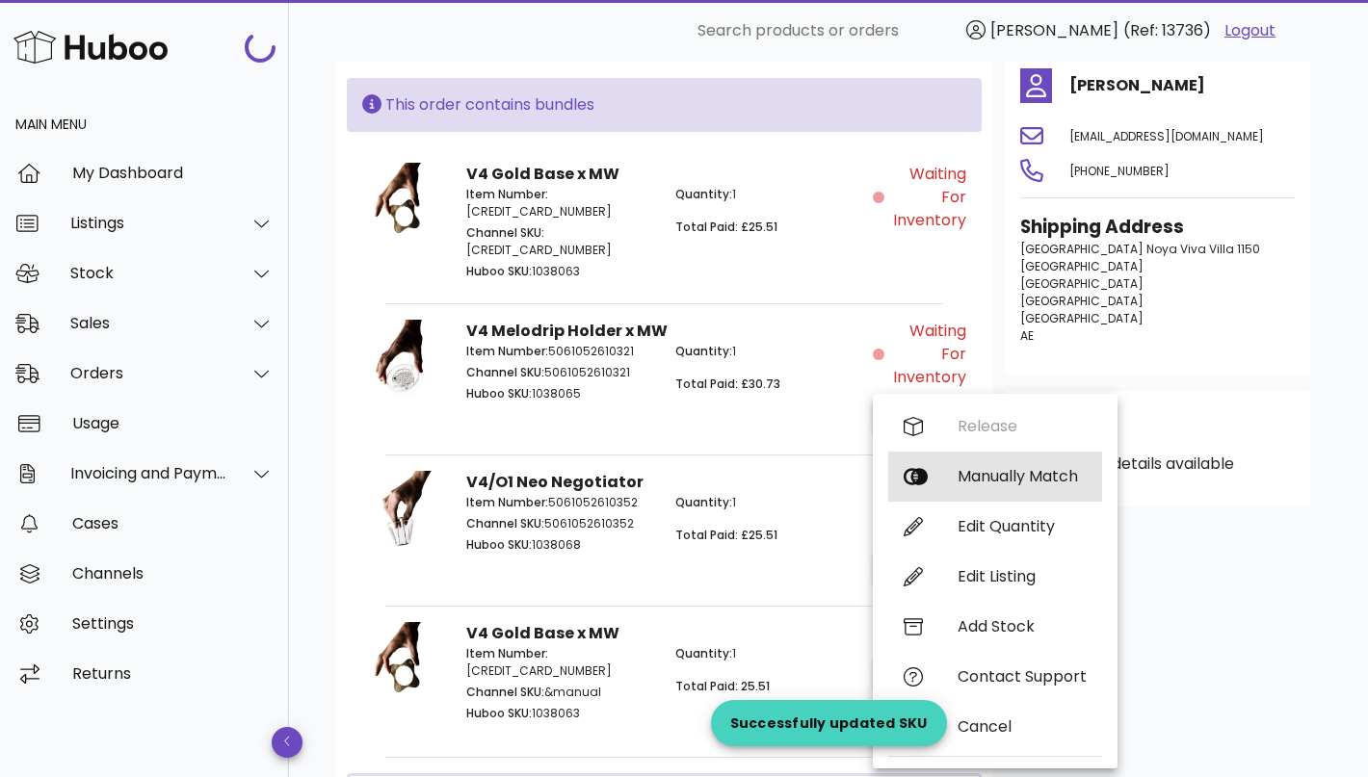
click at [964, 475] on div "Manually Match" at bounding box center [1021, 476] width 129 height 18
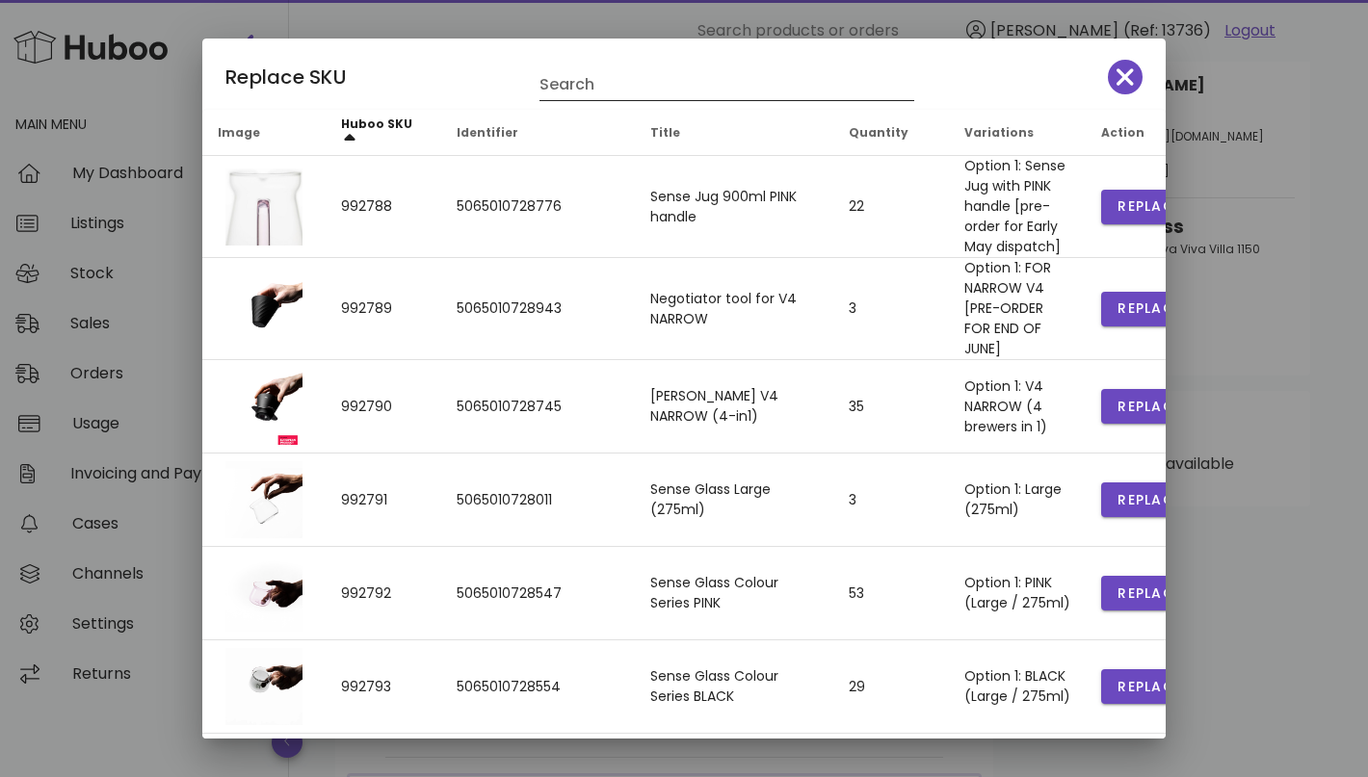
click at [596, 87] on input "Search" at bounding box center [713, 84] width 348 height 31
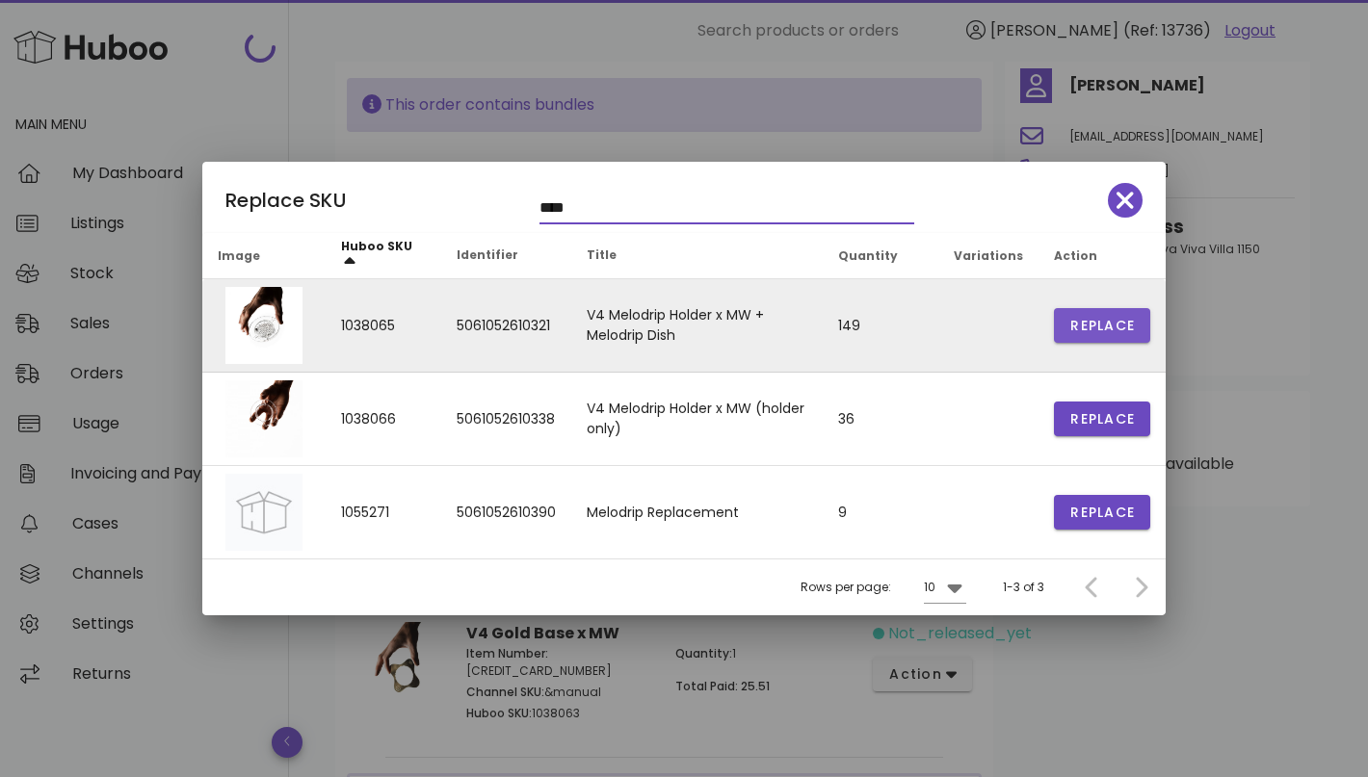
type input "****"
click at [1076, 327] on span "Replace" at bounding box center [1101, 326] width 65 height 20
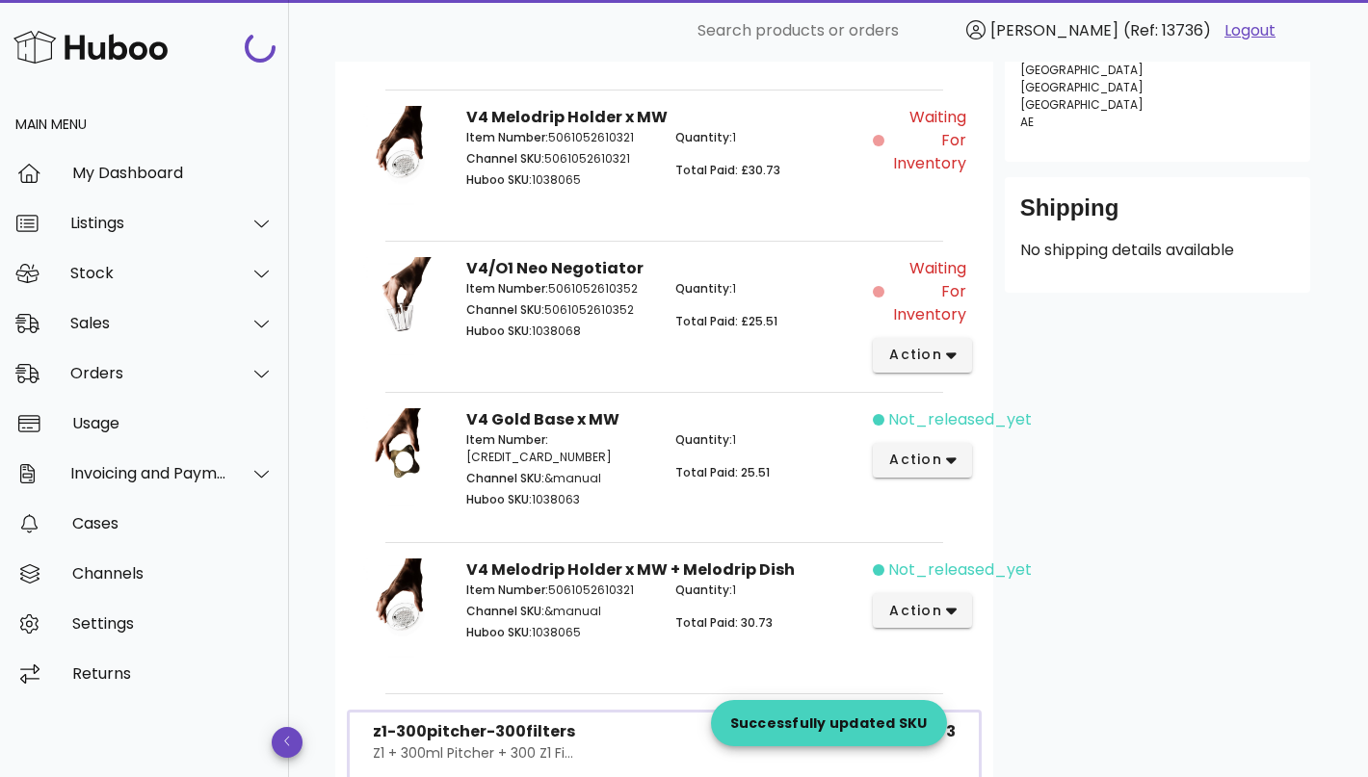
scroll to position [569, 0]
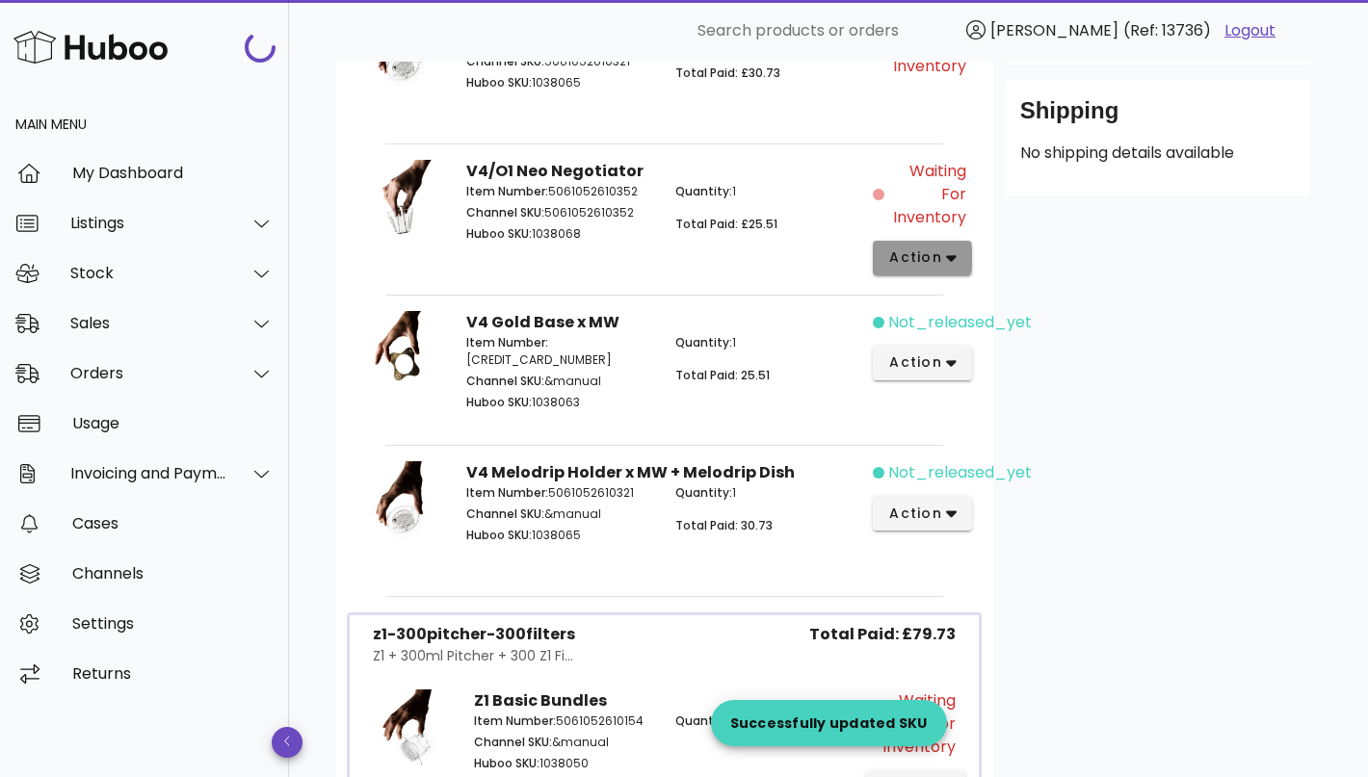
click at [954, 247] on button "action" at bounding box center [922, 258] width 99 height 35
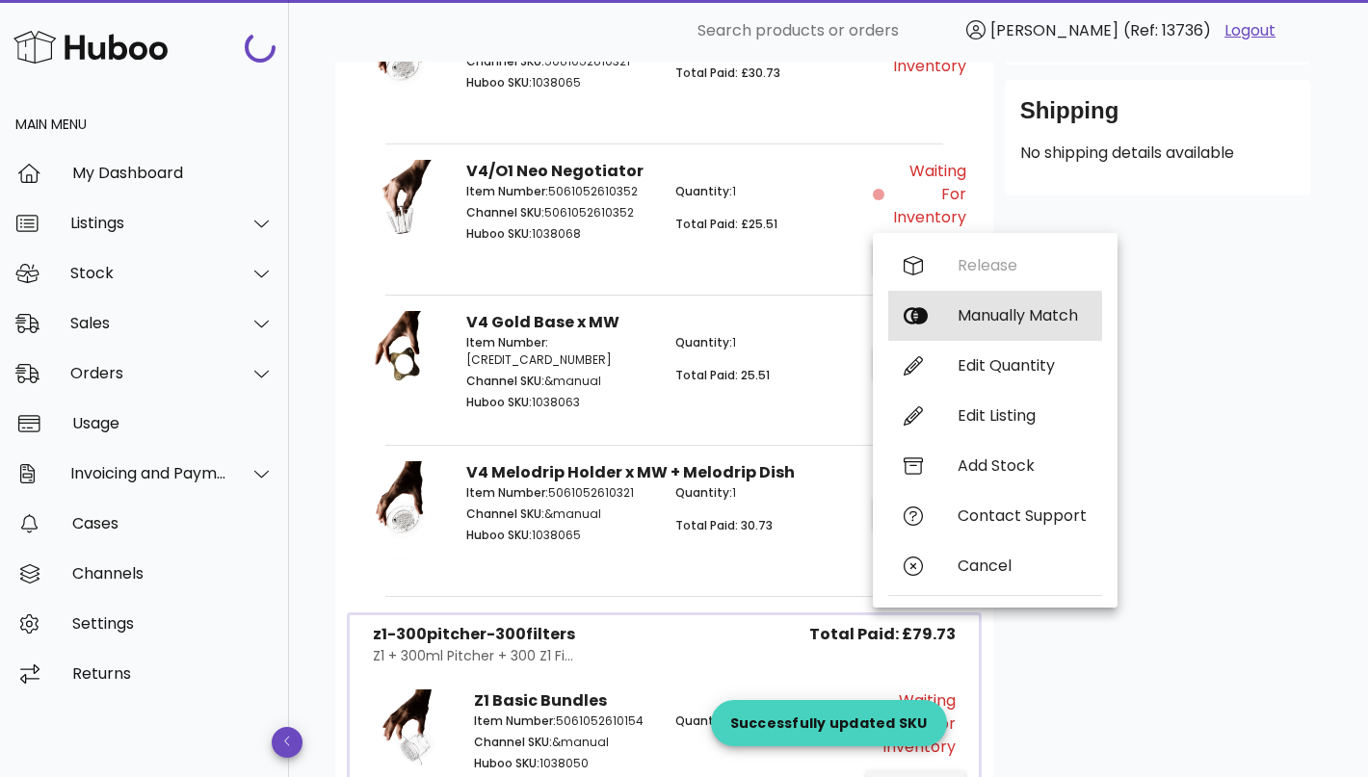
click at [993, 309] on div "Manually Match" at bounding box center [1021, 315] width 129 height 18
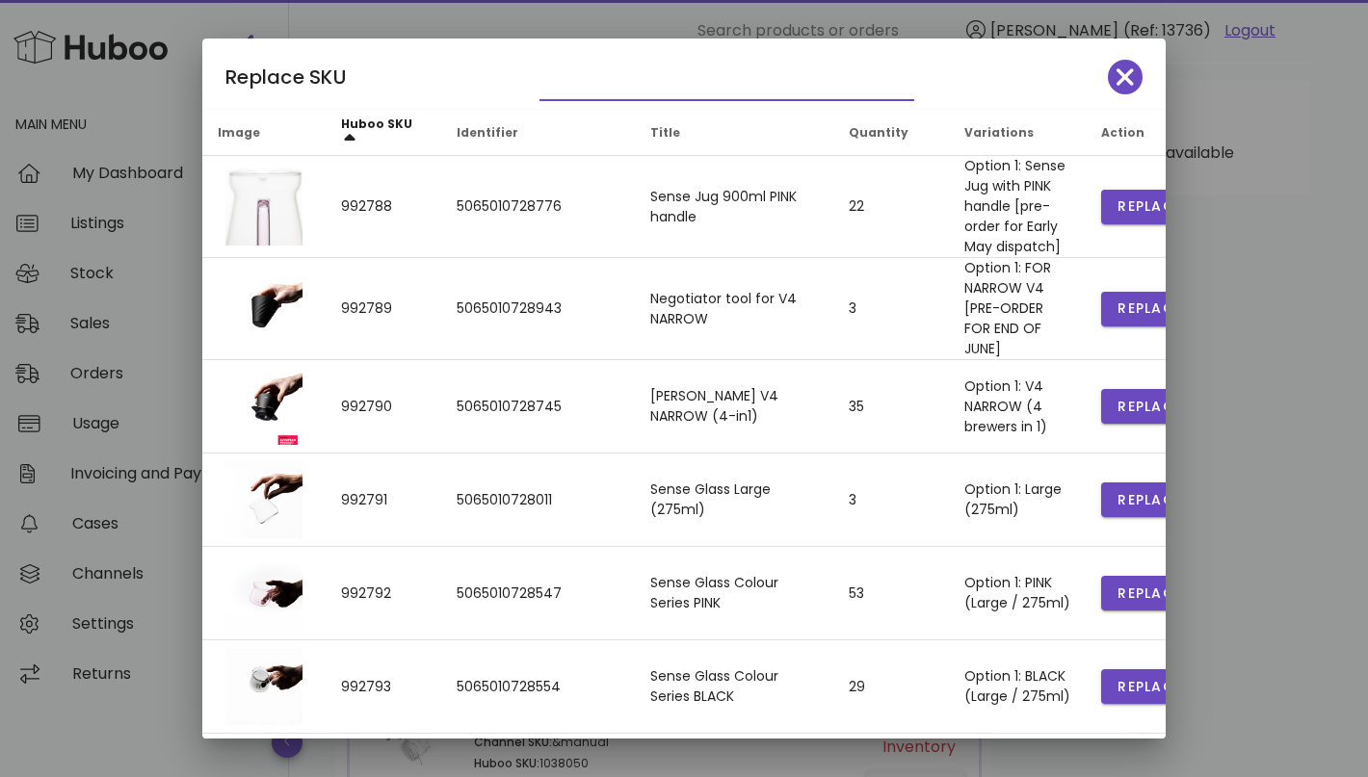
click at [633, 71] on input "text" at bounding box center [713, 84] width 348 height 31
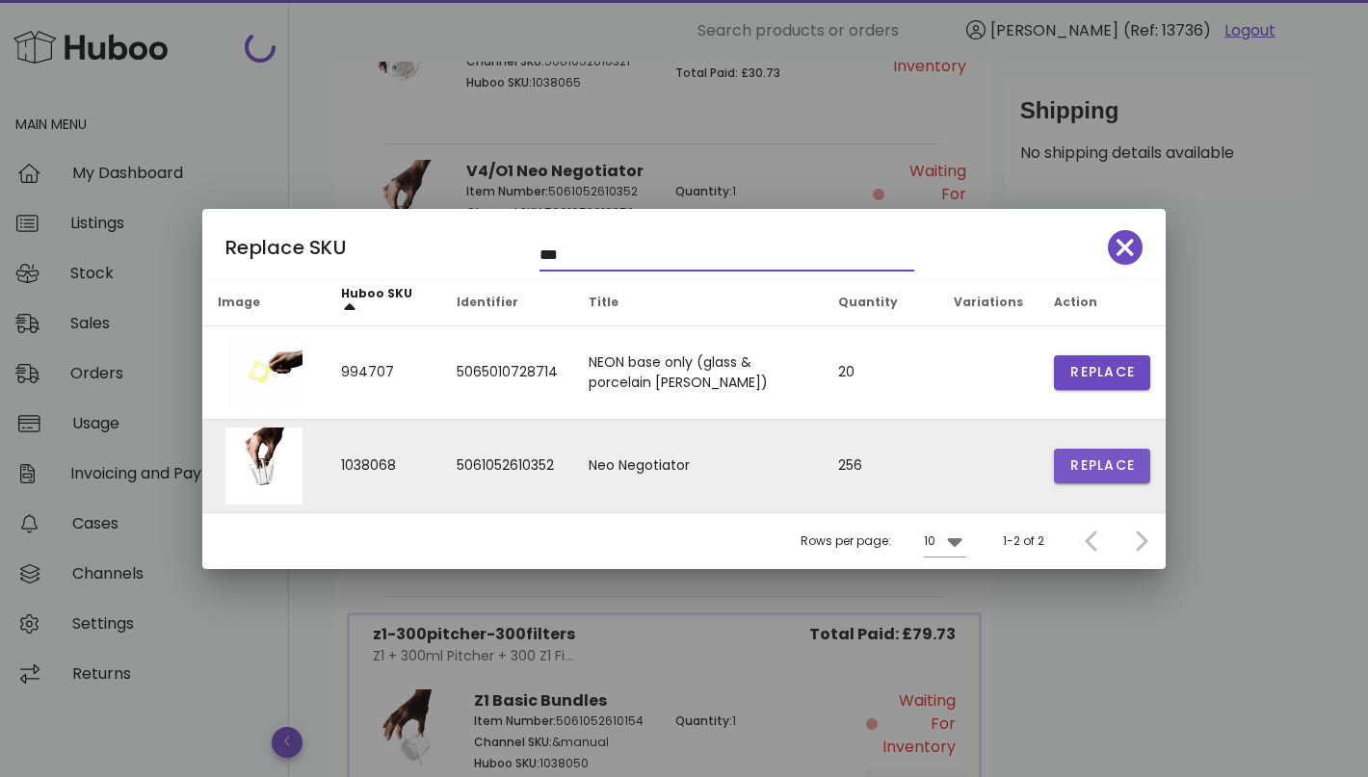
type input "***"
click at [1078, 465] on span "Replace" at bounding box center [1101, 466] width 65 height 20
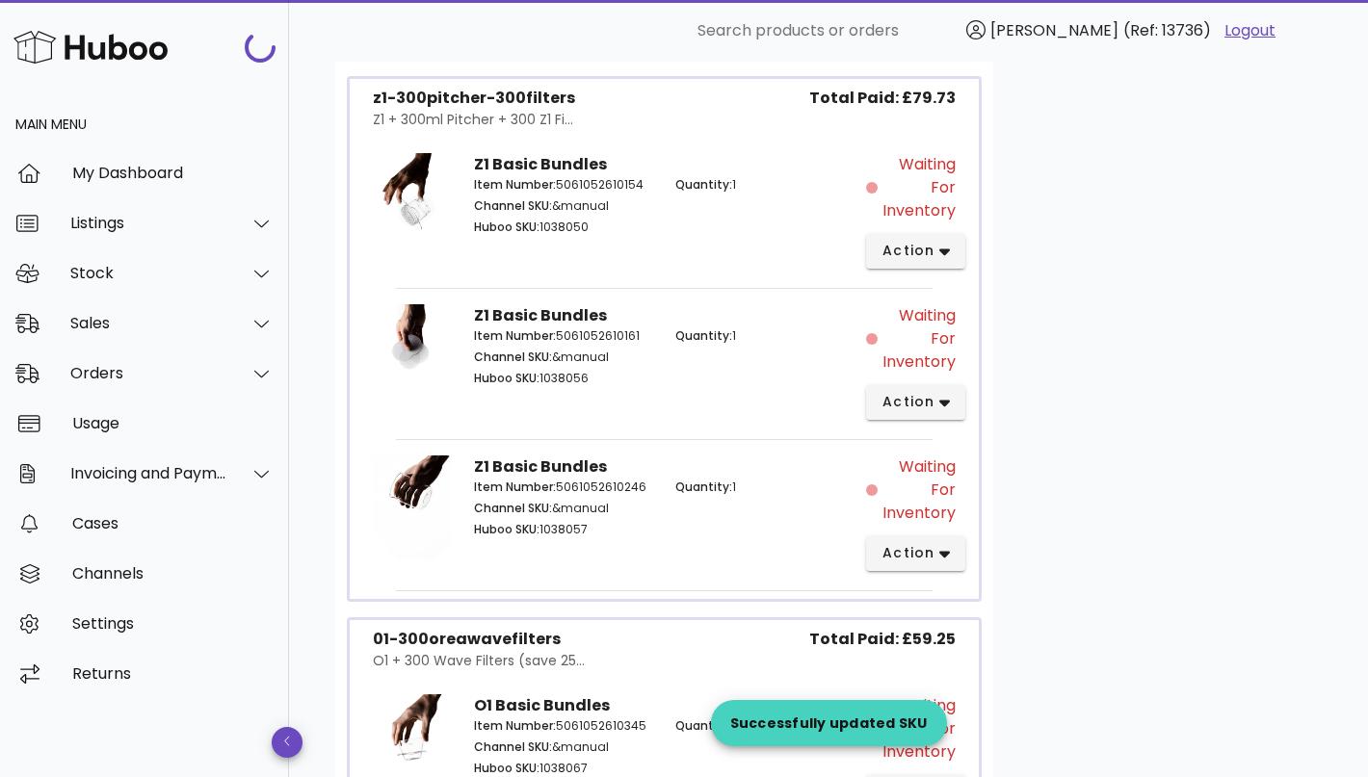
scroll to position [1296, 0]
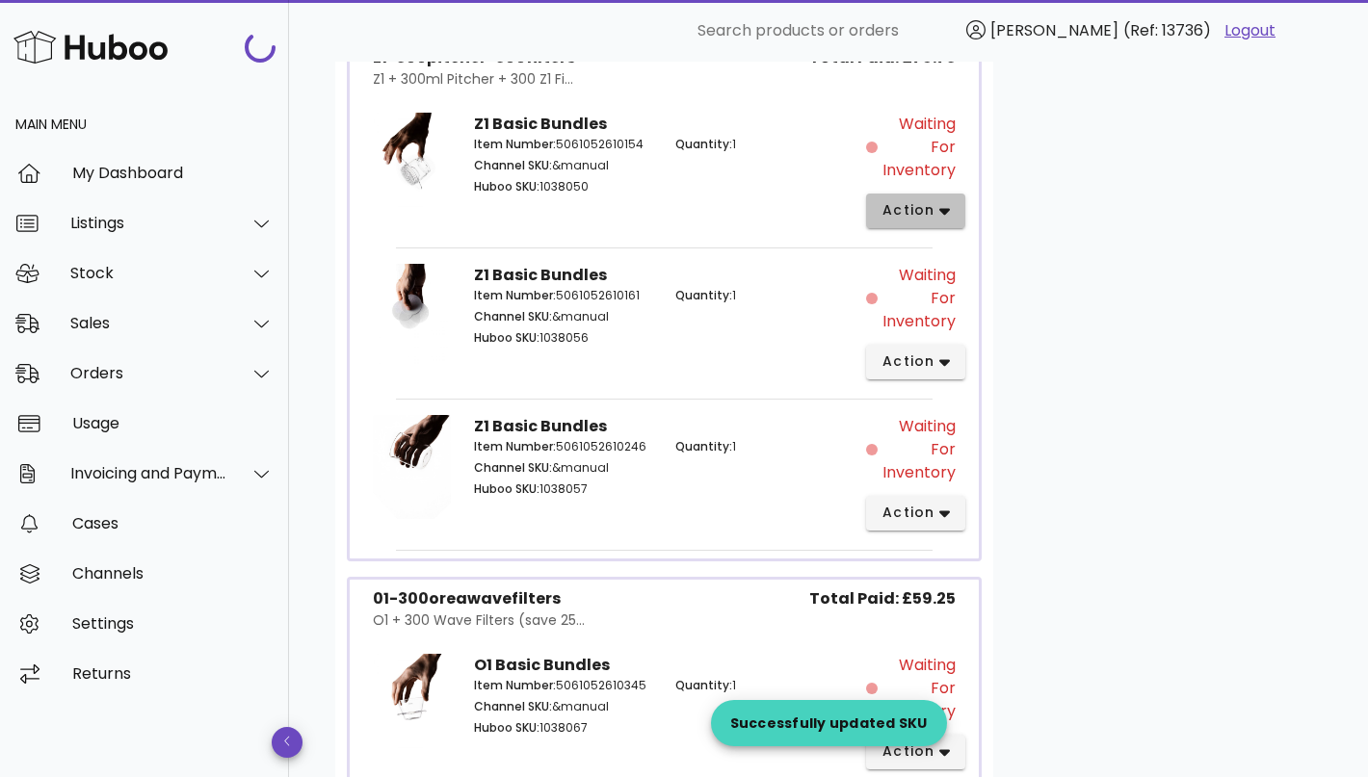
click at [927, 200] on span "action" at bounding box center [908, 210] width 54 height 20
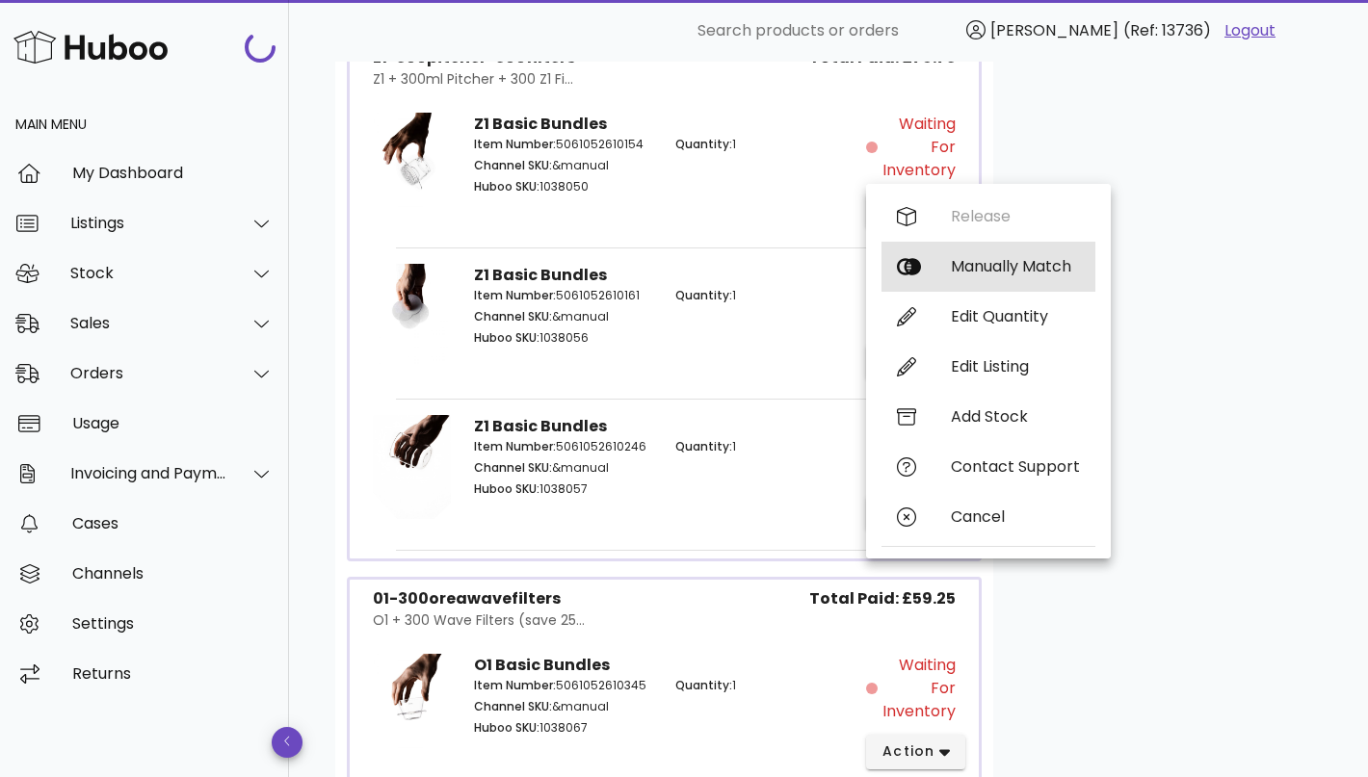
click at [989, 274] on div "Manually Match" at bounding box center [1015, 266] width 129 height 18
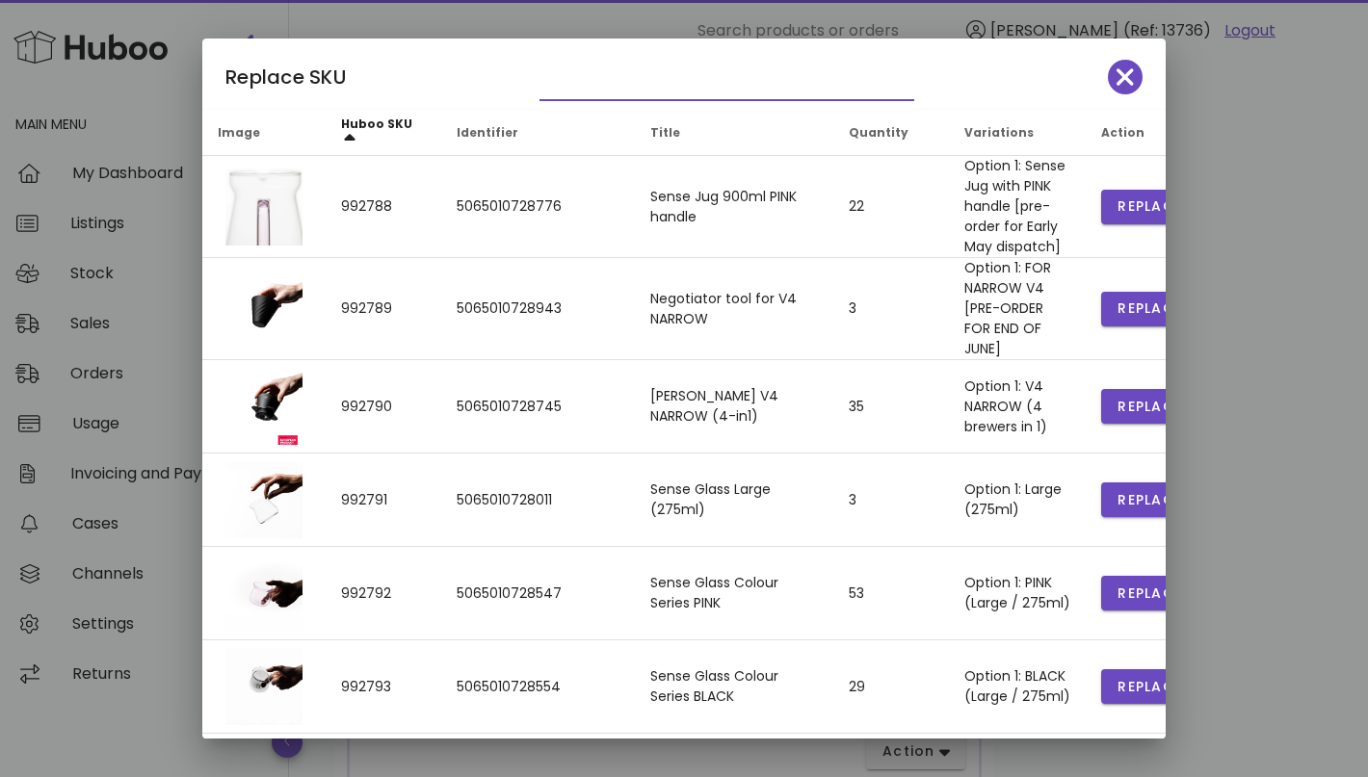
click at [637, 86] on input "text" at bounding box center [713, 84] width 348 height 31
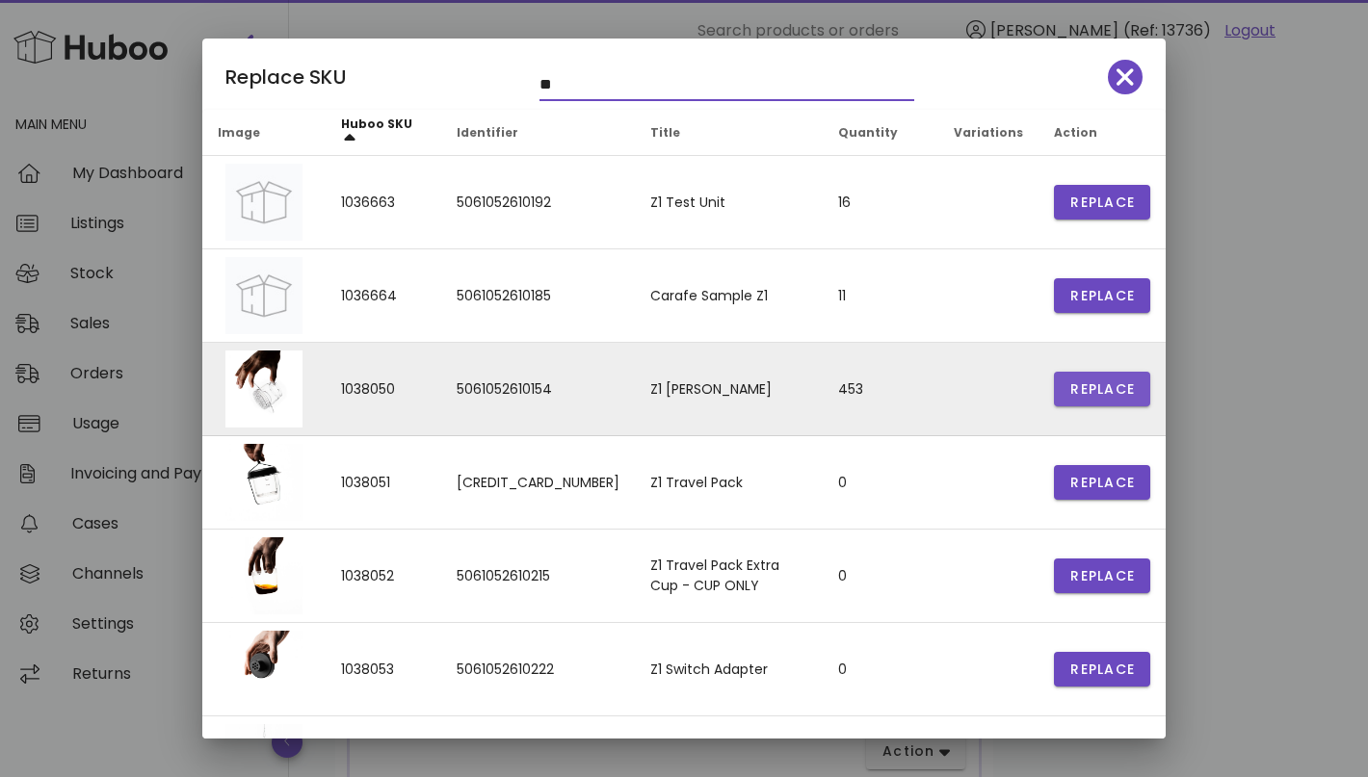
type input "**"
click at [1090, 394] on span "Replace" at bounding box center [1101, 389] width 65 height 20
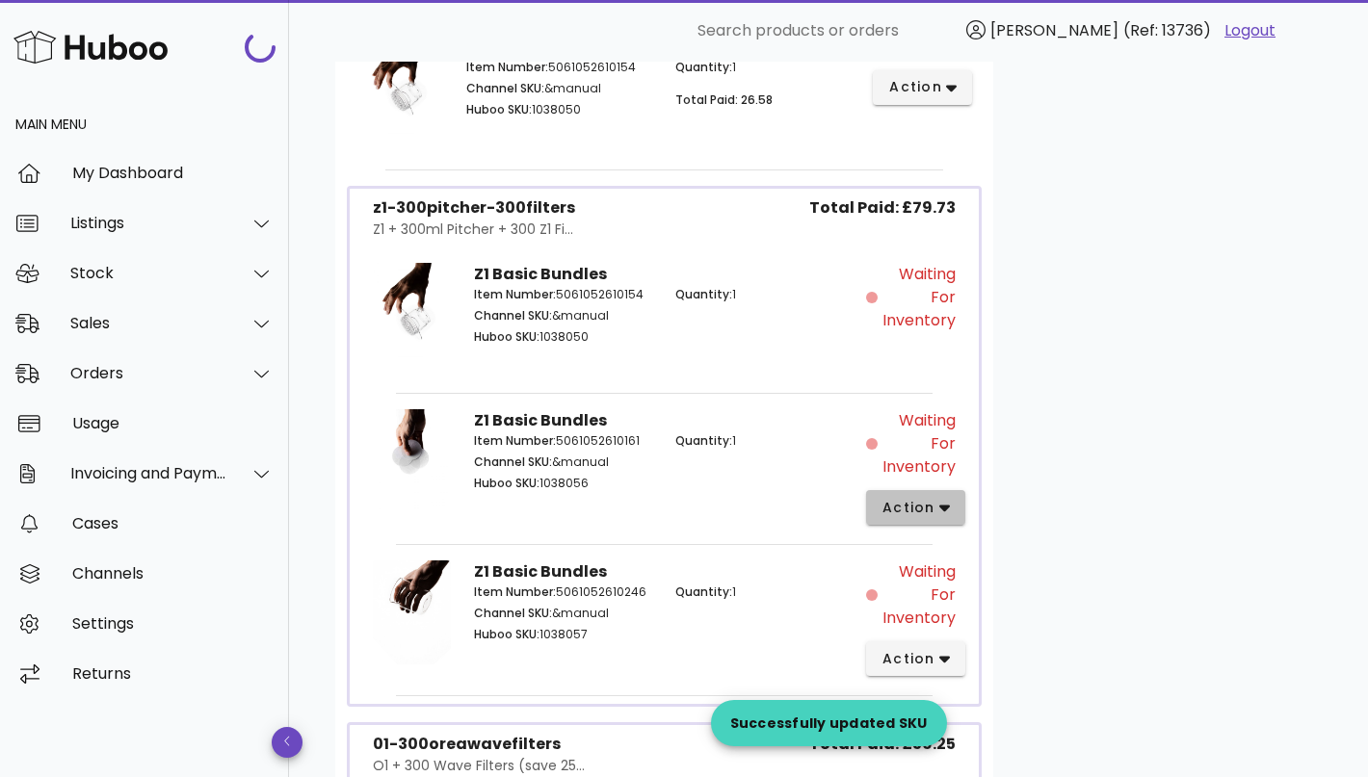
click at [921, 498] on span "action" at bounding box center [908, 508] width 54 height 20
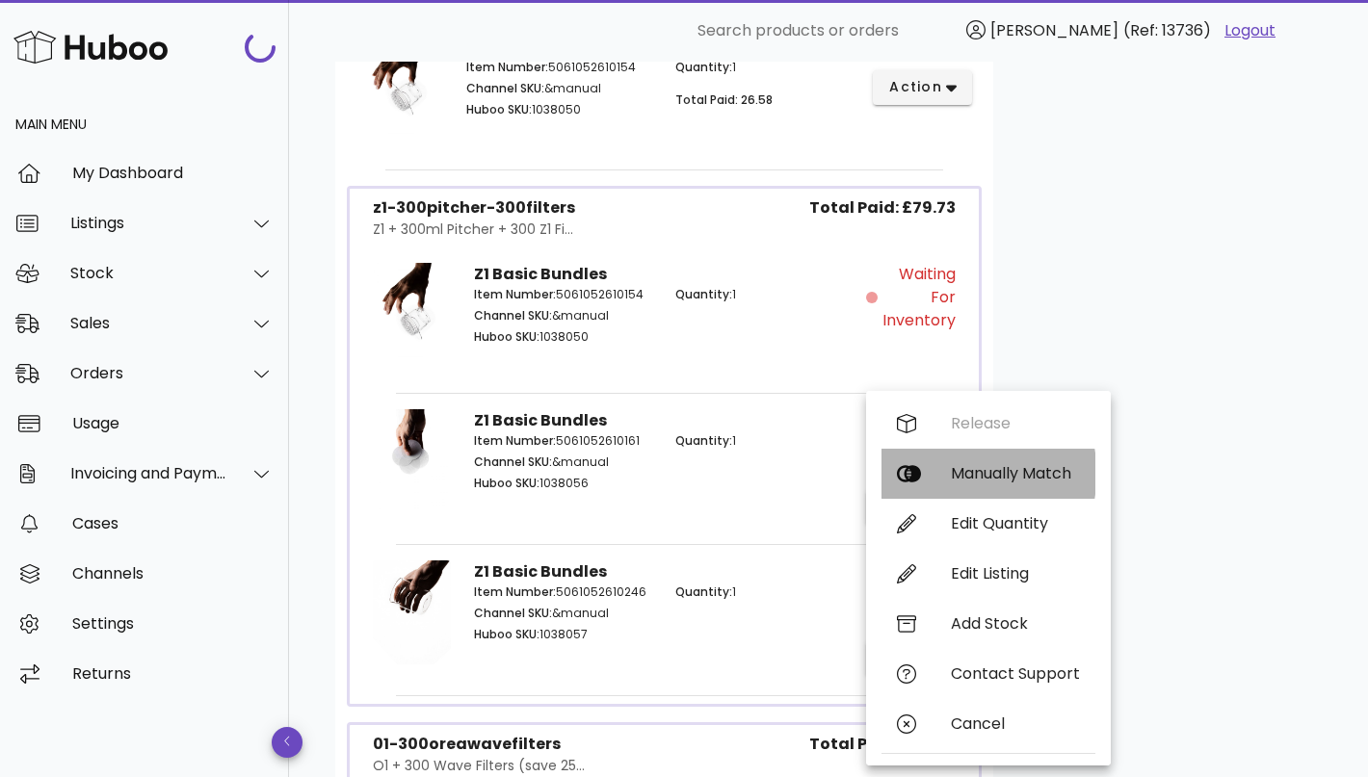
click at [976, 481] on div "Manually Match" at bounding box center [1015, 473] width 129 height 18
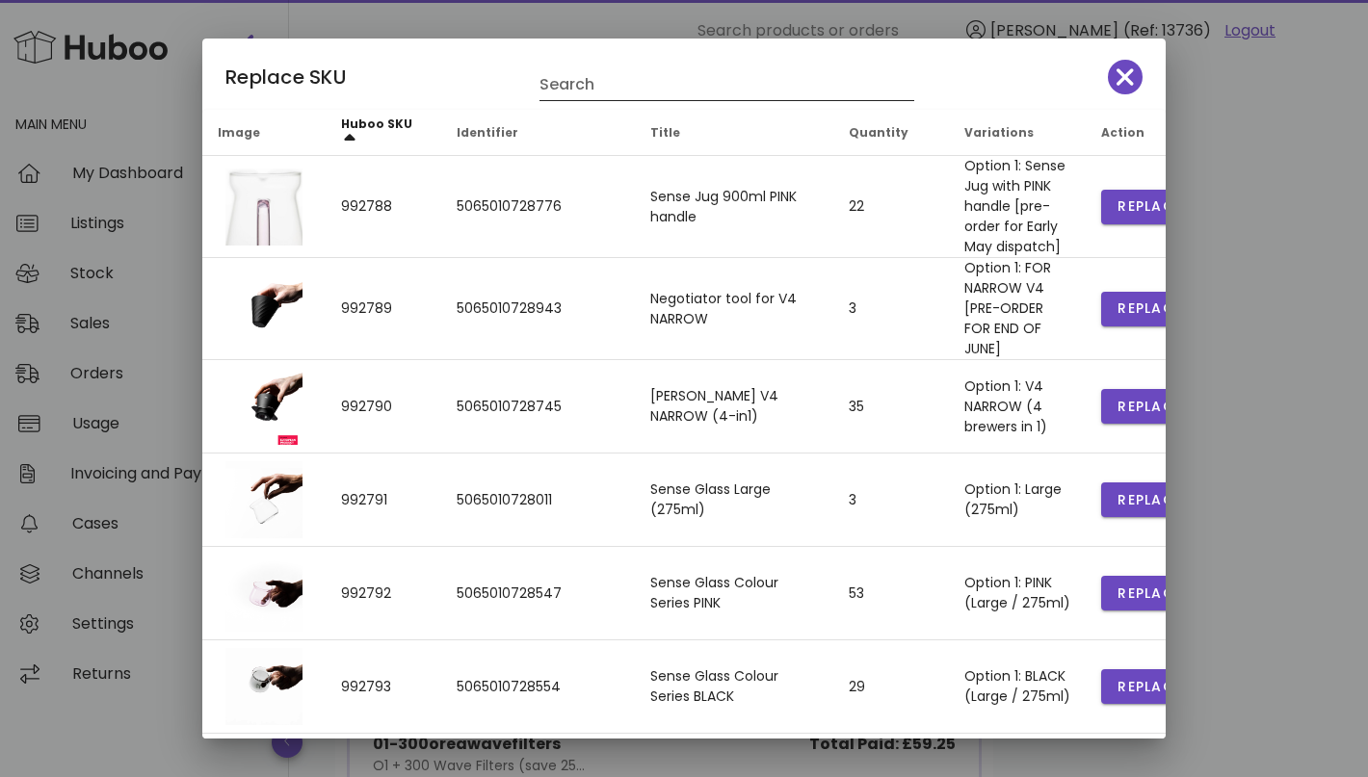
click at [606, 85] on input "Search" at bounding box center [713, 84] width 348 height 31
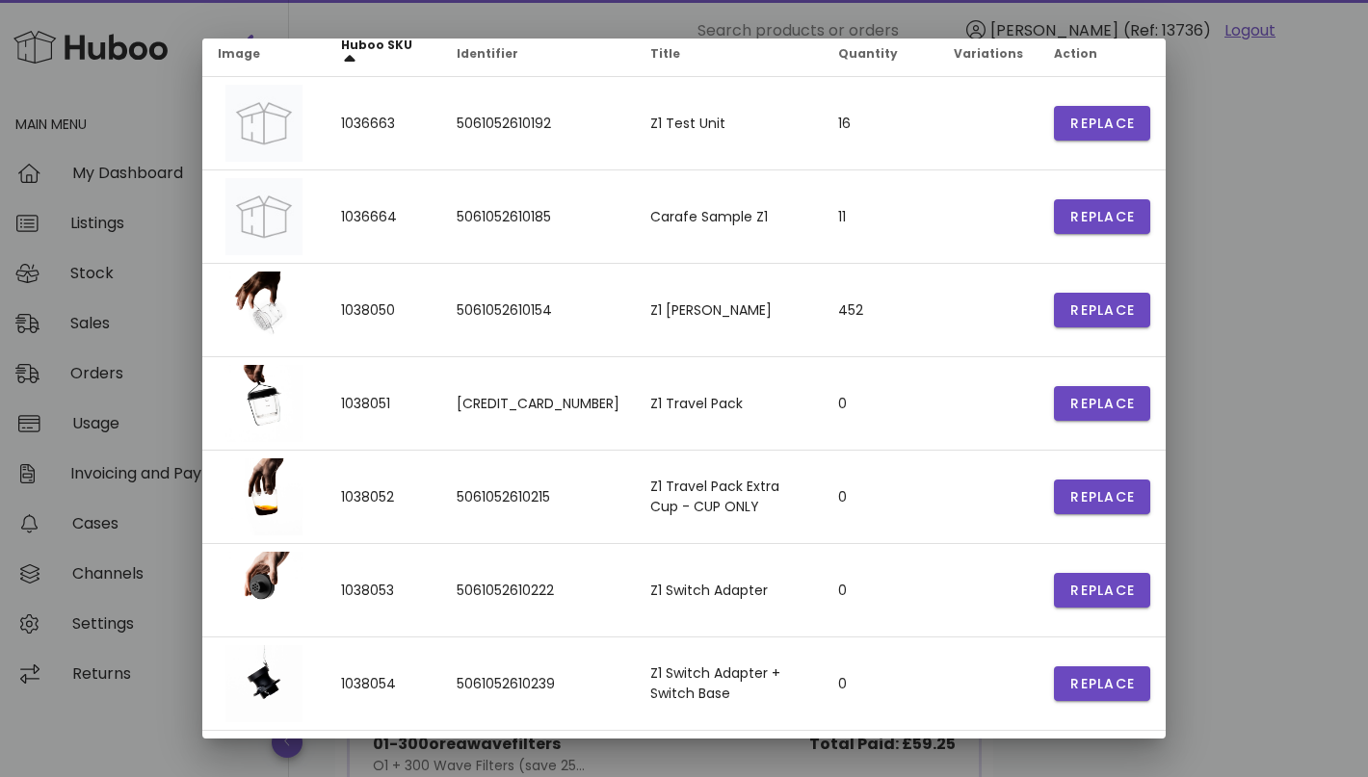
scroll to position [314, 0]
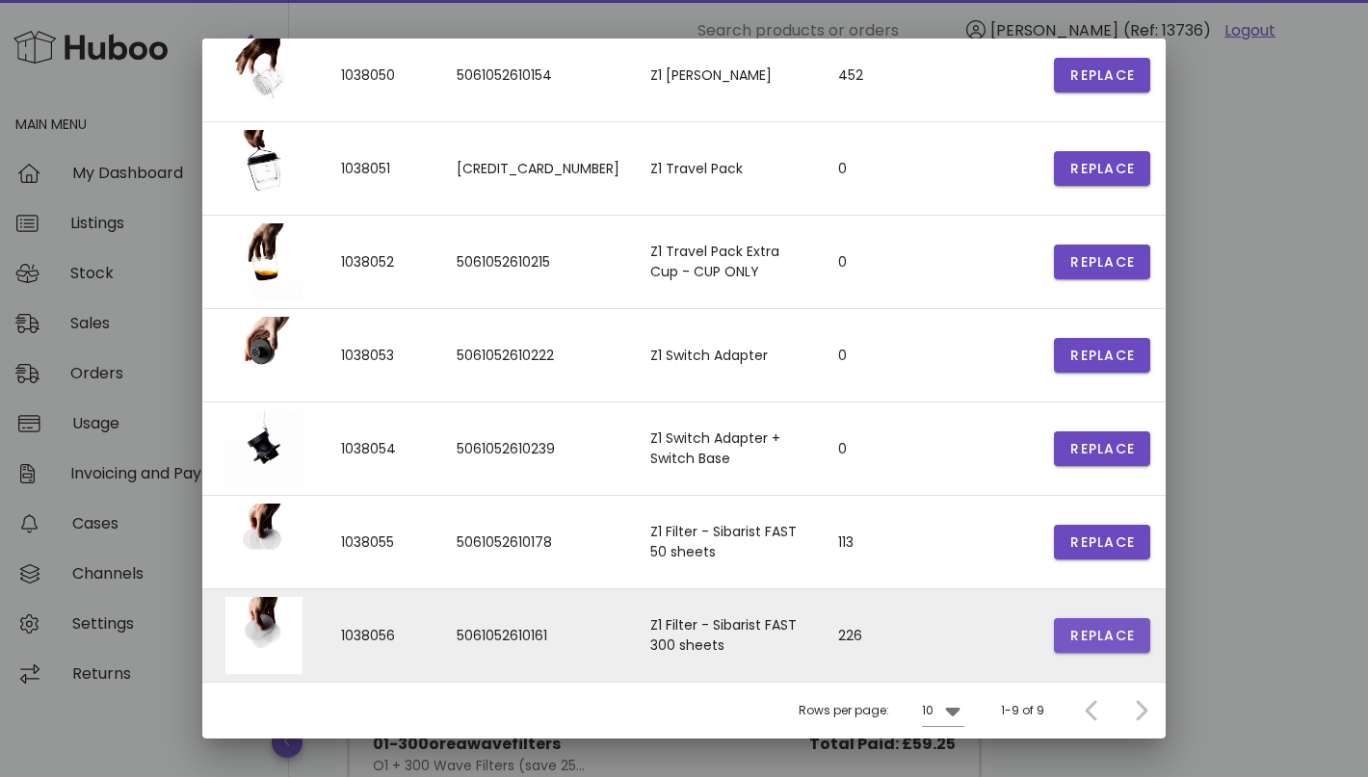
type input "**"
click at [1084, 645] on button "Replace" at bounding box center [1102, 635] width 96 height 35
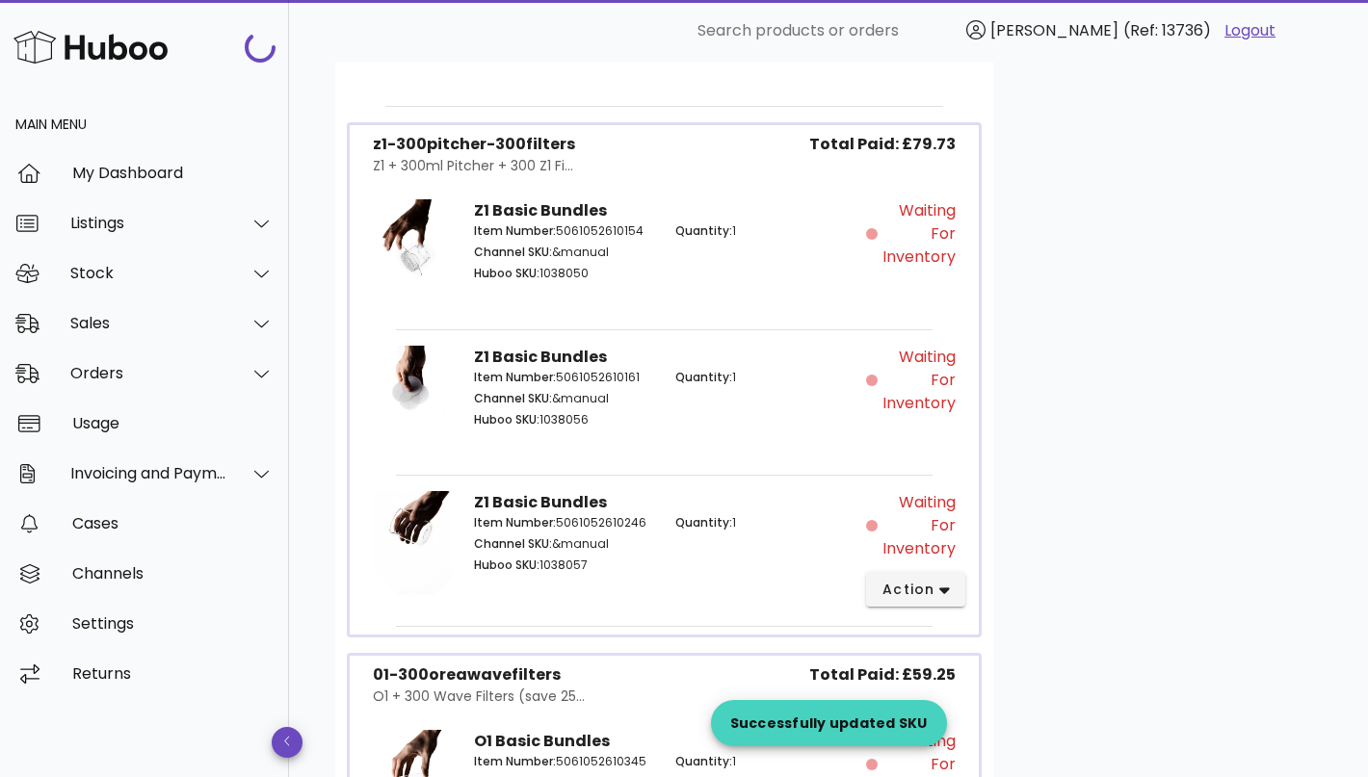
scroll to position [1710, 0]
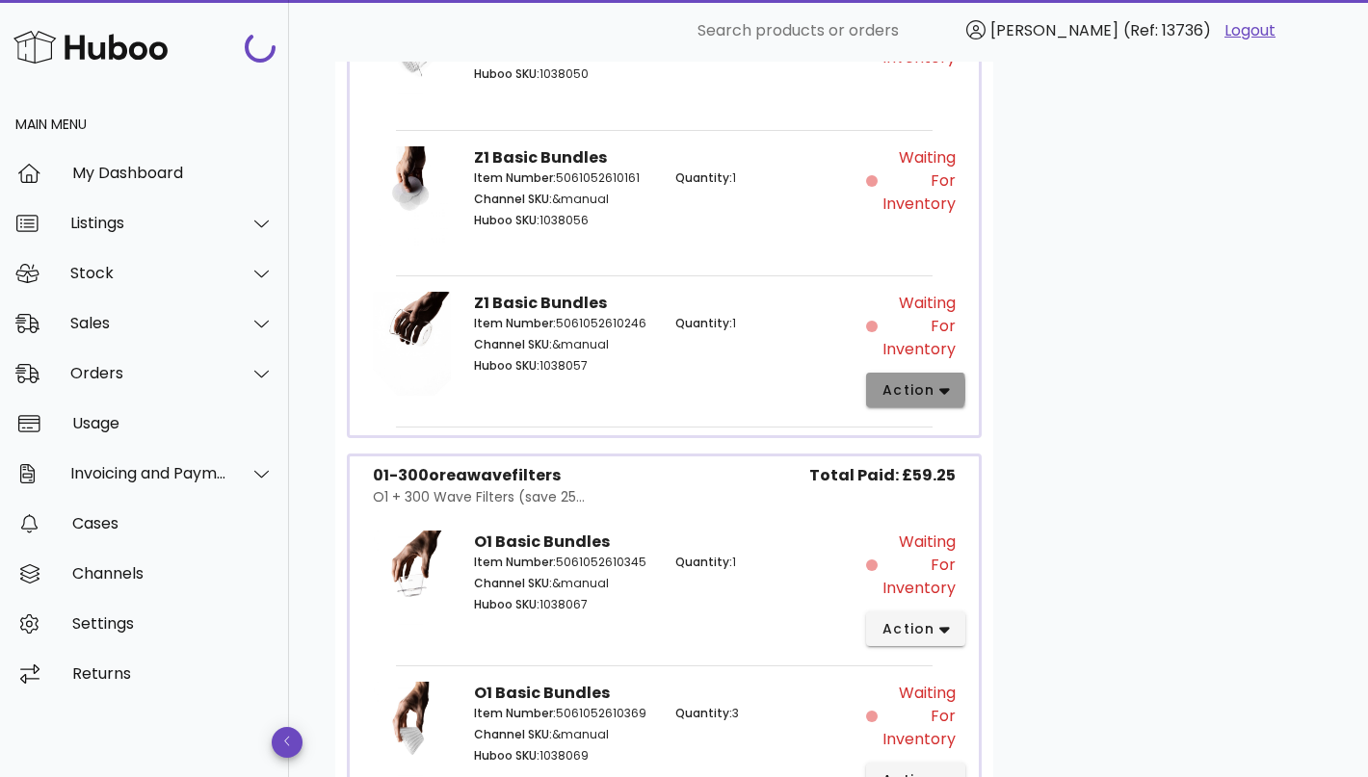
click at [917, 387] on span "action" at bounding box center [908, 390] width 54 height 20
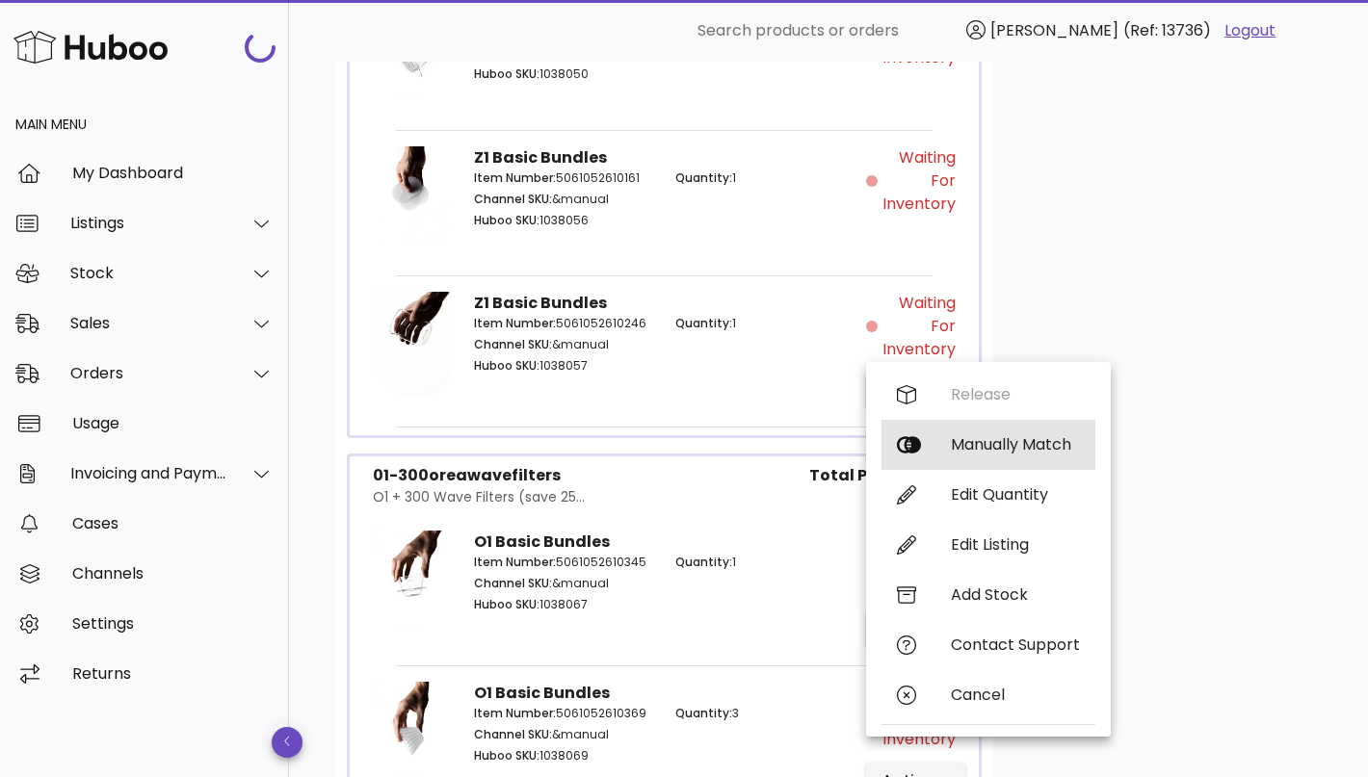
click at [960, 451] on div "Manually Match" at bounding box center [1015, 444] width 129 height 18
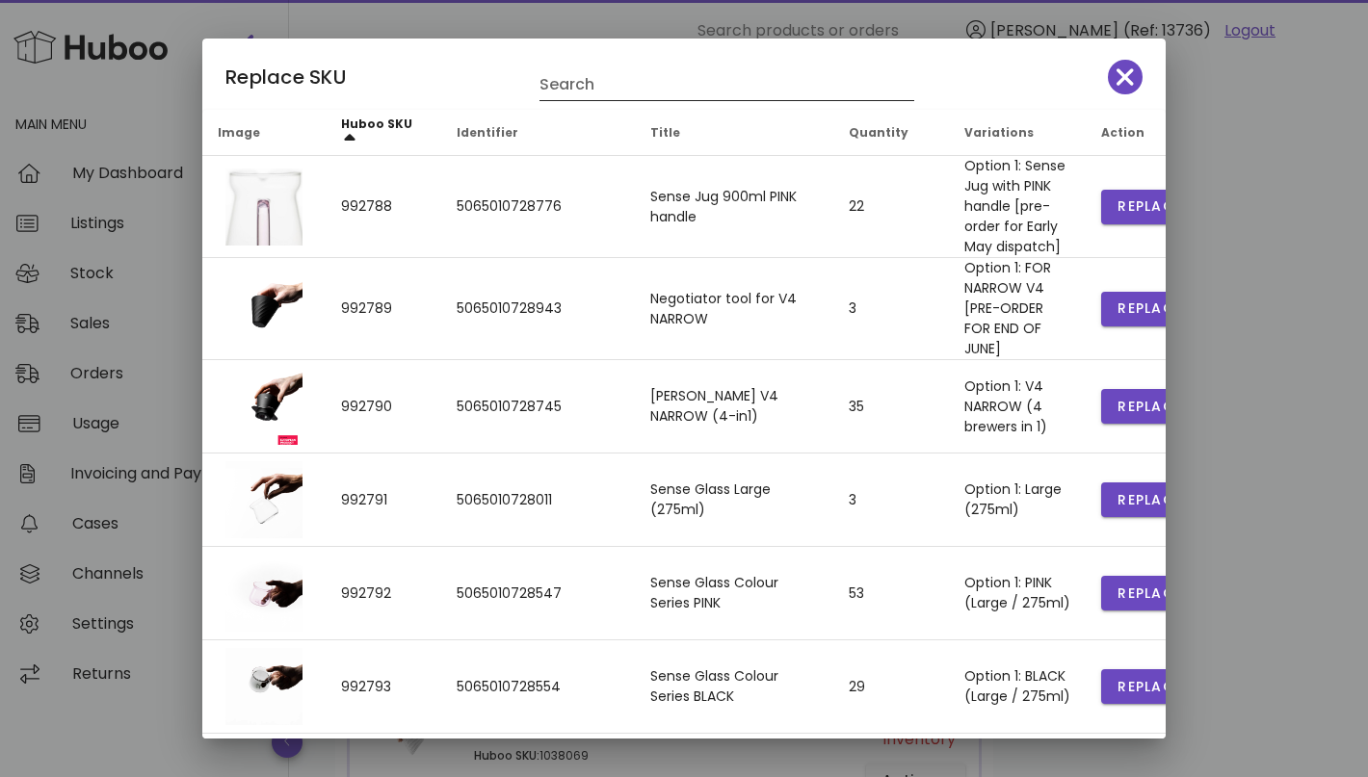
click at [634, 93] on input "Search" at bounding box center [713, 84] width 348 height 31
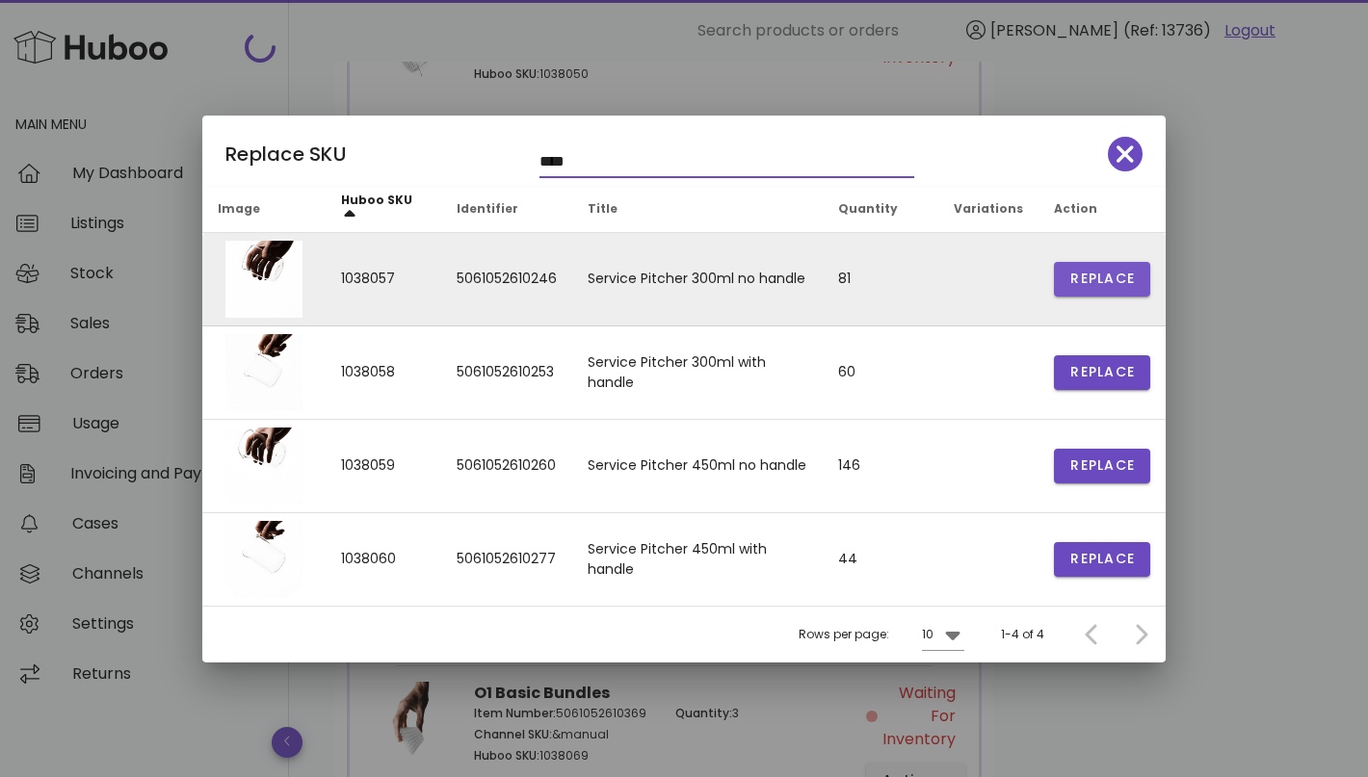
type input "****"
click at [1101, 276] on span "Replace" at bounding box center [1101, 279] width 65 height 20
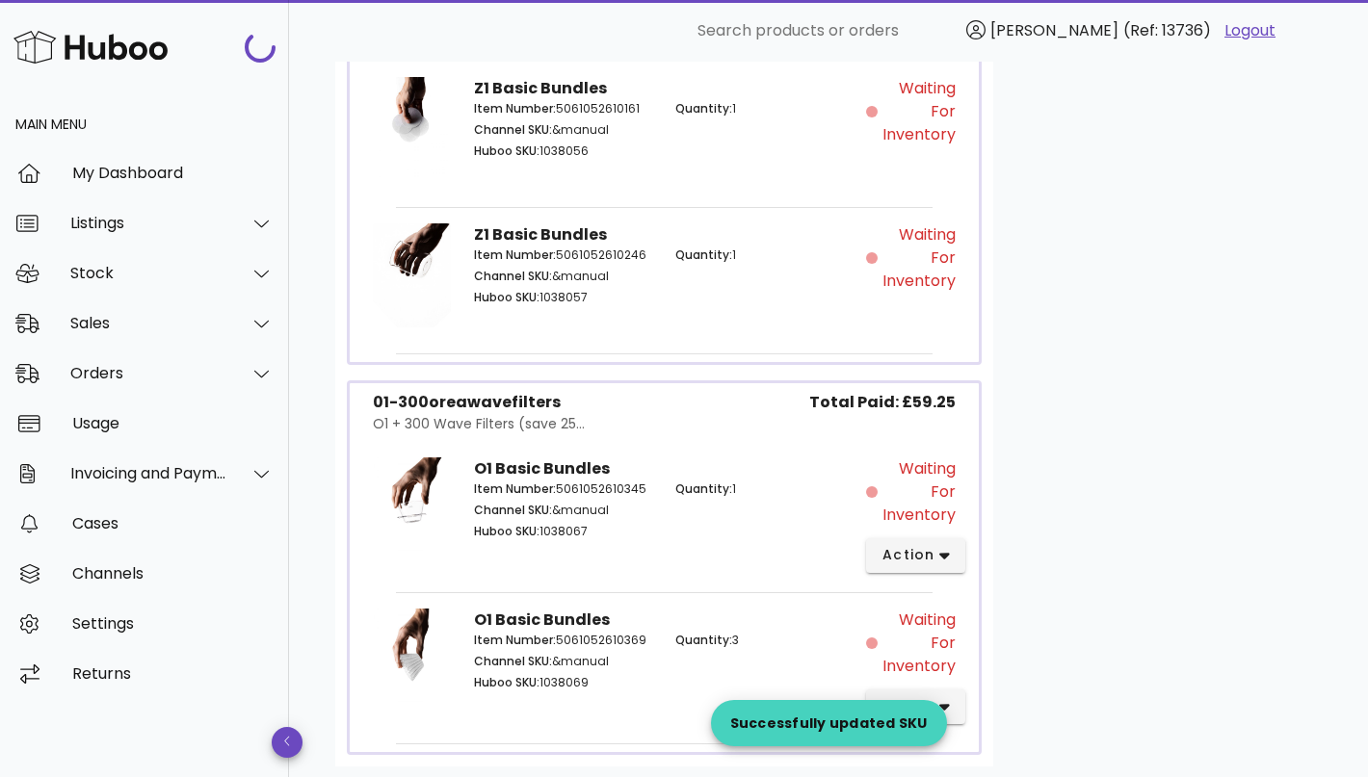
scroll to position [2063, 0]
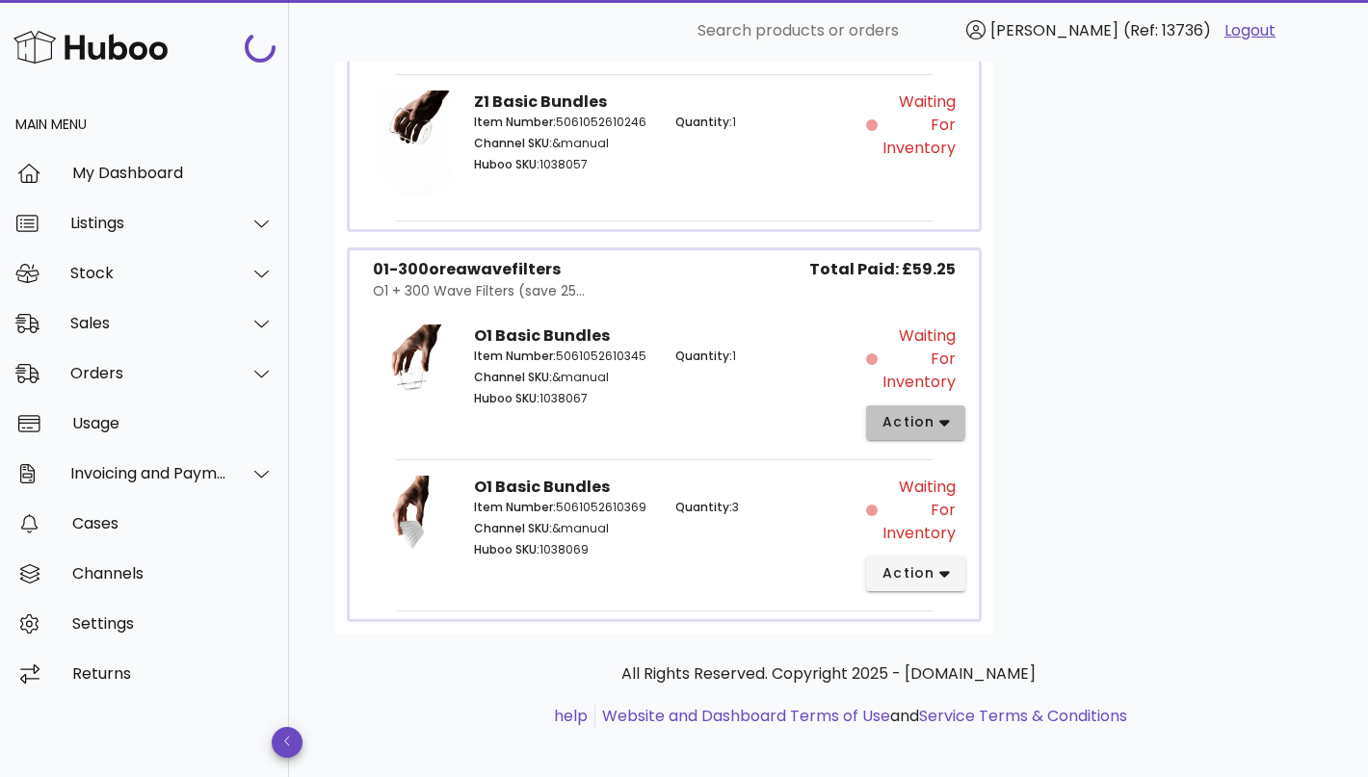
click at [934, 419] on span "action" at bounding box center [915, 422] width 68 height 20
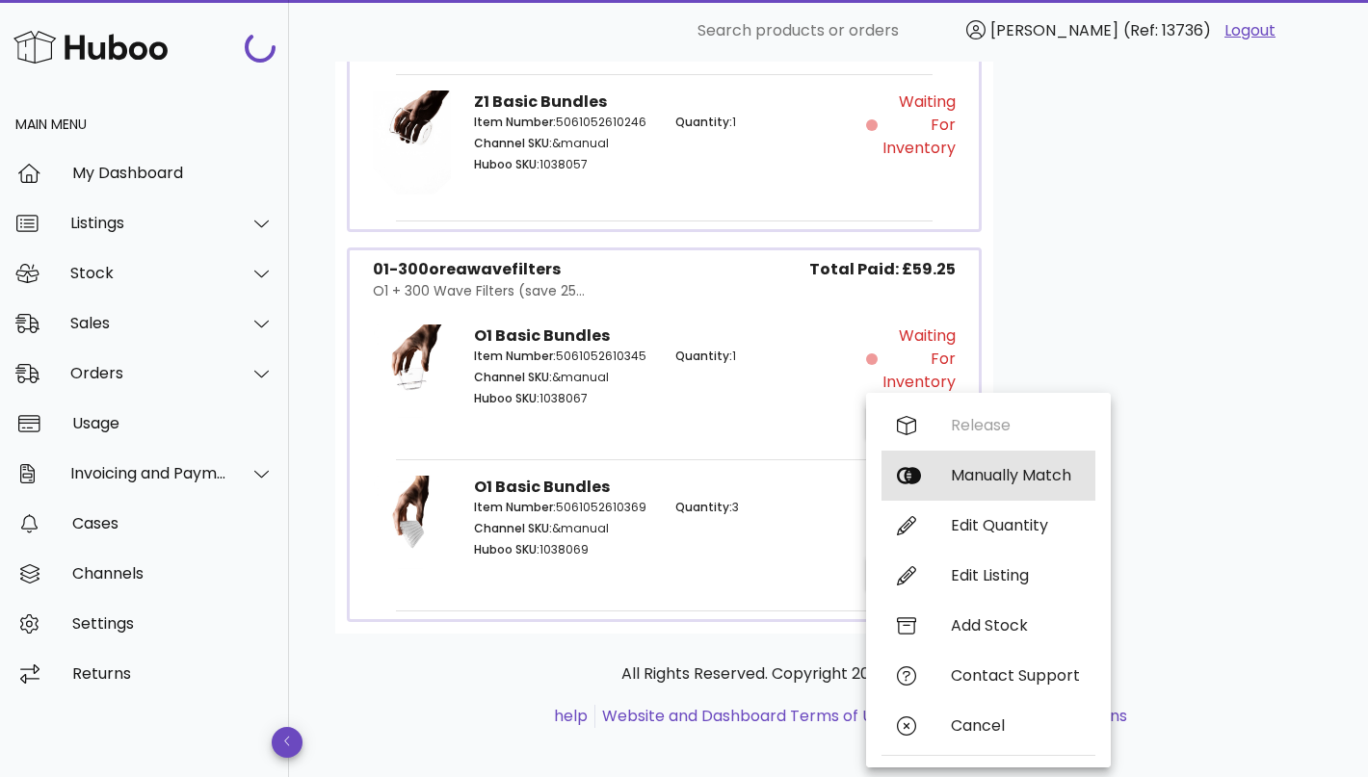
click at [964, 469] on div "Manually Match" at bounding box center [1015, 475] width 129 height 18
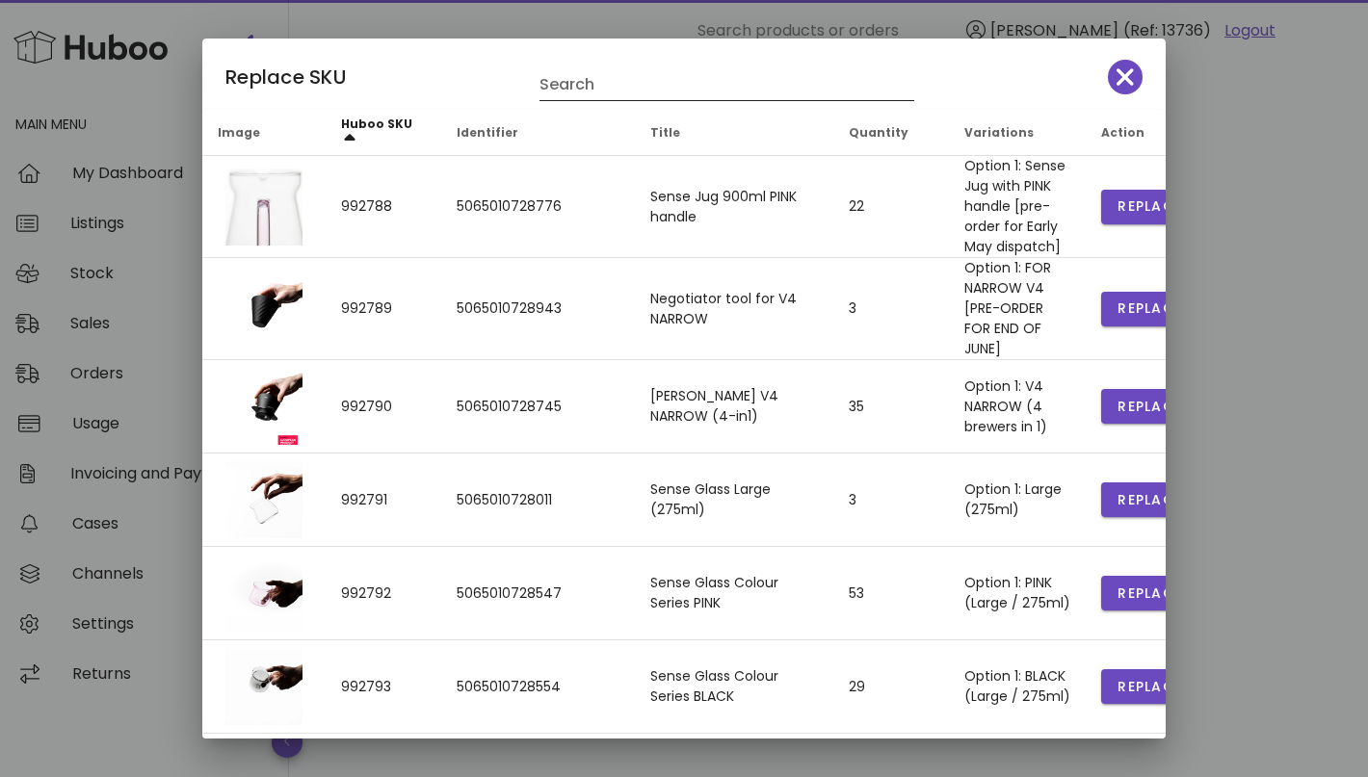
click at [639, 93] on input "Search" at bounding box center [713, 84] width 348 height 31
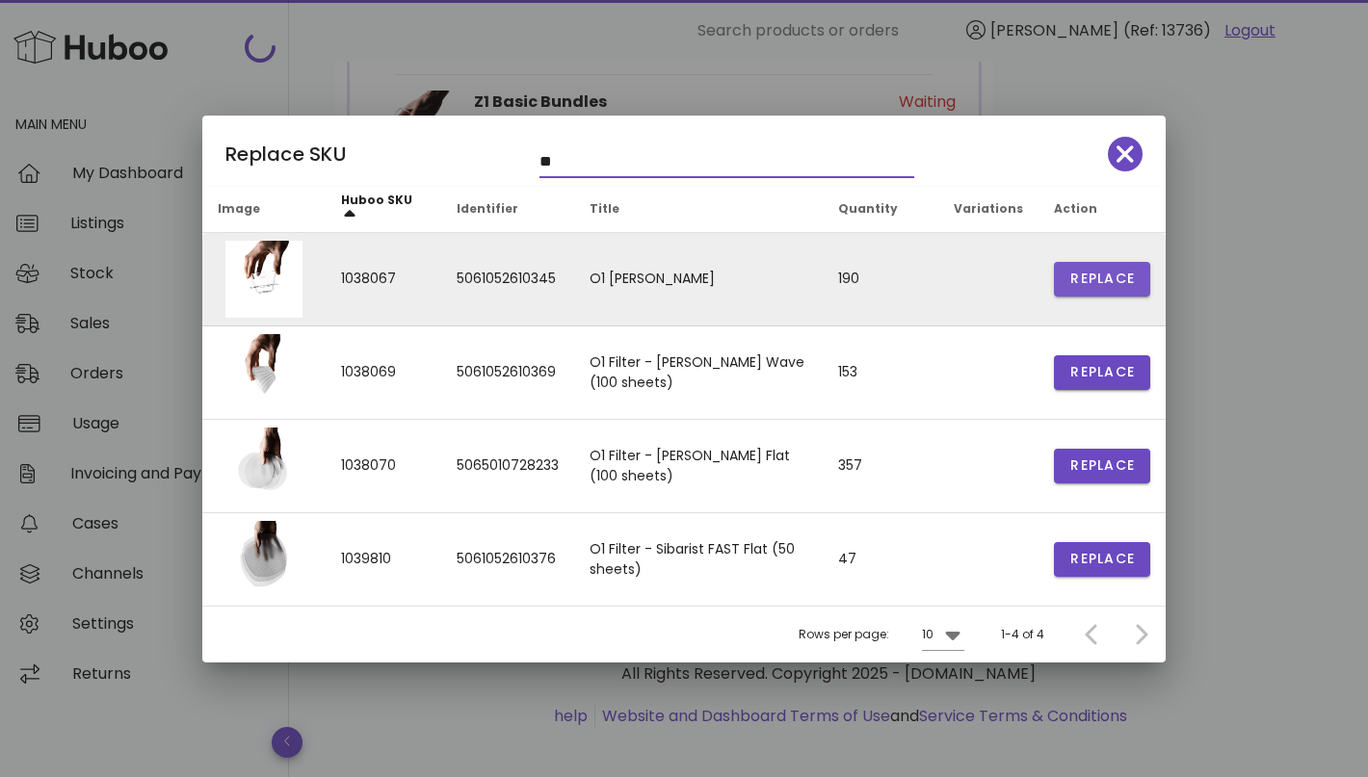
type input "**"
click at [1115, 280] on span "Replace" at bounding box center [1101, 279] width 65 height 20
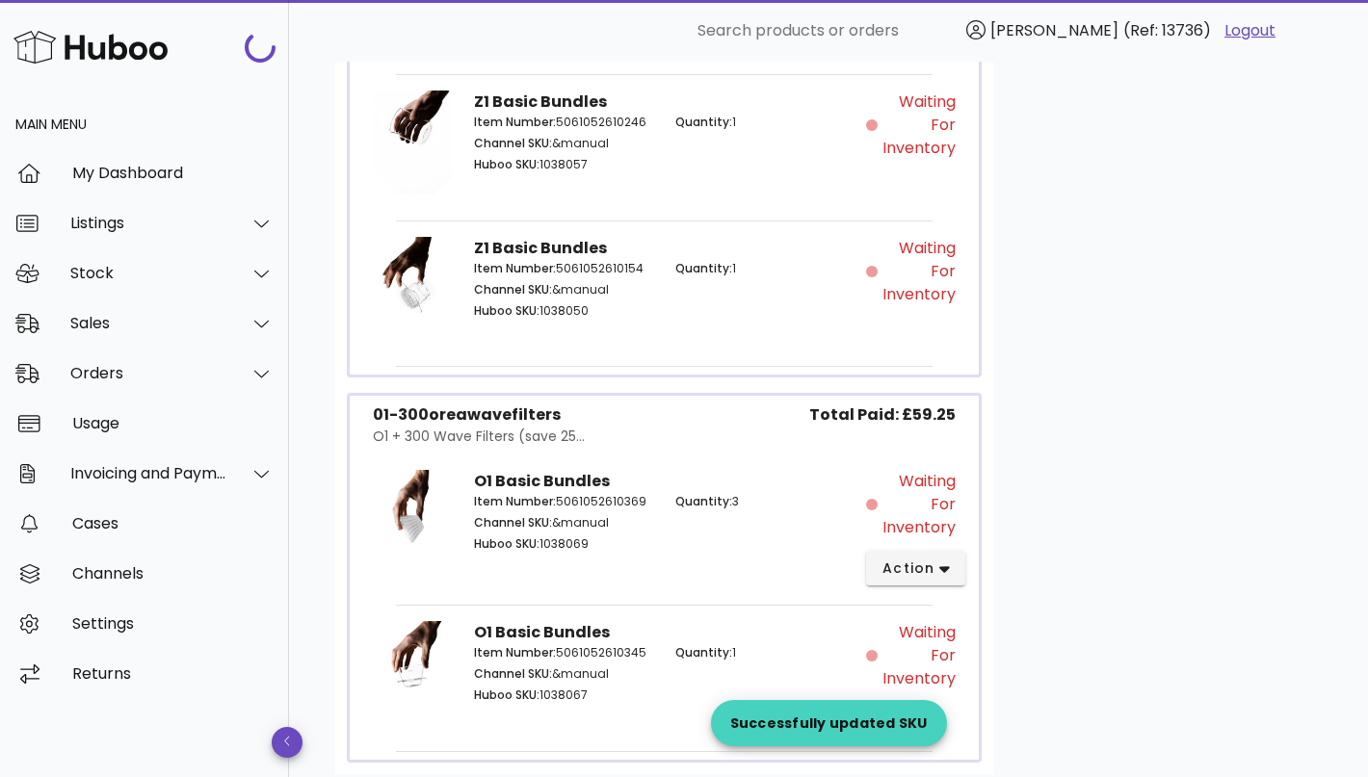
scroll to position [2207, 0]
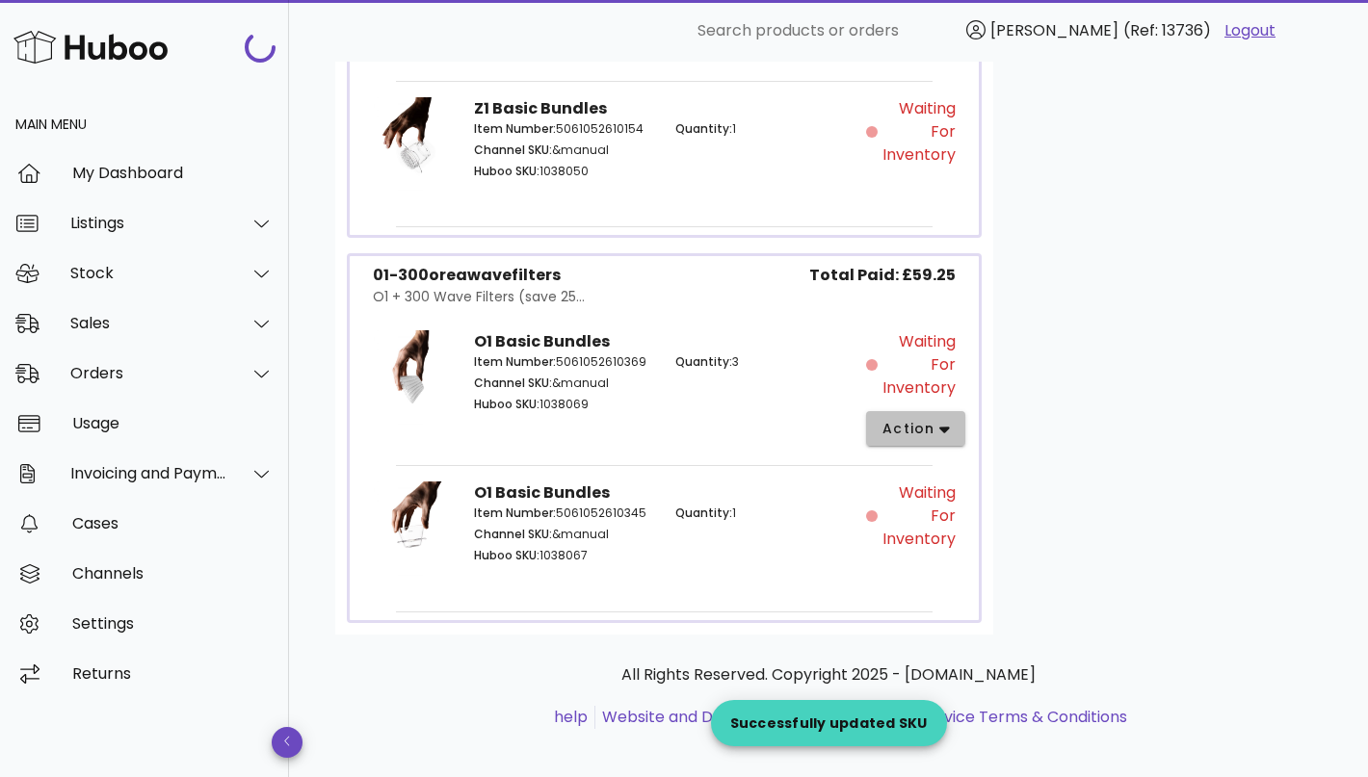
click at [939, 421] on icon "button" at bounding box center [944, 429] width 11 height 17
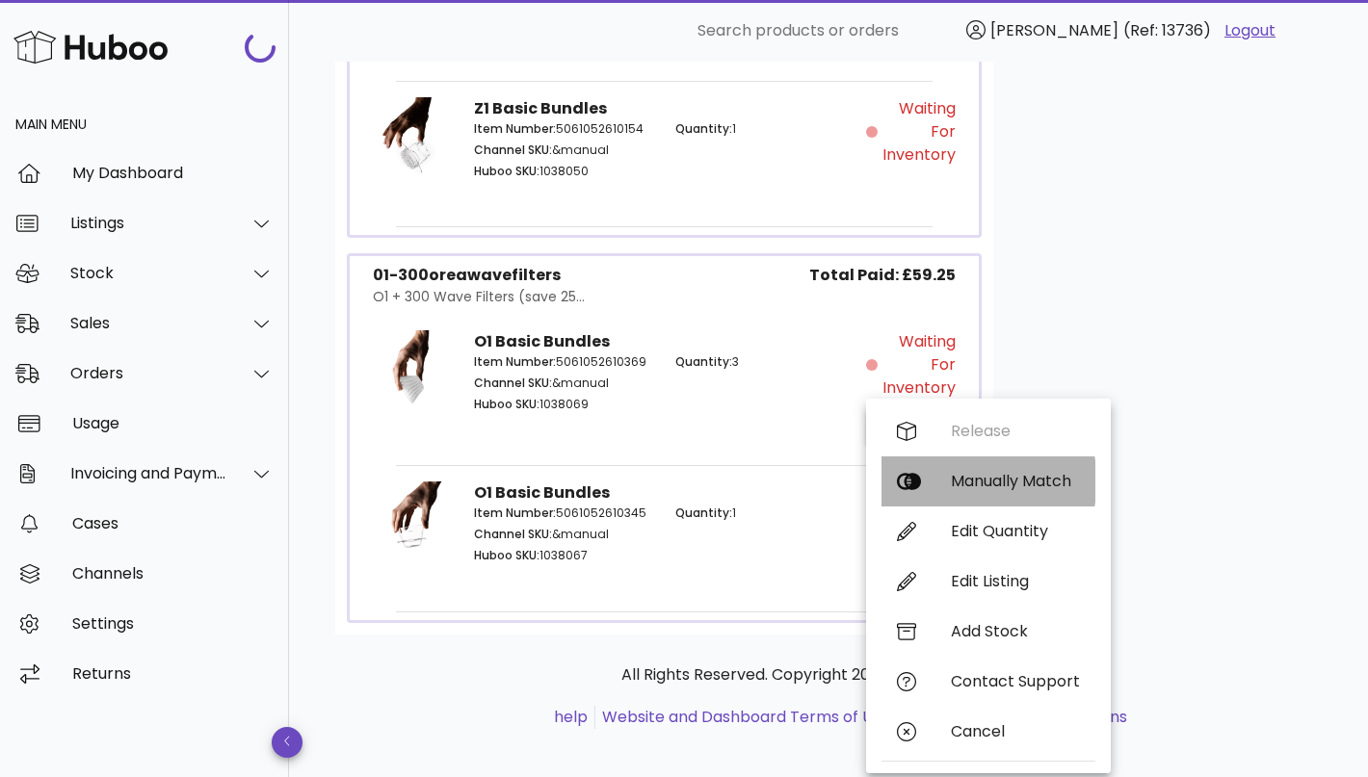
click at [991, 481] on div "Manually Match" at bounding box center [1015, 481] width 129 height 18
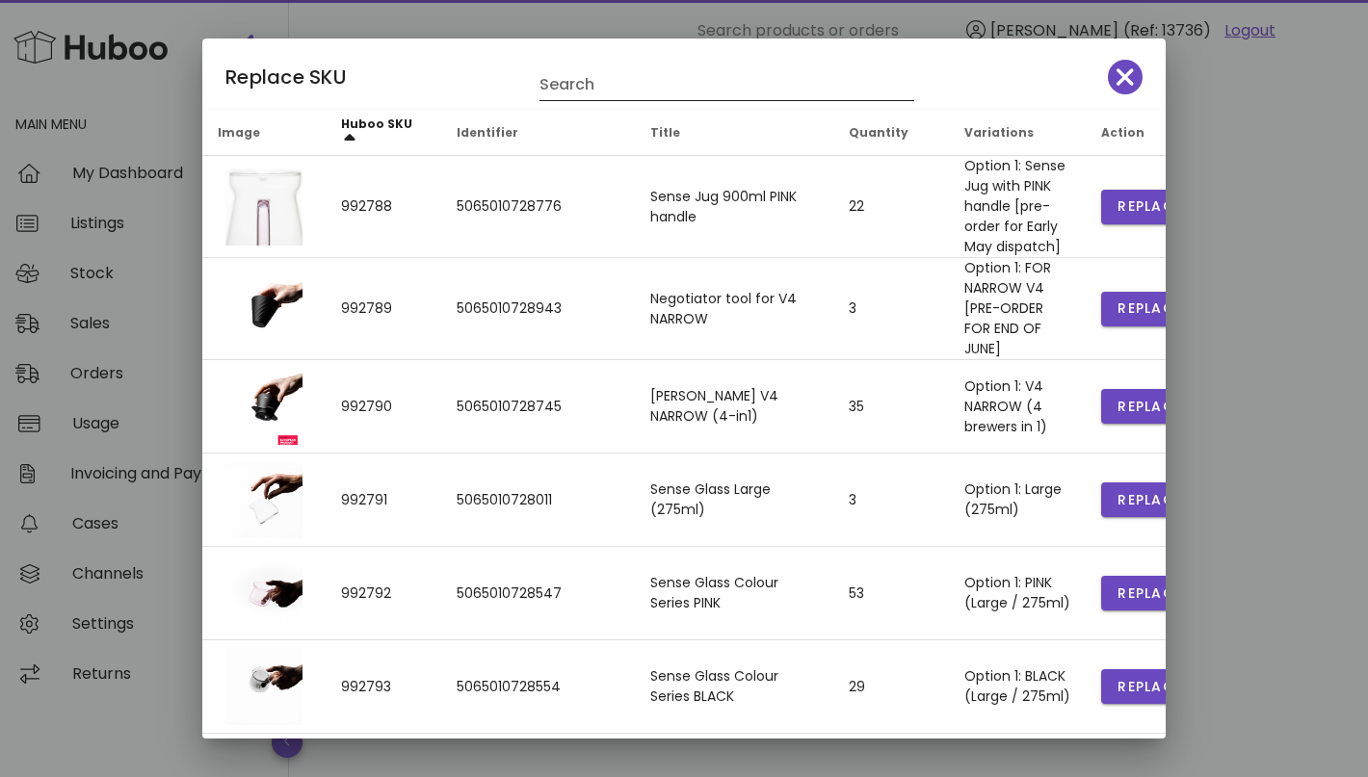
click at [645, 86] on input "Search" at bounding box center [713, 84] width 348 height 31
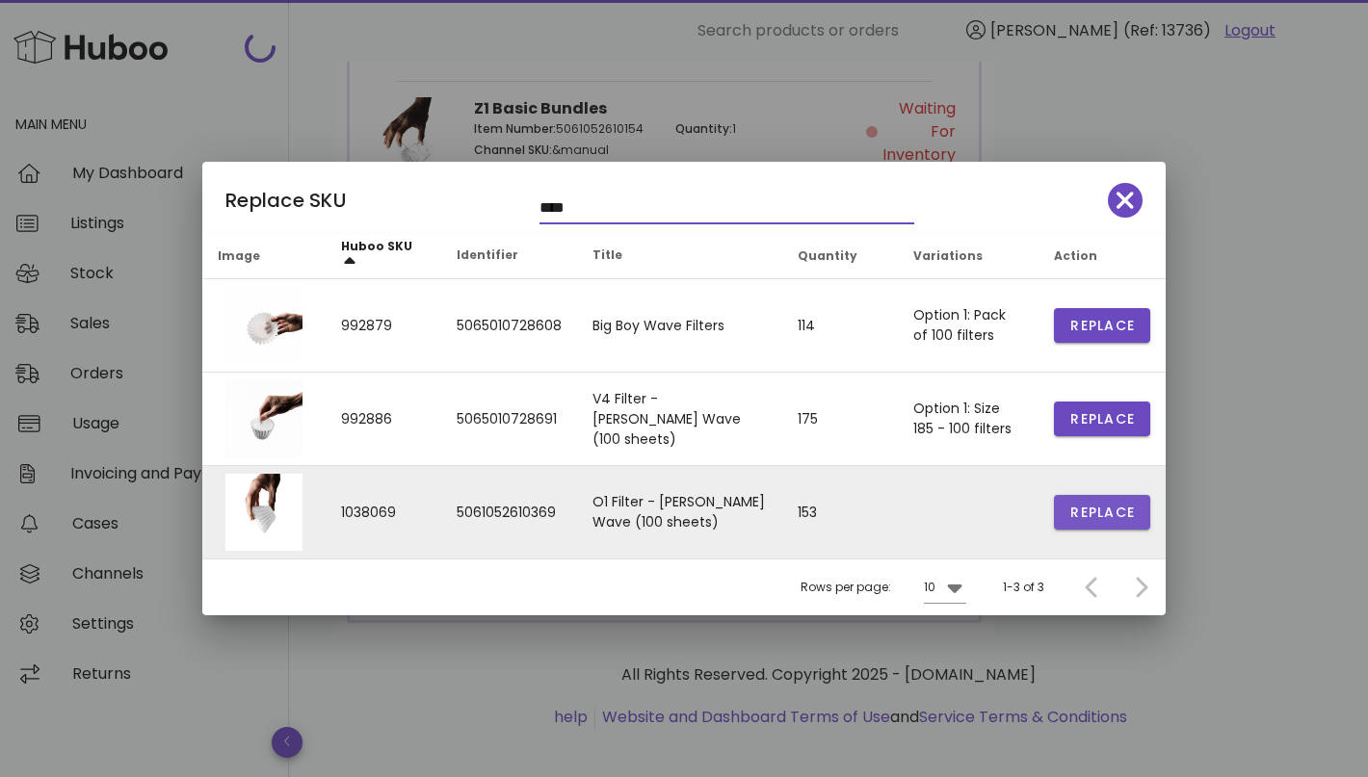
type input "****"
click at [1094, 513] on span "Replace" at bounding box center [1101, 513] width 65 height 20
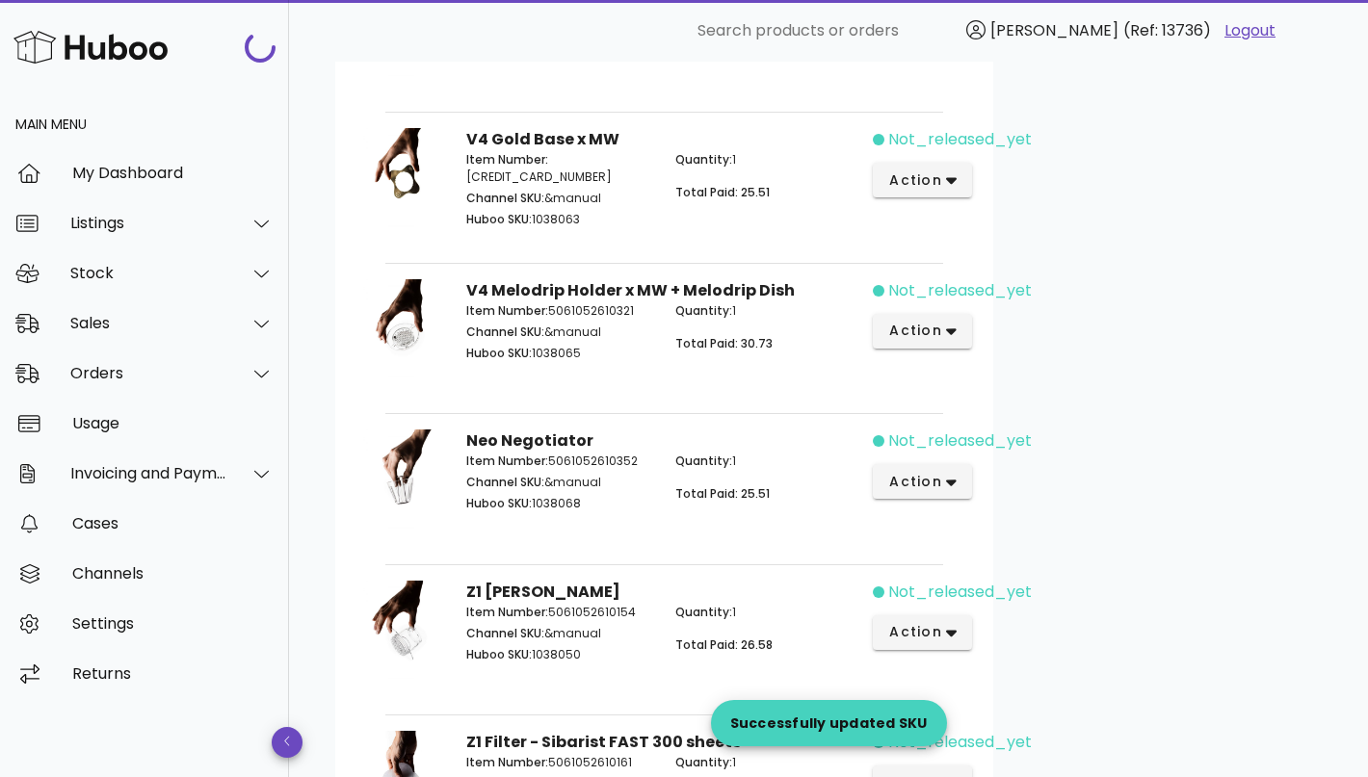
scroll to position [506, 0]
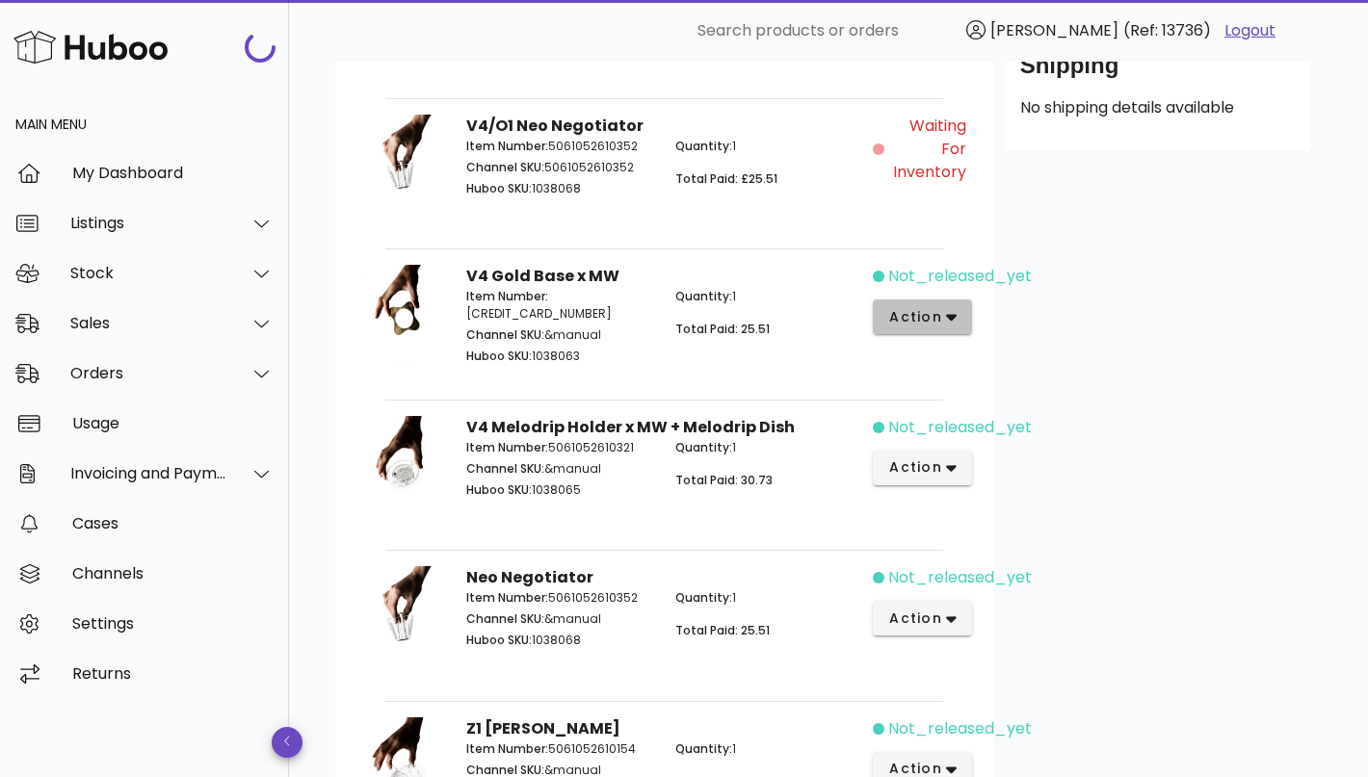
click at [891, 308] on span "action" at bounding box center [915, 317] width 54 height 20
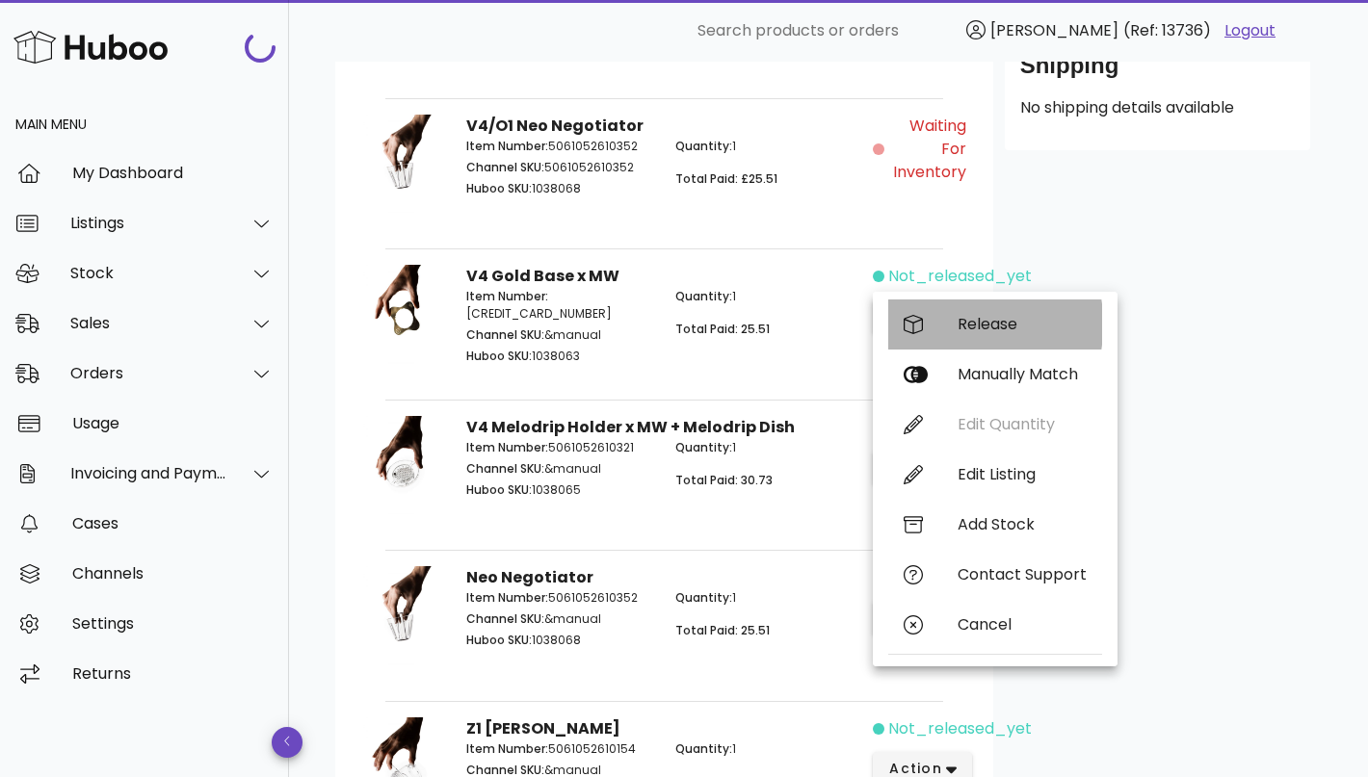
click at [940, 338] on div "Release" at bounding box center [995, 325] width 214 height 50
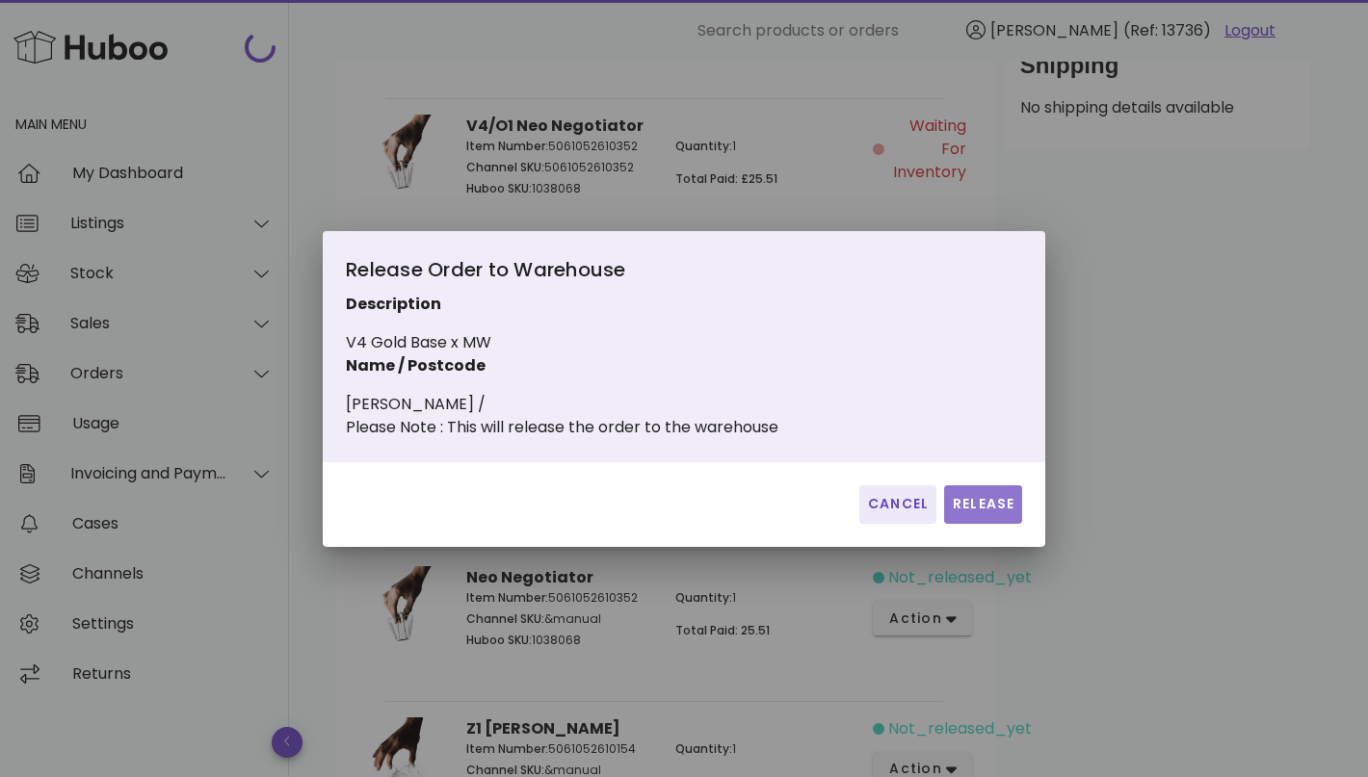
click at [979, 503] on button "Release" at bounding box center [983, 504] width 78 height 39
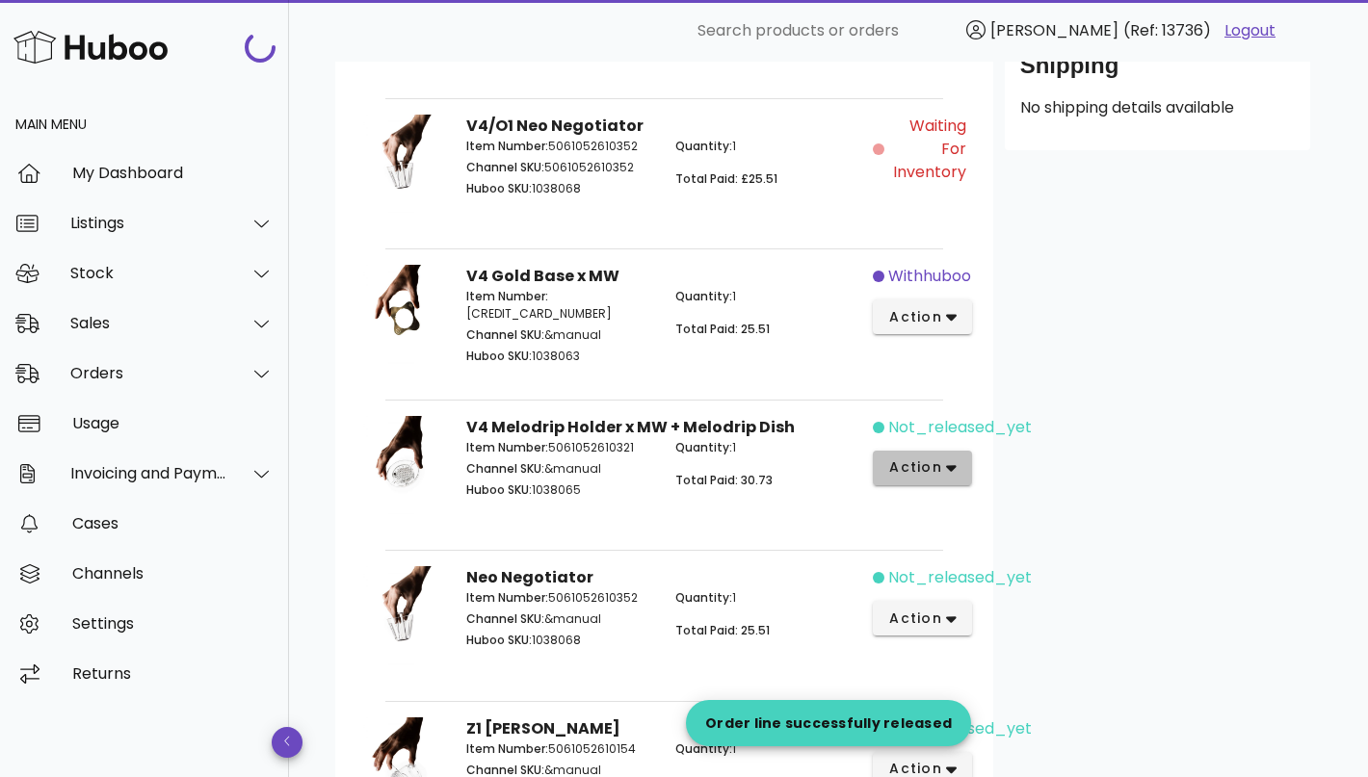
click at [935, 457] on span "action" at bounding box center [915, 467] width 54 height 20
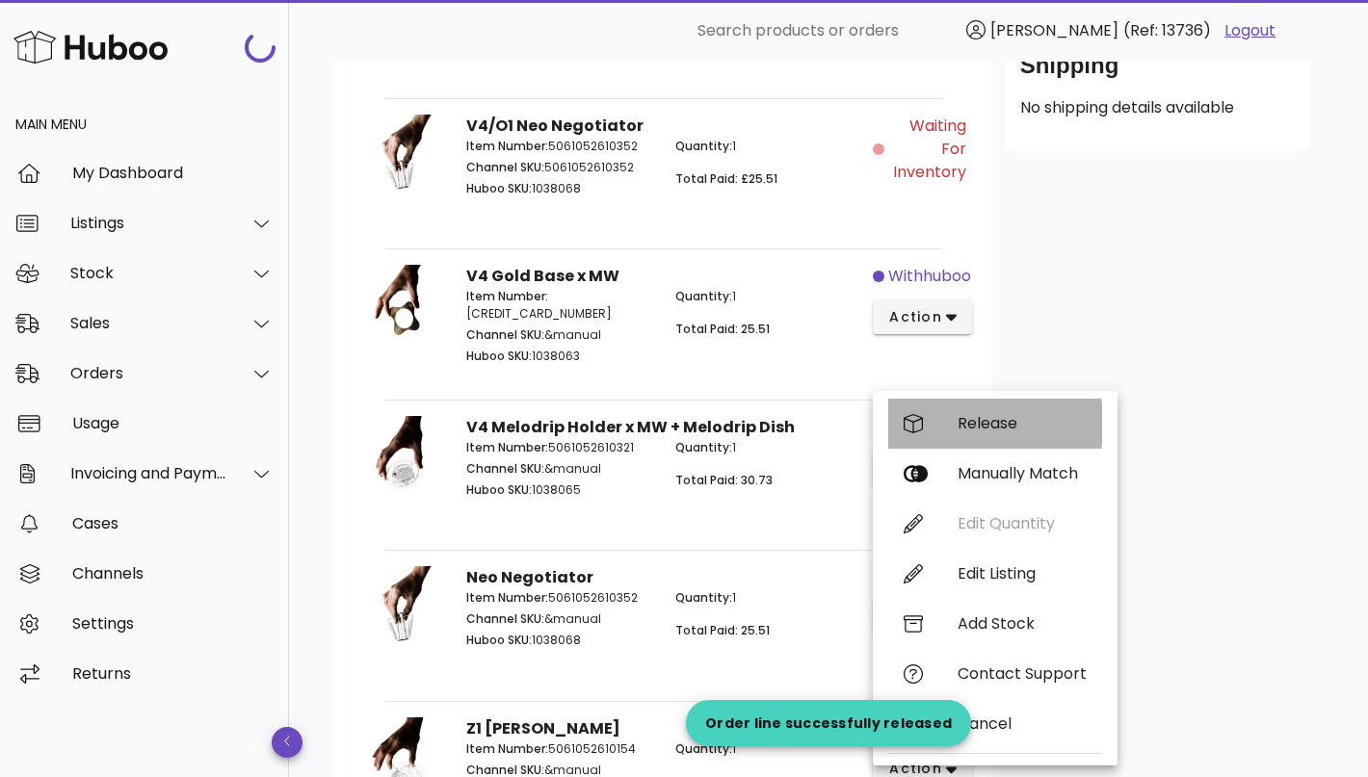
click at [999, 421] on div "Release" at bounding box center [1021, 423] width 129 height 18
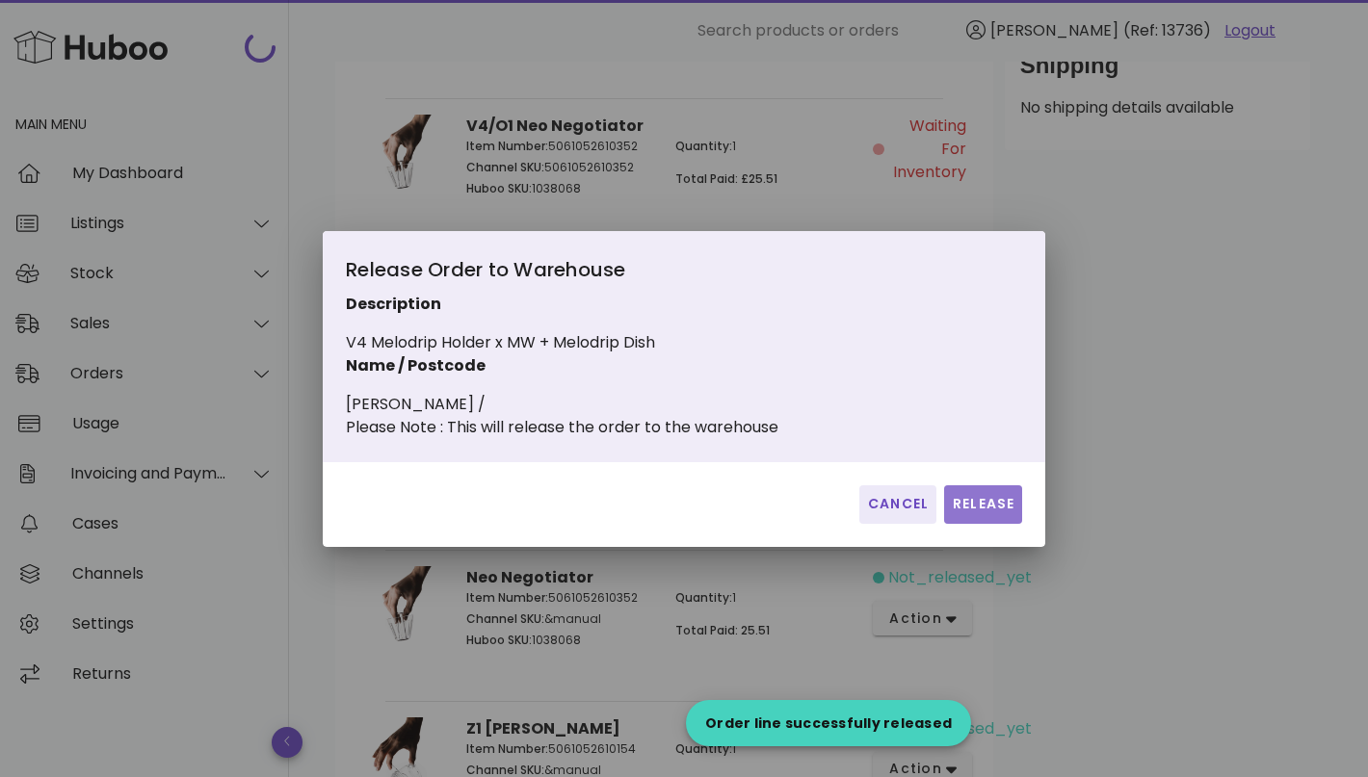
click at [1004, 514] on span "Release" at bounding box center [983, 504] width 63 height 20
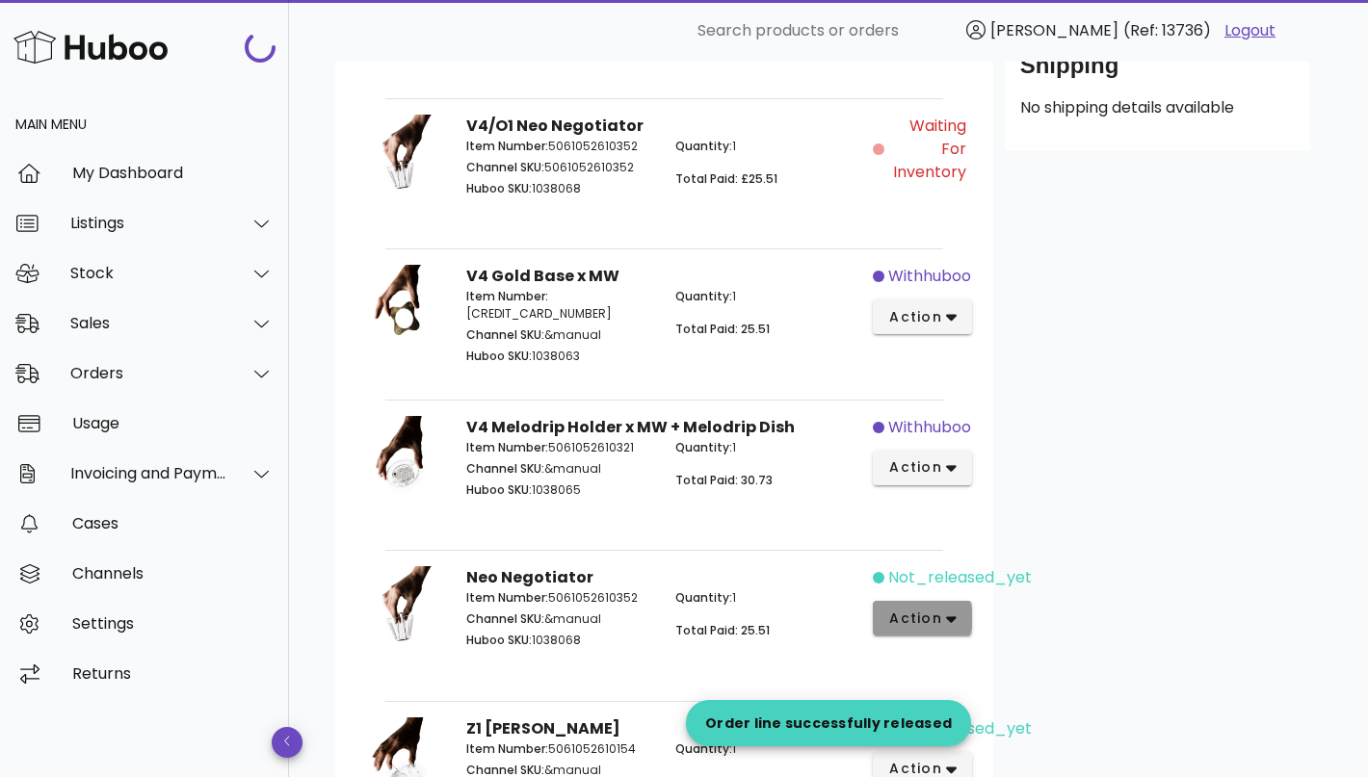
click at [942, 601] on button "action" at bounding box center [922, 618] width 99 height 35
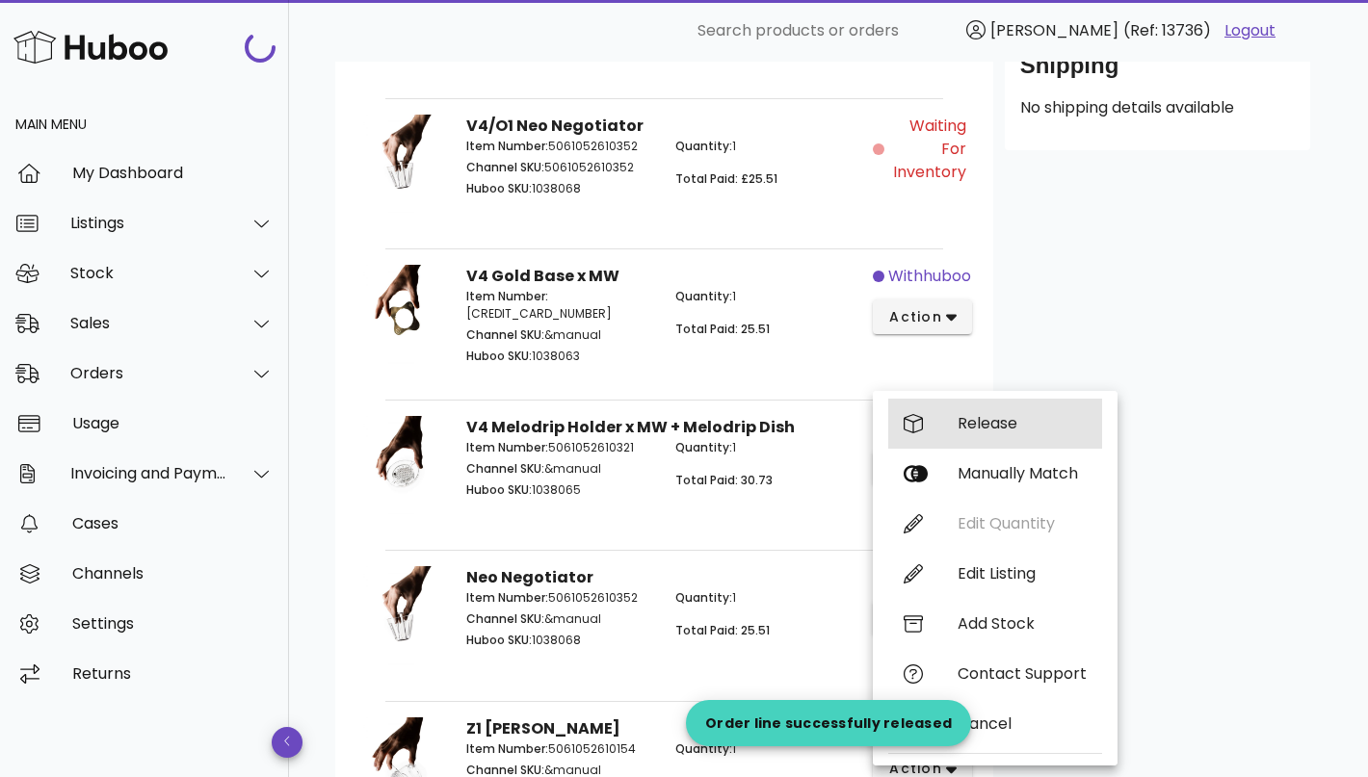
click at [996, 419] on div "Release" at bounding box center [1021, 423] width 129 height 18
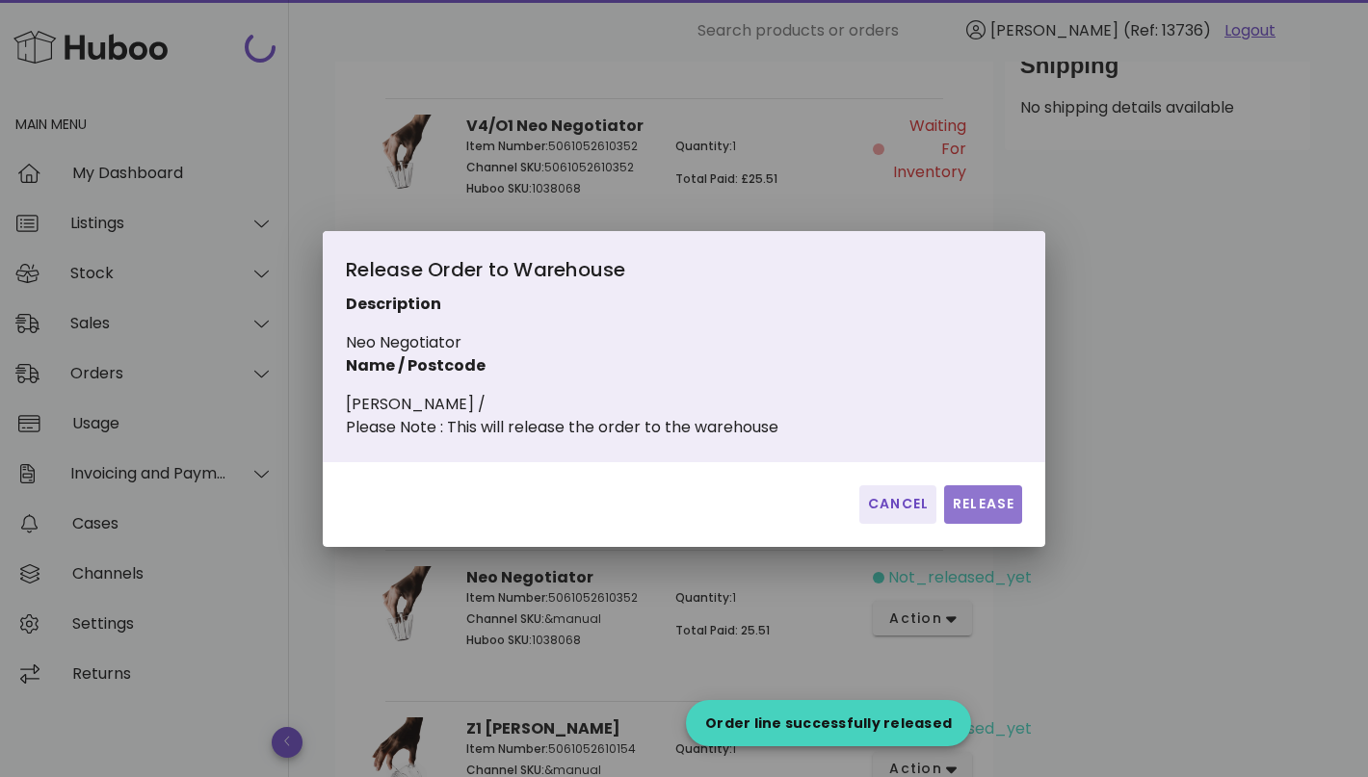
click at [992, 512] on span "Release" at bounding box center [983, 504] width 63 height 20
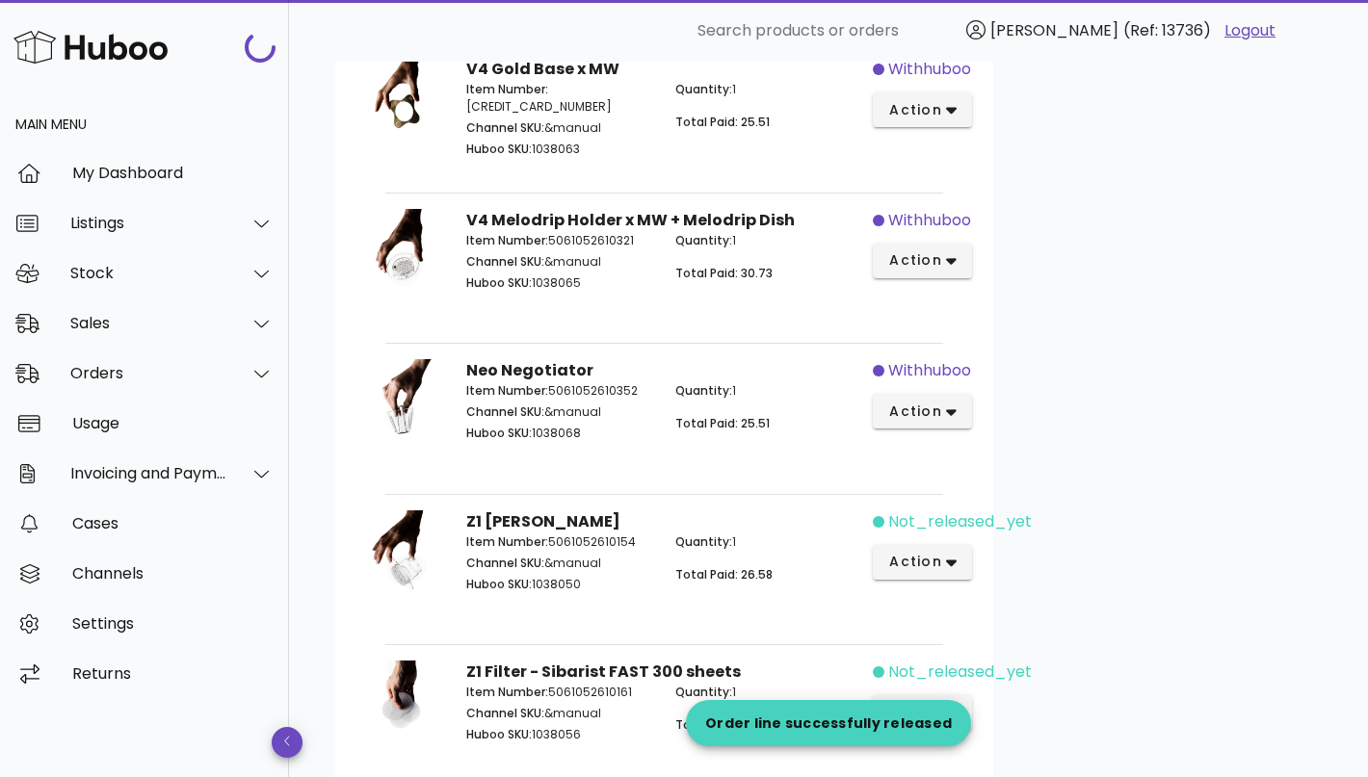
scroll to position [914, 0]
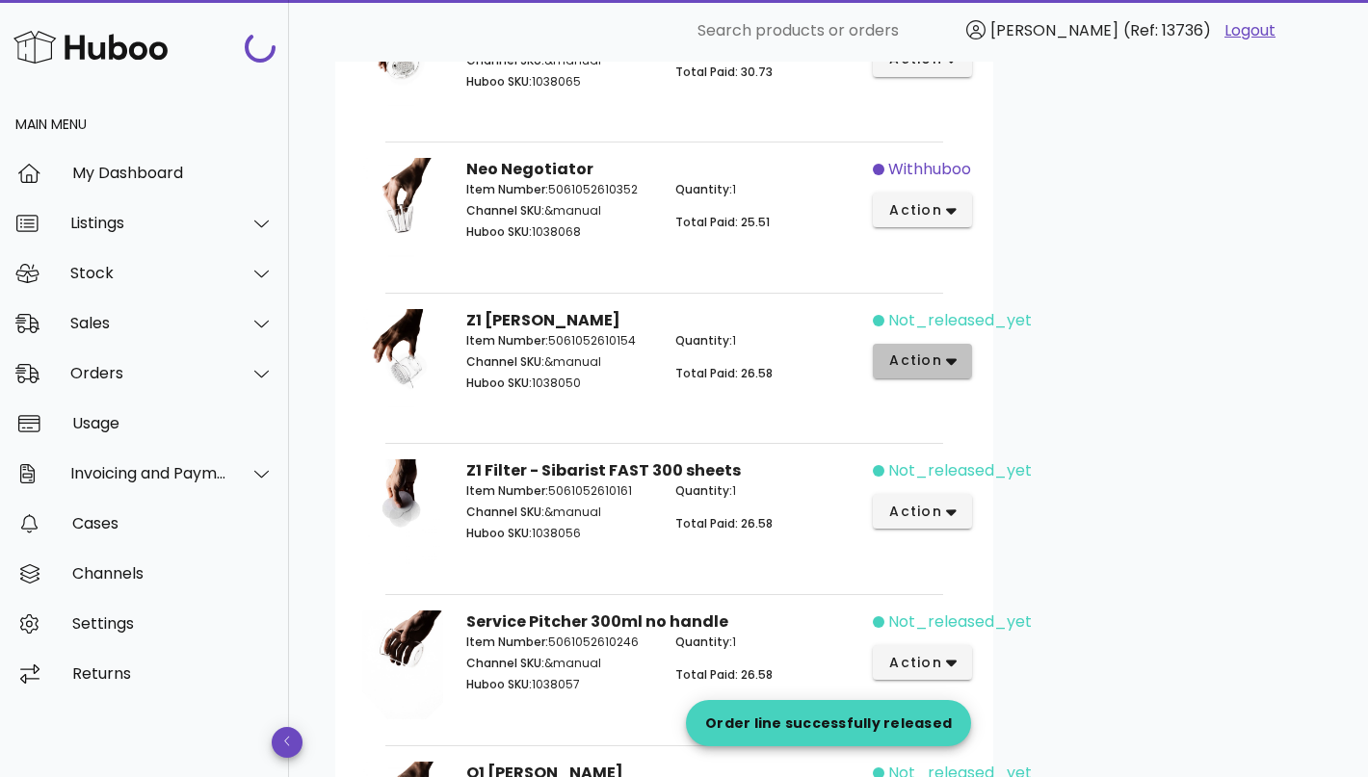
click at [932, 366] on button "action" at bounding box center [922, 361] width 99 height 35
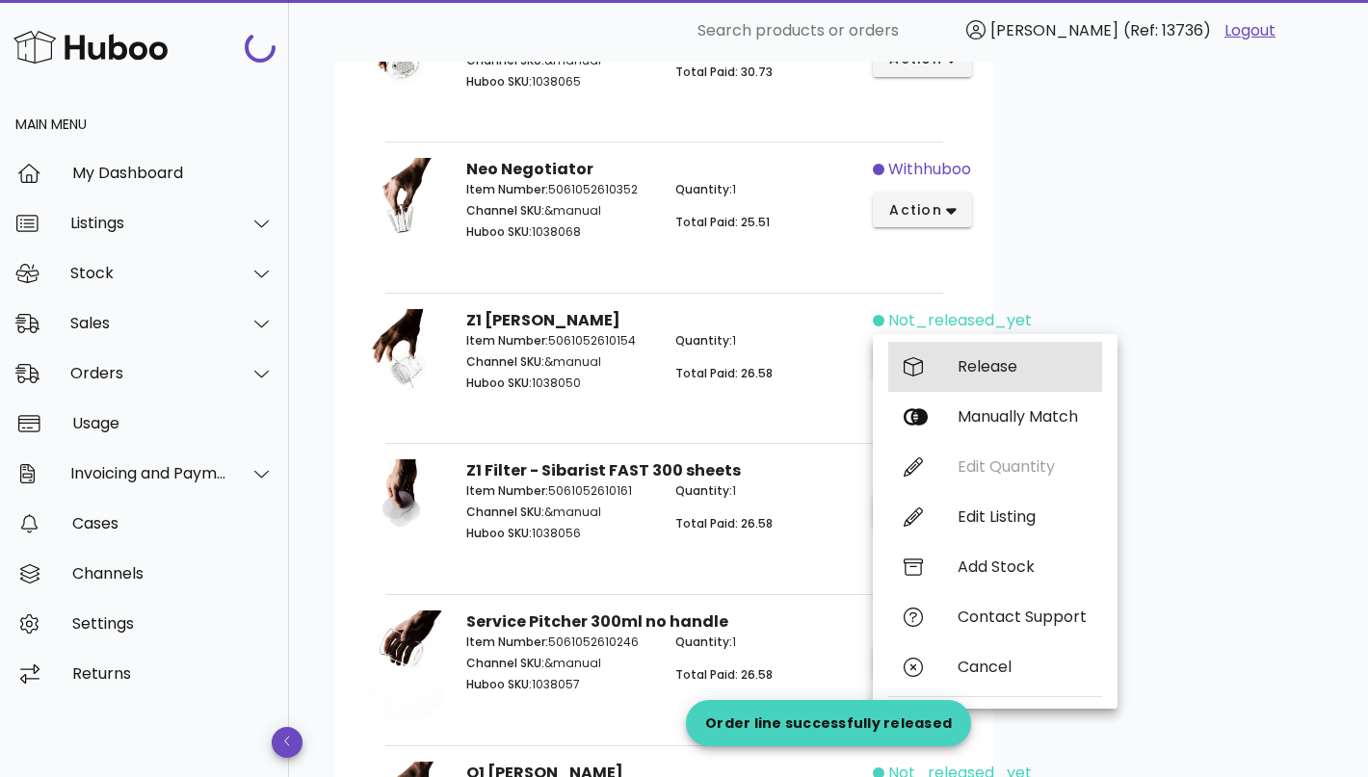
click at [967, 369] on div "Release" at bounding box center [1021, 366] width 129 height 18
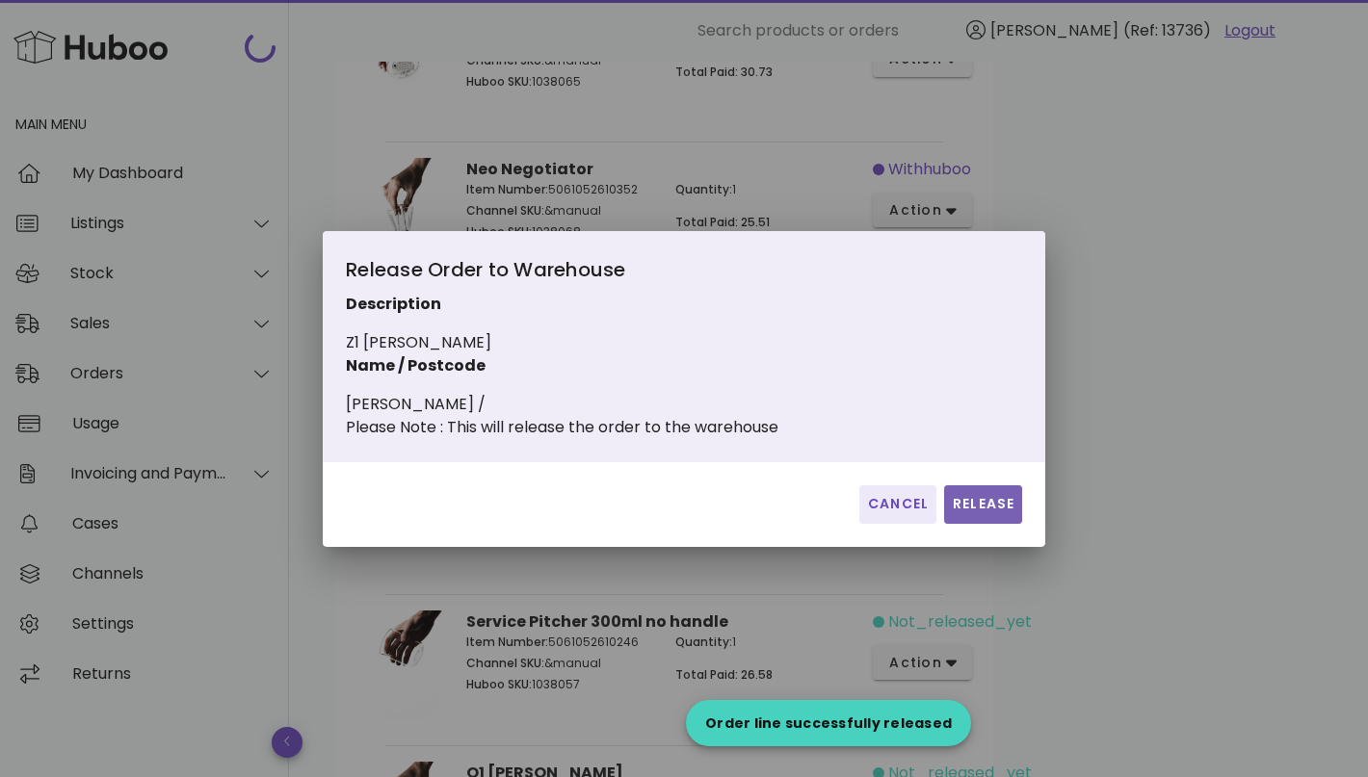
click at [984, 509] on span "Release" at bounding box center [983, 504] width 63 height 20
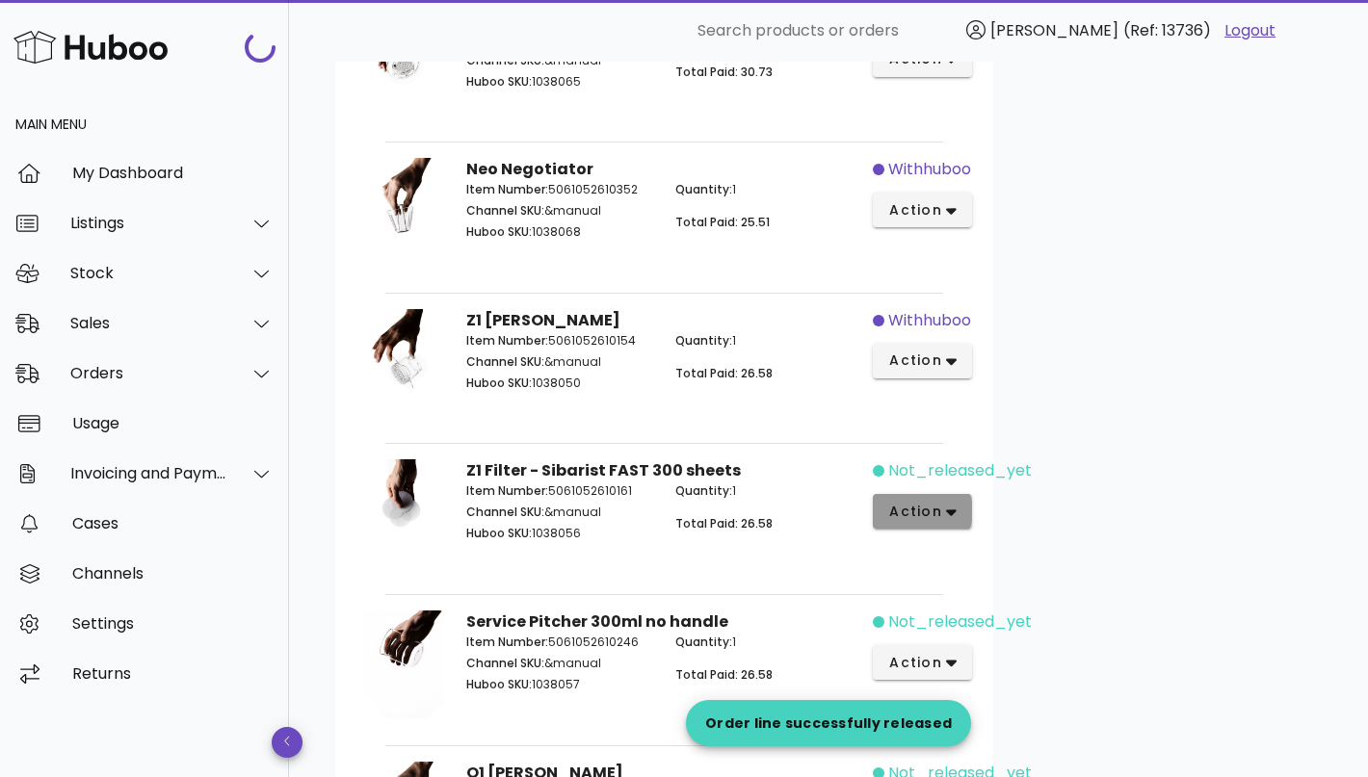
click at [946, 506] on icon "button" at bounding box center [951, 512] width 11 height 17
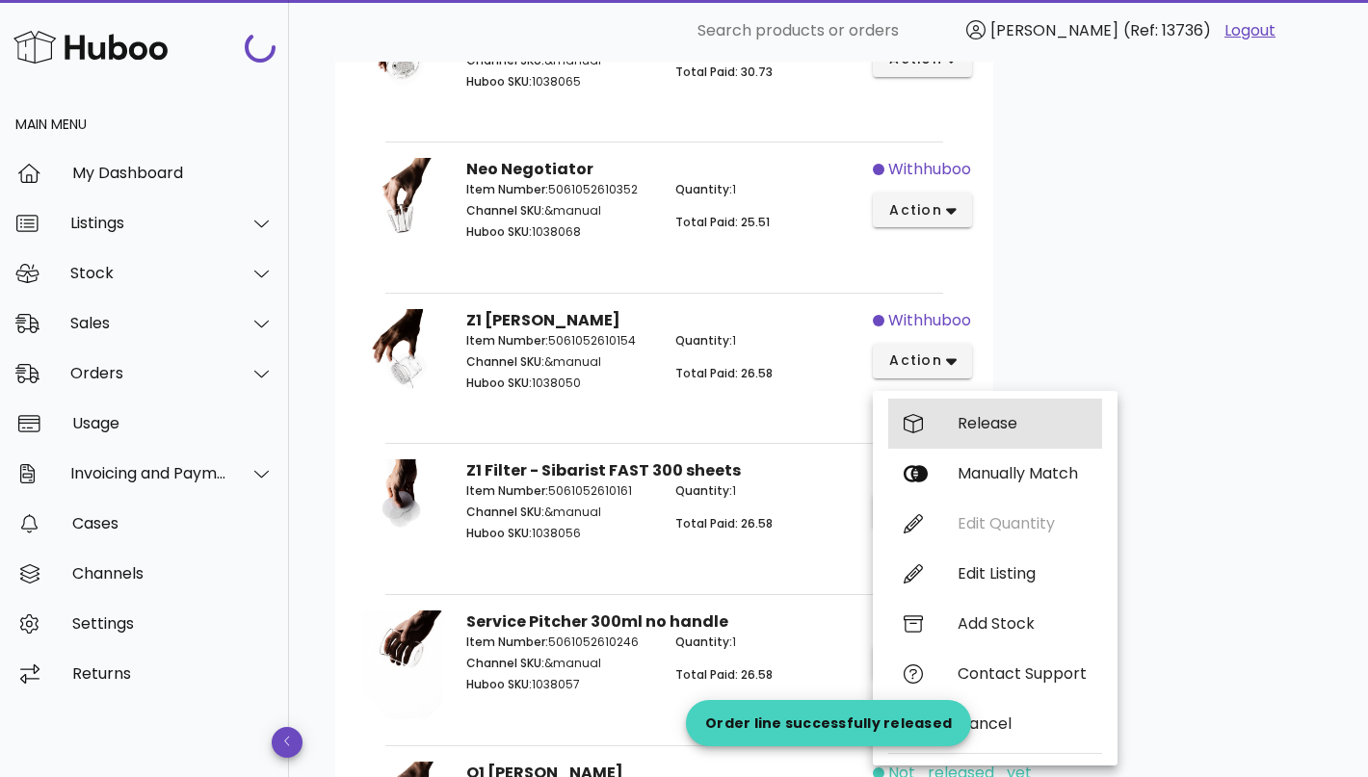
click at [989, 441] on div "Release" at bounding box center [995, 424] width 214 height 50
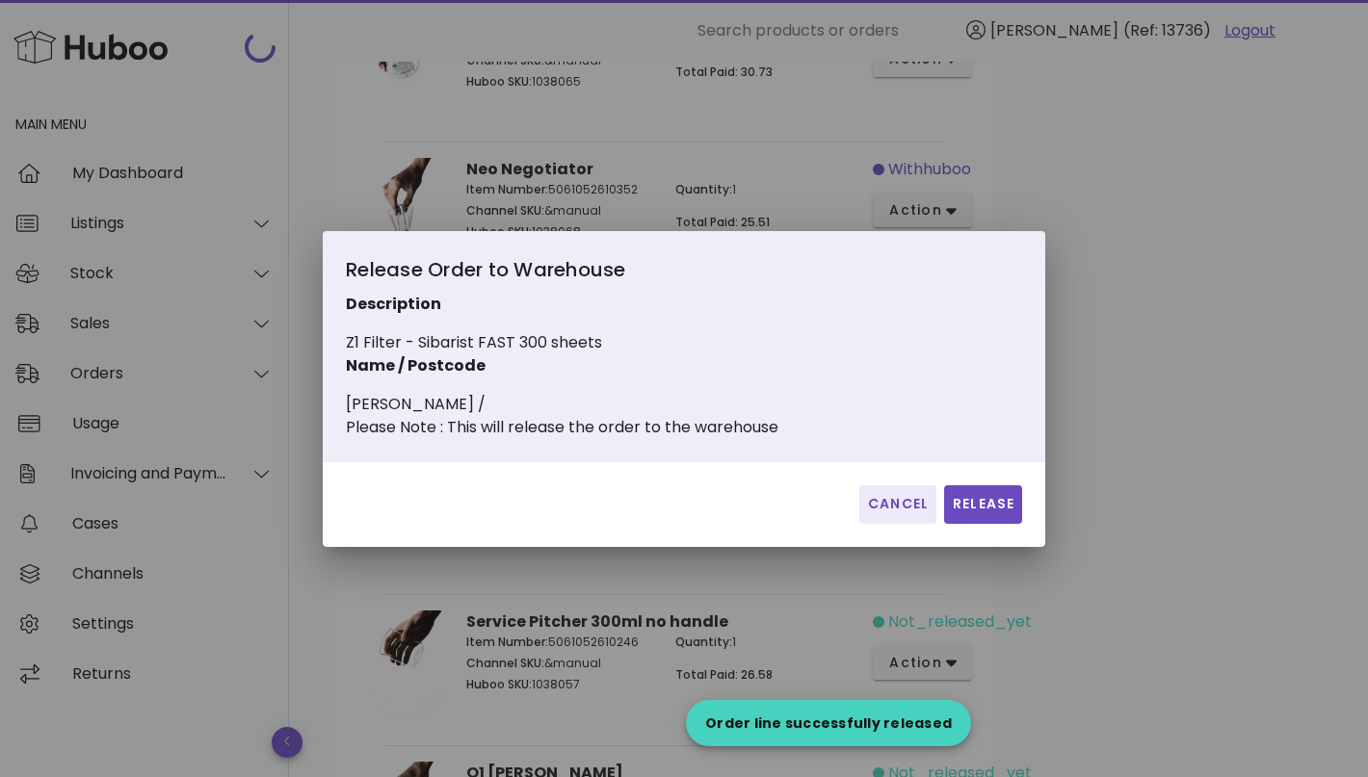
click at [994, 538] on div "Cancel Release" at bounding box center [684, 504] width 722 height 85
click at [995, 524] on button "Release" at bounding box center [983, 504] width 78 height 39
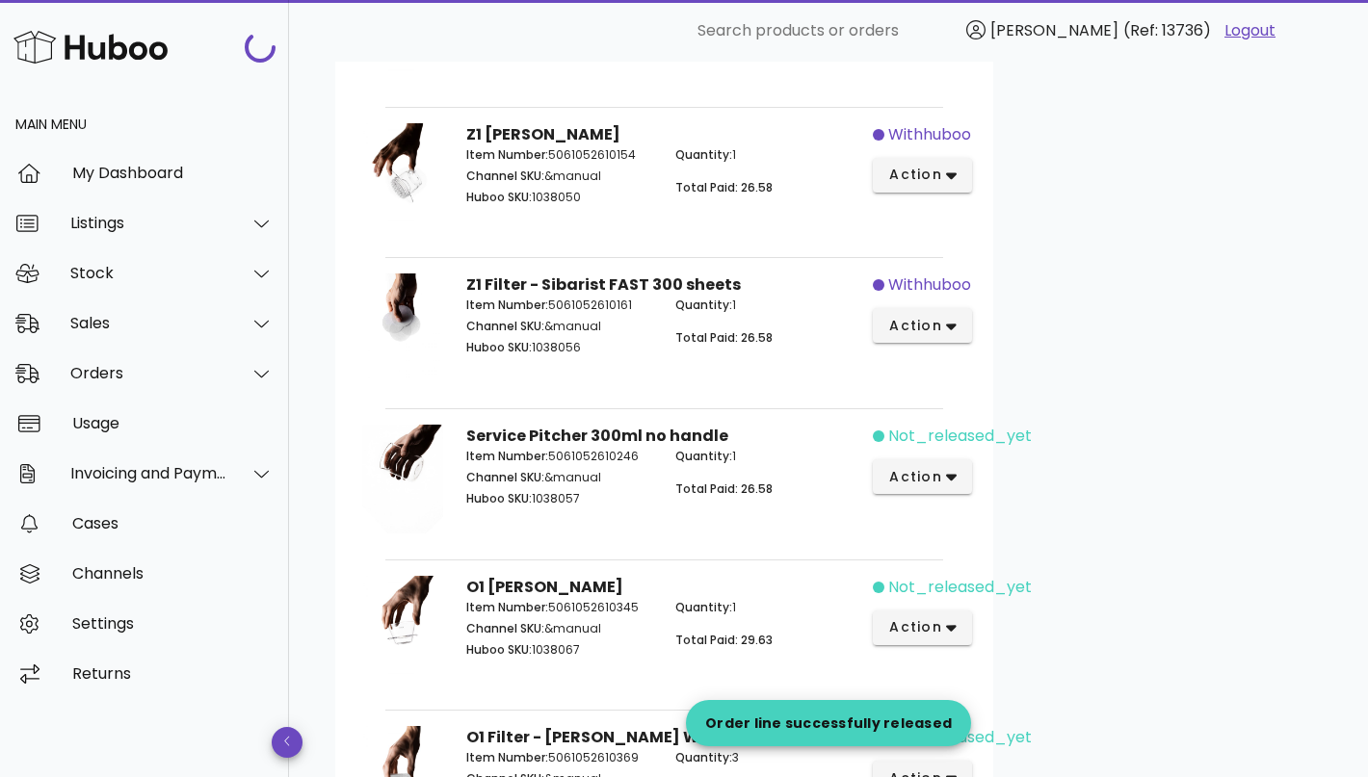
scroll to position [1239, 0]
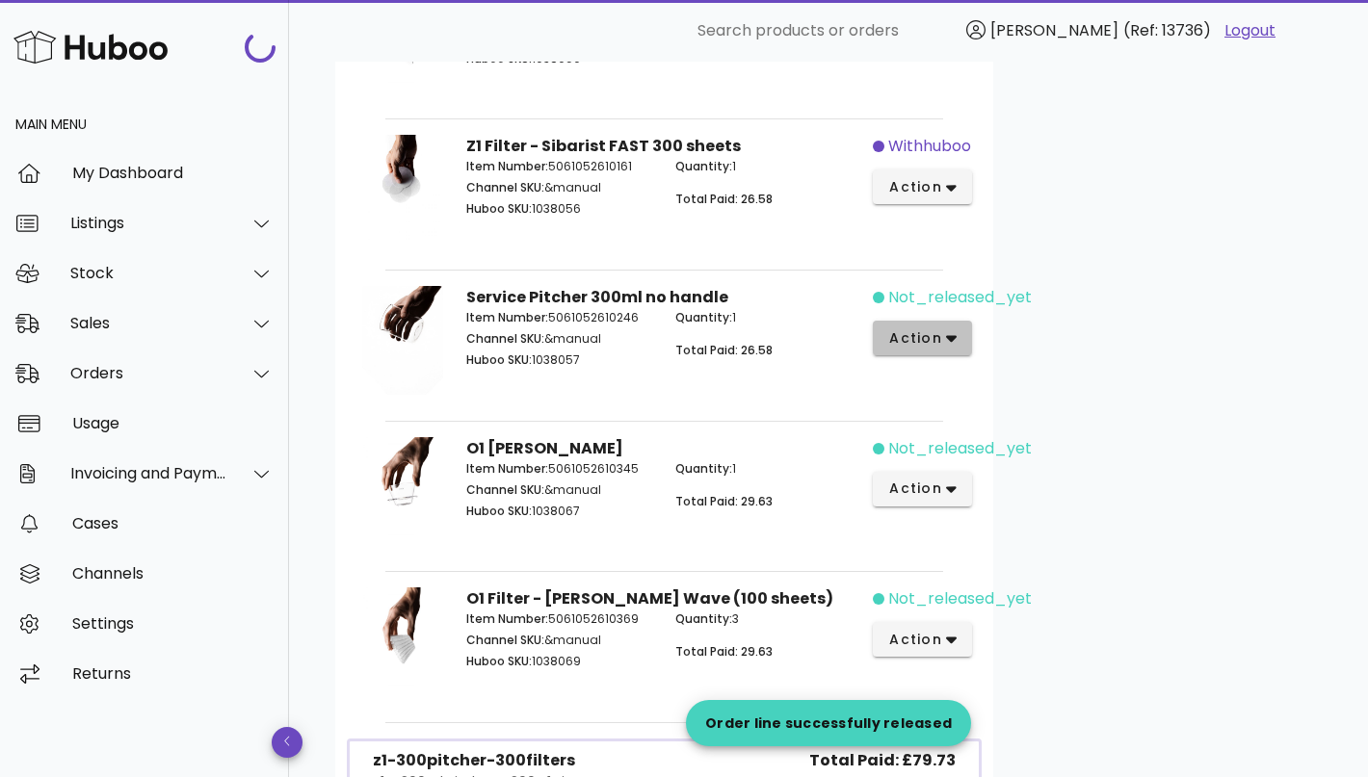
click at [953, 344] on button "action" at bounding box center [922, 338] width 99 height 35
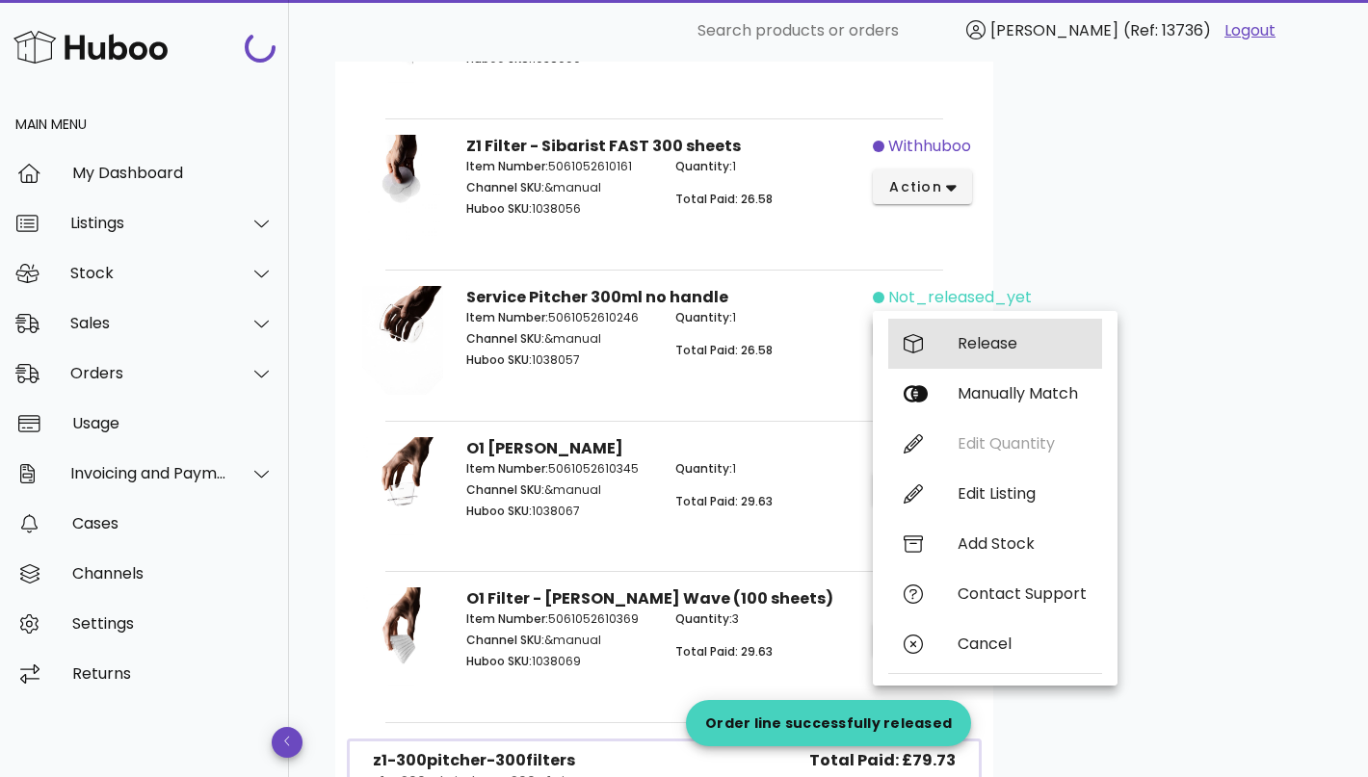
click at [991, 328] on div "Release" at bounding box center [995, 344] width 214 height 50
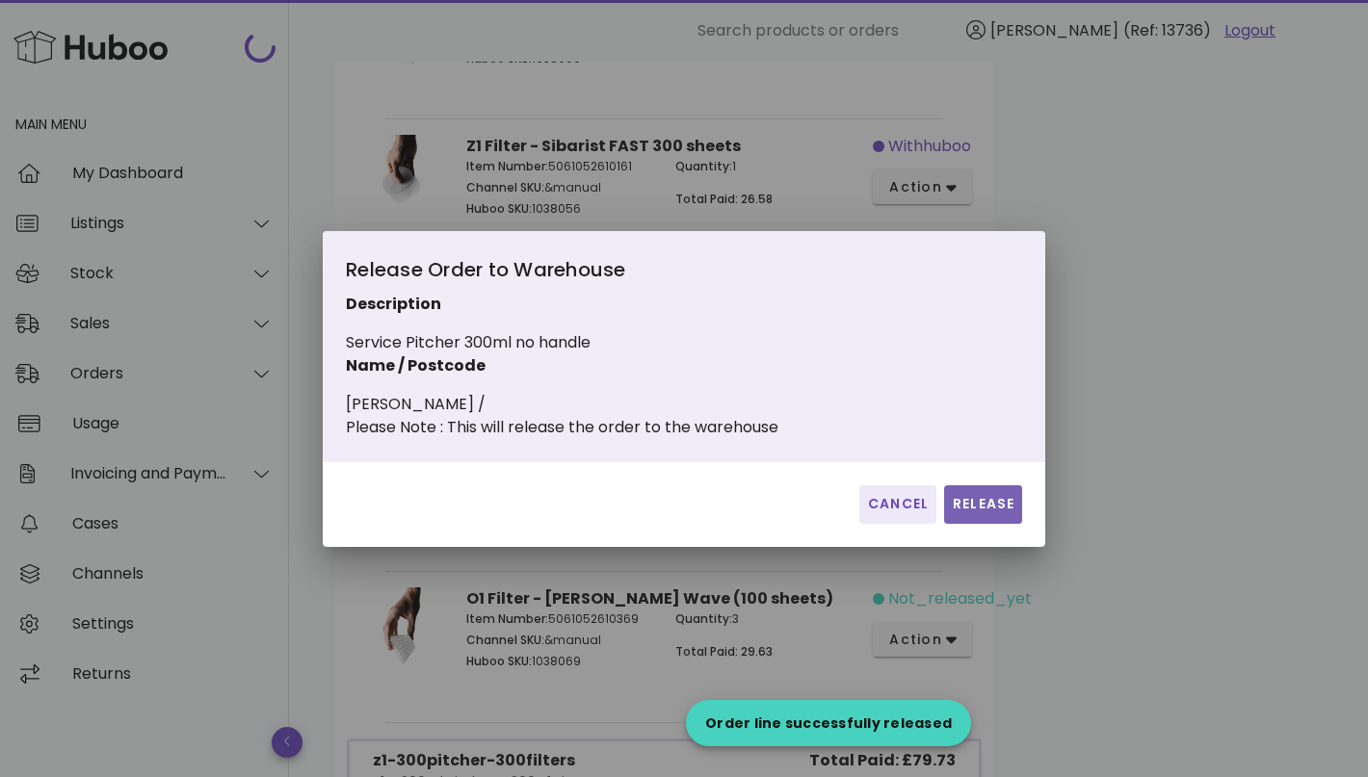
click at [974, 499] on button "Release" at bounding box center [983, 504] width 78 height 39
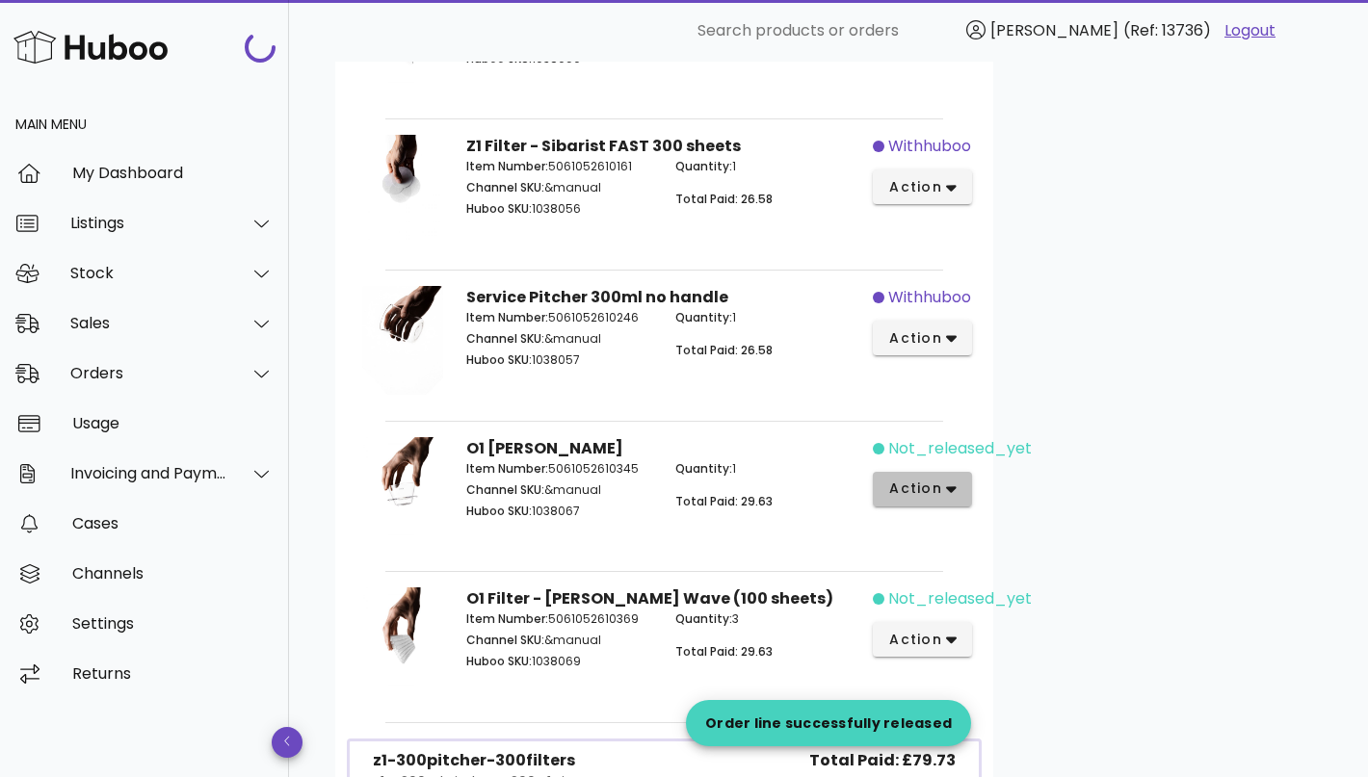
click at [947, 481] on icon "button" at bounding box center [951, 489] width 11 height 17
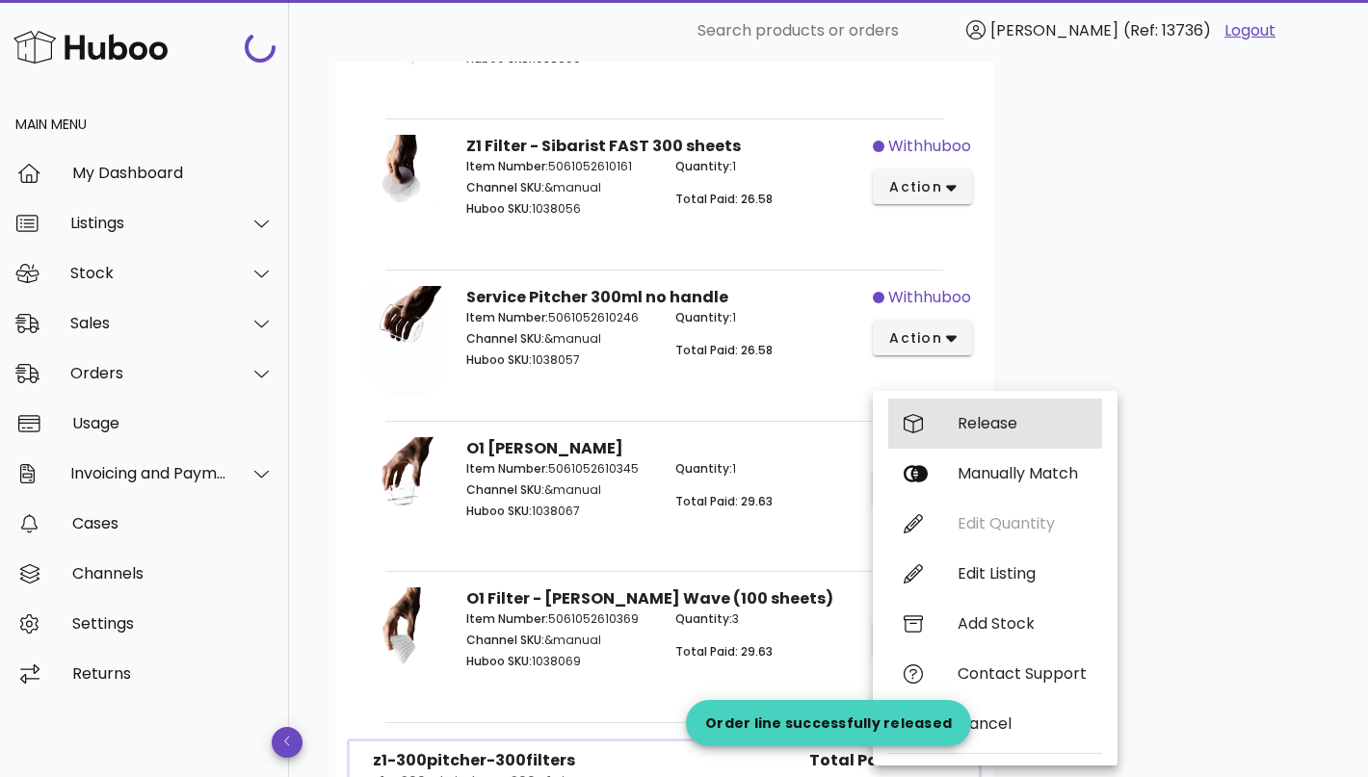
click at [1014, 428] on div "Release" at bounding box center [1021, 423] width 129 height 18
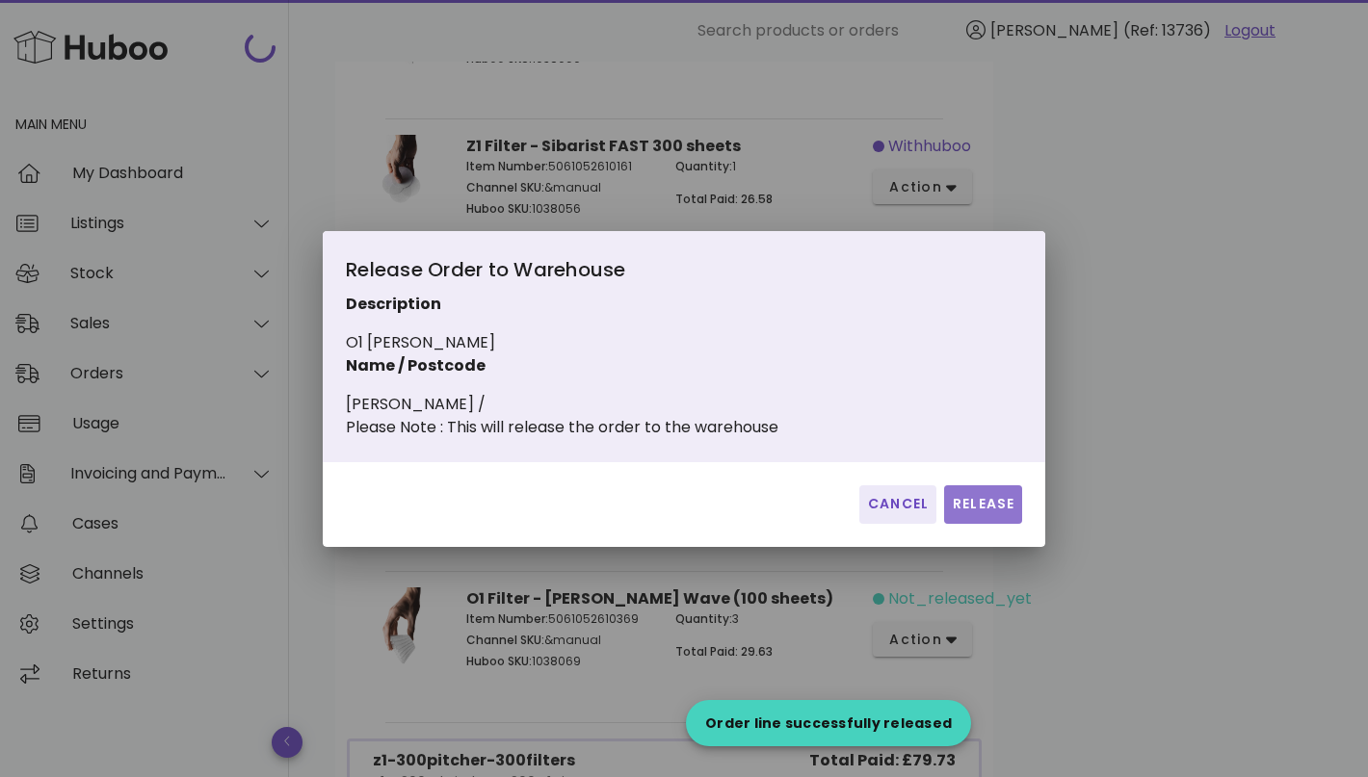
click at [1001, 514] on span "Release" at bounding box center [983, 504] width 63 height 20
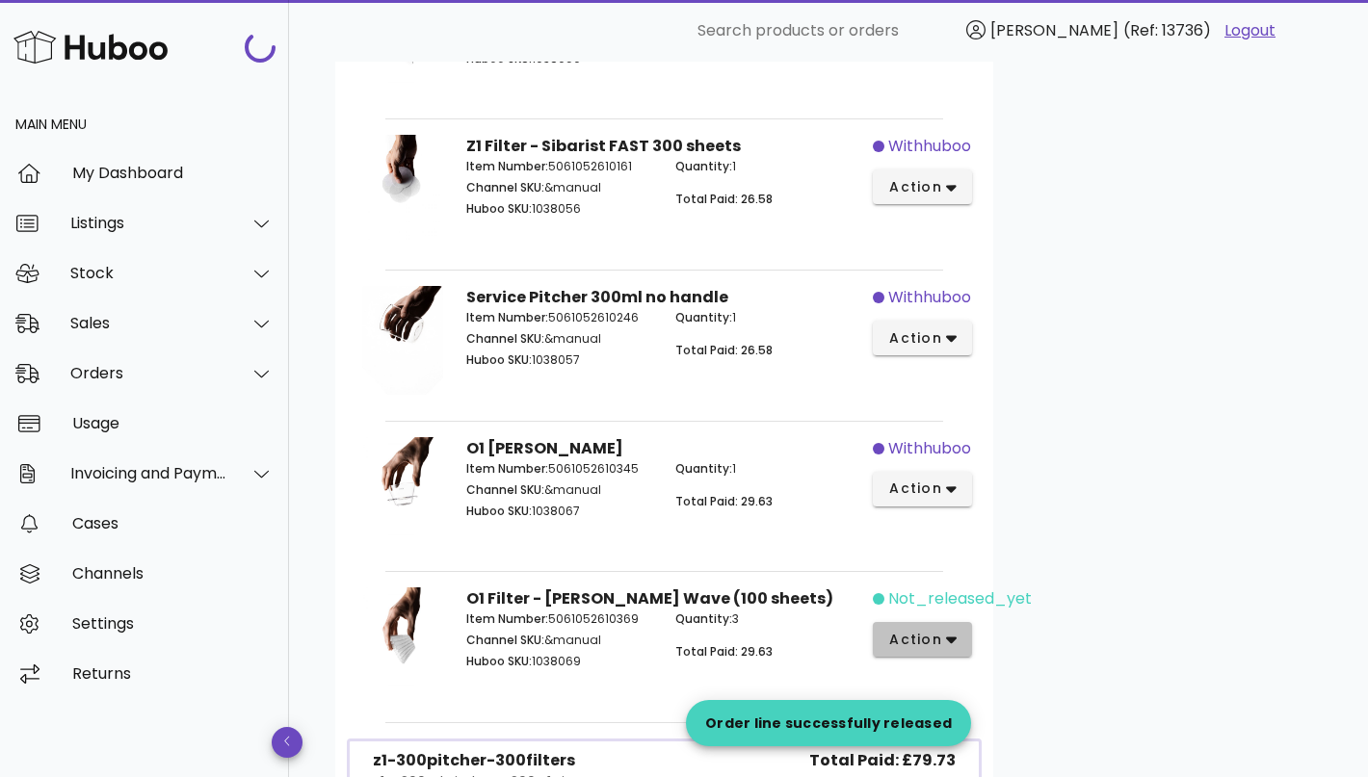
click at [946, 631] on icon "button" at bounding box center [951, 639] width 11 height 17
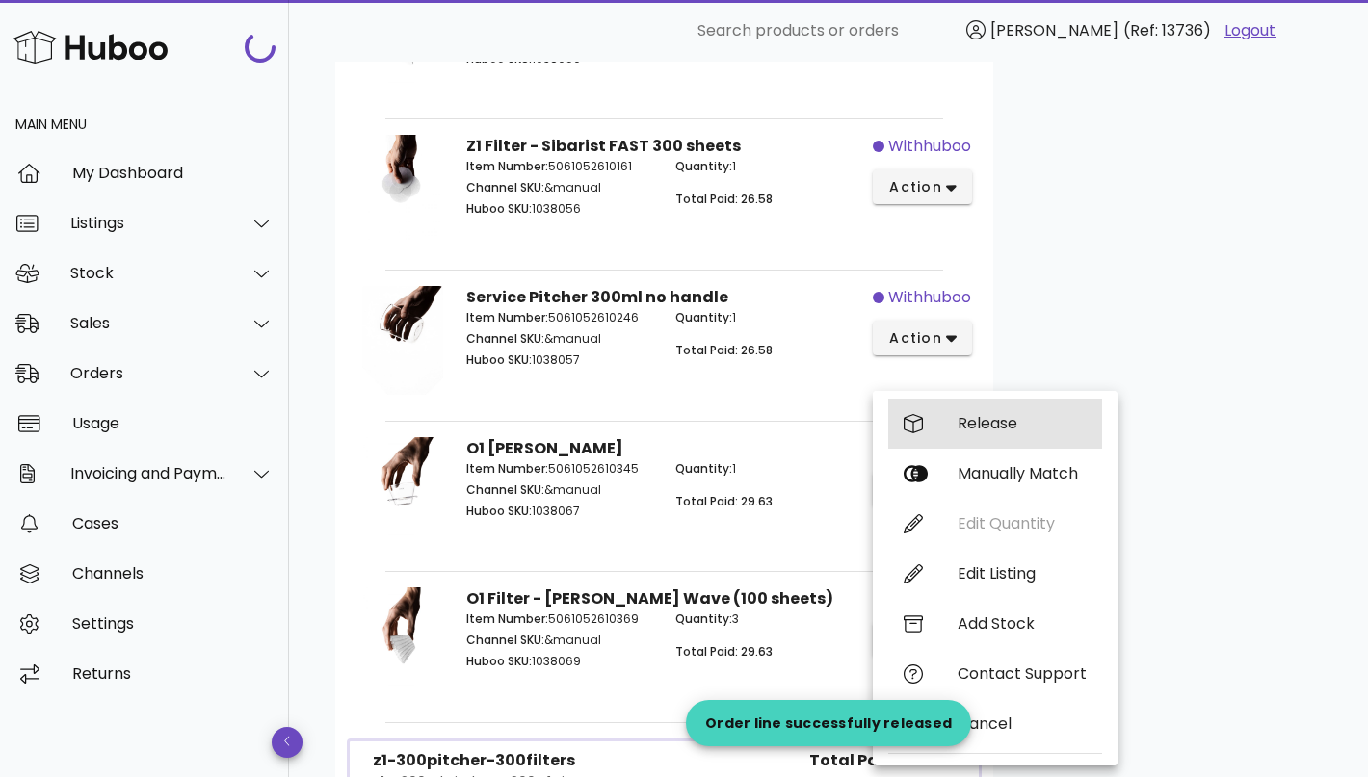
click at [1021, 442] on div "Release" at bounding box center [995, 424] width 214 height 50
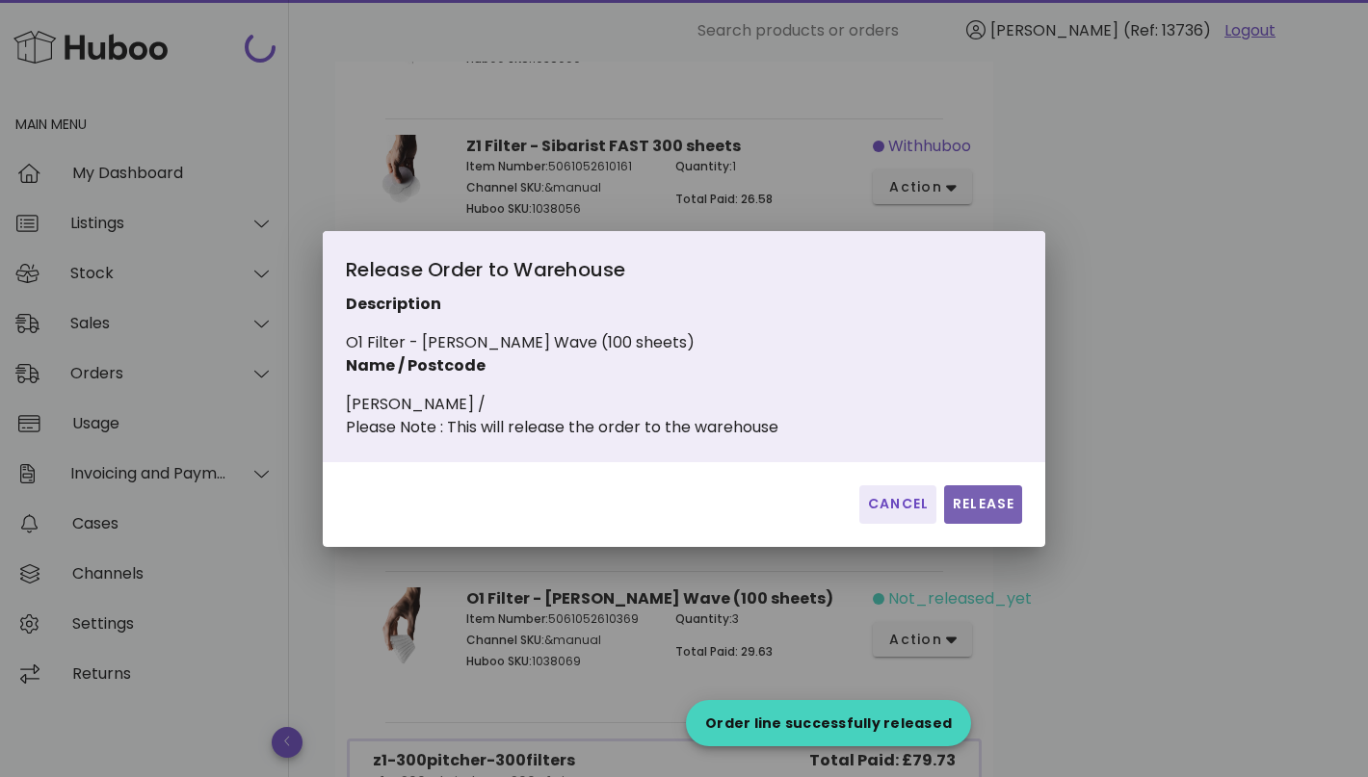
click at [996, 524] on button "Release" at bounding box center [983, 504] width 78 height 39
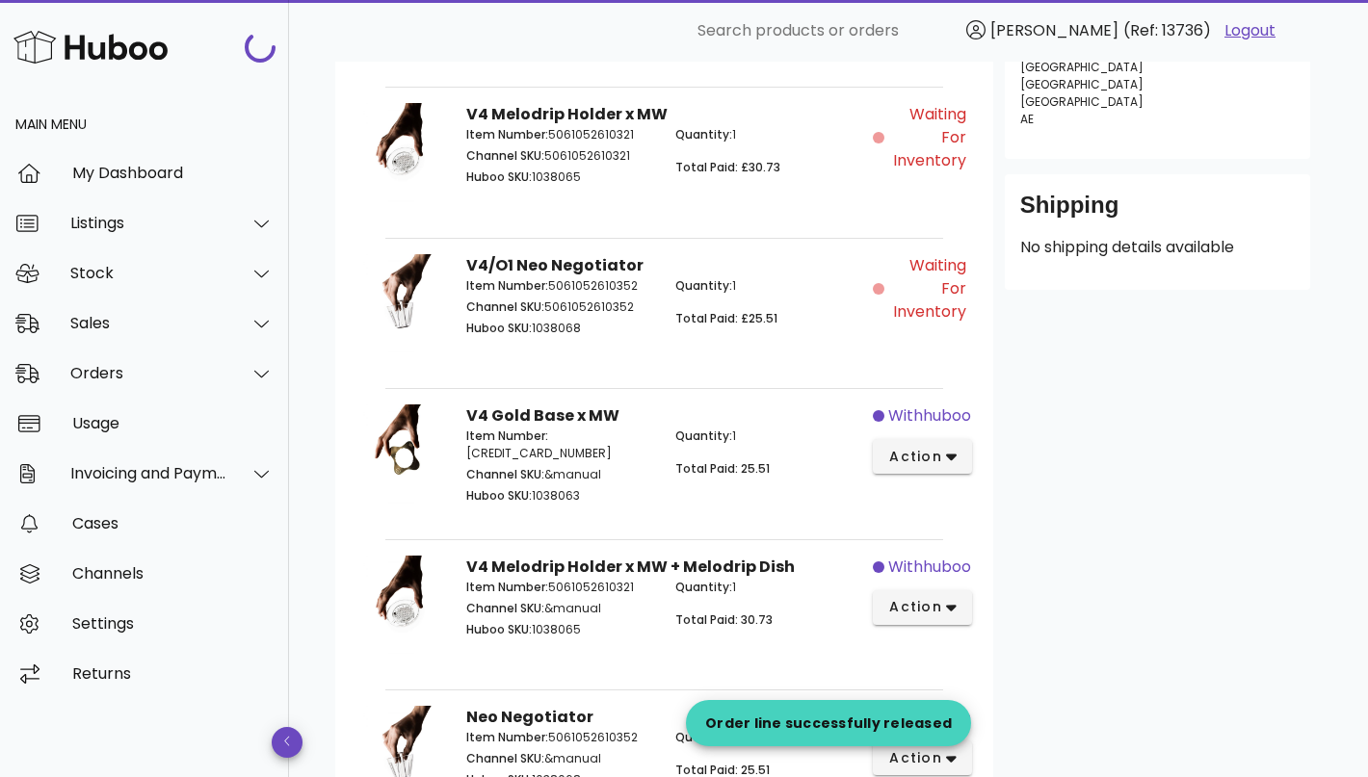
scroll to position [0, 0]
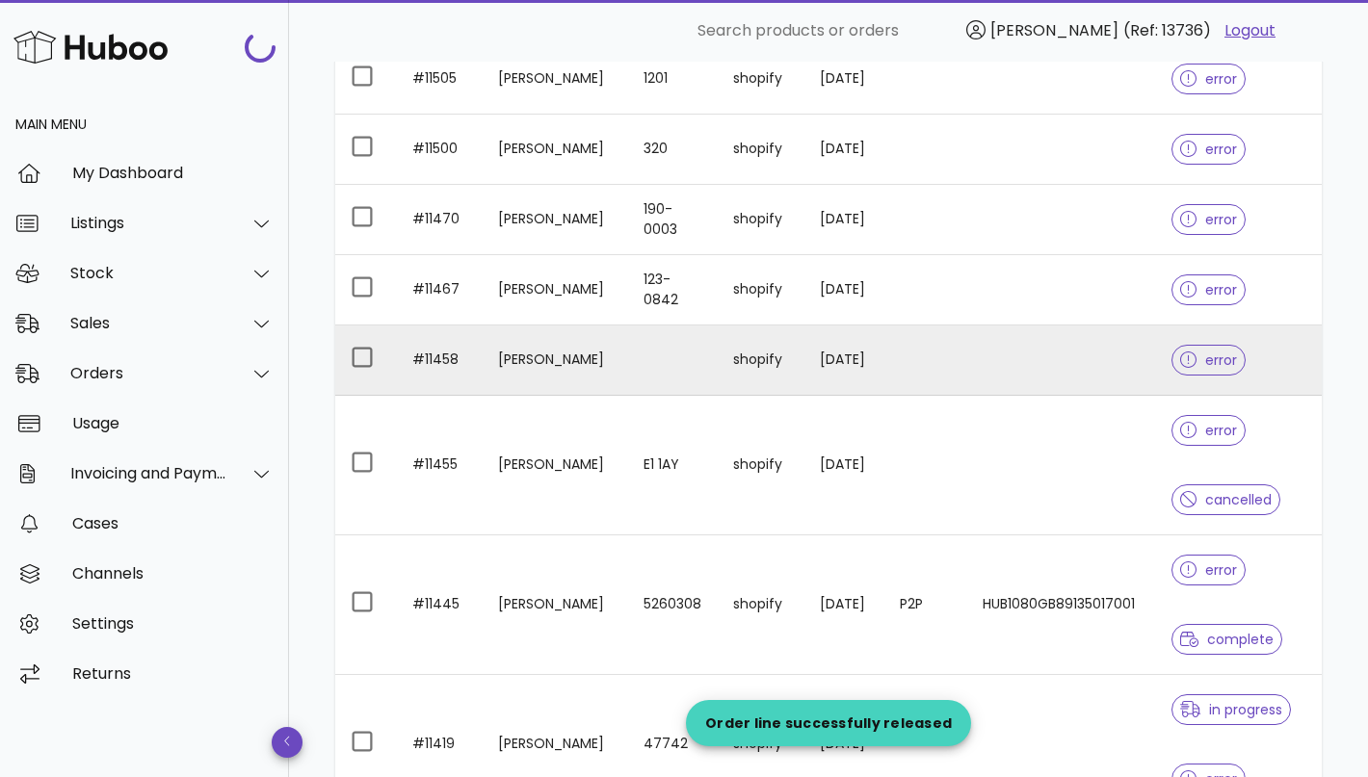
scroll to position [3810, 0]
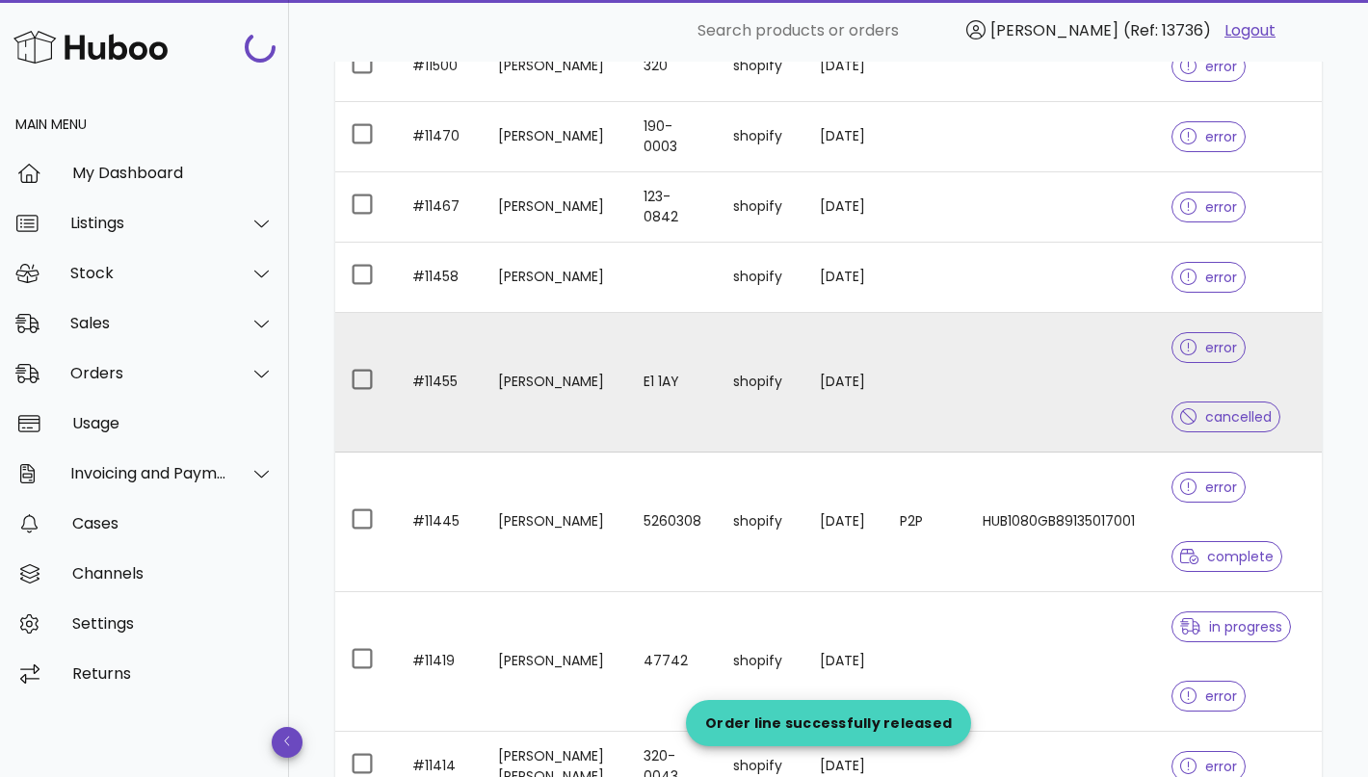
click at [555, 373] on td "[PERSON_NAME]" at bounding box center [556, 383] width 146 height 140
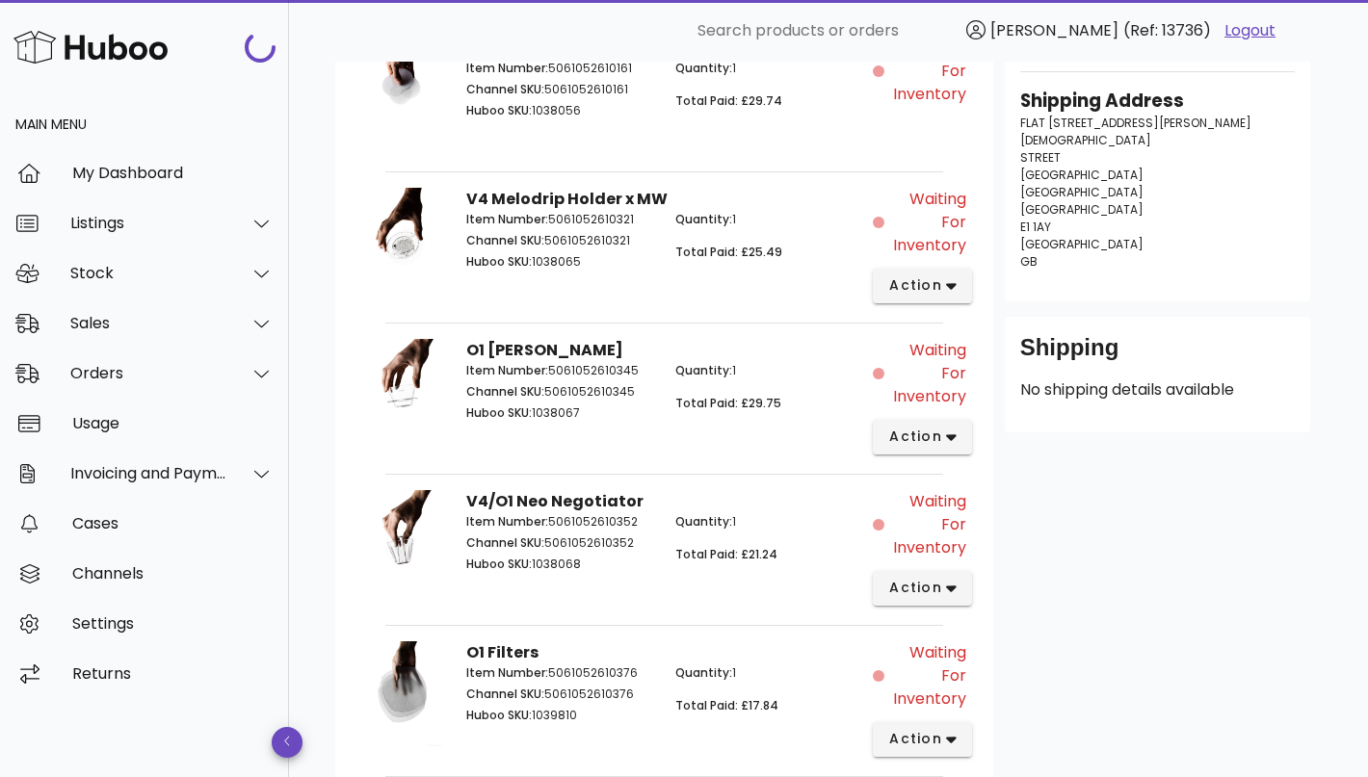
scroll to position [400, 0]
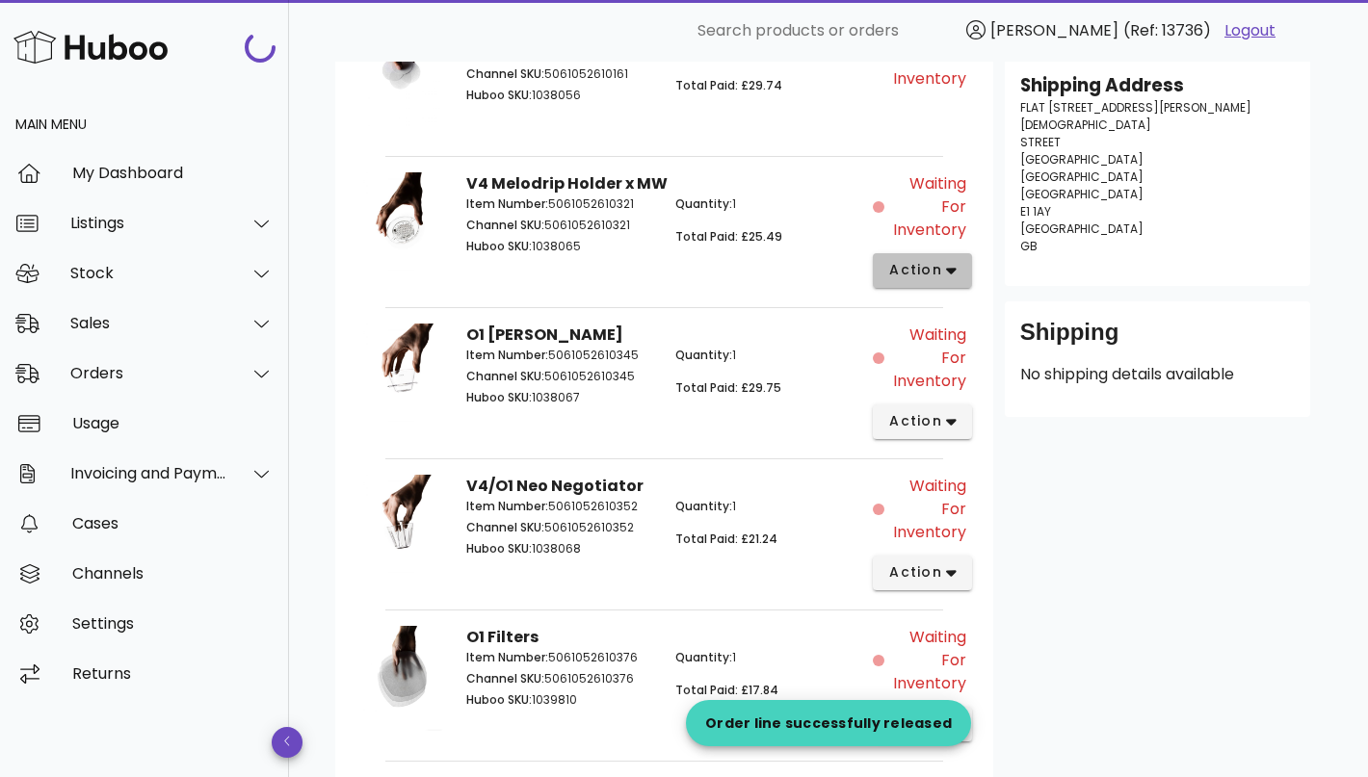
click at [928, 261] on span "action" at bounding box center [915, 270] width 54 height 20
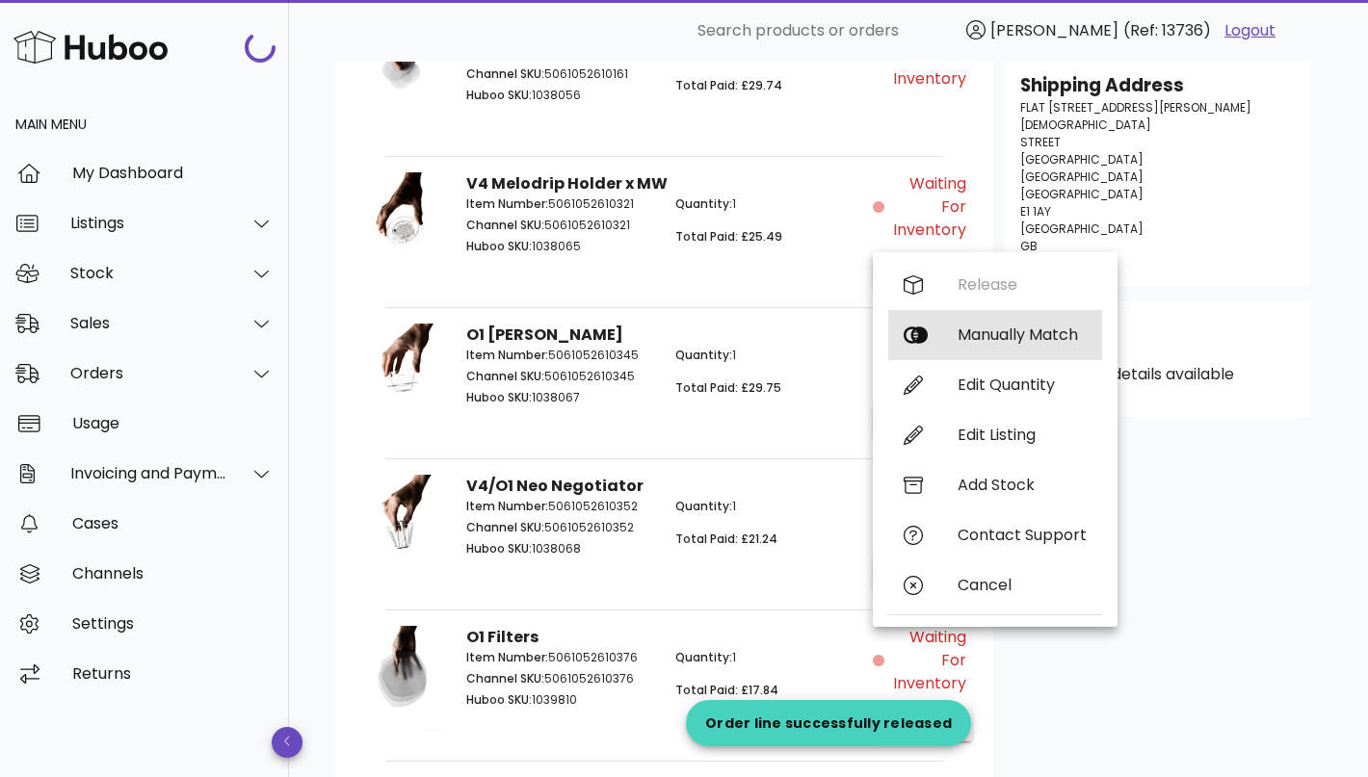
click at [970, 329] on div "Manually Match" at bounding box center [1021, 335] width 129 height 18
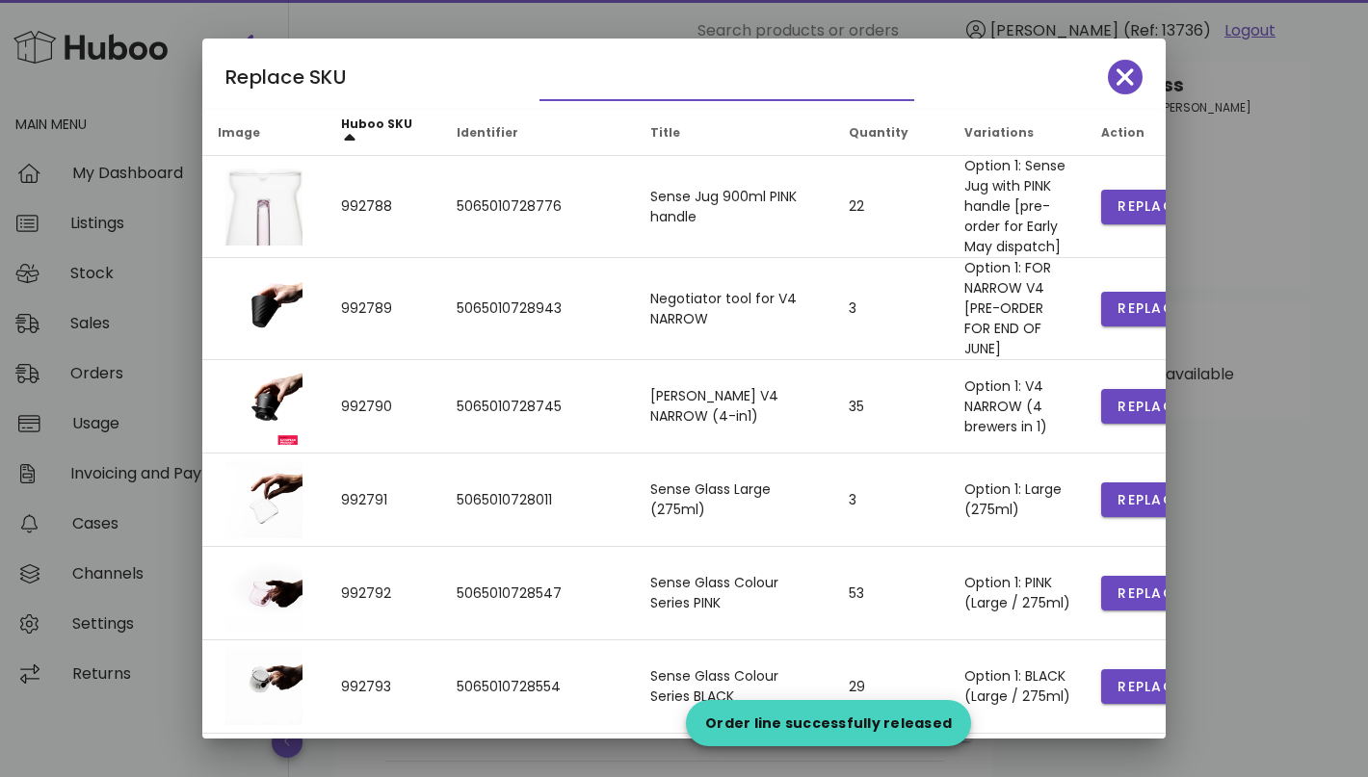
click at [638, 97] on input "text" at bounding box center [713, 84] width 348 height 31
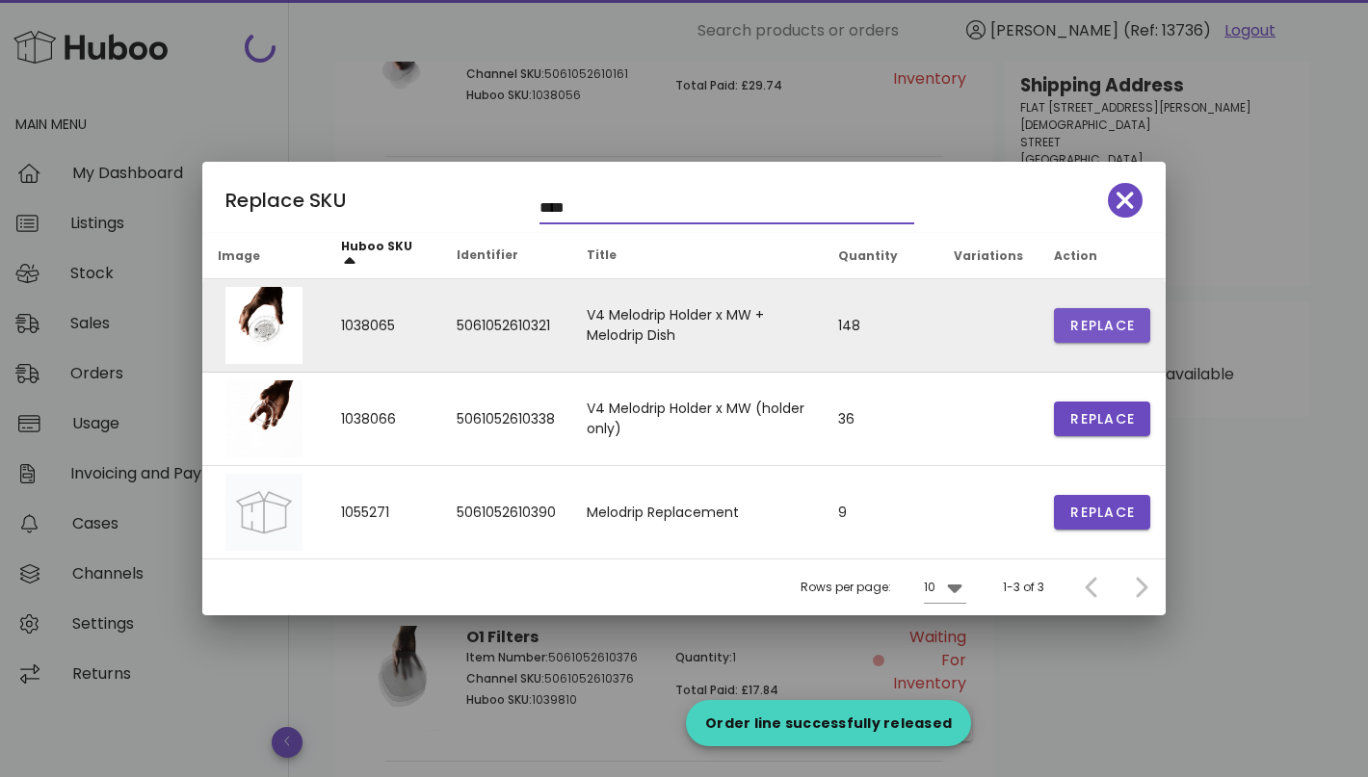
type input "****"
click at [1110, 333] on span "Replace" at bounding box center [1101, 326] width 65 height 20
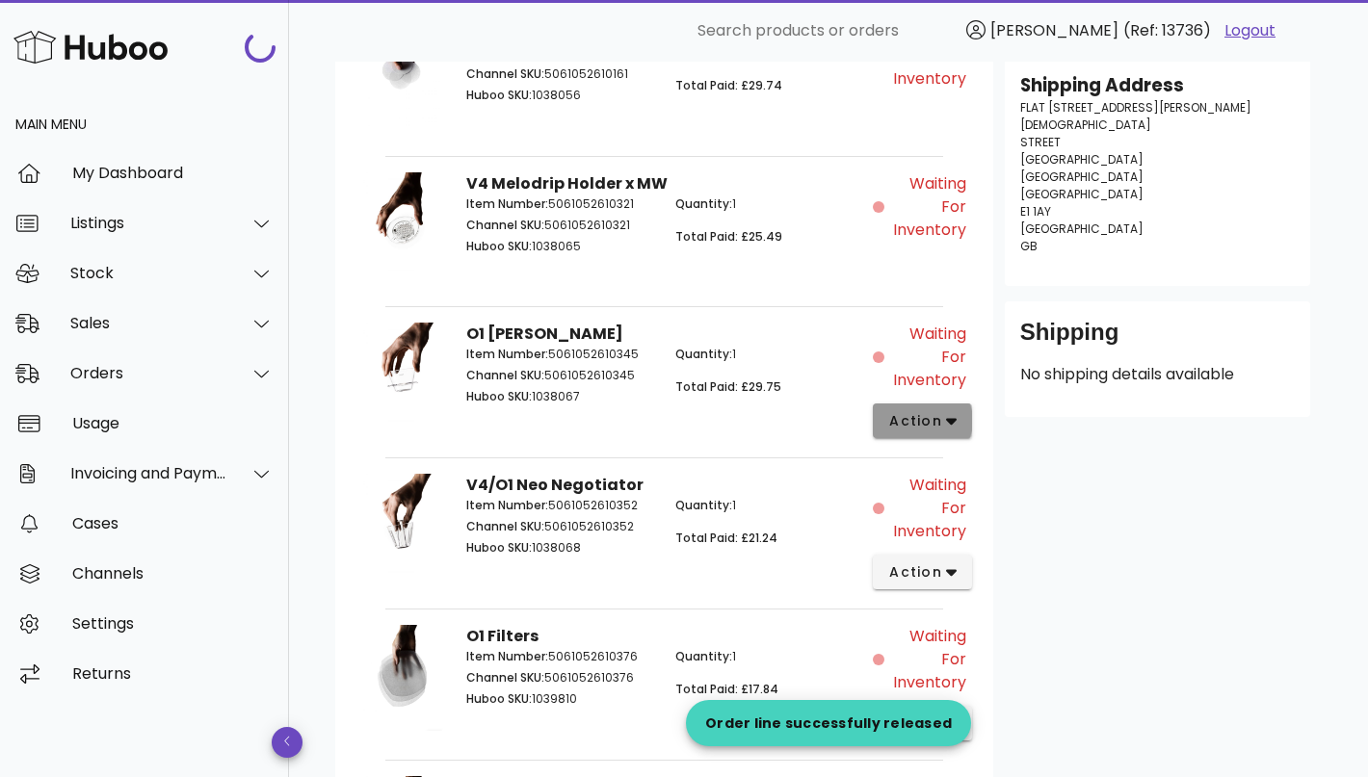
click at [926, 431] on button "action" at bounding box center [922, 421] width 99 height 35
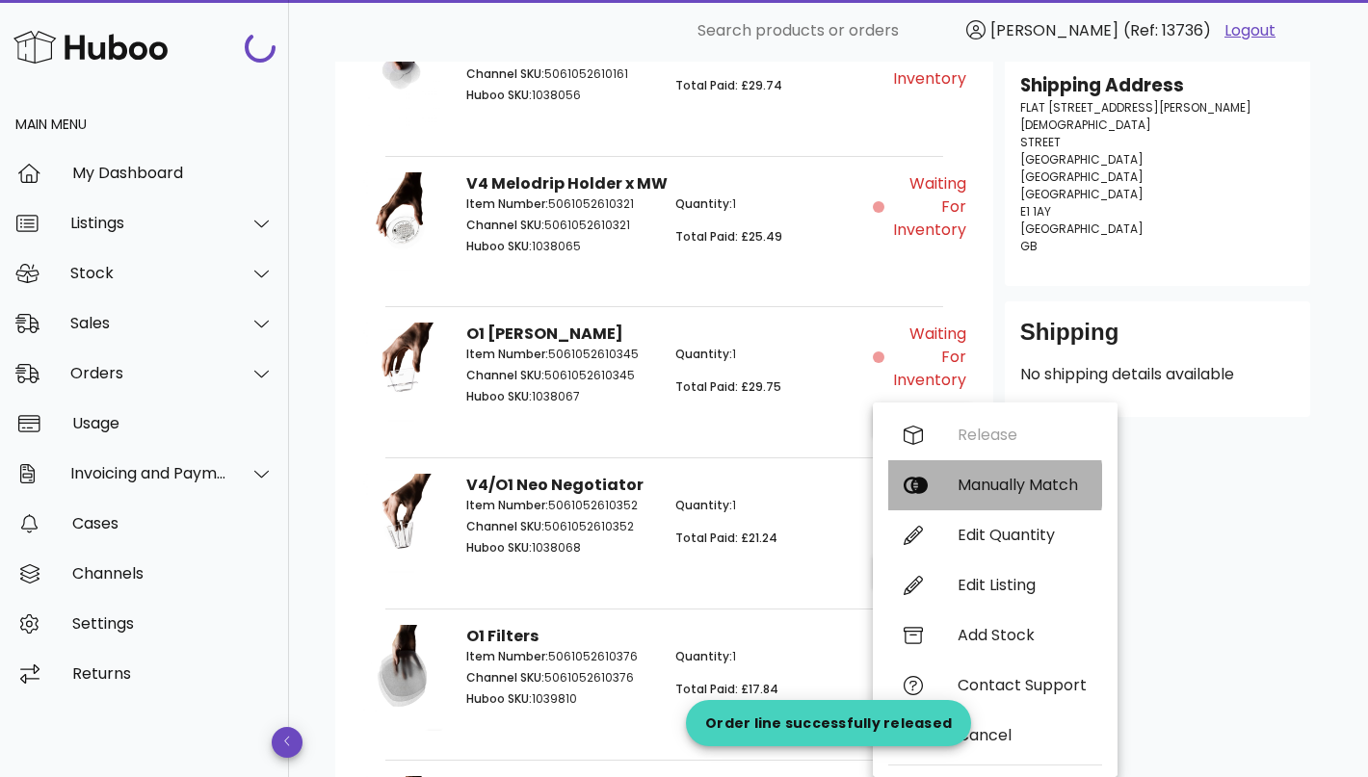
click at [976, 480] on div "Manually Match" at bounding box center [1021, 485] width 129 height 18
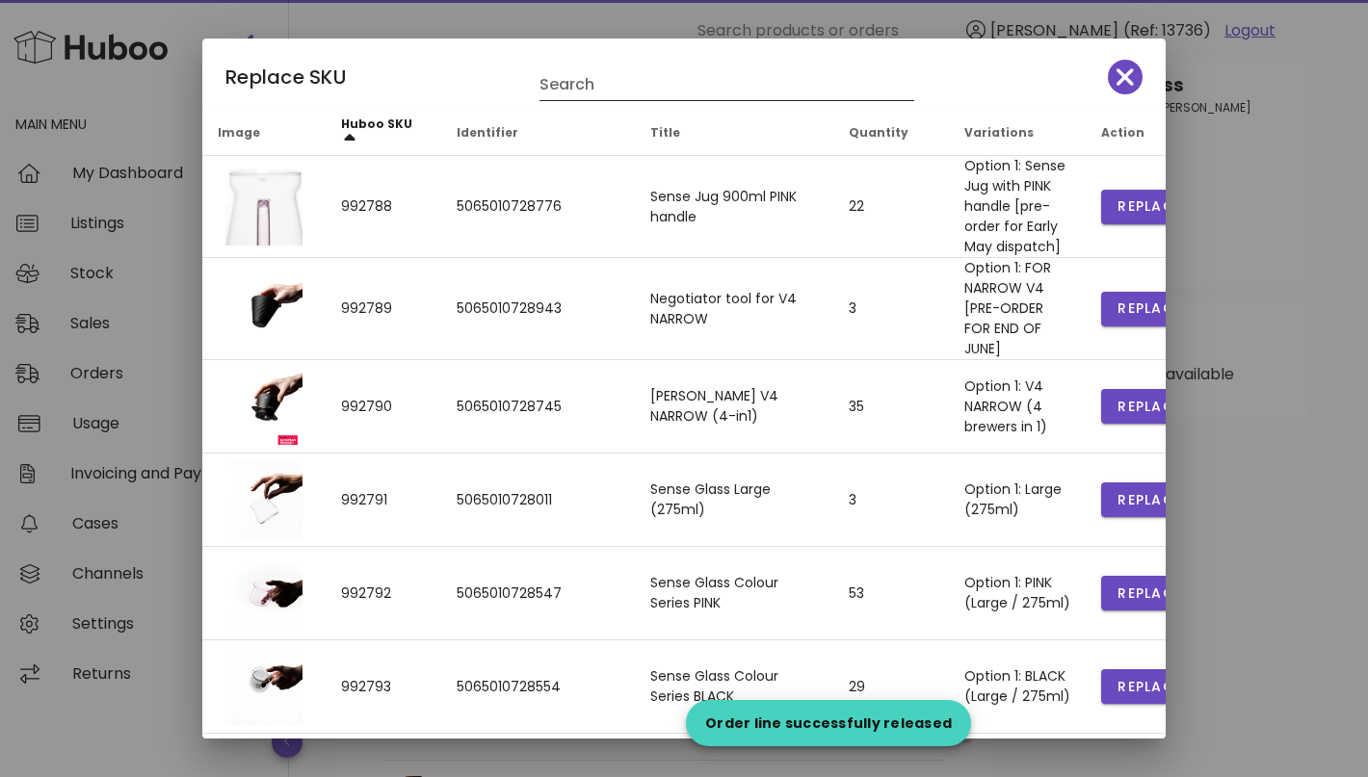
click at [625, 84] on input "Search" at bounding box center [713, 84] width 348 height 31
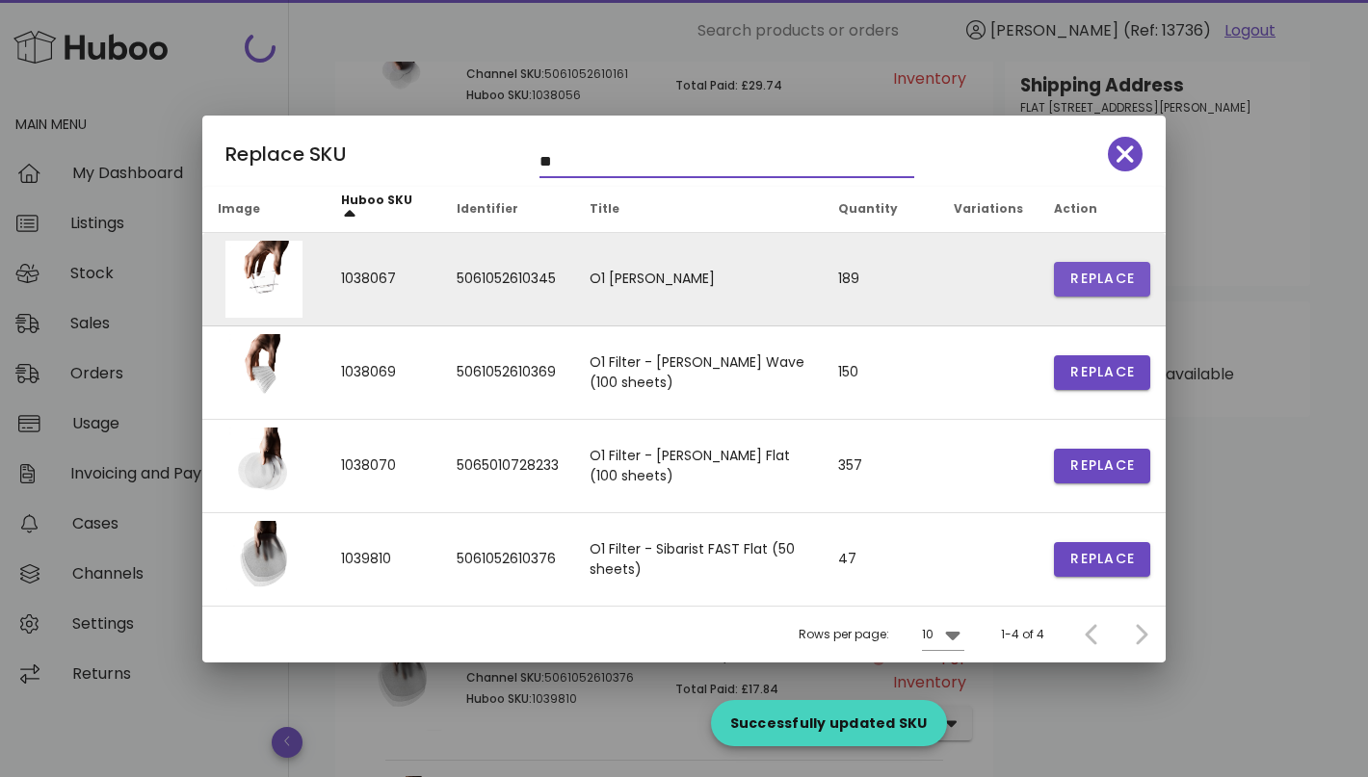
type input "**"
click at [1080, 287] on span "Replace" at bounding box center [1101, 279] width 65 height 20
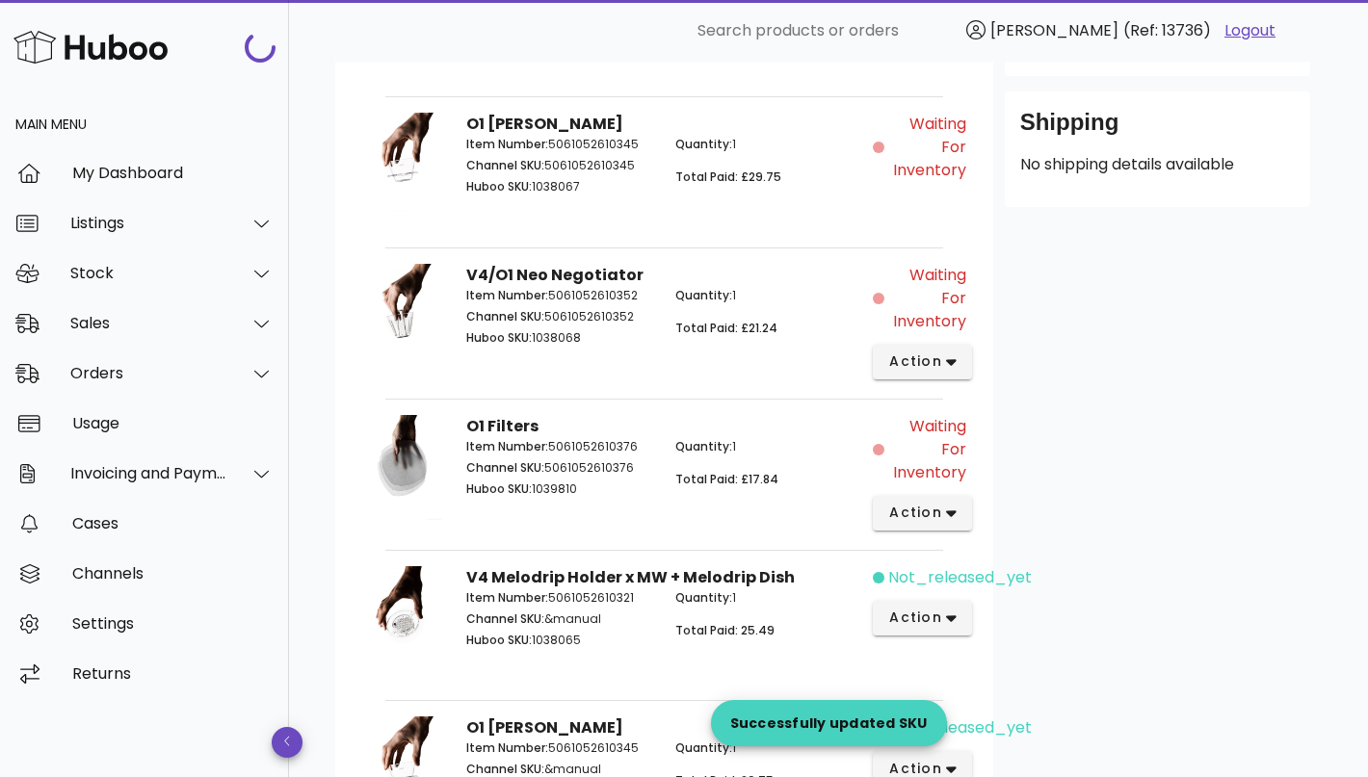
scroll to position [636, 0]
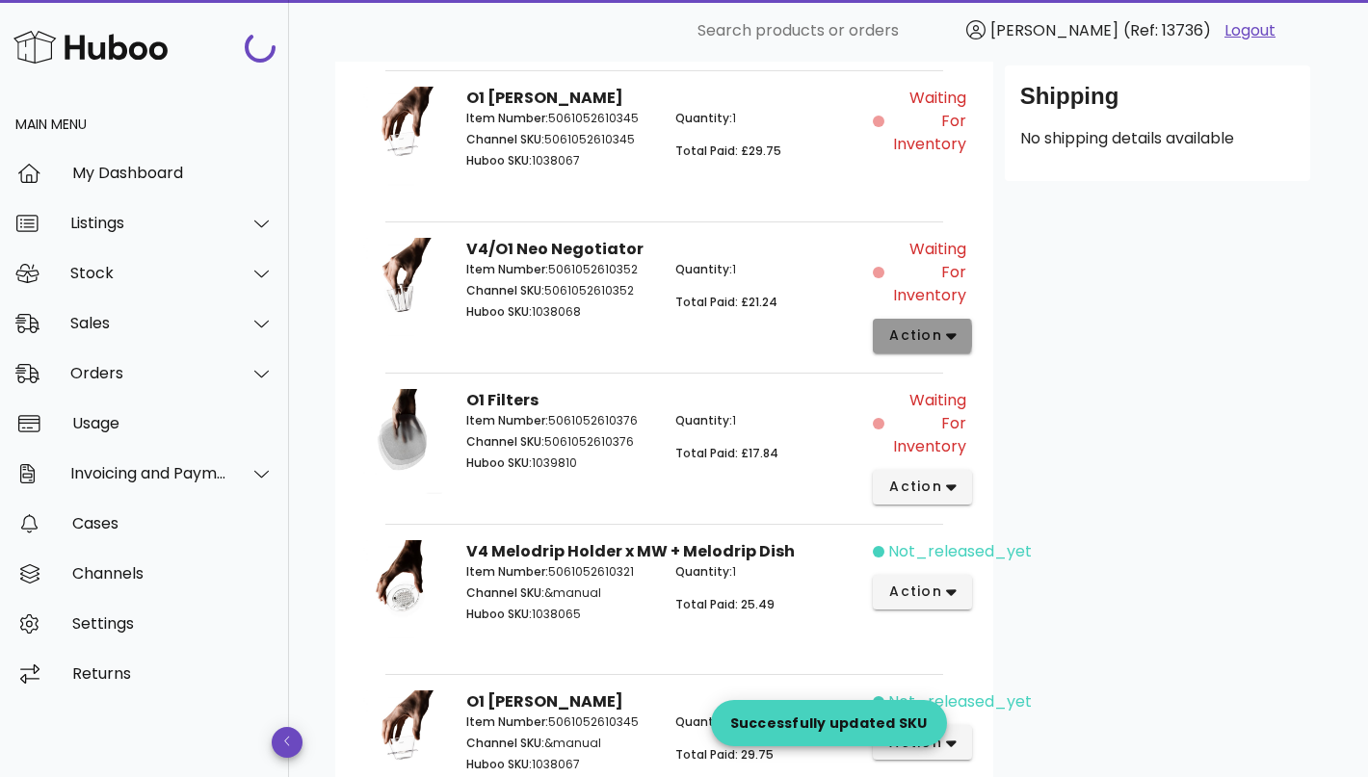
click at [935, 327] on span "action" at bounding box center [915, 336] width 54 height 20
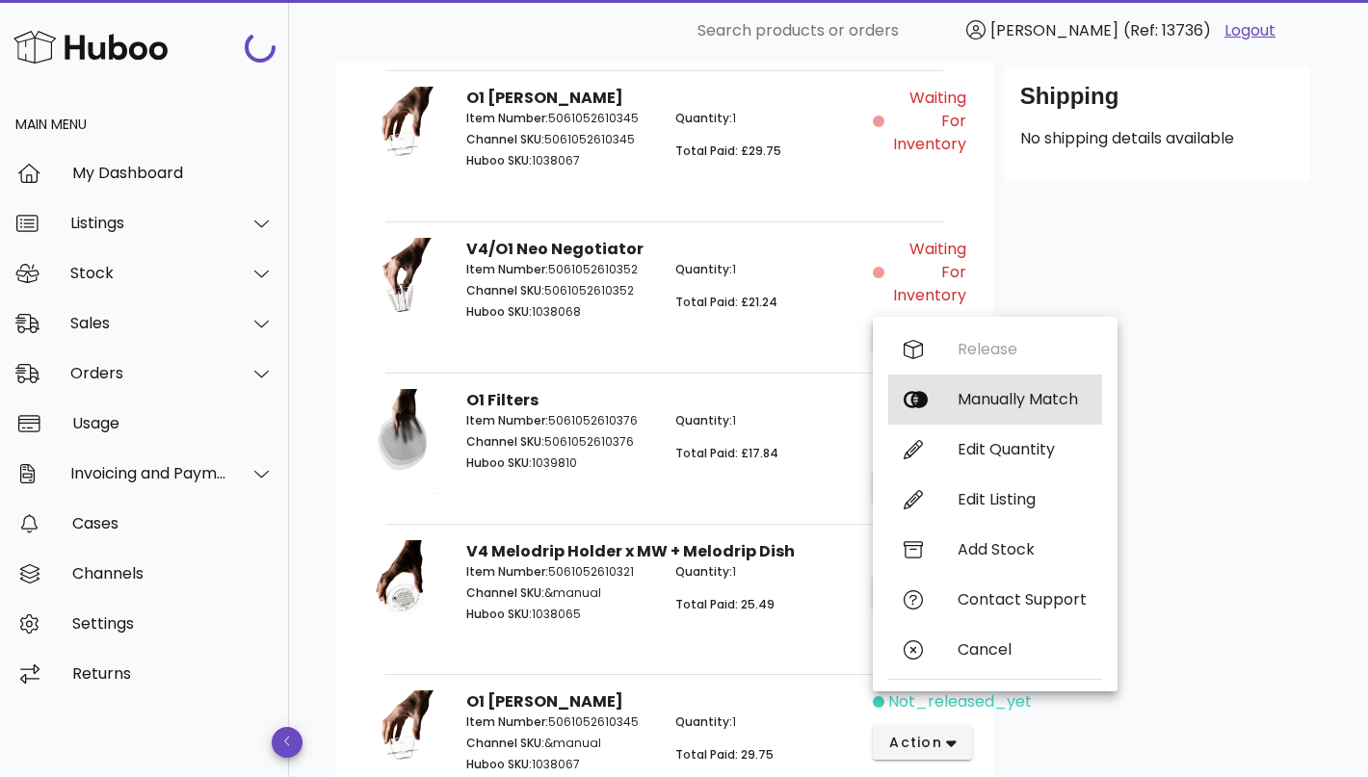
click at [973, 398] on div "Manually Match" at bounding box center [1021, 399] width 129 height 18
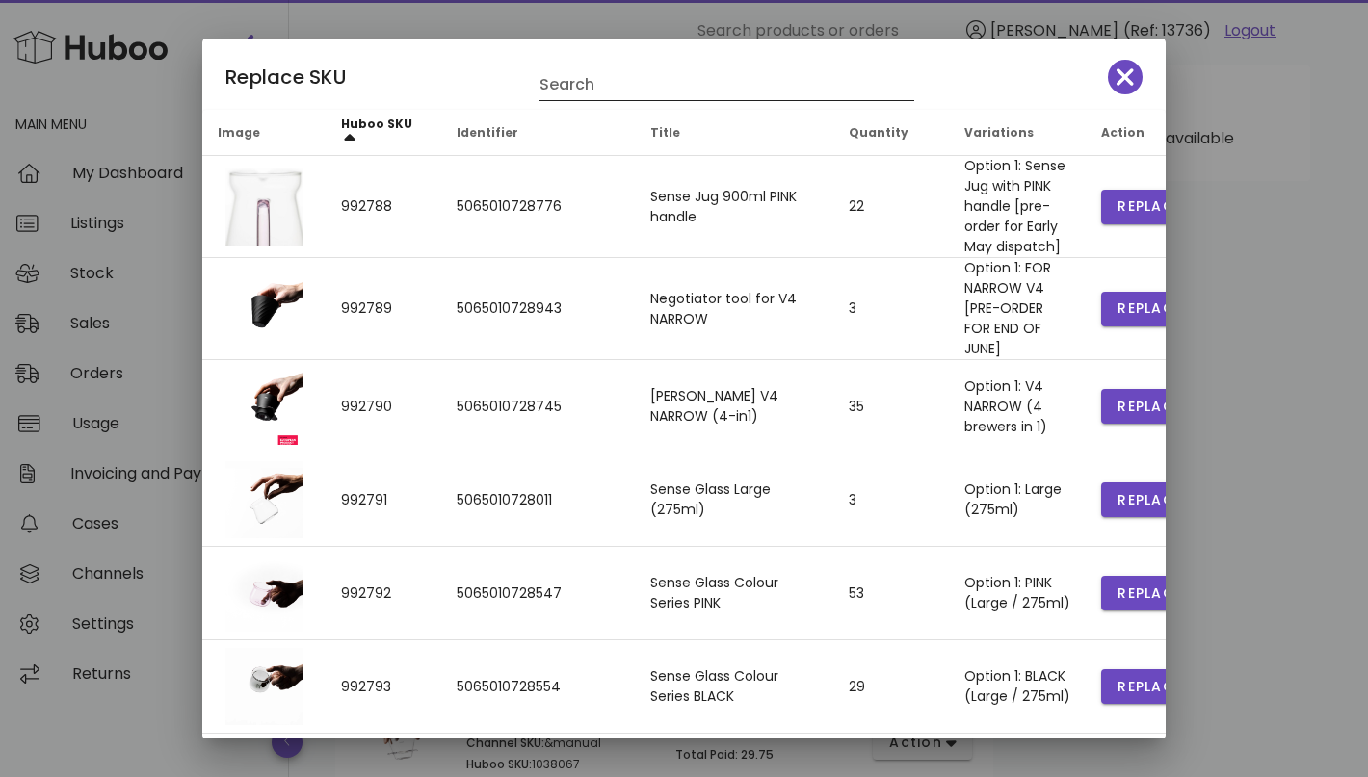
click at [678, 93] on input "Search" at bounding box center [713, 84] width 348 height 31
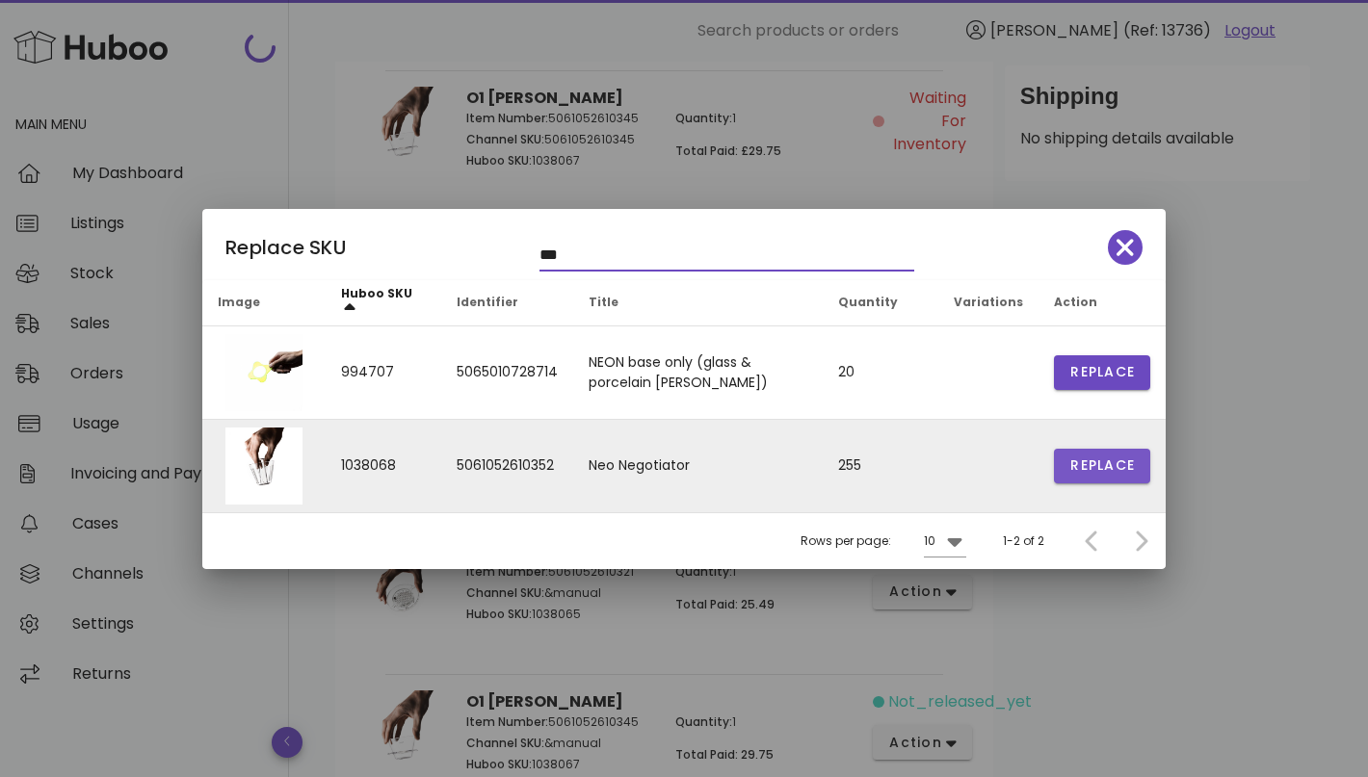
type input "***"
click at [1114, 474] on span "Replace" at bounding box center [1101, 466] width 65 height 20
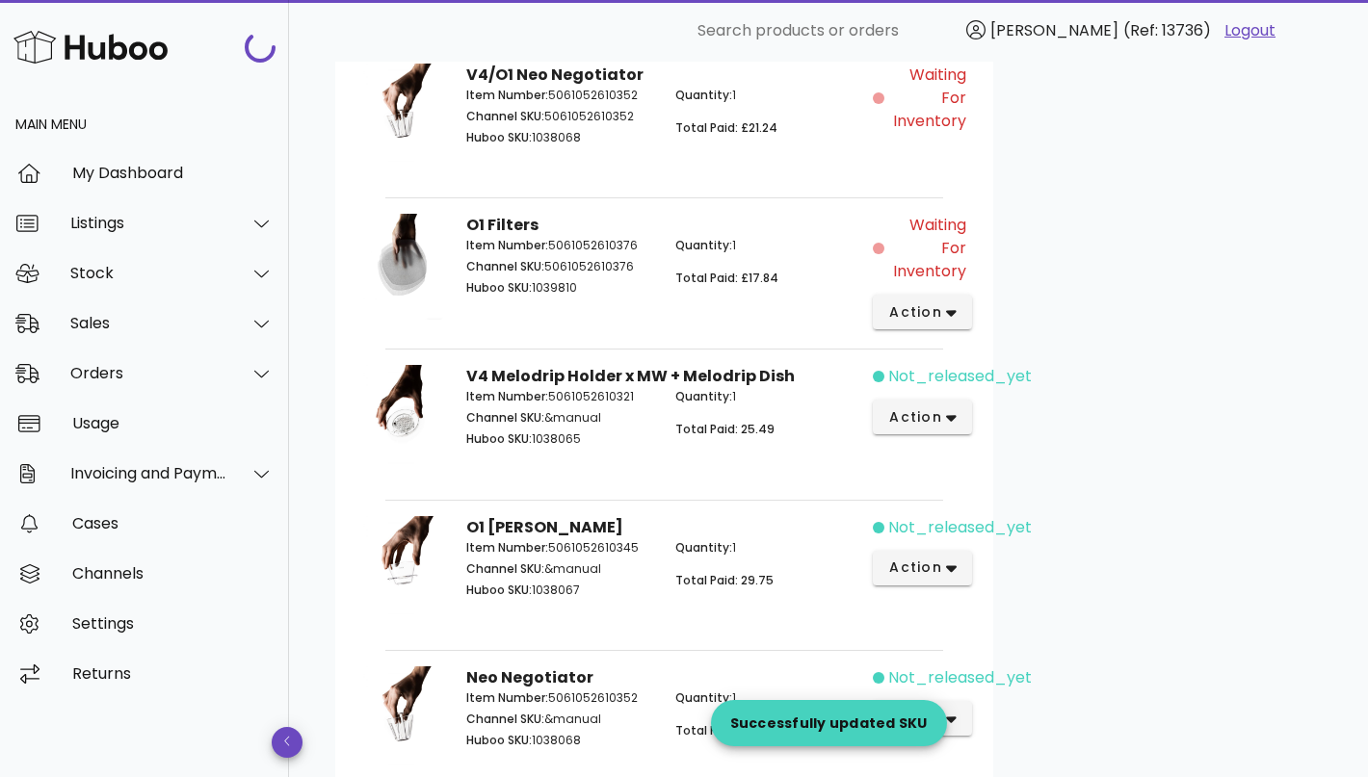
scroll to position [901, 0]
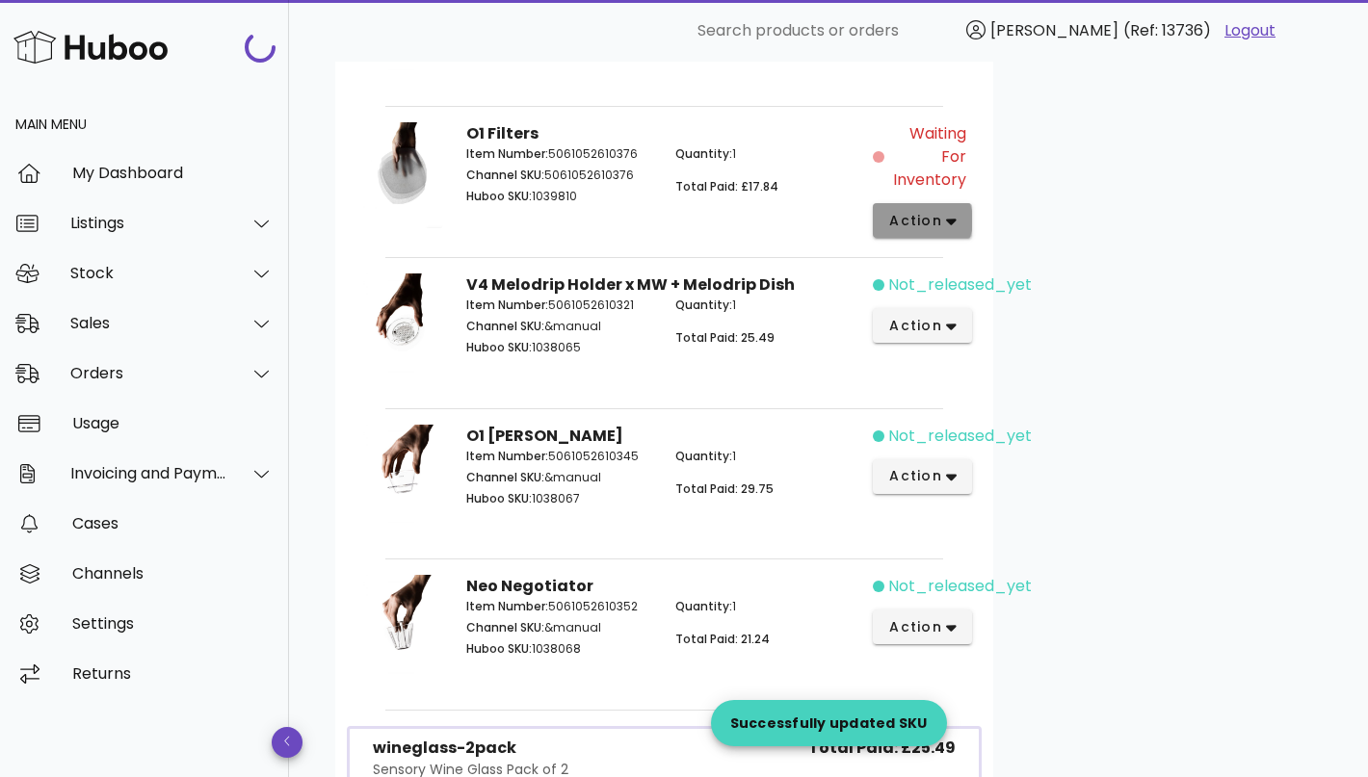
click at [928, 218] on span "action" at bounding box center [915, 221] width 54 height 20
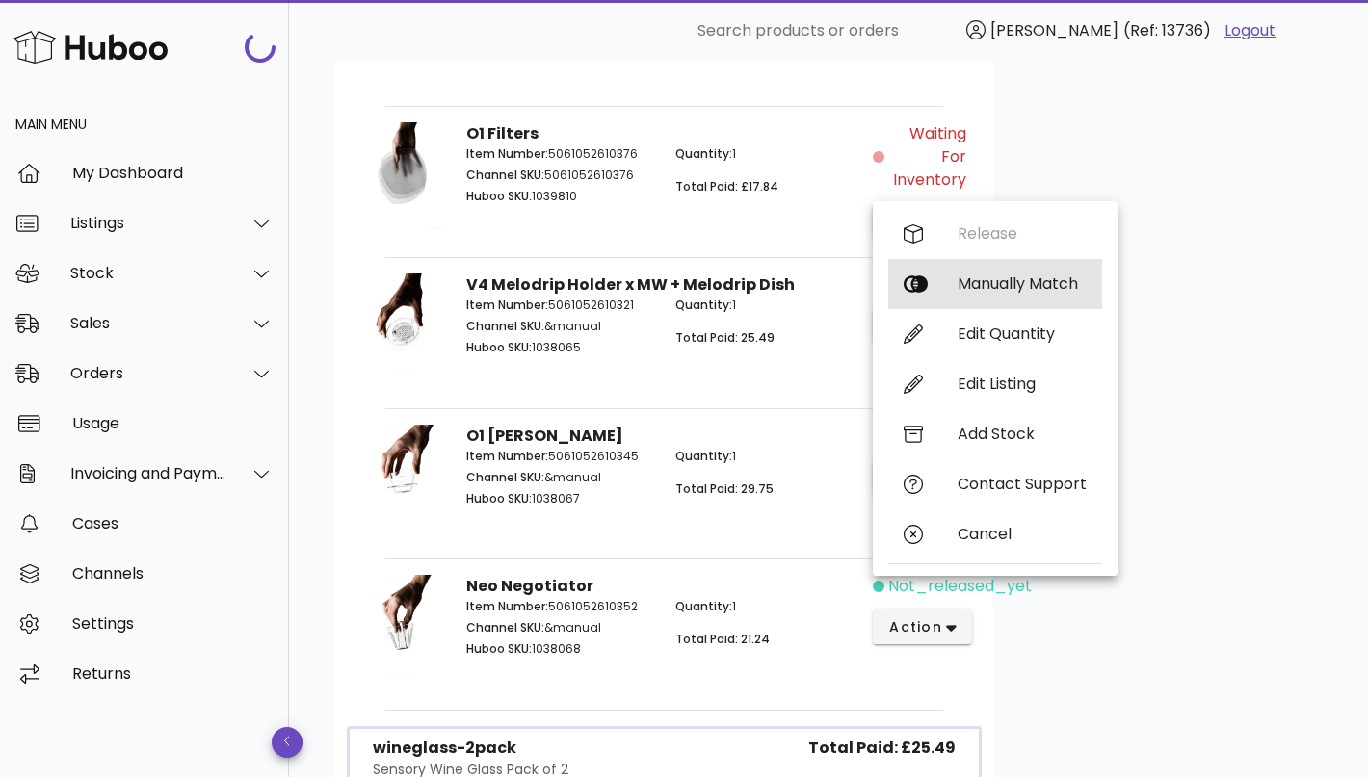
click at [987, 285] on div "Manually Match" at bounding box center [1021, 283] width 129 height 18
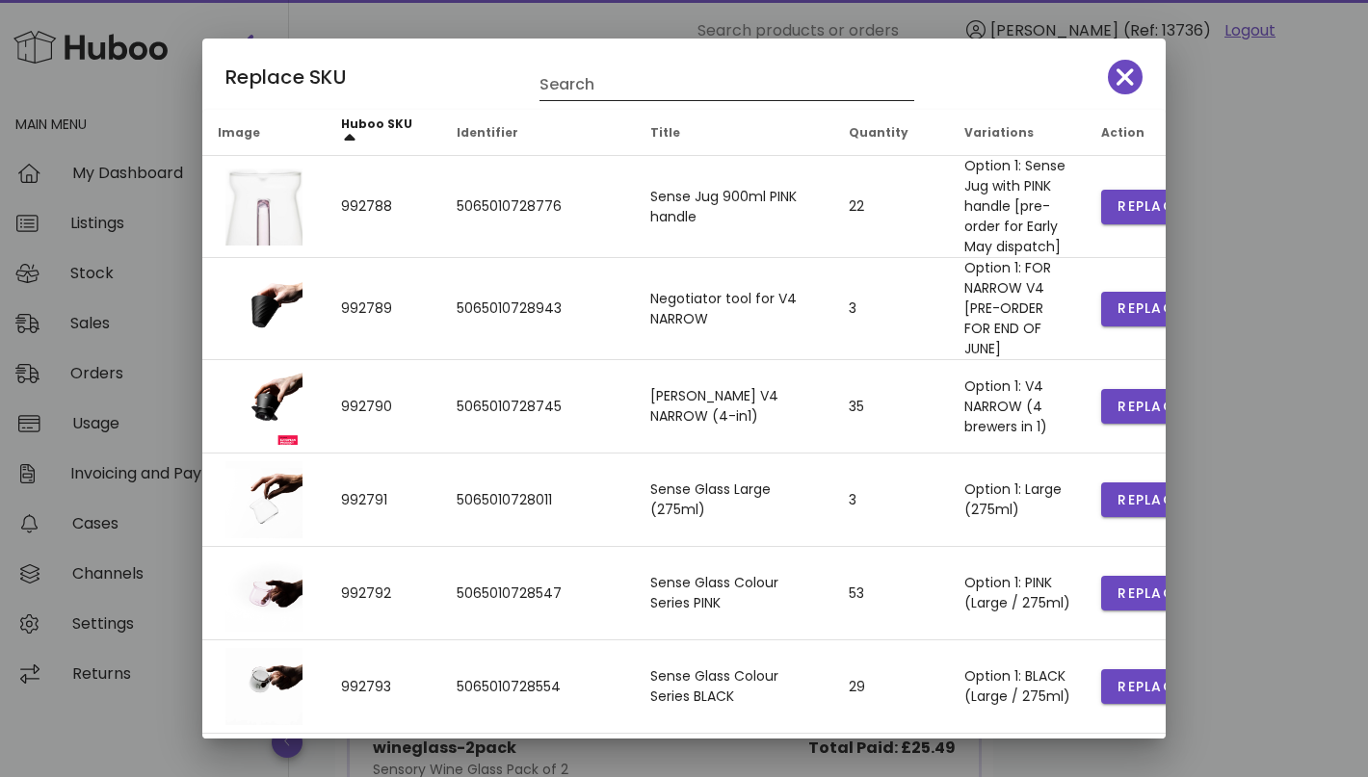
click at [680, 77] on input "Search" at bounding box center [713, 84] width 348 height 31
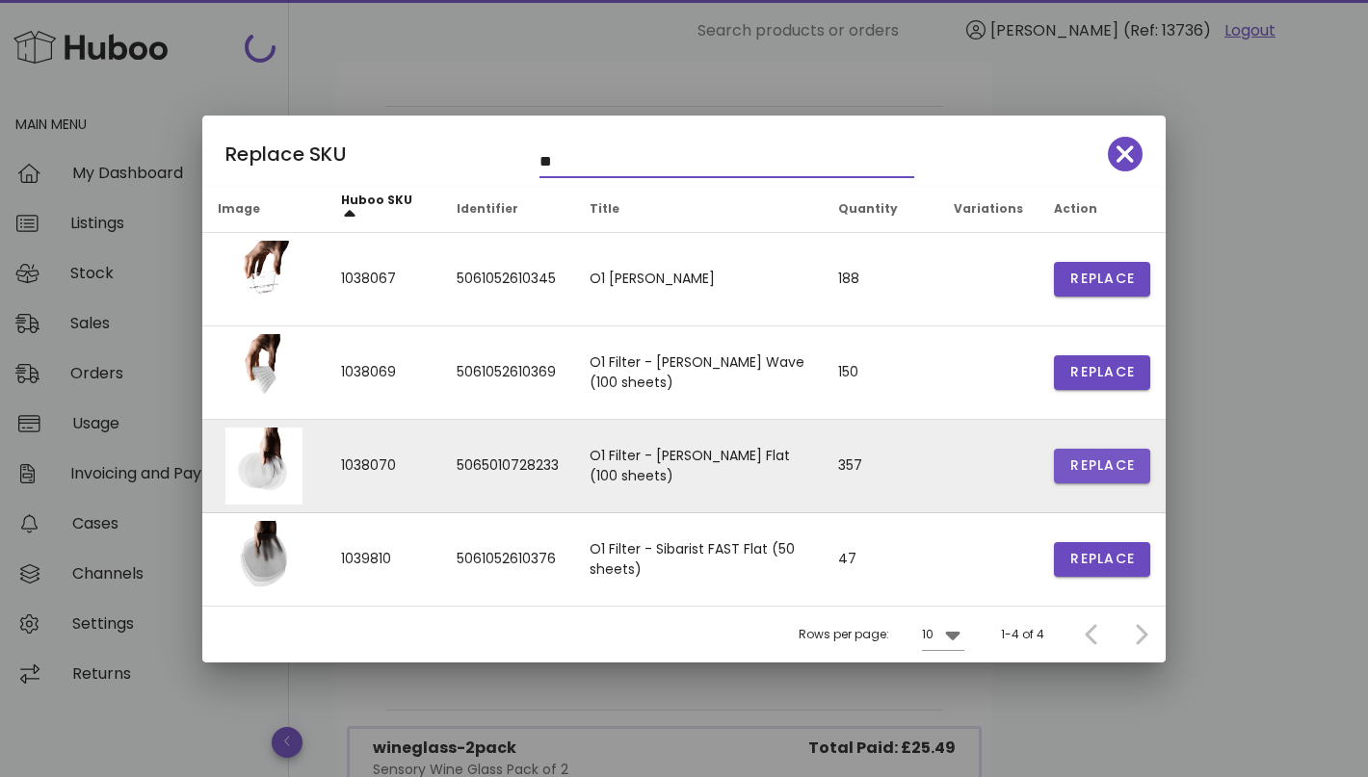
type input "**"
click at [1091, 473] on span "Replace" at bounding box center [1101, 466] width 65 height 20
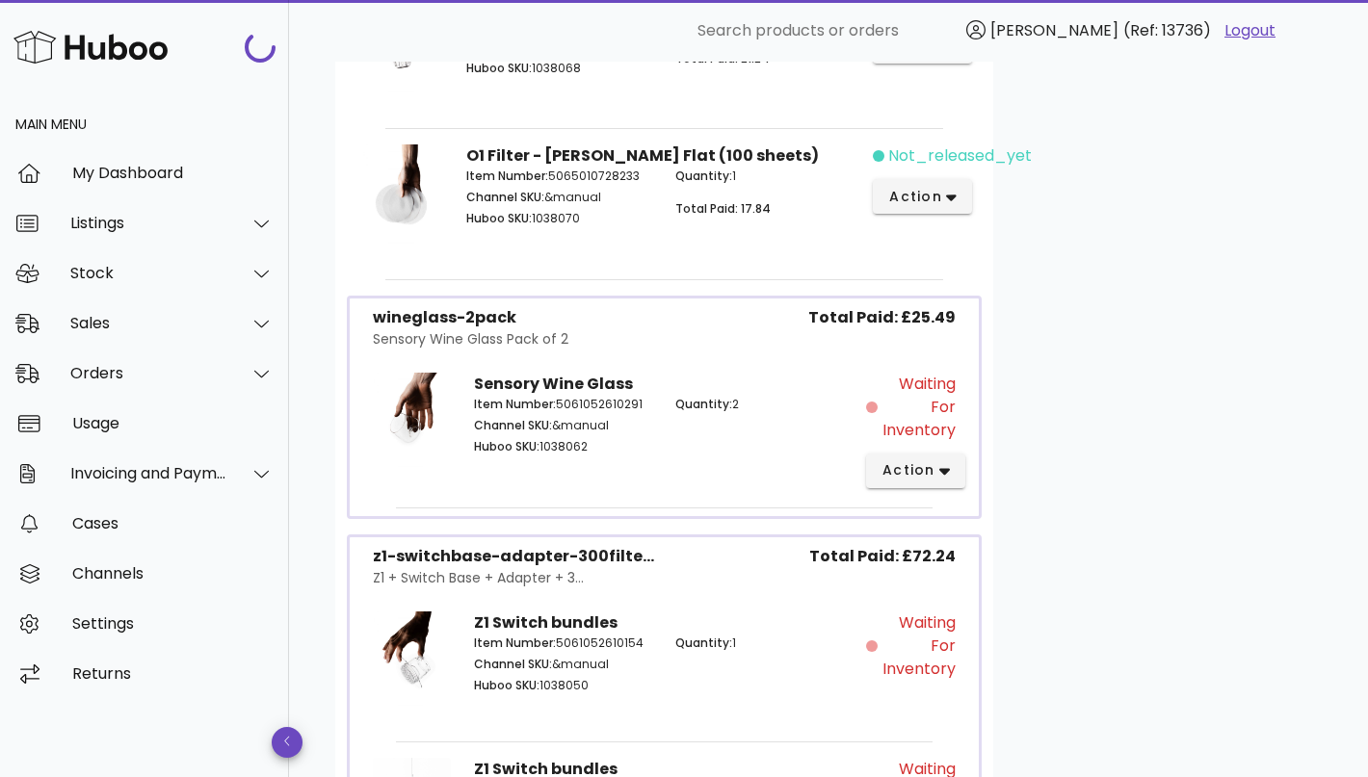
scroll to position [1693, 0]
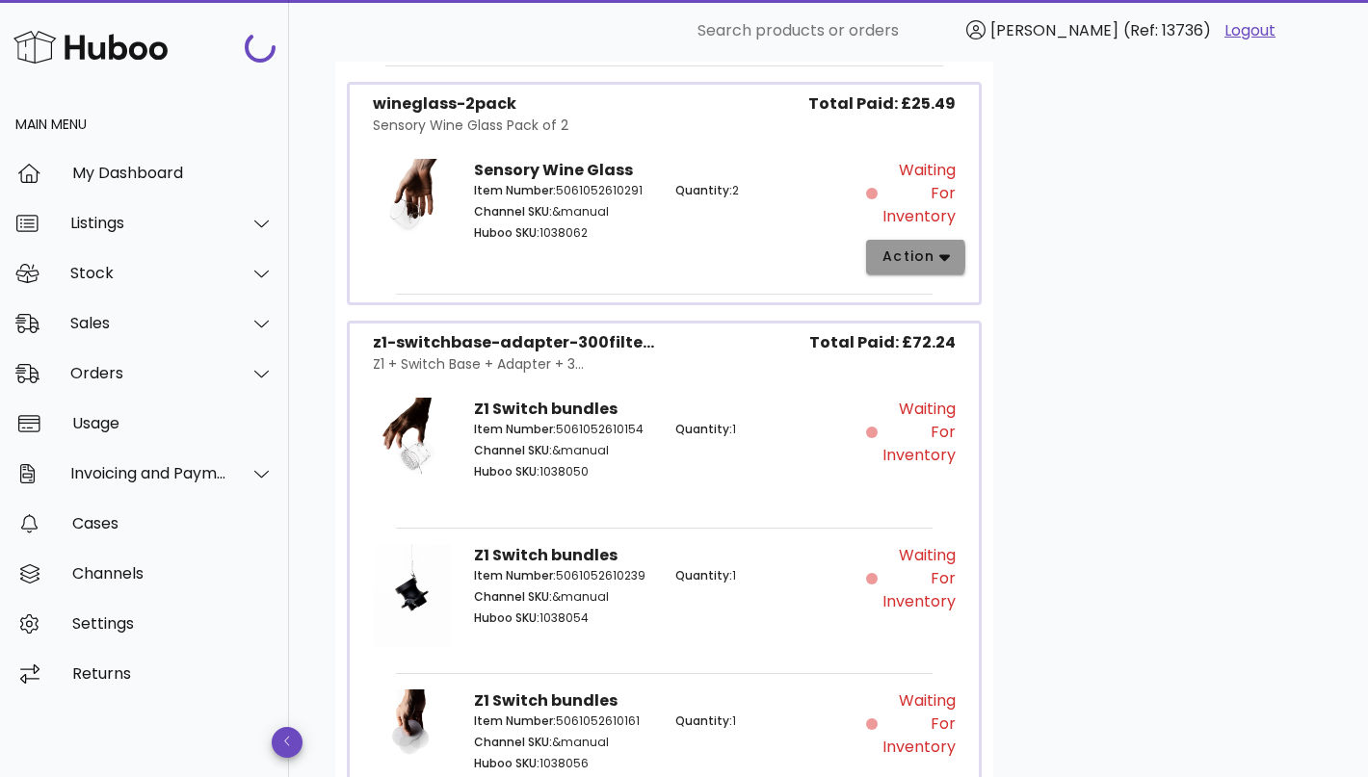
click at [911, 249] on span "action" at bounding box center [908, 257] width 54 height 20
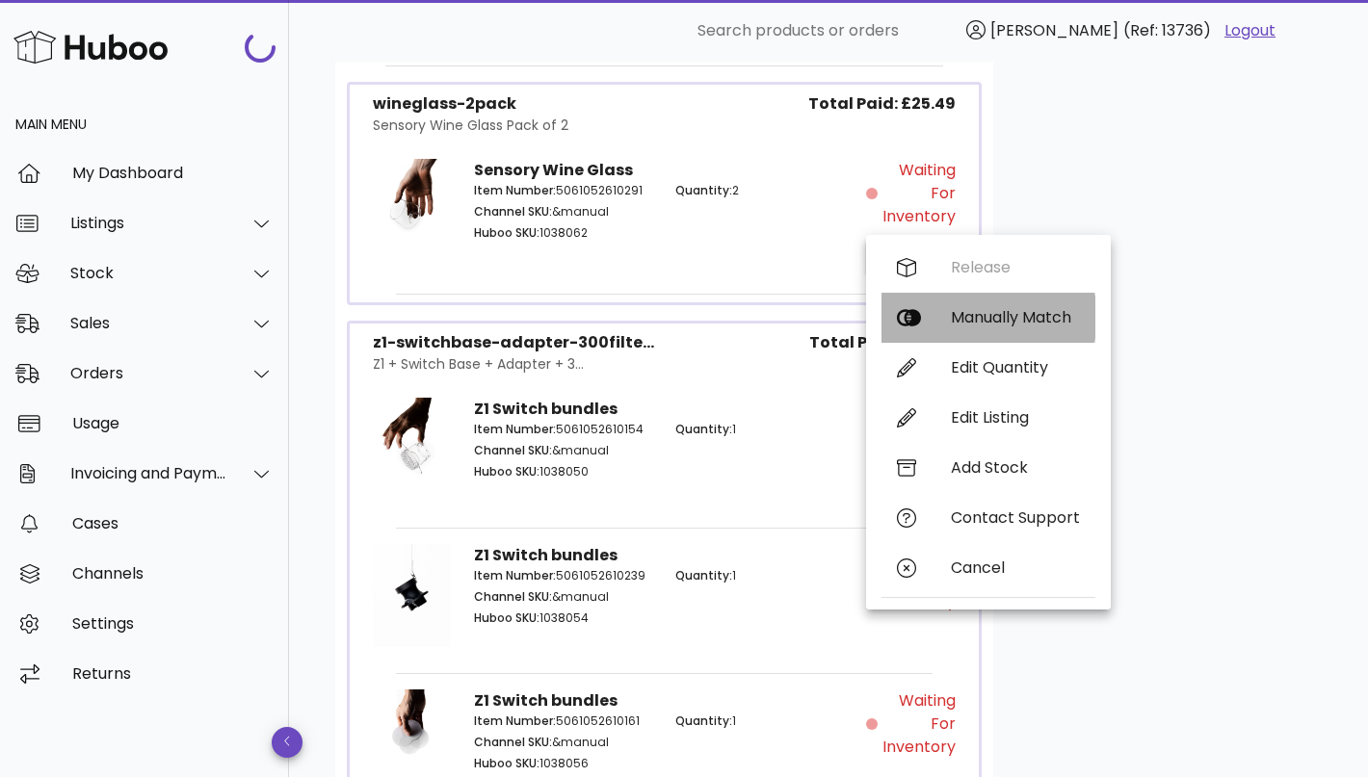
click at [974, 313] on div "Manually Match" at bounding box center [1015, 317] width 129 height 18
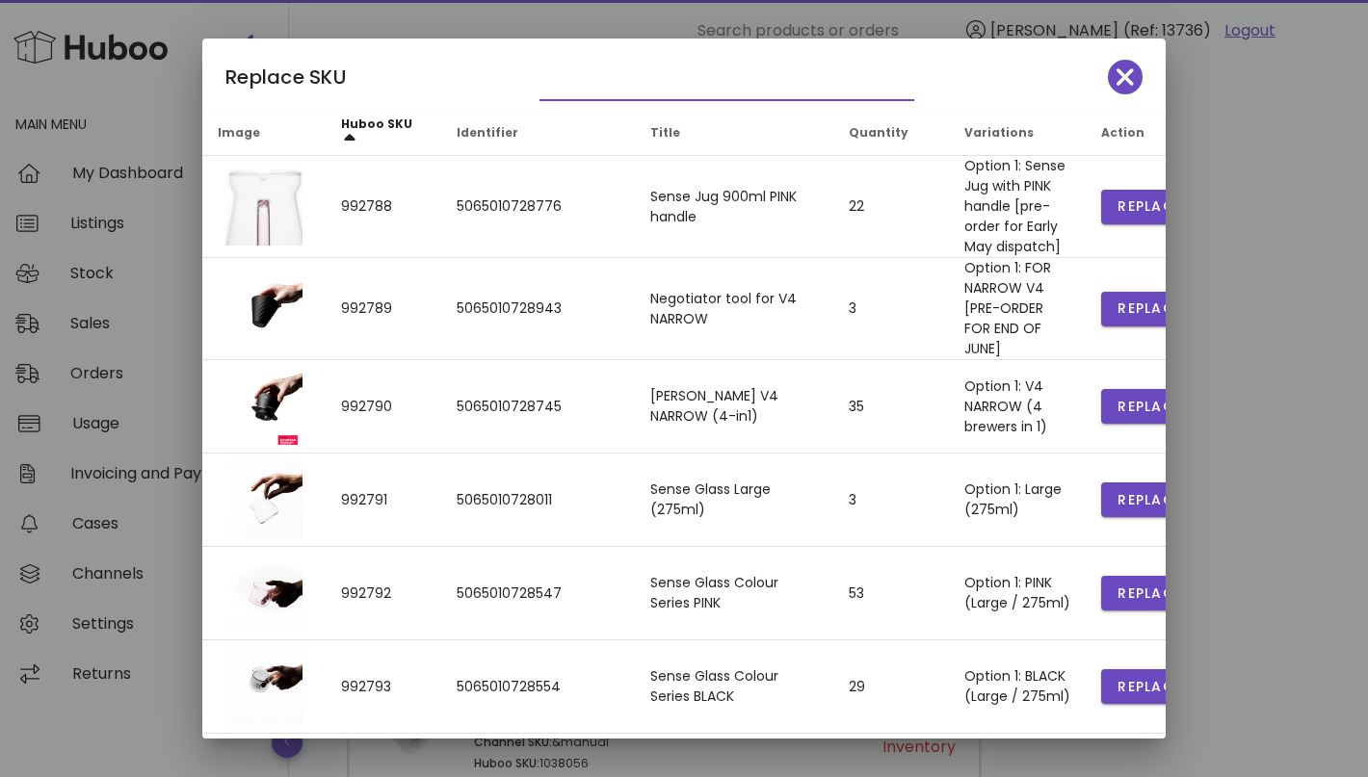
click at [592, 83] on input "text" at bounding box center [713, 84] width 348 height 31
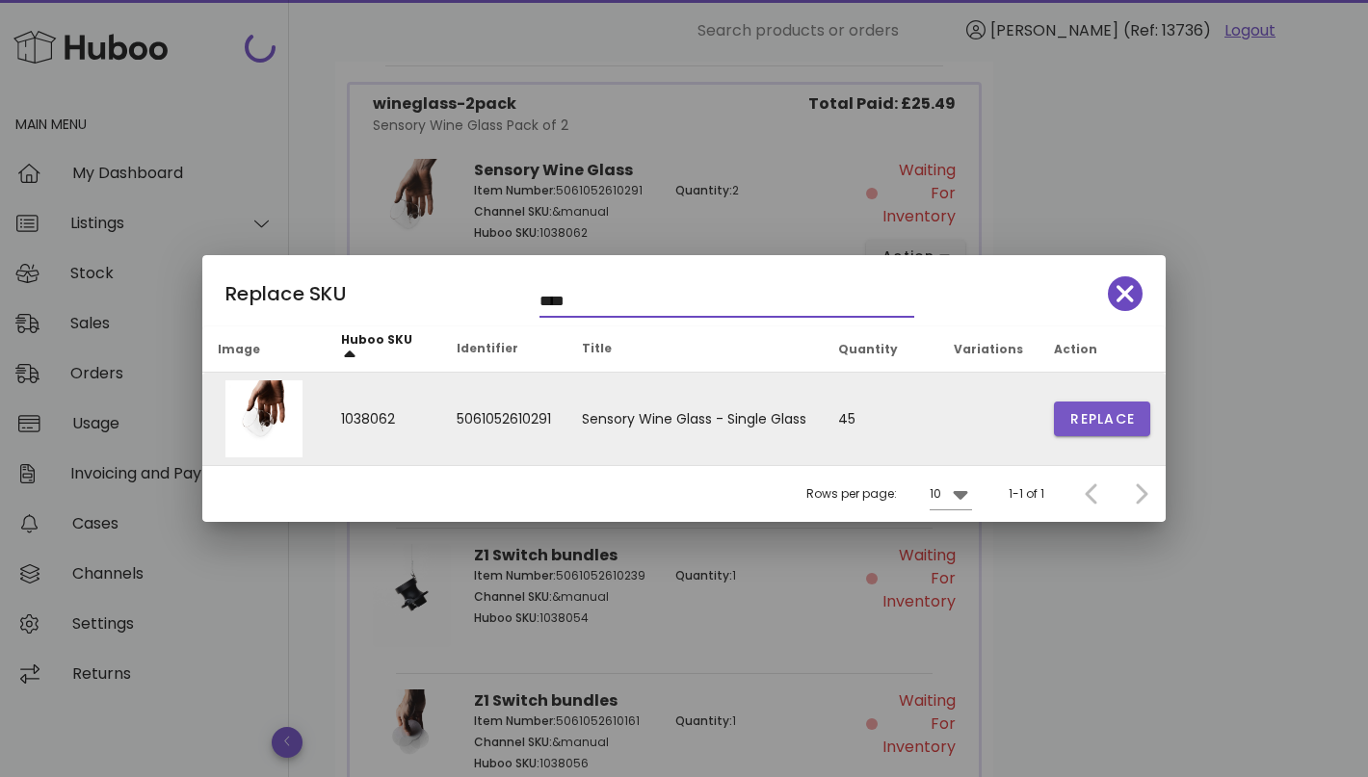
type input "****"
click at [1103, 405] on button "Replace" at bounding box center [1102, 419] width 96 height 35
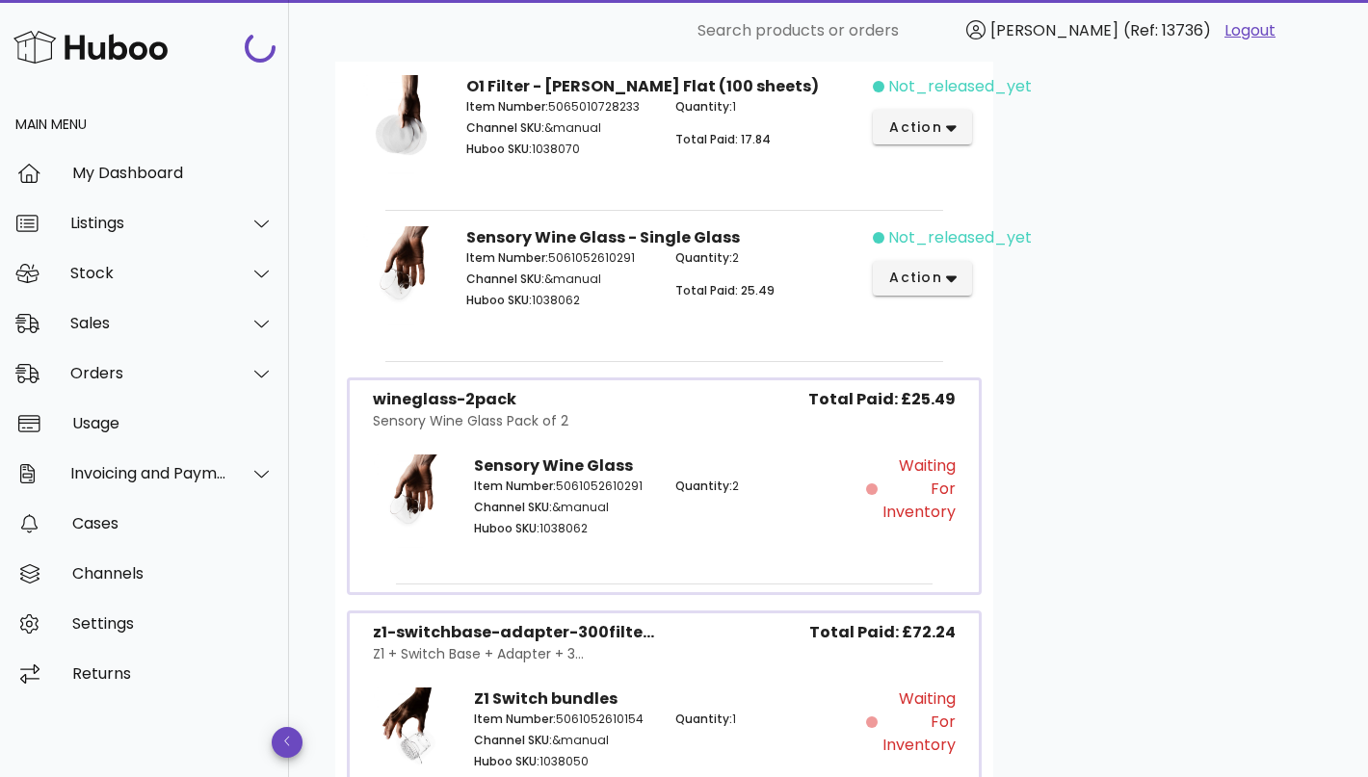
scroll to position [1588, 0]
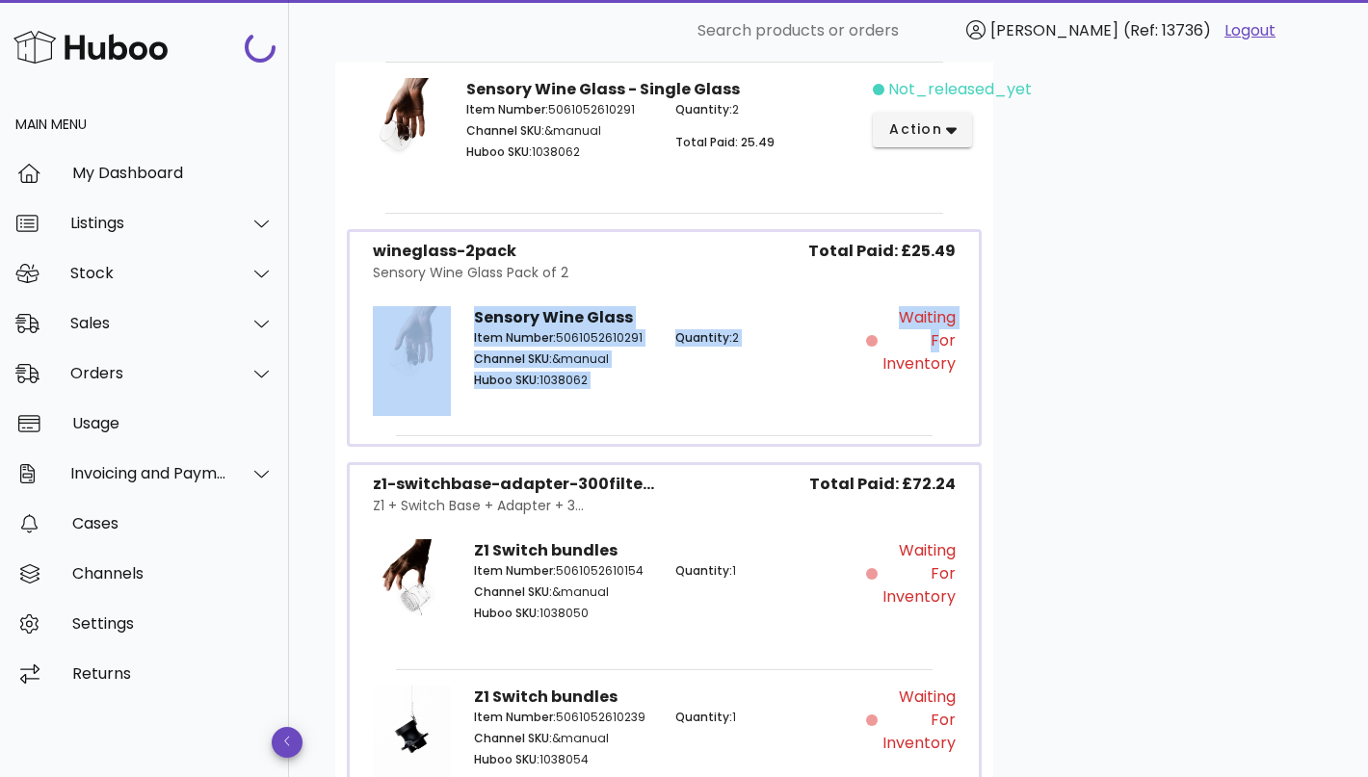
drag, startPoint x: 911, startPoint y: 337, endPoint x: 958, endPoint y: 442, distance: 115.1
click at [958, 440] on div "wineglass-2pack Sensory Wine Glass Pack of 2 Total Paid: £25.49 Sensory Wine Gl…" at bounding box center [664, 338] width 635 height 219
drag, startPoint x: 914, startPoint y: 544, endPoint x: 914, endPoint y: 610, distance: 65.5
click at [914, 609] on div "Waiting for Inventory" at bounding box center [916, 595] width 101 height 134
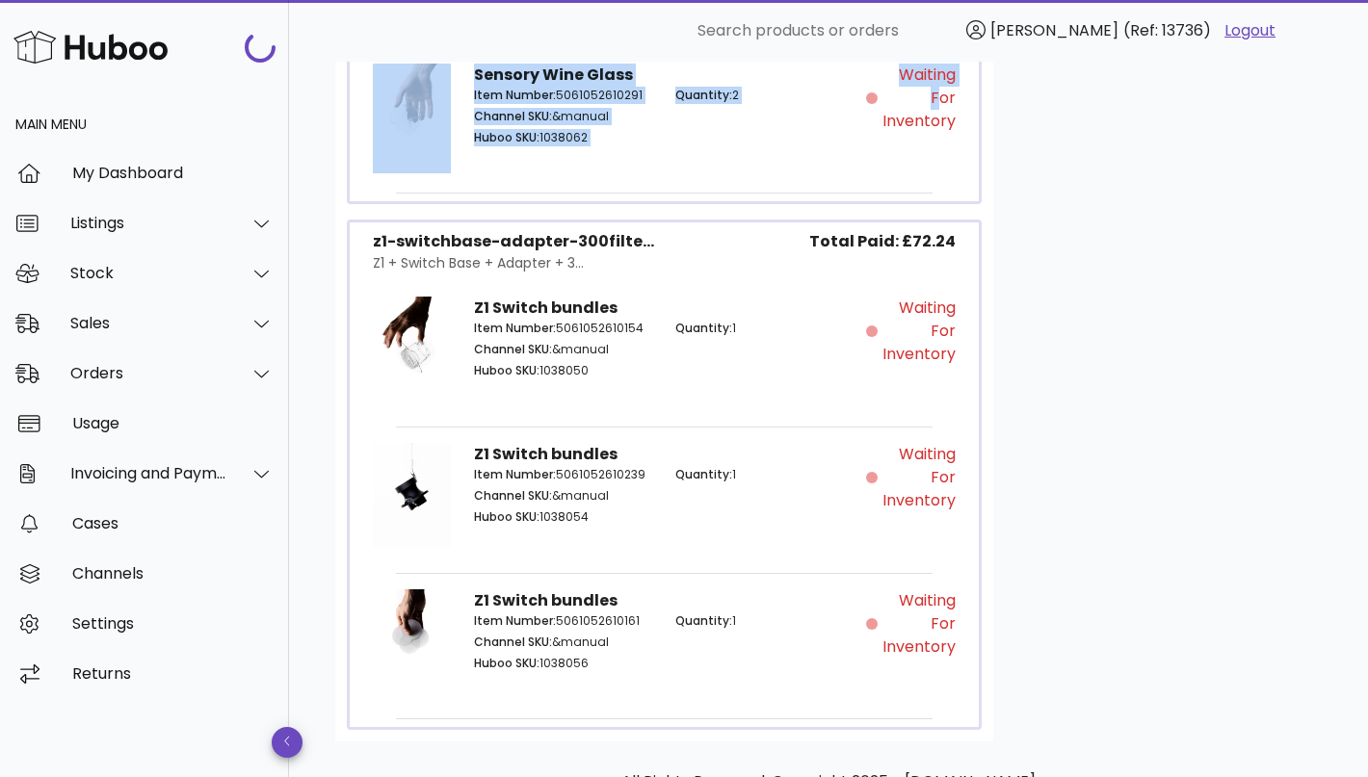
scroll to position [1945, 0]
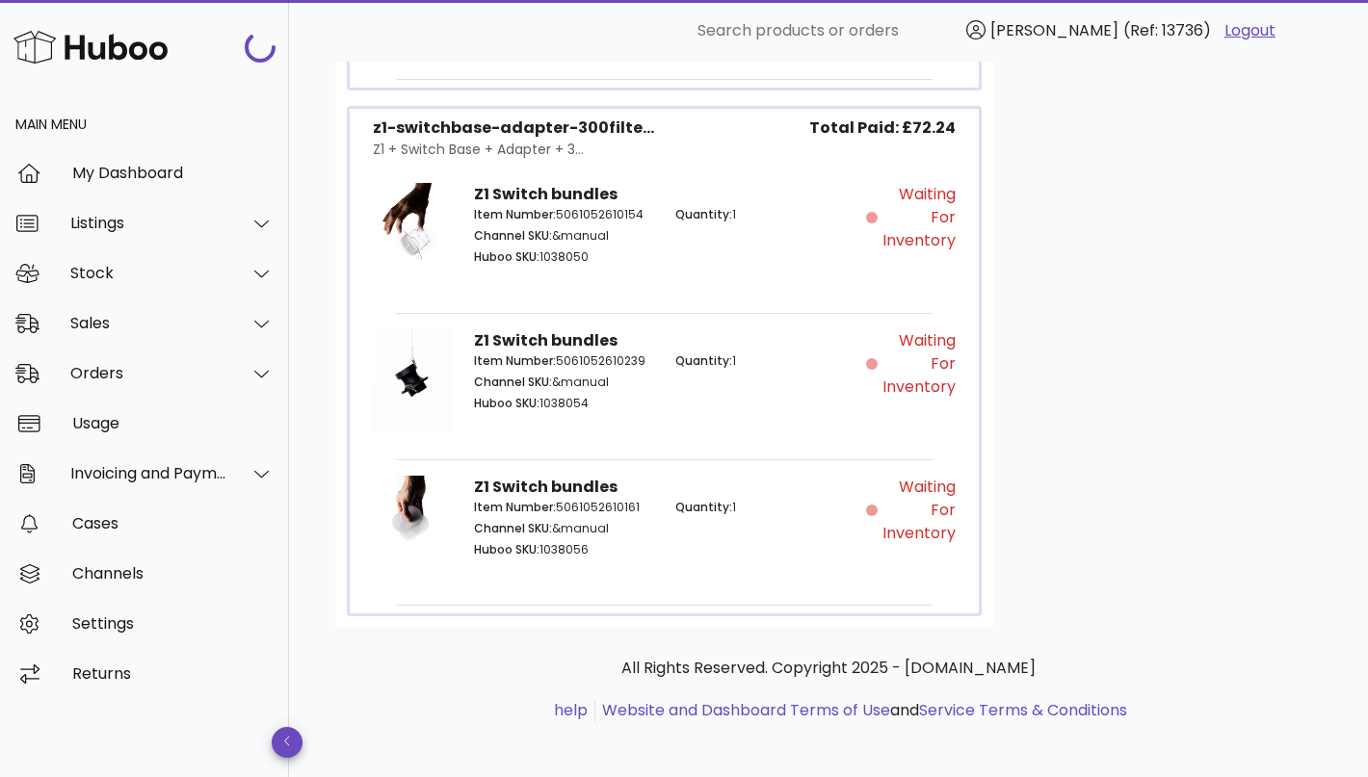
click at [919, 427] on div "Waiting for Inventory" at bounding box center [916, 385] width 101 height 134
click at [918, 479] on span "Waiting for Inventory" at bounding box center [918, 510] width 74 height 69
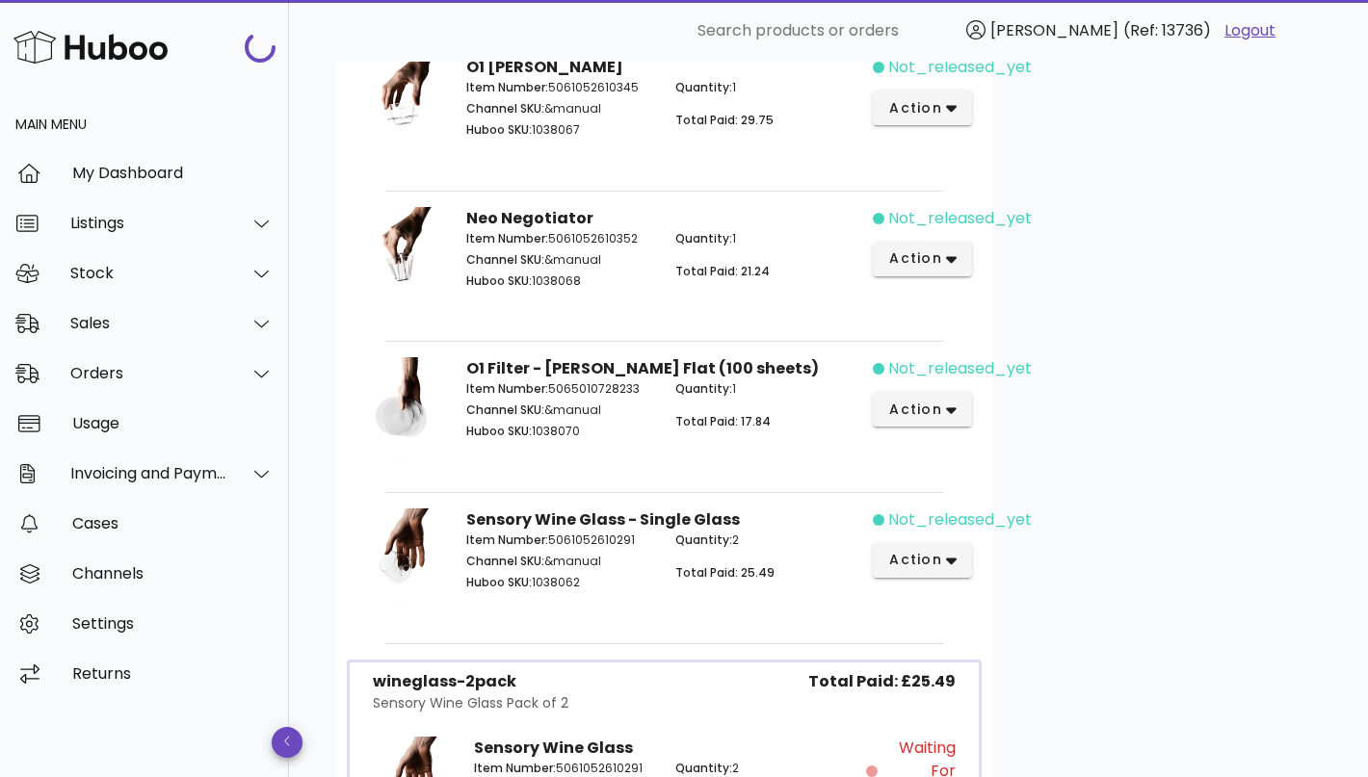
scroll to position [1117, 0]
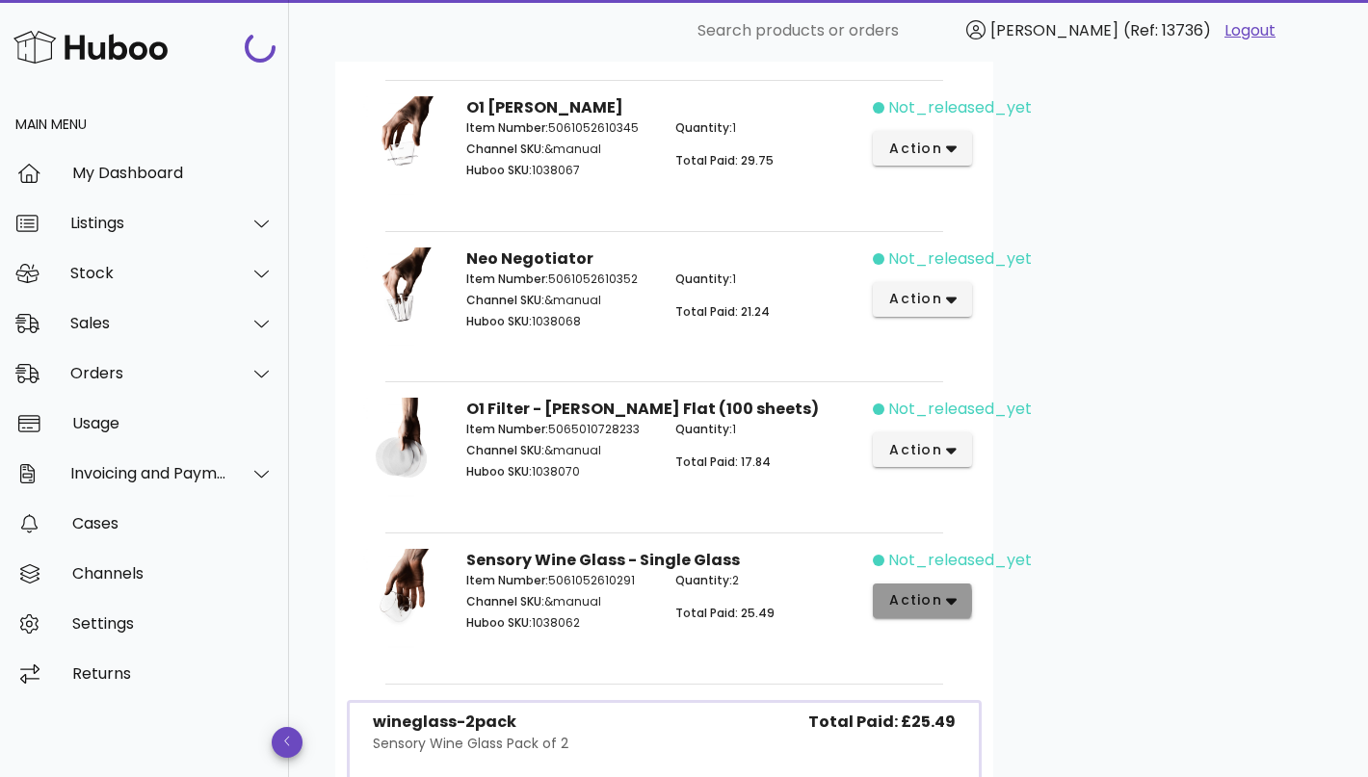
click at [922, 603] on span "action" at bounding box center [915, 600] width 54 height 20
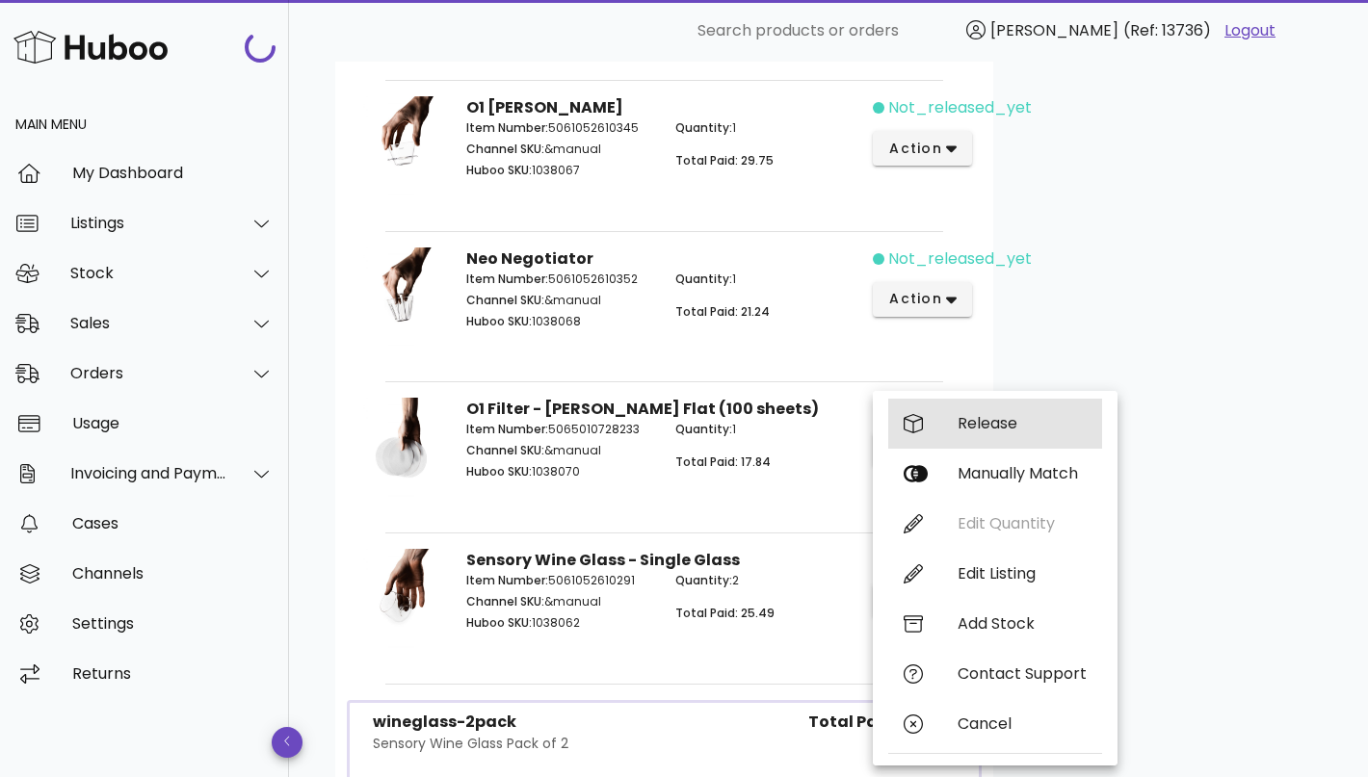
click at [989, 427] on div "Release" at bounding box center [1021, 423] width 129 height 18
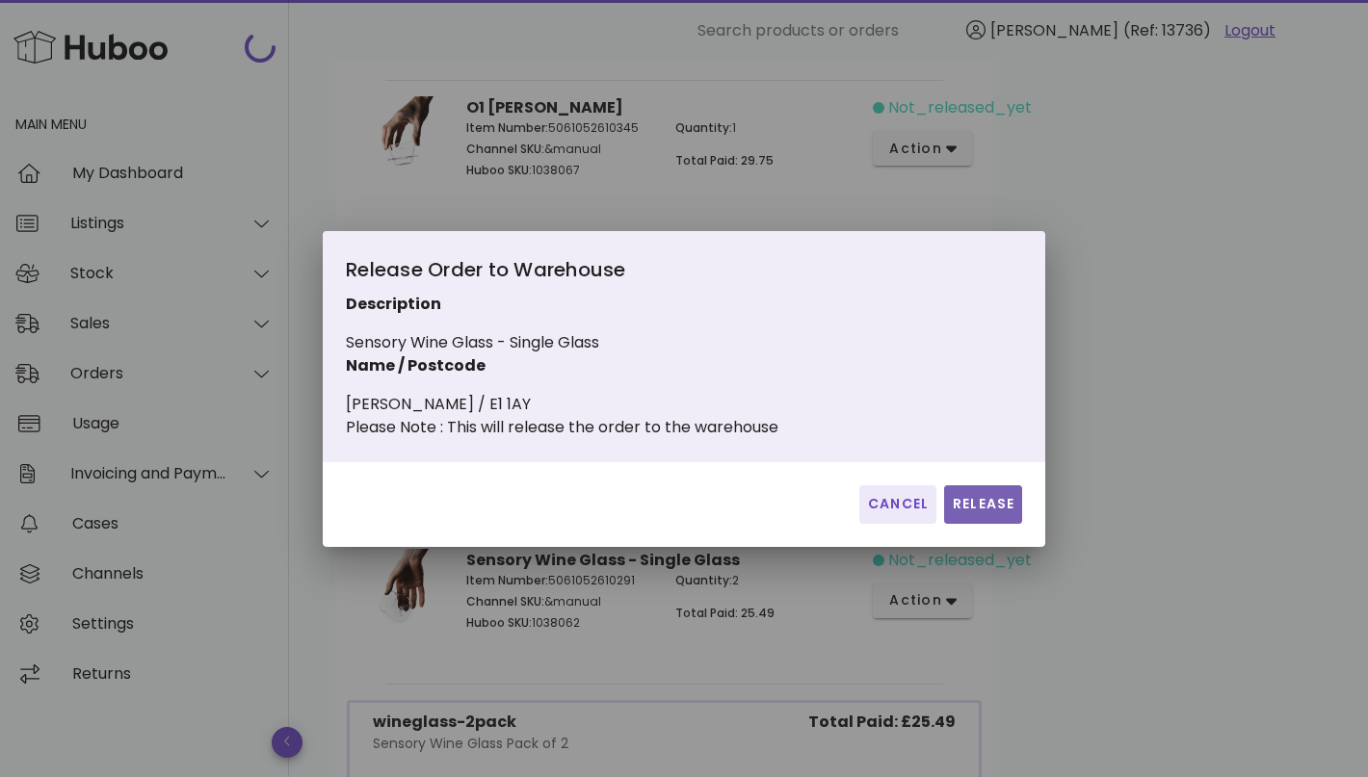
click at [977, 524] on button "Release" at bounding box center [983, 504] width 78 height 39
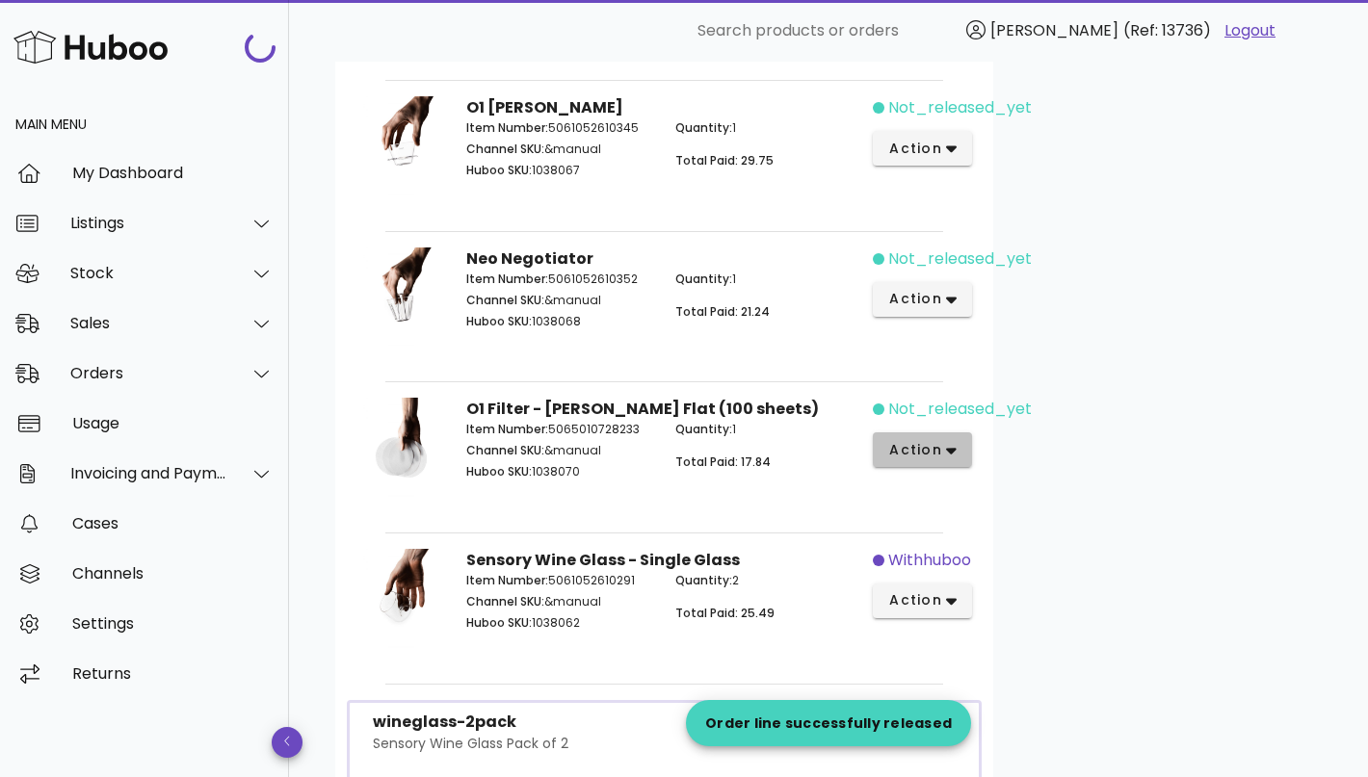
click at [954, 452] on button "action" at bounding box center [922, 449] width 99 height 35
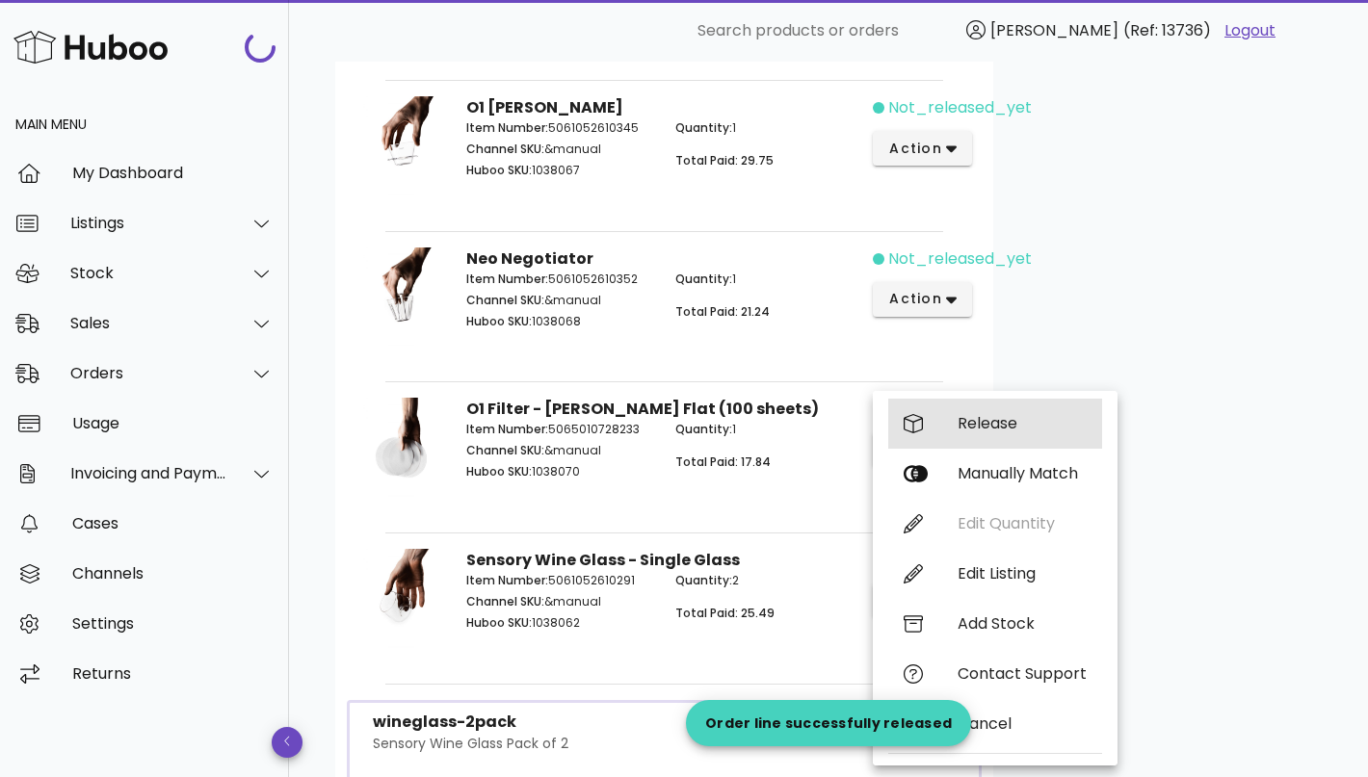
click at [977, 417] on div "Release" at bounding box center [1021, 423] width 129 height 18
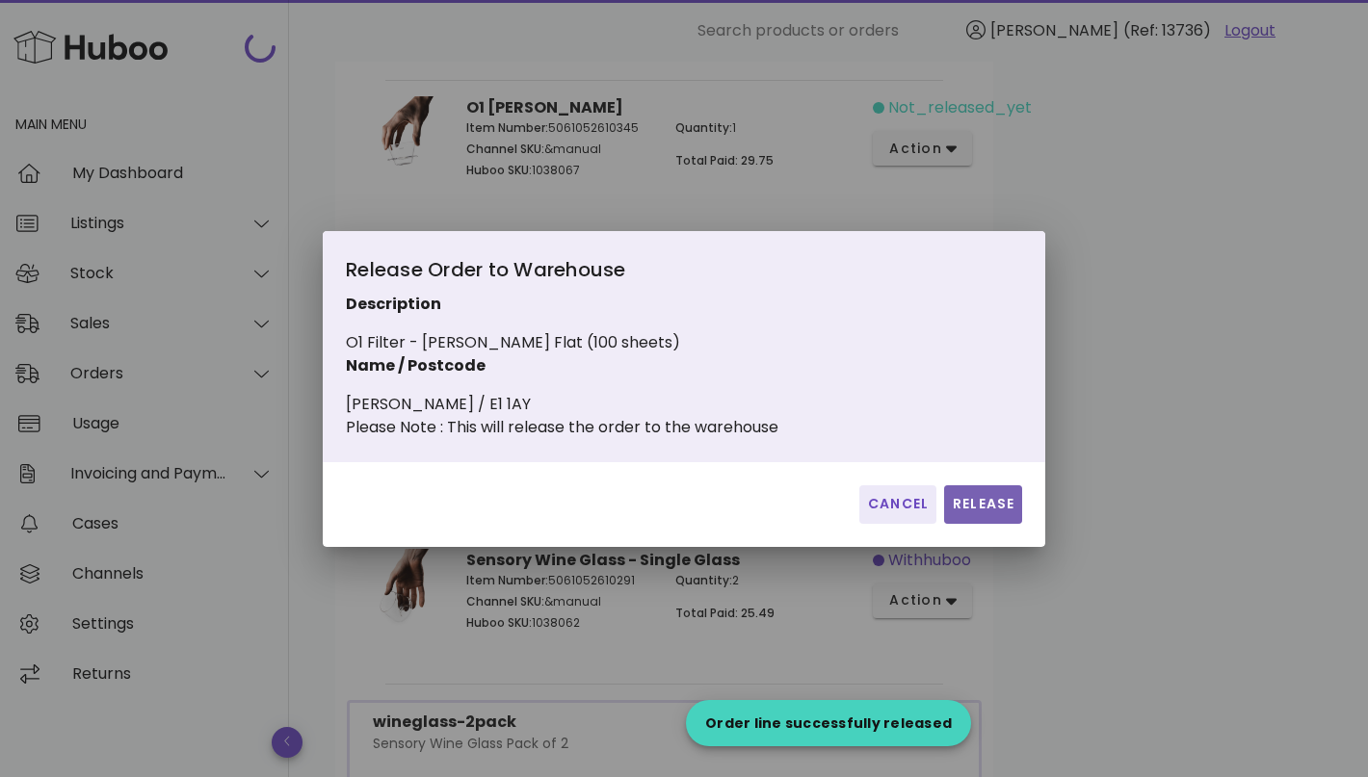
click at [980, 500] on button "Release" at bounding box center [983, 504] width 78 height 39
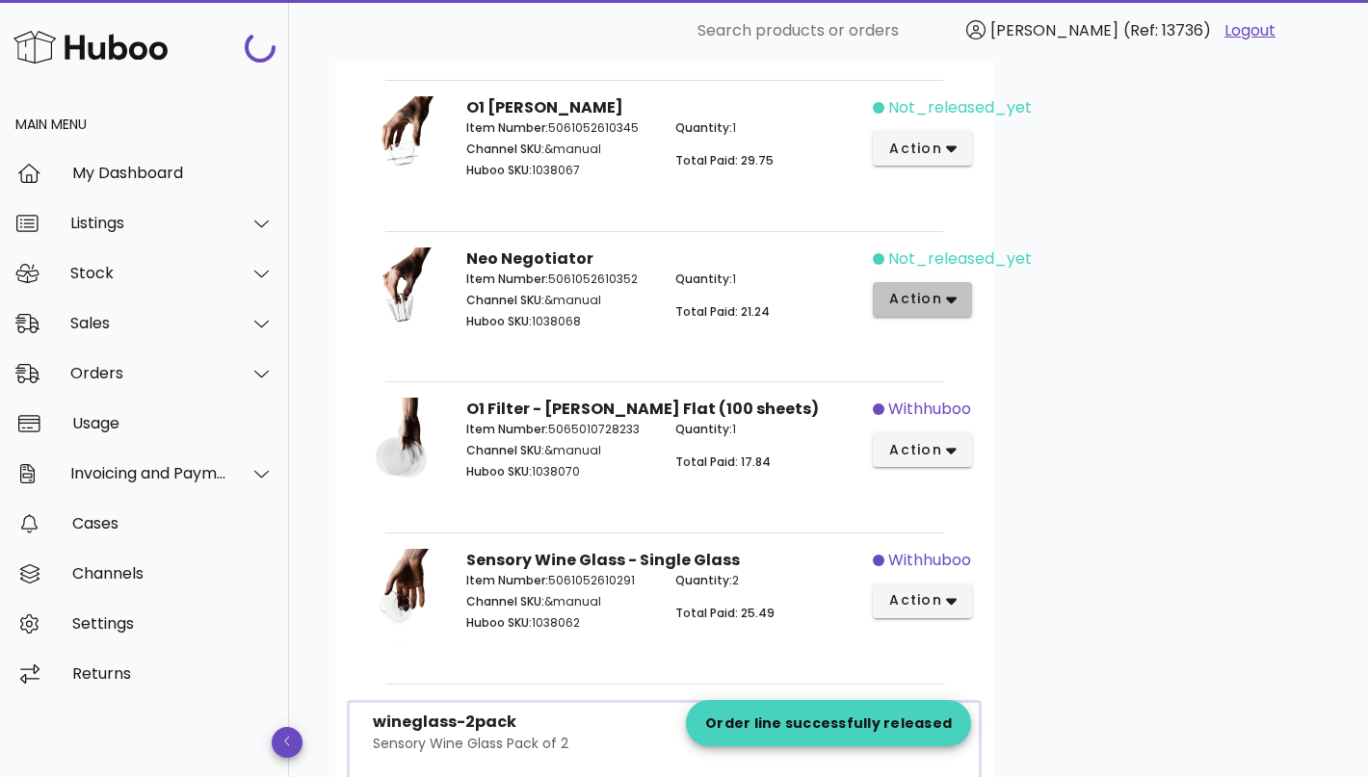
click at [937, 303] on span "action" at bounding box center [915, 299] width 54 height 20
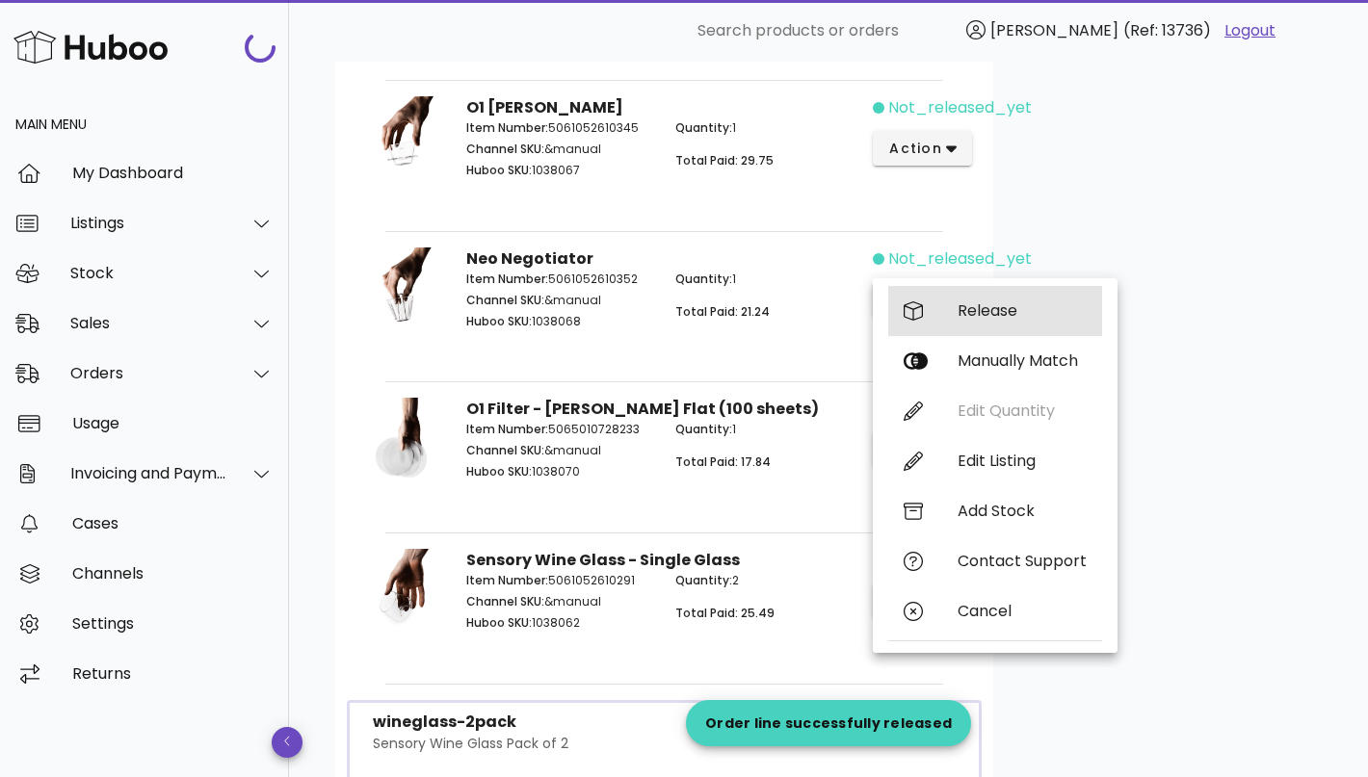
click at [967, 314] on div "Release" at bounding box center [1021, 310] width 129 height 18
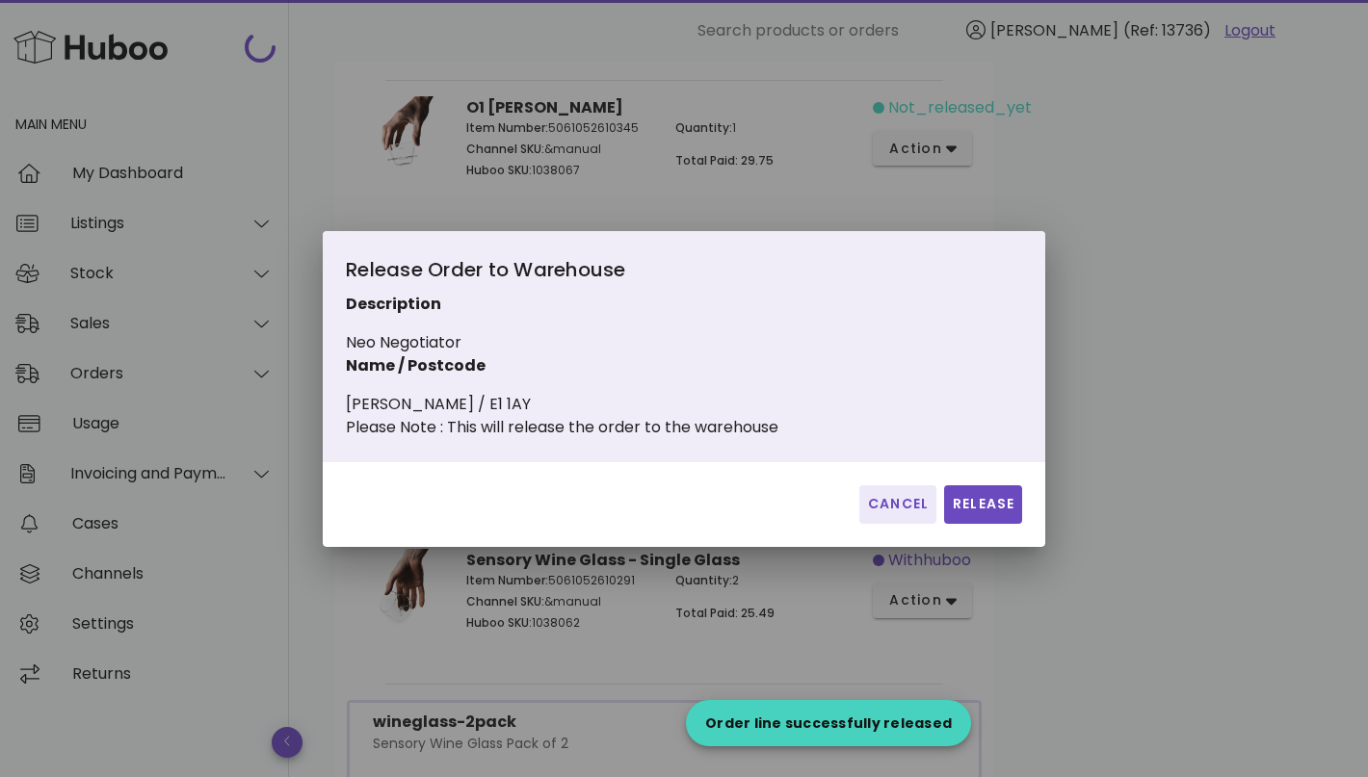
click at [979, 487] on div "Cancel Release" at bounding box center [684, 504] width 722 height 85
click at [979, 504] on button "Release" at bounding box center [983, 504] width 78 height 39
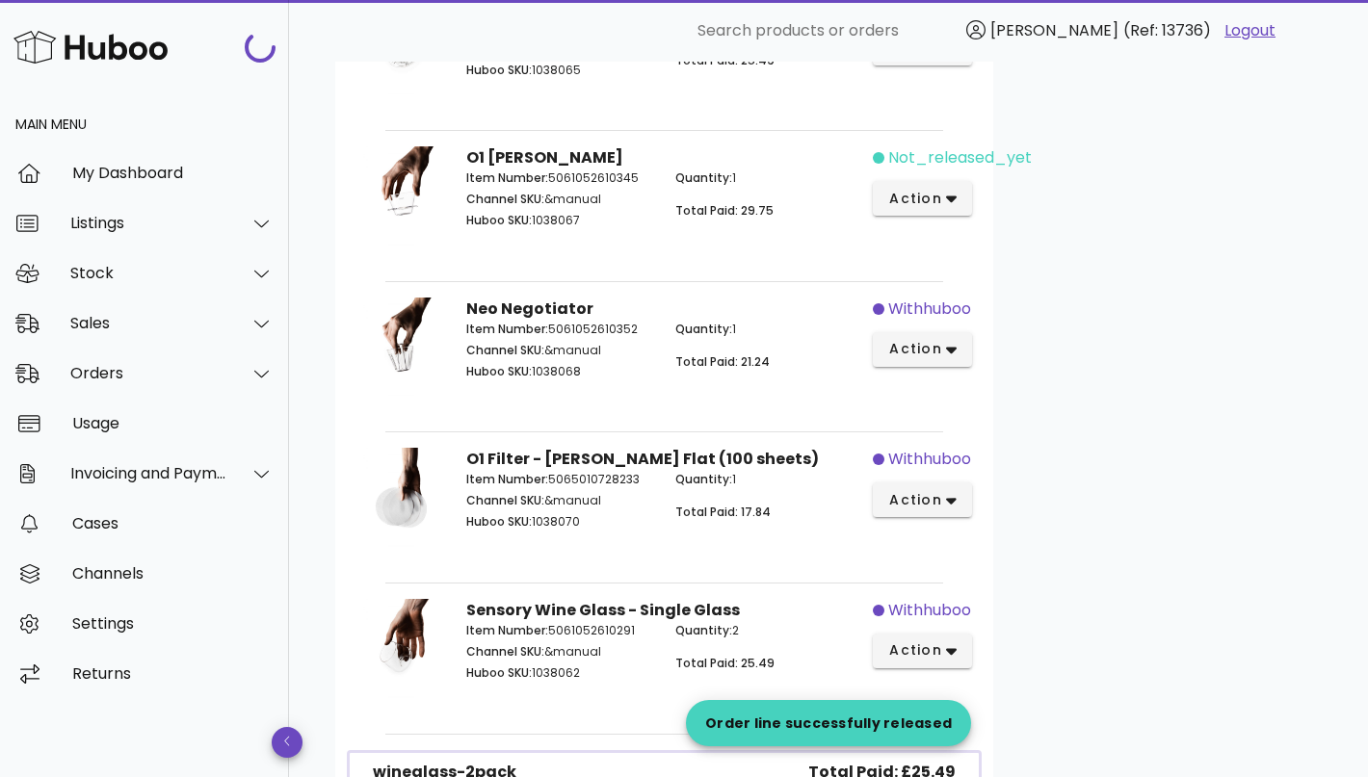
scroll to position [931, 0]
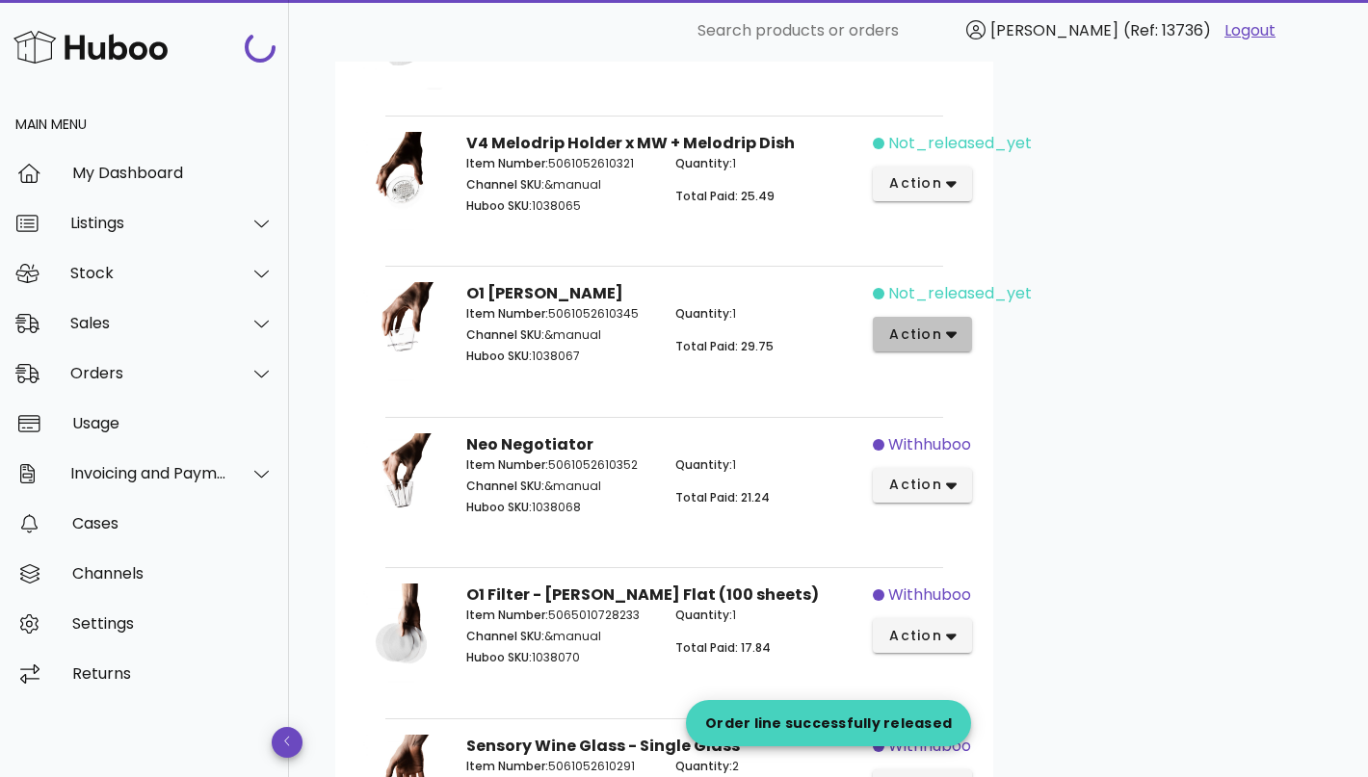
click at [946, 332] on icon "button" at bounding box center [951, 335] width 11 height 7
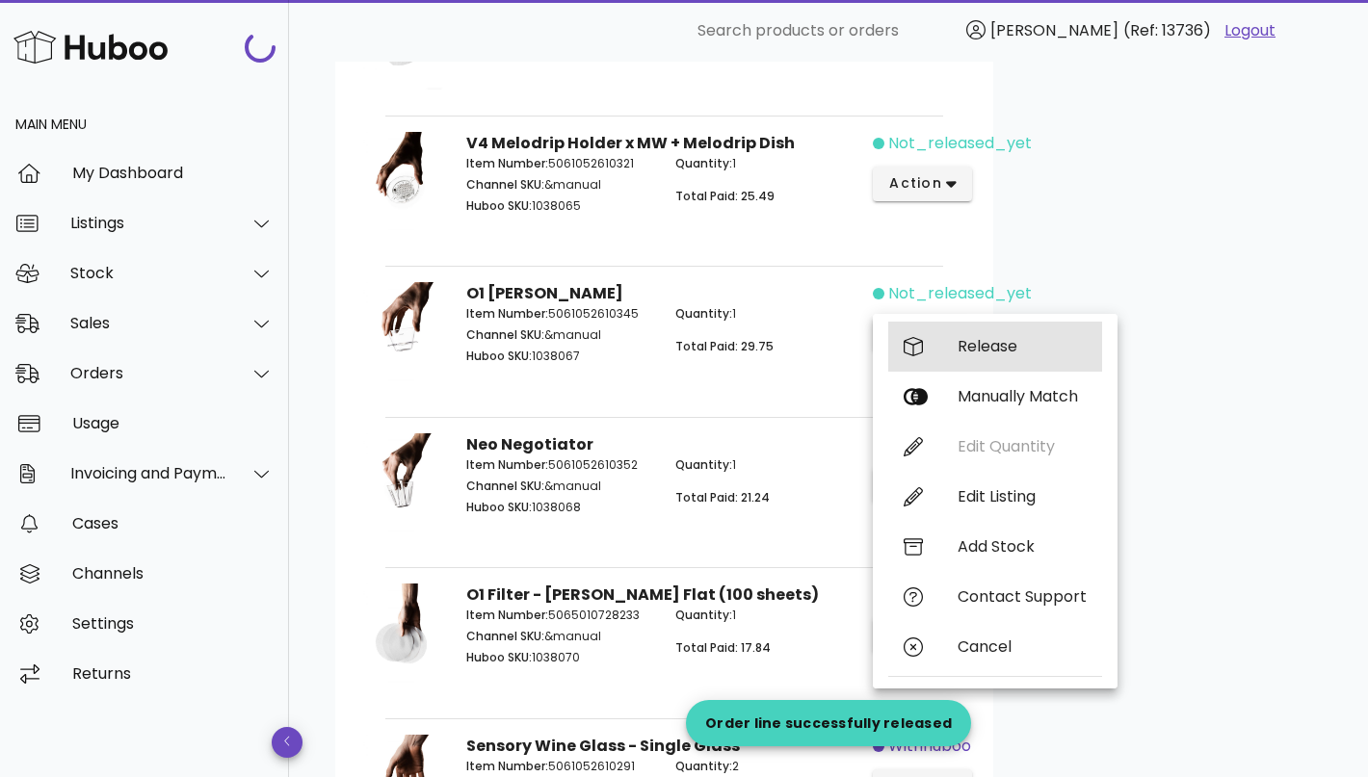
click at [998, 346] on div "Release" at bounding box center [1021, 346] width 129 height 18
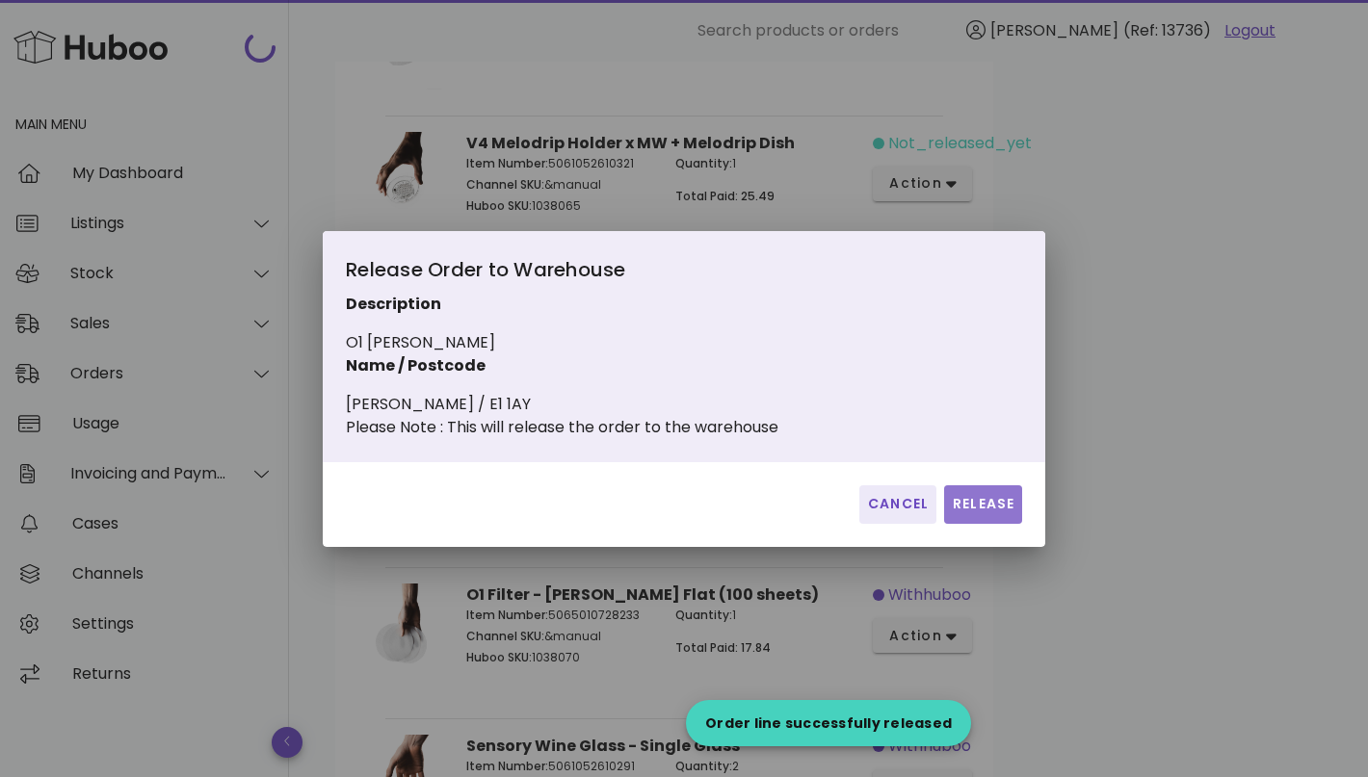
click at [1001, 499] on button "Release" at bounding box center [983, 504] width 78 height 39
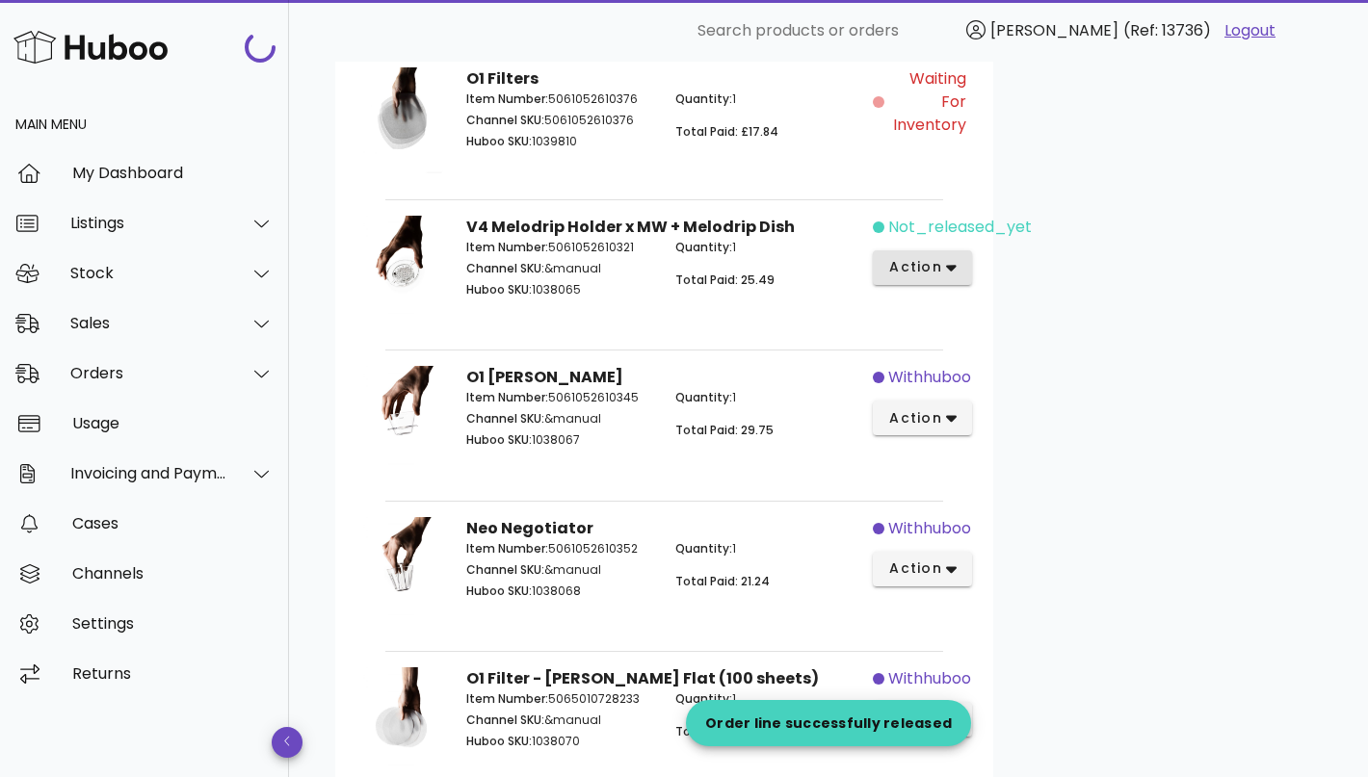
scroll to position [823, 0]
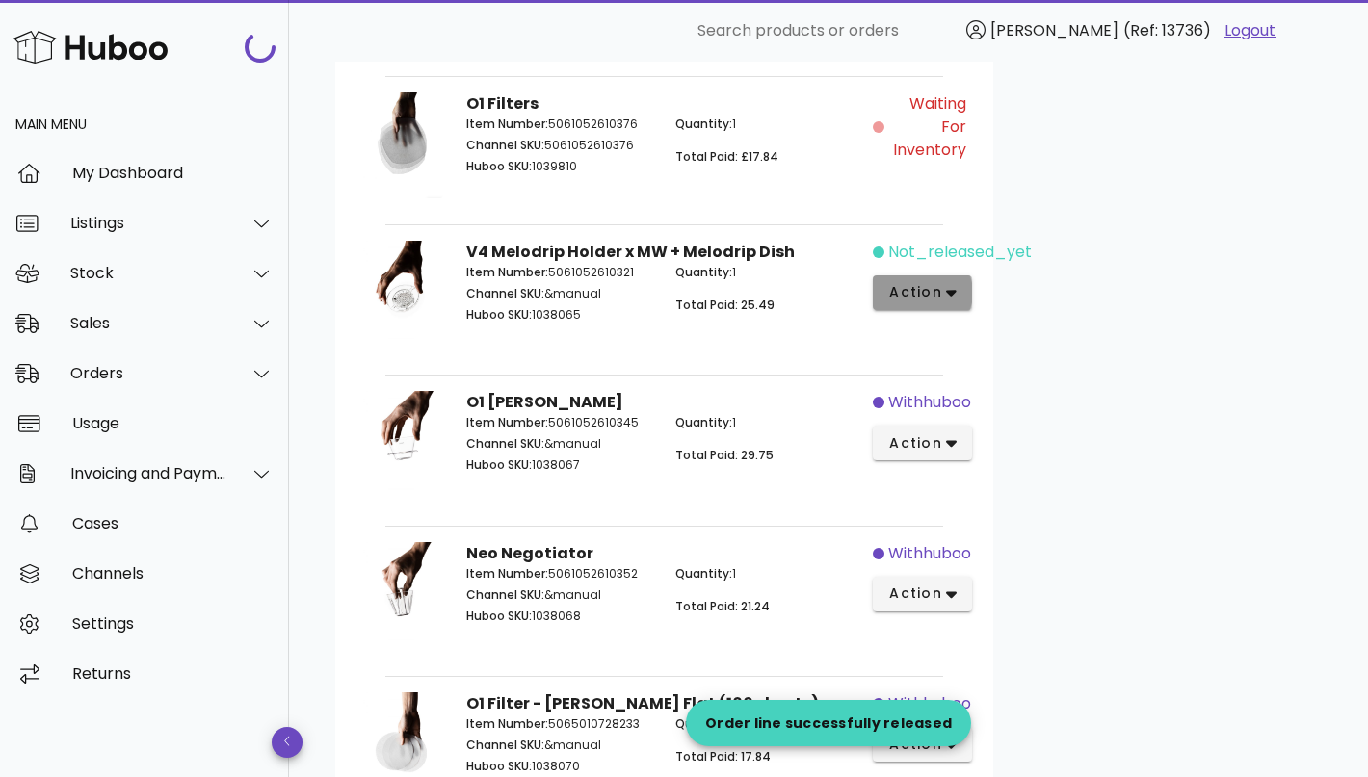
click at [937, 285] on span "action" at bounding box center [915, 292] width 54 height 20
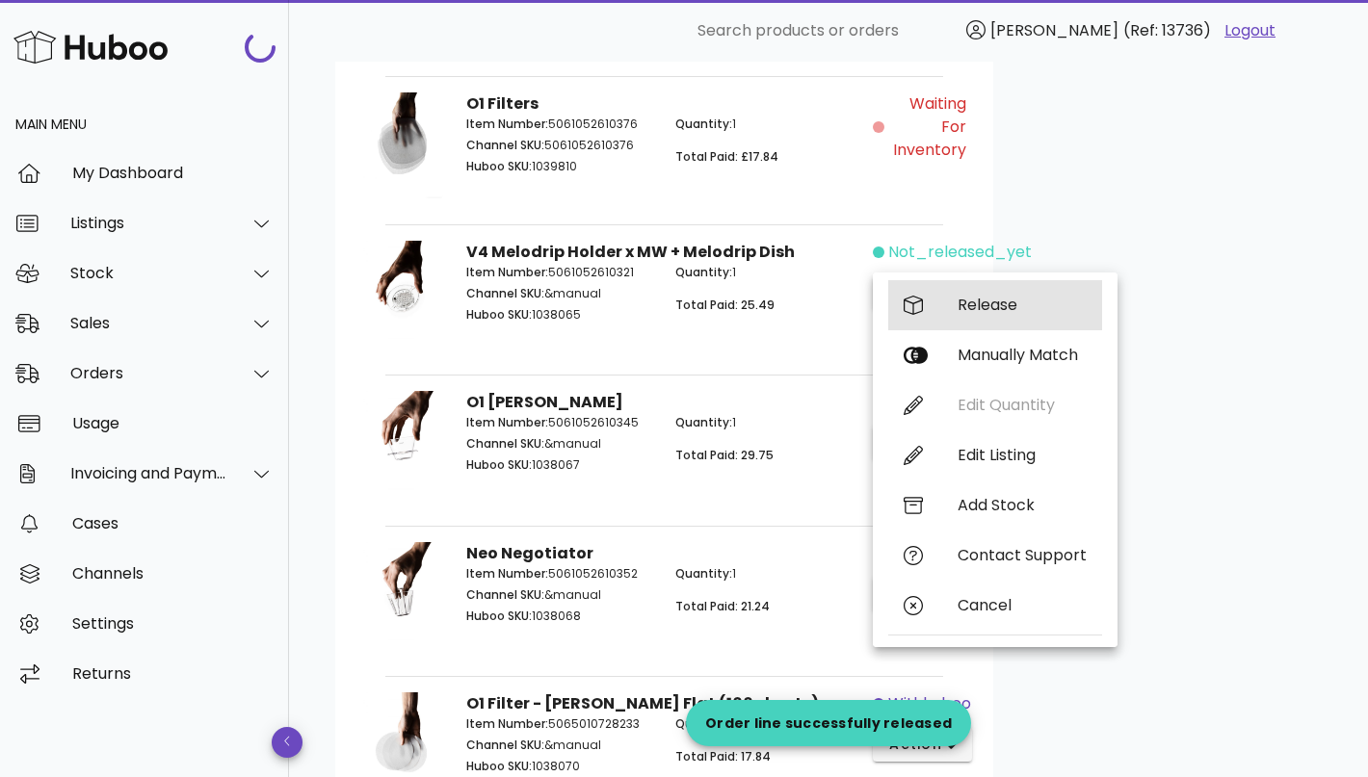
click at [964, 307] on div "Release" at bounding box center [1021, 305] width 129 height 18
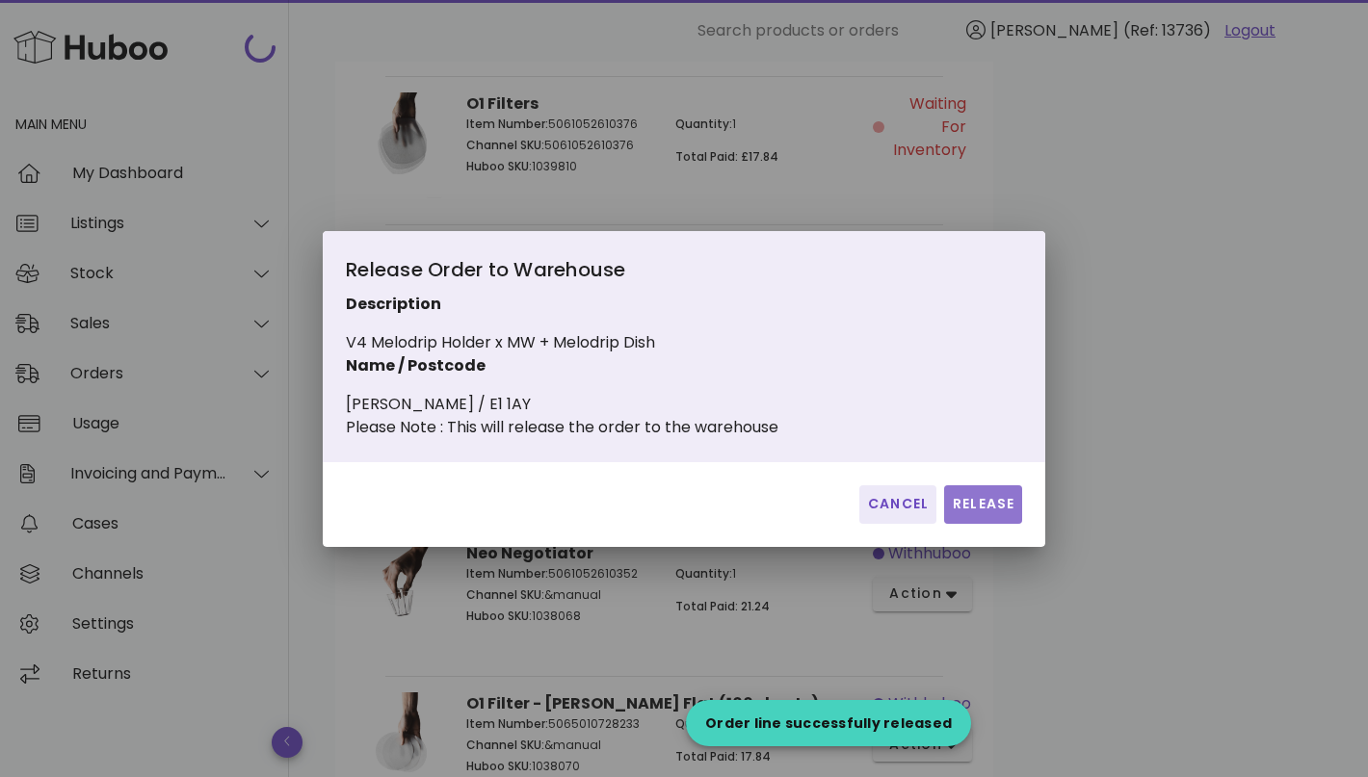
click at [985, 514] on span "Release" at bounding box center [983, 504] width 63 height 20
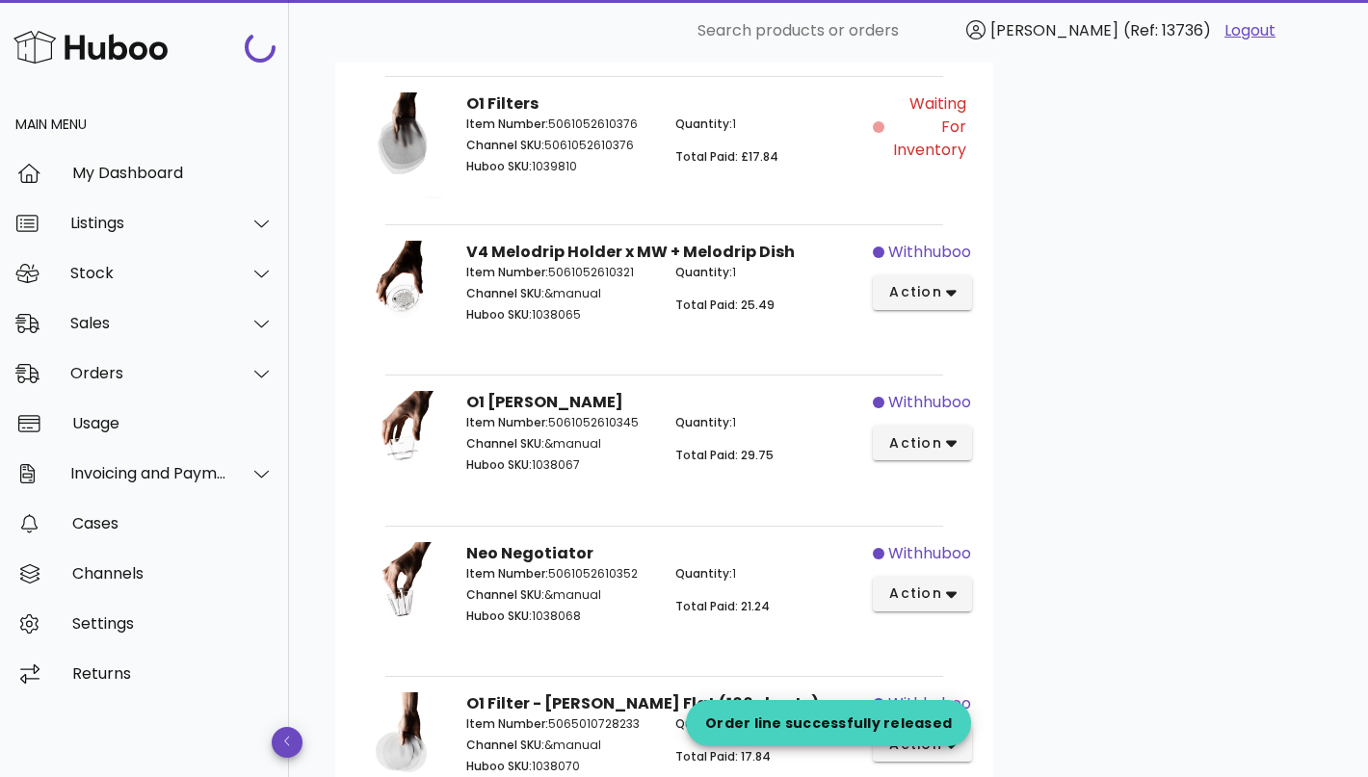
scroll to position [0, 0]
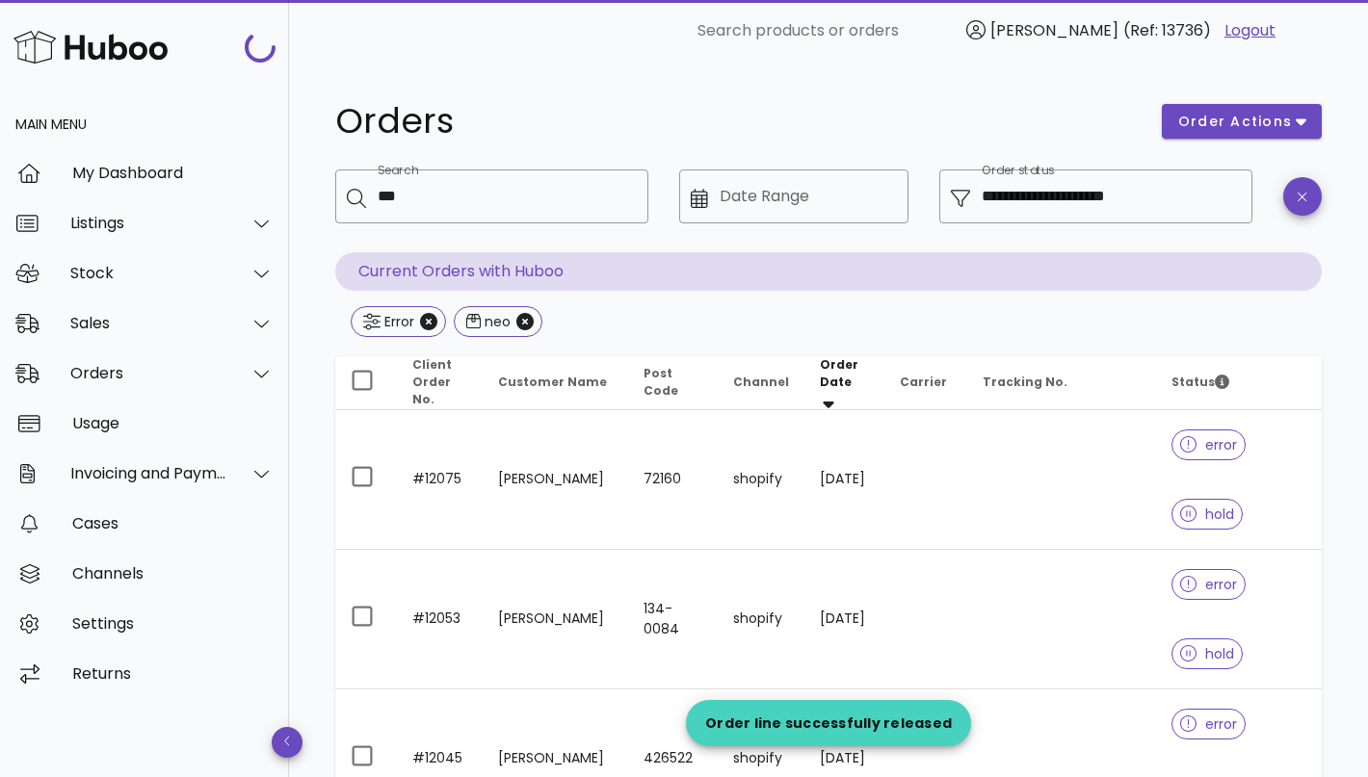
scroll to position [3810, 0]
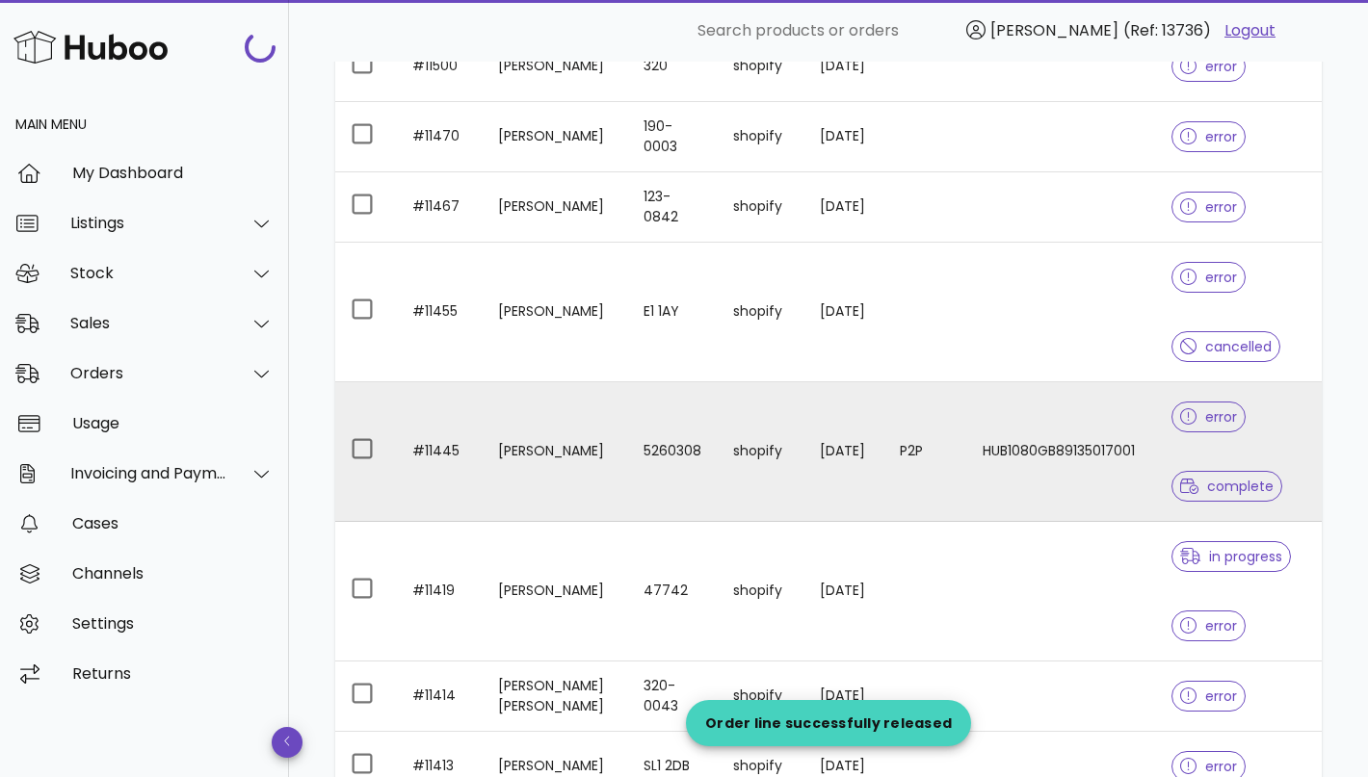
click at [635, 474] on td "5260308" at bounding box center [673, 452] width 90 height 140
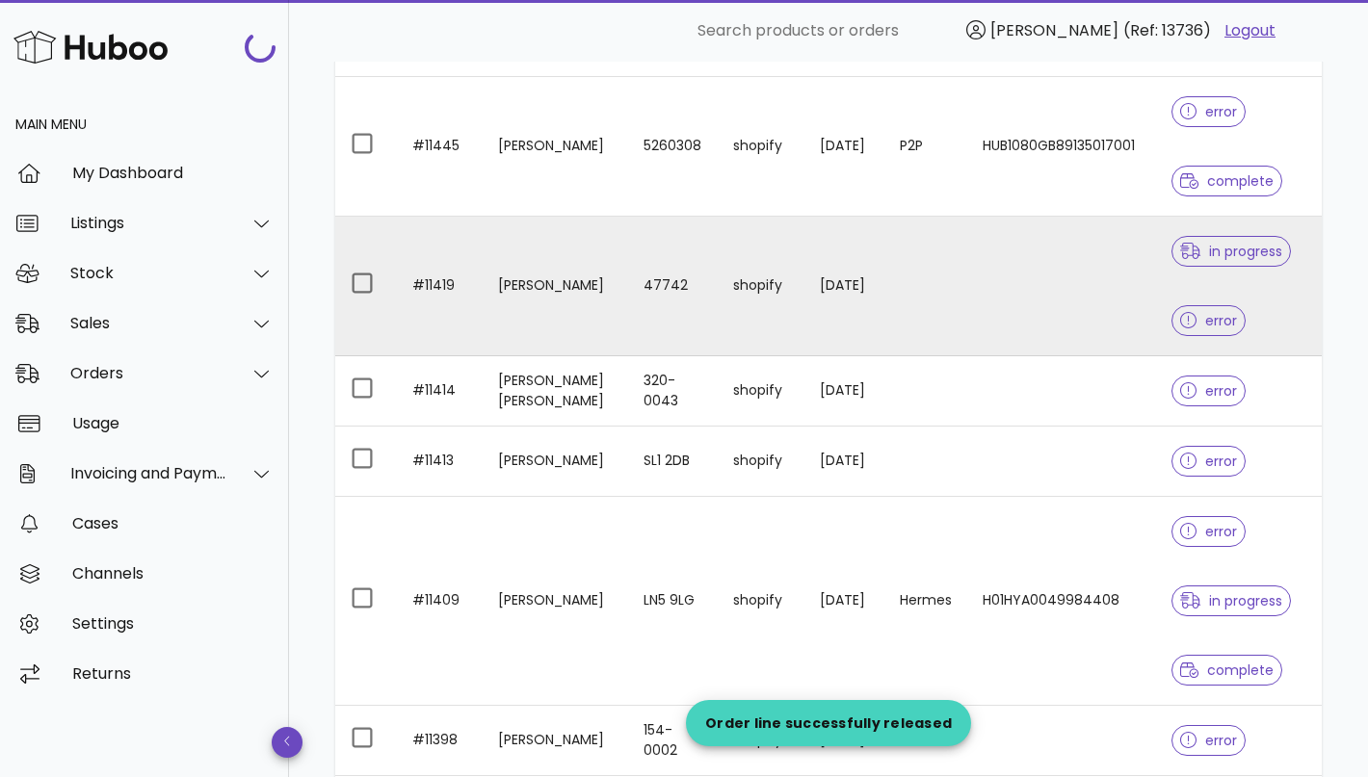
scroll to position [3985, 0]
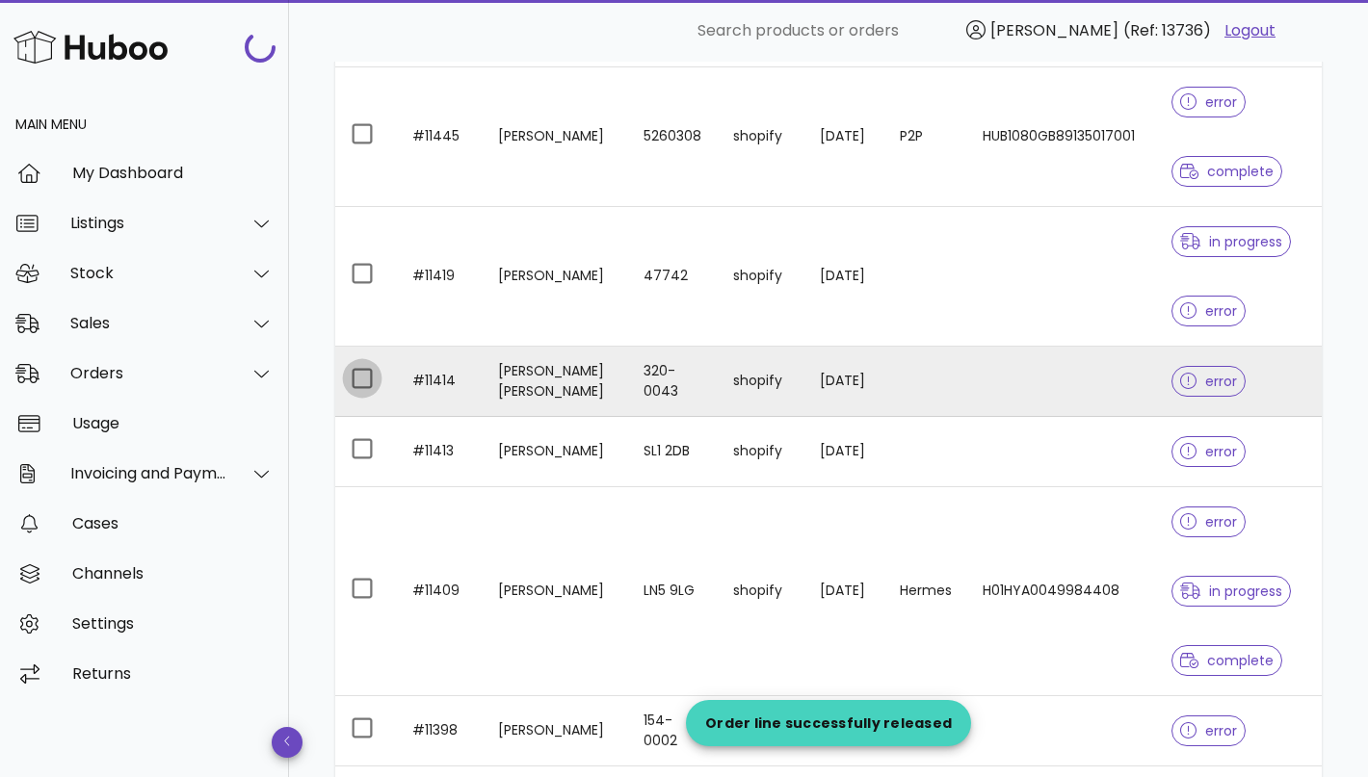
click at [357, 376] on div at bounding box center [362, 378] width 33 height 33
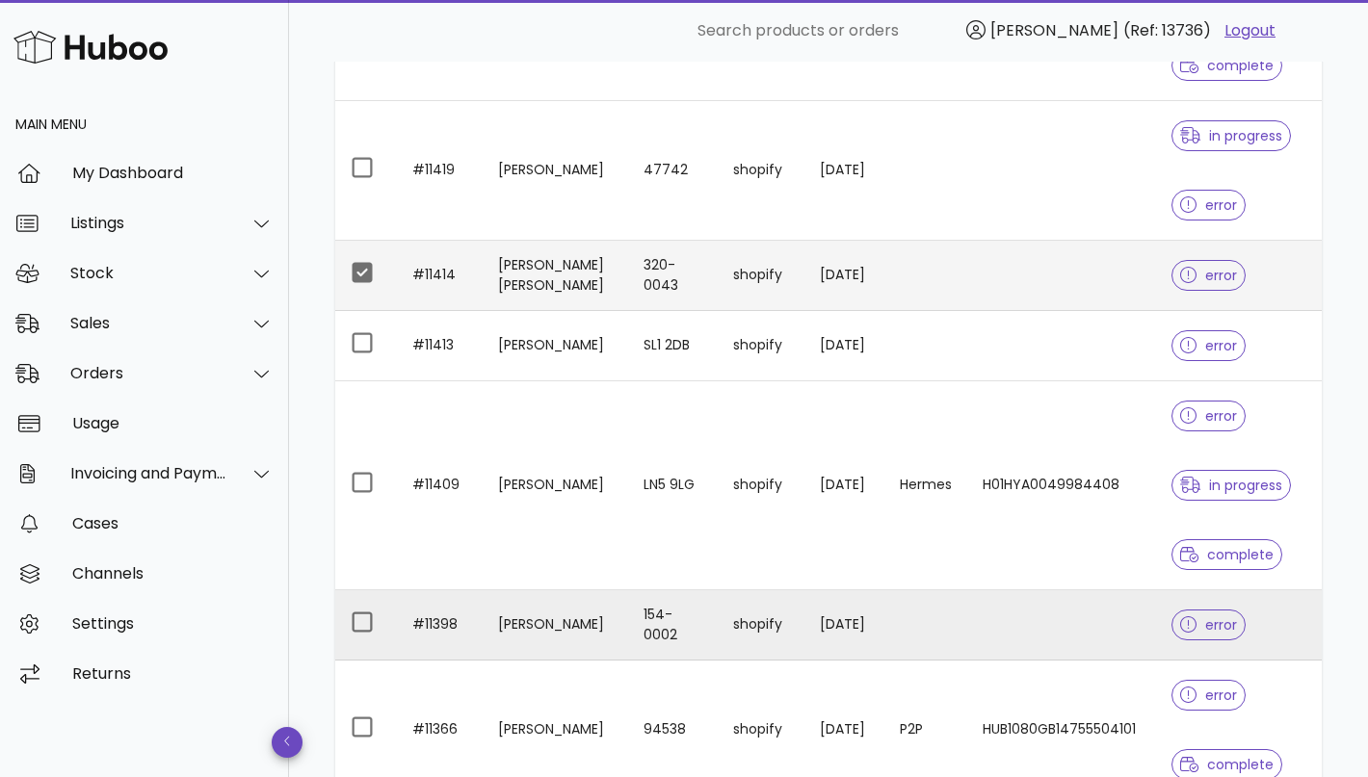
scroll to position [4063, 0]
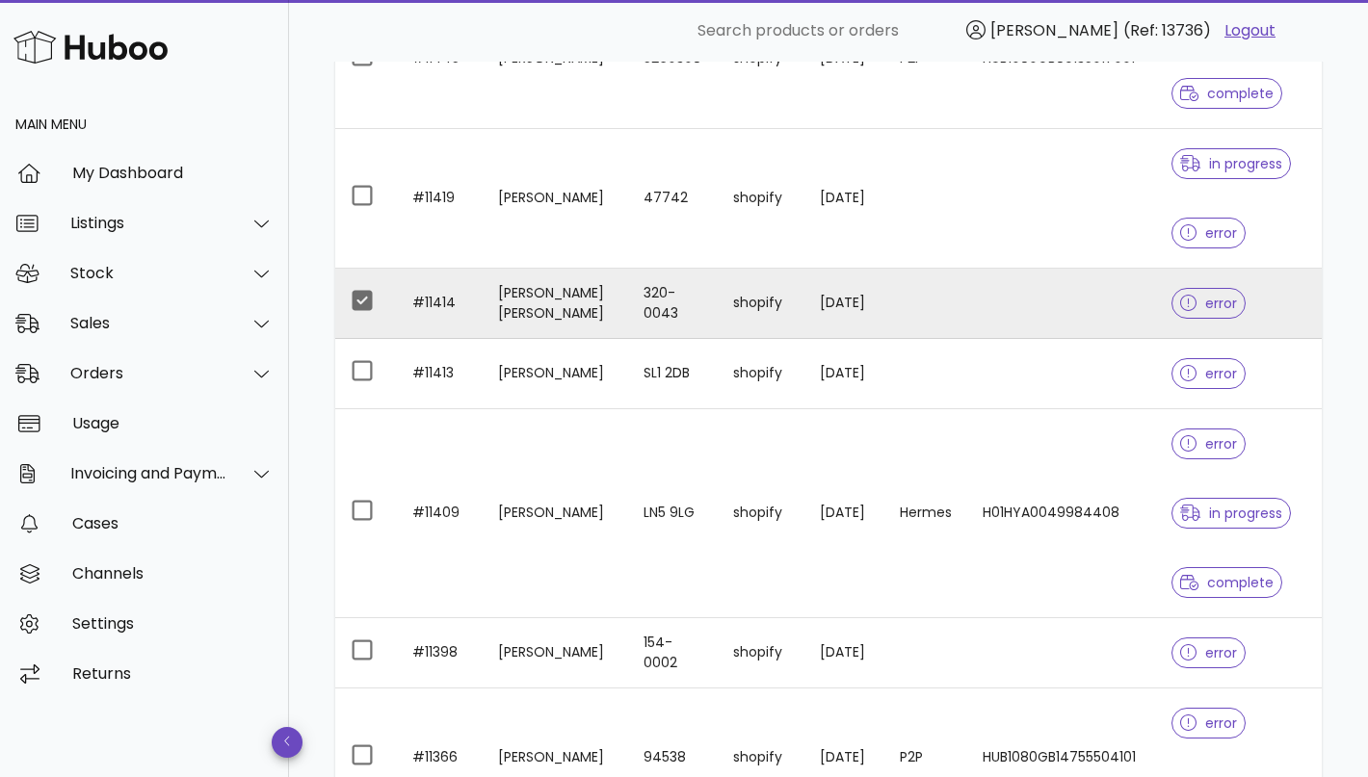
click at [628, 319] on td "320-0043" at bounding box center [673, 304] width 90 height 70
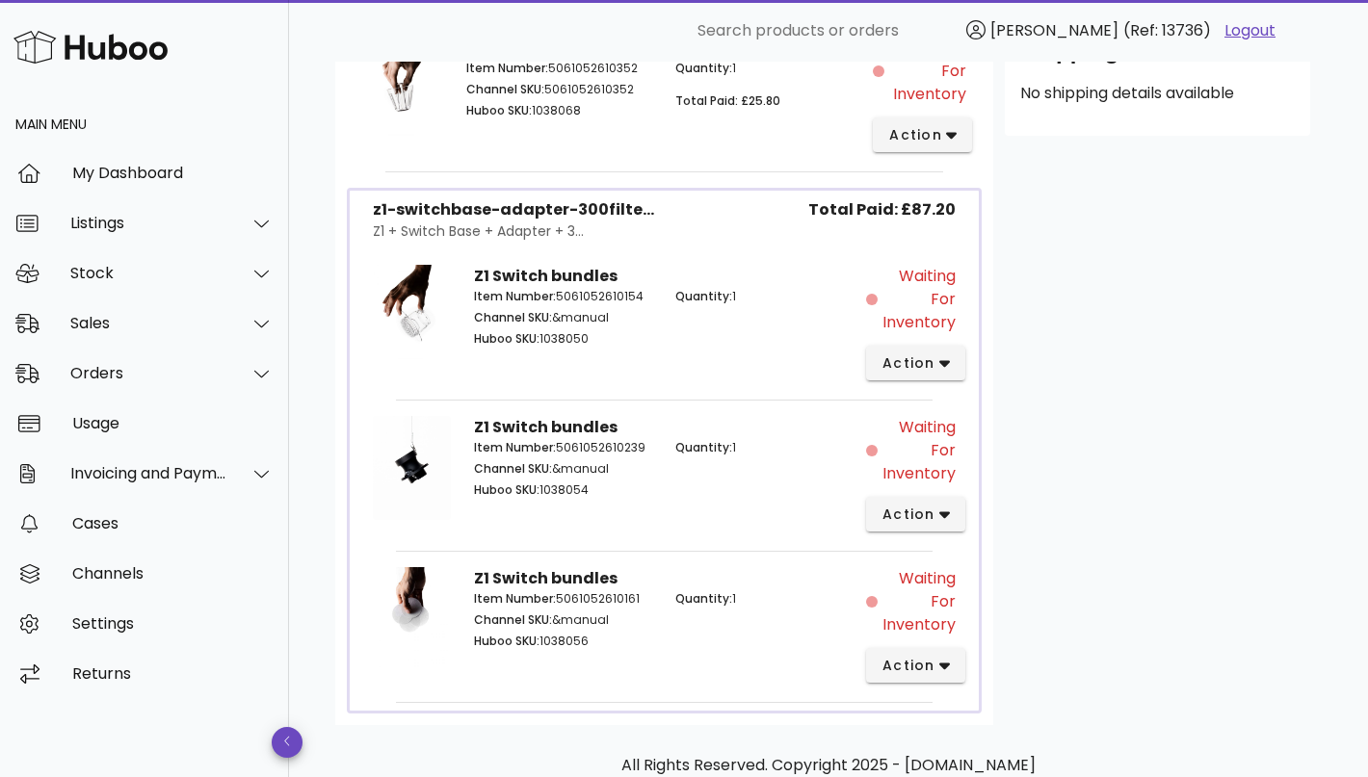
scroll to position [791, 0]
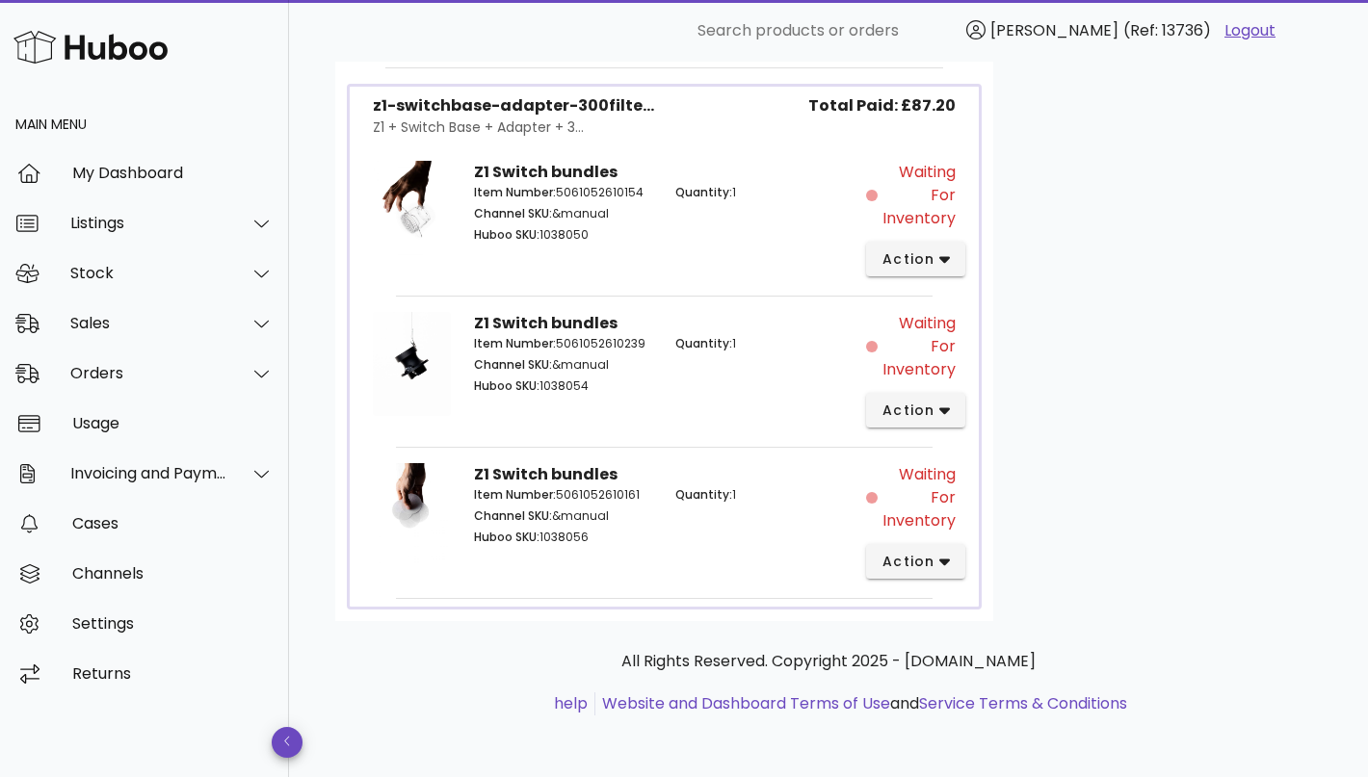
scroll to position [4063, 0]
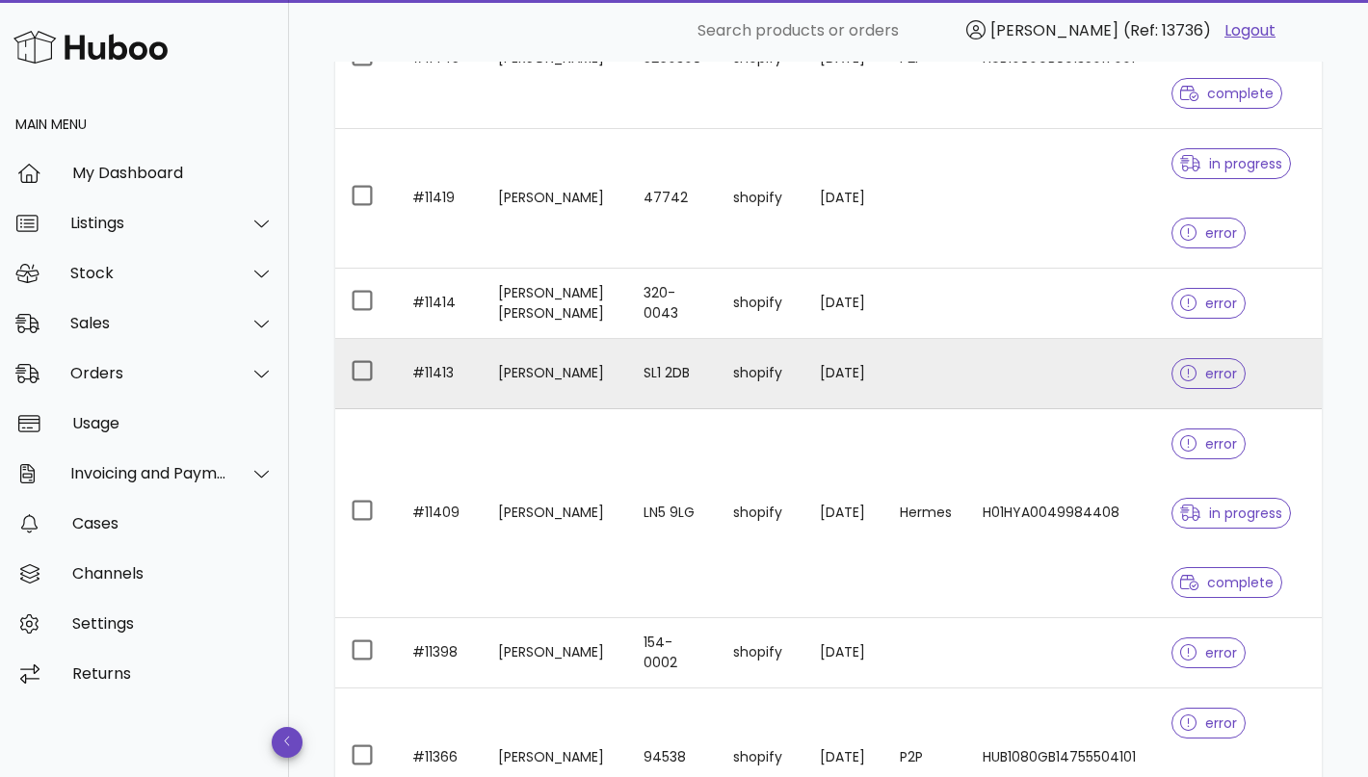
click at [588, 388] on td "[PERSON_NAME]" at bounding box center [556, 374] width 146 height 70
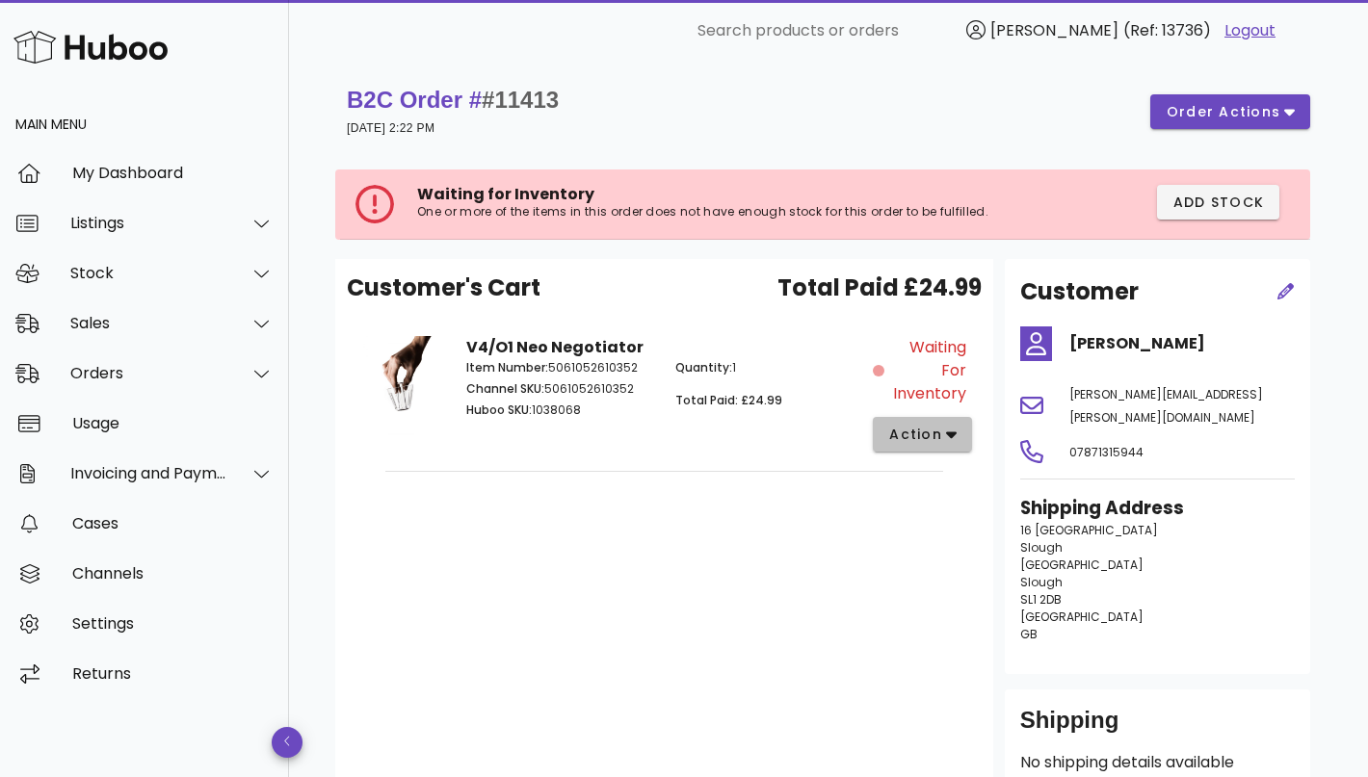
click at [927, 435] on span "action" at bounding box center [915, 435] width 54 height 20
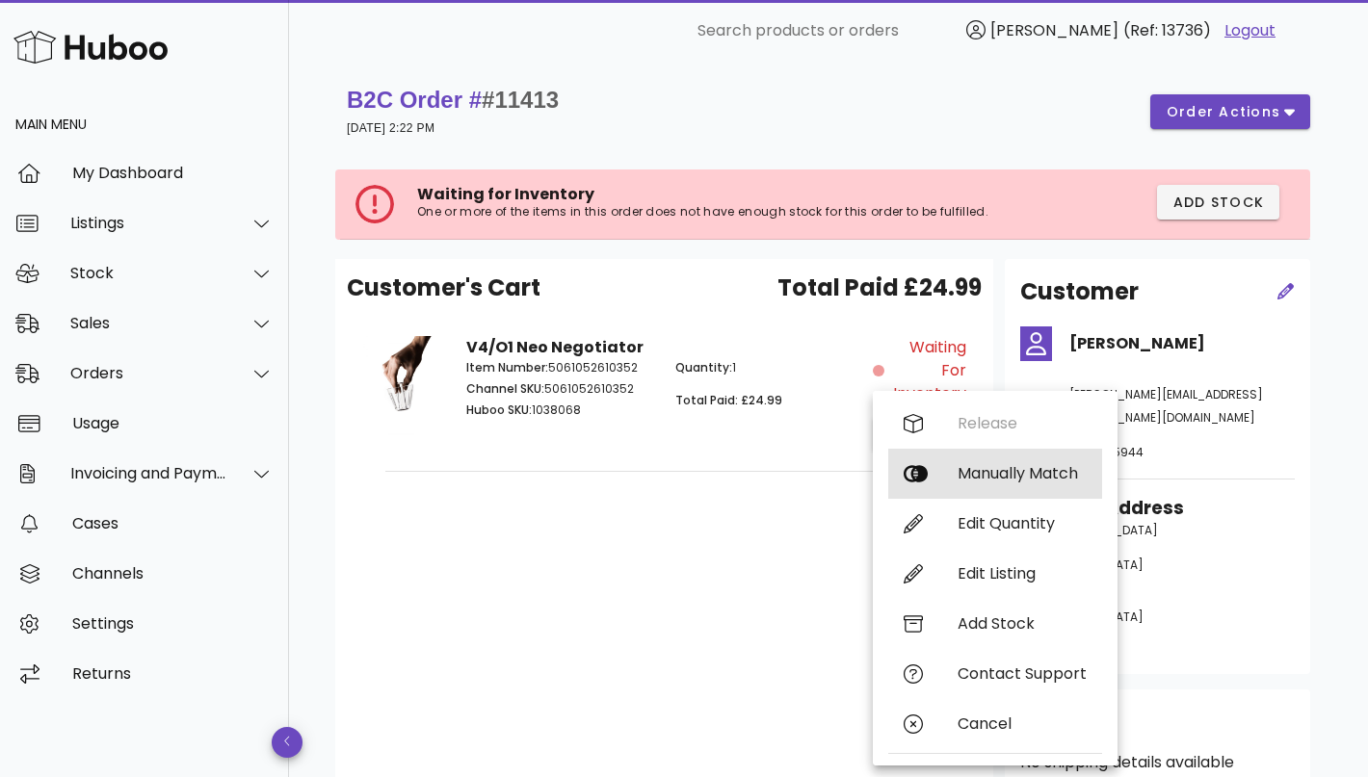
click at [979, 463] on div "Manually Match" at bounding box center [995, 474] width 214 height 50
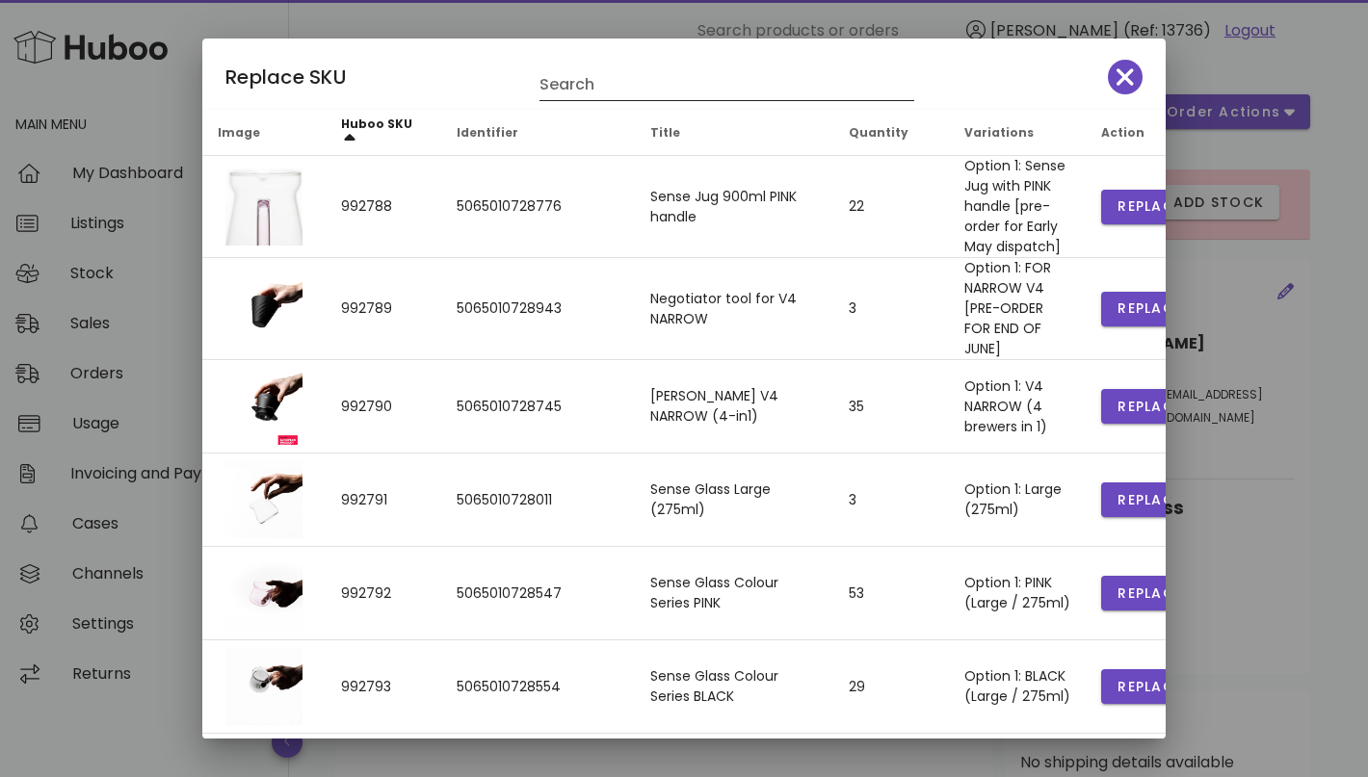
click at [643, 82] on input "Search" at bounding box center [713, 84] width 348 height 31
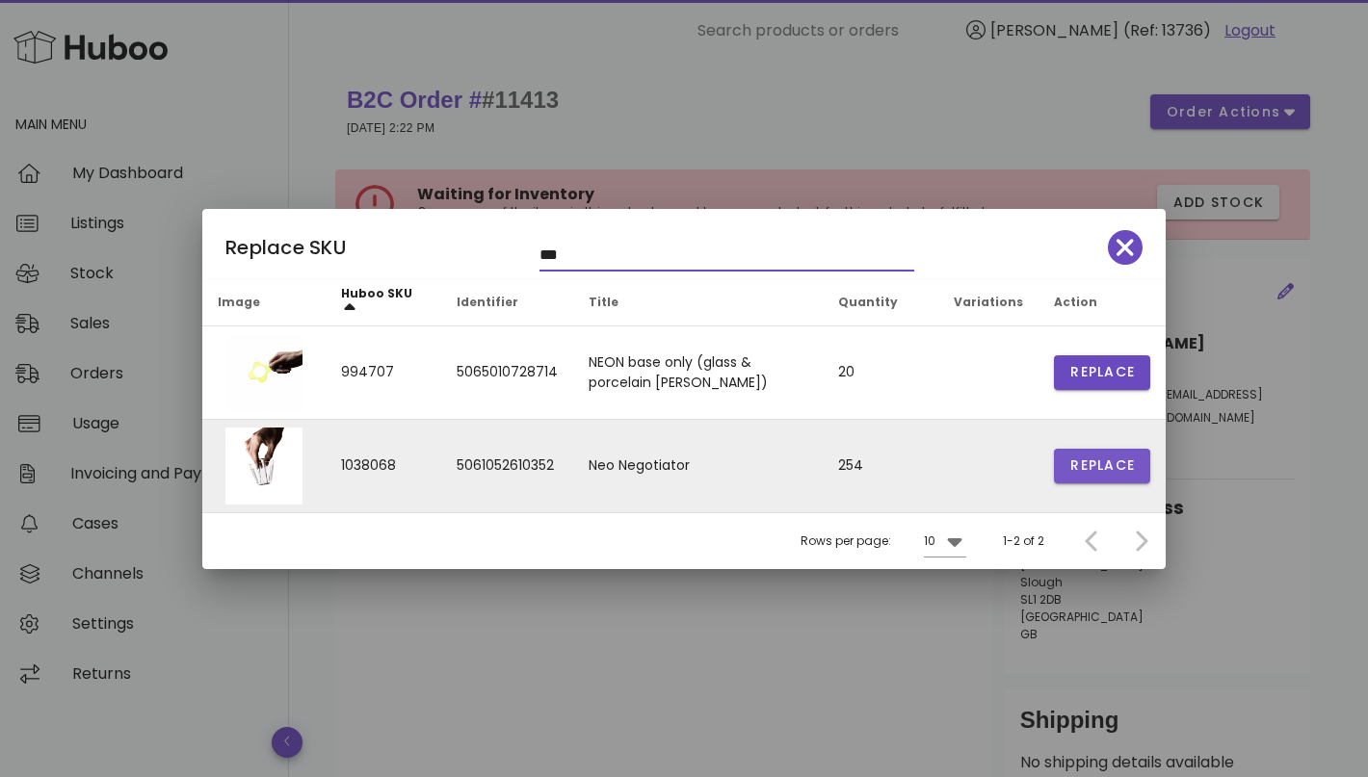
type input "***"
click at [1120, 460] on span "Replace" at bounding box center [1101, 466] width 65 height 20
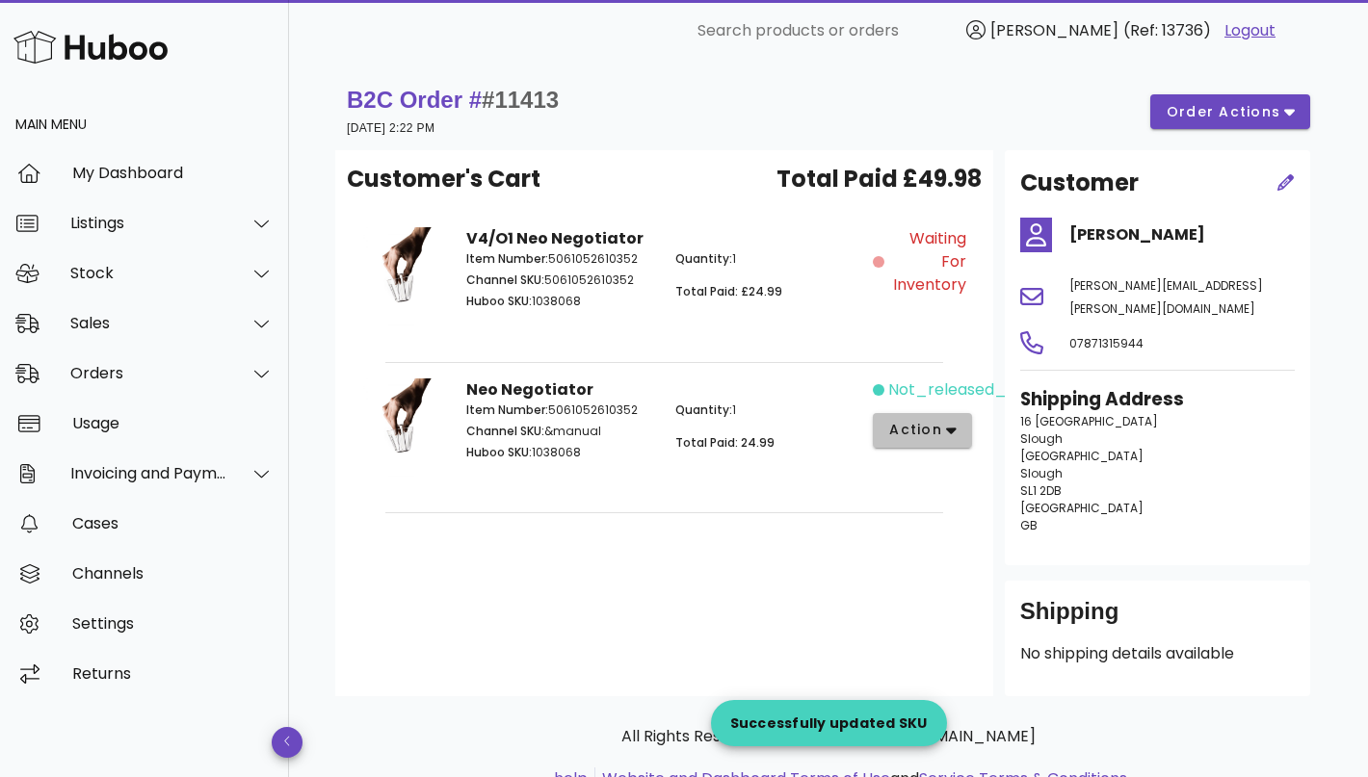
click at [948, 431] on icon "button" at bounding box center [951, 431] width 11 height 7
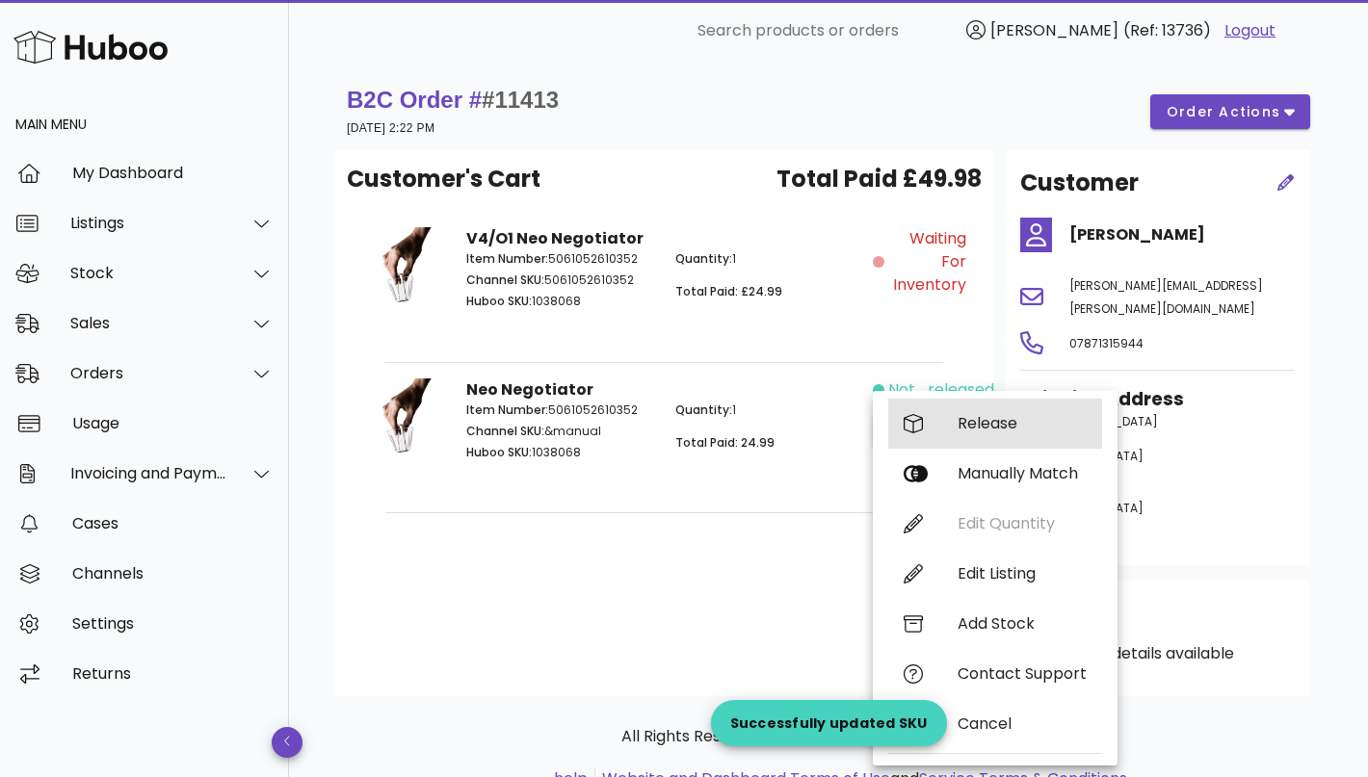
click at [999, 430] on div "Release" at bounding box center [1021, 423] width 129 height 18
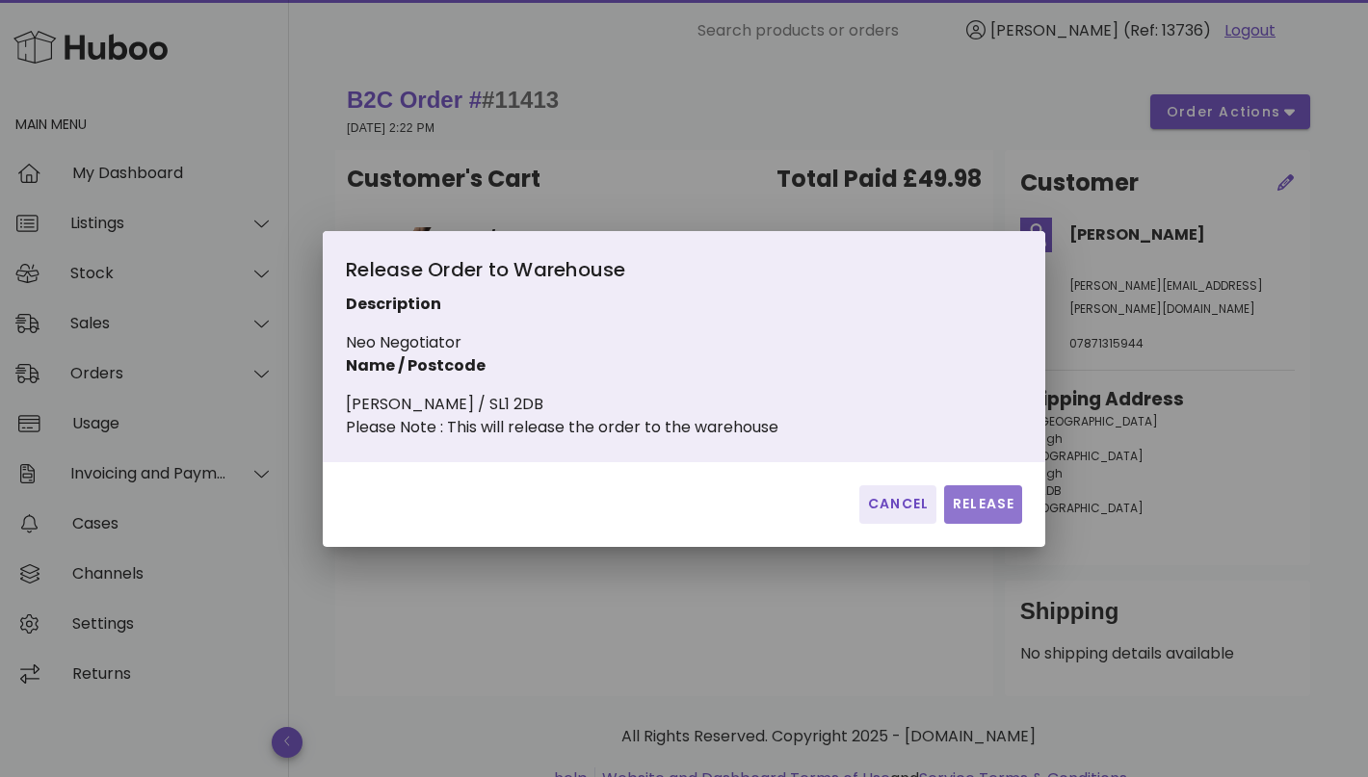
click at [984, 502] on button "Release" at bounding box center [983, 504] width 78 height 39
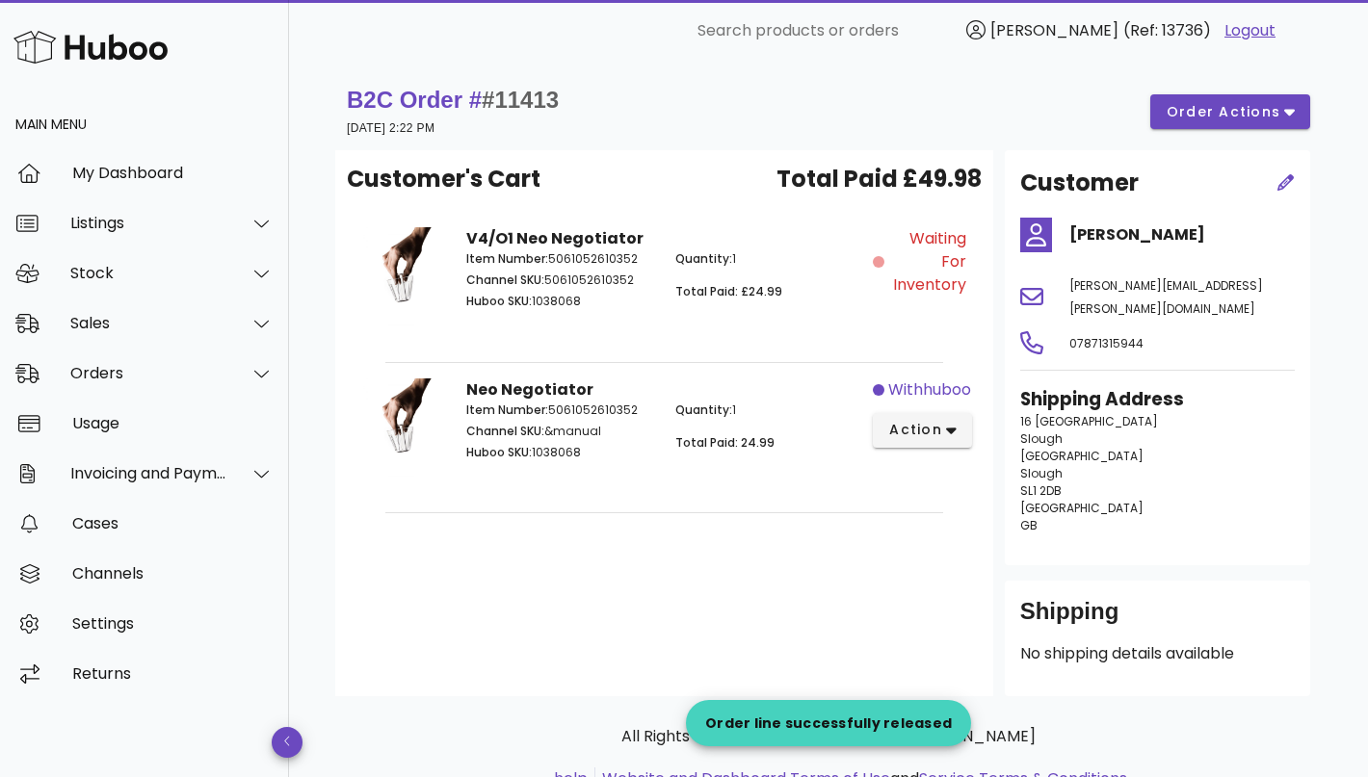
scroll to position [4063, 0]
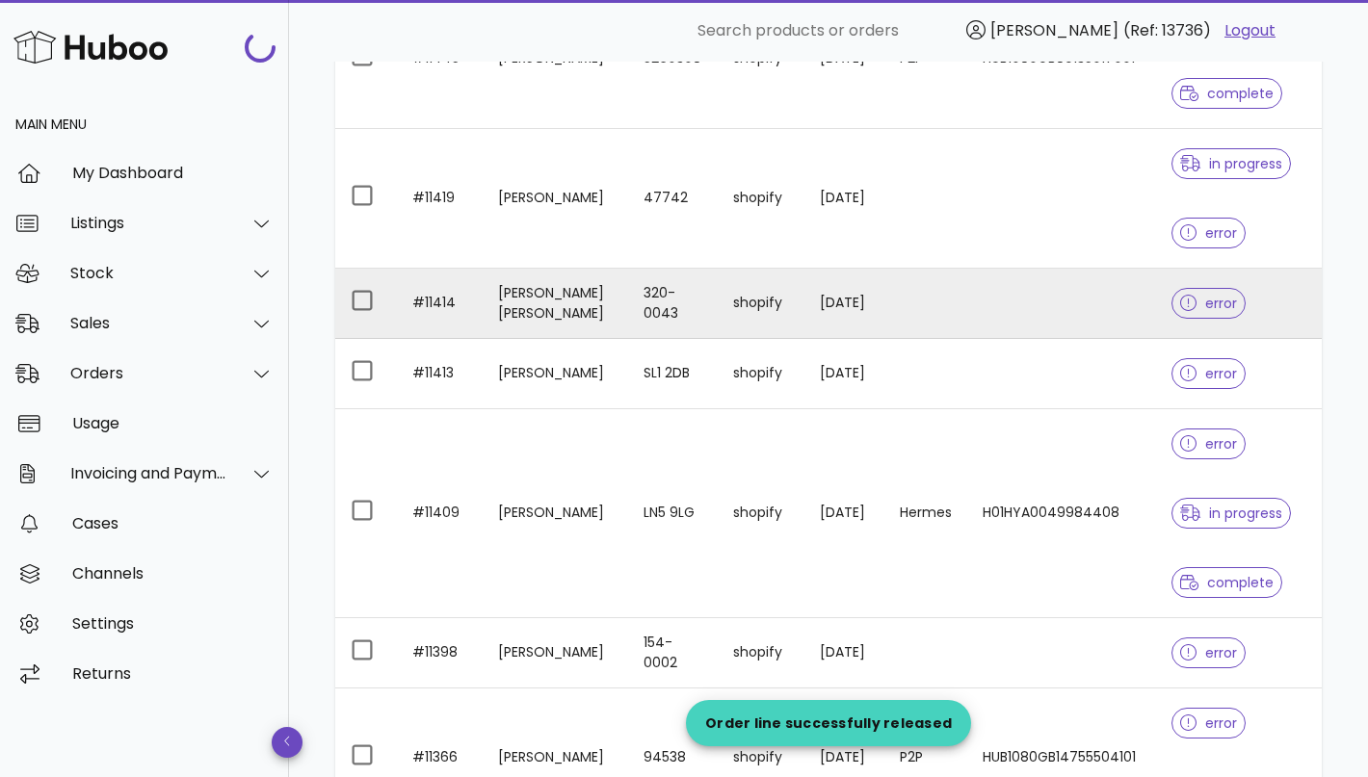
click at [548, 299] on td "[PERSON_NAME] [PERSON_NAME]" at bounding box center [556, 304] width 146 height 70
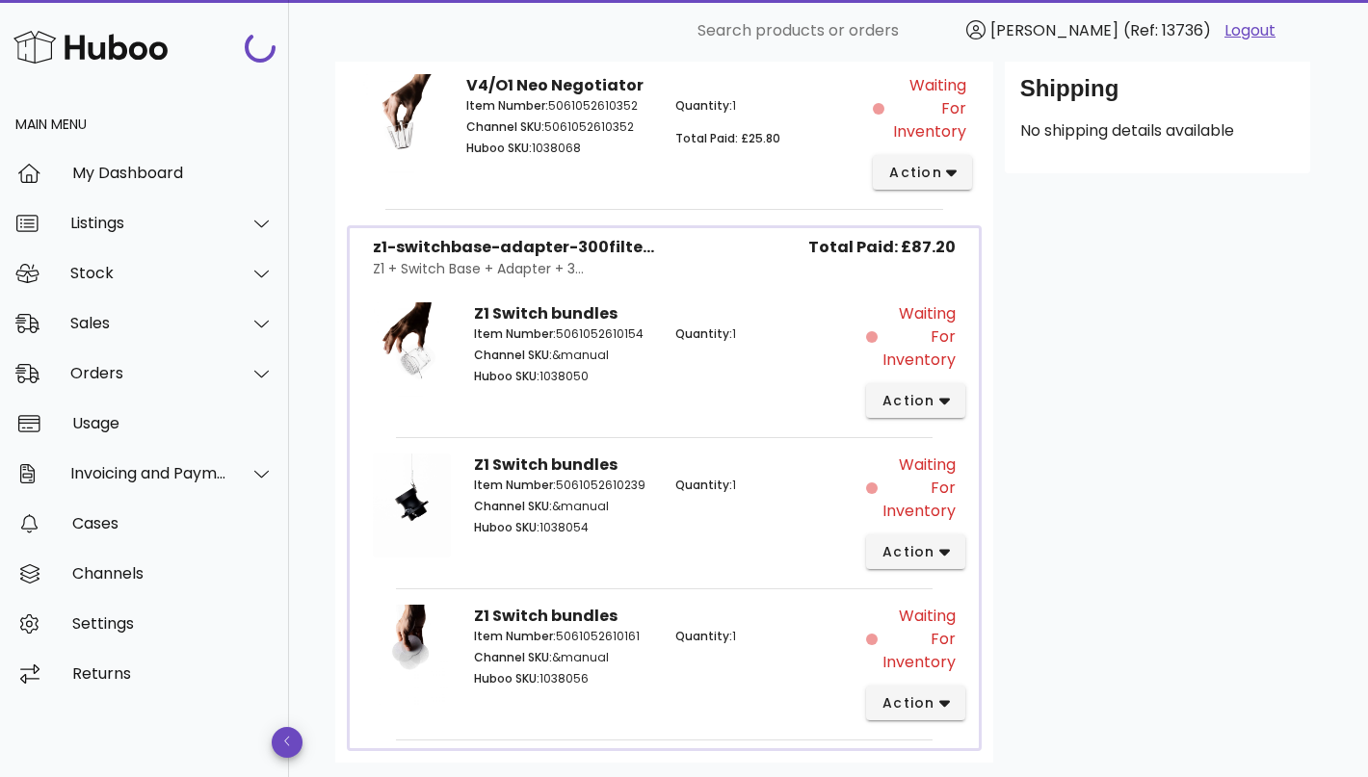
scroll to position [791, 0]
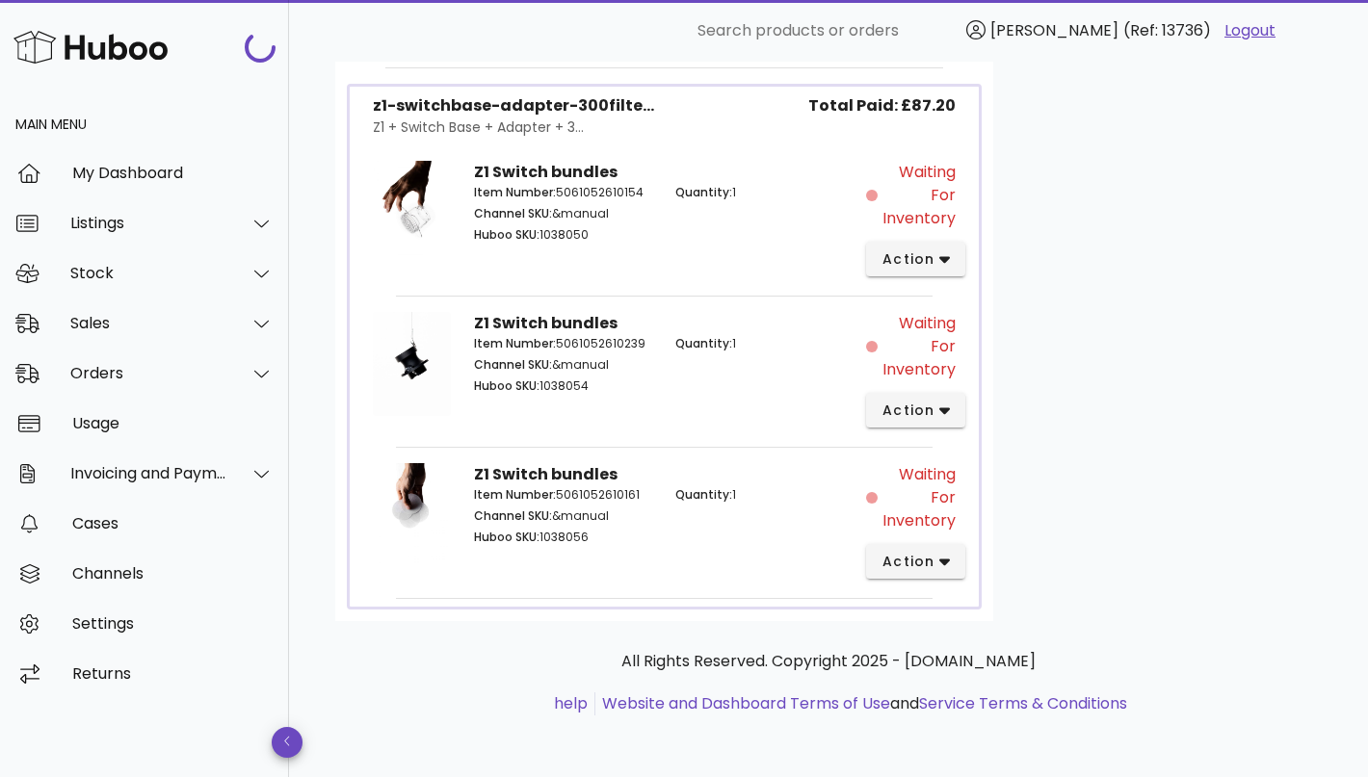
scroll to position [4063, 0]
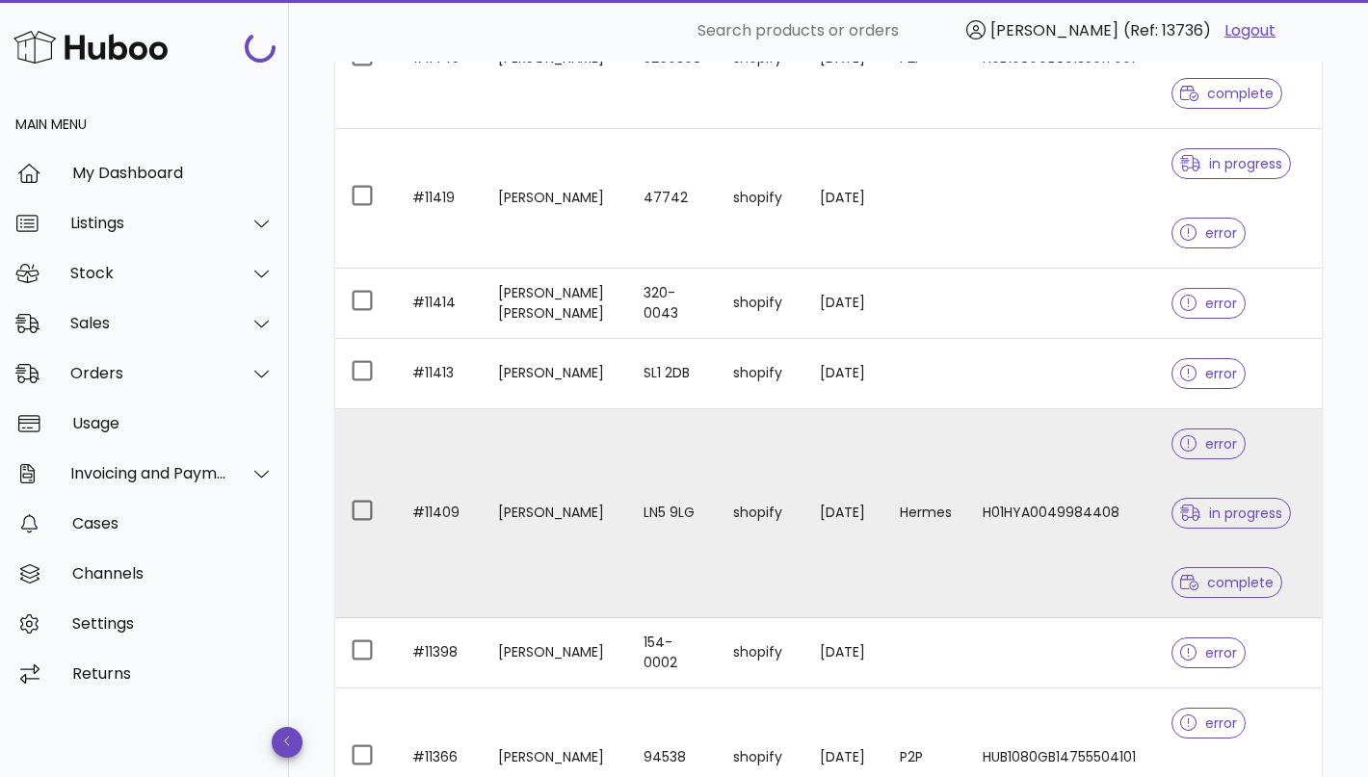
click at [628, 500] on td "LN5 9LG" at bounding box center [673, 513] width 90 height 209
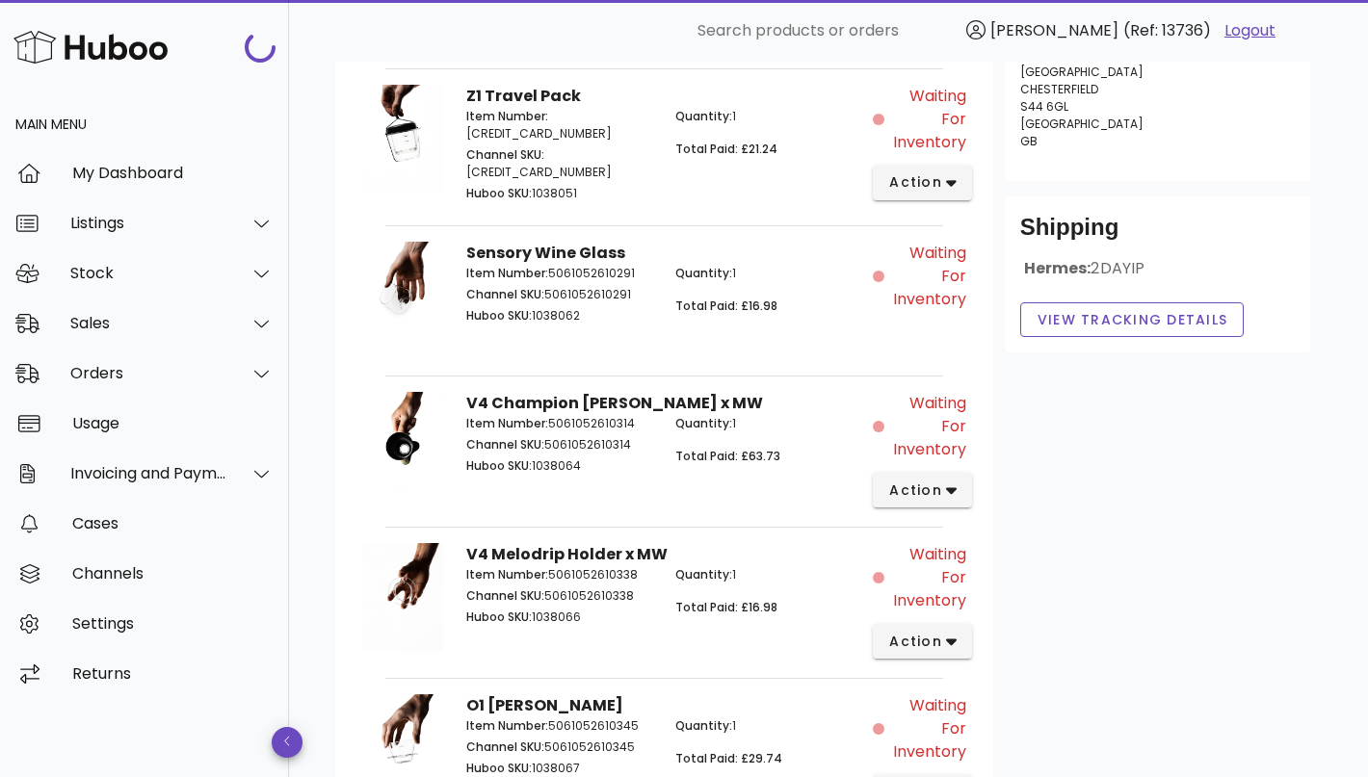
scroll to position [302, 0]
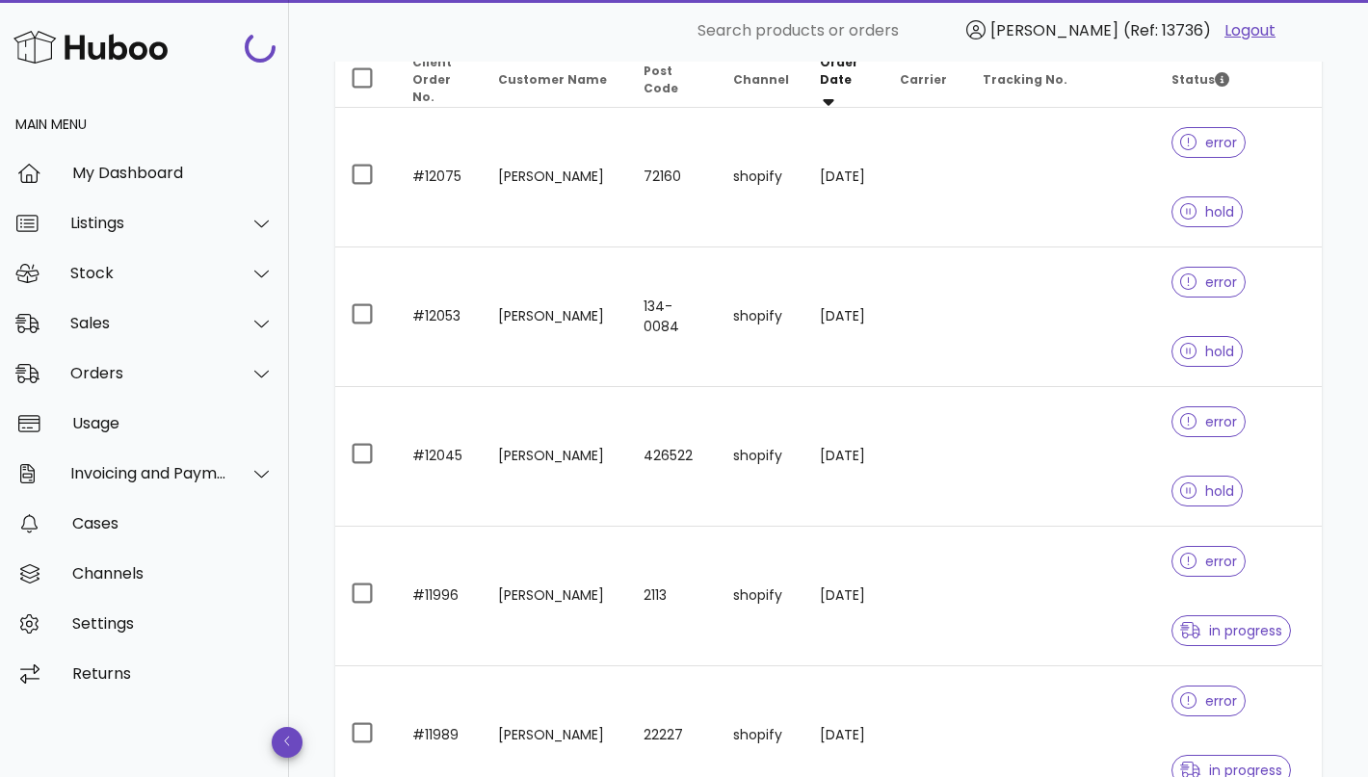
scroll to position [4063, 0]
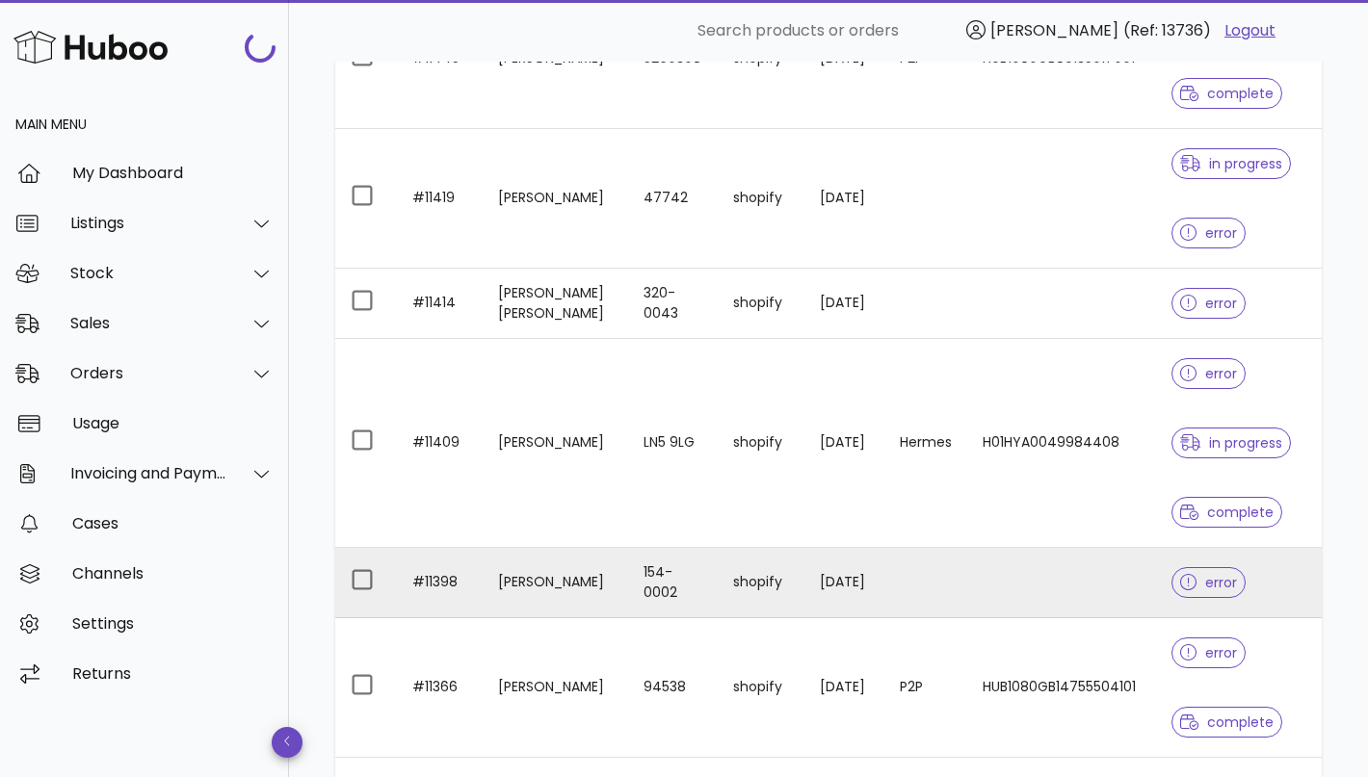
click at [595, 571] on td "[PERSON_NAME]" at bounding box center [556, 583] width 146 height 70
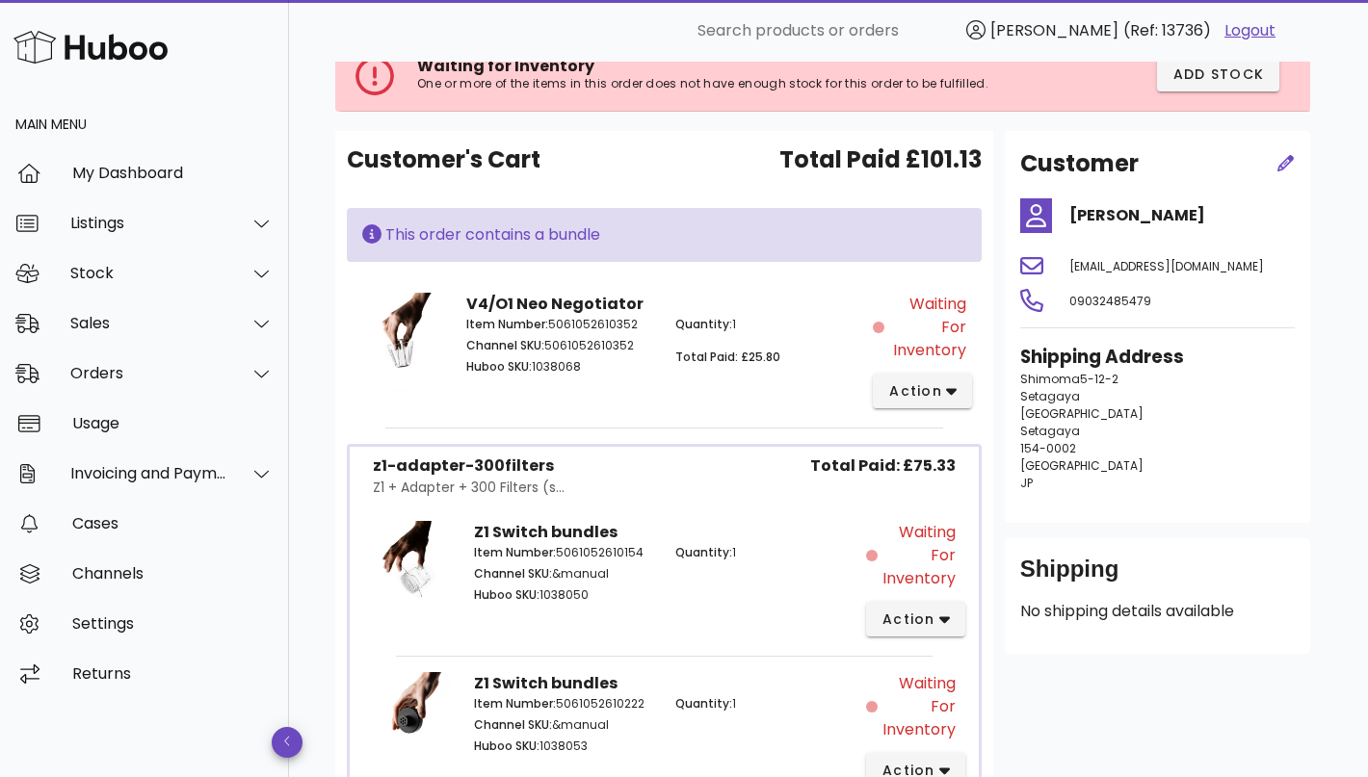
scroll to position [34, 0]
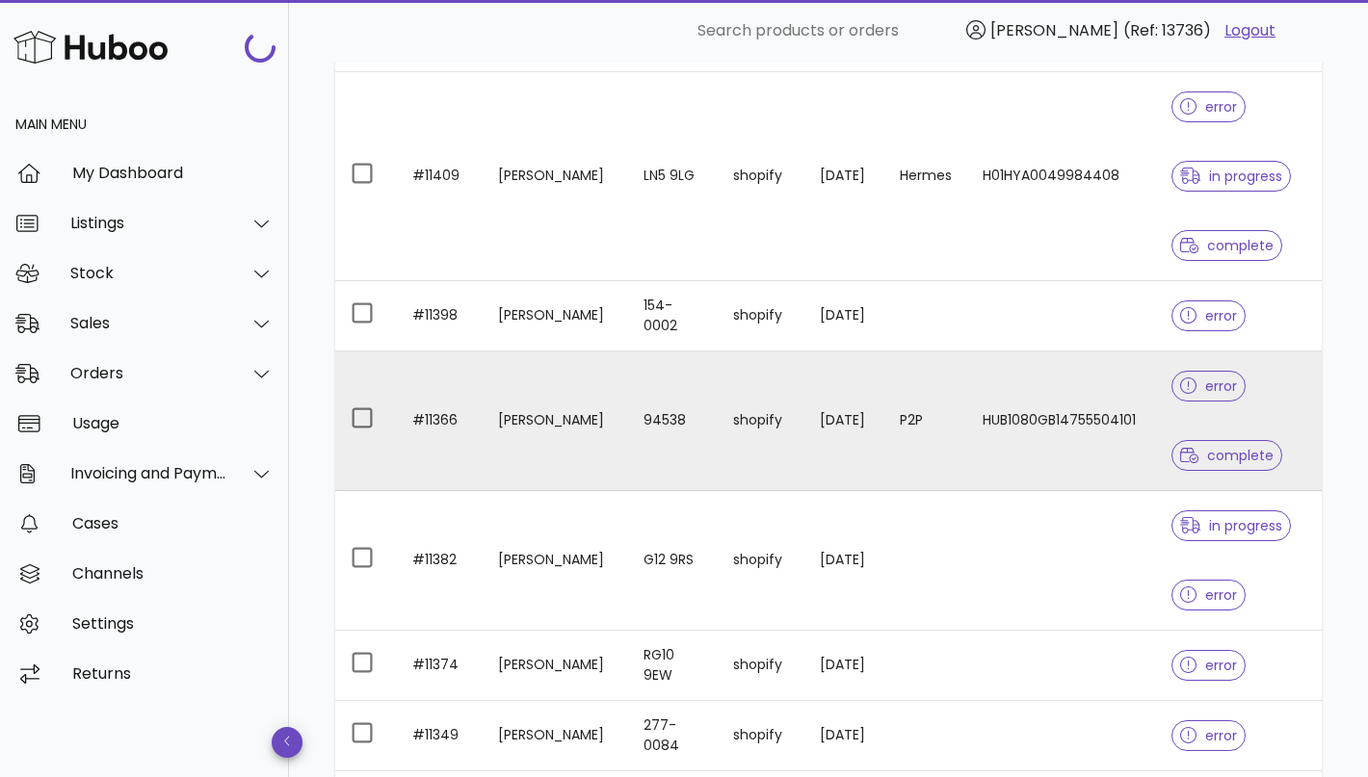
scroll to position [4484, 0]
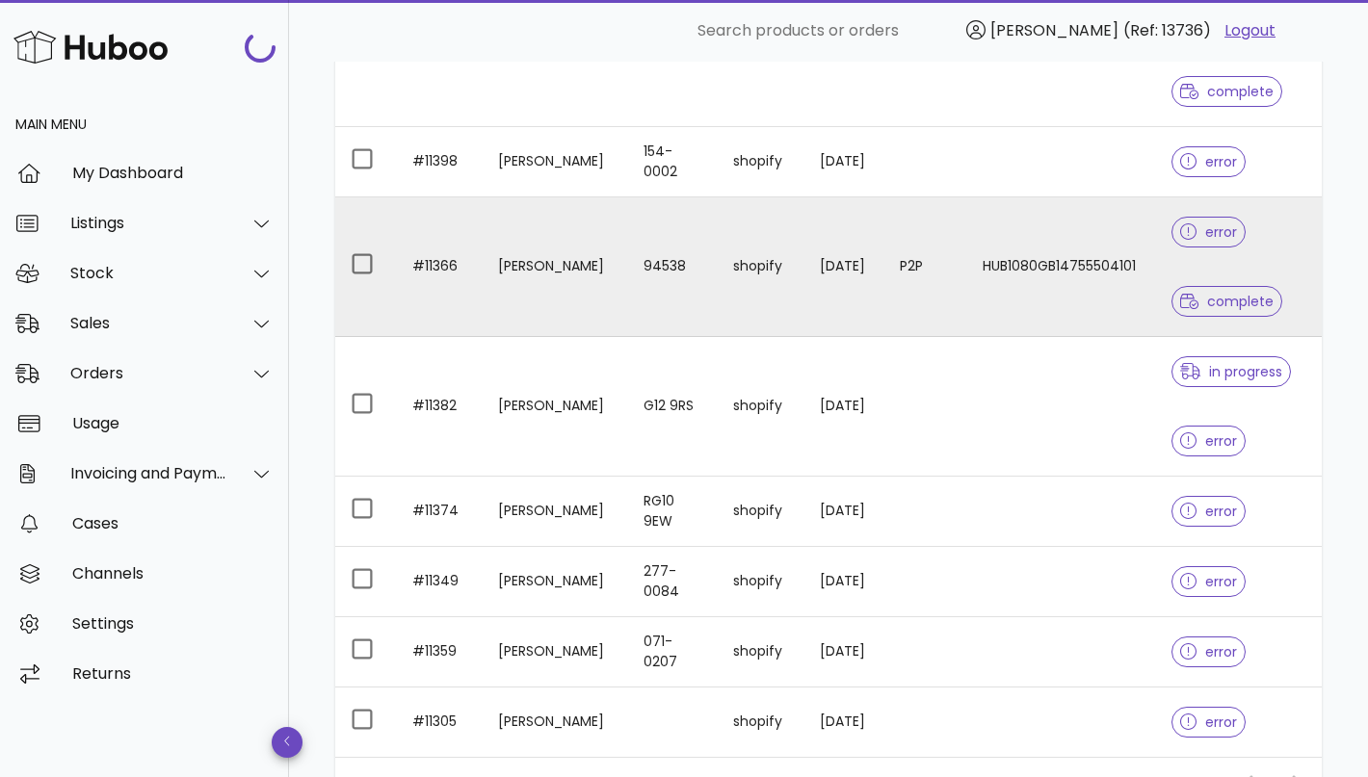
click at [516, 246] on td "[PERSON_NAME]" at bounding box center [556, 267] width 146 height 140
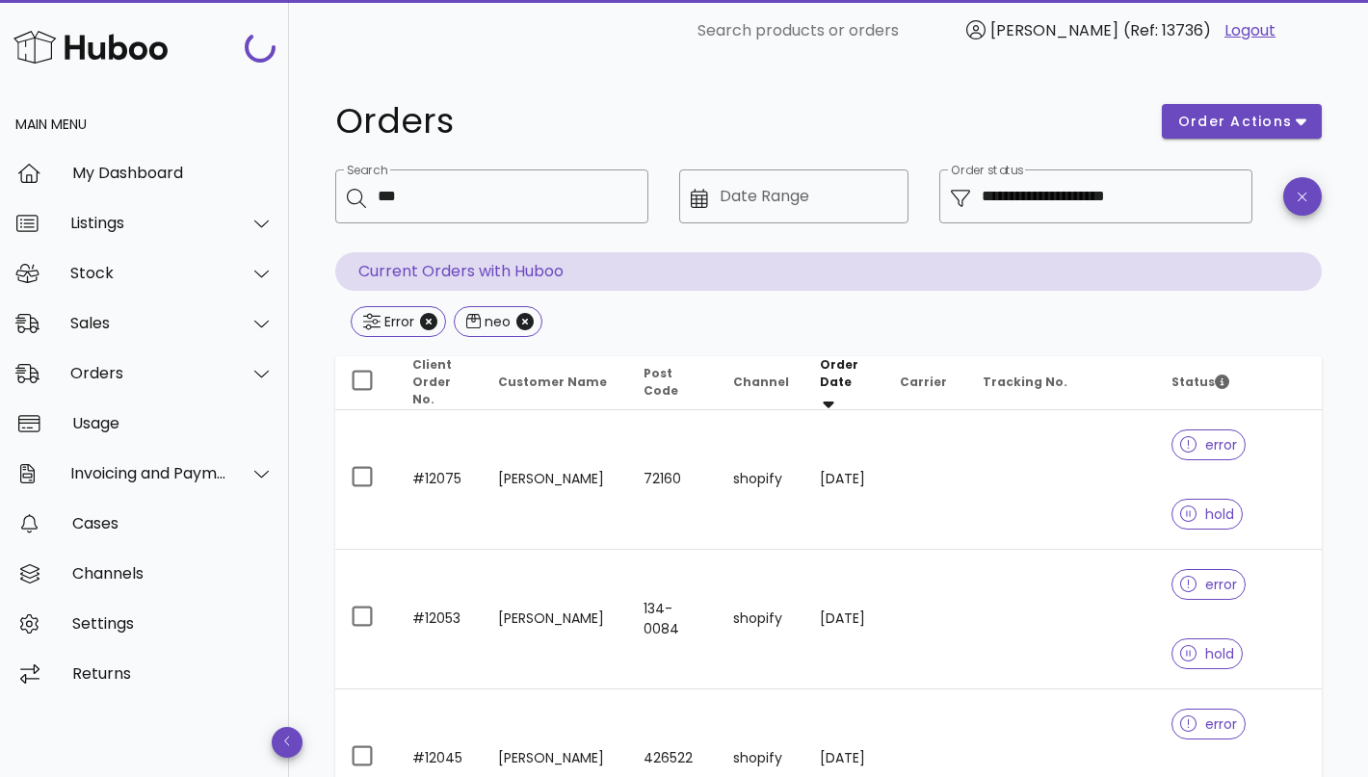
scroll to position [4484, 0]
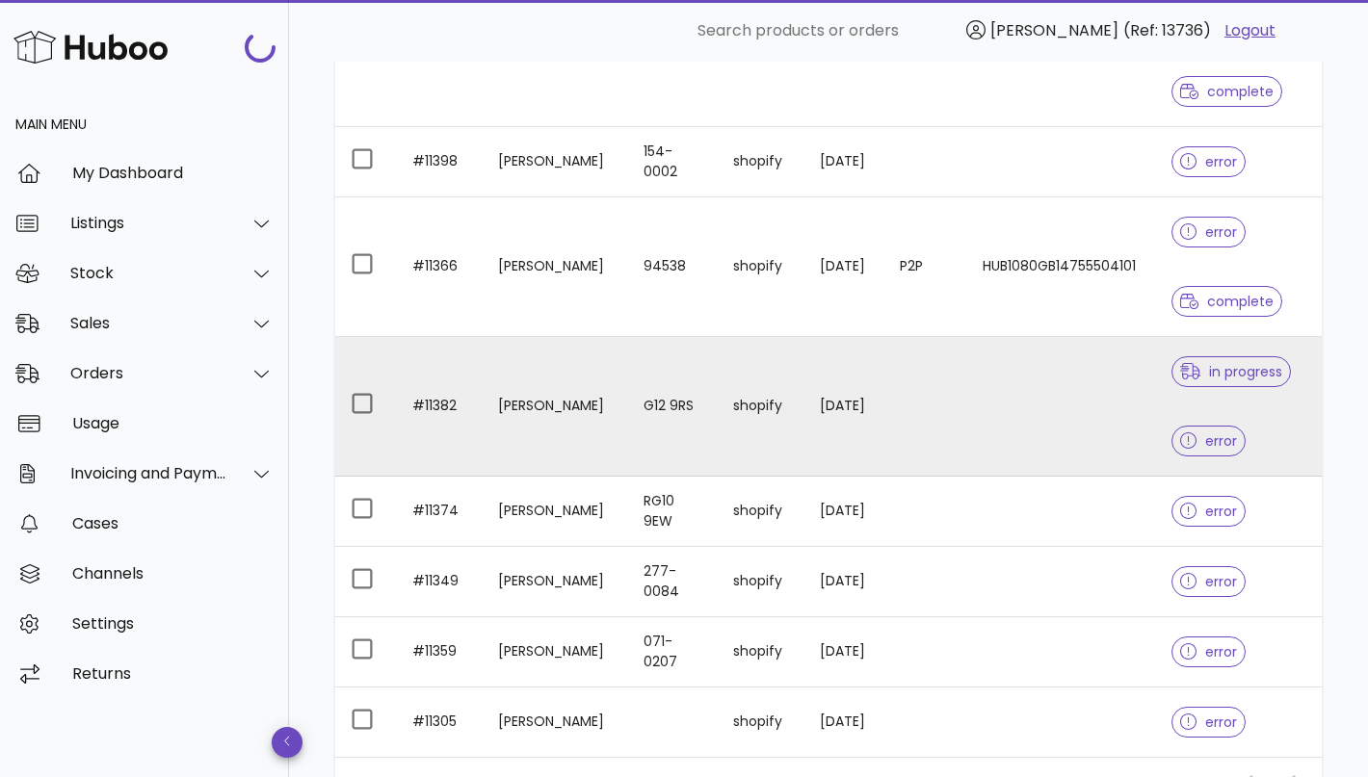
click at [565, 428] on td "[PERSON_NAME]" at bounding box center [556, 407] width 146 height 140
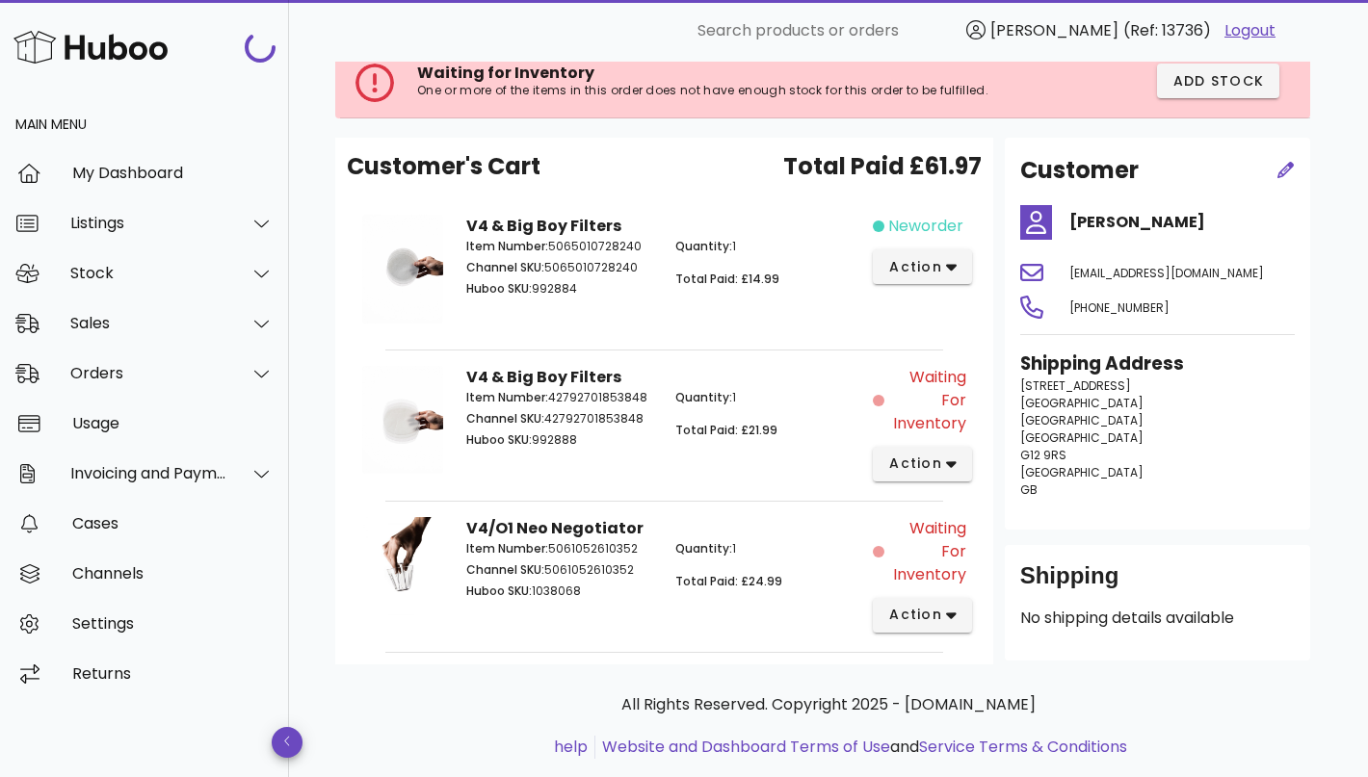
scroll to position [164, 0]
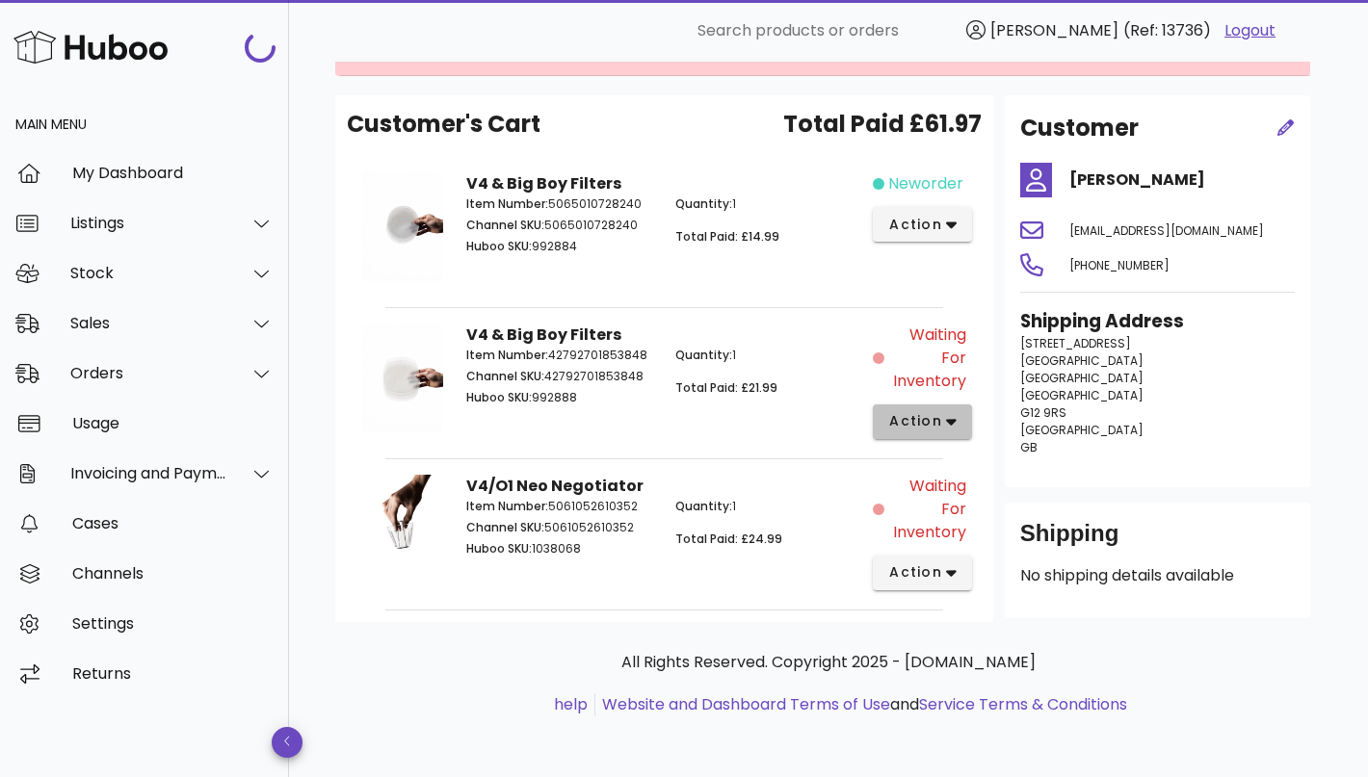
click at [949, 417] on icon "button" at bounding box center [951, 421] width 11 height 17
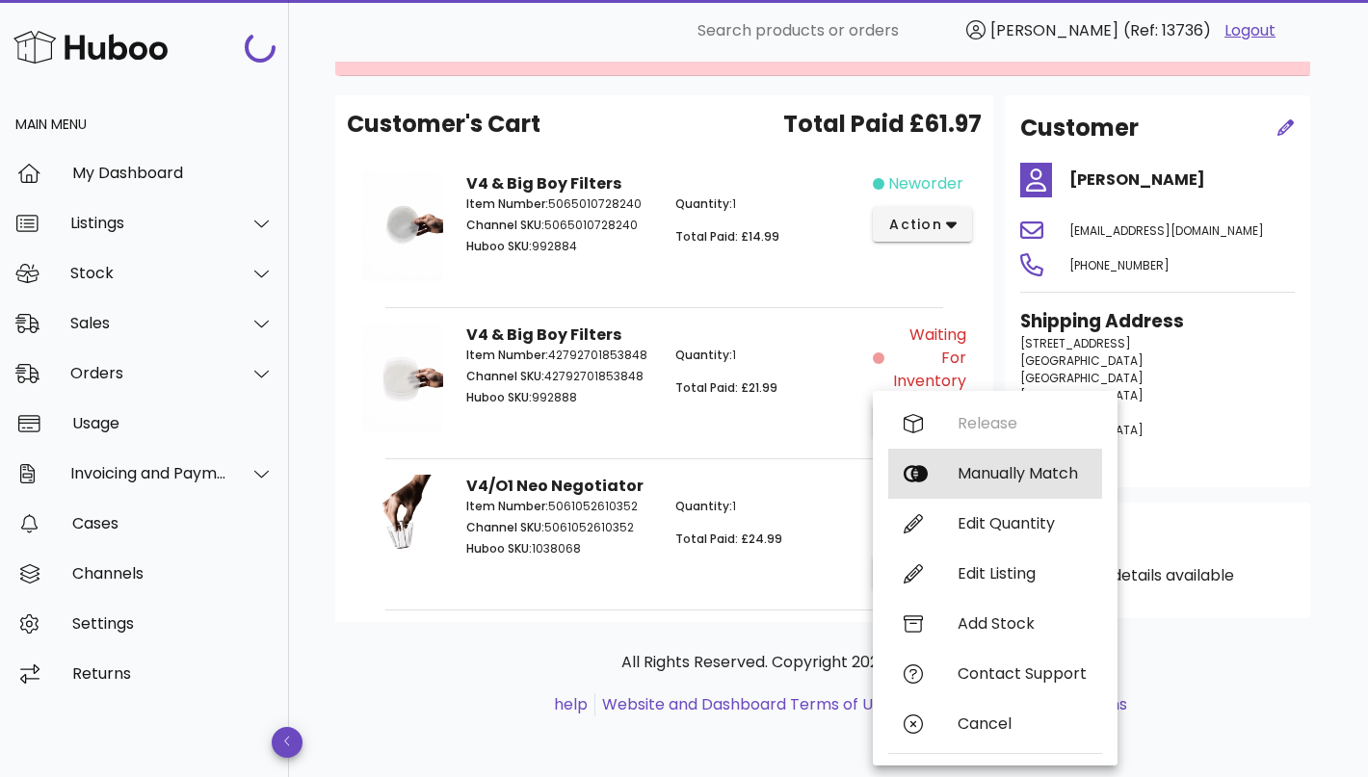
click at [989, 467] on div "Manually Match" at bounding box center [1021, 473] width 129 height 18
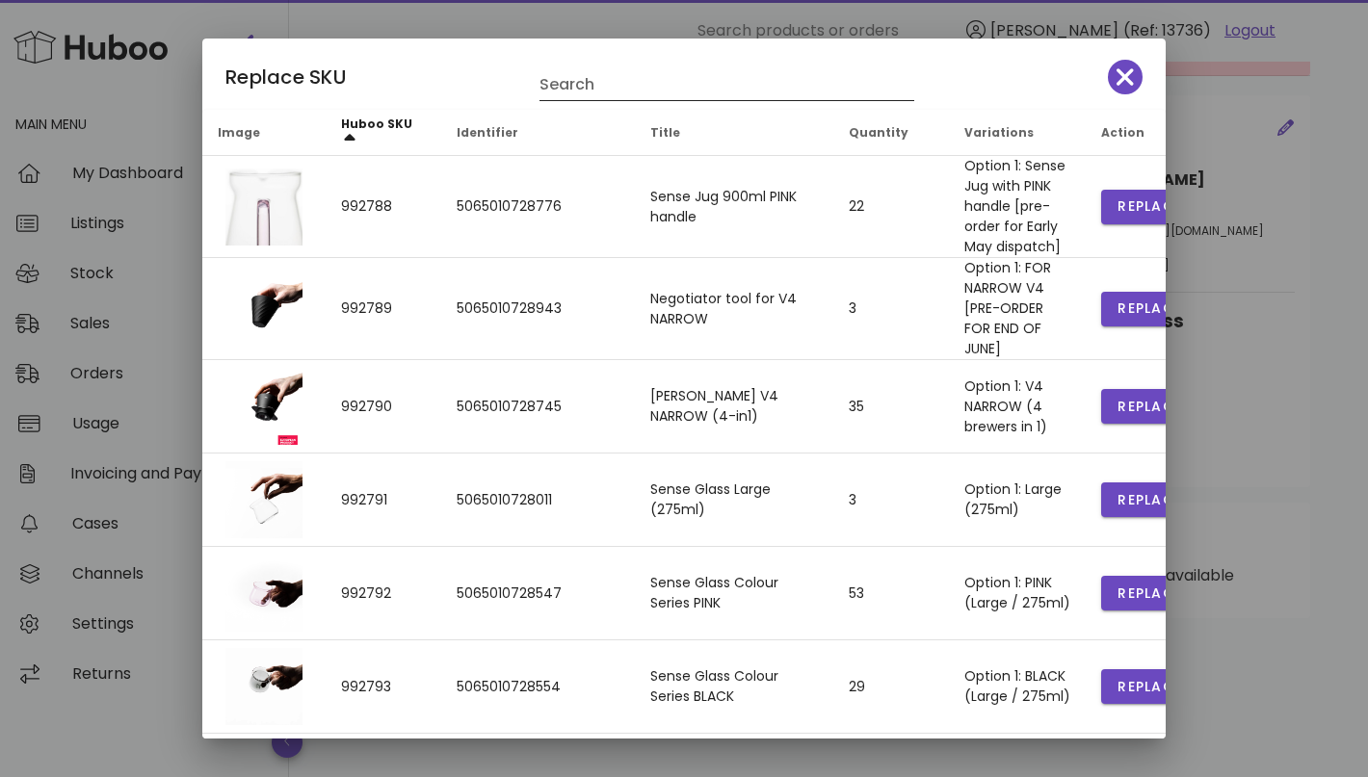
click at [619, 78] on input "Search" at bounding box center [713, 84] width 348 height 31
type input "*"
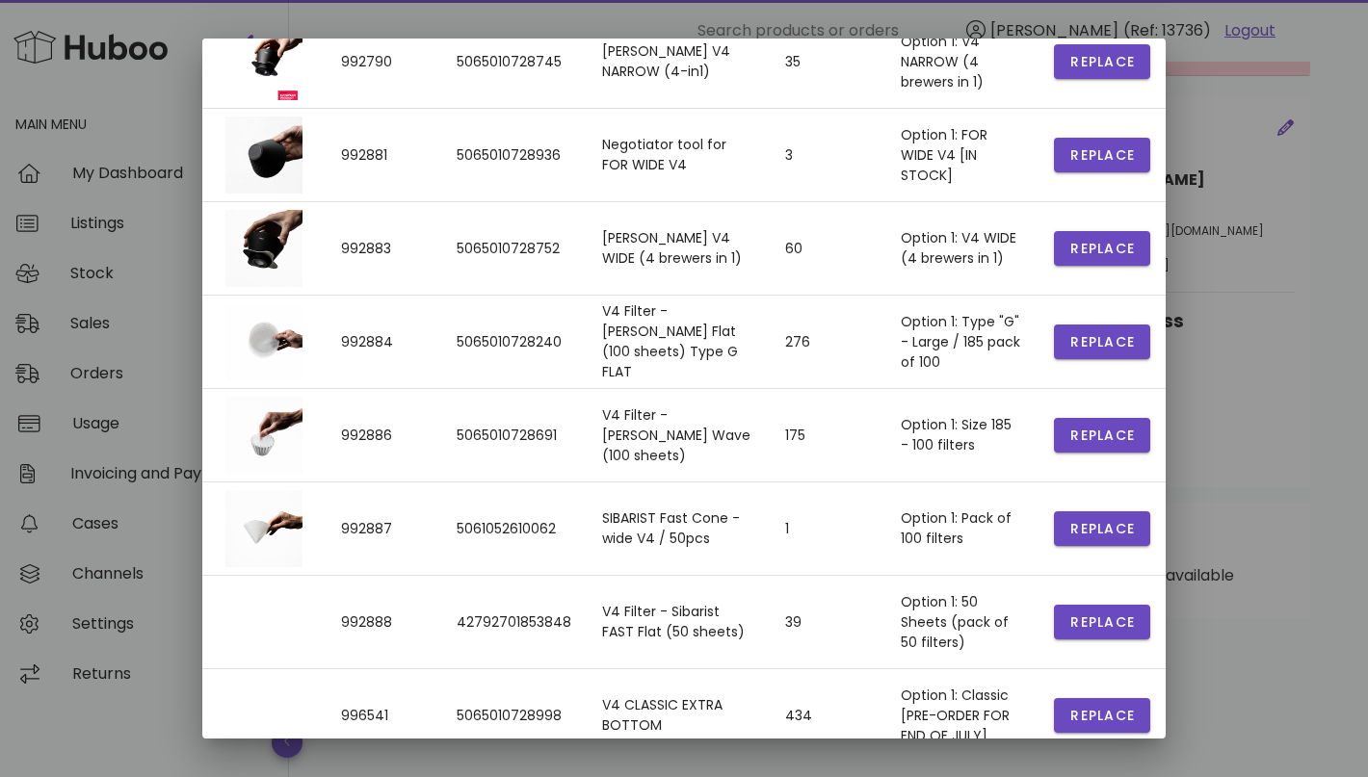
scroll to position [407, 0]
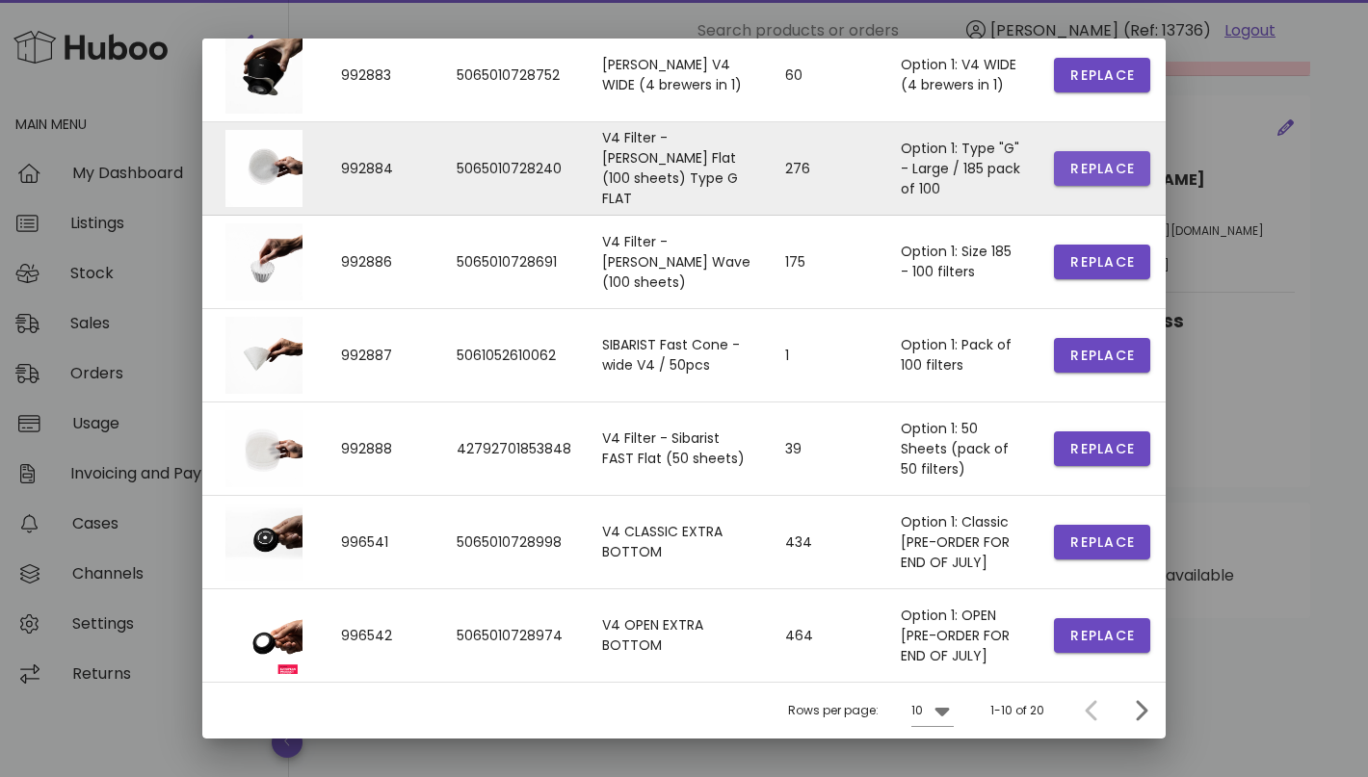
type input "**"
click at [1082, 170] on span "Replace" at bounding box center [1101, 169] width 65 height 20
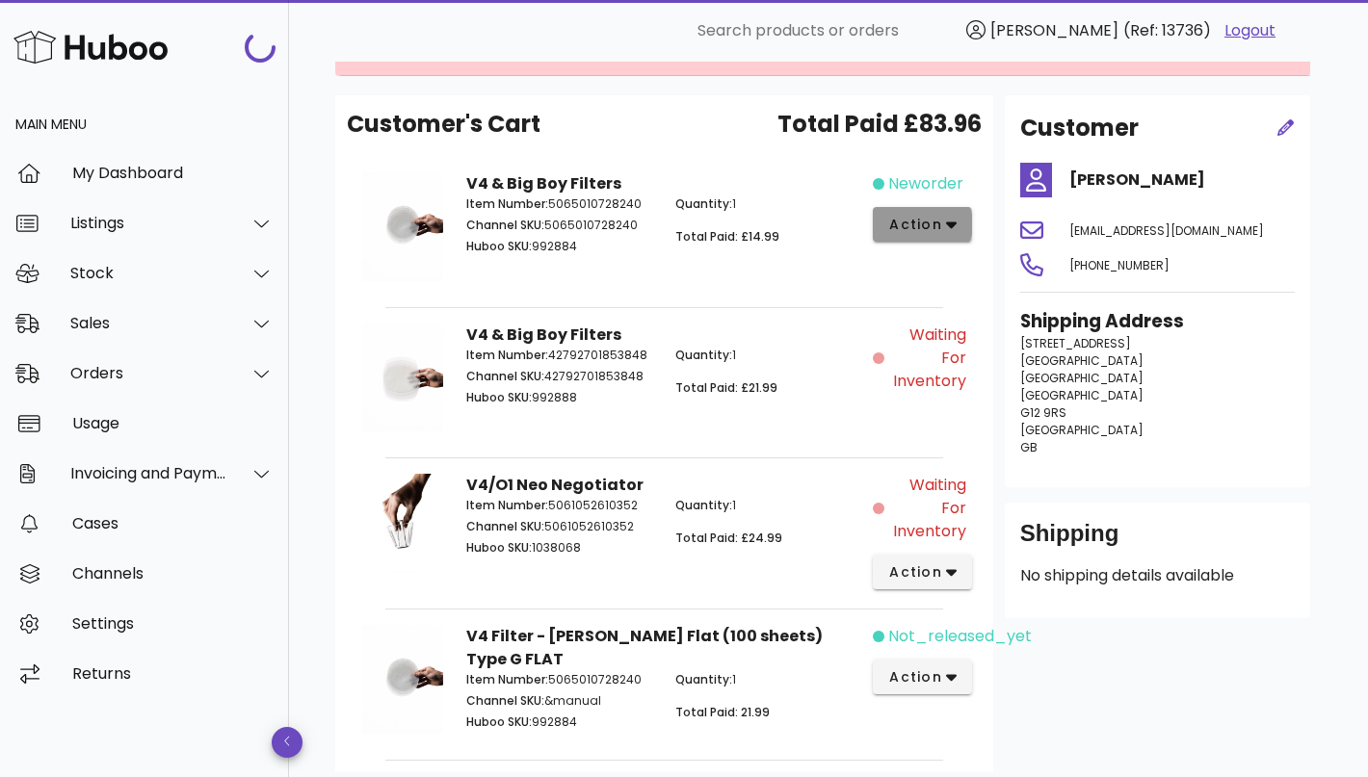
click at [927, 217] on span "action" at bounding box center [915, 225] width 54 height 20
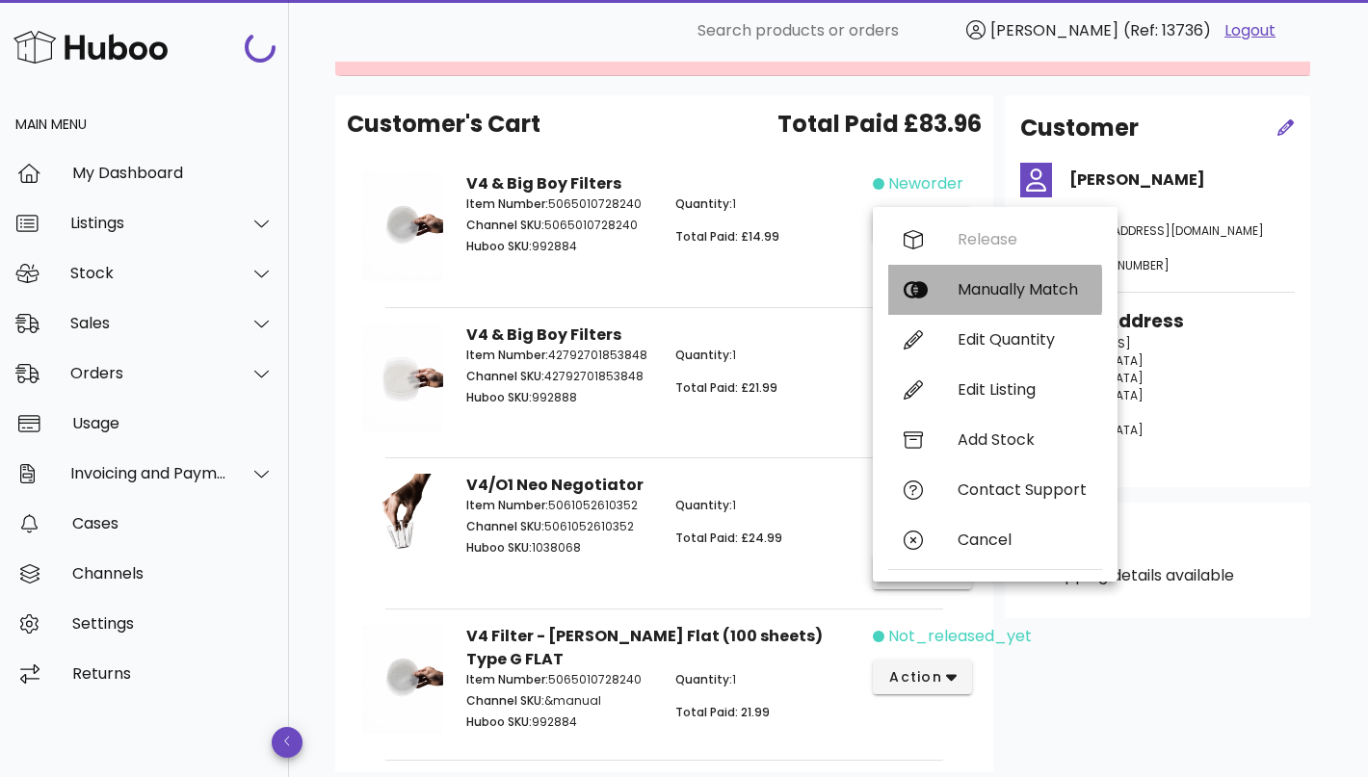
click at [951, 295] on div "Manually Match" at bounding box center [995, 290] width 214 height 50
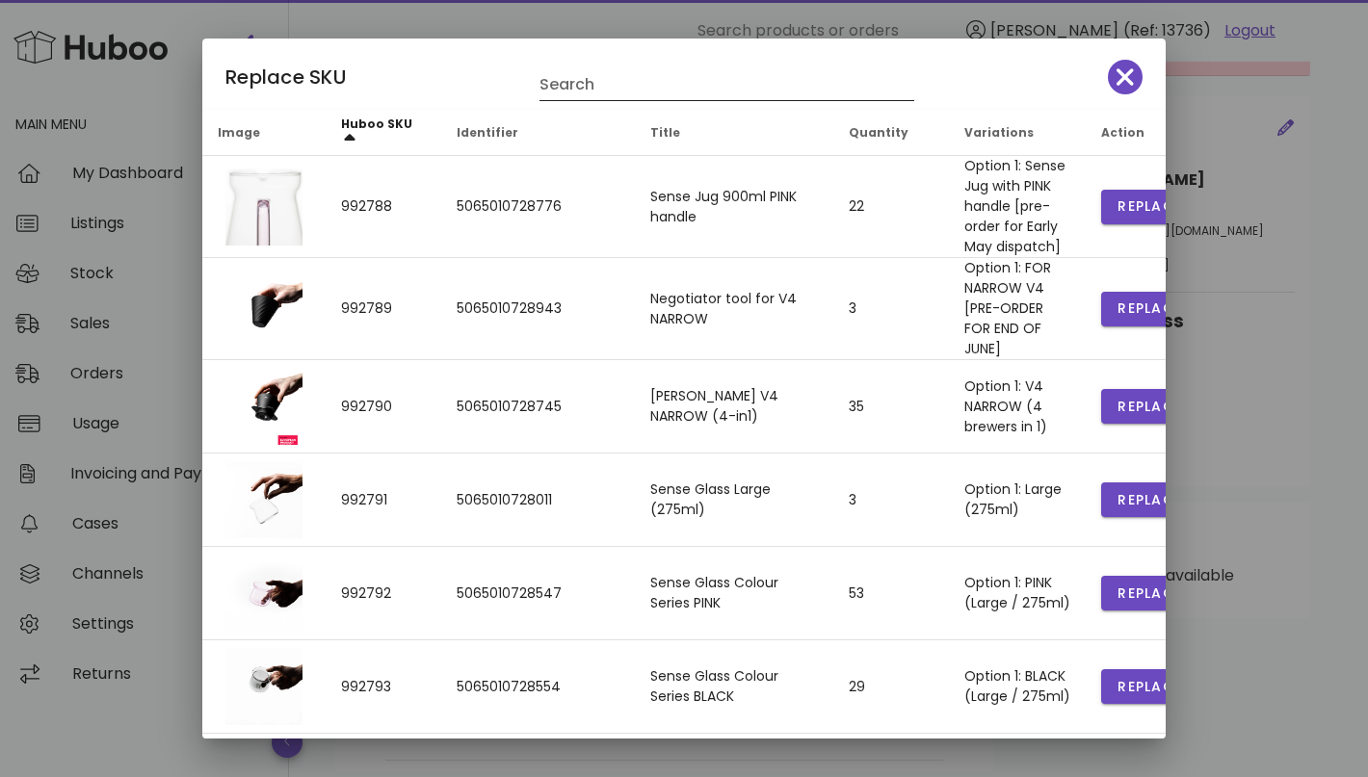
click at [674, 83] on input "Search" at bounding box center [713, 84] width 348 height 31
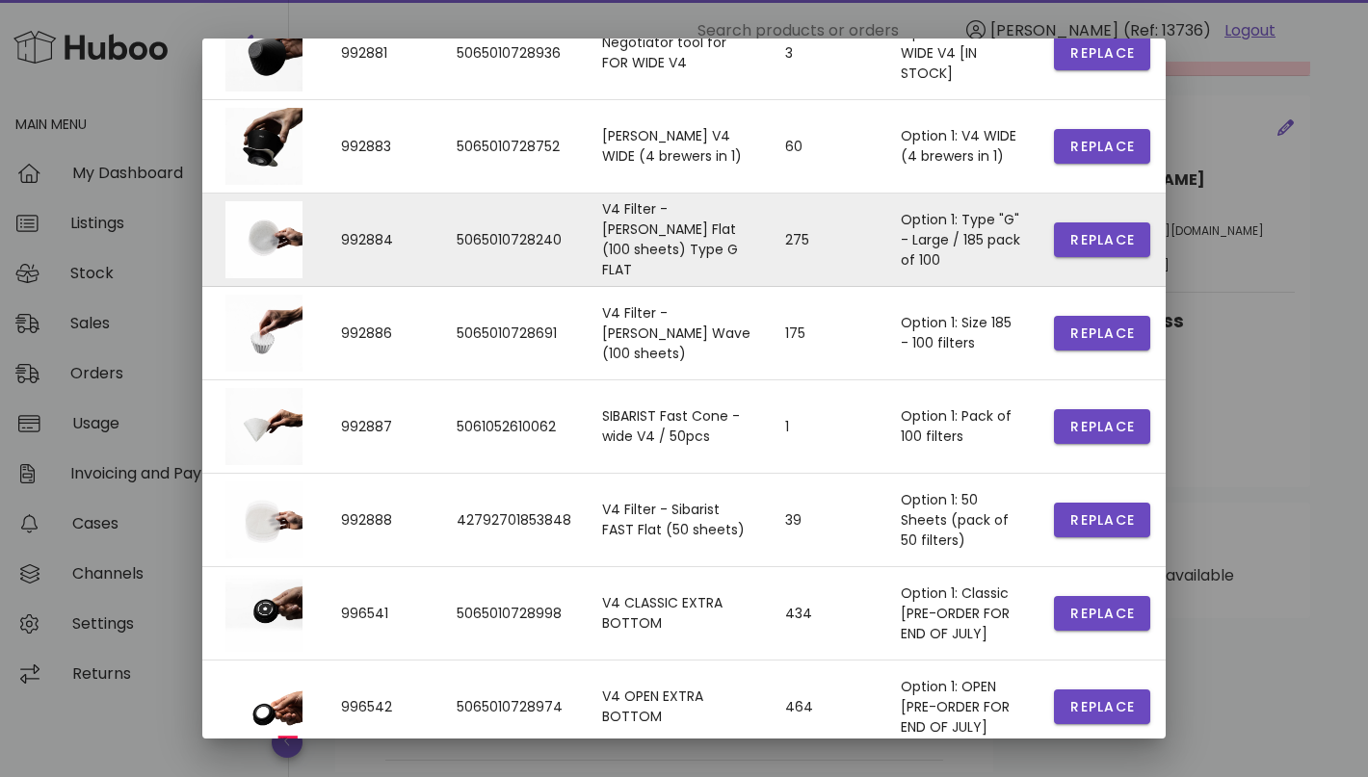
scroll to position [343, 0]
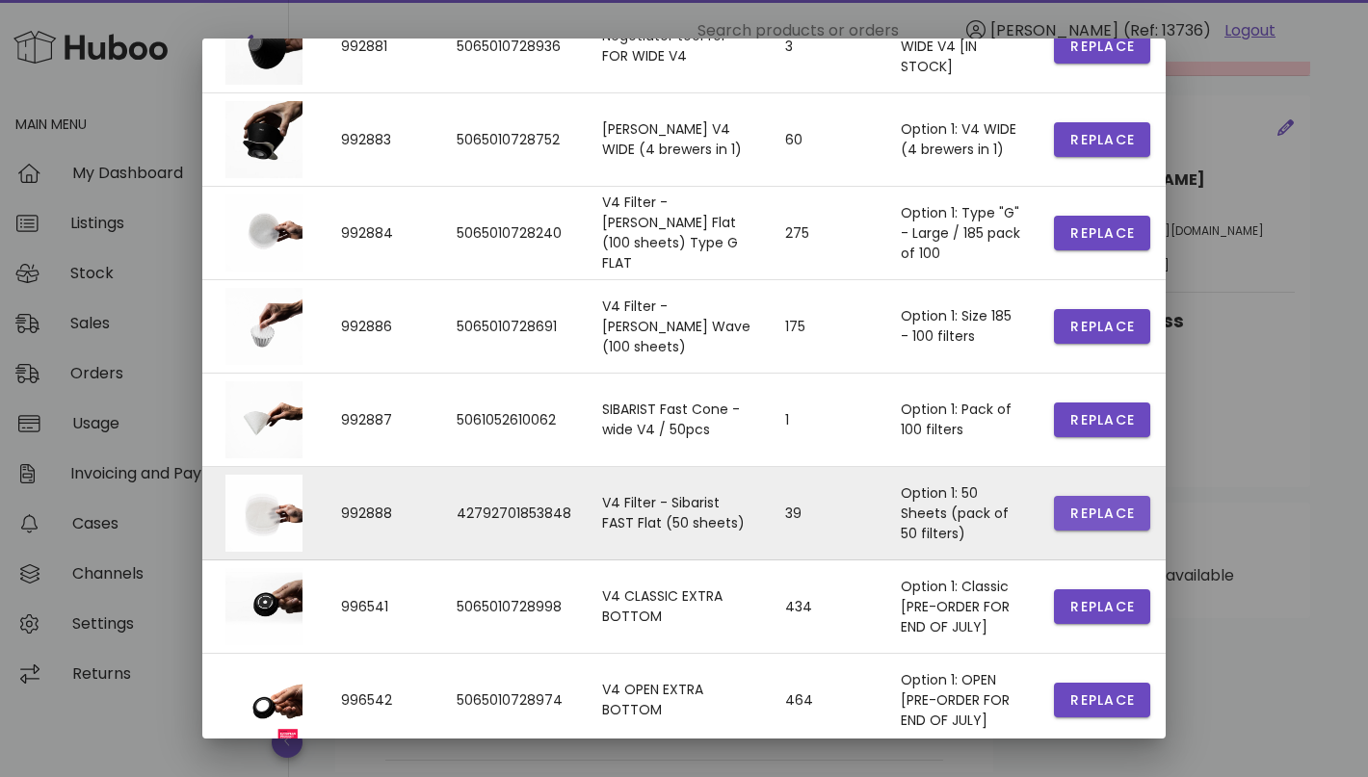
type input "**"
click at [1087, 503] on button "Replace" at bounding box center [1102, 513] width 96 height 35
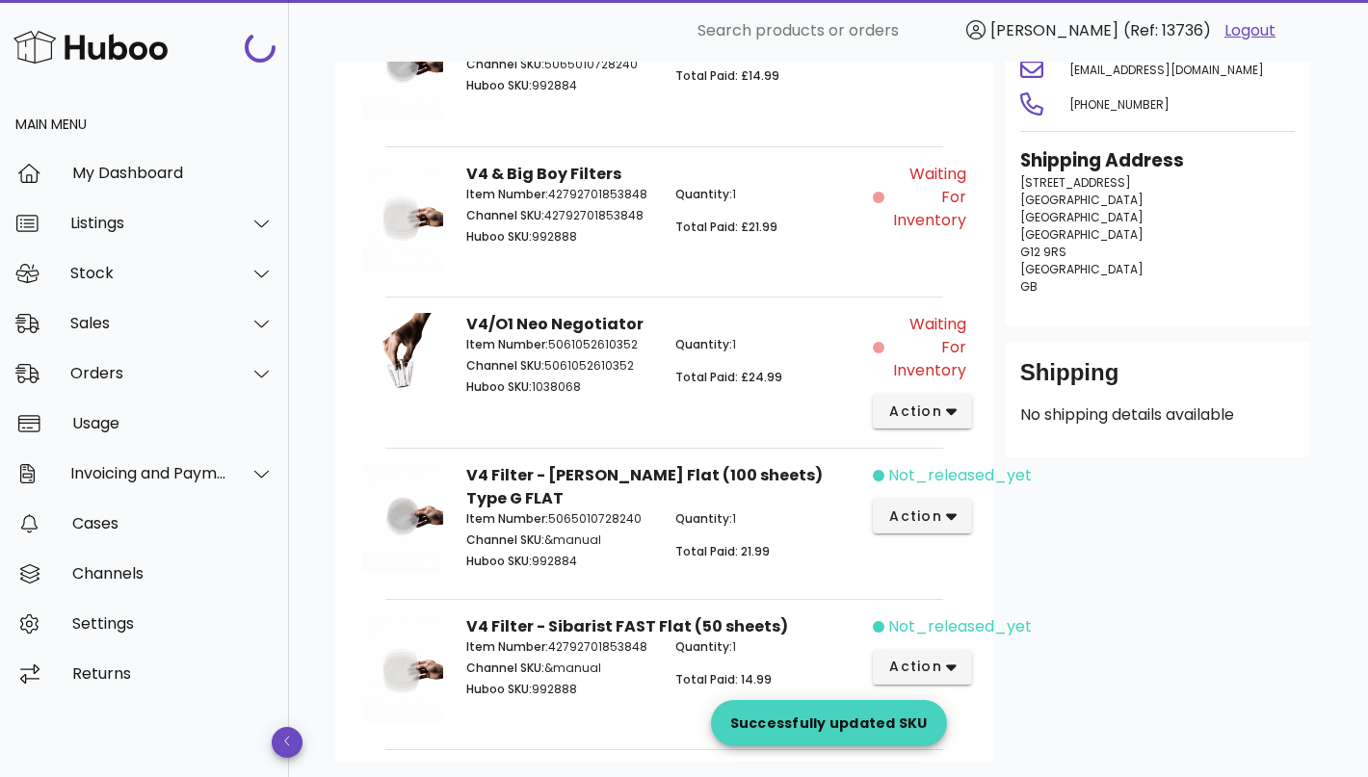
scroll to position [391, 0]
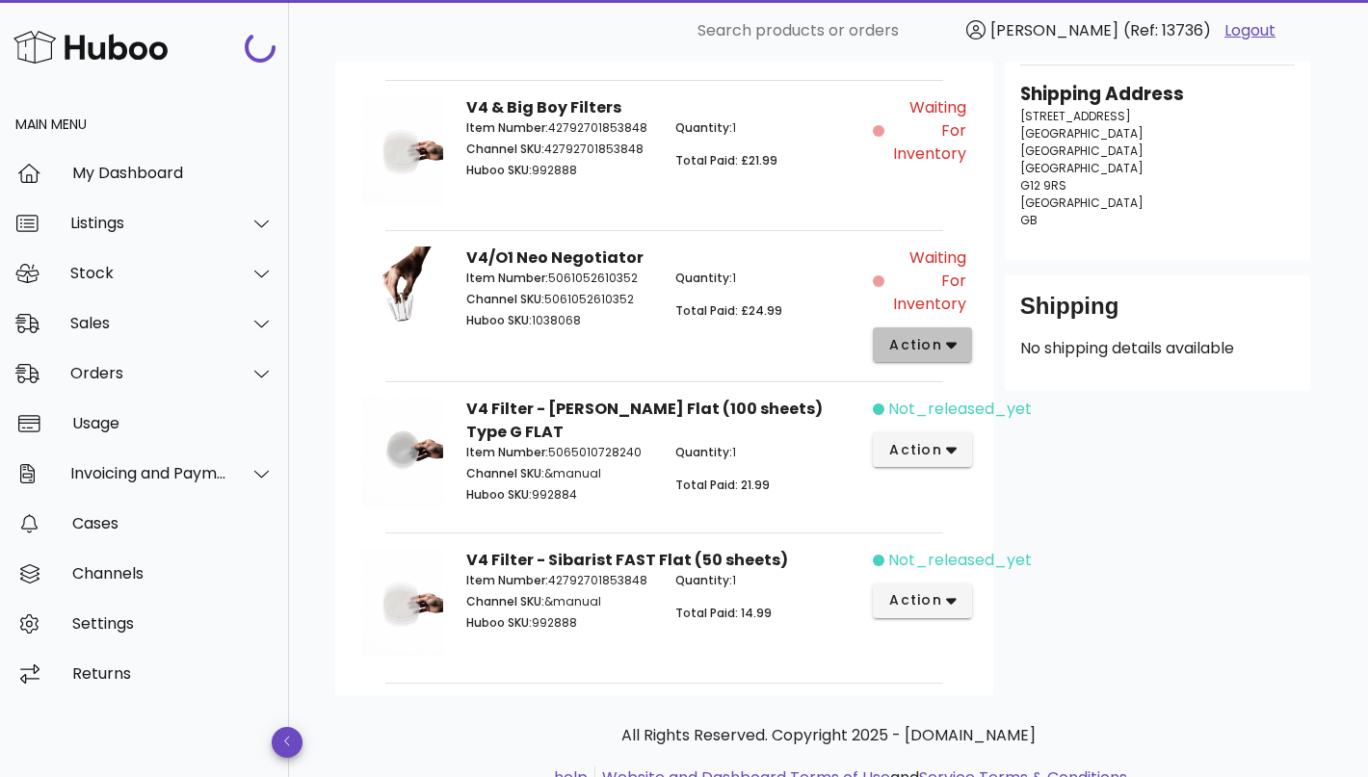
click at [935, 330] on button "action" at bounding box center [922, 344] width 99 height 35
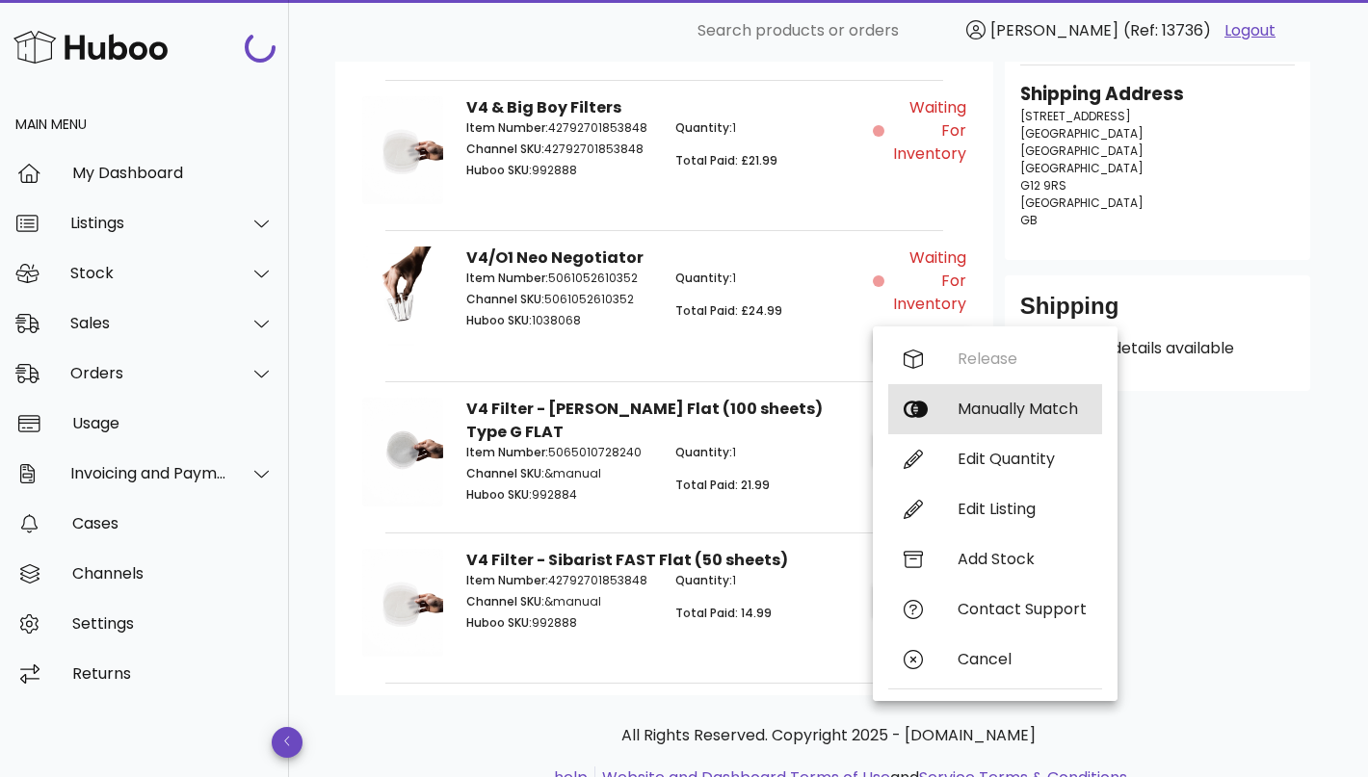
click at [964, 419] on div "Manually Match" at bounding box center [995, 409] width 214 height 50
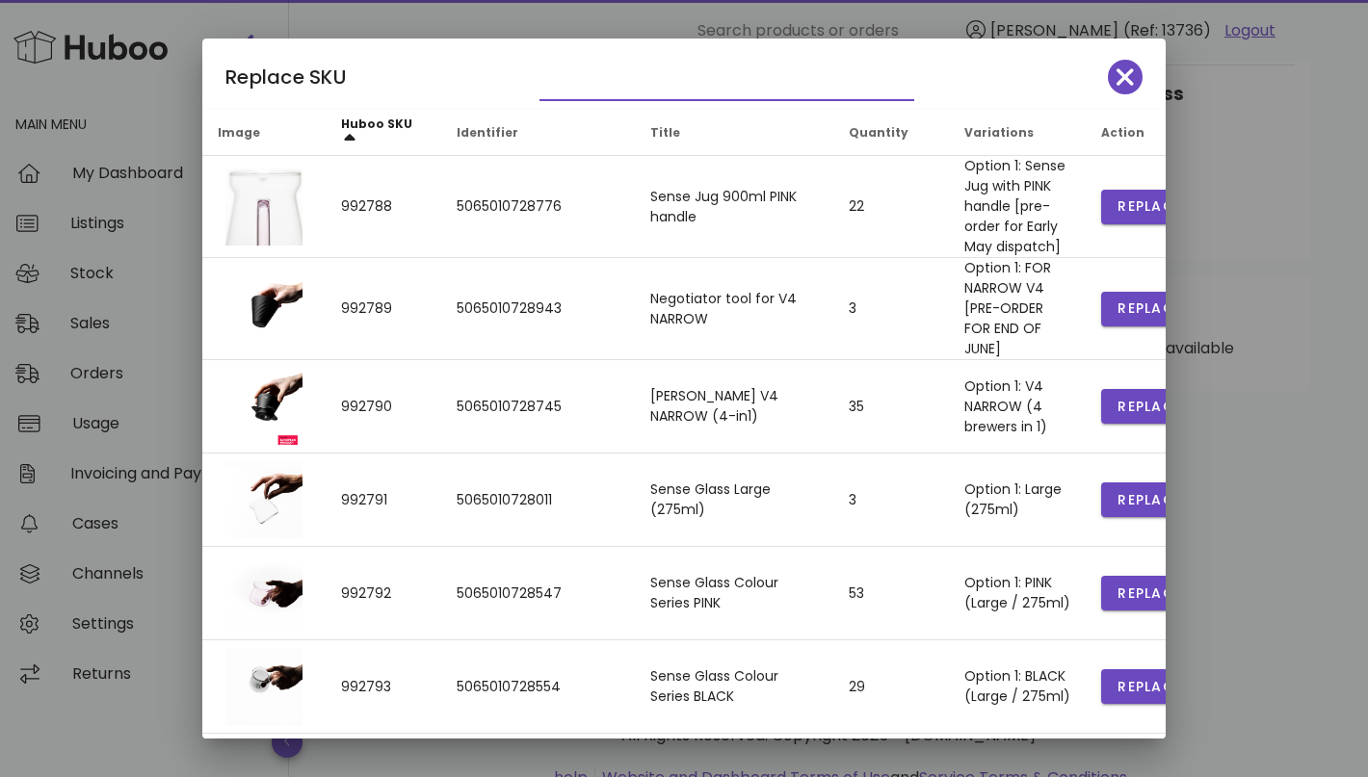
click at [652, 88] on input "text" at bounding box center [713, 84] width 348 height 31
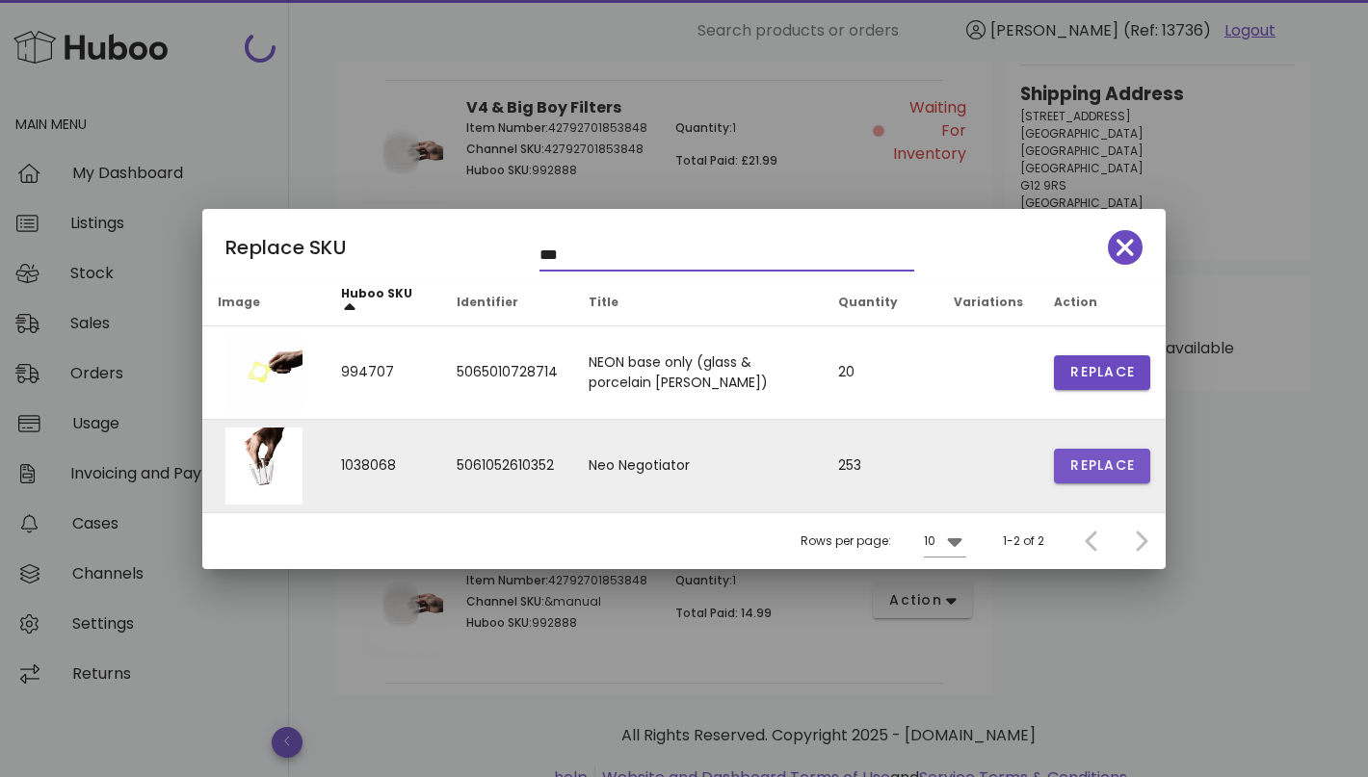
type input "***"
click at [1100, 466] on span "Replace" at bounding box center [1101, 466] width 65 height 20
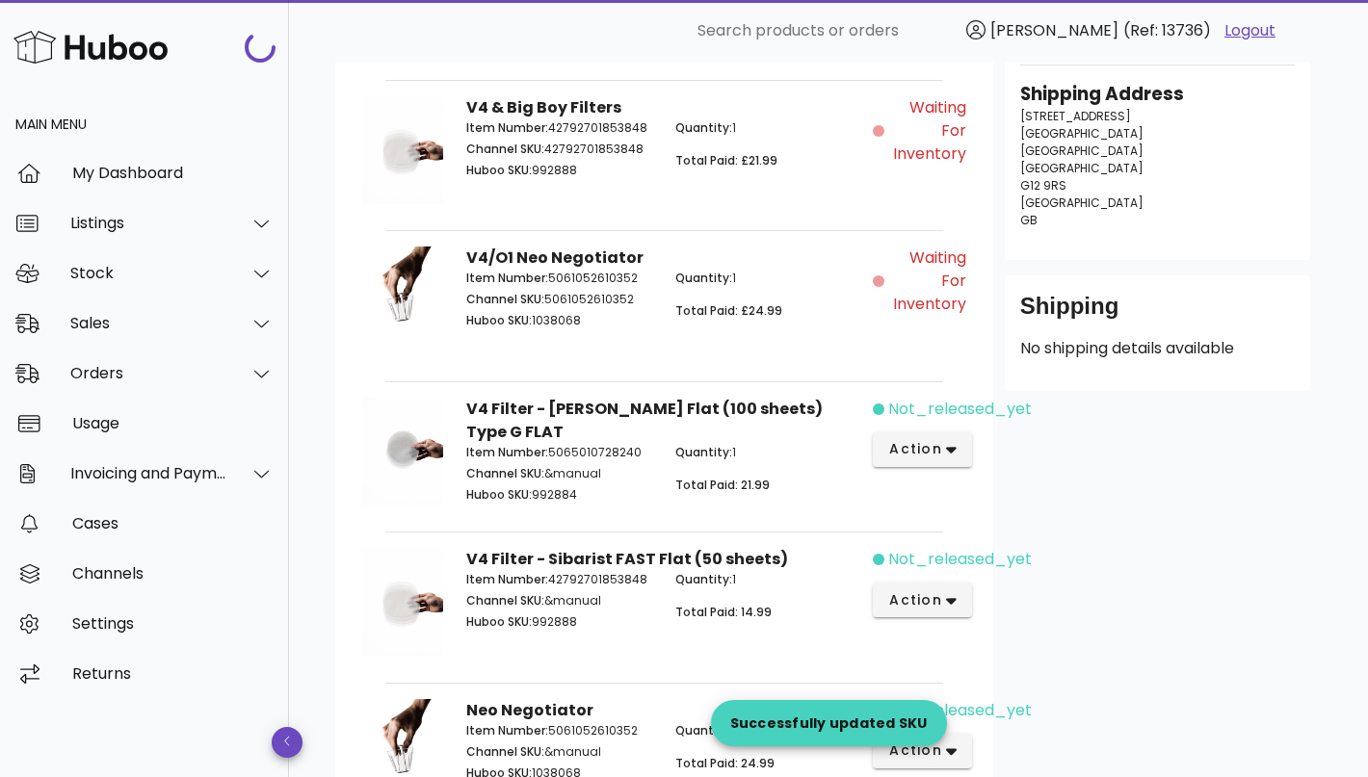
scroll to position [504, 0]
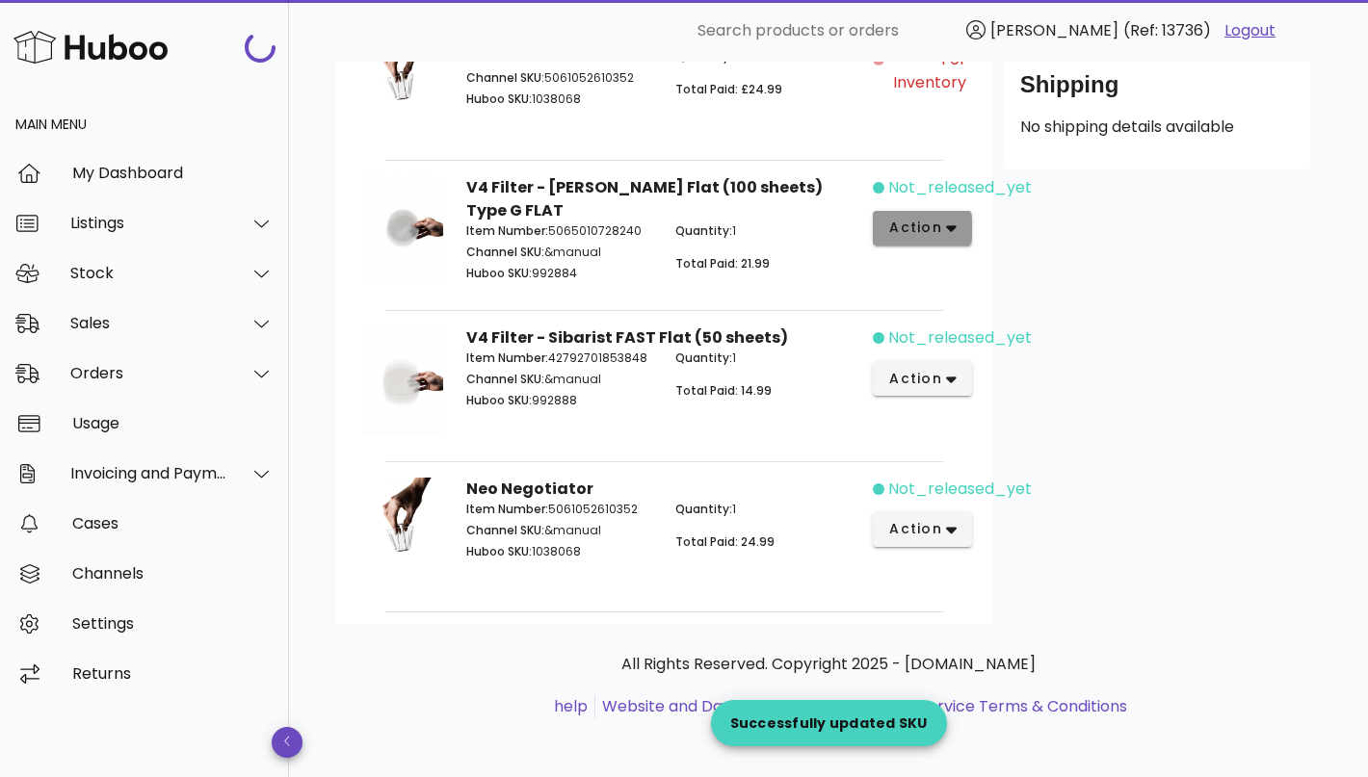
click at [947, 226] on icon "button" at bounding box center [951, 229] width 11 height 7
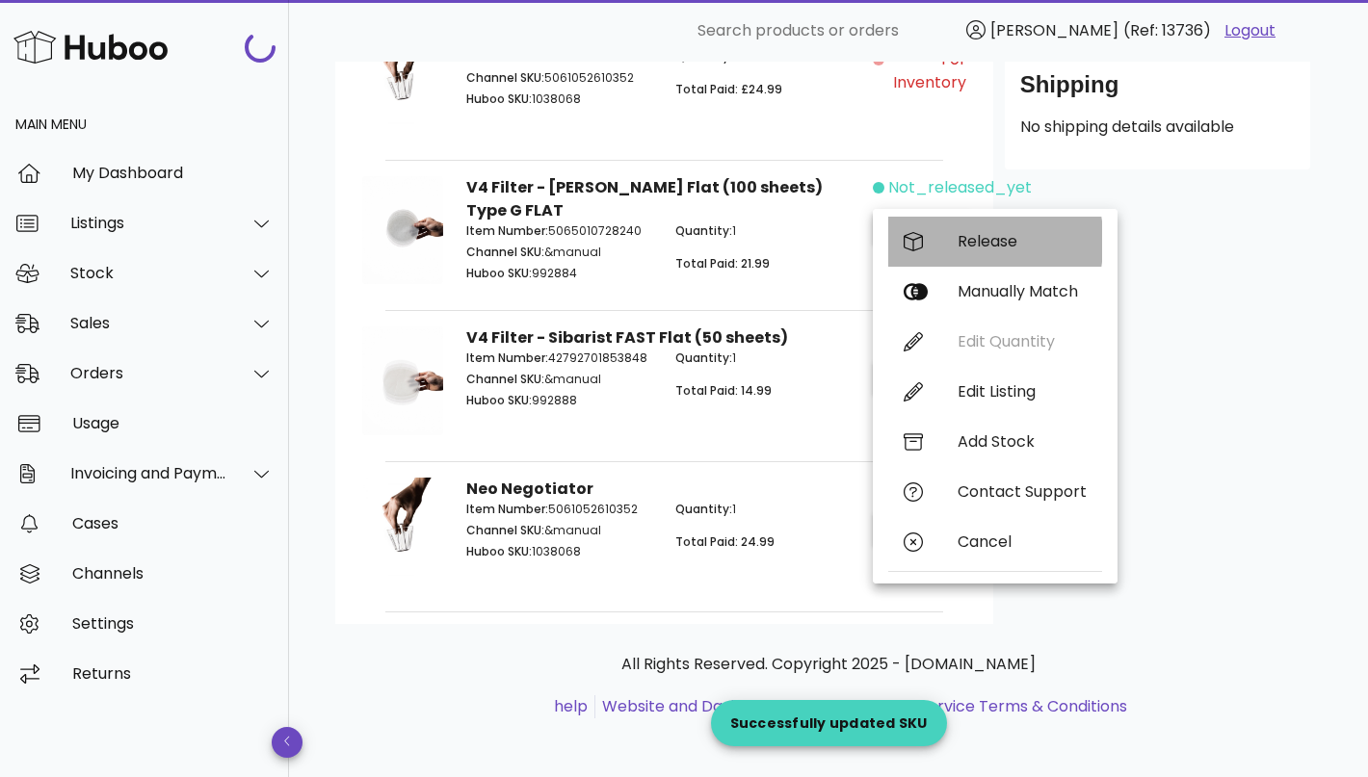
click at [973, 245] on div "Release" at bounding box center [1021, 241] width 129 height 18
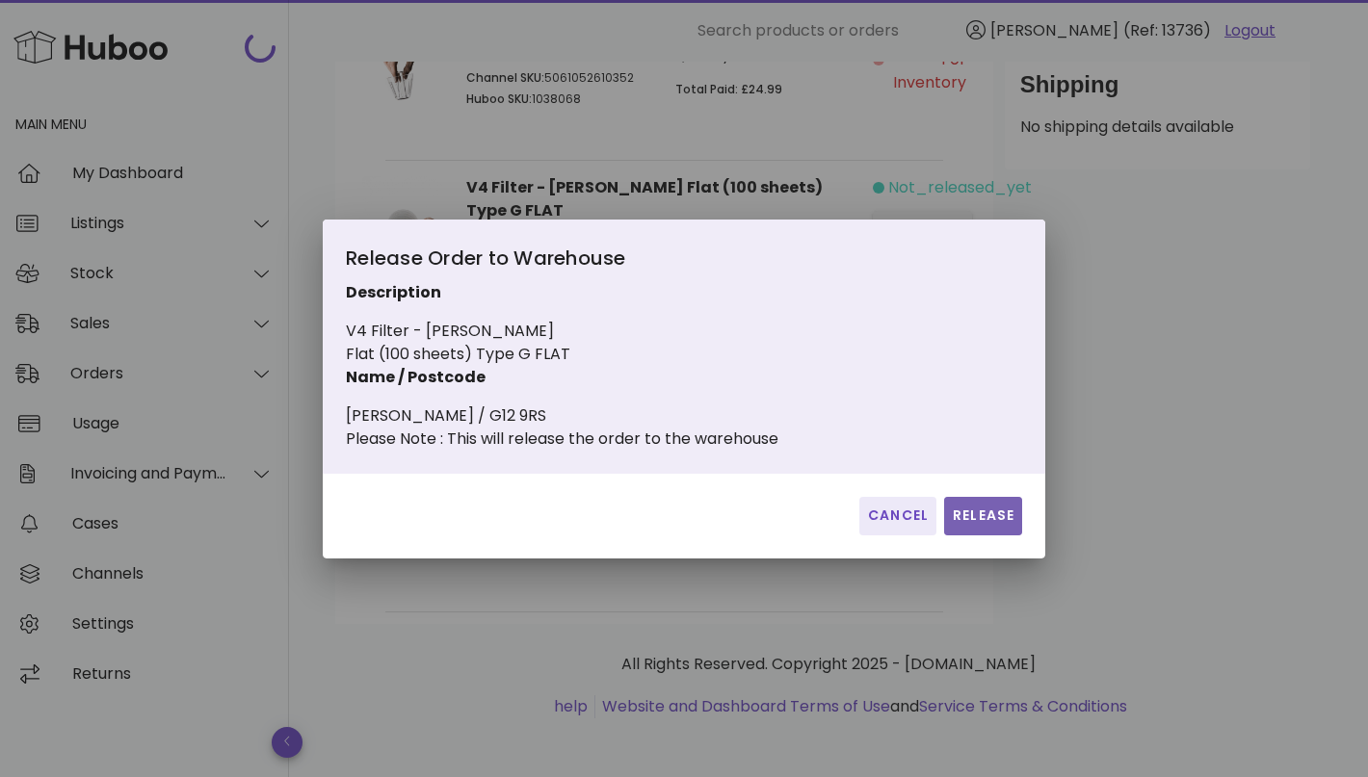
click at [973, 515] on span "Release" at bounding box center [983, 516] width 63 height 20
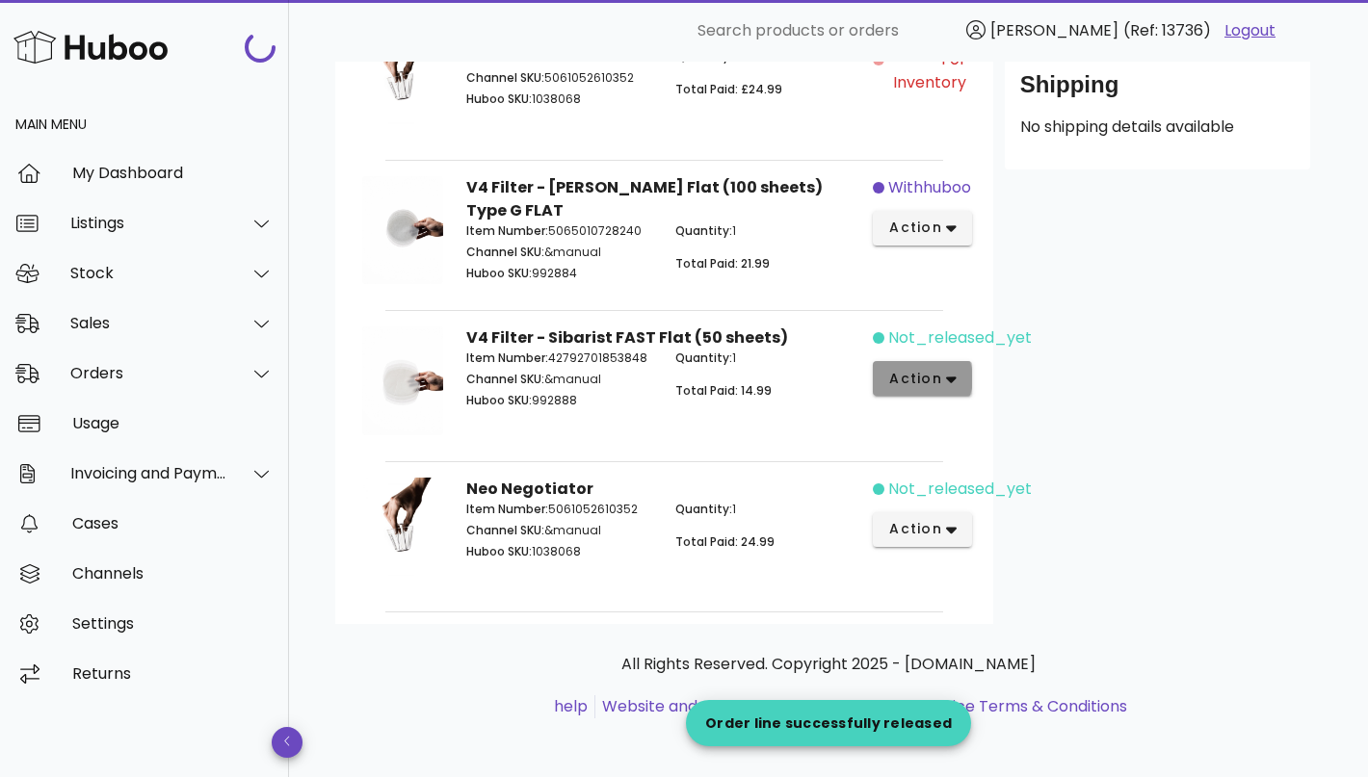
click at [946, 365] on button "action" at bounding box center [922, 378] width 99 height 35
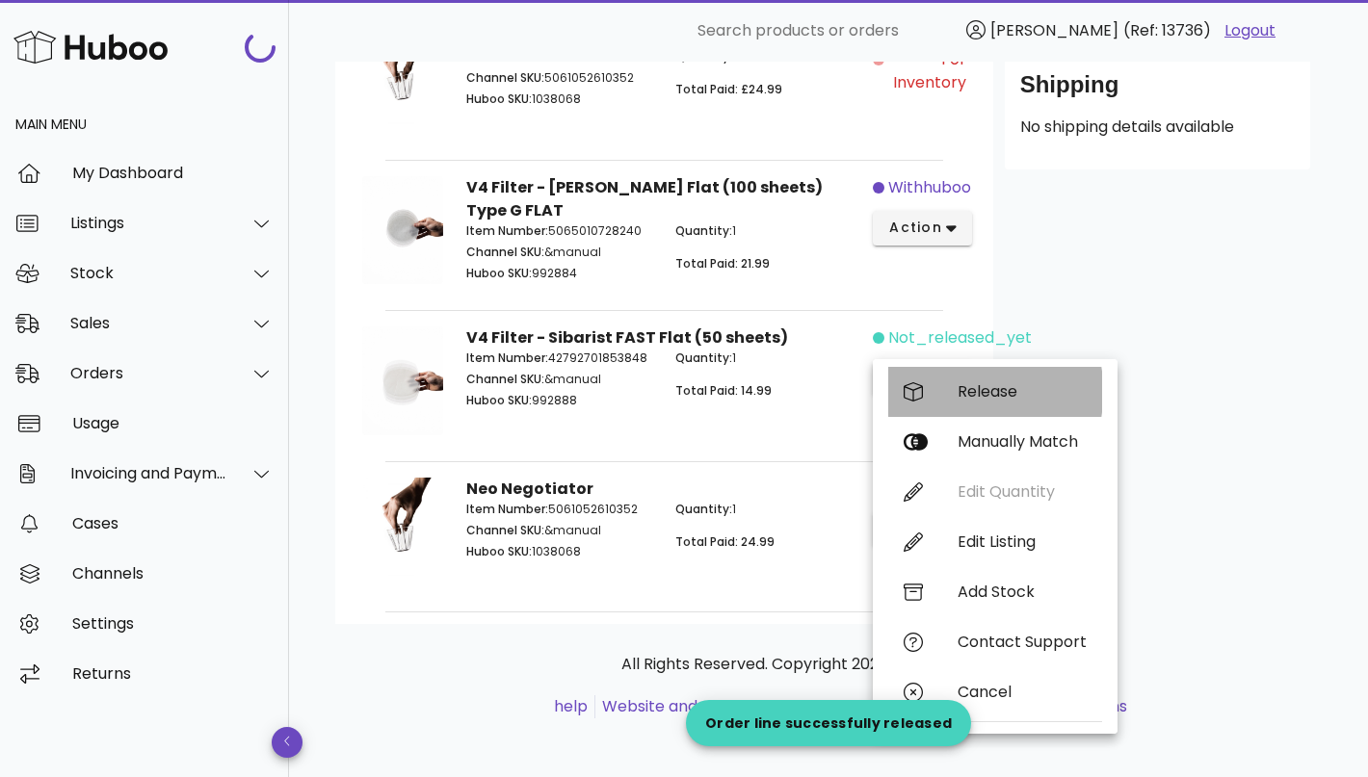
click at [988, 388] on div "Release" at bounding box center [1021, 391] width 129 height 18
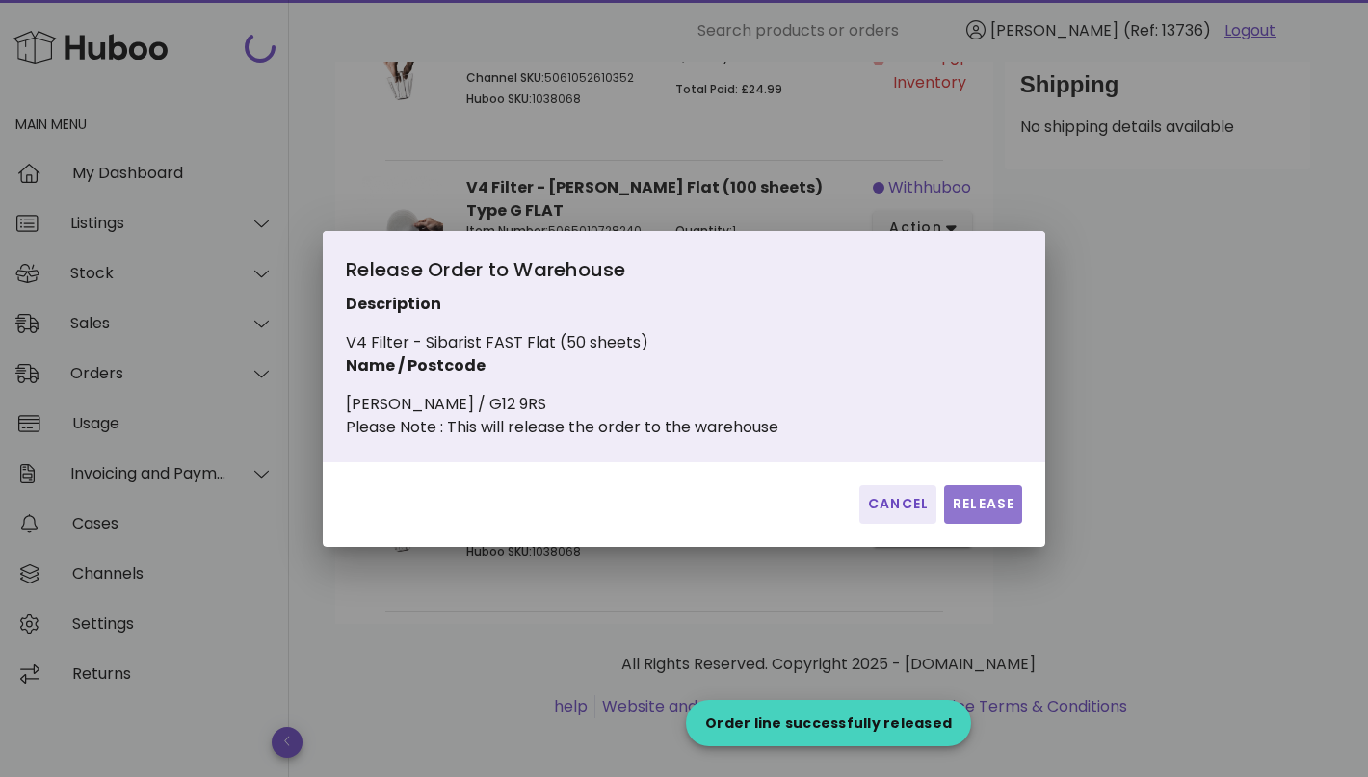
click at [989, 501] on button "Release" at bounding box center [983, 504] width 78 height 39
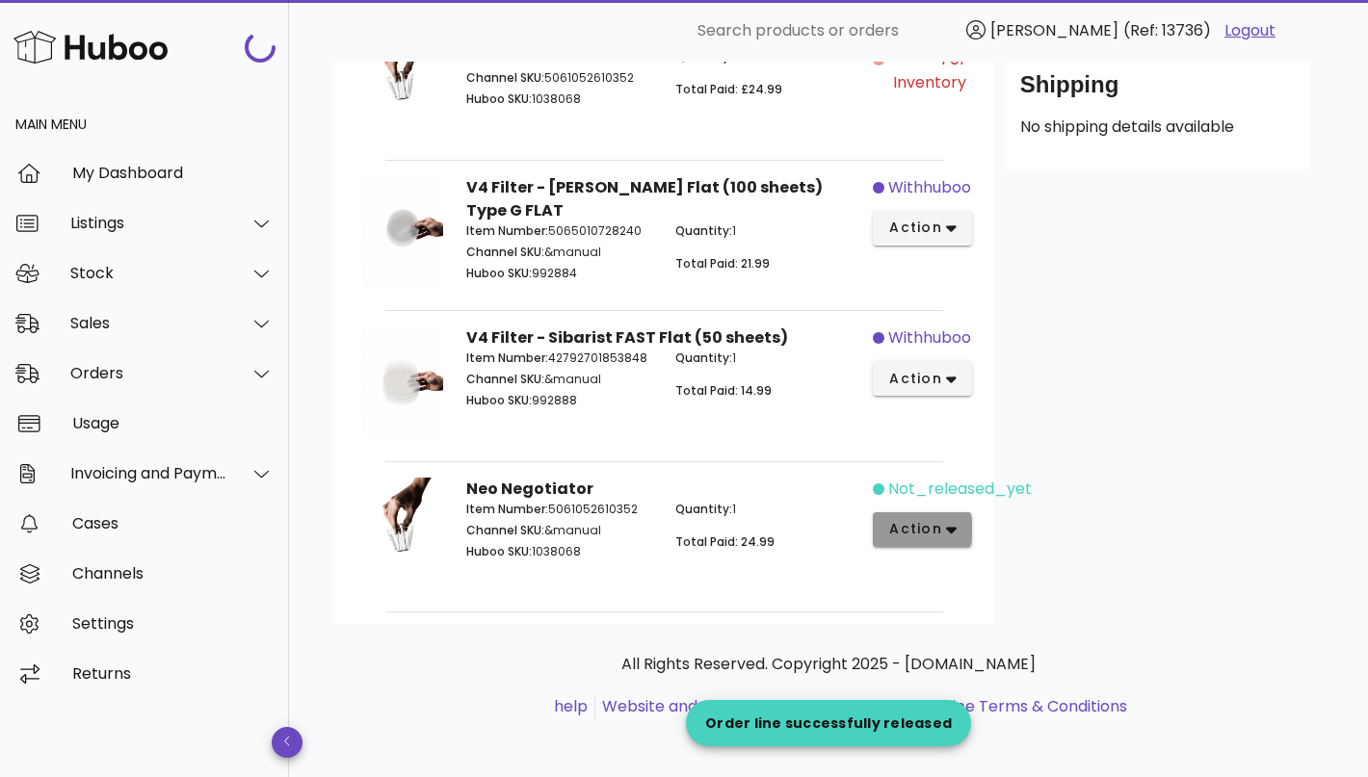
click at [943, 525] on span "action" at bounding box center [922, 529] width 68 height 20
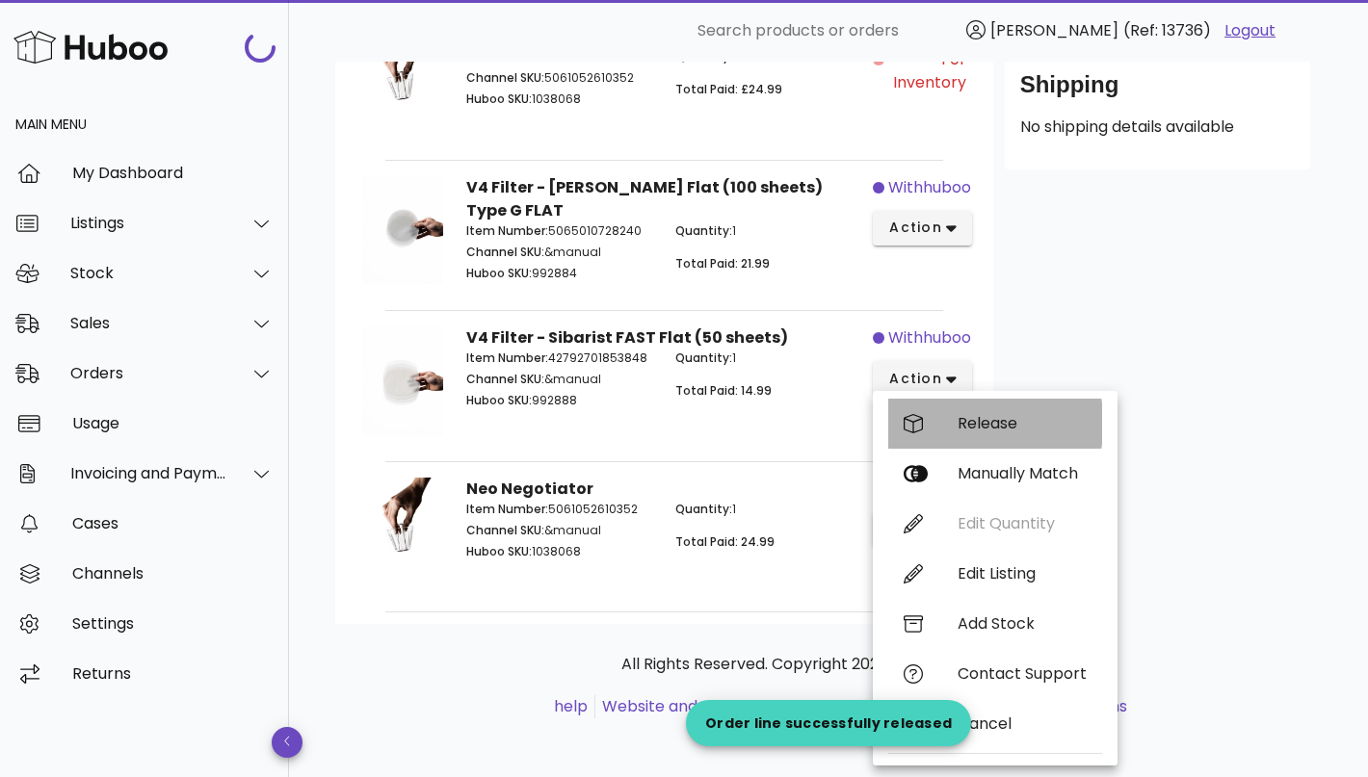
click at [1016, 423] on div "Release" at bounding box center [1021, 423] width 129 height 18
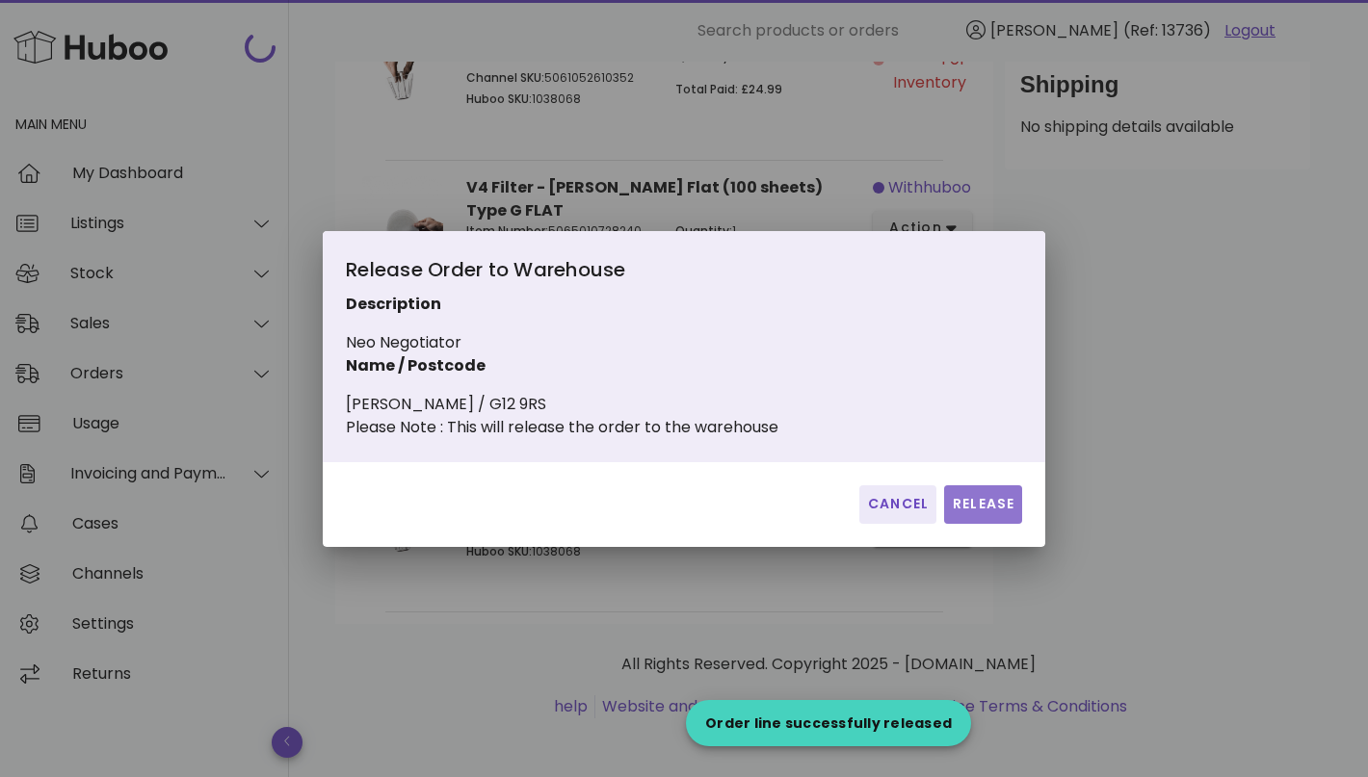
click at [993, 513] on span "Release" at bounding box center [983, 504] width 63 height 20
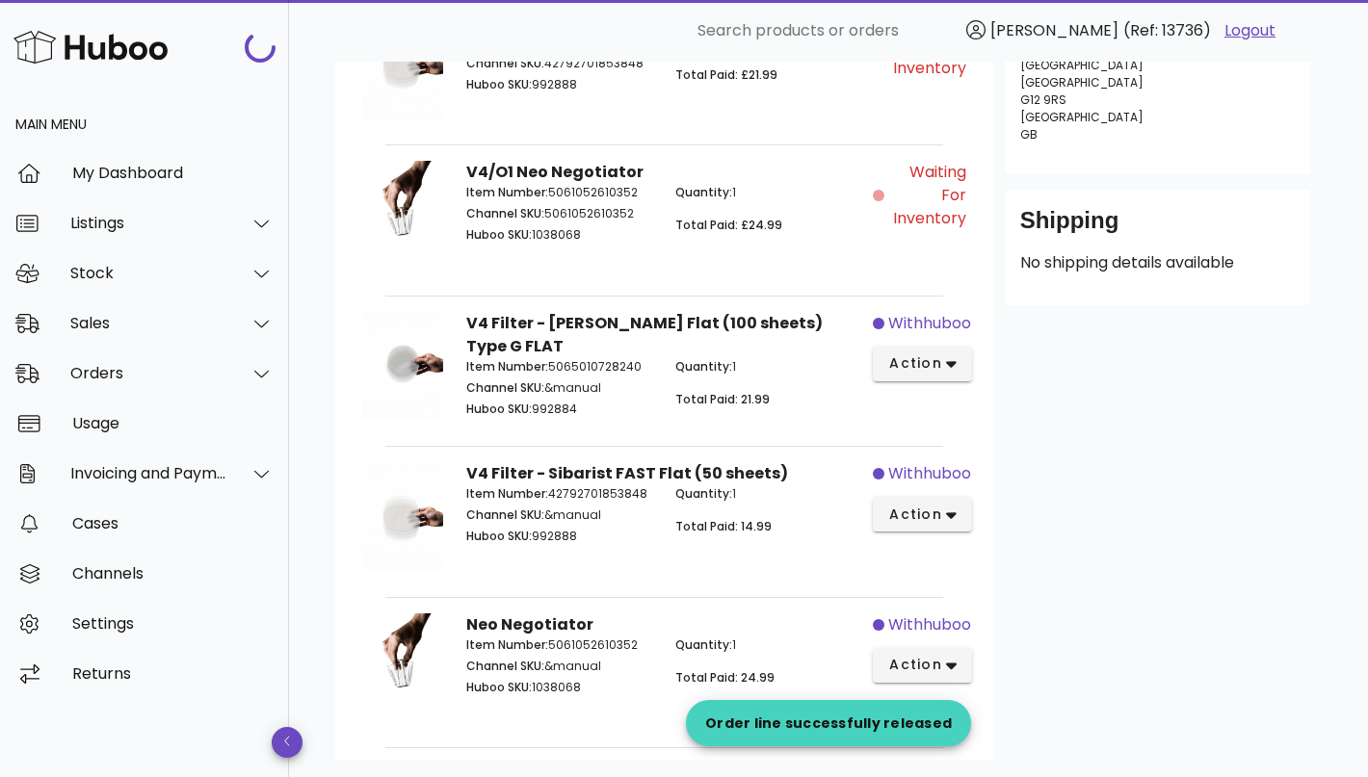
scroll to position [0, 0]
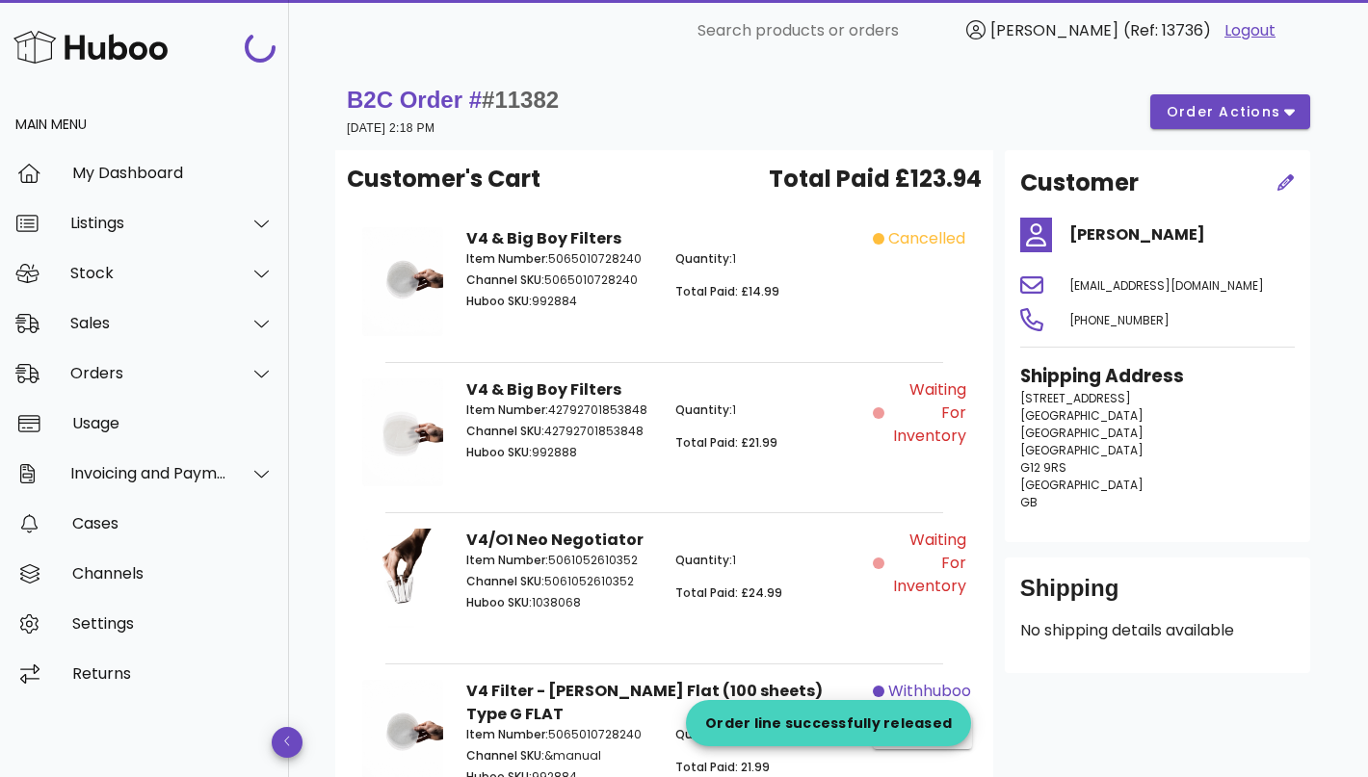
scroll to position [4484, 0]
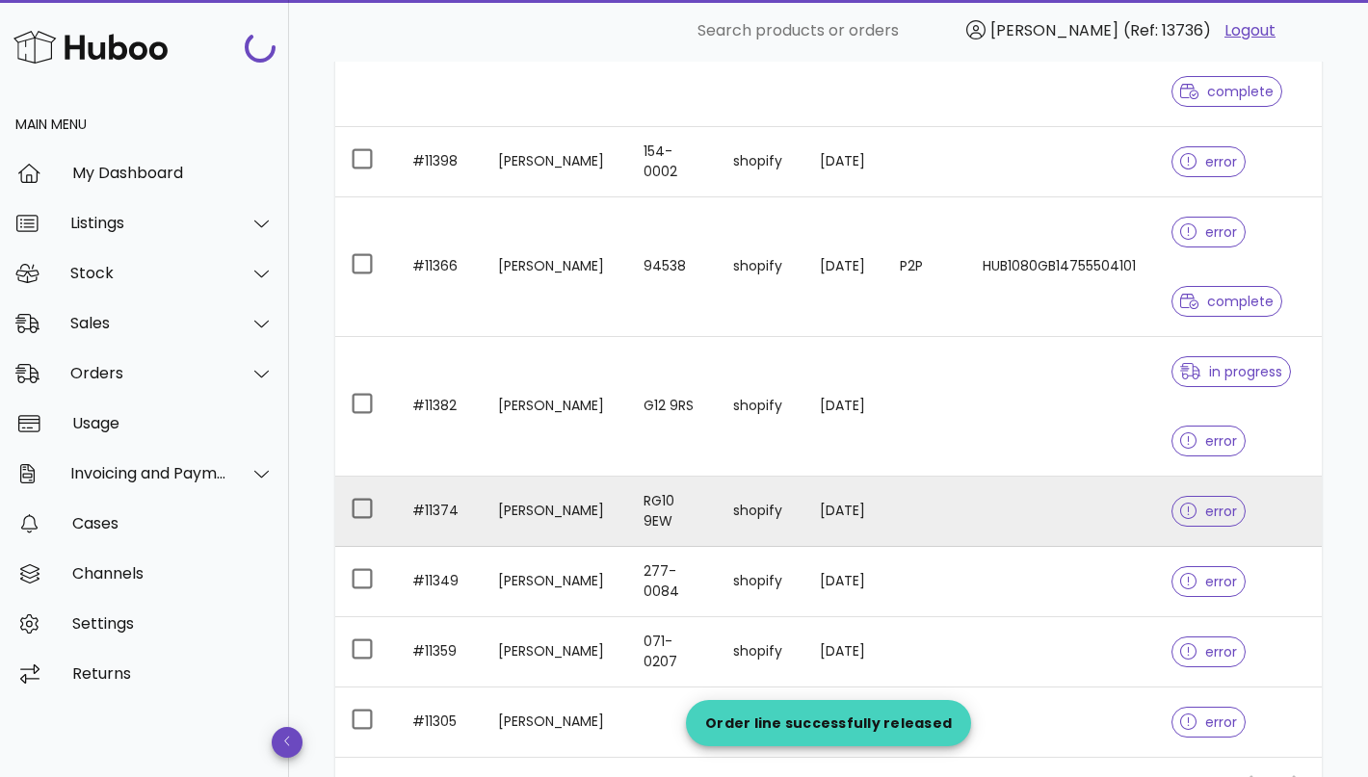
click at [628, 497] on td "RG10 9EW" at bounding box center [673, 512] width 90 height 70
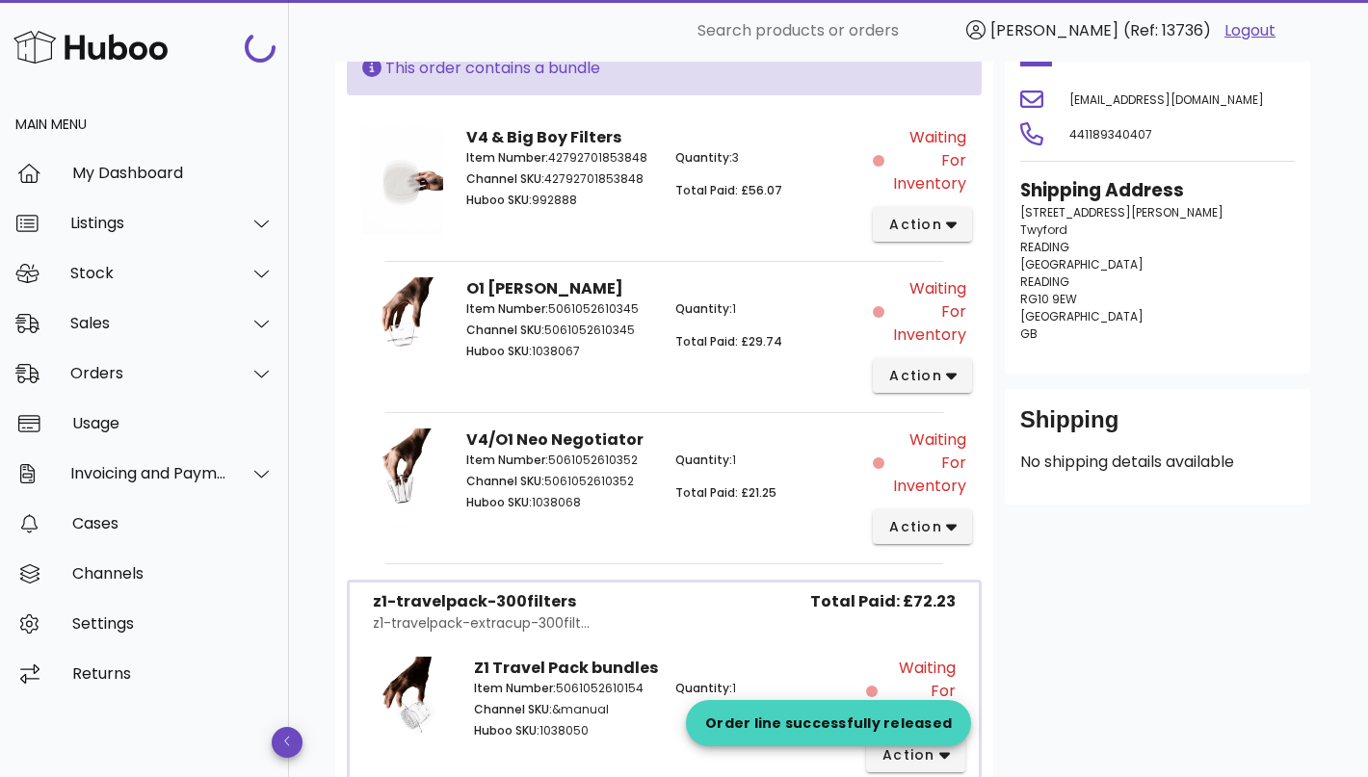
scroll to position [256, 0]
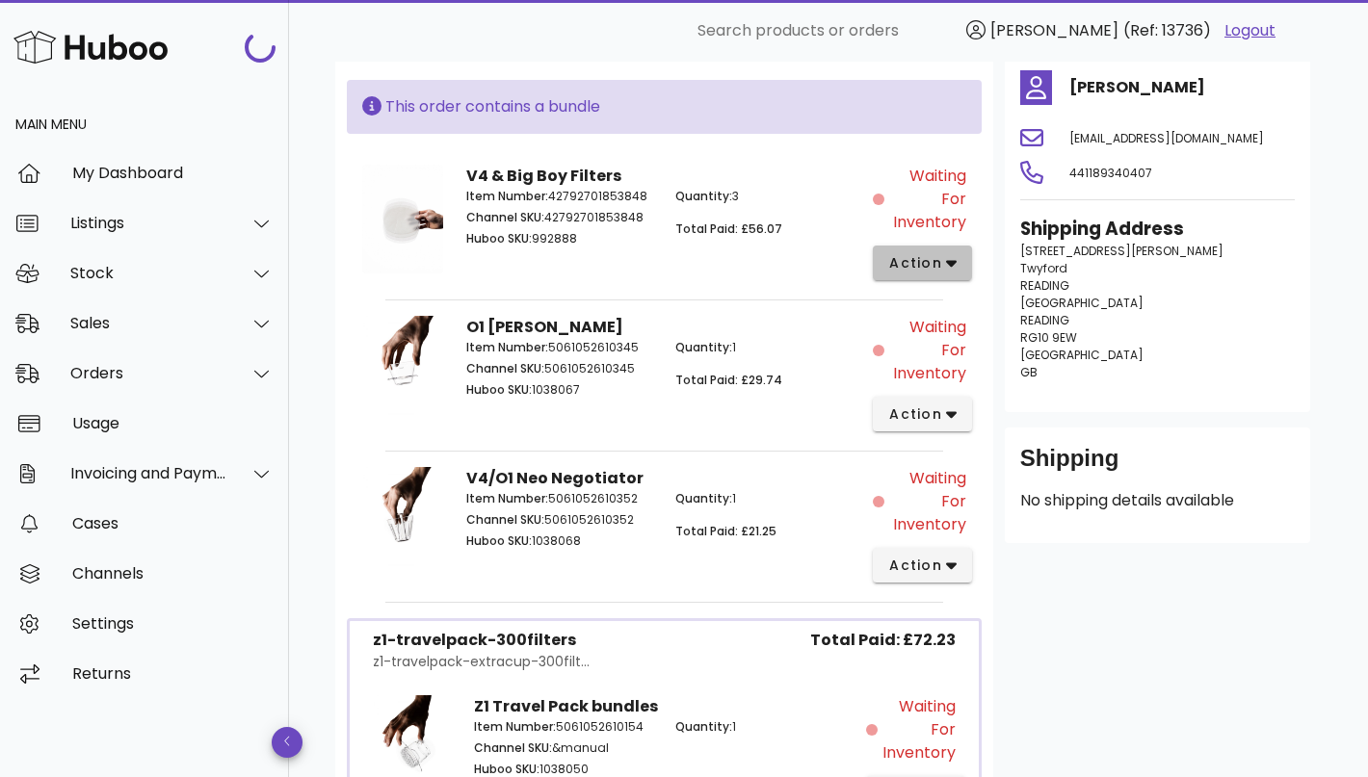
click at [909, 265] on span "action" at bounding box center [915, 263] width 54 height 20
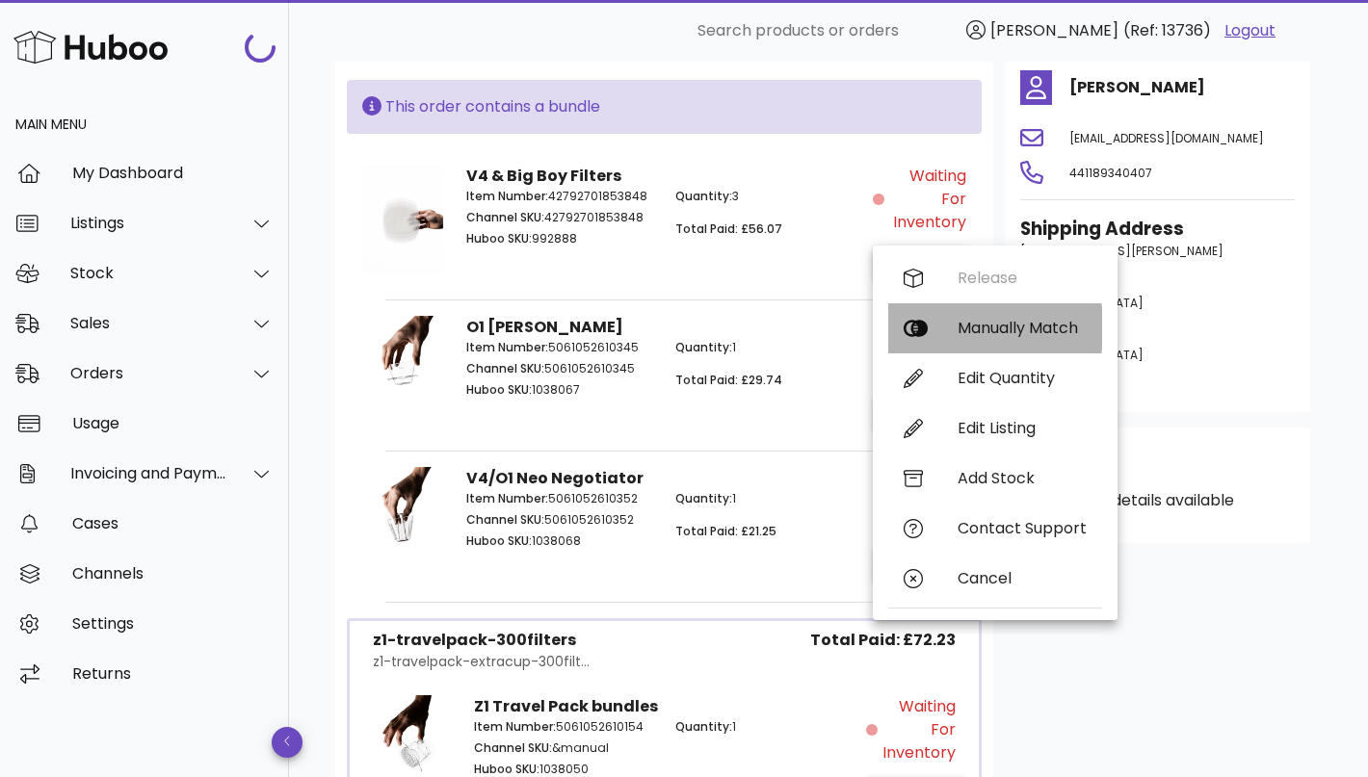
click at [950, 317] on div "Manually Match" at bounding box center [995, 328] width 214 height 50
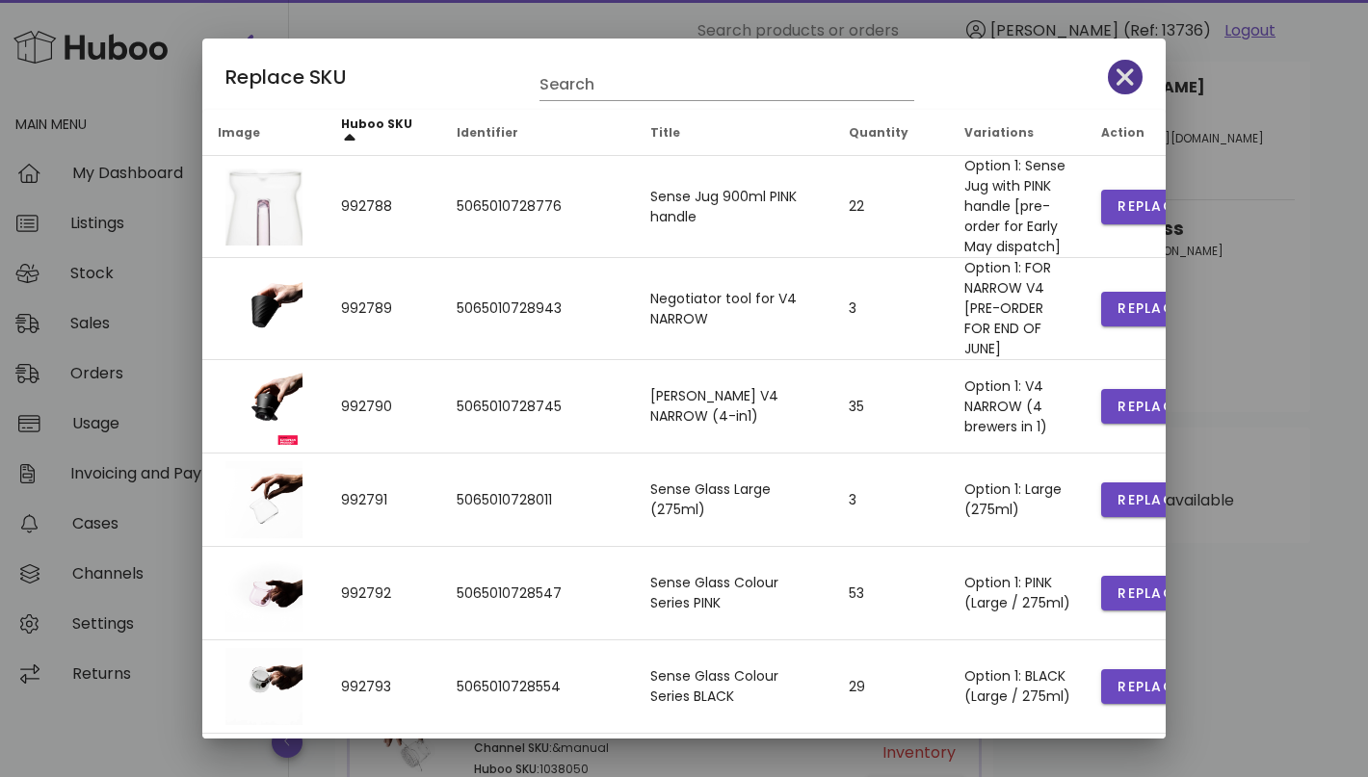
click at [1112, 85] on span "button" at bounding box center [1125, 77] width 35 height 27
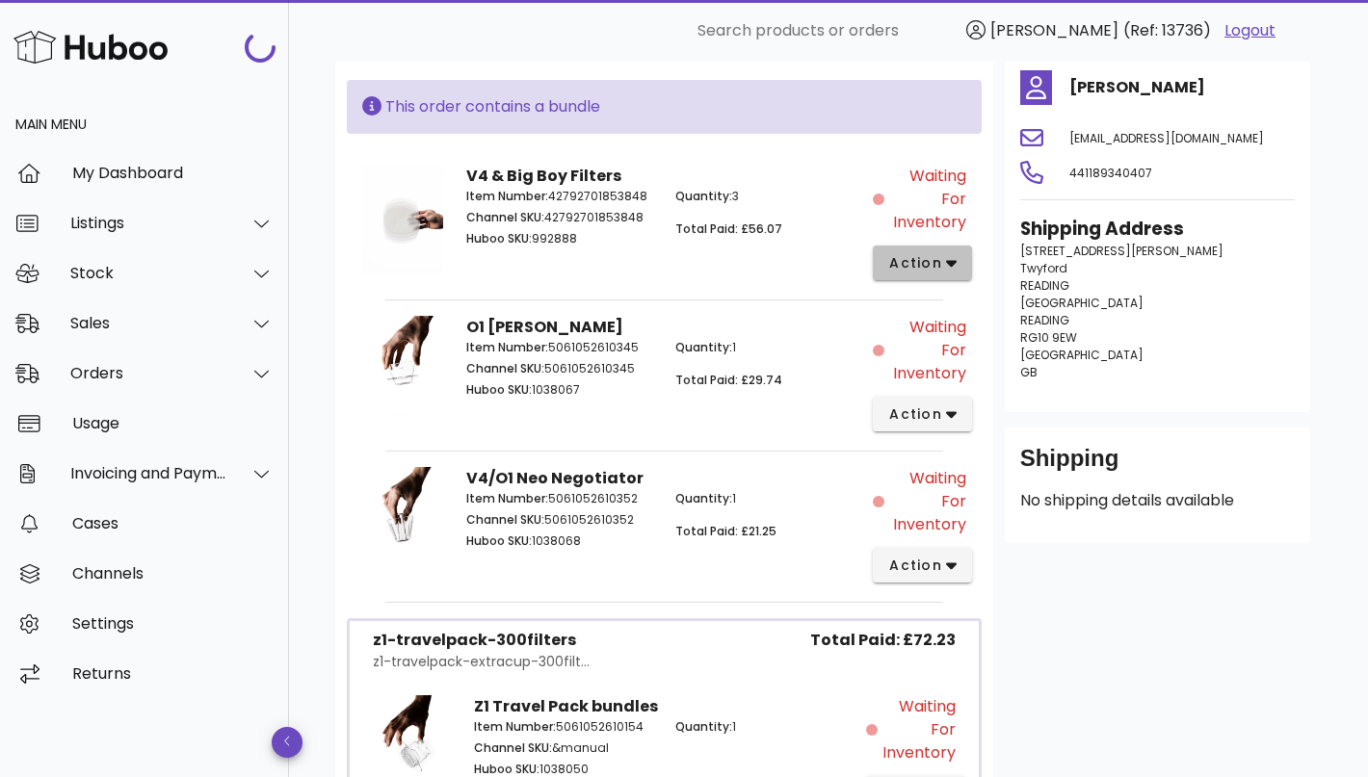
click at [946, 260] on icon "button" at bounding box center [951, 262] width 11 height 17
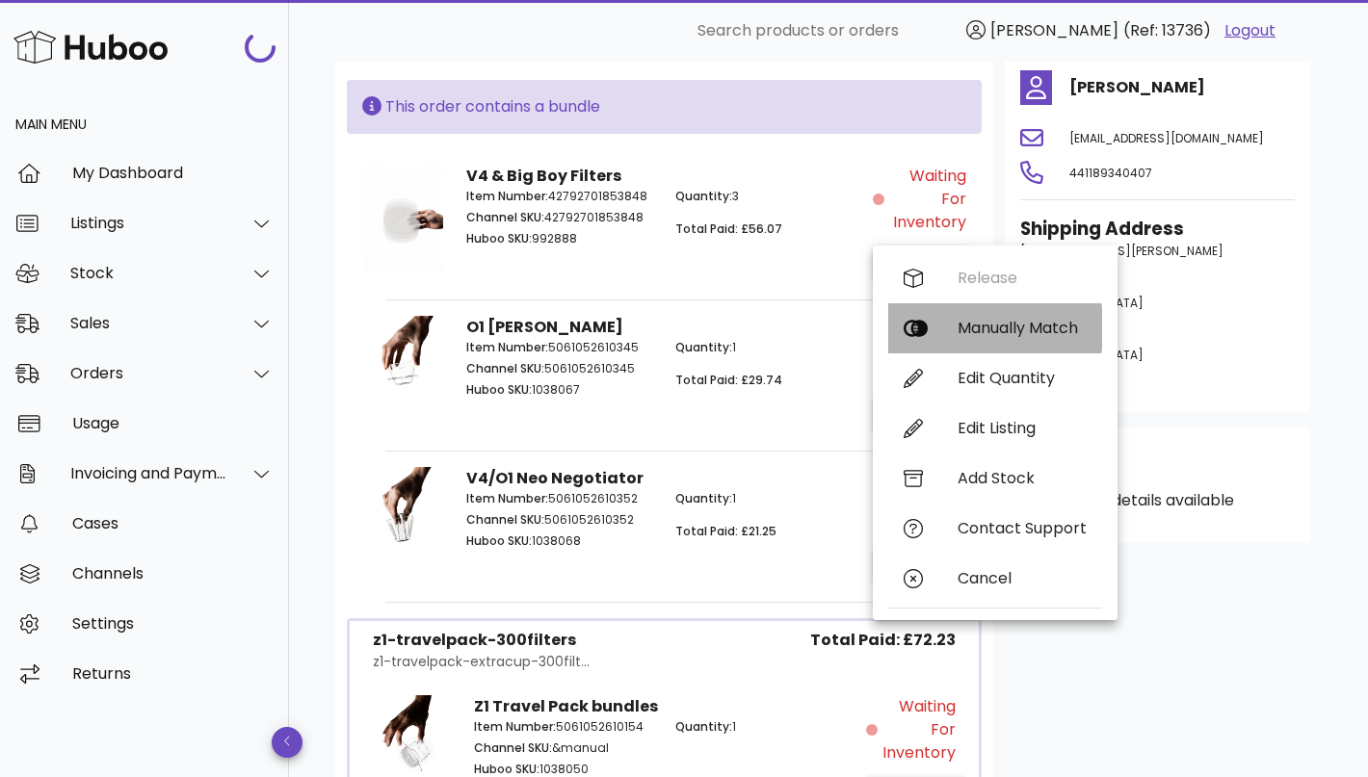
click at [962, 319] on div "Manually Match" at bounding box center [1021, 328] width 129 height 18
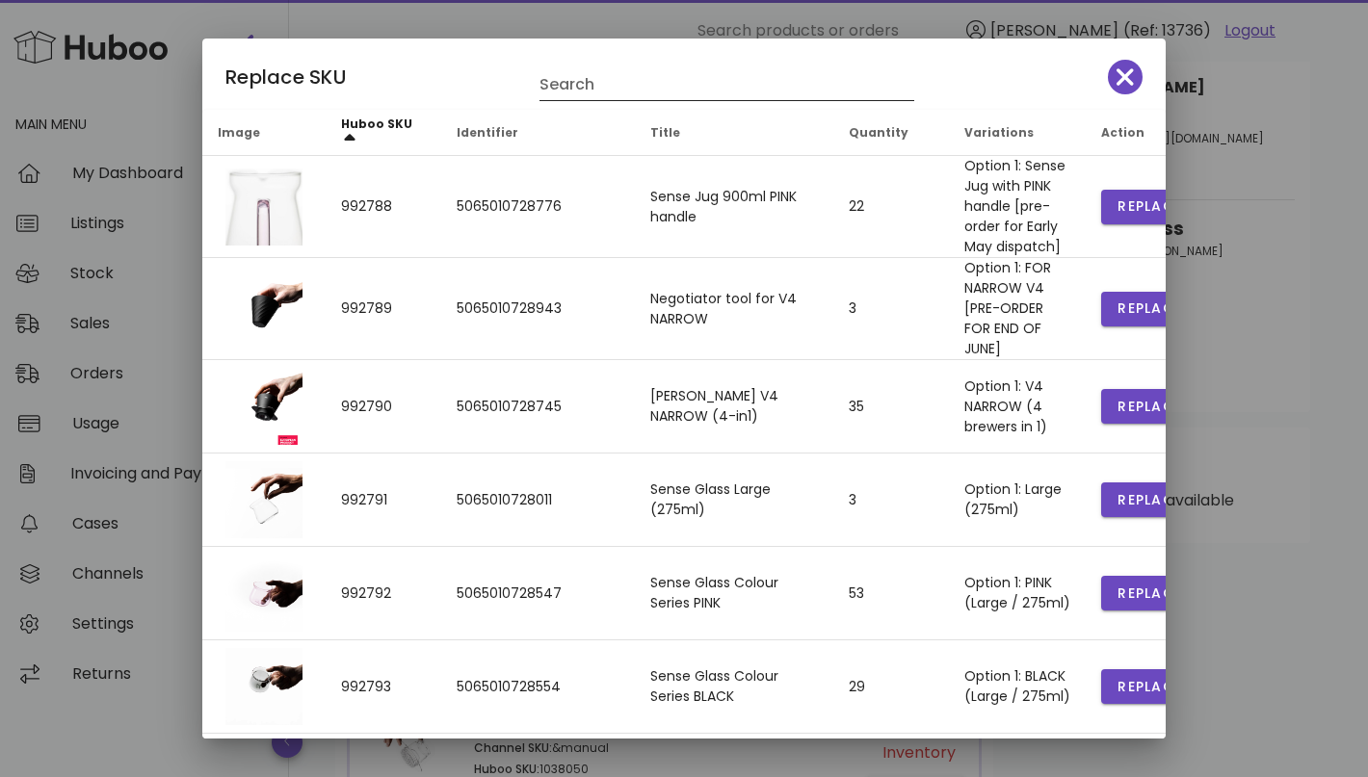
click at [591, 81] on input "Search" at bounding box center [713, 84] width 348 height 31
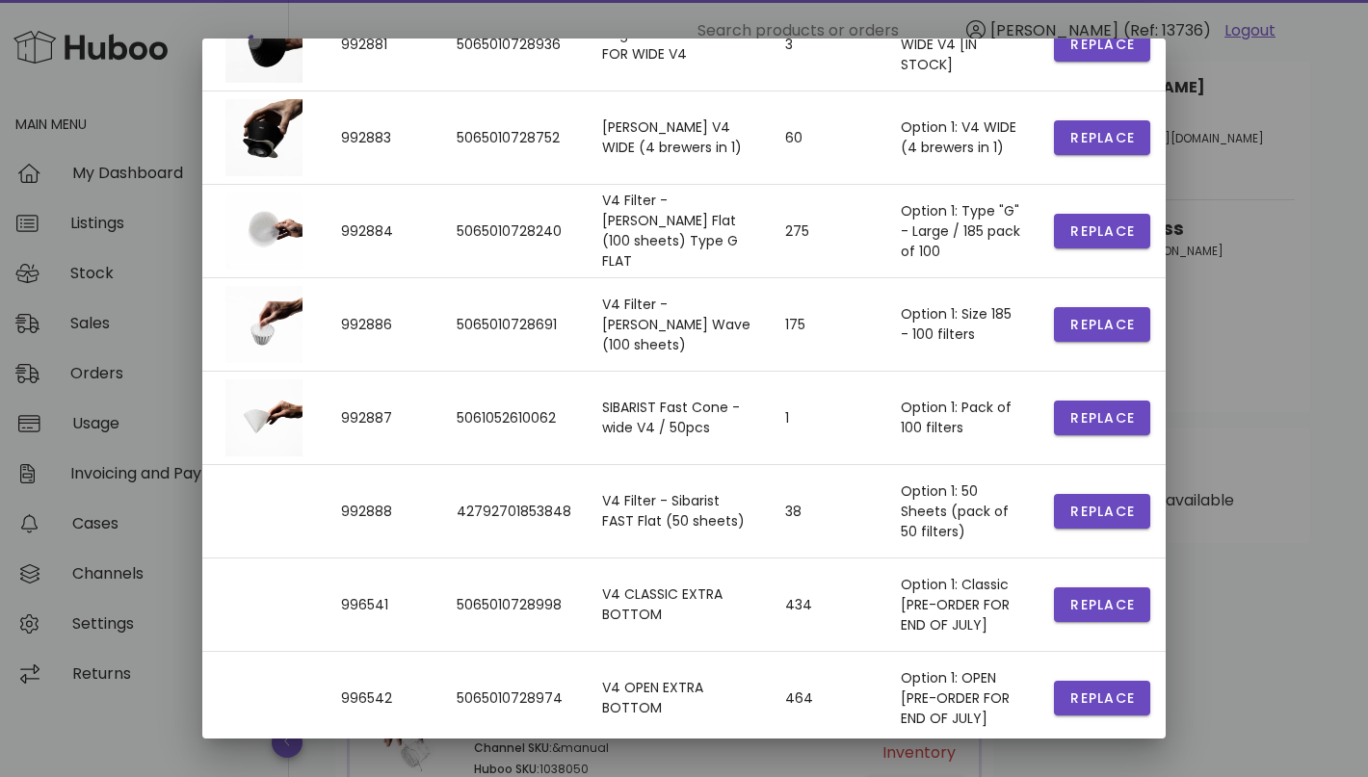
scroll to position [407, 0]
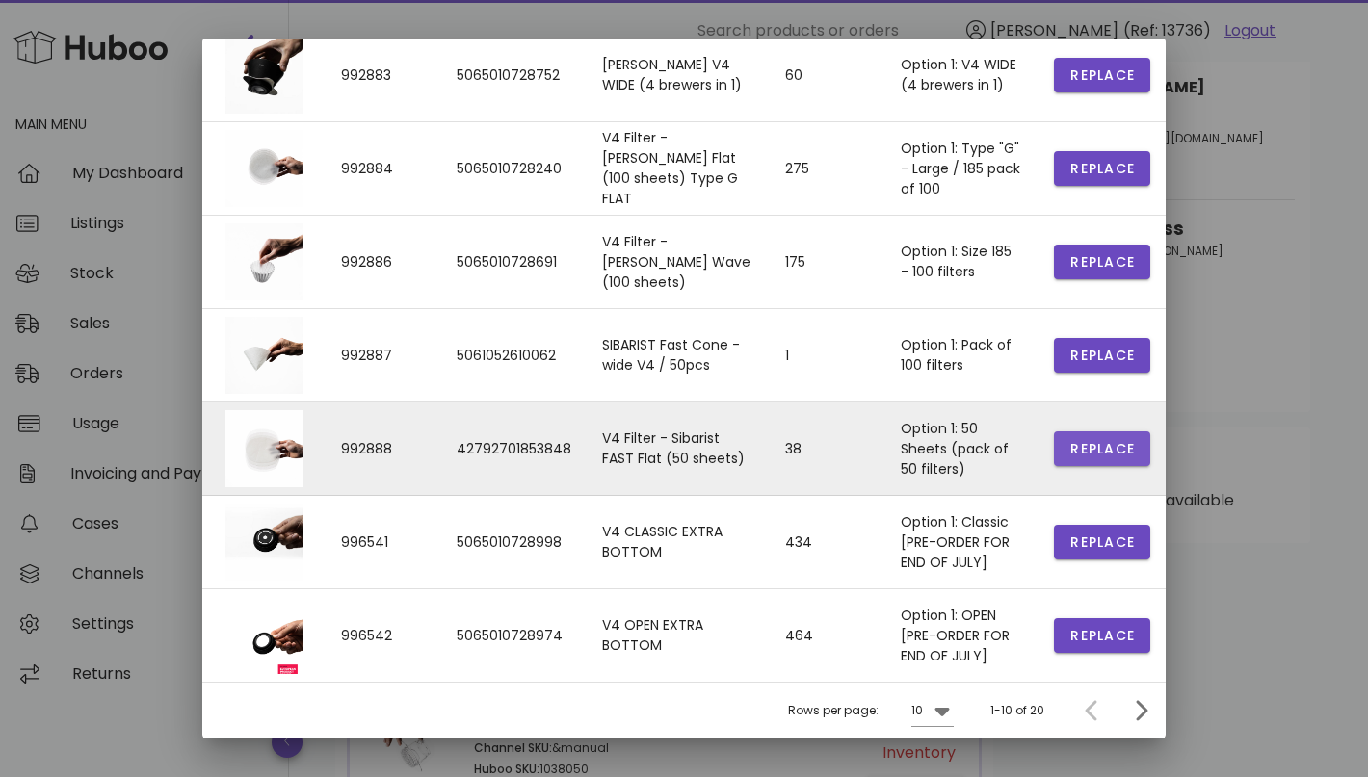
type input "**"
click at [1123, 452] on span "Replace" at bounding box center [1101, 449] width 65 height 20
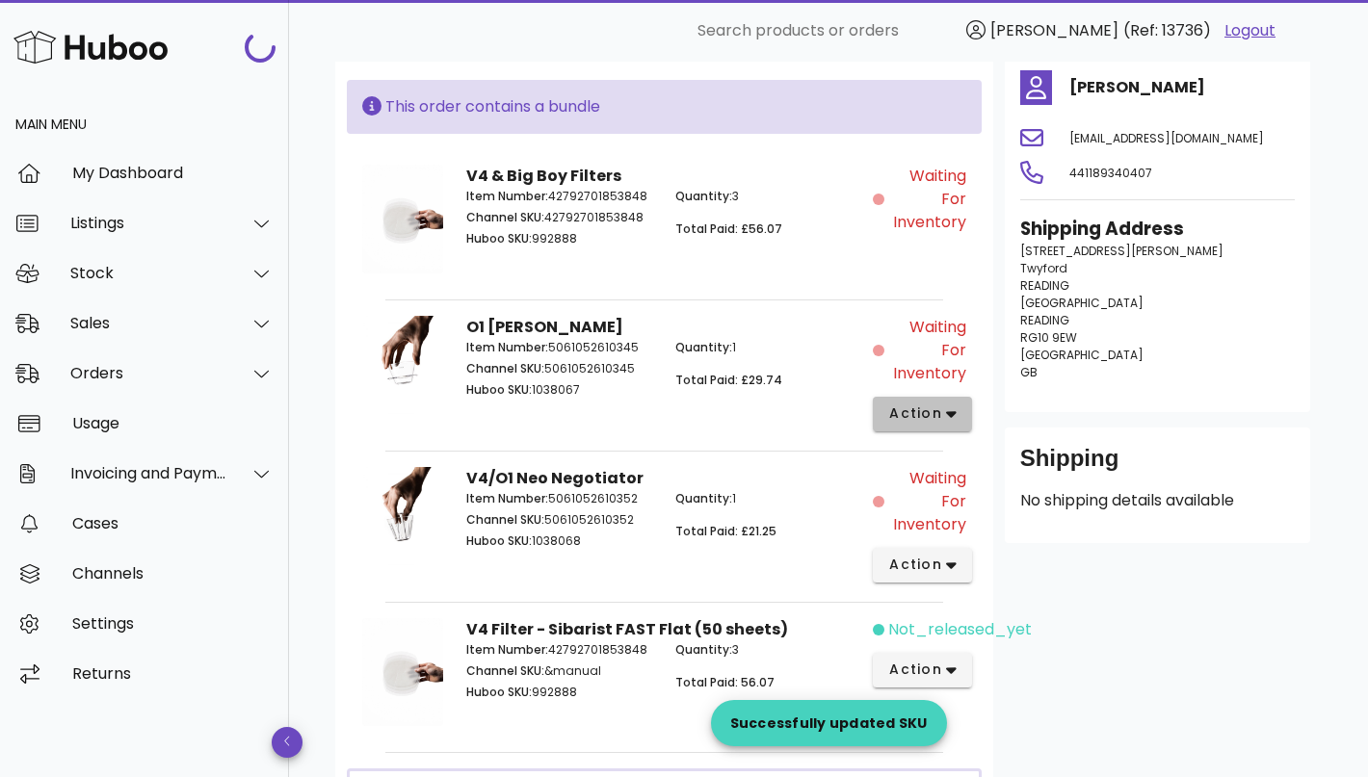
click at [909, 412] on span "action" at bounding box center [915, 414] width 54 height 20
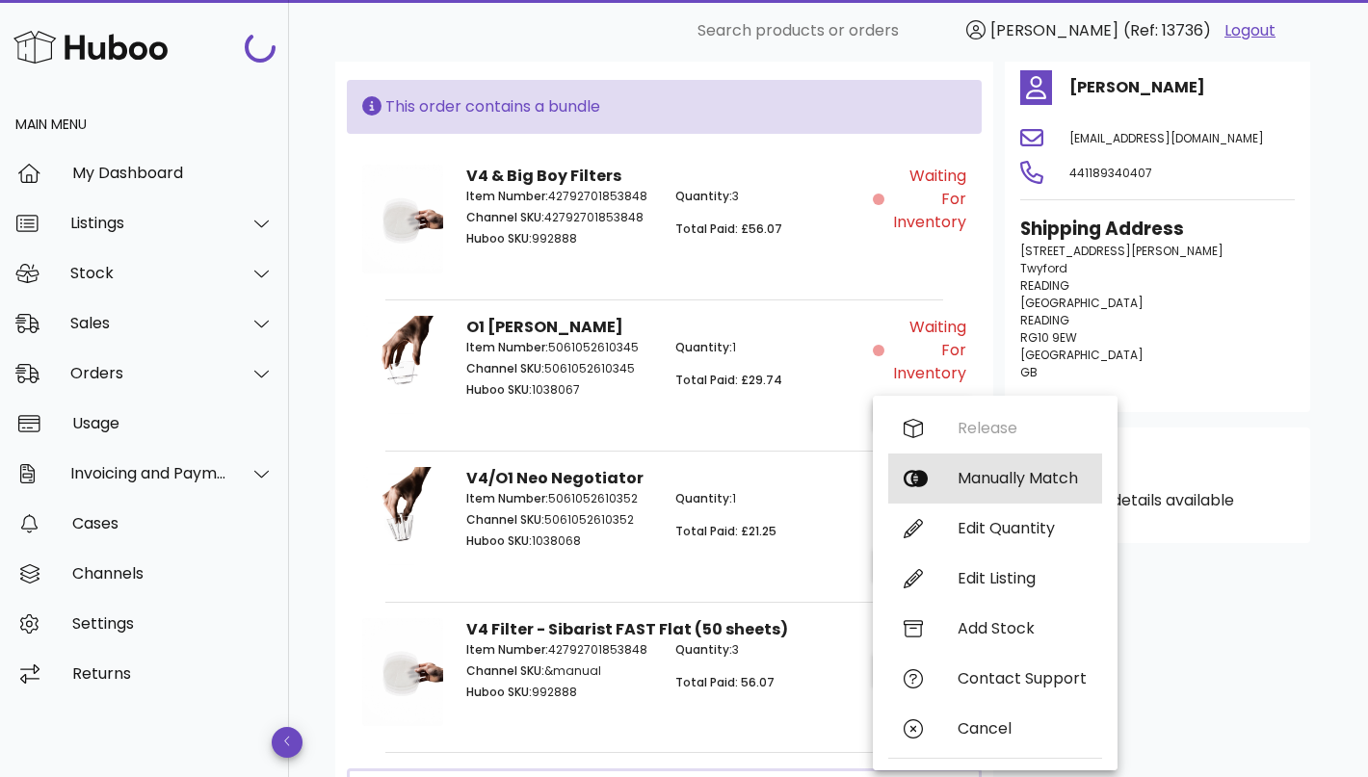
click at [974, 466] on div "Manually Match" at bounding box center [995, 479] width 214 height 50
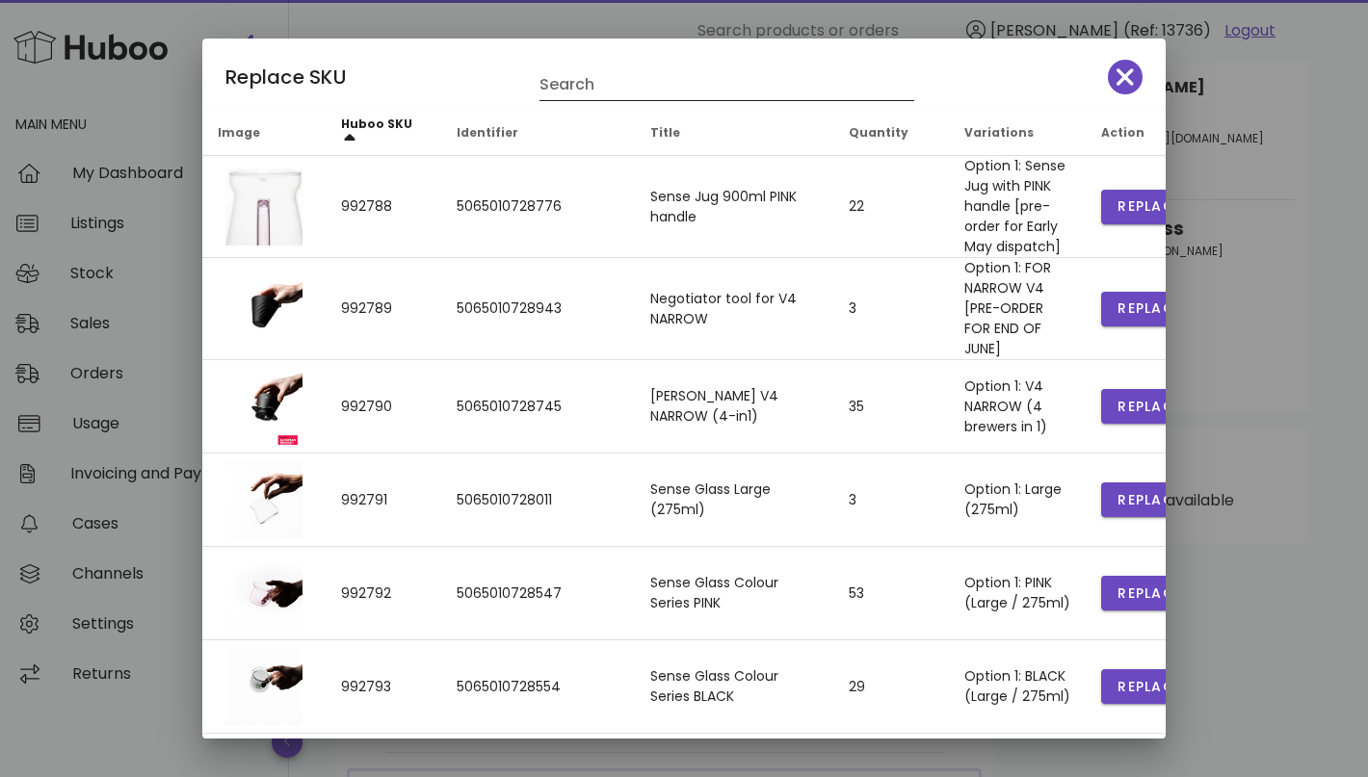
click at [666, 80] on input "Search" at bounding box center [713, 84] width 348 height 31
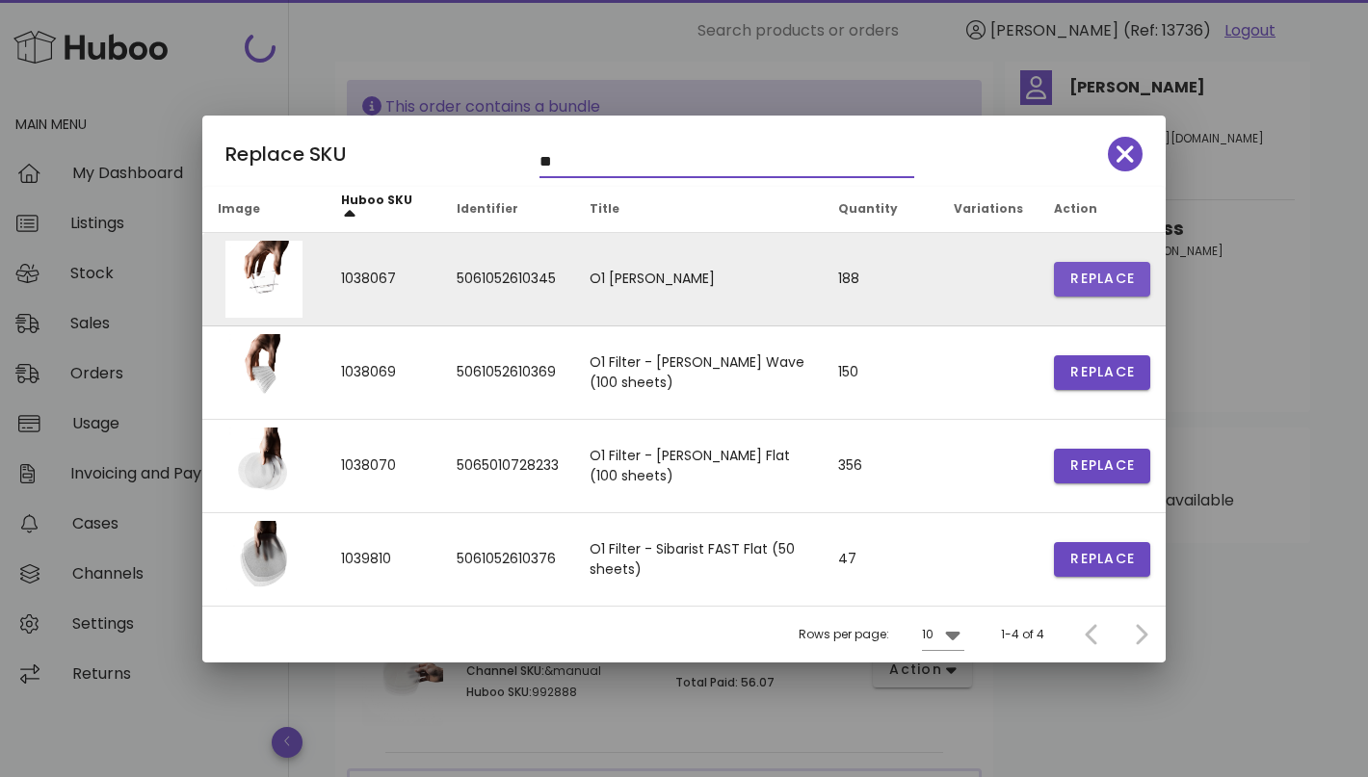
type input "**"
click at [1111, 274] on span "Replace" at bounding box center [1101, 279] width 65 height 20
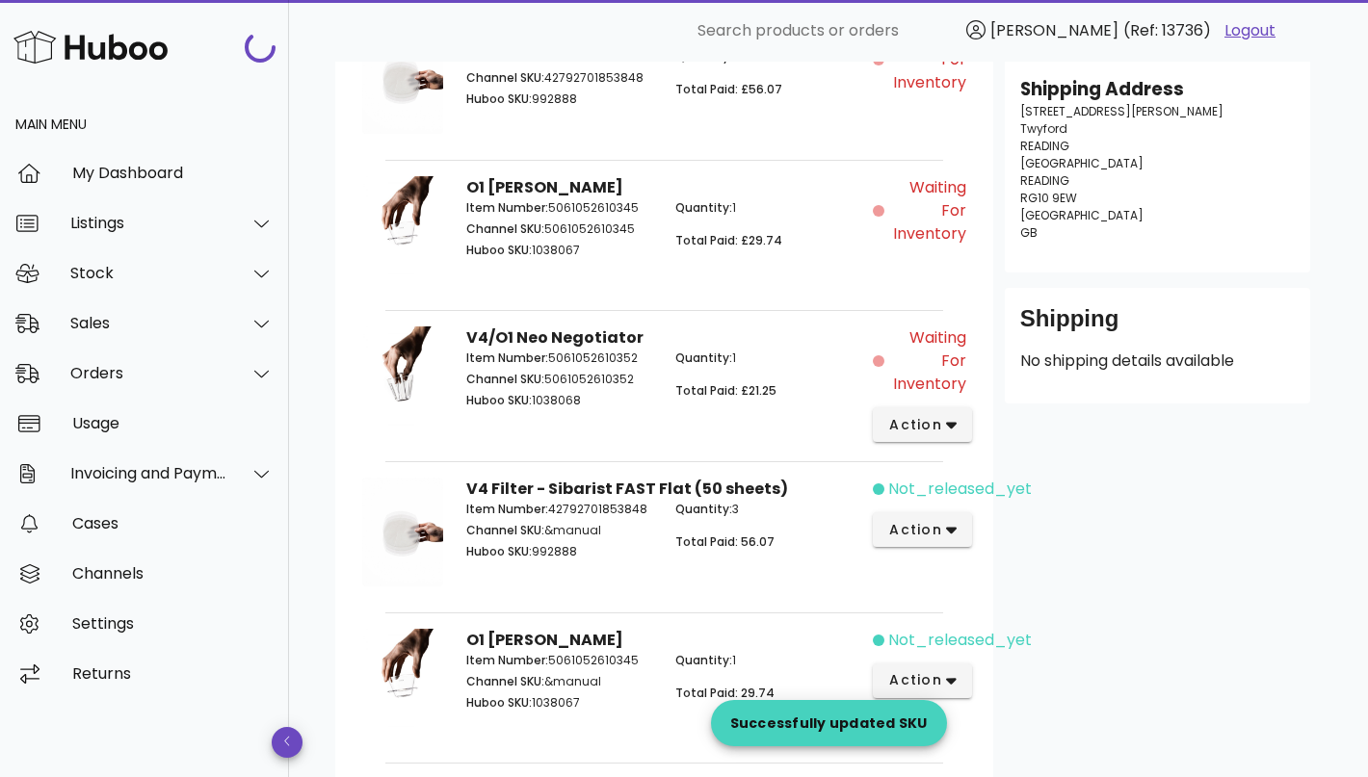
scroll to position [469, 0]
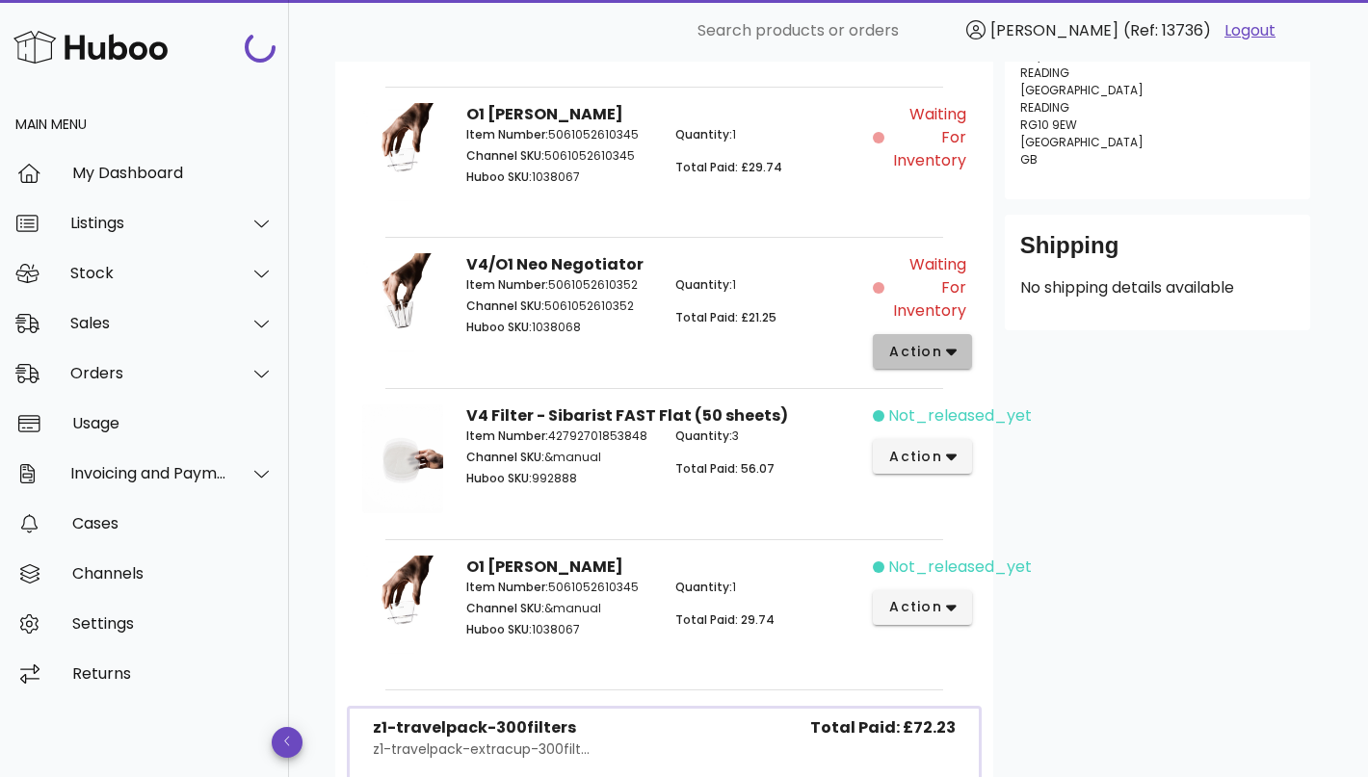
click at [925, 354] on span "action" at bounding box center [915, 352] width 54 height 20
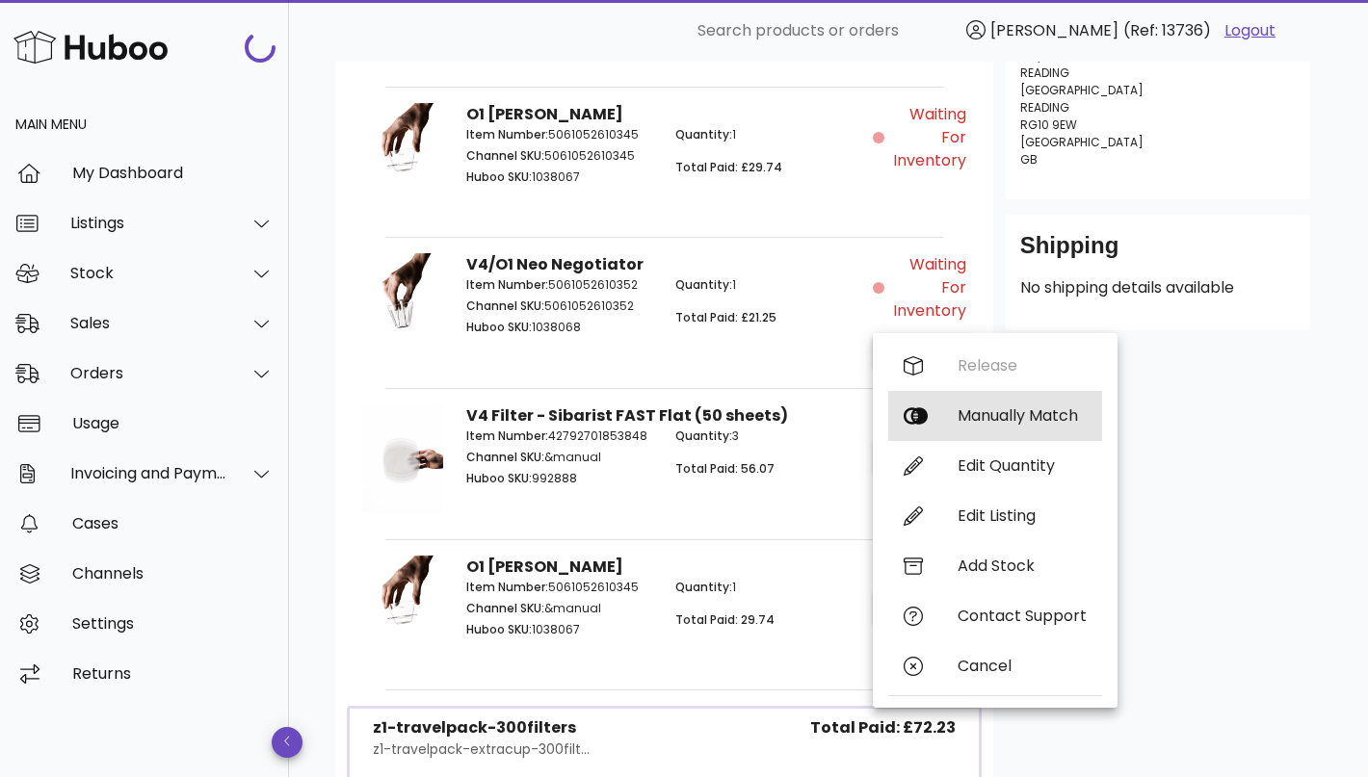
click at [984, 417] on div "Manually Match" at bounding box center [1021, 415] width 129 height 18
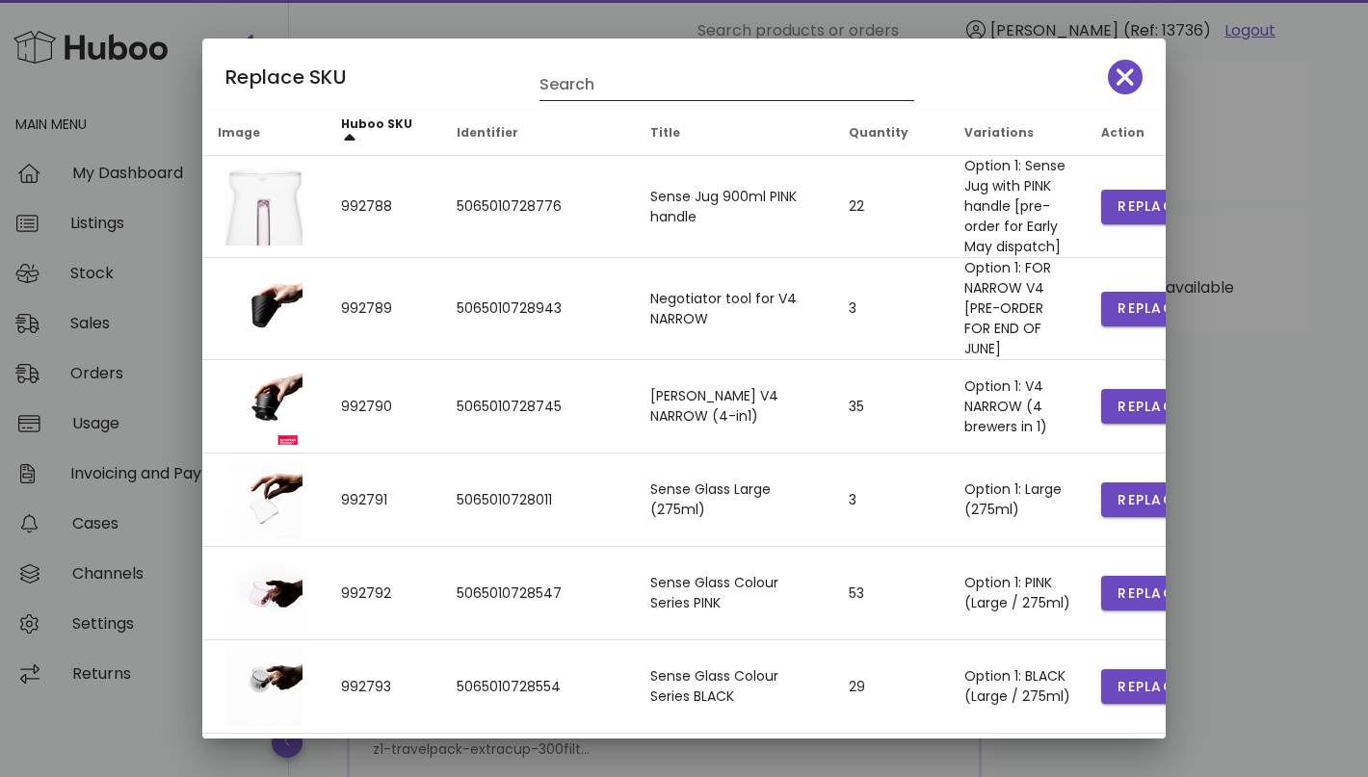
click at [600, 86] on input "Search" at bounding box center [713, 84] width 348 height 31
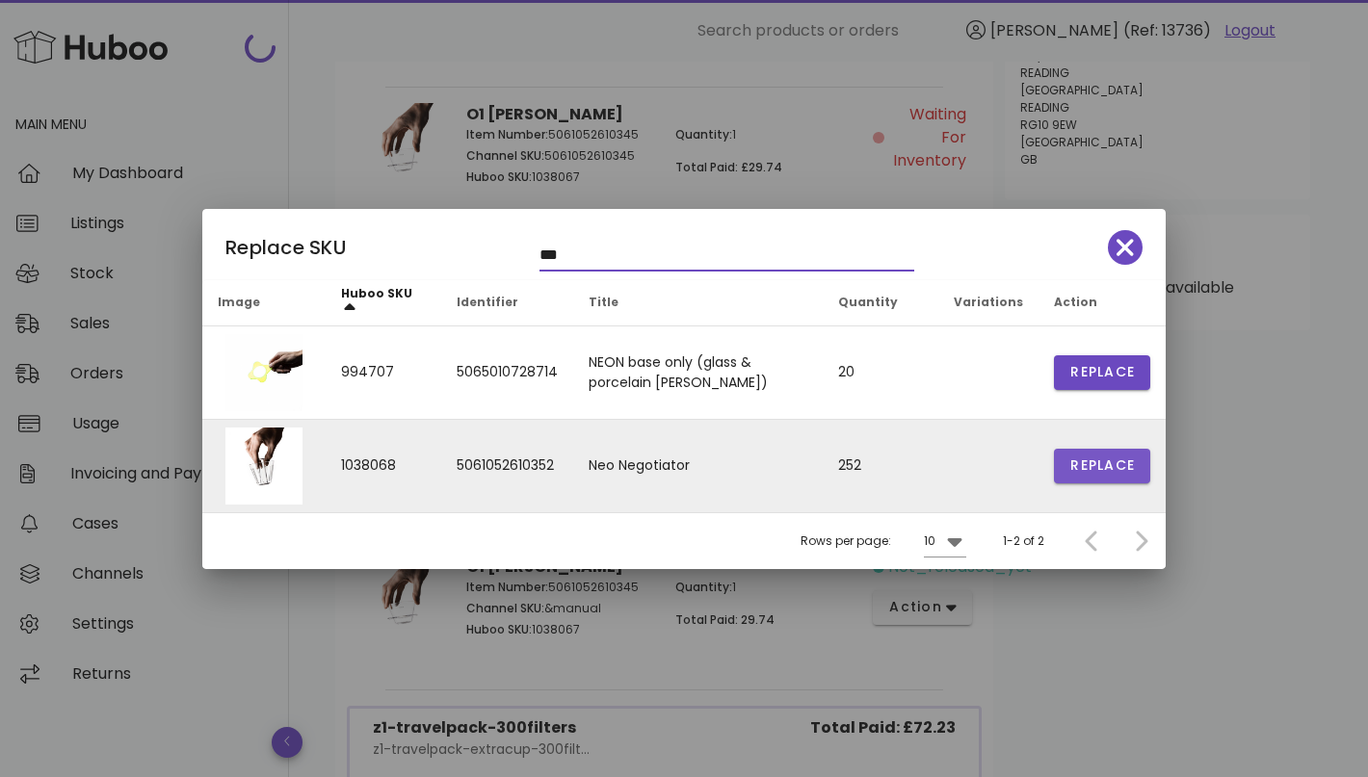
type input "***"
click at [1130, 471] on span "Replace" at bounding box center [1101, 466] width 65 height 20
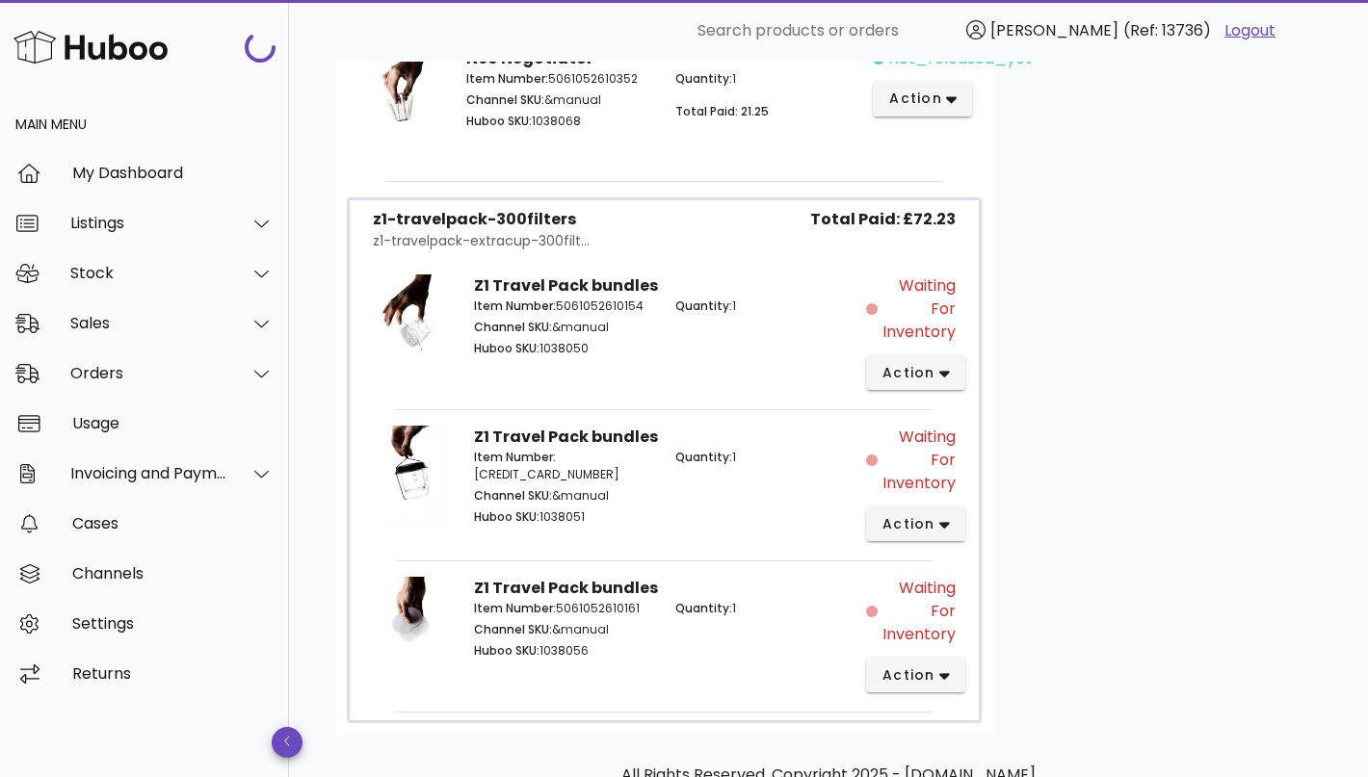
scroll to position [1224, 0]
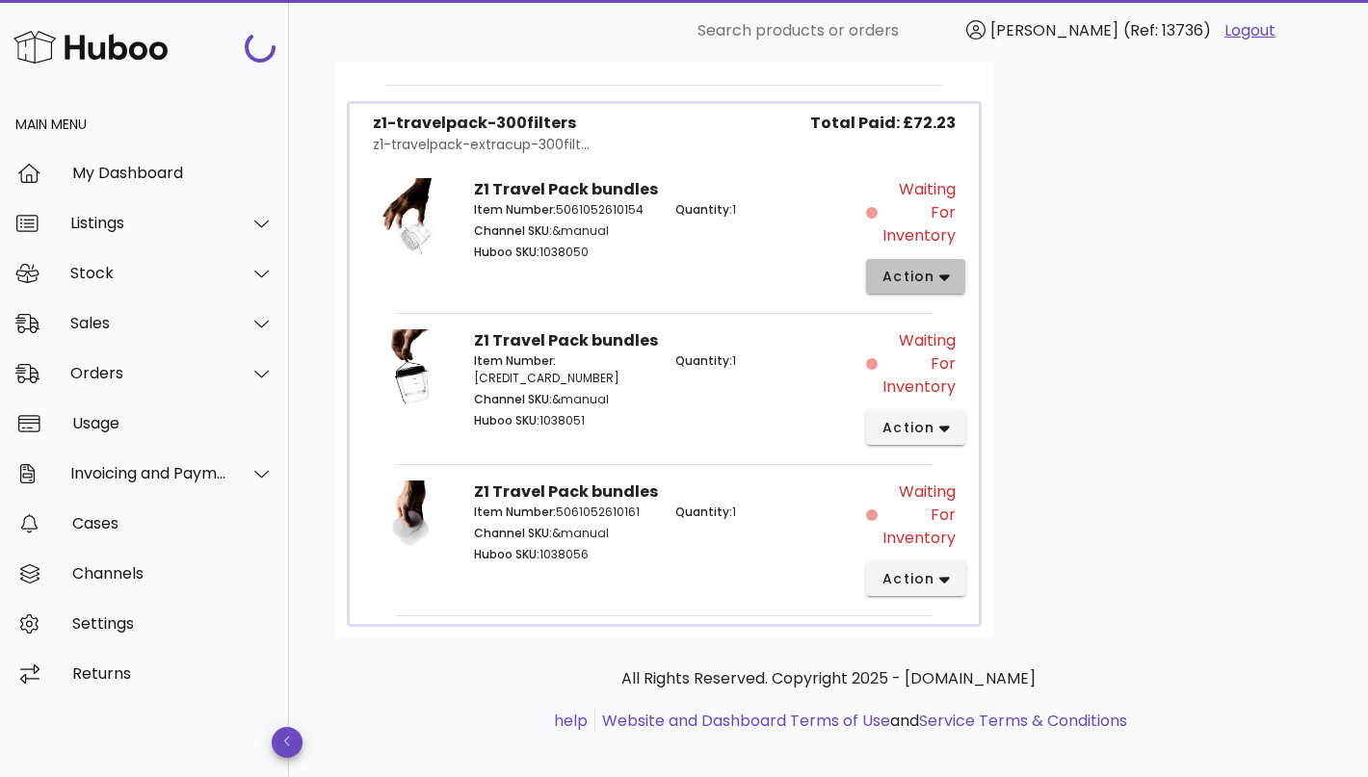
click at [927, 280] on span "action" at bounding box center [908, 277] width 54 height 20
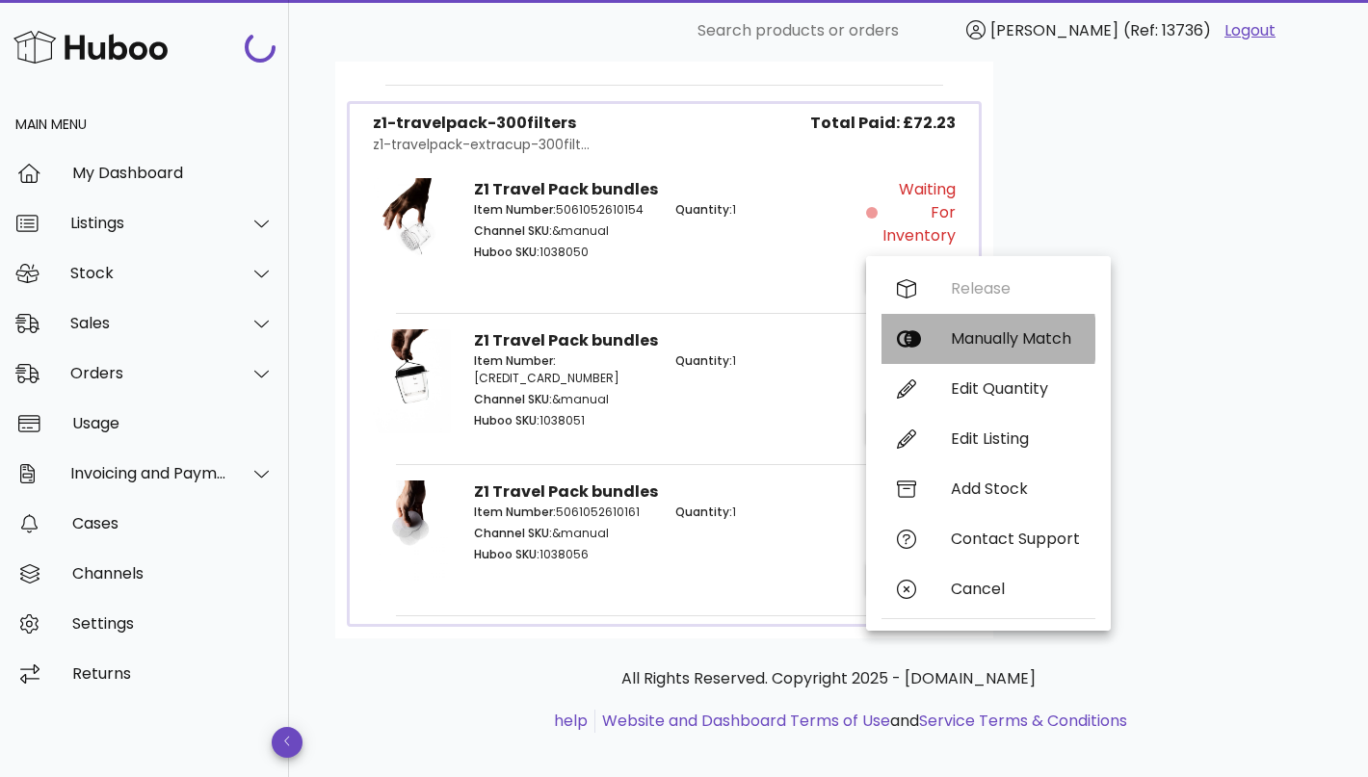
click at [970, 330] on div "Manually Match" at bounding box center [1015, 338] width 129 height 18
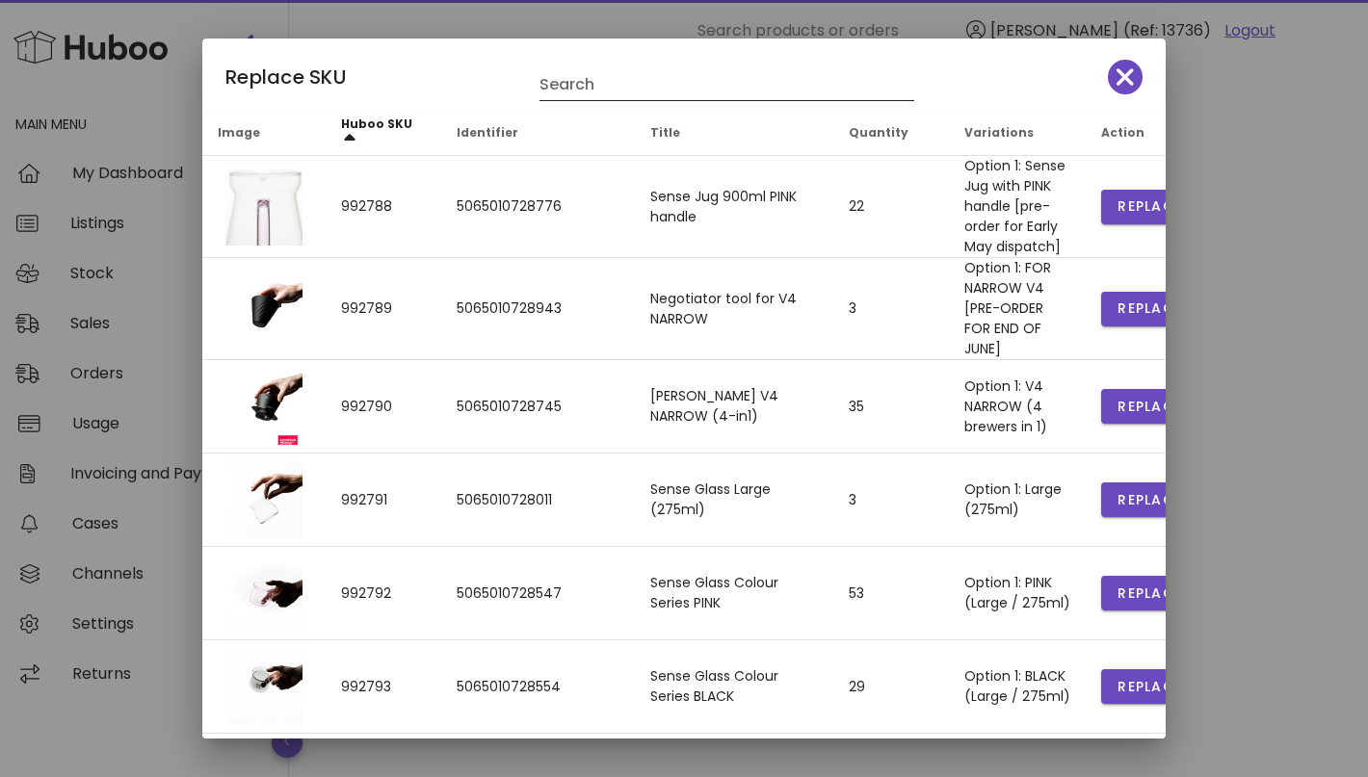
click at [632, 89] on input "Search" at bounding box center [713, 84] width 348 height 31
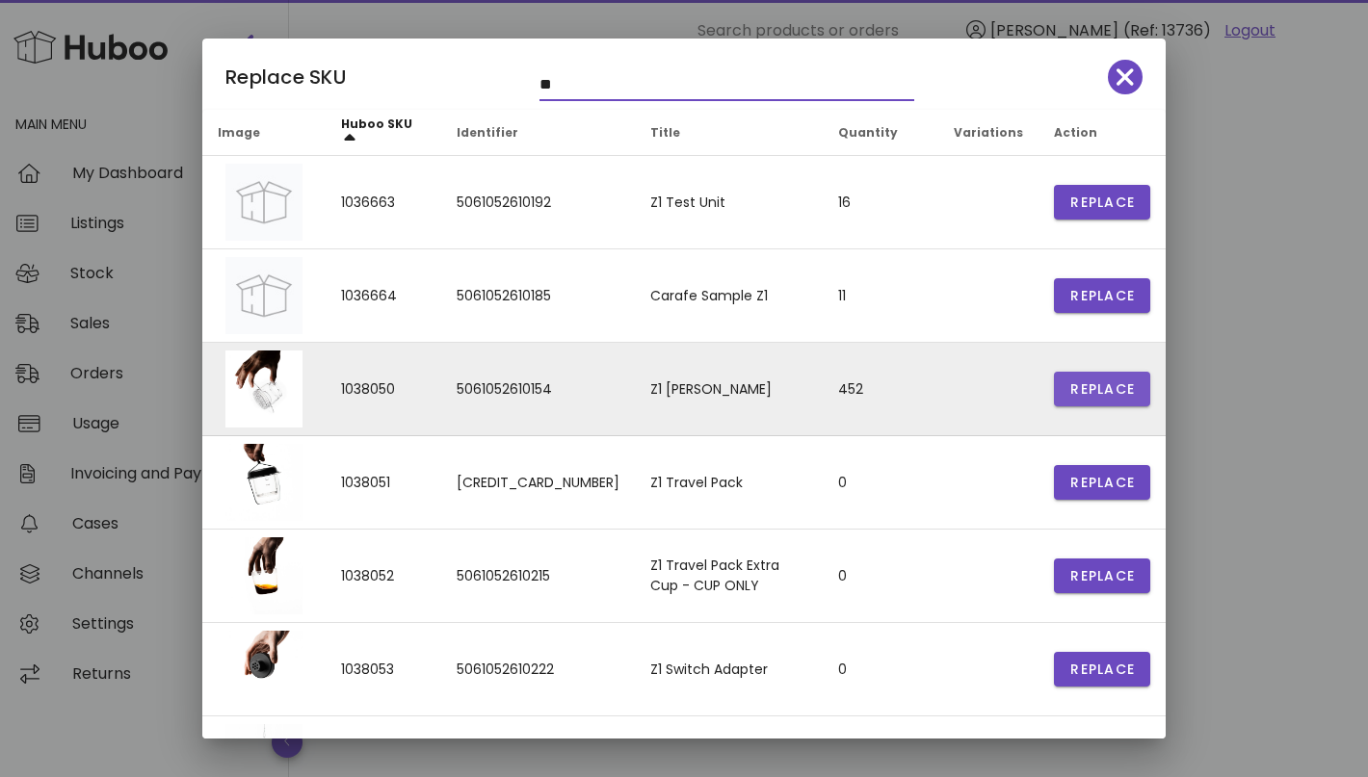
type input "**"
click at [1104, 396] on span "Replace" at bounding box center [1101, 389] width 65 height 20
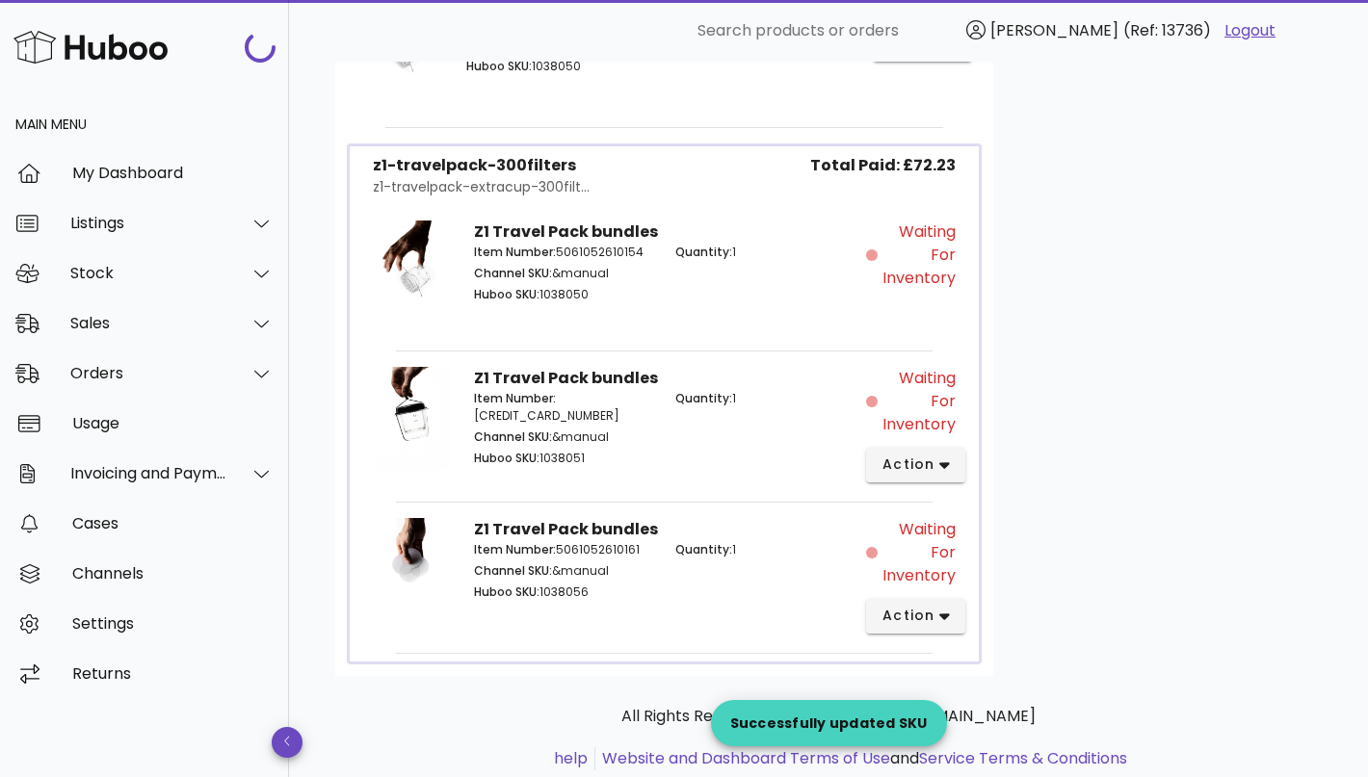
scroll to position [1383, 0]
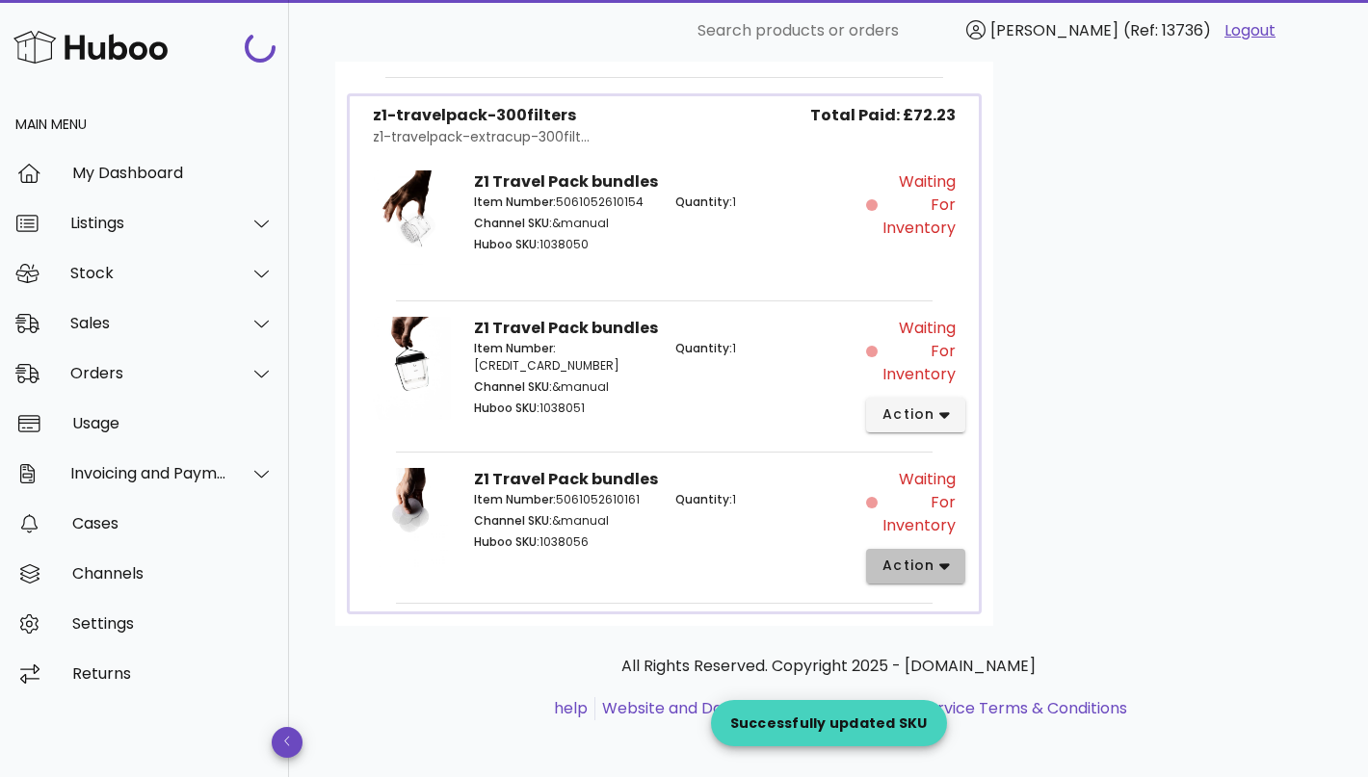
click at [931, 558] on span "action" at bounding box center [908, 566] width 54 height 20
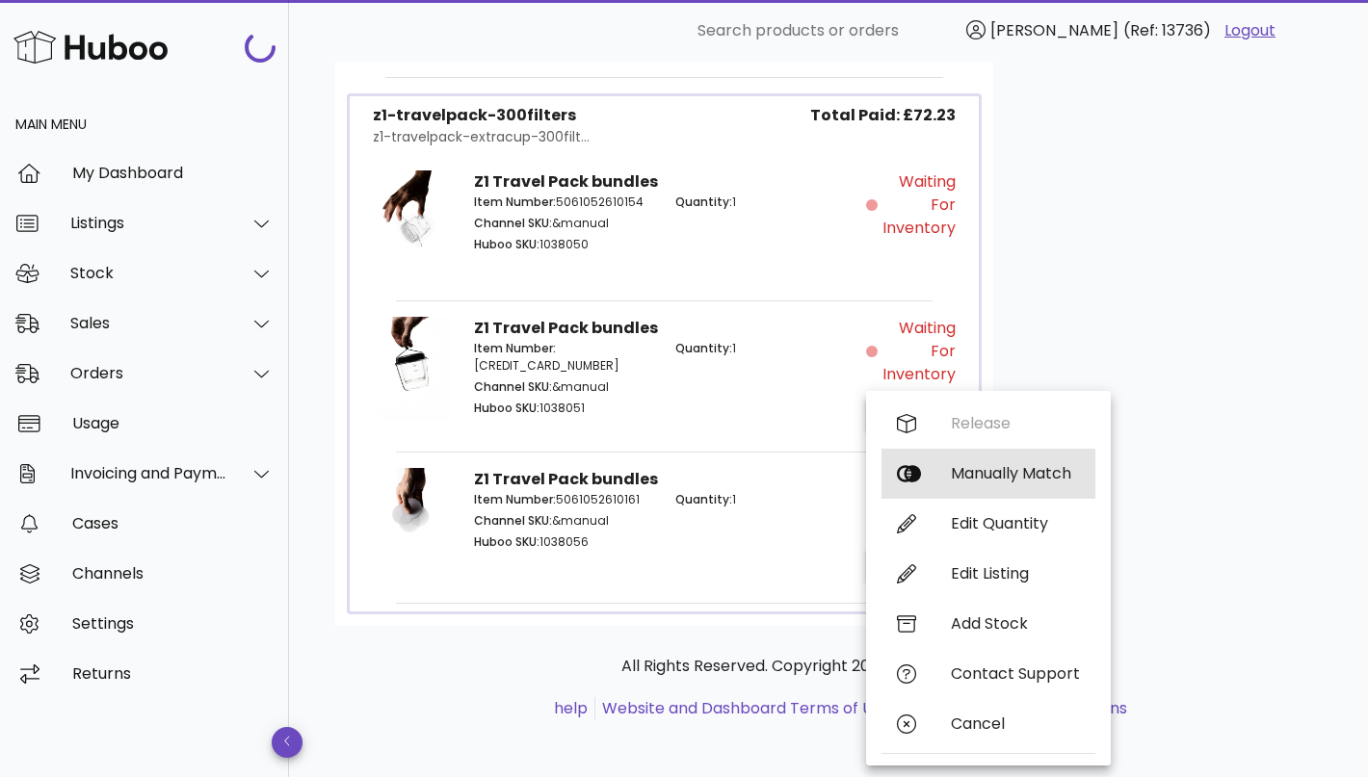
click at [992, 481] on div "Manually Match" at bounding box center [1015, 473] width 129 height 18
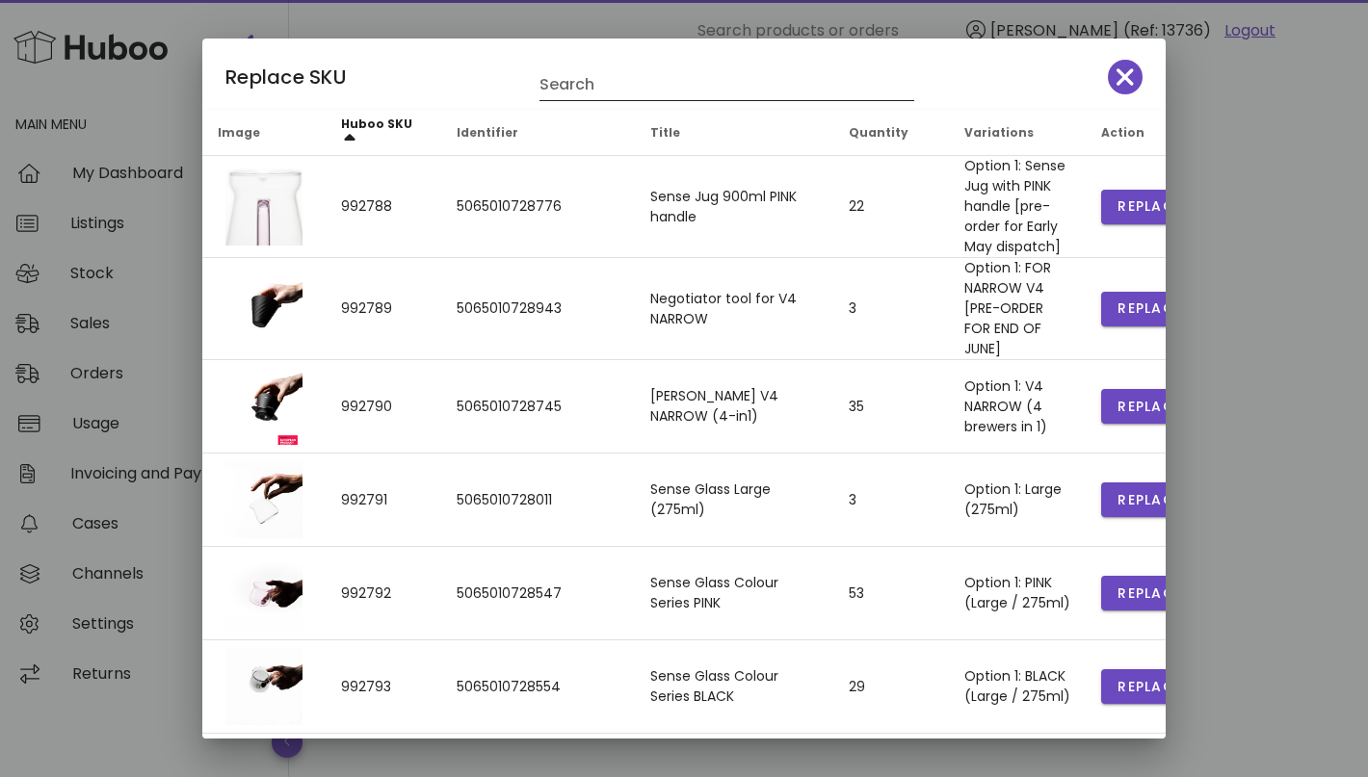
click at [612, 73] on input "Search" at bounding box center [713, 84] width 348 height 31
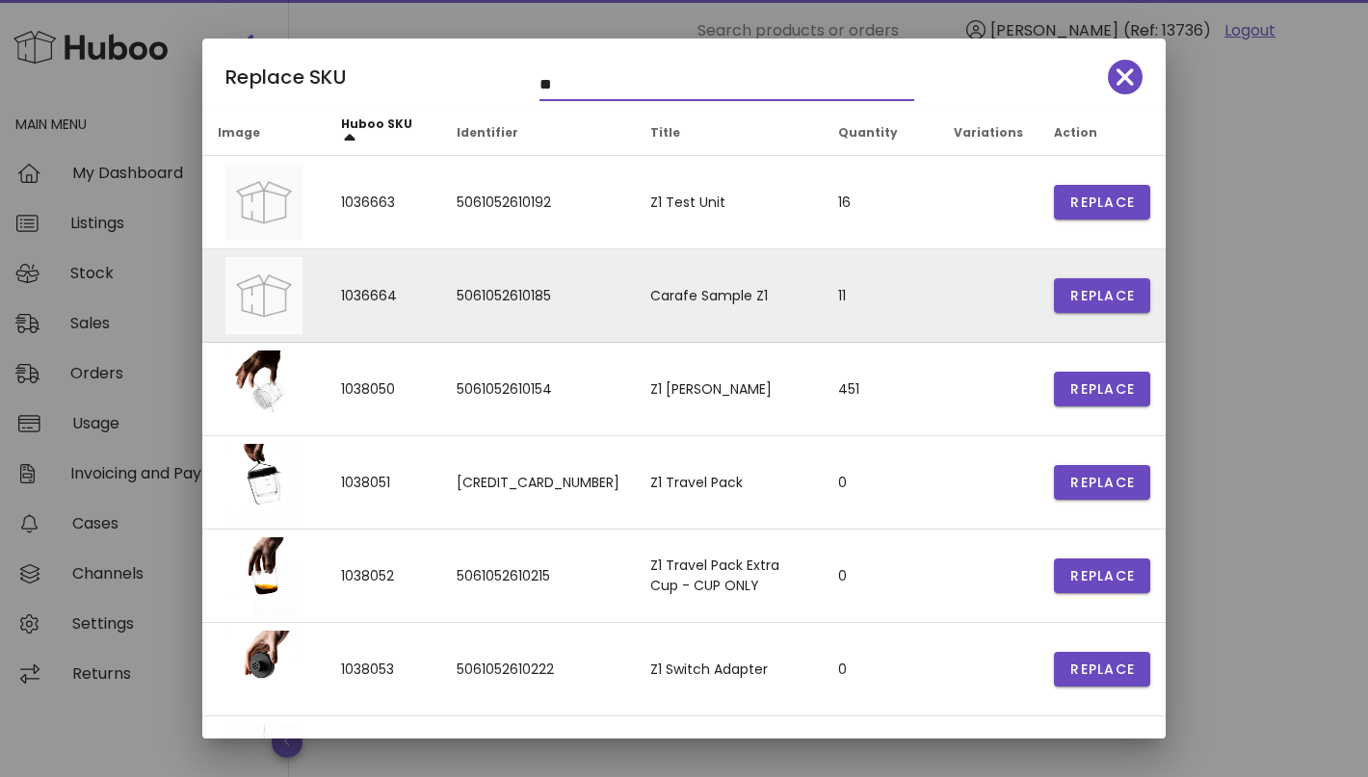
scroll to position [314, 0]
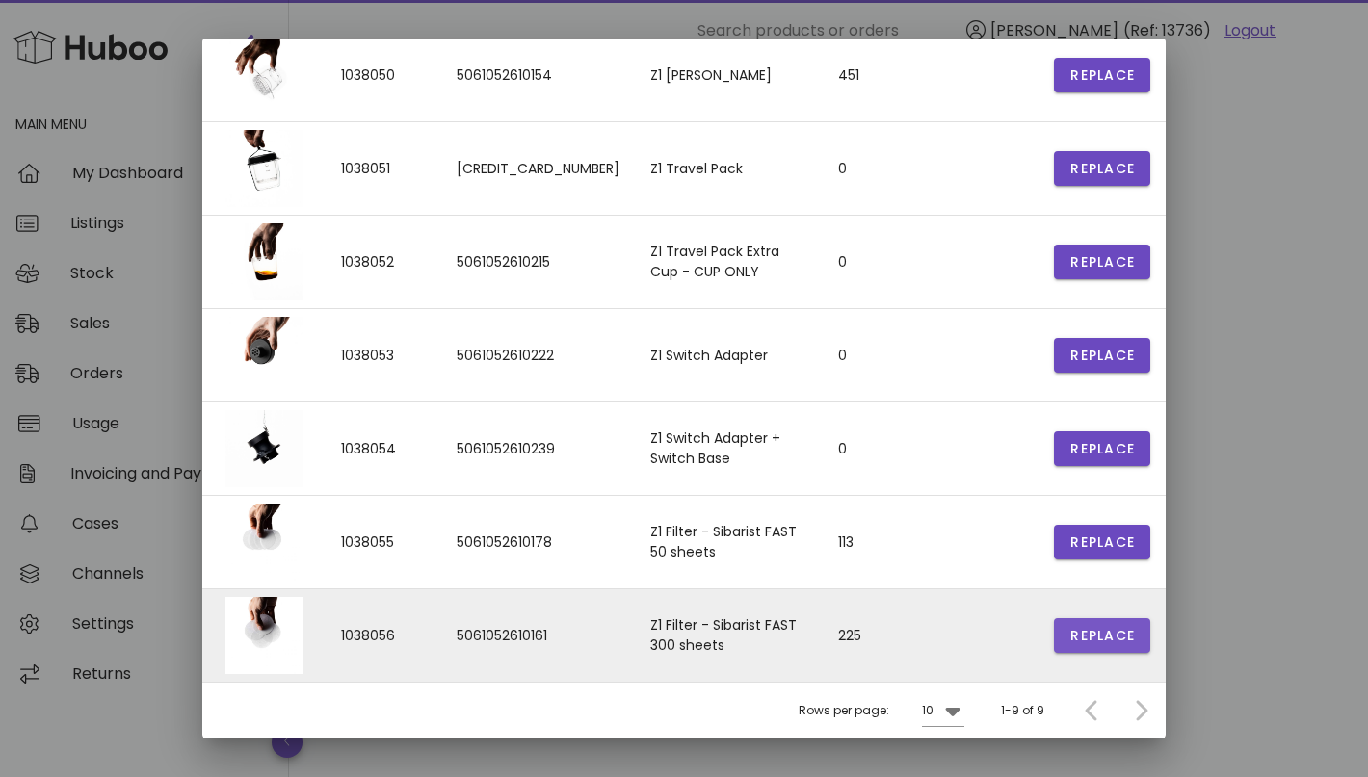
type input "**"
click at [1121, 634] on span "Replace" at bounding box center [1101, 636] width 65 height 20
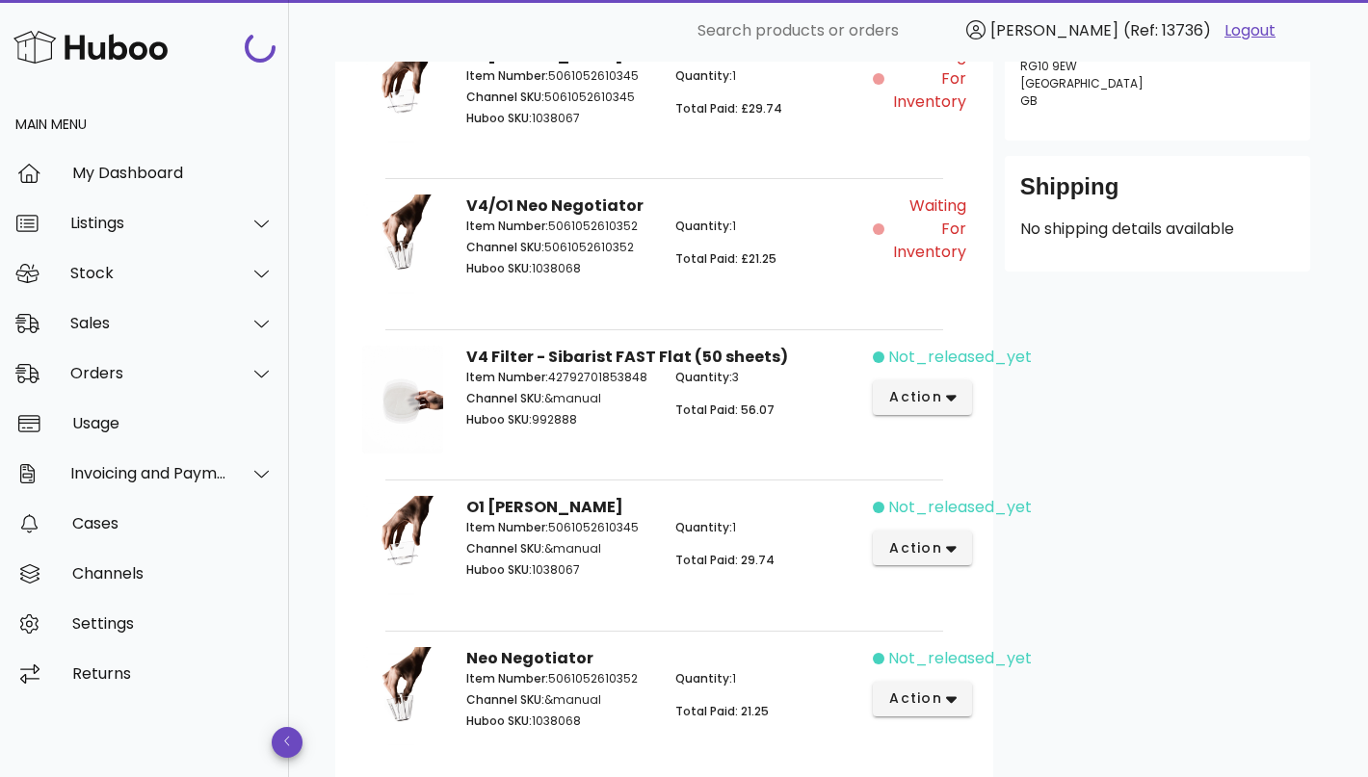
scroll to position [543, 0]
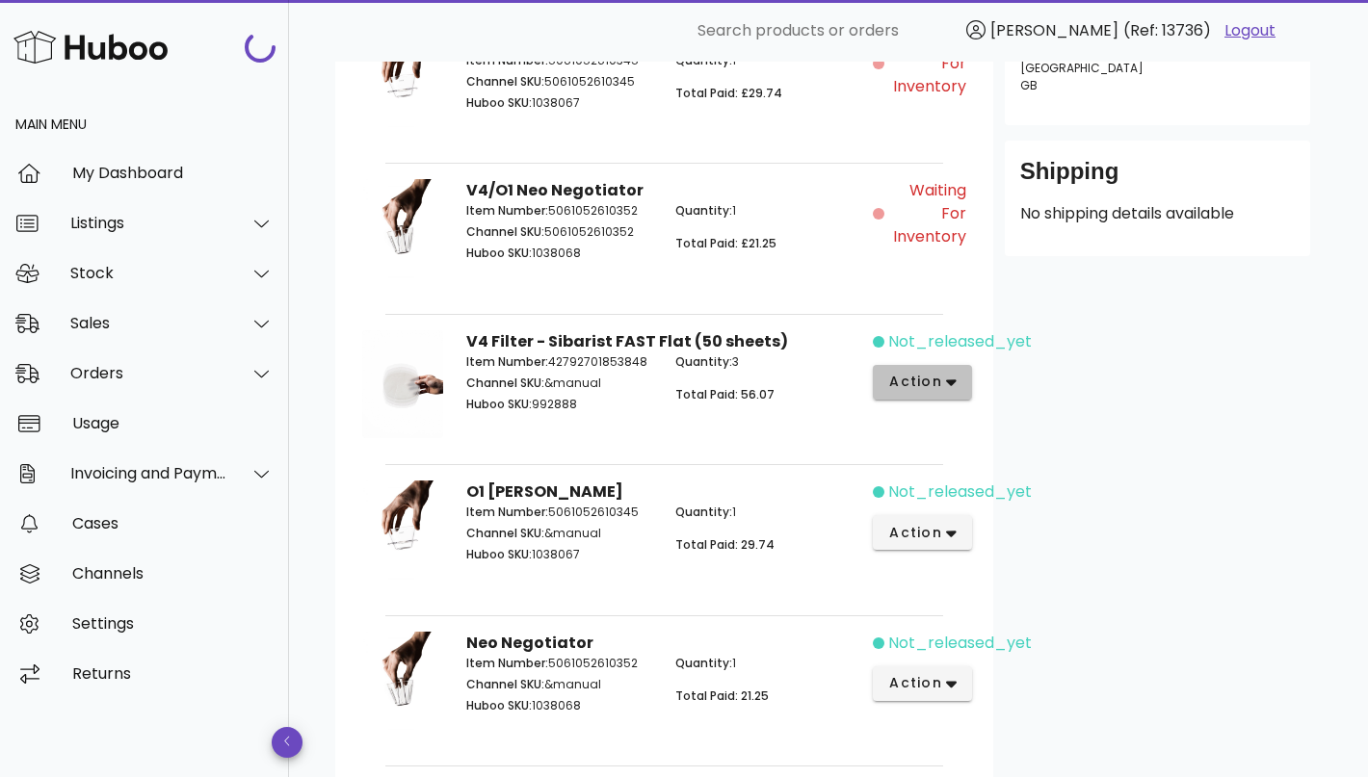
click at [949, 368] on button "action" at bounding box center [922, 382] width 99 height 35
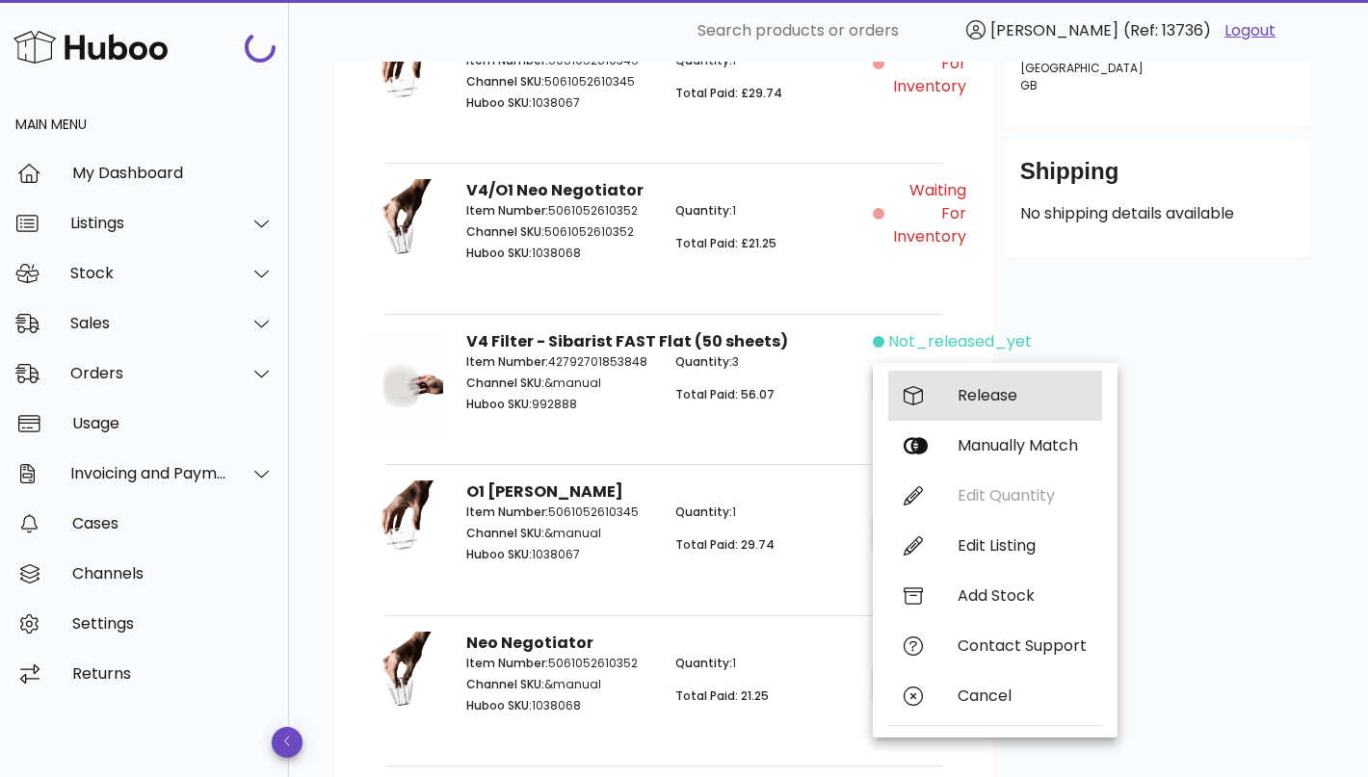
click at [955, 409] on div "Release" at bounding box center [995, 396] width 214 height 50
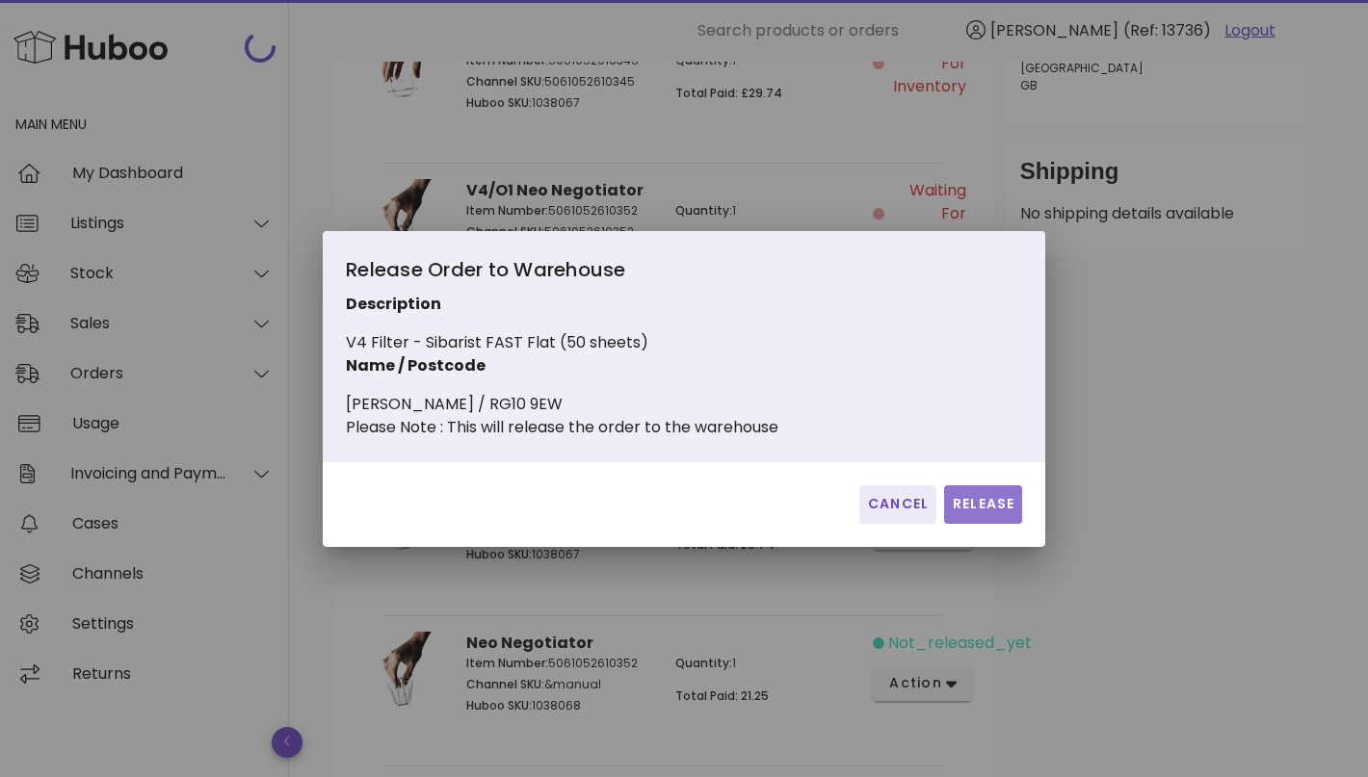
click at [956, 508] on span "Release" at bounding box center [983, 504] width 63 height 20
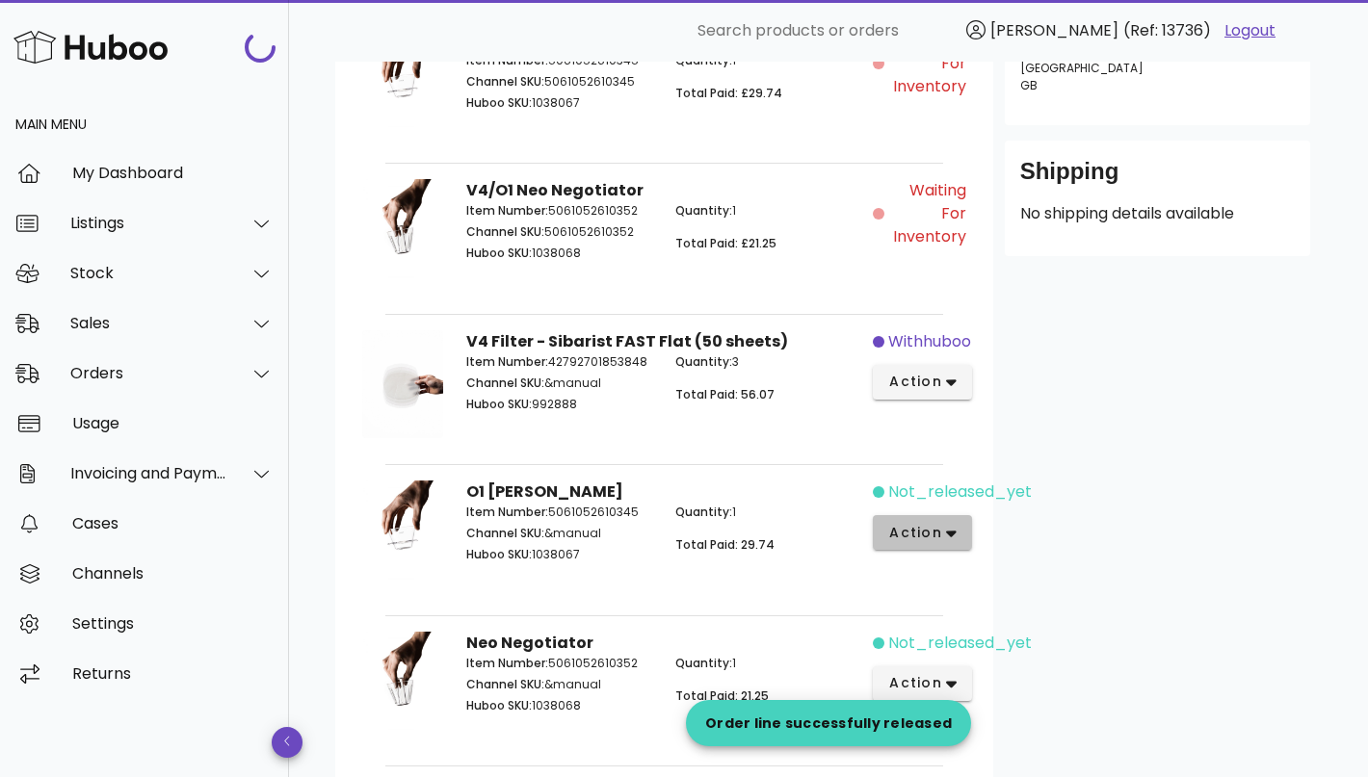
click at [939, 523] on span "action" at bounding box center [915, 533] width 54 height 20
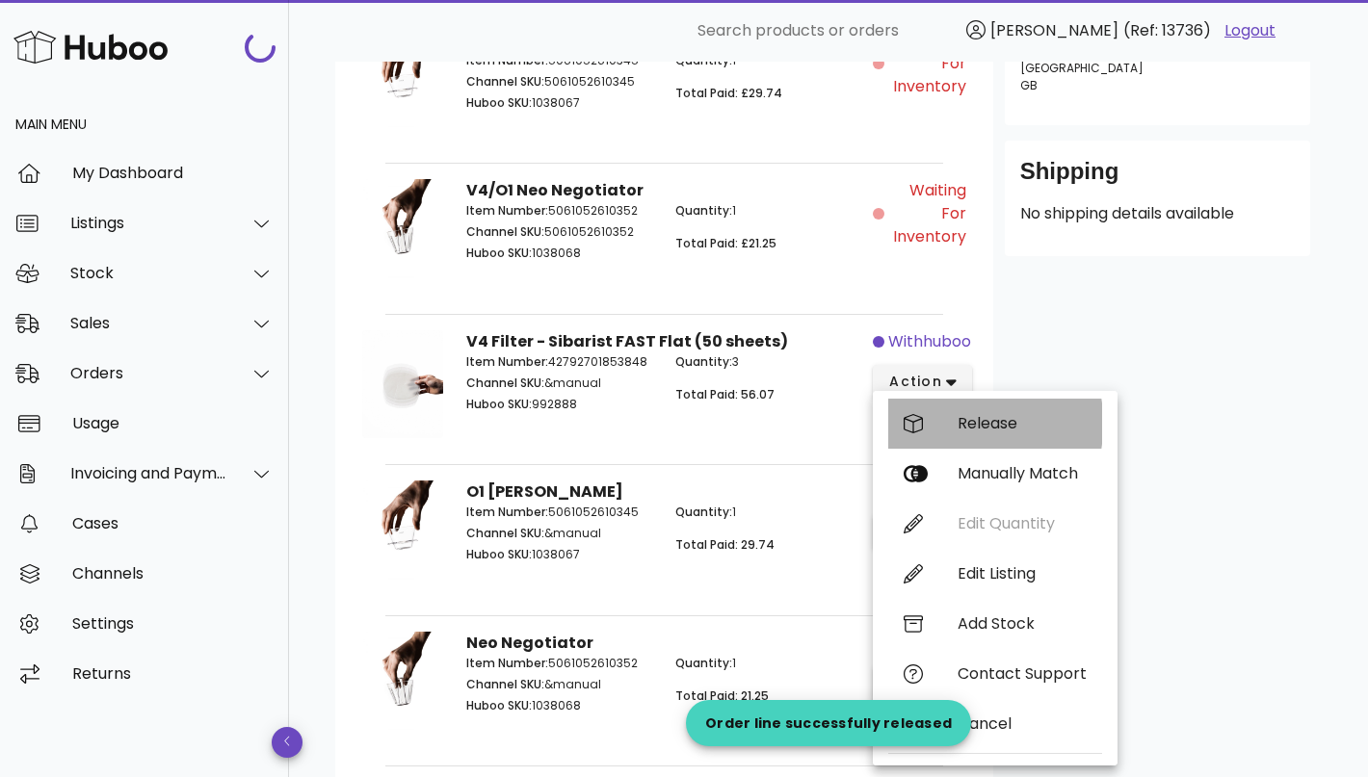
click at [1011, 428] on div "Release" at bounding box center [1021, 423] width 129 height 18
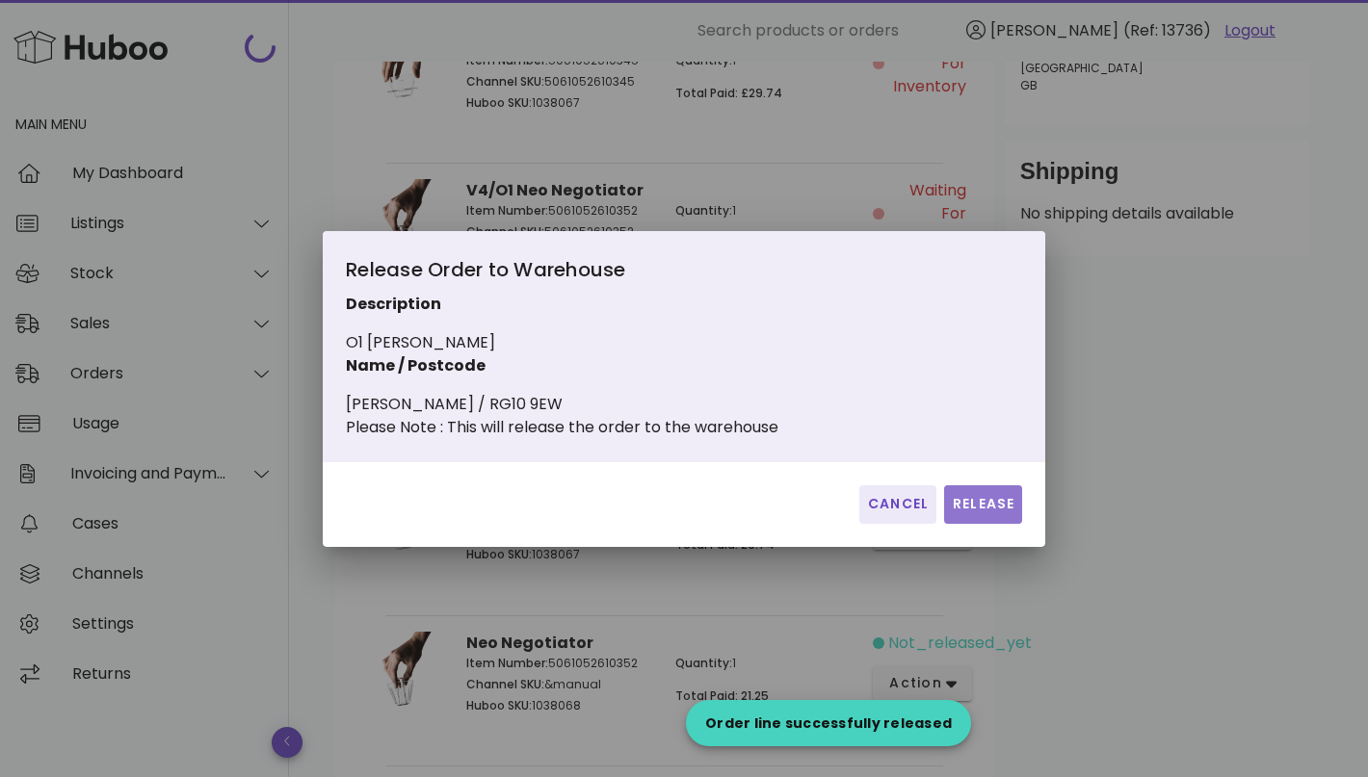
click at [980, 509] on span "Release" at bounding box center [983, 504] width 63 height 20
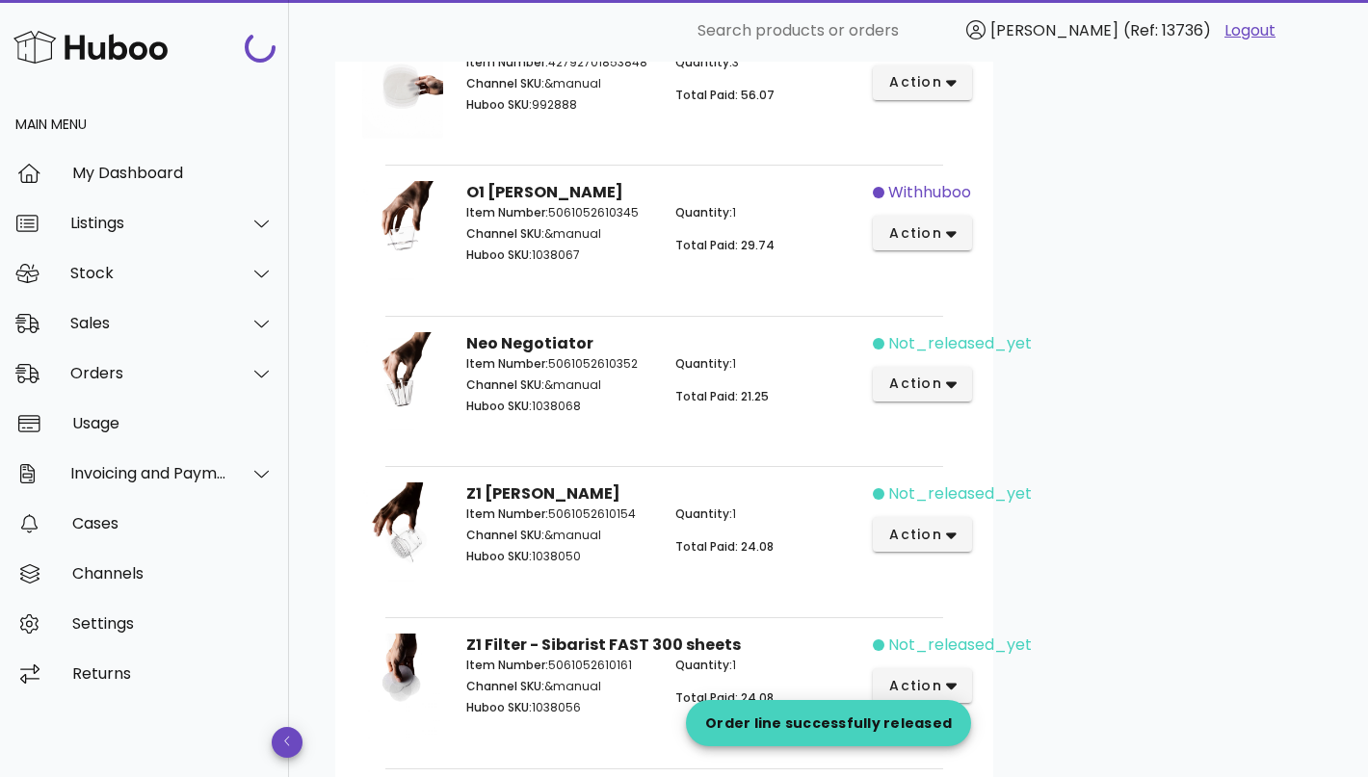
scroll to position [867, 0]
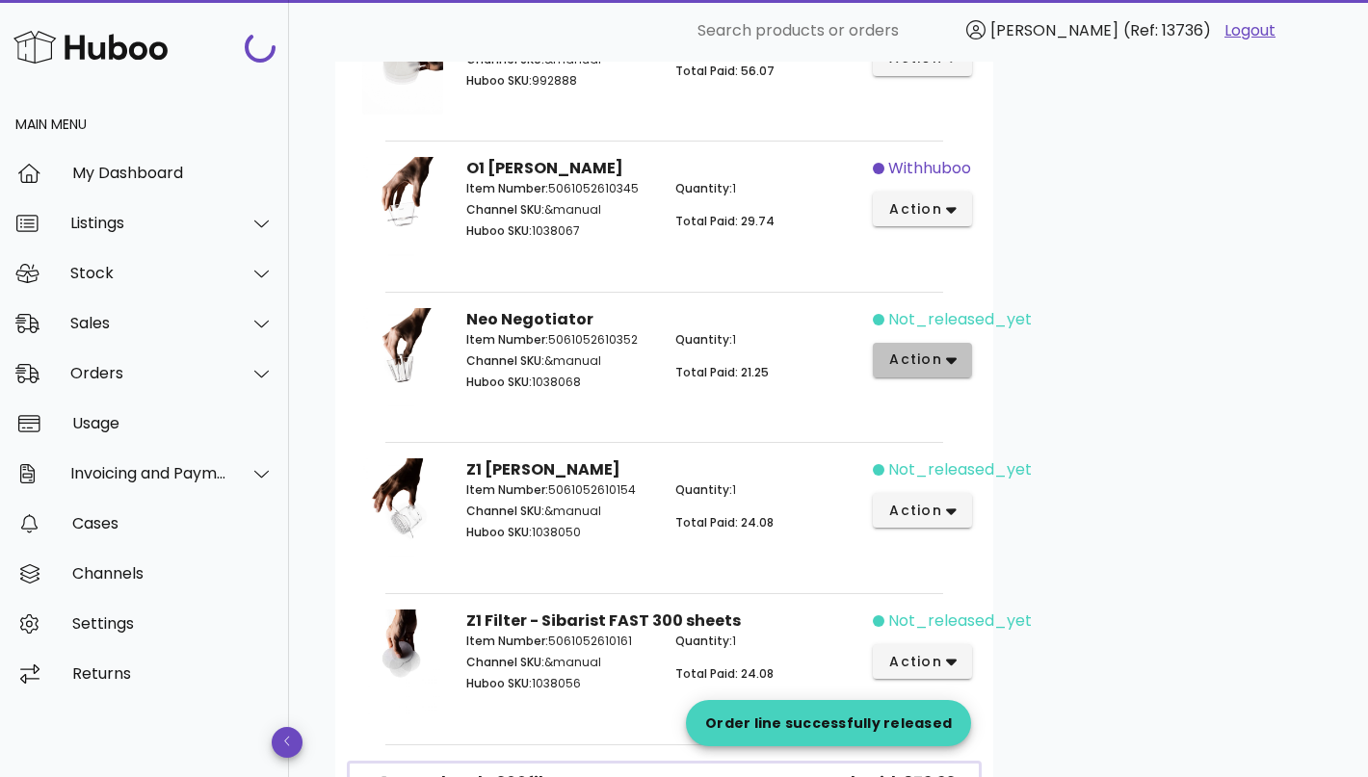
click at [928, 350] on span "action" at bounding box center [915, 360] width 54 height 20
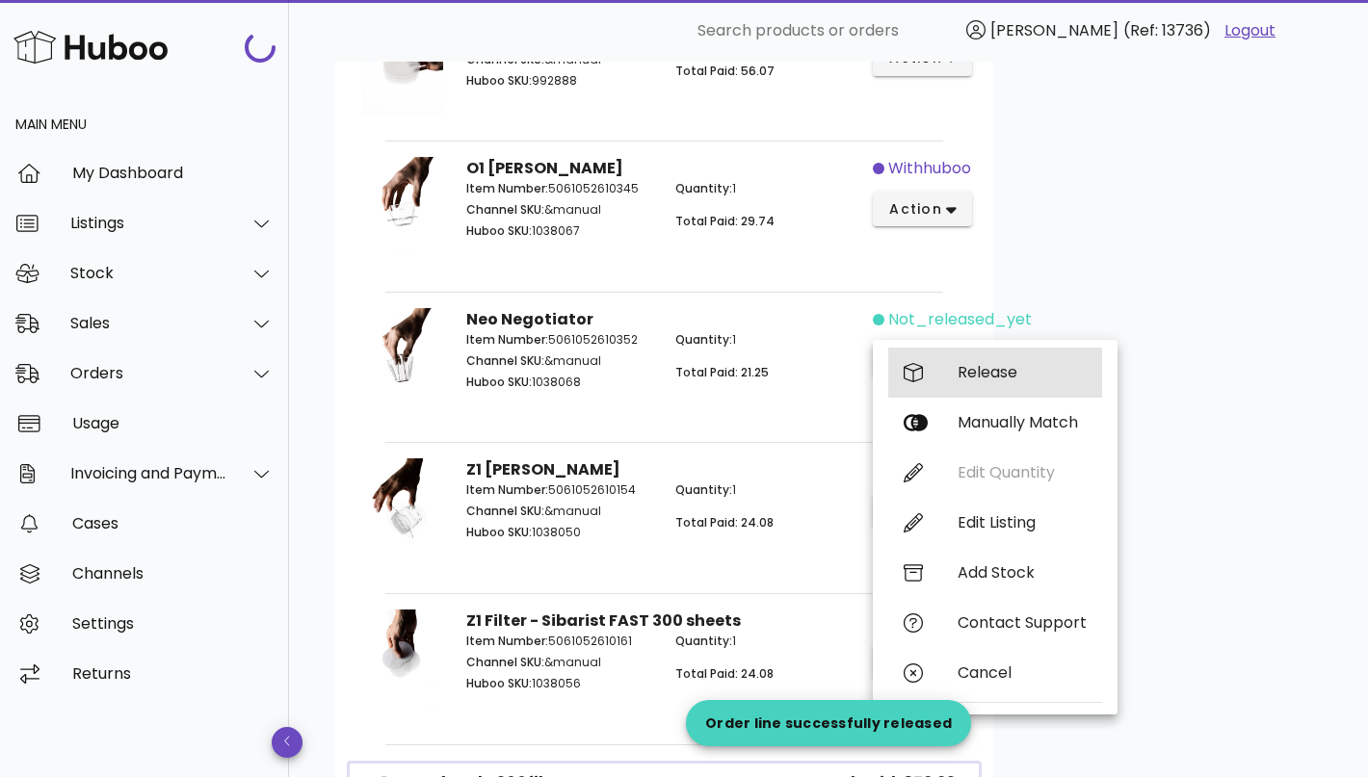
click at [977, 359] on div "Release" at bounding box center [995, 373] width 214 height 50
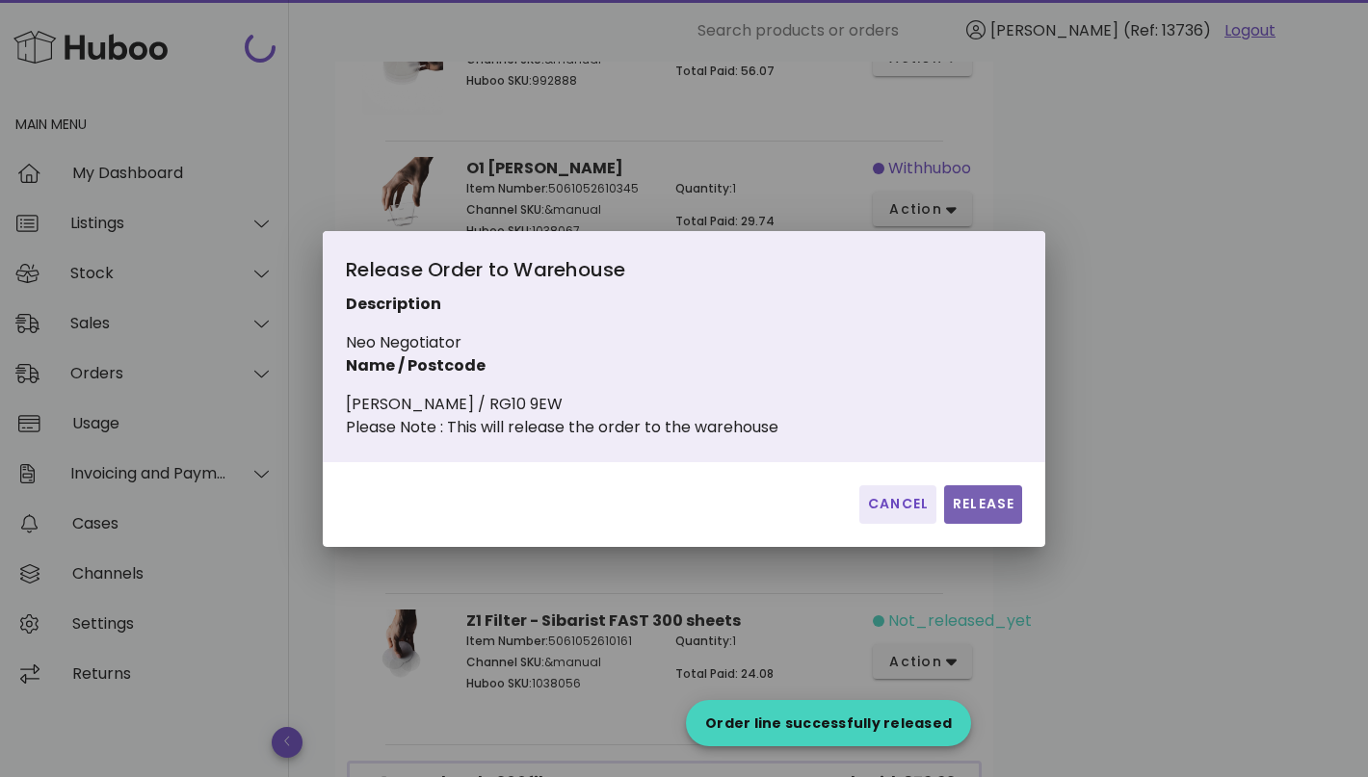
click at [976, 514] on span "Release" at bounding box center [983, 504] width 63 height 20
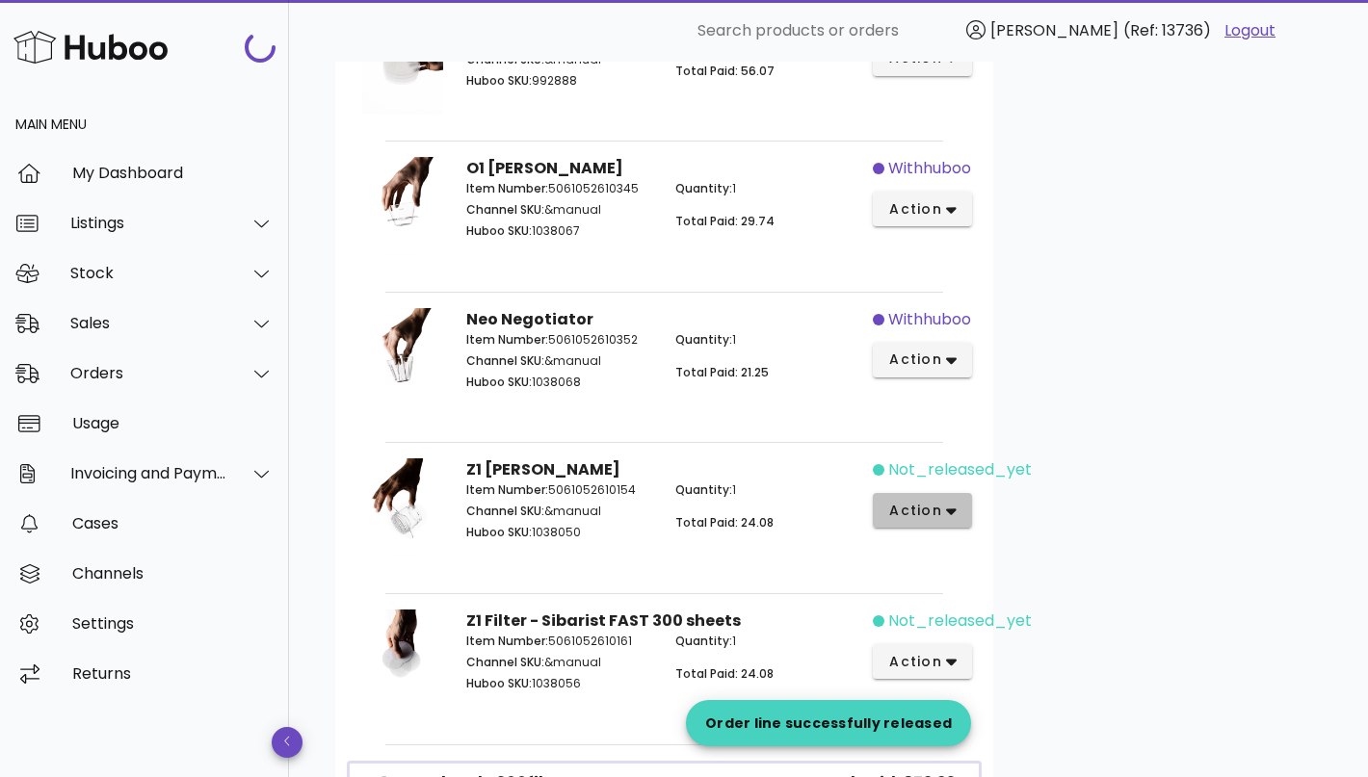
click at [949, 511] on icon "button" at bounding box center [951, 511] width 11 height 17
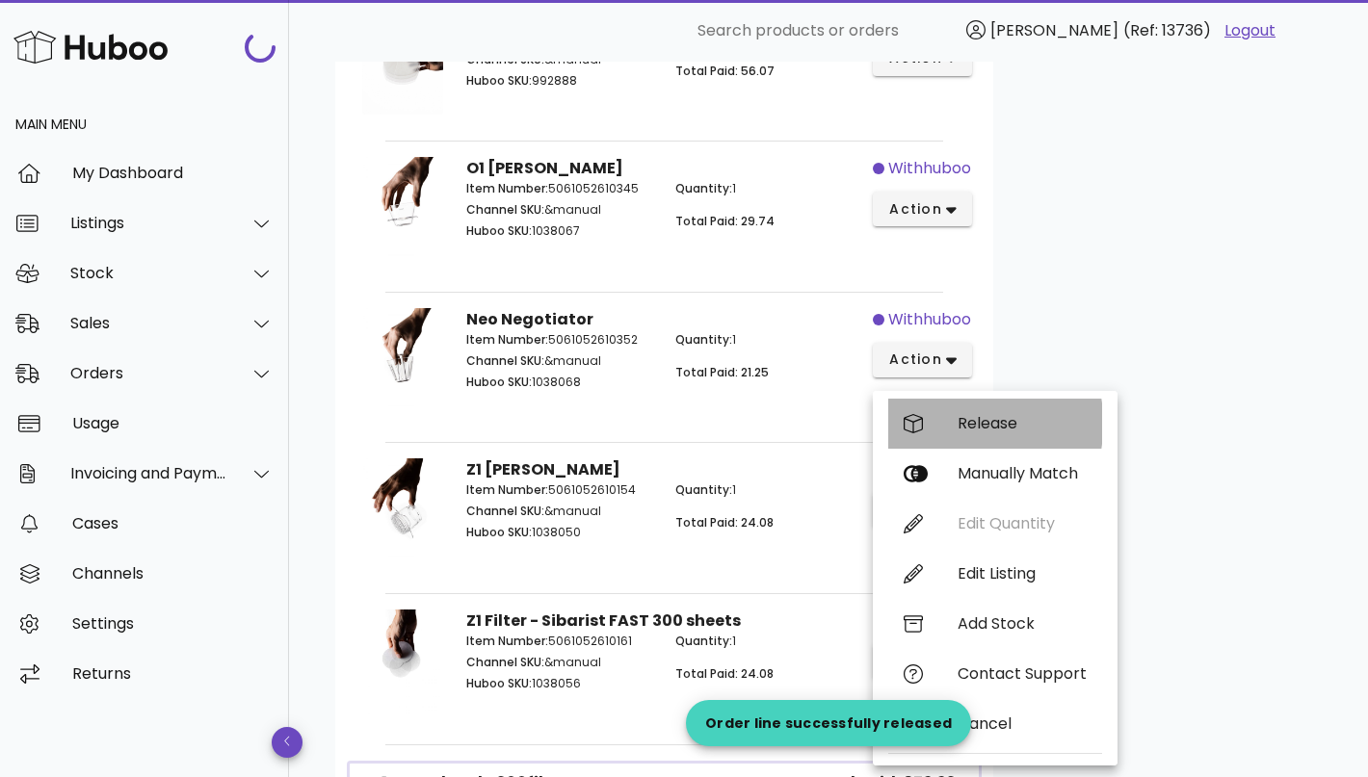
click at [1000, 414] on div "Release" at bounding box center [1021, 423] width 129 height 18
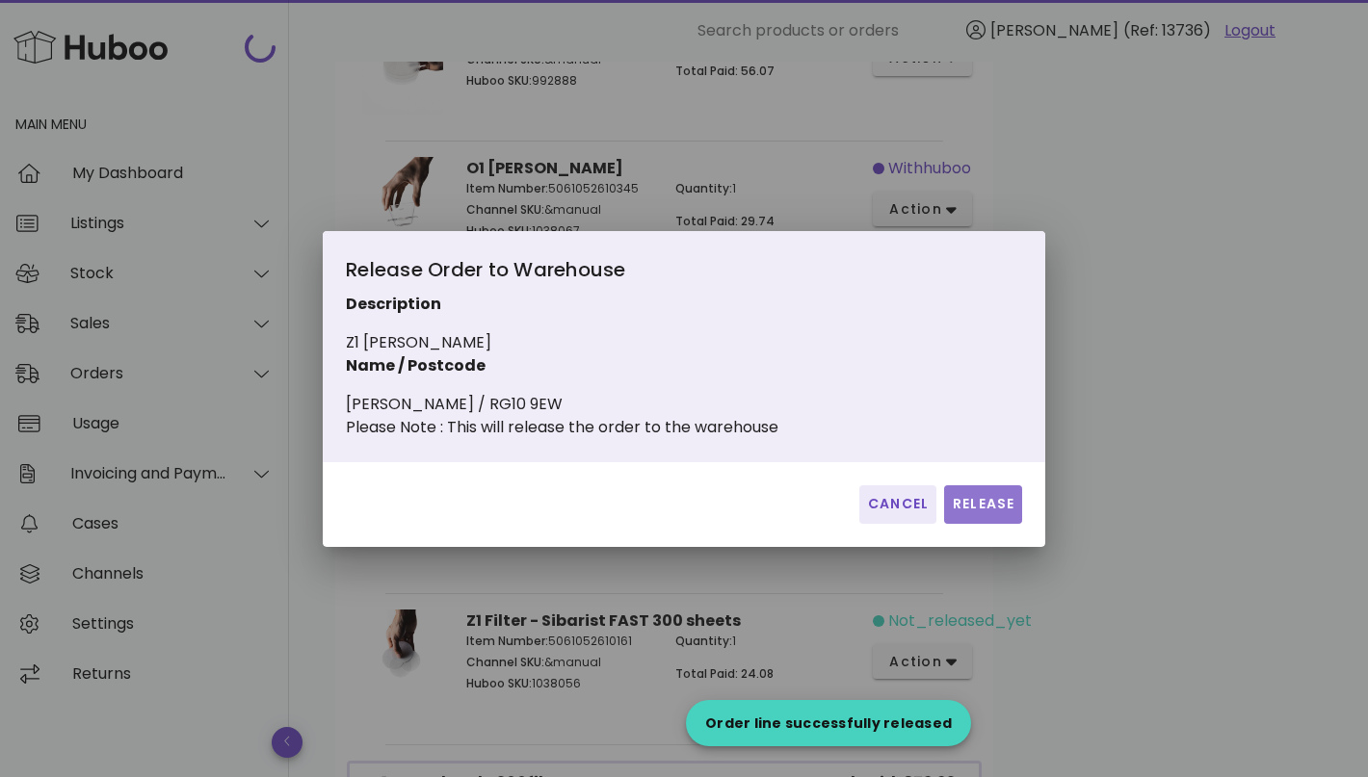
click at [997, 512] on span "Release" at bounding box center [983, 504] width 63 height 20
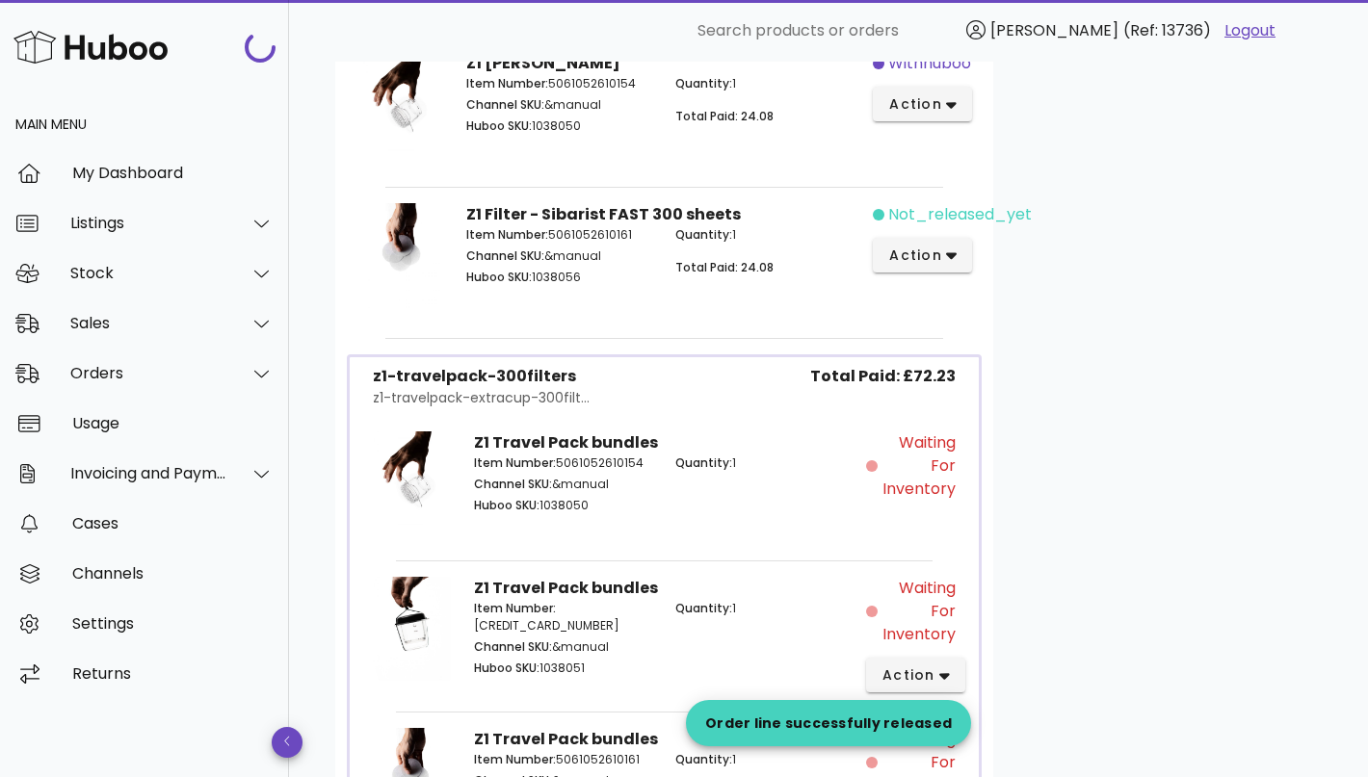
scroll to position [1351, 0]
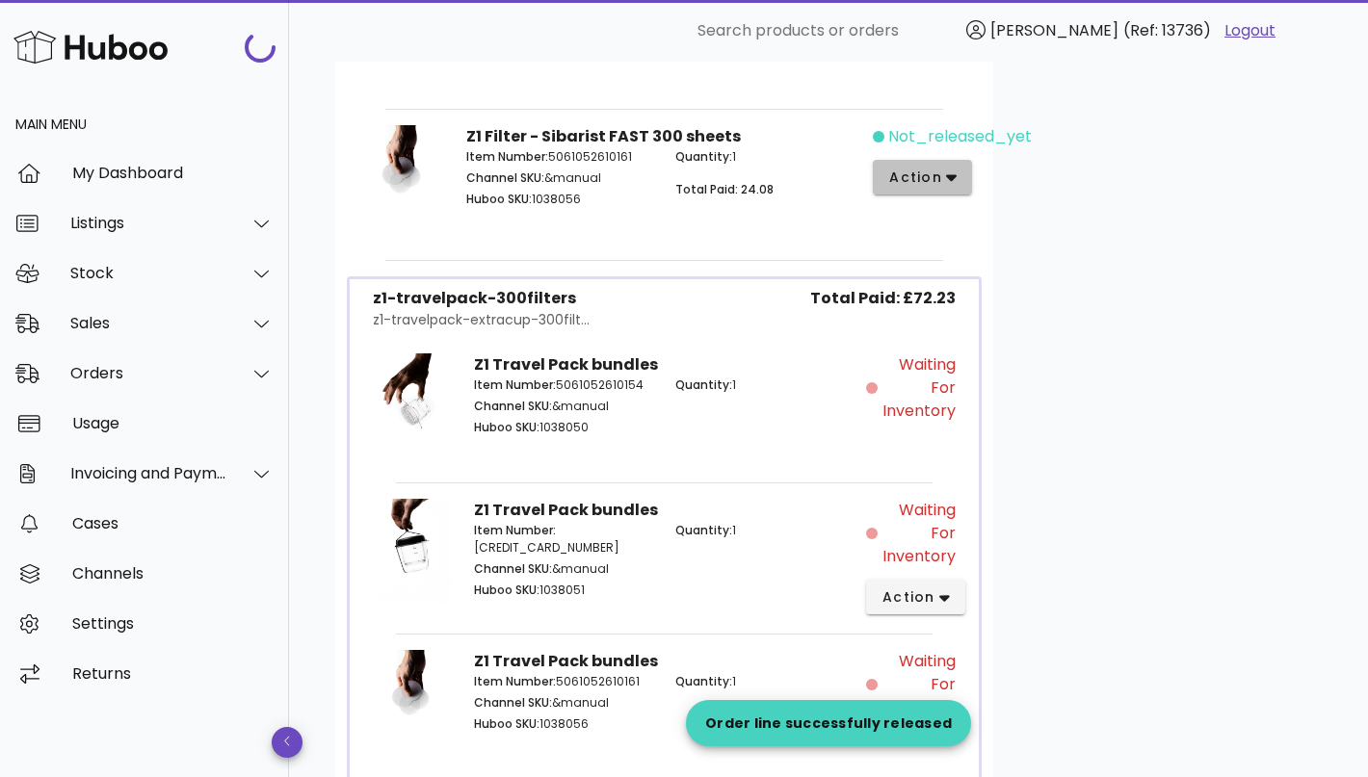
click at [911, 172] on span "action" at bounding box center [915, 178] width 54 height 20
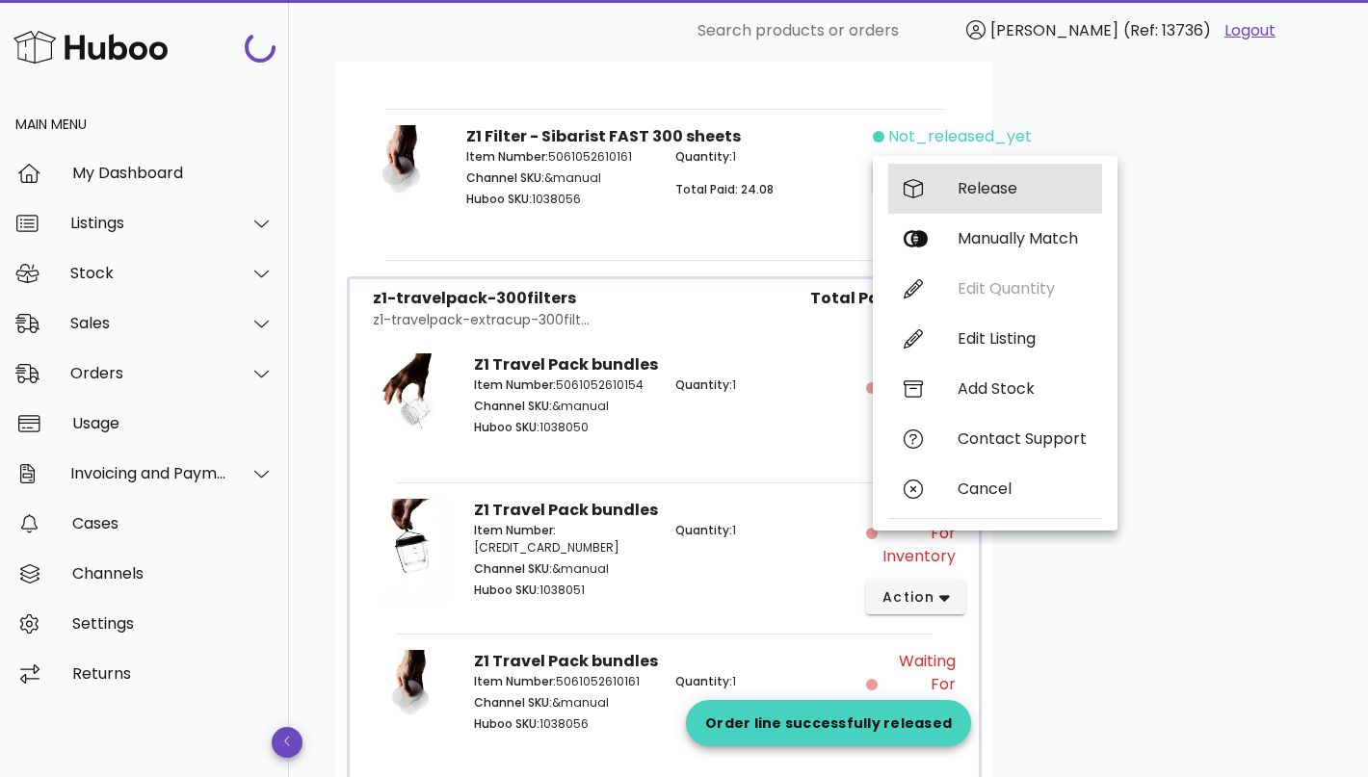
click at [940, 196] on div "Release" at bounding box center [995, 189] width 214 height 50
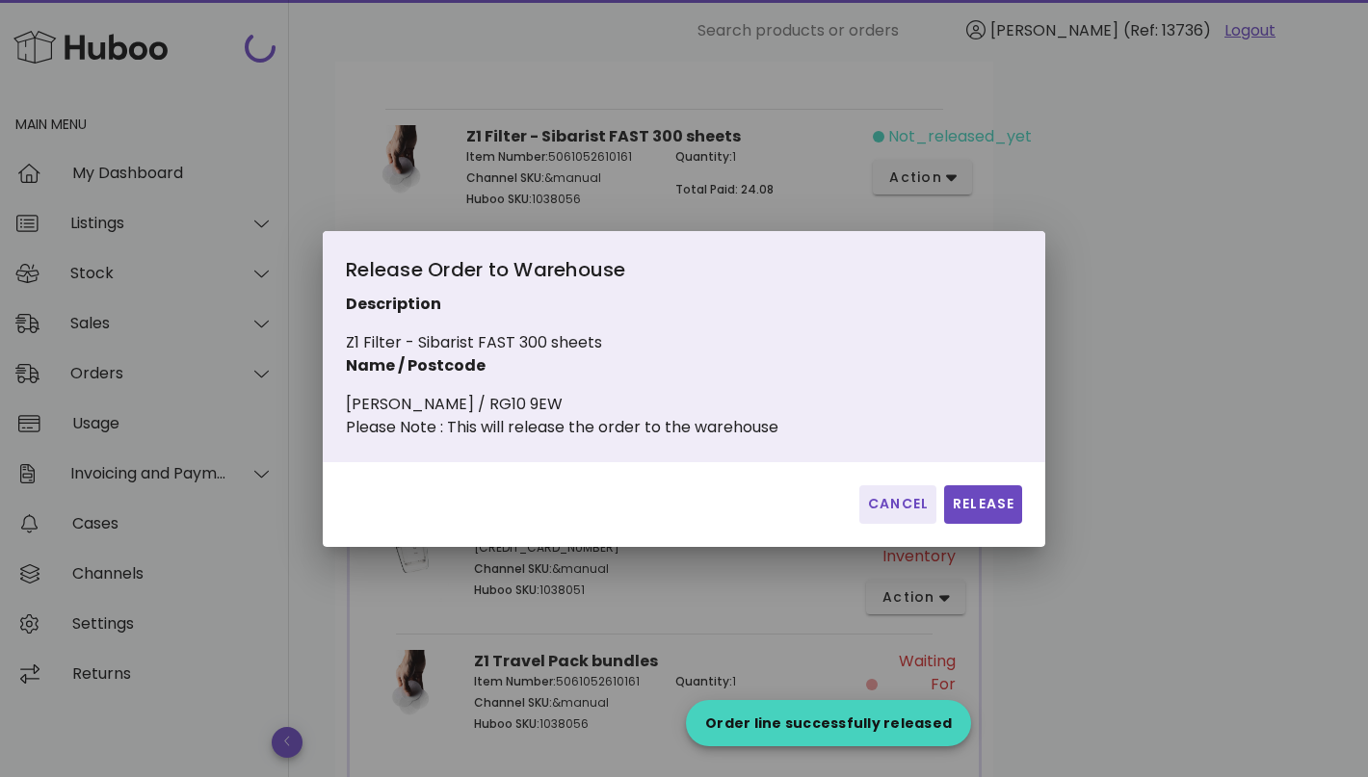
click at [964, 492] on div "Cancel Release" at bounding box center [684, 504] width 722 height 85
click at [964, 505] on span "Release" at bounding box center [983, 504] width 63 height 20
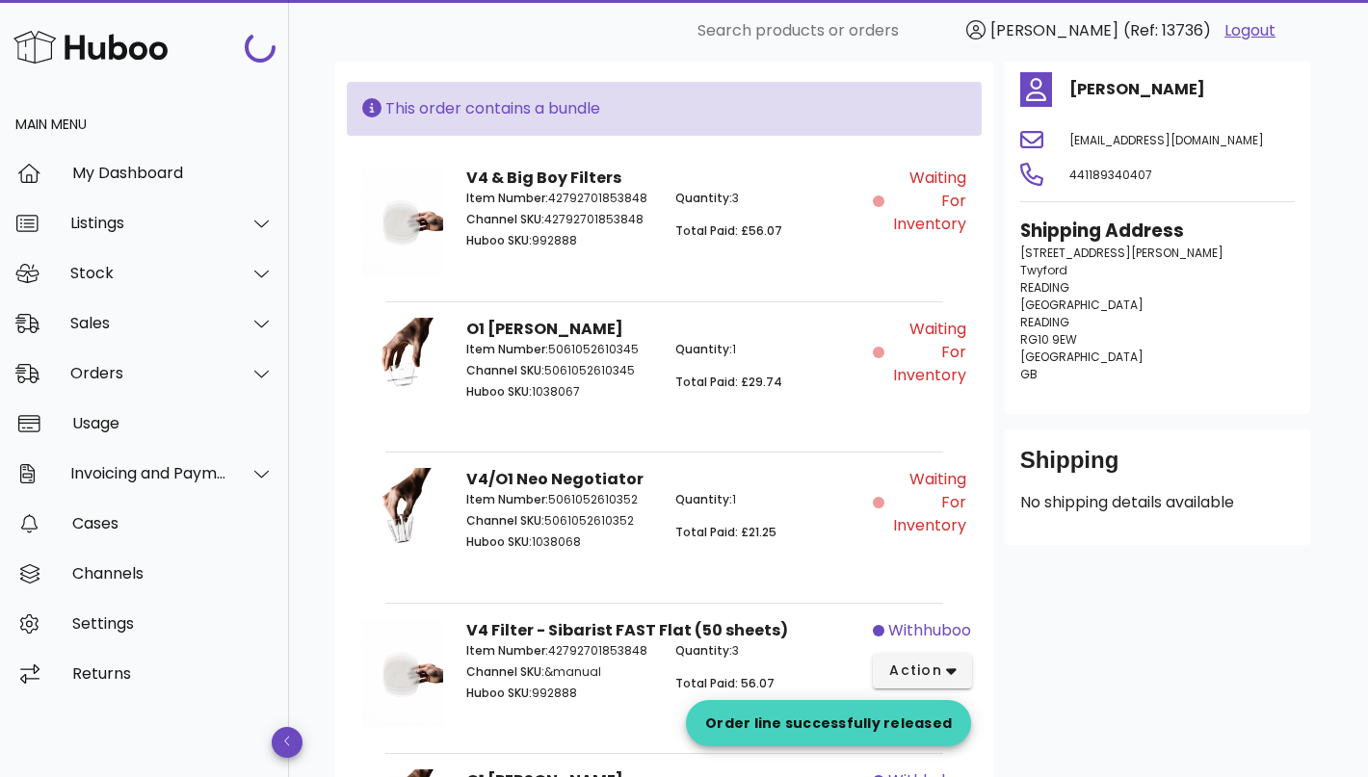
scroll to position [0, 0]
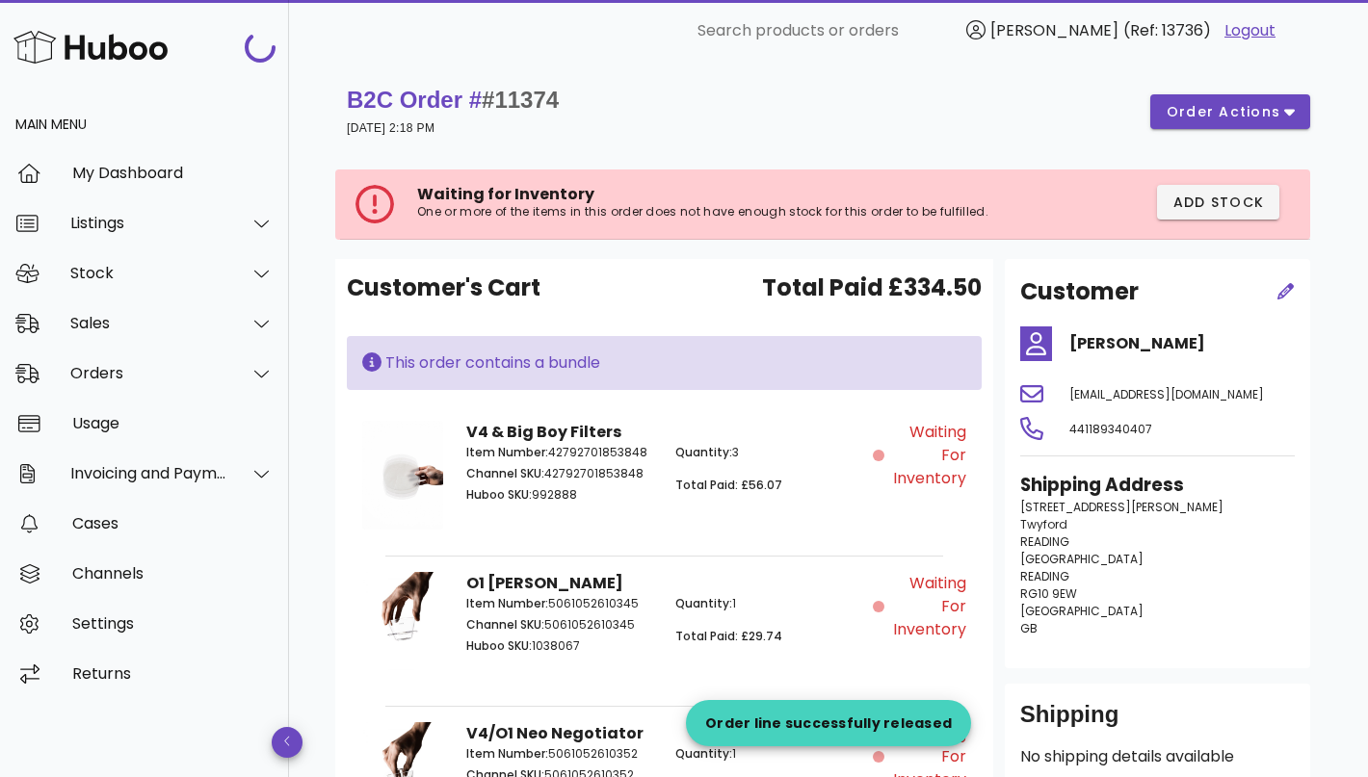
scroll to position [4484, 0]
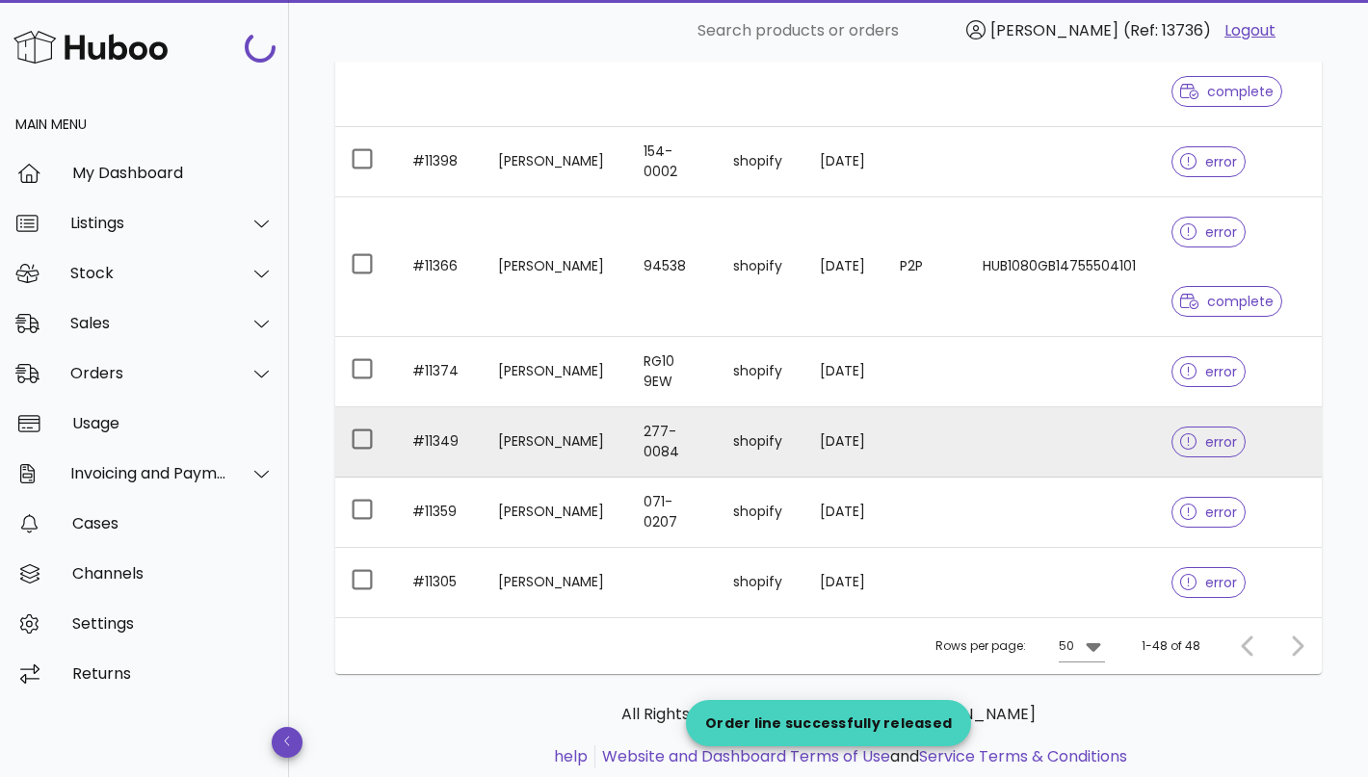
click at [589, 441] on td "[PERSON_NAME]" at bounding box center [556, 442] width 146 height 70
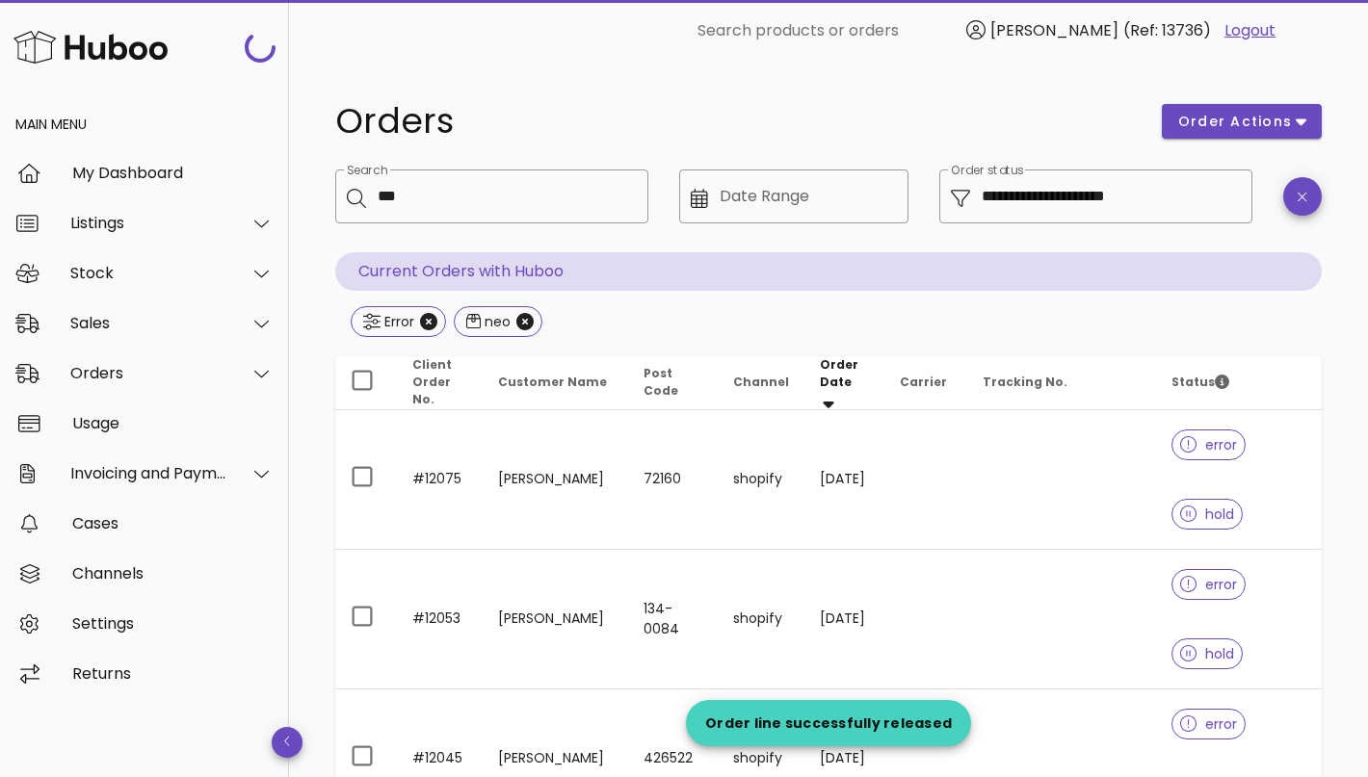
scroll to position [4466, 0]
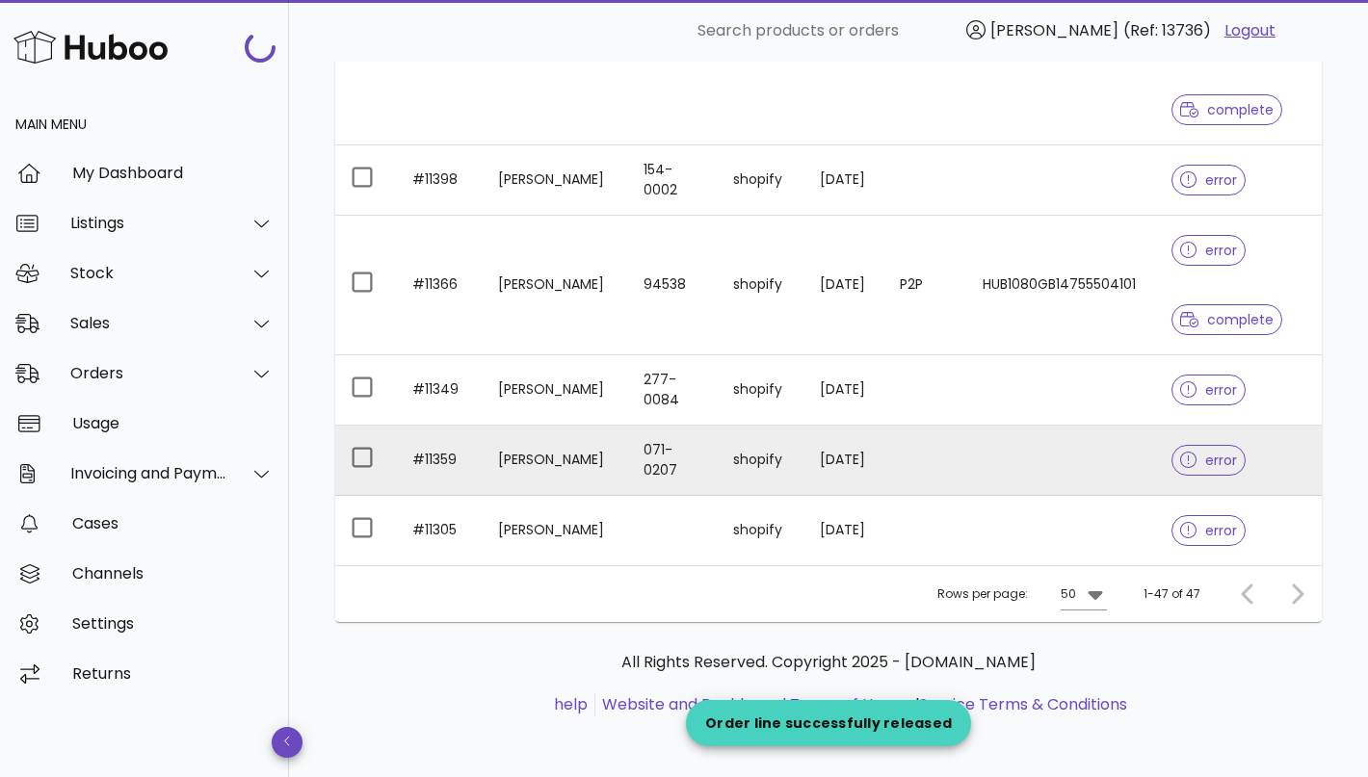
click at [754, 469] on td "shopify" at bounding box center [761, 461] width 87 height 70
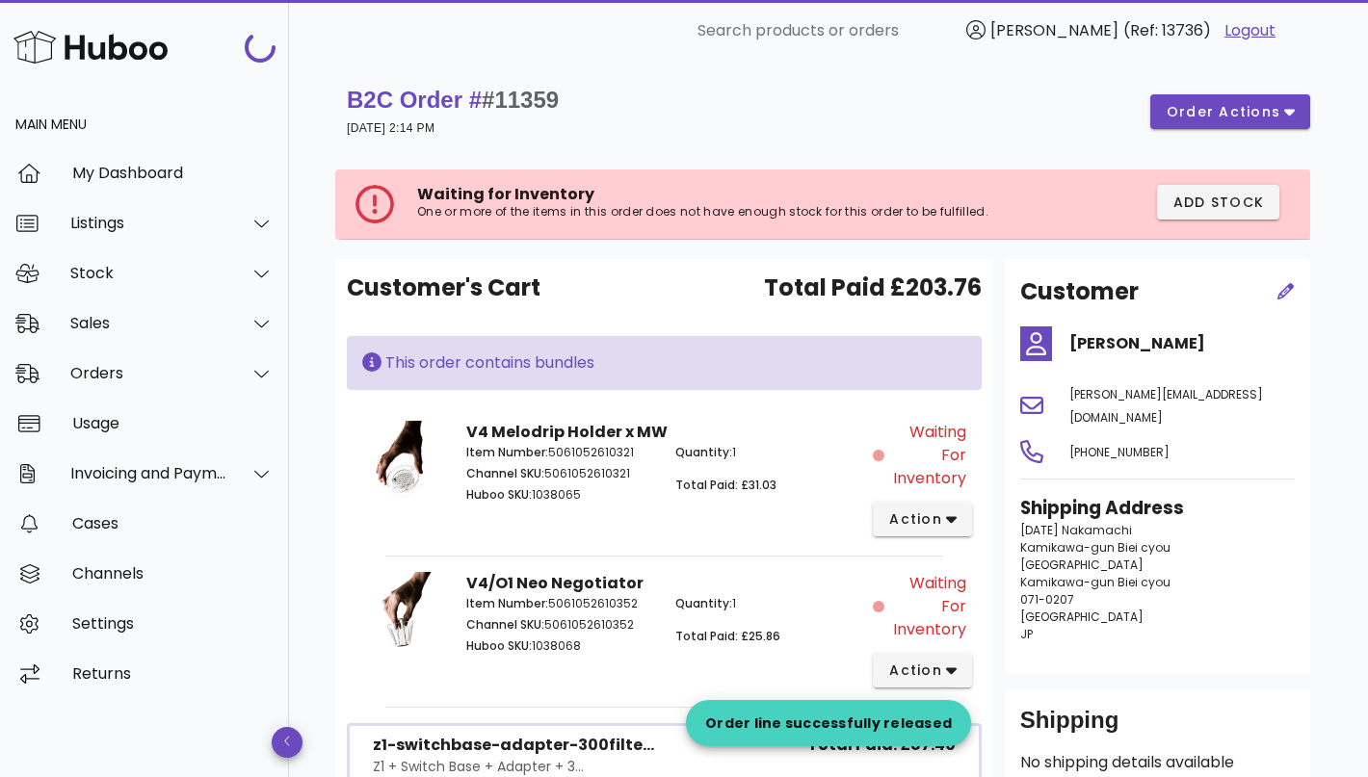
scroll to position [4466, 0]
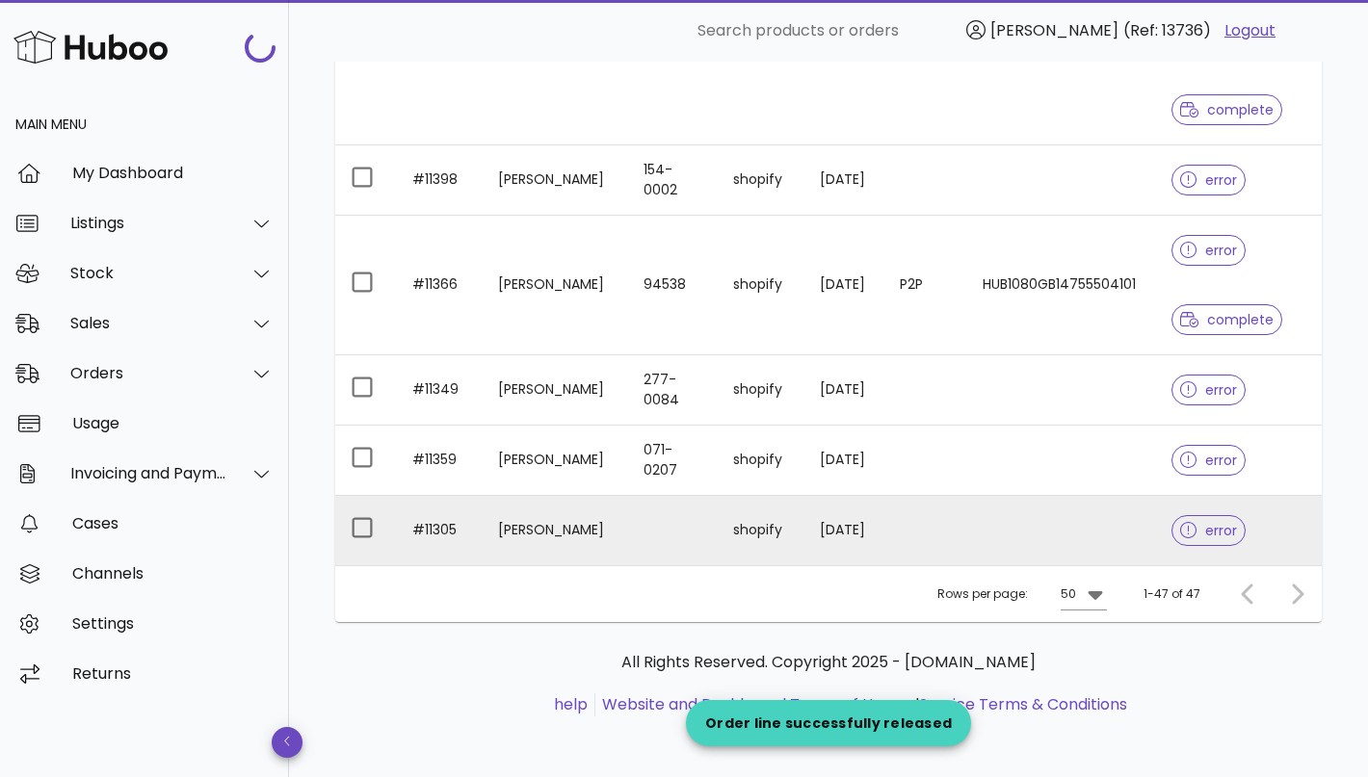
click at [628, 522] on td at bounding box center [673, 530] width 90 height 69
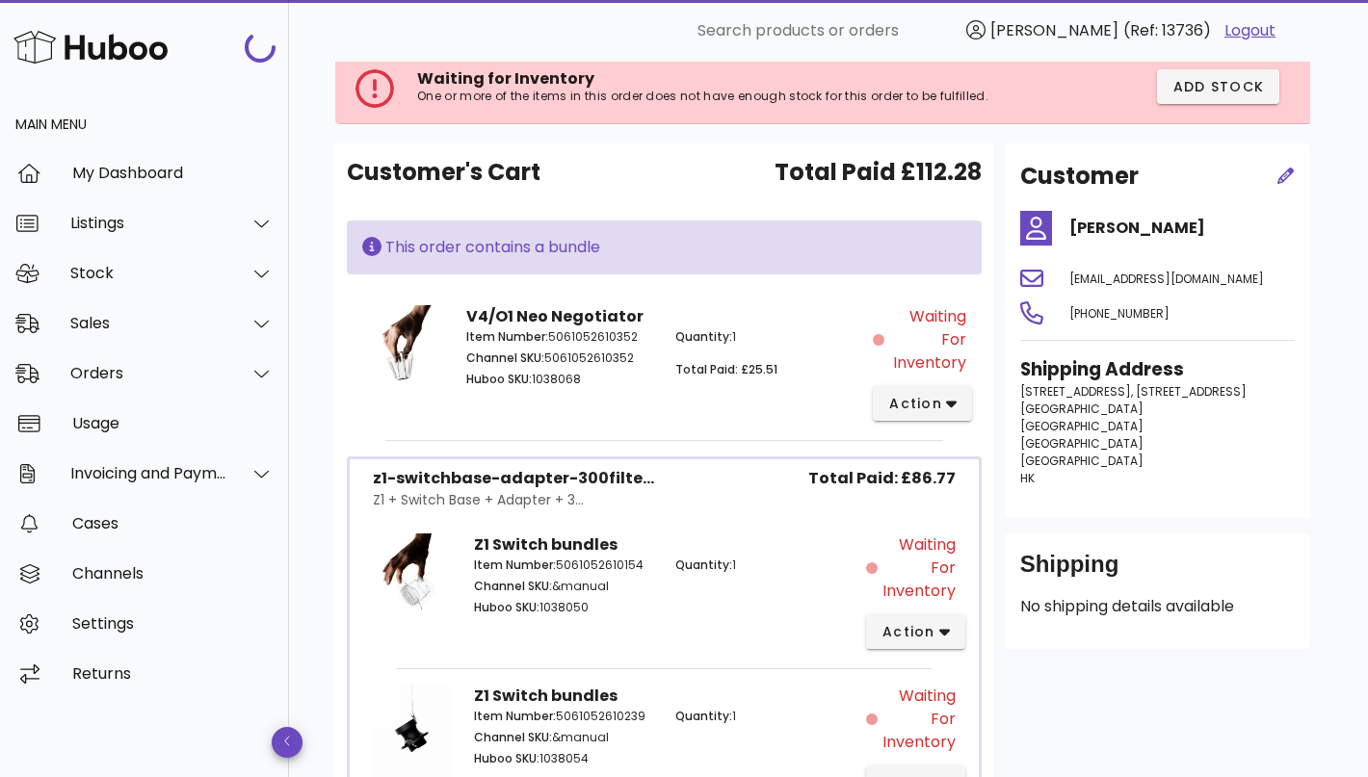
scroll to position [91, 0]
